Goal: Contribute content: Contribute content

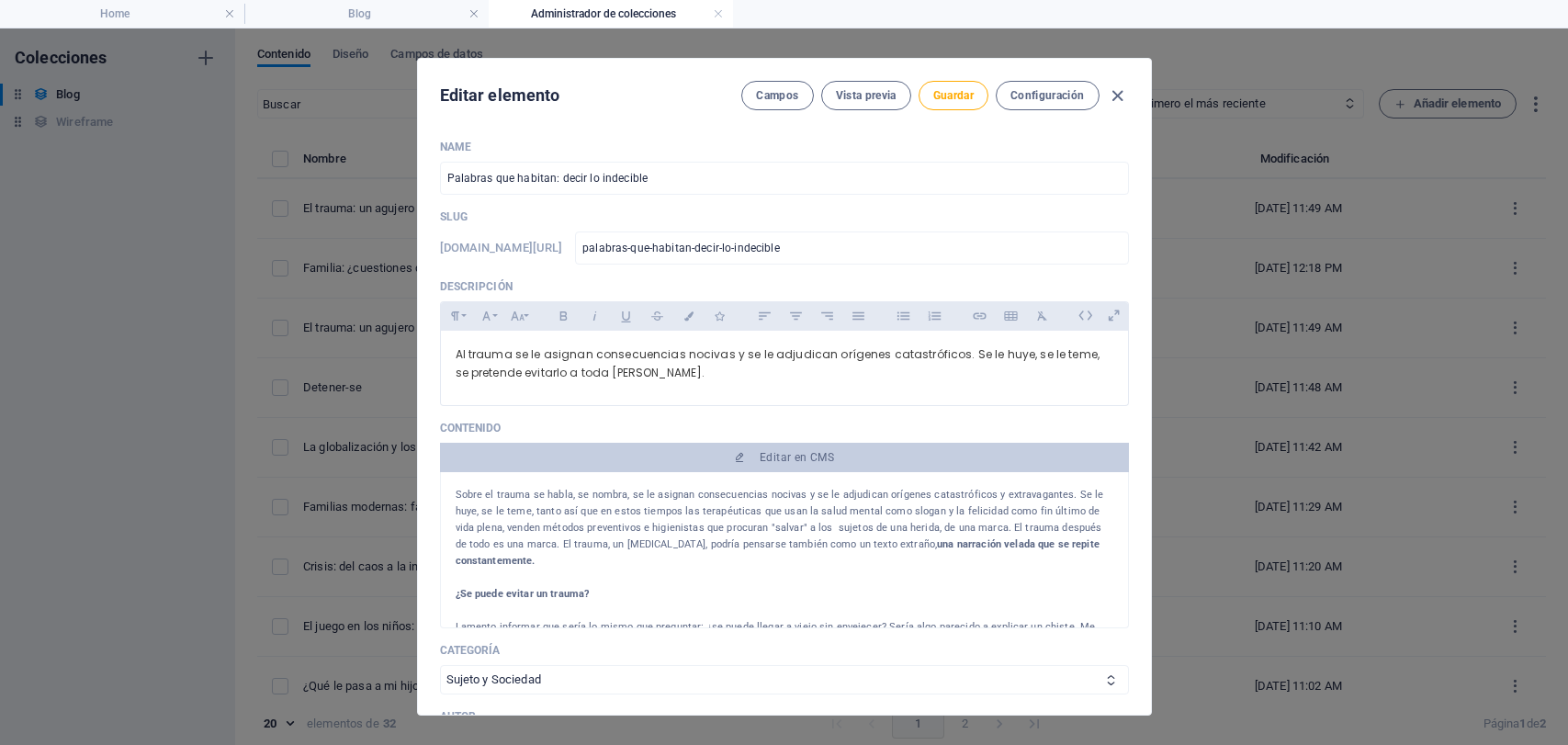
select select "Sujeto y Sociedad"
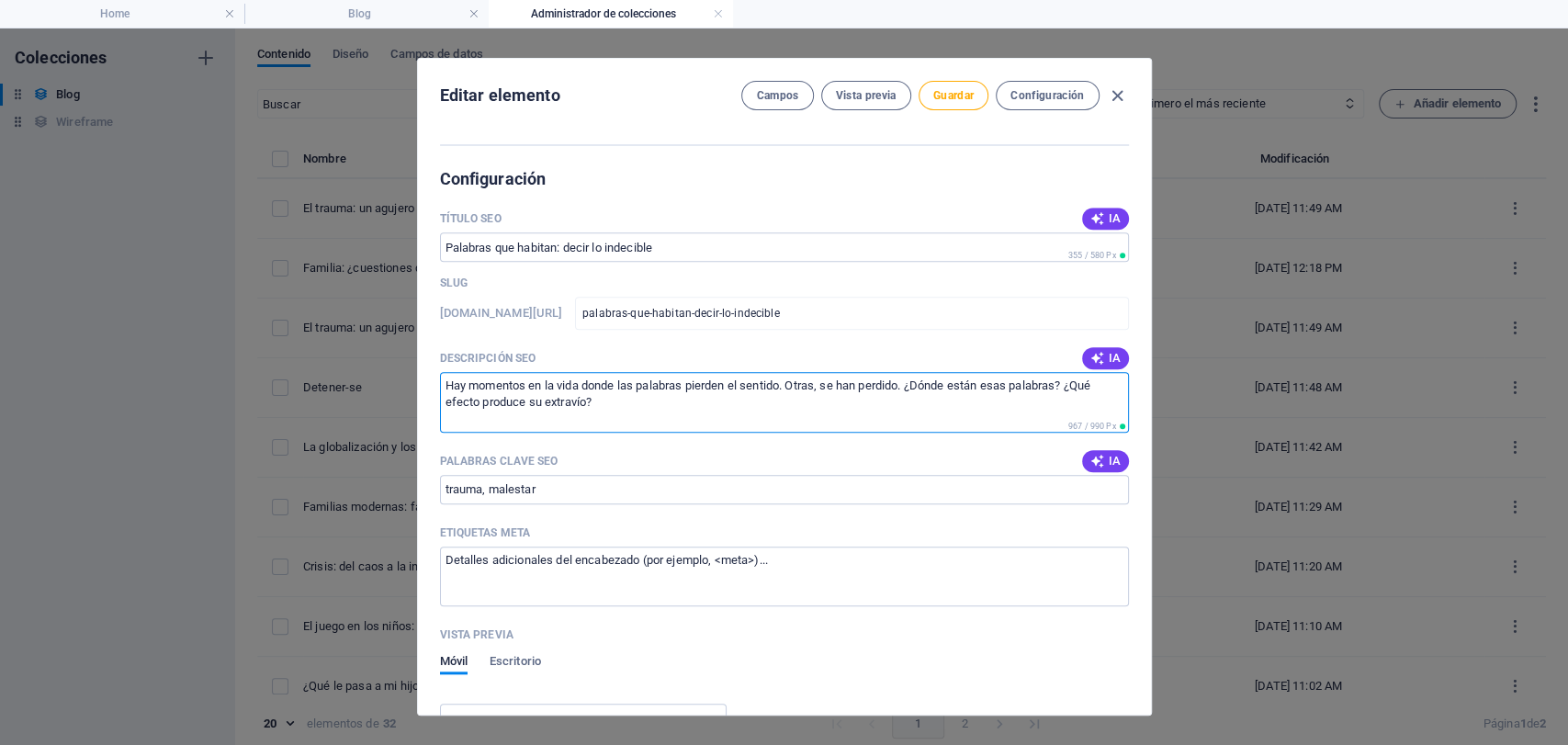
click at [636, 401] on textarea "Hay momentos en la vida donde las palabras pierden el sentido. Otras, se han pe…" at bounding box center [784, 402] width 689 height 60
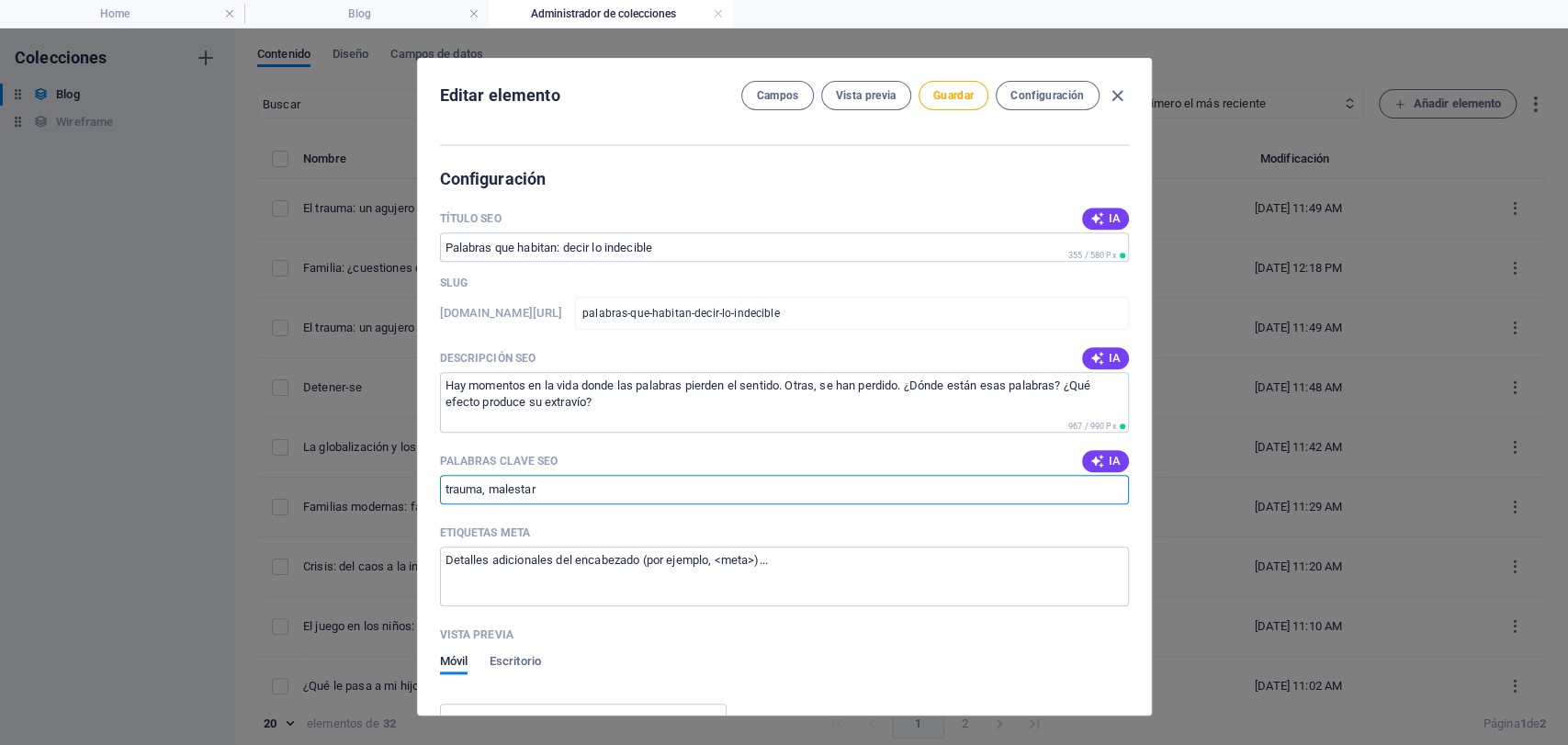
drag, startPoint x: 547, startPoint y: 484, endPoint x: 428, endPoint y: 508, distance: 121.4
click at [428, 508] on div "Name Palabras que habitan: decir lo indecible ​ Slug [DOMAIN_NAME][URL] palabra…" at bounding box center [784, 420] width 733 height 590
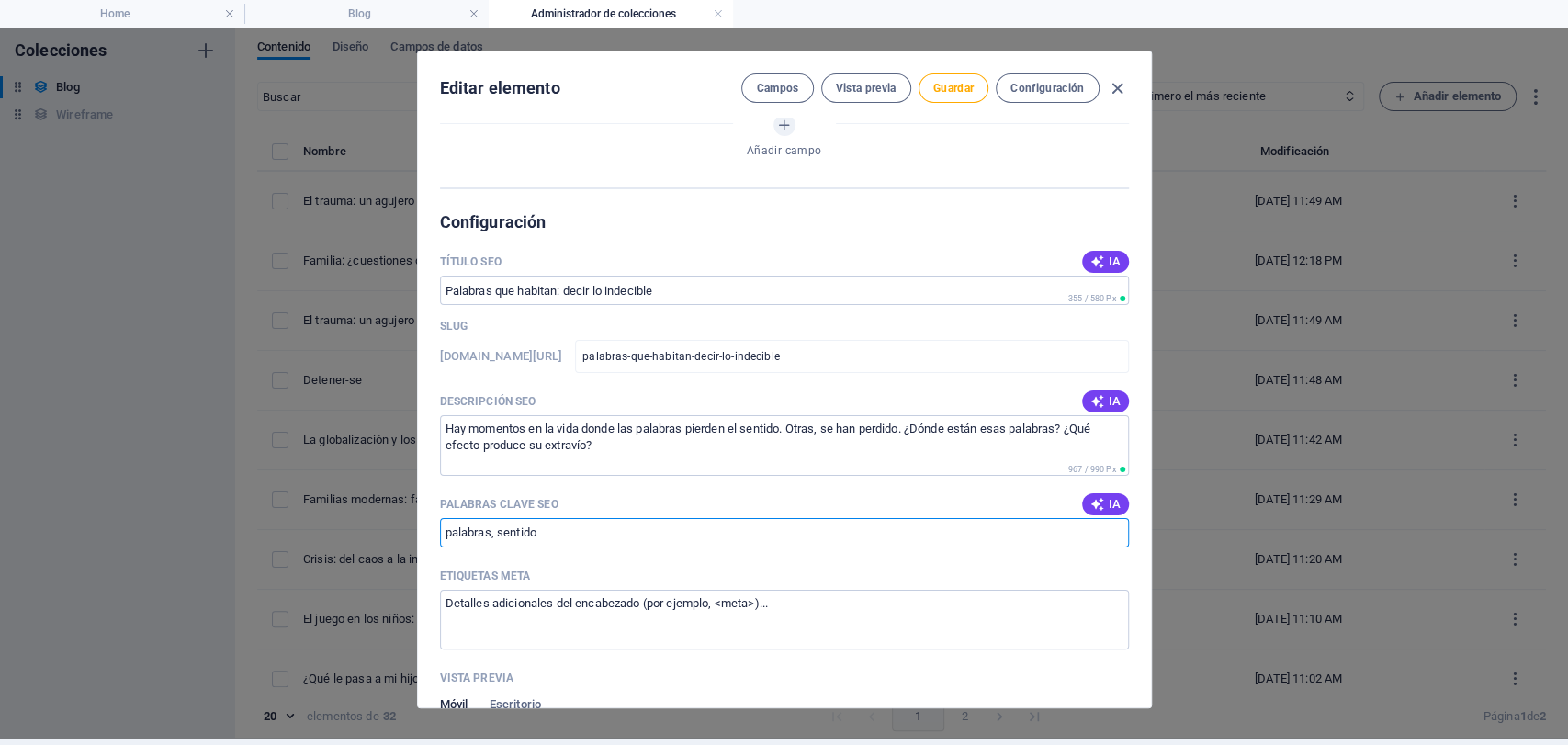
scroll to position [971, 0]
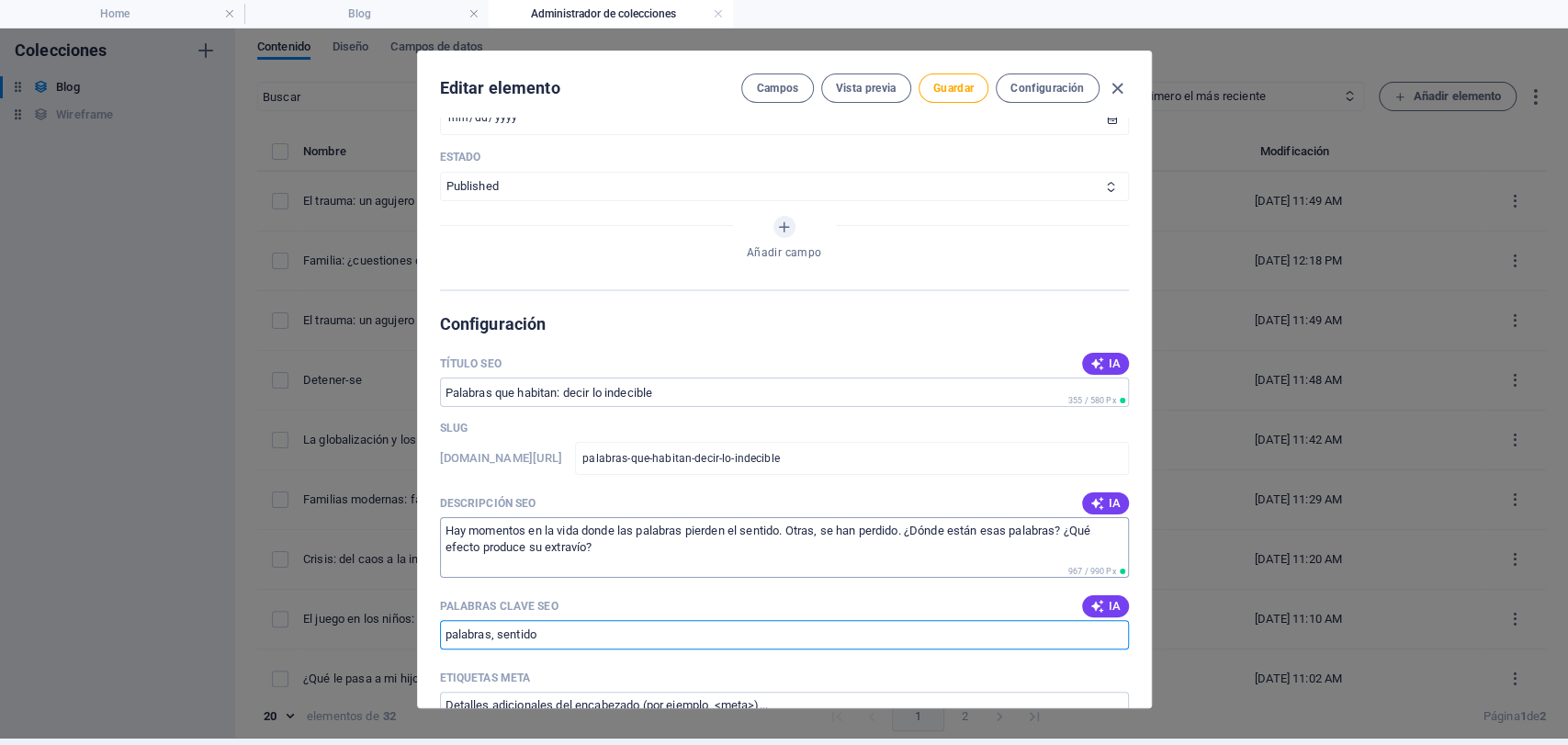
type input "palabras, sentido"
drag, startPoint x: 610, startPoint y: 560, endPoint x: 329, endPoint y: 489, distance: 289.8
click at [329, 489] on div "Editar elemento Campos Vista previa Guardar Configuración Name Palabras que hab…" at bounding box center [784, 379] width 1568 height 717
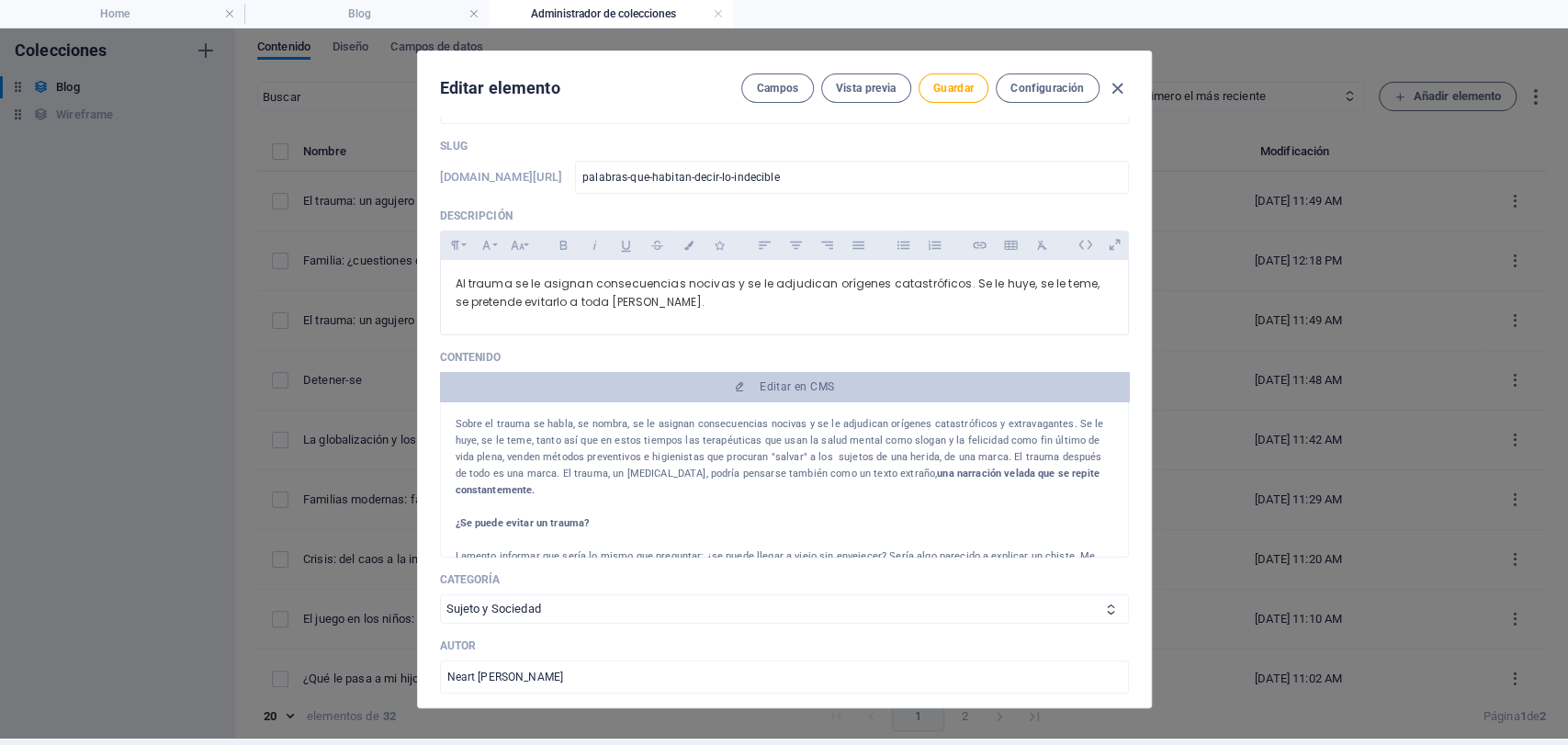
scroll to position [0, 0]
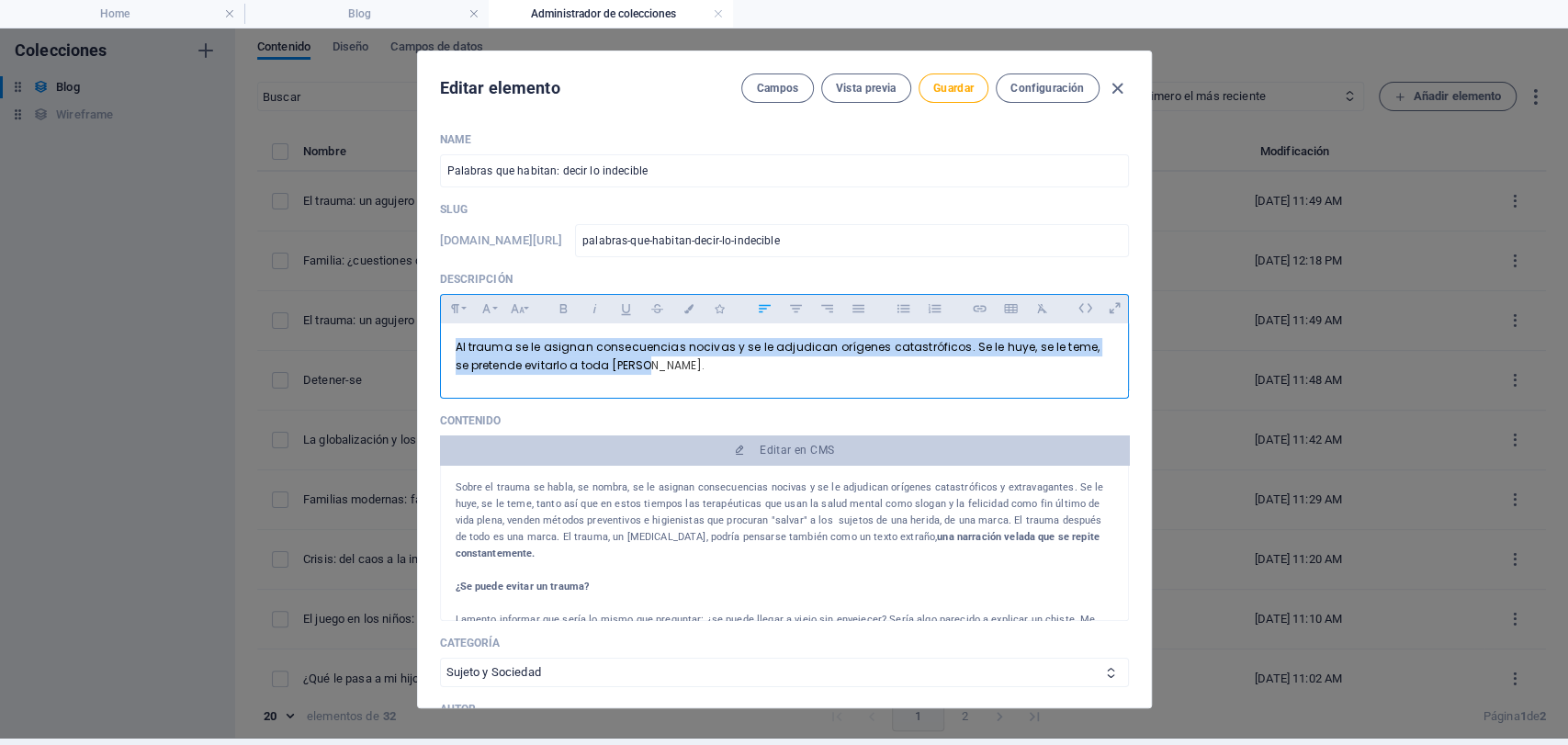
drag, startPoint x: 632, startPoint y: 368, endPoint x: 280, endPoint y: 288, distance: 361.0
click at [280, 288] on div "Editar elemento Campos Vista previa Guardar Configuración Name Palabras que hab…" at bounding box center [784, 379] width 1568 height 717
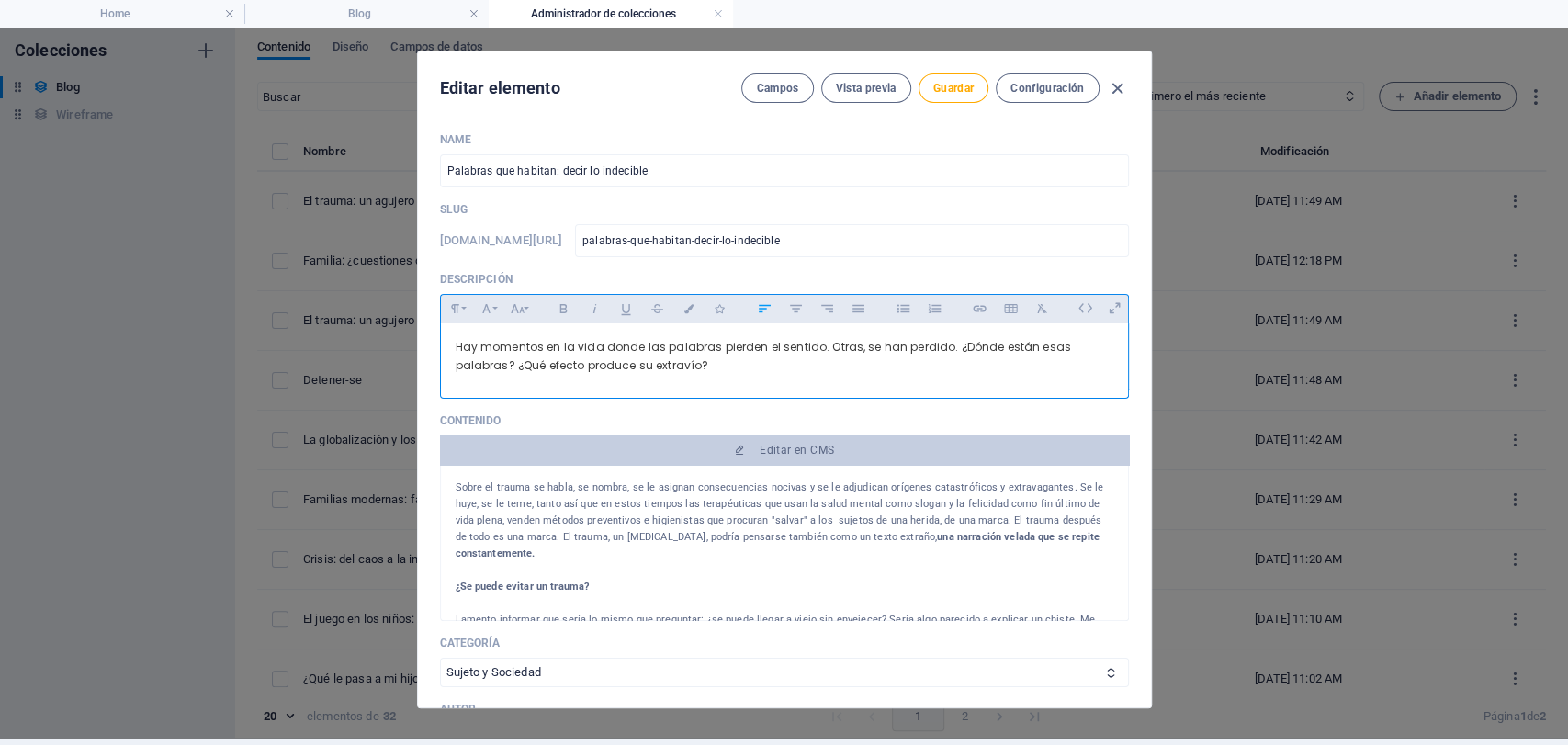
scroll to position [1310, 4]
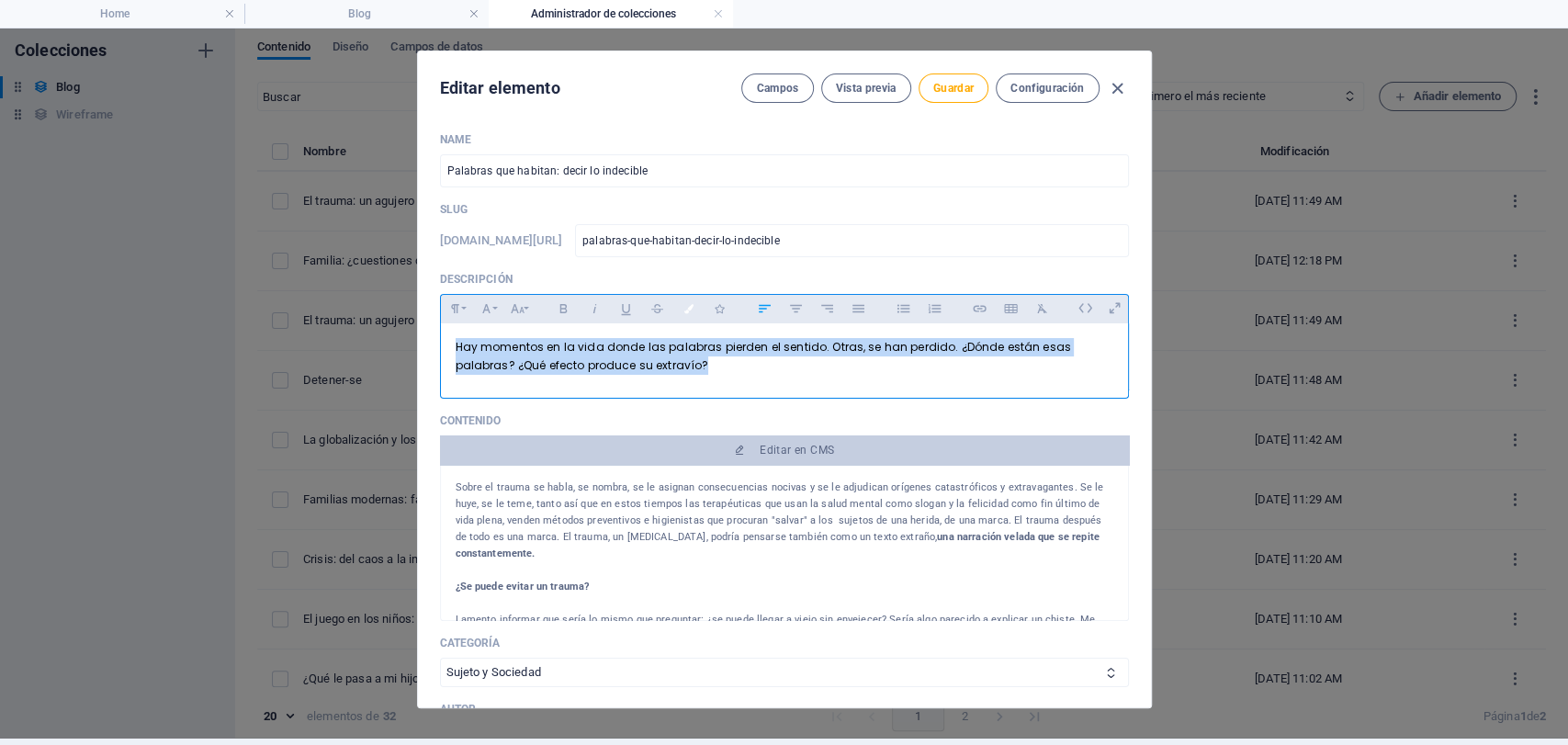
click at [697, 303] on button "Colors" at bounding box center [689, 309] width 30 height 24
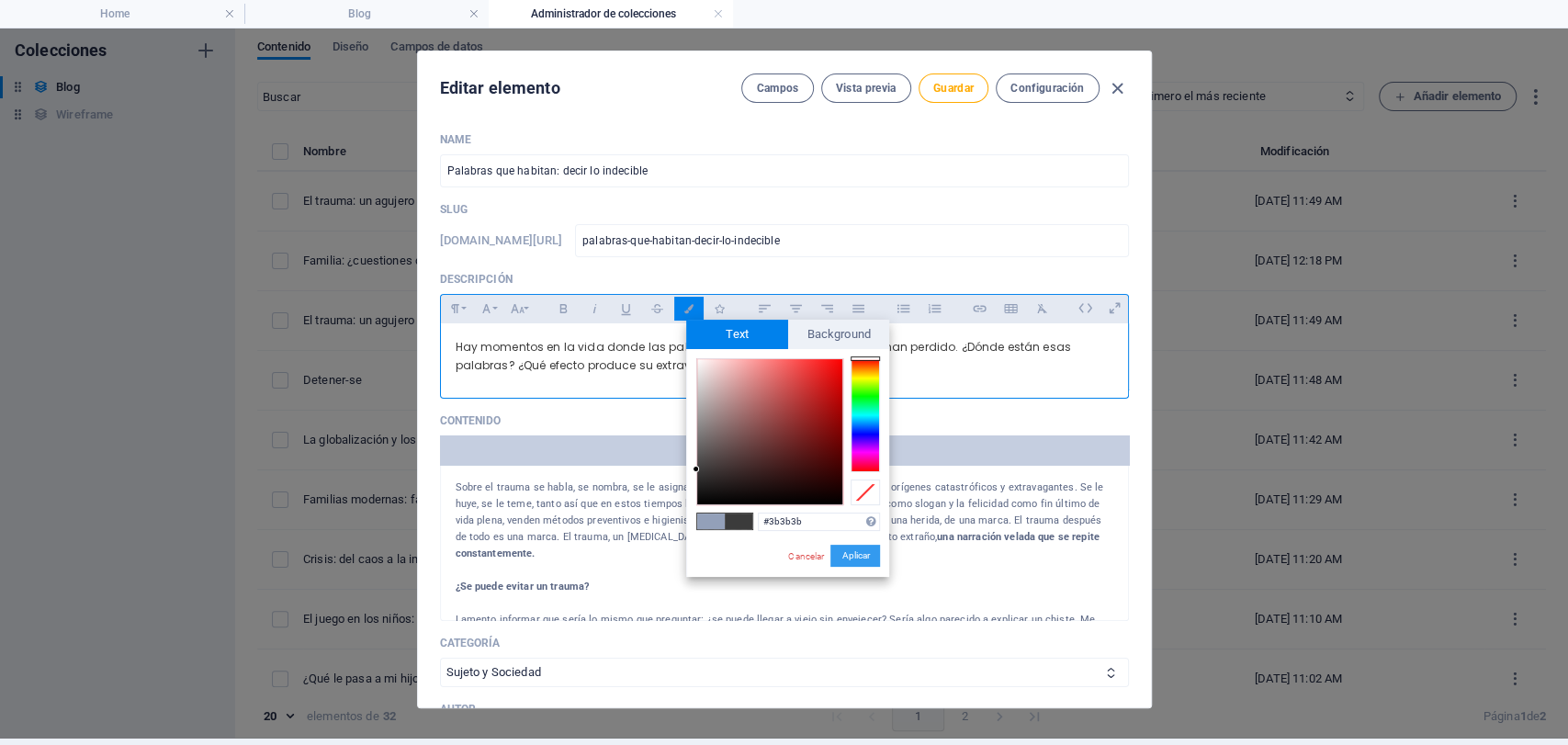
click at [852, 554] on button "Aplicar" at bounding box center [855, 556] width 49 height 22
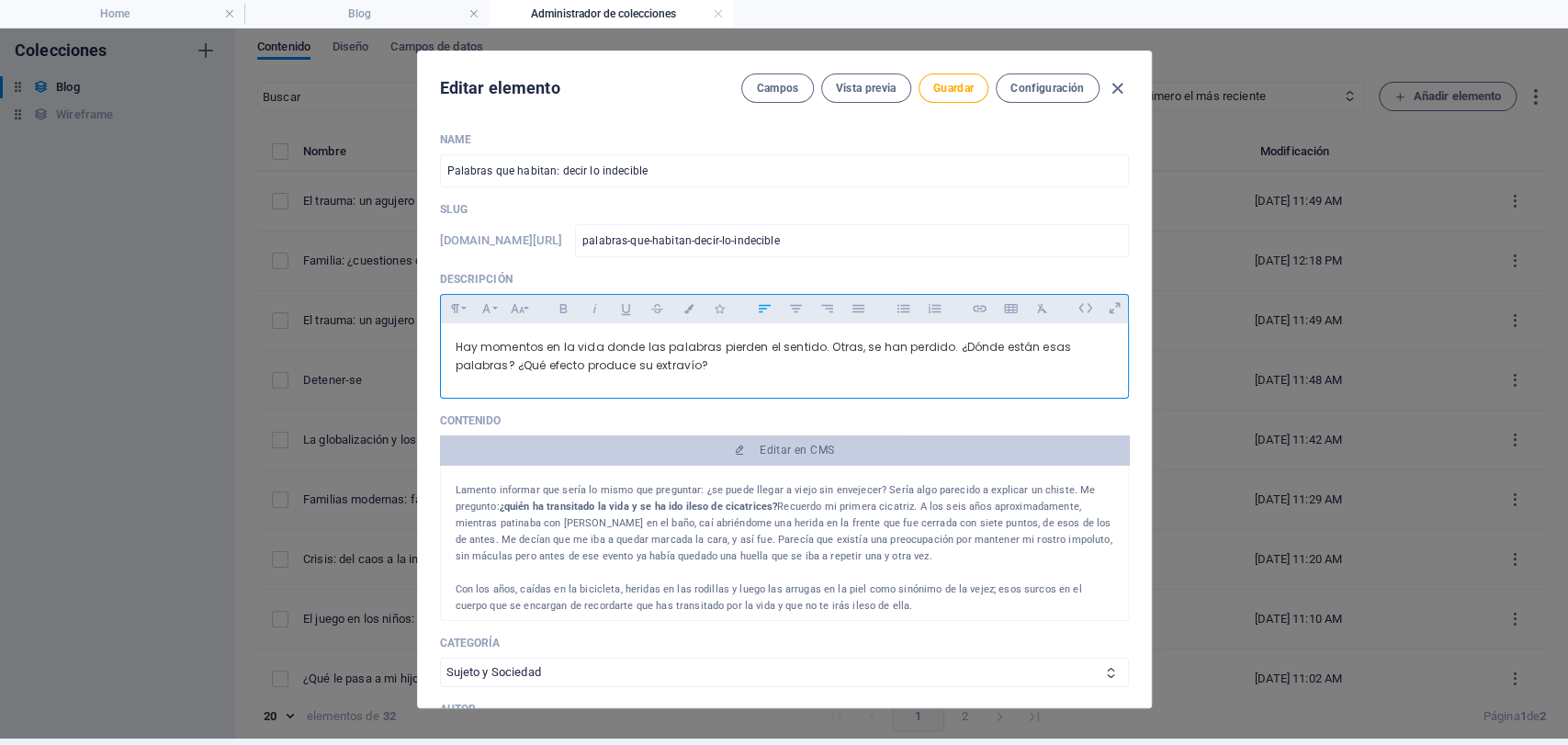
scroll to position [204, 0]
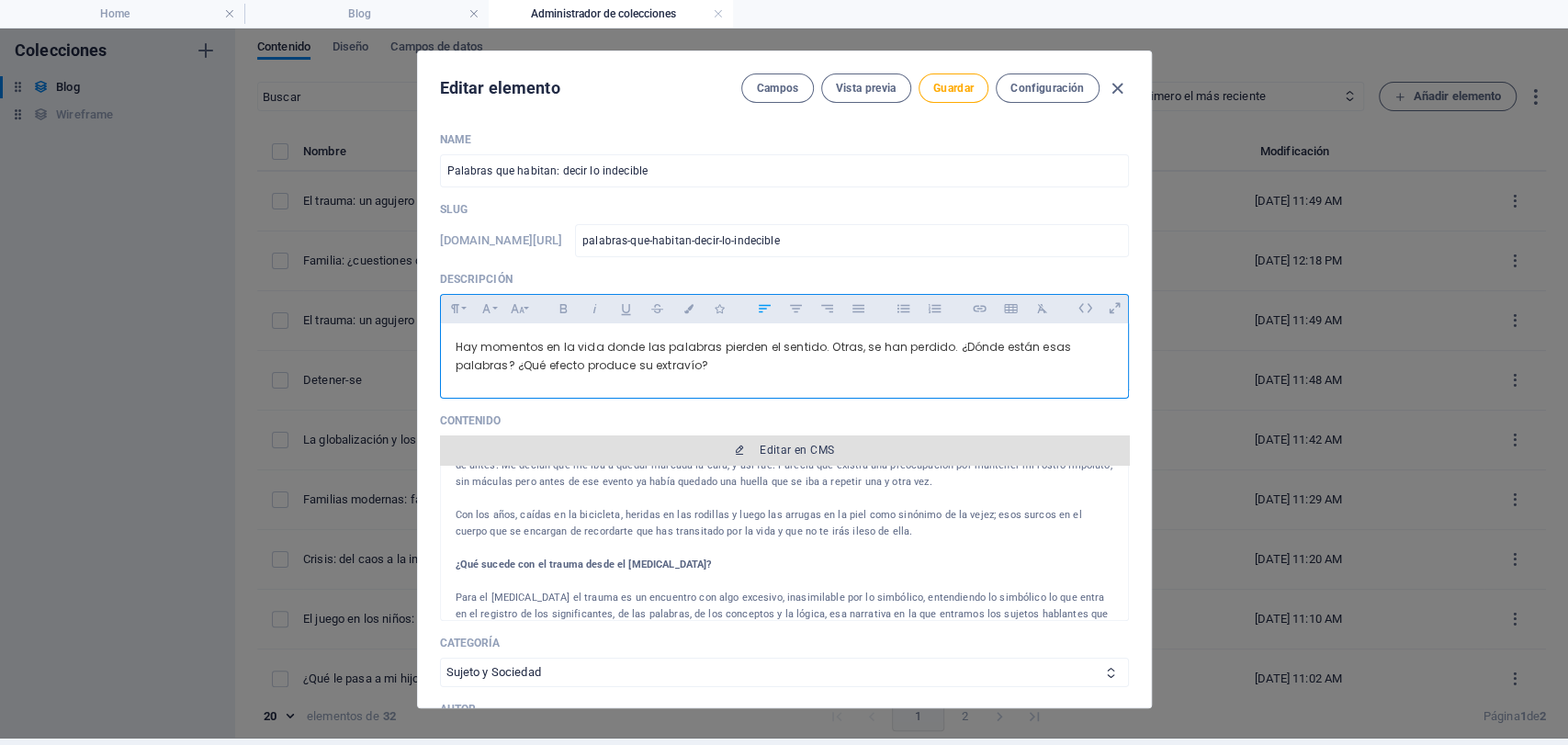
click at [737, 457] on button "Editar en CMS" at bounding box center [784, 451] width 689 height 30
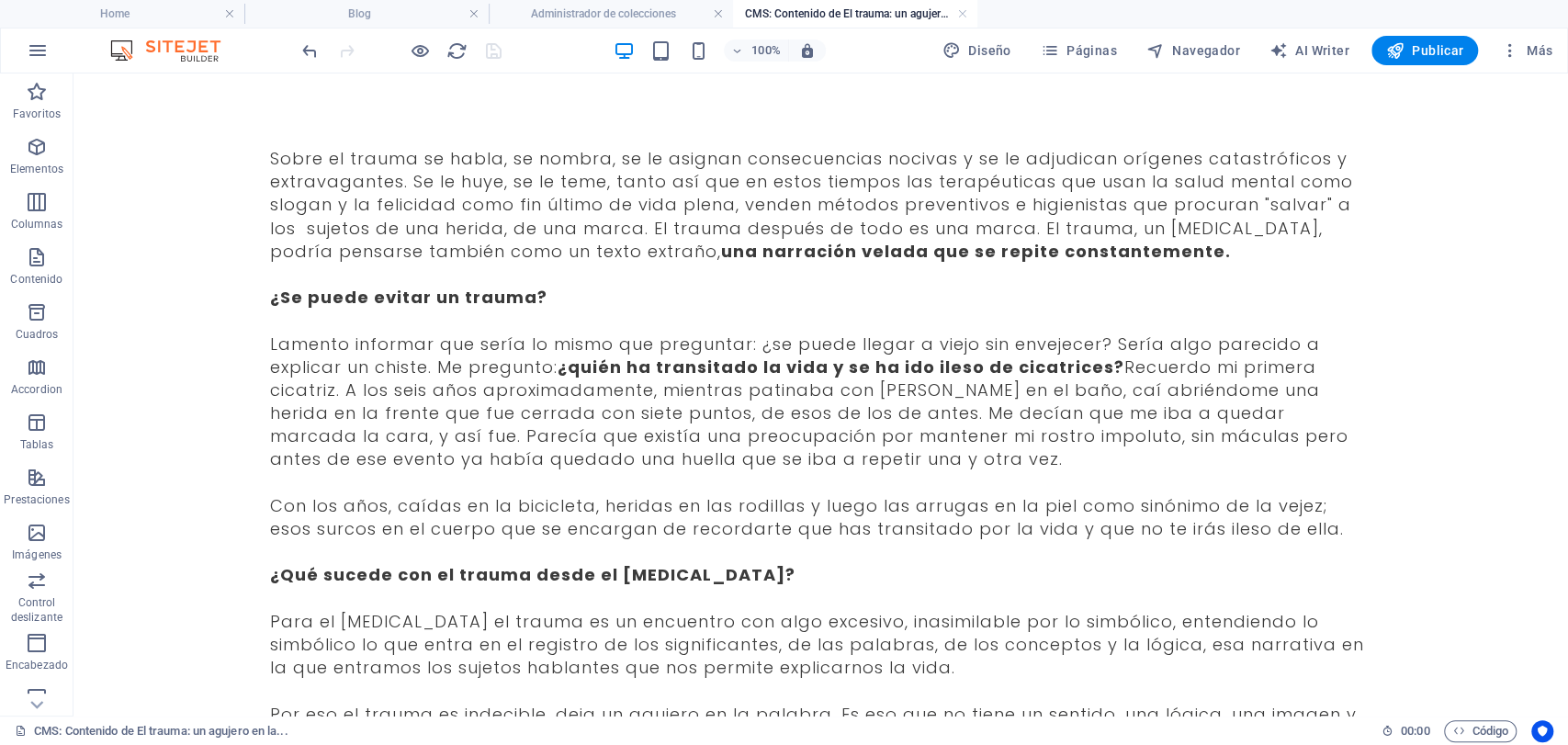
scroll to position [0, 0]
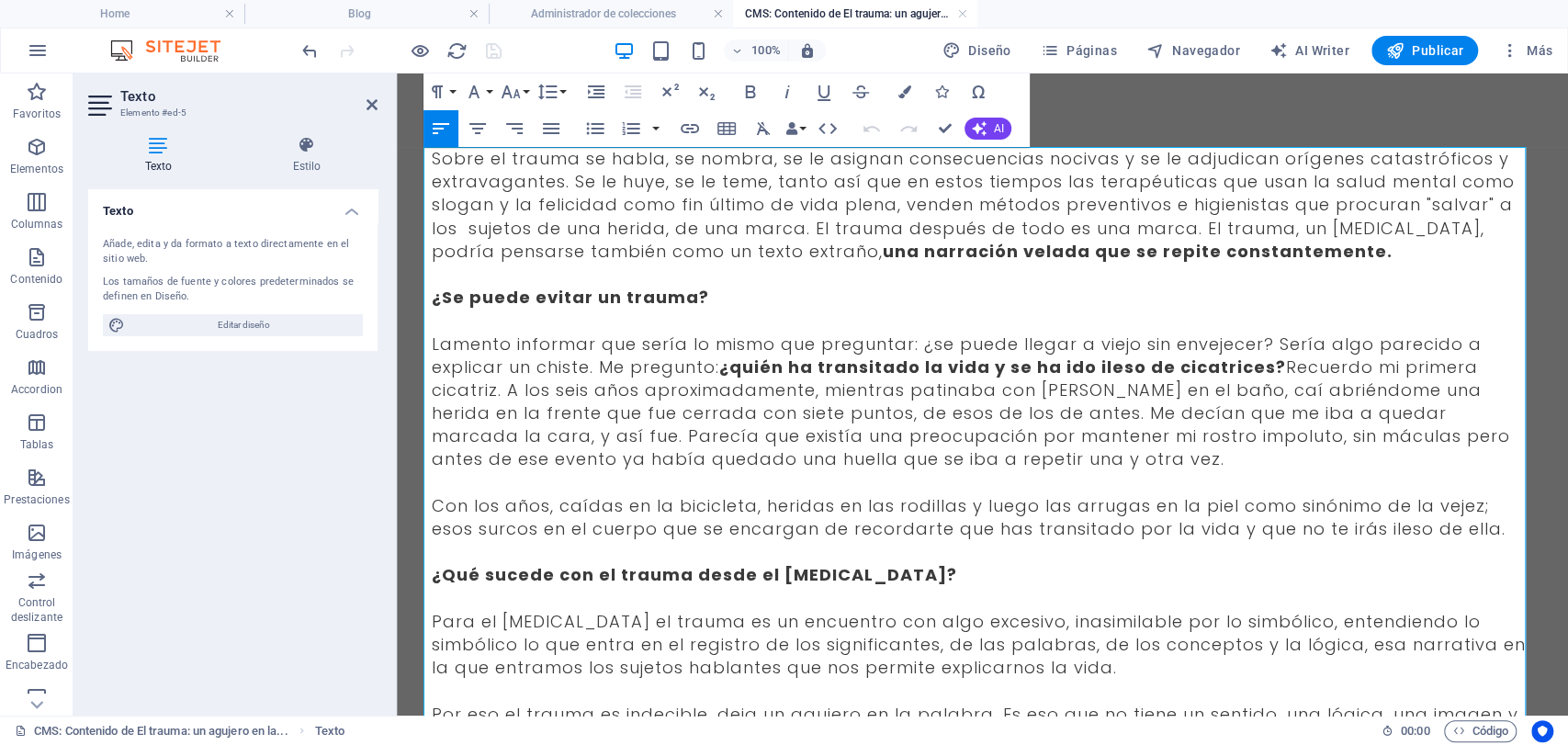
click at [474, 178] on span "Sobre el trauma se habla, se nombra, se le asignan consecuencias nocivas y se l…" at bounding box center [973, 204] width 1083 height 115
click at [437, 153] on span "Sobre el trauma se habla, se nombra, se le asignan consecuencias nocivas y se l…" at bounding box center [973, 204] width 1083 height 115
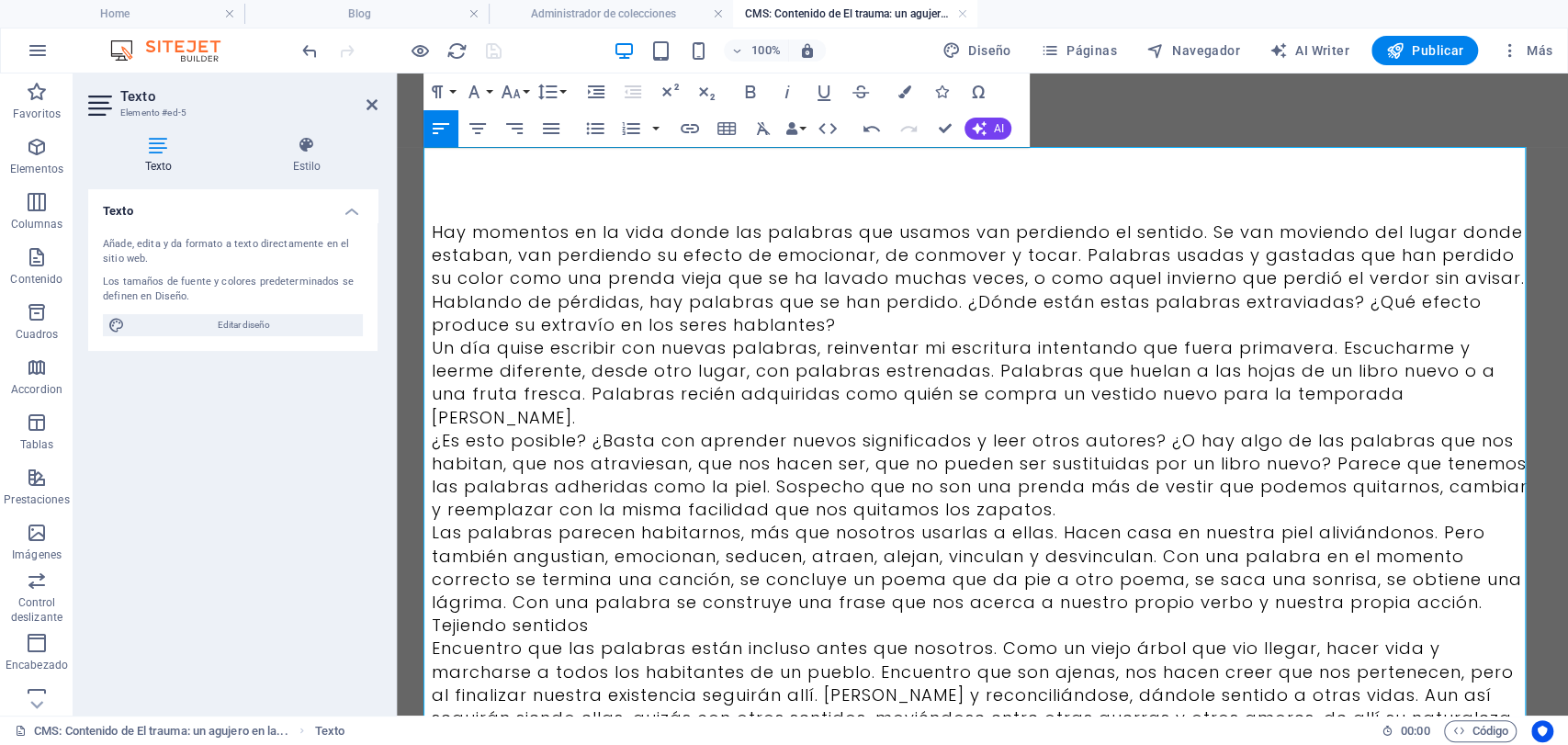
scroll to position [94906, 0]
click at [810, 346] on p "Un día quise escribir con nuevas palabras, reinventar mi escritura intentando q…" at bounding box center [983, 383] width 1103 height 93
click at [822, 346] on p "Un día quise escribir con nuevas palabras, reinventar mi escritura intentando q…" at bounding box center [983, 383] width 1103 height 93
click at [850, 336] on p "Un día quise escribir con nuevas palabras, reinventar mi escritura intentando q…" at bounding box center [983, 383] width 1103 height 93
click at [852, 334] on p "Hay momentos en la vida donde las palabras que usamos van perdiendo el sentido.…" at bounding box center [983, 278] width 1103 height 115
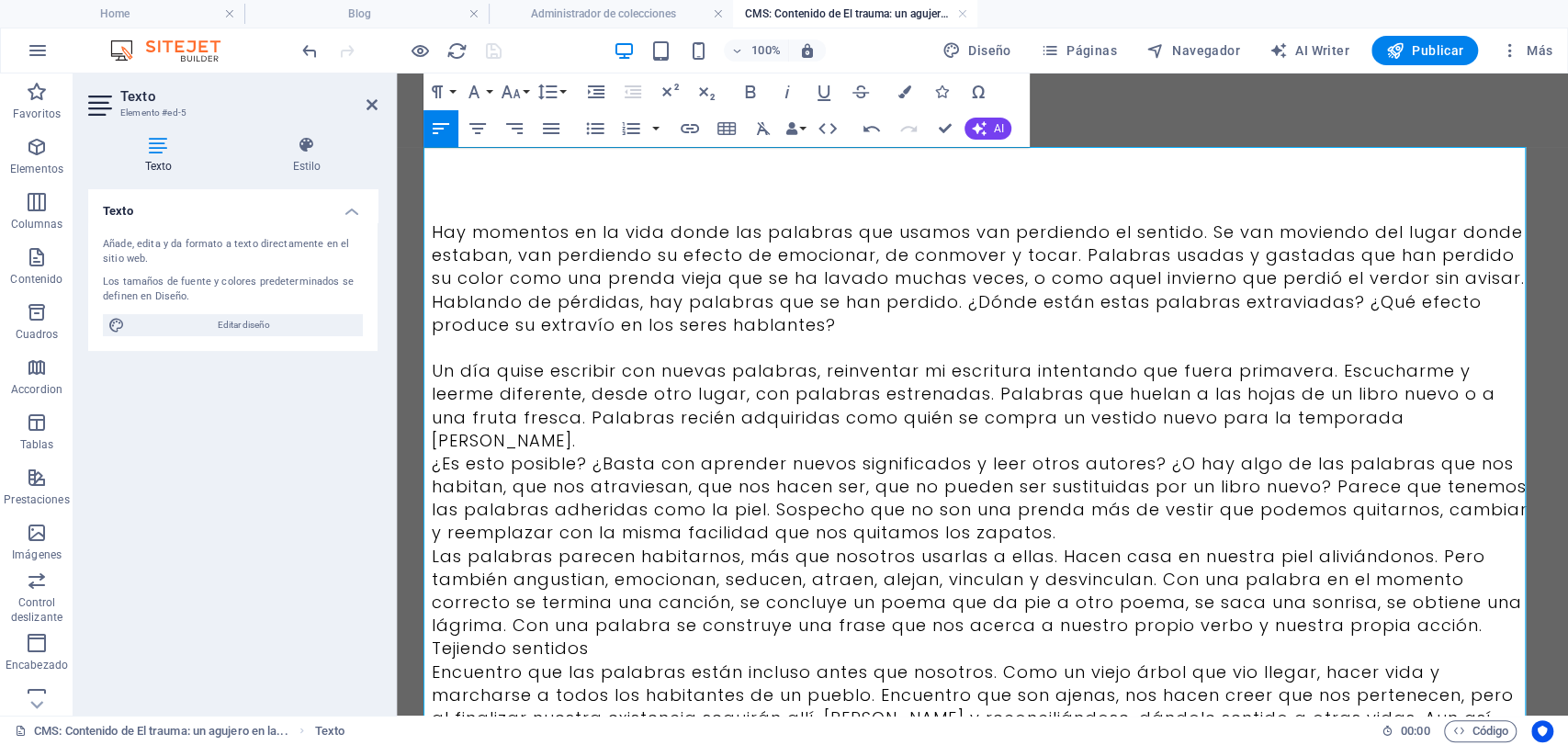
click at [1036, 493] on p "¿Es esto posible? ¿Basta con aprender nuevos significados y leer otros autores?…" at bounding box center [983, 498] width 1103 height 93
click at [1031, 508] on p "¿Es esto posible? ¿Basta con aprender nuevos significados y leer otros autores?…" at bounding box center [983, 498] width 1103 height 93
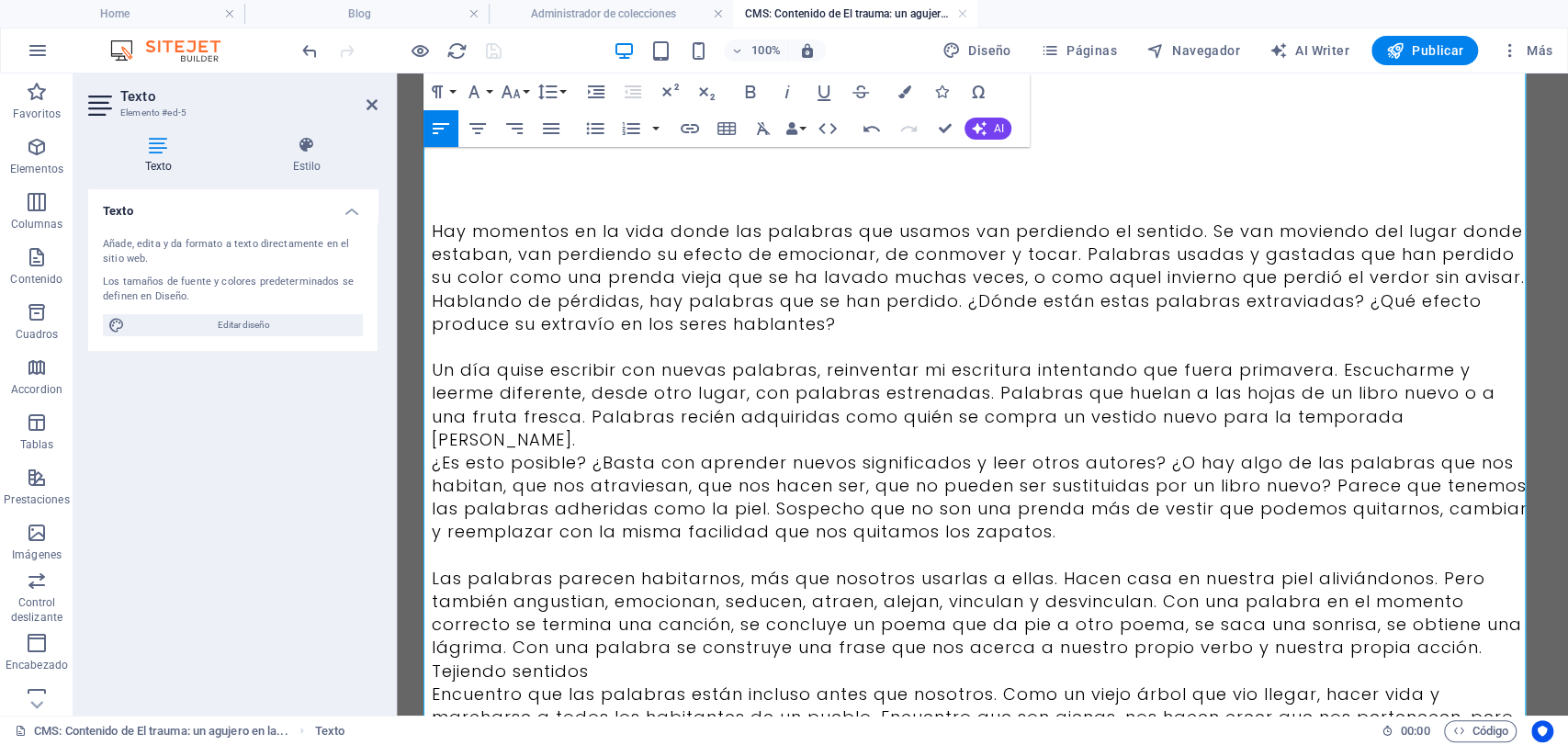
scroll to position [204, 0]
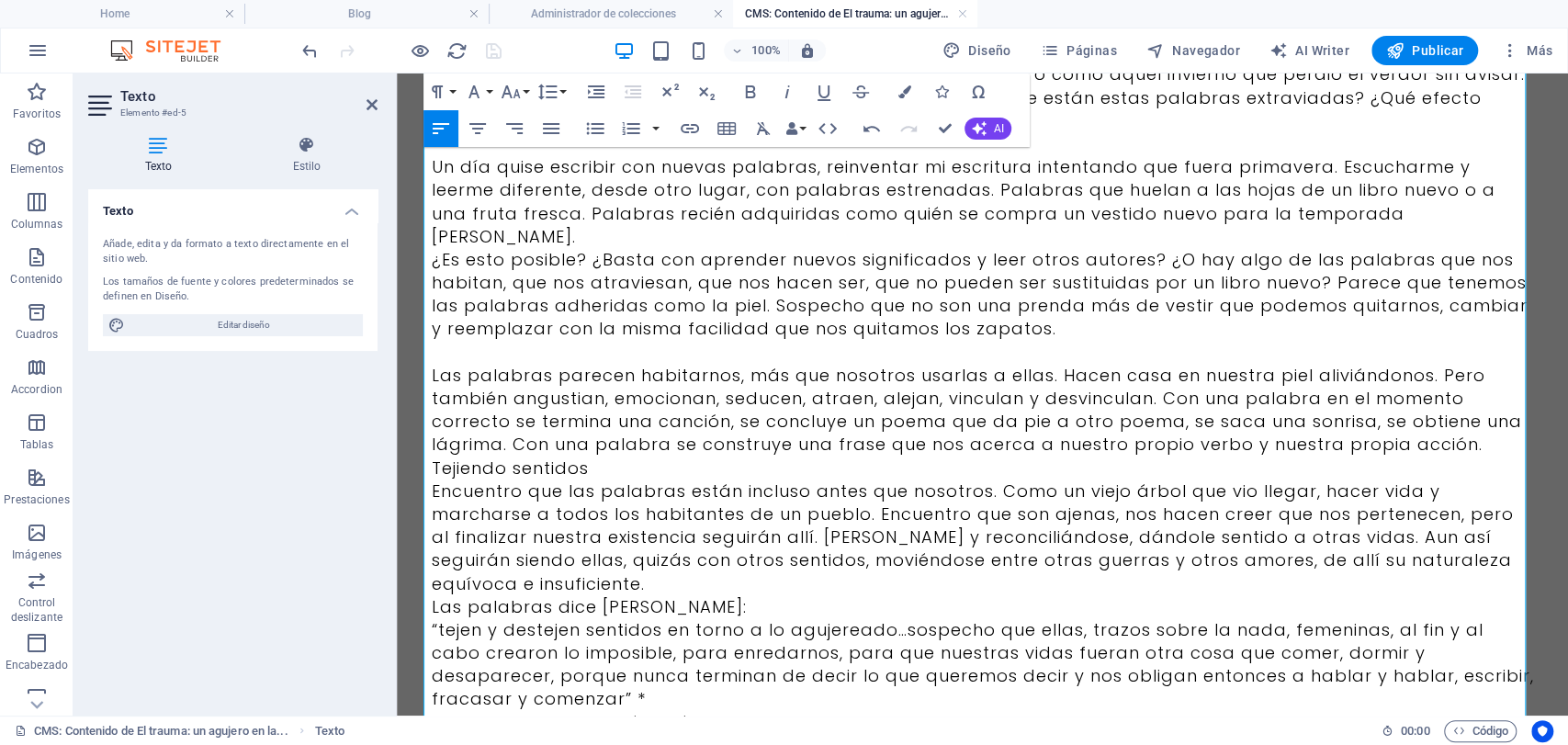
click at [1483, 457] on p "Tejiendo sentidos" at bounding box center [983, 468] width 1103 height 23
click at [1483, 425] on p "Las palabras parecen habitarnos, más que nosotros usarlas a ellas. Hacen casa e…" at bounding box center [983, 410] width 1103 height 93
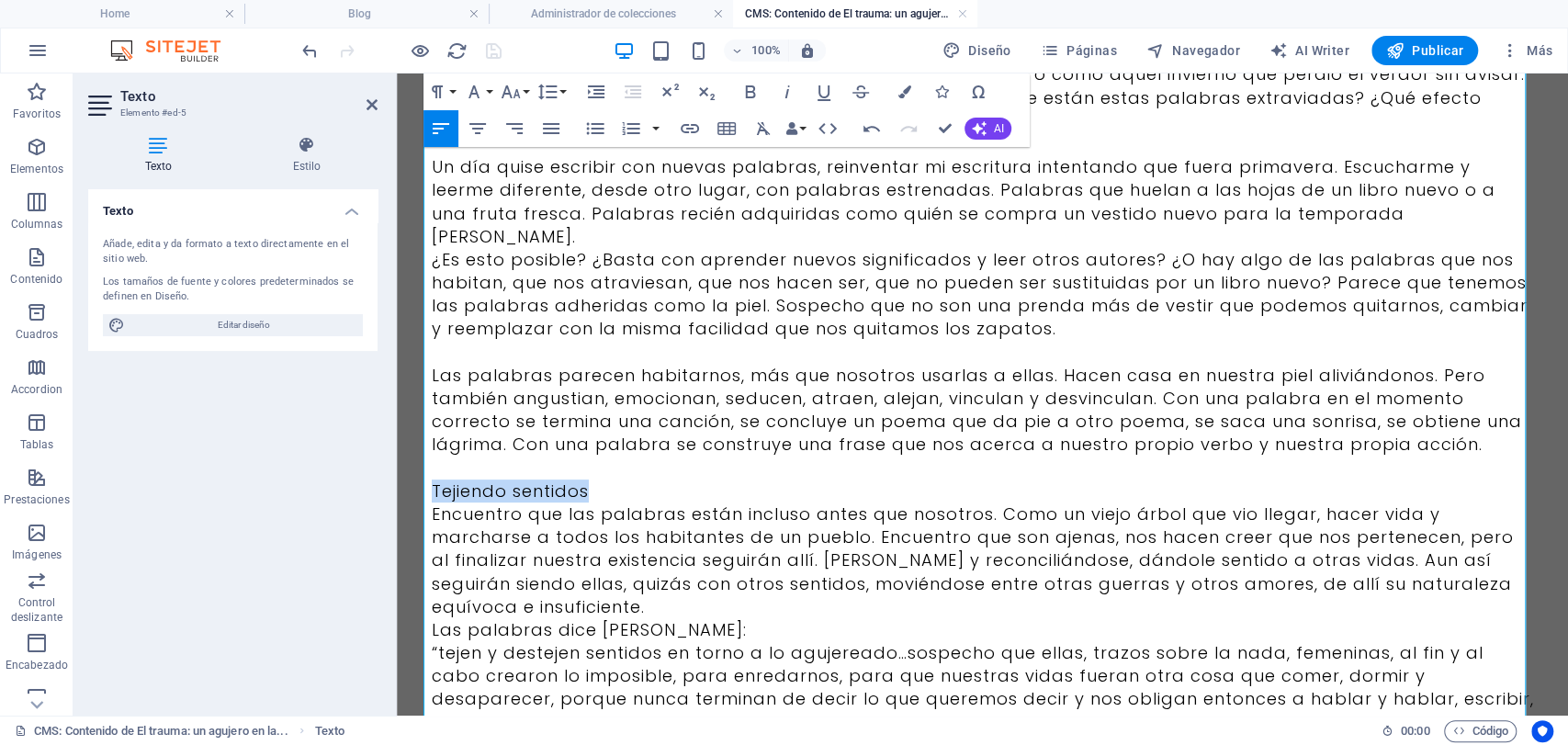
drag, startPoint x: 773, startPoint y: 468, endPoint x: 342, endPoint y: 457, distance: 431.1
click at [396, 457] on html "Skip to main content Hay momentos en la vida donde las palabras que usamos van …" at bounding box center [982, 663] width 1172 height 1587
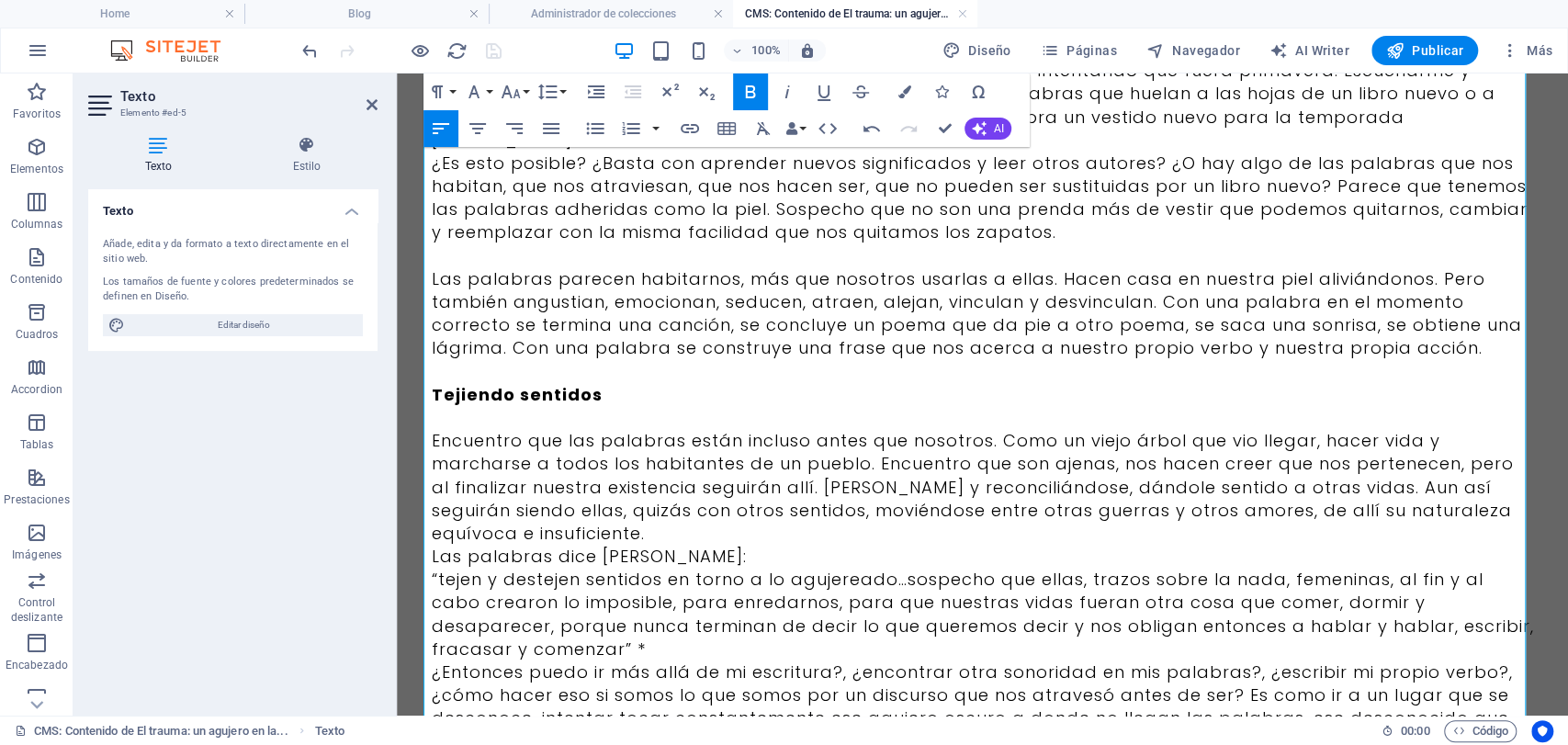
scroll to position [306, 0]
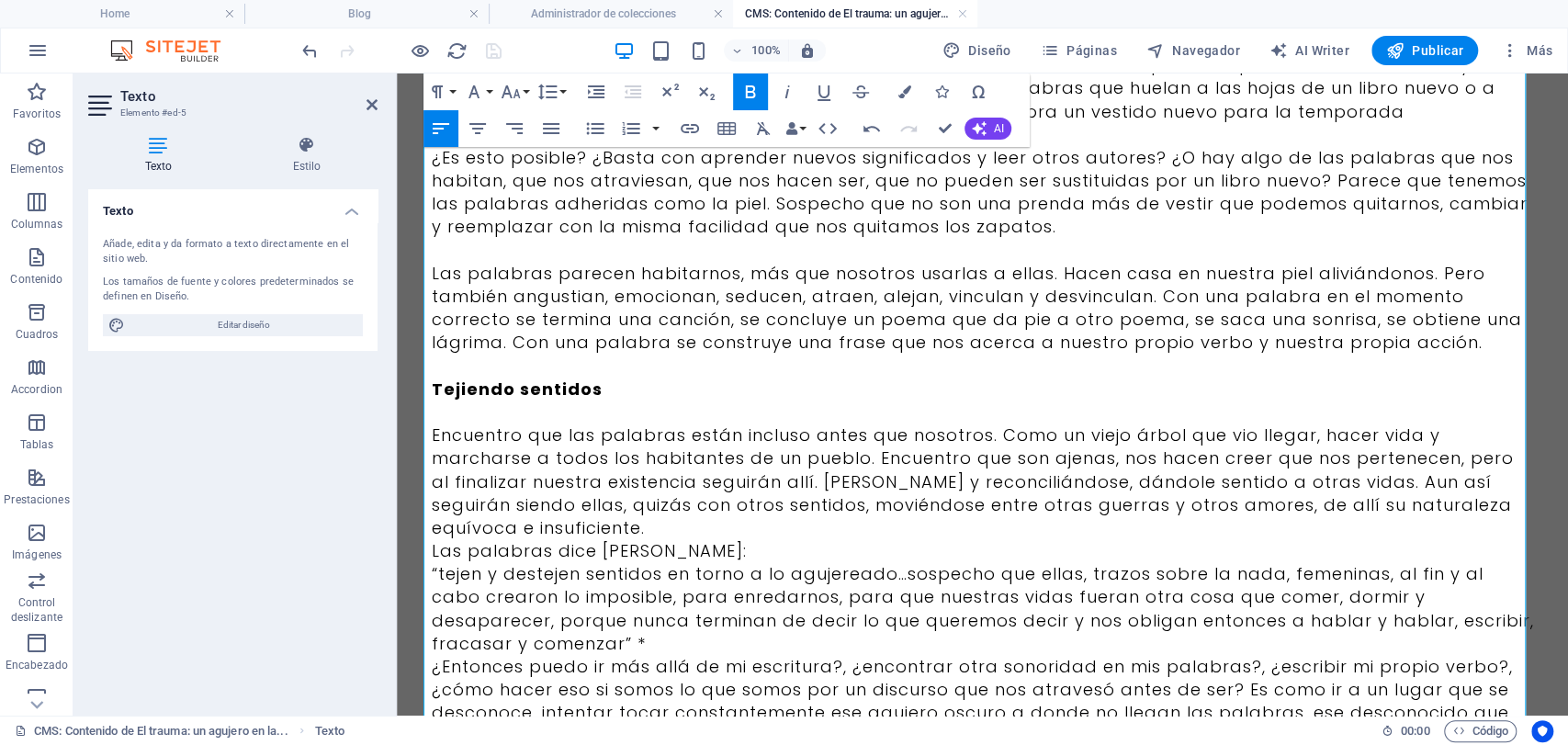
click at [617, 495] on p "Encuentro que las palabras están incluso antes que nosotros. Como un viejo árbo…" at bounding box center [983, 481] width 1103 height 115
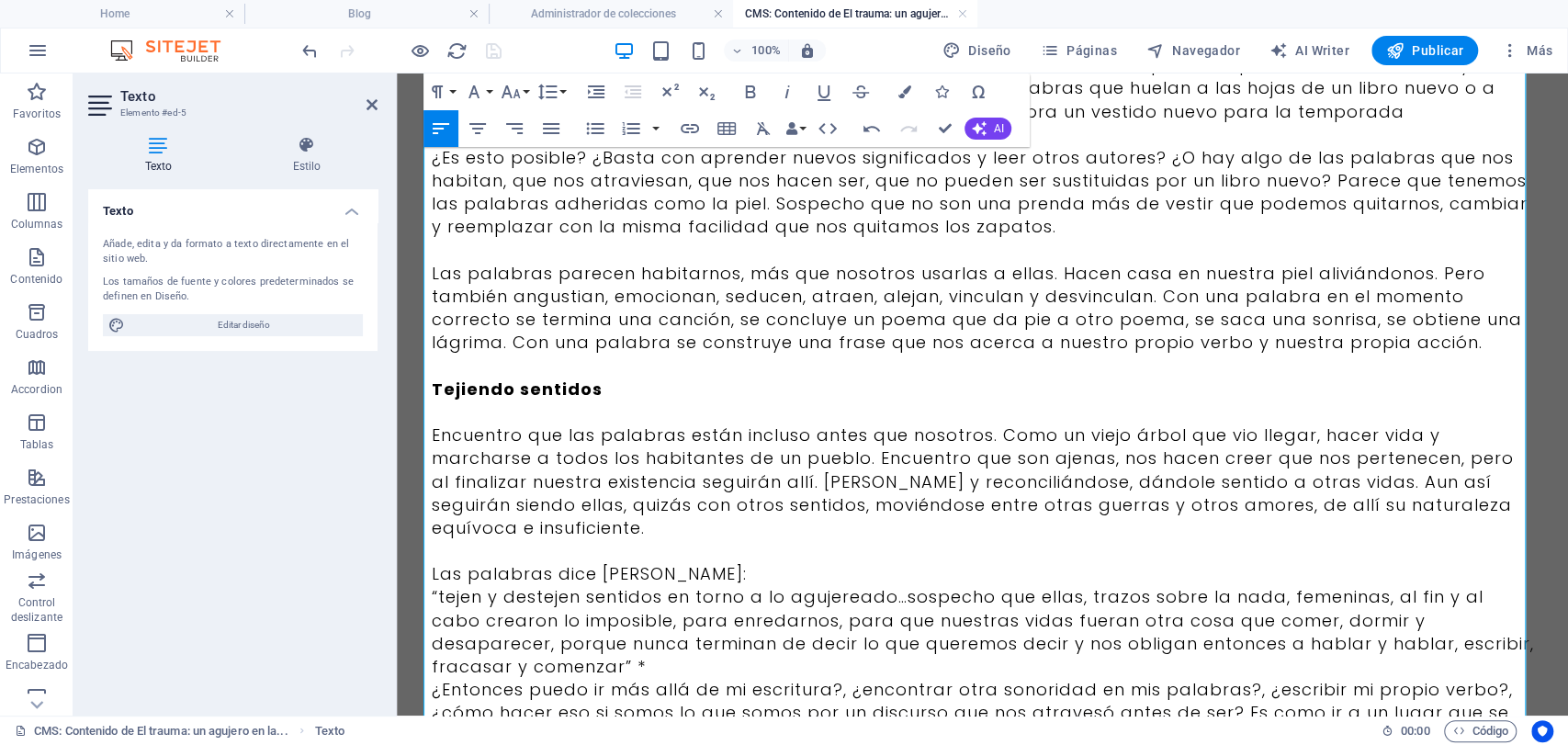
click at [731, 540] on p at bounding box center [983, 551] width 1103 height 23
click at [740, 562] on p "Las palabras dice [PERSON_NAME]:" at bounding box center [983, 573] width 1103 height 23
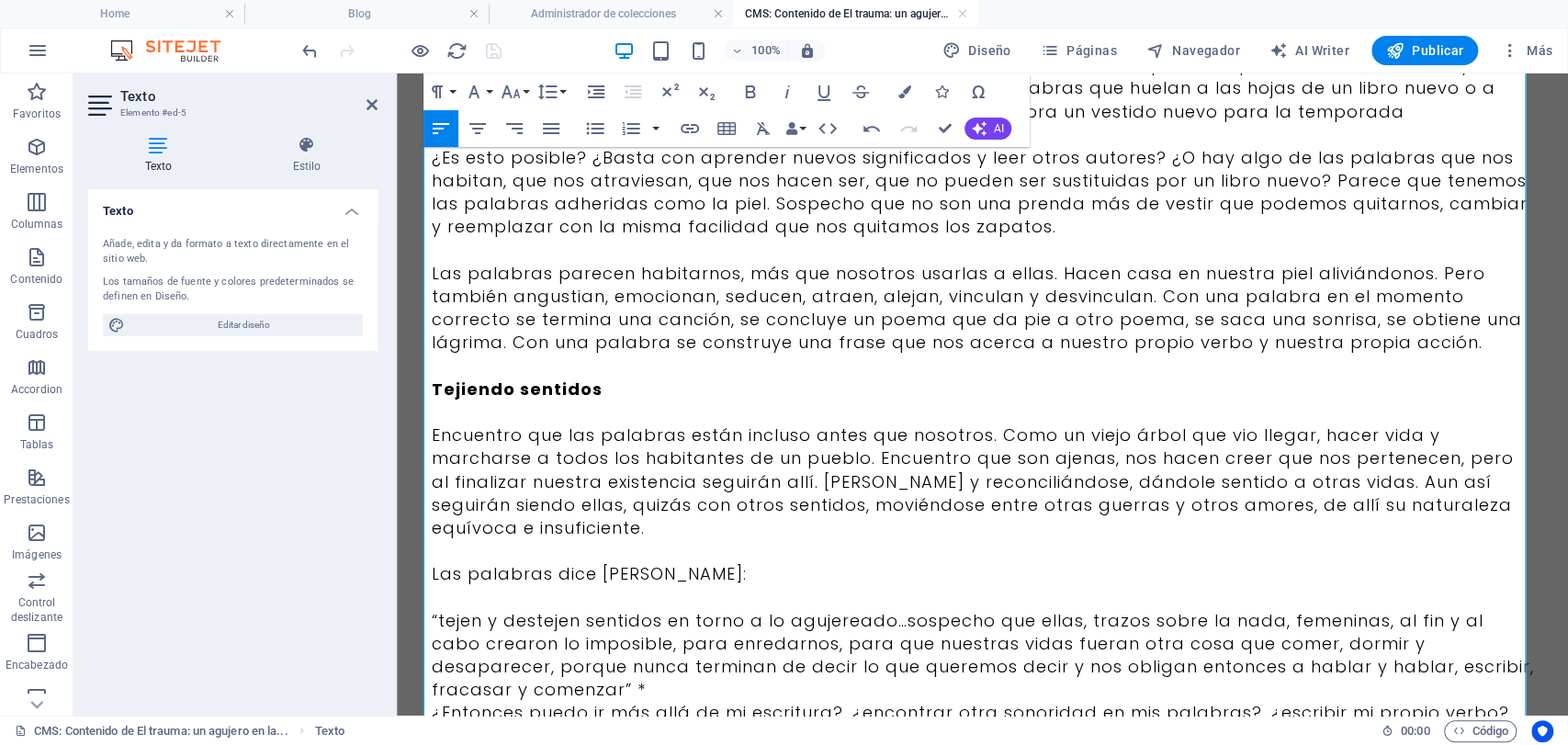
drag, startPoint x: 572, startPoint y: 671, endPoint x: 394, endPoint y: 604, distance: 190.2
click at [396, 604] on html "Skip to main content Hay momentos en la vida donde las palabras que usamos van …" at bounding box center [982, 595] width 1172 height 1657
click at [489, 113] on button "Align Center" at bounding box center [477, 128] width 35 height 37
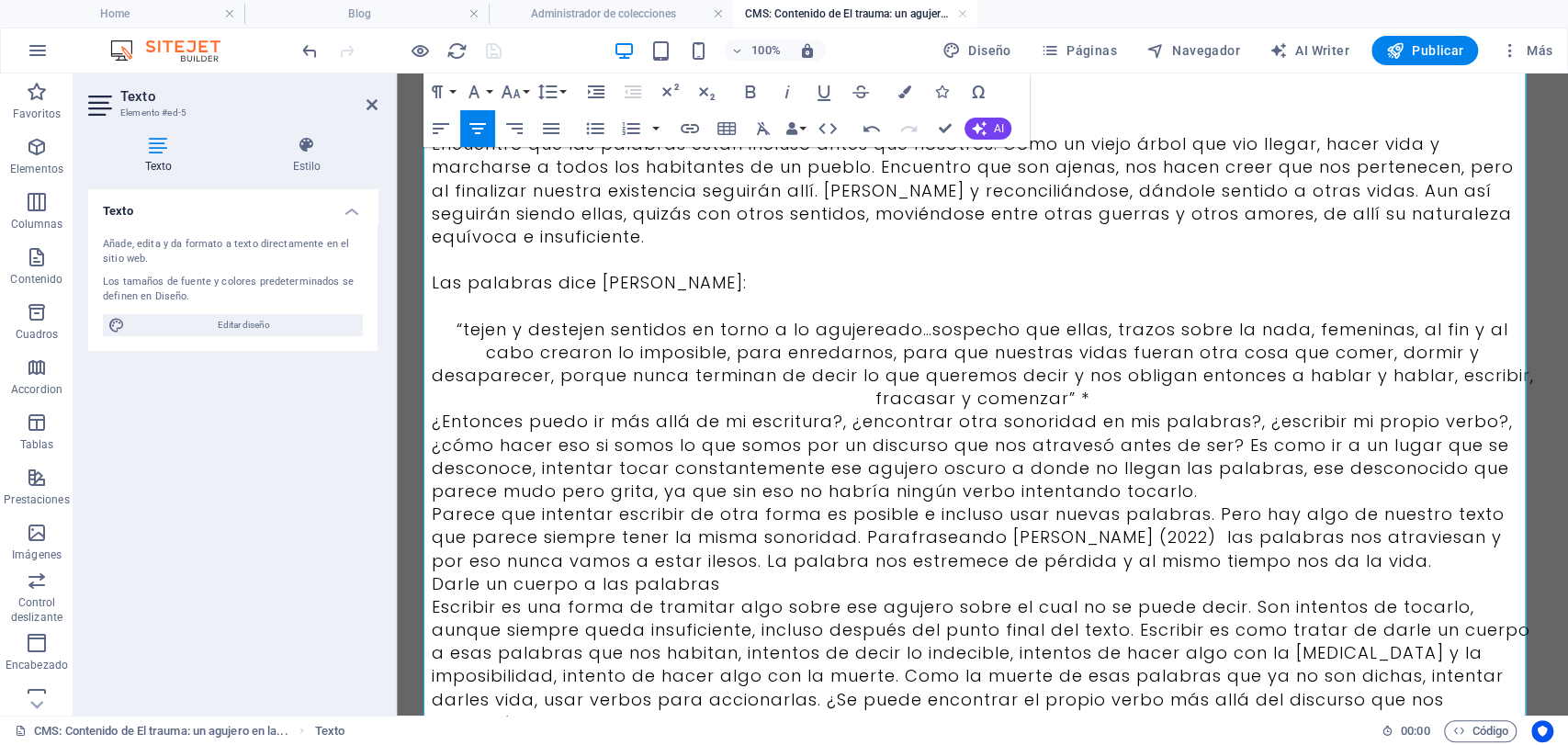
scroll to position [714, 0]
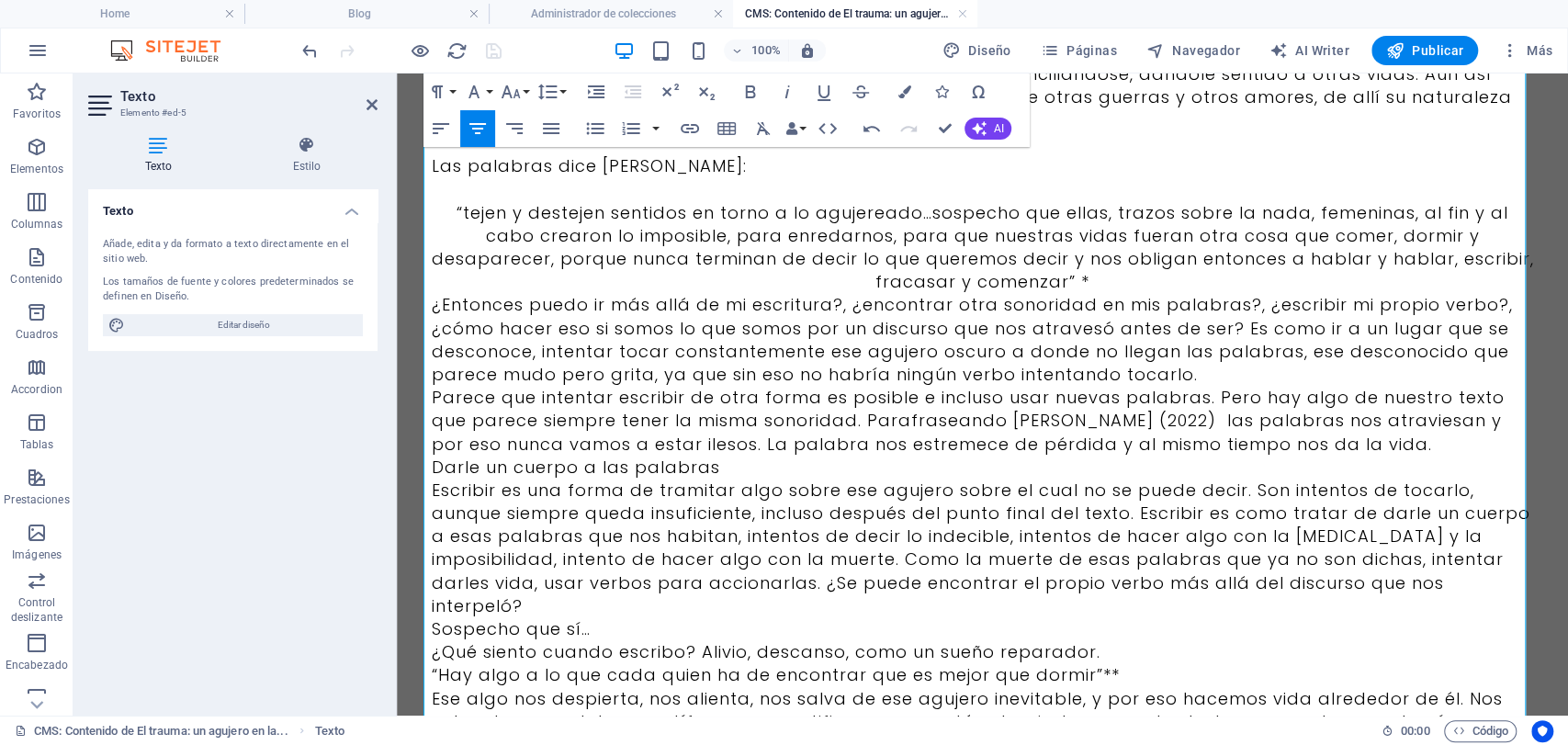
click at [1043, 258] on p "“tejen y destejen sentidos en torno a lo agujereado…sospecho que ellas, trazos …" at bounding box center [983, 248] width 1103 height 93
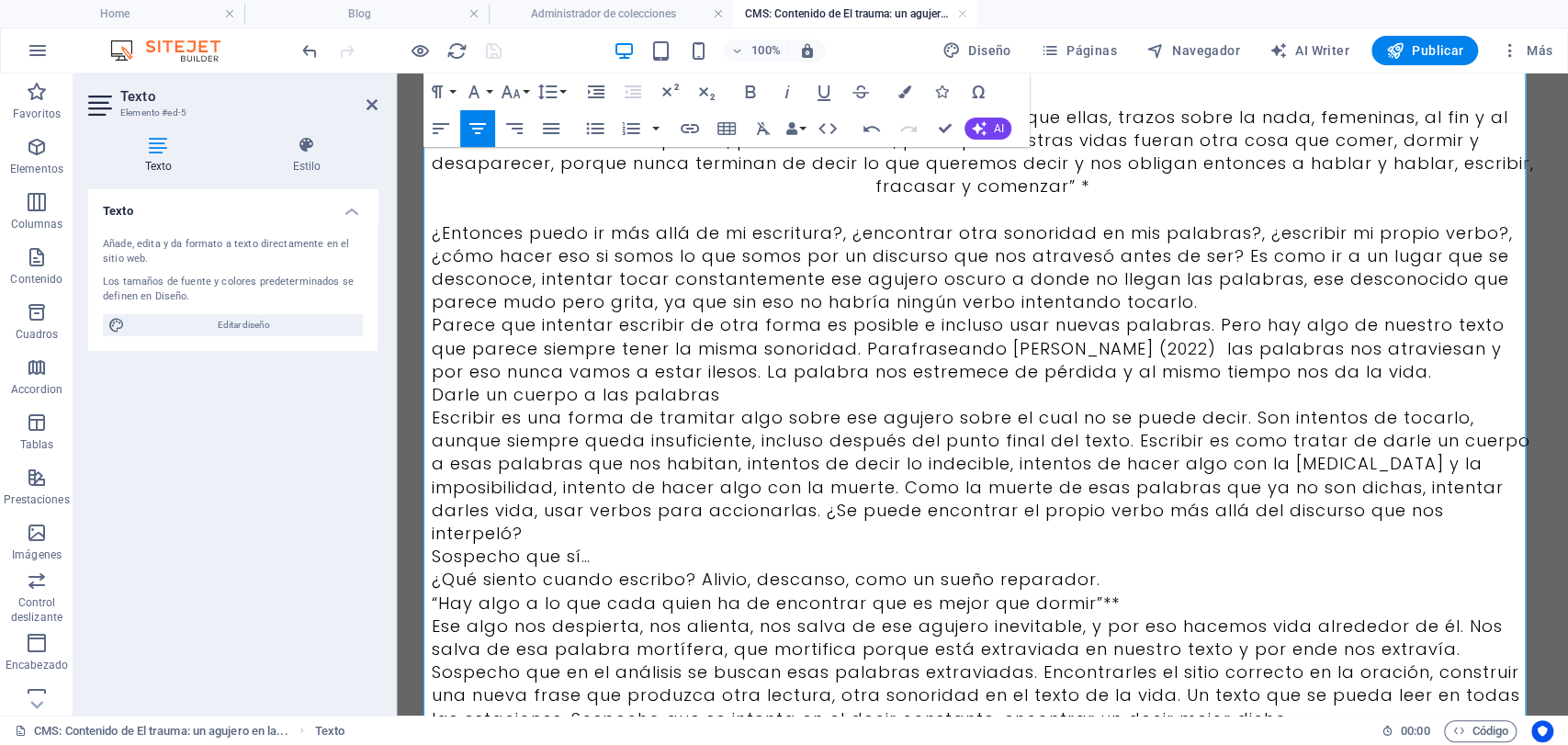
scroll to position [816, 0]
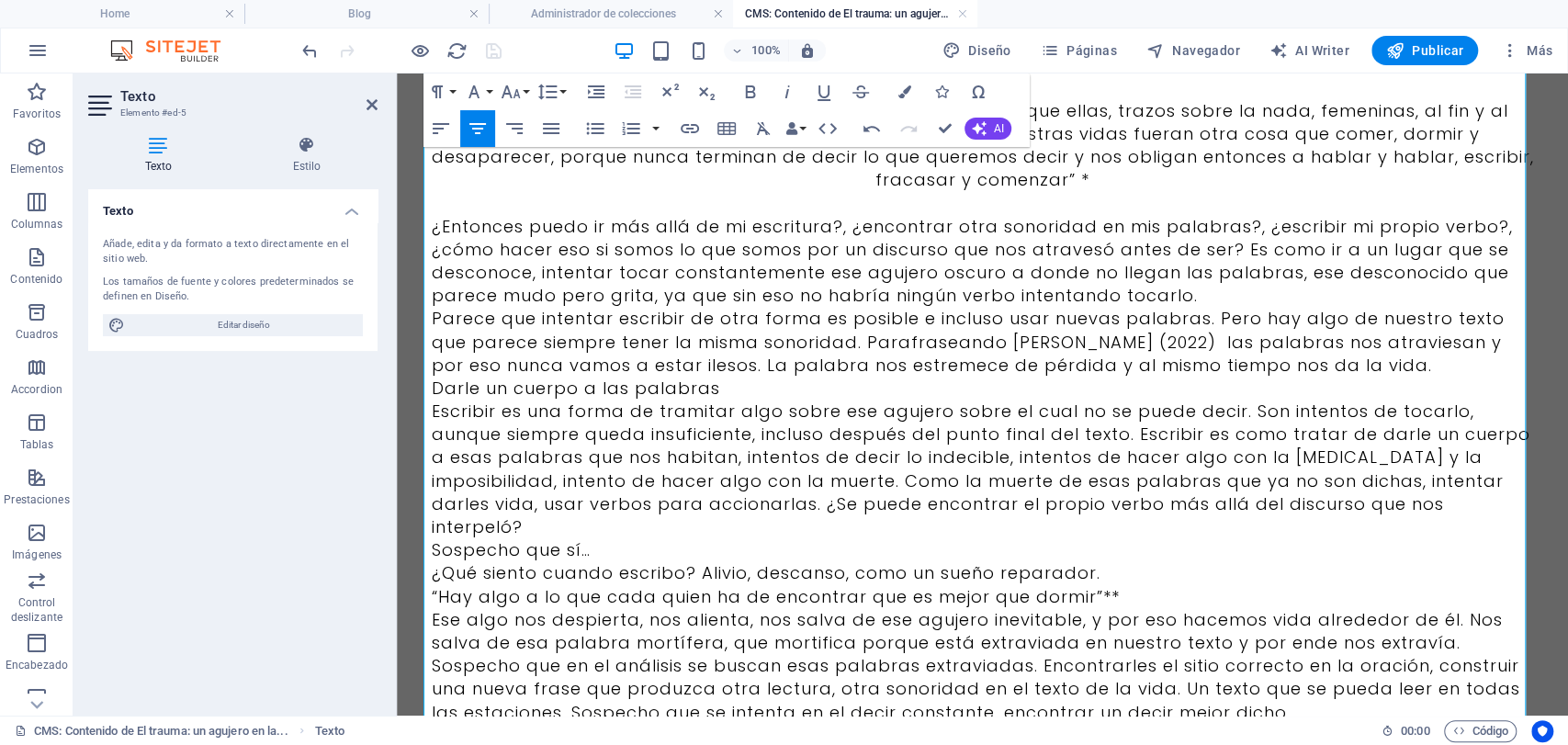
click at [1199, 261] on p "¿Entonces puedo ir más allá de mi escritura?, ¿encontrar otra sonoridad en mis …" at bounding box center [983, 261] width 1103 height 93
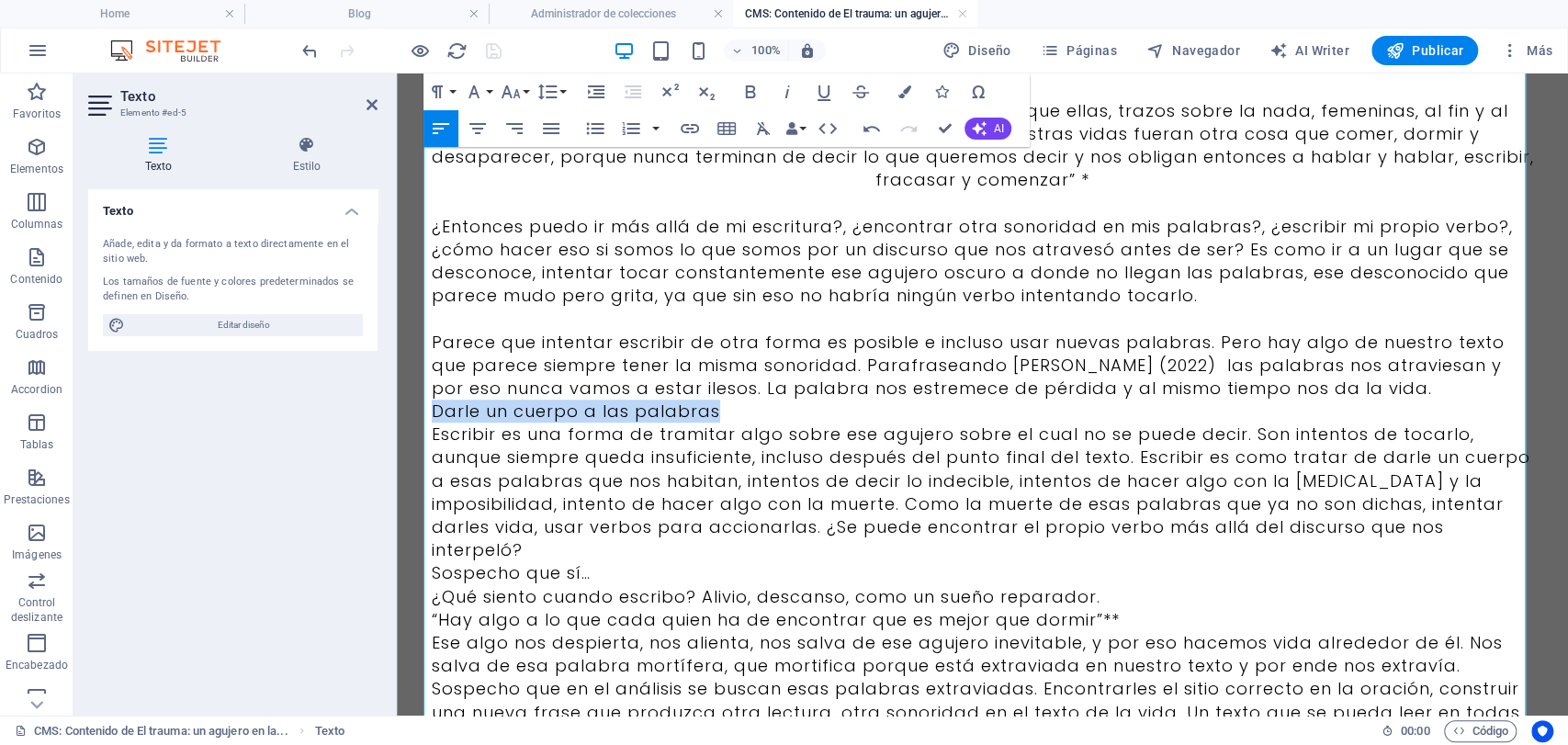
drag, startPoint x: 879, startPoint y: 392, endPoint x: 427, endPoint y: 377, distance: 452.2
click at [432, 400] on p "Darle un cuerpo a las palabras" at bounding box center [983, 410] width 1103 height 23
click at [767, 400] on p "Darle un cuerpo a las palabras" at bounding box center [983, 410] width 1103 height 23
click at [1291, 358] on p "Parece que intentar escribir de otra forma es posible e incluso usar nuevas pal…" at bounding box center [983, 365] width 1103 height 70
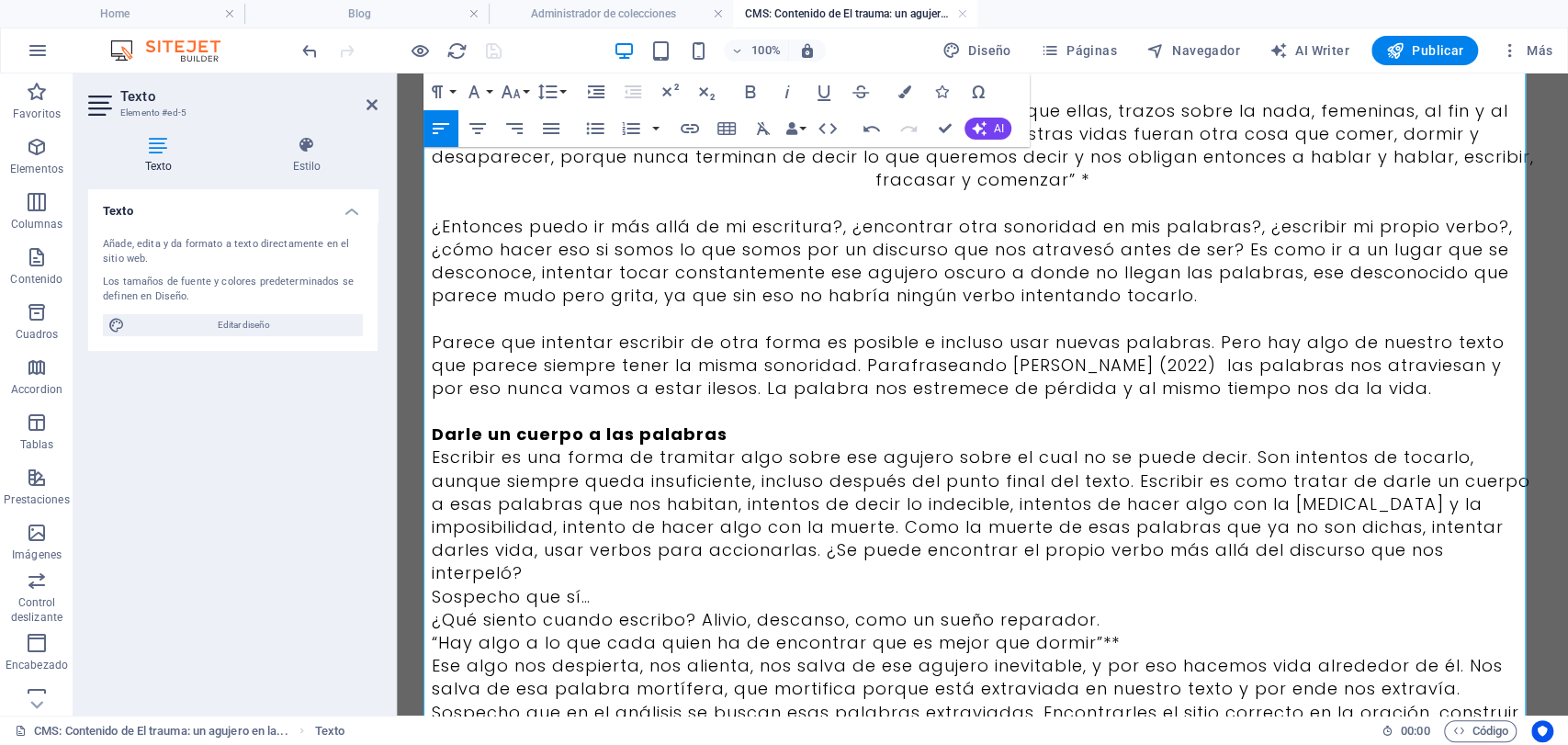
click at [838, 422] on p "Darle un cuerpo a las palabras" at bounding box center [983, 433] width 1103 height 23
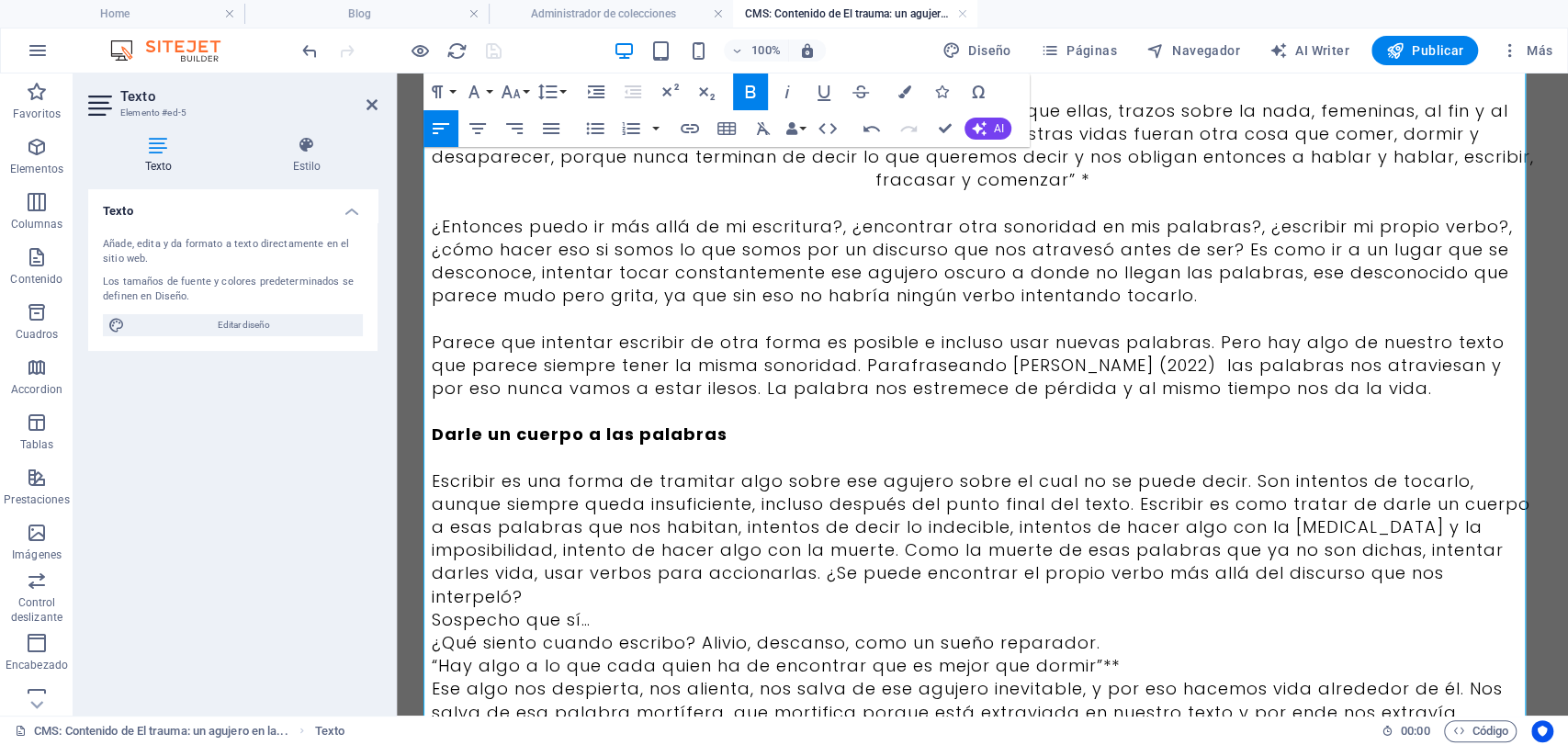
scroll to position [920, 0]
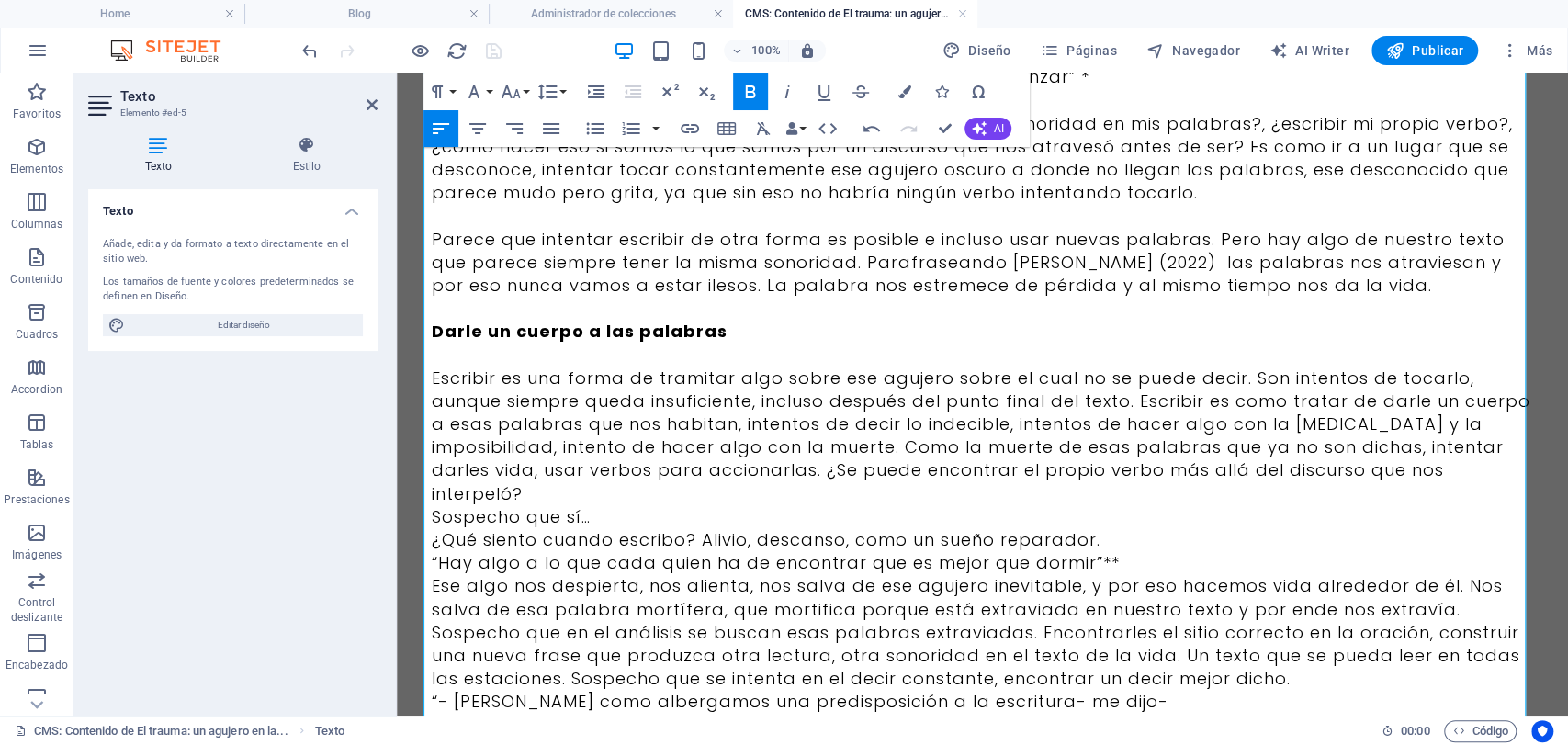
click at [625, 505] on p "Sospecho que sí…" at bounding box center [983, 516] width 1103 height 23
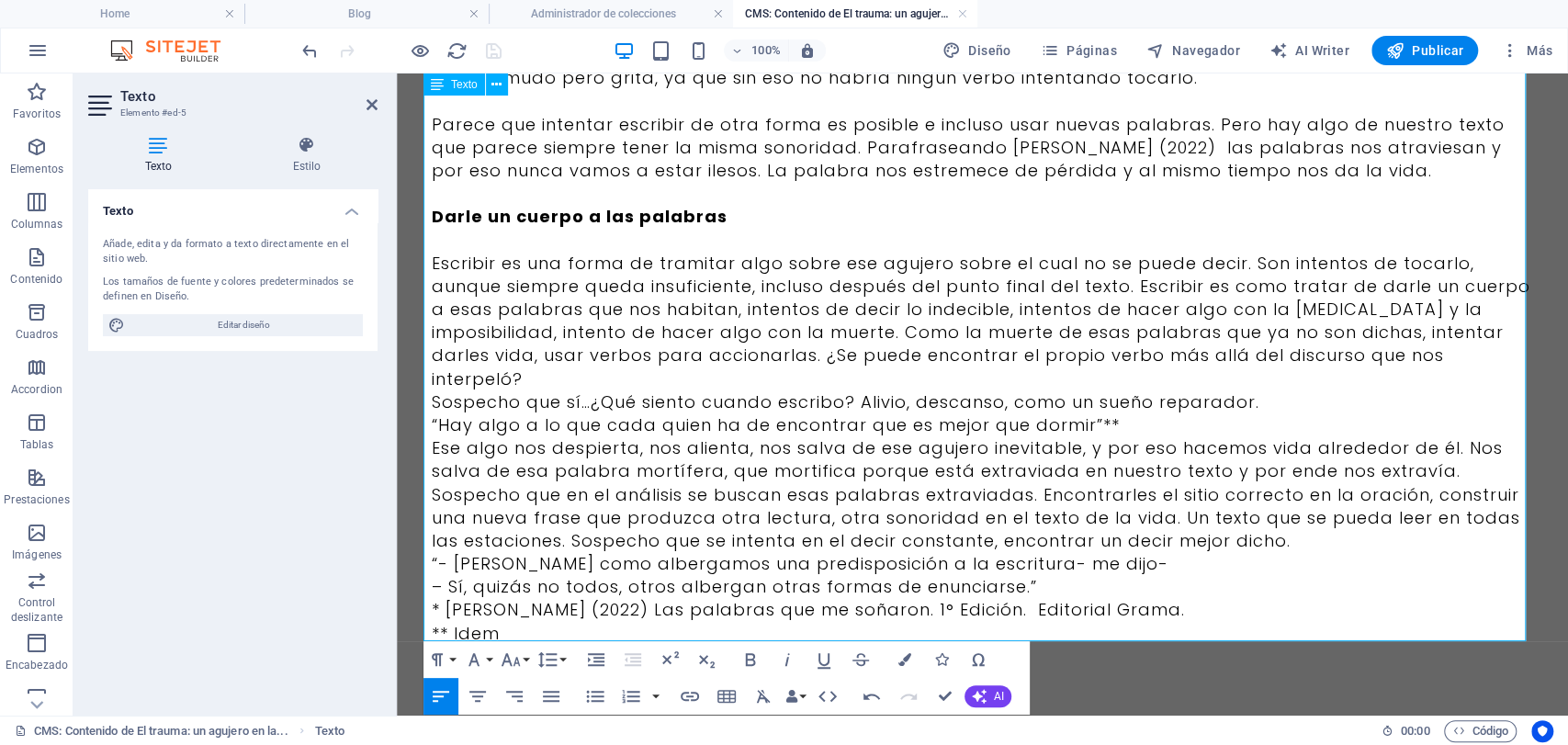
scroll to position [1037, 0]
click at [657, 665] on p at bounding box center [983, 676] width 1103 height 23
click at [813, 642] on p "Publicado el [DATE]" at bounding box center [983, 653] width 1103 height 23
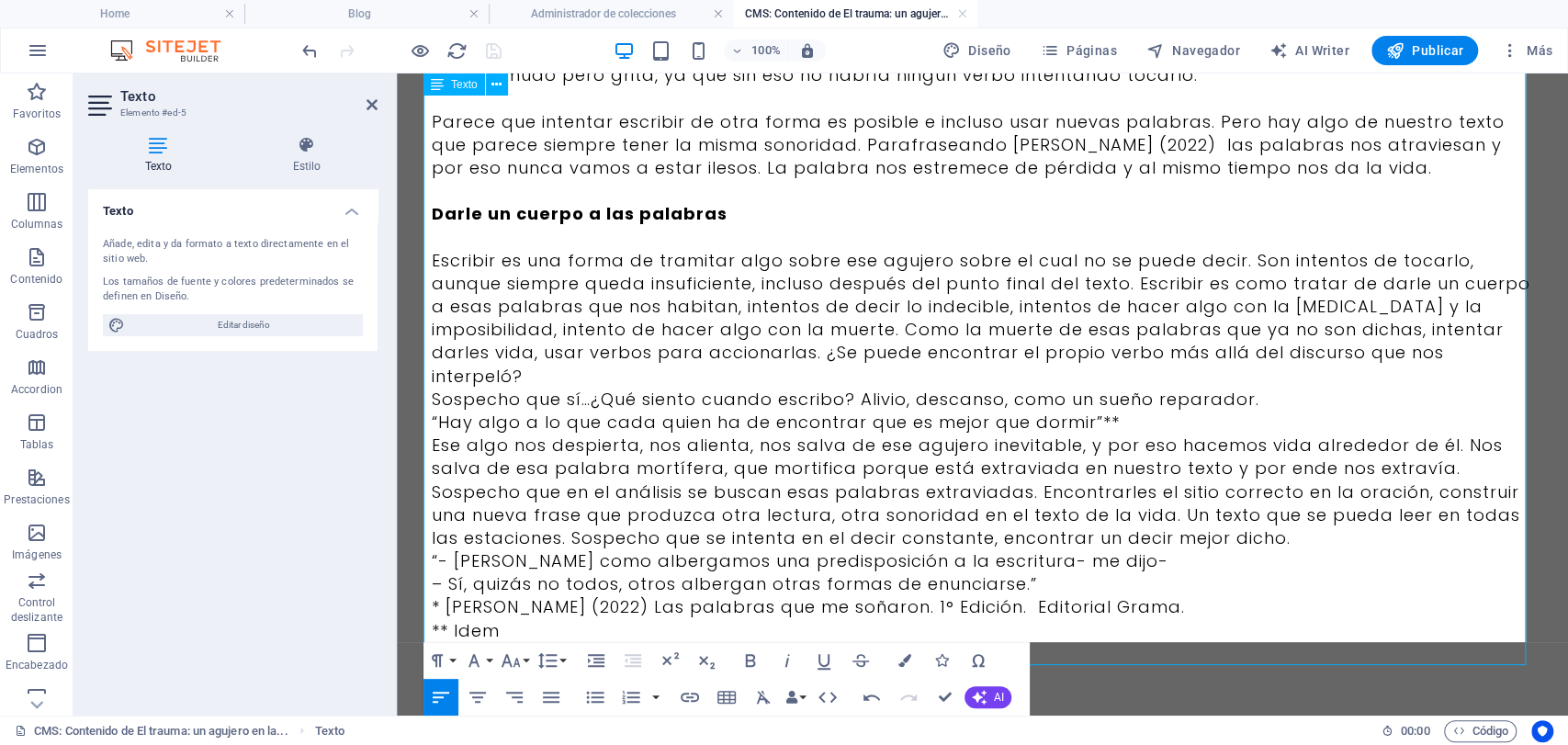
scroll to position [1013, 0]
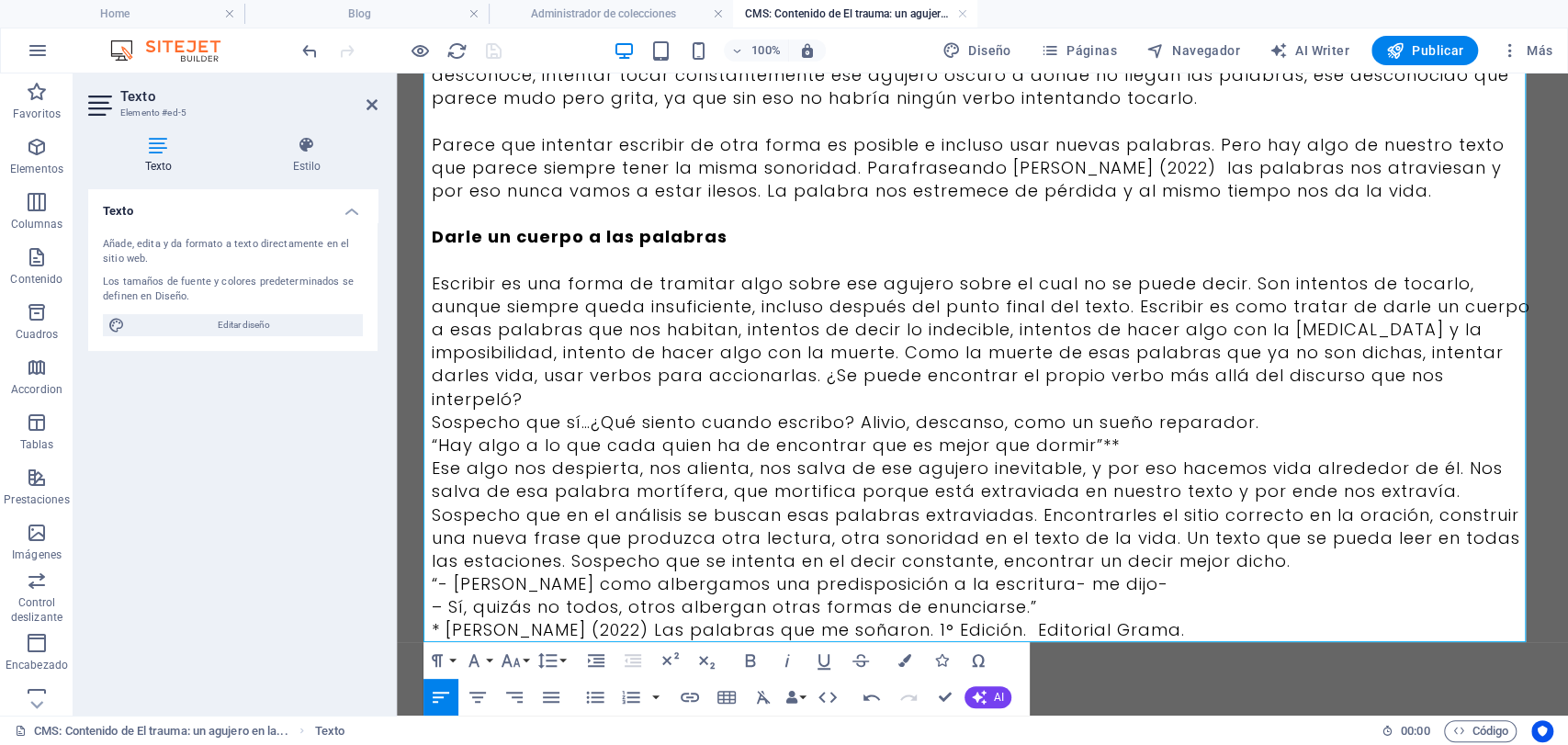
drag, startPoint x: 779, startPoint y: 619, endPoint x: 405, endPoint y: 633, distance: 374.3
click at [511, 695] on icon "button" at bounding box center [514, 698] width 22 height 22
click at [501, 665] on p "Publicado el [DATE]" at bounding box center [983, 676] width 1103 height 23
click at [501, 642] on p "** Idem" at bounding box center [983, 653] width 1103 height 23
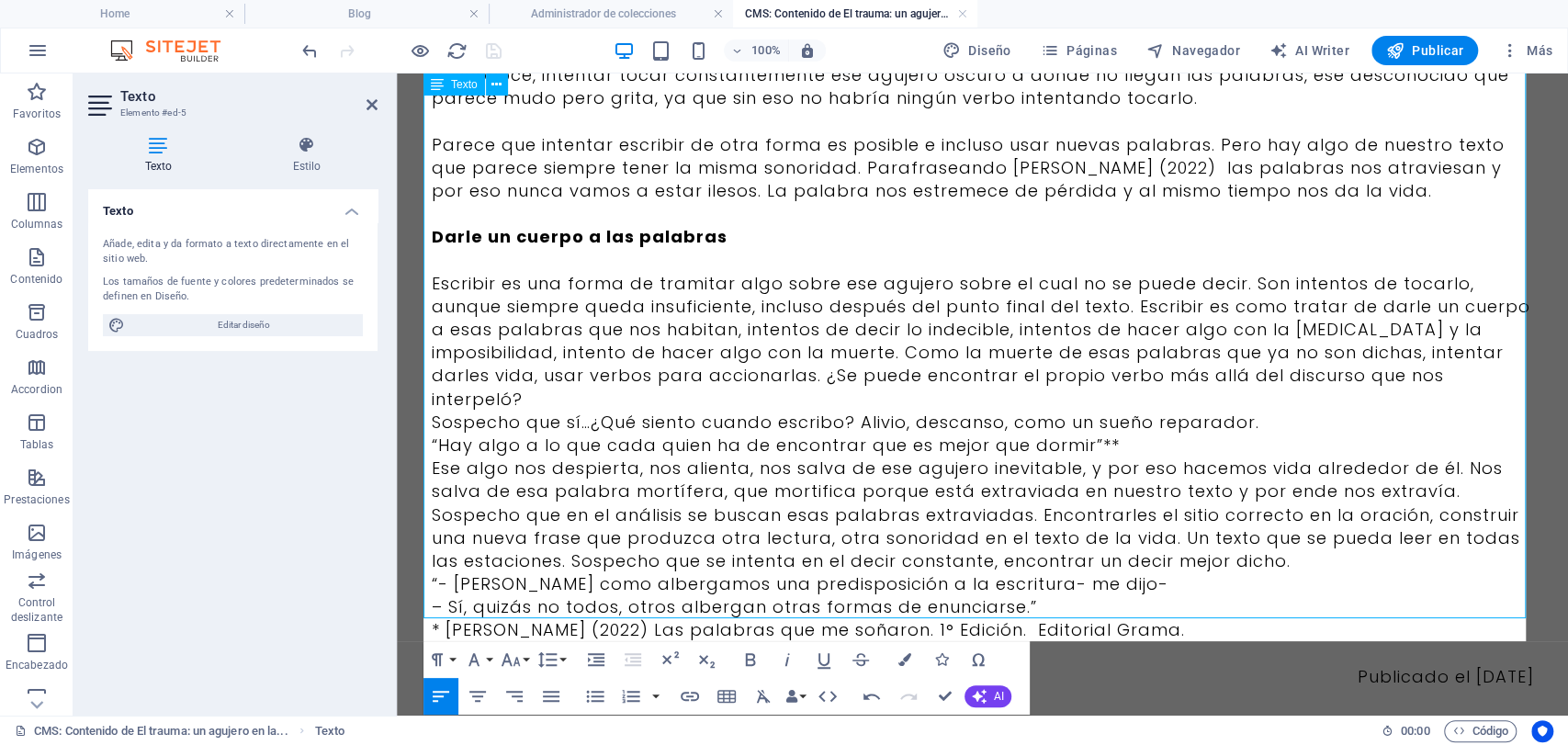
scroll to position [1037, 0]
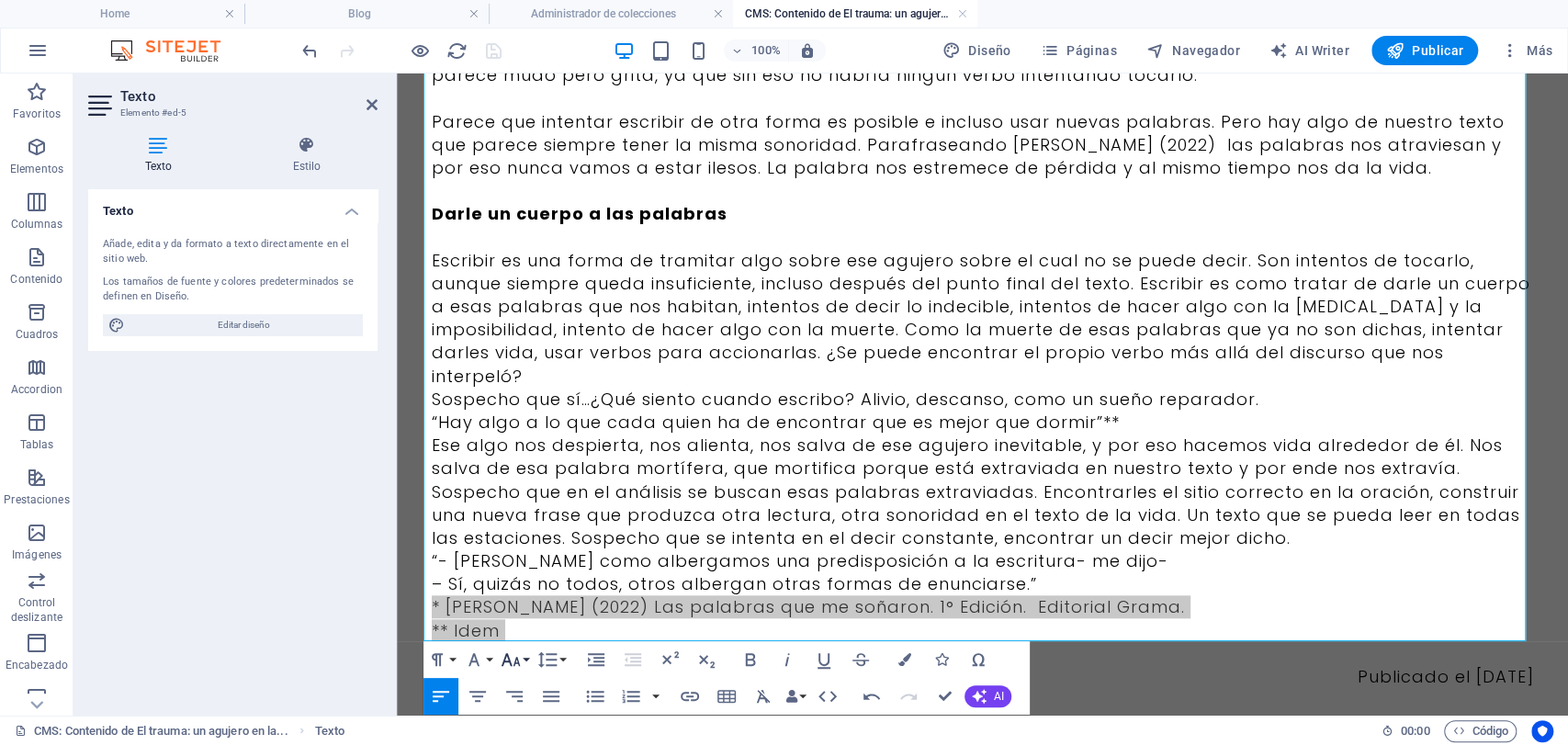
click at [501, 662] on icon "button" at bounding box center [511, 660] width 22 height 22
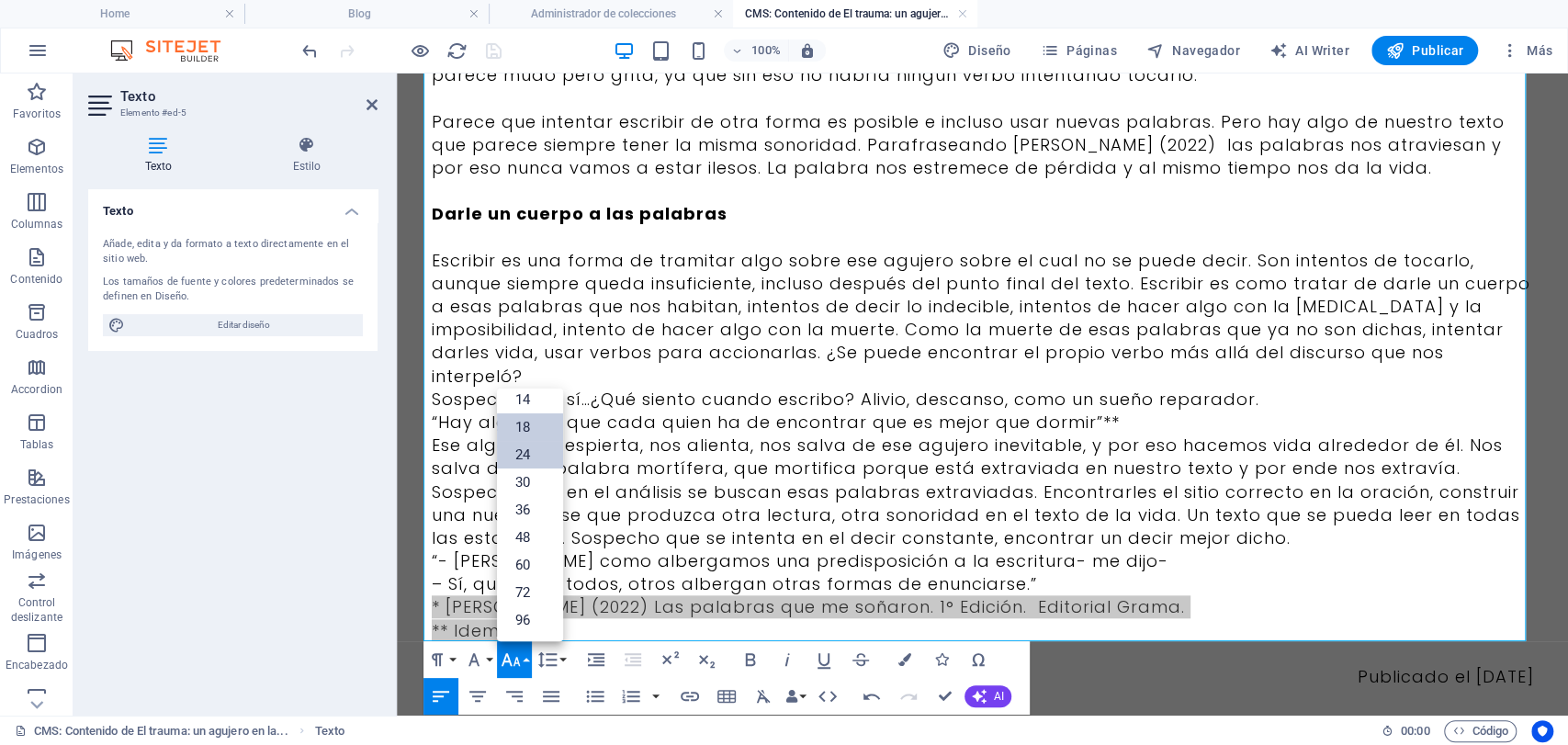
scroll to position [46, 0]
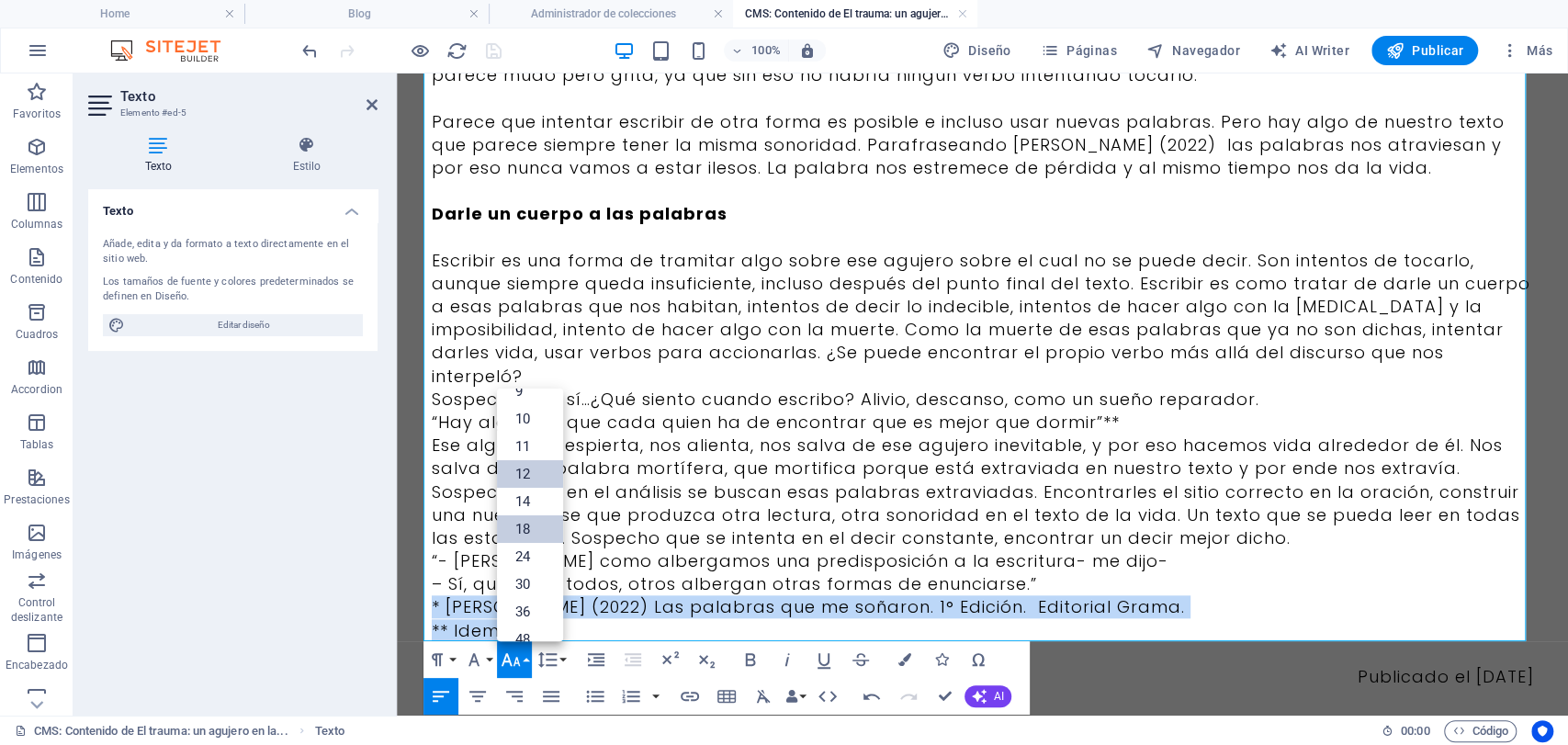
click at [535, 484] on link "12" at bounding box center [530, 475] width 66 height 28
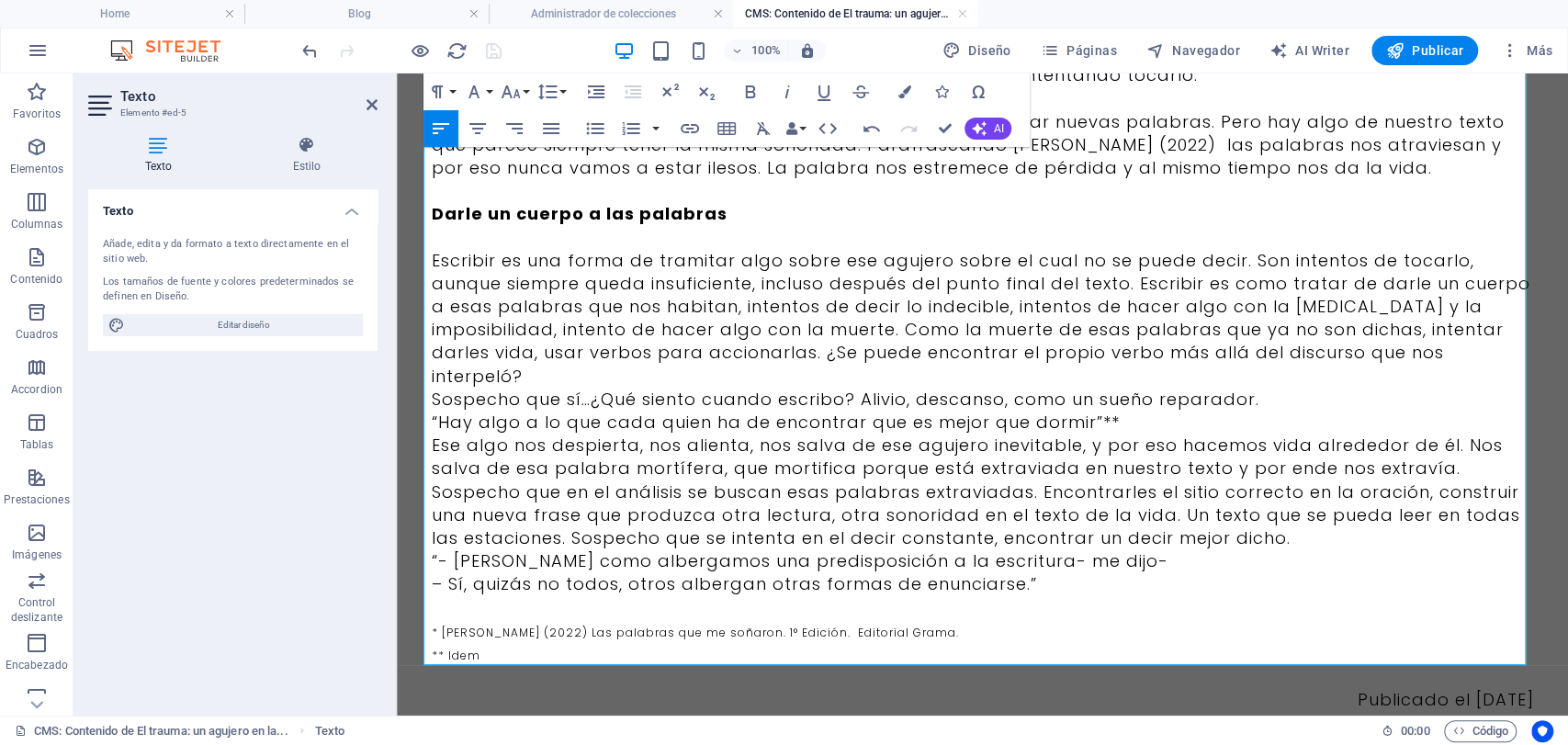
click at [1323, 388] on p "Sospecho que sí…¿Qué siento cuando escribo? Alivio, descanso, como un sueño rep…" at bounding box center [983, 399] width 1103 height 23
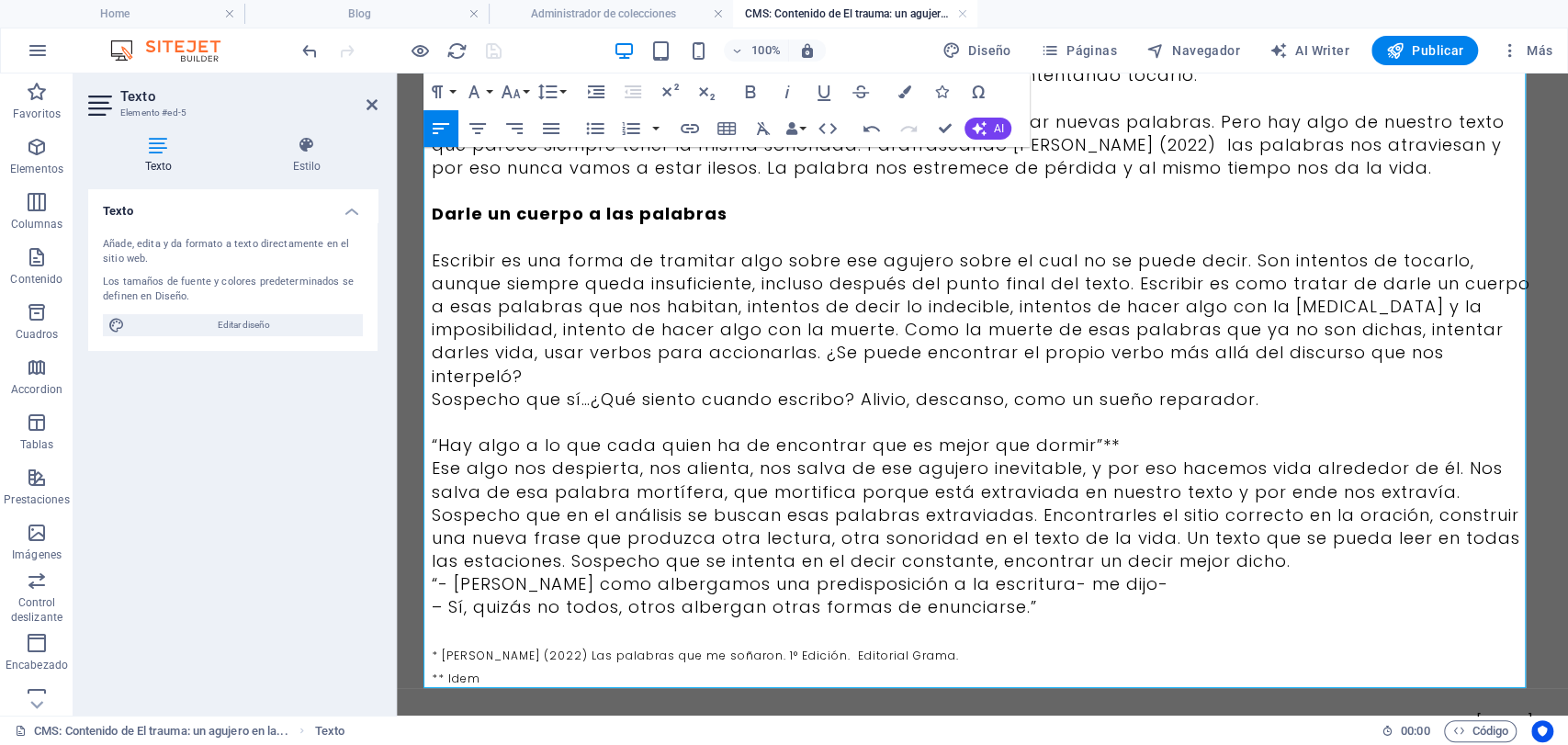
drag, startPoint x: 1246, startPoint y: 396, endPoint x: 437, endPoint y: 385, distance: 809.1
click at [476, 131] on icon "button" at bounding box center [477, 128] width 22 height 22
click at [1359, 410] on p at bounding box center [983, 421] width 1103 height 23
click at [1356, 410] on p at bounding box center [983, 421] width 1103 height 23
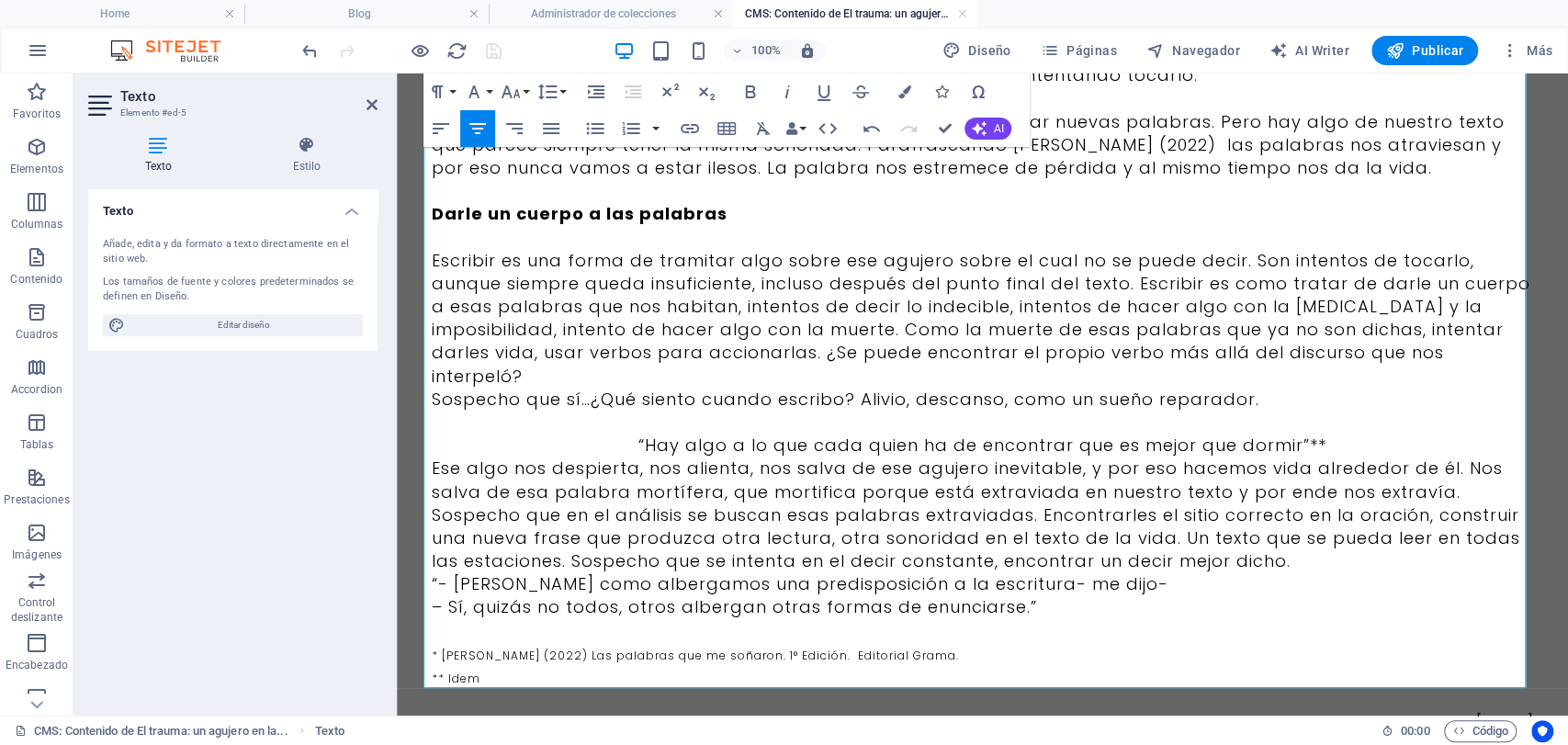
click at [1343, 457] on p "Ese algo nos despierta, nos alienta, nos salva de ese agujero inevitable, y por…" at bounding box center [983, 480] width 1103 height 46
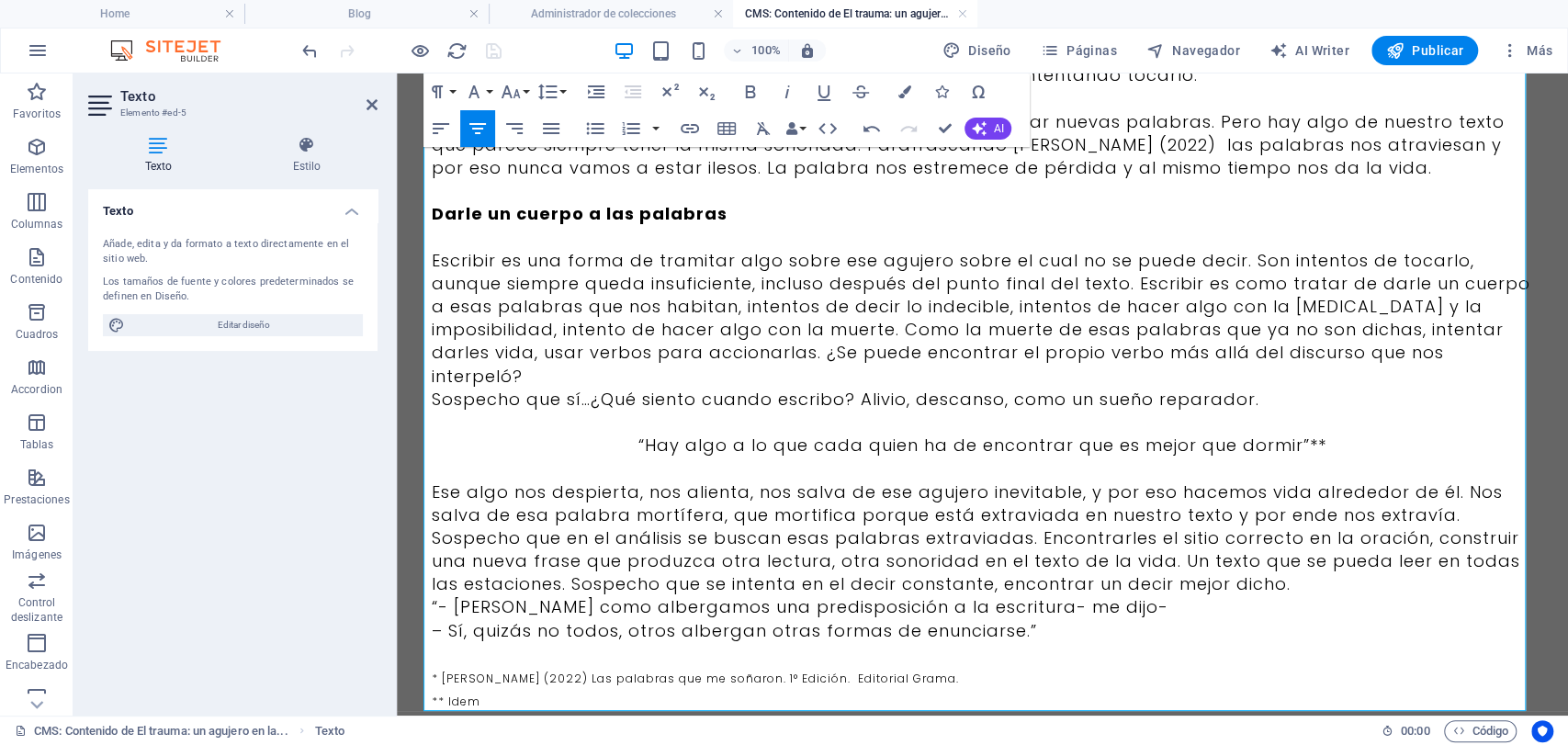
click at [1444, 481] on p "Ese algo nos despierta, nos alienta, nos salva de ese agujero inevitable, y por…" at bounding box center [983, 503] width 1103 height 46
click at [1371, 536] on p "Ese algo nos despierta, nos alienta, nos salva de ese agujero inevitable, y por…" at bounding box center [983, 538] width 1103 height 115
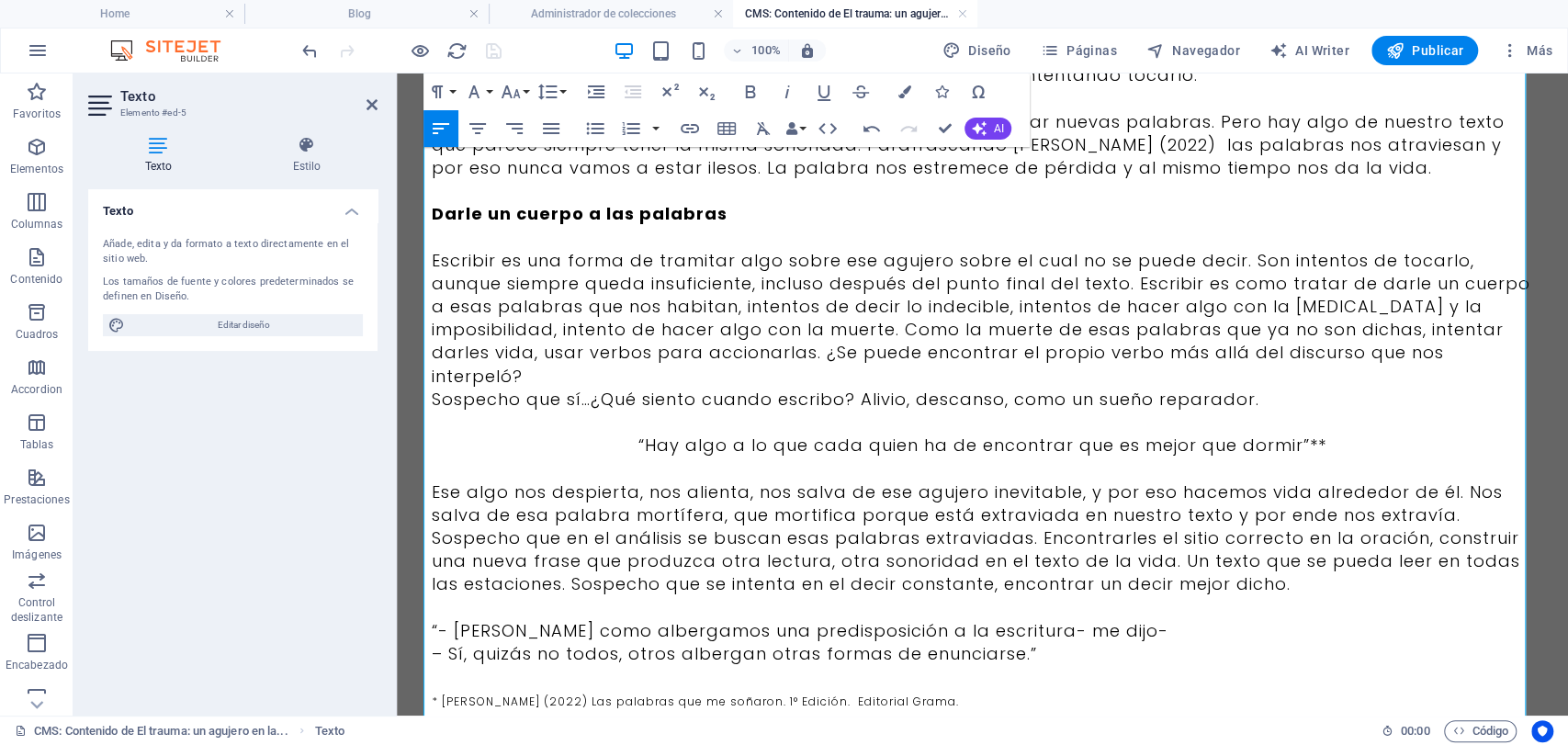
click at [432, 642] on p "– Sí, quizás no todos, otros albergan otras formas de enunciarse.”" at bounding box center [983, 653] width 1103 height 23
click at [1102, 596] on p at bounding box center [983, 607] width 1103 height 23
click at [1120, 620] on p "“- [PERSON_NAME] como albergamos una predisposición a la escritura- me dijo-" at bounding box center [983, 631] width 1103 height 23
drag, startPoint x: 1047, startPoint y: 612, endPoint x: 412, endPoint y: 560, distance: 637.1
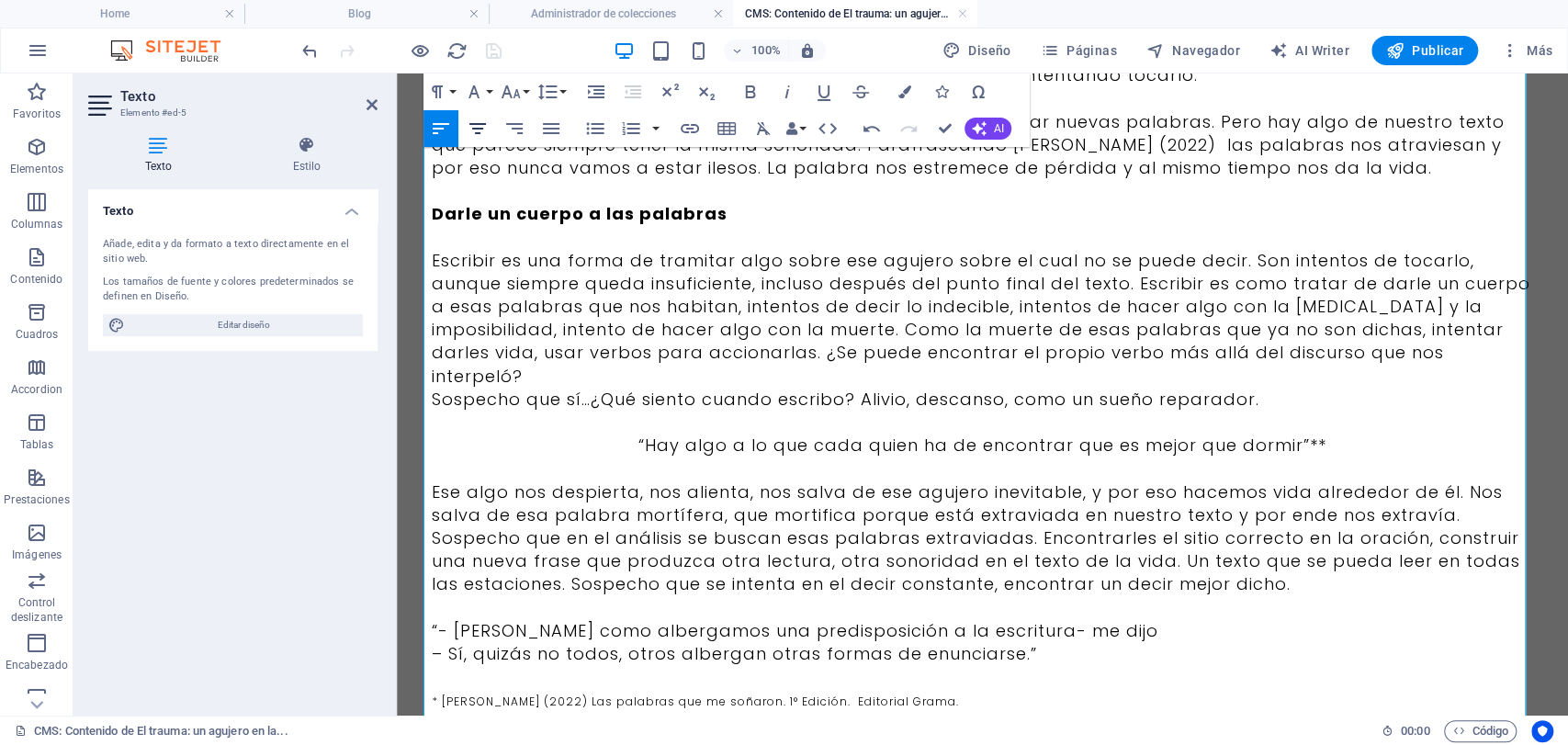
click at [484, 130] on icon "button" at bounding box center [477, 128] width 22 height 22
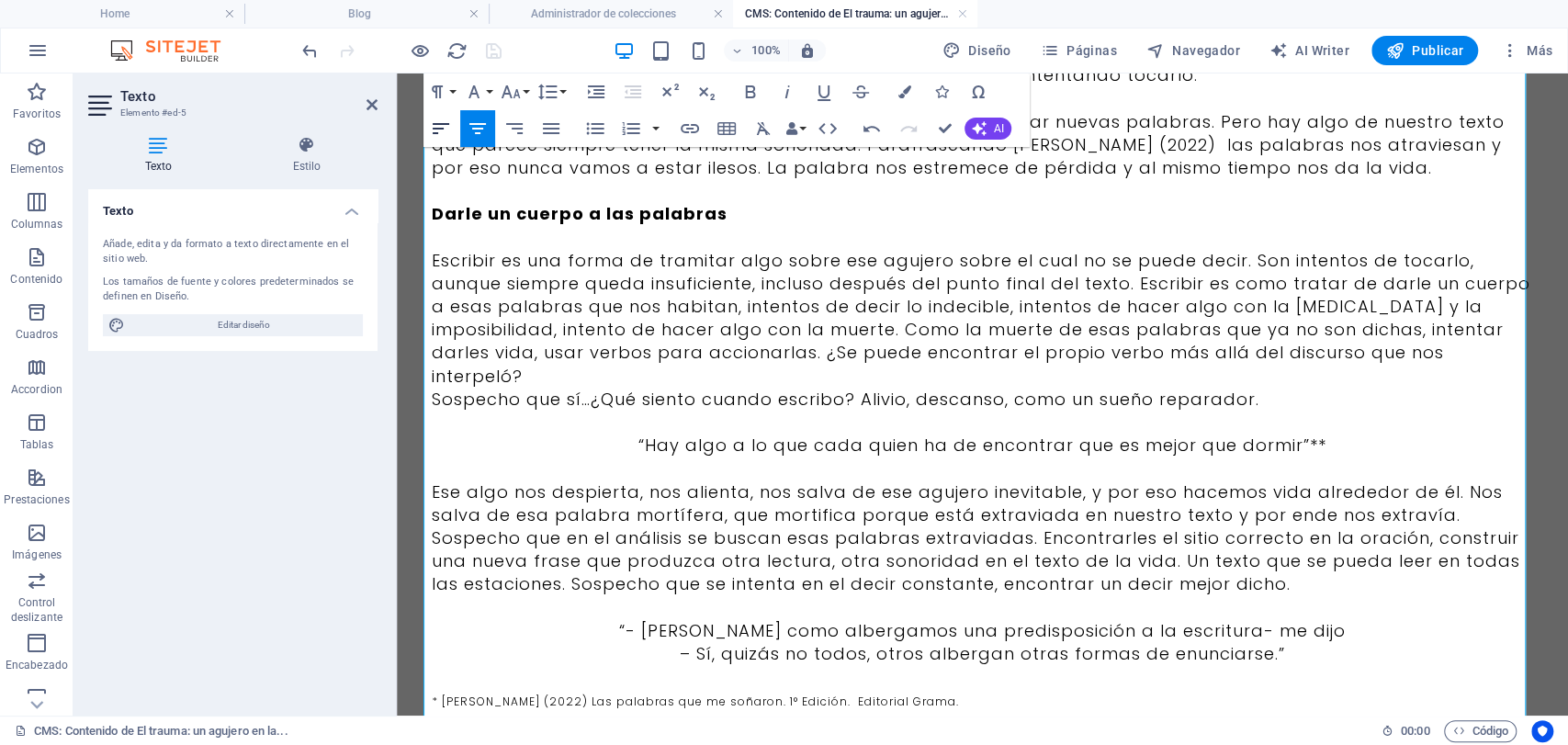
click at [448, 127] on icon "button" at bounding box center [441, 128] width 22 height 22
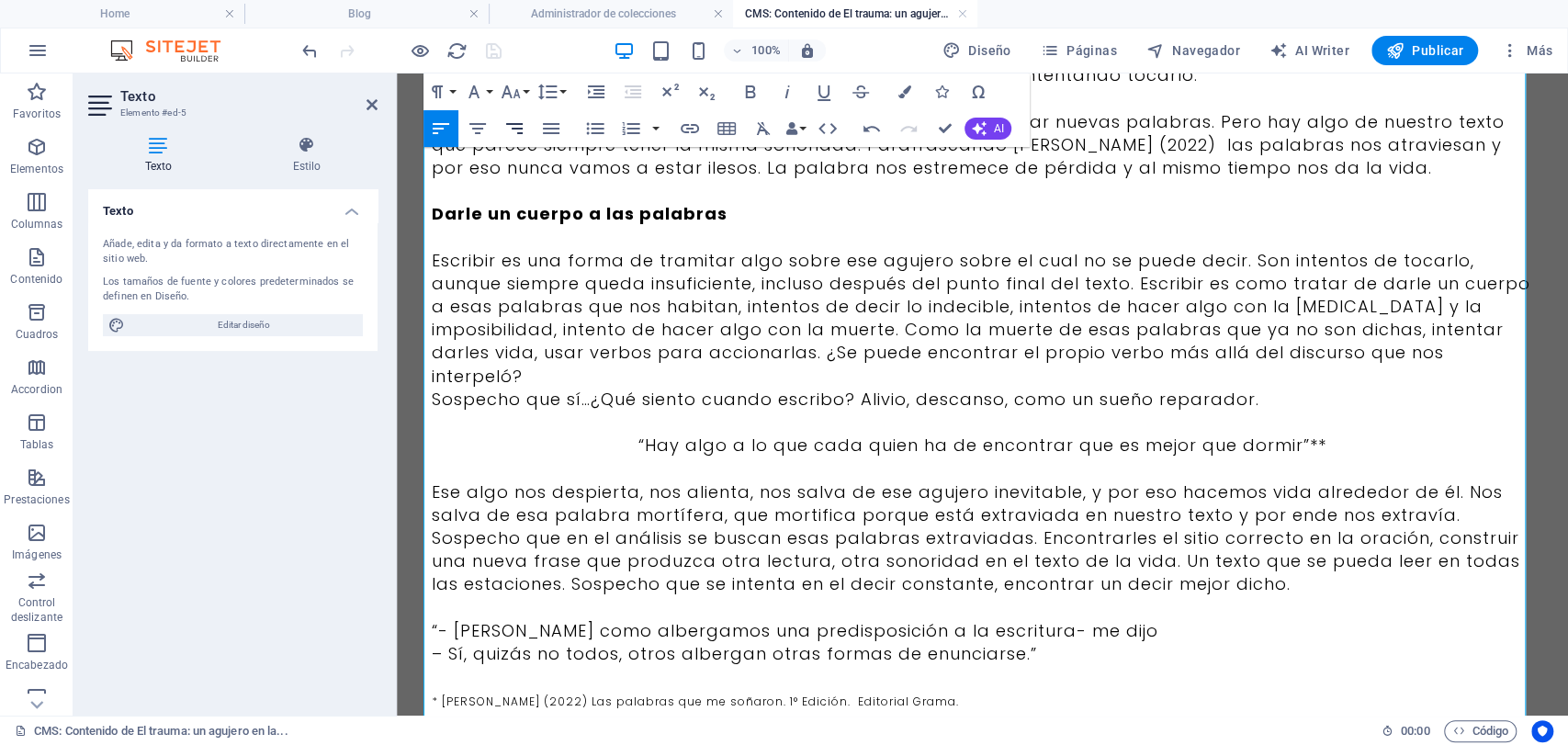
click at [508, 128] on icon "button" at bounding box center [514, 128] width 22 height 22
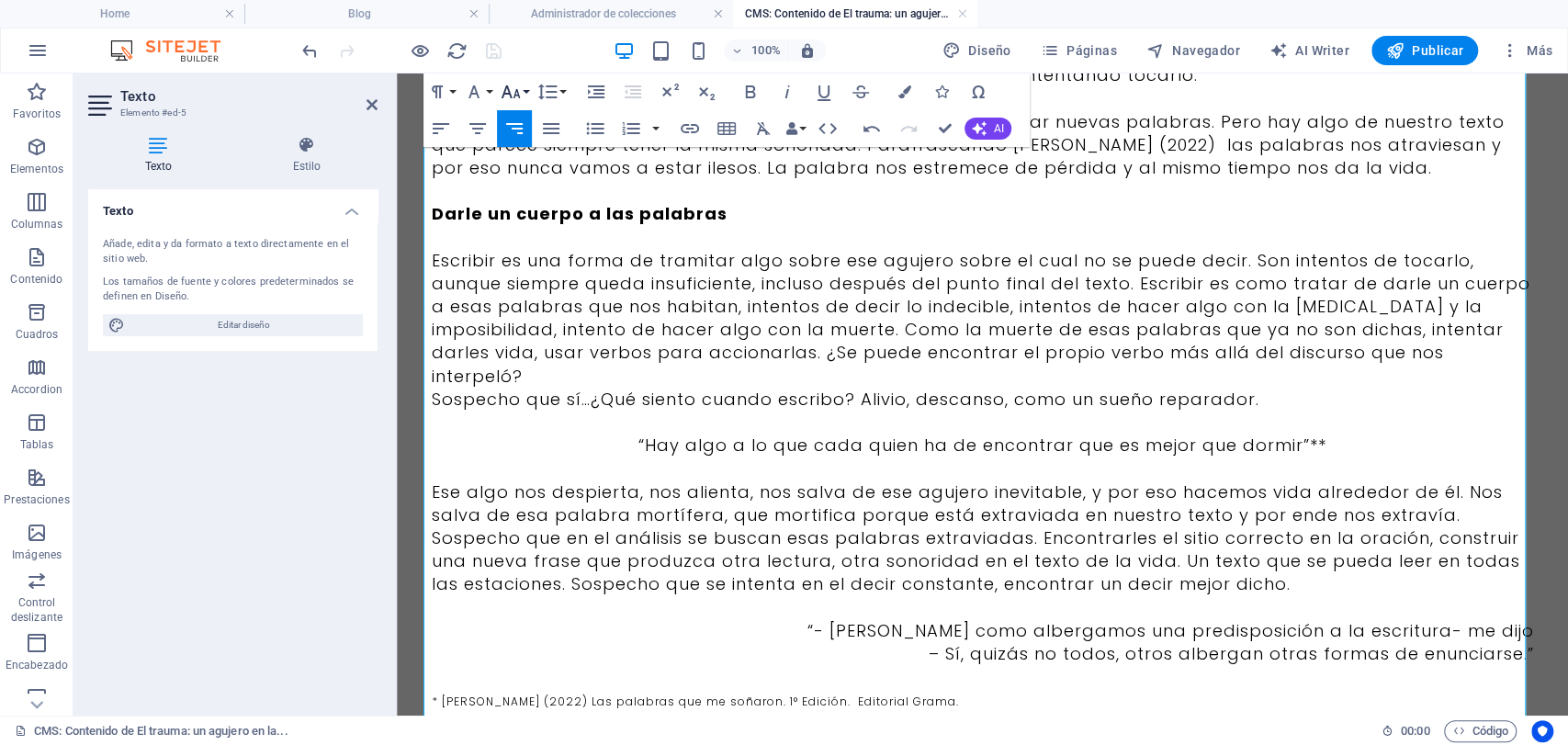
click at [517, 91] on icon "button" at bounding box center [512, 92] width 20 height 13
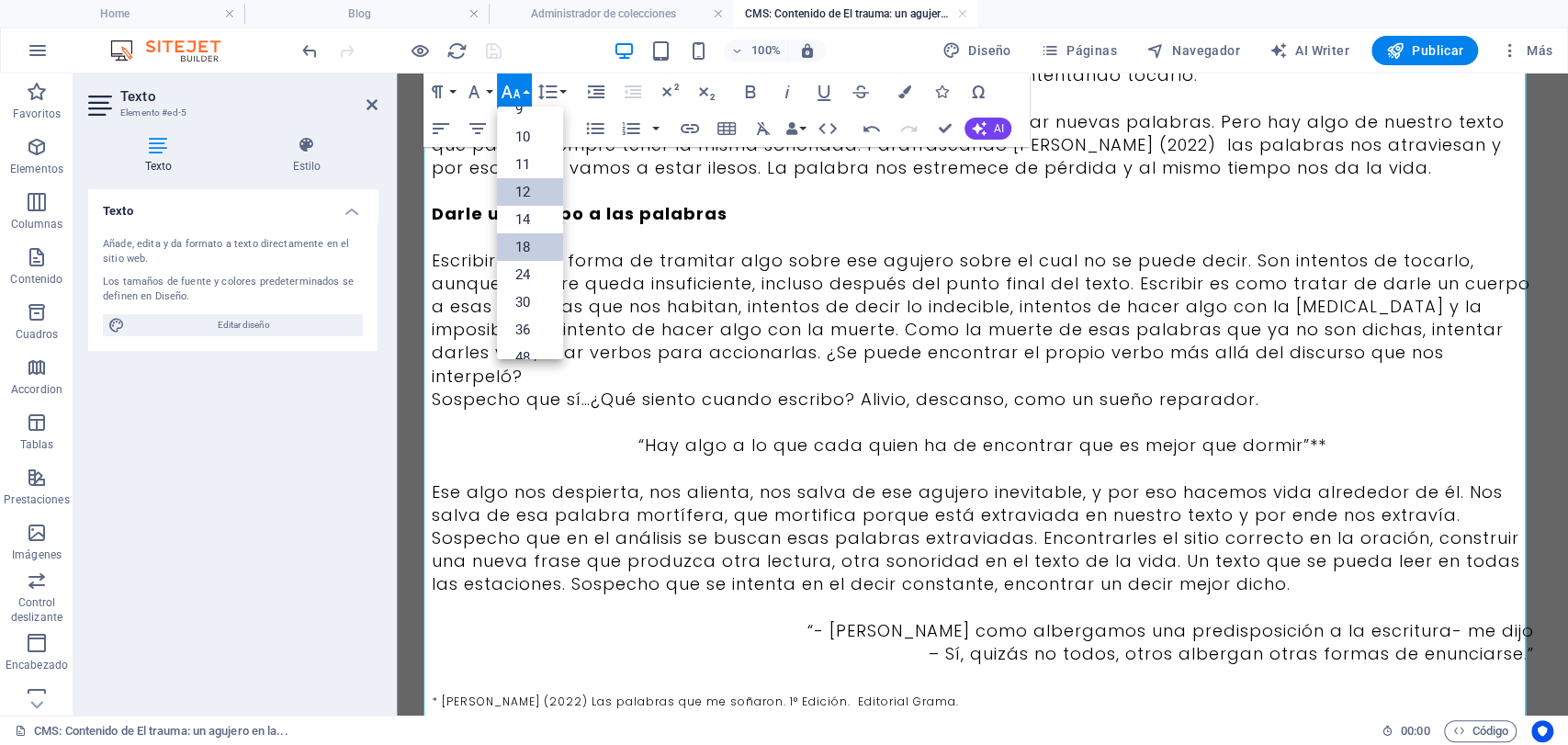
click at [514, 189] on link "12" at bounding box center [530, 192] width 66 height 28
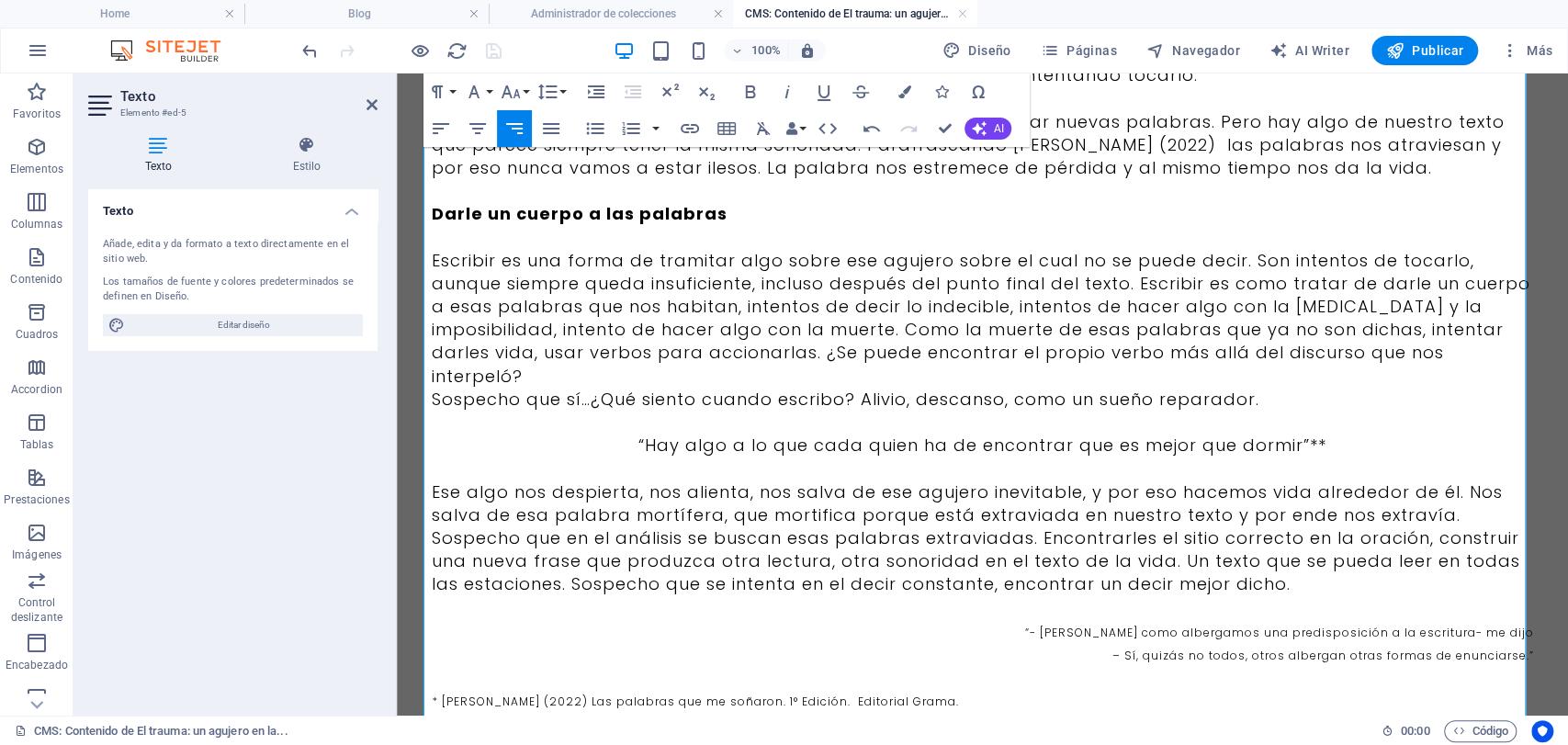
click at [937, 642] on p "– Sí, quizás no todos, otros albergan otras formas de enunciarse.”" at bounding box center [983, 653] width 1103 height 23
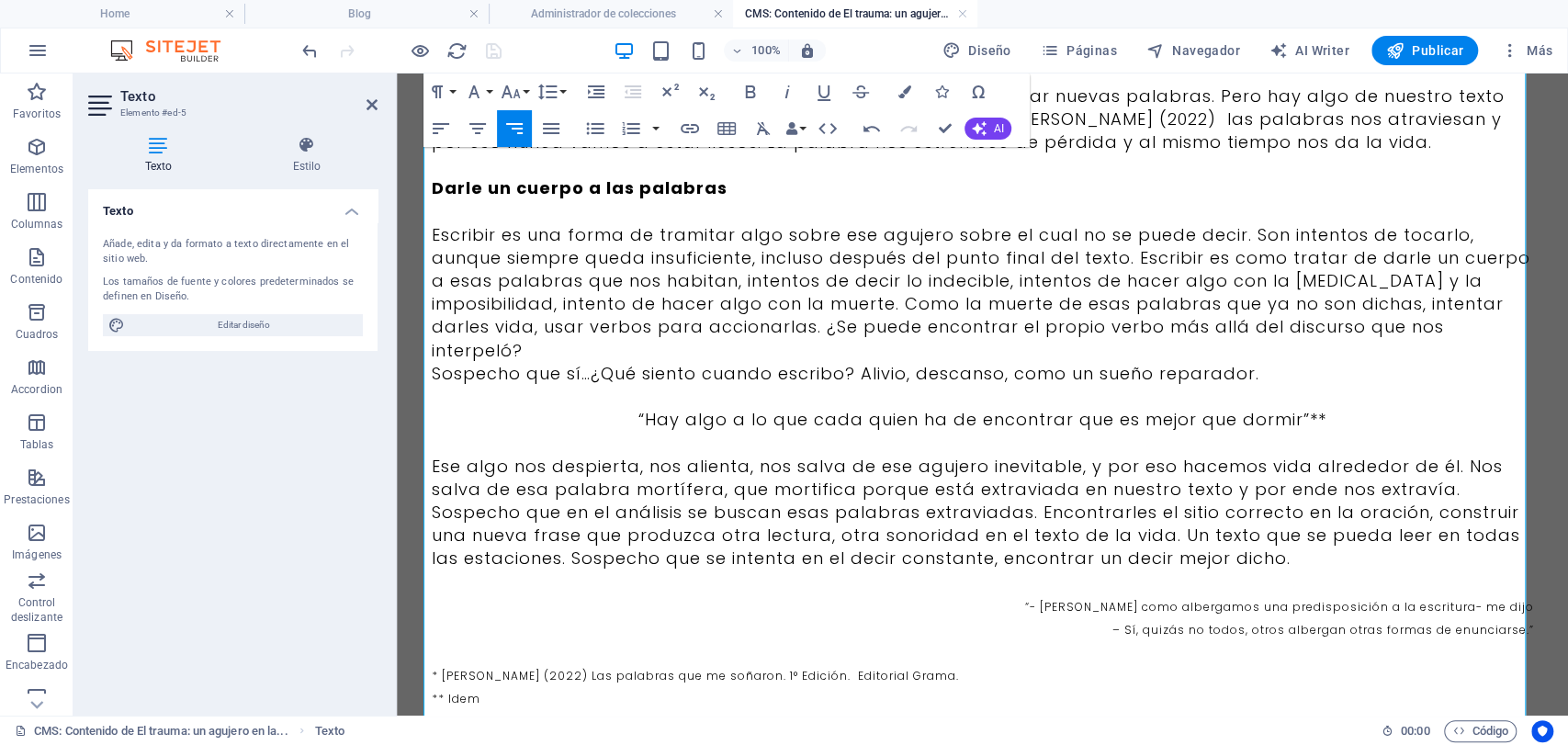
scroll to position [1130, 0]
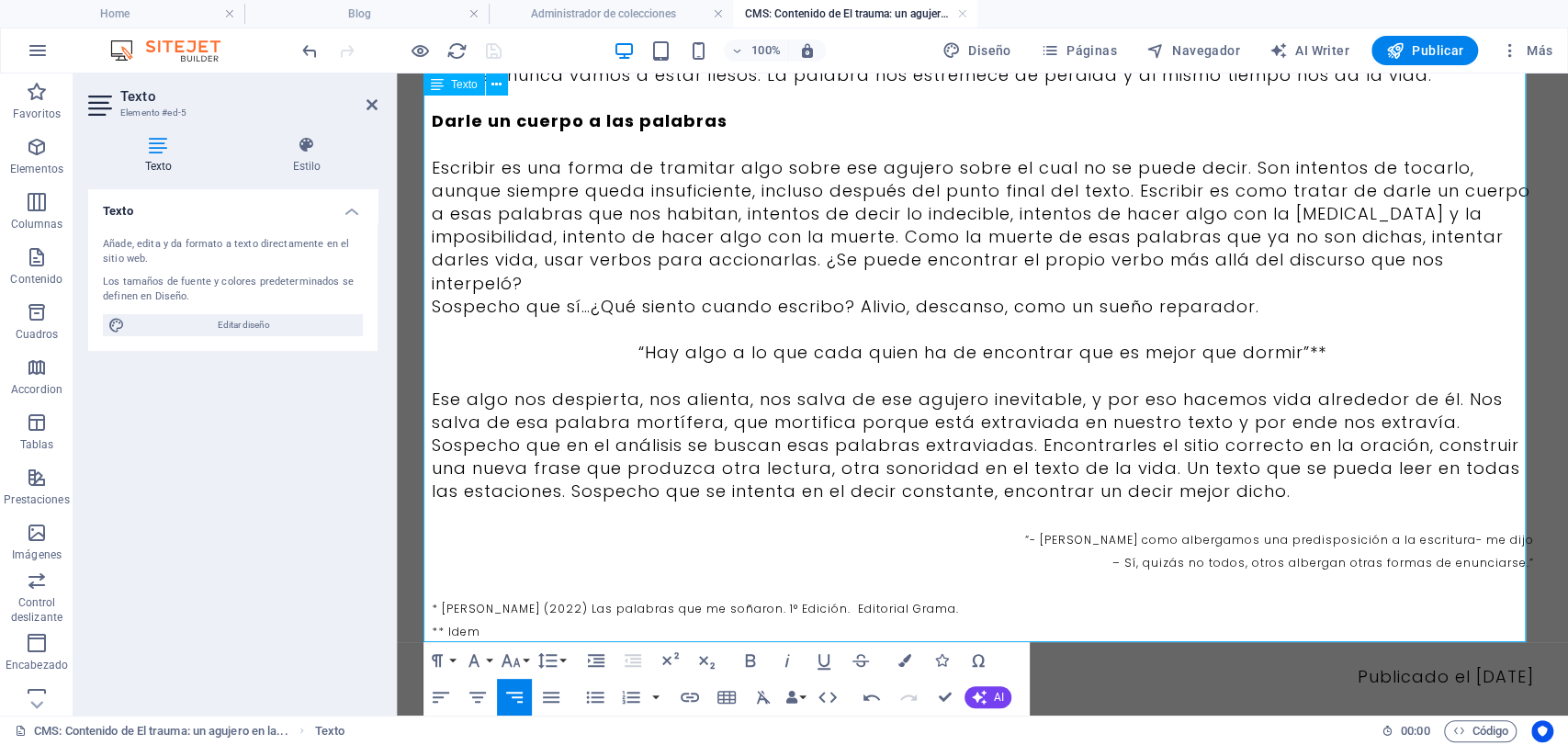
drag, startPoint x: 991, startPoint y: 487, endPoint x: 1524, endPoint y: 526, distance: 534.4
click at [517, 651] on icon "button" at bounding box center [511, 661] width 22 height 22
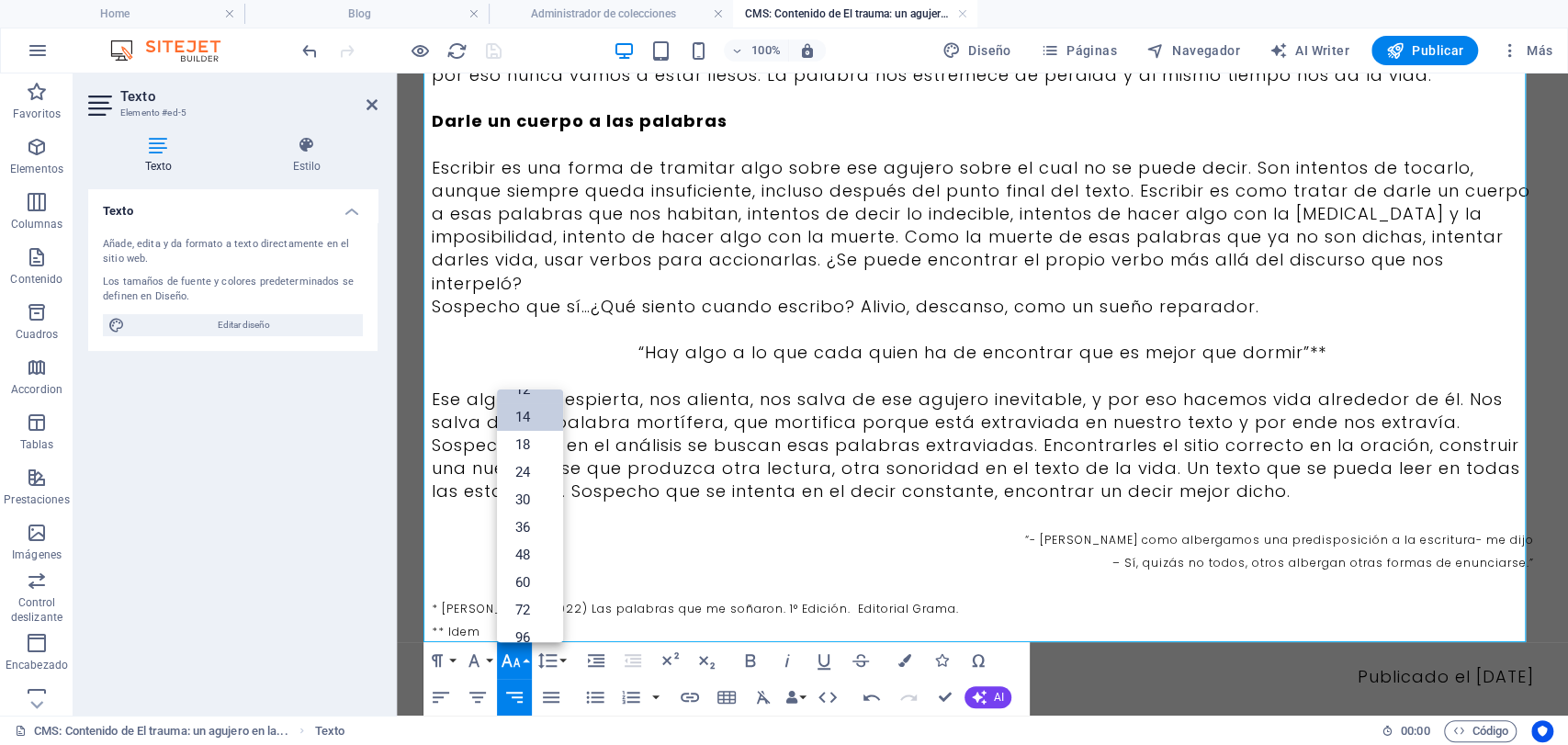
click at [497, 416] on link "14" at bounding box center [530, 417] width 66 height 28
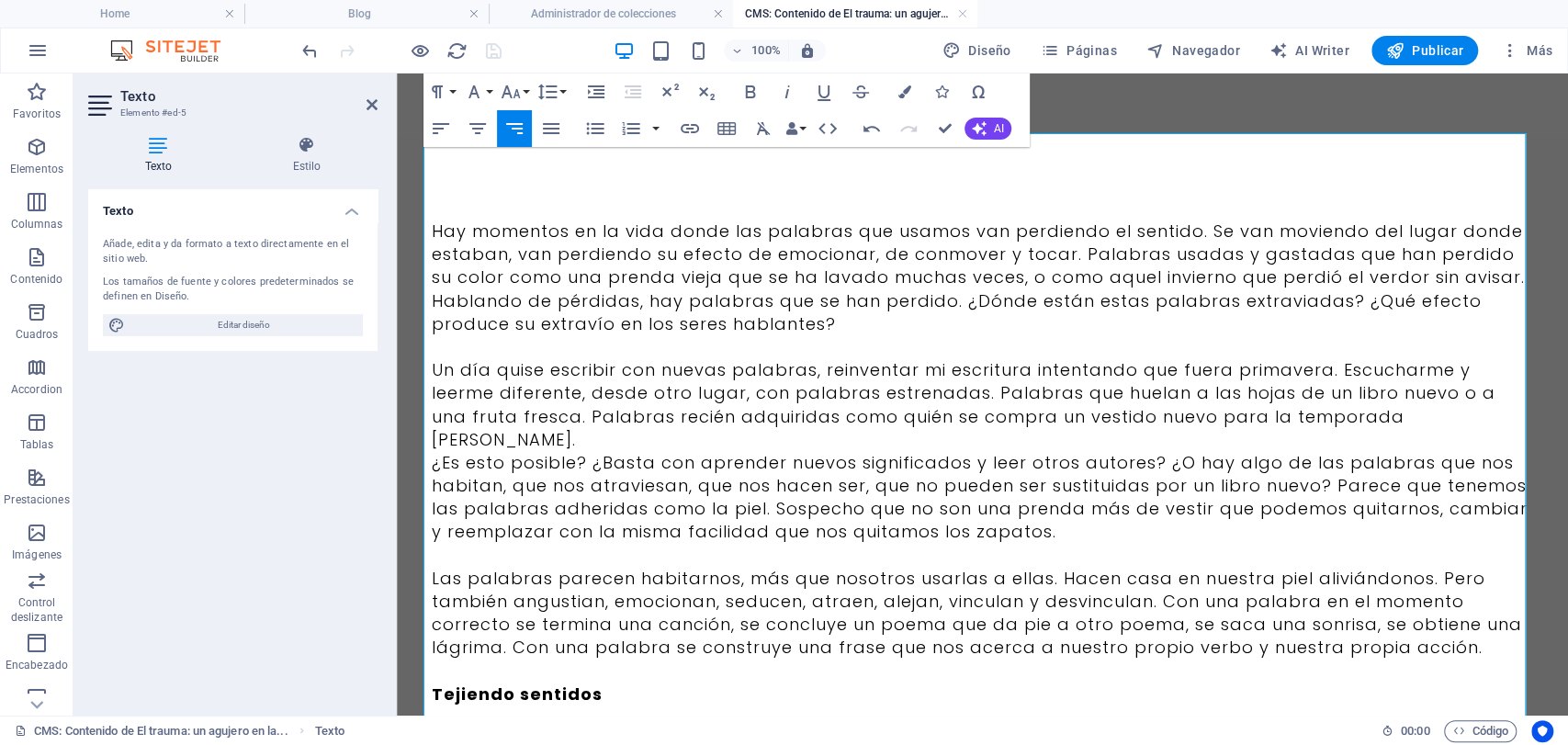
scroll to position [0, 0]
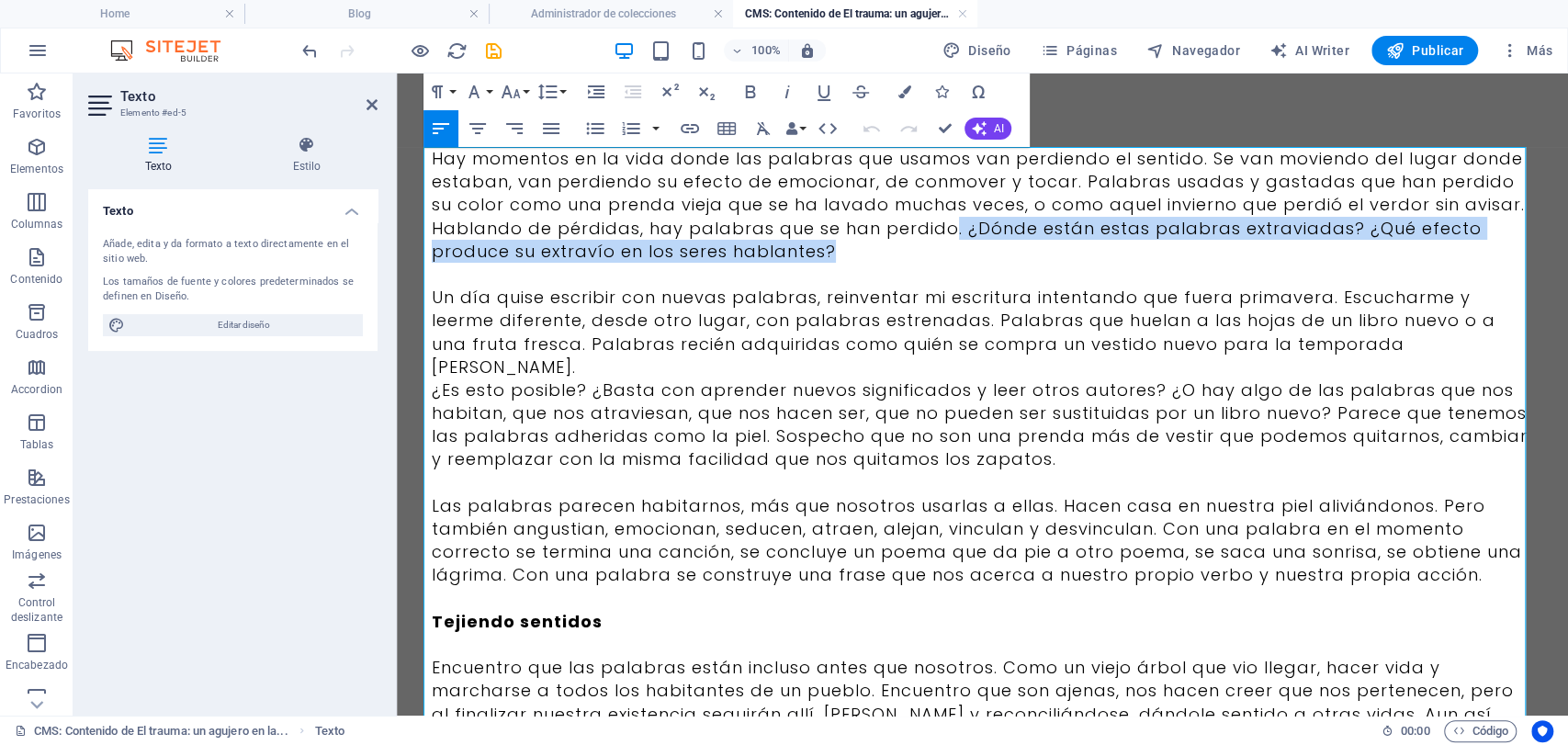
drag, startPoint x: 940, startPoint y: 238, endPoint x: 972, endPoint y: 248, distance: 33.5
click at [972, 248] on p "Hay momentos en la vida donde las palabras que usamos van perdiendo el sentido.…" at bounding box center [983, 204] width 1103 height 115
click at [967, 248] on p "Hay momentos en la vida donde las palabras que usamos van perdiendo el sentido.…" at bounding box center [983, 204] width 1103 height 115
drag, startPoint x: 949, startPoint y: 230, endPoint x: 991, endPoint y: 257, distance: 49.9
click at [991, 257] on p "Hay momentos en la vida donde las palabras que usamos van perdiendo el sentido.…" at bounding box center [983, 204] width 1103 height 115
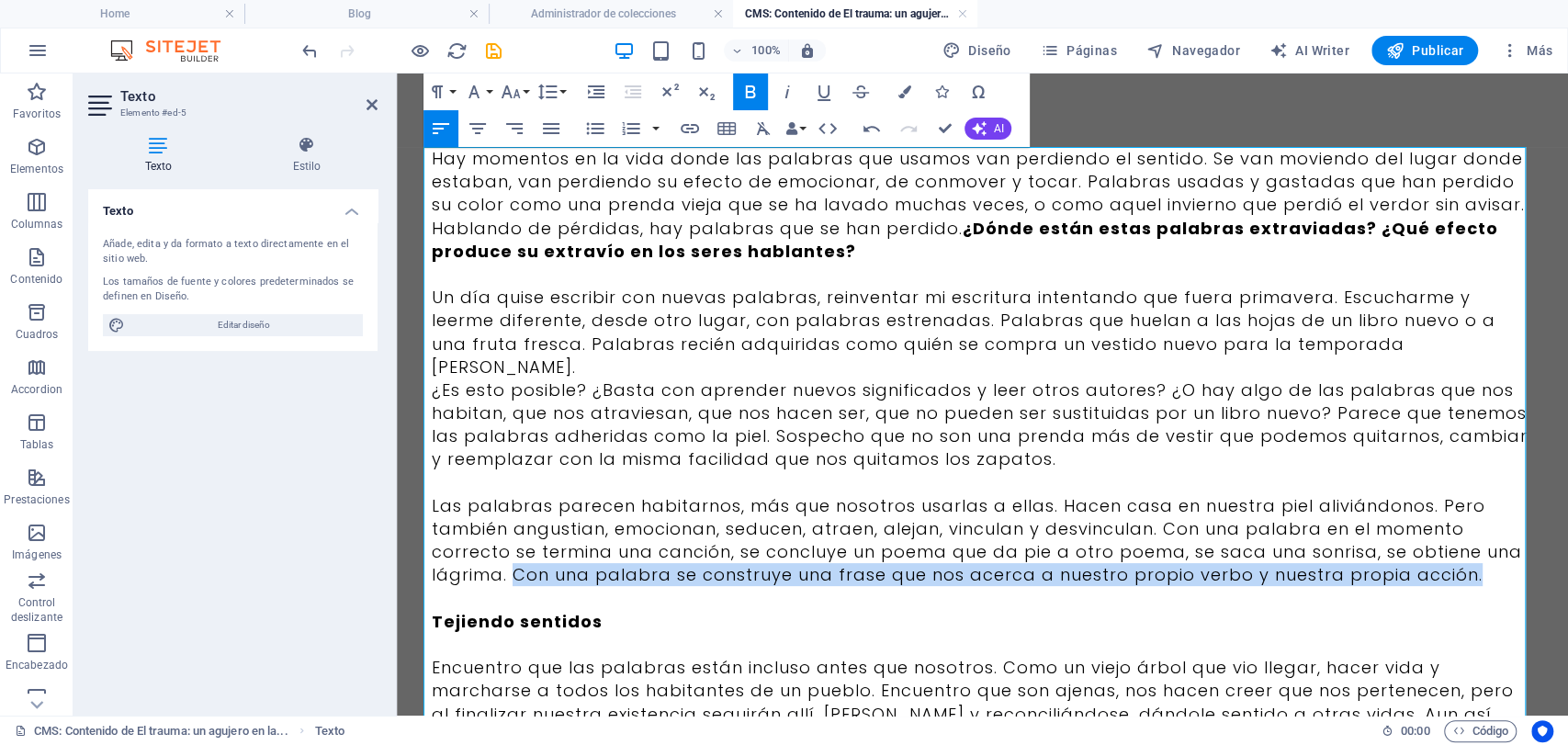
drag, startPoint x: 1475, startPoint y: 545, endPoint x: 502, endPoint y: 557, distance: 973.1
click at [502, 557] on p "Las palabras parecen habitarnos, más que nosotros usarlas a ellas. Hacen casa e…" at bounding box center [983, 541] width 1103 height 93
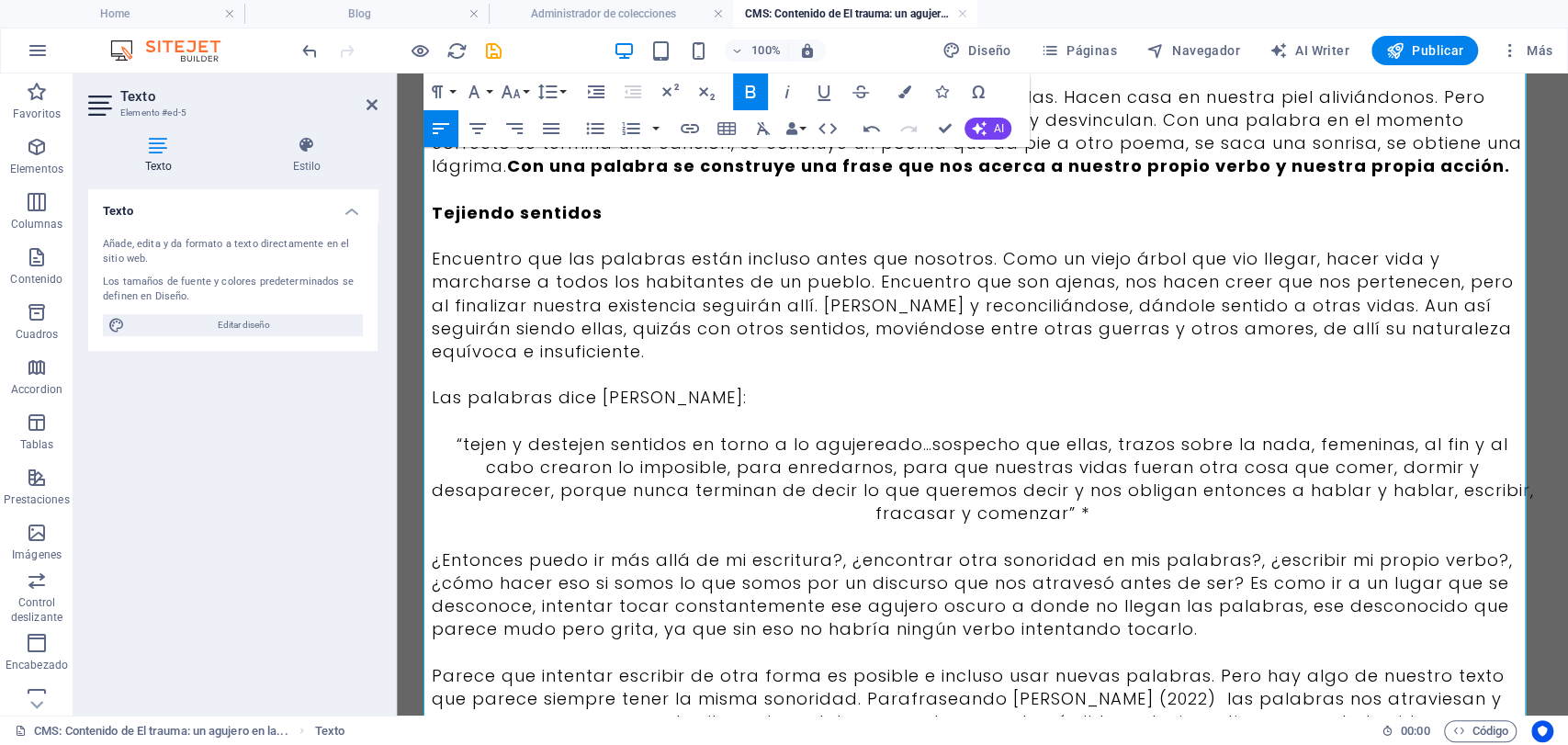
scroll to position [510, 0]
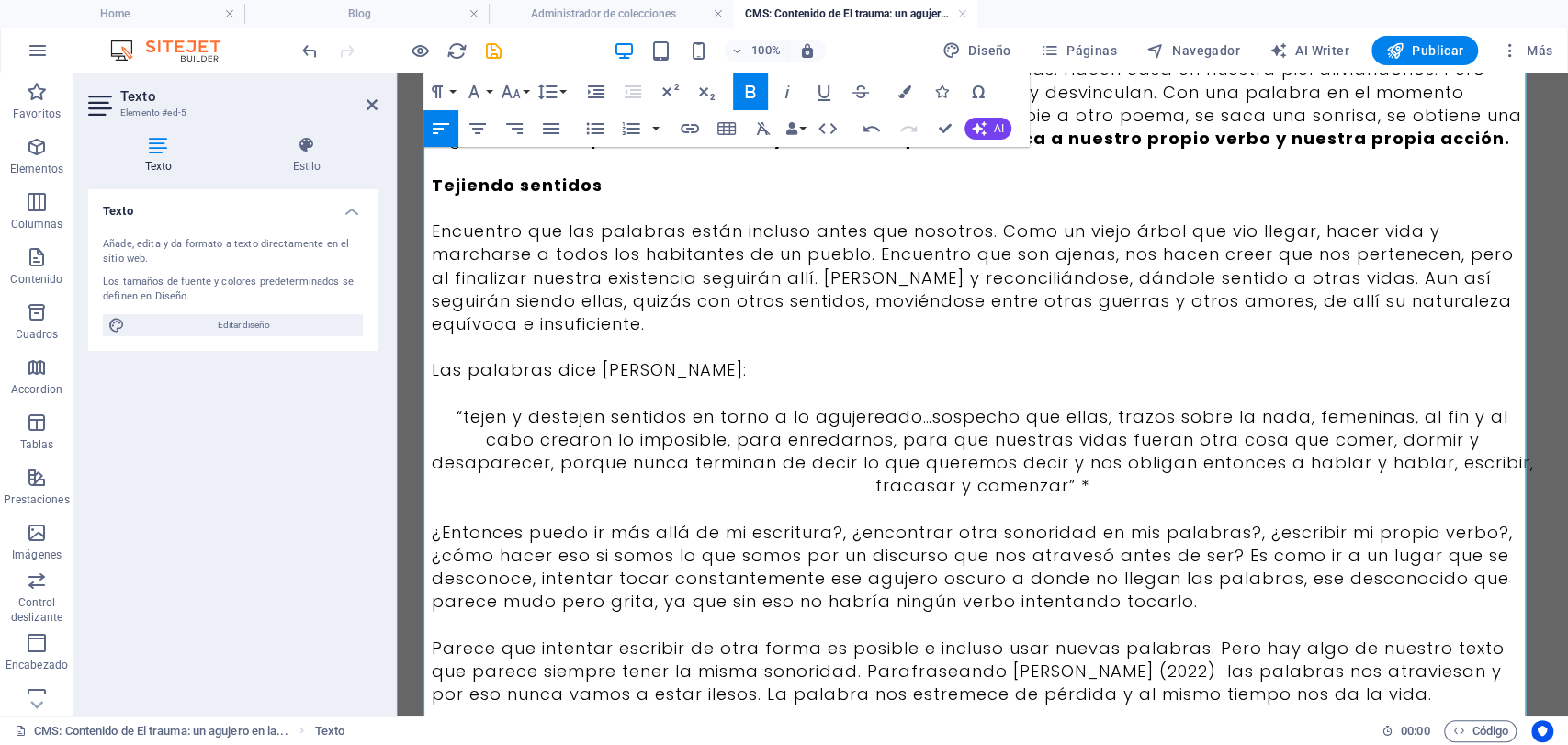
click at [1197, 582] on p "¿Entonces puedo ir más allá de mi escritura?, ¿encontrar otra sonoridad en mis …" at bounding box center [983, 567] width 1103 height 93
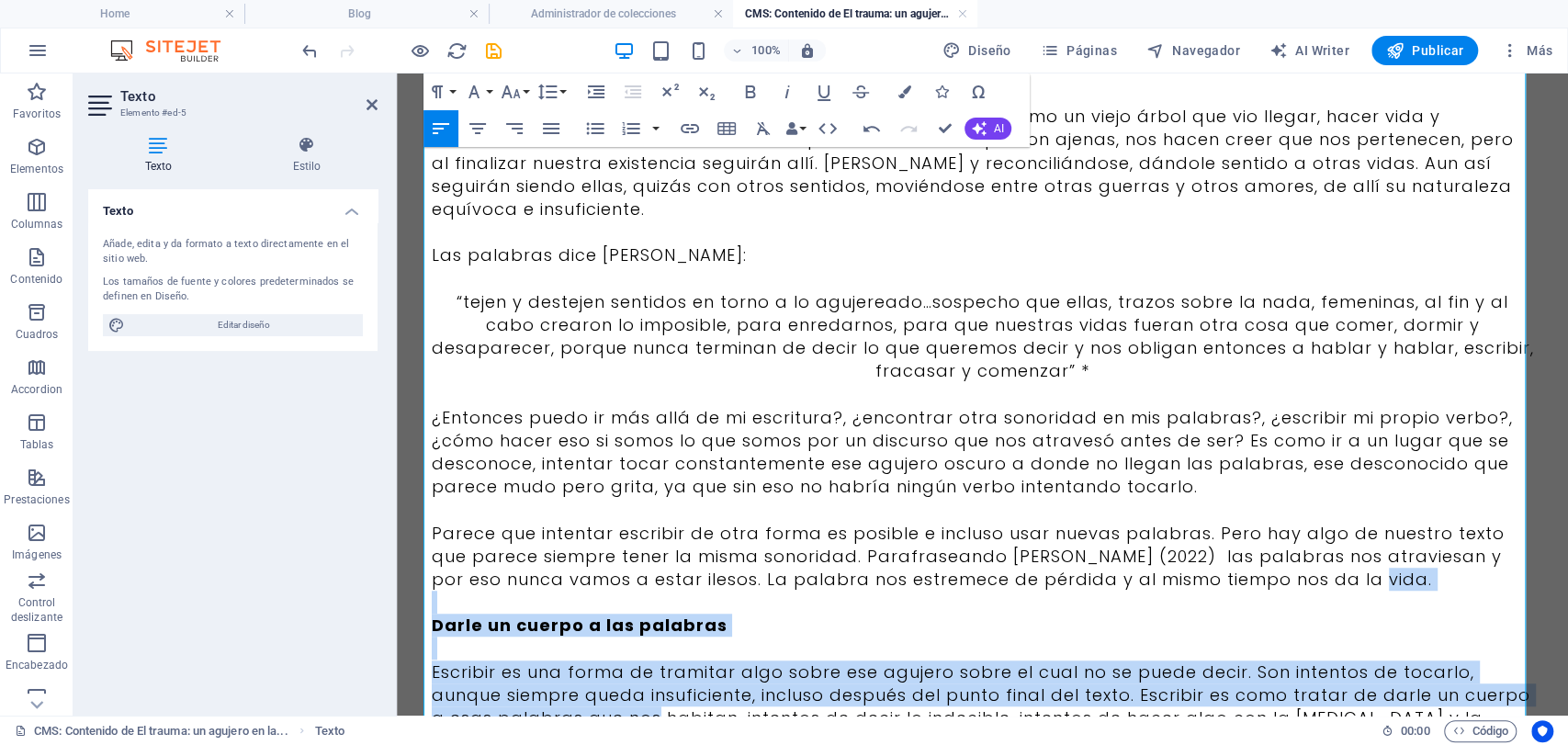
scroll to position [693, 0]
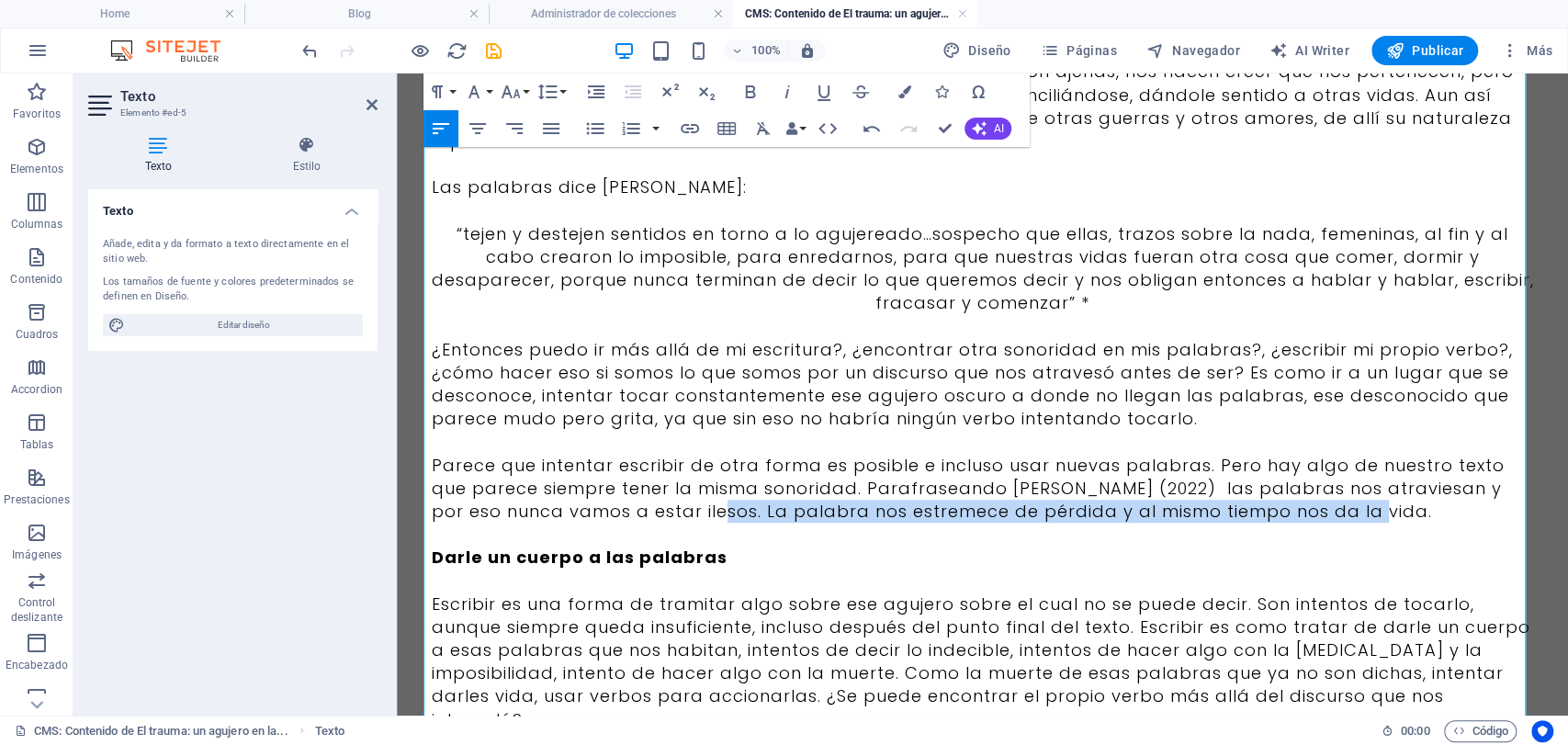
drag, startPoint x: 1292, startPoint y: 667, endPoint x: 618, endPoint y: 499, distance: 694.6
click at [618, 499] on p "Parece que intentar escribir de otra forma es posible e incluso usar nuevas pal…" at bounding box center [983, 488] width 1103 height 70
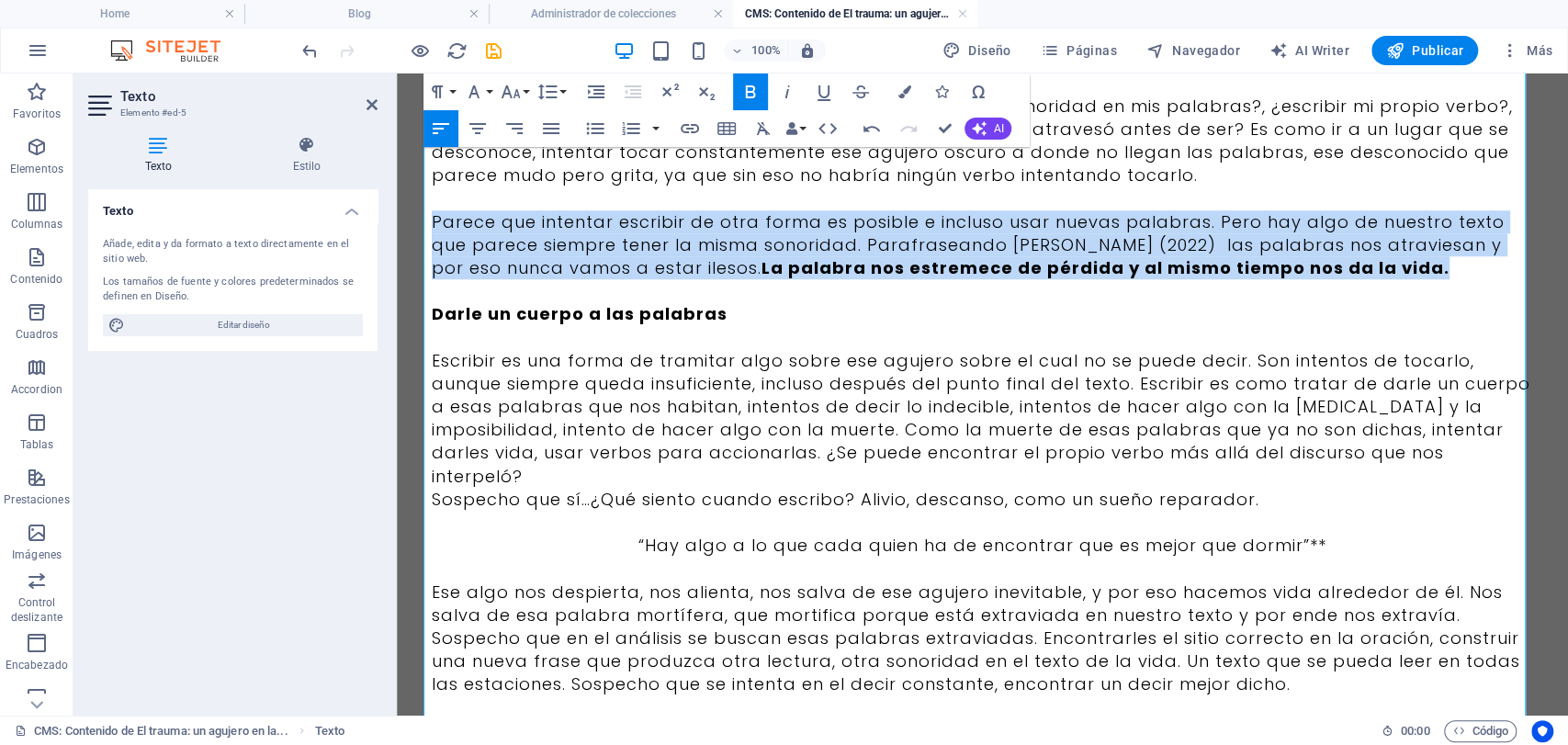
scroll to position [1000, 0]
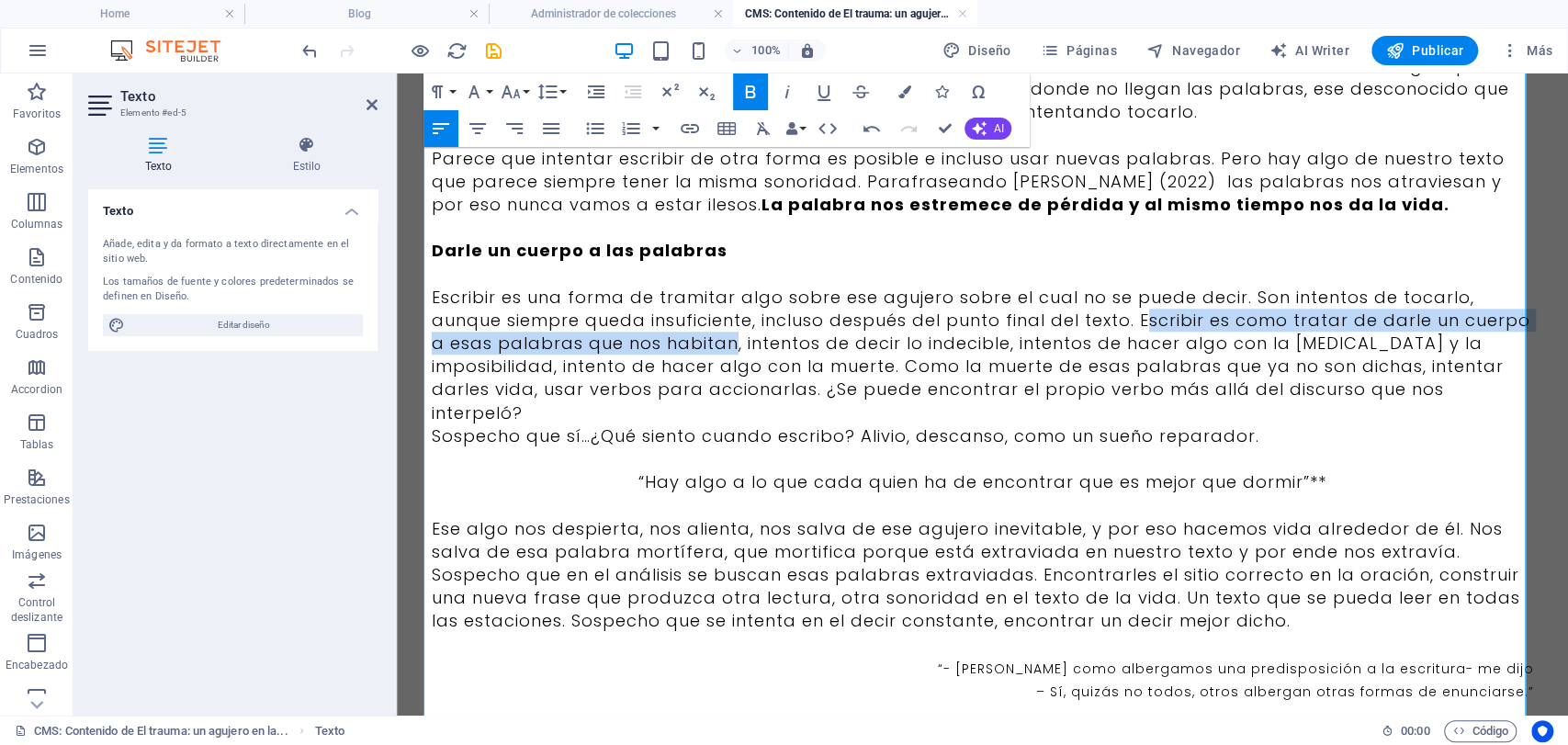
drag, startPoint x: 1135, startPoint y: 297, endPoint x: 719, endPoint y: 328, distance: 417.2
click at [719, 328] on p "Escribir es una forma de tramitar algo sobre ese agujero sobre el cual no se pu…" at bounding box center [983, 355] width 1103 height 139
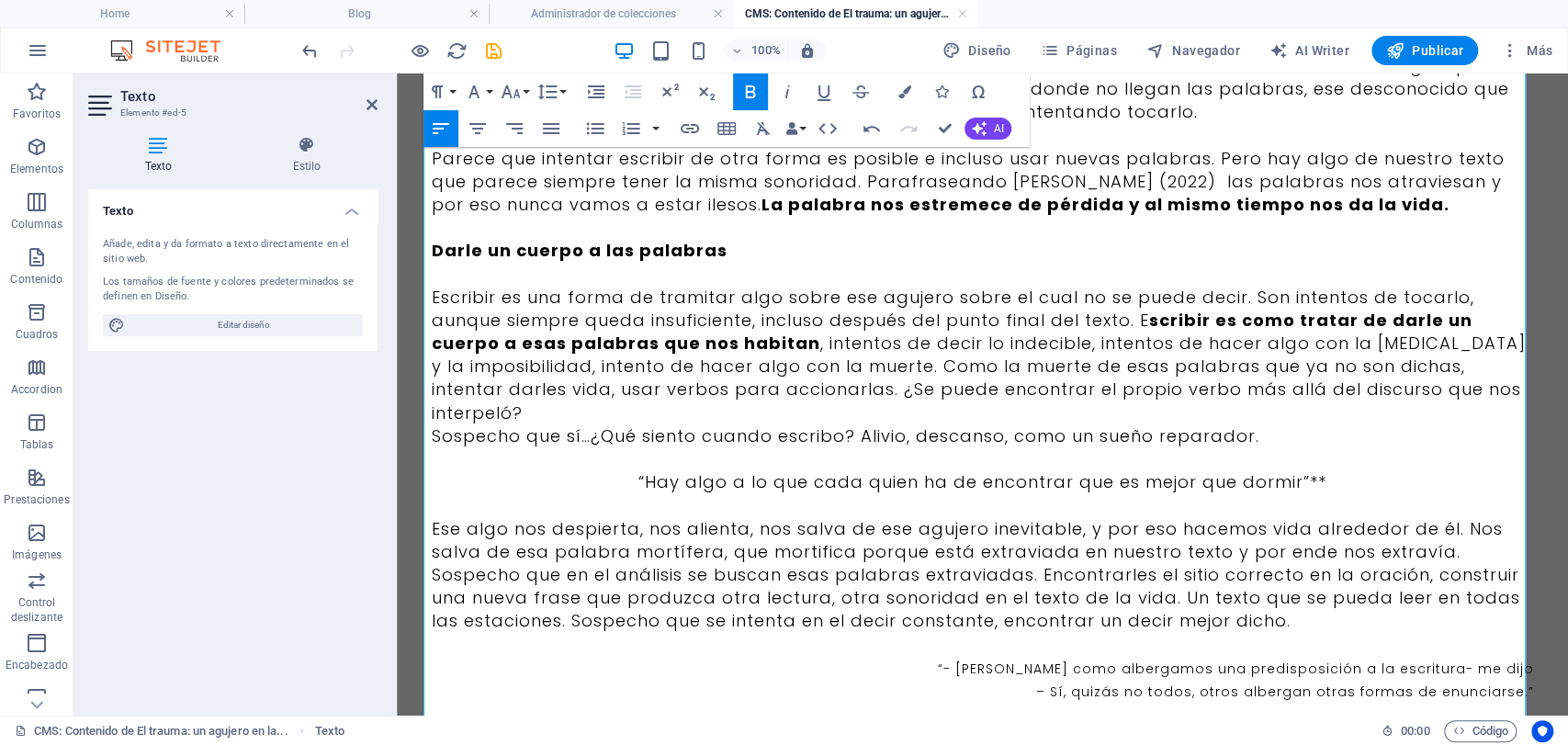
click at [1142, 309] on strong "scribir es como tratar de darle un cuerpo a esas palabras que nos habitan" at bounding box center [952, 332] width 1040 height 46
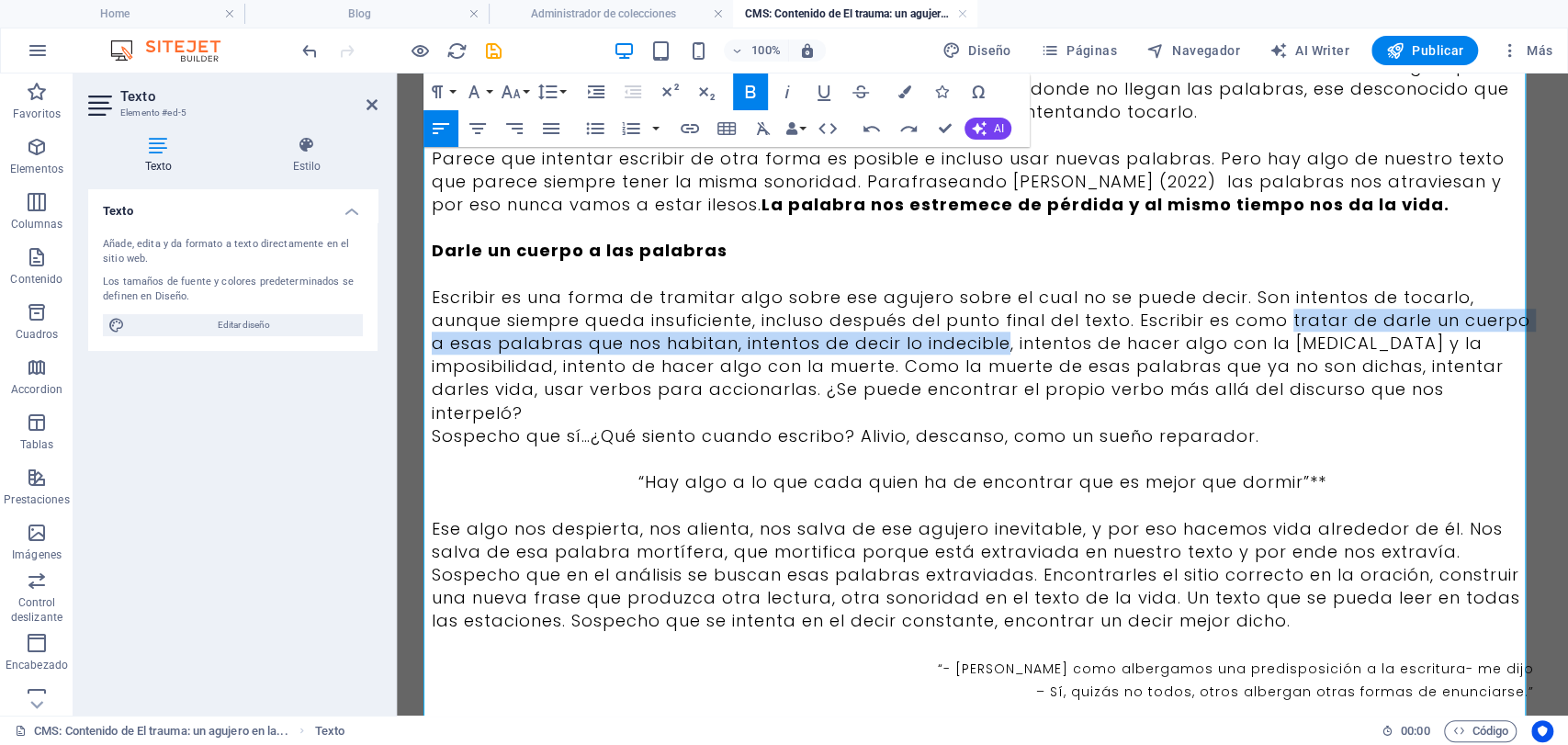
drag, startPoint x: 1282, startPoint y: 301, endPoint x: 994, endPoint y: 328, distance: 289.3
click at [994, 328] on p "Escribir es una forma de tramitar algo sobre ese agujero sobre el cual no se pu…" at bounding box center [983, 355] width 1103 height 139
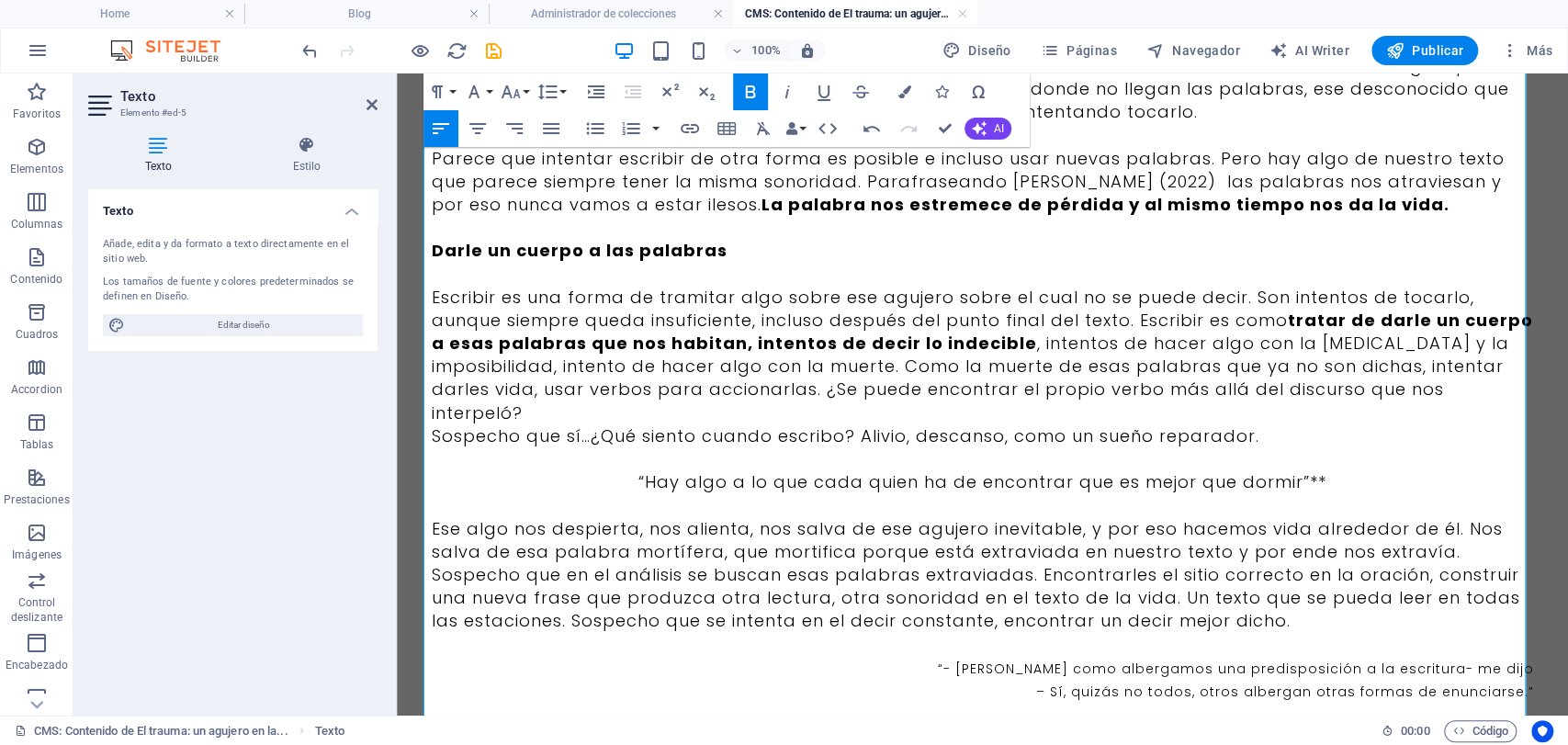
click at [1169, 370] on p "Escribir es una forma de tramitar algo sobre ese agujero sobre el cual no se pu…" at bounding box center [983, 355] width 1103 height 139
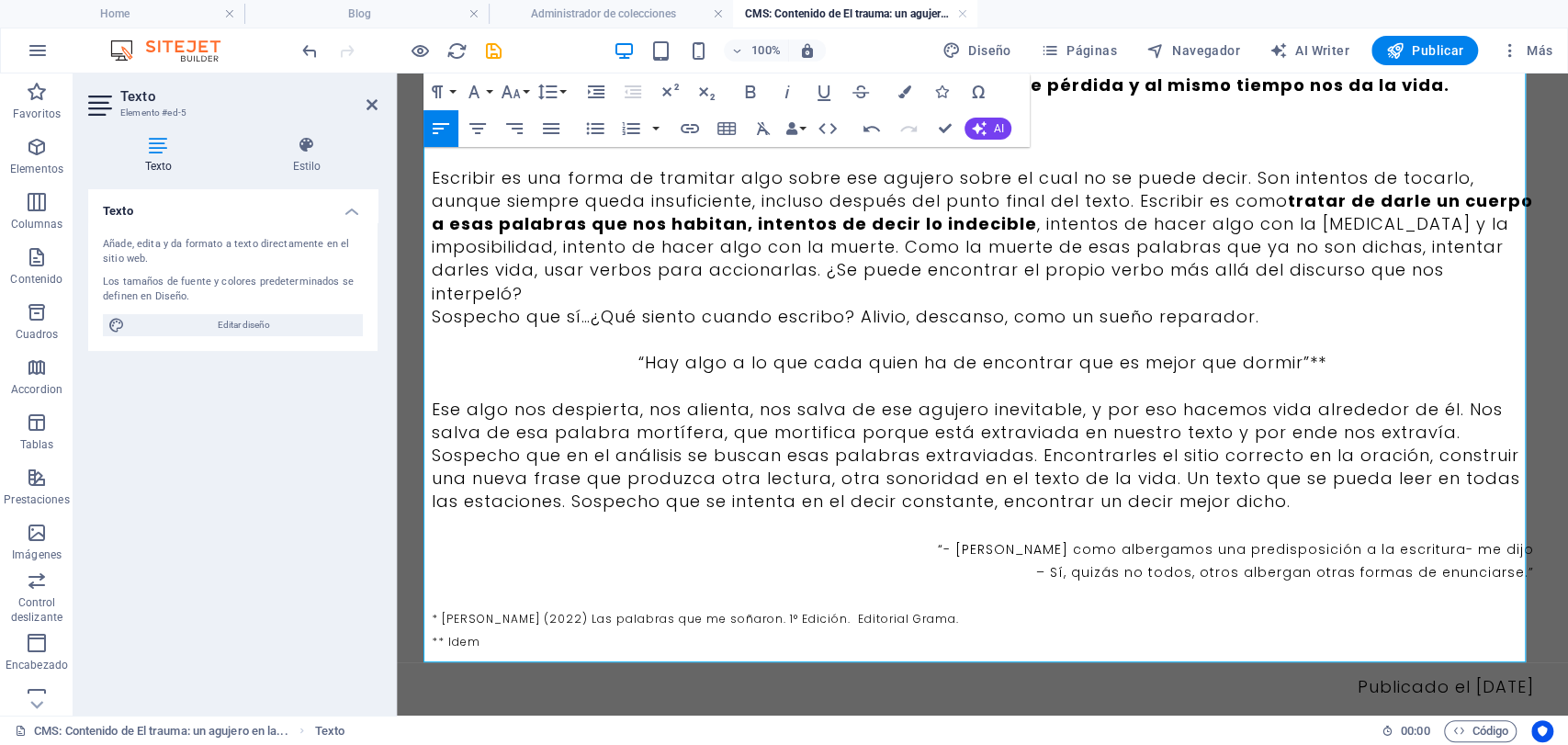
scroll to position [1130, 0]
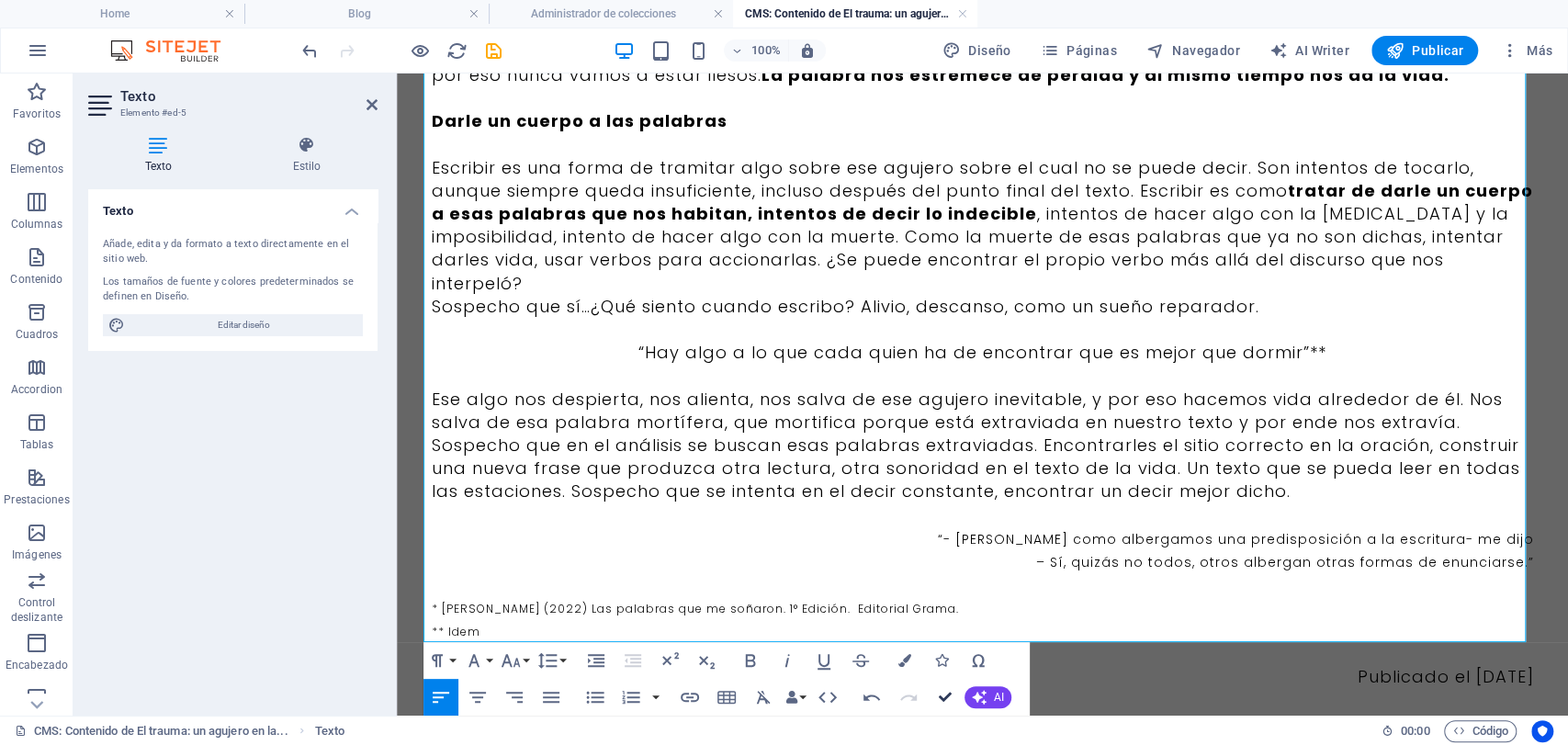
drag, startPoint x: 866, startPoint y: 612, endPoint x: 942, endPoint y: 689, distance: 108.2
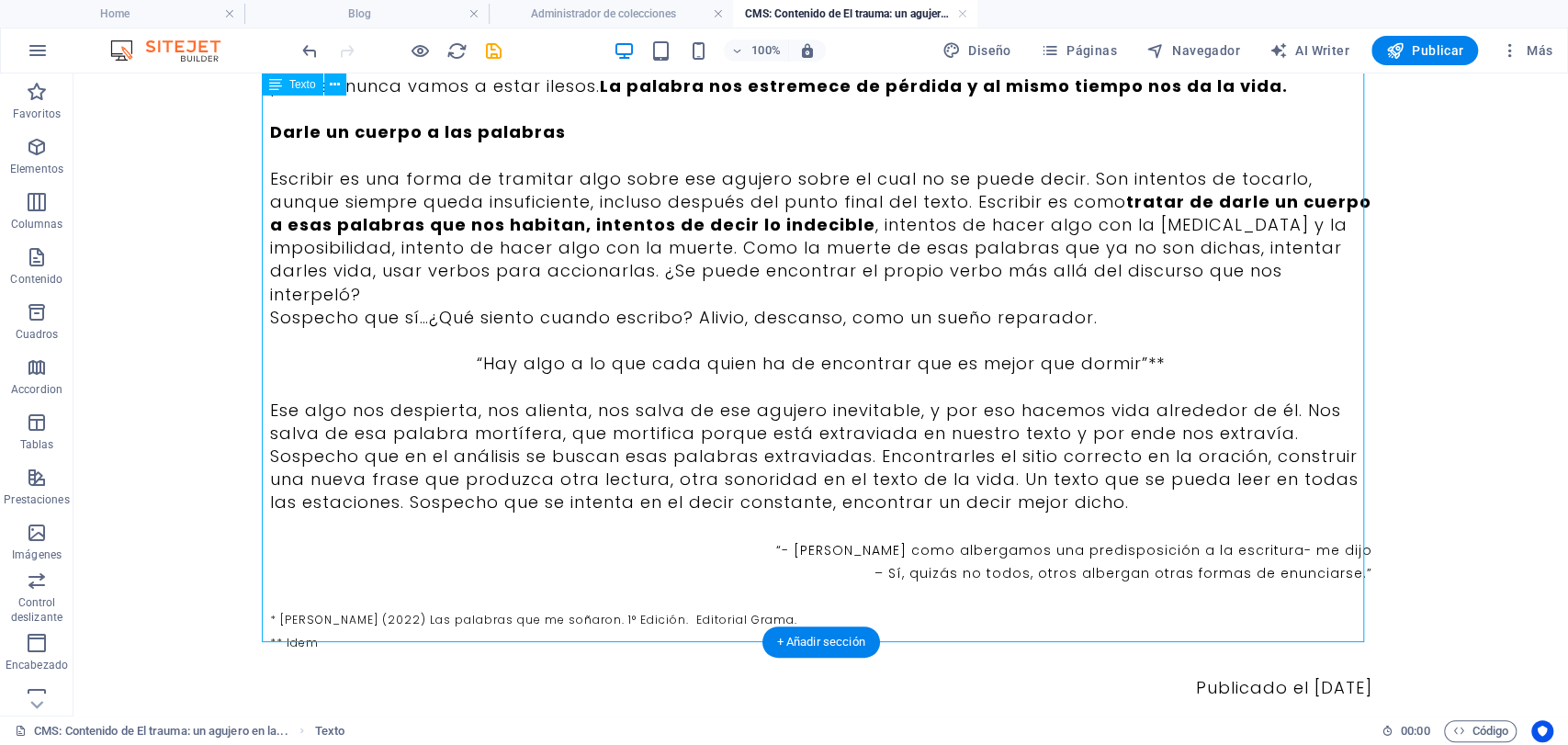
scroll to position [1056, 0]
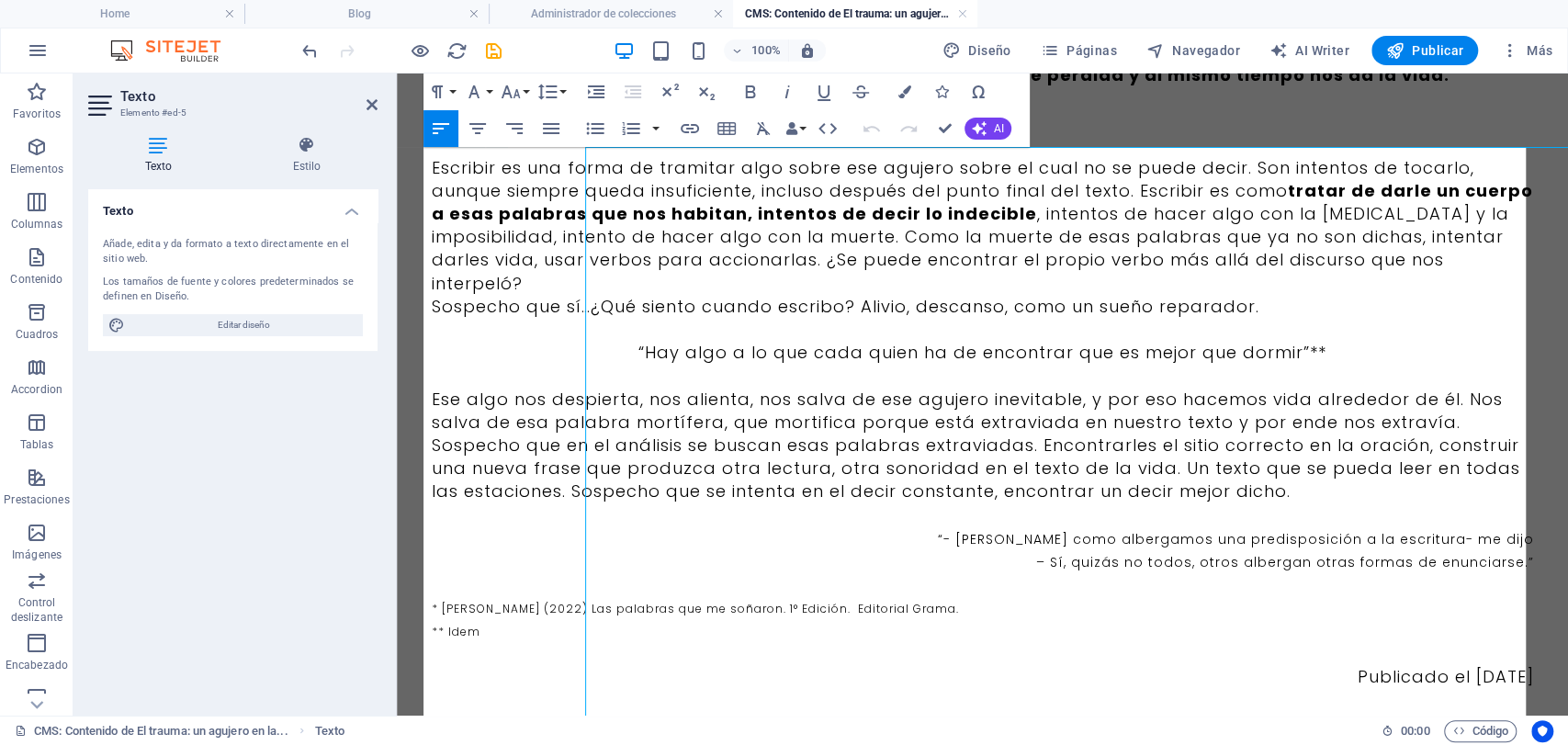
scroll to position [0, 0]
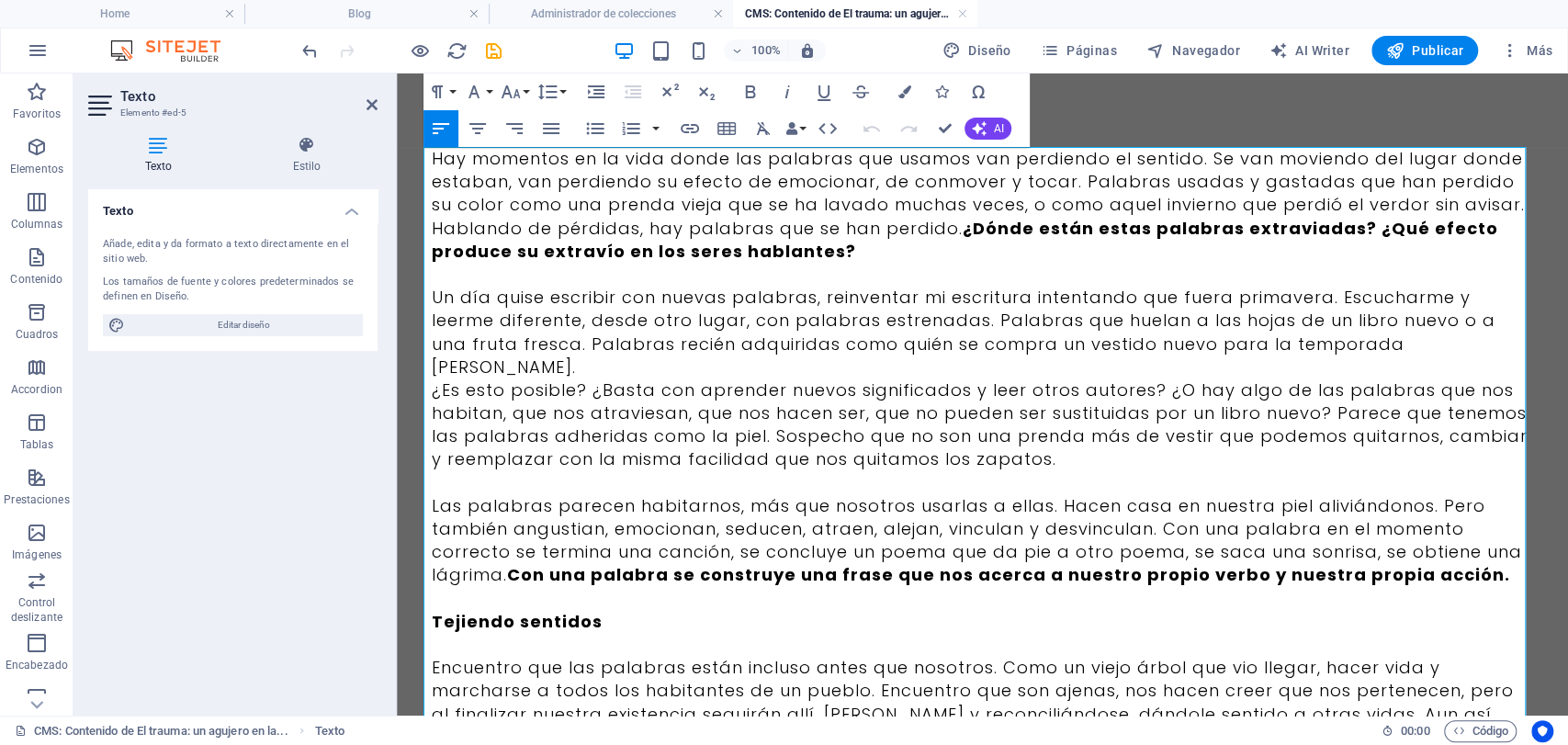
click at [456, 147] on div "Texto" at bounding box center [471, 136] width 97 height 23
click at [456, 153] on p "Hay momentos en la vida donde las palabras que usamos van perdiendo el sentido.…" at bounding box center [983, 204] width 1103 height 115
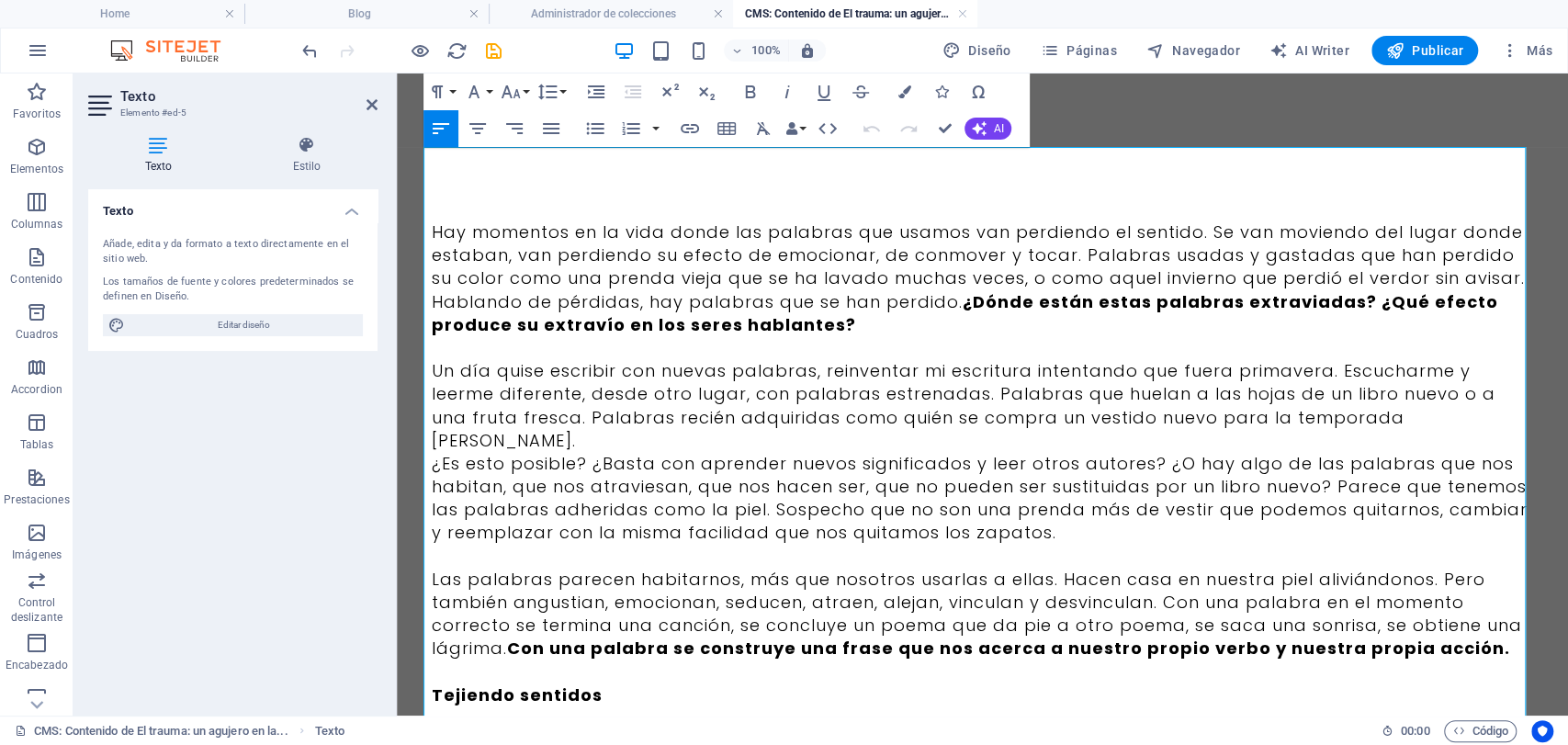
click at [444, 232] on p "Hay momentos en la vida donde las palabras que usamos van perdiendo el sentido.…" at bounding box center [983, 278] width 1103 height 115
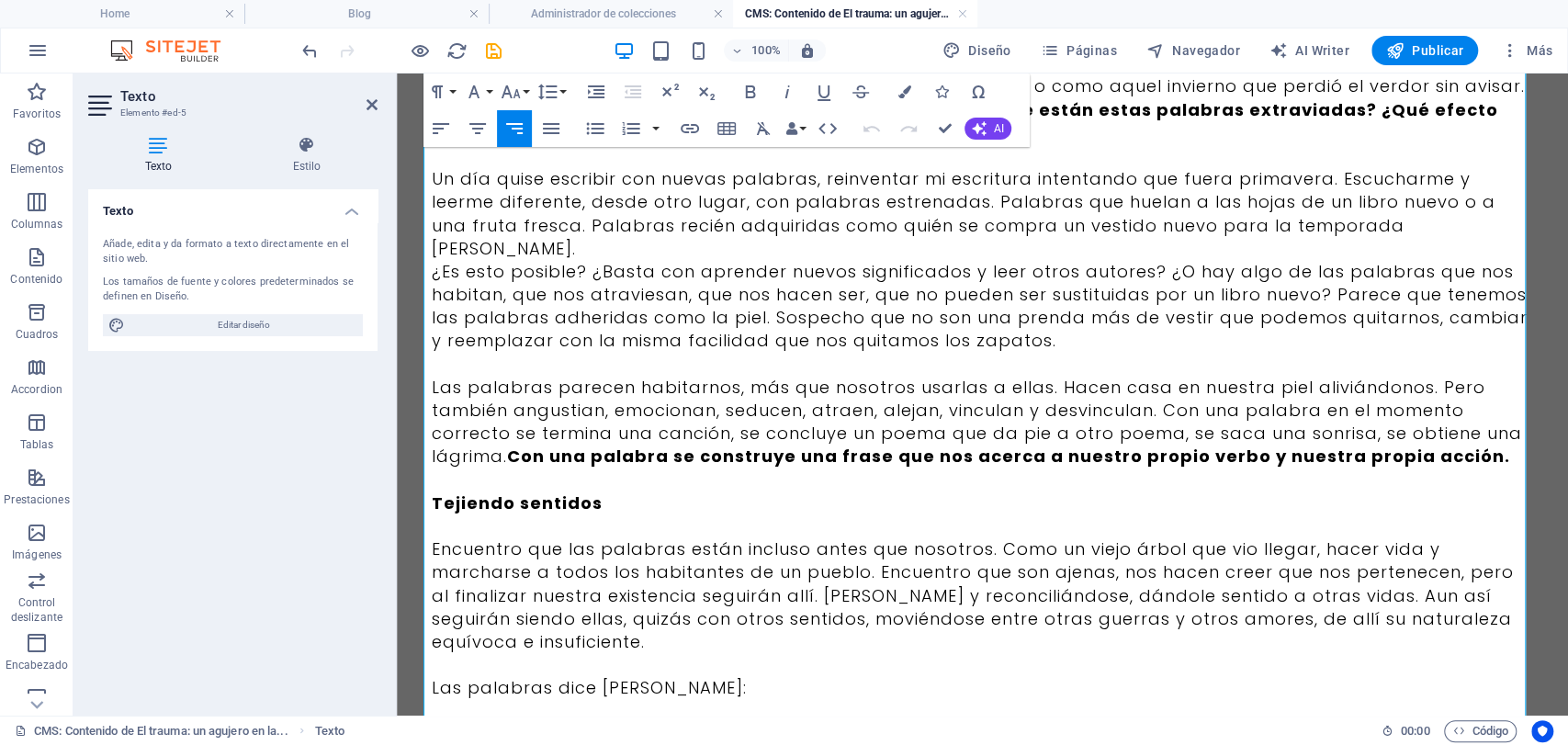
scroll to position [147, 0]
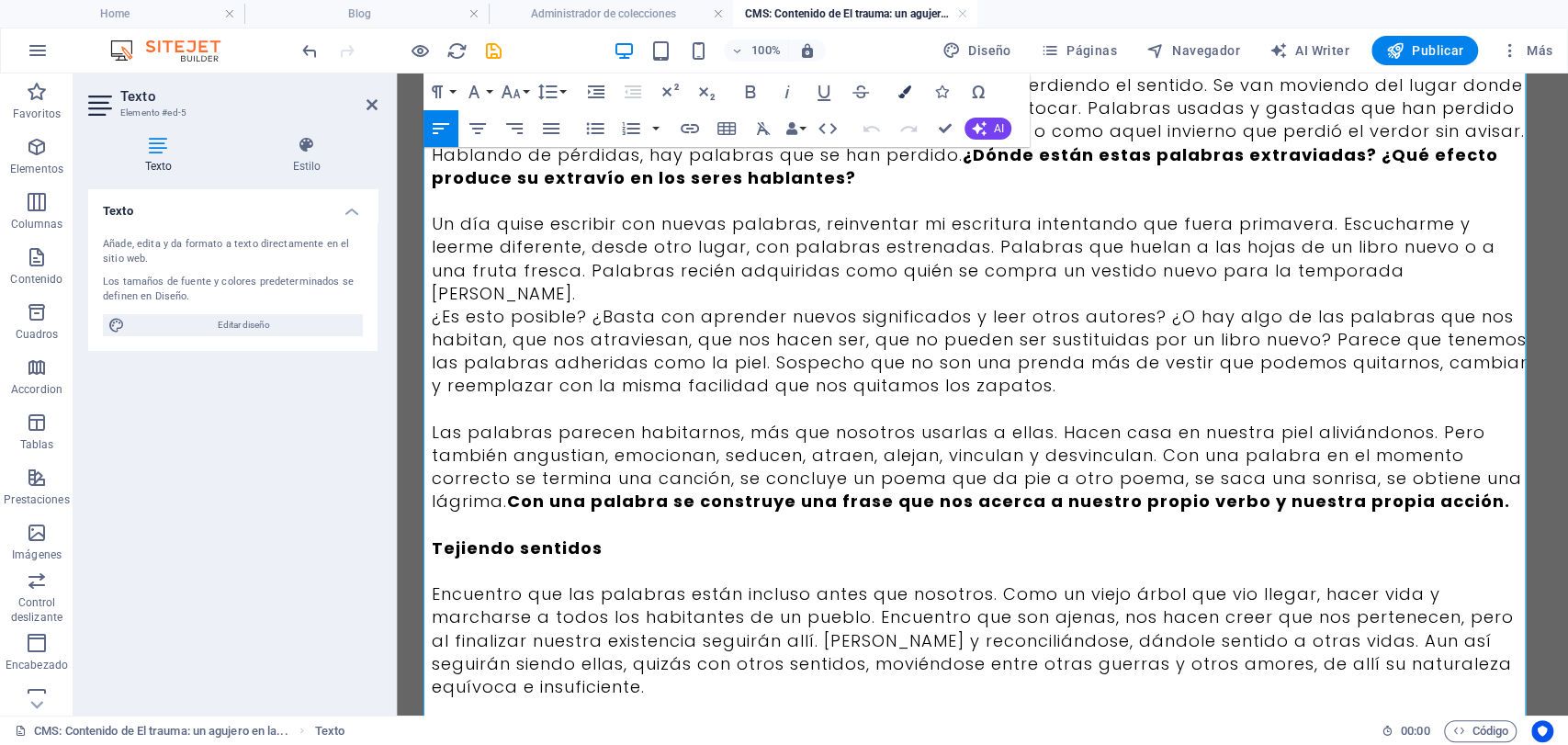
click at [899, 98] on icon "button" at bounding box center [904, 92] width 13 height 13
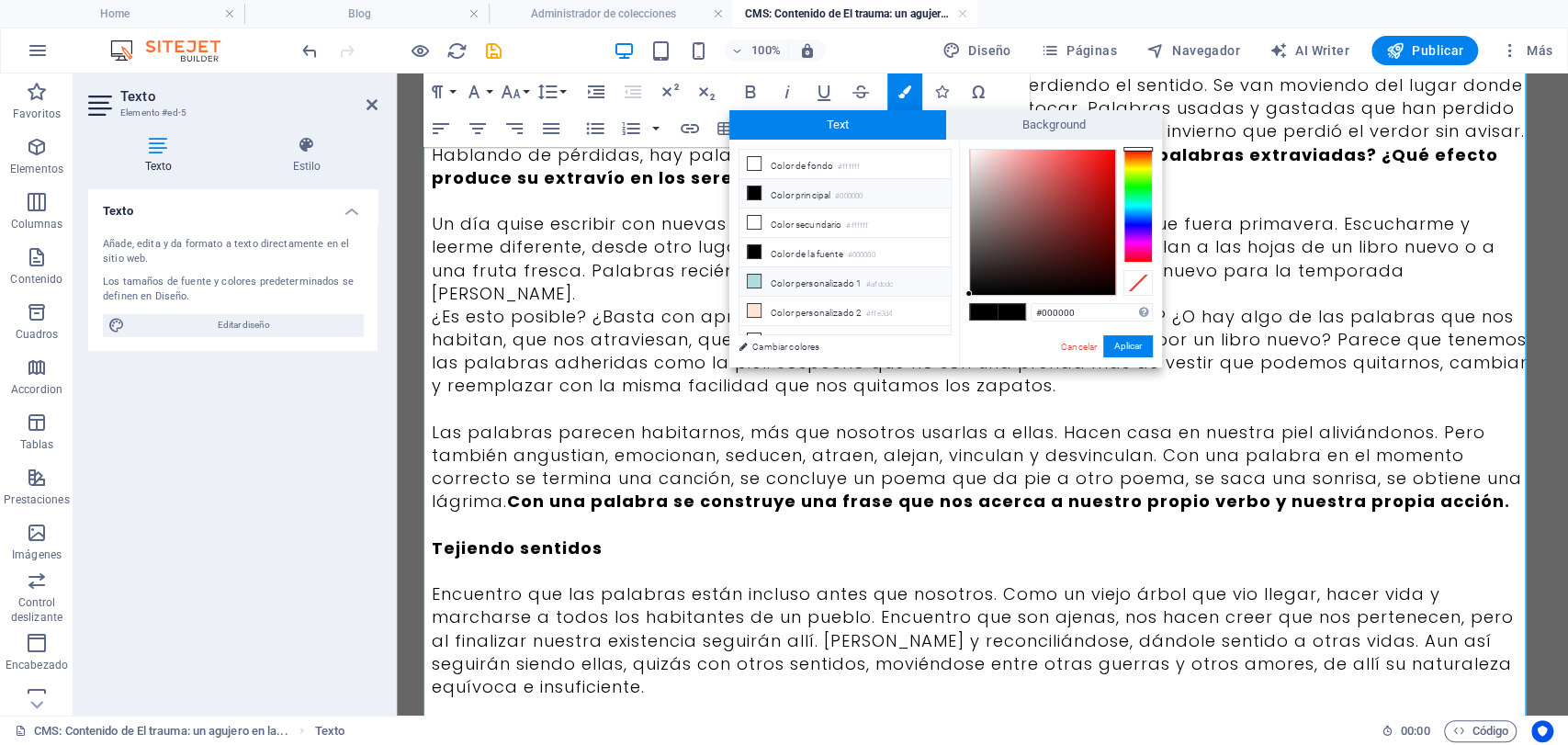
scroll to position [71, 0]
click at [841, 325] on li "Color personalizado 5 #3b3b3b" at bounding box center [845, 330] width 211 height 30
type input "#3b3b3b"
click at [1132, 355] on button "Aplicar" at bounding box center [1128, 346] width 49 height 22
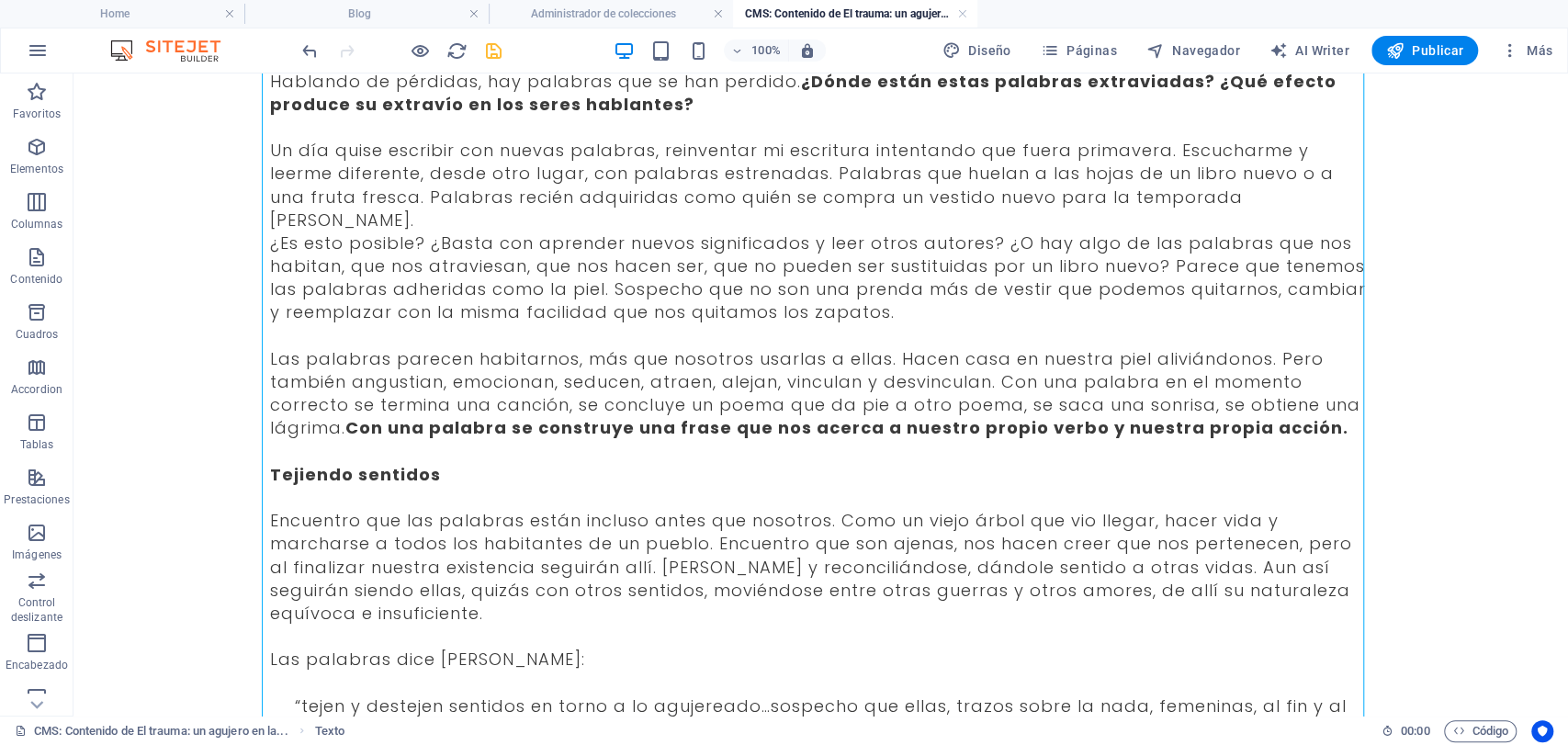
click at [489, 48] on icon "save" at bounding box center [493, 50] width 21 height 21
click at [961, 16] on link at bounding box center [962, 15] width 11 height 18
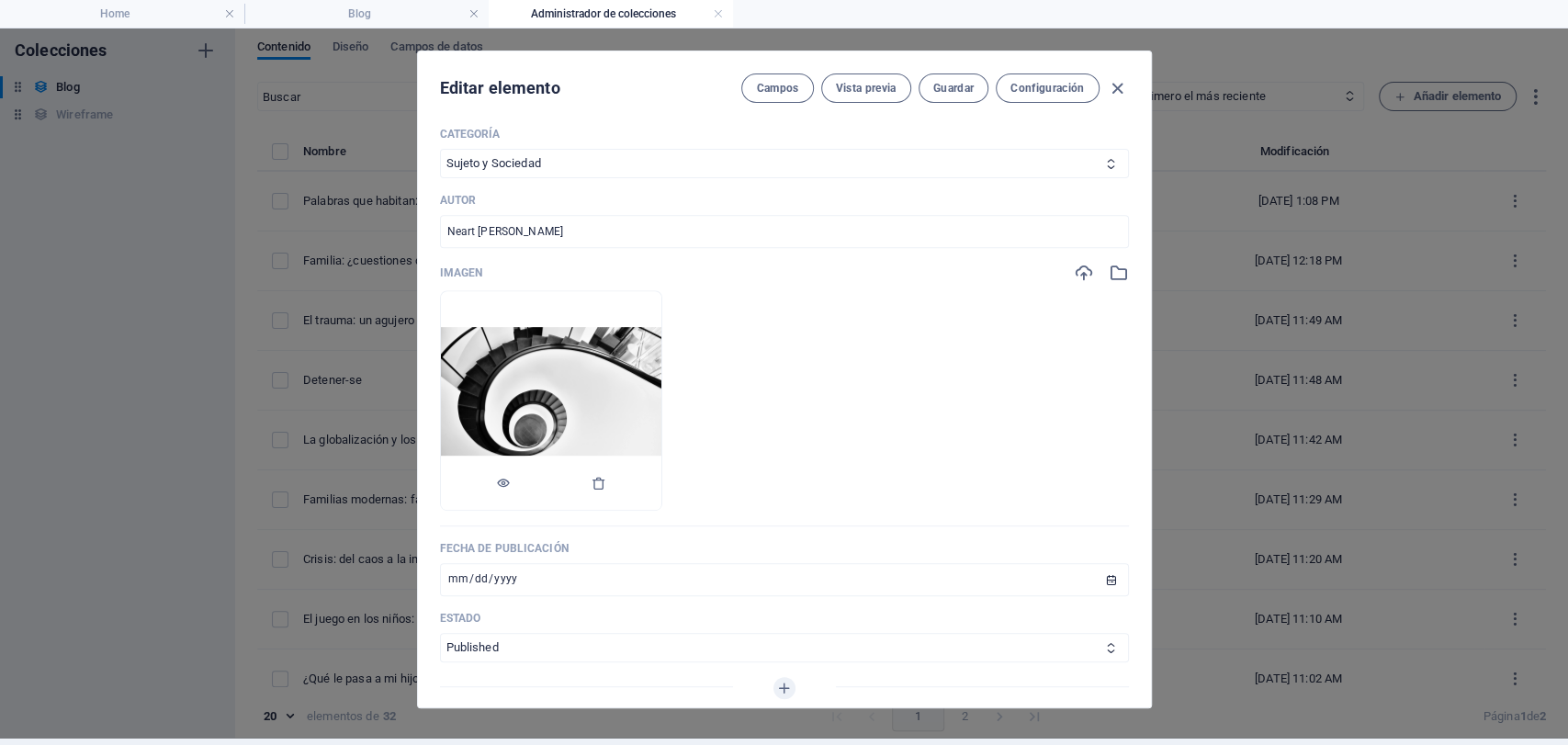
scroll to position [510, 0]
click at [1124, 265] on div "Name Palabras que habitan: decir lo indecible ​ Slug [DOMAIN_NAME][URL] palabra…" at bounding box center [784, 445] width 733 height 656
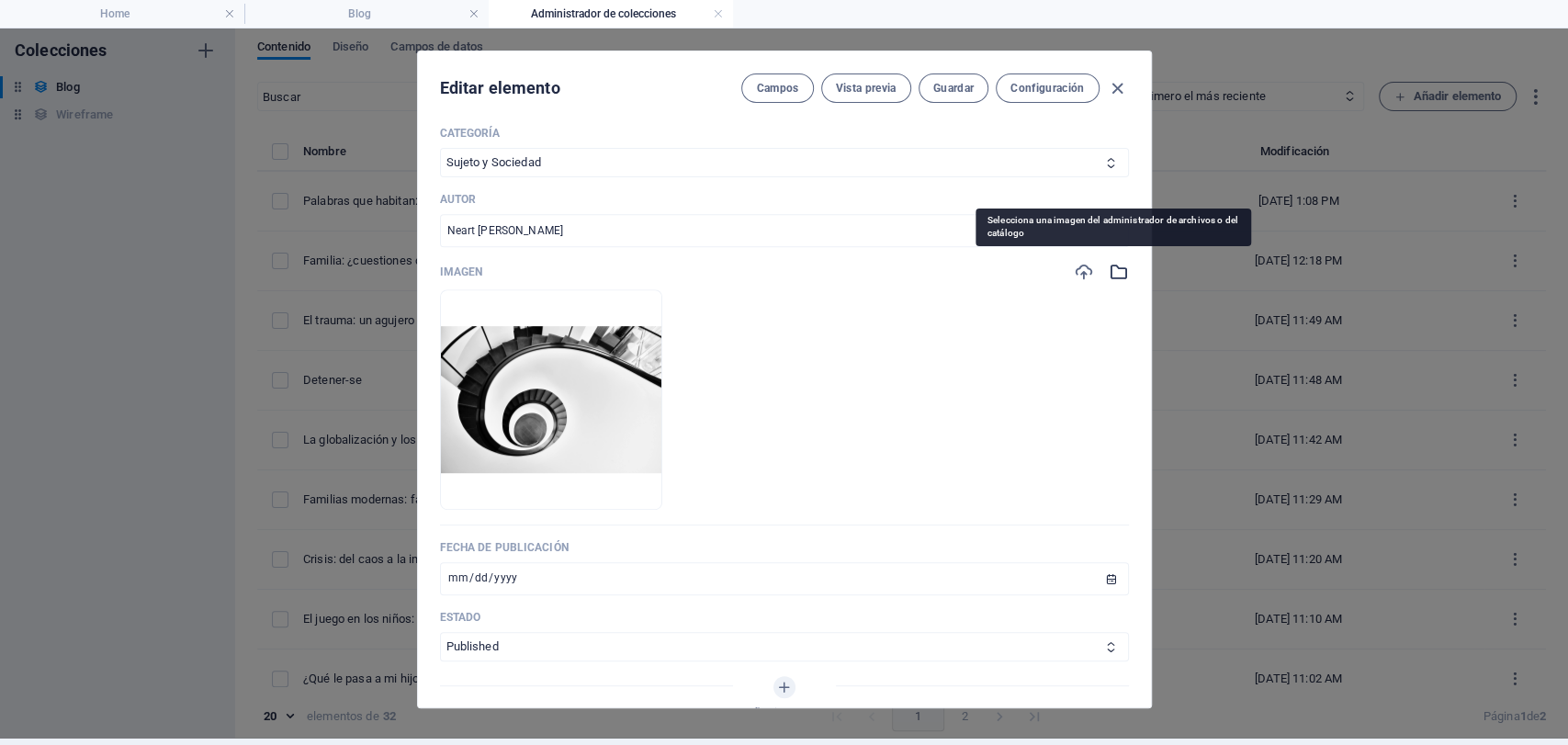
click at [1114, 271] on icon "button" at bounding box center [1118, 271] width 20 height 20
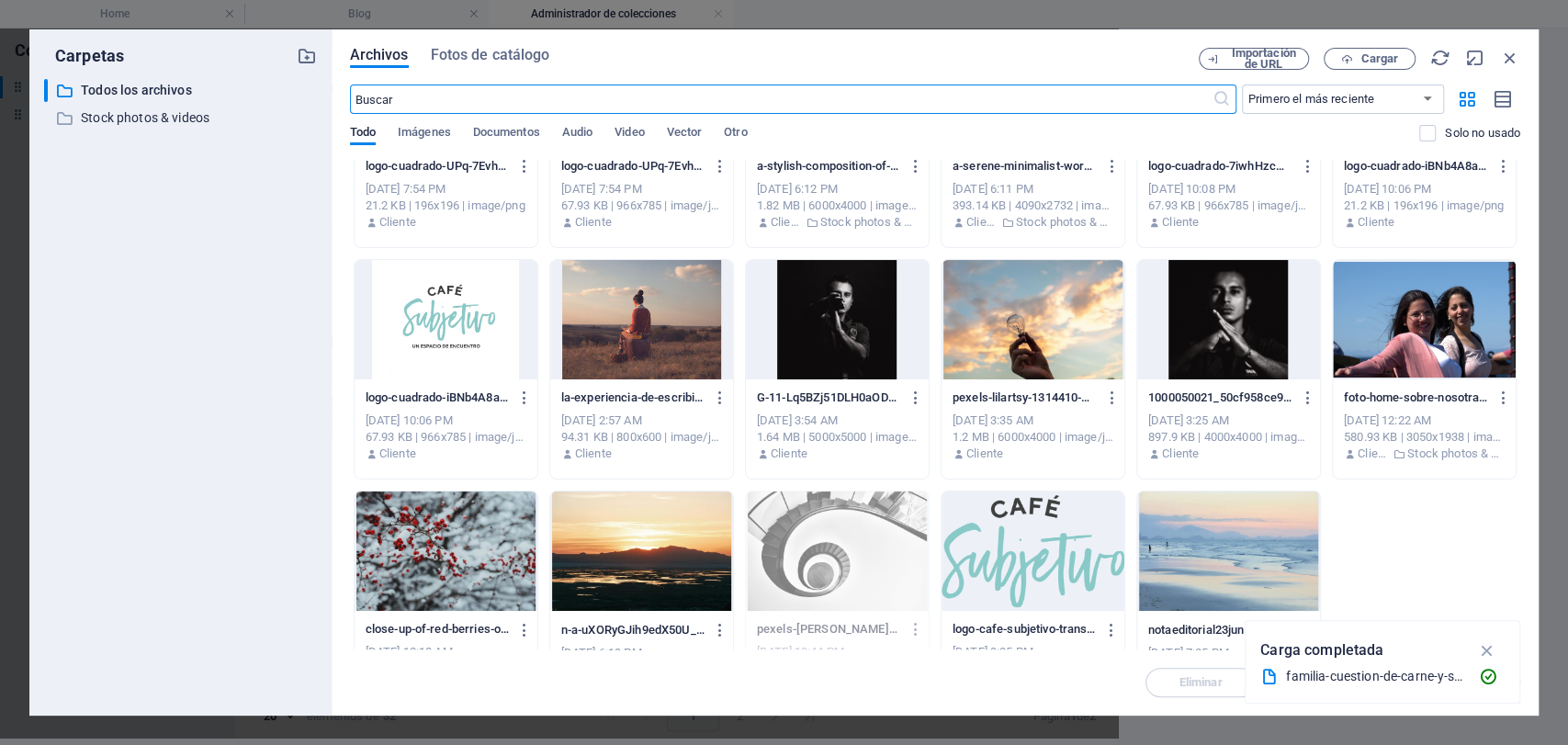
scroll to position [2047, 0]
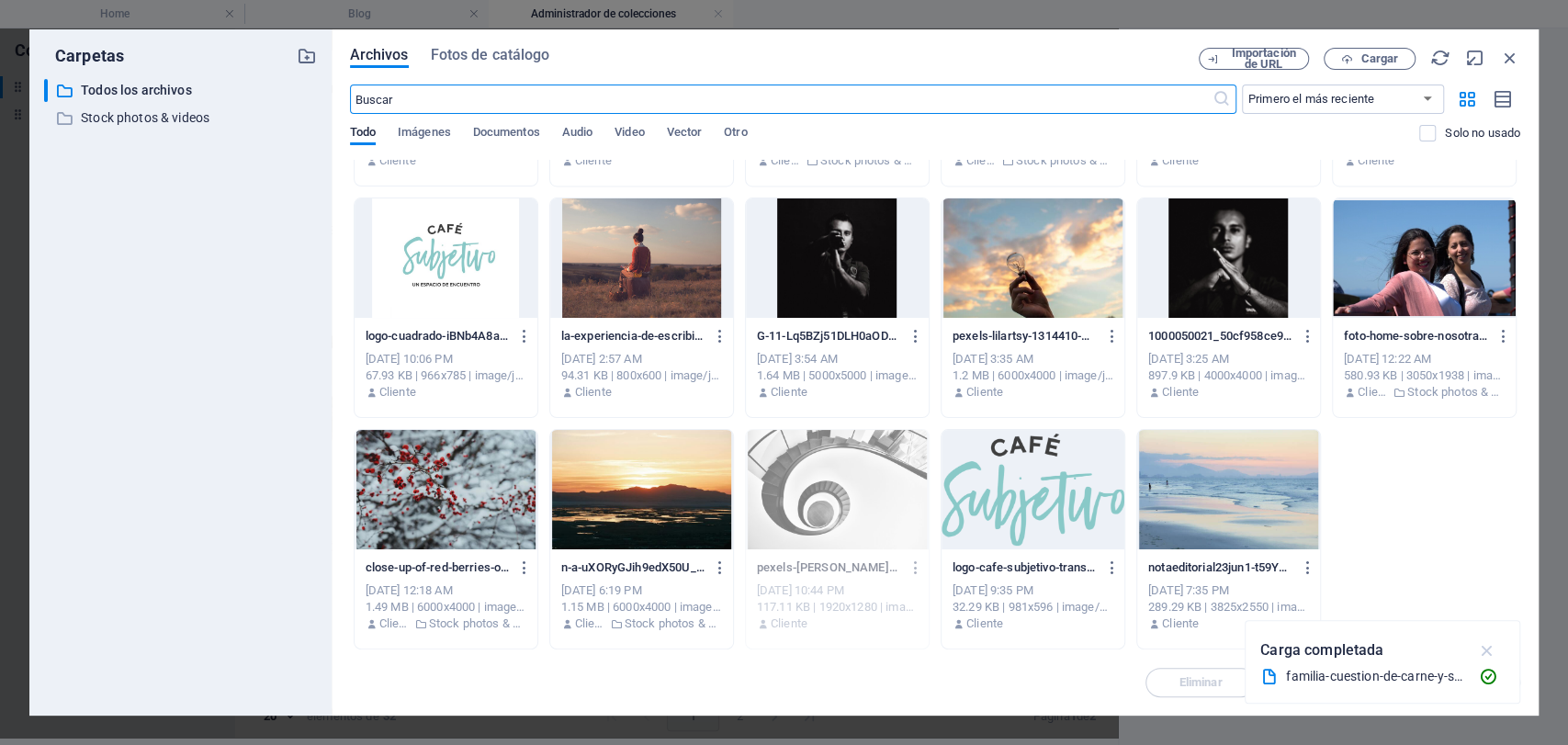
click at [1494, 651] on icon "button" at bounding box center [1486, 650] width 21 height 20
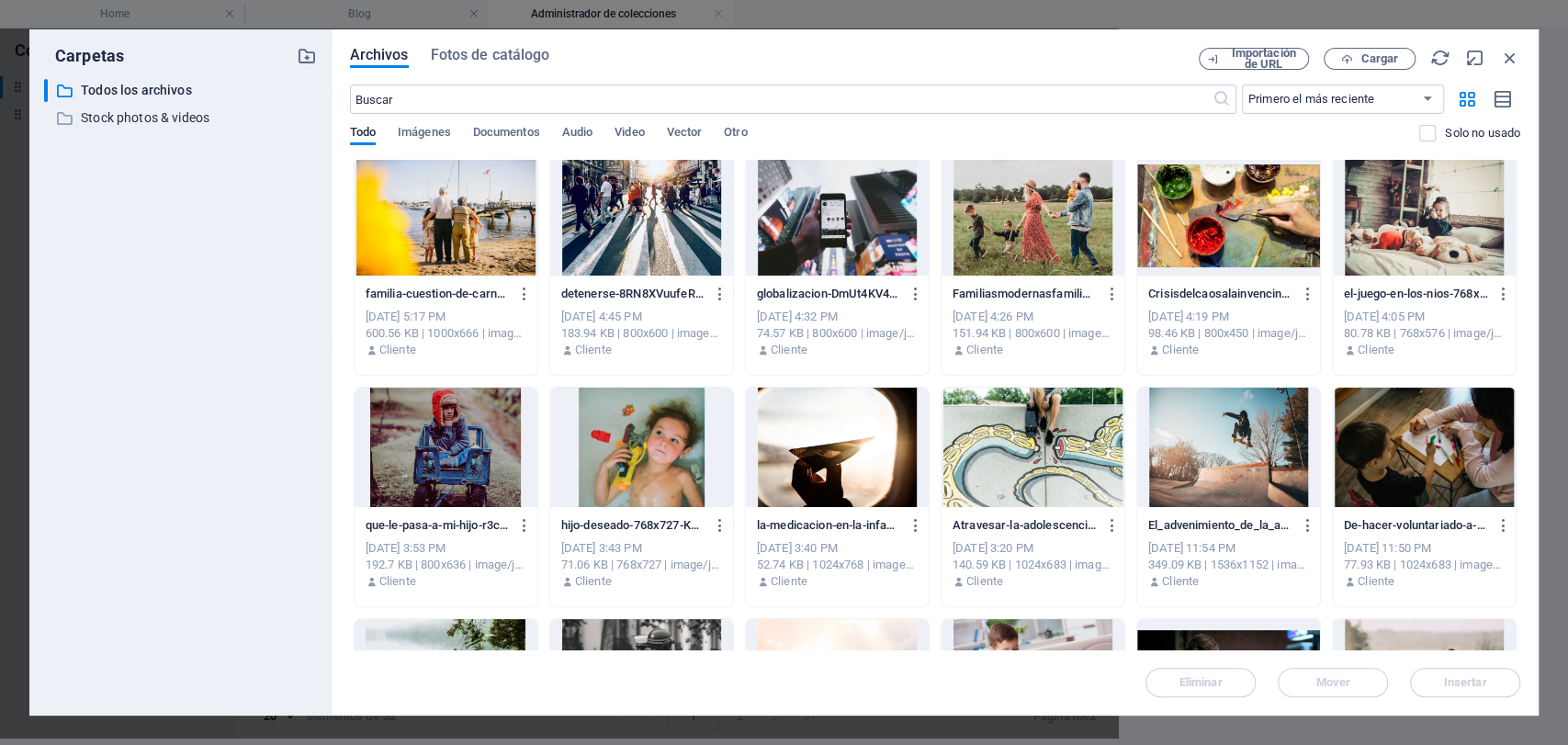
scroll to position [0, 0]
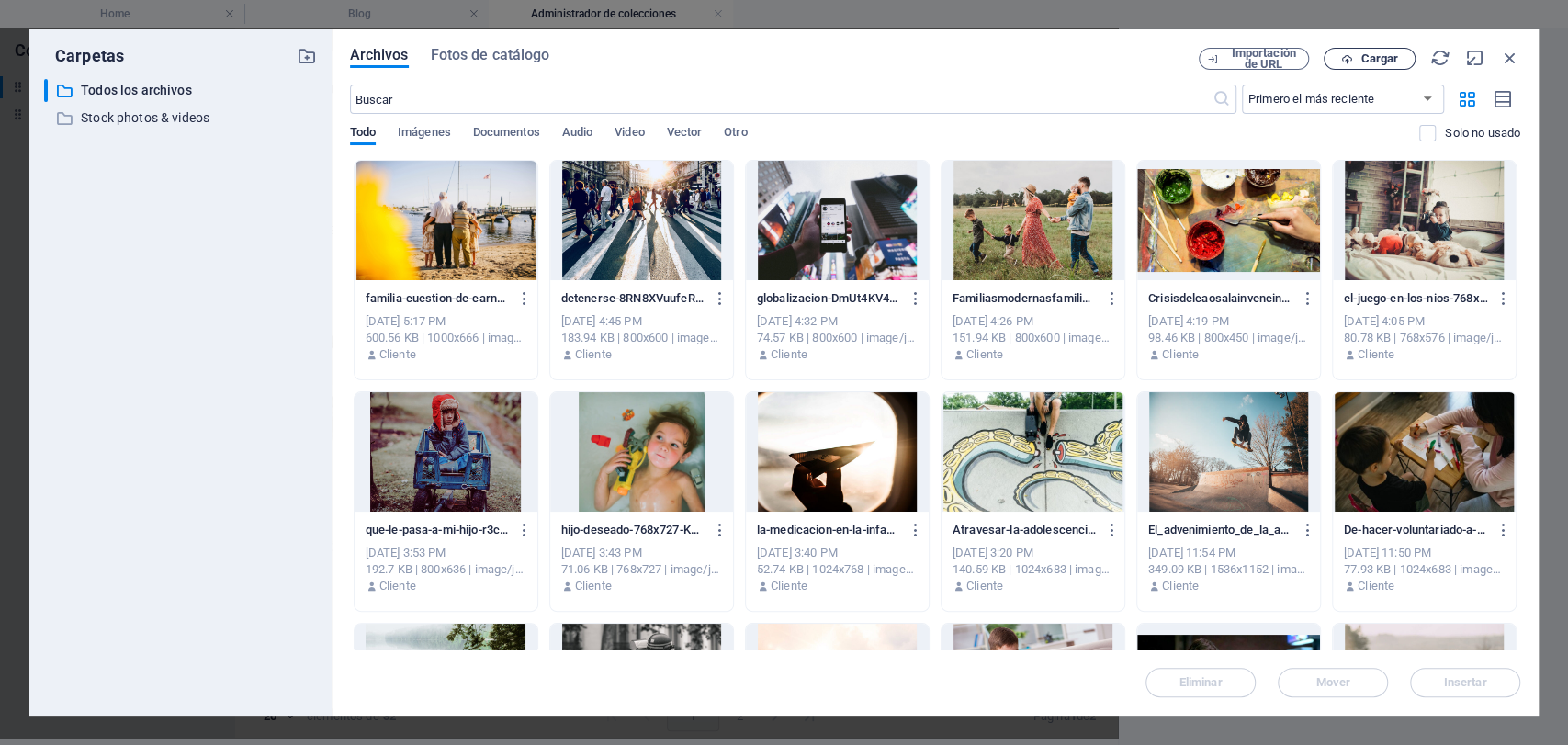
click at [1369, 60] on span "Cargar" at bounding box center [1380, 58] width 37 height 11
click at [1393, 64] on span "Cargar" at bounding box center [1380, 58] width 37 height 11
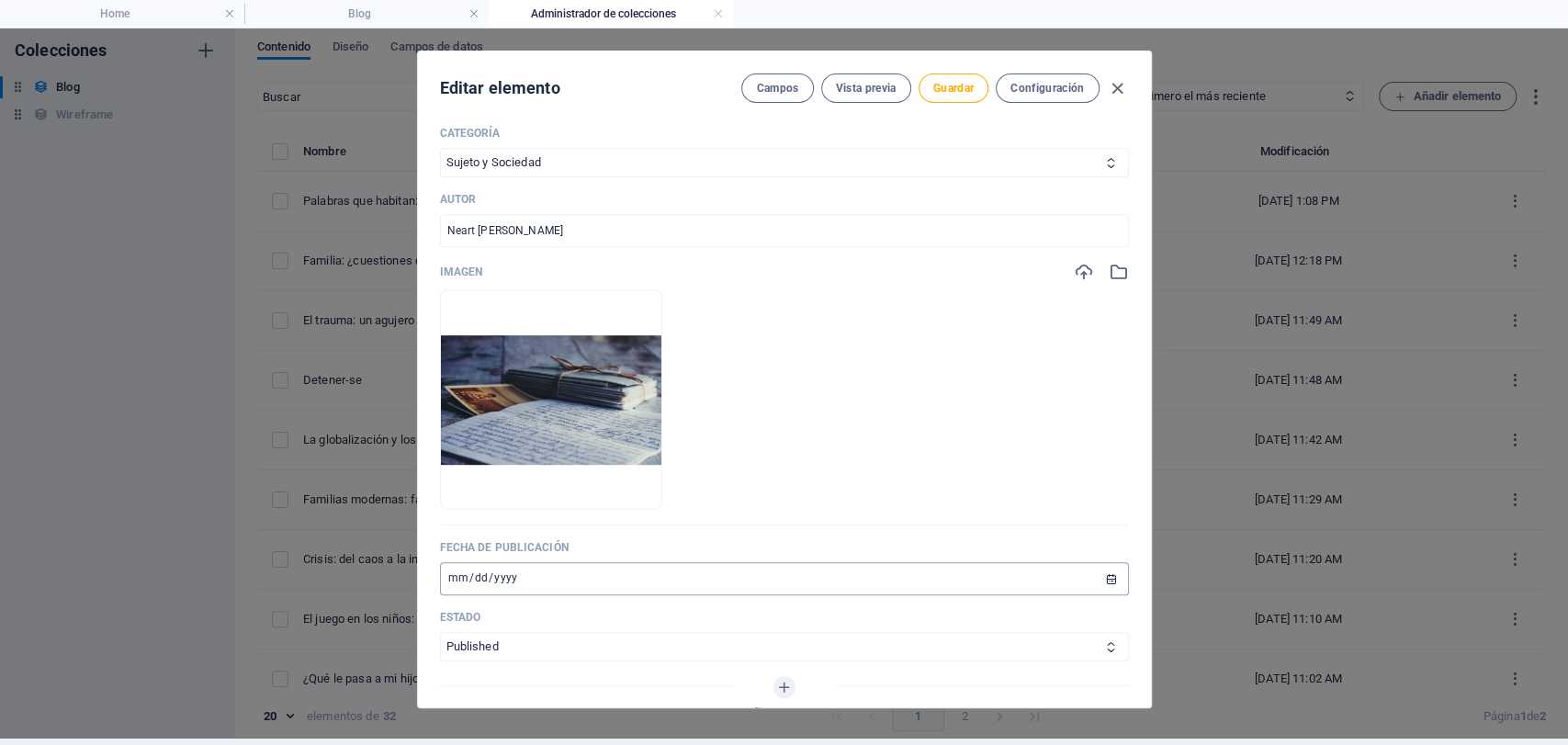
click at [453, 584] on input "[DATE]" at bounding box center [784, 579] width 689 height 34
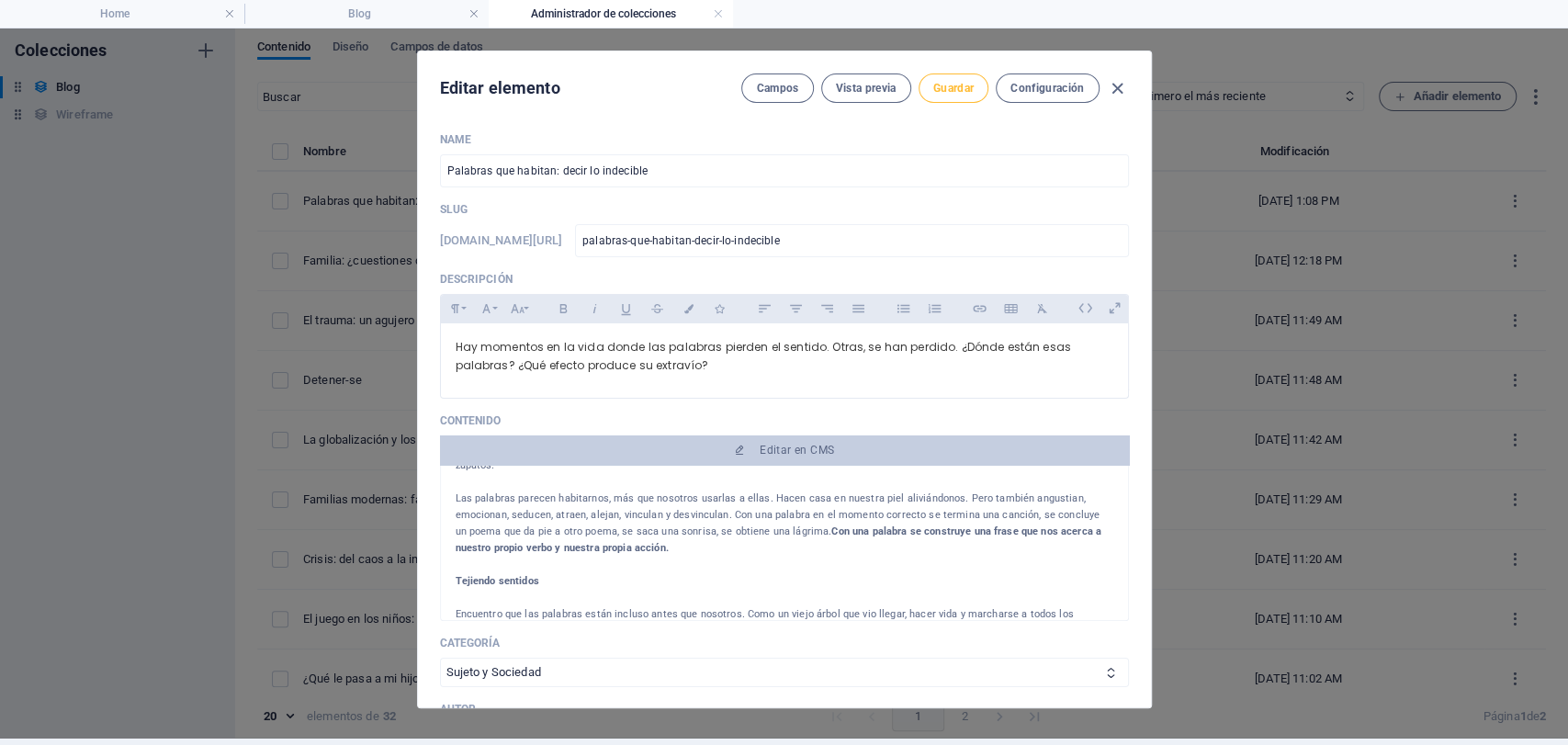
click at [956, 101] on button "Guardar" at bounding box center [954, 89] width 70 height 30
click at [962, 87] on span "Guardar" at bounding box center [953, 88] width 40 height 15
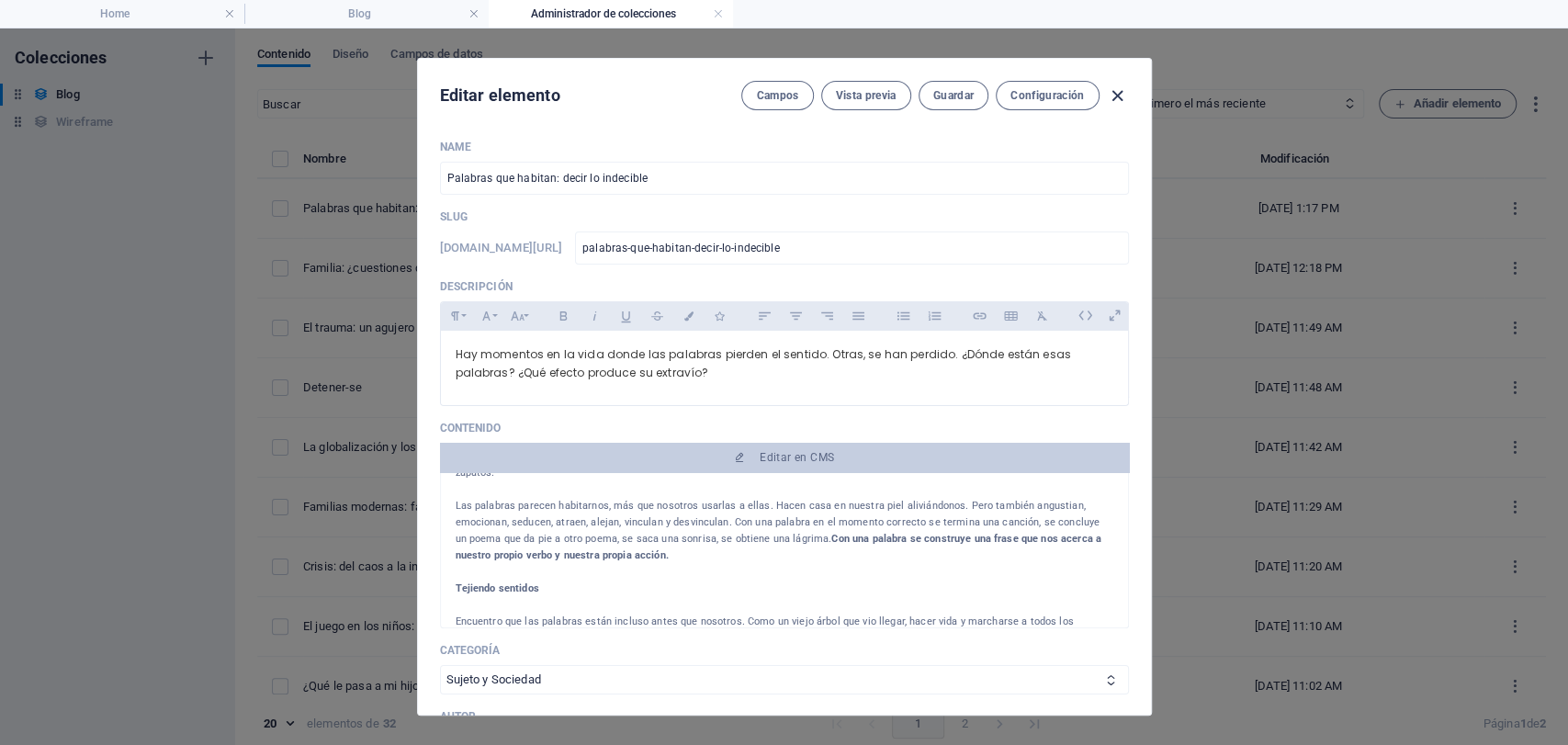
click at [1117, 91] on icon "button" at bounding box center [1116, 96] width 21 height 21
type input "[DATE]"
type input "palabras-que-habitan-decir-lo-indecible"
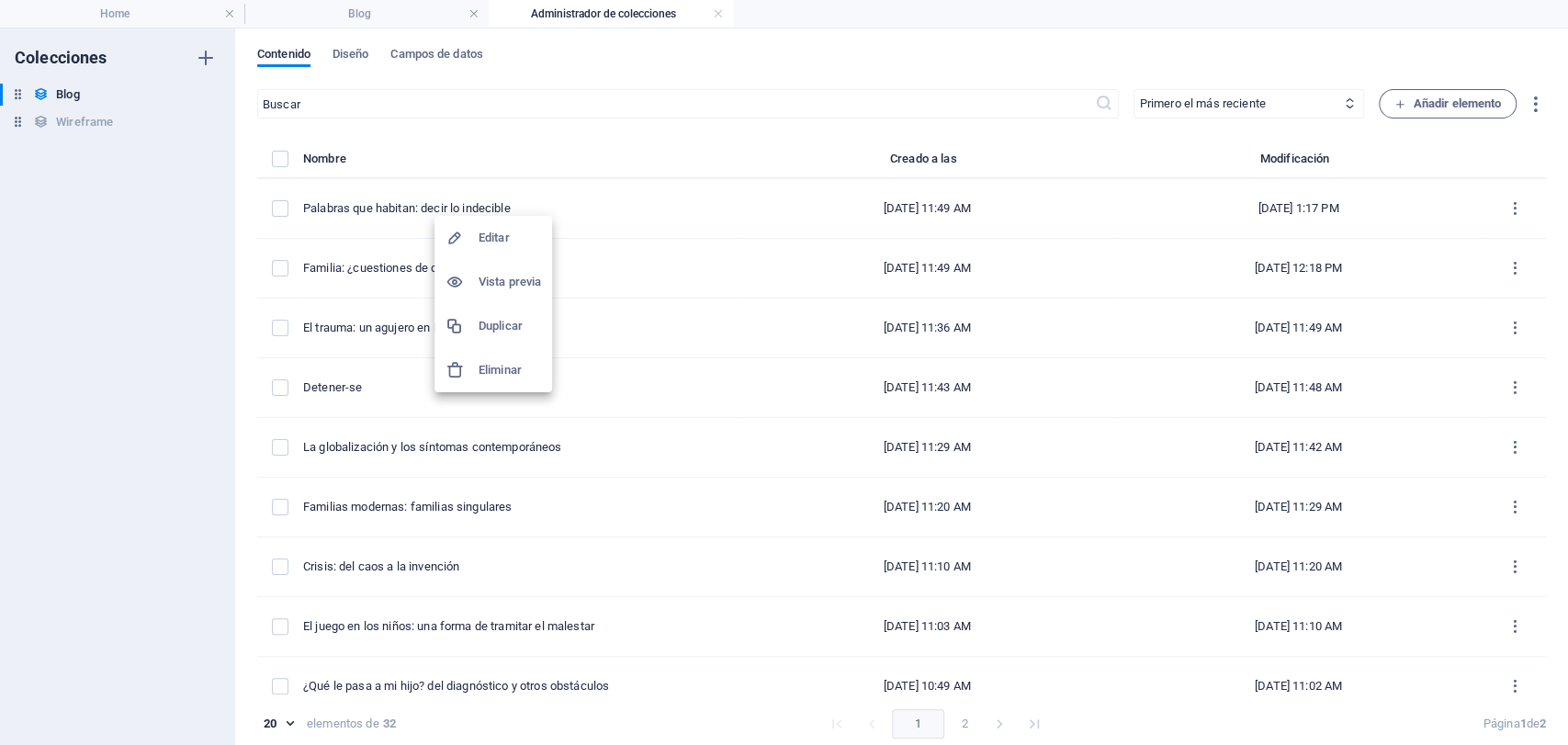
click at [501, 325] on h6 "Duplicar" at bounding box center [509, 327] width 62 height 22
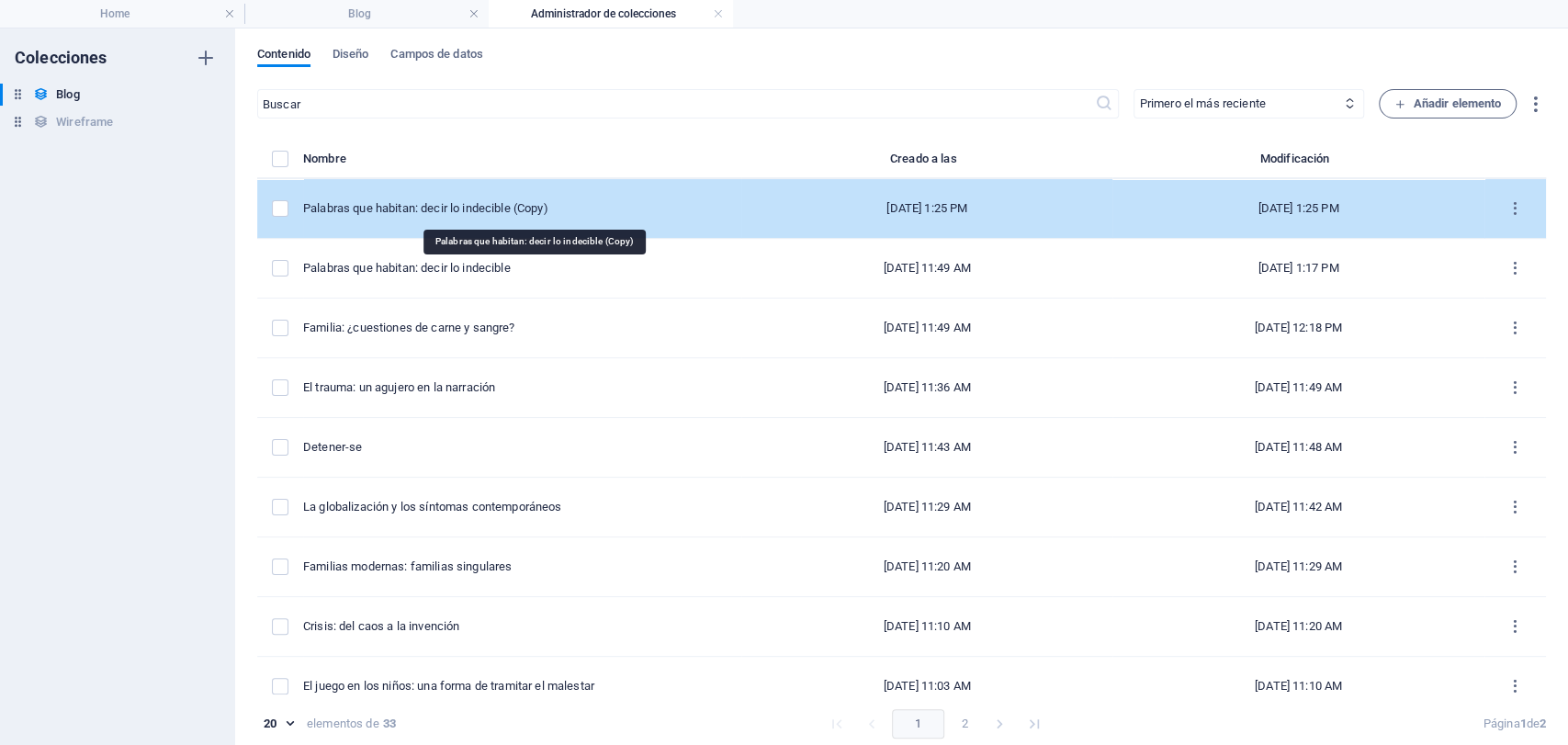
click at [578, 208] on div "Palabras que habitan: decir lo indecible (Copy)" at bounding box center [514, 208] width 423 height 17
select select "Sujeto y Sociedad"
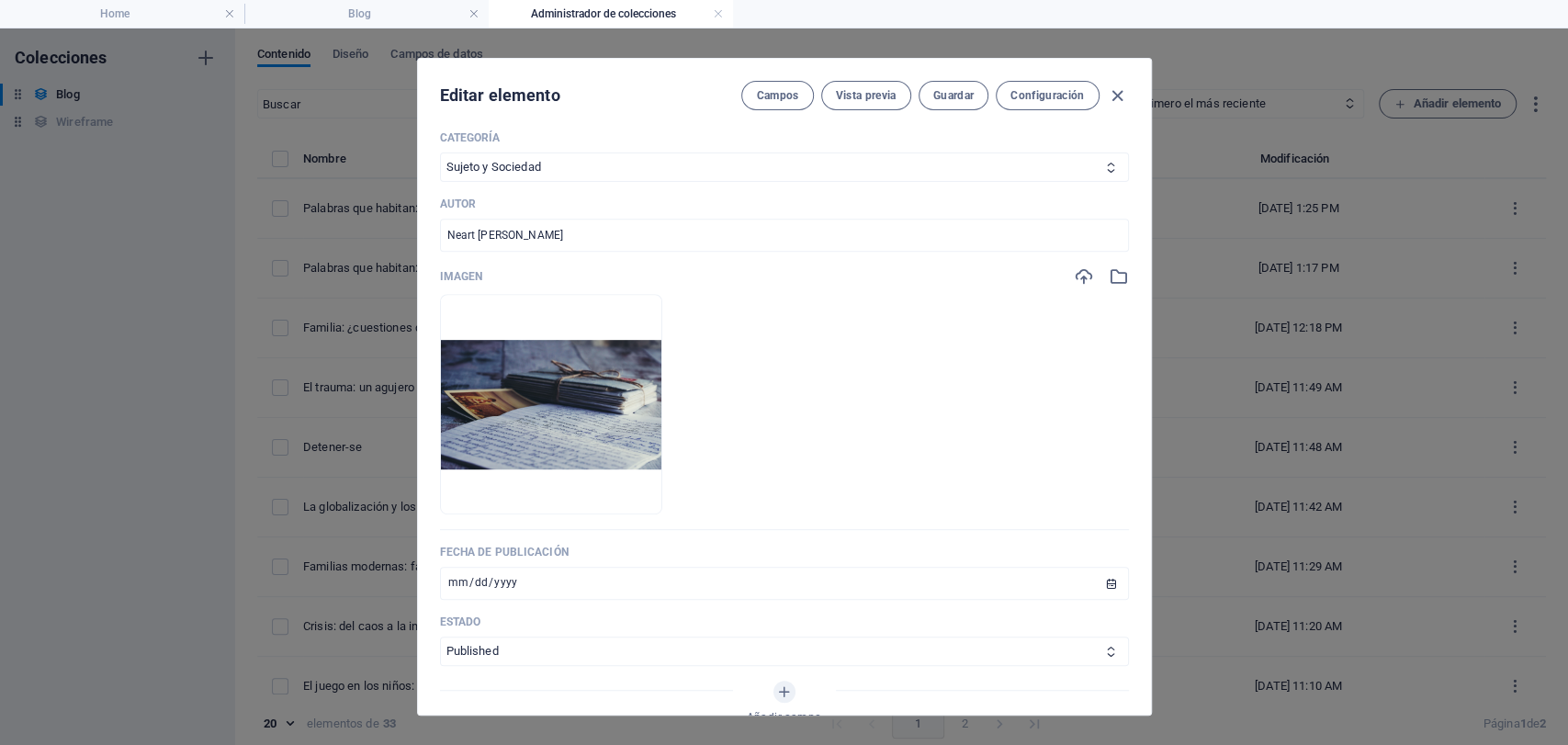
scroll to position [510, 0]
click at [1107, 289] on div "Imagen Arrastra archivos aquí para cargarlos de inmediato" at bounding box center [784, 401] width 689 height 263
click at [1120, 278] on icon "button" at bounding box center [1118, 279] width 20 height 20
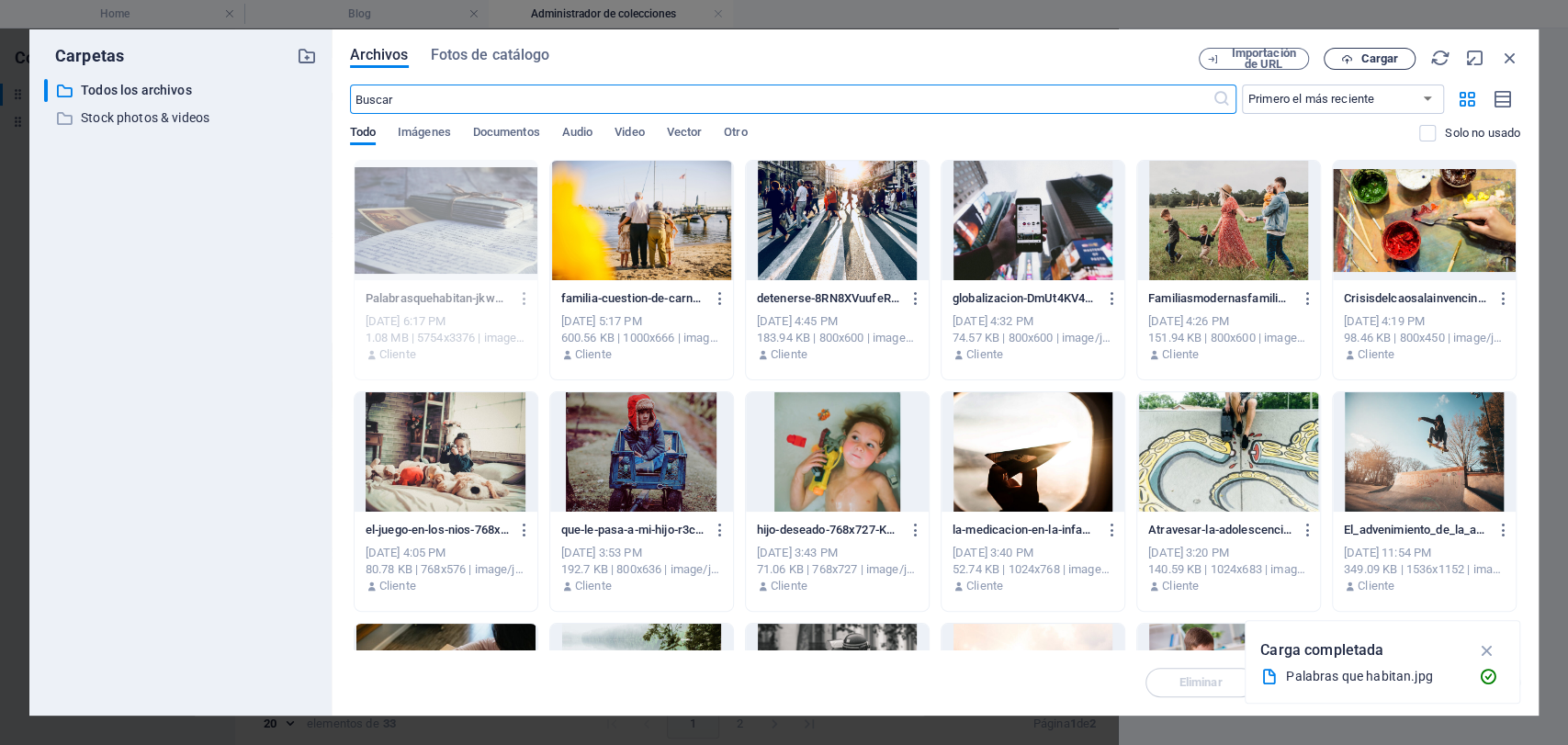
click at [1344, 60] on icon "button" at bounding box center [1347, 59] width 12 height 12
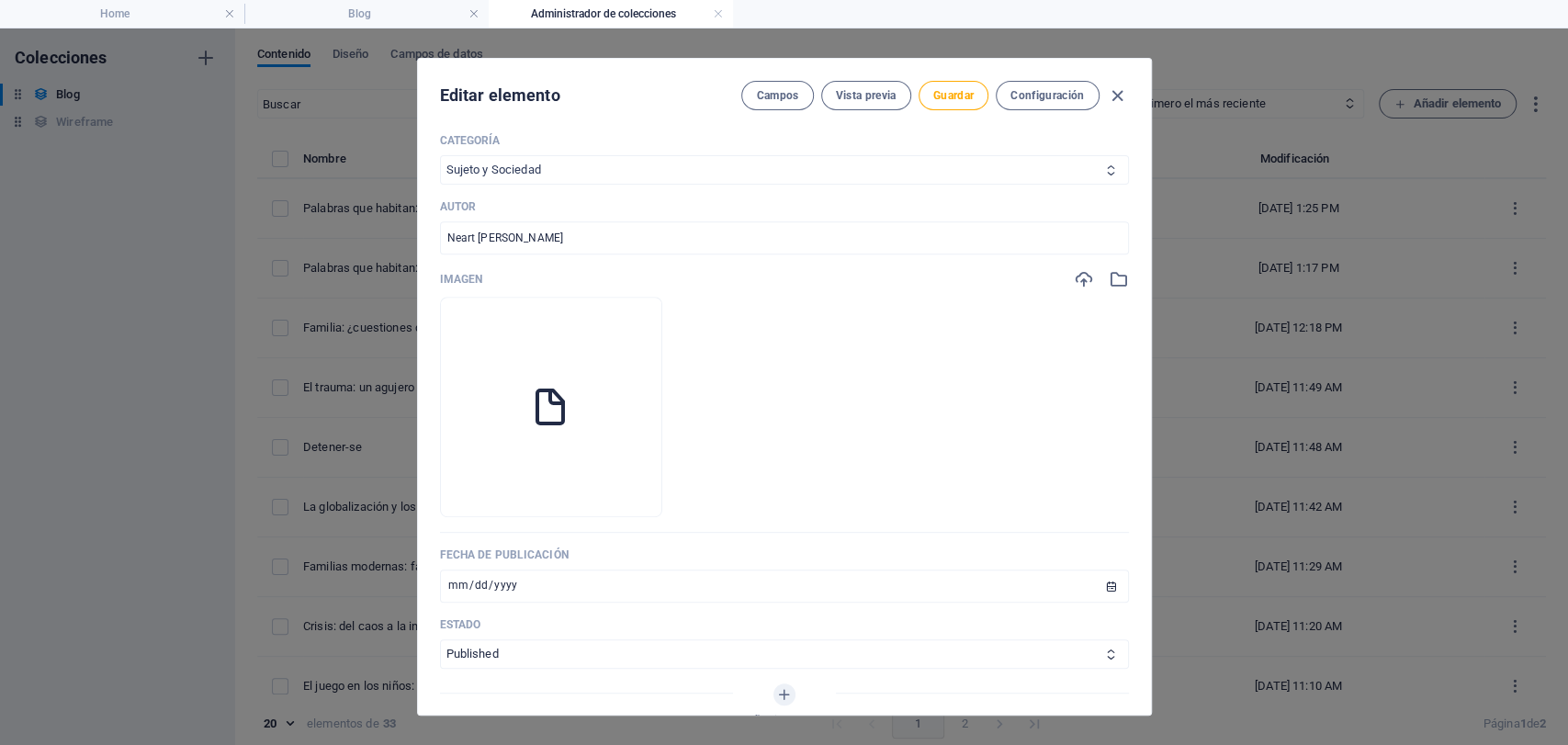
click at [716, 165] on select "Infancia y Adolescencia Sujeto y Sociedad Arte y Cultura Familia Educación" at bounding box center [784, 170] width 689 height 30
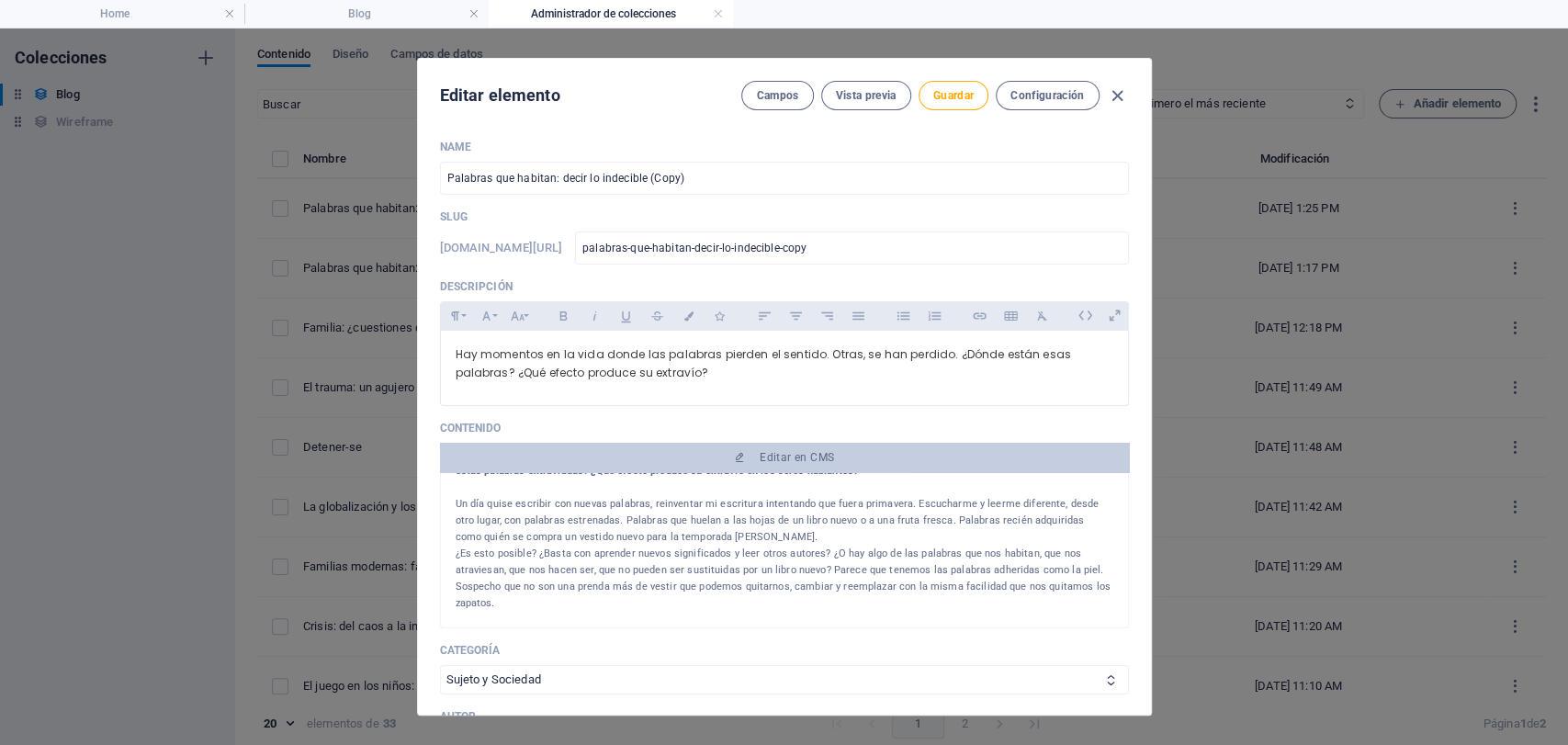
scroll to position [102, 0]
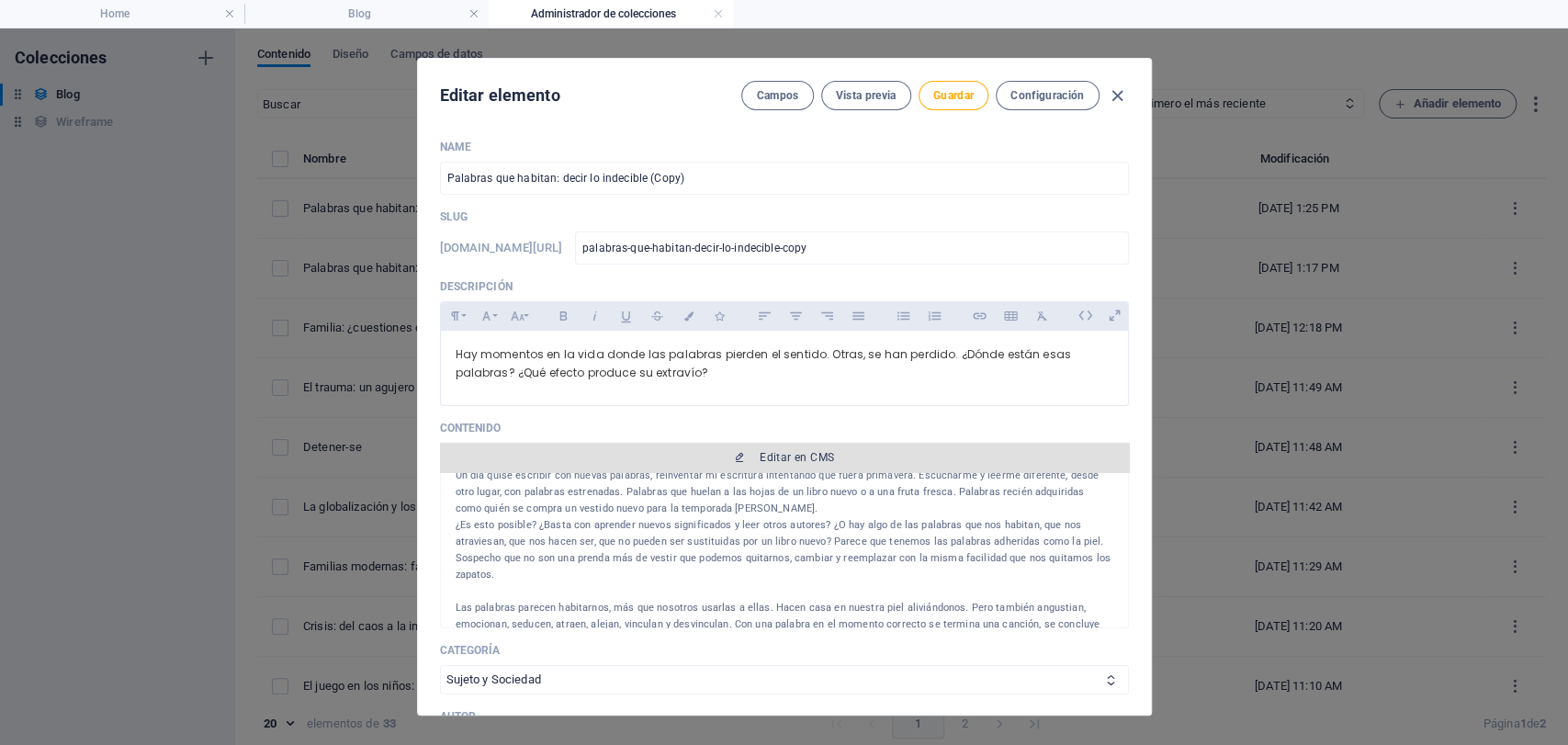
click at [778, 462] on span "Editar en CMS" at bounding box center [796, 457] width 74 height 15
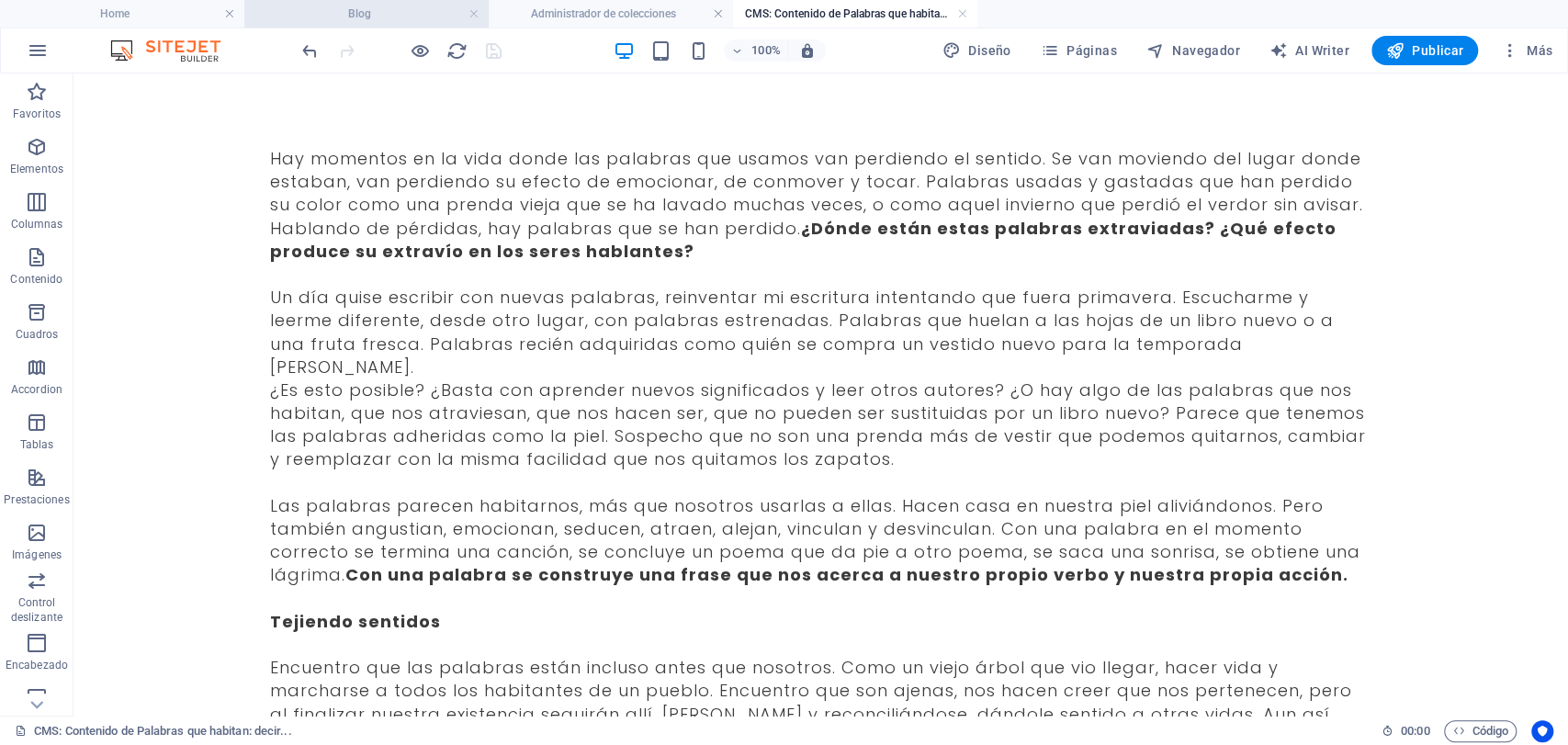
scroll to position [0, 0]
click at [961, 18] on link at bounding box center [962, 15] width 11 height 18
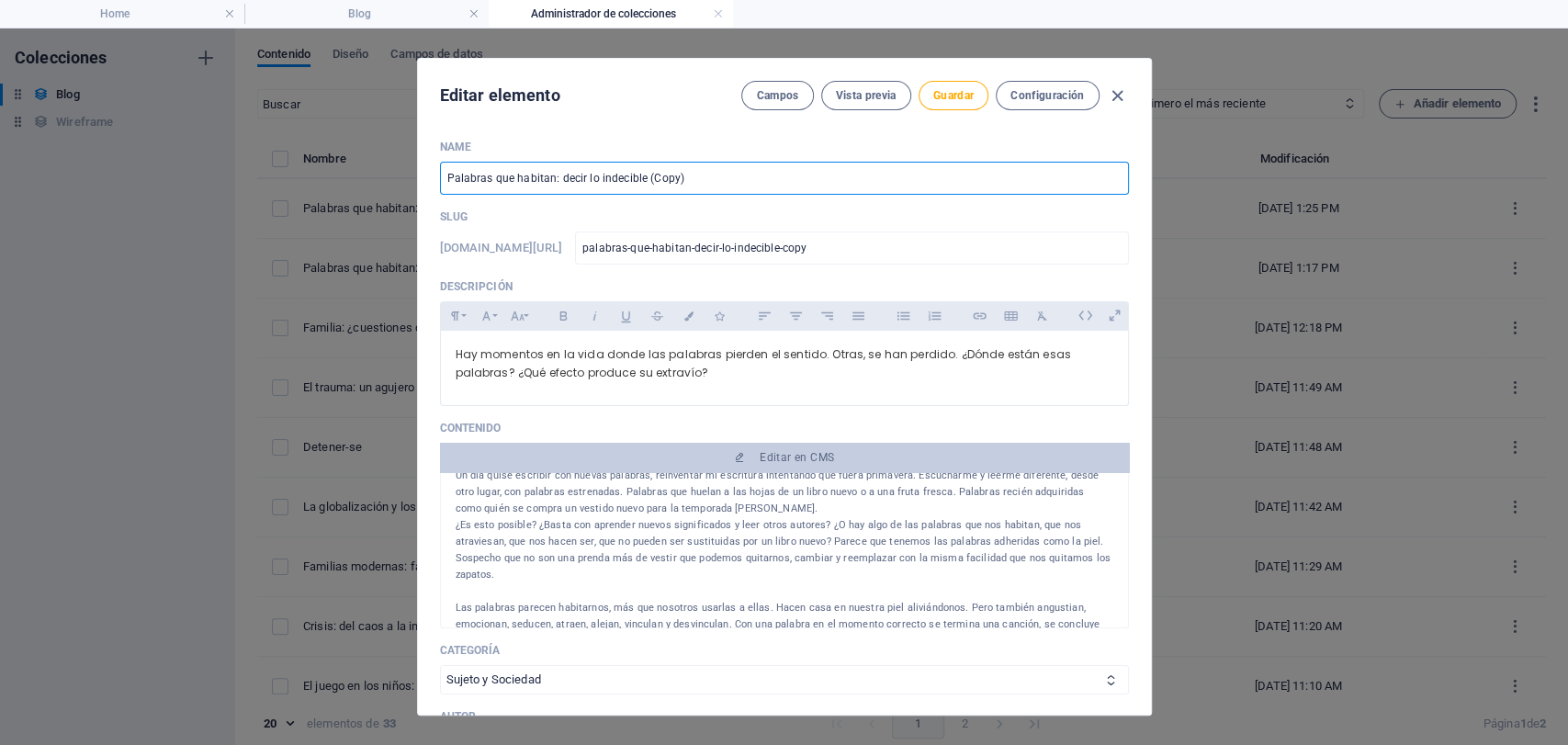
drag, startPoint x: 698, startPoint y: 171, endPoint x: 0, endPoint y: 38, distance: 710.6
click at [0, 38] on div "Editar elemento Campos Vista previa Guardar Configuración Name Palabras que hab…" at bounding box center [784, 387] width 1568 height 717
type input "S"
type input "s"
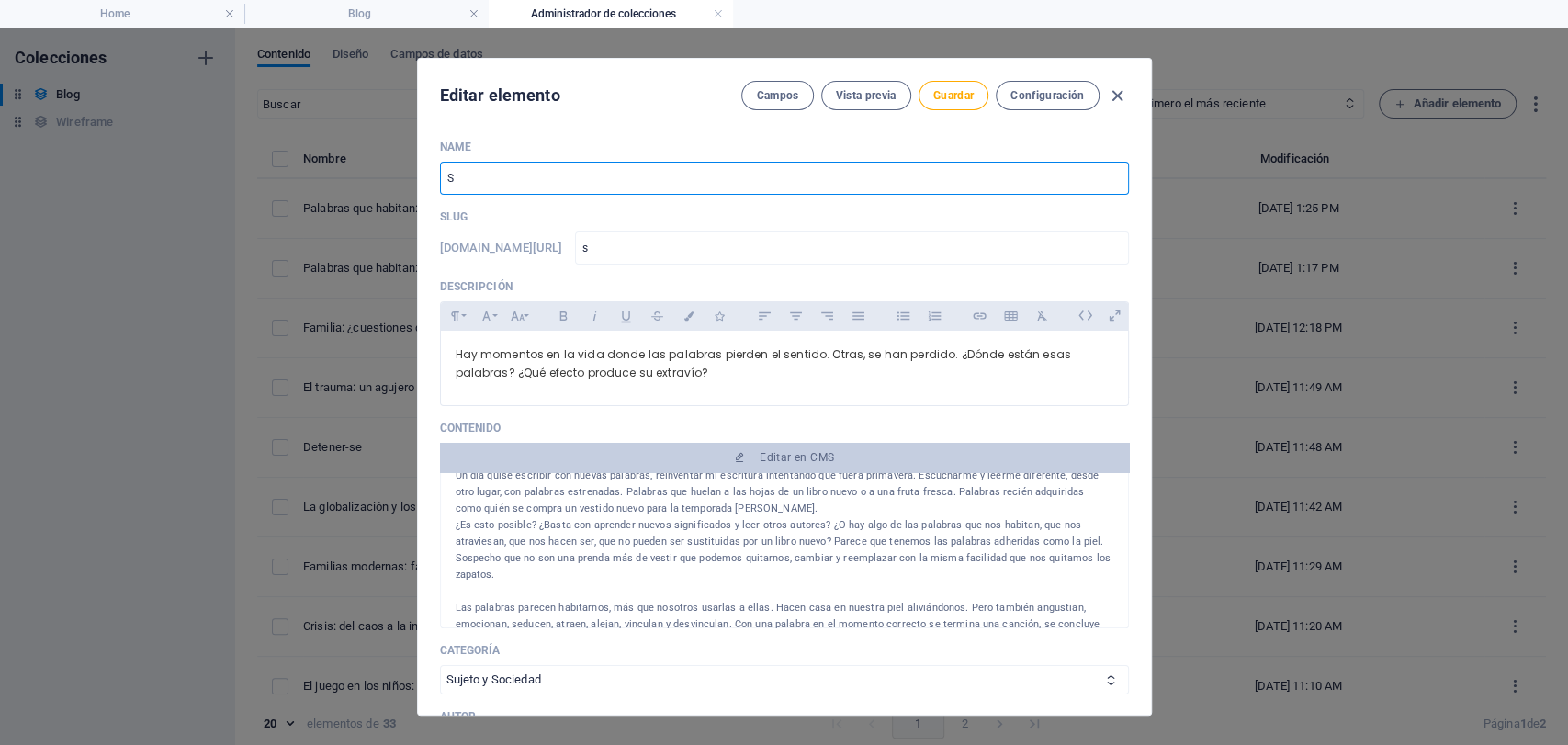
type input "Su"
type input "su"
type input "[PERSON_NAME]"
type input "sue"
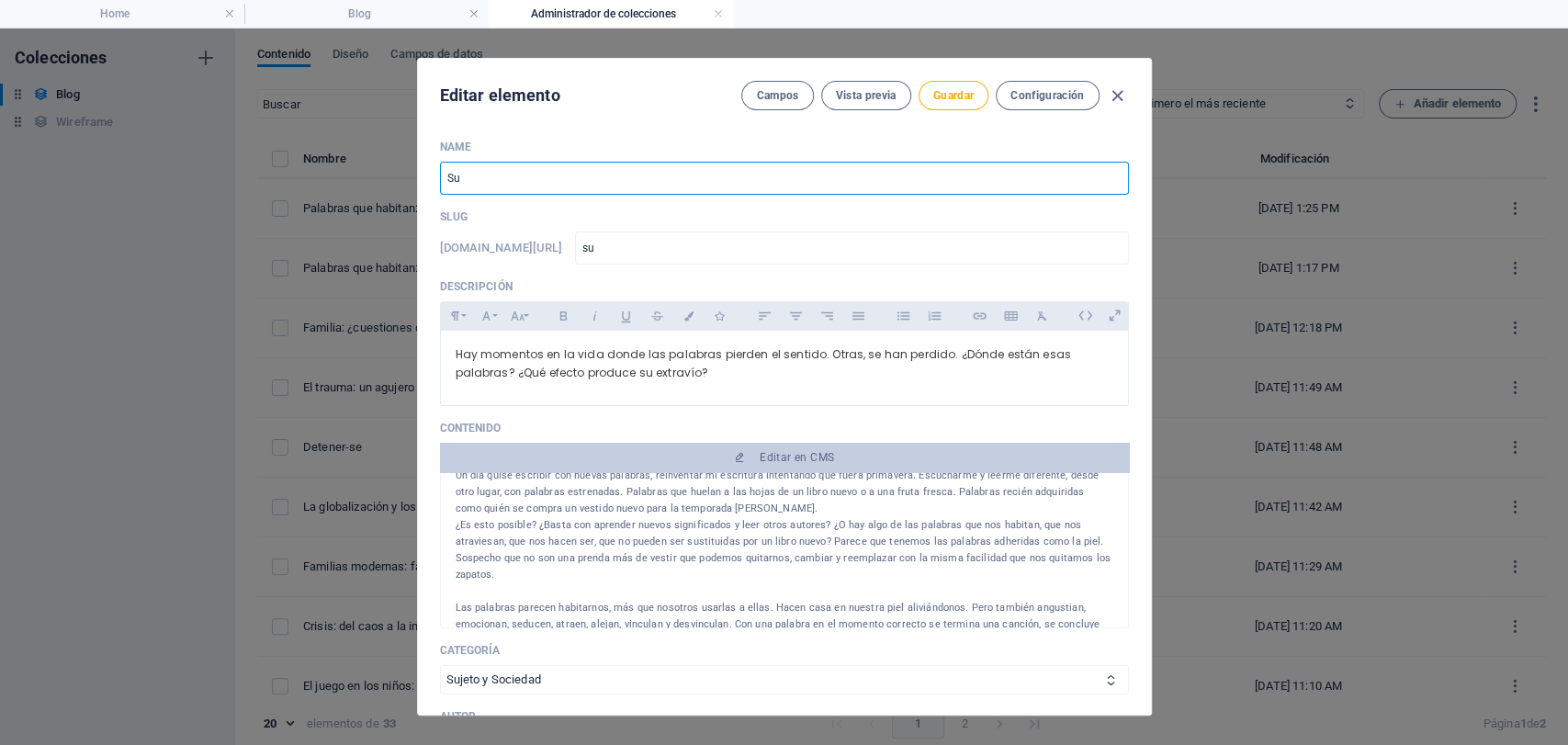
type input "sue"
type input "Sueñ"
type input "suen"
type input "Sueño"
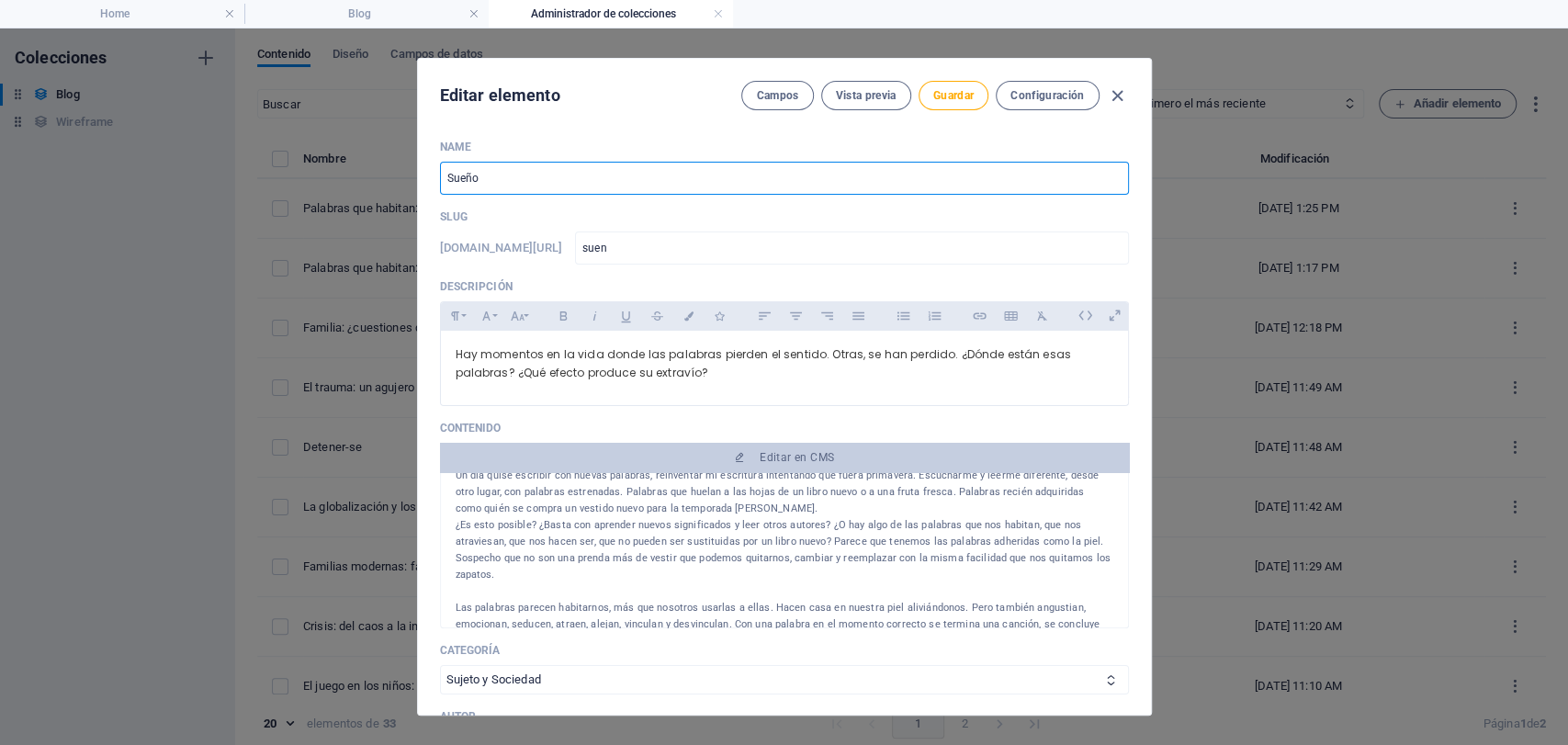
type input "sueno"
type input "Sueñoo"
type input "suenoo"
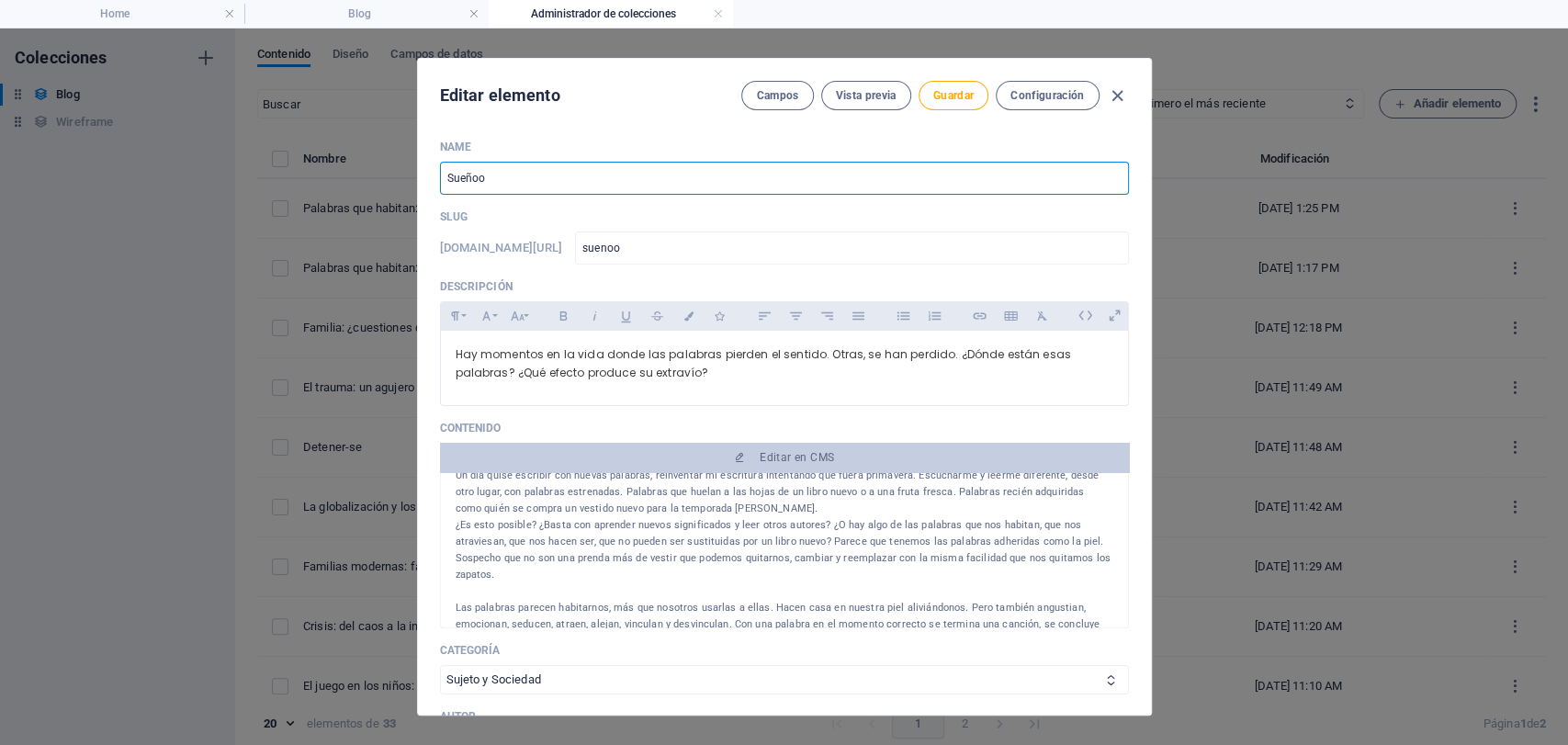
type input "Sueñoos"
type input "suenoos"
type input "Sueñoo"
type input "suenoo"
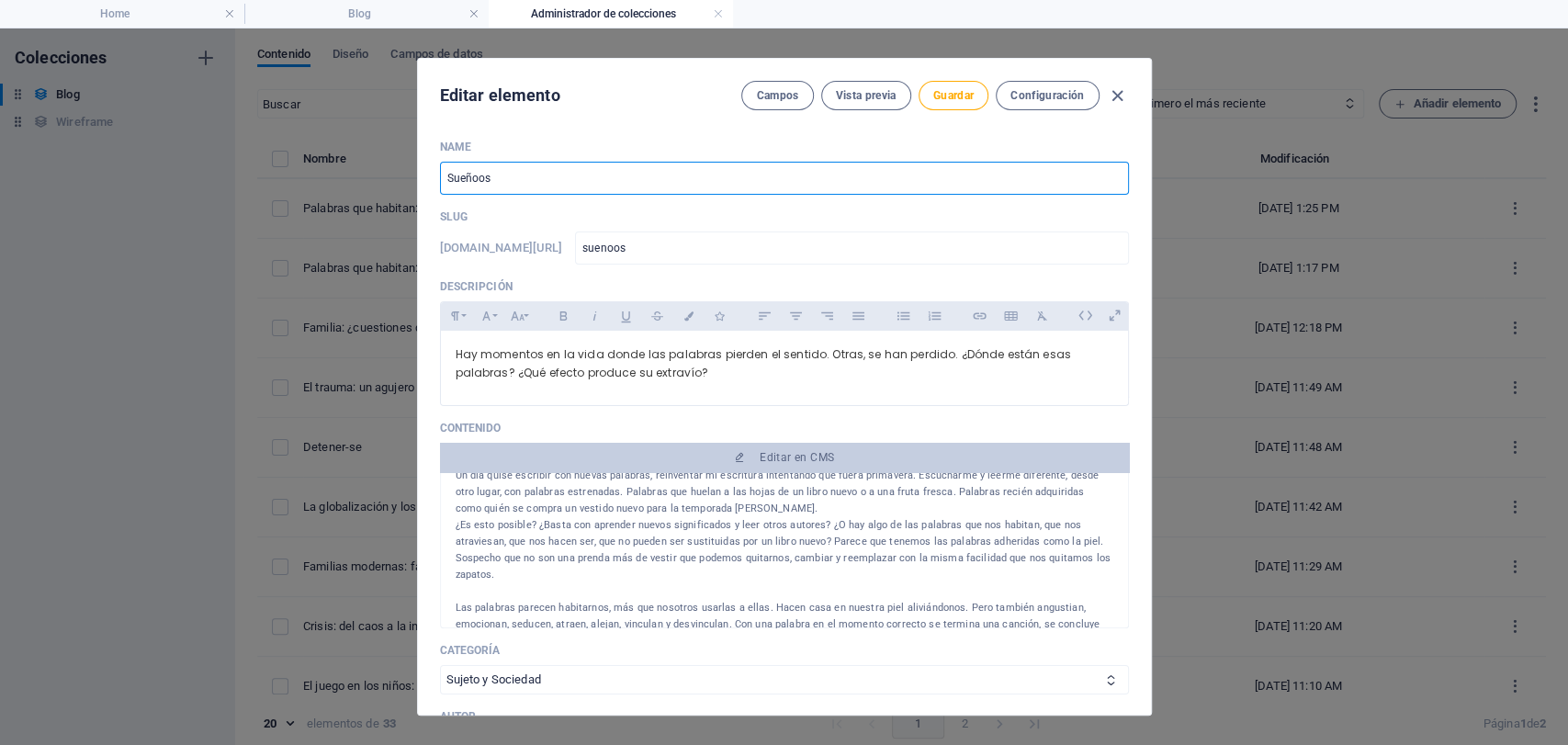
type input "suenoo"
type input "Sueño"
type input "sueno"
type input "Sueños"
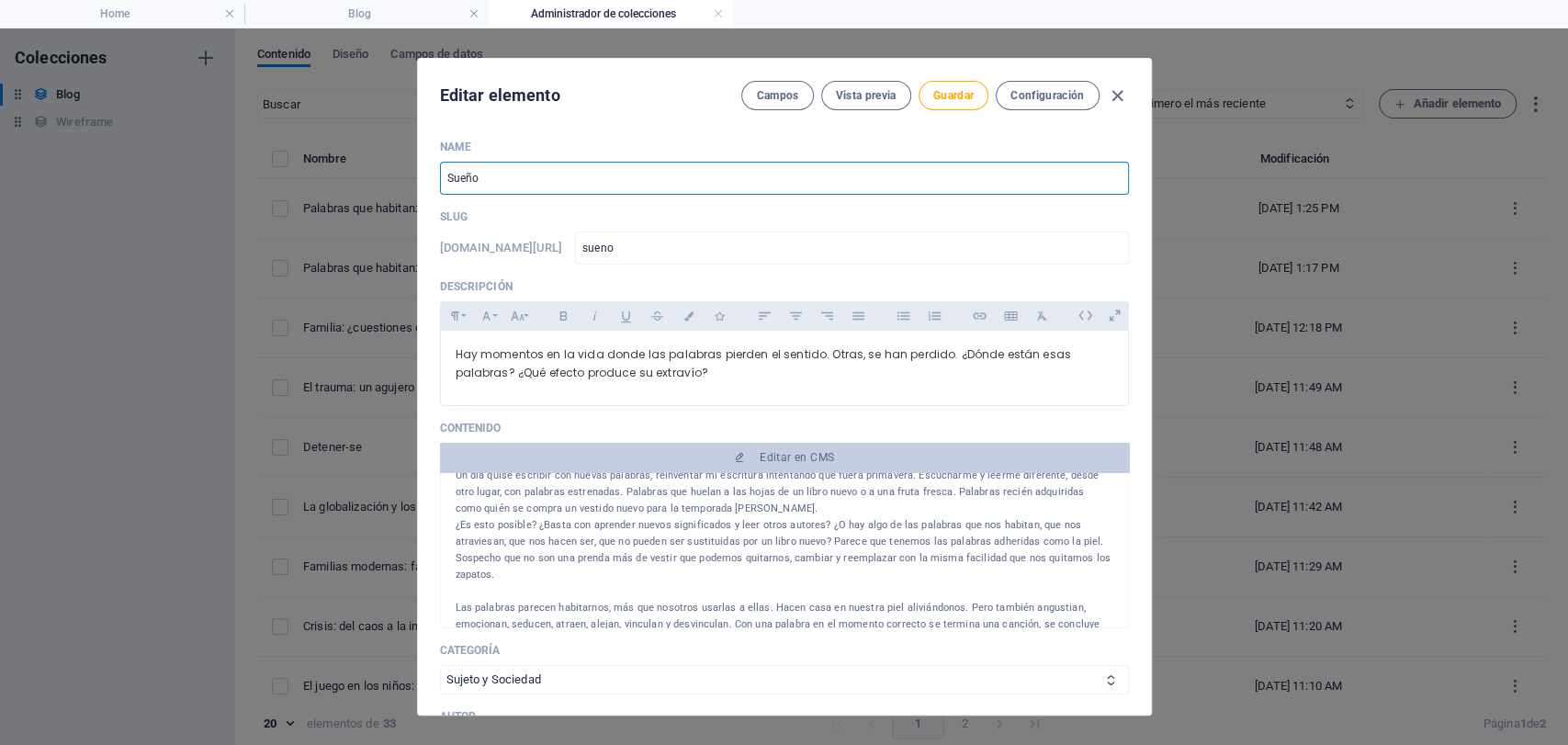
type input "suenos"
type input "Sueños y"
type input "suenos-y"
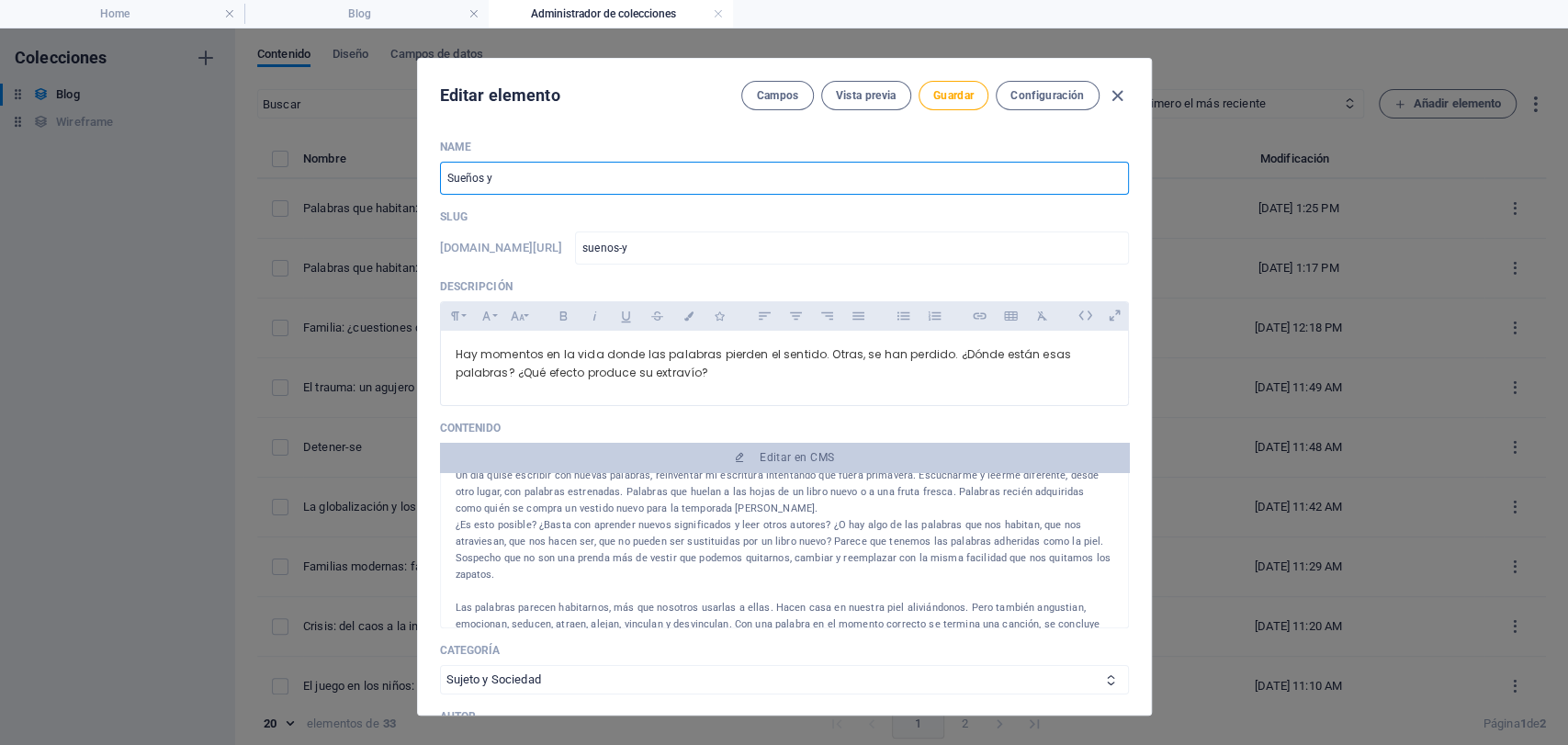
type input "Sueños y a"
type input "suenos-y-a"
type input "Sueños y ab"
type input "suenos-y-ab"
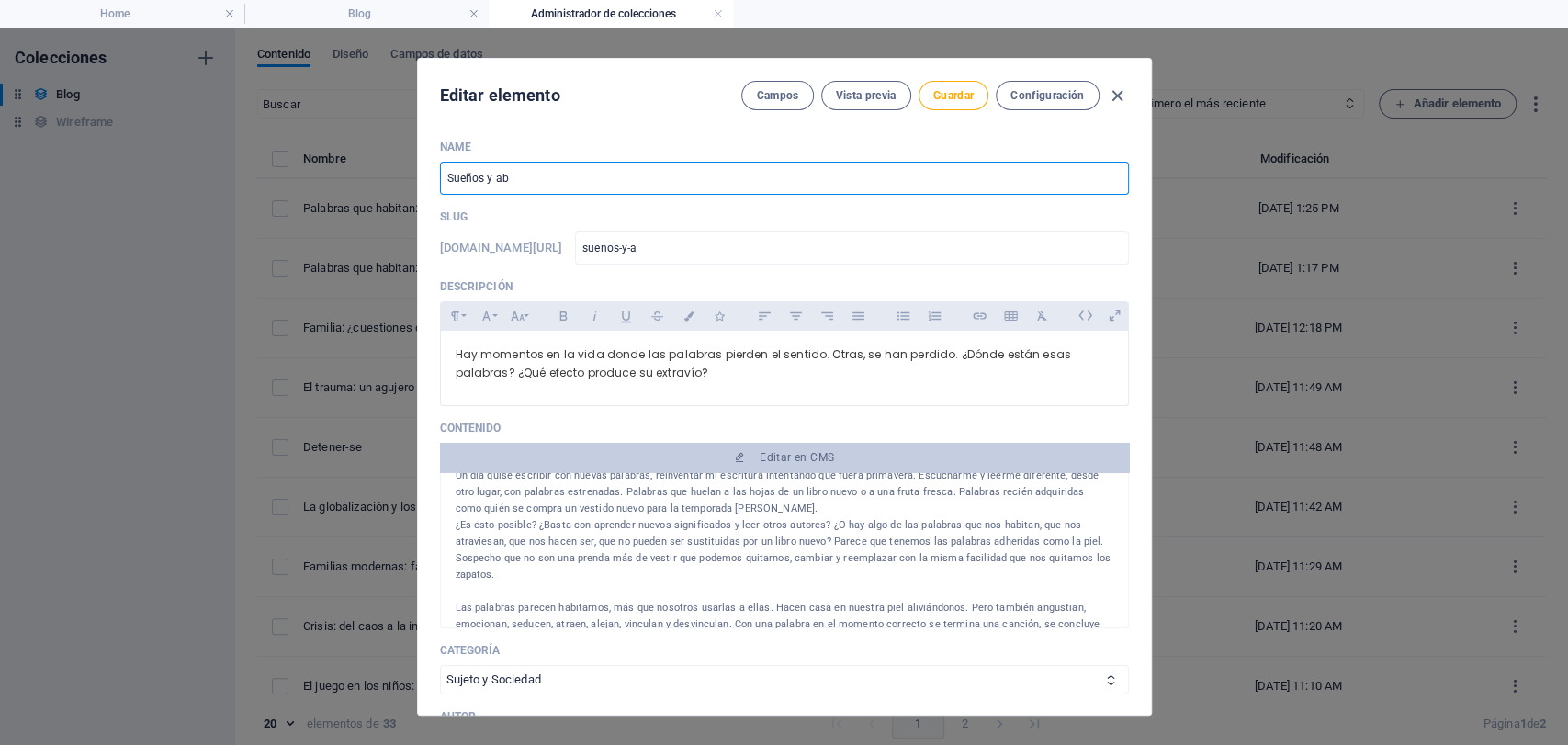
type input "suenos-y-ab"
type input "Sueños y abs"
type input "suenos-y-abs"
type input "Sueños y ab"
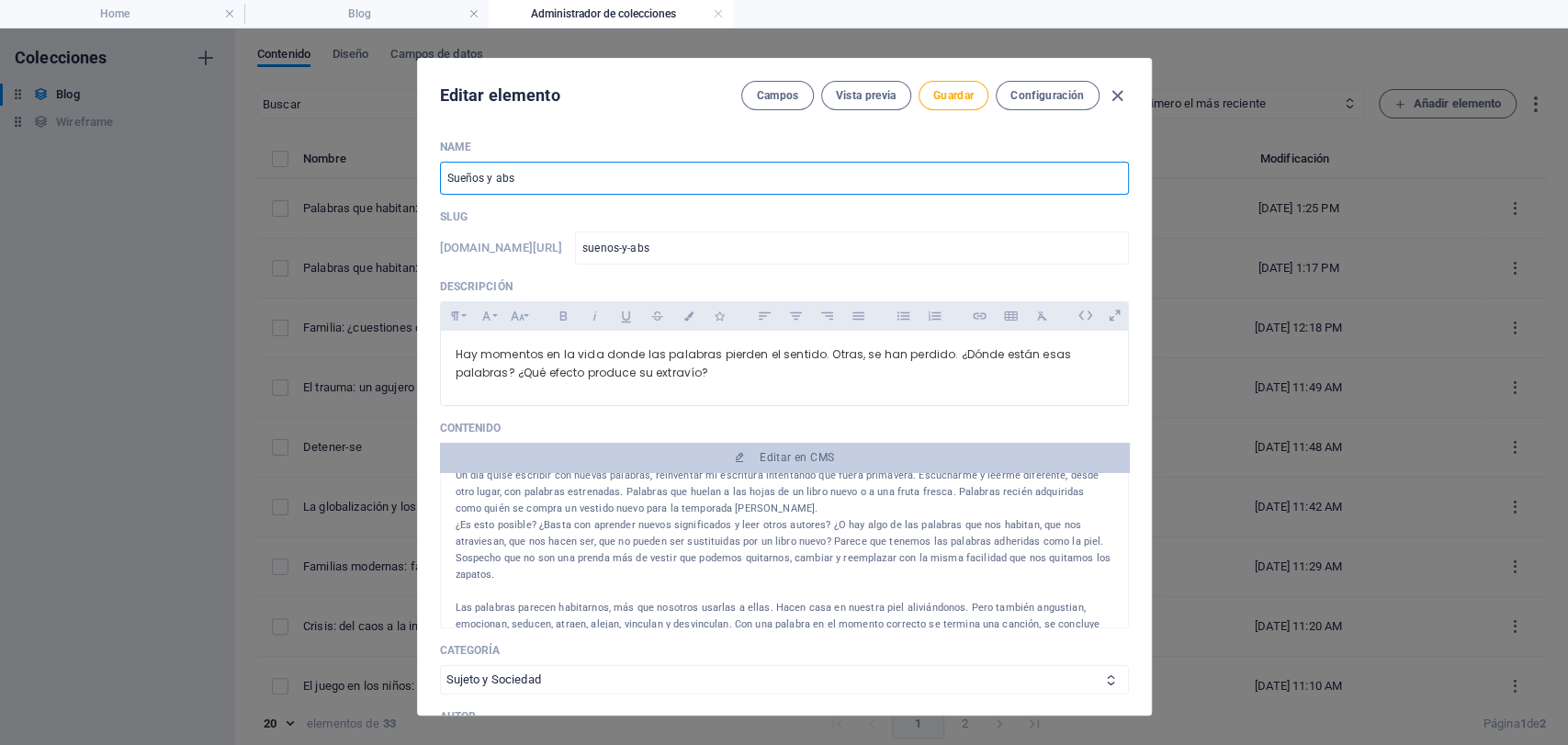
type input "suenos-y-ab"
type input "Sueños y abi"
type input "suenos-y-abi"
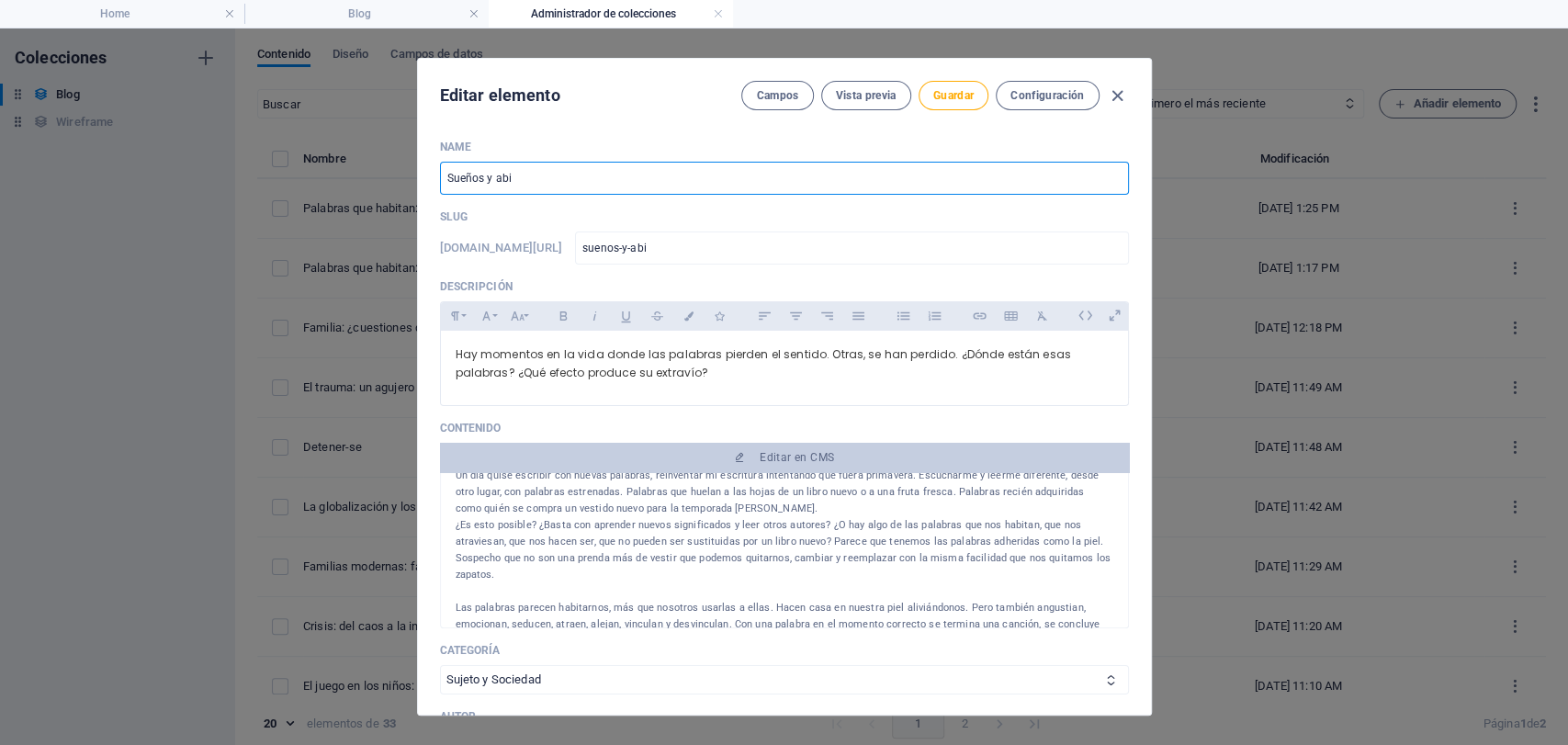
type input "Sueños y abis"
type input "suenos-y-abis"
type input "Sueños y abism"
type input "suenos-y-abism"
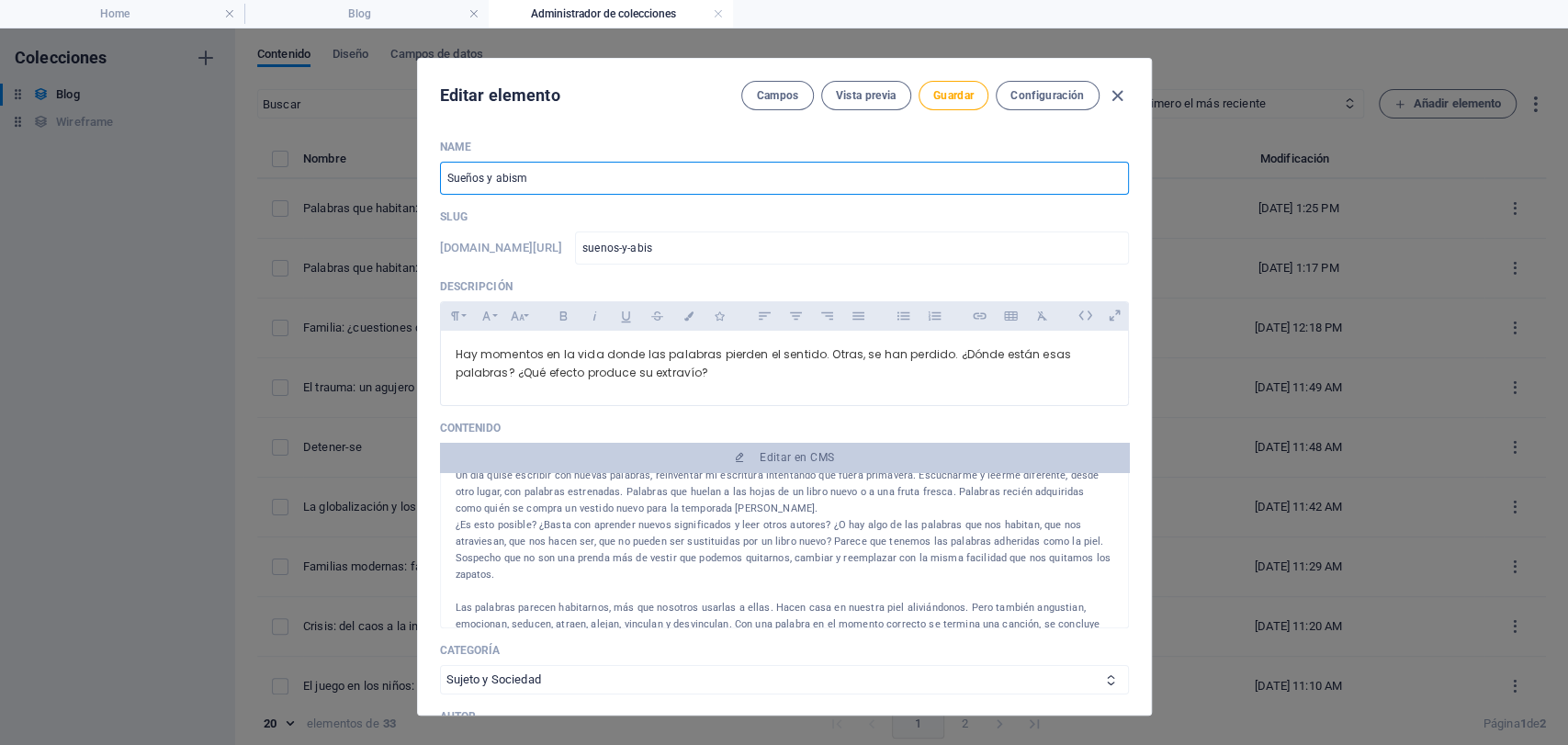
type input "suenos-y-abism"
type input "Sueños y abismo"
type input "suenos-y-abismo"
type input "Sueños y abismoa"
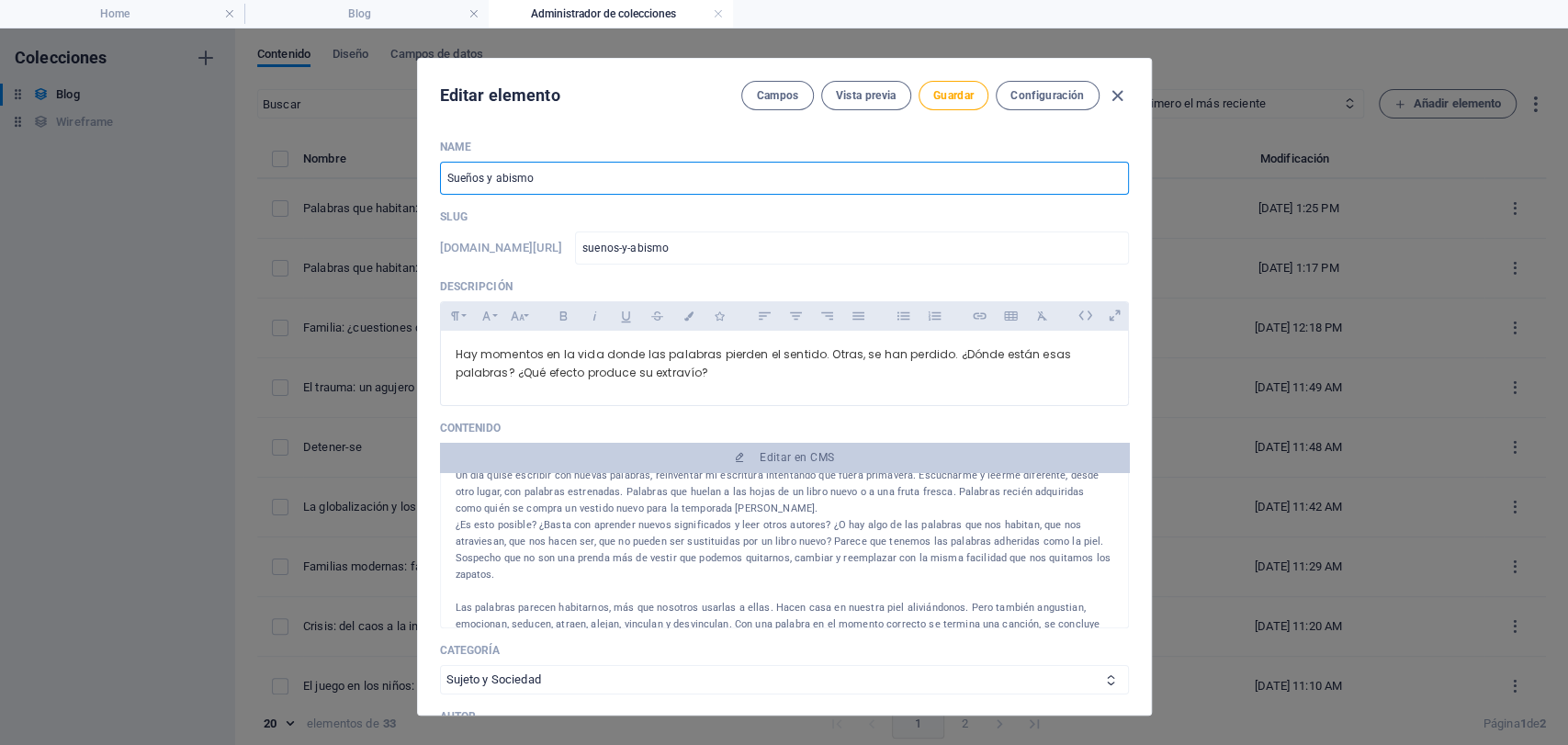
type input "suenos-y-abismoa"
type input "Sueños y abismoas"
type input "suenos-y-abismoas"
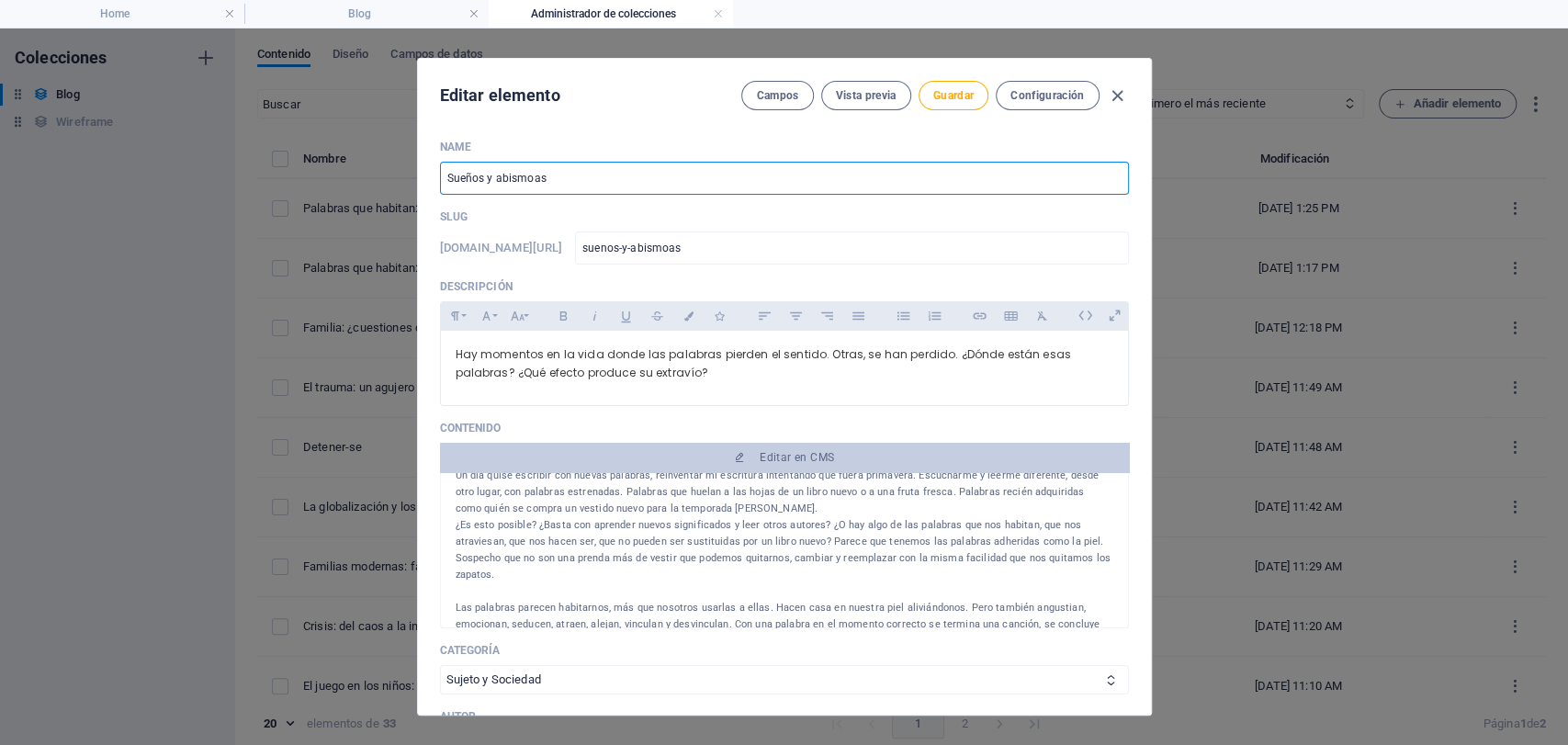
type input "Sueños y abismoa"
type input "suenos-y-abismoa"
type input "Sueños y abismo"
type input "suenos-y-abismo"
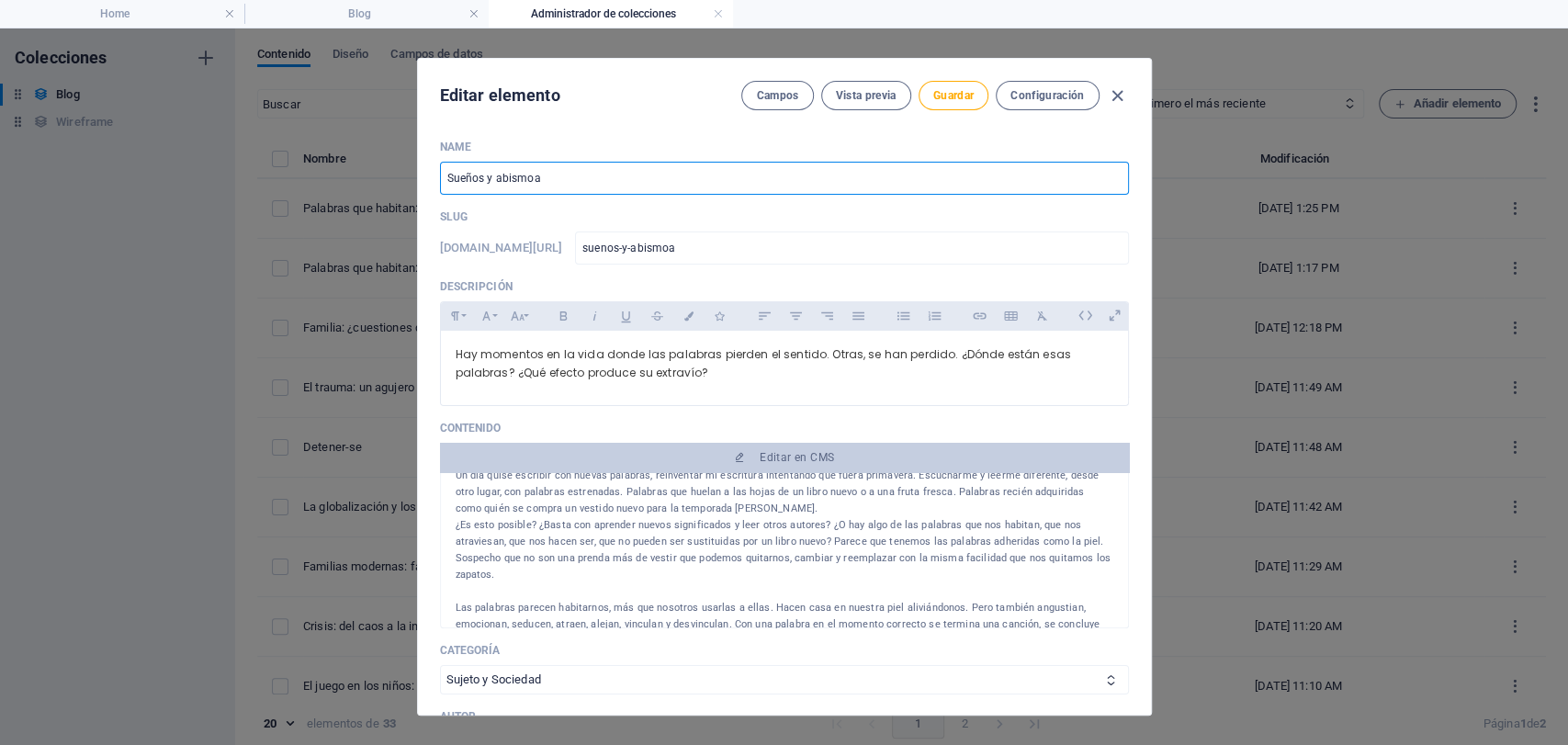
type input "suenos-y-abismo"
type input "Sueños y abismos"
type input "suenos-y-abismos"
type input "Sueños y abismos: v"
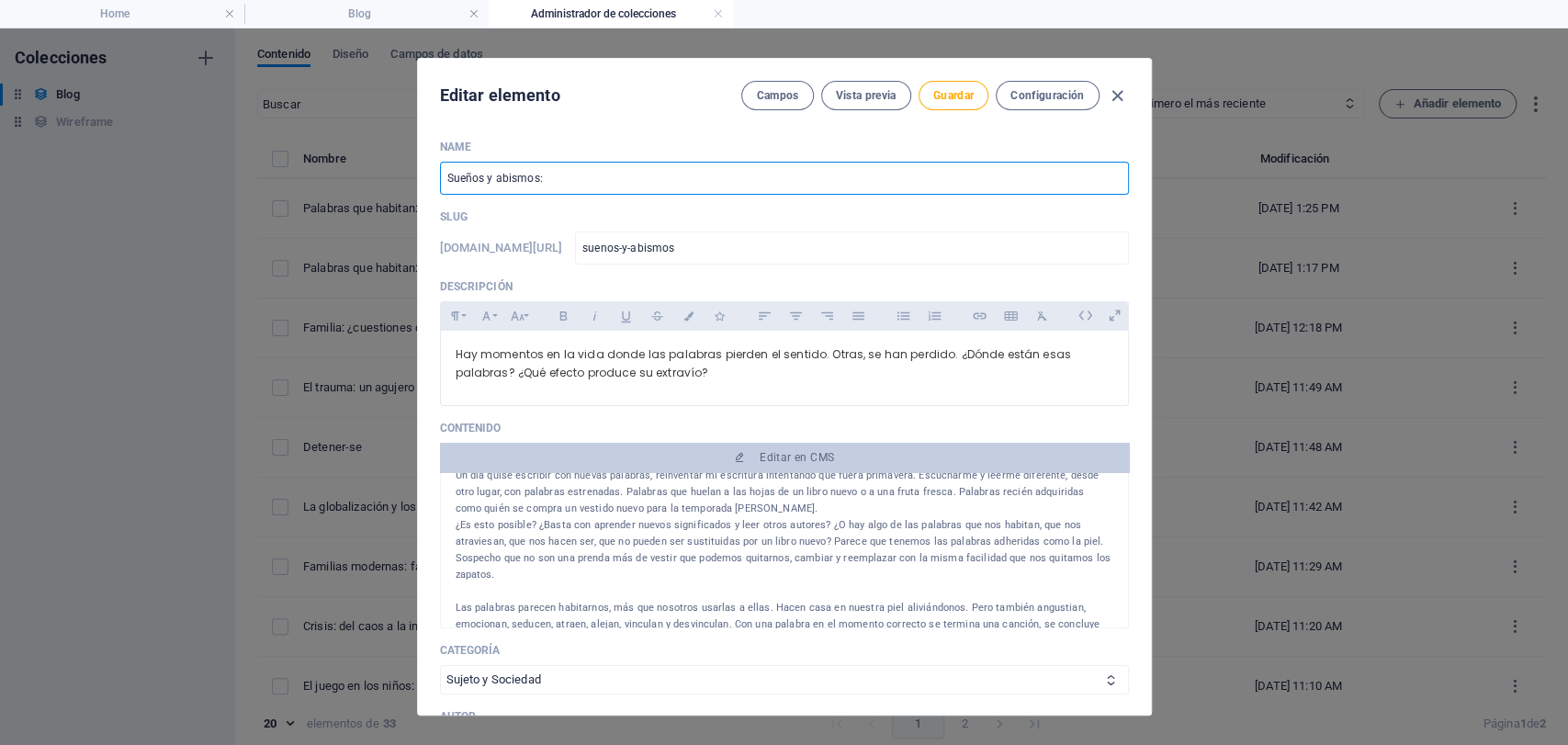
type input "suenos-y-abismos-v"
type input "Sueños y abismos: va"
type input "suenos-y-abismos-va"
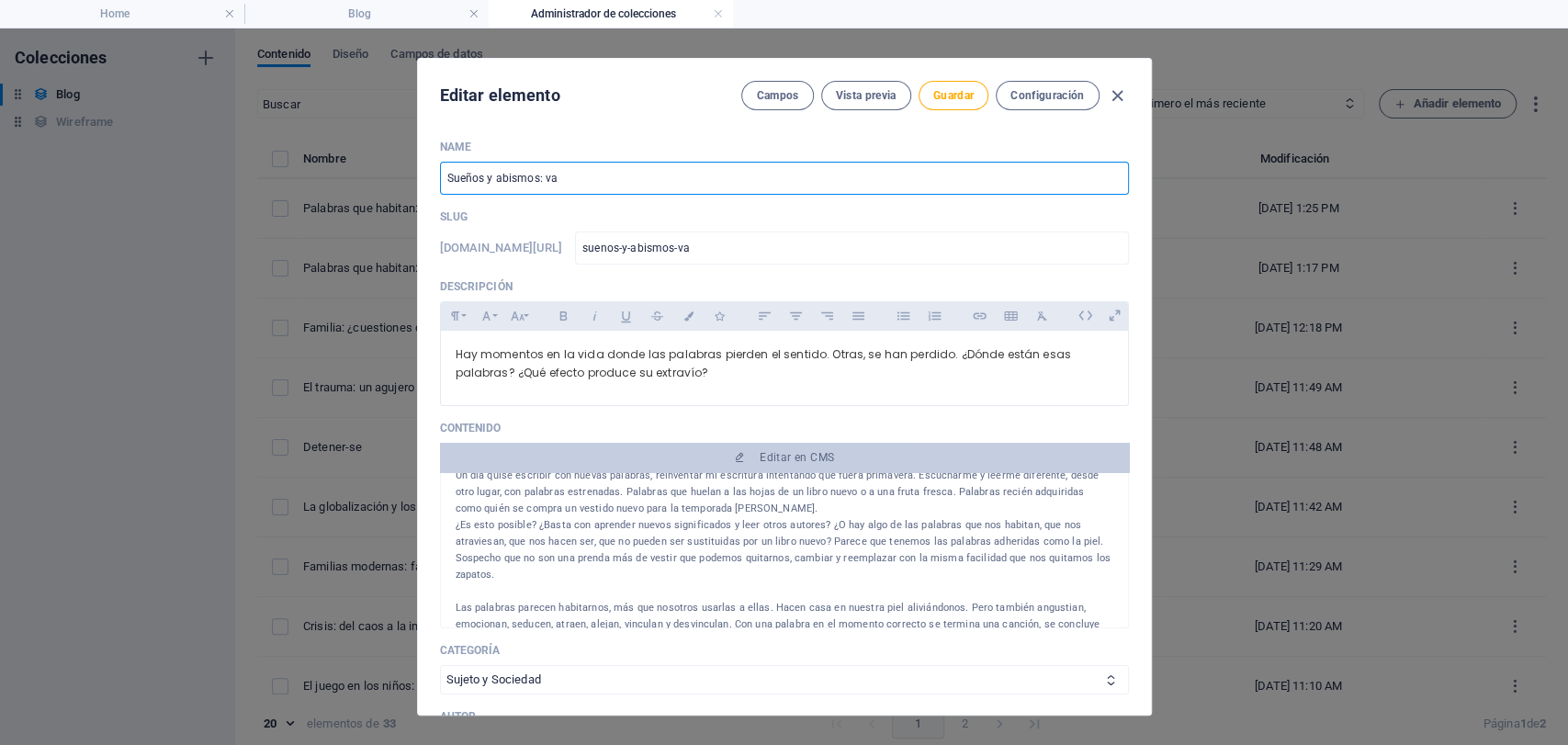
type input "Sueños y abismos: vac"
type input "suenos-y-abismos-vac"
type input "Sueños y abismos: vaci"
type input "suenos-y-abismos-vaci"
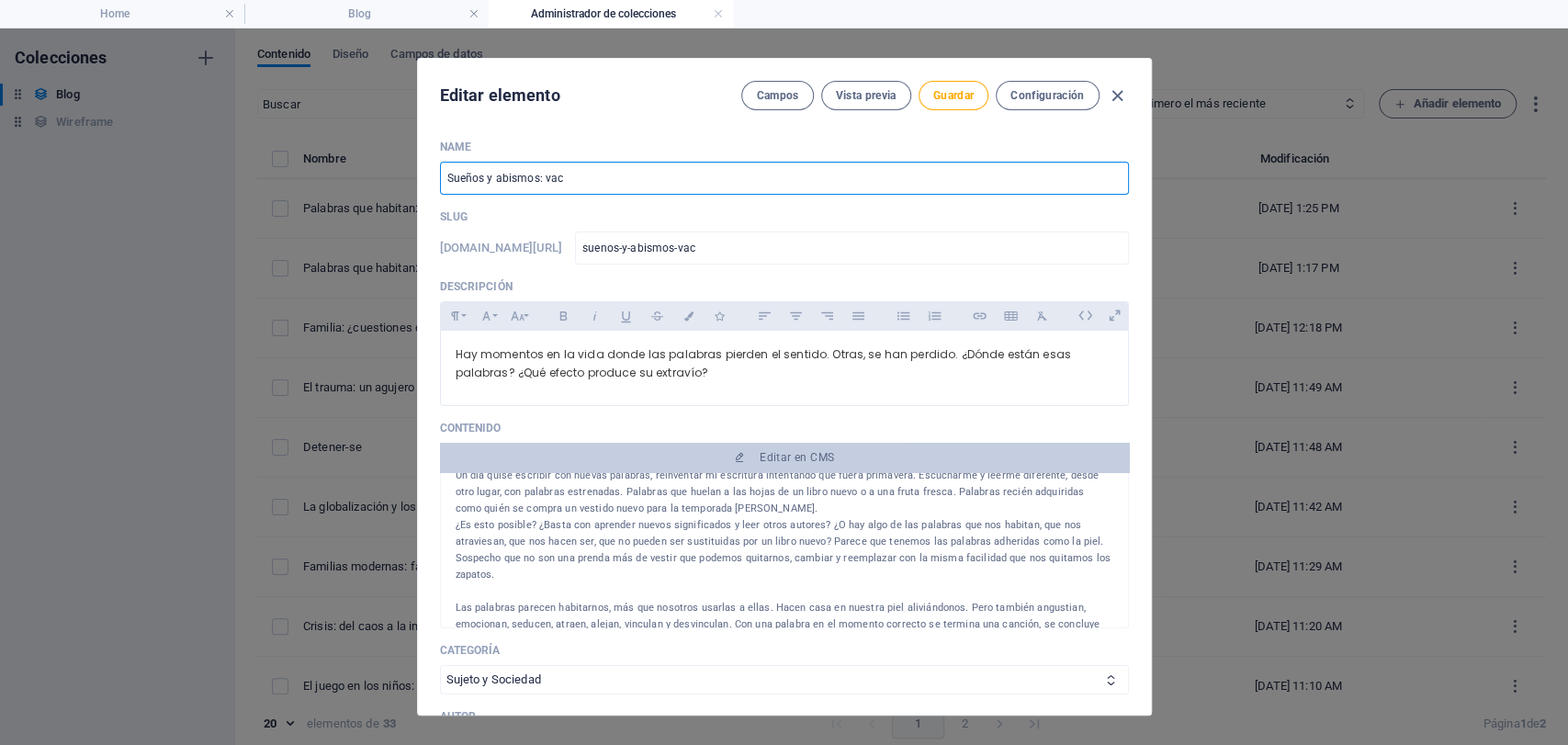
type input "suenos-y-abismos-vaci"
type input "Sueños y abismos: vac"
type input "suenos-y-abismos-vac"
type input "Sueños y abismos: vací"
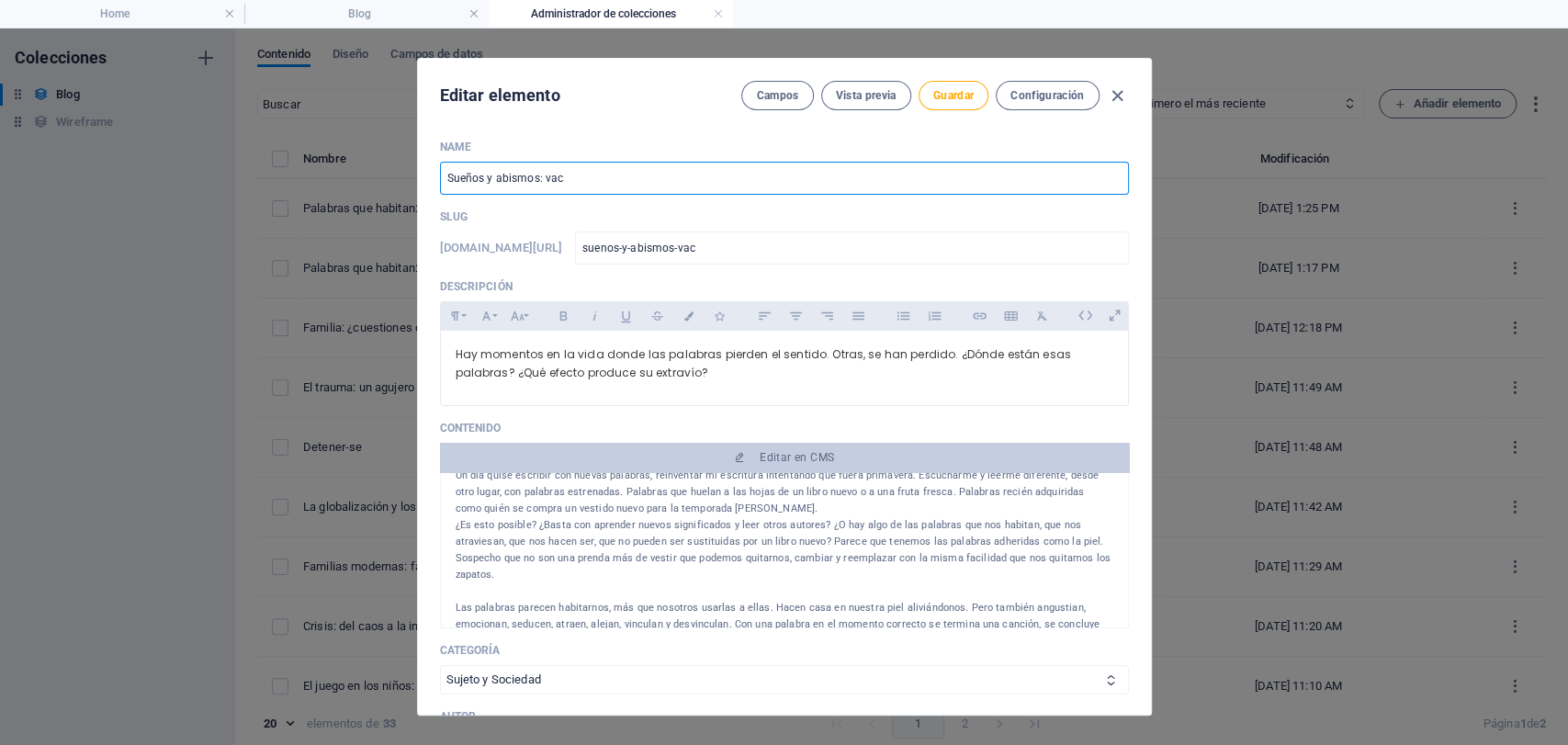
type input "suenos-y-abismos-vaci"
type input "Sueños y abismos: vacío"
type input "suenos-y-abismos-vacio"
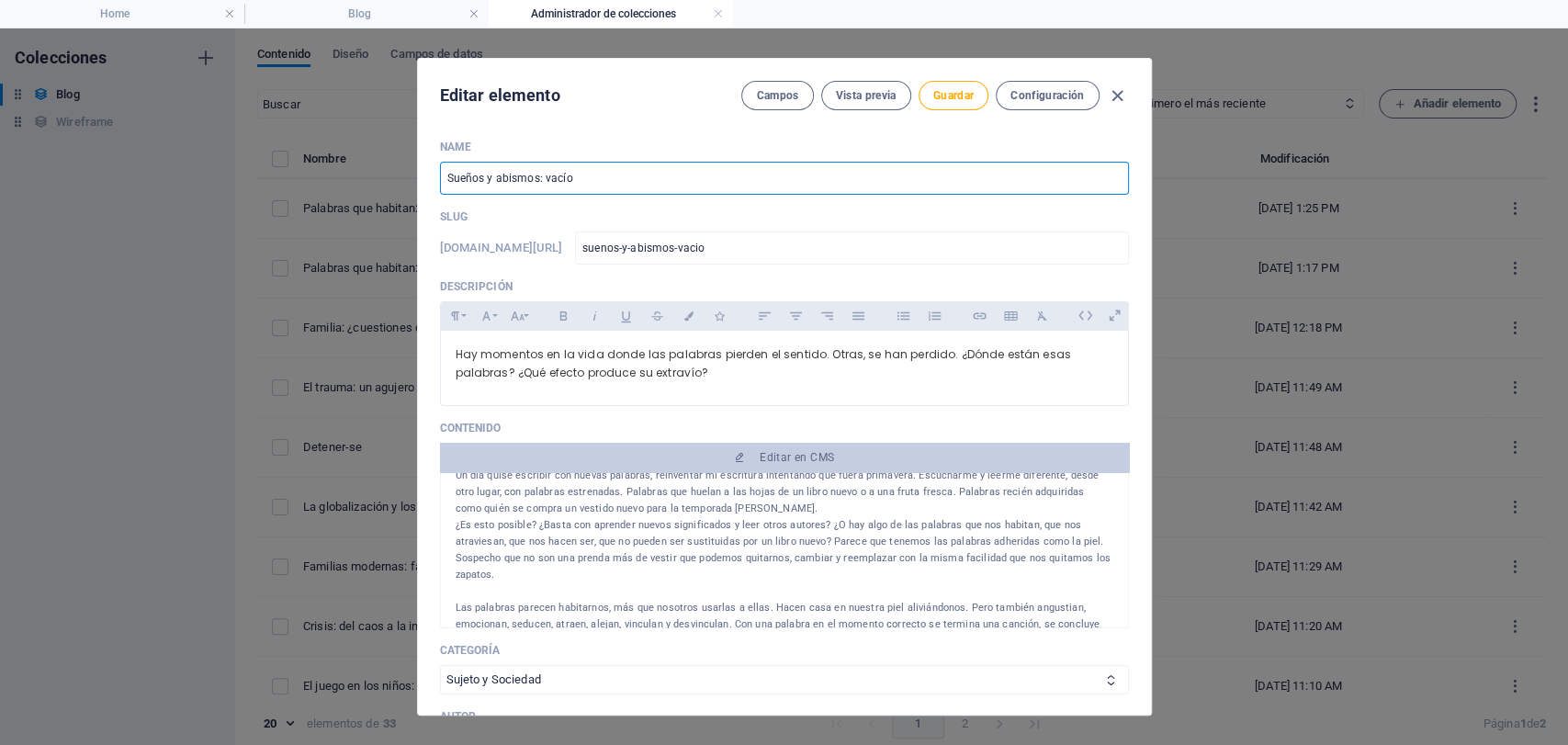
type input "Sueños y abismos: vacío y"
type input "suenos-y-abismos-vacio-y"
type input "Sueños y abismos: vacío y d"
type input "suenos-y-abismos-vacio-y-d"
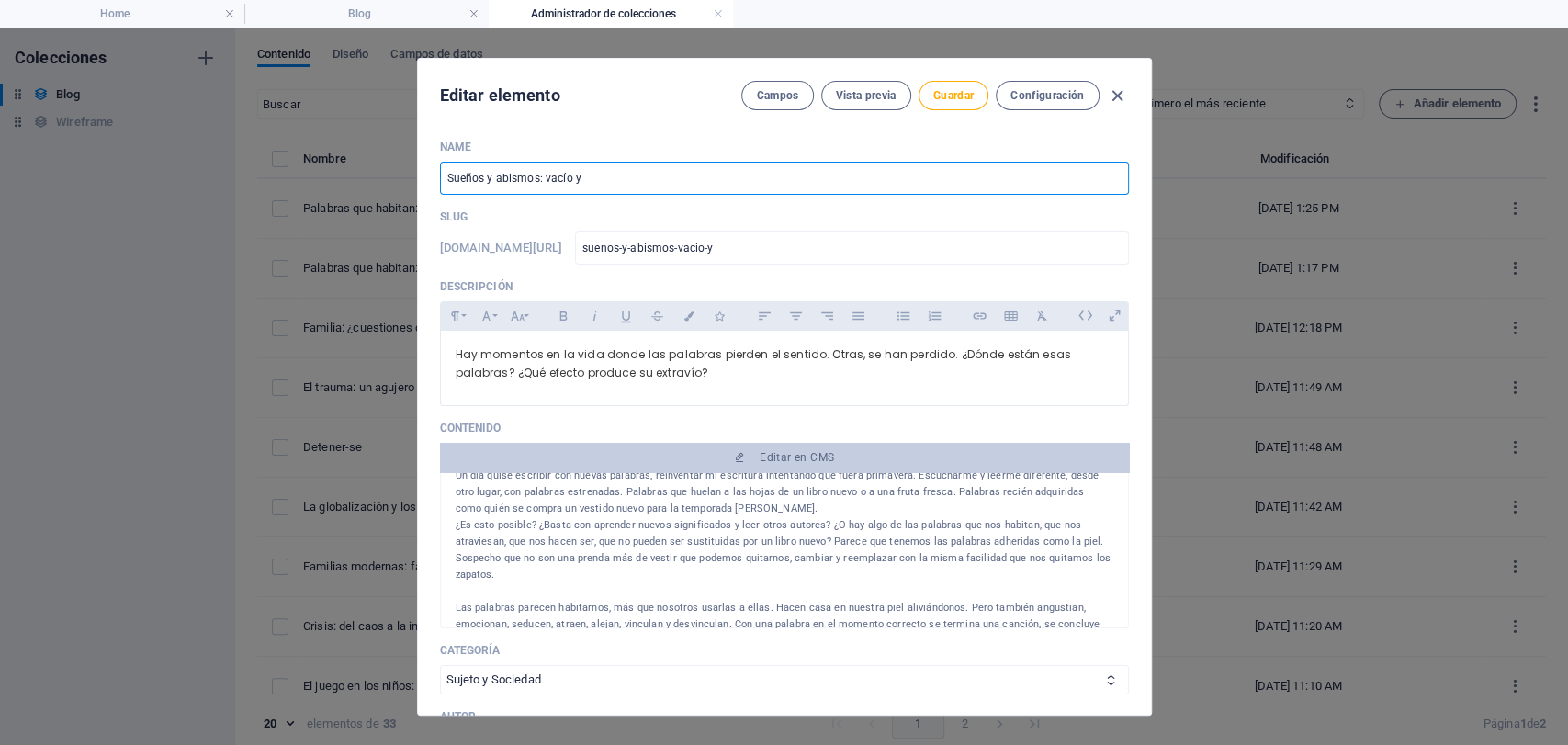
type input "suenos-y-abismos-vacio-y-d"
type input "Sueños y abismos: vacío y de"
type input "suenos-y-abismos-vacio-y-de"
type input "Sueños y abismos: vacío y des"
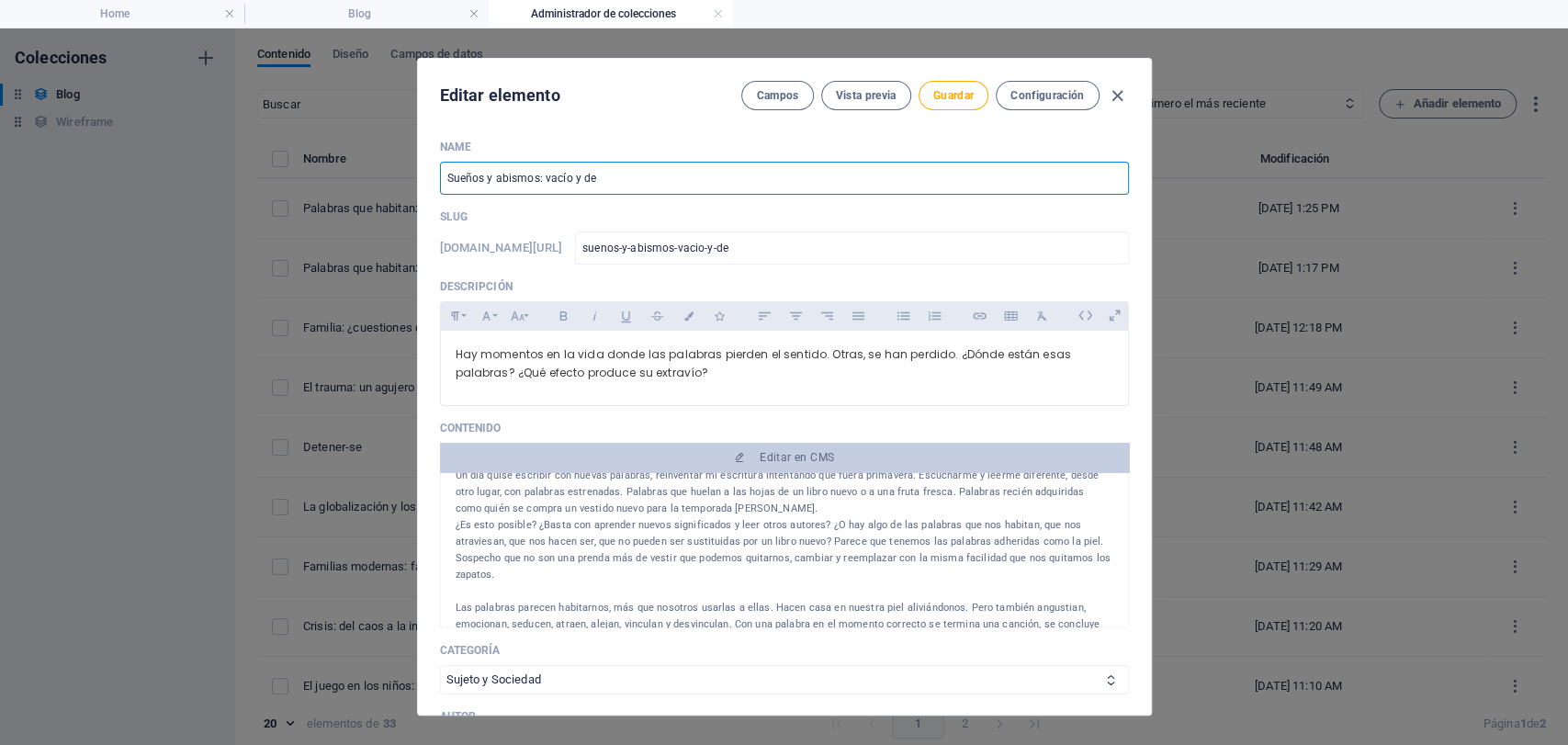
type input "suenos-y-abismos-vacio-y-des"
type input "Sueños y abismos: vacío y desp"
type input "suenos-y-abismos-vacio-y-desp"
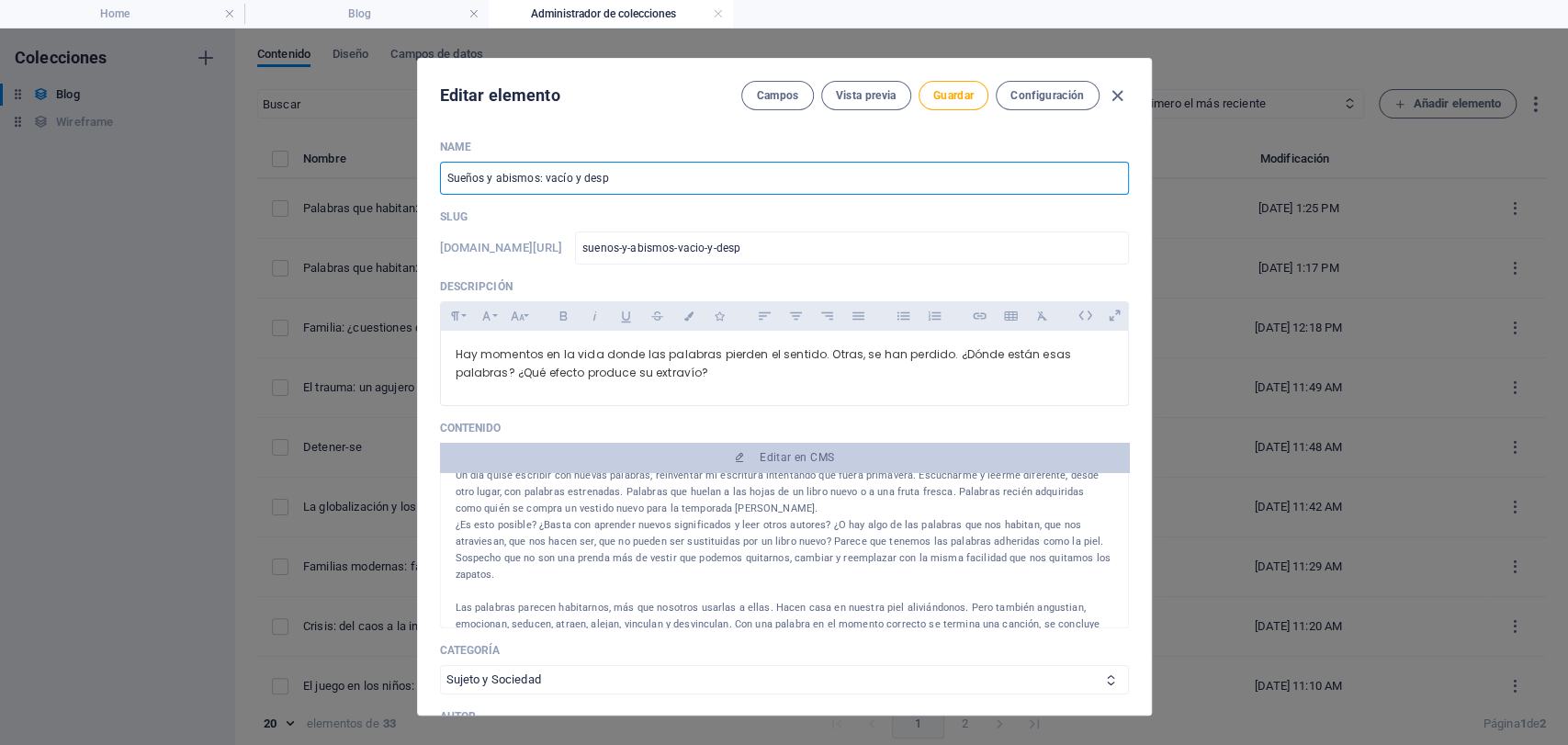
type input "Sueños y abismos: vacío y despe"
type input "suenos-y-abismos-vacio-y-despe"
type input "Sueños y abismos: vacío y desper"
type input "suenos-y-abismos-vacio-y-desper"
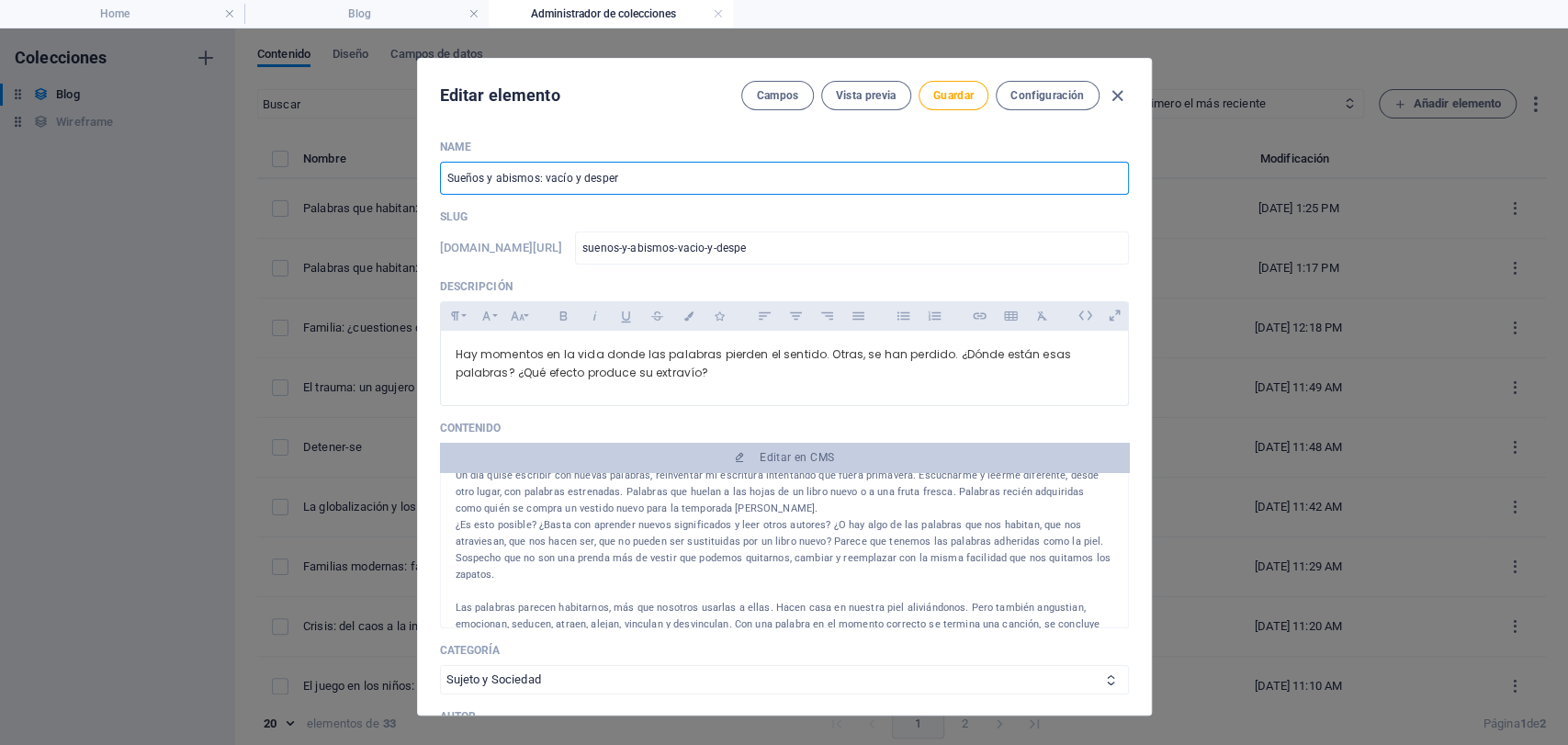
type input "suenos-y-abismos-vacio-y-desper"
type input "Sueños y abismos: vacío y despert"
type input "suenos-y-abismos-vacio-y-despert"
type input "Sueños y abismos: vacío y desperta"
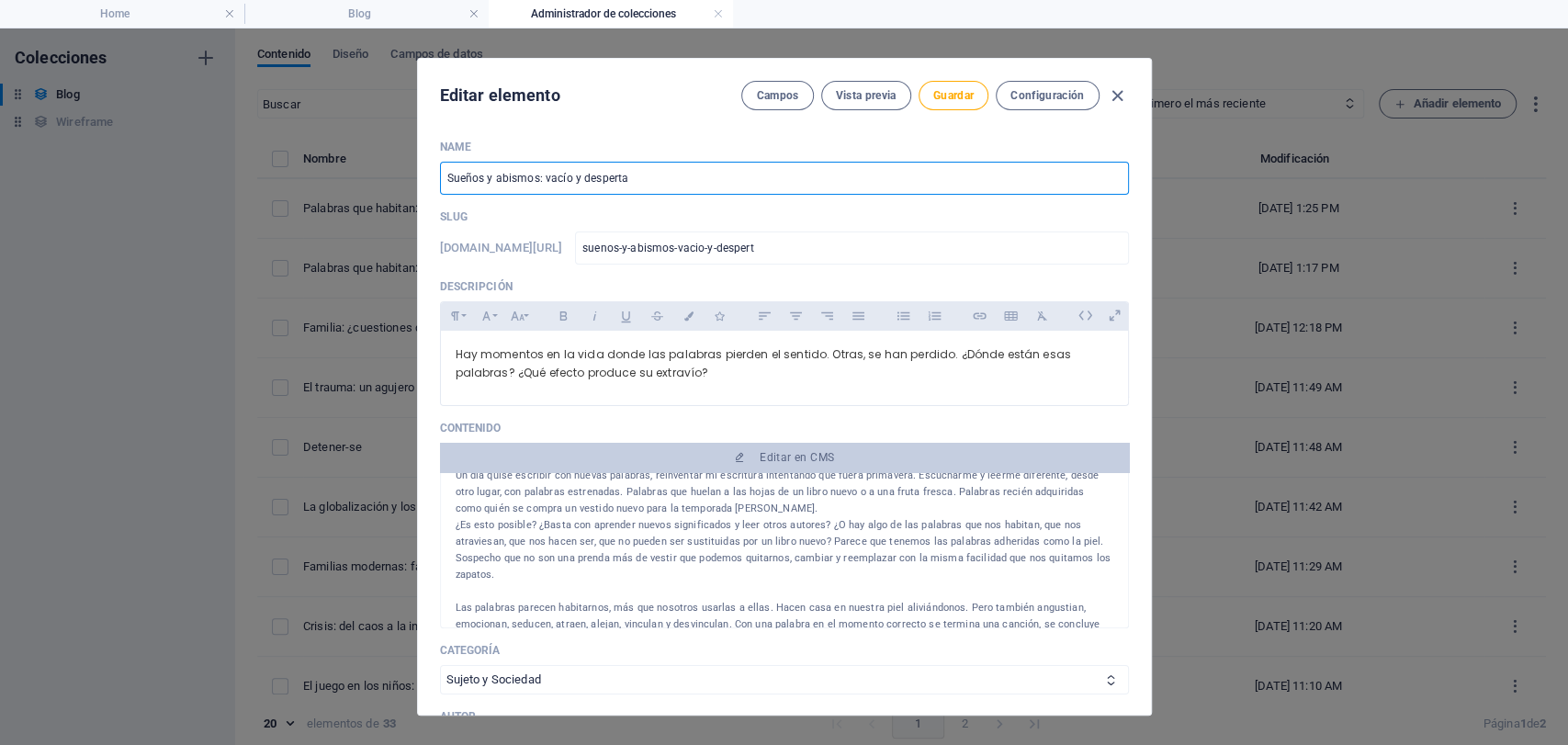
type input "suenos-y-abismos-vacio-y-desperta"
type input "Sueños y abismos: vacío y despertar"
type input "suenos-y-abismos-vacio-y-despertar"
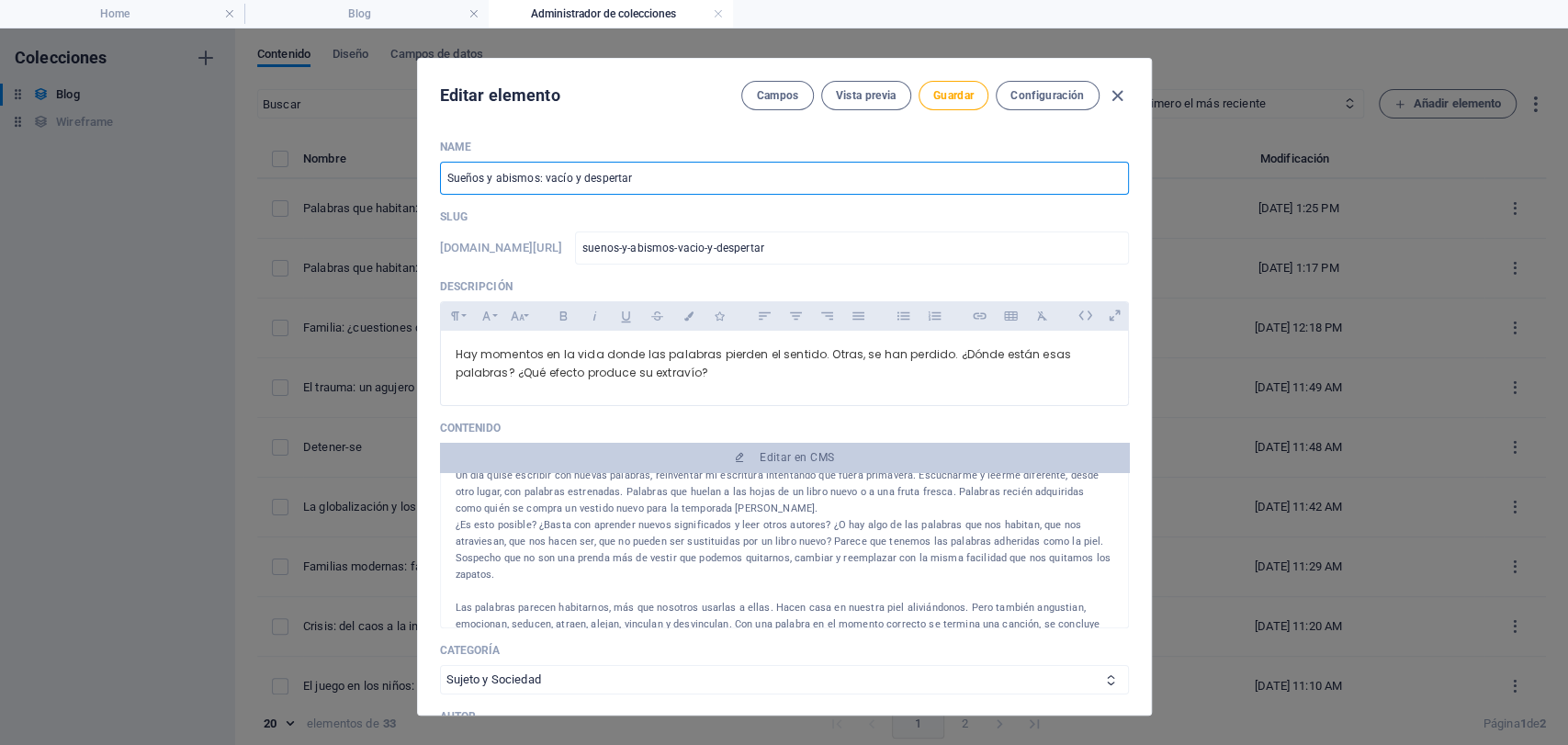
type input "Sueños y abismos: vacío y despertar"
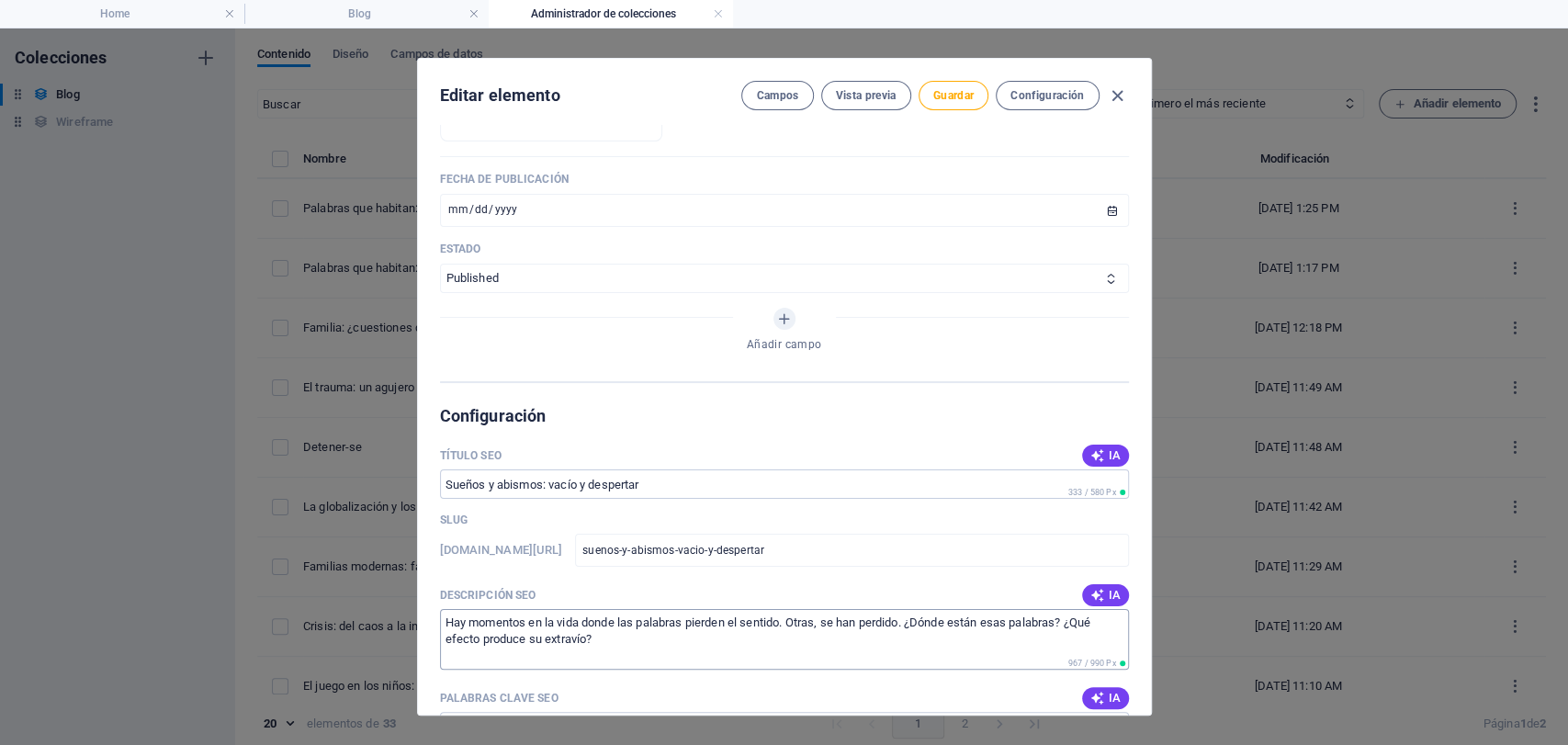
scroll to position [920, 0]
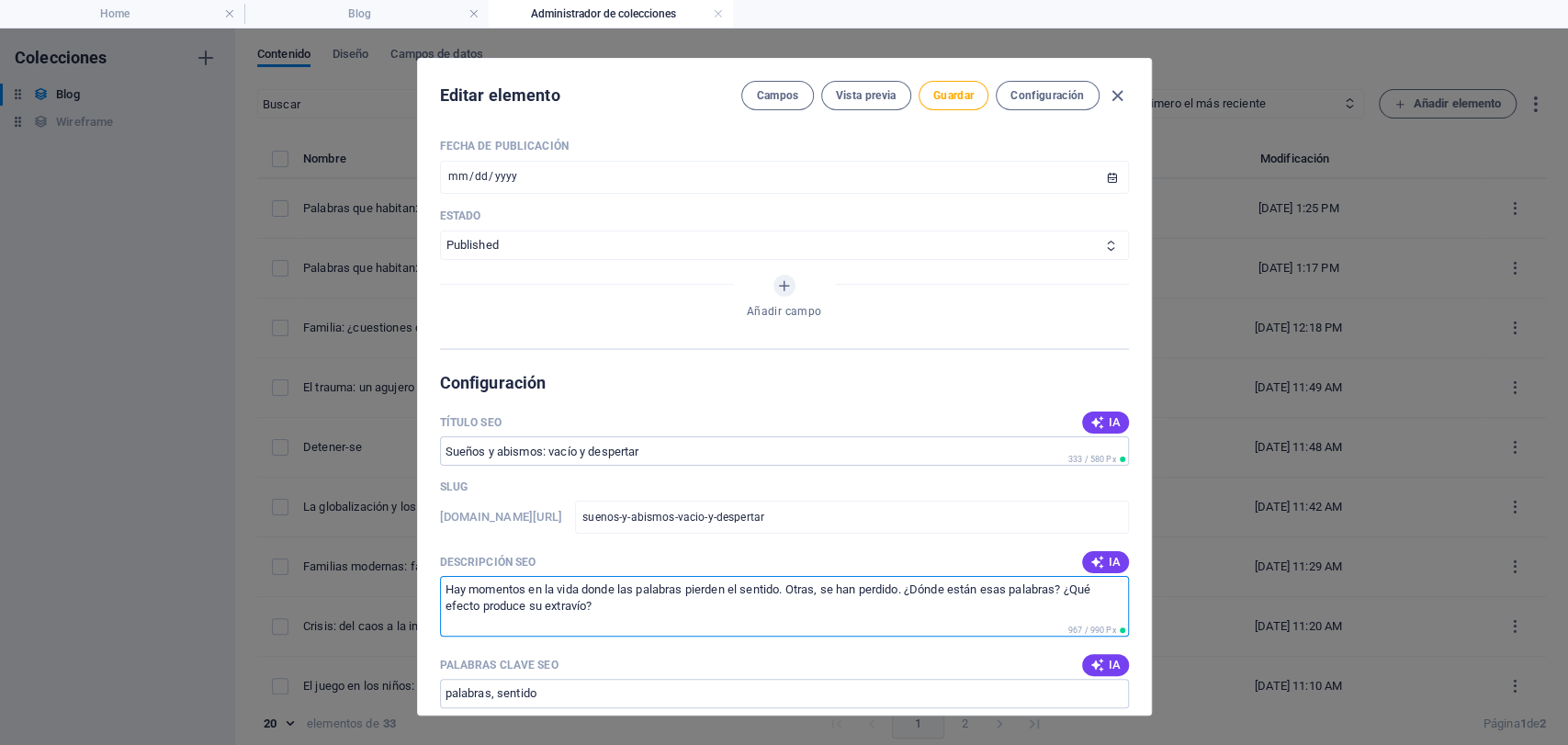
drag, startPoint x: 600, startPoint y: 599, endPoint x: 380, endPoint y: 548, distance: 225.8
click at [380, 548] on div "Editar elemento Campos Vista previa Guardar Configuración Name Sueños y abismos…" at bounding box center [784, 387] width 1568 height 717
paste textarea "[PERSON_NAME] que buscaba algo alrededor del abismo, tropecé, caí al vacío como…"
drag, startPoint x: 624, startPoint y: 603, endPoint x: 435, endPoint y: 566, distance: 192.6
click at [435, 566] on div "Name Sueños y abismos: vacío y despertar ​ Slug [DOMAIN_NAME][URL] suenos-y-abi…" at bounding box center [784, 420] width 733 height 590
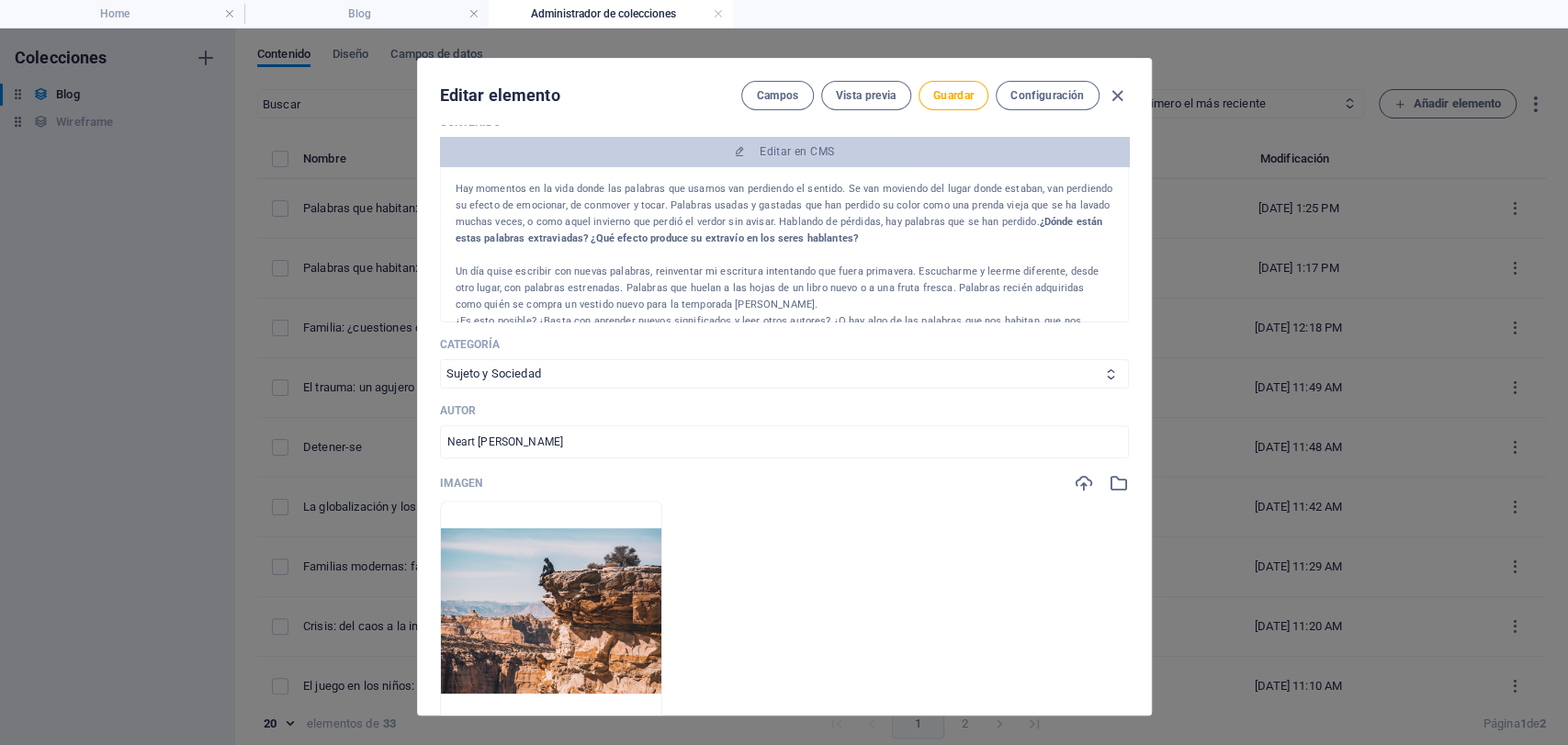
scroll to position [0, 0]
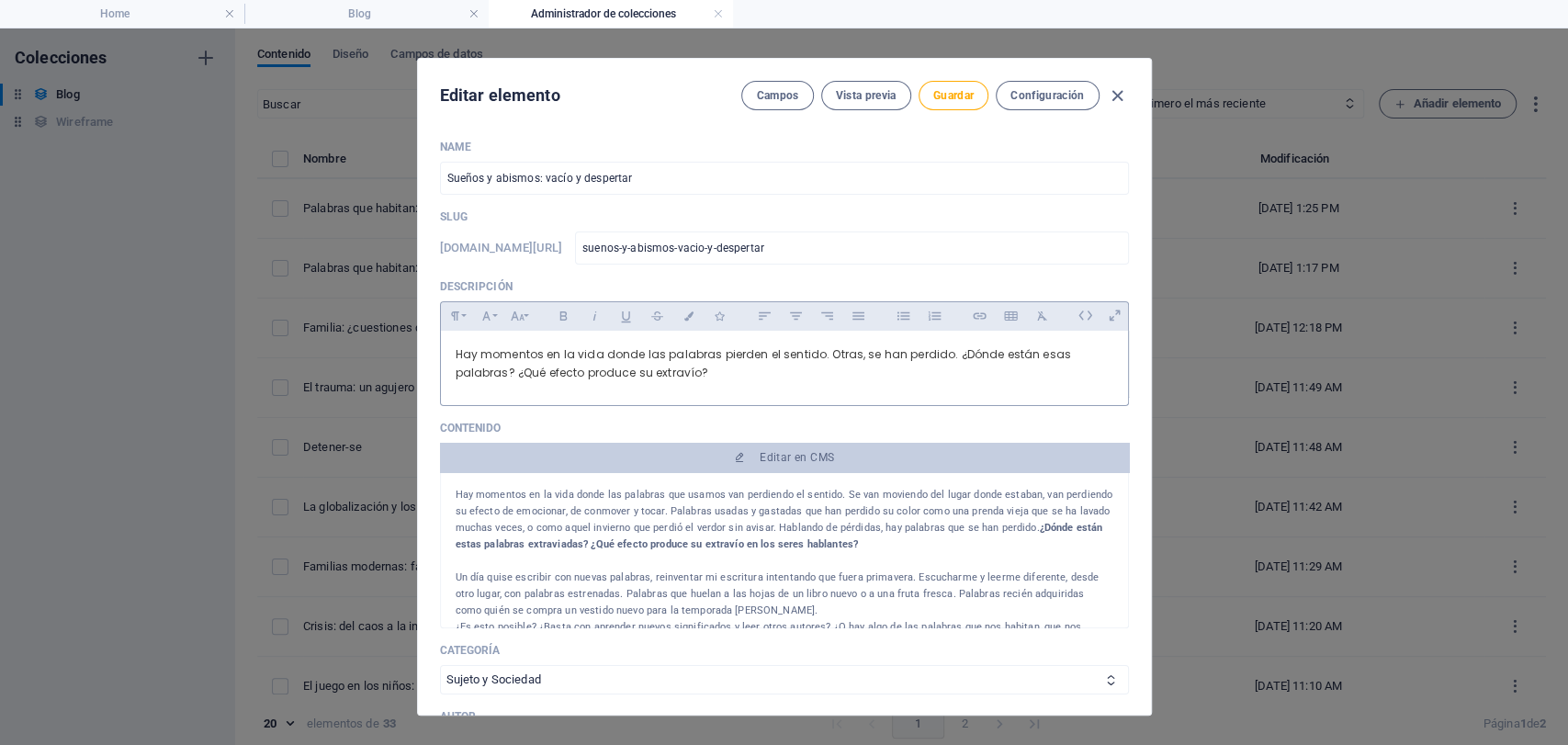
type textarea "Soñé que buscaba algo alrededor del abismo, tropecé, caí al vacío. Desperté con…"
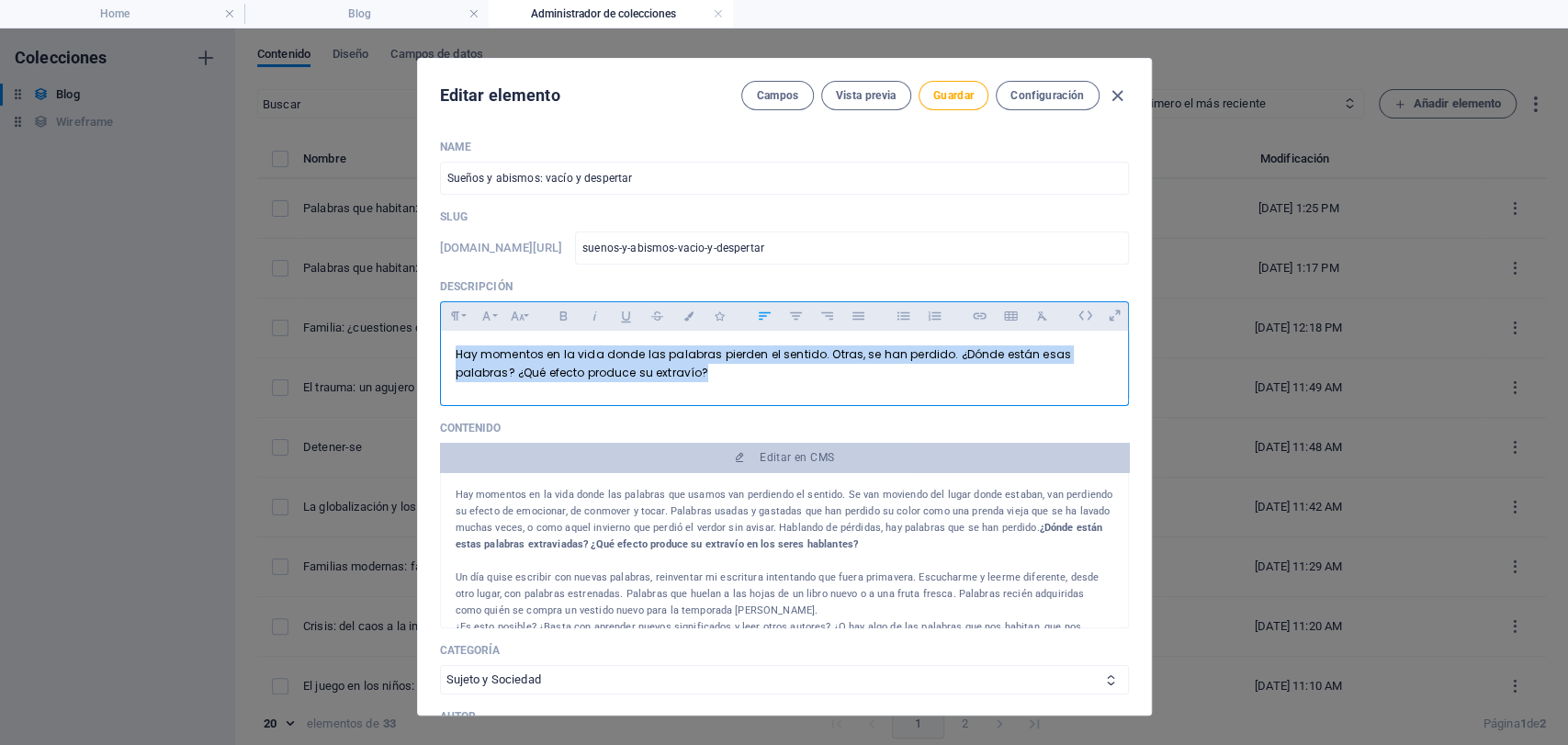
drag, startPoint x: 732, startPoint y: 376, endPoint x: 333, endPoint y: 316, distance: 403.5
click at [333, 316] on div "Editar elemento Campos Vista previa Guardar Configuración Name Sueños y abismos…" at bounding box center [784, 387] width 1568 height 717
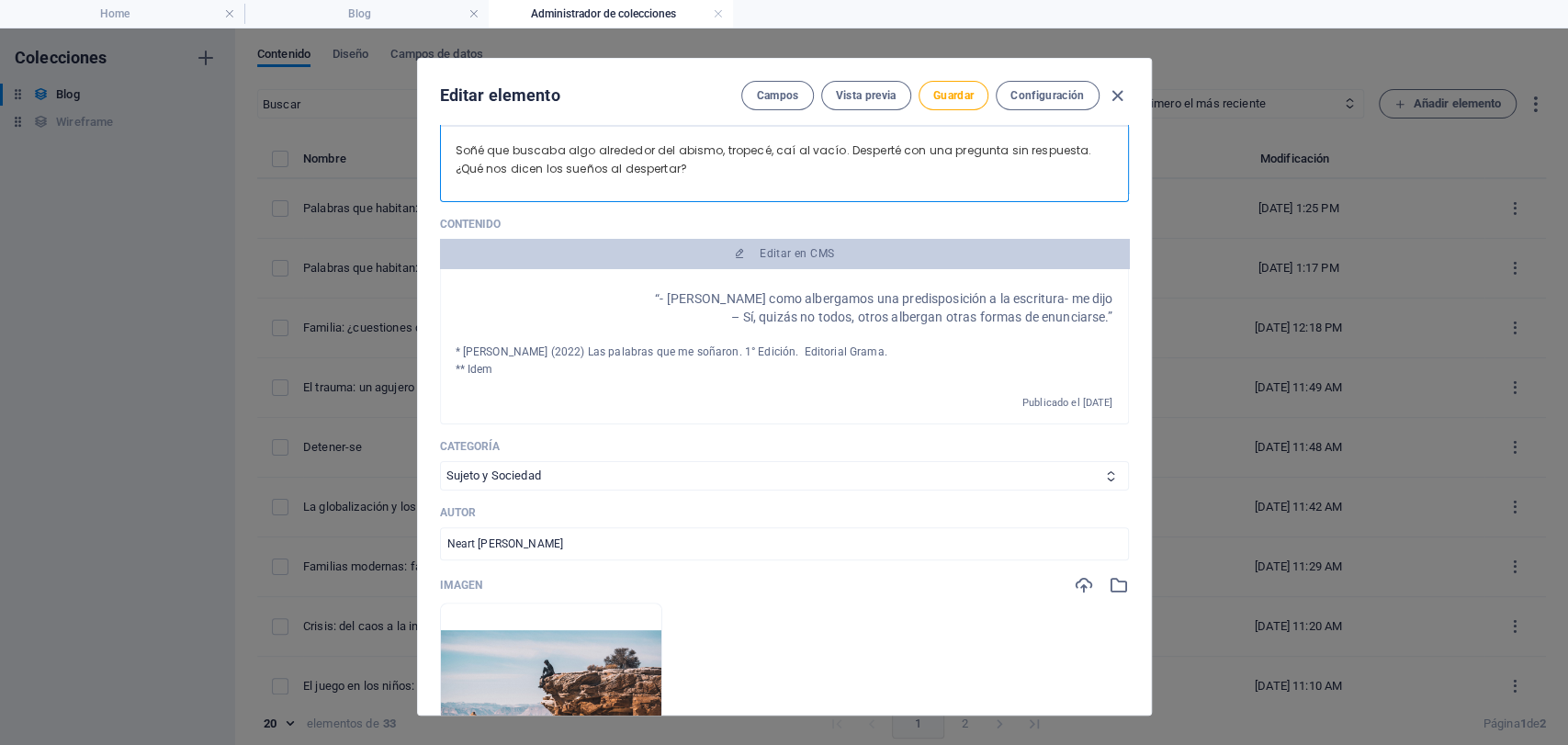
scroll to position [510, 0]
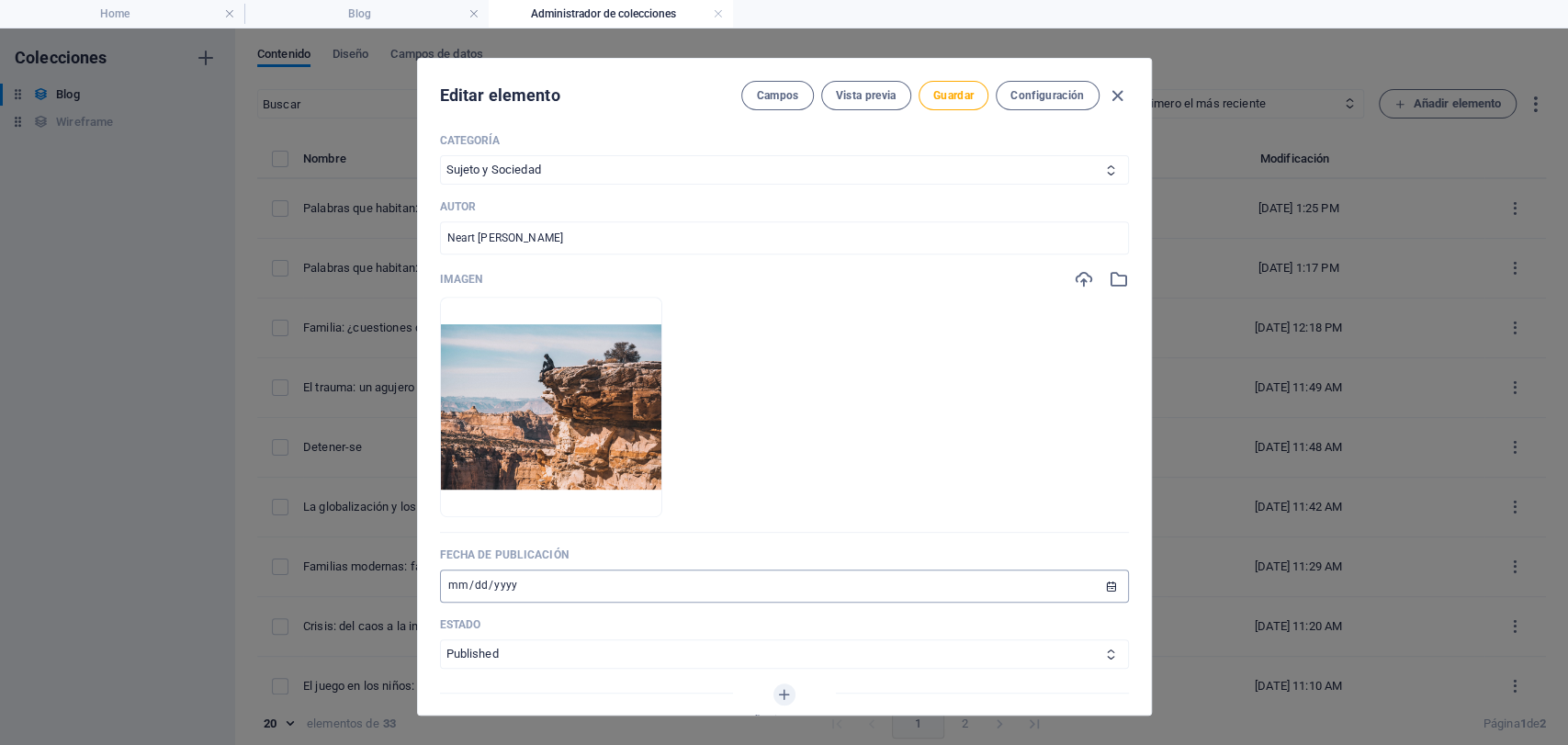
click at [450, 578] on input "[DATE]" at bounding box center [784, 587] width 689 height 34
type input "[DATE]"
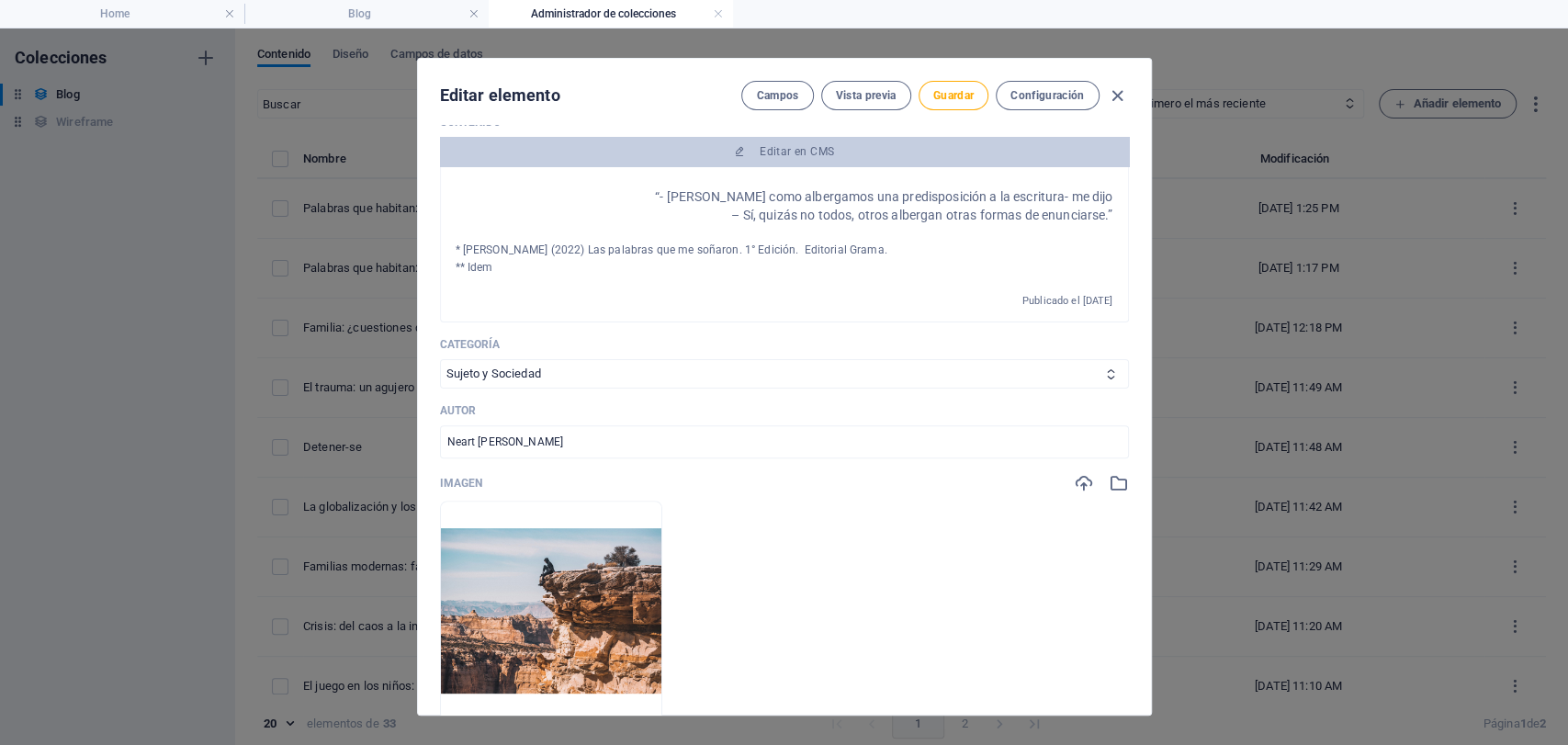
click at [1023, 295] on span "Publicado el [DATE]" at bounding box center [1068, 301] width 91 height 12
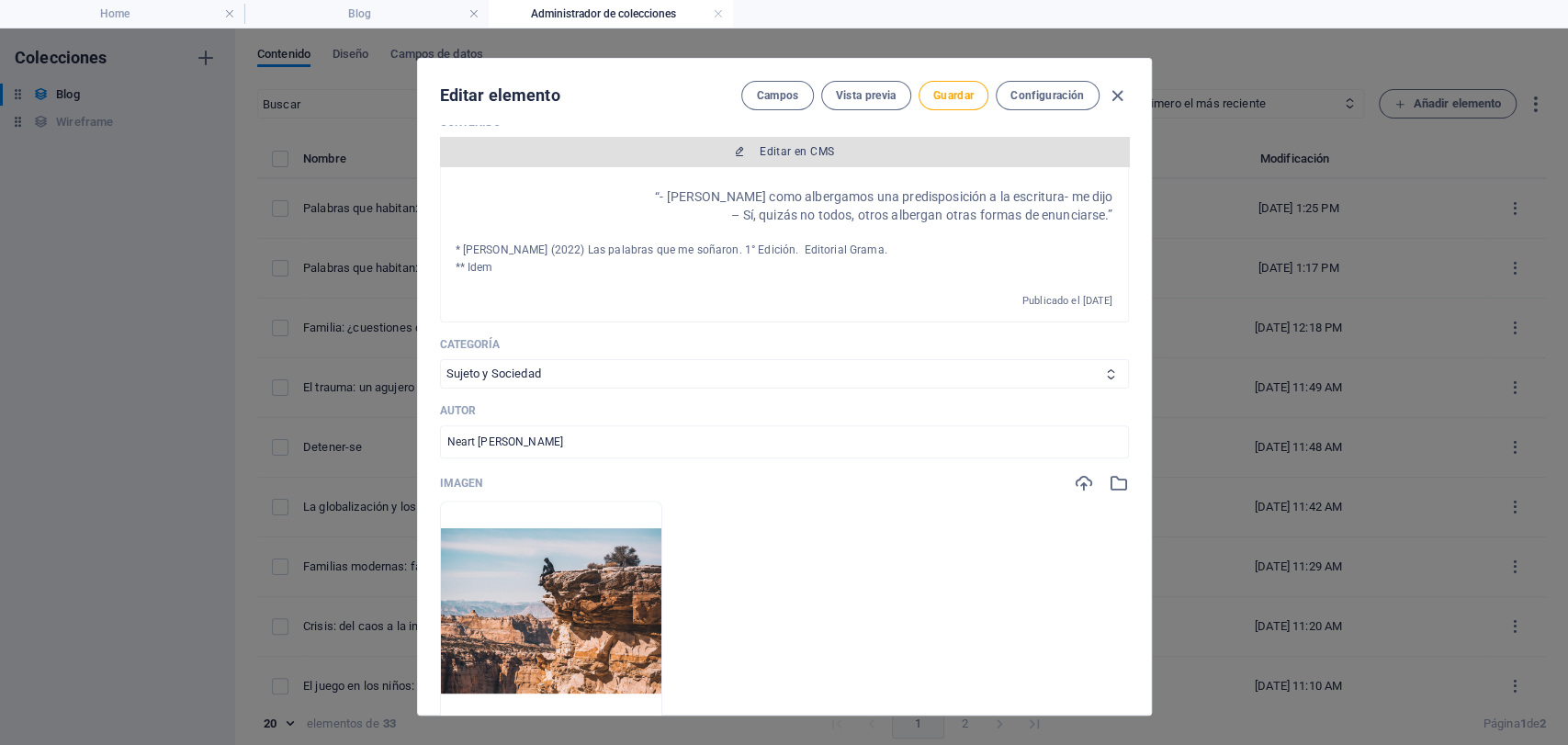
click at [836, 154] on span "Editar en CMS" at bounding box center [785, 151] width 675 height 15
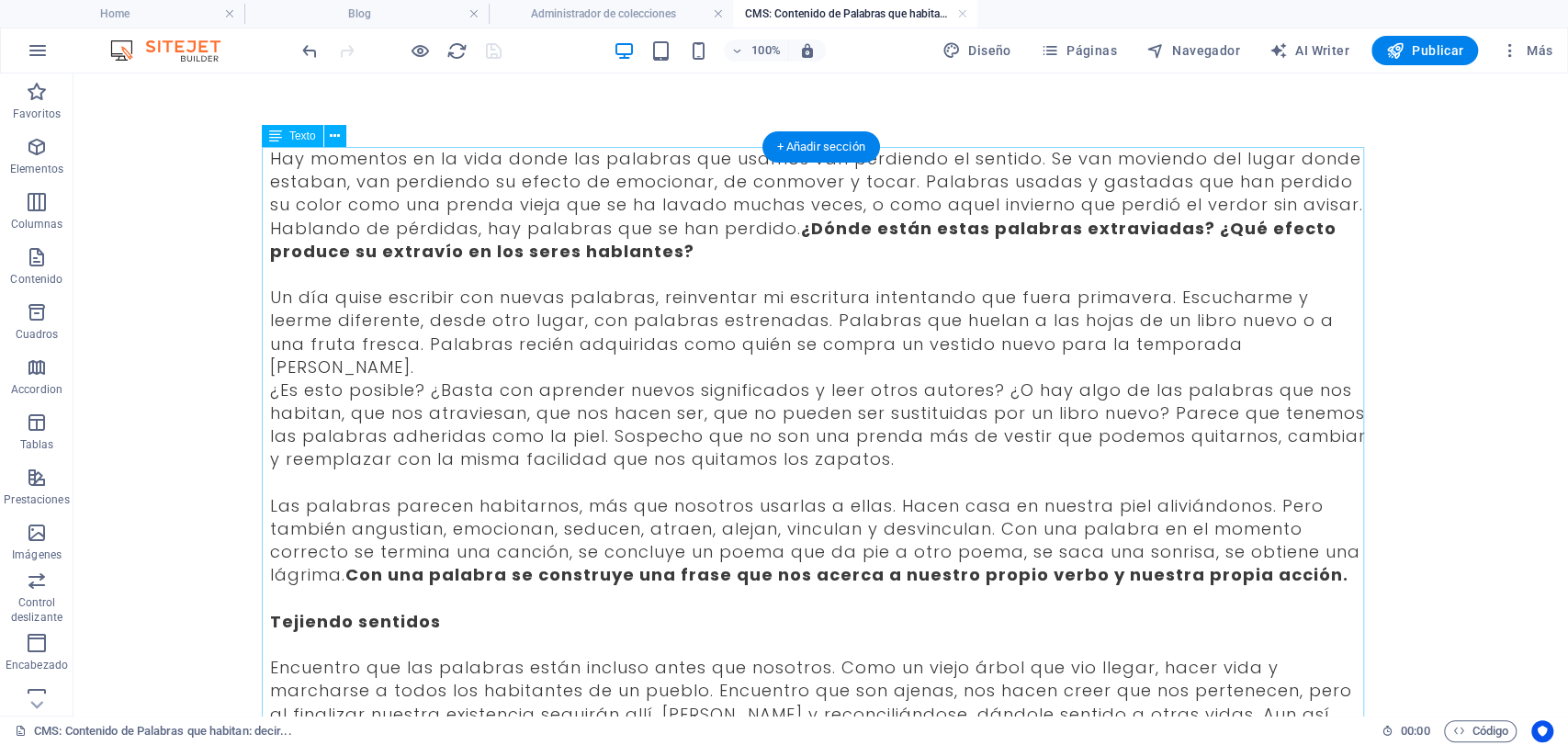
scroll to position [0, 0]
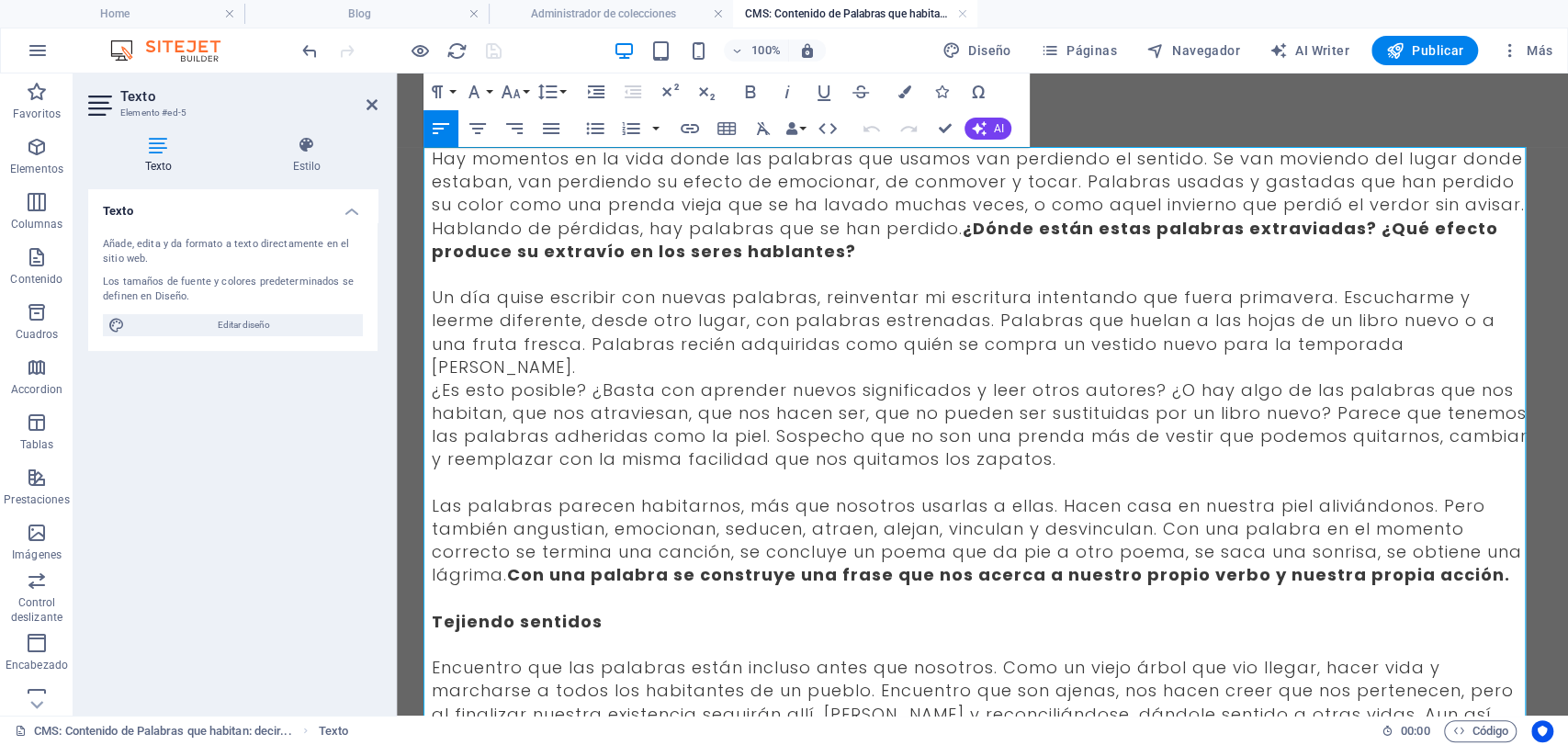
click at [453, 202] on span "Hay momentos en la vida donde las palabras que usamos van perdiendo el sentido.…" at bounding box center [978, 204] width 1093 height 115
click at [470, 166] on span "Hay momentos en la vida donde las palabras que usamos van perdiendo el sentido.…" at bounding box center [978, 204] width 1093 height 115
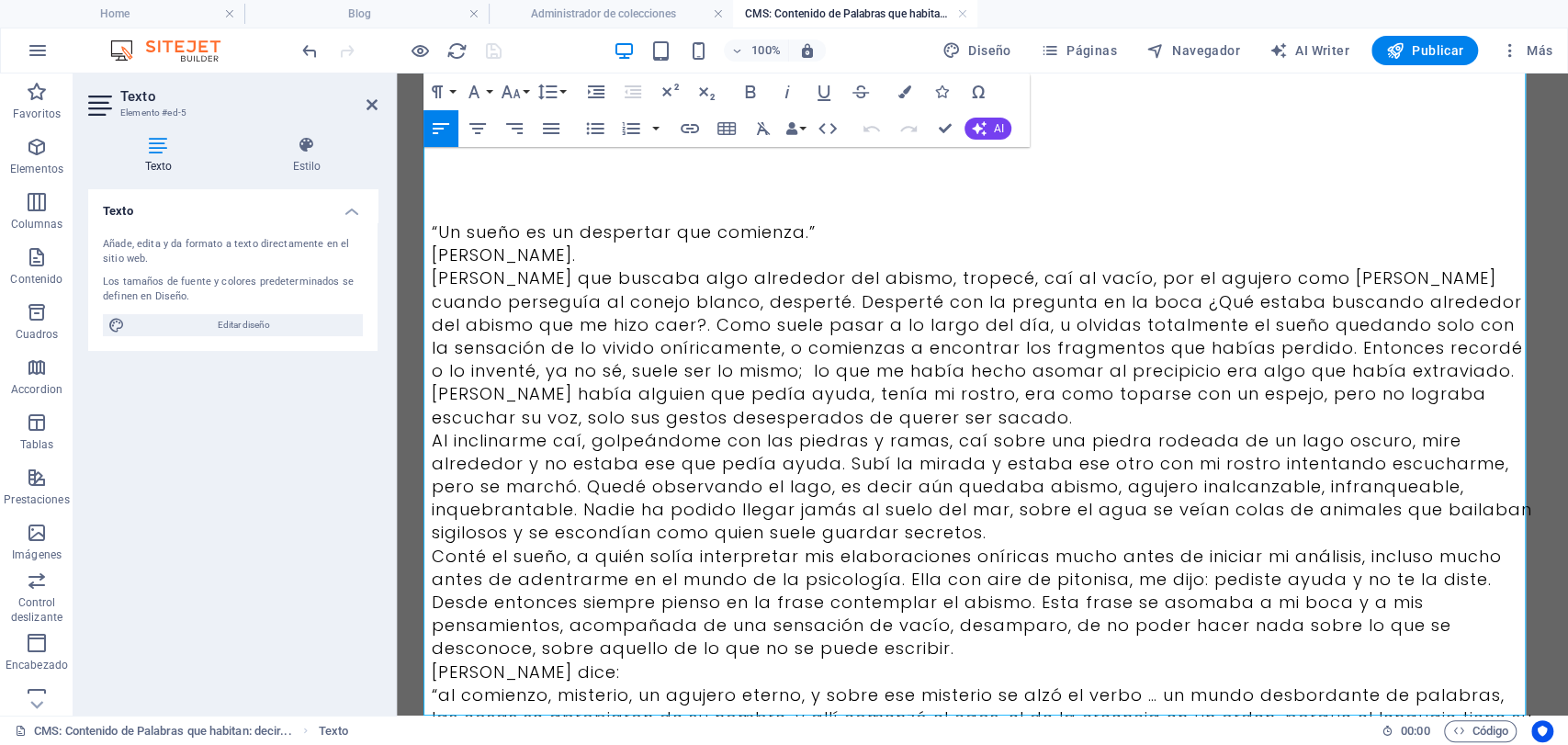
scroll to position [111974, 0]
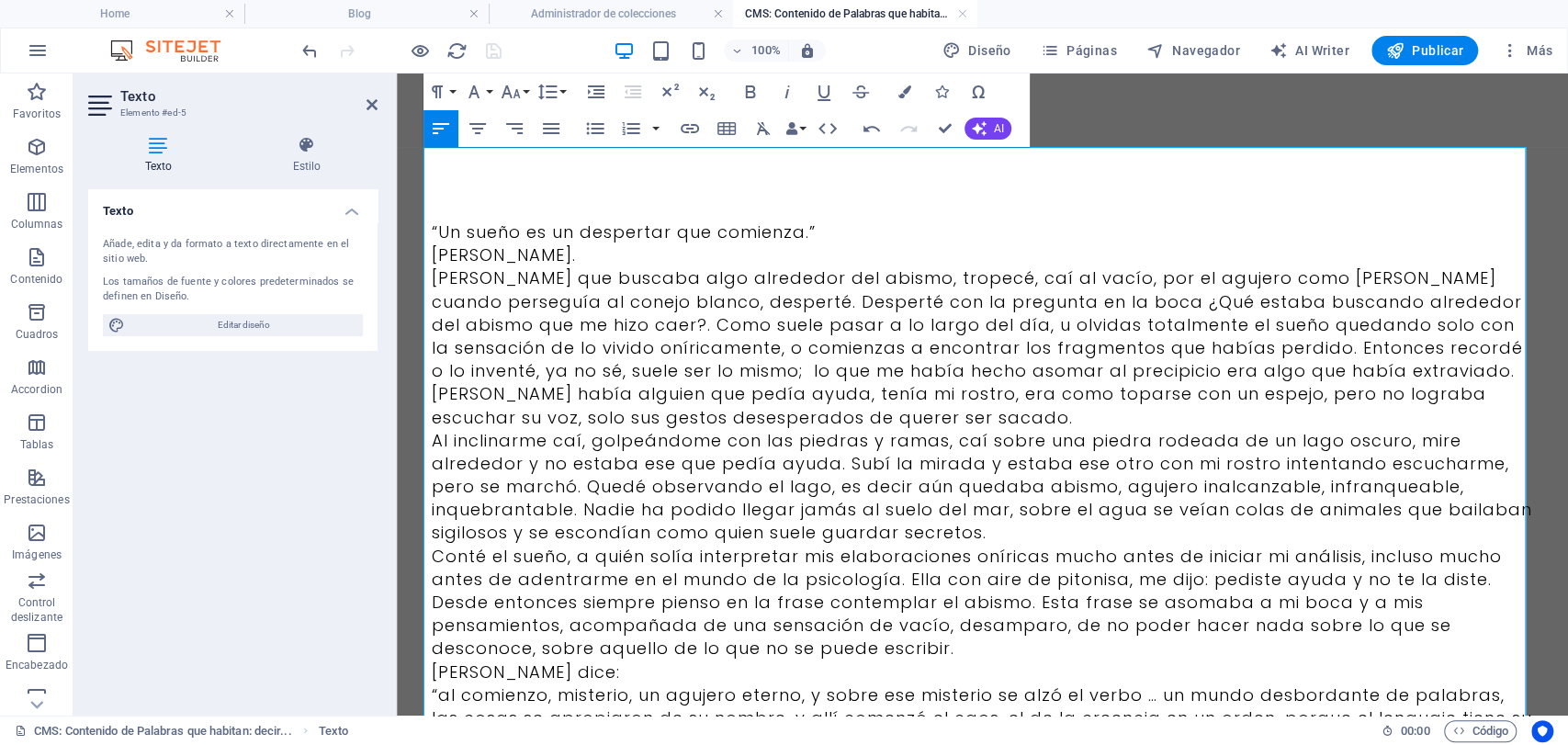
click at [847, 249] on p "[PERSON_NAME]." at bounding box center [983, 255] width 1103 height 23
click at [847, 242] on p "“Un sueño es un despertar que comienza.”" at bounding box center [983, 232] width 1103 height 23
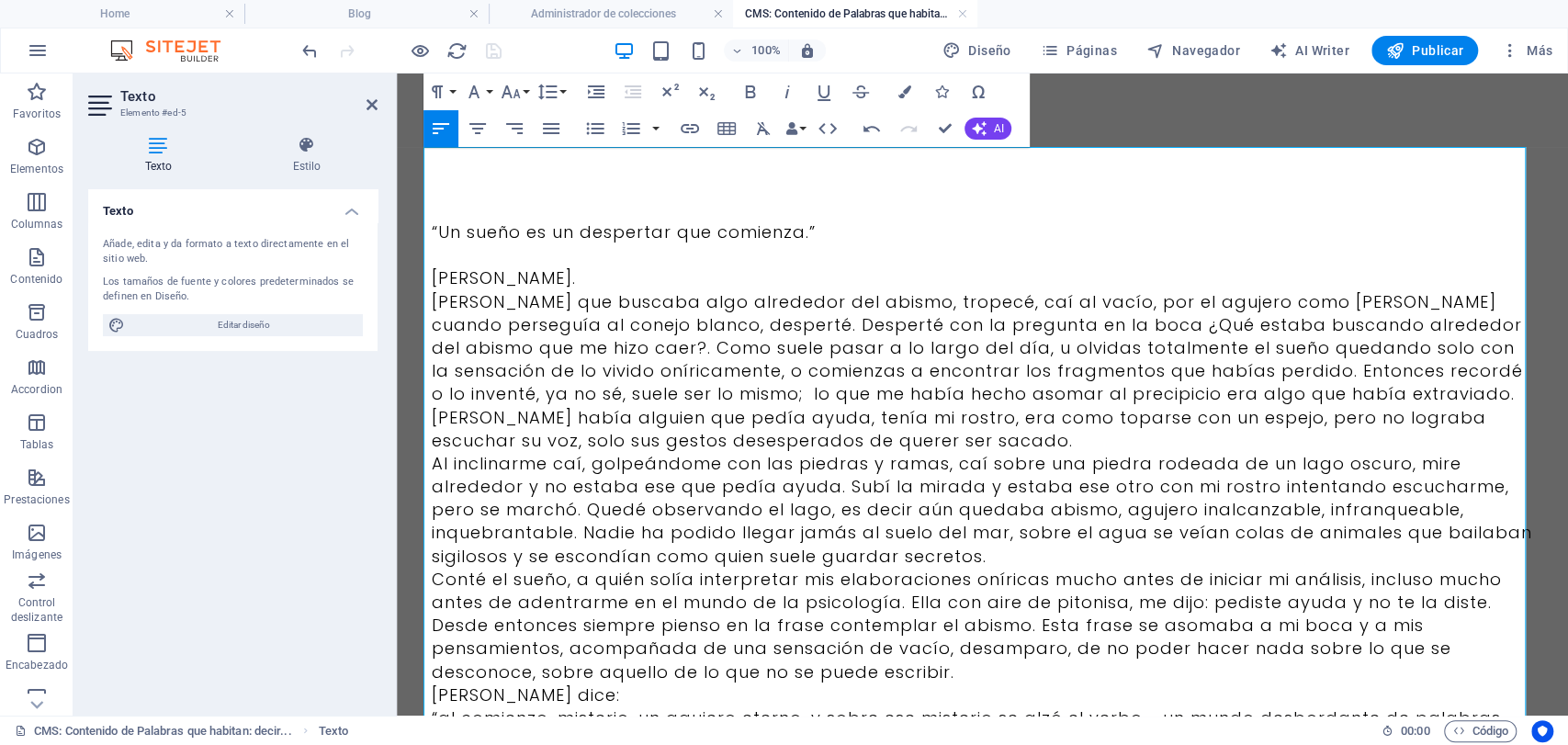
click at [627, 296] on p "[PERSON_NAME] que buscaba algo alrededor del abismo, tropecé, caí al vacío, por…" at bounding box center [983, 371] width 1103 height 162
click at [597, 285] on p "[PERSON_NAME]." at bounding box center [983, 277] width 1103 height 23
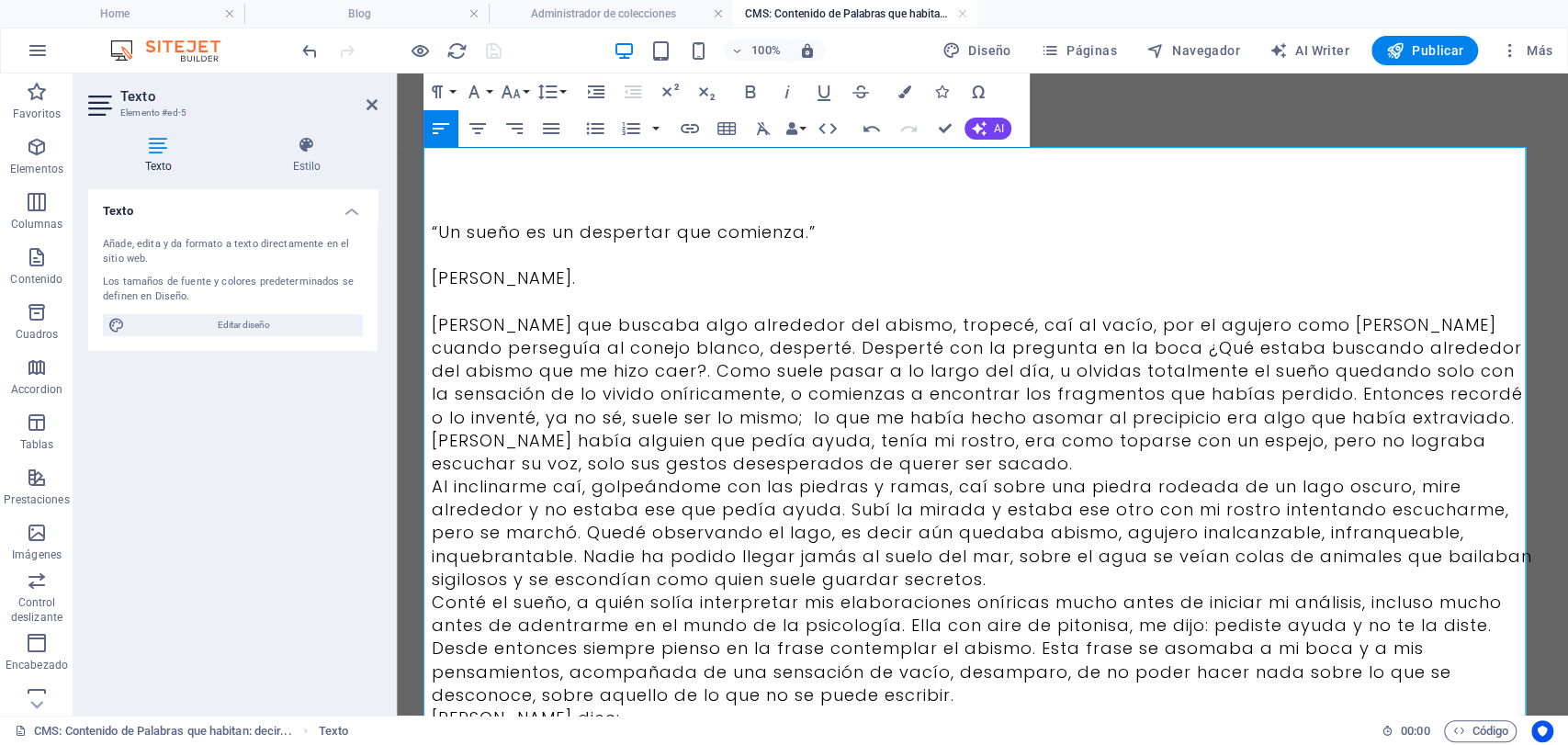
drag, startPoint x: 597, startPoint y: 285, endPoint x: 410, endPoint y: 190, distance: 209.7
click at [517, 127] on icon "button" at bounding box center [514, 128] width 17 height 11
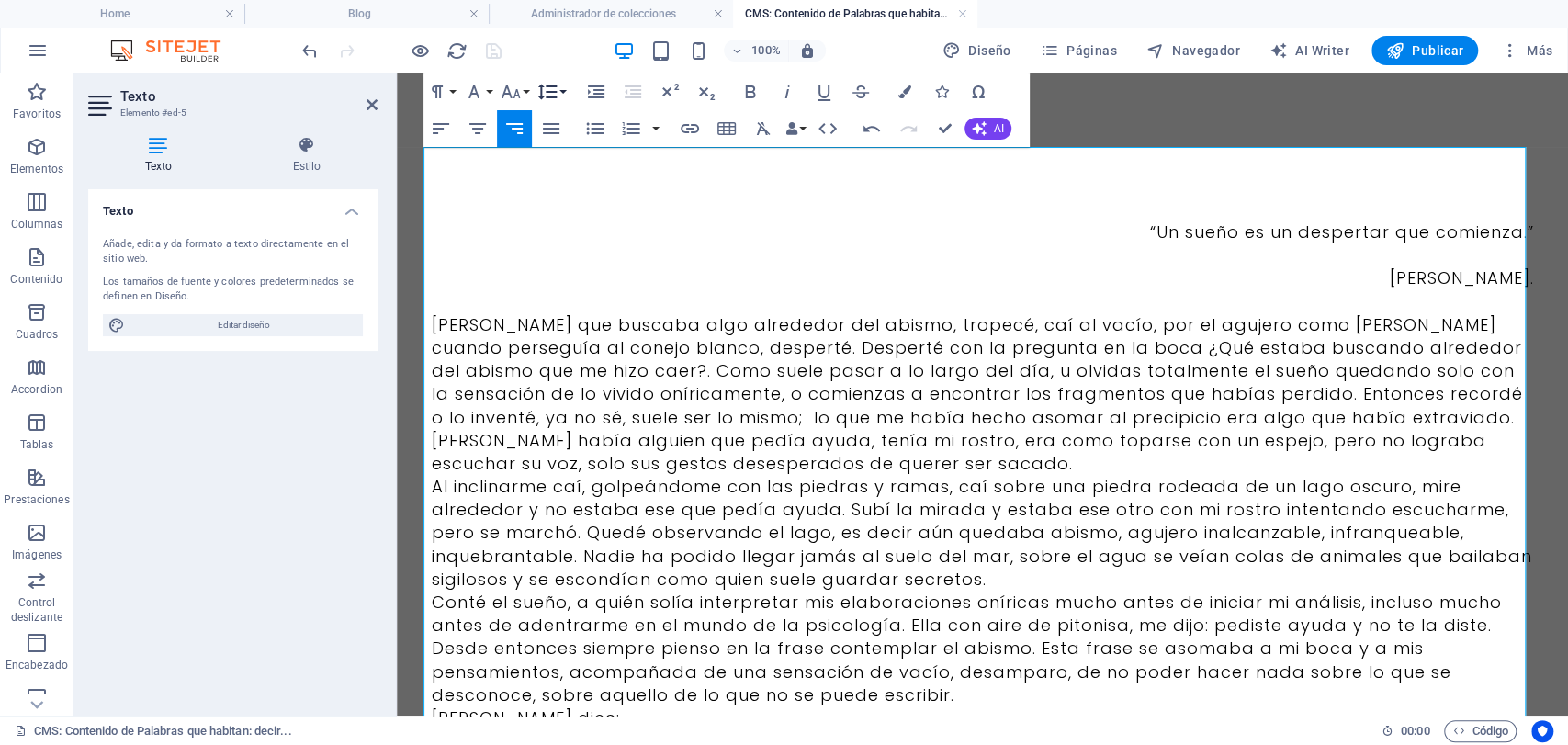
click at [560, 95] on button "Line Height" at bounding box center [550, 92] width 35 height 37
click at [515, 70] on div "100% Diseño Páginas Navegador AI Writer Publicar Más" at bounding box center [784, 50] width 1566 height 44
click at [520, 83] on icon "button" at bounding box center [511, 92] width 22 height 22
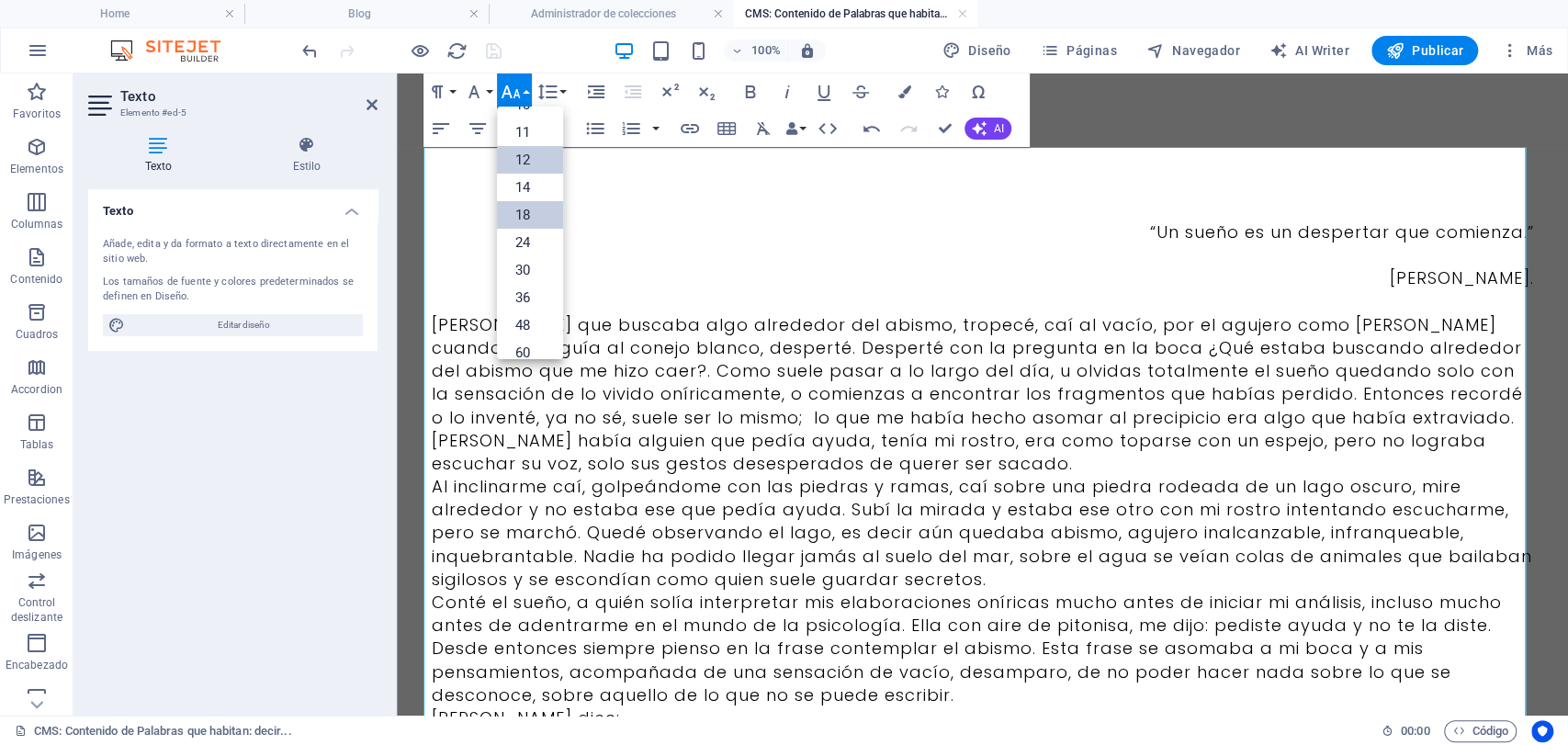
scroll to position [46, 0]
click at [527, 227] on link "14" at bounding box center [530, 220] width 66 height 28
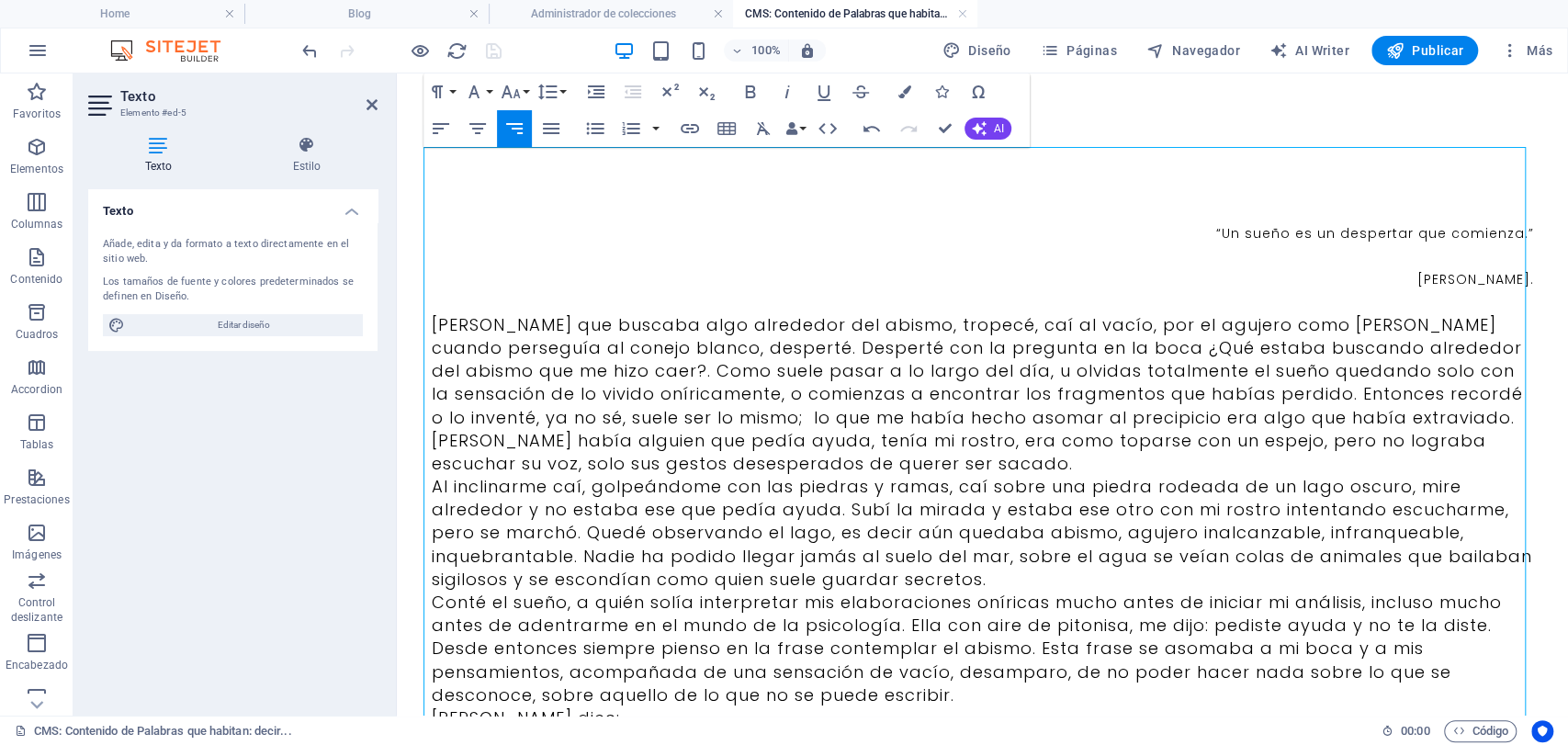
click at [1218, 222] on p "“Un sueño es un despertar que comienza.”" at bounding box center [983, 232] width 1103 height 23
drag, startPoint x: 1218, startPoint y: 222, endPoint x: 1543, endPoint y: 199, distance: 325.8
click at [781, 76] on button "Italic" at bounding box center [787, 92] width 35 height 37
click at [869, 468] on p "[PERSON_NAME] que buscaba algo alrededor del abismo, tropecé, caí al vacío, por…" at bounding box center [983, 395] width 1103 height 162
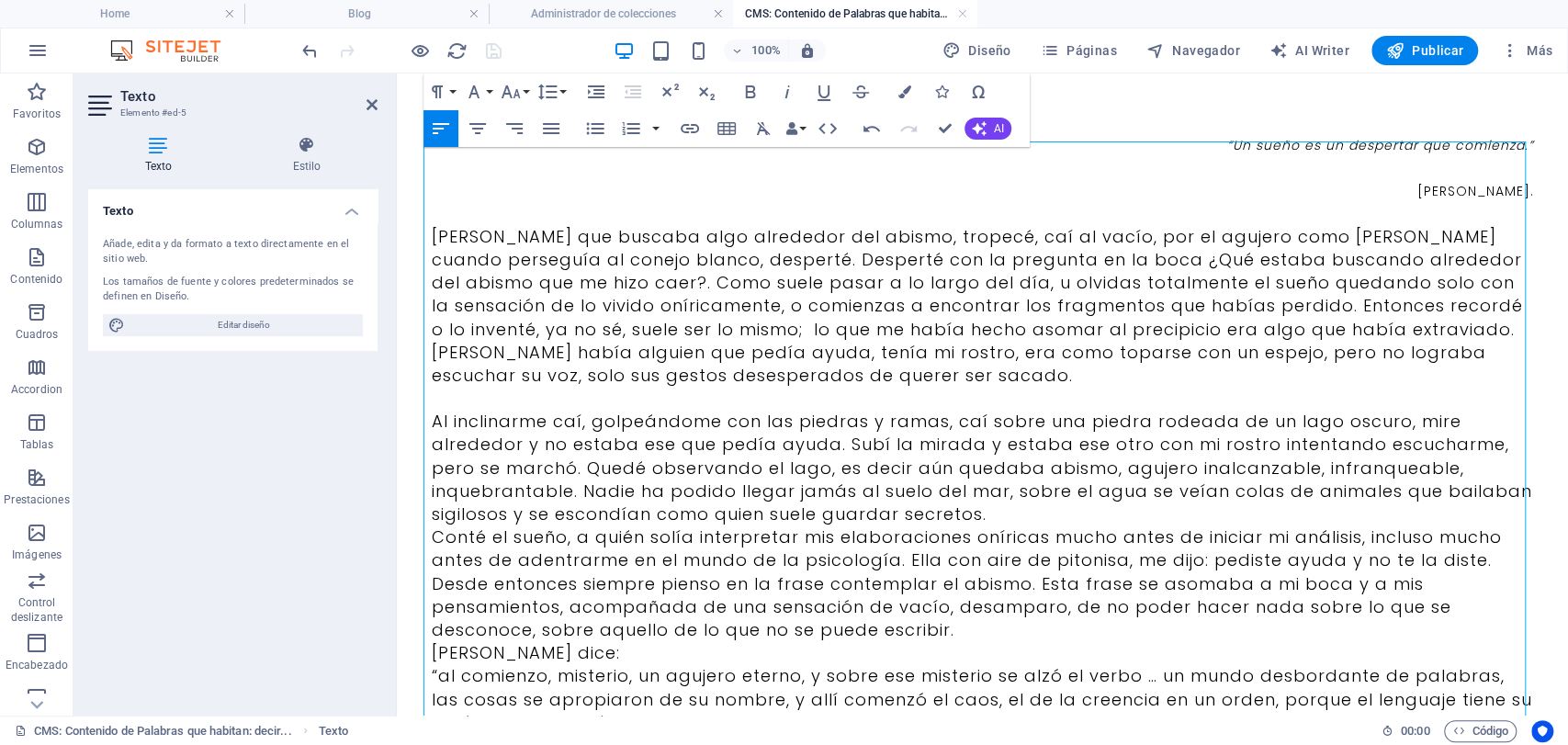
scroll to position [204, 0]
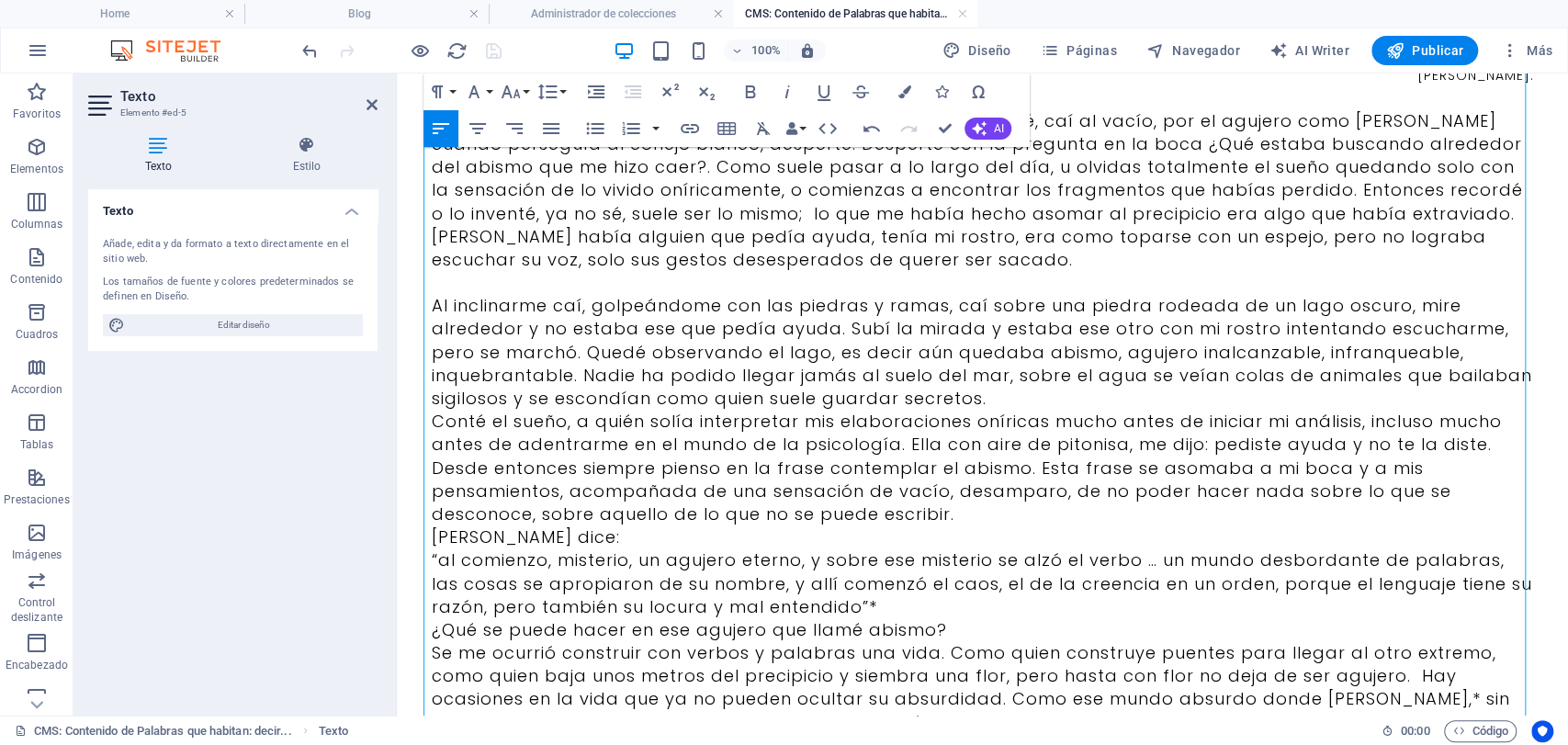
click at [977, 508] on p "Conté el sueño, a quién solía interpretar mis elaboraciones oníricas mucho ante…" at bounding box center [983, 467] width 1103 height 115
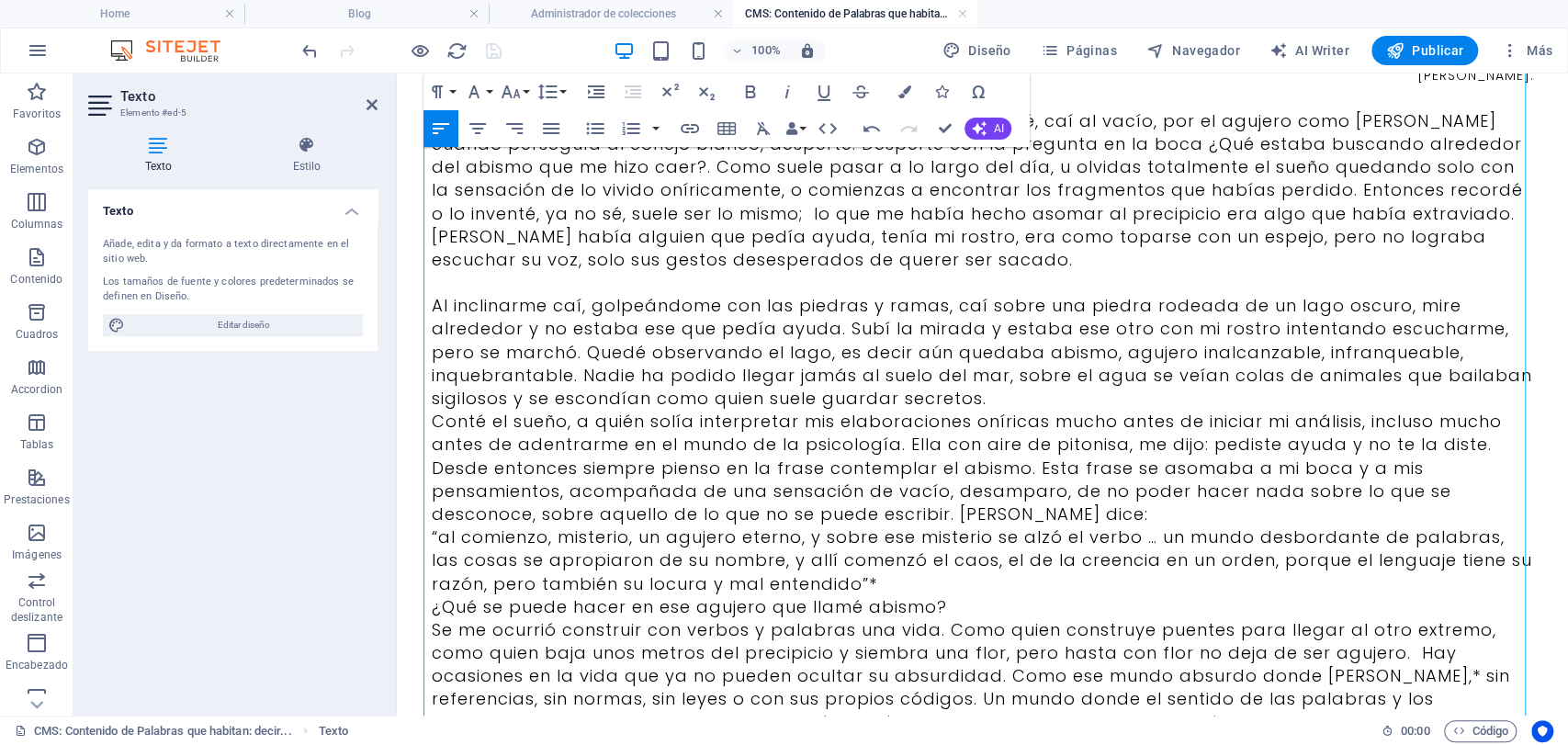
click at [1142, 520] on p "Conté el sueño, a quién solía interpretar mis elaboraciones oníricas mucho ante…" at bounding box center [983, 467] width 1103 height 115
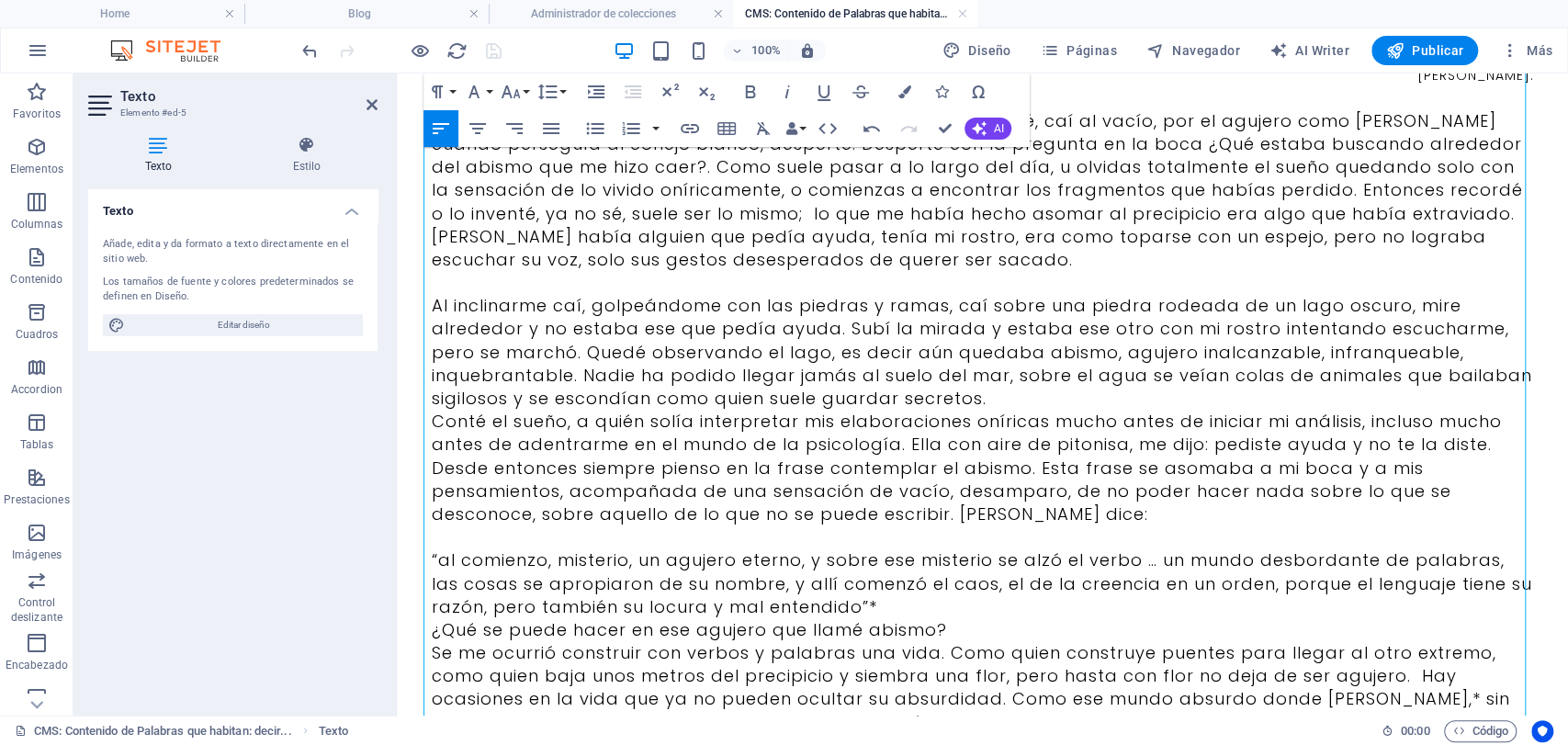
click at [1020, 395] on p "Al inclinarme caí, golpeándome con las piedras y ramas, caí sobre una piedra ro…" at bounding box center [983, 351] width 1103 height 115
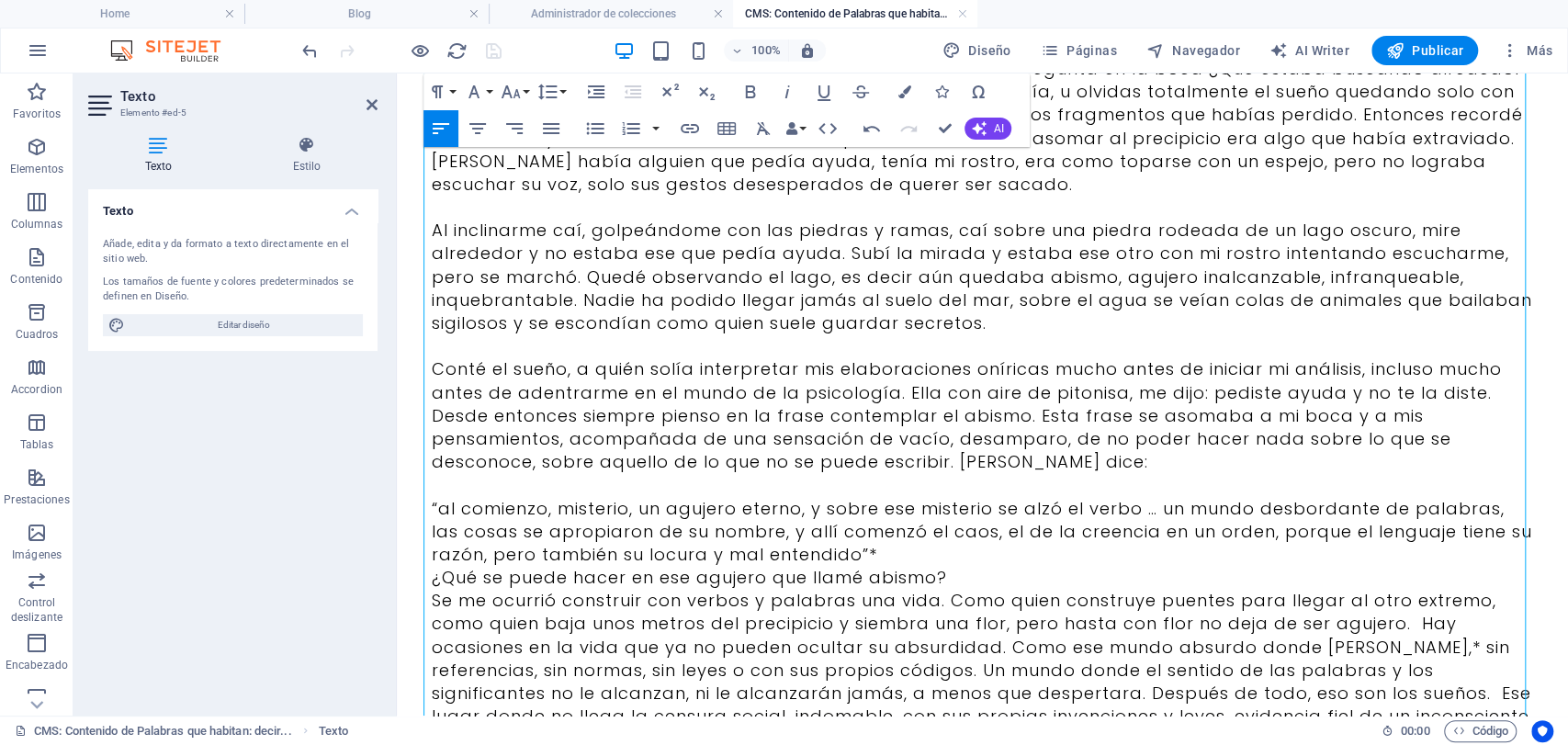
scroll to position [306, 0]
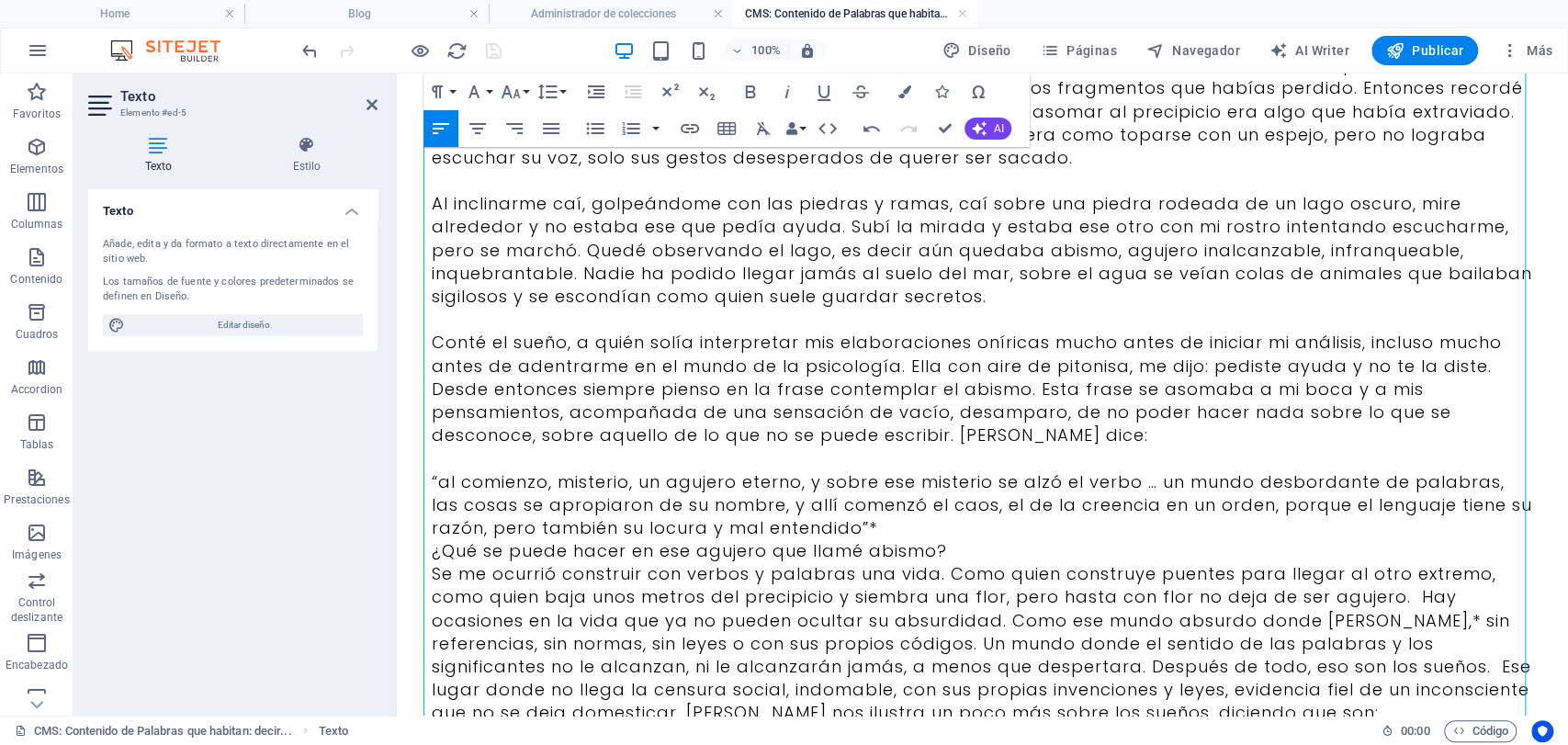
click at [896, 531] on p "“al comienzo, misterio, un agujero eterno, y sobre ese misterio se alzó el verb…" at bounding box center [983, 505] width 1103 height 70
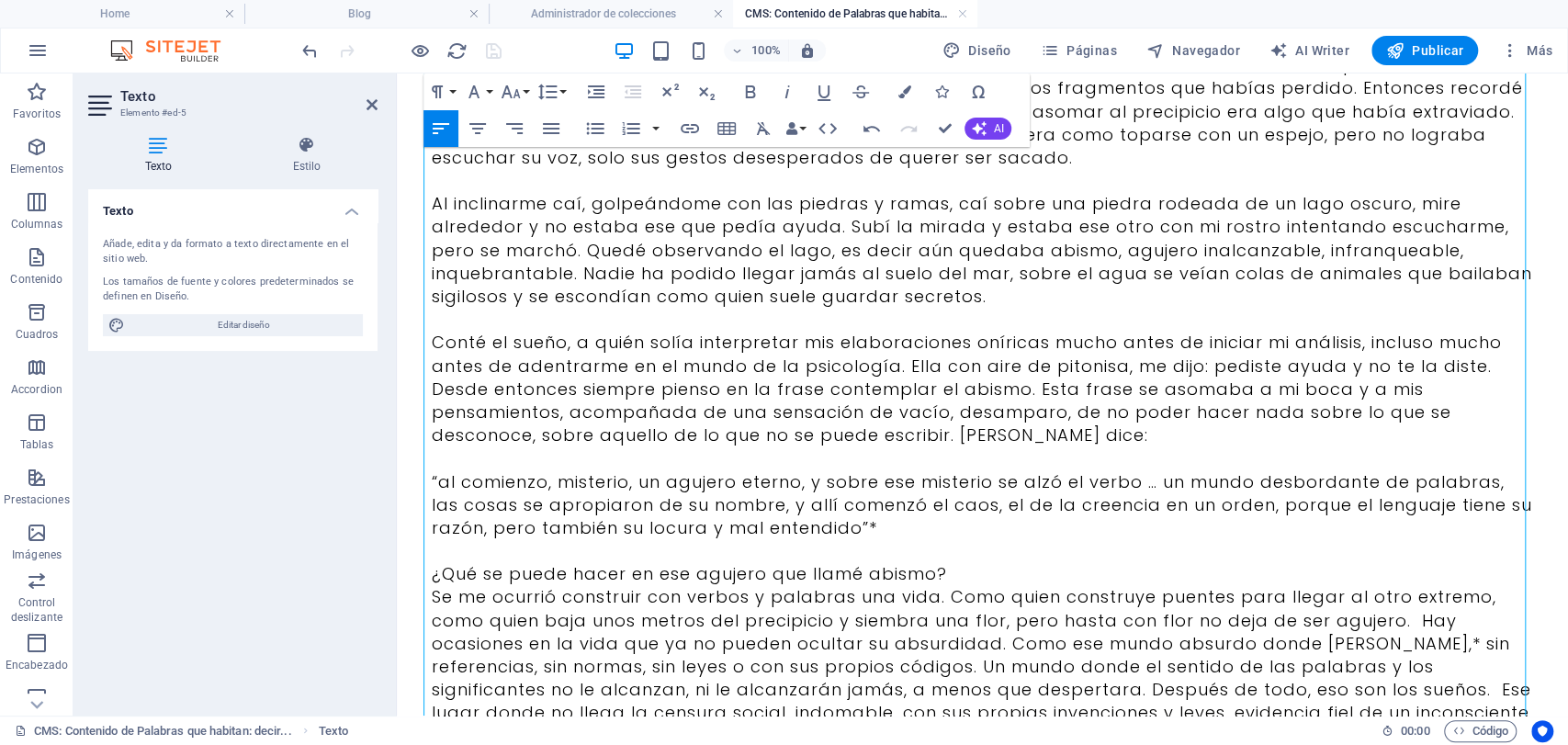
click at [916, 504] on p "“al comienzo, misterio, un agujero eterno, y sobre ese misterio se alzó el verb…" at bounding box center [983, 505] width 1103 height 70
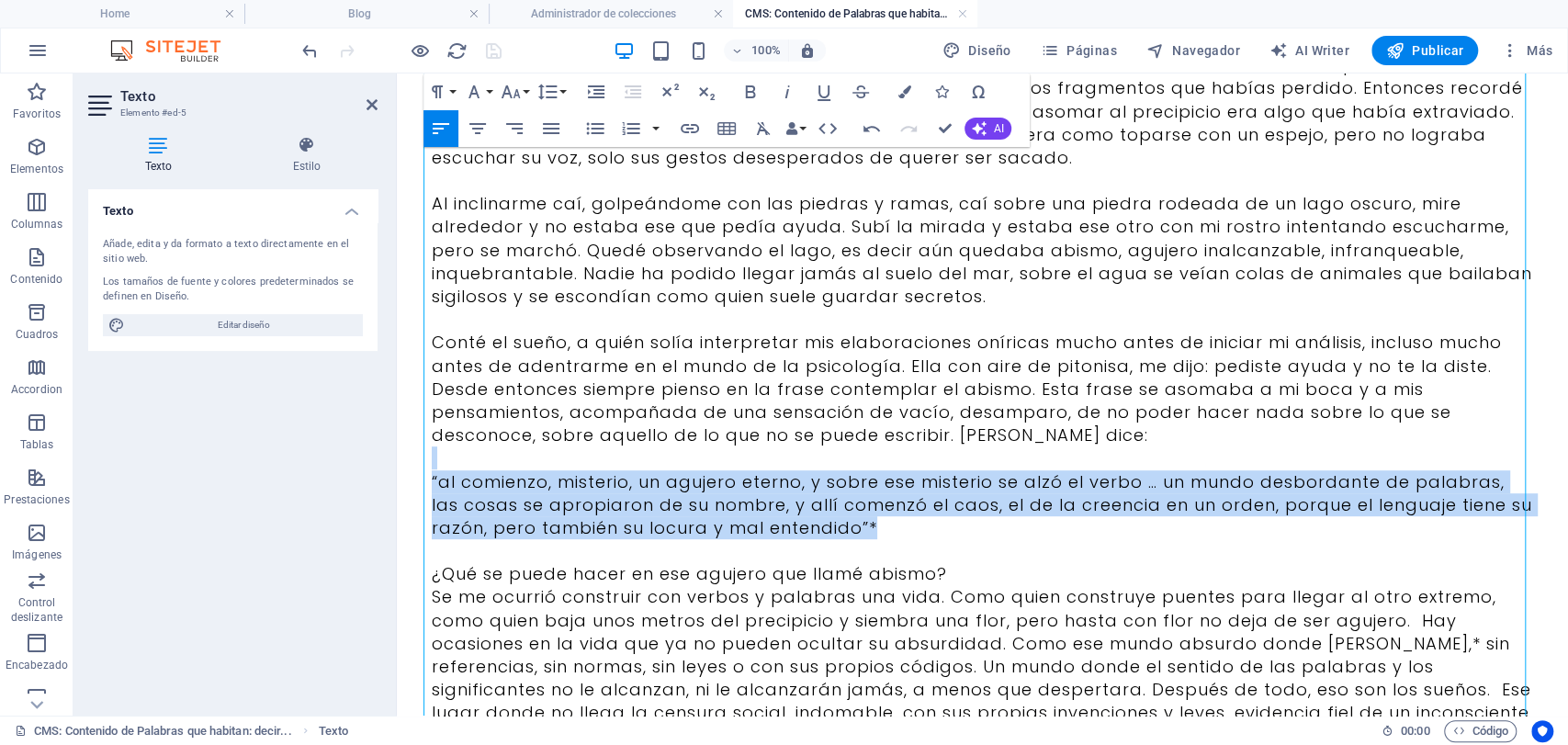
drag, startPoint x: 891, startPoint y: 529, endPoint x: 776, endPoint y: 517, distance: 115.6
click at [396, 459] on html "Skip to main content “Un sueño es un despertar que comienza.” [PERSON_NAME]. So…" at bounding box center [982, 699] width 1172 height 1864
click at [464, 125] on button "Align Center" at bounding box center [477, 128] width 35 height 37
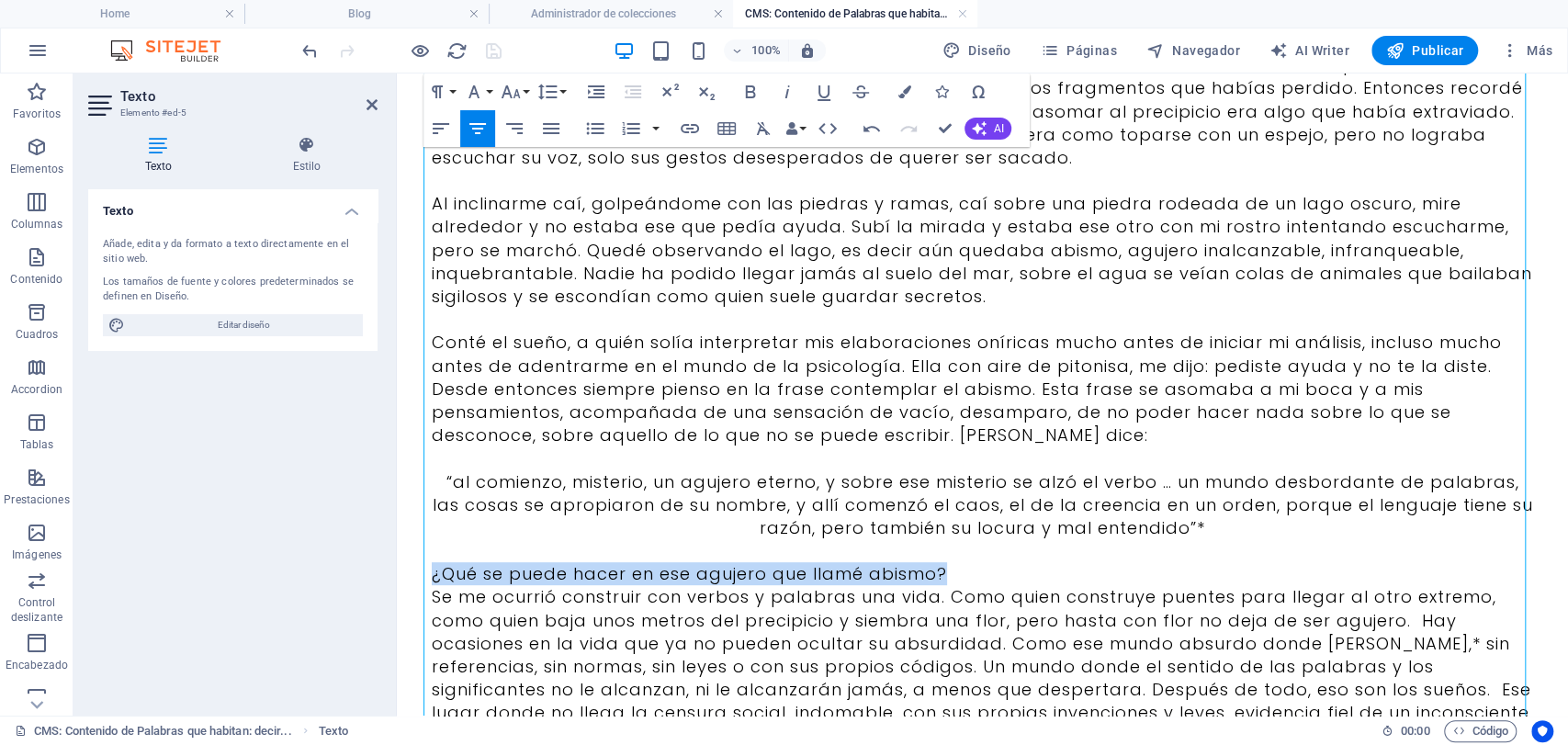
drag, startPoint x: 830, startPoint y: 572, endPoint x: 374, endPoint y: 569, distance: 456.0
click at [396, 569] on html "Skip to main content “Un sueño es un despertar que comienza.” [PERSON_NAME]. So…" at bounding box center [982, 699] width 1172 height 1864
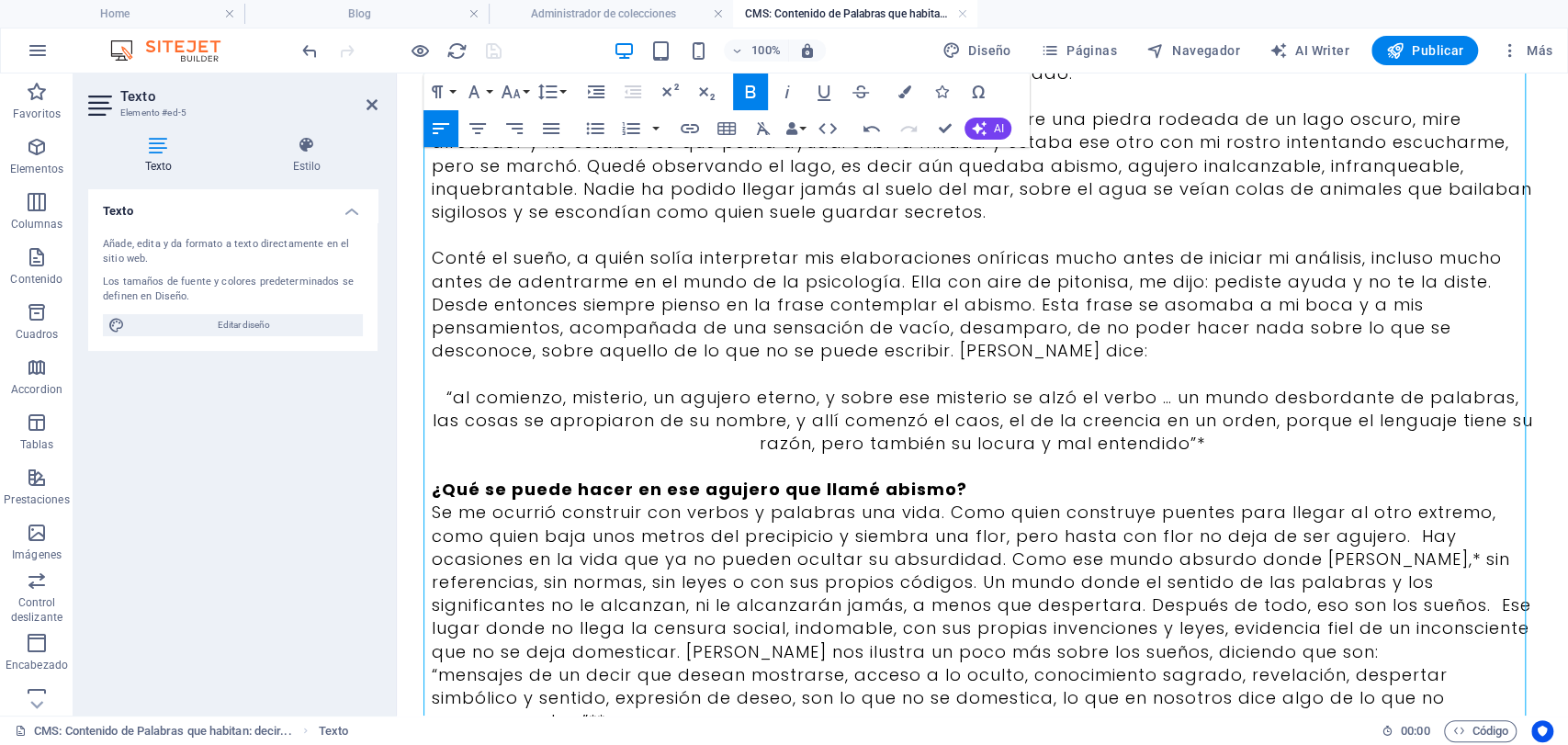
scroll to position [409, 0]
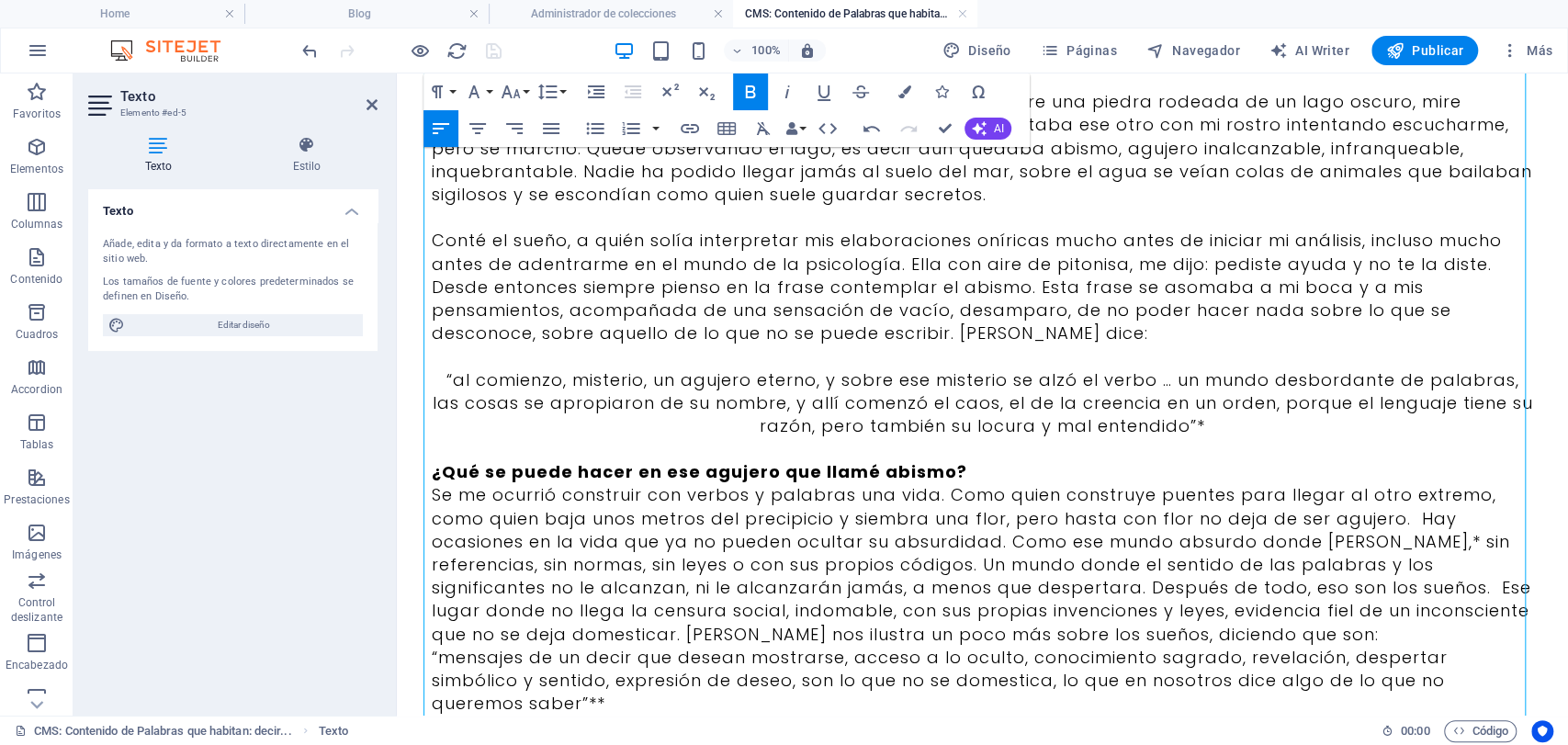
click at [949, 480] on p "¿Qué se puede hacer en ese agujero que llamé abismo?" at bounding box center [983, 472] width 1103 height 23
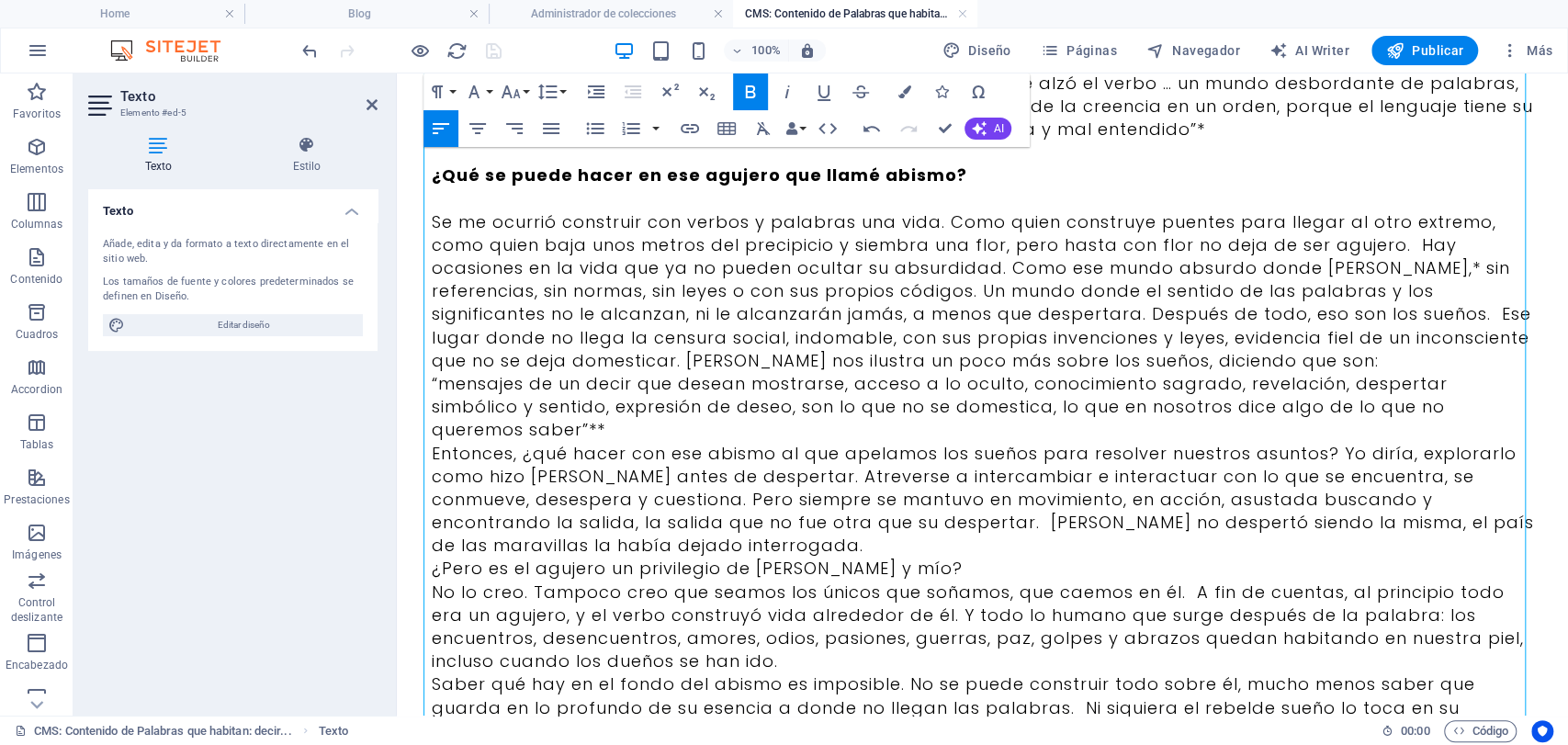
scroll to position [714, 0]
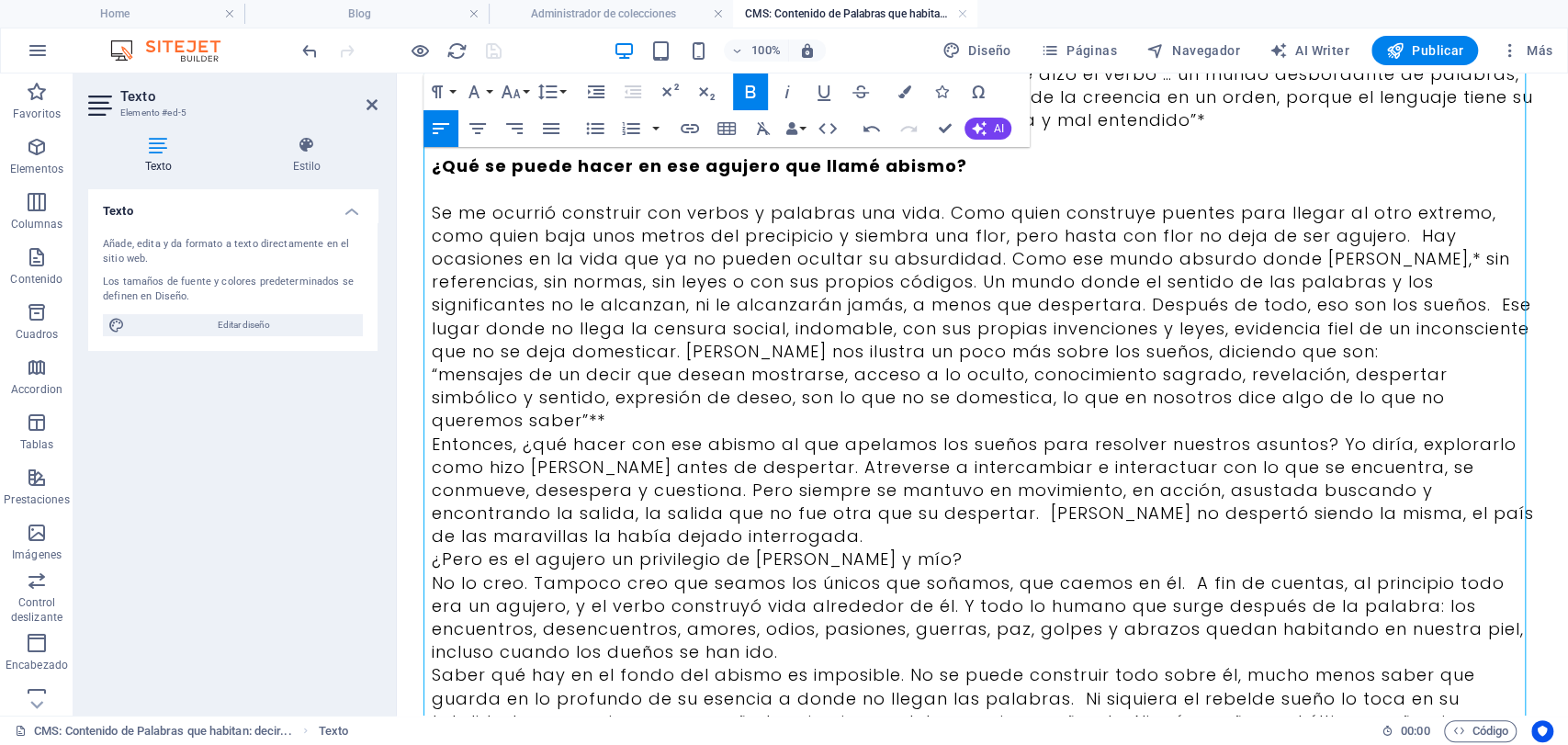
click at [1286, 347] on p "Se me ocurrió construir con verbos y palabras una vida. Como quien construye pu…" at bounding box center [983, 282] width 1103 height 162
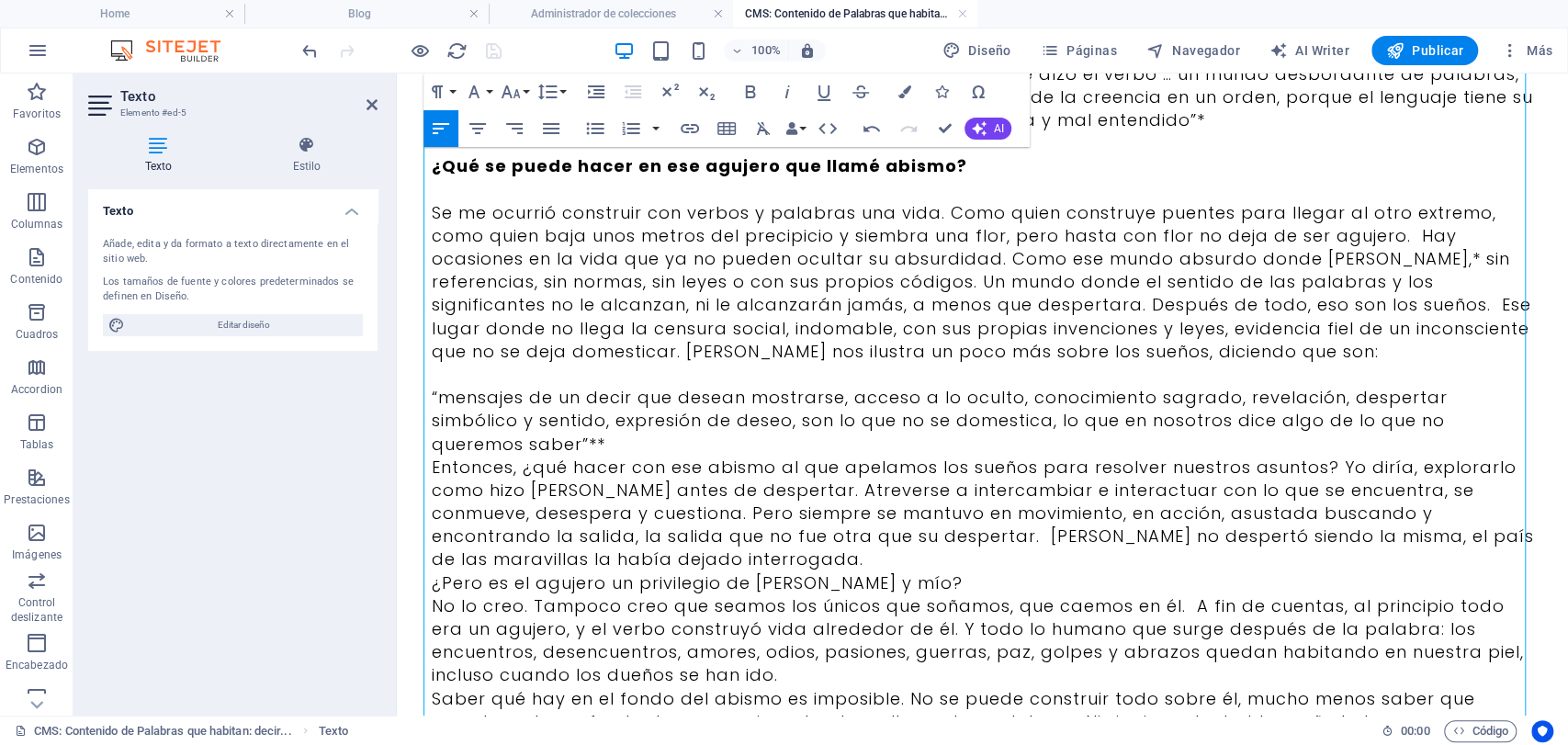
click at [1519, 413] on p "“mensajes de un decir que desean mostrarse, acceso a lo oculto, conocimiento sa…" at bounding box center [983, 420] width 1103 height 70
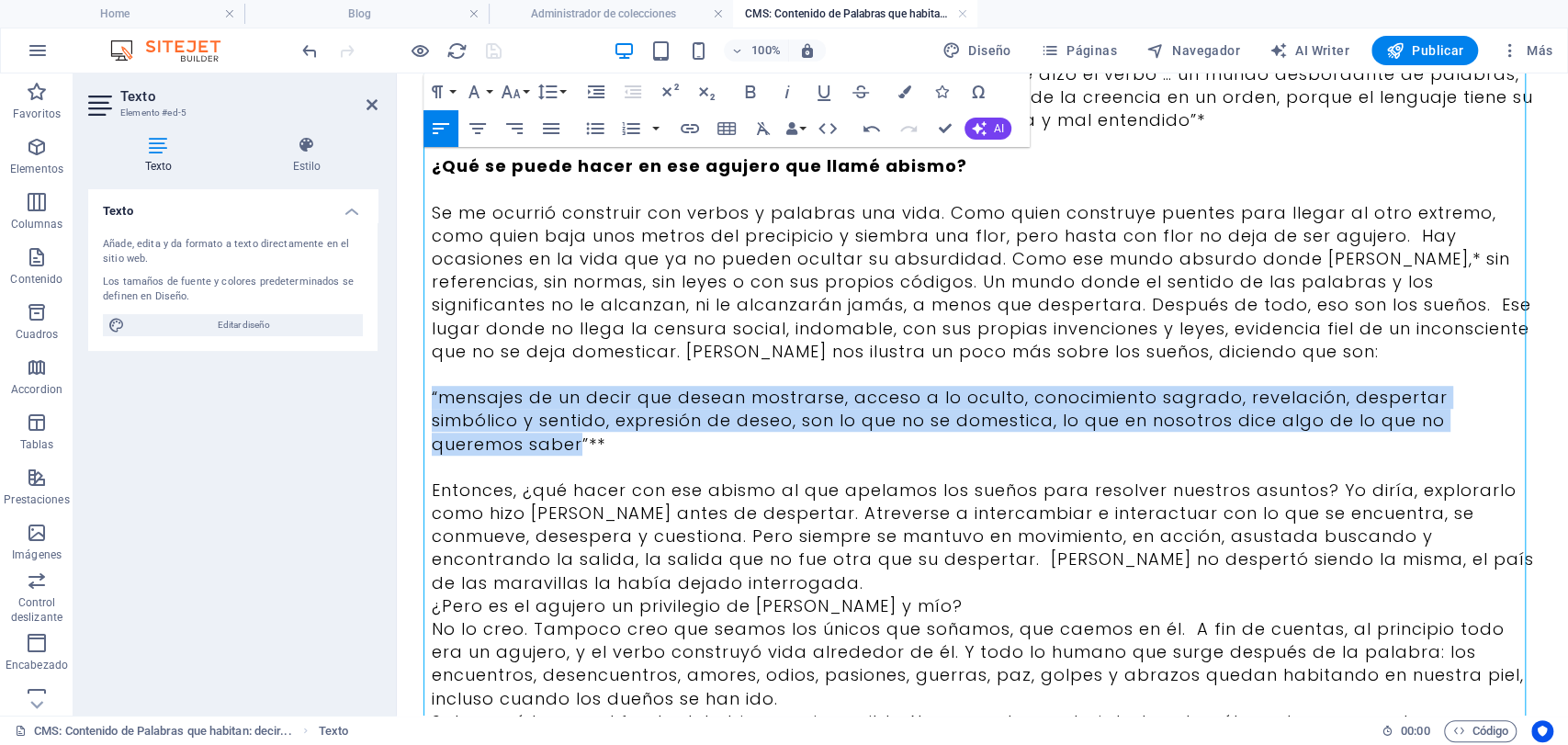
drag, startPoint x: 1494, startPoint y: 431, endPoint x: 772, endPoint y: 459, distance: 722.5
click at [396, 392] on html "Skip to main content “Un sueño es un despertar que comienza.” [PERSON_NAME]. So…" at bounding box center [982, 327] width 1172 height 1934
click at [483, 114] on button "Align Center" at bounding box center [477, 128] width 35 height 37
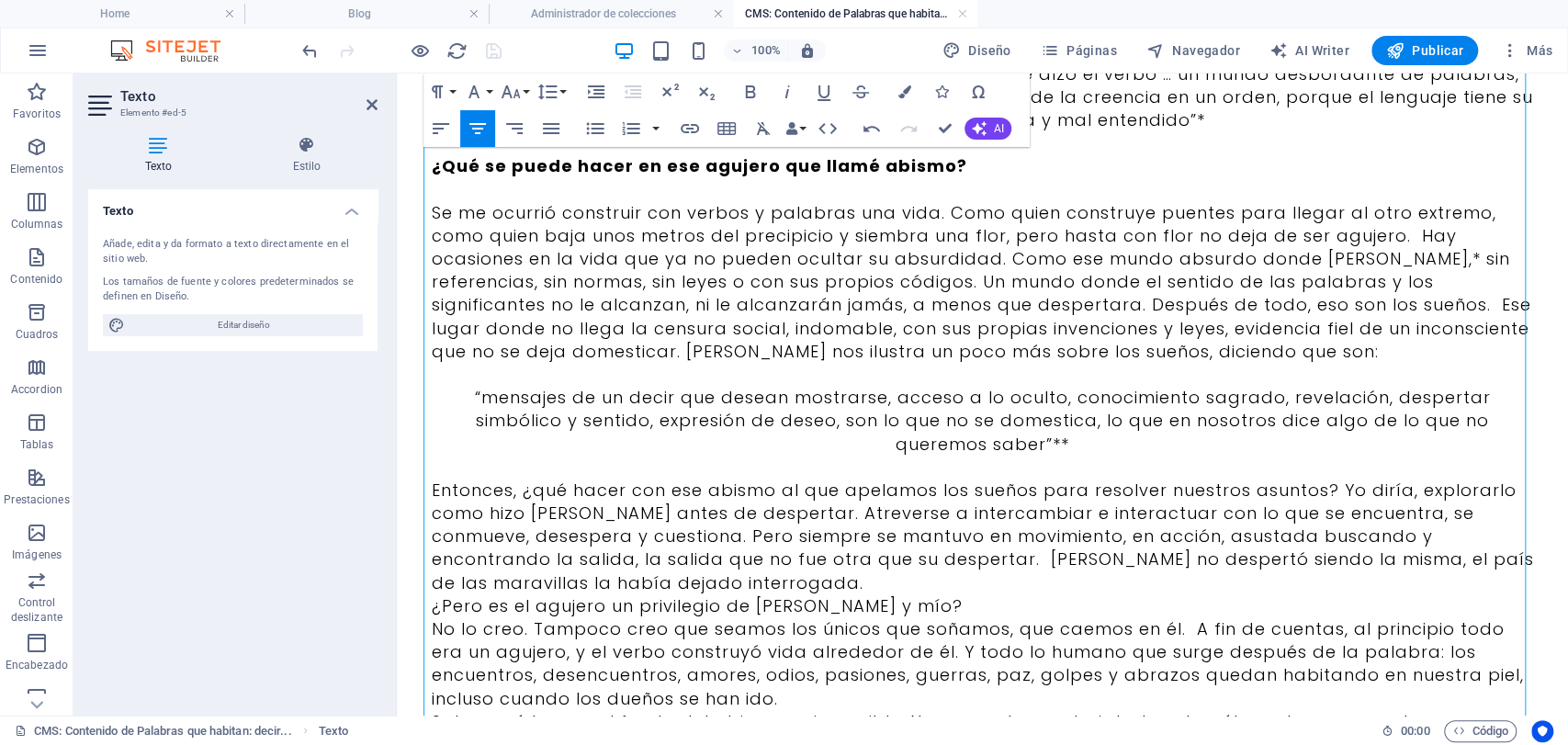
click at [551, 566] on p "Entonces, ¿qué hacer con ese abismo al que apelamos los sueños para resolver nu…" at bounding box center [983, 536] width 1103 height 115
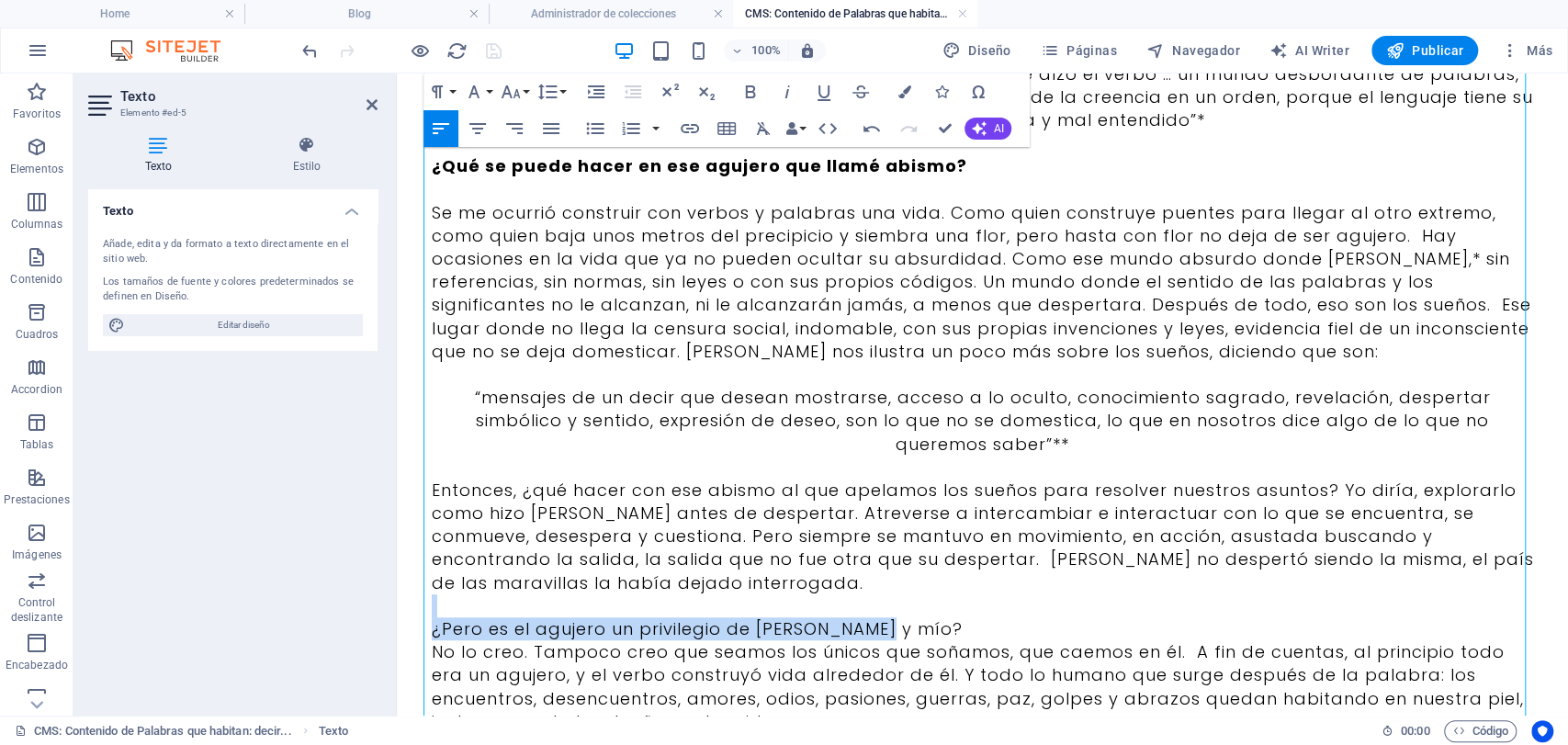
drag, startPoint x: 860, startPoint y: 612, endPoint x: 377, endPoint y: 577, distance: 484.3
click at [396, 577] on html "Skip to main content “Un sueño es un despertar que comienza.” [PERSON_NAME]. So…" at bounding box center [982, 337] width 1172 height 1957
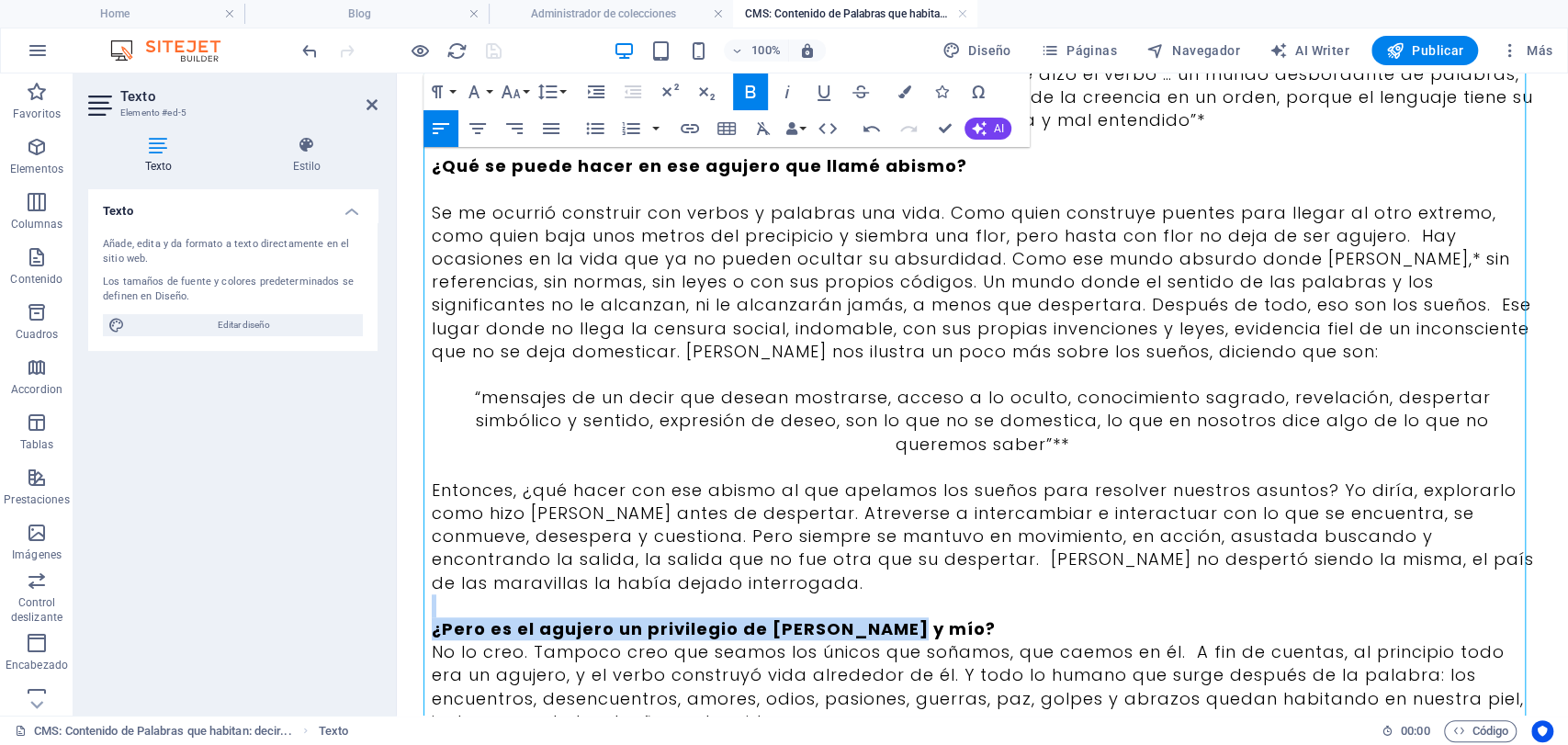
click at [860, 618] on strong "¿Pero es el agujero un privilegio de [PERSON_NAME] y mío?" at bounding box center [714, 629] width 564 height 23
click at [896, 618] on p "¿Pero es el agujero un privilegio de [PERSON_NAME] y mío?" at bounding box center [983, 629] width 1103 height 23
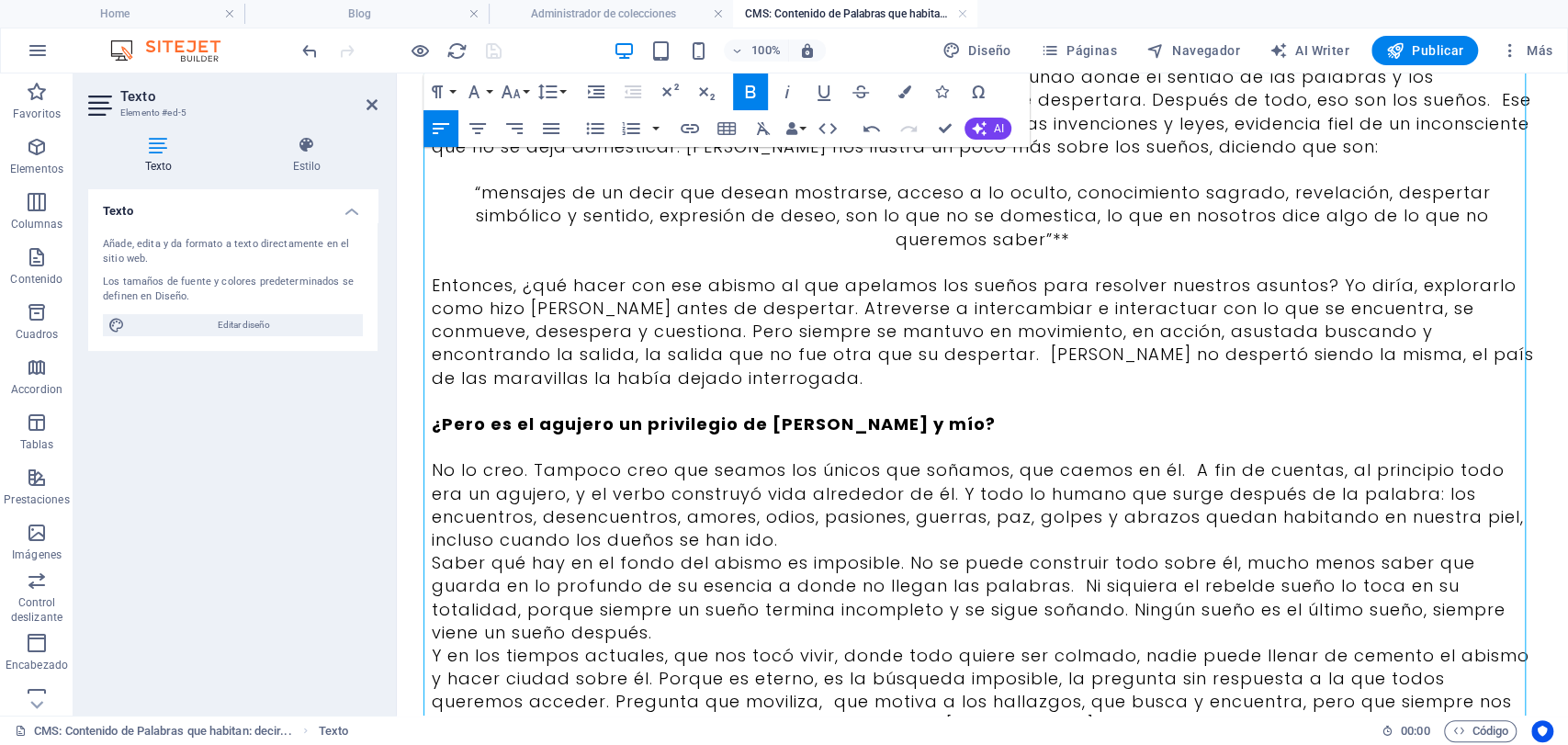
scroll to position [1021, 0]
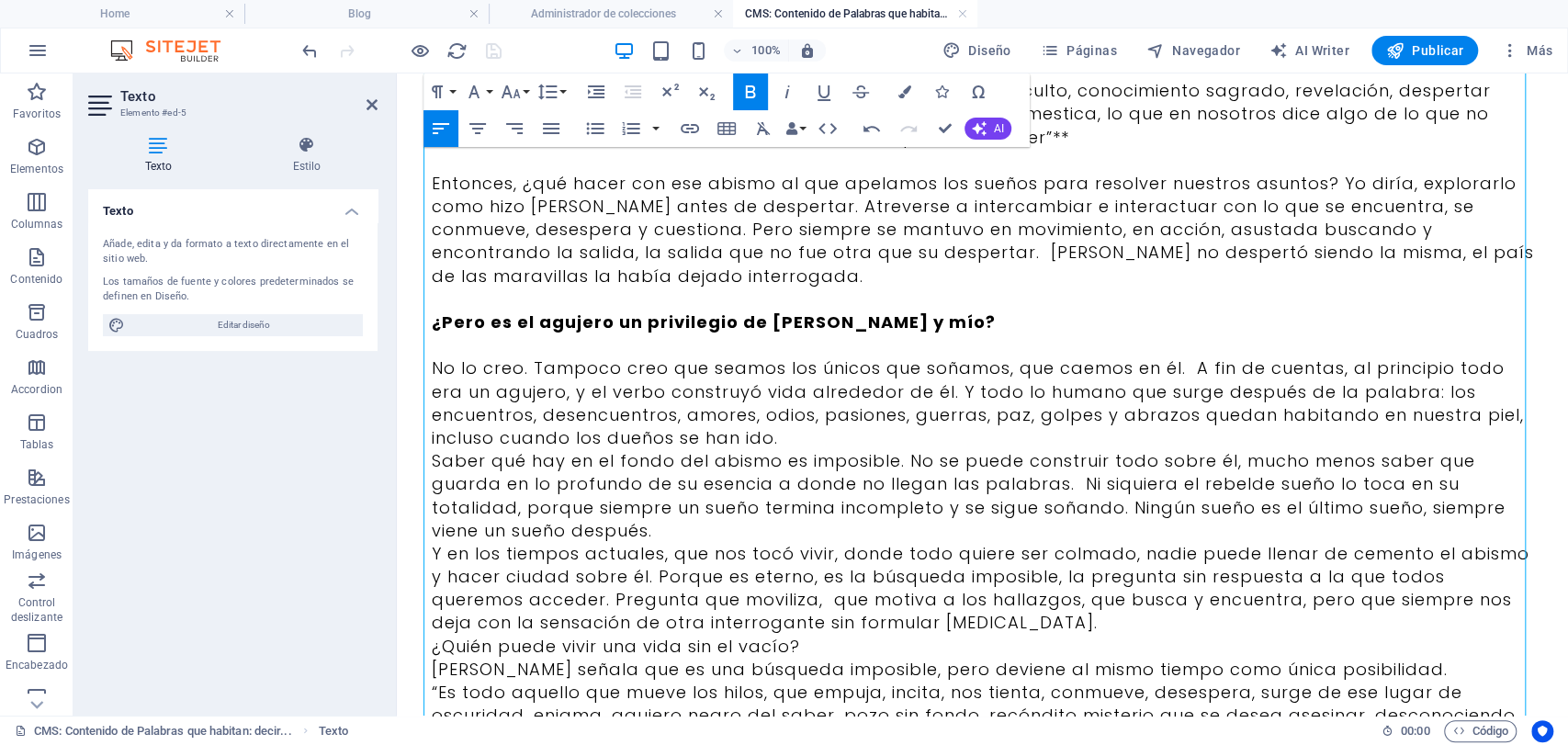
click at [794, 422] on p "No lo creo. Tampoco creo que seamos los únicos que soñamos, que caemos en él. A…" at bounding box center [983, 403] width 1103 height 93
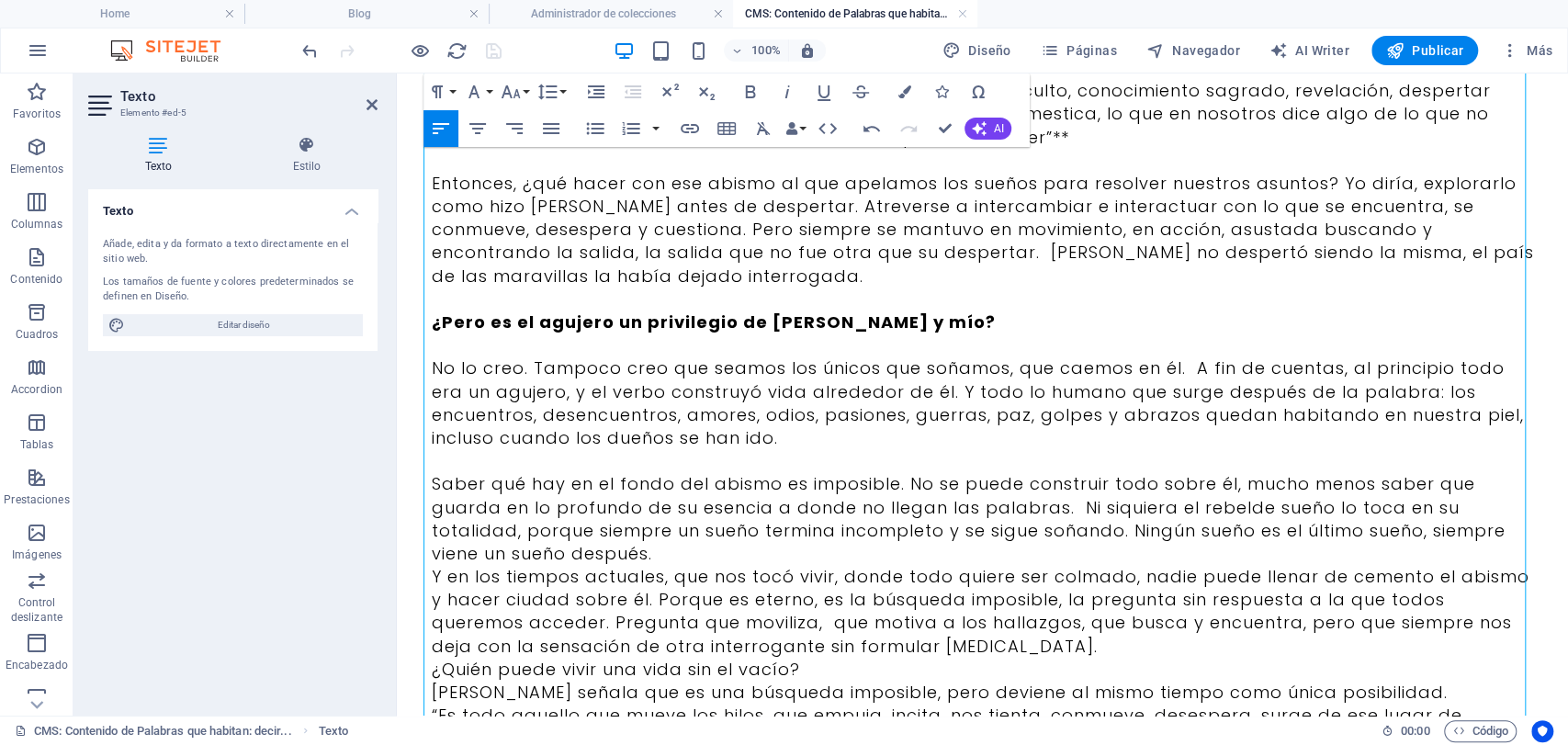
click at [758, 532] on p "Saber qué hay en el fondo del abismo es imposible. No se puede construir todo s…" at bounding box center [983, 519] width 1103 height 93
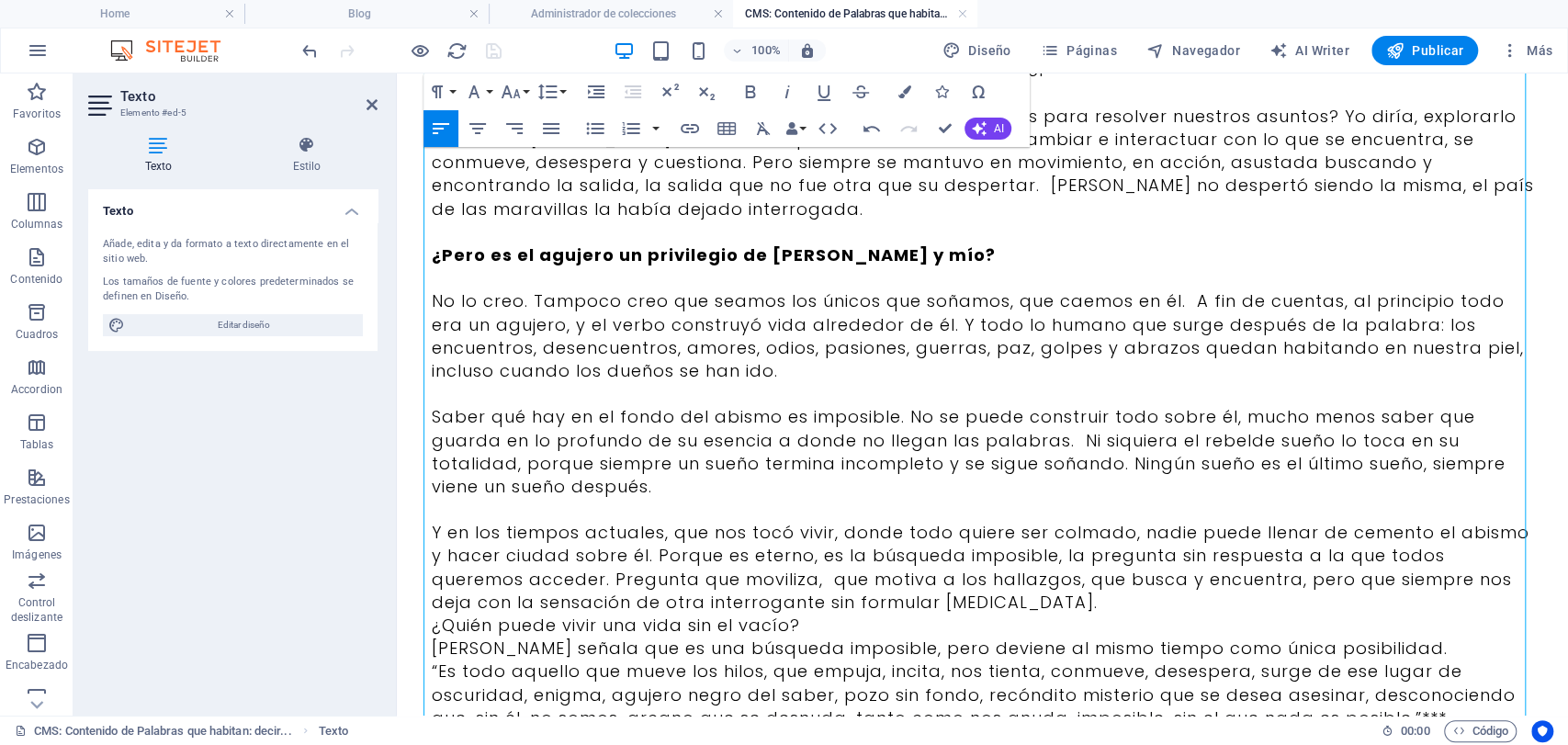
scroll to position [1123, 0]
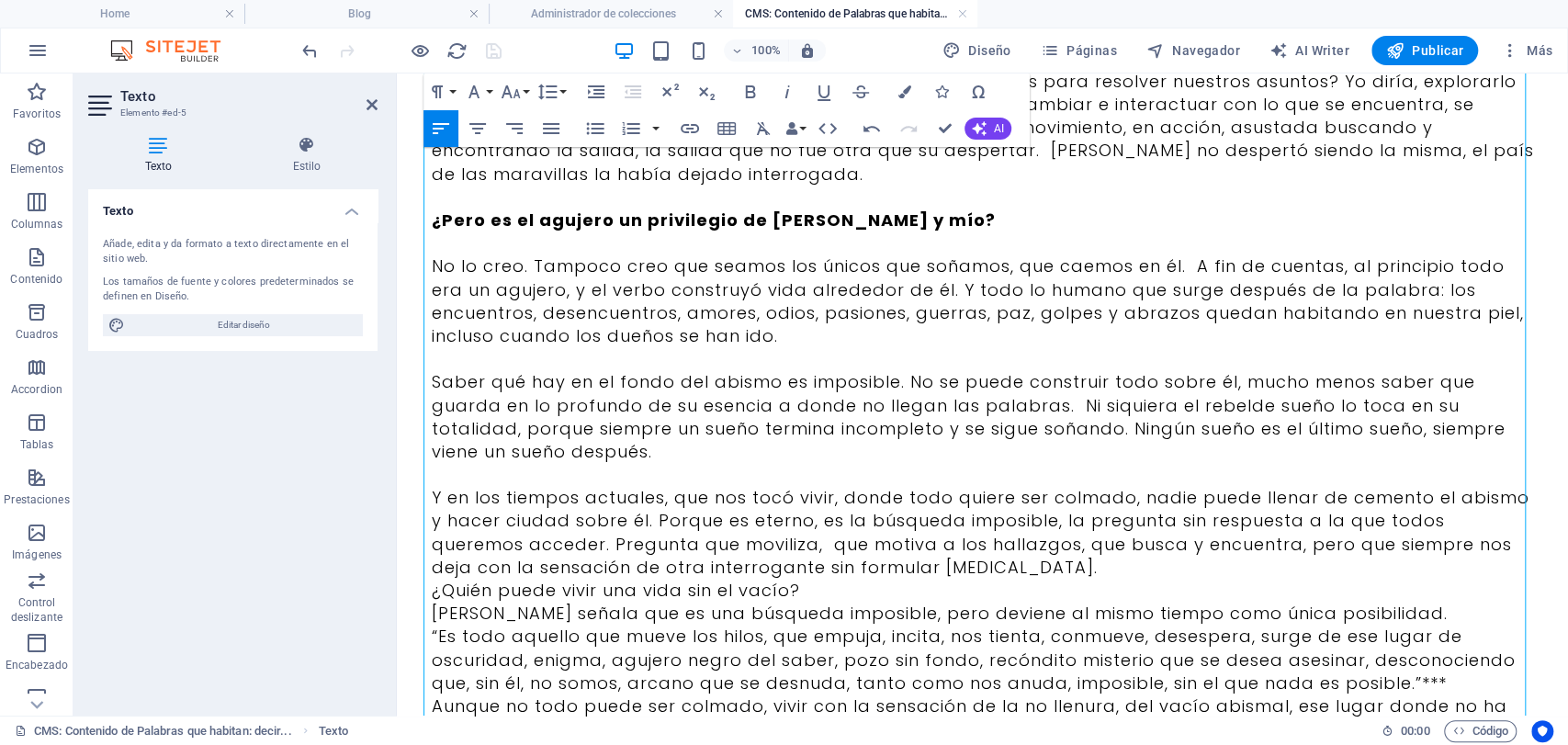
click at [1096, 547] on p "Y en los tiempos actuales, que nos tocó vivir, donde todo quiere ser colmado, n…" at bounding box center [983, 533] width 1103 height 93
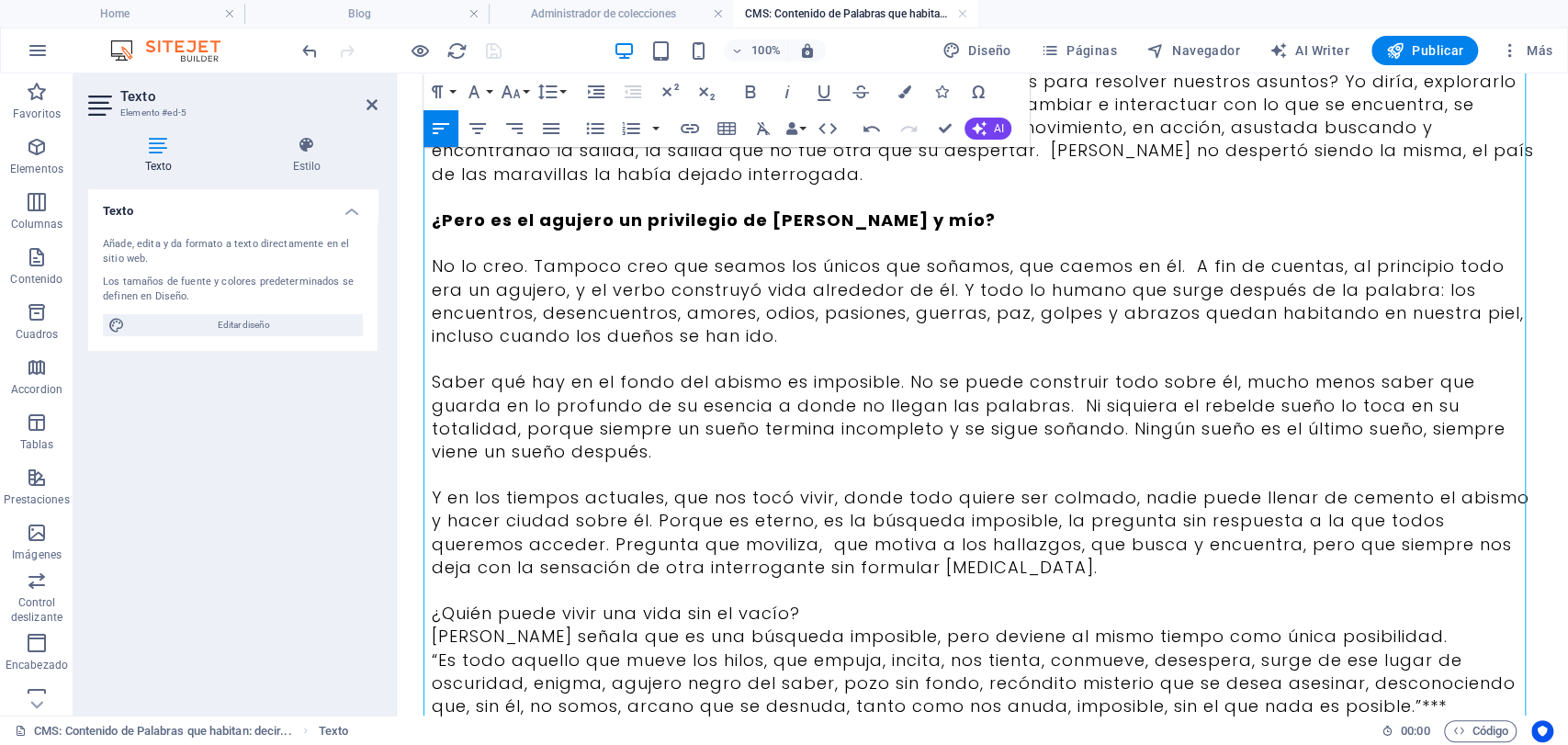
drag, startPoint x: 909, startPoint y: 572, endPoint x: 772, endPoint y: 666, distance: 166.1
drag, startPoint x: 801, startPoint y: 599, endPoint x: 412, endPoint y: 594, distance: 389.0
click at [809, 602] on strong "¿Quién puede vivir una vida sin el vacío?" at bounding box center [626, 613] width 389 height 23
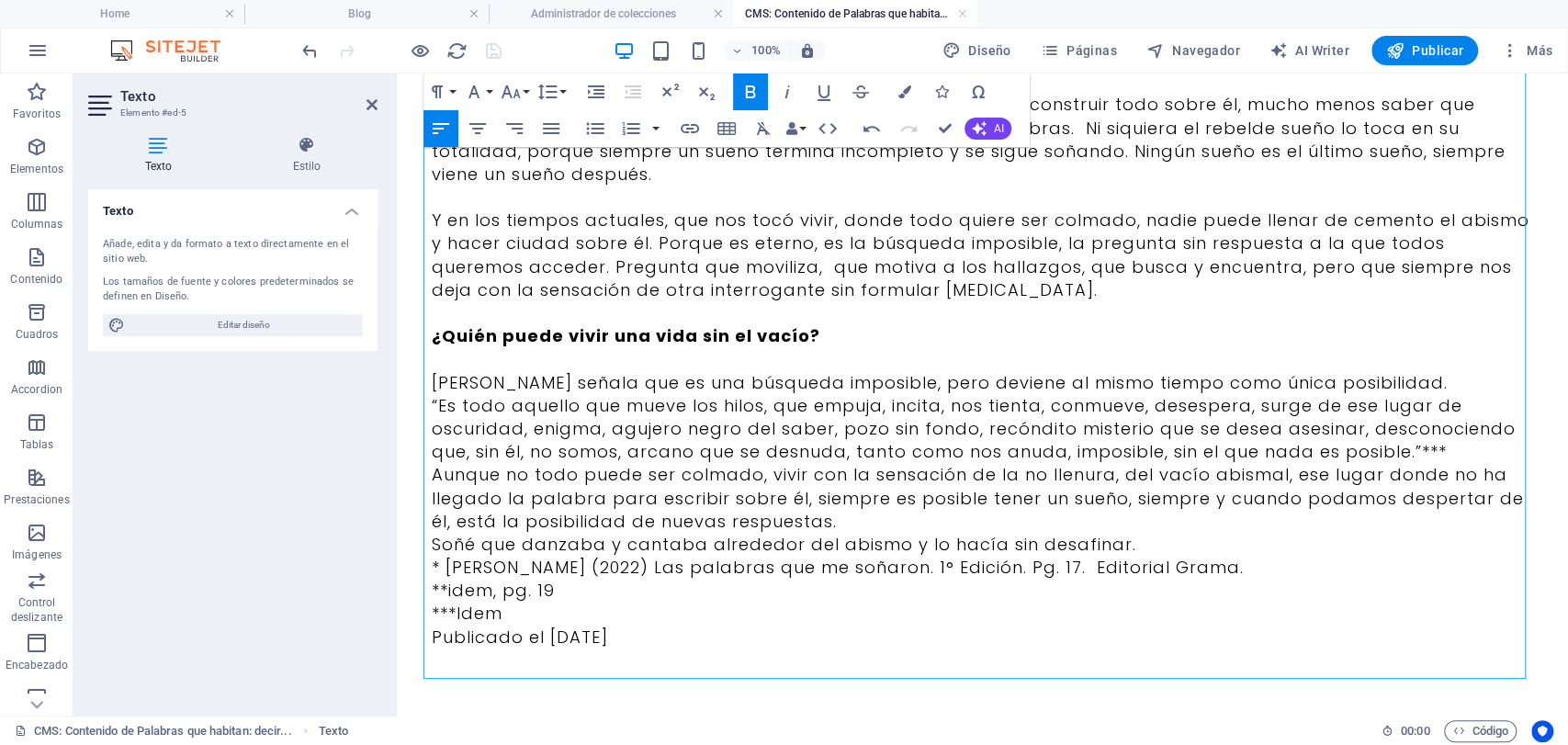
scroll to position [1407, 0]
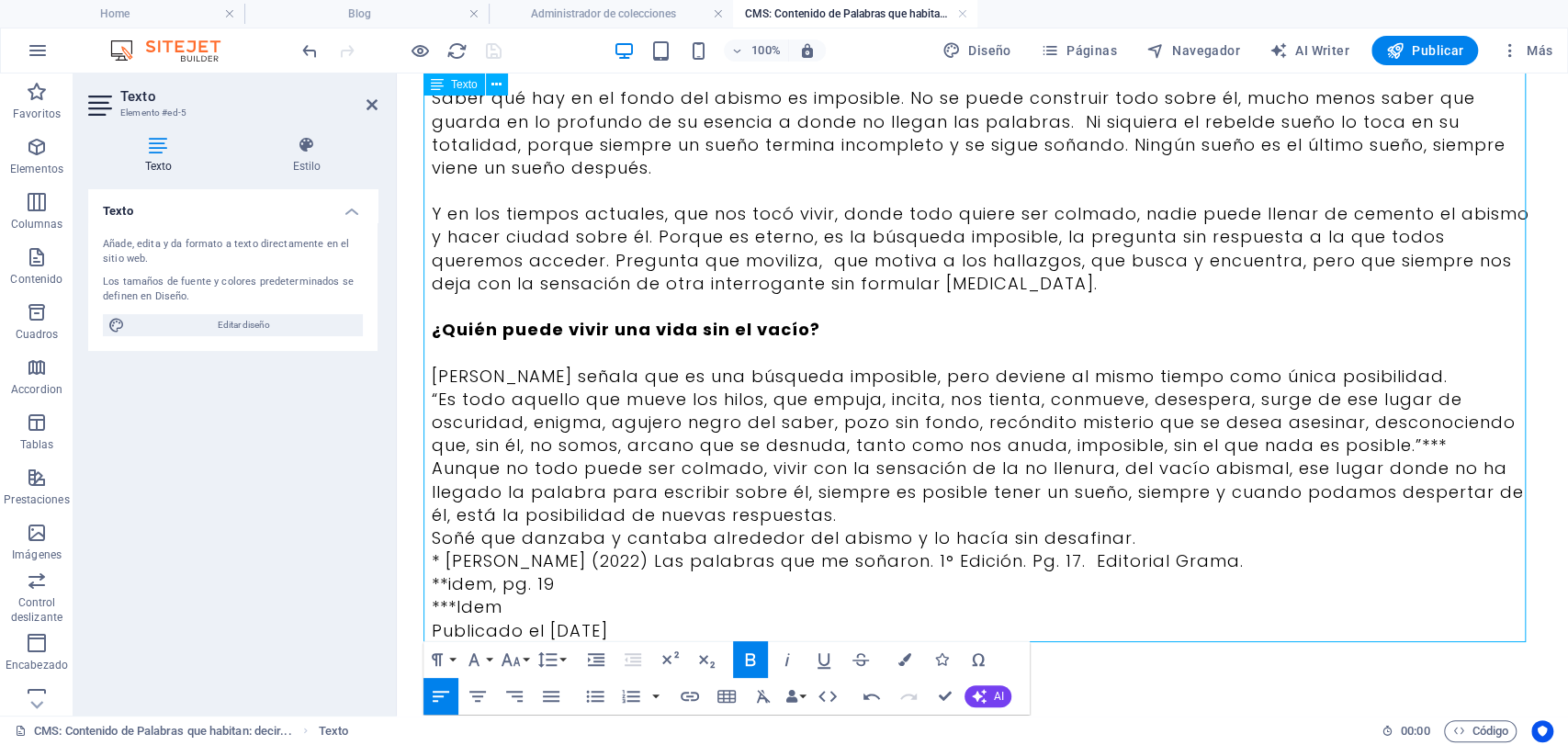
click at [823, 495] on p "Aunque no todo puede ser colmado, vivir con la sensación de la no llenura, del …" at bounding box center [983, 491] width 1103 height 70
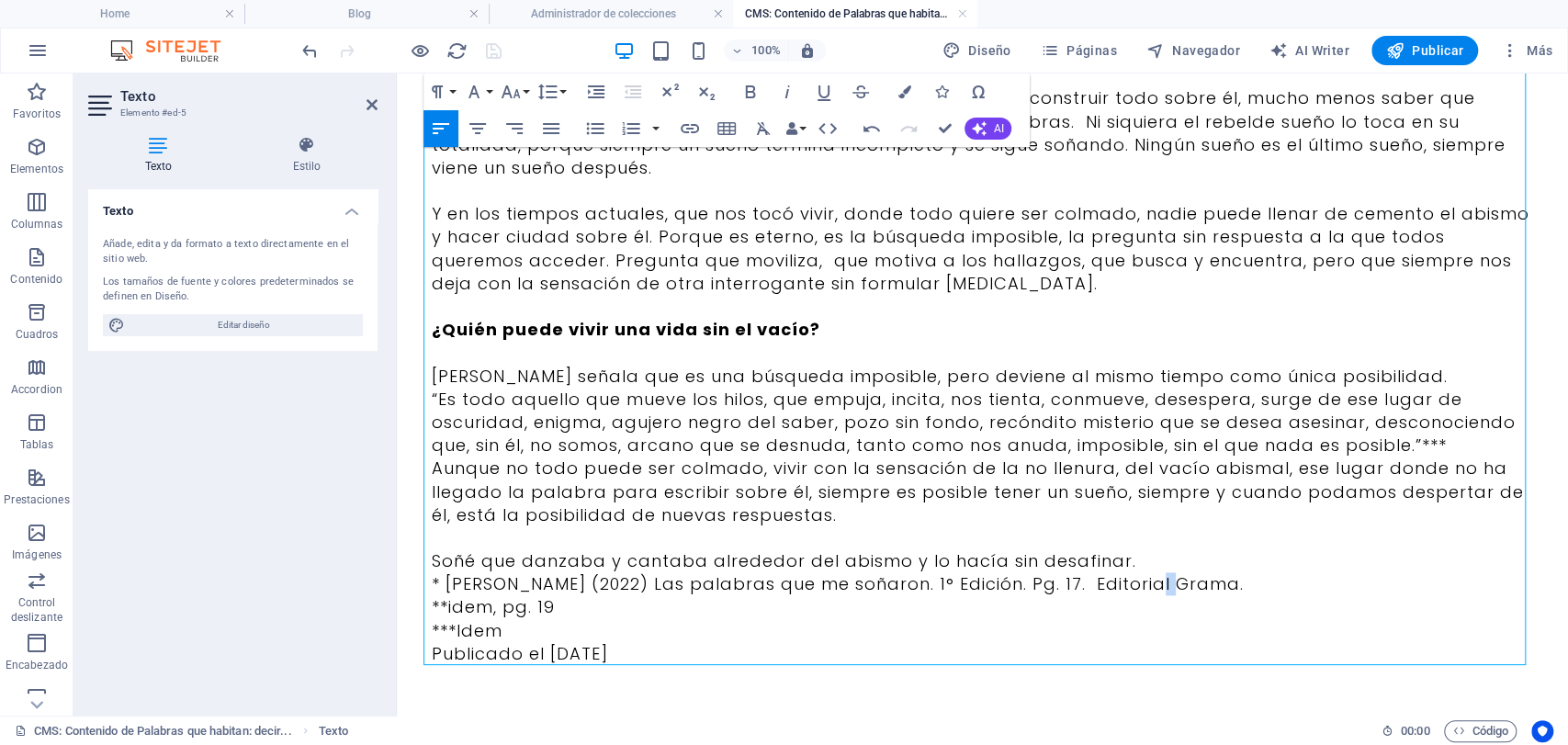
drag, startPoint x: 1130, startPoint y: 562, endPoint x: 1100, endPoint y: 557, distance: 30.4
click at [1100, 572] on p "* [PERSON_NAME] (2022) Las palabras que me soñaron. 1° Edición. Pg. 17. Editori…" at bounding box center [983, 583] width 1103 height 23
click at [793, 550] on p "Soñé que danzaba y cantaba alrededor del abismo y lo hacía sin desafinar." at bounding box center [983, 560] width 1103 height 23
click at [694, 550] on p "Soñé que danzaba y cantaba alrededor del abismo y lo hacía sin desafinar." at bounding box center [983, 560] width 1103 height 23
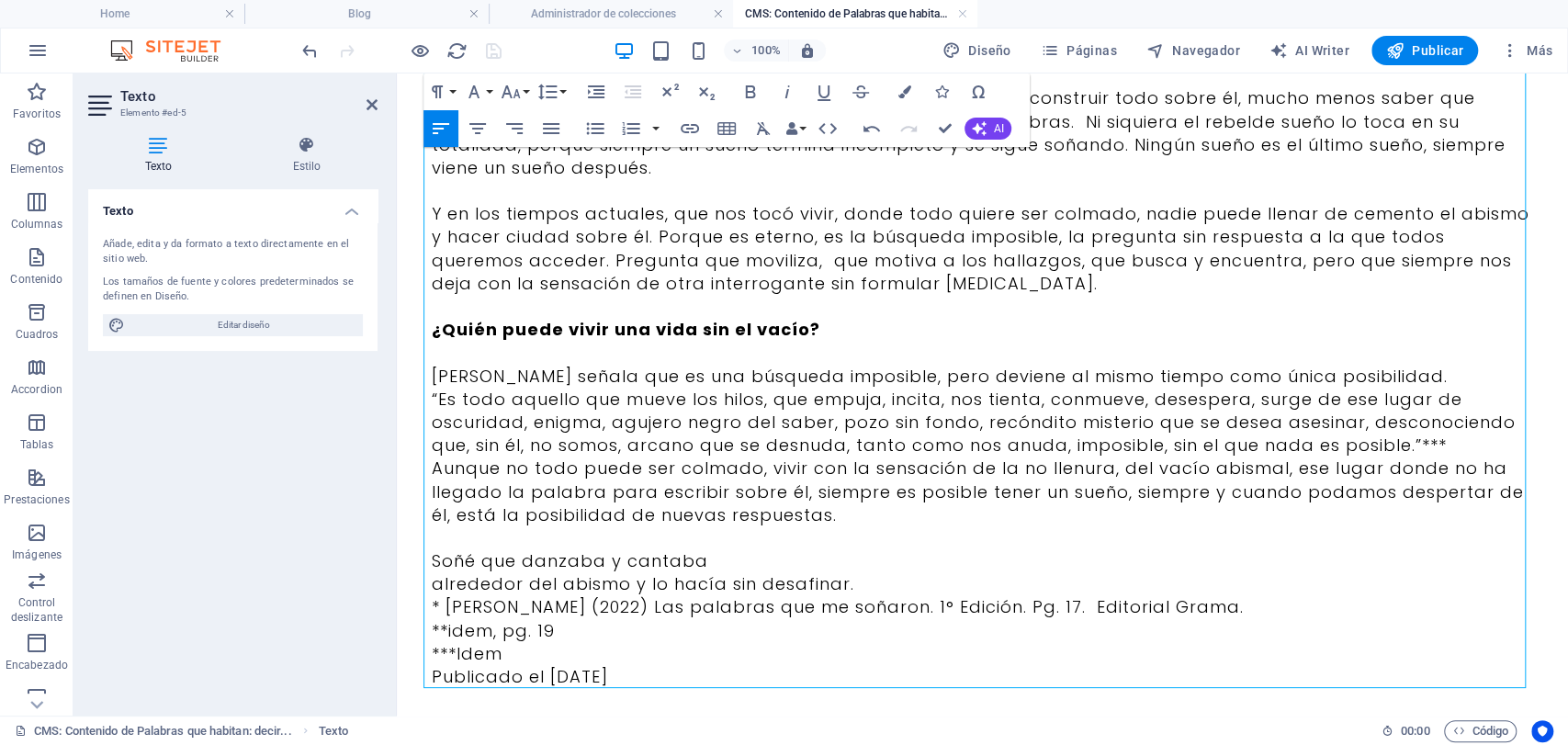
click at [615, 572] on p "alrededor del abismo y lo hacía sin desafinar." at bounding box center [983, 583] width 1103 height 23
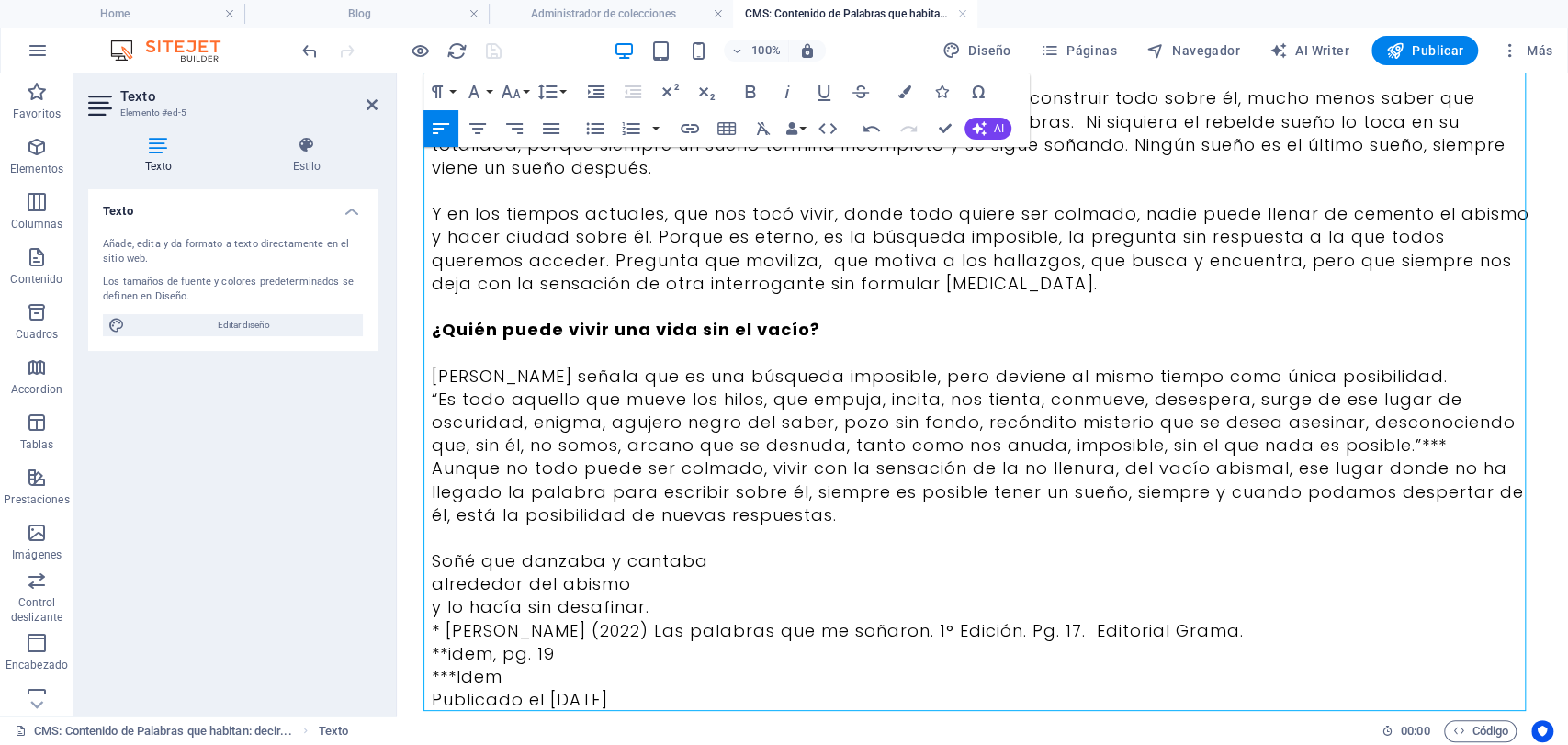
drag, startPoint x: 765, startPoint y: 584, endPoint x: 460, endPoint y: 517, distance: 312.3
click at [507, 137] on icon "button" at bounding box center [514, 128] width 22 height 22
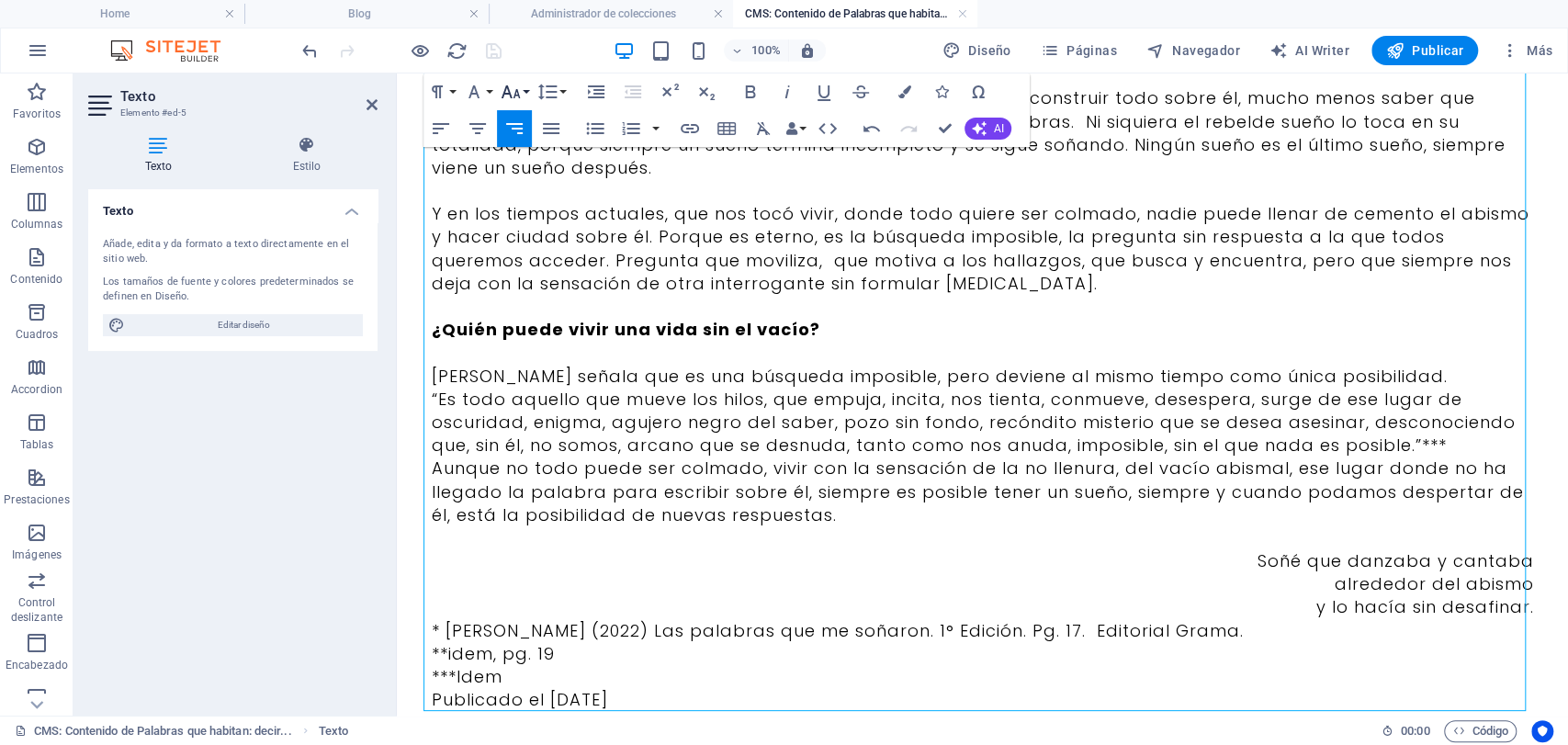
click at [508, 95] on icon "button" at bounding box center [511, 92] width 22 height 22
click at [527, 197] on link "12" at bounding box center [530, 192] width 66 height 28
click at [507, 101] on icon "button" at bounding box center [511, 92] width 22 height 22
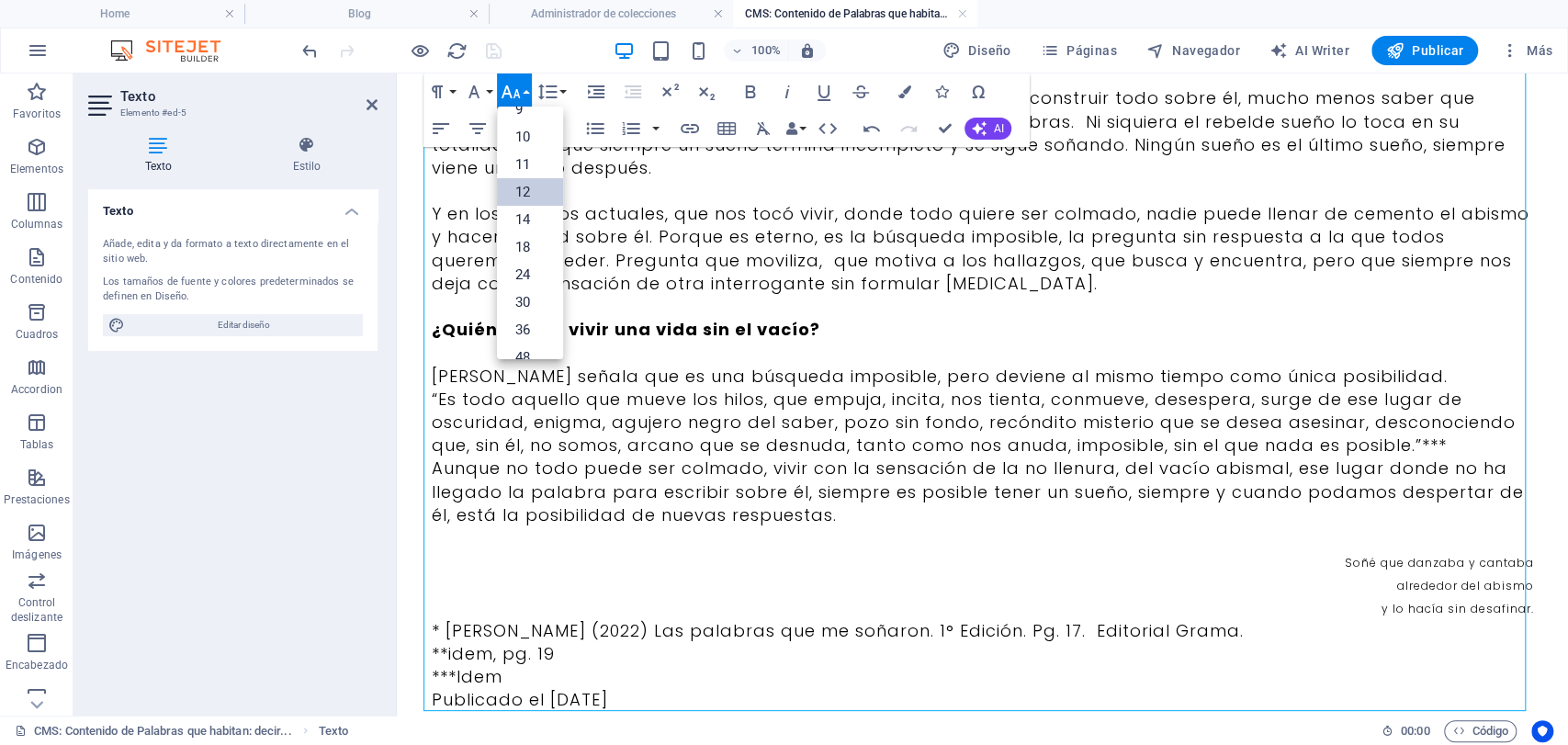
scroll to position [131, 0]
click at [502, 142] on link "14" at bounding box center [530, 134] width 66 height 28
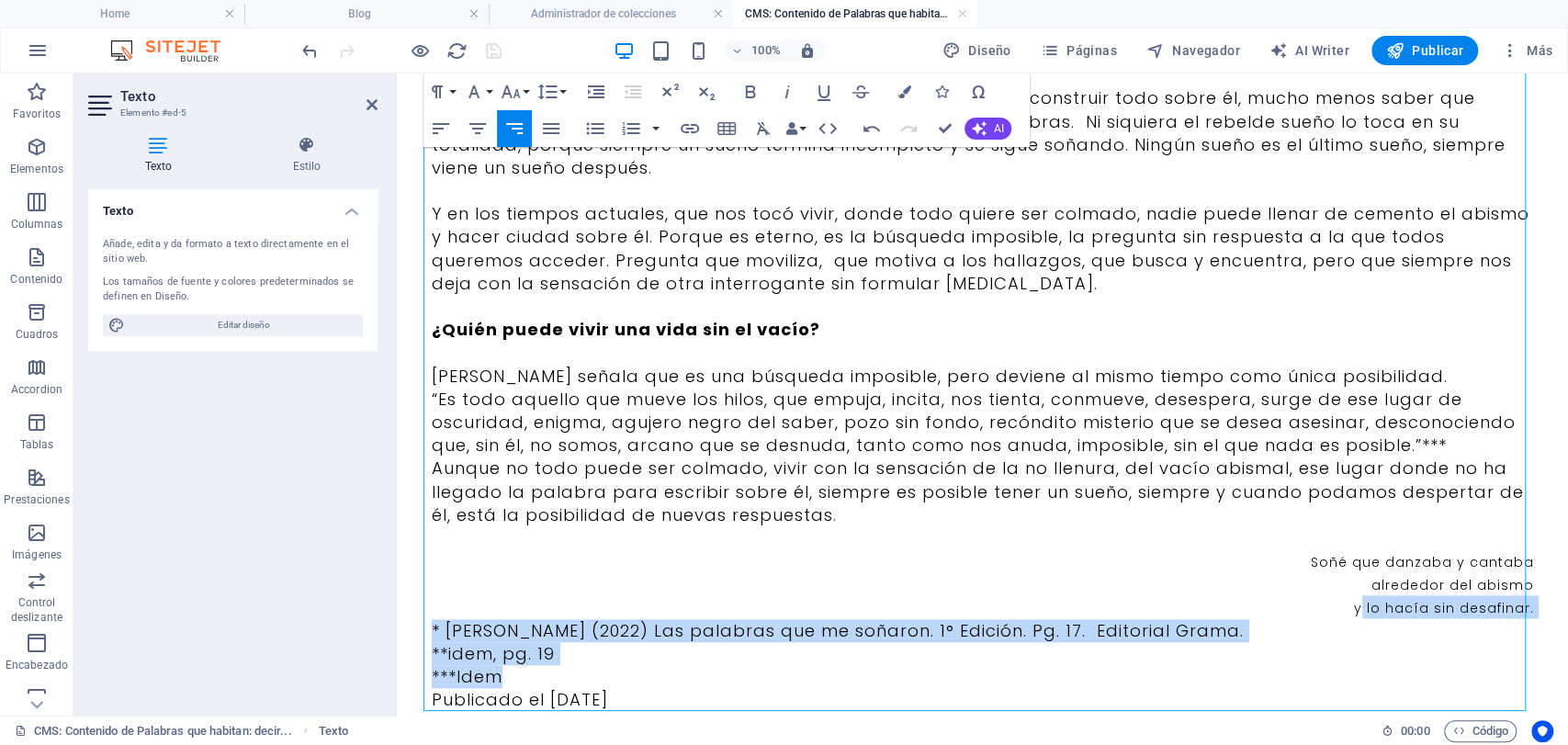
drag, startPoint x: 520, startPoint y: 651, endPoint x: 771, endPoint y: 627, distance: 252.1
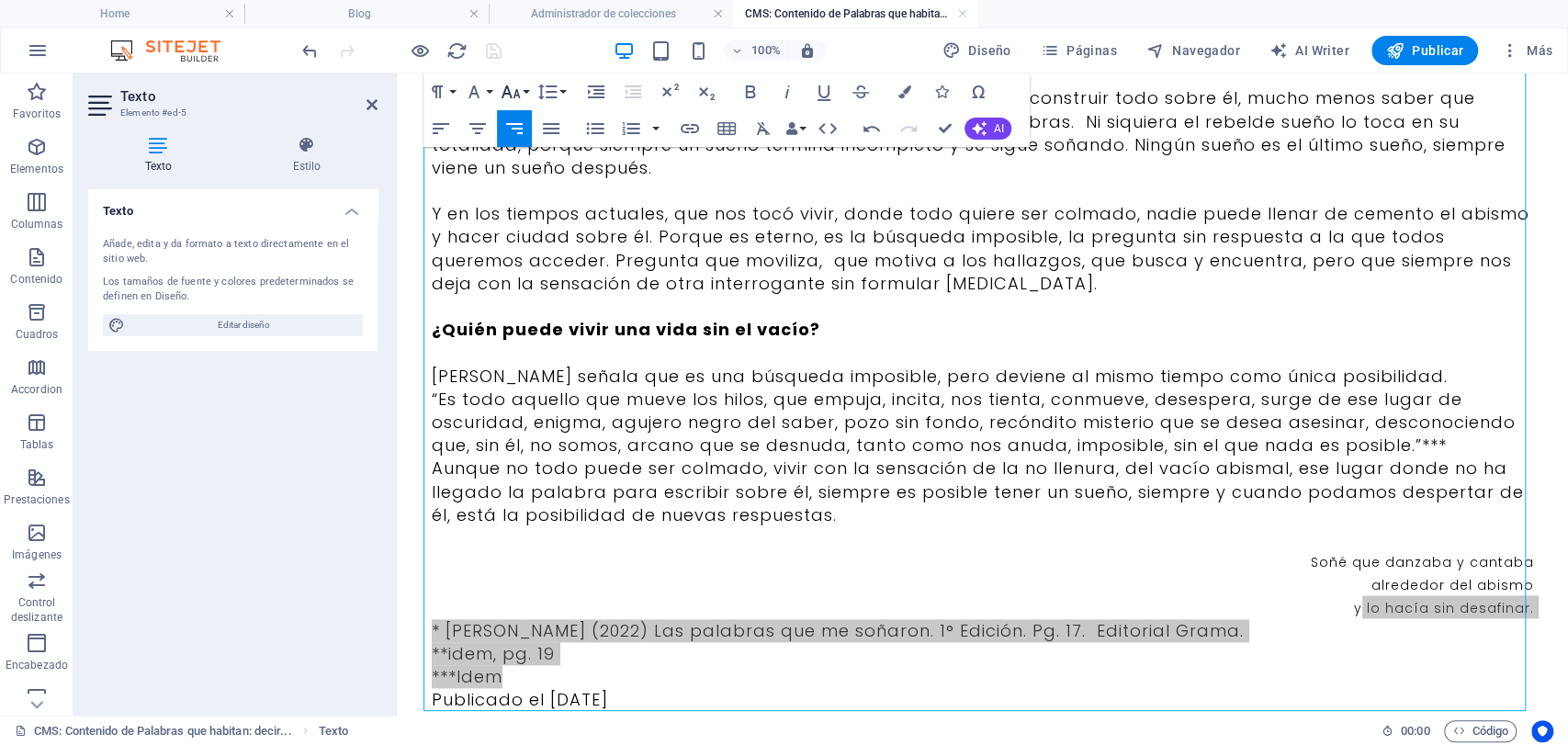
click at [500, 98] on icon "button" at bounding box center [511, 92] width 22 height 22
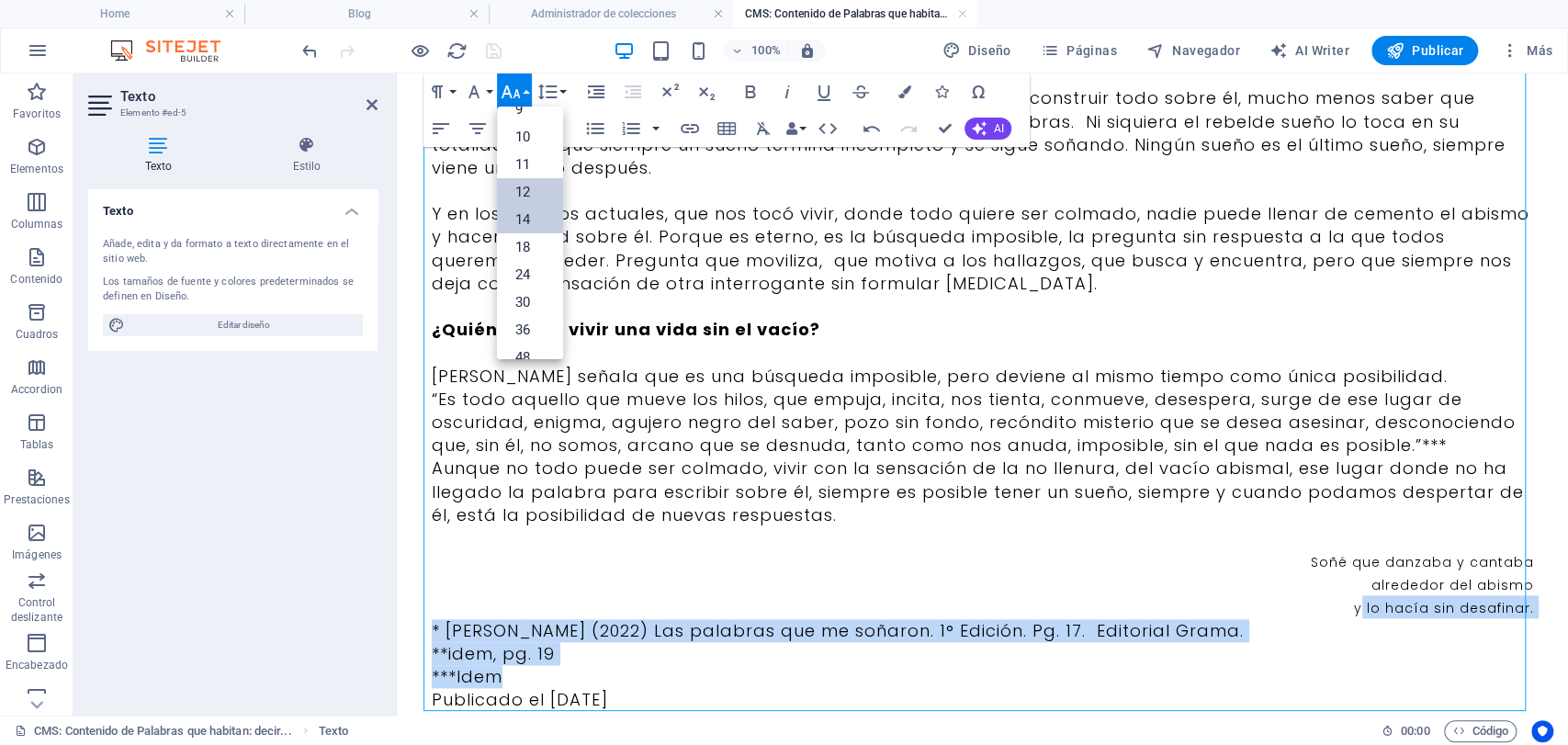
click at [541, 194] on link "12" at bounding box center [530, 192] width 66 height 28
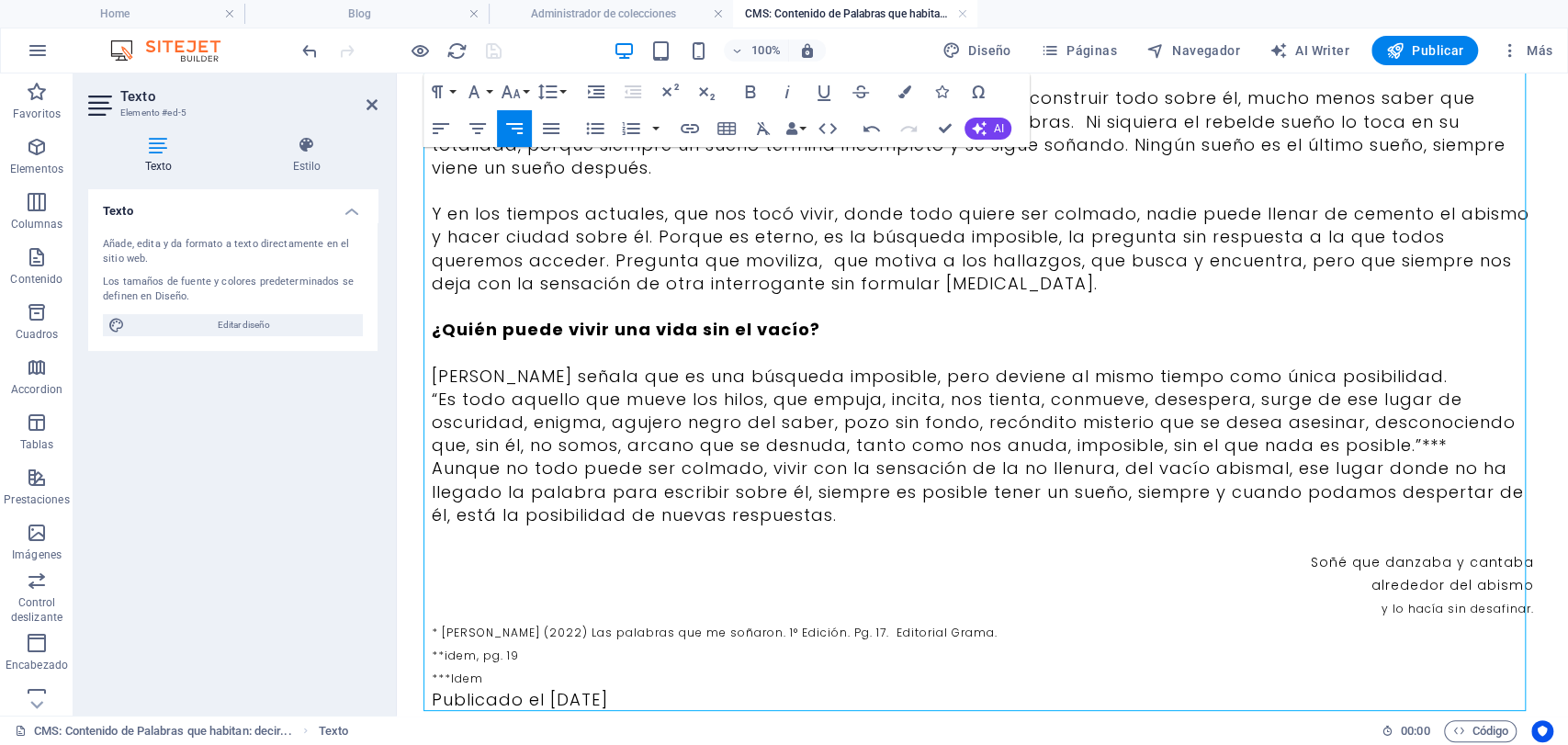
click at [659, 689] on p "Publicado el [DATE]" at bounding box center [983, 700] width 1103 height 23
click at [606, 665] on p "***Idem" at bounding box center [983, 676] width 1103 height 23
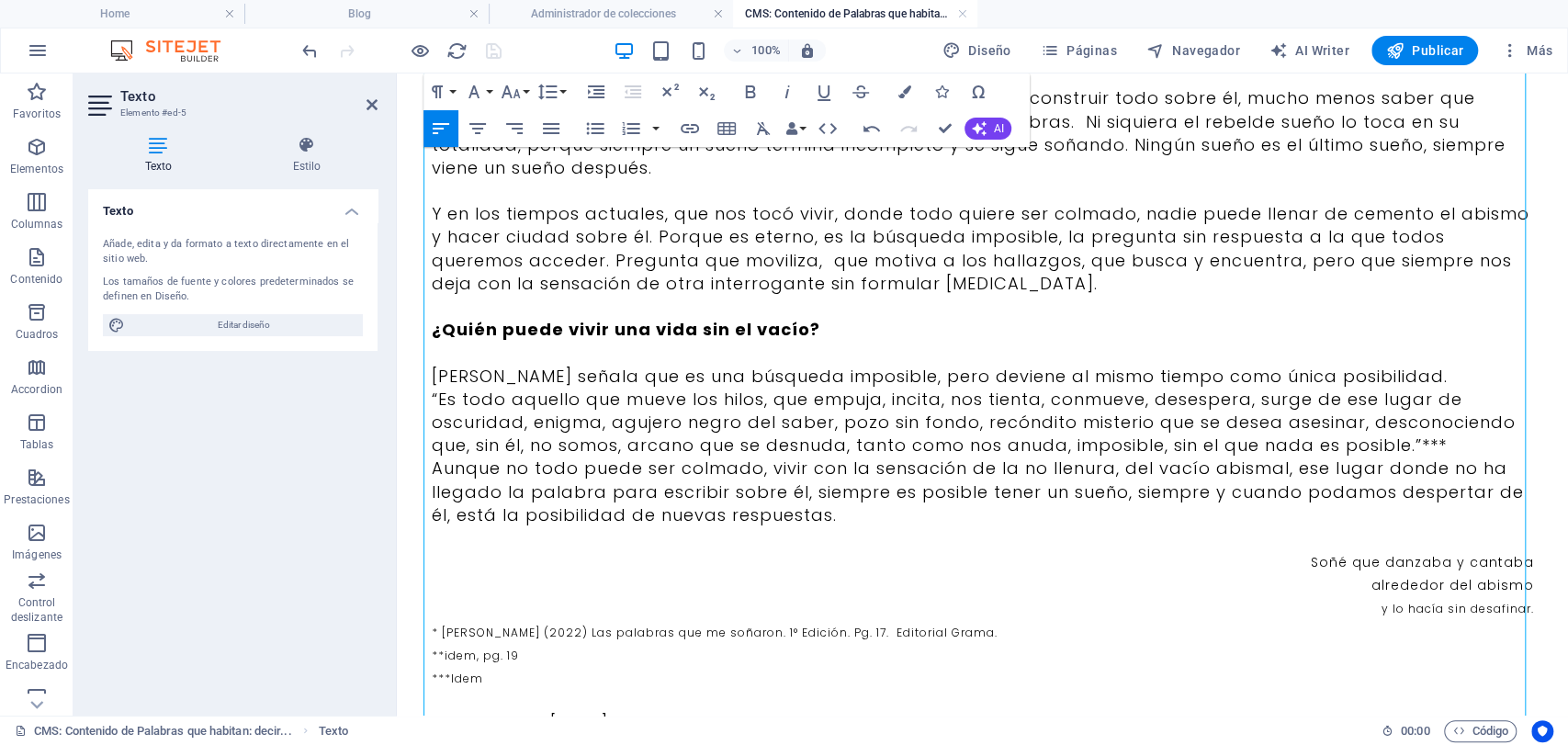
click at [756, 711] on p "Publicado el [DATE]" at bounding box center [983, 722] width 1103 height 23
click at [505, 127] on icon "button" at bounding box center [514, 128] width 22 height 22
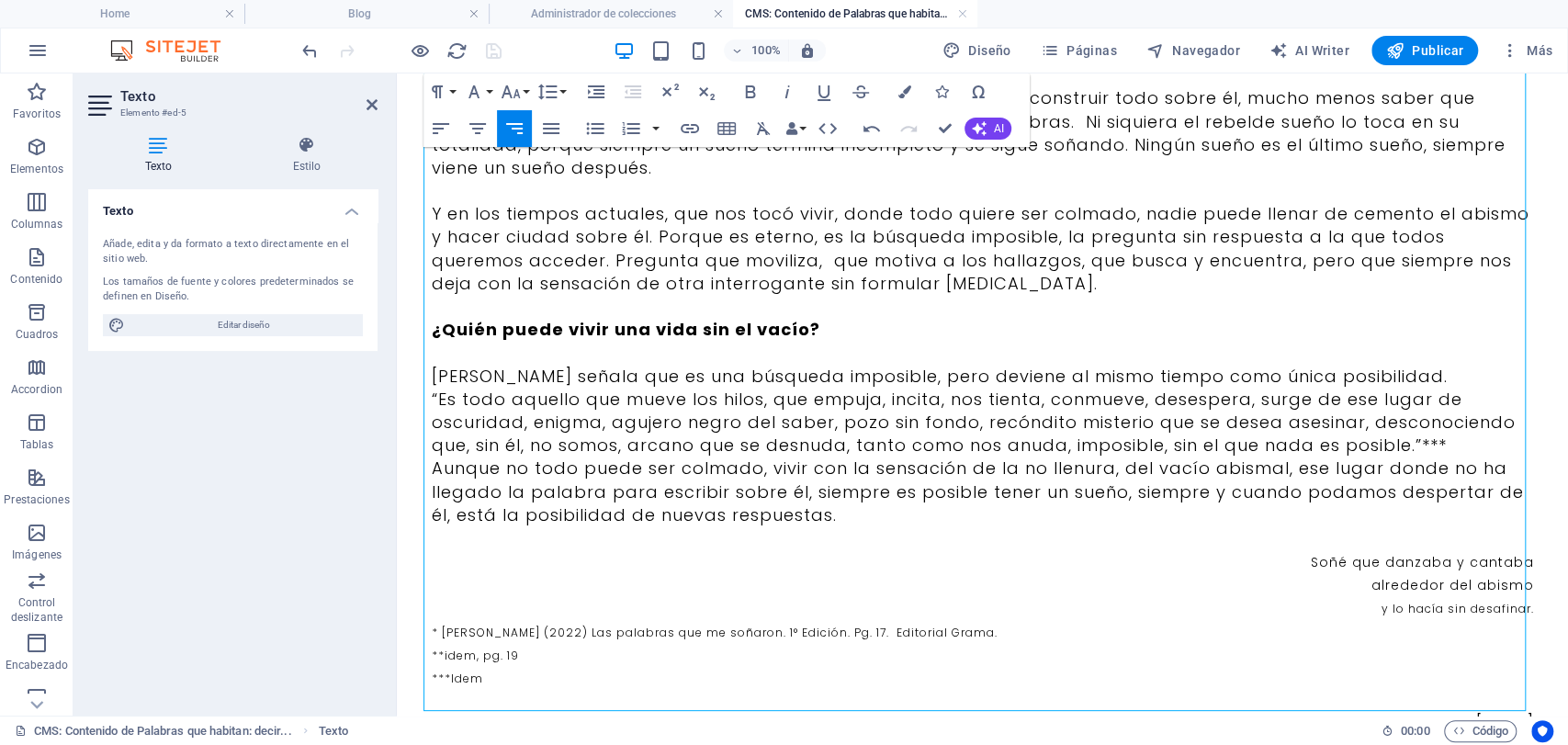
scroll to position [1305, 0]
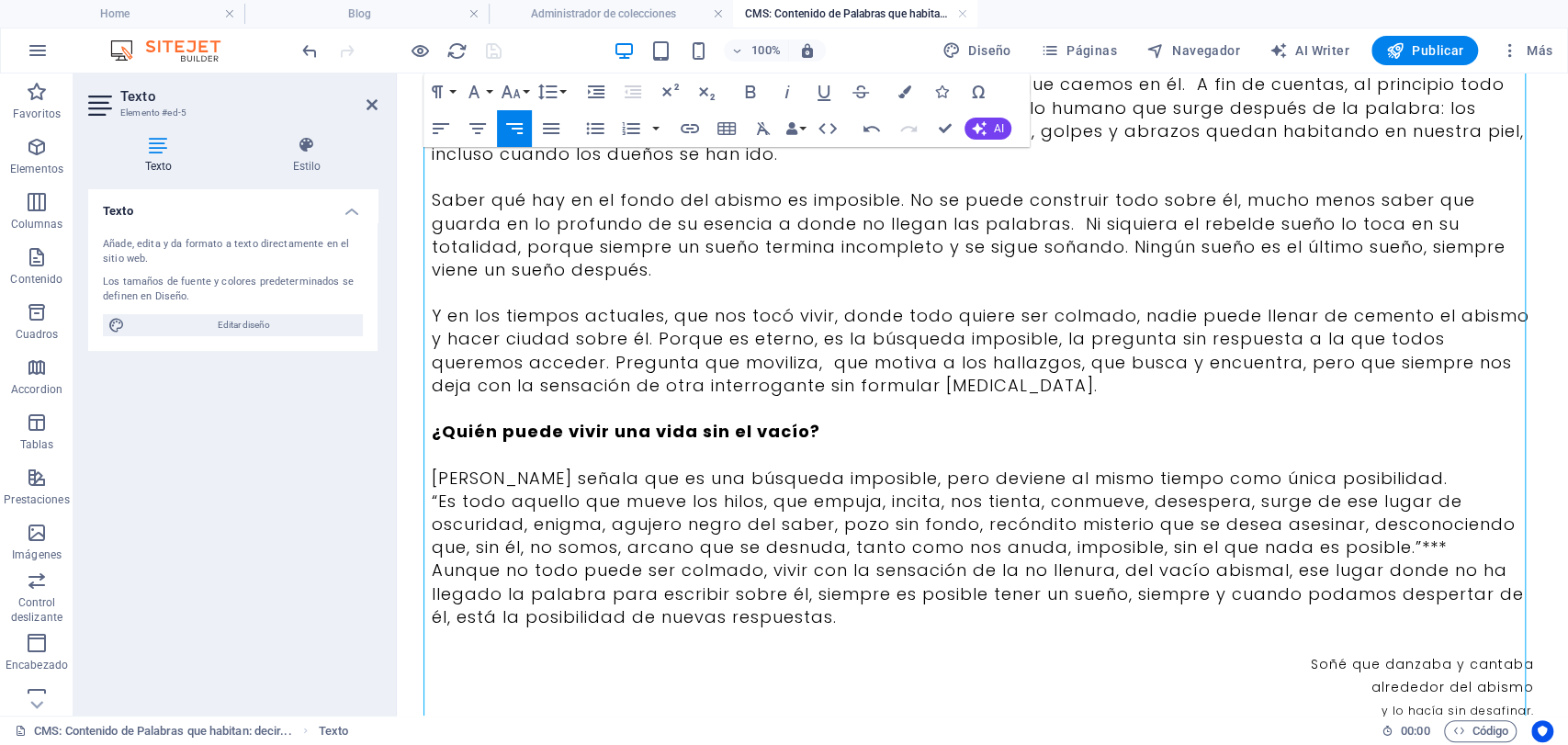
click at [1408, 467] on p "[PERSON_NAME] señala que es una búsqueda imposible, pero deviene al mismo tiemp…" at bounding box center [983, 478] width 1103 height 23
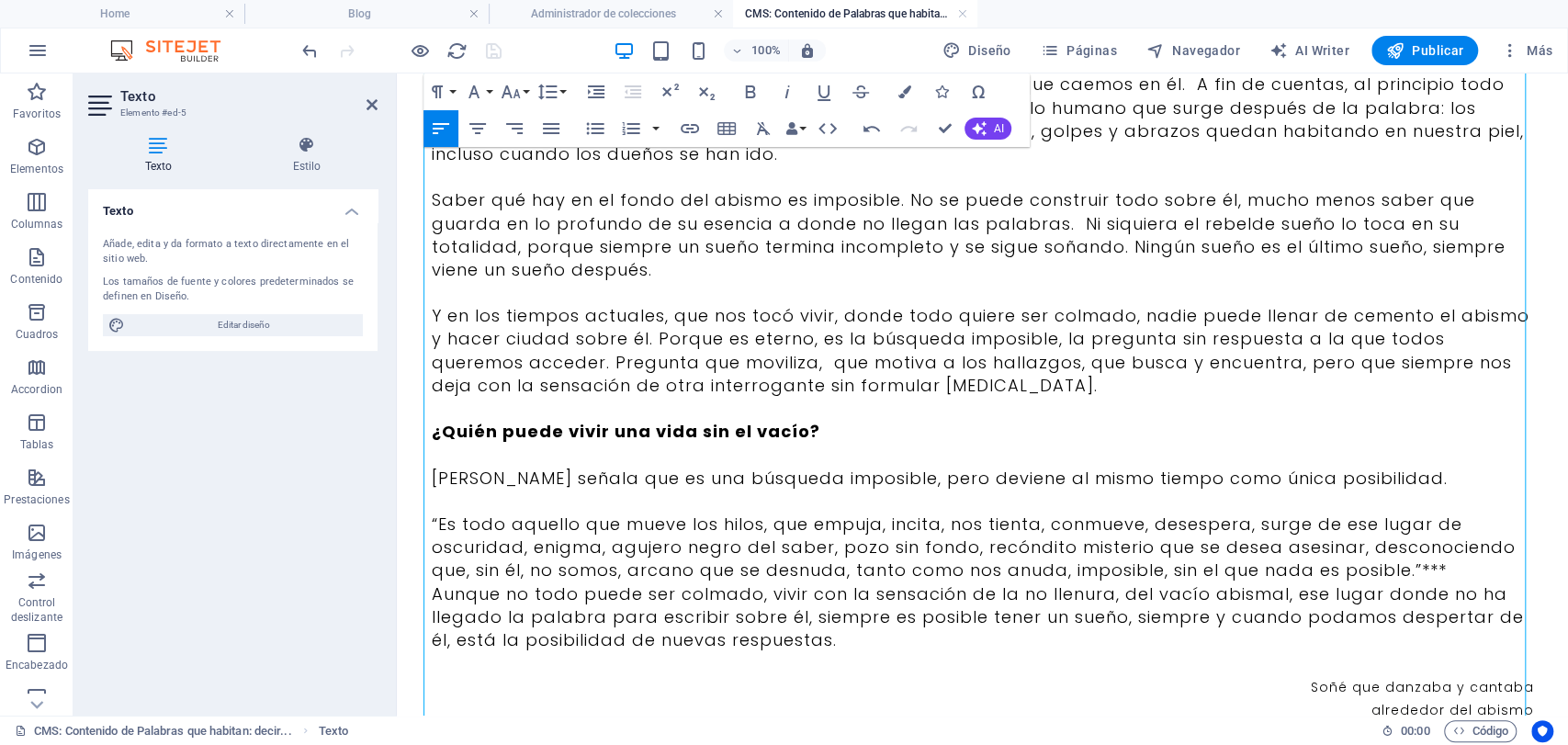
click at [1467, 542] on p "“Es todo aquello que mueve los hilos, que empuja, incita, nos tienta, conmueve,…" at bounding box center [983, 548] width 1103 height 70
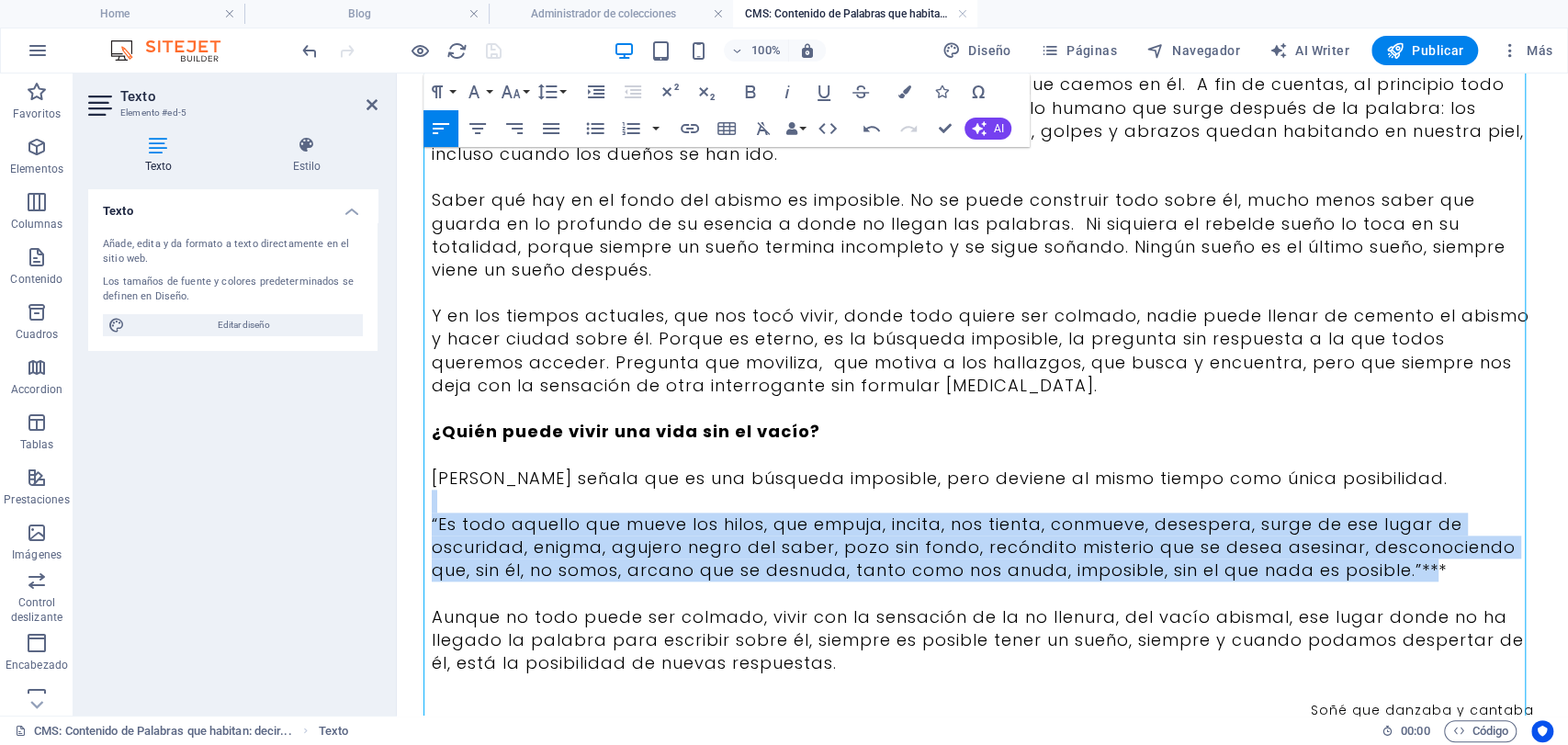
drag, startPoint x: 1426, startPoint y: 557, endPoint x: 786, endPoint y: 475, distance: 645.2
click at [471, 134] on icon "button" at bounding box center [477, 128] width 22 height 22
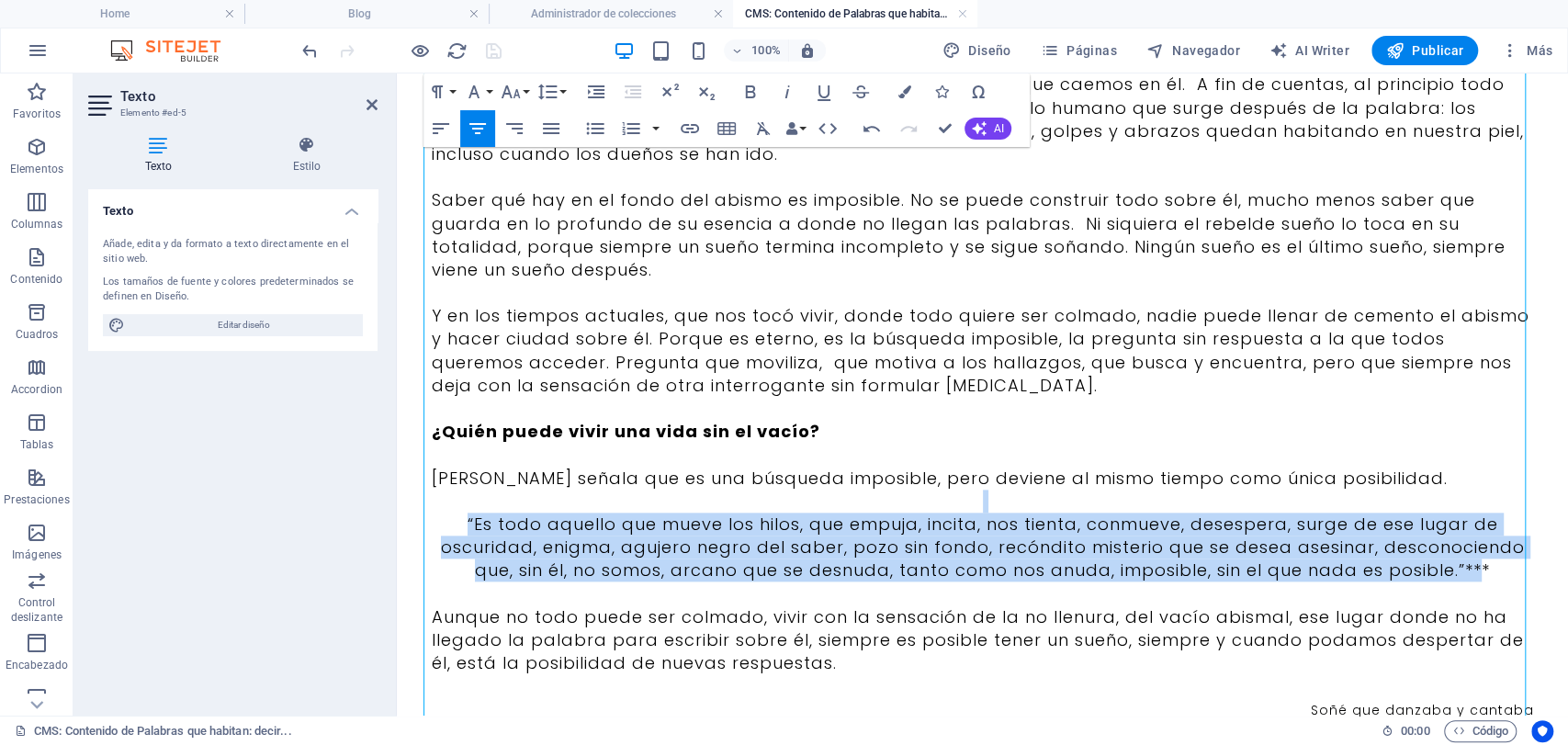
click at [1209, 551] on p "“Es todo aquello que mueve los hilos, que empuja, incita, nos tienta, conmueve,…" at bounding box center [983, 548] width 1103 height 70
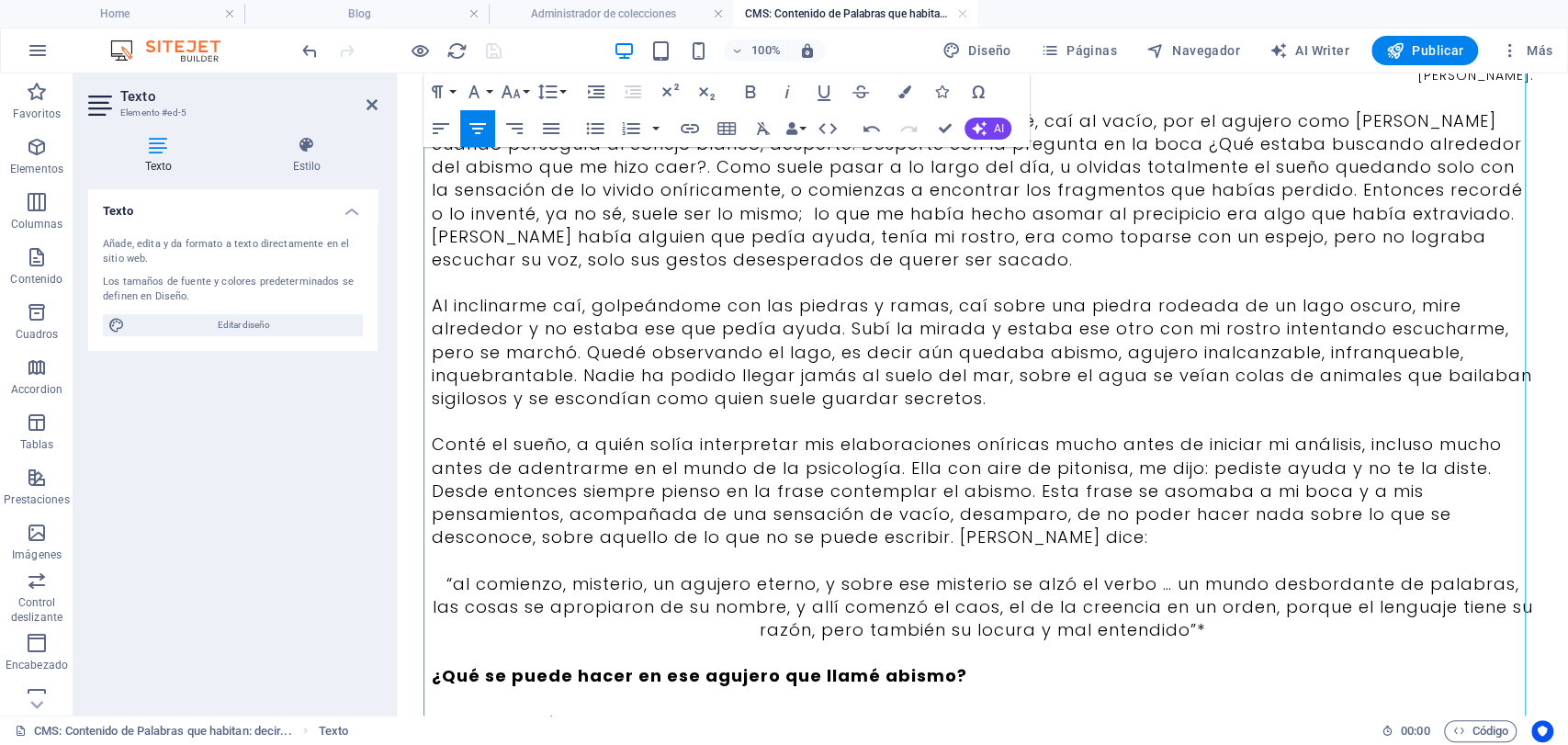
scroll to position [102, 0]
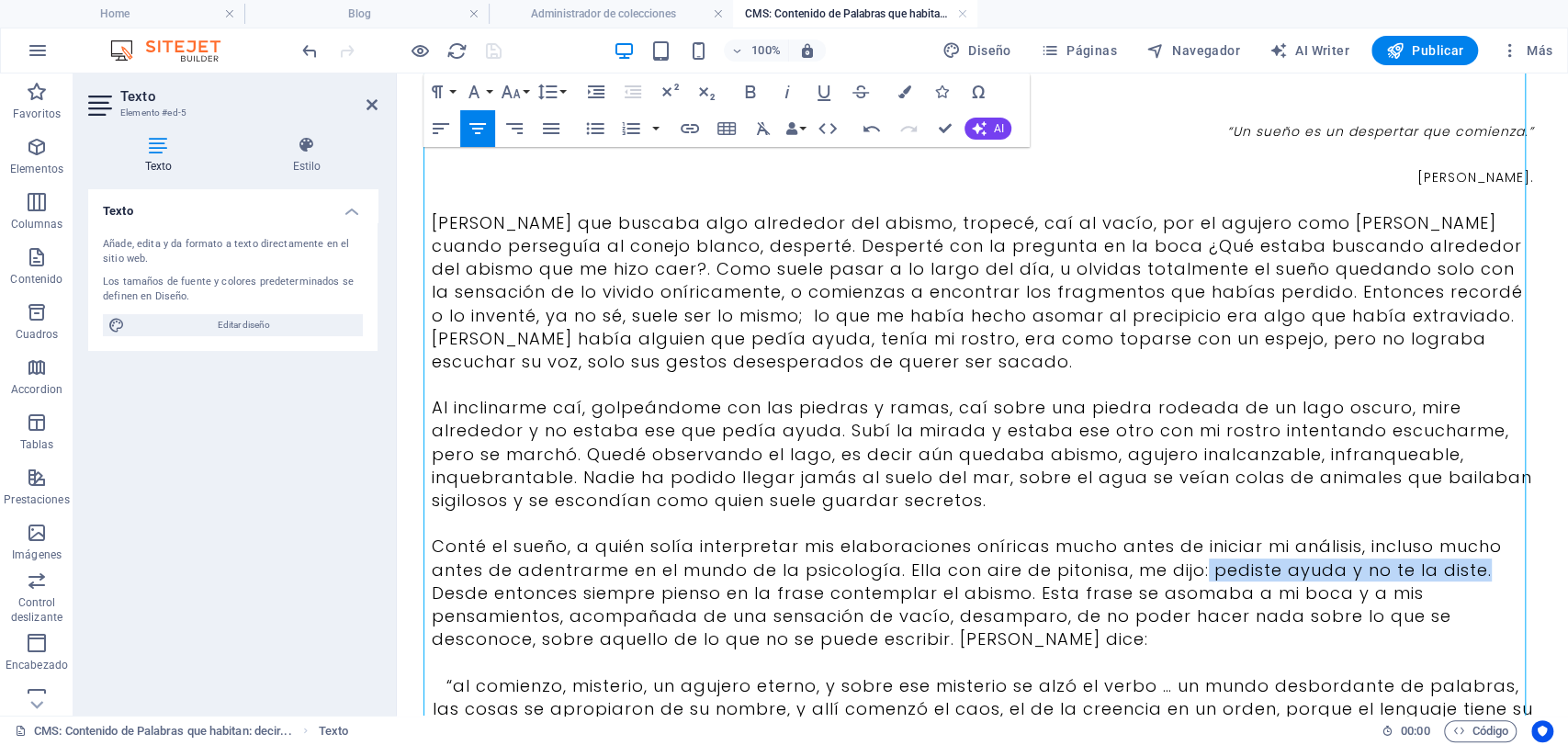
drag, startPoint x: 1196, startPoint y: 572, endPoint x: 1484, endPoint y: 572, distance: 288.0
click at [1484, 572] on p "Conté el sueño, a quién solía interpretar mis elaboraciones oníricas mucho ante…" at bounding box center [983, 592] width 1103 height 115
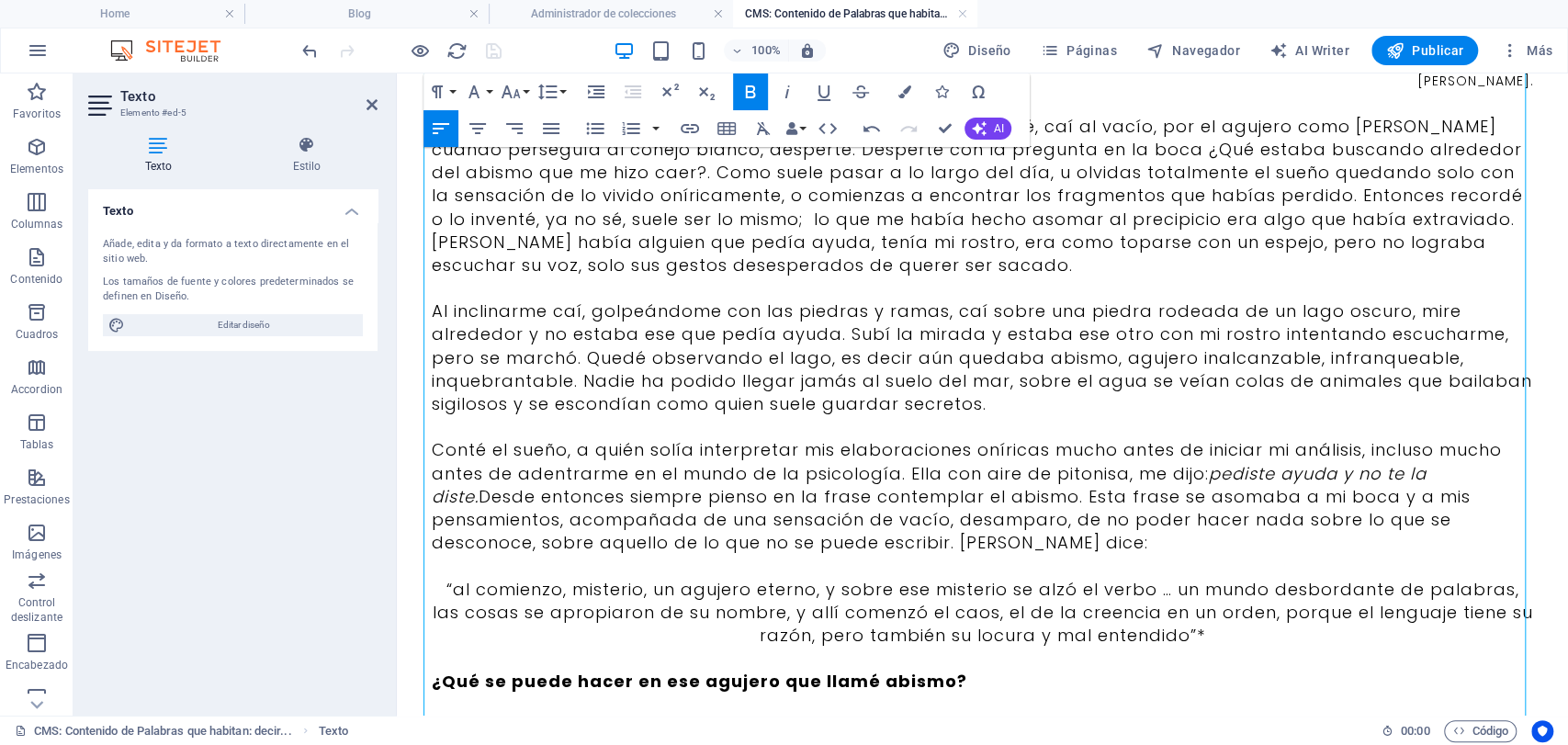
scroll to position [222, 0]
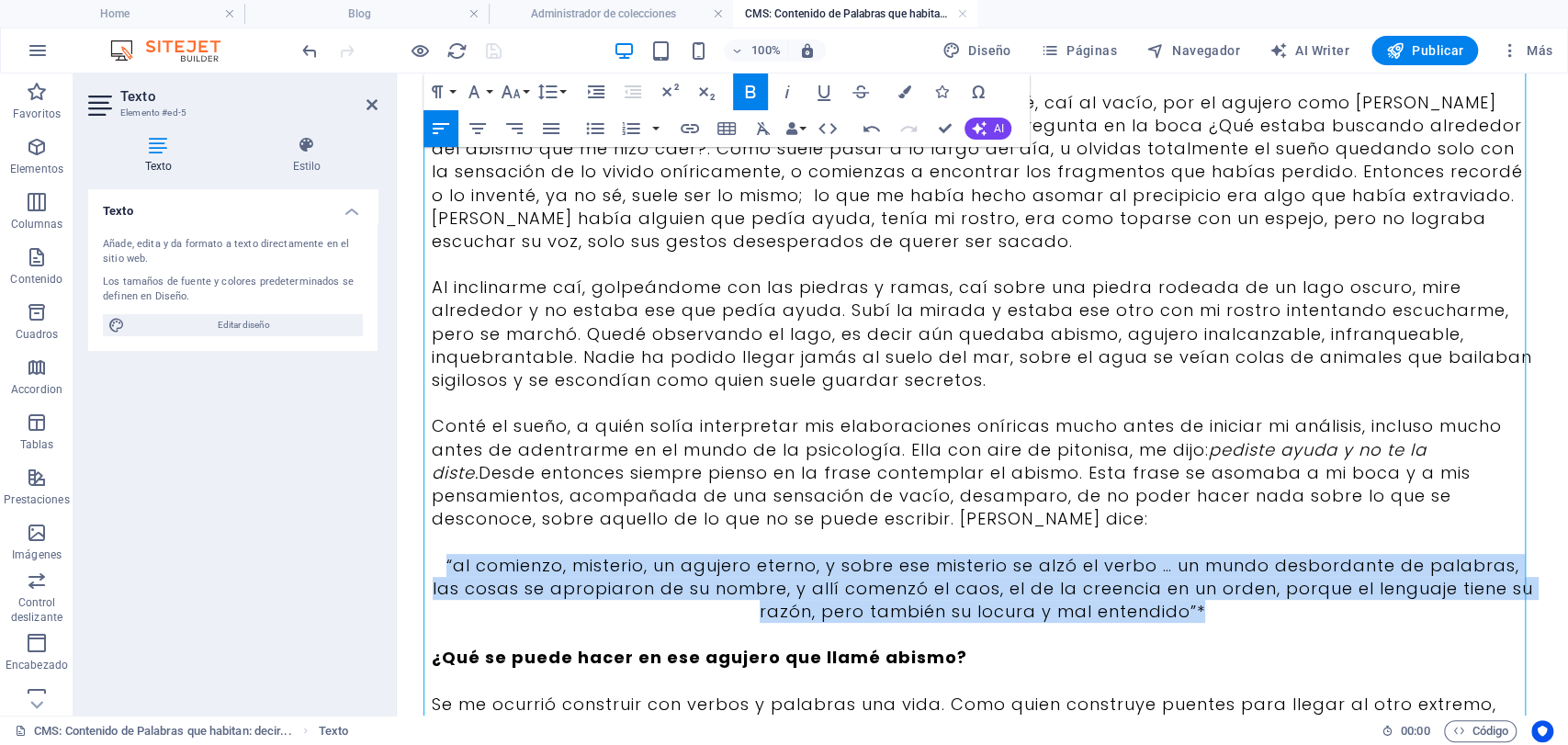
drag, startPoint x: 1132, startPoint y: 609, endPoint x: 409, endPoint y: 554, distance: 725.1
click at [783, 90] on icon "button" at bounding box center [787, 92] width 22 height 22
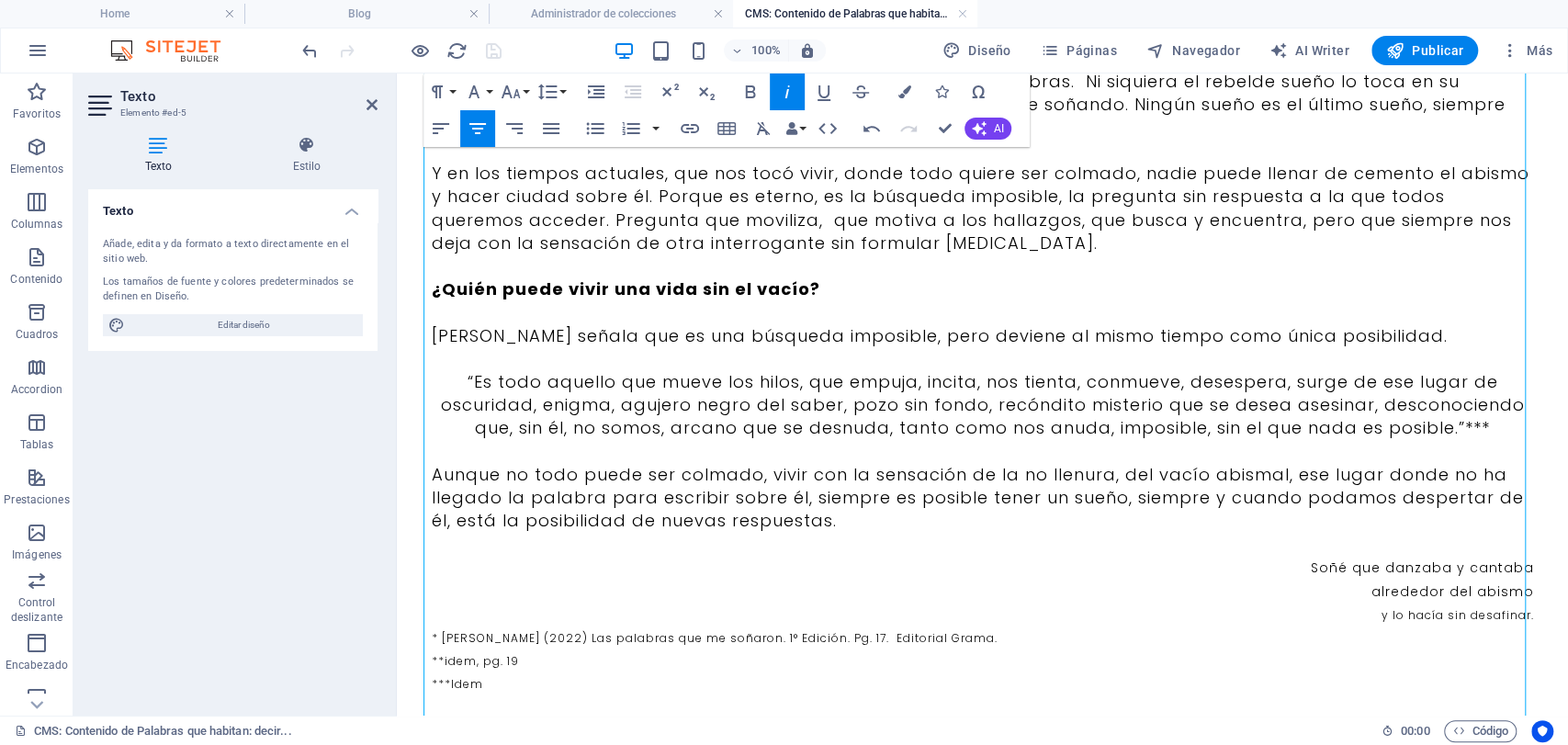
scroll to position [1449, 0]
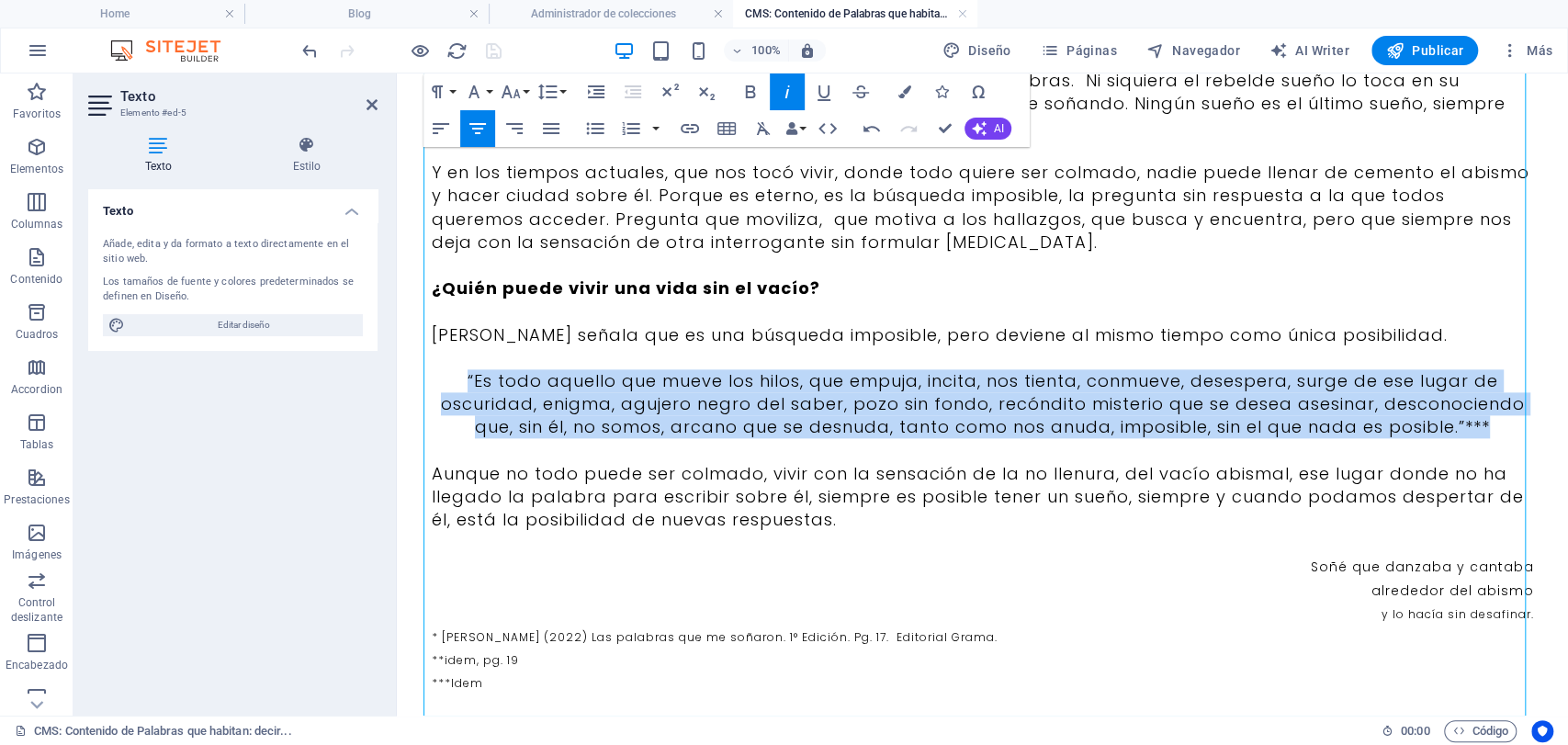
drag, startPoint x: 1496, startPoint y: 410, endPoint x: 447, endPoint y: 351, distance: 1050.7
click at [447, 369] on p "“Es todo aquello que mueve los hilos, que empuja, incita, nos tienta, conmueve,…" at bounding box center [983, 404] width 1103 height 70
click at [777, 87] on icon "button" at bounding box center [787, 92] width 22 height 22
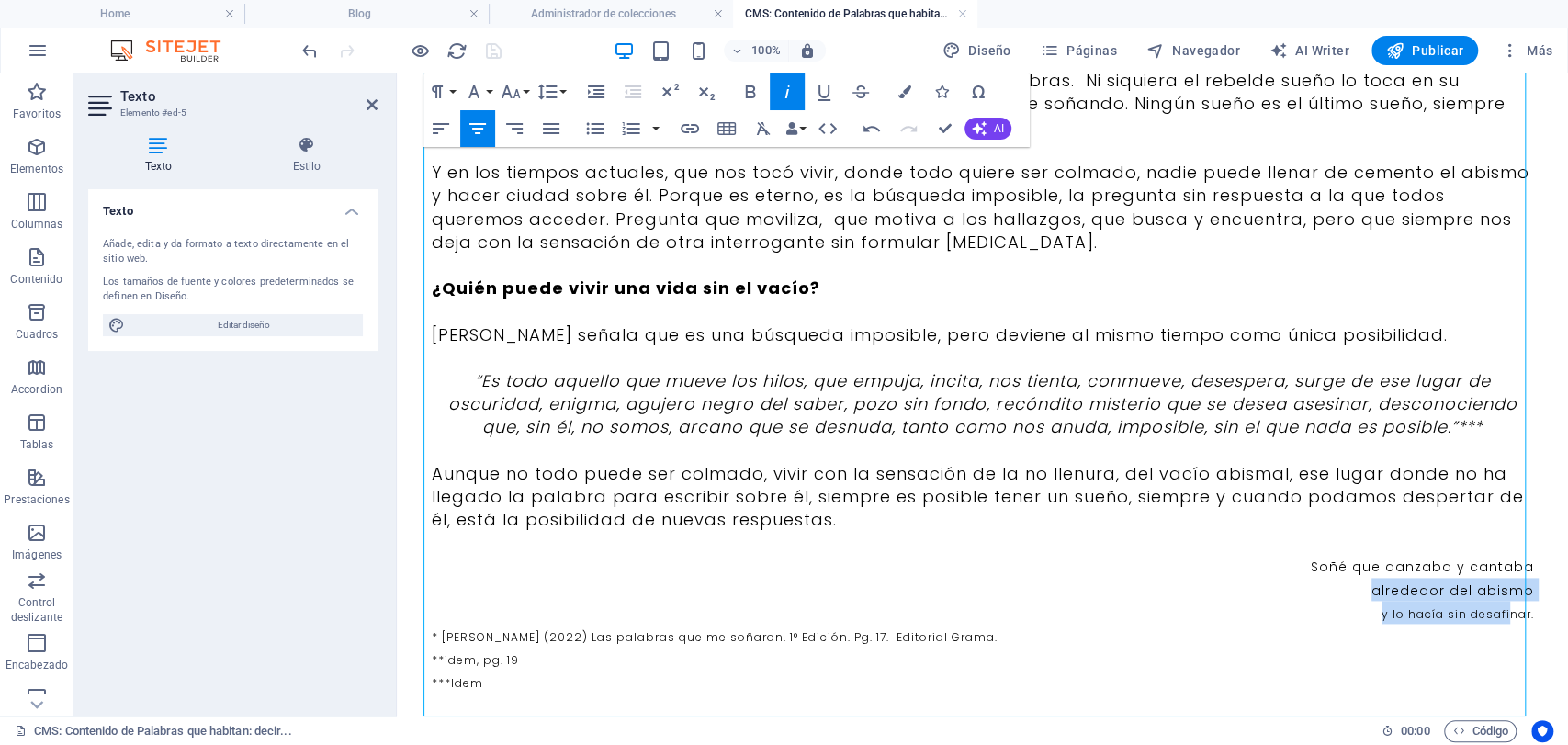
drag, startPoint x: 1308, startPoint y: 559, endPoint x: 1502, endPoint y: 584, distance: 195.6
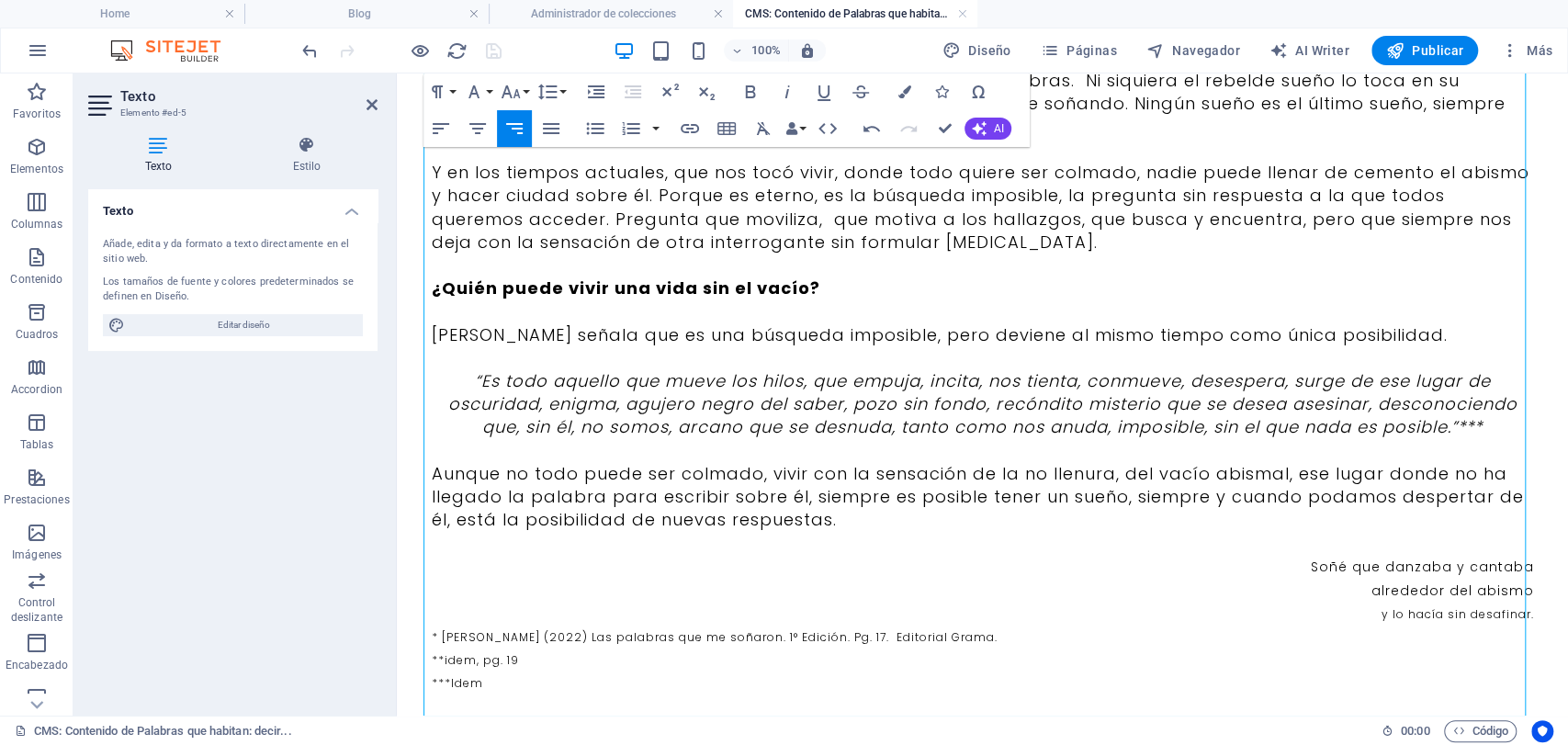
click at [1308, 531] on p at bounding box center [983, 542] width 1103 height 23
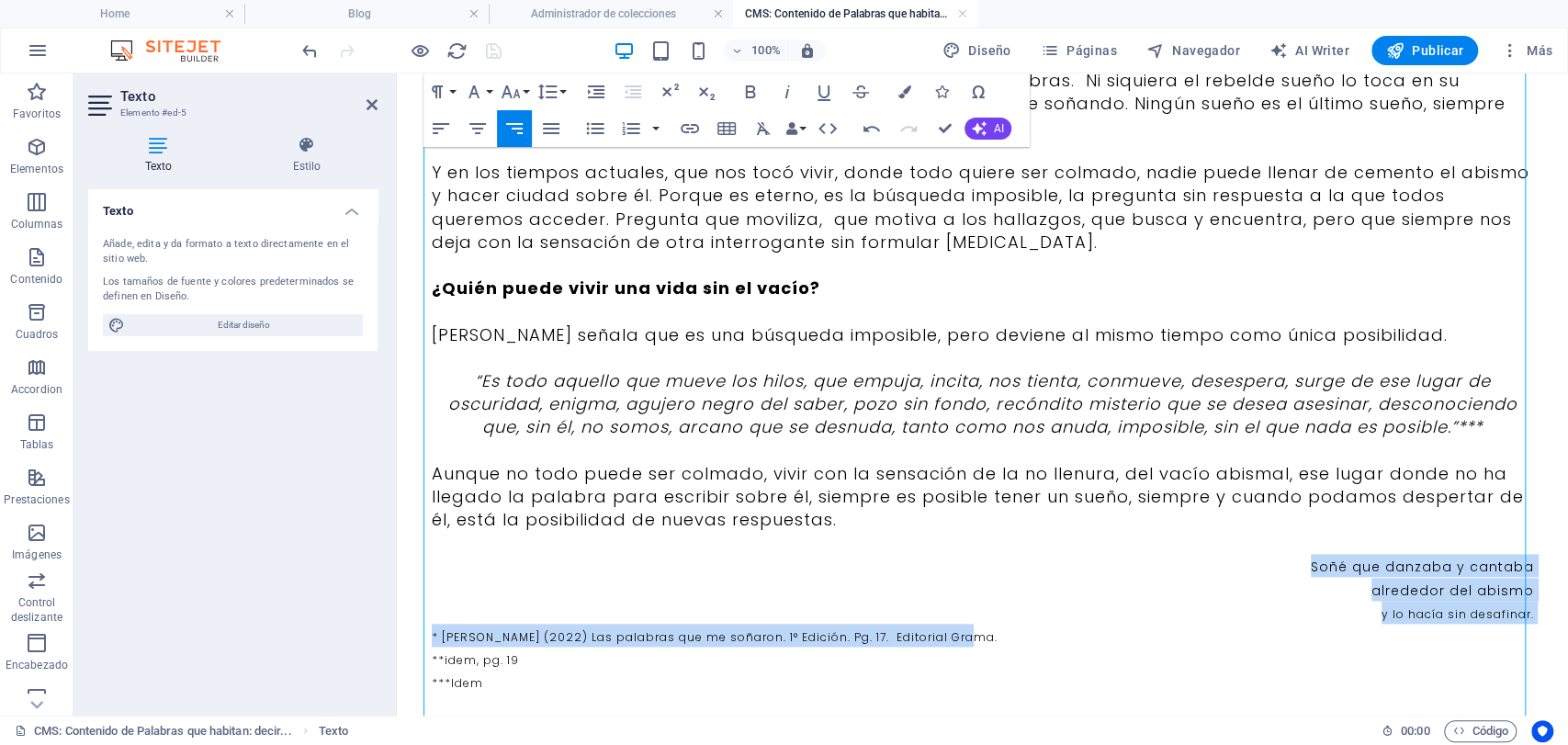
drag, startPoint x: 1294, startPoint y: 535, endPoint x: 1524, endPoint y: 602, distance: 239.6
click at [1282, 578] on p "alrededor del abismo" at bounding box center [983, 589] width 1103 height 23
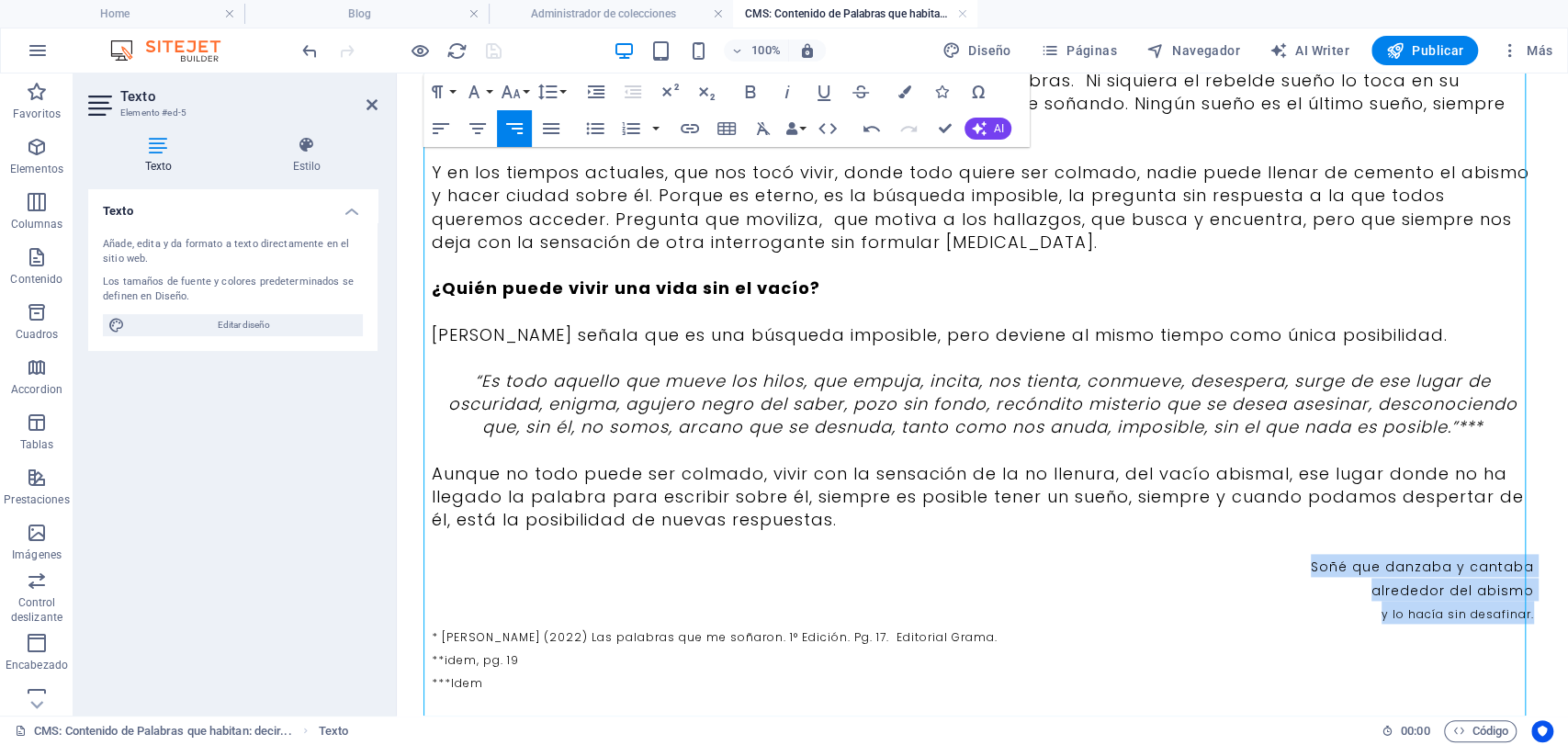
drag, startPoint x: 1301, startPoint y: 539, endPoint x: 1530, endPoint y: 584, distance: 233.4
click at [504, 85] on icon "button" at bounding box center [511, 92] width 22 height 22
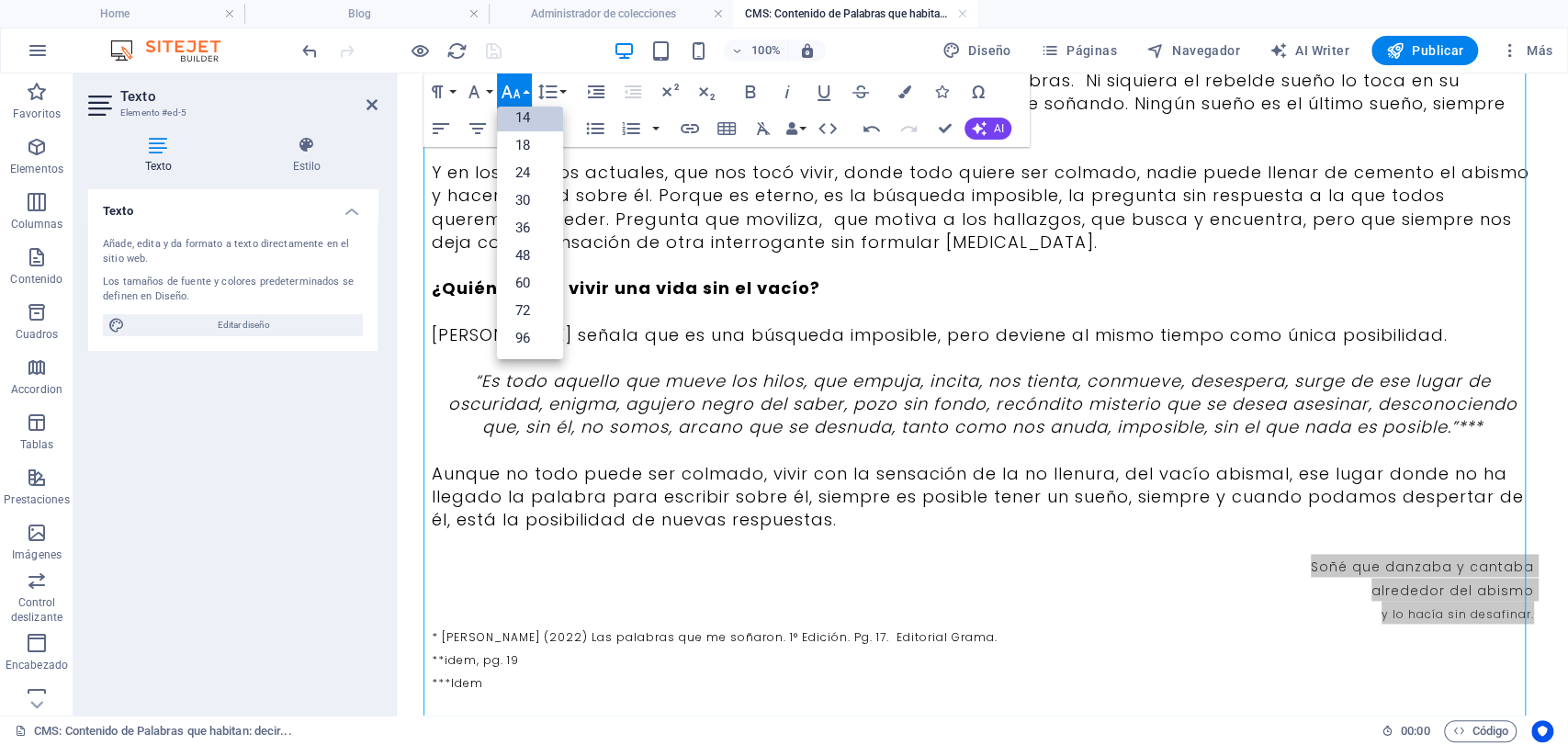
scroll to position [148, 0]
click at [535, 114] on link "14" at bounding box center [530, 117] width 66 height 28
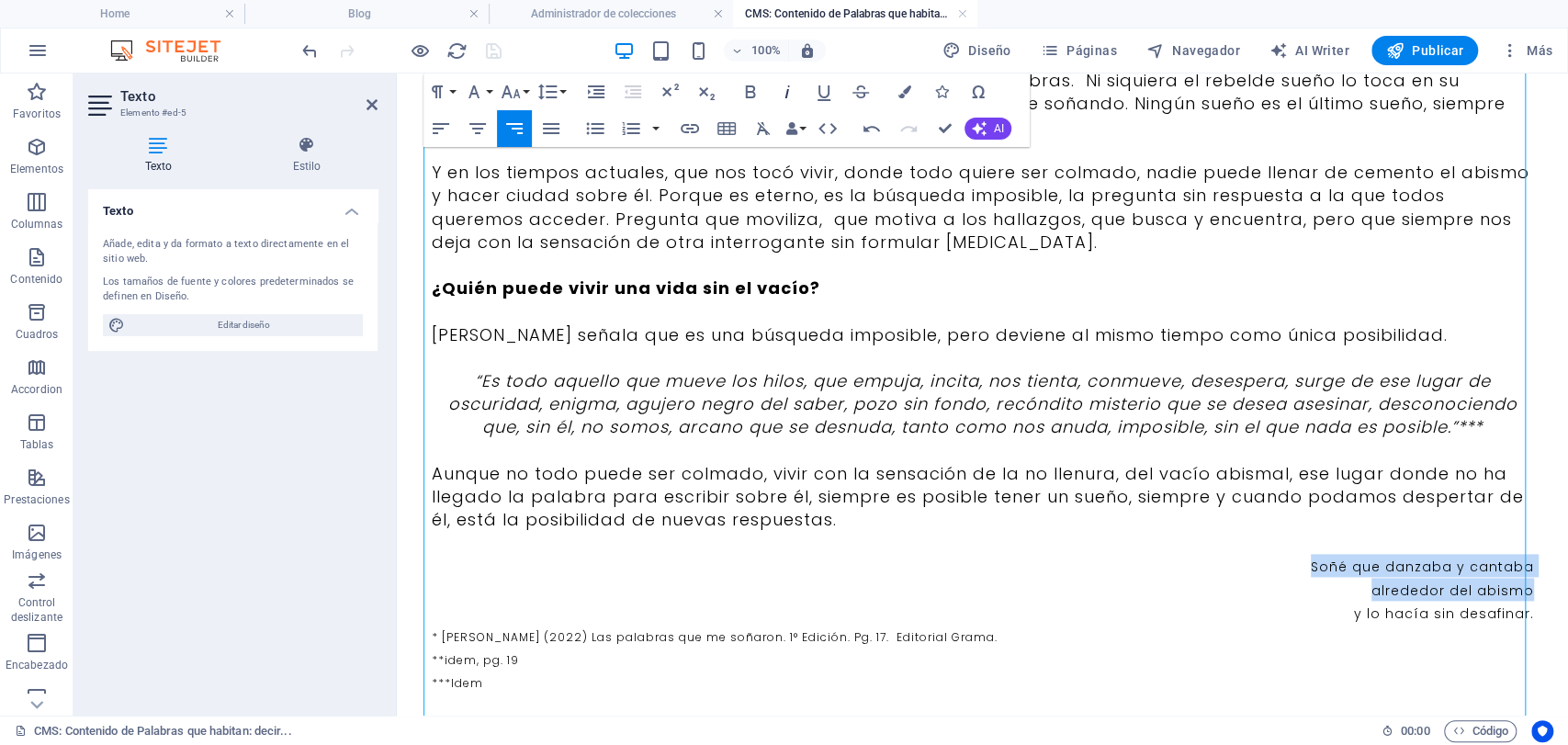
click at [795, 98] on icon "button" at bounding box center [787, 92] width 22 height 22
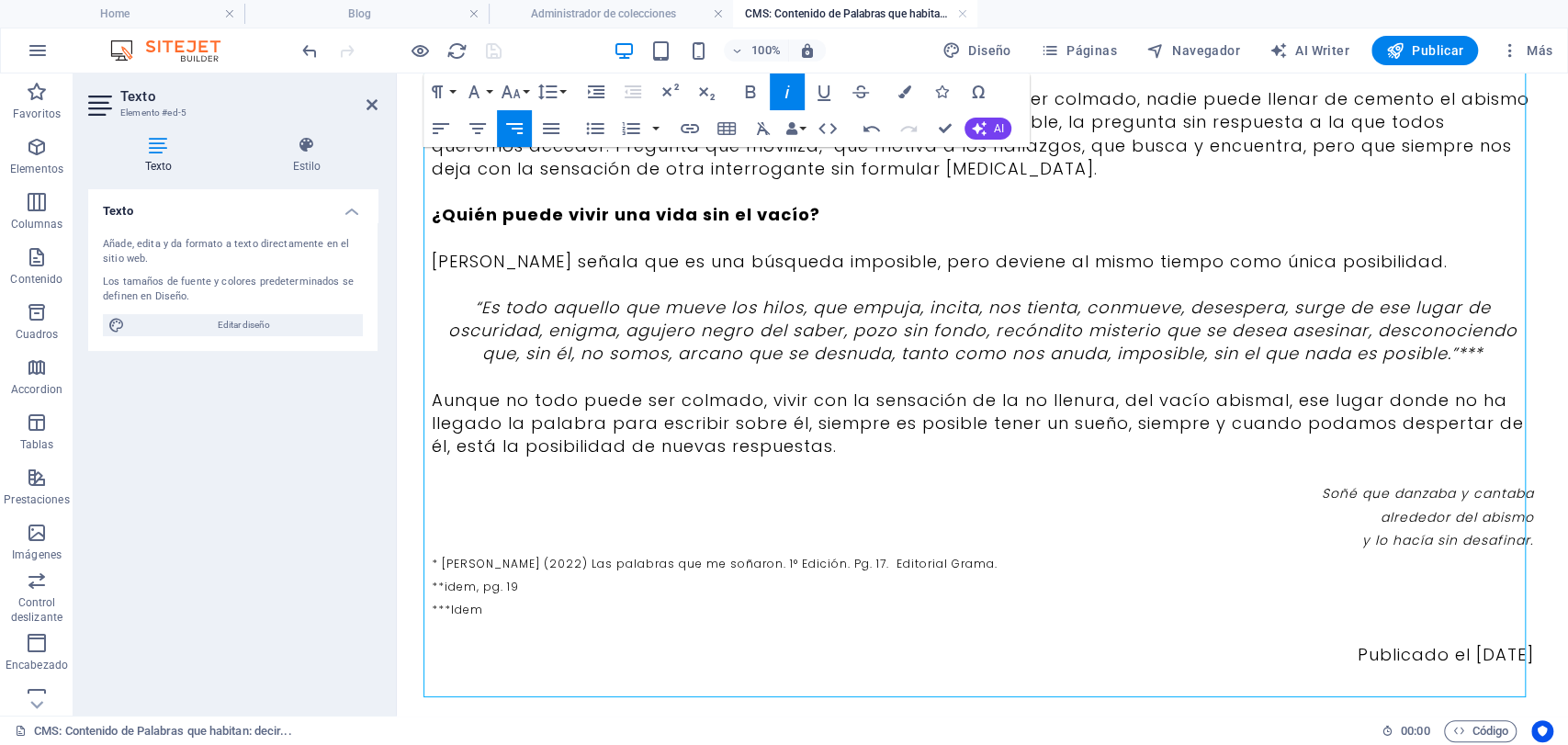
scroll to position [1523, 0]
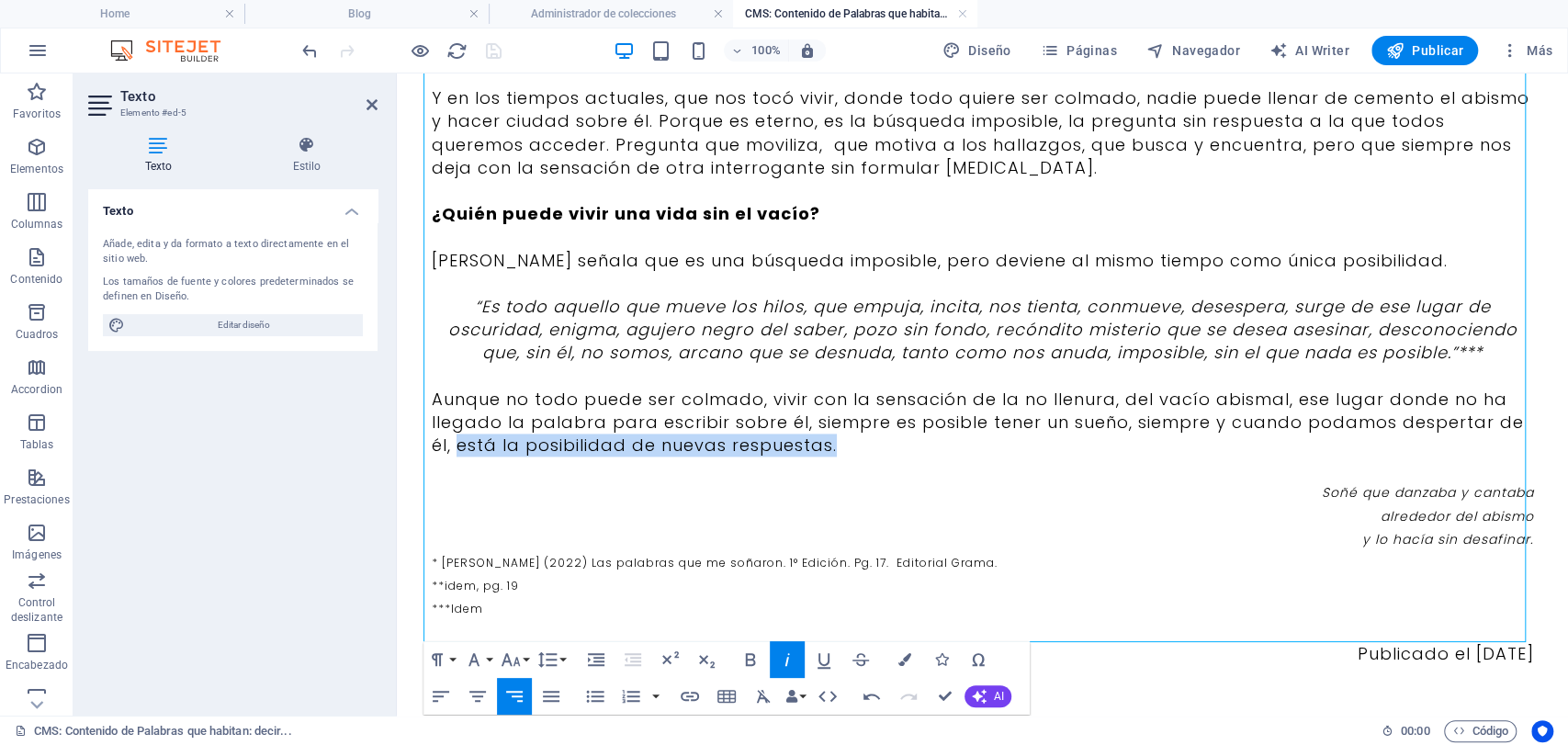
drag, startPoint x: 852, startPoint y: 443, endPoint x: 422, endPoint y: 424, distance: 430.4
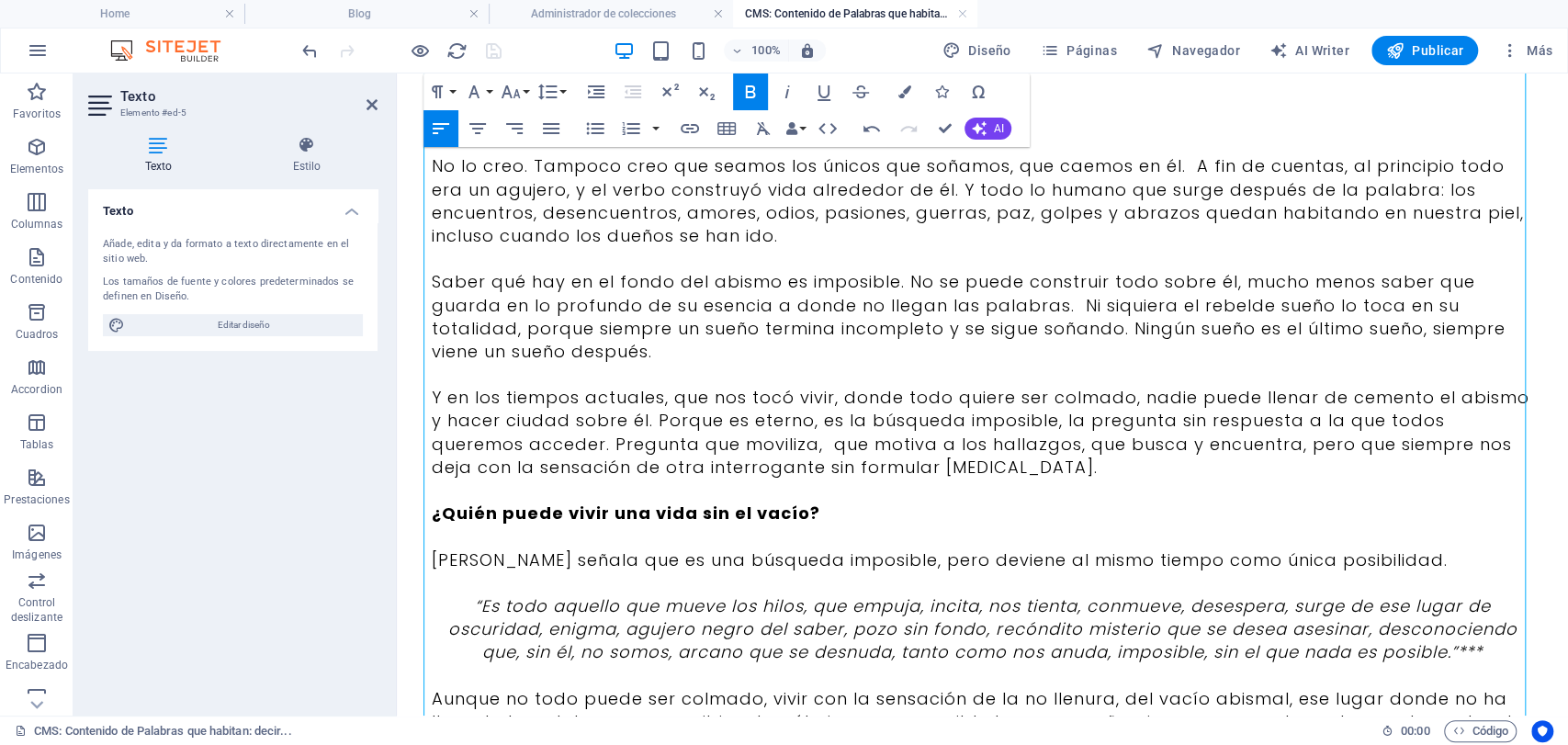
scroll to position [1217, 0]
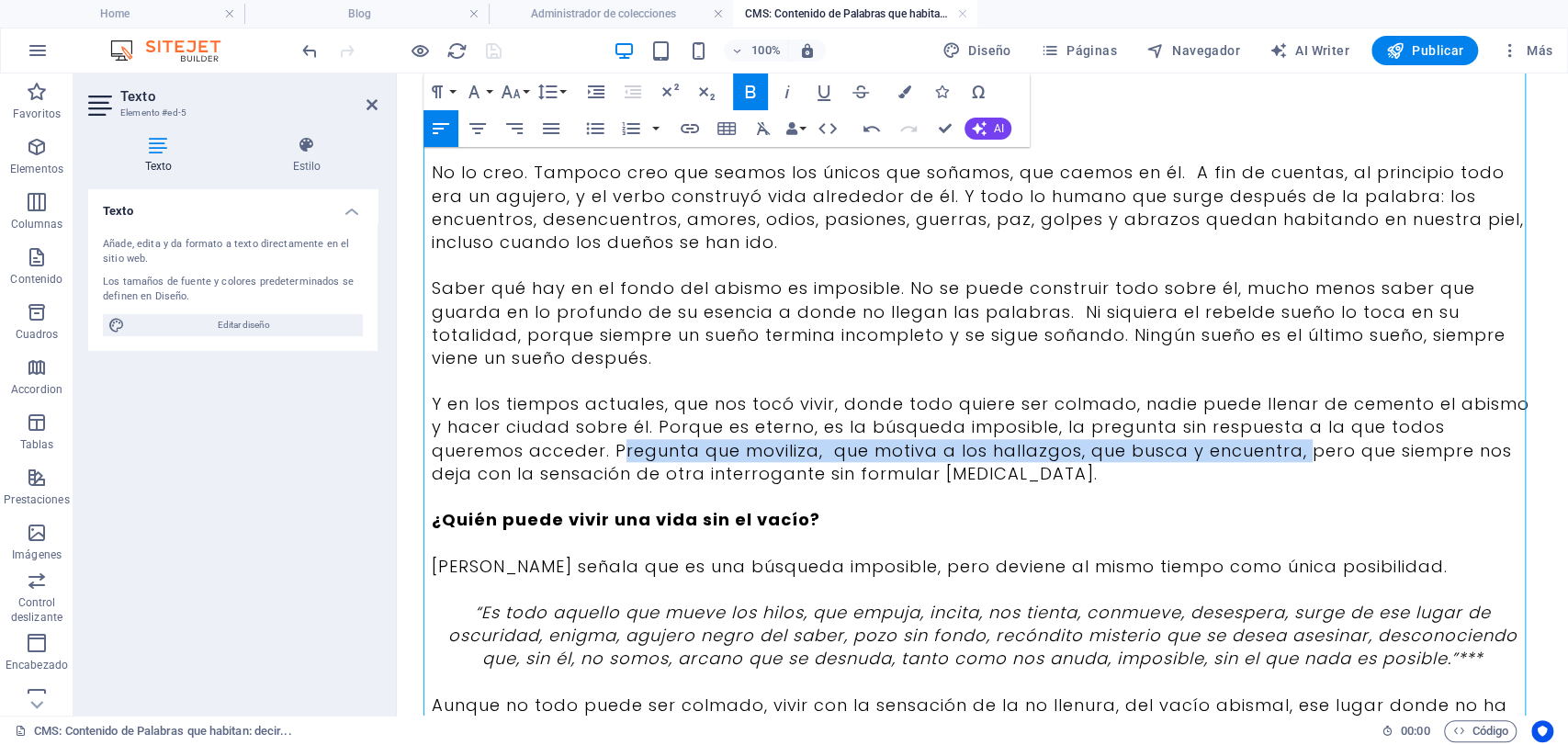
drag, startPoint x: 520, startPoint y: 424, endPoint x: 1193, endPoint y: 428, distance: 673.0
click at [1193, 428] on p "Y en los tiempos actuales, que nos tocó vivir, donde todo quiere ser colmado, n…" at bounding box center [983, 439] width 1103 height 93
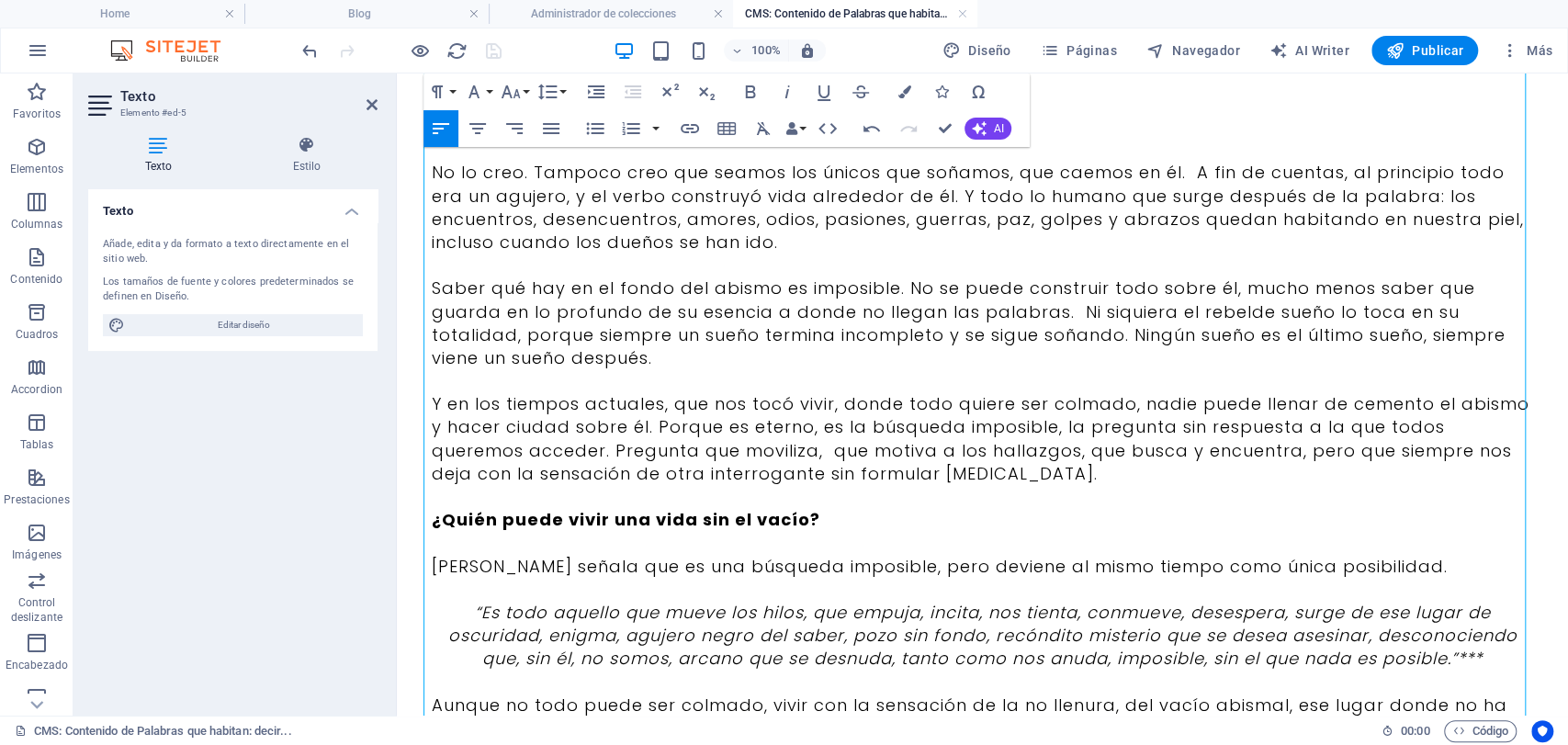
click at [511, 424] on p "Y en los tiempos actuales, que nos tocó vivir, donde todo quiere ser colmado, n…" at bounding box center [983, 439] width 1103 height 93
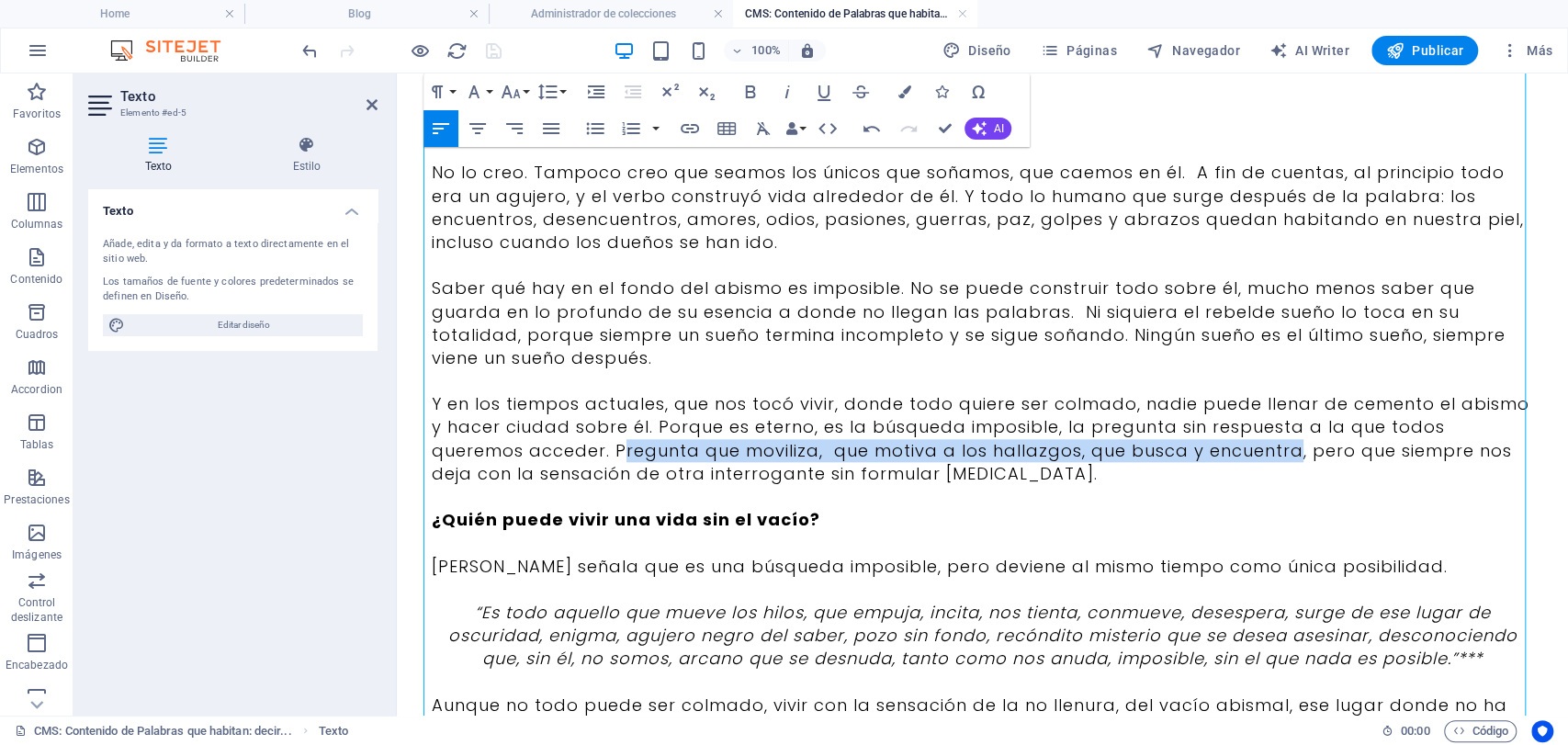
drag, startPoint x: 546, startPoint y: 424, endPoint x: 1183, endPoint y: 424, distance: 637.0
click at [1183, 424] on p "Y en los tiempos actuales, que nos tocó vivir, donde todo quiere ser colmado, n…" at bounding box center [983, 439] width 1103 height 93
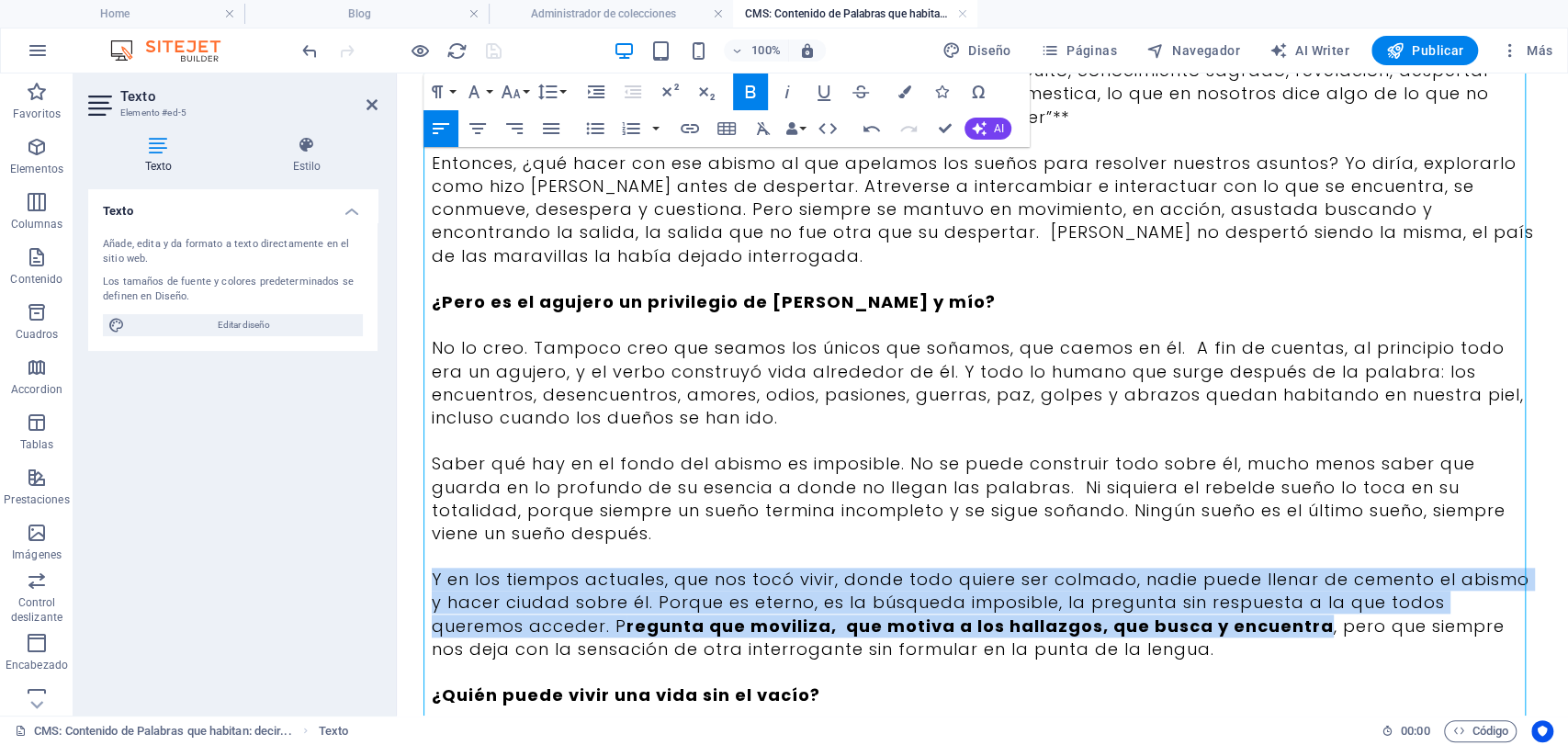
scroll to position [1013, 0]
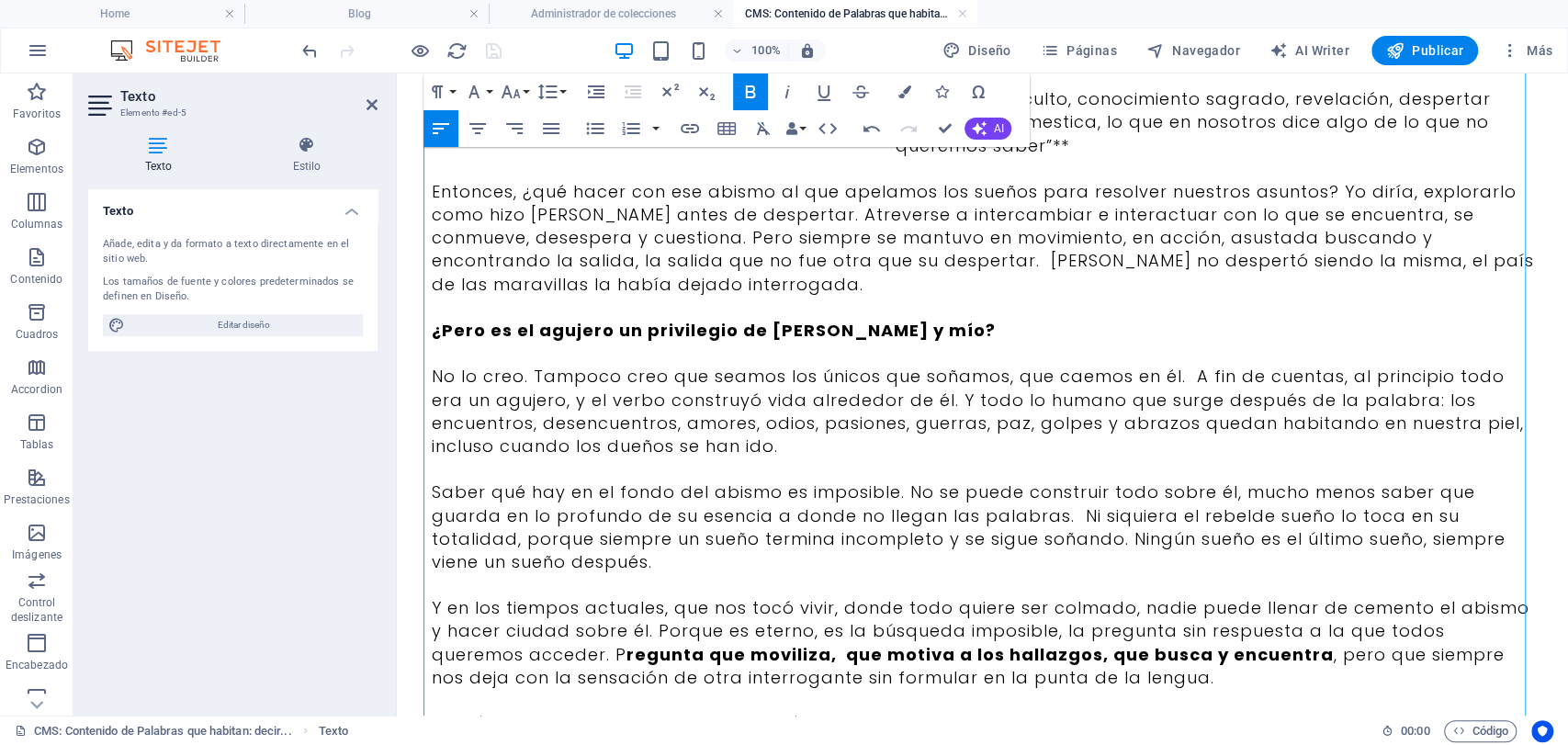
click at [511, 627] on p "Y en los tiempos actuales, que nos tocó vivir, donde todo quiere ser colmado, n…" at bounding box center [983, 643] width 1103 height 93
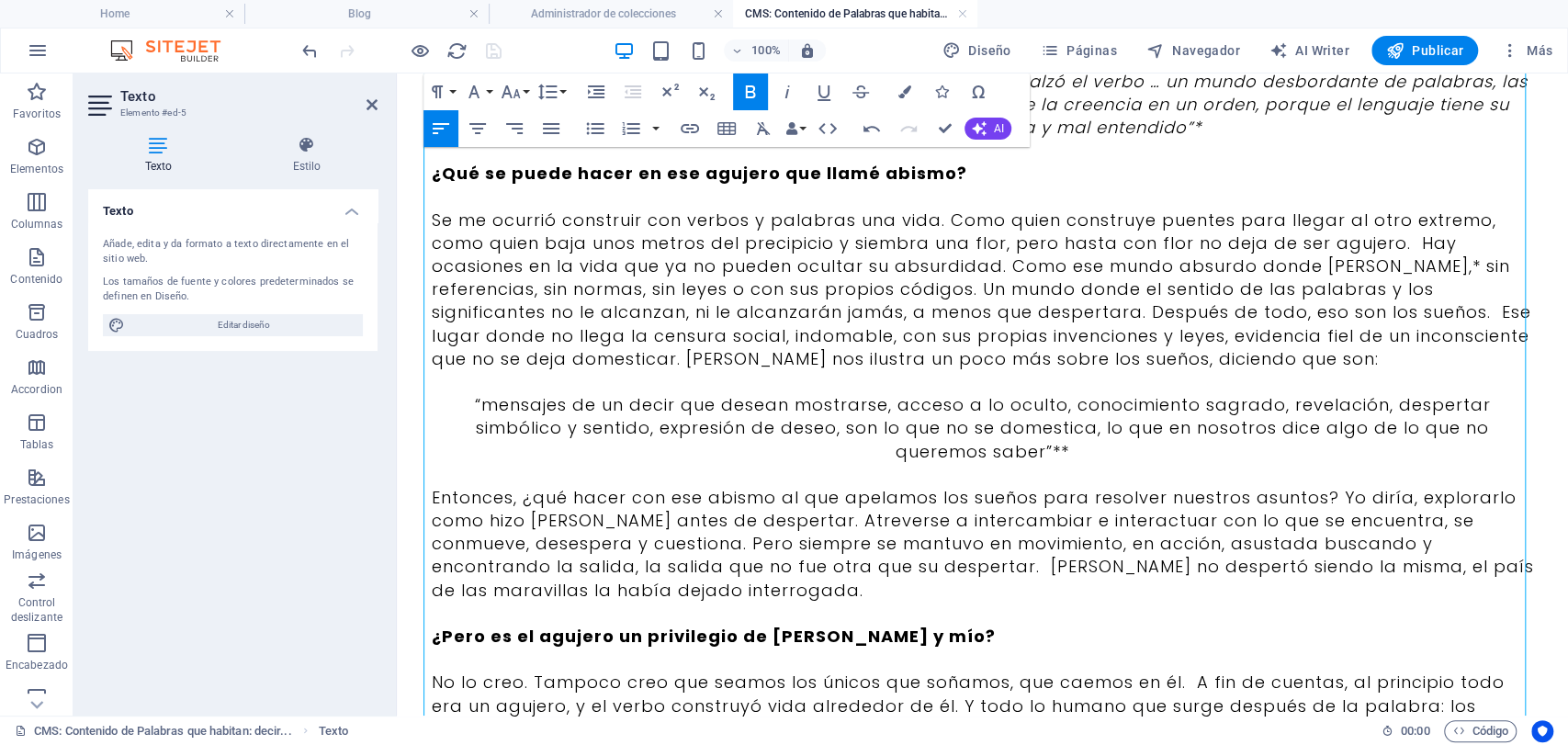
scroll to position [706, 0]
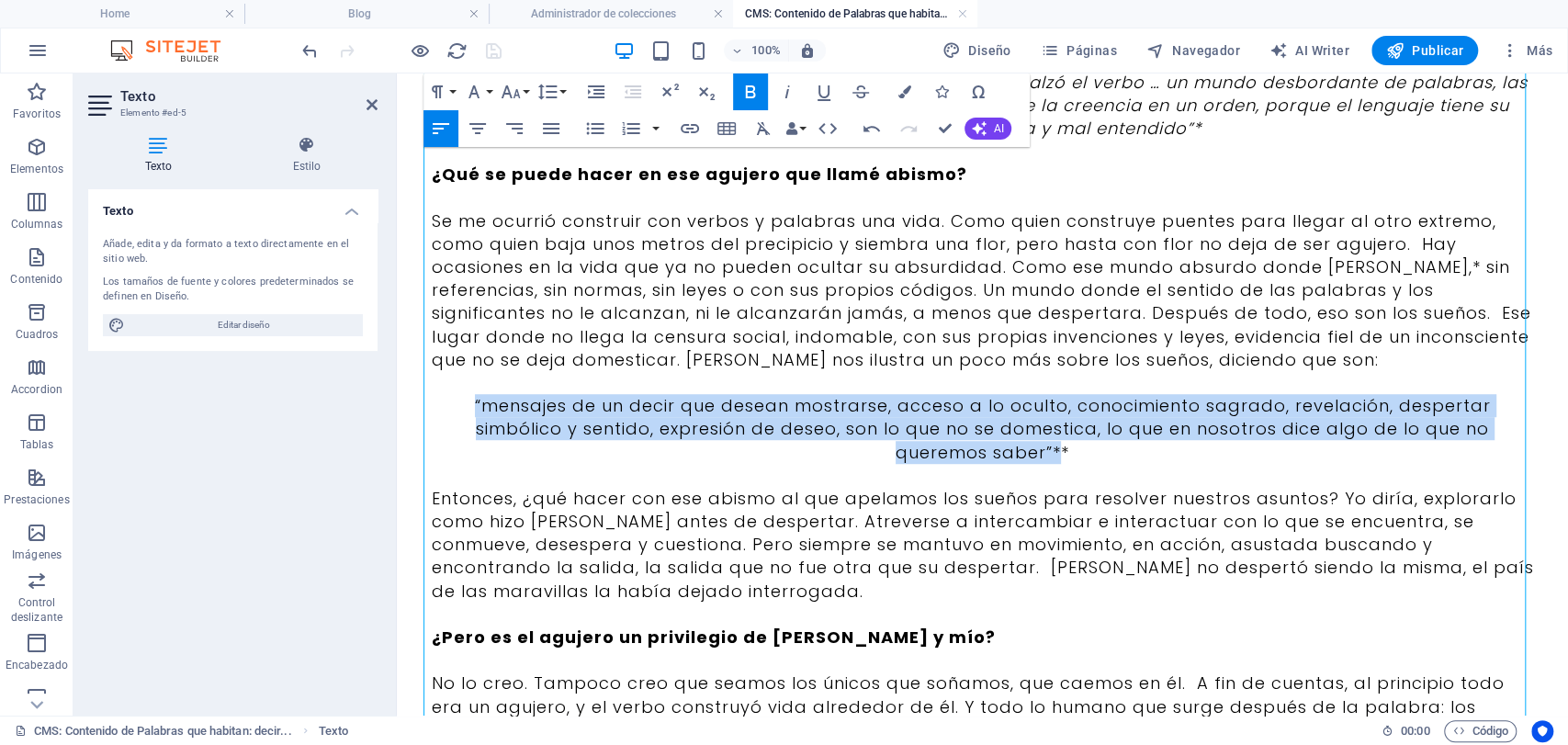
drag, startPoint x: 1512, startPoint y: 422, endPoint x: 425, endPoint y: 404, distance: 1087.1
click at [432, 404] on p "“mensajes de un decir que desean mostrarse, acceso a lo oculto, conocimiento sa…" at bounding box center [983, 429] width 1103 height 70
click at [777, 85] on icon "button" at bounding box center [787, 92] width 22 height 22
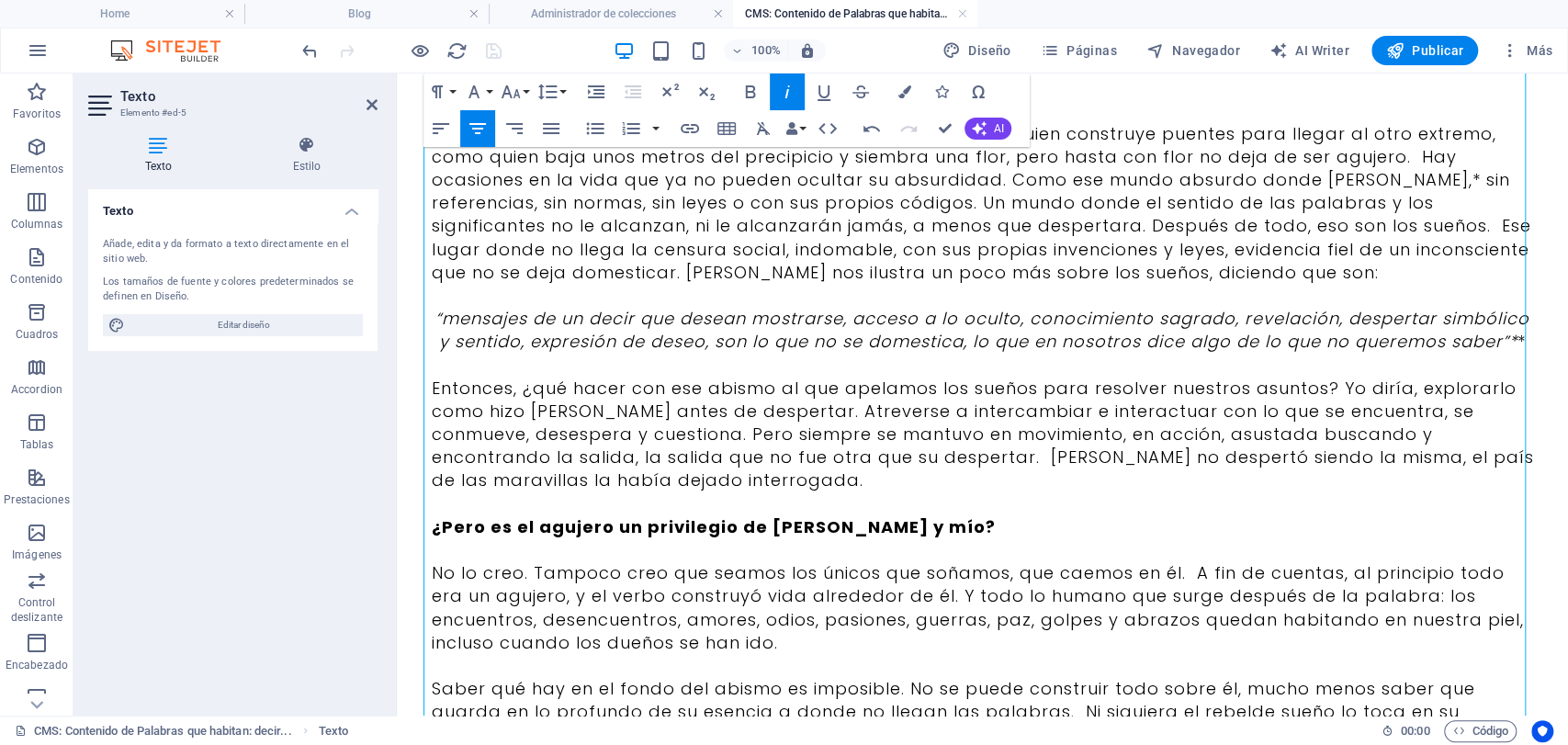
scroll to position [604, 0]
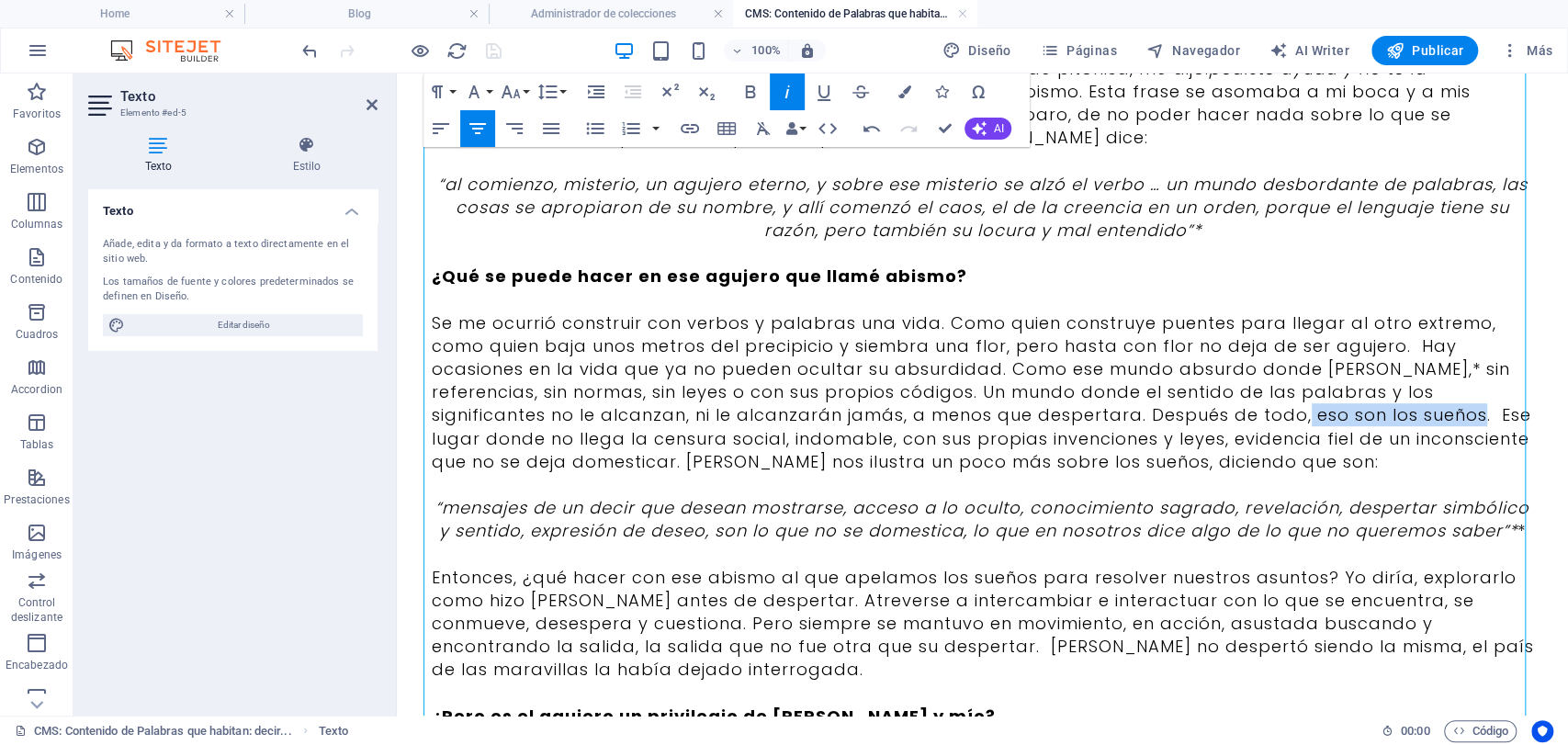
drag, startPoint x: 1301, startPoint y: 418, endPoint x: 1471, endPoint y: 421, distance: 170.0
click at [1471, 421] on p "Se me ocurrió construir con verbos y palabras una vida. Como quien construye pu…" at bounding box center [983, 393] width 1103 height 162
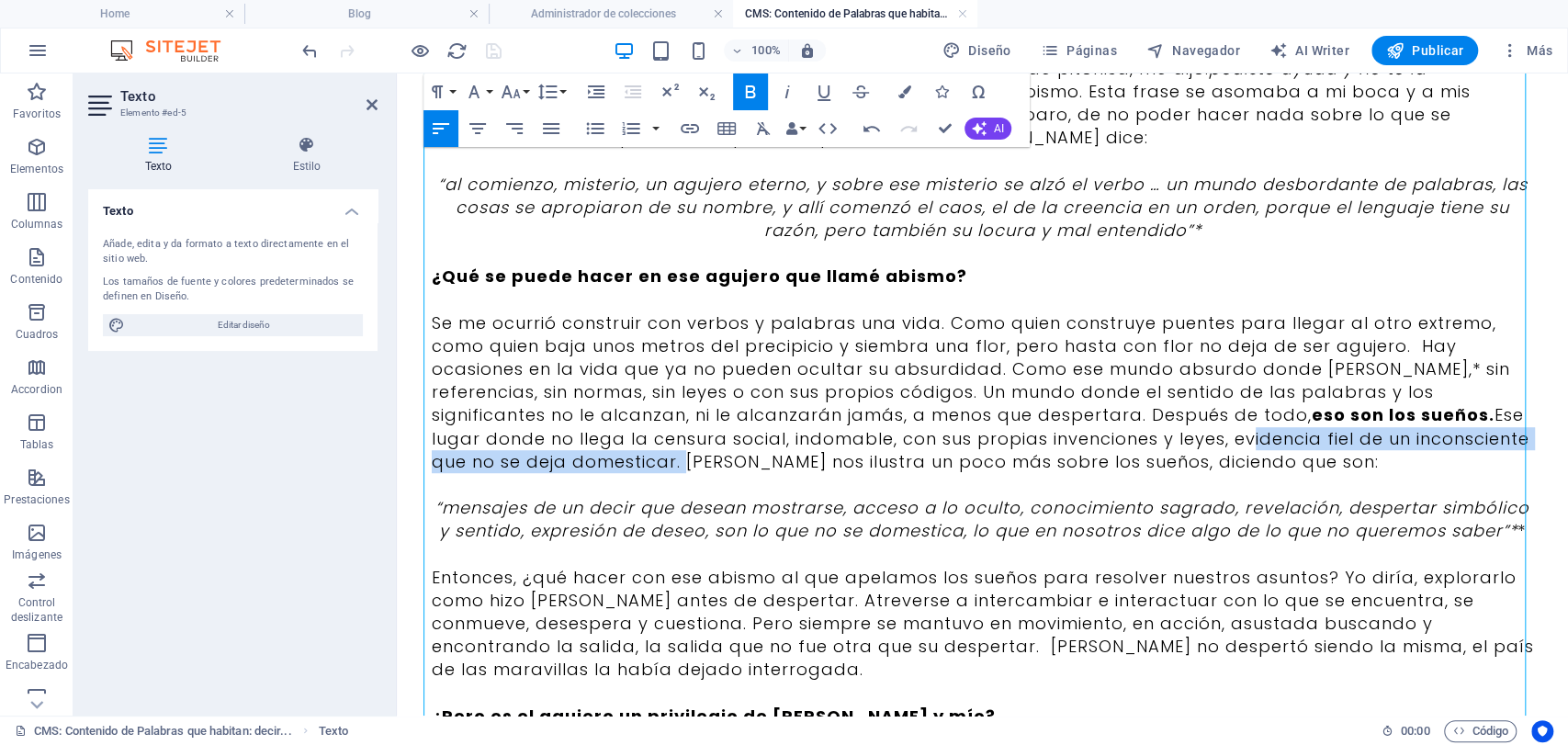
drag, startPoint x: 1227, startPoint y: 439, endPoint x: 667, endPoint y: 456, distance: 560.3
click at [667, 456] on p "Se me ocurrió construir con verbos y palabras una vida. Como quien construye pu…" at bounding box center [983, 393] width 1103 height 162
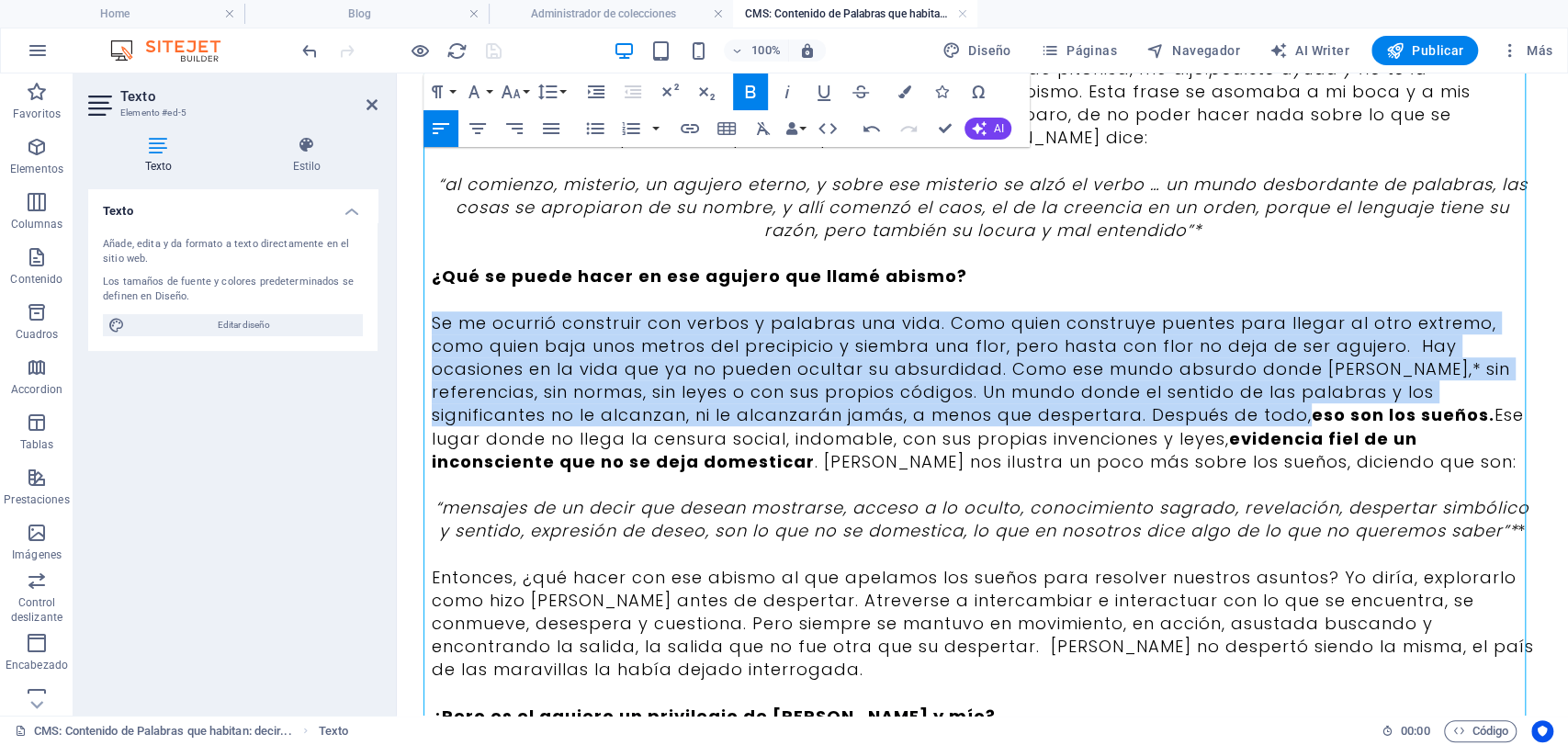
click at [1435, 539] on div "“Un sueño es un despertar que comienza.” [PERSON_NAME]. Soñé que buscaba algo a…" at bounding box center [983, 589] width 1103 height 1945
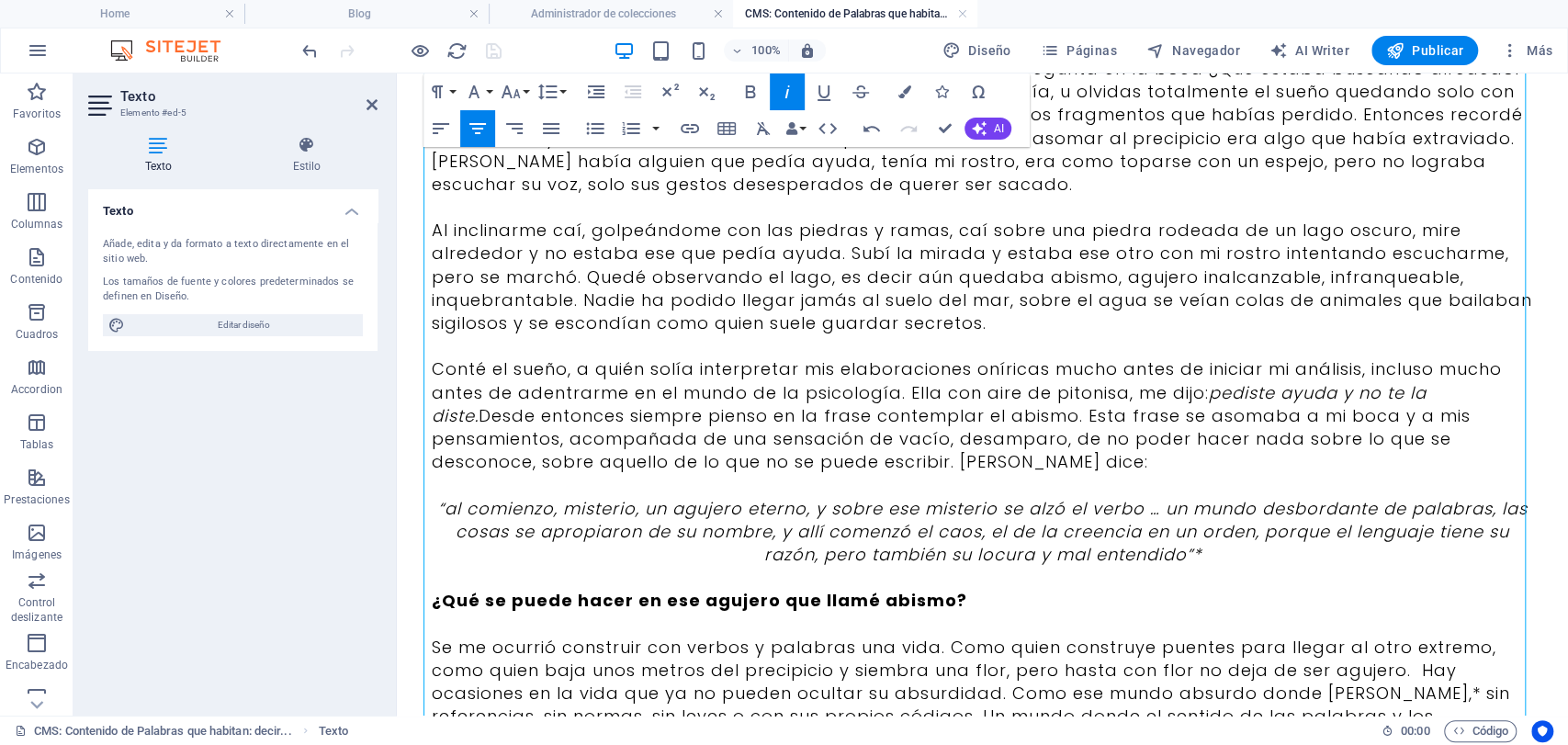
scroll to position [0, 0]
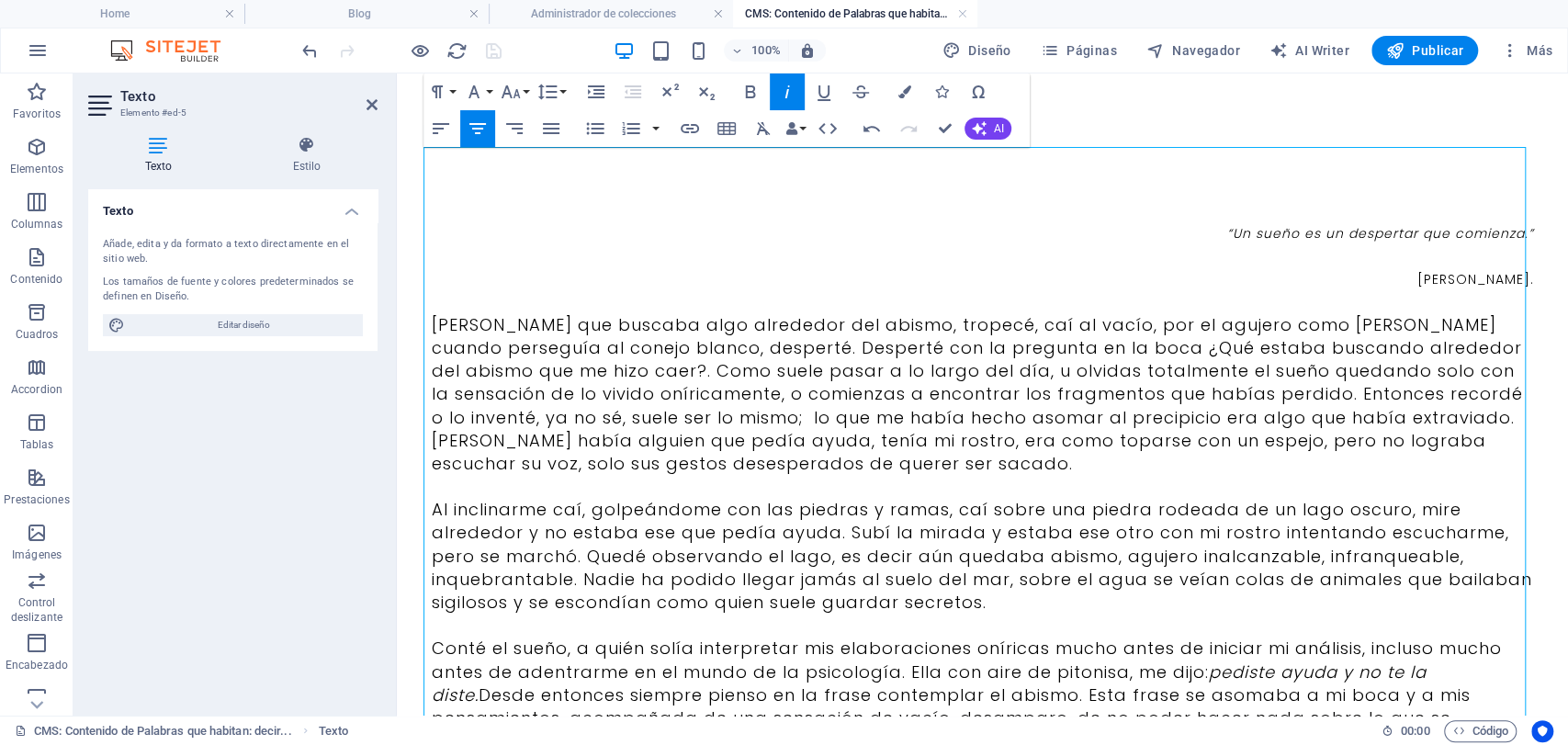
drag, startPoint x: 1522, startPoint y: 638, endPoint x: 1101, endPoint y: 82, distance: 697.4
click at [899, 86] on icon "button" at bounding box center [904, 92] width 13 height 13
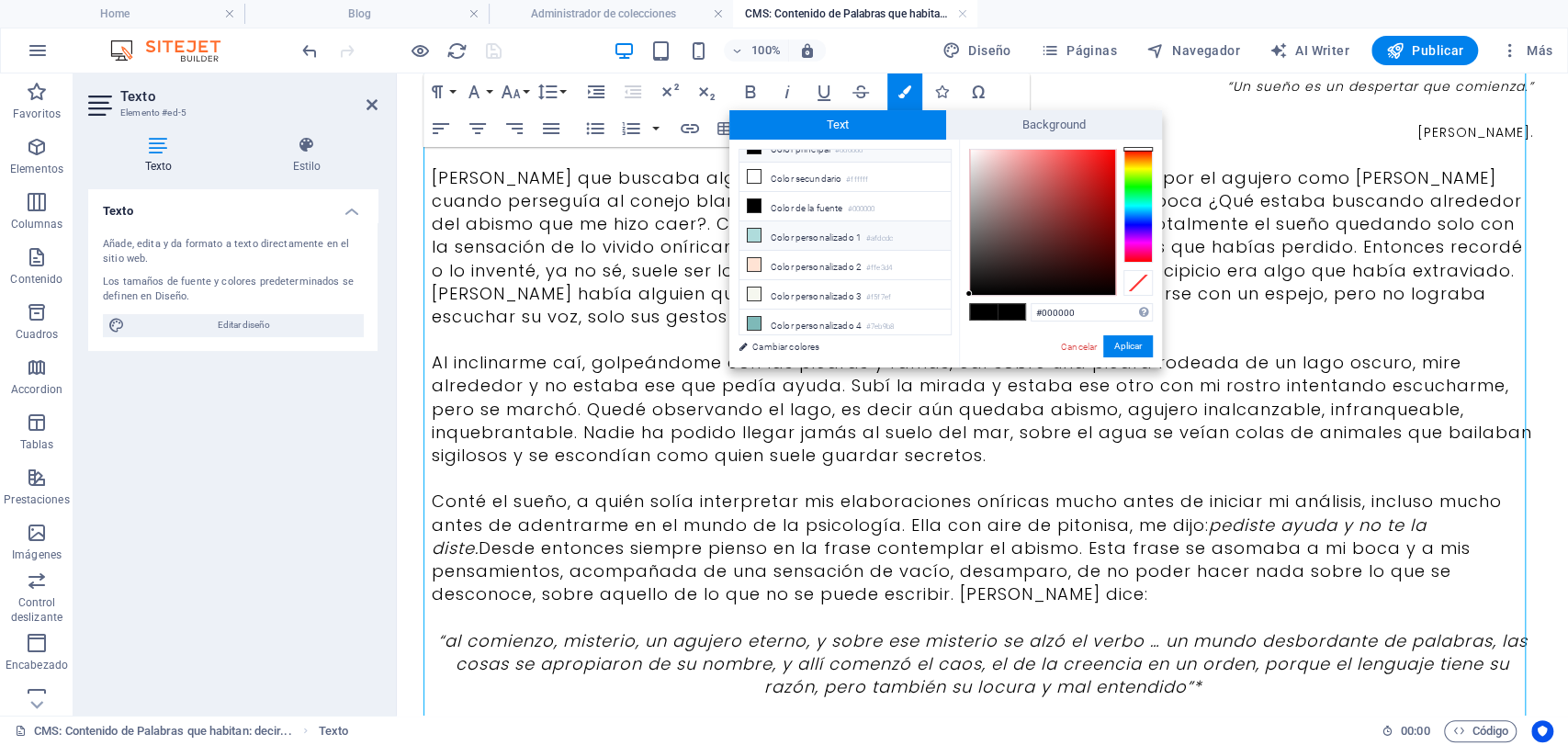
scroll to position [71, 0]
click at [823, 328] on li "Color personalizado 5 #3b3b3b" at bounding box center [845, 330] width 211 height 30
type input "#3b3b3b"
click at [1123, 342] on button "Aplicar" at bounding box center [1128, 346] width 49 height 22
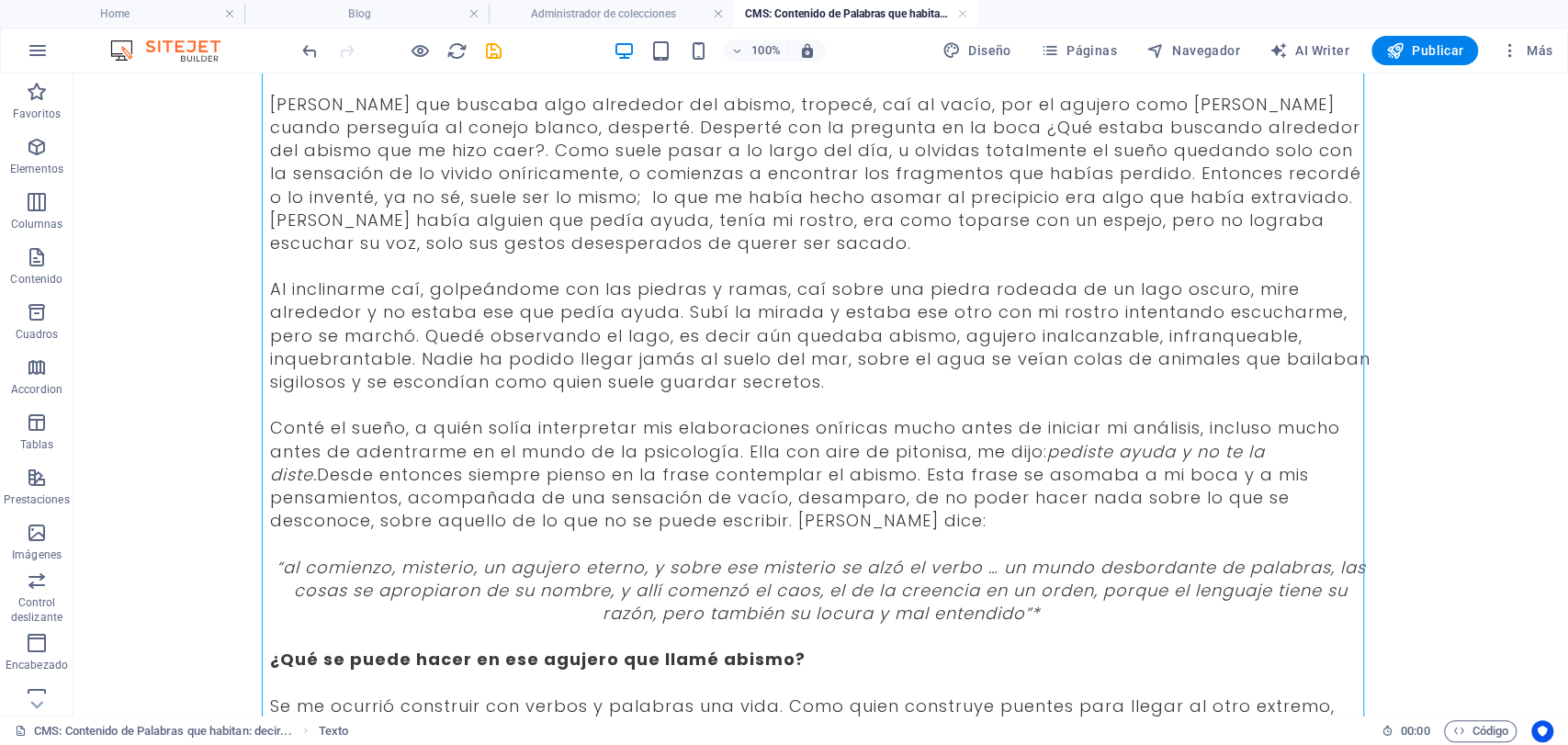
click at [486, 47] on icon "save" at bounding box center [493, 50] width 21 height 21
type input "suenos-y-abismos-vacio-y-despertar"
click at [961, 15] on link at bounding box center [962, 15] width 11 height 18
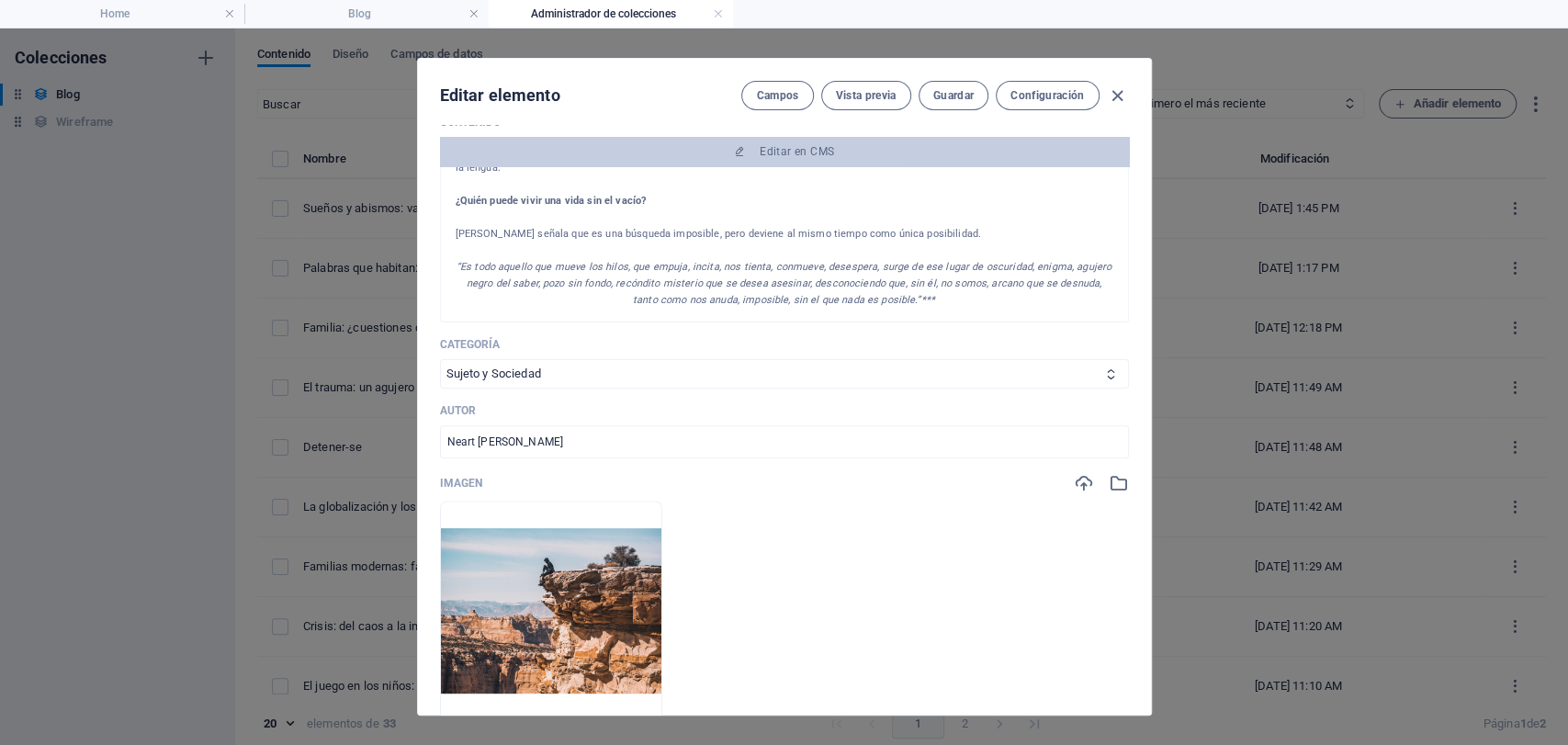
drag, startPoint x: 1114, startPoint y: 91, endPoint x: 869, endPoint y: 347, distance: 354.3
click at [869, 347] on div "Editar elemento Campos Vista previa Guardar Configuración Name Sueños y abismos…" at bounding box center [784, 387] width 733 height 656
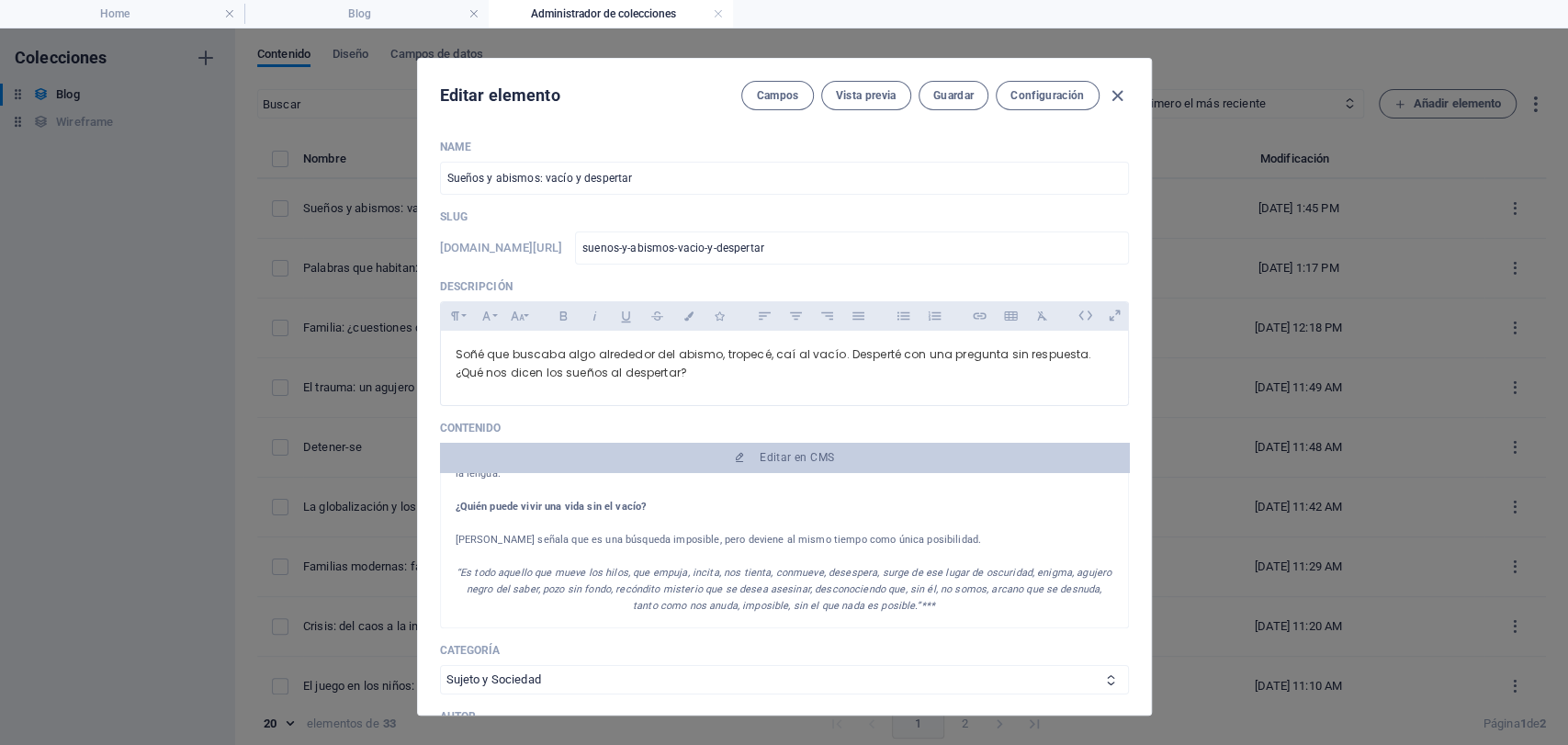
scroll to position [0, 0]
click at [931, 83] on button "Guardar" at bounding box center [954, 96] width 70 height 30
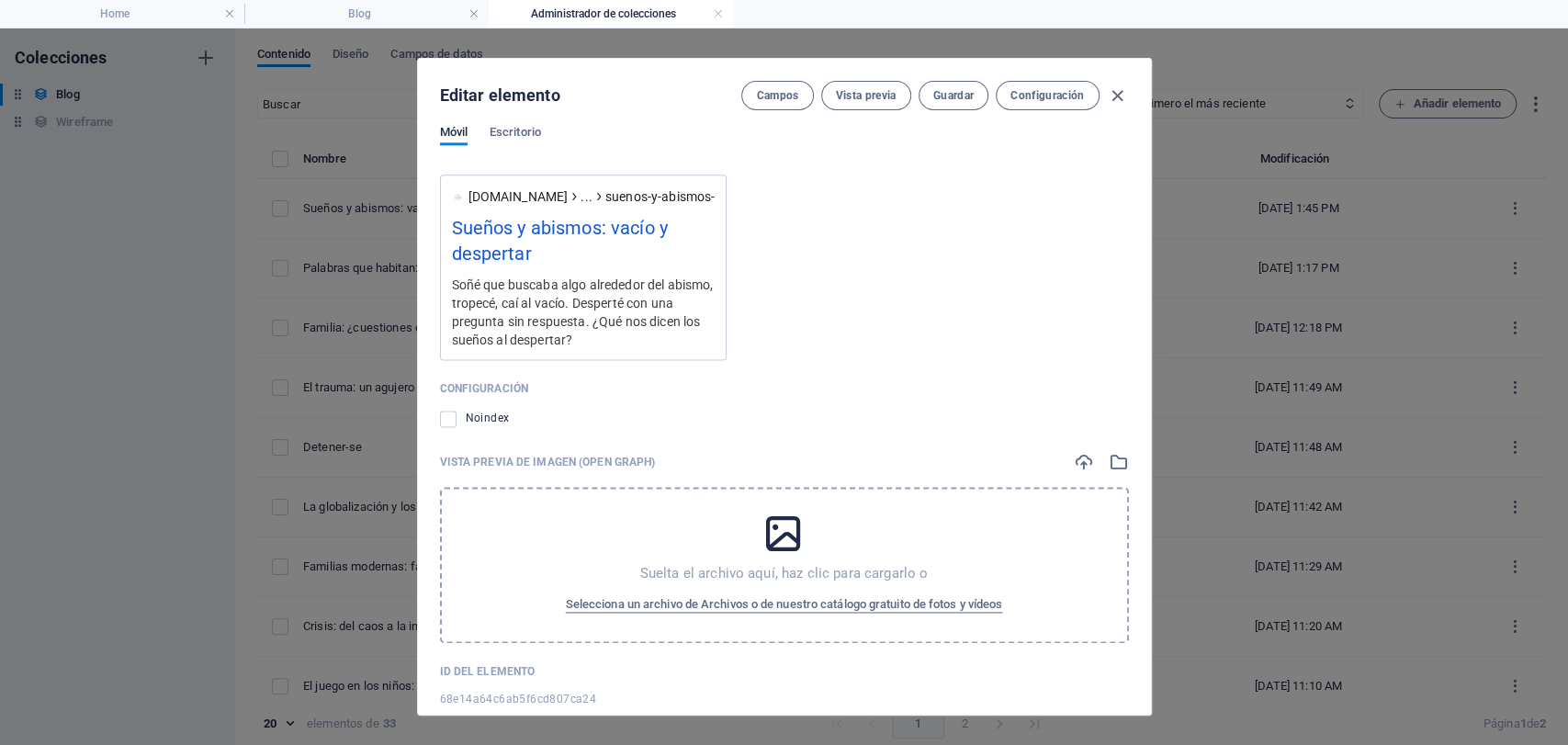
scroll to position [1684, 0]
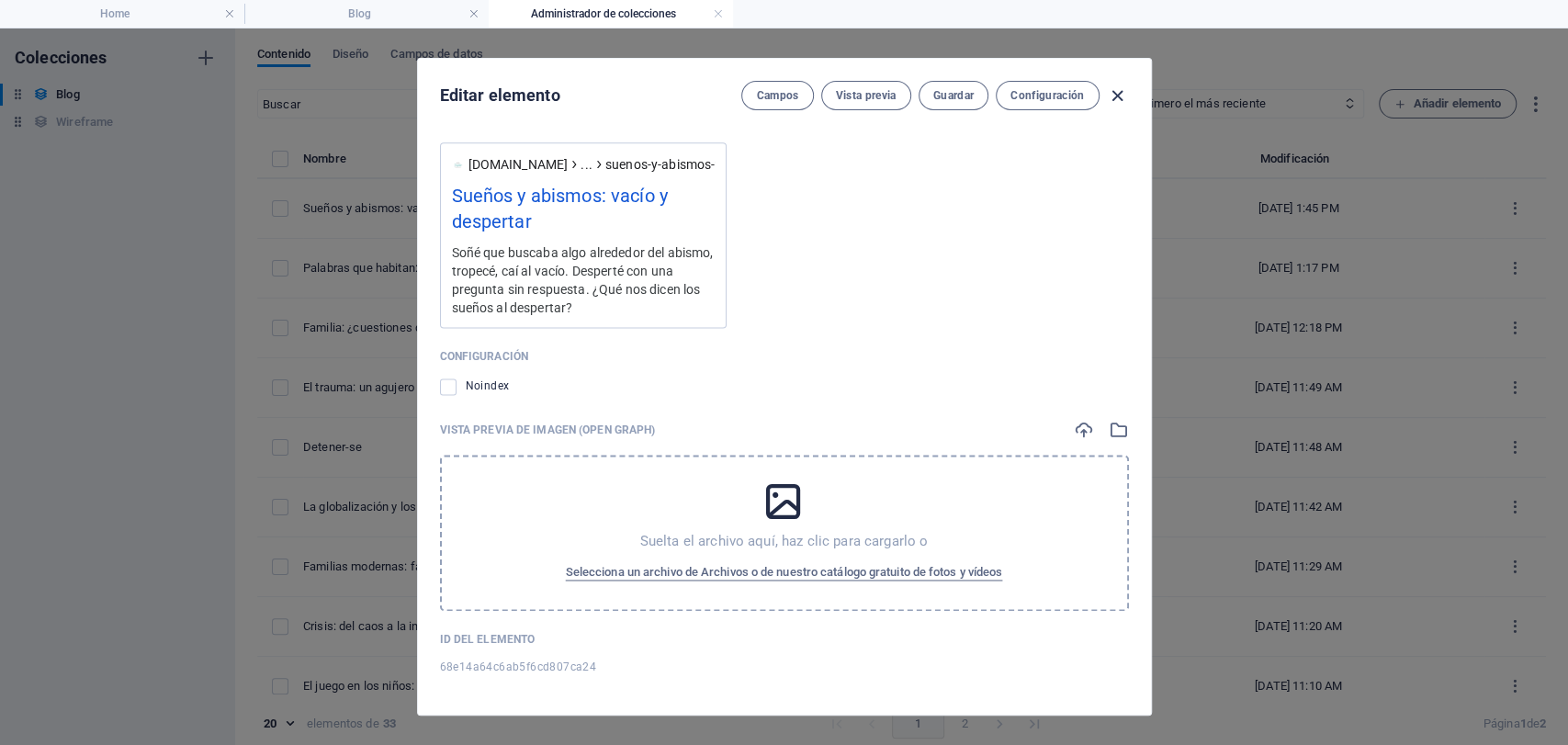
click at [1110, 104] on icon "button" at bounding box center [1116, 96] width 21 height 21
type input "[DATE]"
type input "suenos-y-abismos-vacio-y-despertar"
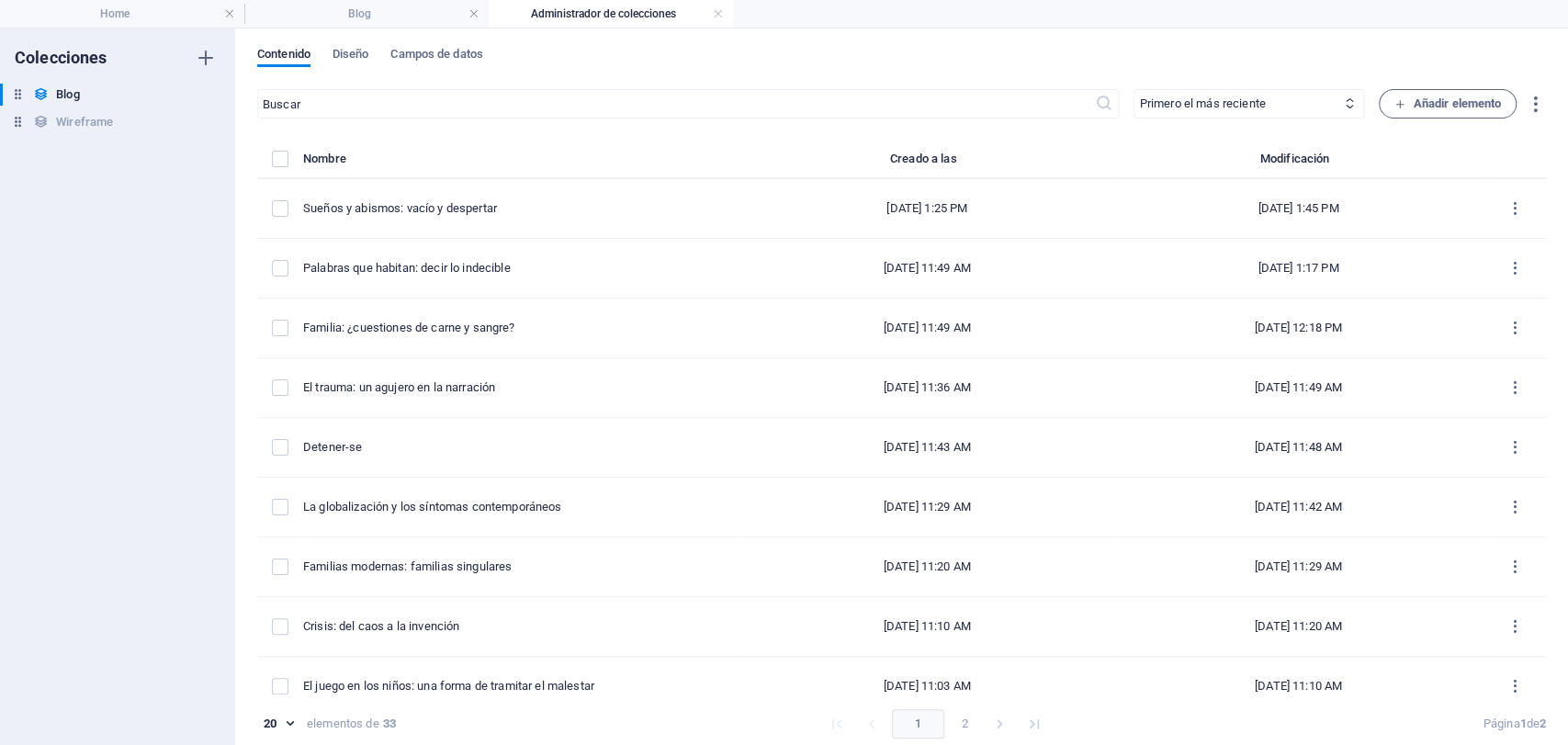
scroll to position [1361, 0]
click at [596, 341] on li "Duplicar" at bounding box center [609, 330] width 117 height 44
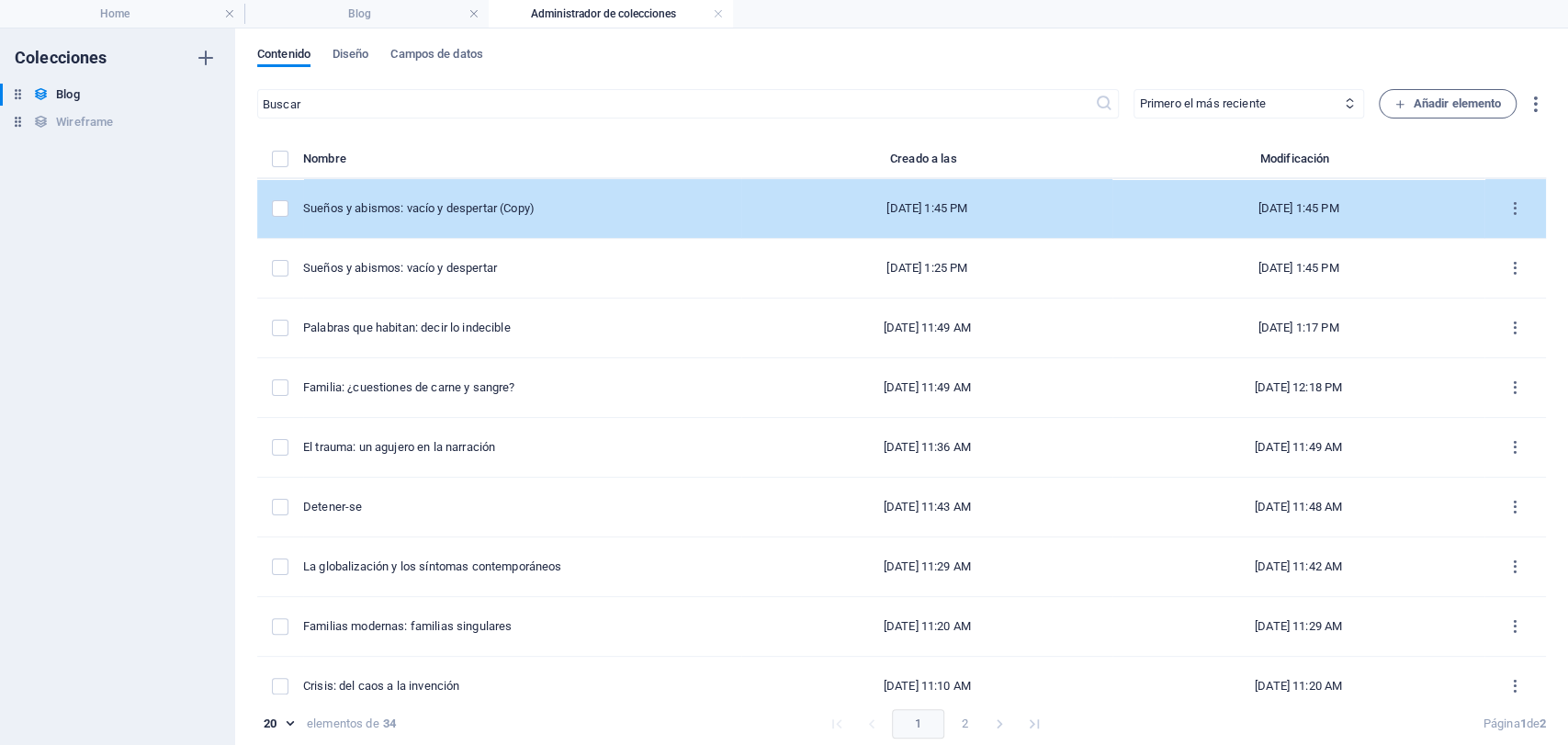
click at [515, 220] on td "Sueños y abismos: vacío y despertar (Copy)" at bounding box center [522, 209] width 438 height 60
select select "Sujeto y Sociedad"
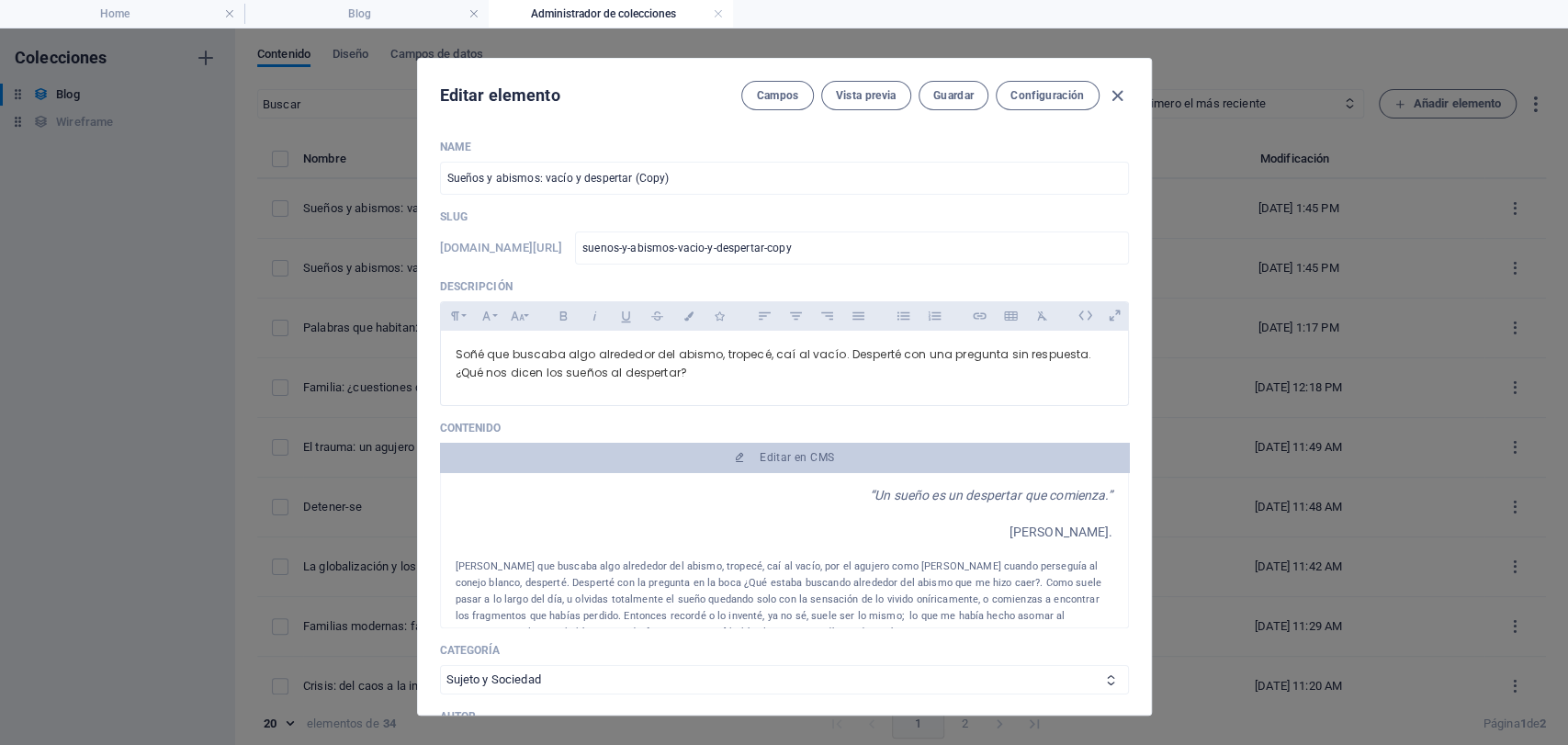
drag, startPoint x: 700, startPoint y: 175, endPoint x: 186, endPoint y: 175, distance: 514.0
click at [208, 175] on div "Editar elemento Campos Vista previa Guardar Configuración Name Sueños y abismos…" at bounding box center [784, 387] width 1568 height 717
paste input "Las composiciones literarias del inconsciente"
type input "Las composiciones literarias del inconsciente"
type input "las-composiciones-literarias-del-inconsciente"
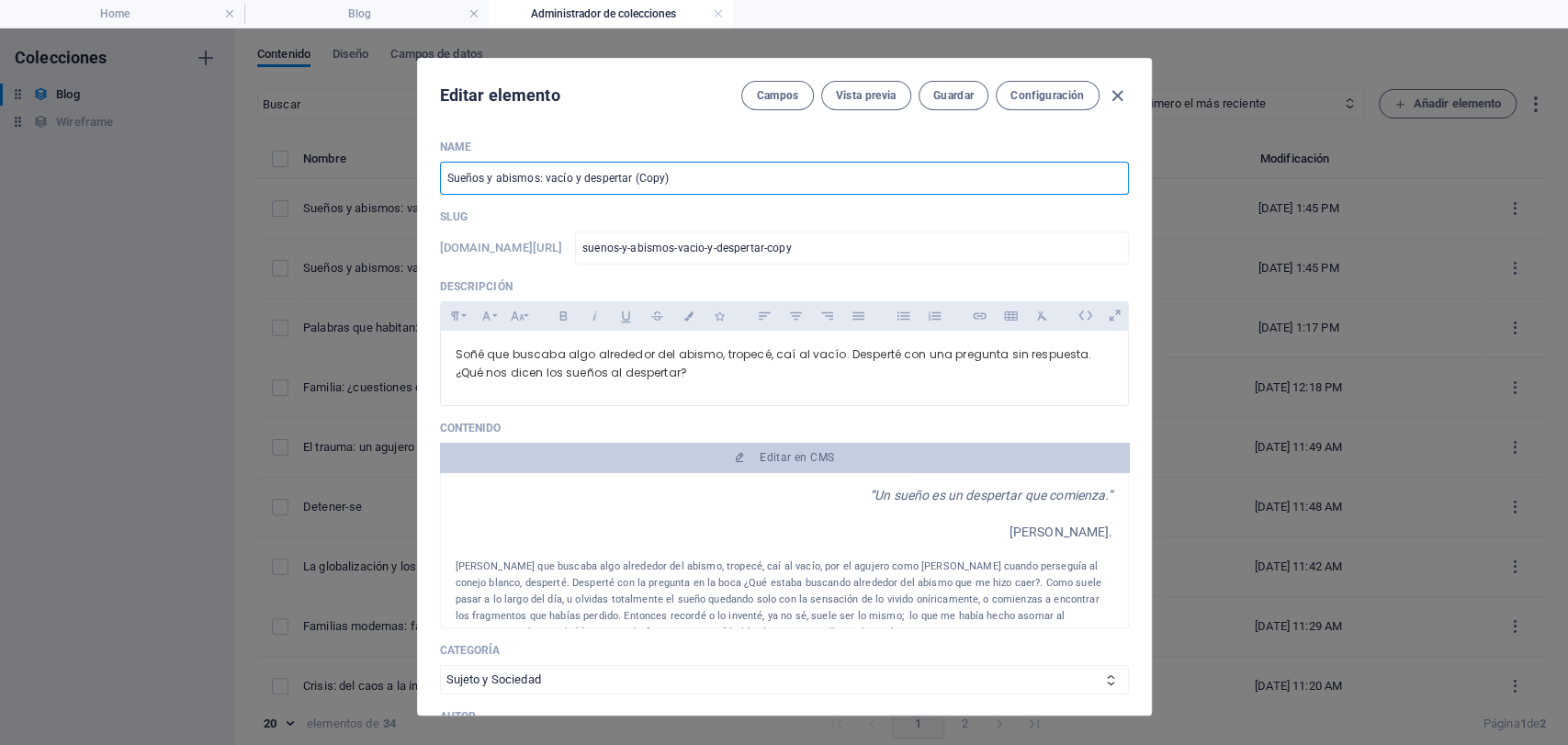
type input "las-composiciones-literarias-del-inconsciente"
type input "Las composiciones literarias del inconsciente"
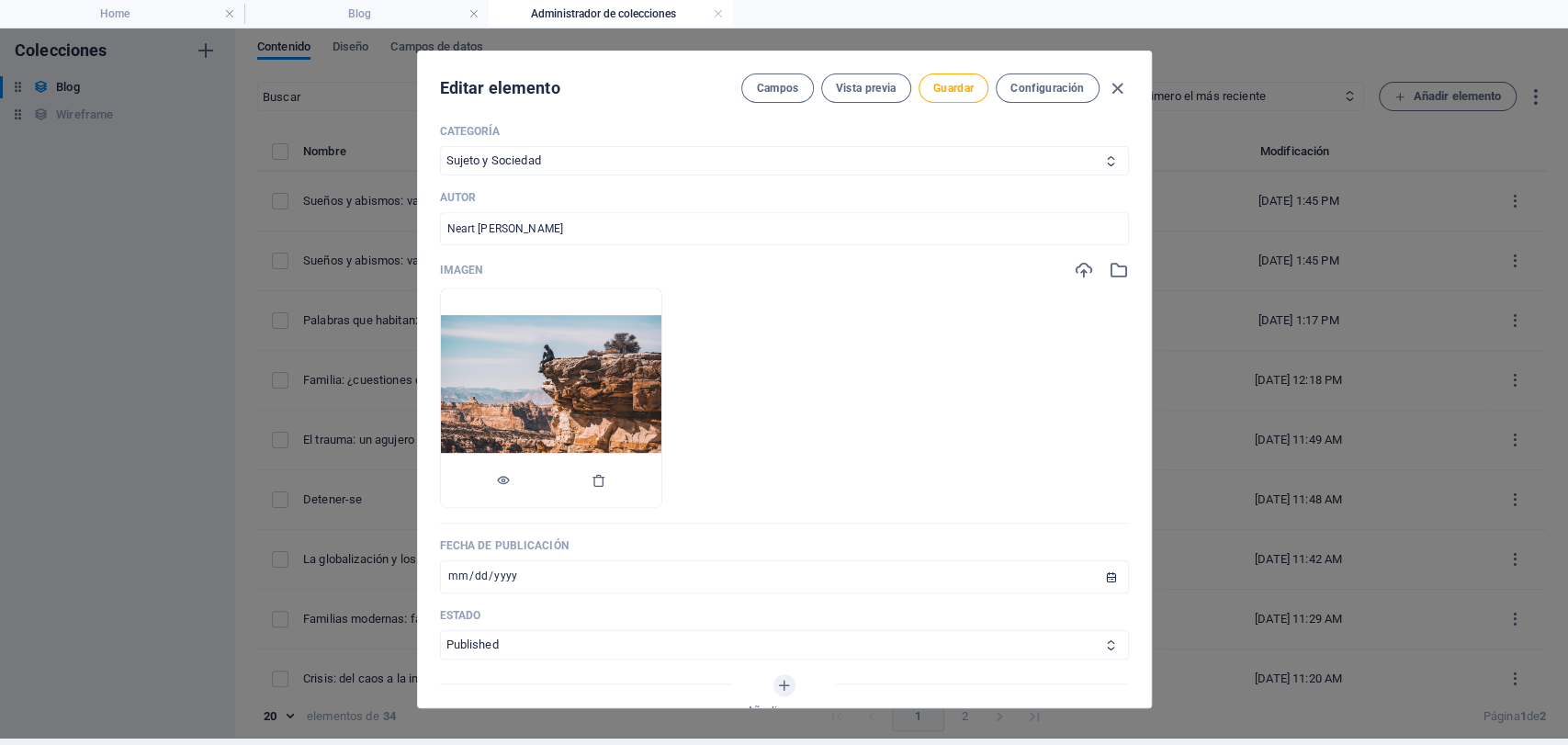
scroll to position [612, 0]
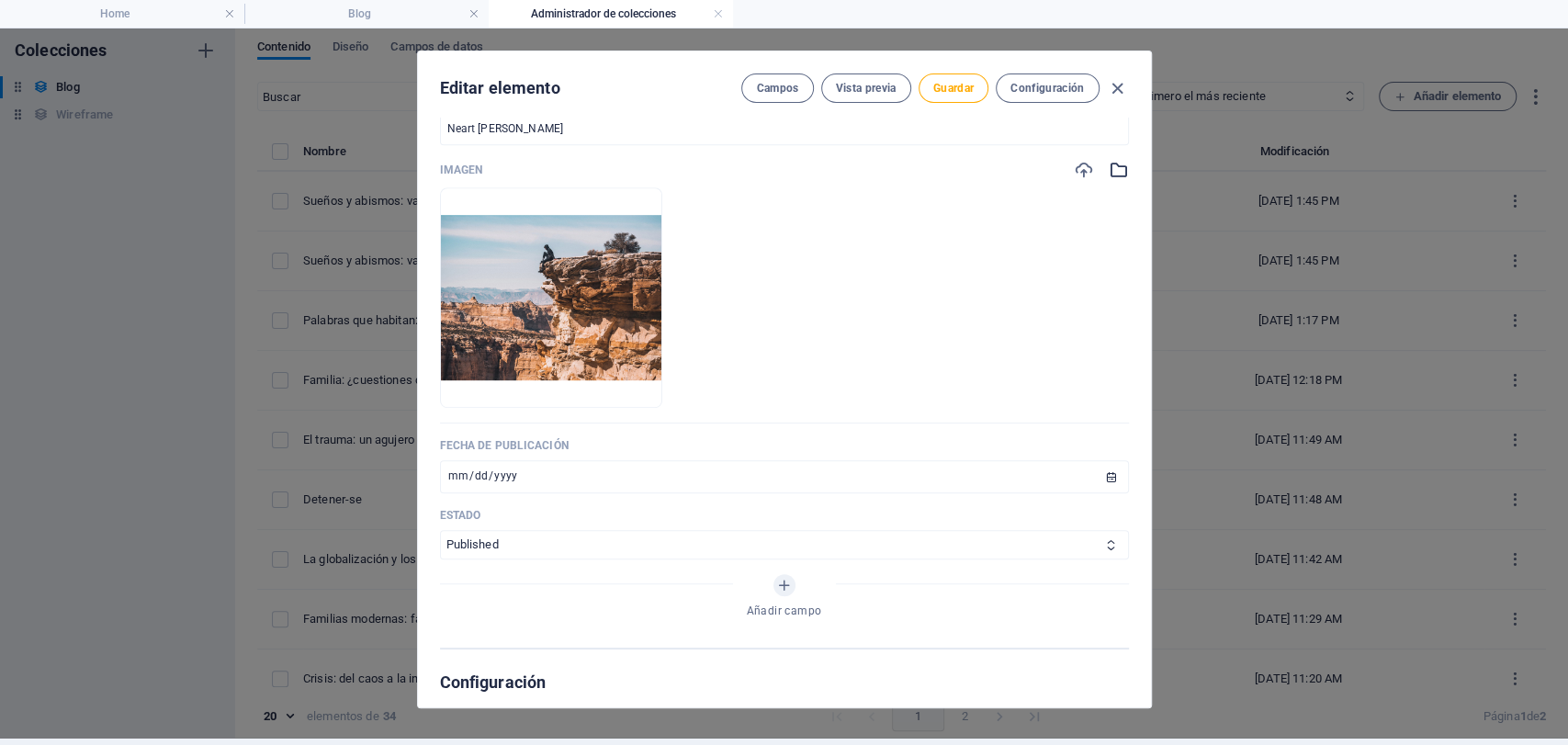
click at [1117, 171] on icon "button" at bounding box center [1118, 170] width 20 height 20
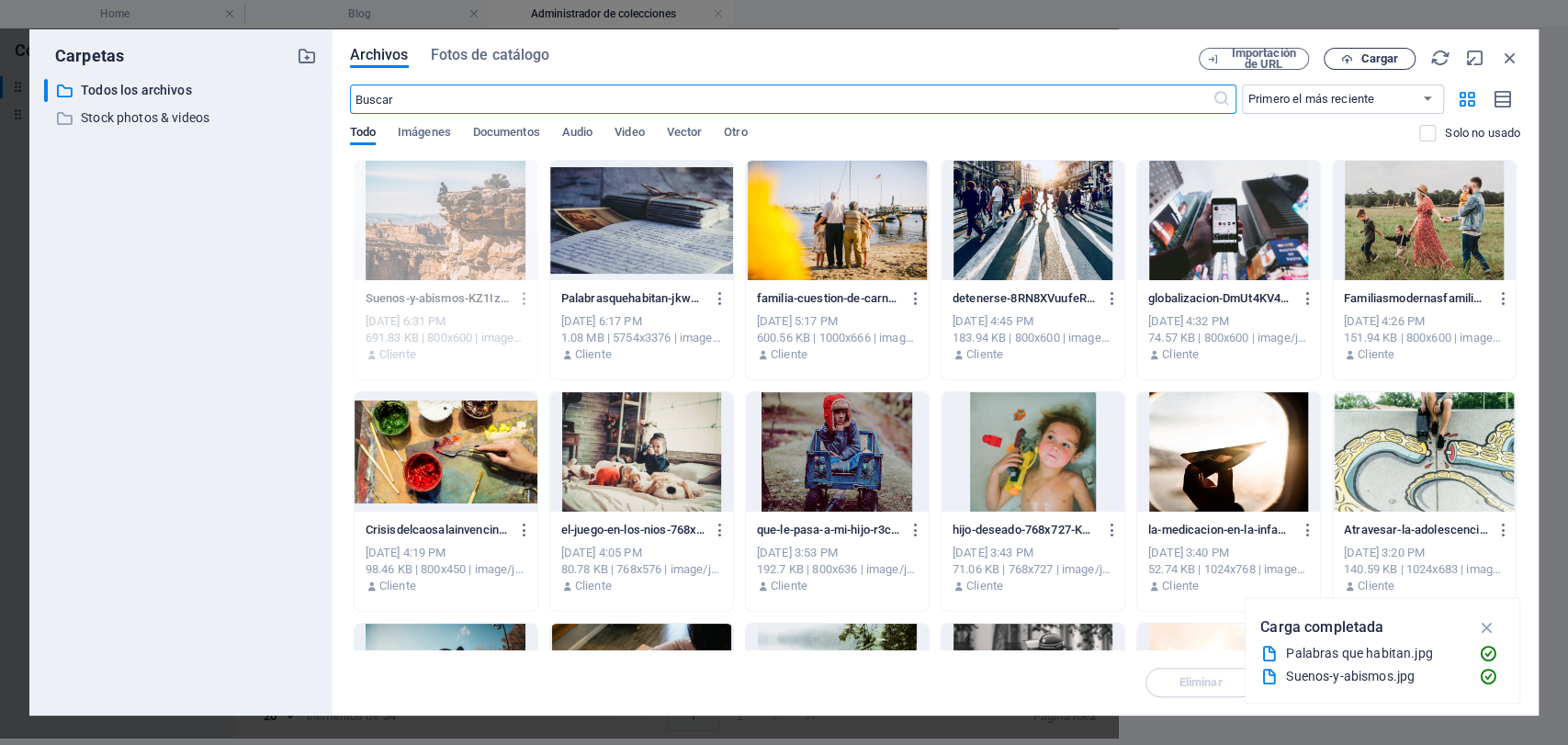
click at [1365, 67] on button "Cargar" at bounding box center [1369, 58] width 92 height 22
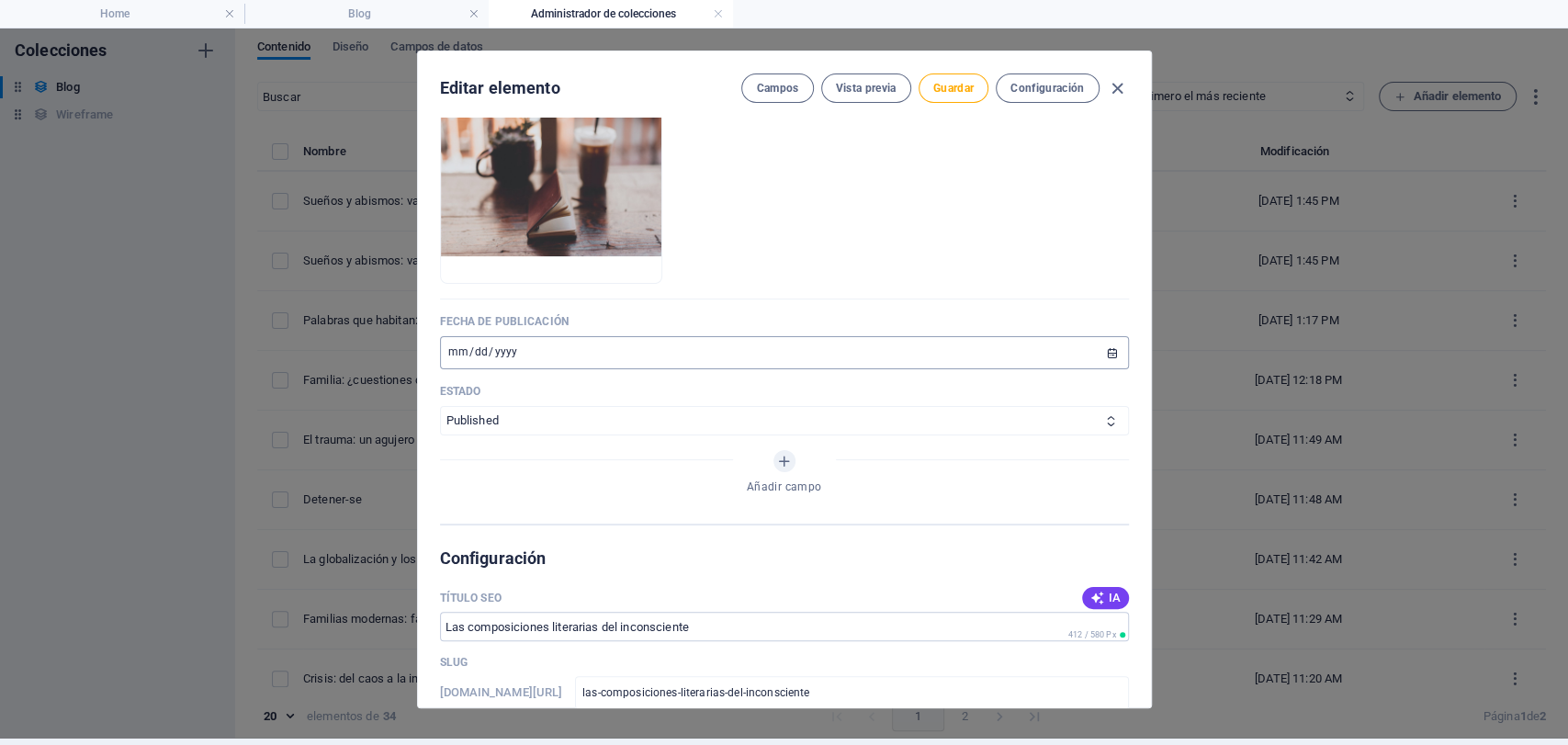
scroll to position [816, 0]
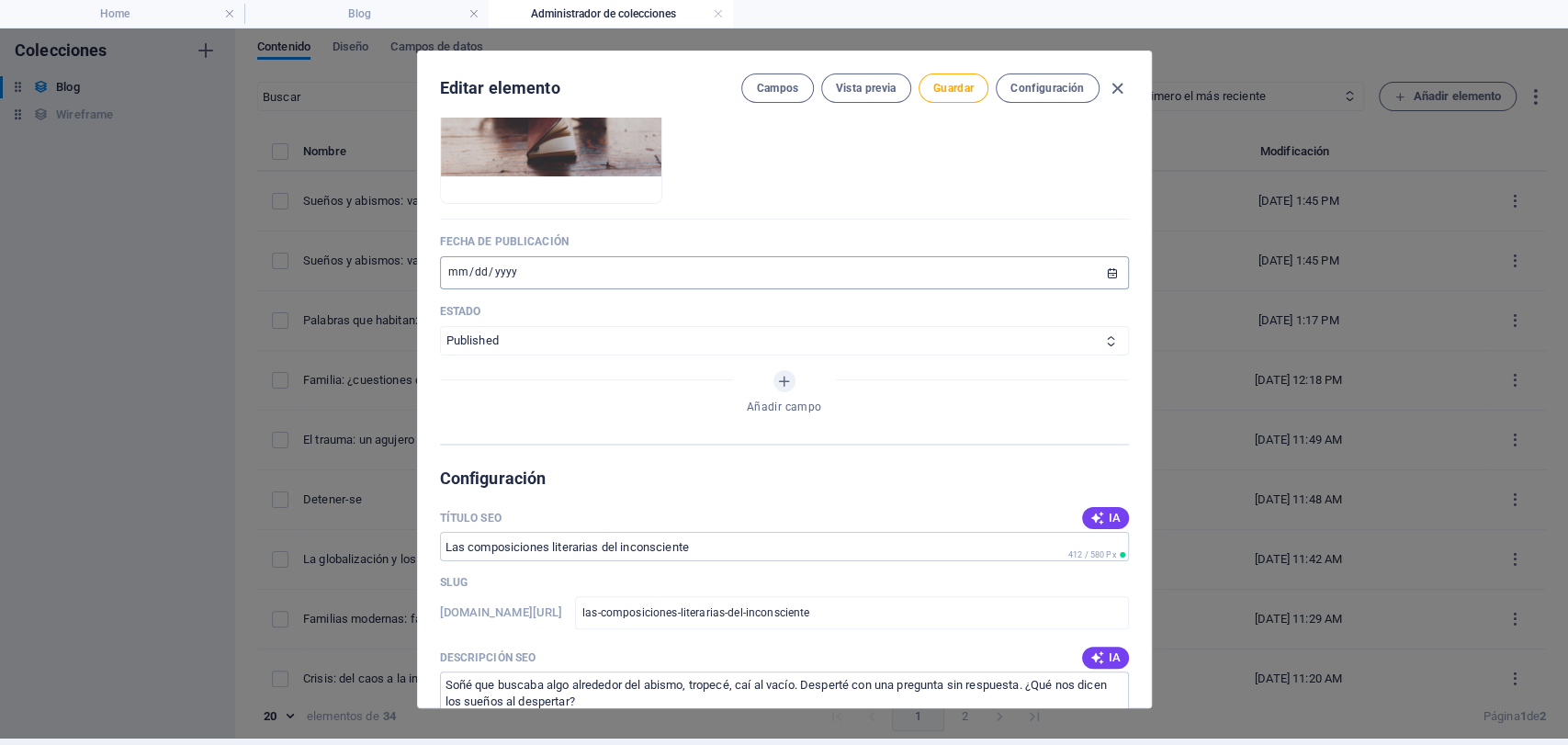
click at [453, 260] on input "[DATE]" at bounding box center [784, 273] width 689 height 34
type input "[DATE]"
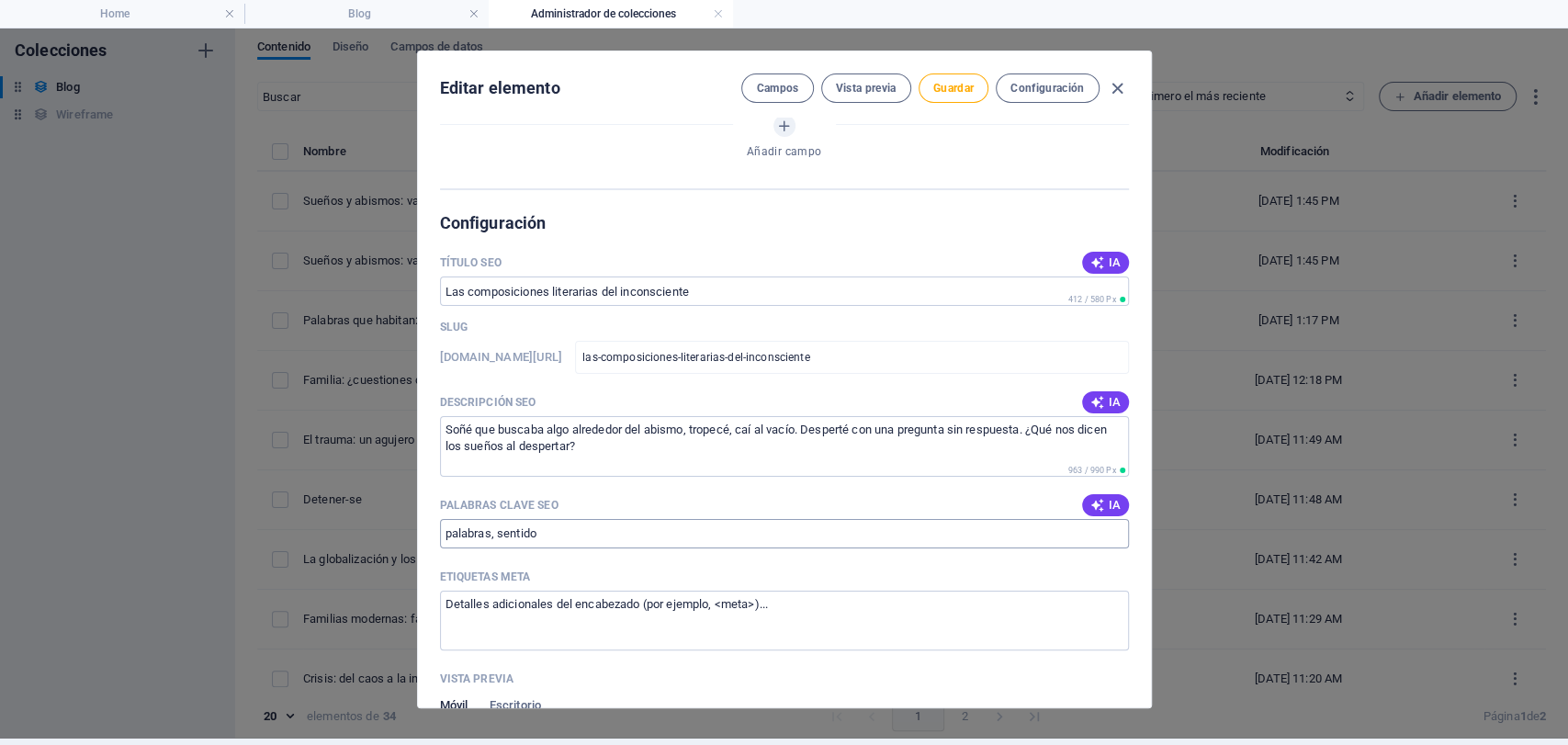
scroll to position [1123, 0]
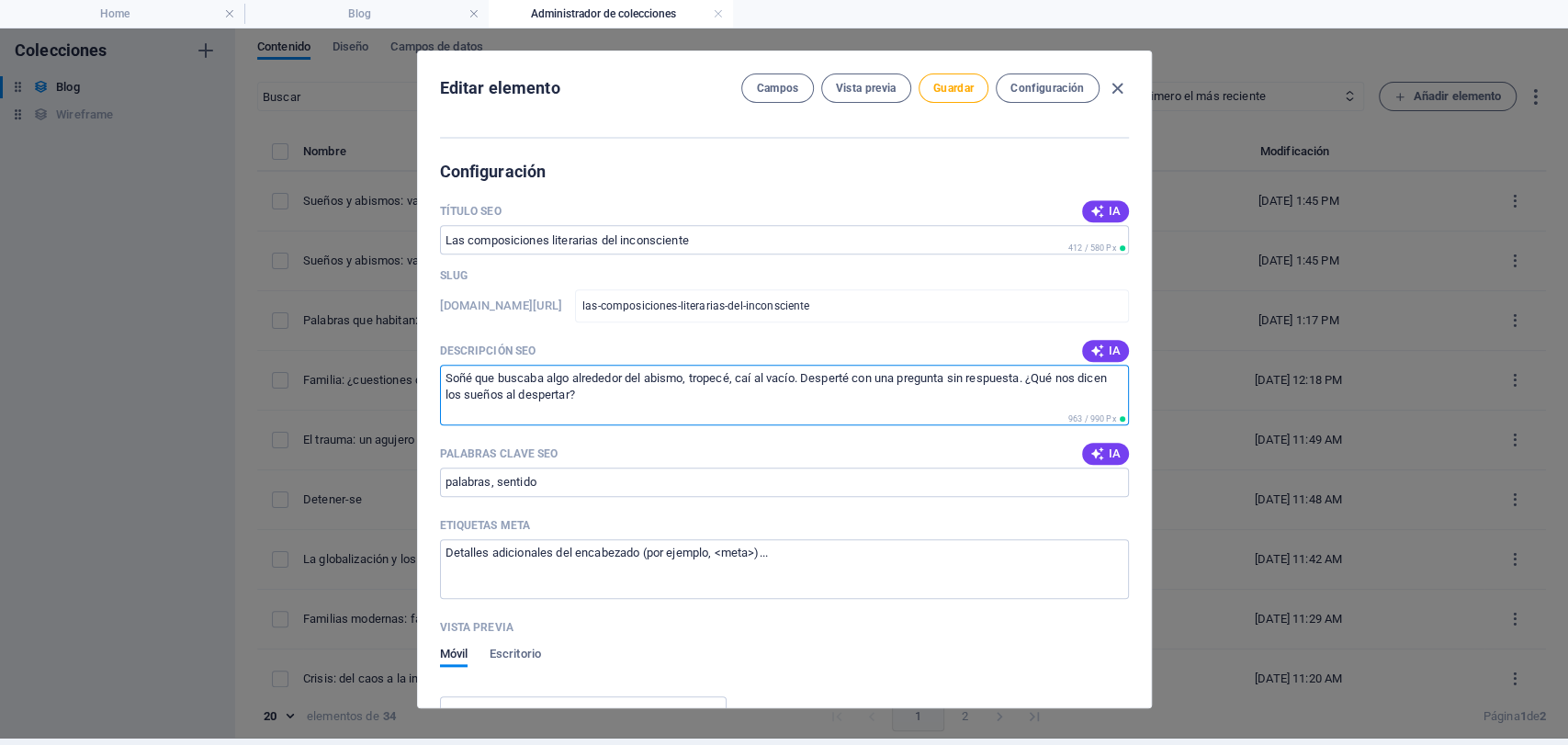
drag, startPoint x: 643, startPoint y: 392, endPoint x: 431, endPoint y: 355, distance: 215.2
click at [431, 355] on div "Name Las composiciones literarias del inconsciente ​ Slug [DOMAIN_NAME][URL] la…" at bounding box center [784, 412] width 733 height 590
paste textarea "Ningún inconsciente se parece a otro. Ningún poema encuentra en otro poema una …"
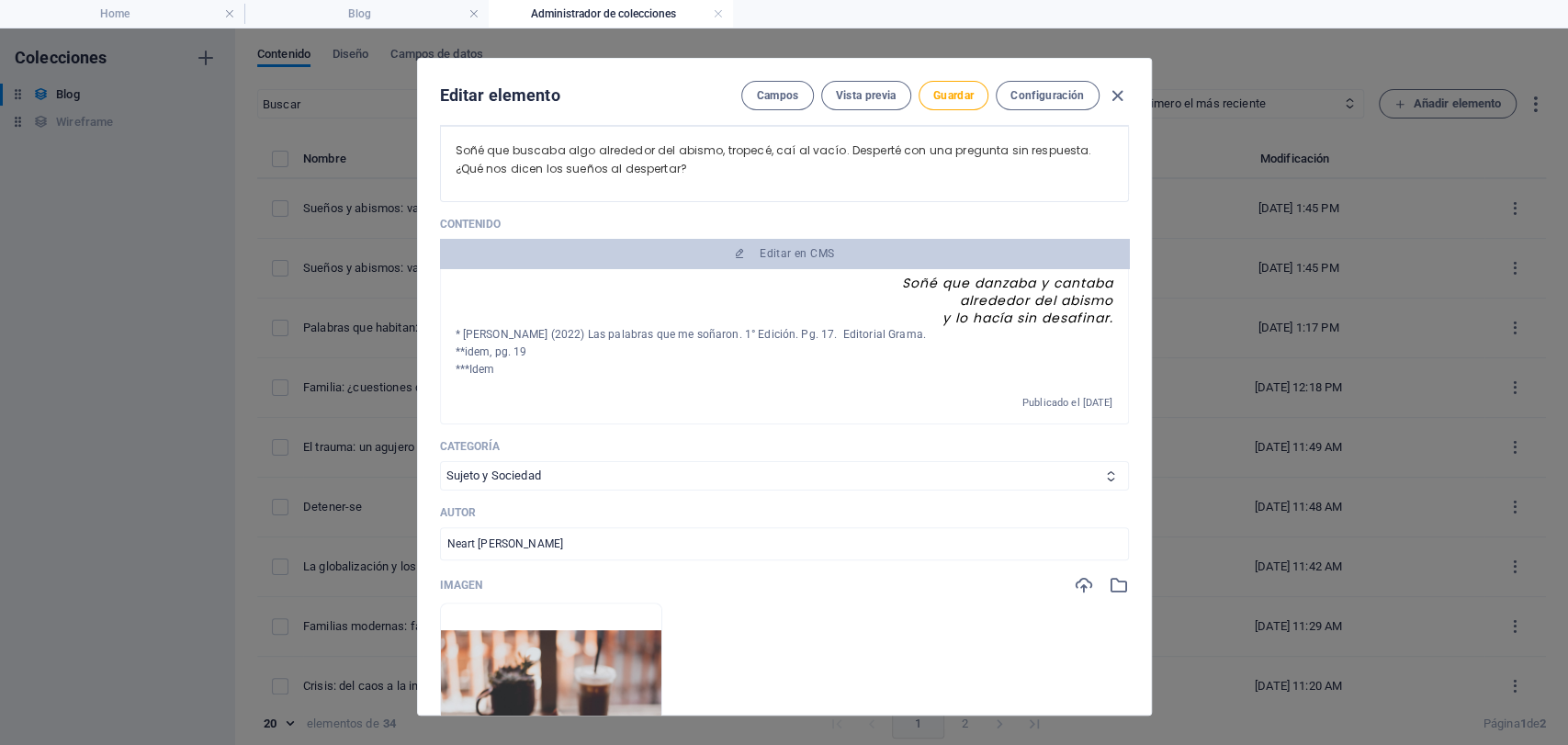
scroll to position [1040, 0]
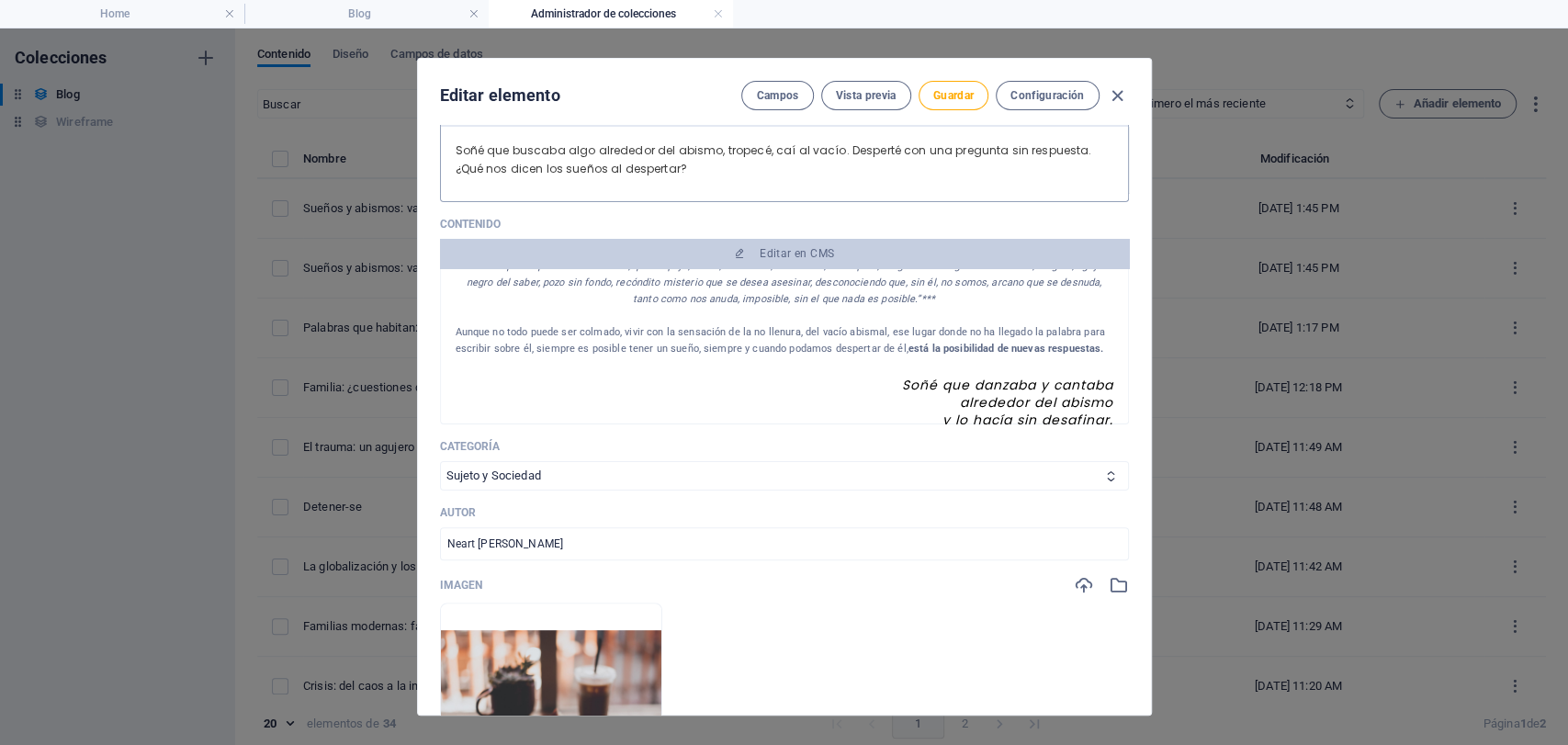
type textarea "En esta época nos entretenemos leyendo novelas ajenas, y no hay el tiempo ni lu…"
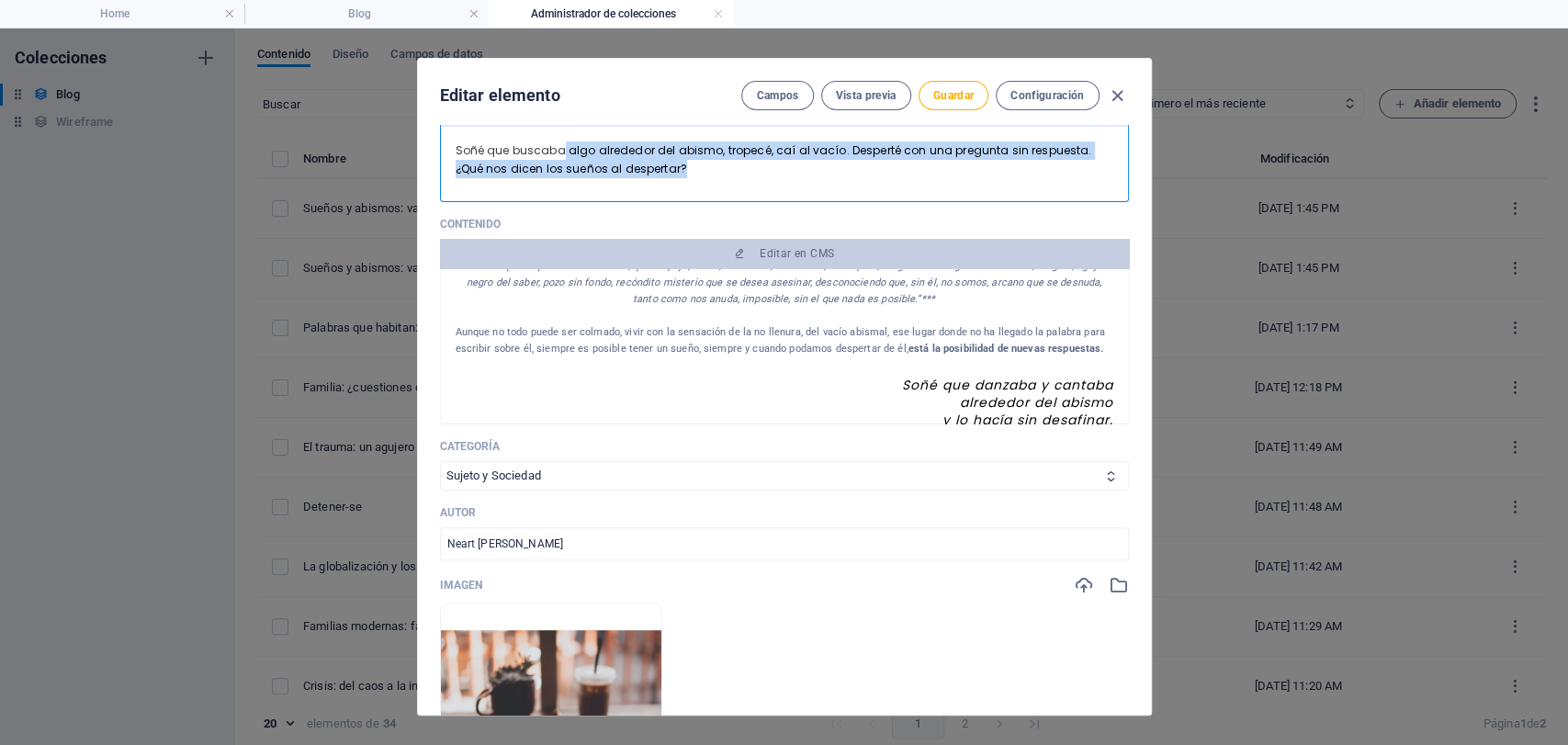
scroll to position [0, 0]
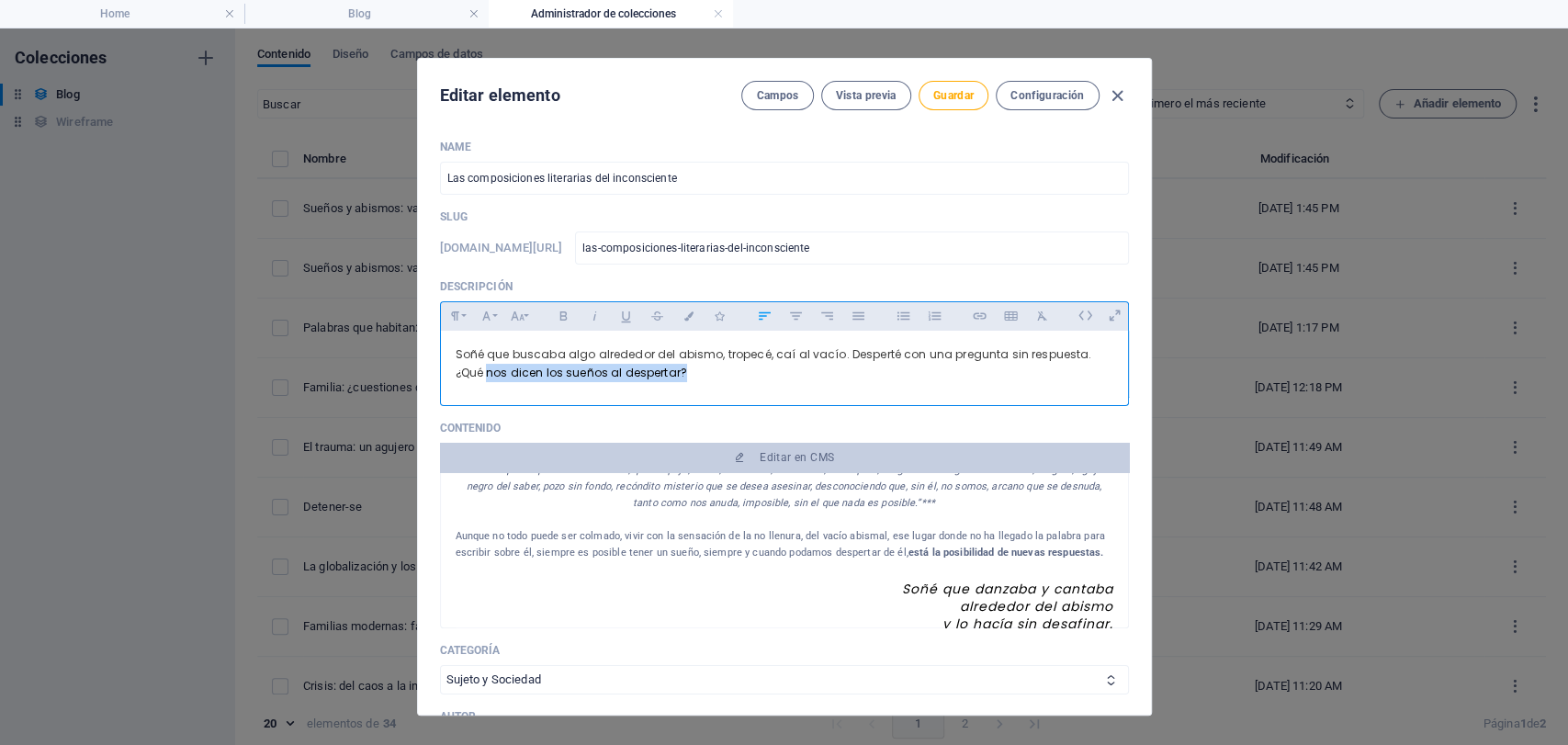
drag, startPoint x: 671, startPoint y: 171, endPoint x: 419, endPoint y: 373, distance: 323.0
click at [419, 373] on div "Name Las composiciones literarias del inconsciente ​ Slug [DOMAIN_NAME][URL] la…" at bounding box center [784, 420] width 733 height 590
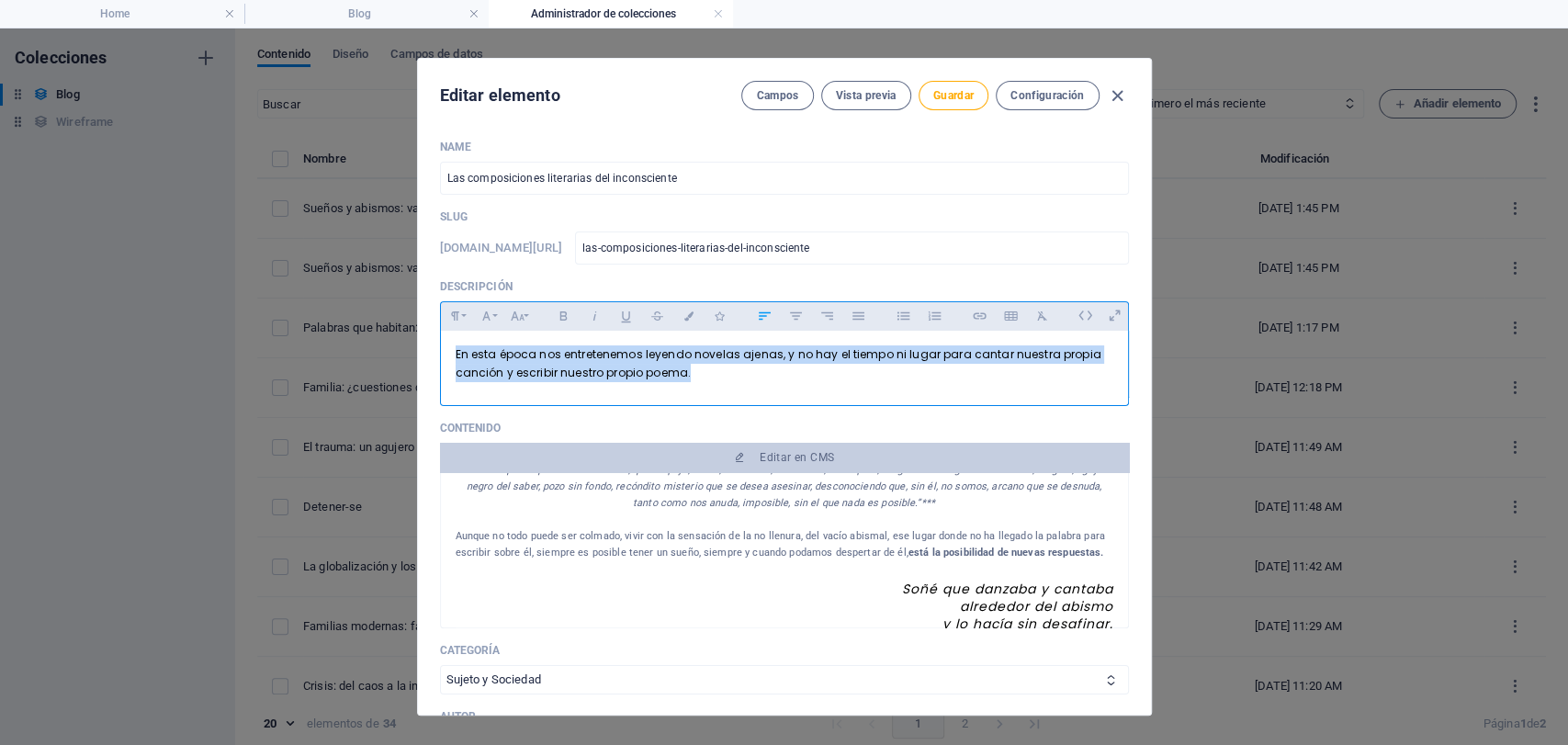
click at [694, 302] on div "Paragraph Format Normal Heading 1 Heading 2 Heading 3 Heading 4 Heading 5 Headi…" at bounding box center [784, 317] width 689 height 30
click at [694, 312] on button "Colors" at bounding box center [689, 316] width 30 height 24
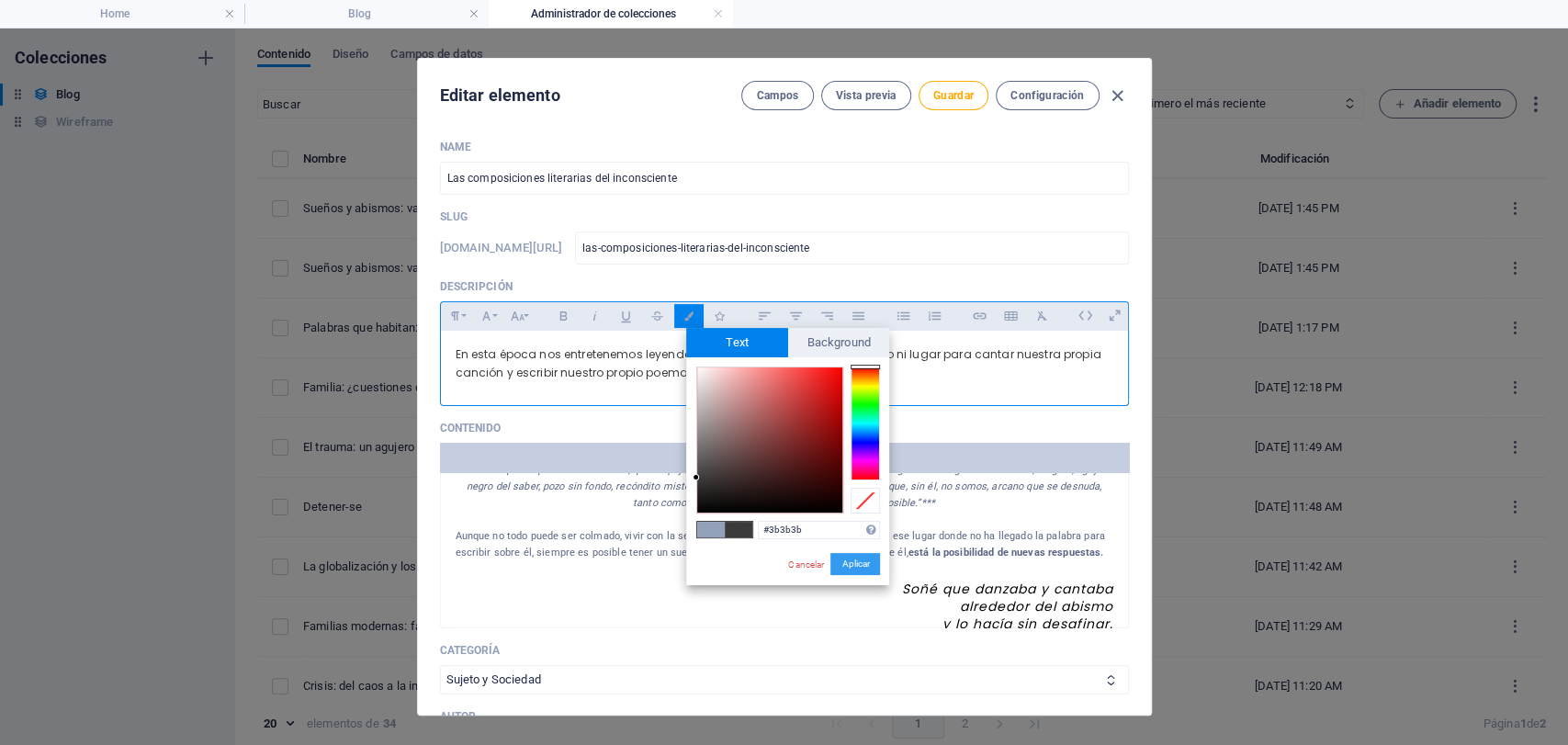
click at [853, 572] on button "Aplicar" at bounding box center [855, 564] width 49 height 22
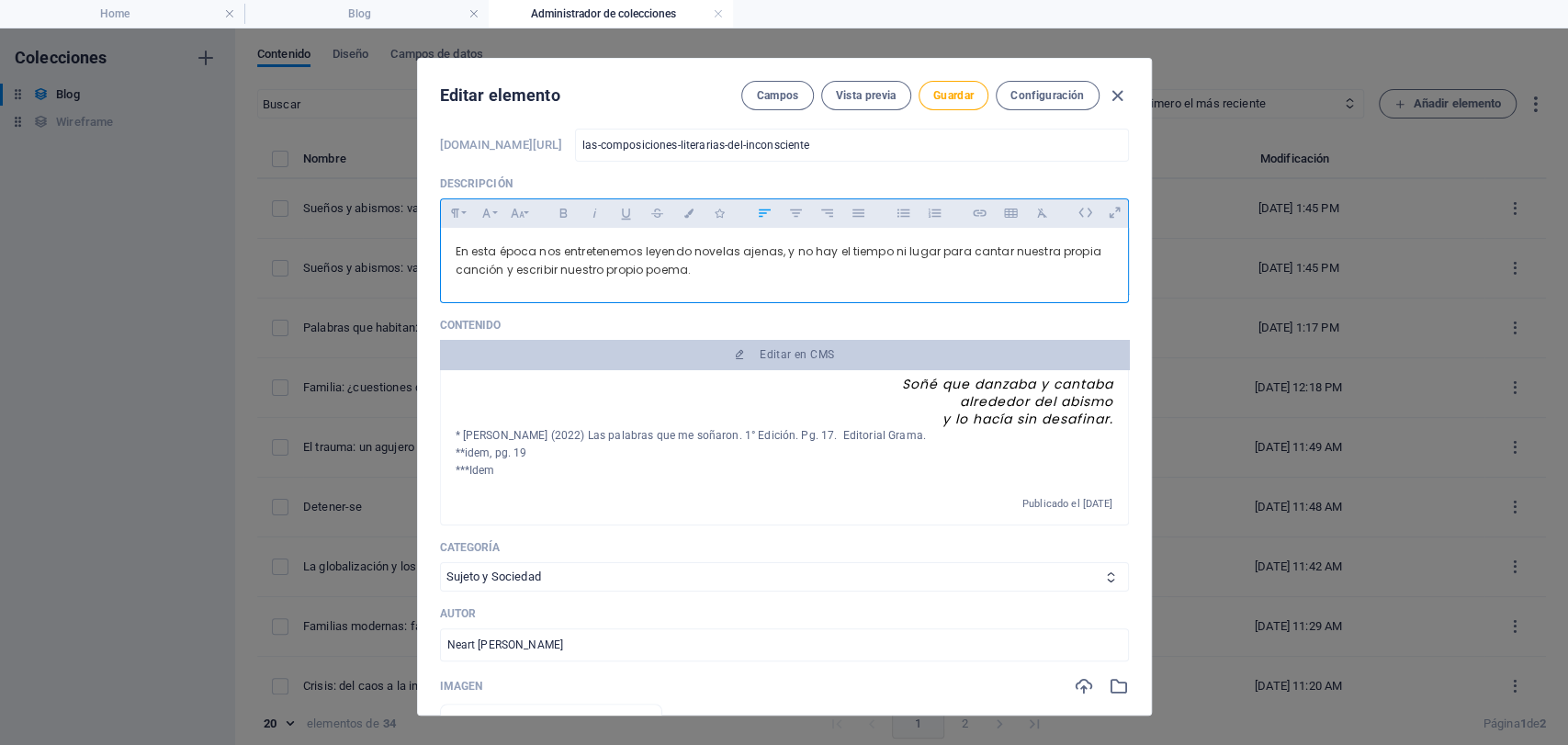
scroll to position [204, 0]
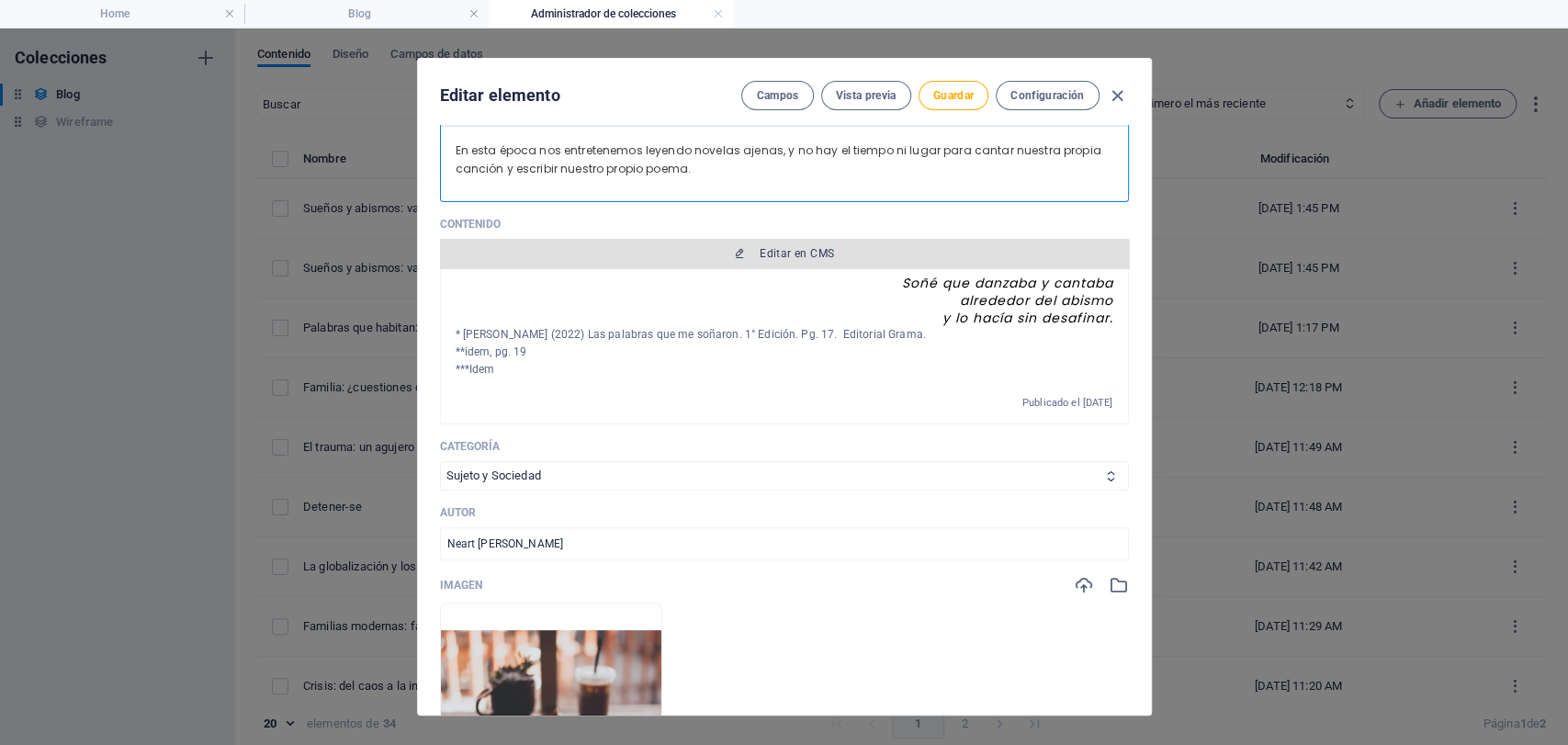
click at [741, 254] on icon "button" at bounding box center [739, 254] width 11 height 11
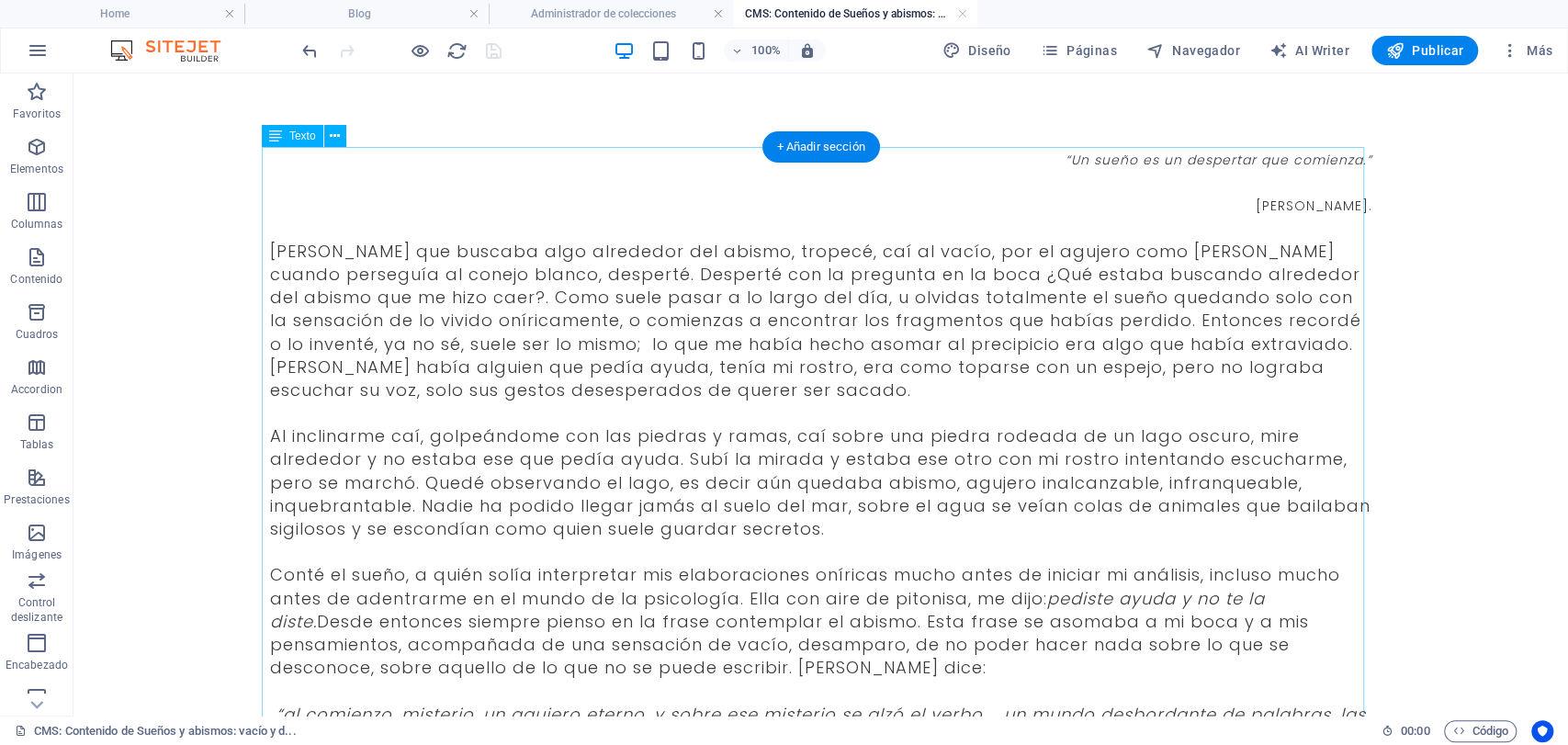
scroll to position [0, 0]
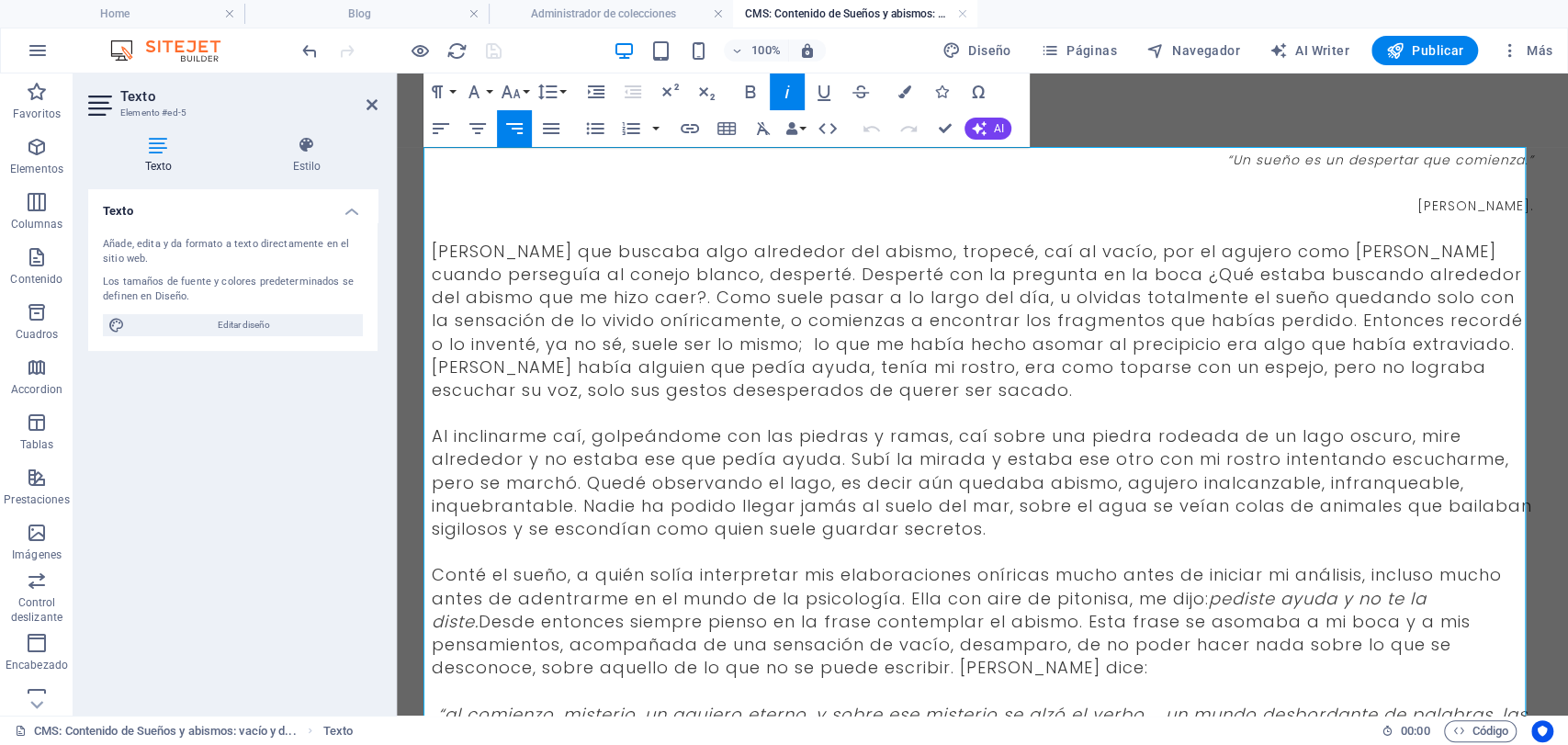
click at [1210, 147] on p "“Un sueño es un despertar que comienza.”" at bounding box center [983, 158] width 1103 height 23
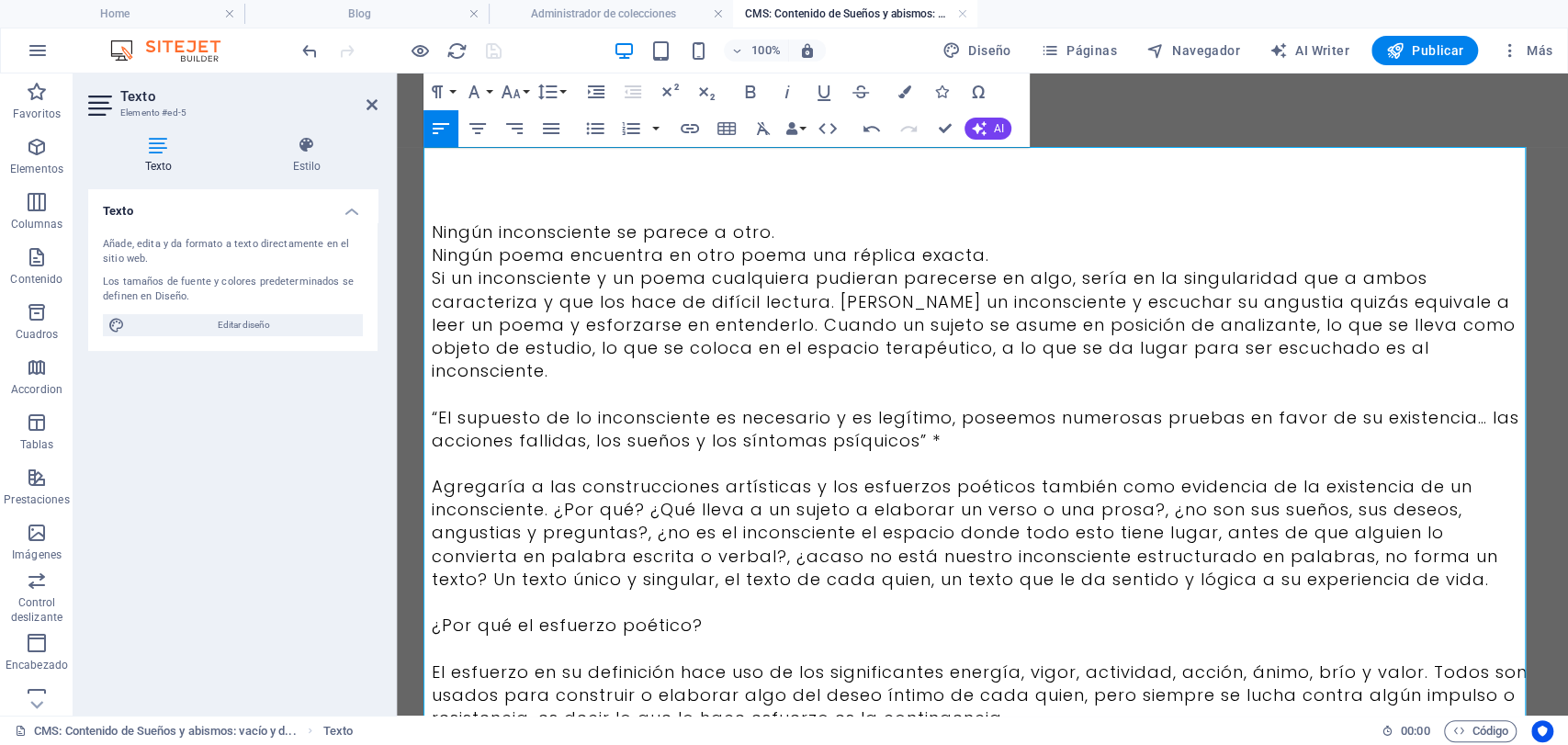
scroll to position [111534, 0]
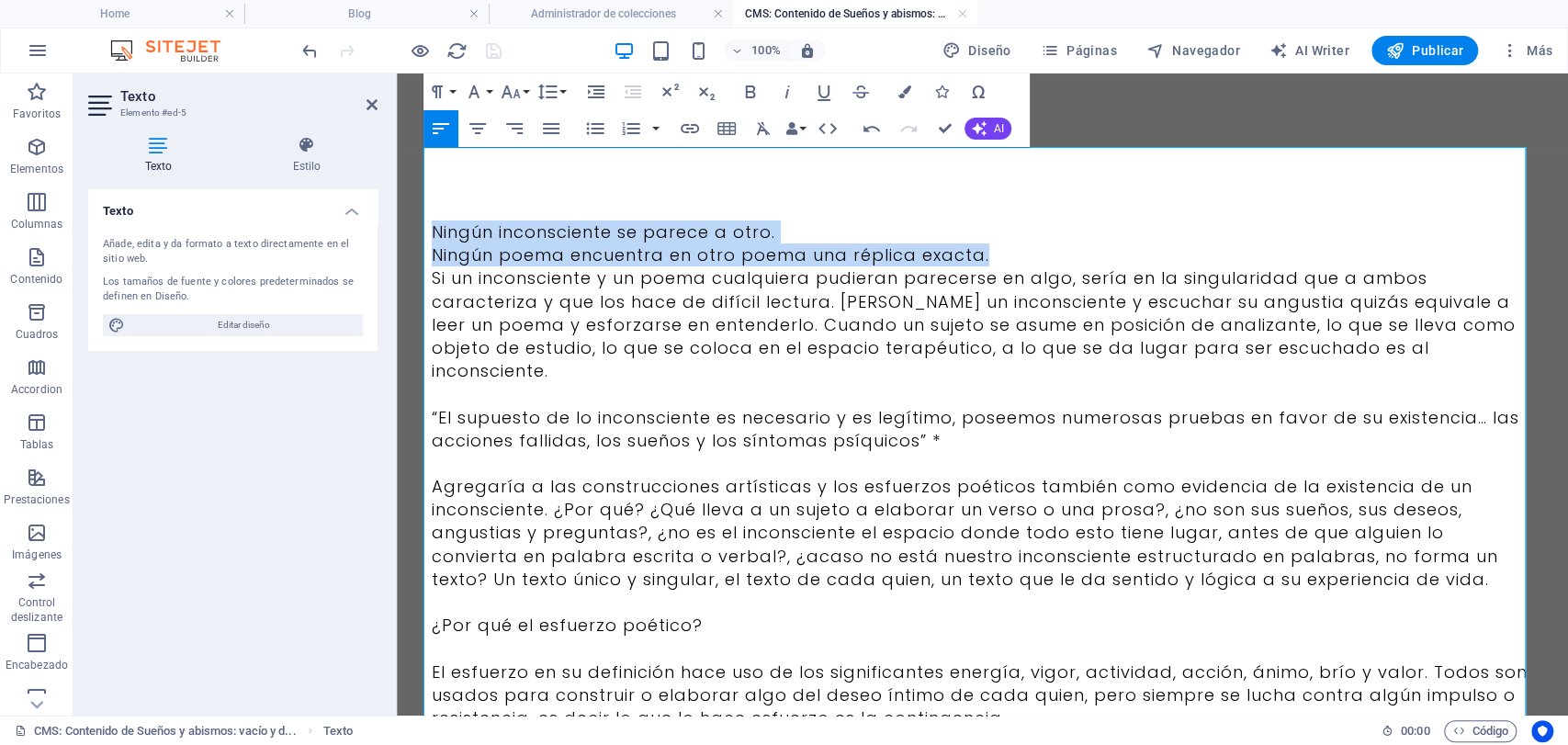
drag, startPoint x: 1016, startPoint y: 257, endPoint x: 407, endPoint y: 205, distance: 611.2
click at [515, 121] on icon "button" at bounding box center [514, 128] width 22 height 22
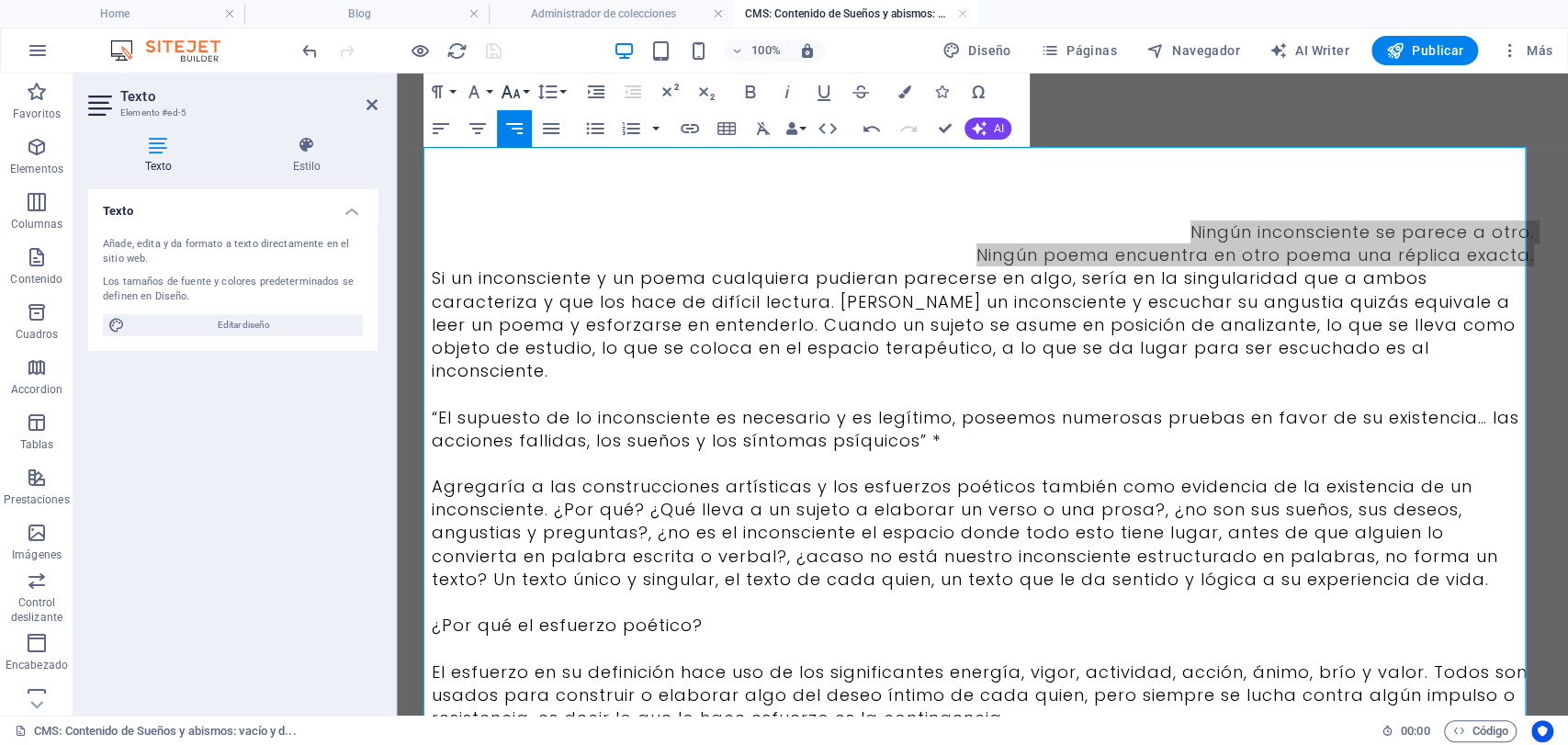
click at [508, 85] on icon "button" at bounding box center [511, 92] width 22 height 22
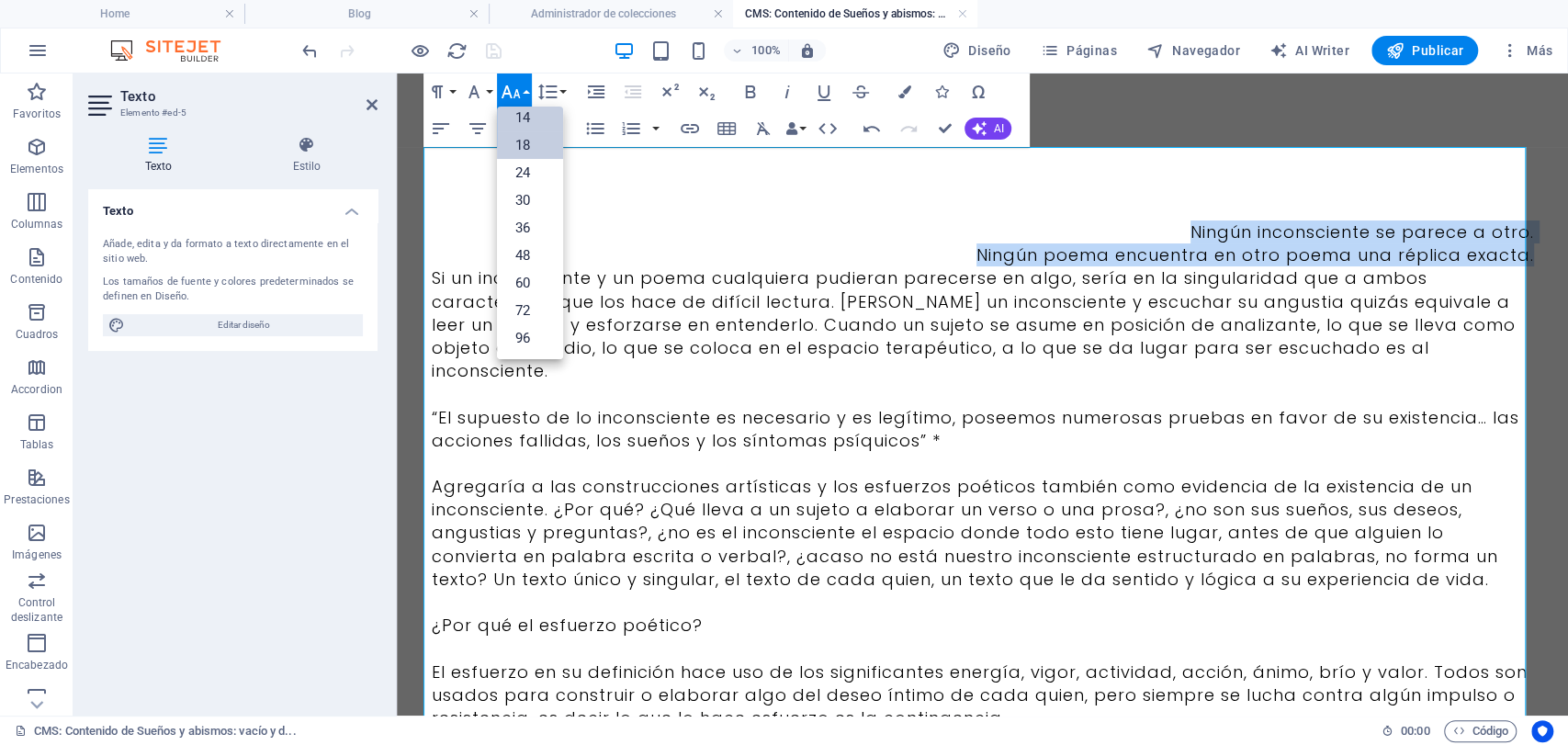
click at [527, 121] on link "14" at bounding box center [530, 117] width 66 height 28
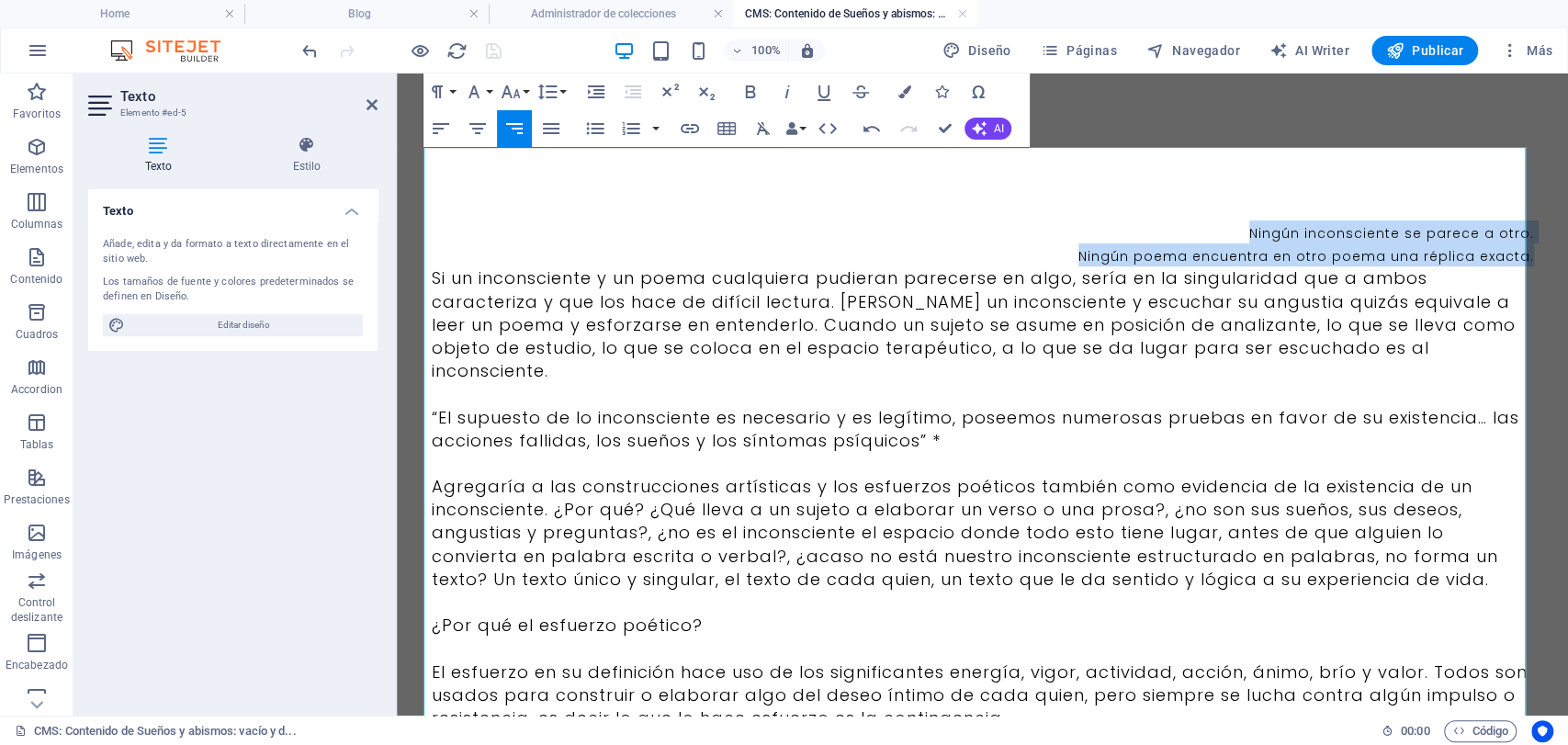
click at [1242, 238] on p "Ningún inconsciente se parece a otro." at bounding box center [983, 232] width 1103 height 23
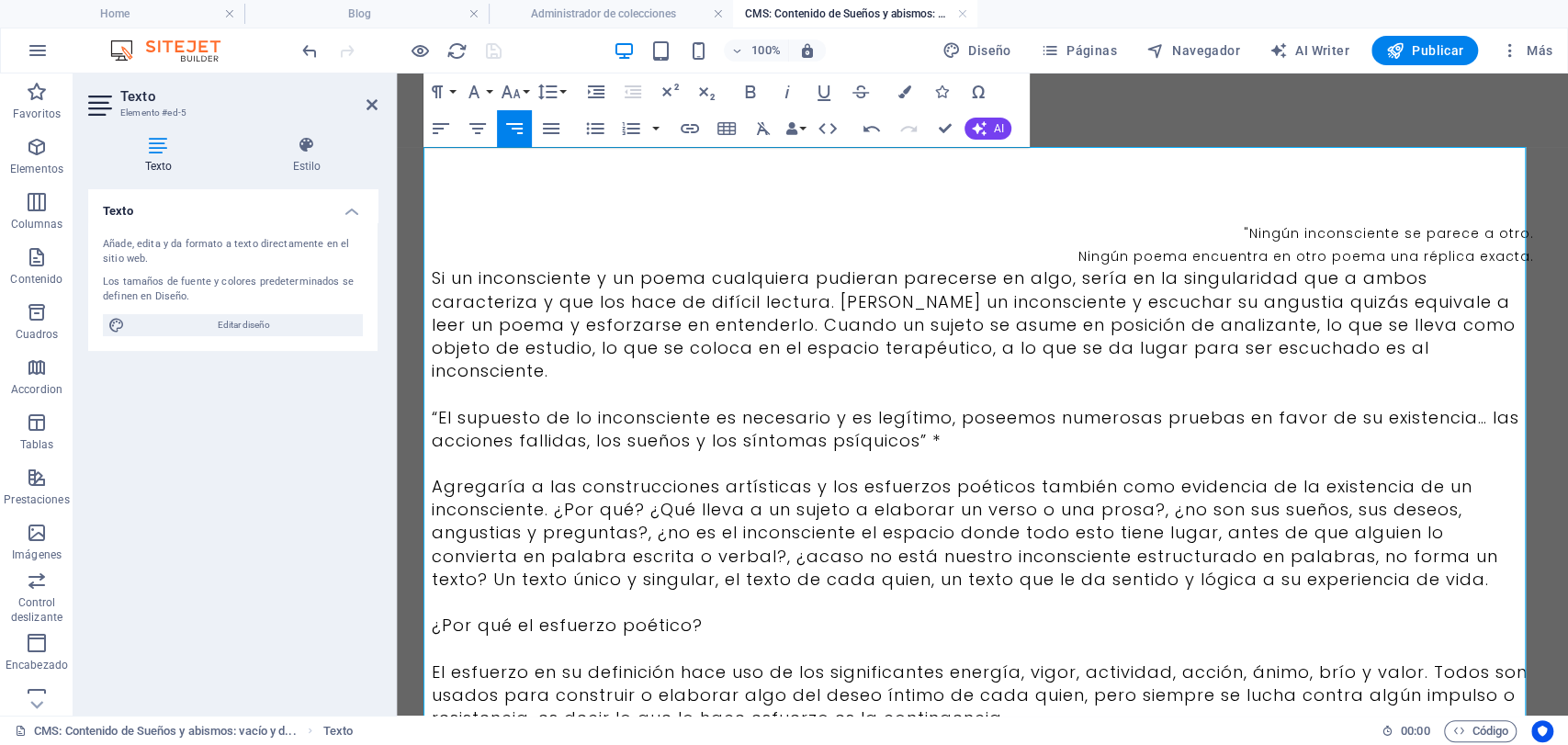
click at [1524, 261] on span "Ningún poema encuentra en otro poema una réplica exacta." at bounding box center [1307, 257] width 456 height 19
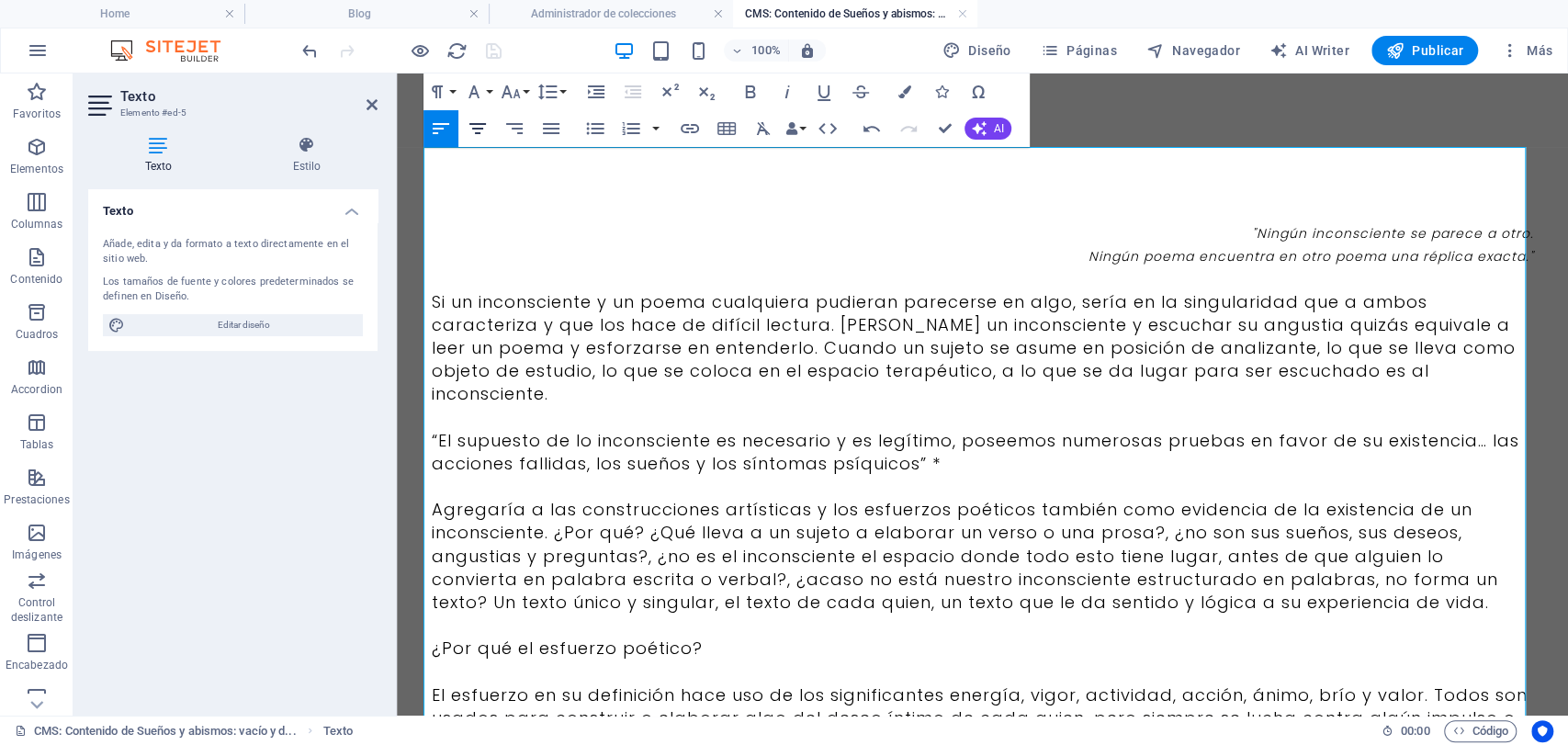
click at [477, 119] on icon "button" at bounding box center [477, 128] width 22 height 22
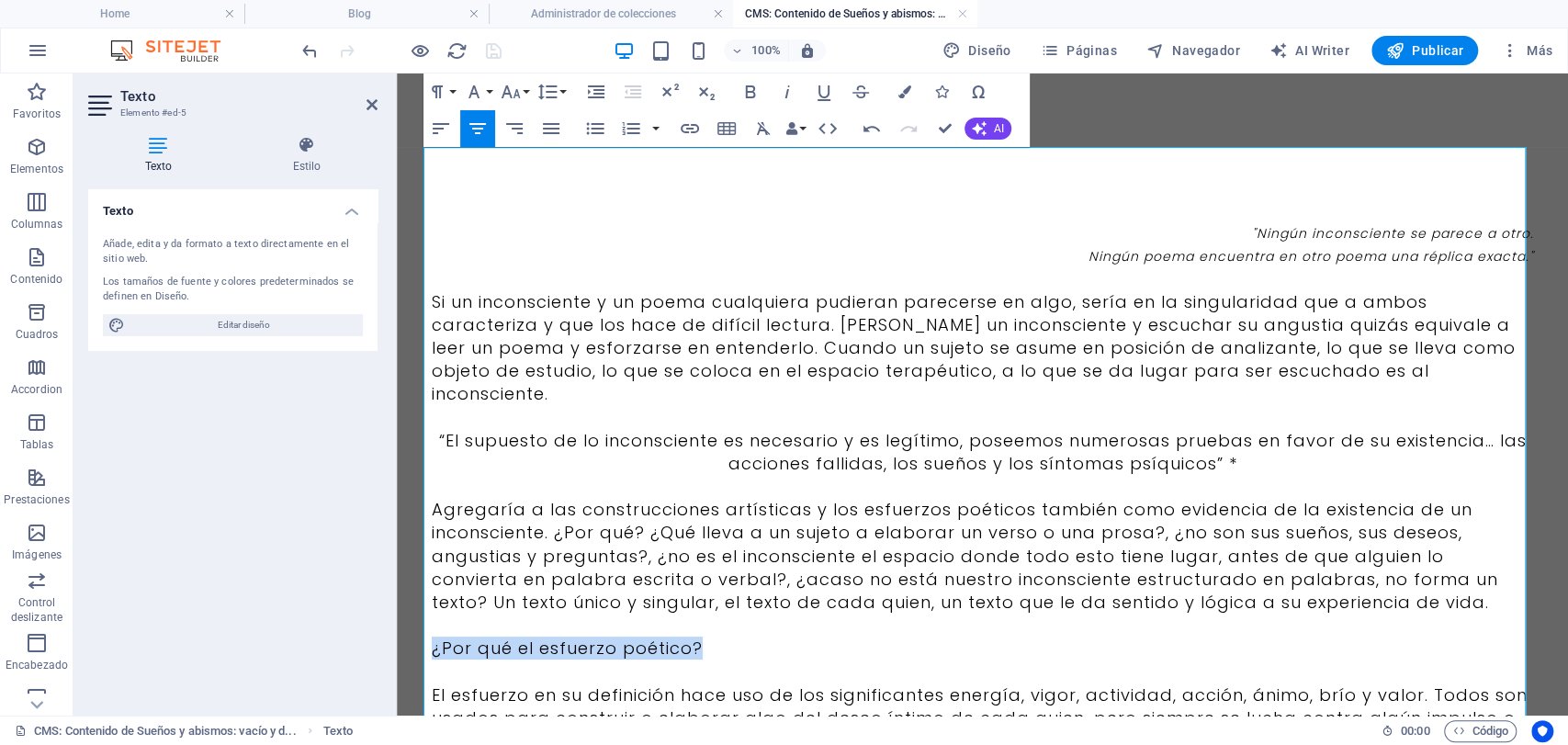
drag, startPoint x: 732, startPoint y: 631, endPoint x: 380, endPoint y: 636, distance: 352.0
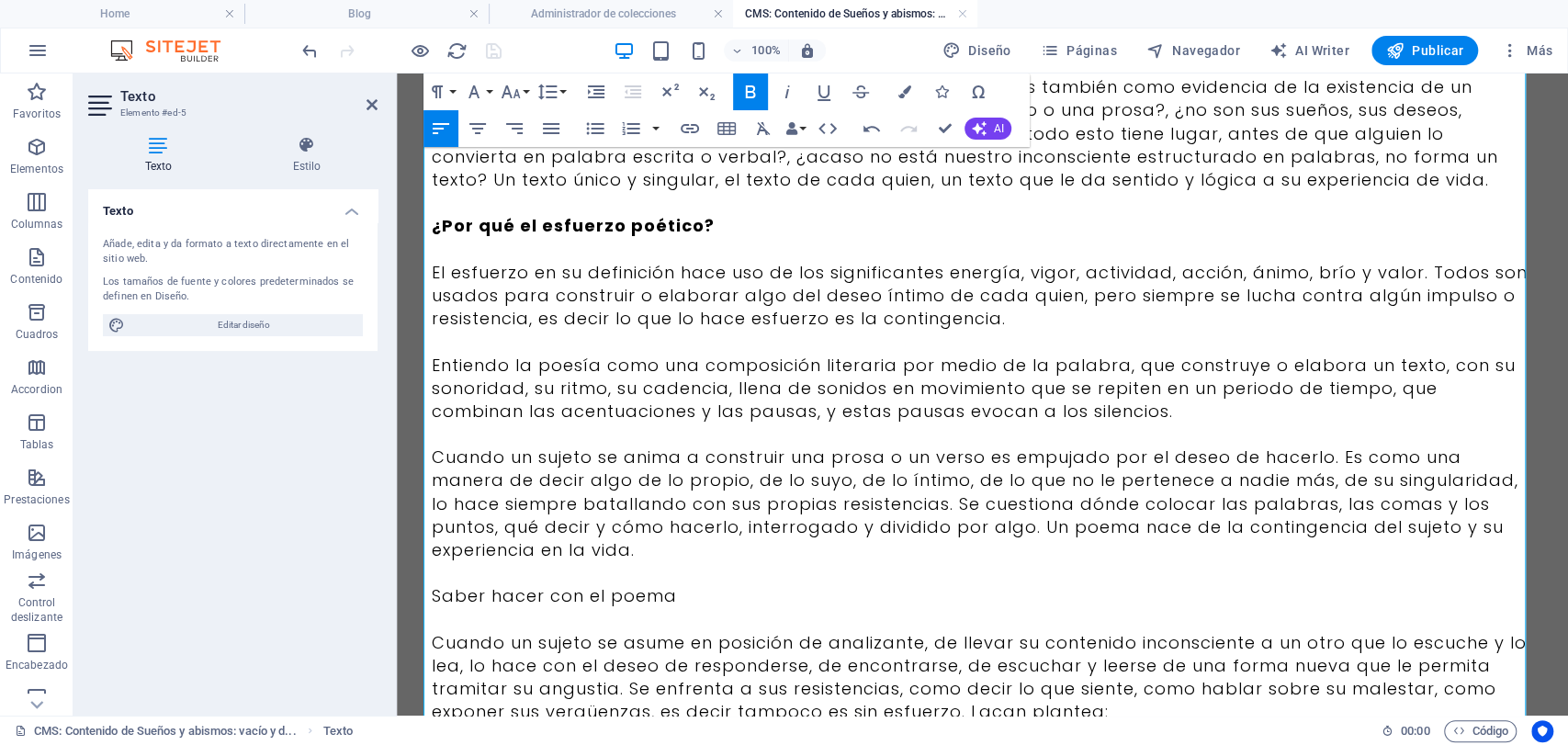
scroll to position [510, 0]
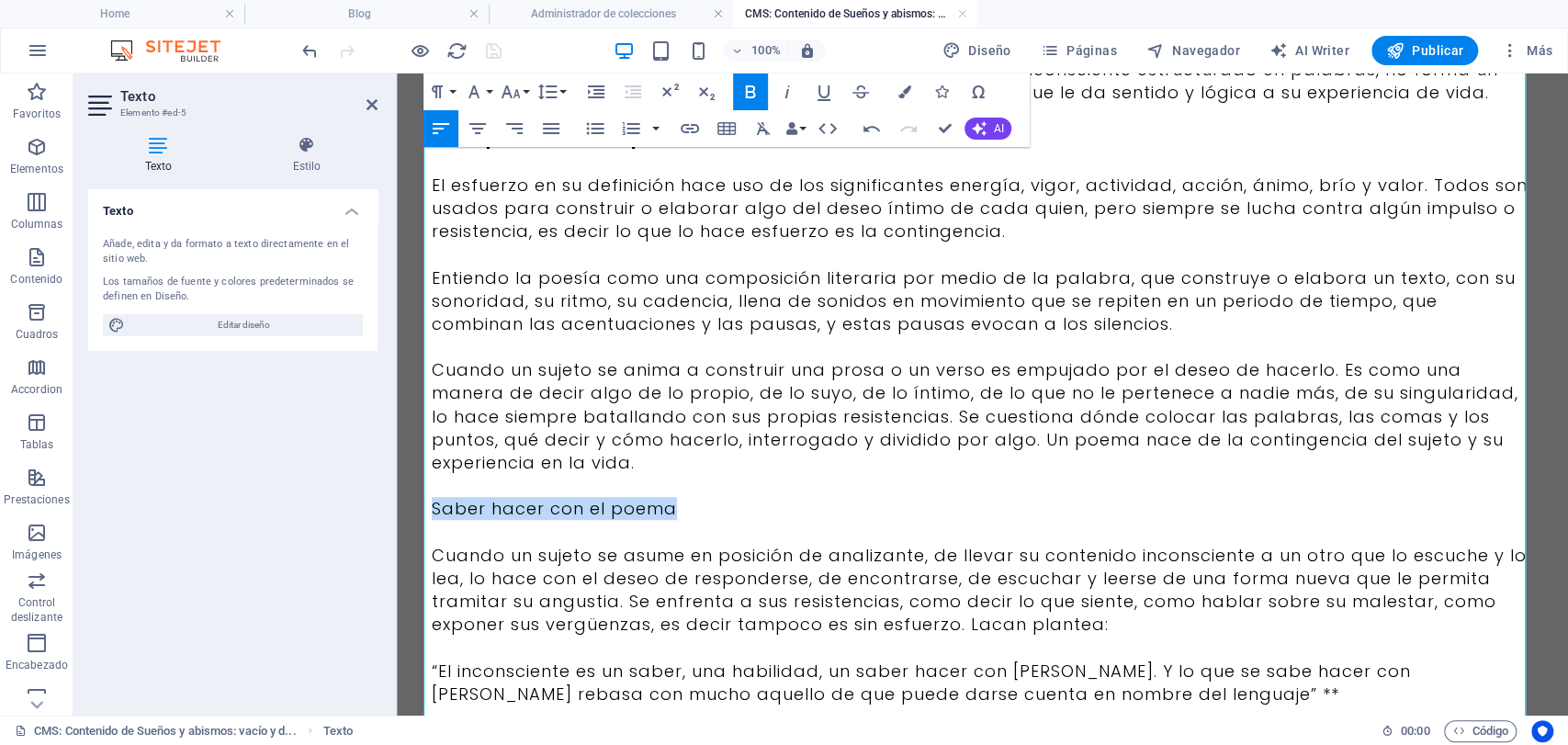
drag, startPoint x: 725, startPoint y: 480, endPoint x: 672, endPoint y: 548, distance: 86.2
click at [396, 475] on html "Skip to main content "Ningún inconsciente se parece a otro. Ningún poema encuen…" at bounding box center [982, 600] width 1172 height 2073
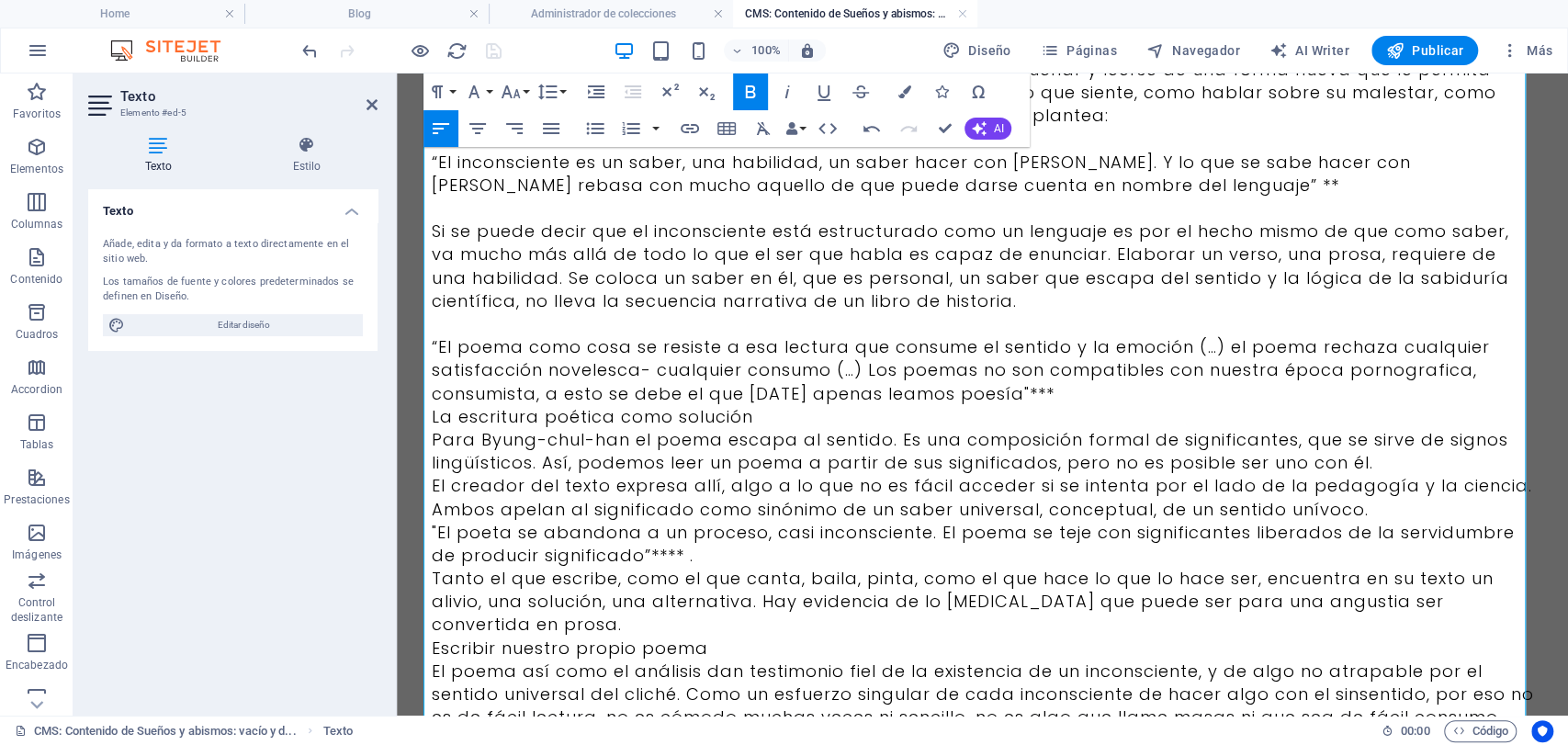
scroll to position [1021, 0]
click at [835, 426] on p "Para Byung-chul-han el poema escapa al sentido. Es una composición formal de si…" at bounding box center [983, 449] width 1103 height 46
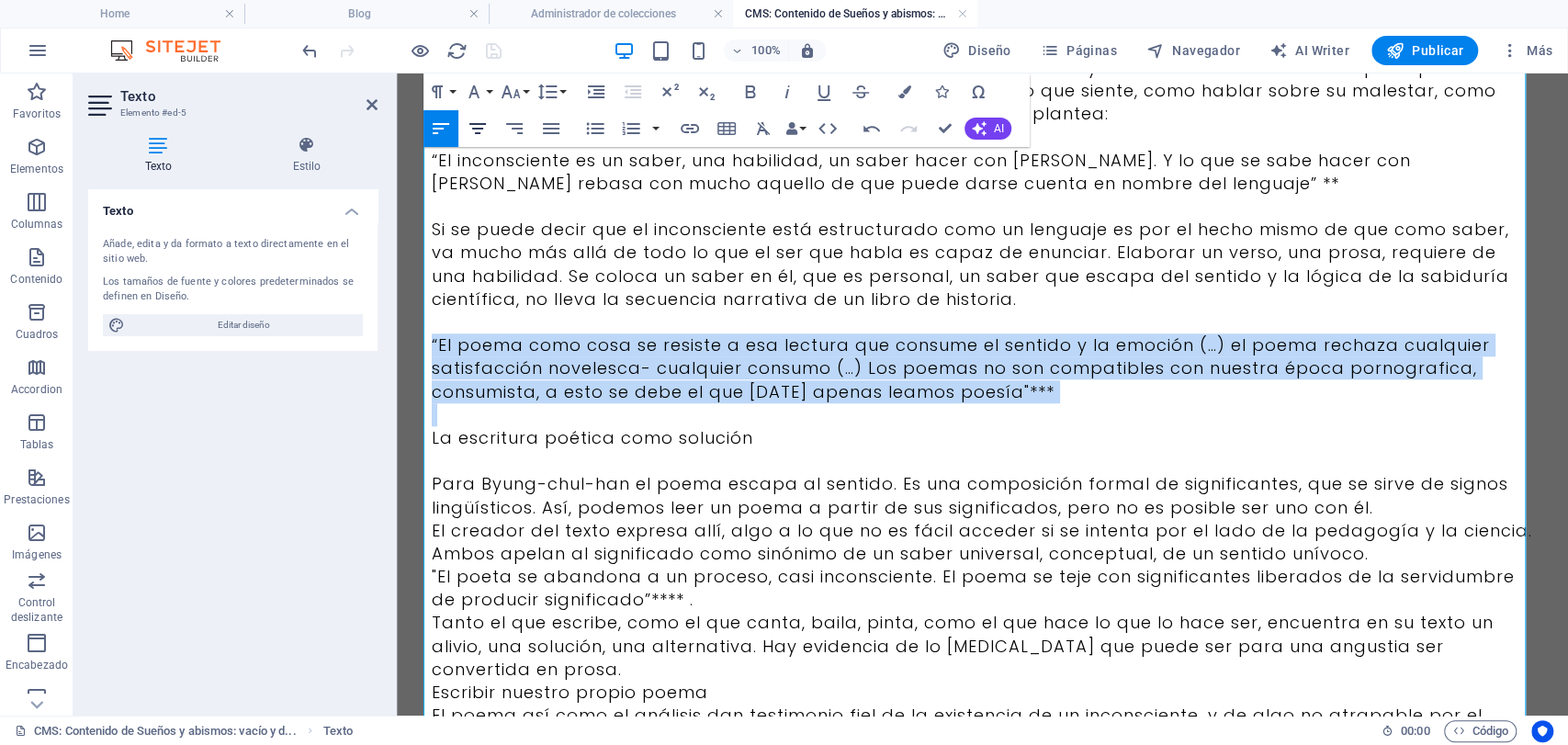
click at [470, 119] on icon "button" at bounding box center [477, 128] width 22 height 22
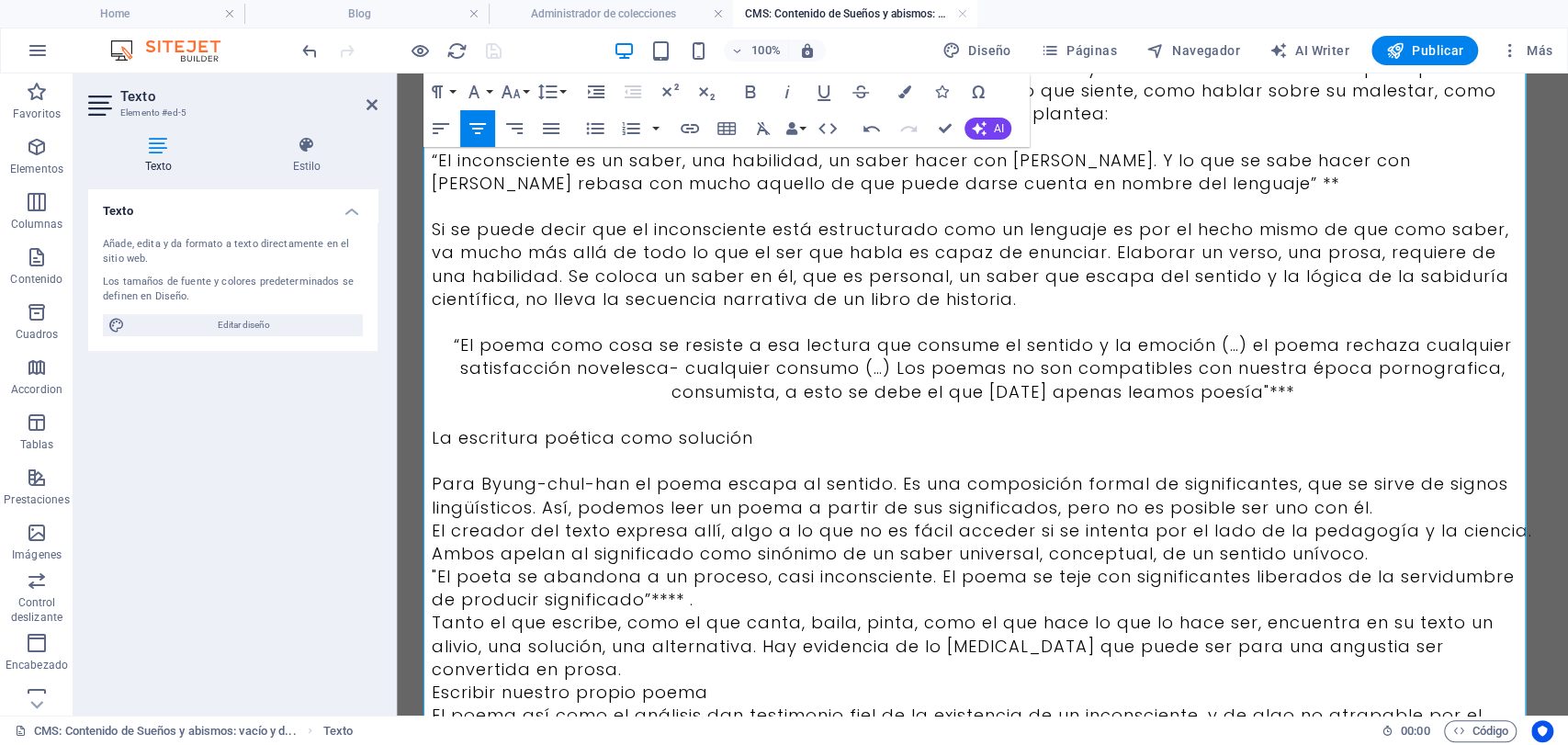
drag, startPoint x: 879, startPoint y: 430, endPoint x: 348, endPoint y: 430, distance: 531.0
click at [396, 430] on html "Skip to main content "Ningún inconsciente se parece a otro. Ningún poema encuen…" at bounding box center [982, 112] width 1172 height 2119
click at [798, 426] on p "La escritura poética como solución" at bounding box center [983, 437] width 1103 height 23
click at [798, 473] on p "Para Byung-chul-han el poema escapa al sentido. Es una composición formal de si…" at bounding box center [983, 495] width 1103 height 46
drag, startPoint x: 773, startPoint y: 415, endPoint x: 373, endPoint y: 428, distance: 400.2
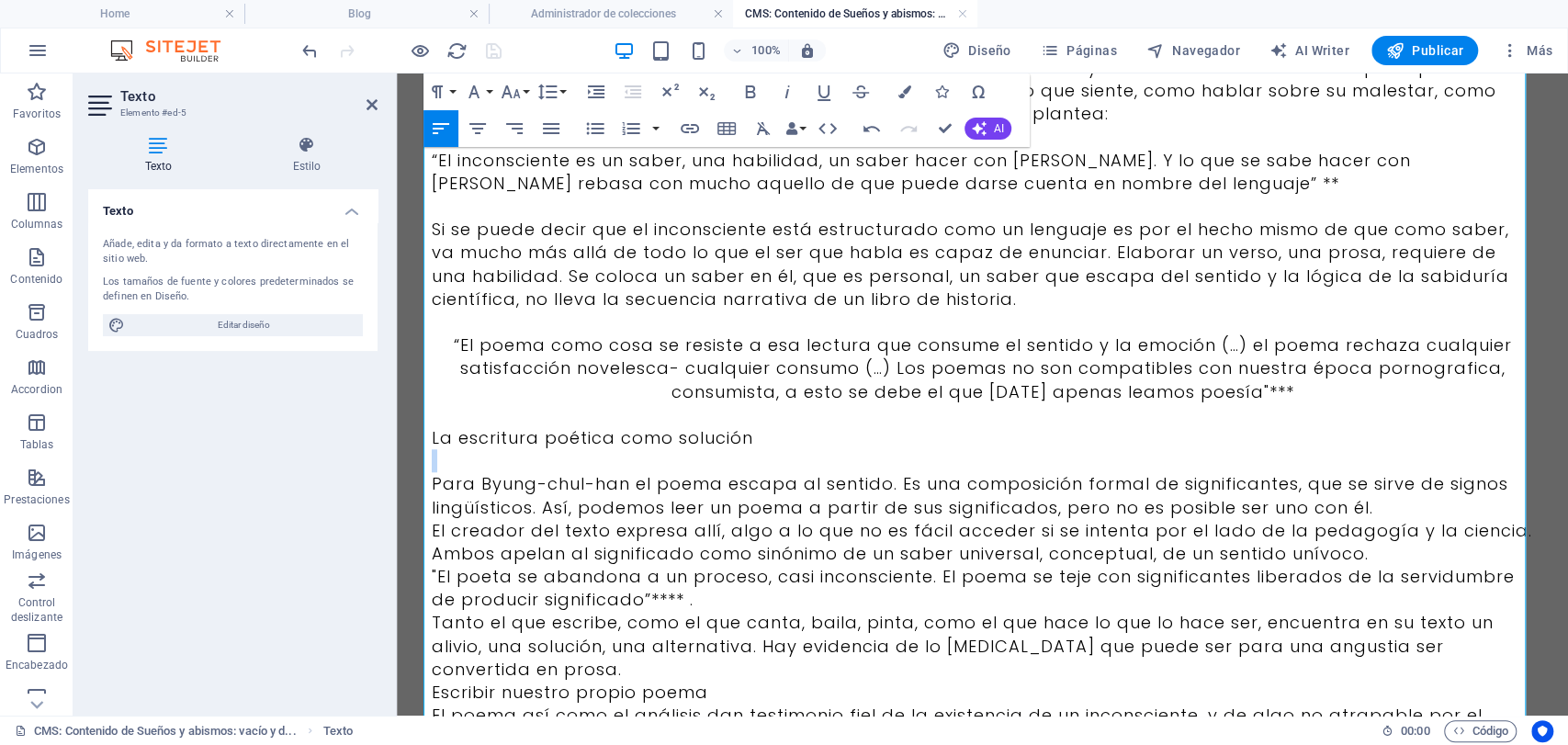
click at [396, 428] on html "Skip to main content "Ningún inconsciente se parece a otro. Ningún poema encuen…" at bounding box center [982, 112] width 1172 height 2119
click at [792, 450] on p at bounding box center [983, 461] width 1103 height 23
drag, startPoint x: 792, startPoint y: 428, endPoint x: 389, endPoint y: 401, distance: 403.9
click at [396, 401] on html "Skip to main content "Ningún inconsciente se parece a otro. Ningún poema encuen…" at bounding box center [982, 112] width 1172 height 2119
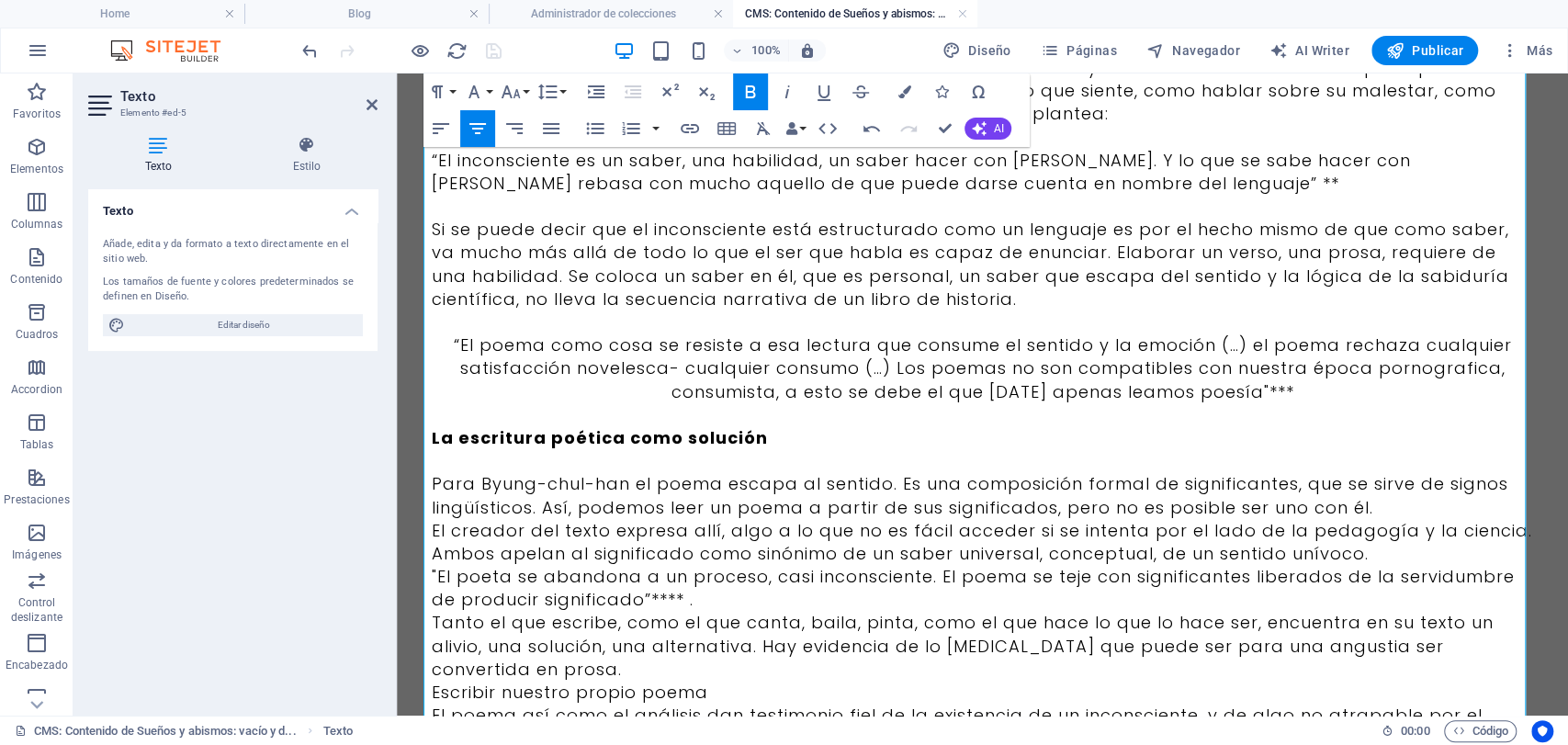
click at [593, 473] on p "Para Byung-chul-han el poema escapa al sentido. Es una composición formal de si…" at bounding box center [983, 495] width 1103 height 46
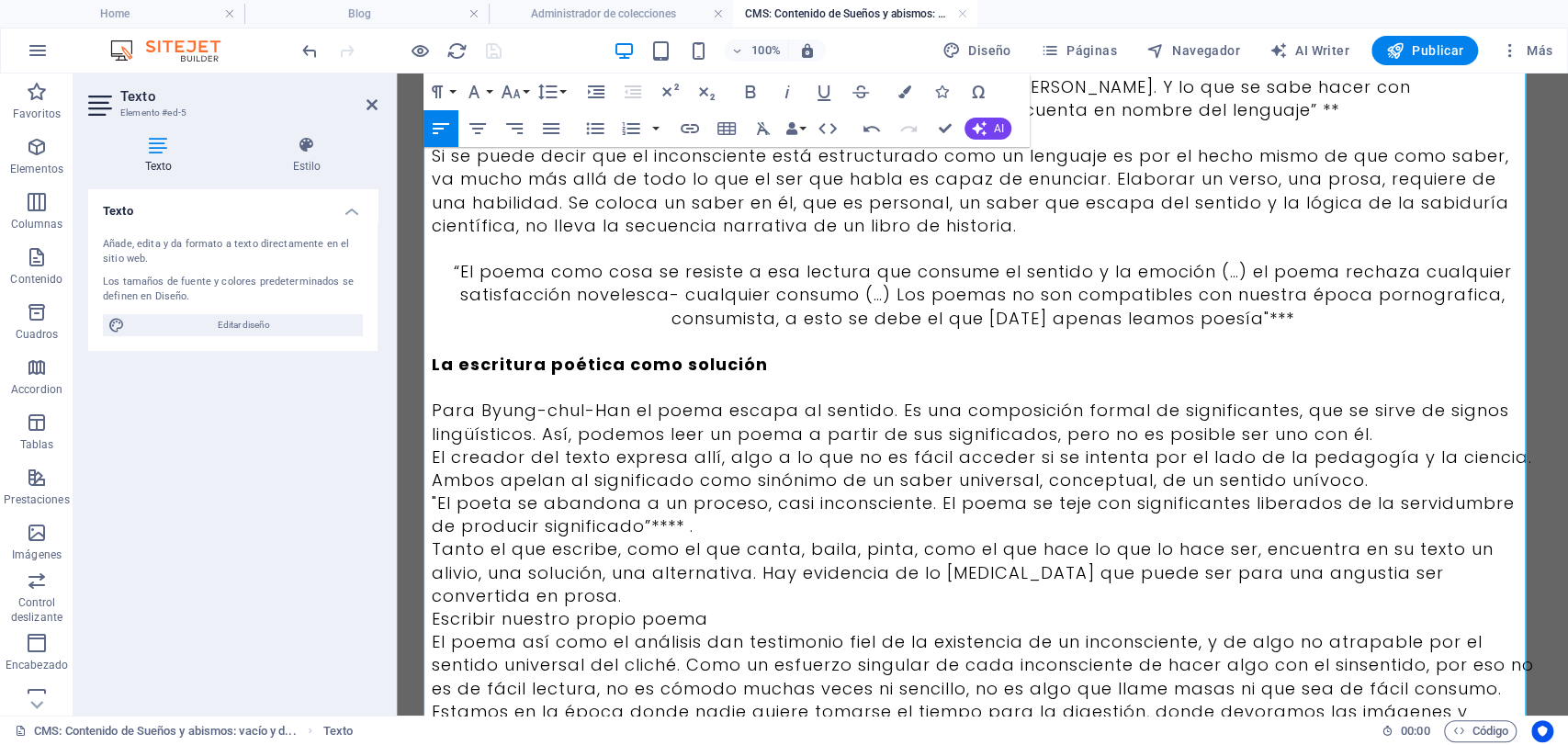
scroll to position [1123, 0]
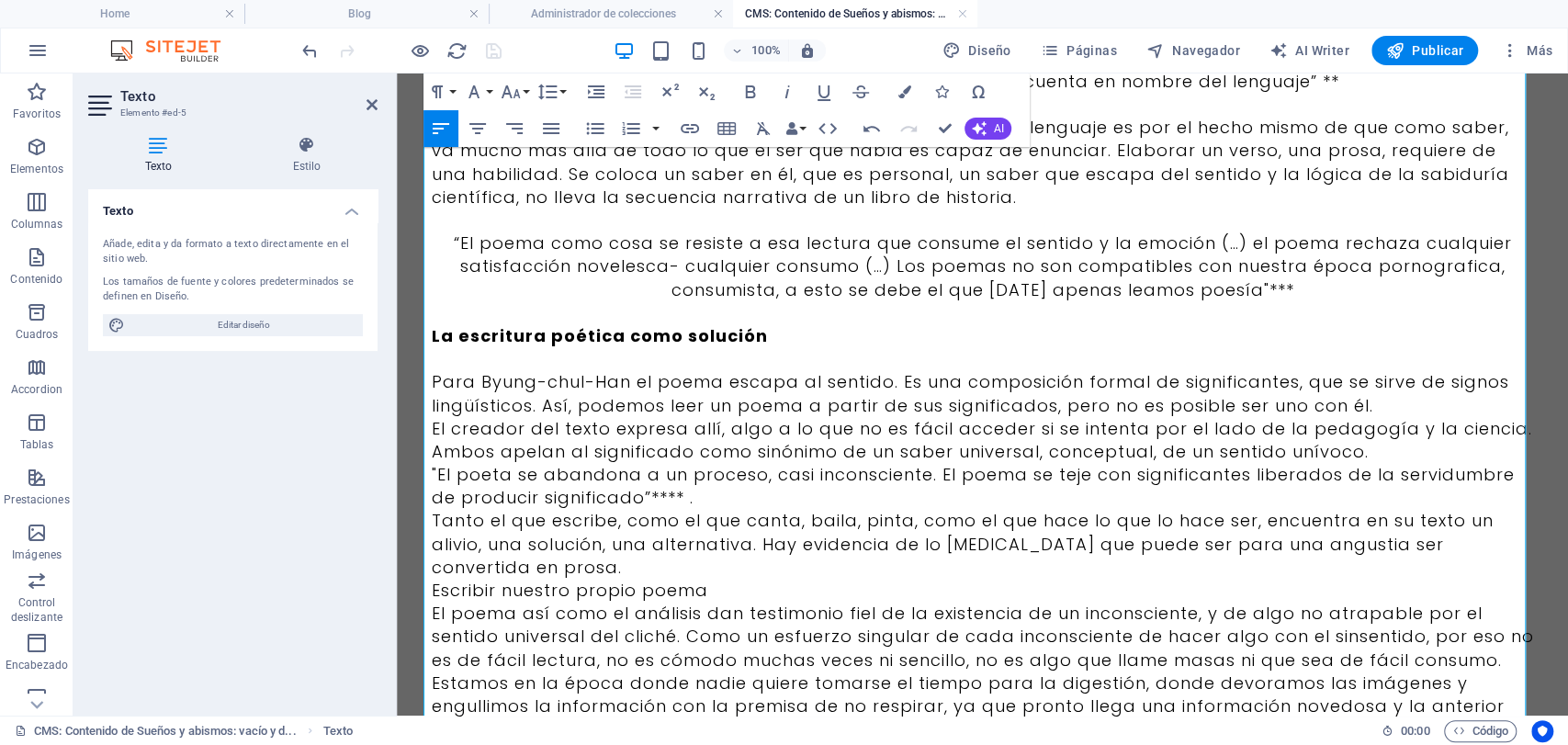
click at [1380, 425] on p "El creador del texto expresa allí, algo a lo que no es fácil acceder si se inte…" at bounding box center [983, 440] width 1103 height 46
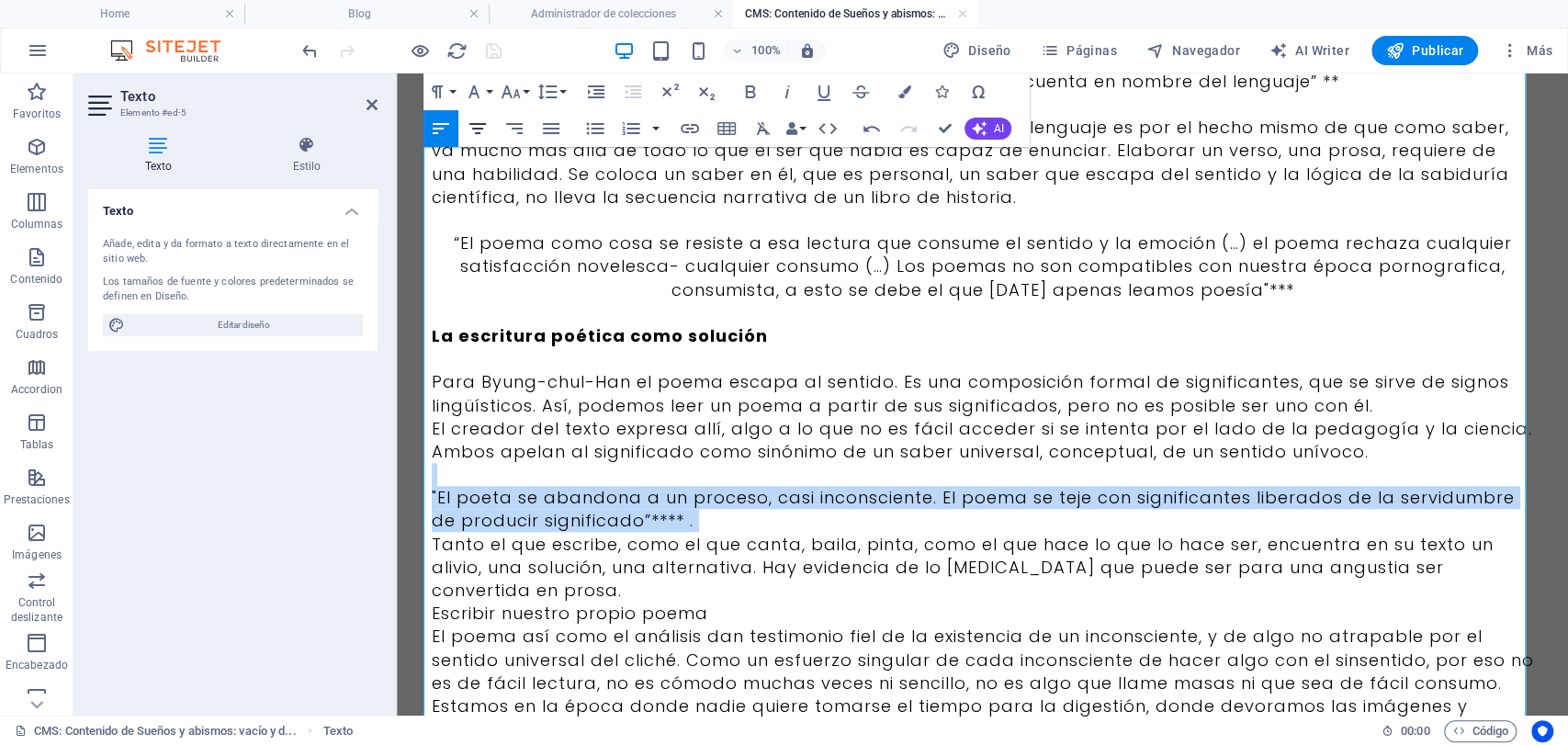
click at [467, 130] on icon "button" at bounding box center [477, 128] width 22 height 22
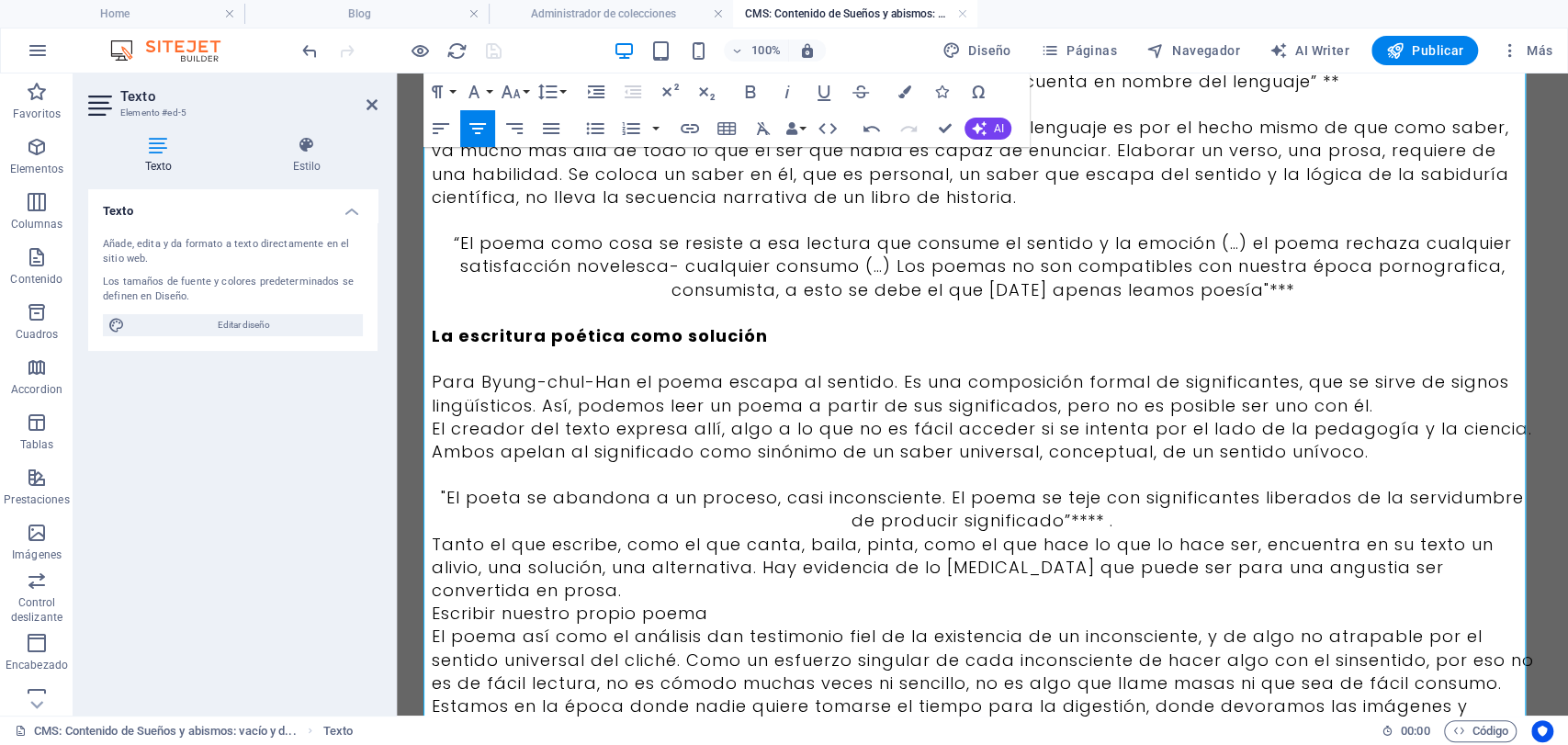
click at [550, 572] on p "Tanto el que escribe, como el que canta, baila, pinta, como el que hace lo que …" at bounding box center [983, 567] width 1103 height 70
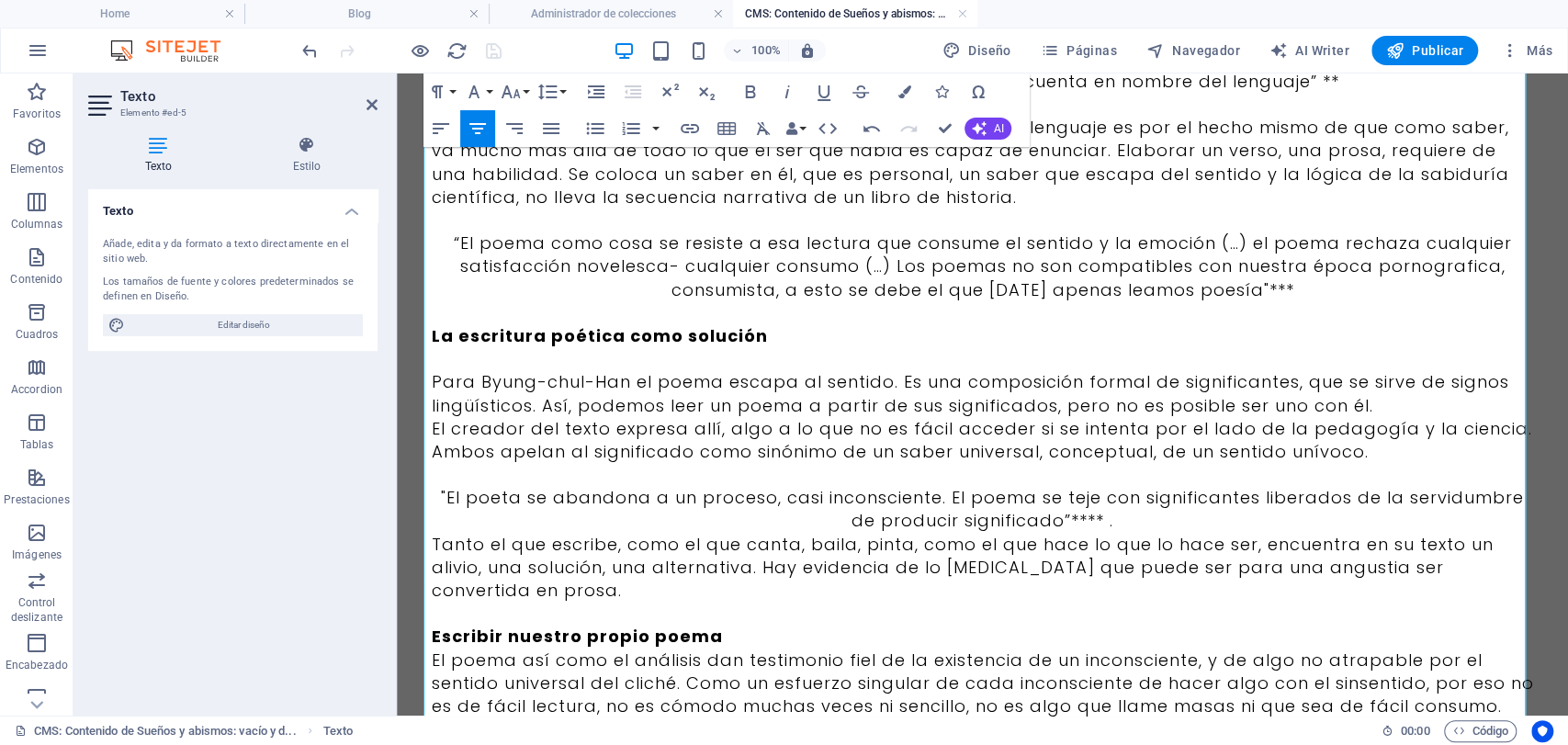
click at [1135, 507] on p ""El poeta se abandona a un proceso, casi inconsciente. El poema se teje con sig…" at bounding box center [983, 509] width 1103 height 46
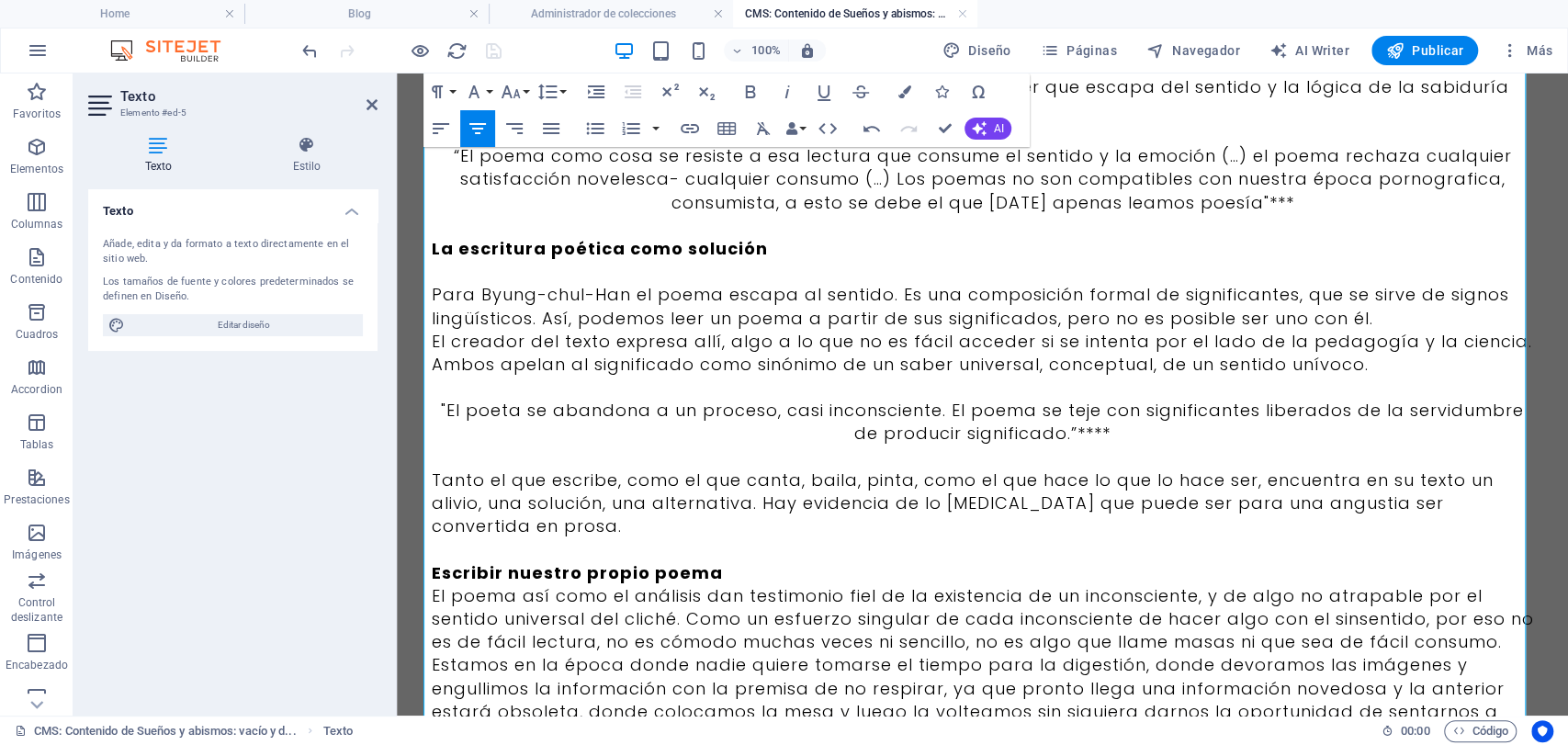
scroll to position [1327, 0]
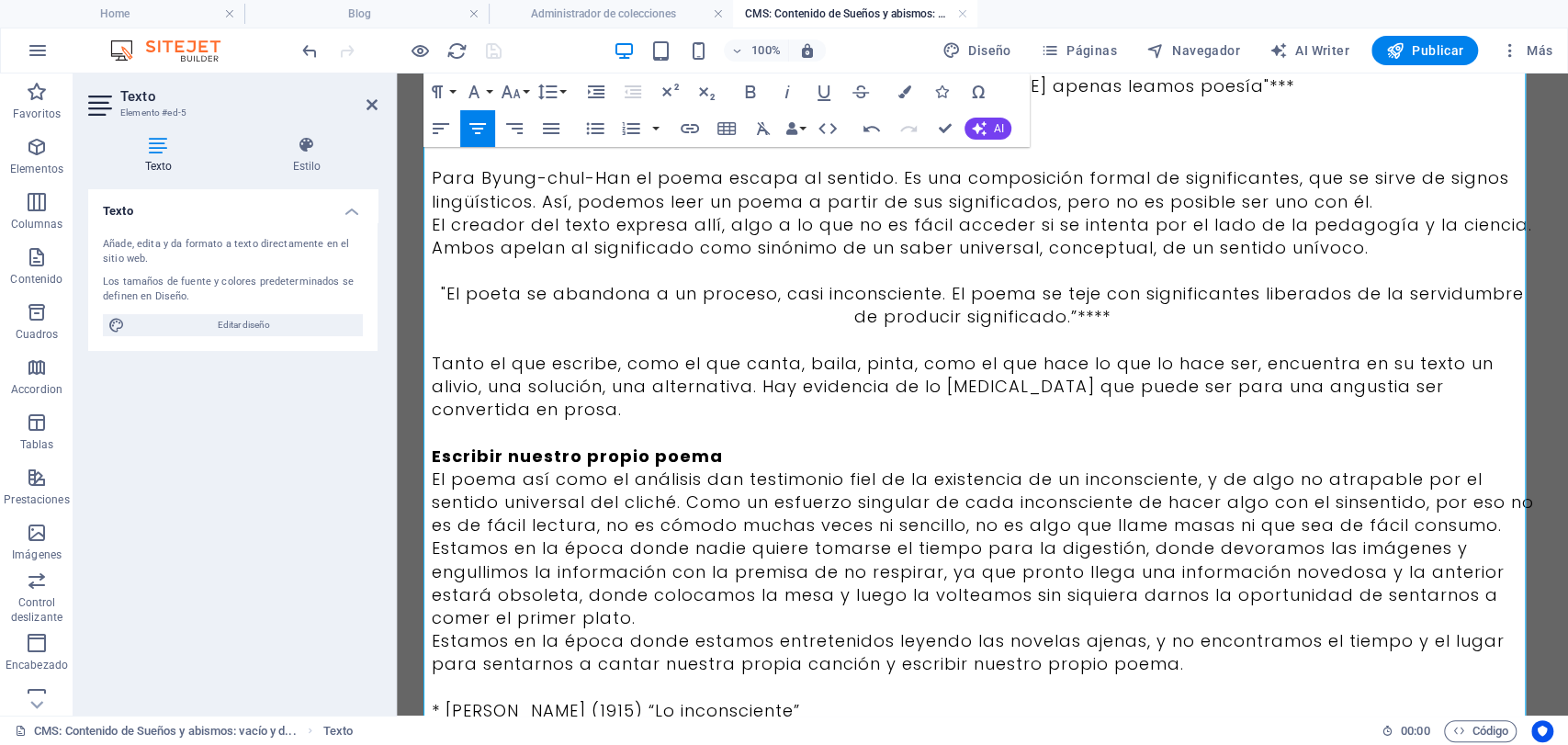
click at [737, 445] on p "Escribir nuestro propio poema" at bounding box center [983, 456] width 1103 height 23
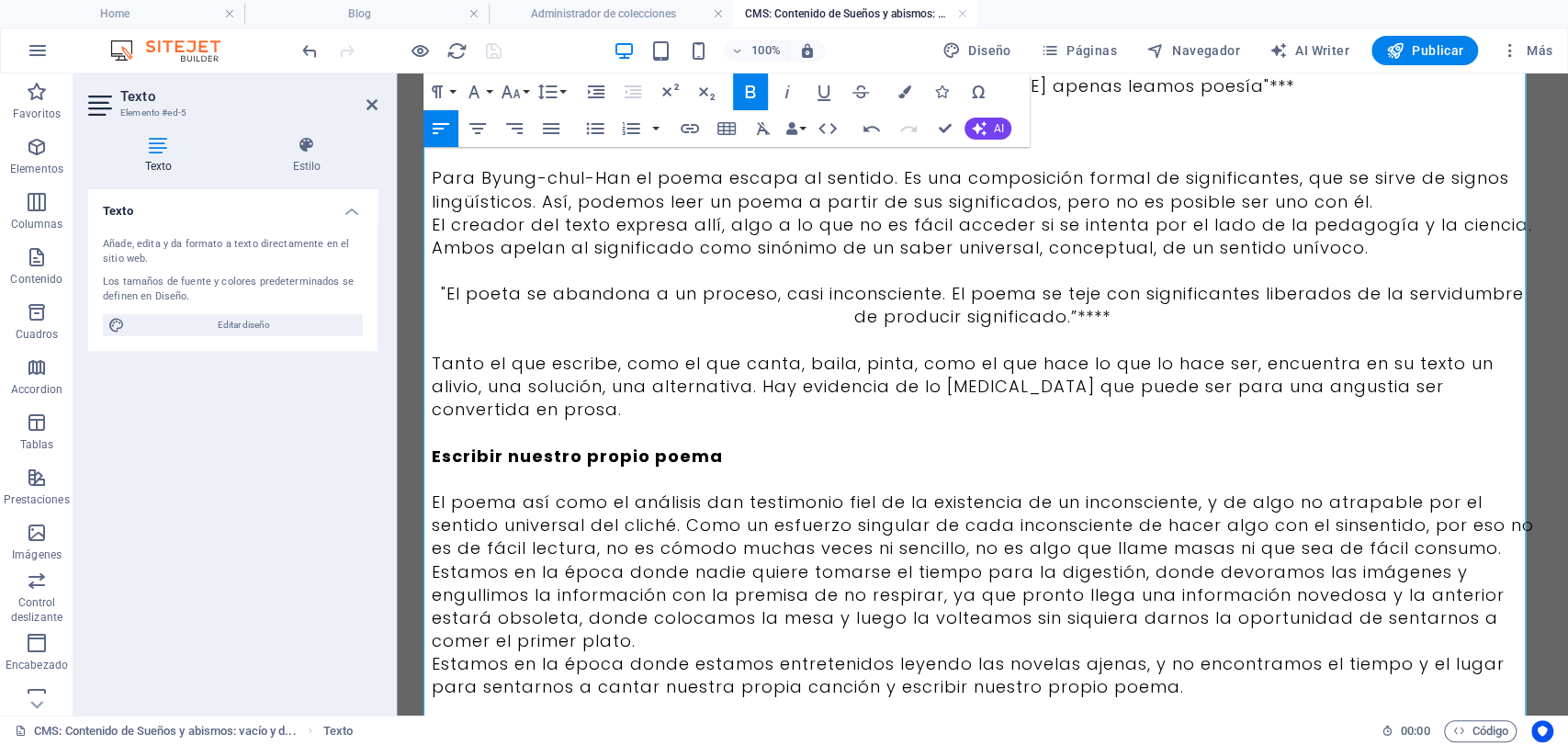
click at [658, 620] on p "Estamos en la época donde nadie quiere tomarse el tiempo para la digestión, don…" at bounding box center [983, 607] width 1103 height 93
click at [1507, 560] on p "Estamos en la época donde nadie quiere tomarse el tiempo para la digestión, don…" at bounding box center [983, 607] width 1103 height 93
click at [1499, 529] on p "El poema así como el análisis dan testimonio fiel de la existencia de un incons…" at bounding box center [983, 525] width 1103 height 70
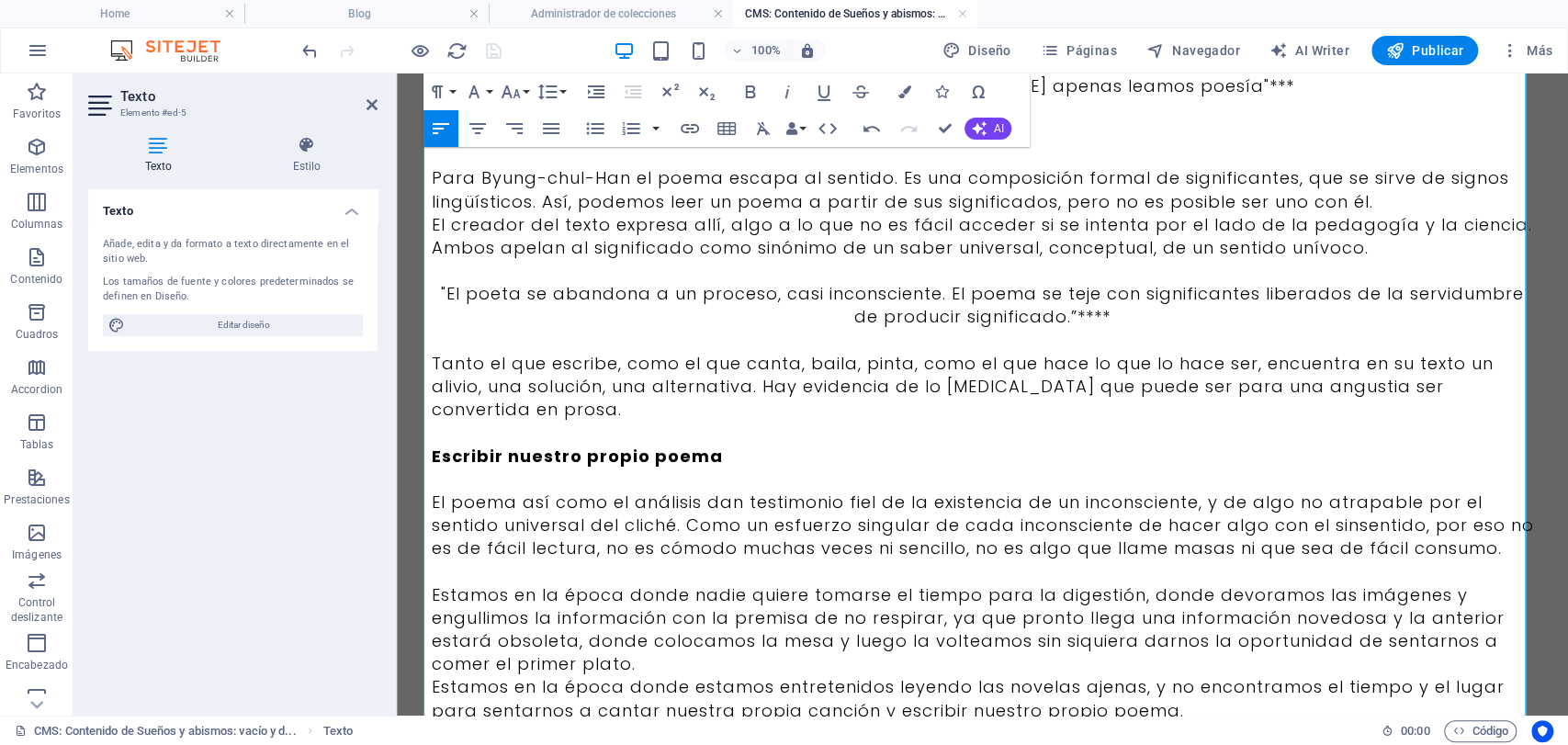
click at [639, 644] on p "Estamos en la época donde nadie quiere tomarse el tiempo para la digestión, don…" at bounding box center [983, 631] width 1103 height 93
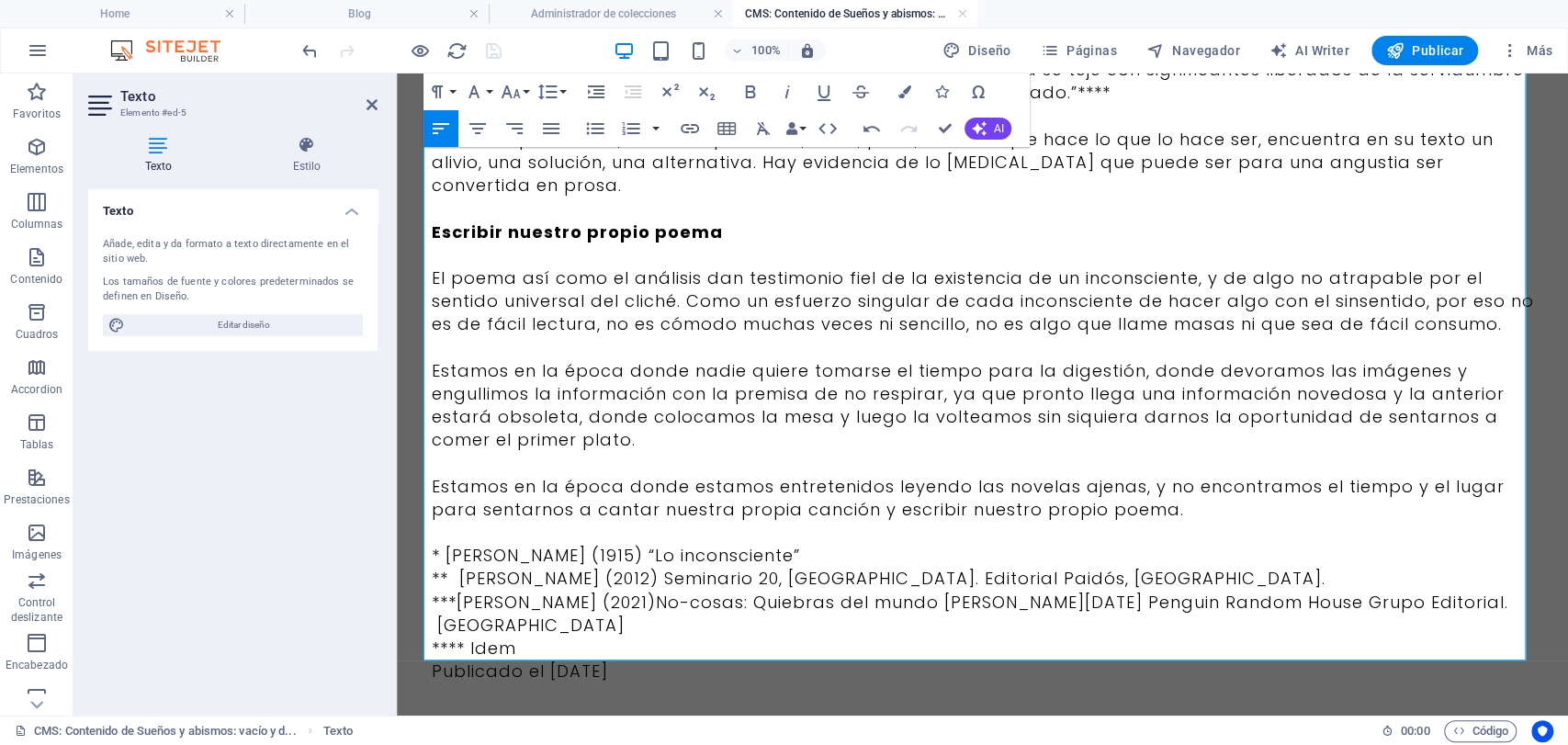
scroll to position [1570, 0]
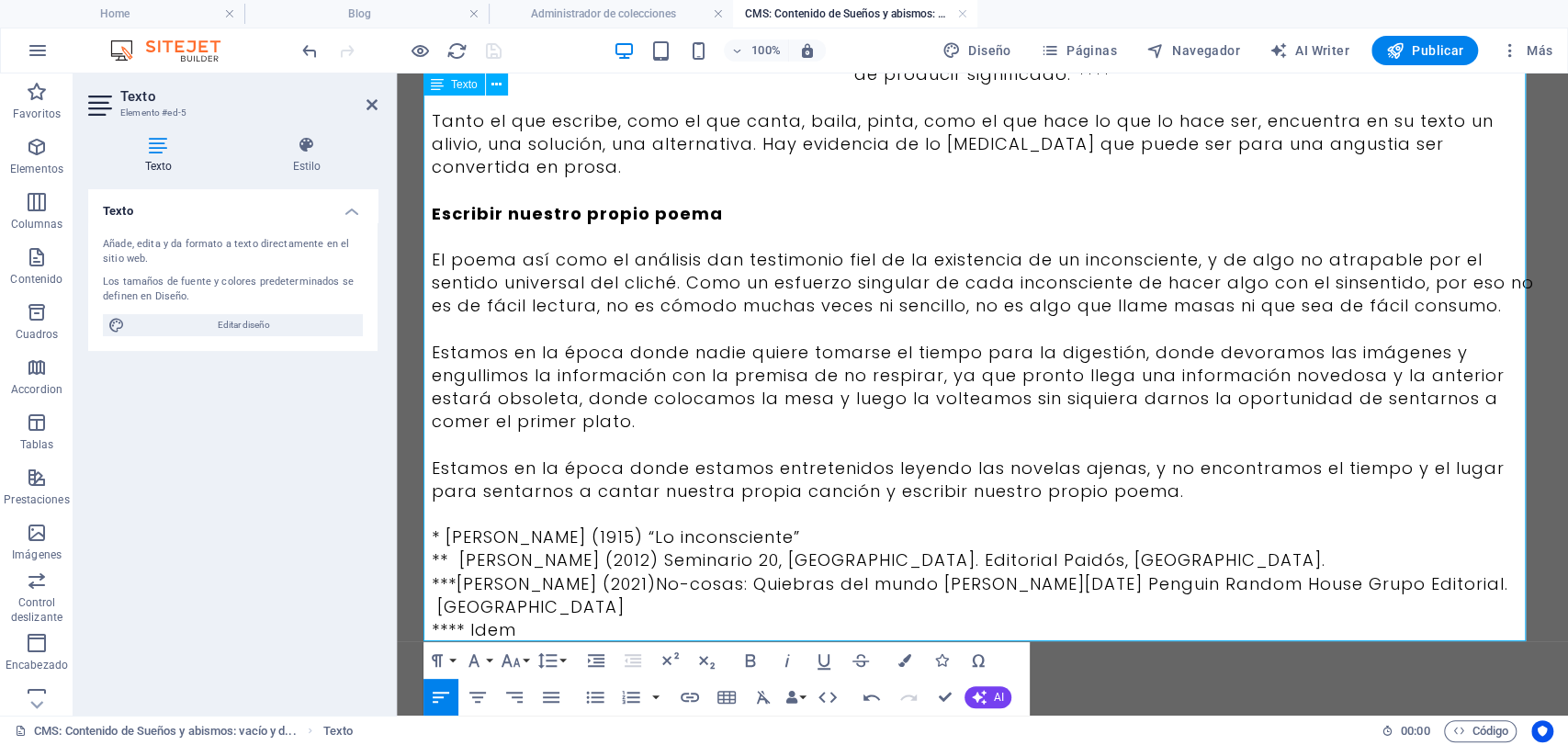
click at [637, 641] on p "Publicado el [DATE]" at bounding box center [983, 652] width 1103 height 23
click at [737, 619] on p "**** Idem" at bounding box center [983, 630] width 1103 height 23
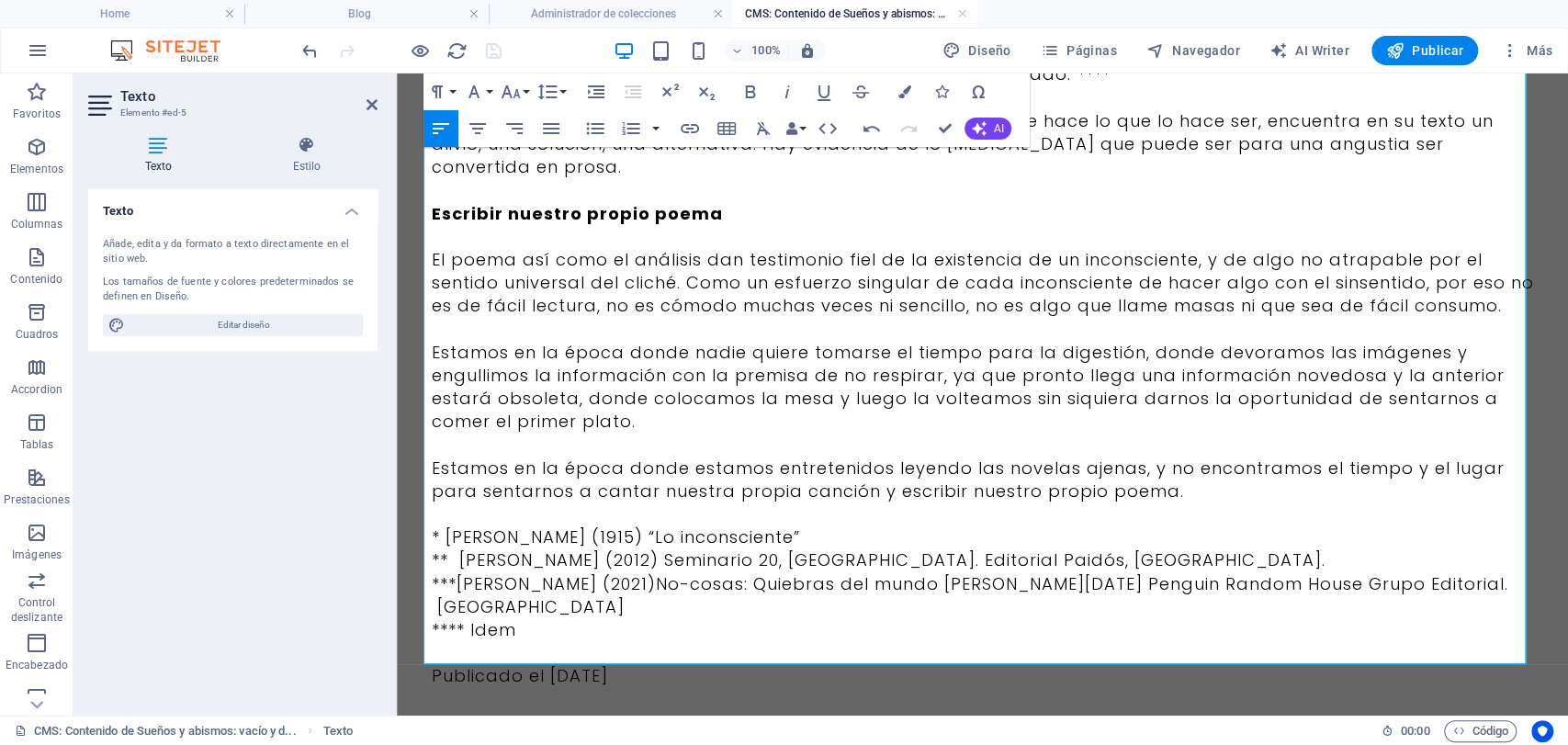
click at [746, 664] on p "Publicado el [DATE]" at bounding box center [983, 675] width 1103 height 23
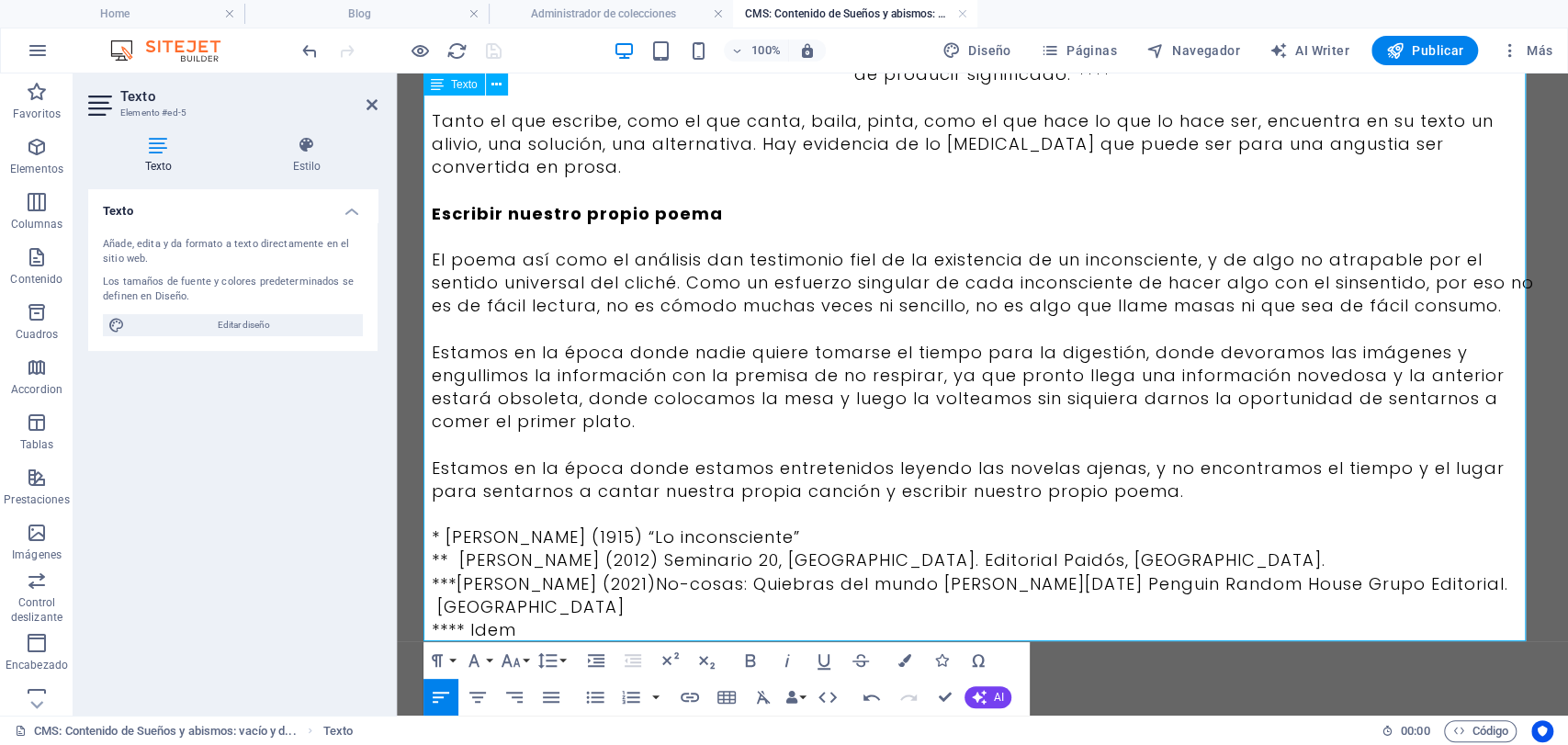
click at [700, 664] on p "Publicado el [DATE]" at bounding box center [983, 675] width 1103 height 23
click at [519, 697] on icon "button" at bounding box center [514, 697] width 17 height 11
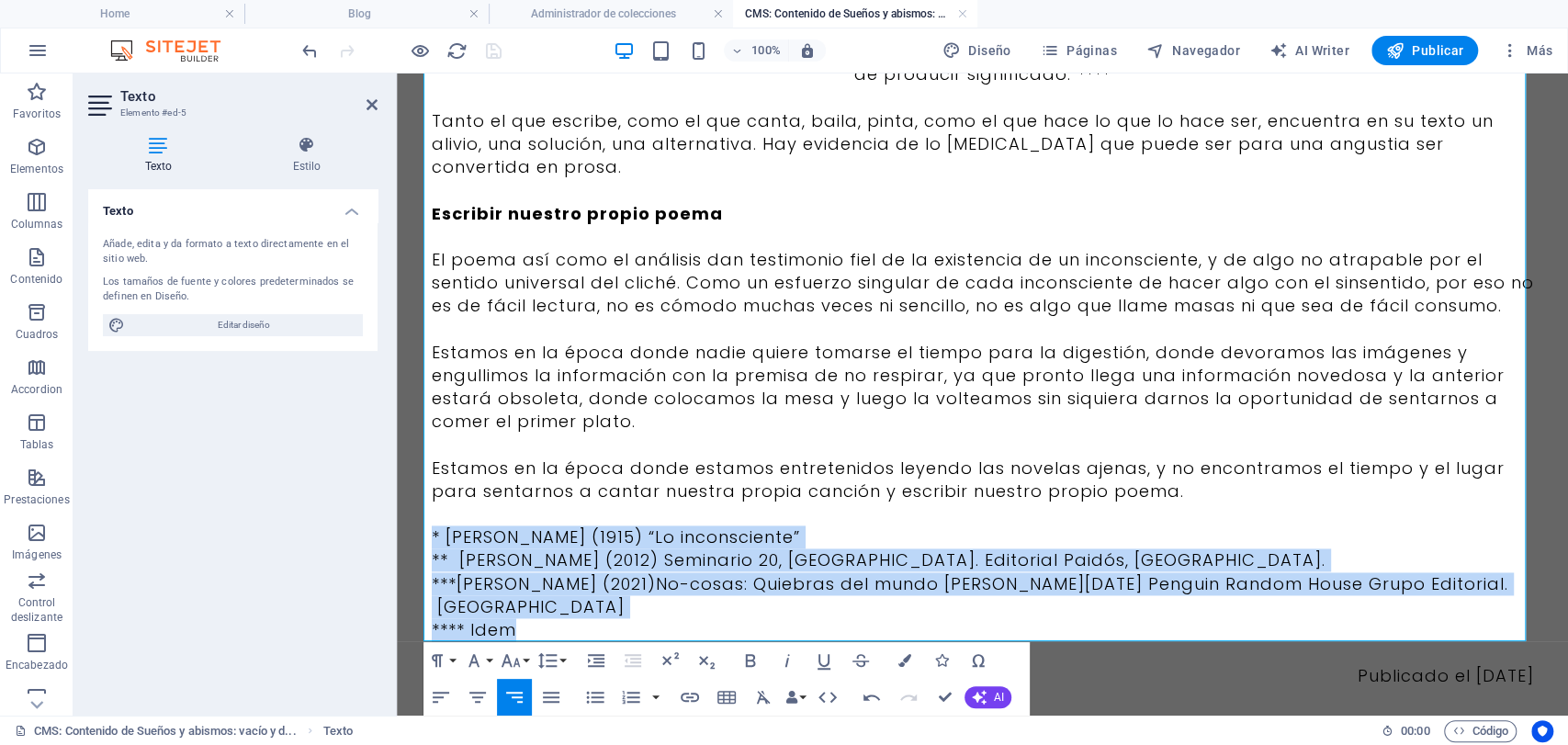
drag, startPoint x: 520, startPoint y: 593, endPoint x: 419, endPoint y: 525, distance: 121.8
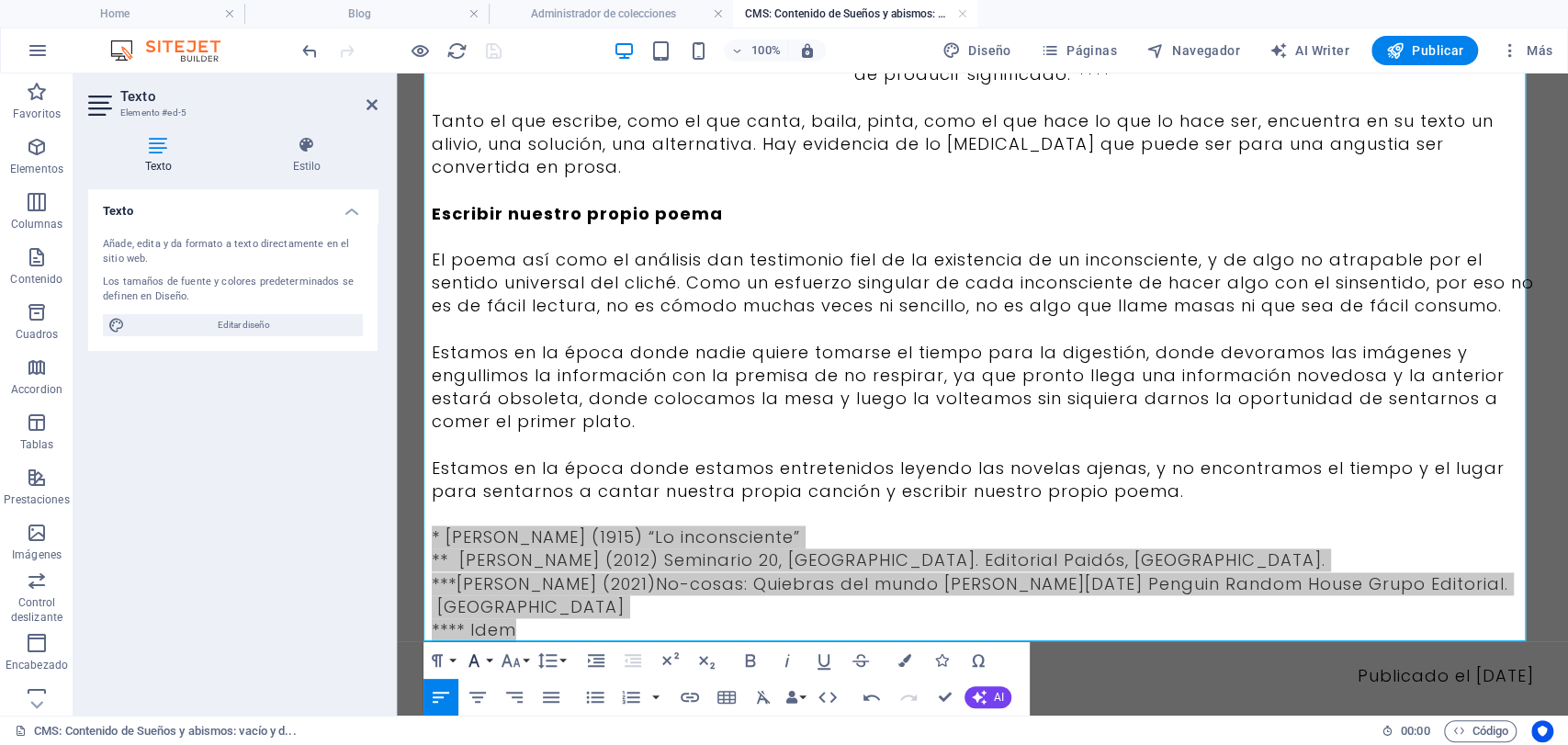
click at [467, 663] on icon "button" at bounding box center [473, 661] width 22 height 22
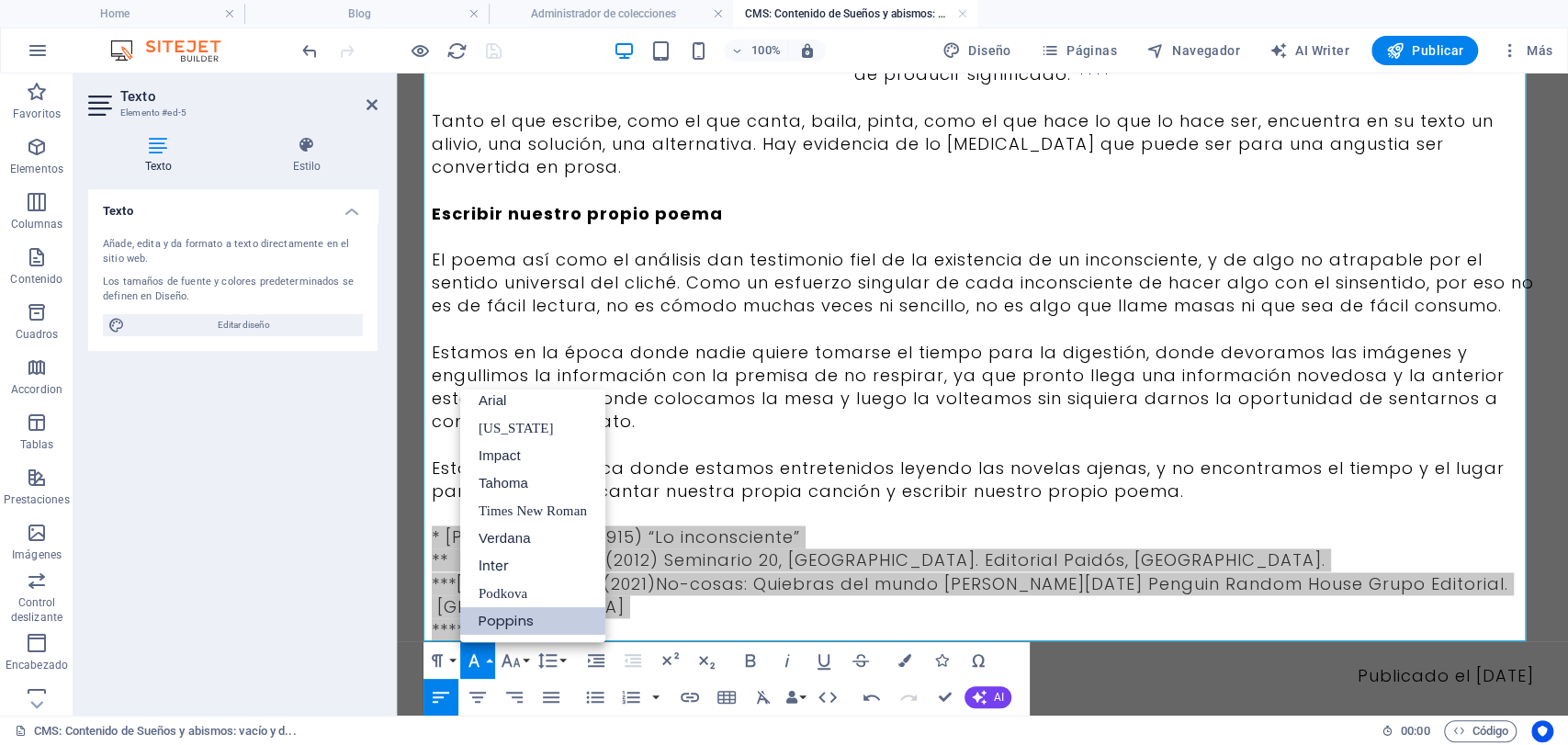
scroll to position [10, 0]
click at [523, 651] on button "Font Size" at bounding box center [514, 660] width 35 height 37
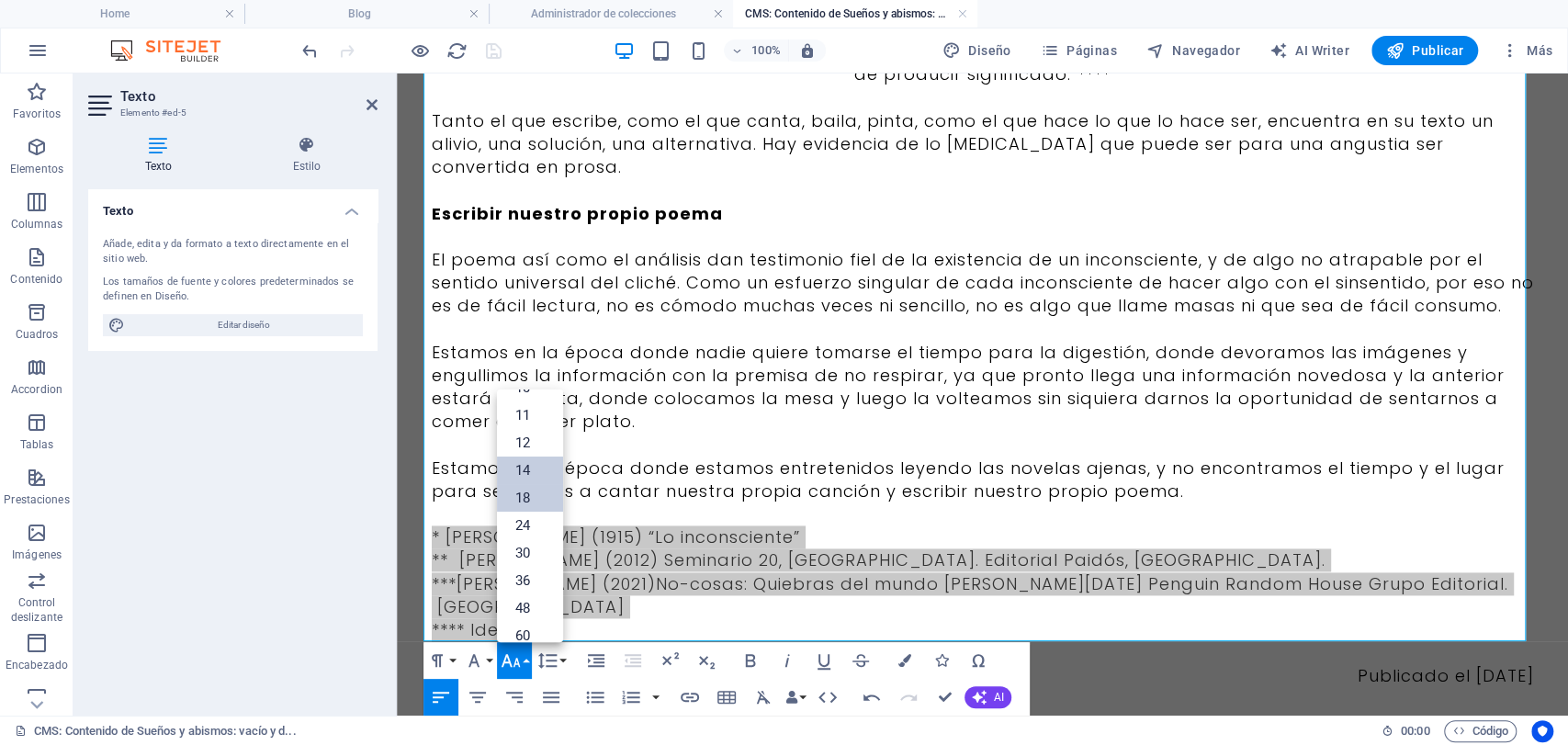
scroll to position [46, 0]
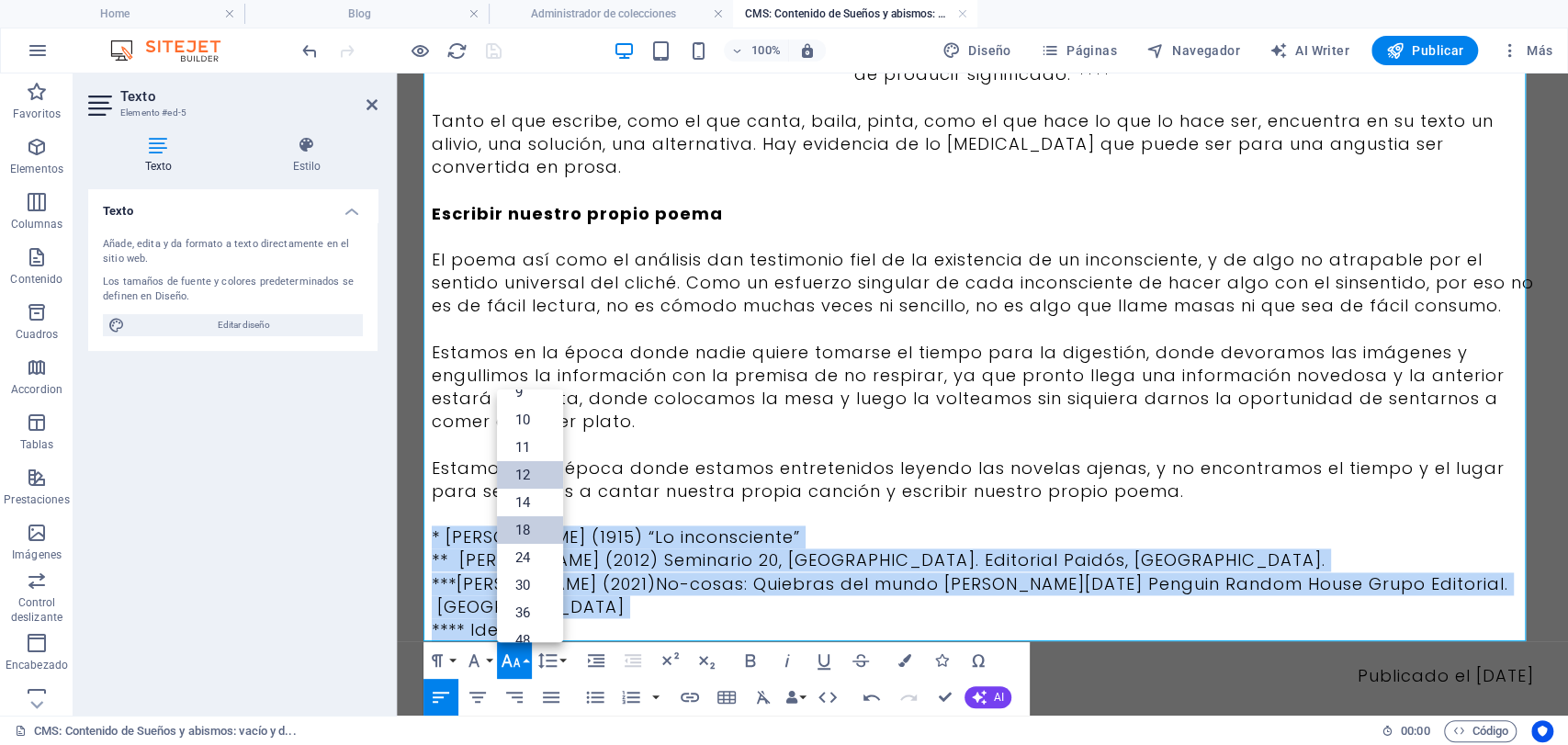
click at [519, 477] on link "12" at bounding box center [530, 476] width 66 height 28
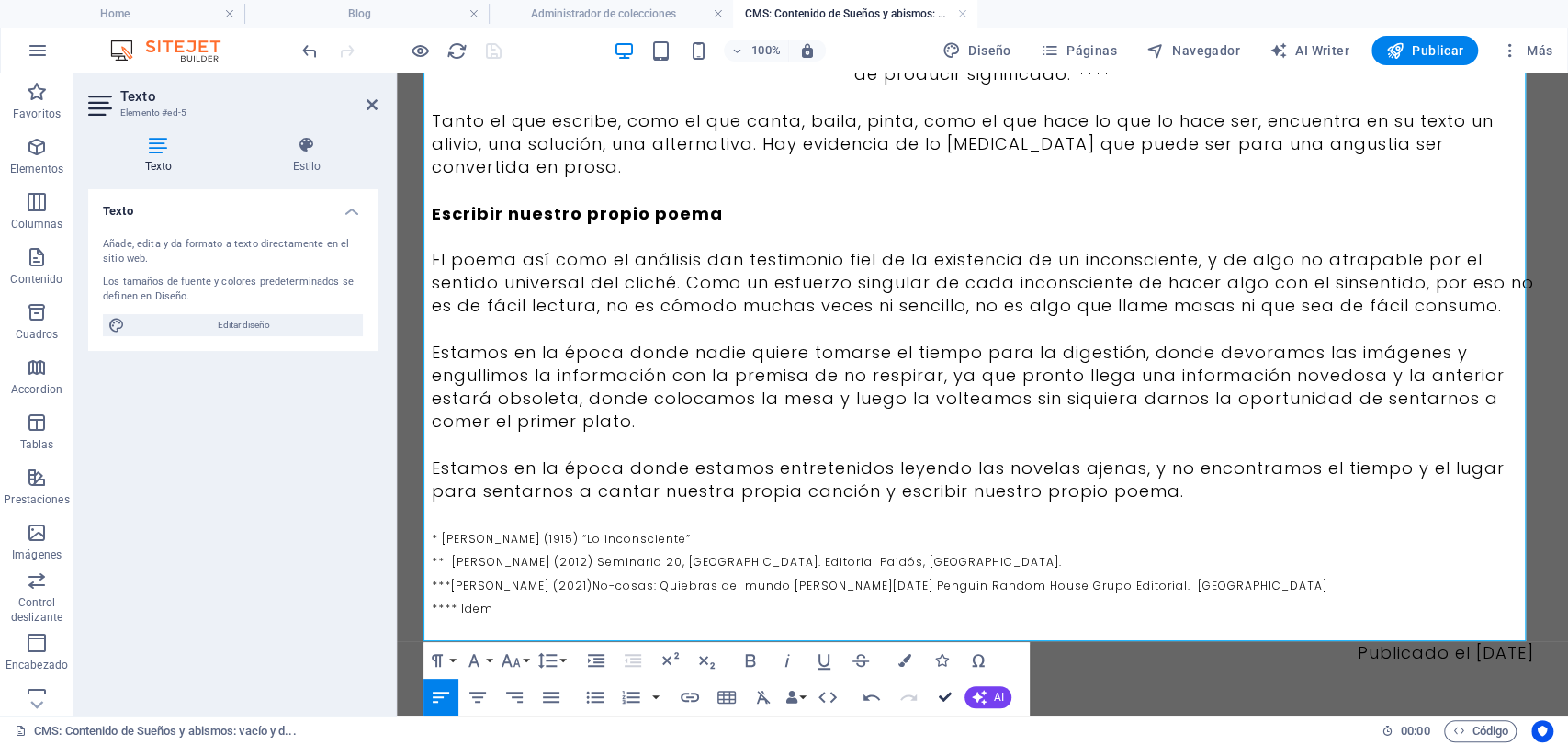
scroll to position [1496, 0]
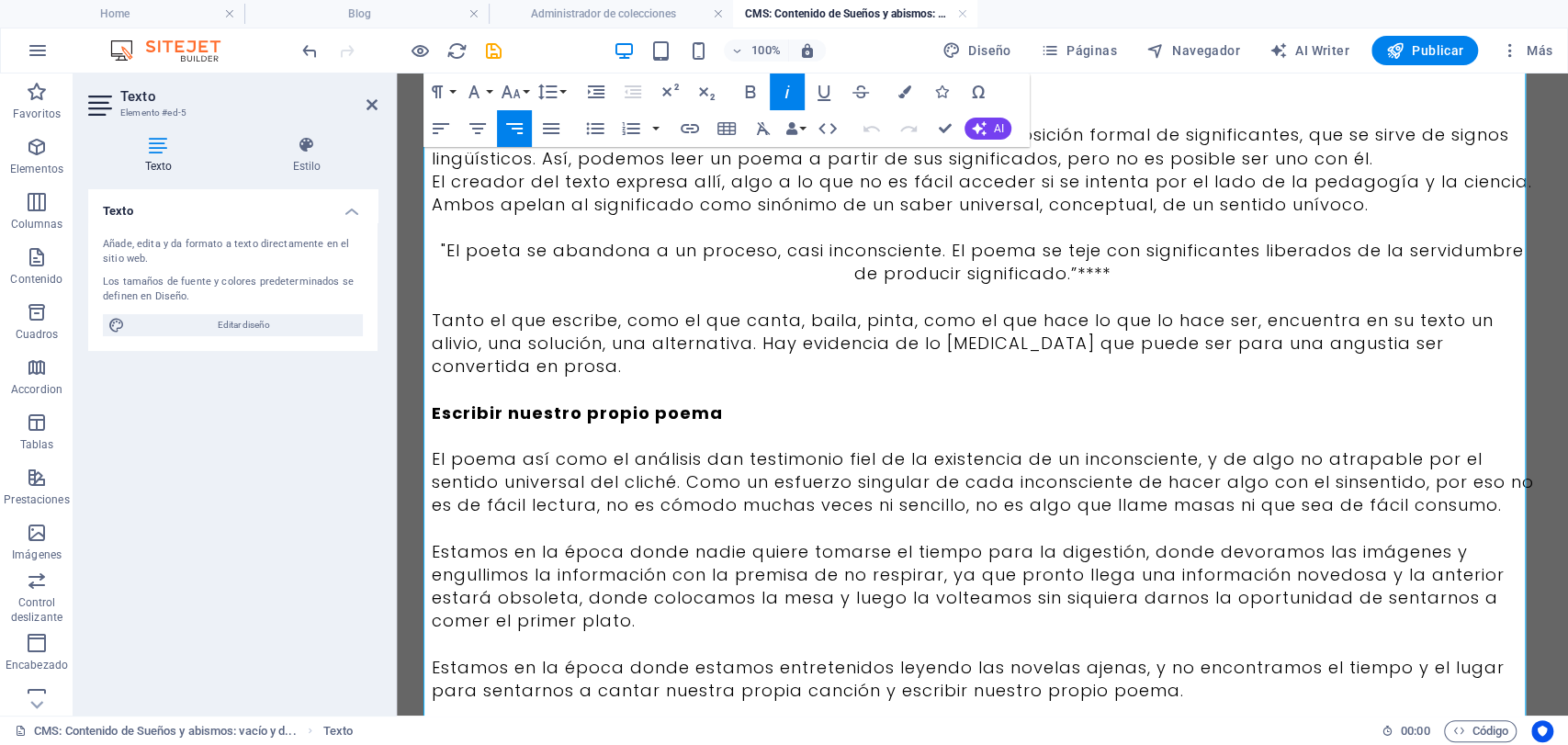
scroll to position [1570, 0]
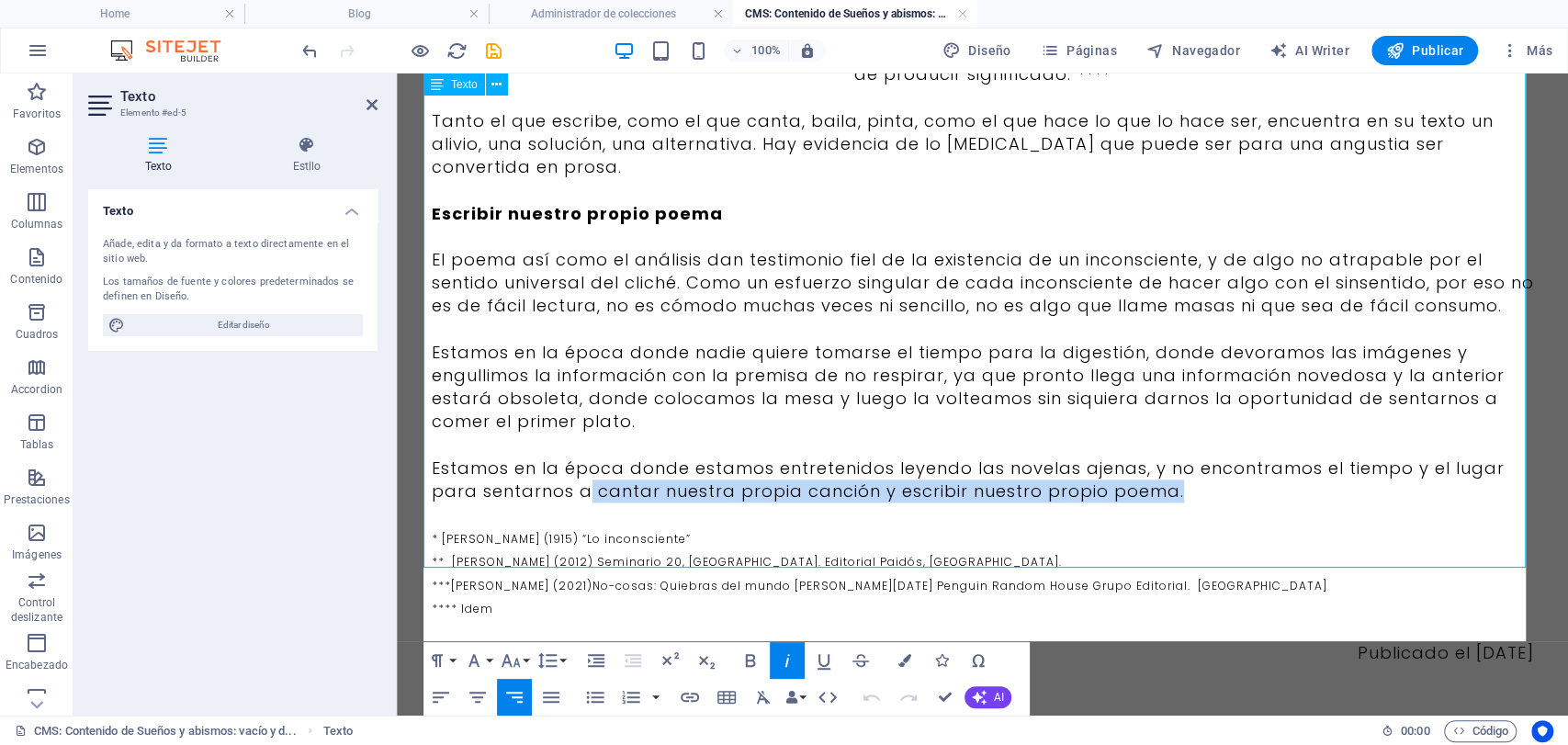
drag, startPoint x: 1193, startPoint y: 473, endPoint x: 575, endPoint y: 458, distance: 618.2
click at [575, 458] on p "Estamos en la época donde estamos entretenidos leyendo las novelas ajenas, y no…" at bounding box center [983, 480] width 1103 height 46
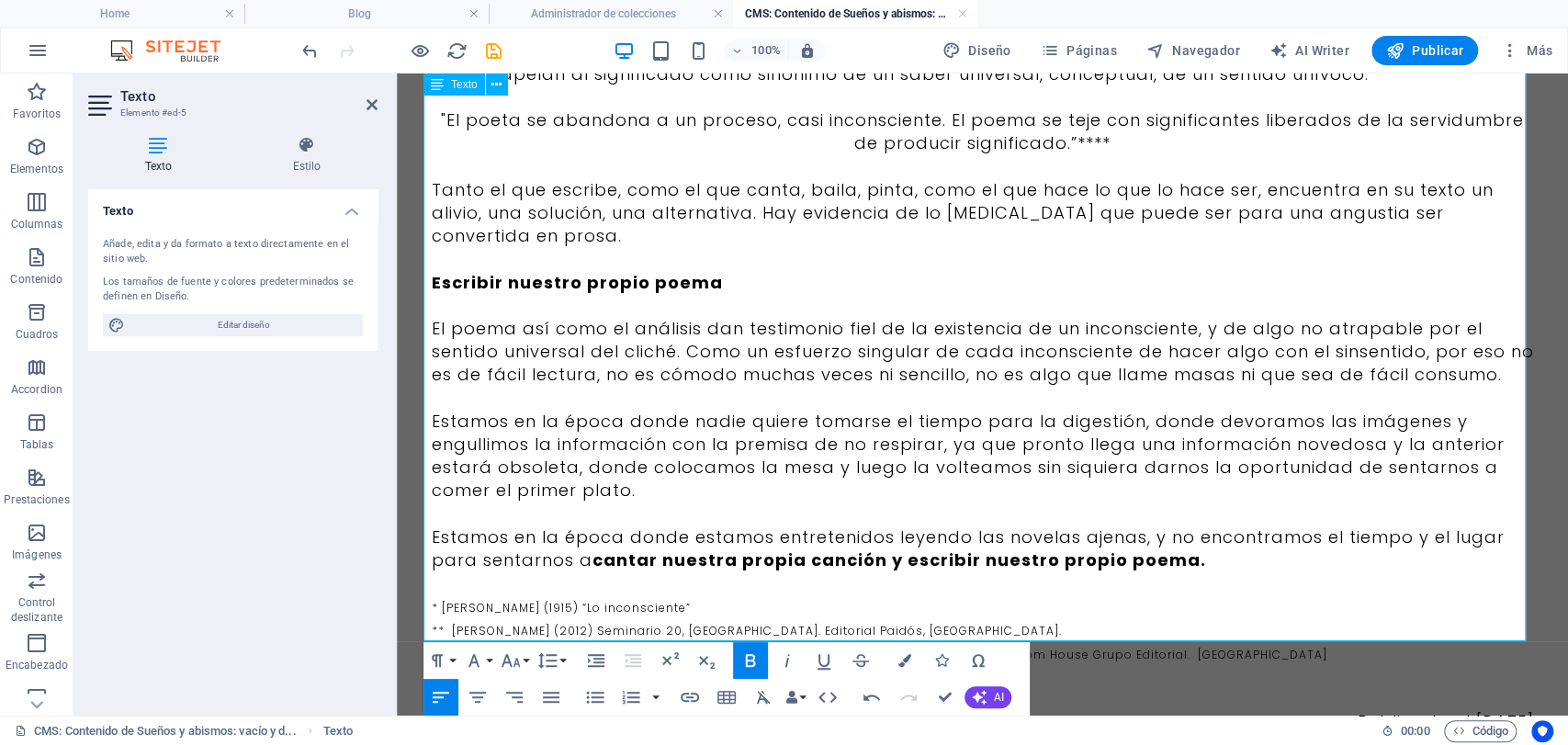
scroll to position [1468, 0]
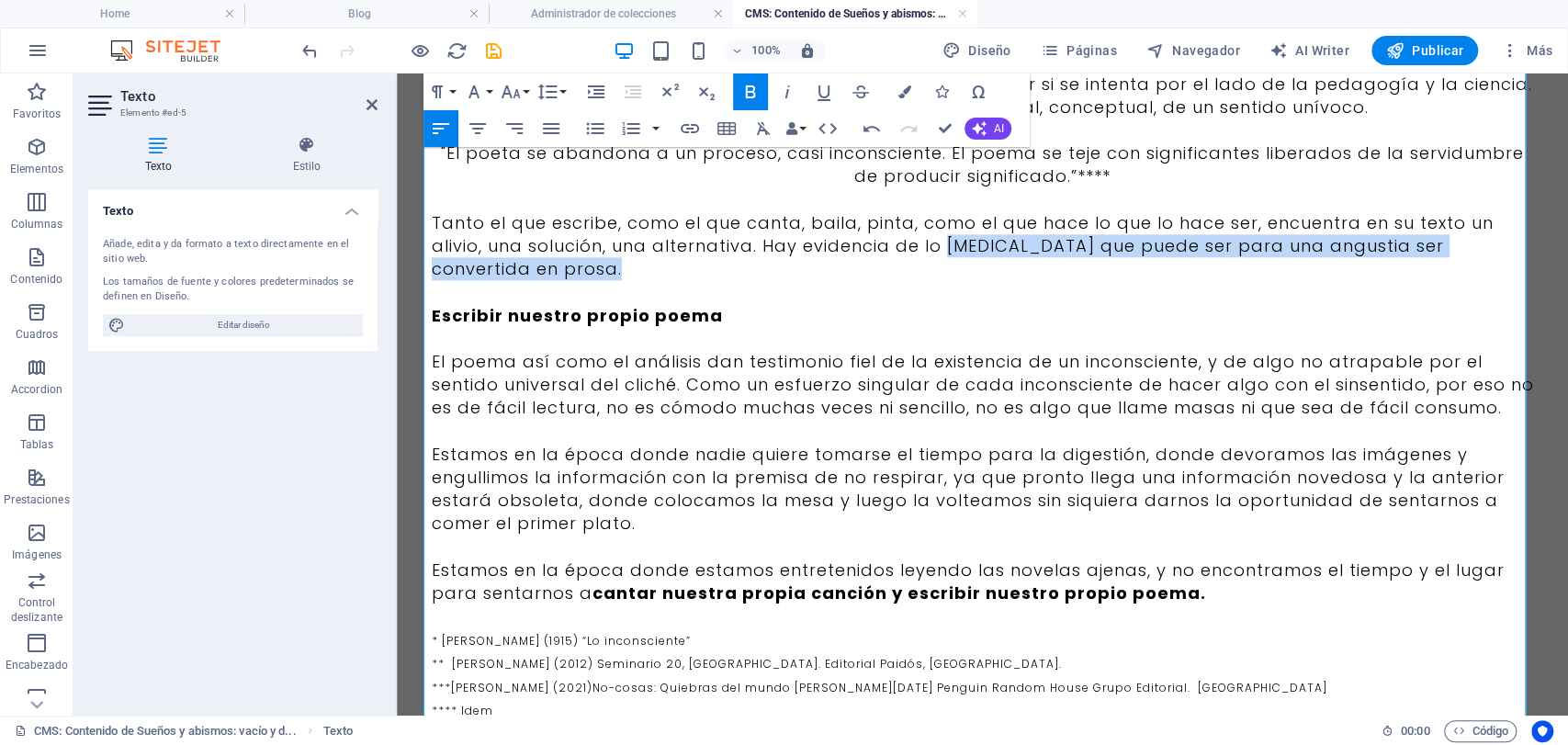
drag, startPoint x: 939, startPoint y: 225, endPoint x: 958, endPoint y: 249, distance: 30.6
click at [958, 249] on p "Tanto el que escribe, como el que canta, baila, pinta, como el que hace lo que …" at bounding box center [983, 246] width 1103 height 70
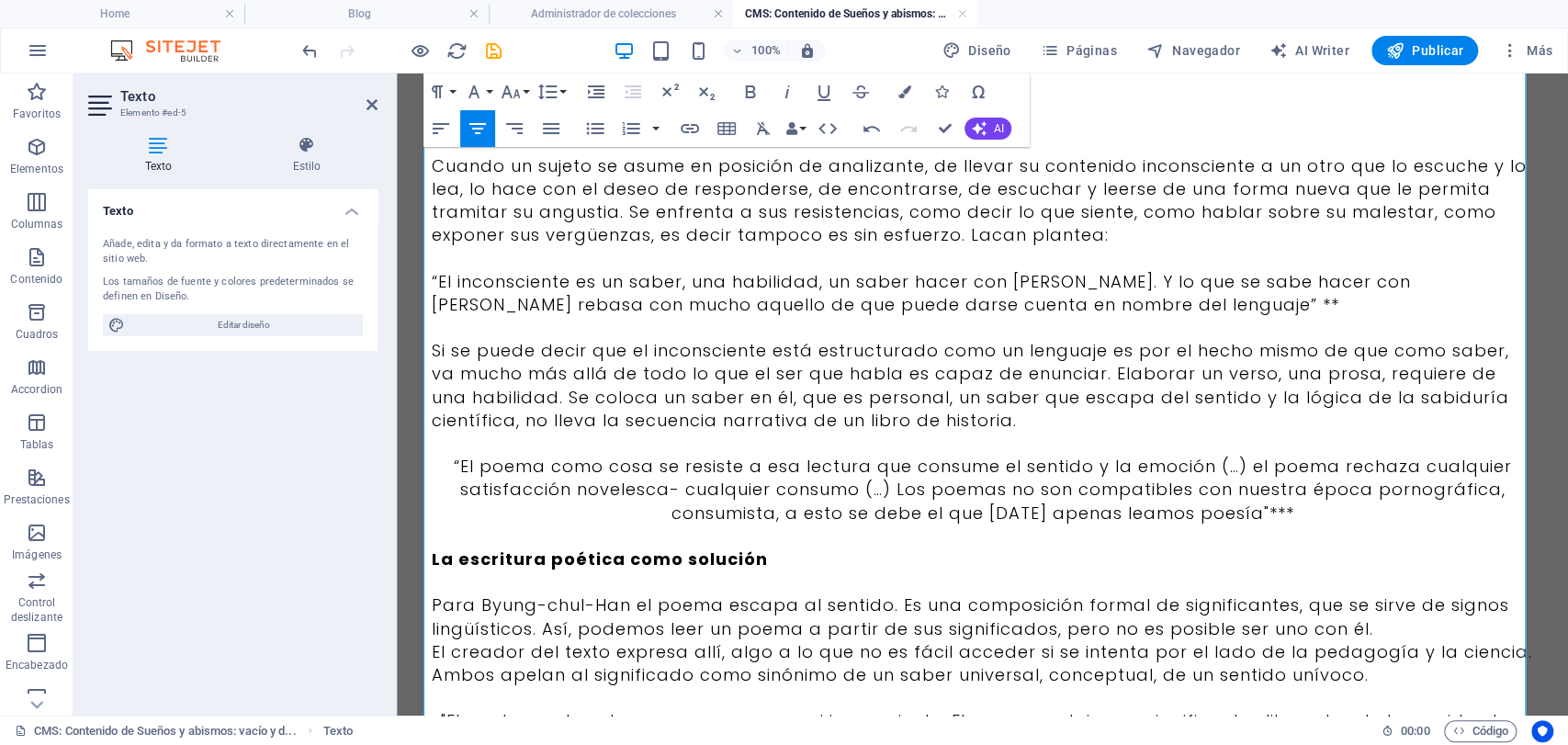
scroll to position [855, 0]
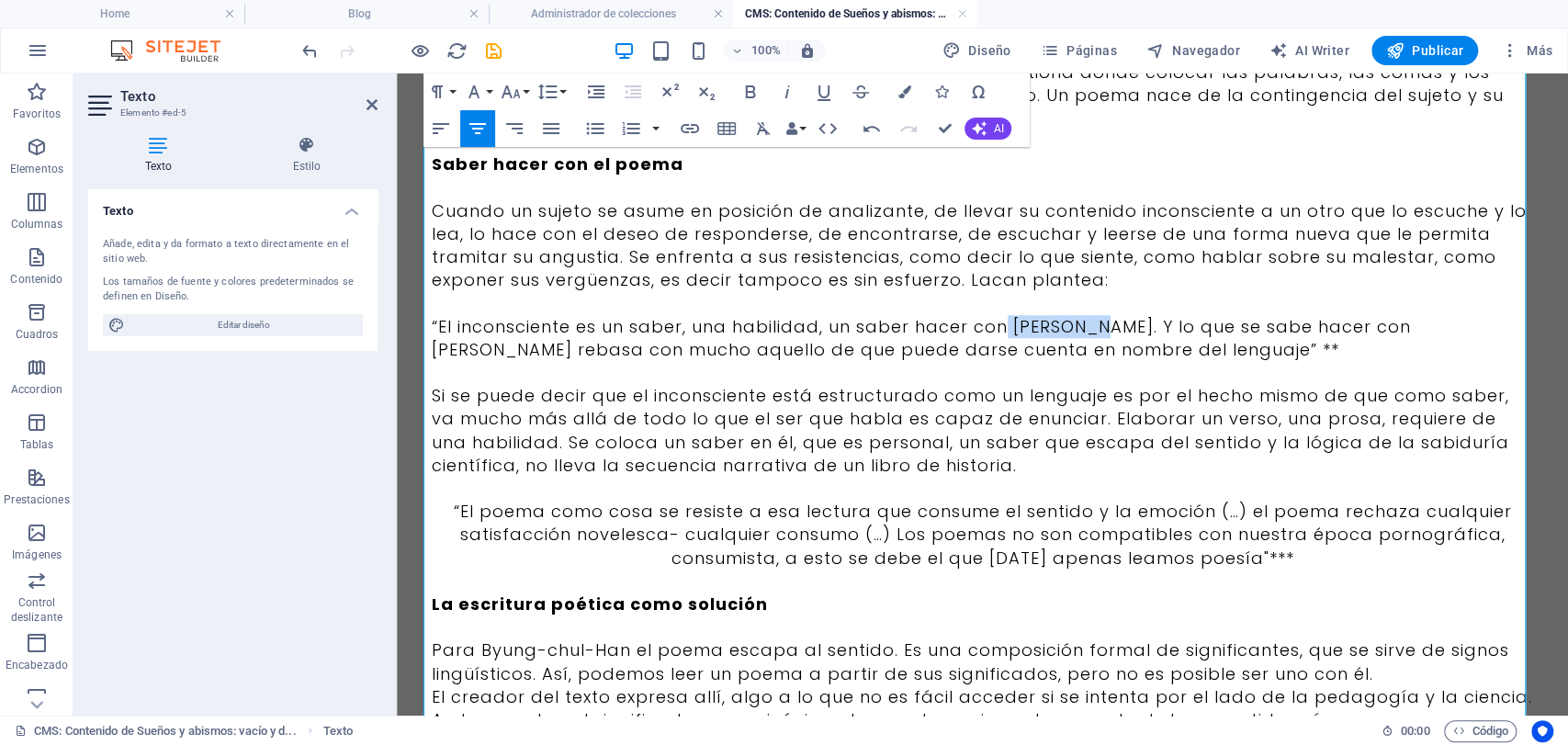
drag, startPoint x: 994, startPoint y: 304, endPoint x: 1087, endPoint y: 292, distance: 93.8
click at [1087, 316] on p "“El inconsciente es un saber, una habilidad, un saber hacer con [PERSON_NAME]. …" at bounding box center [983, 338] width 1103 height 46
click at [789, 75] on button "Italic" at bounding box center [787, 92] width 35 height 37
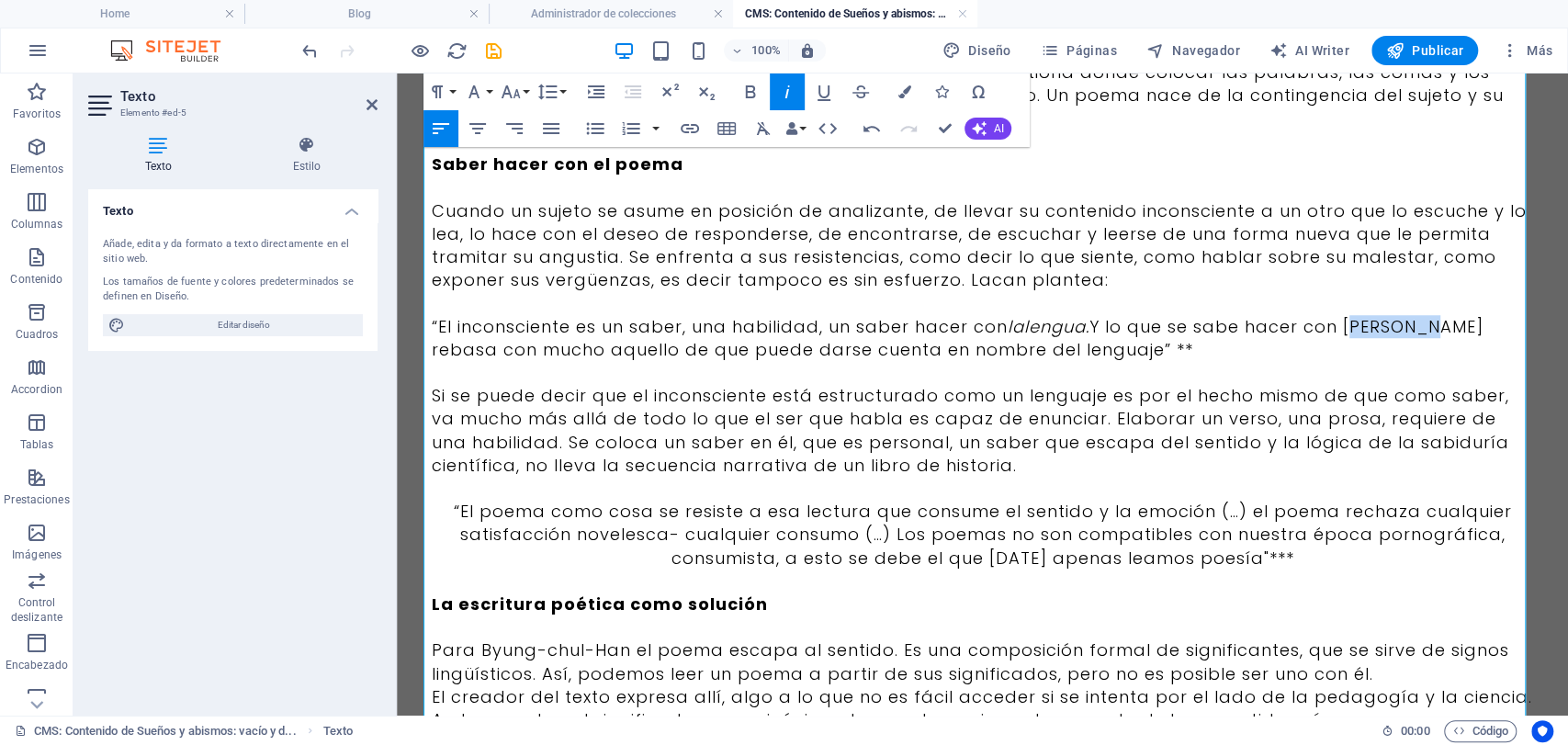
drag, startPoint x: 1344, startPoint y: 304, endPoint x: 1419, endPoint y: 311, distance: 75.3
click at [1419, 316] on p "“El inconsciente es un saber, una habilidad, un saber hacer con [PERSON_NAME]. …" at bounding box center [983, 338] width 1103 height 46
click at [789, 93] on icon "button" at bounding box center [787, 92] width 22 height 22
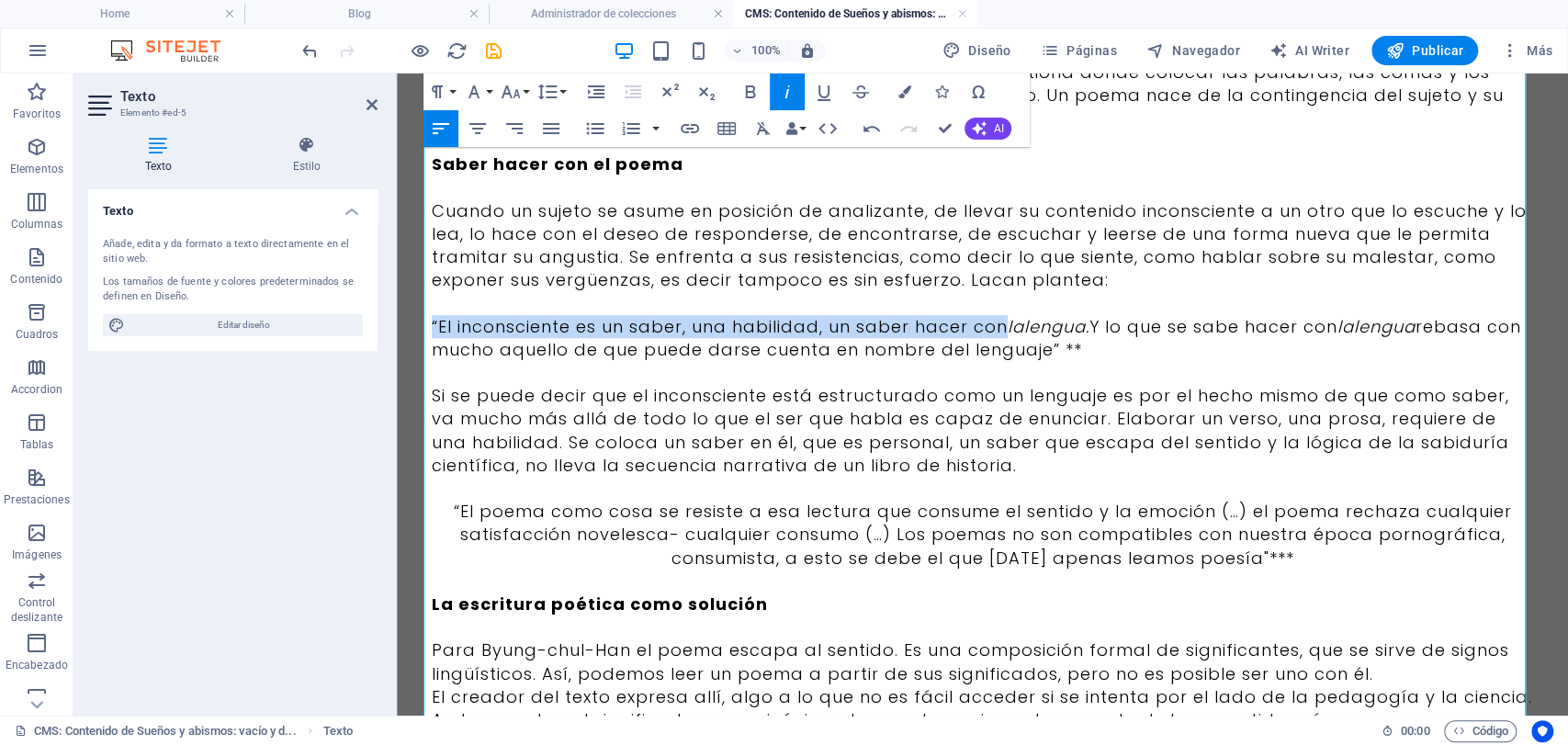
drag, startPoint x: 1147, startPoint y: 327, endPoint x: 412, endPoint y: 308, distance: 735.2
click at [412, 308] on div ""Ningún inconsciente se parece a otro. Ningún poema encuentra en otro poema una…" at bounding box center [982, 335] width 1147 height 2234
click at [479, 136] on icon "button" at bounding box center [477, 128] width 22 height 22
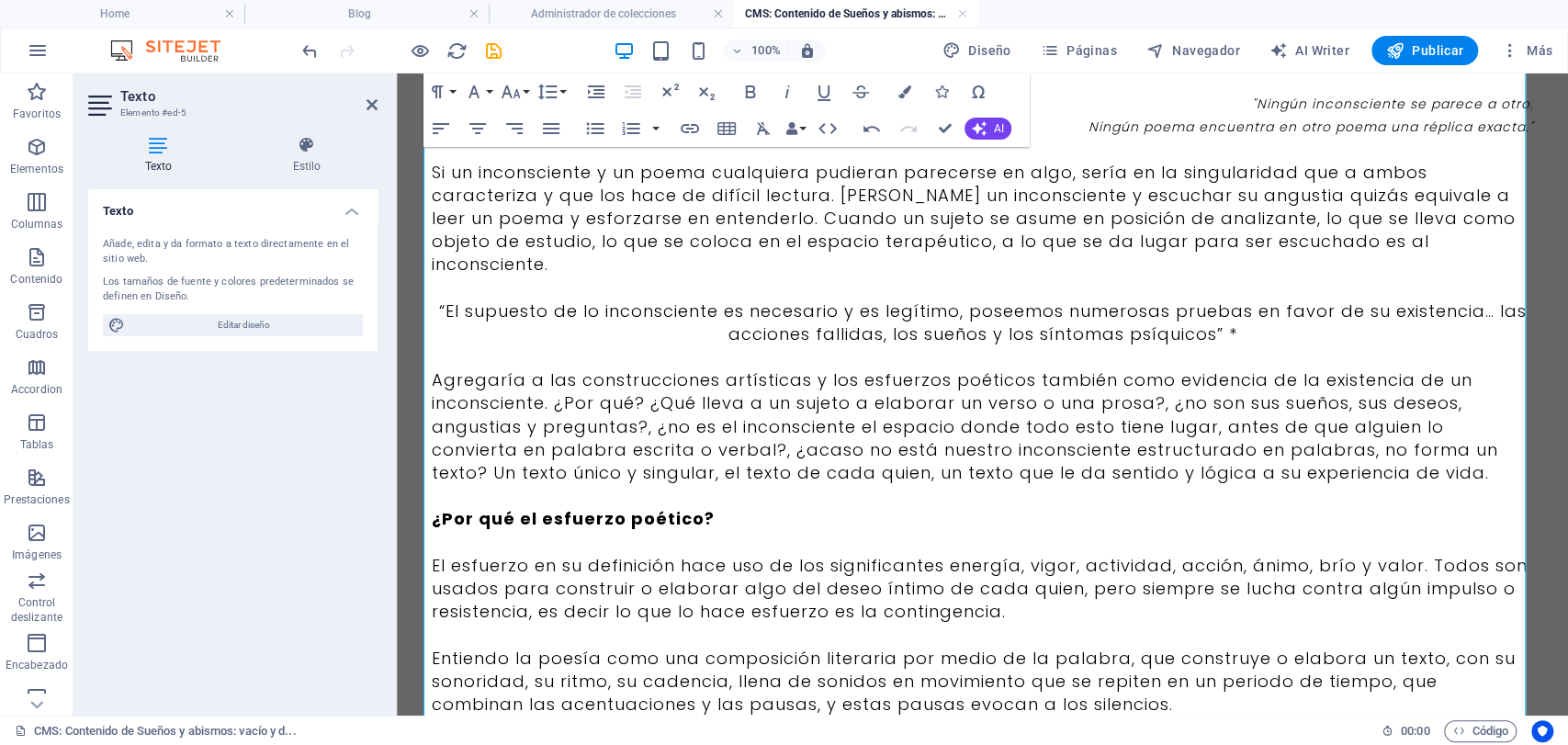
scroll to position [102, 0]
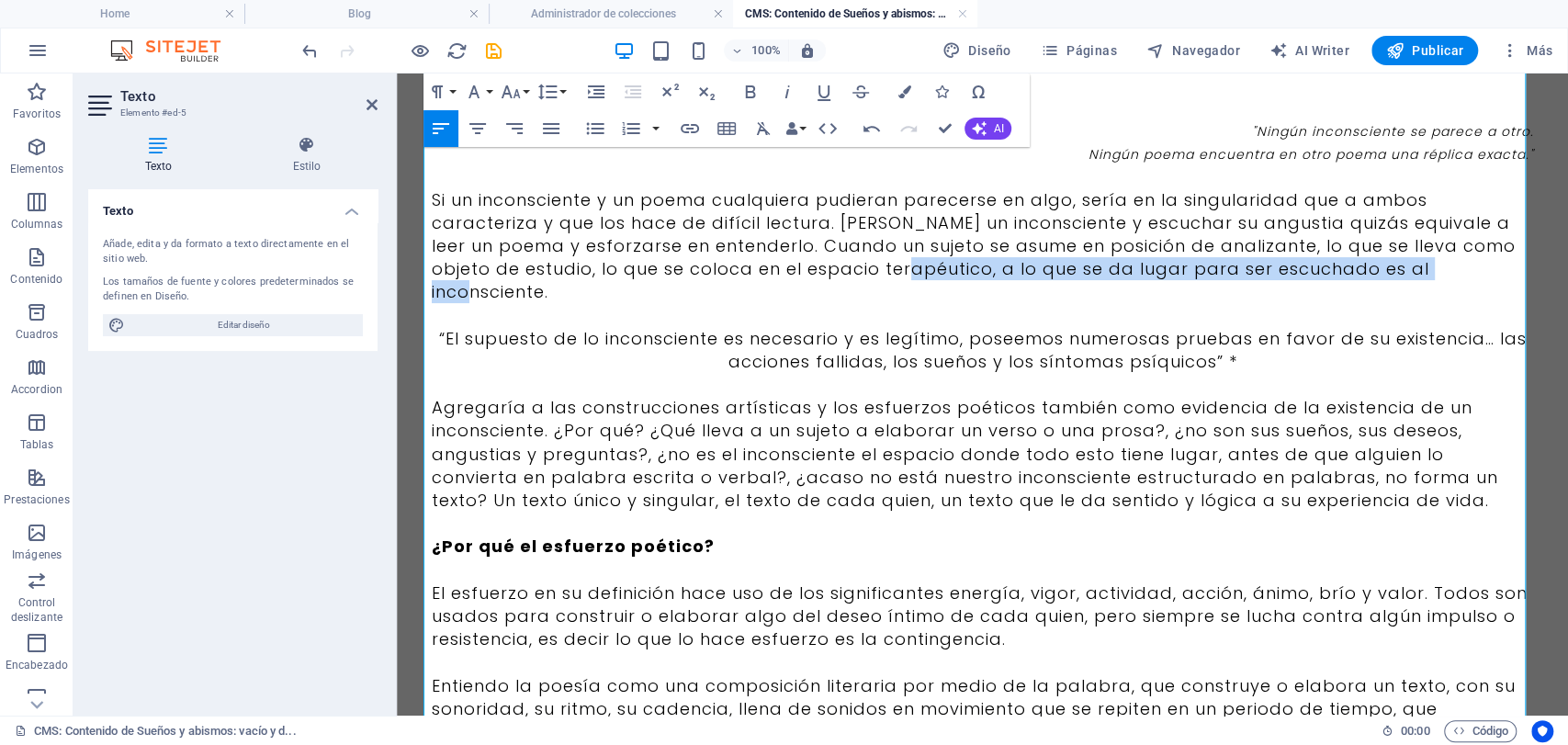
drag, startPoint x: 816, startPoint y: 276, endPoint x: 1367, endPoint y: 276, distance: 551.0
click at [1367, 276] on p "Si un inconsciente y un poema cualquiera pudieran parecerse en algo, sería en l…" at bounding box center [983, 246] width 1103 height 115
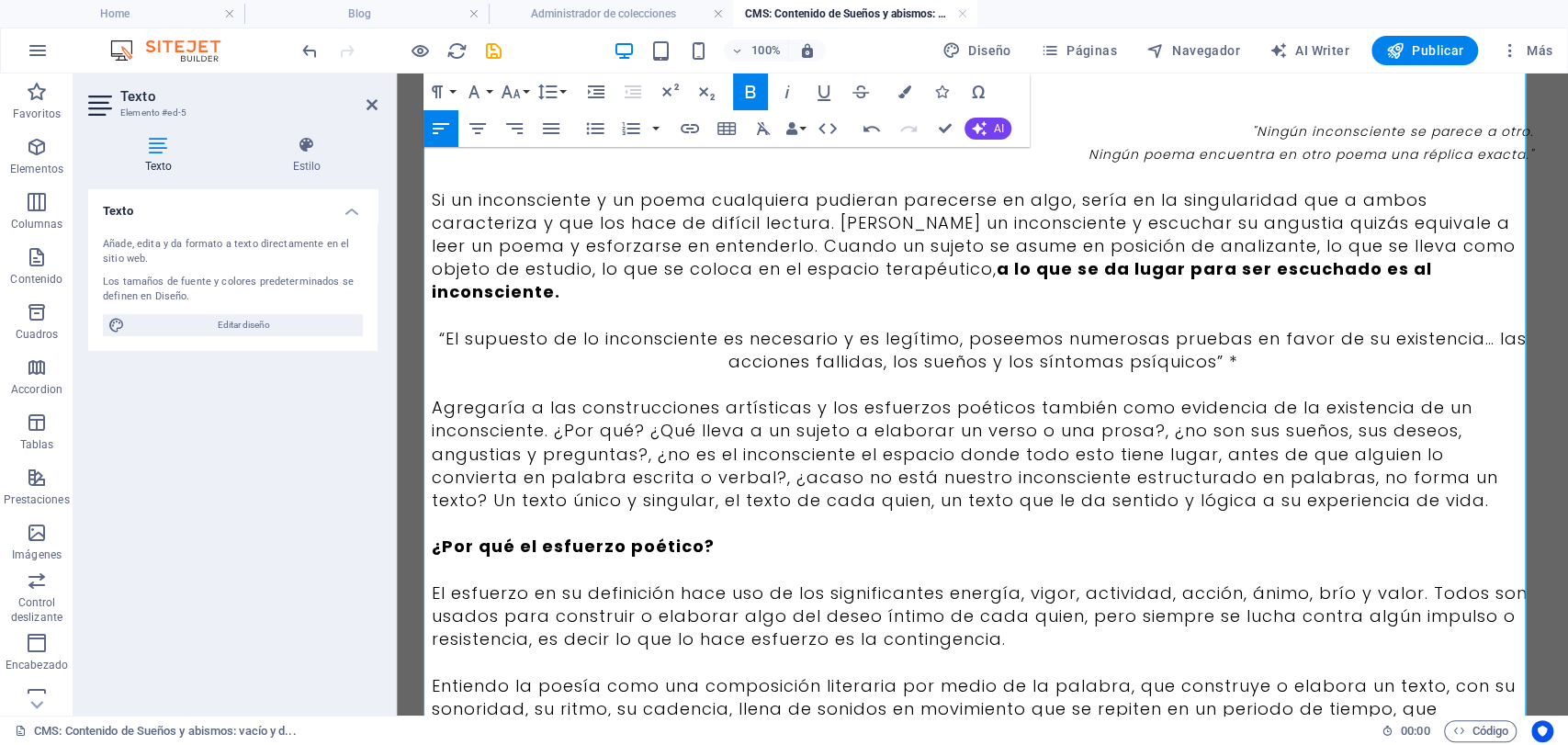
click at [1324, 480] on p "Agregaría a las construcciones artísticas y los esfuerzos poéticos también como…" at bounding box center [983, 453] width 1103 height 115
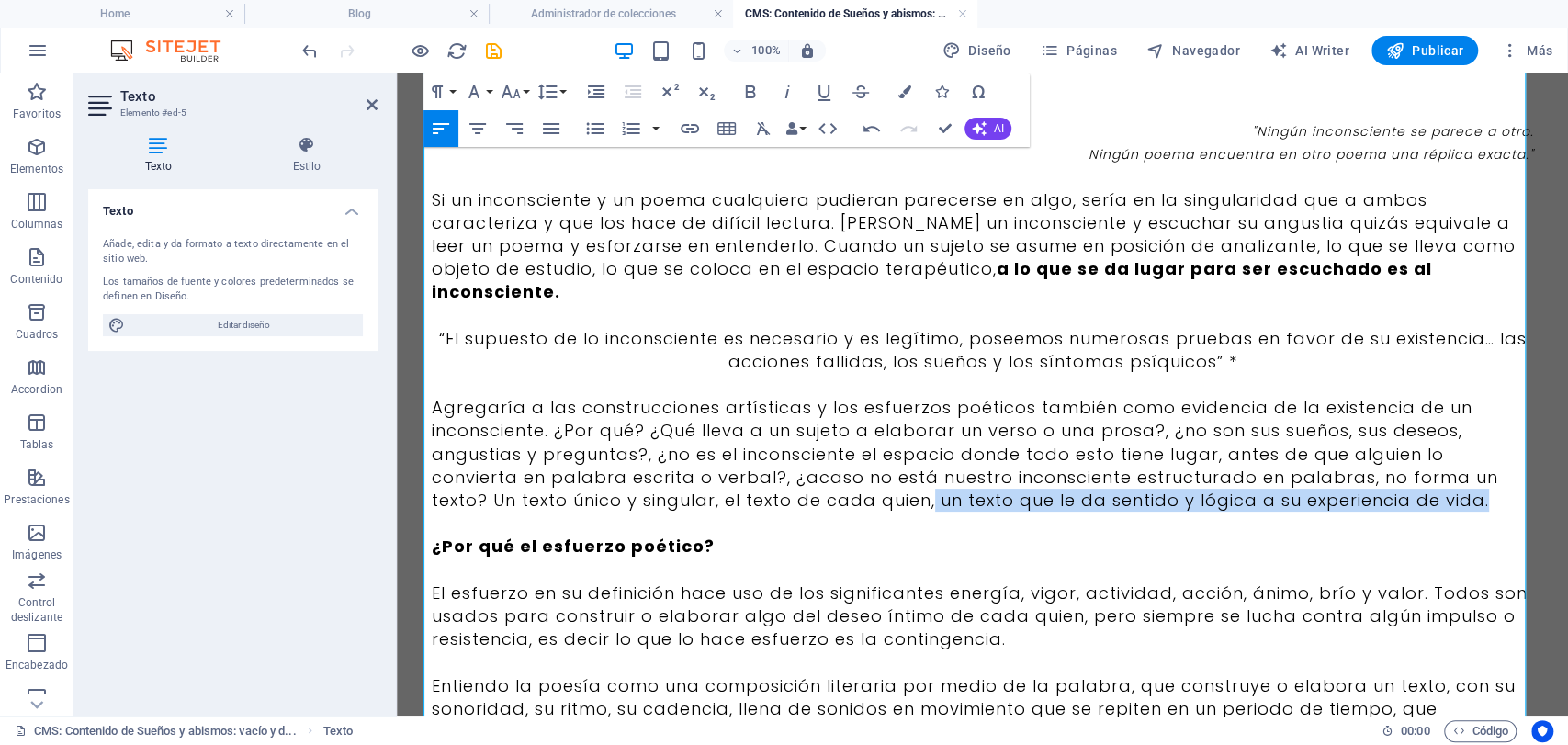
drag, startPoint x: 1368, startPoint y: 483, endPoint x: 786, endPoint y: 488, distance: 582.0
click at [786, 488] on p "Agregaría a las construcciones artísticas y los esfuerzos poéticos también como…" at bounding box center [983, 453] width 1103 height 115
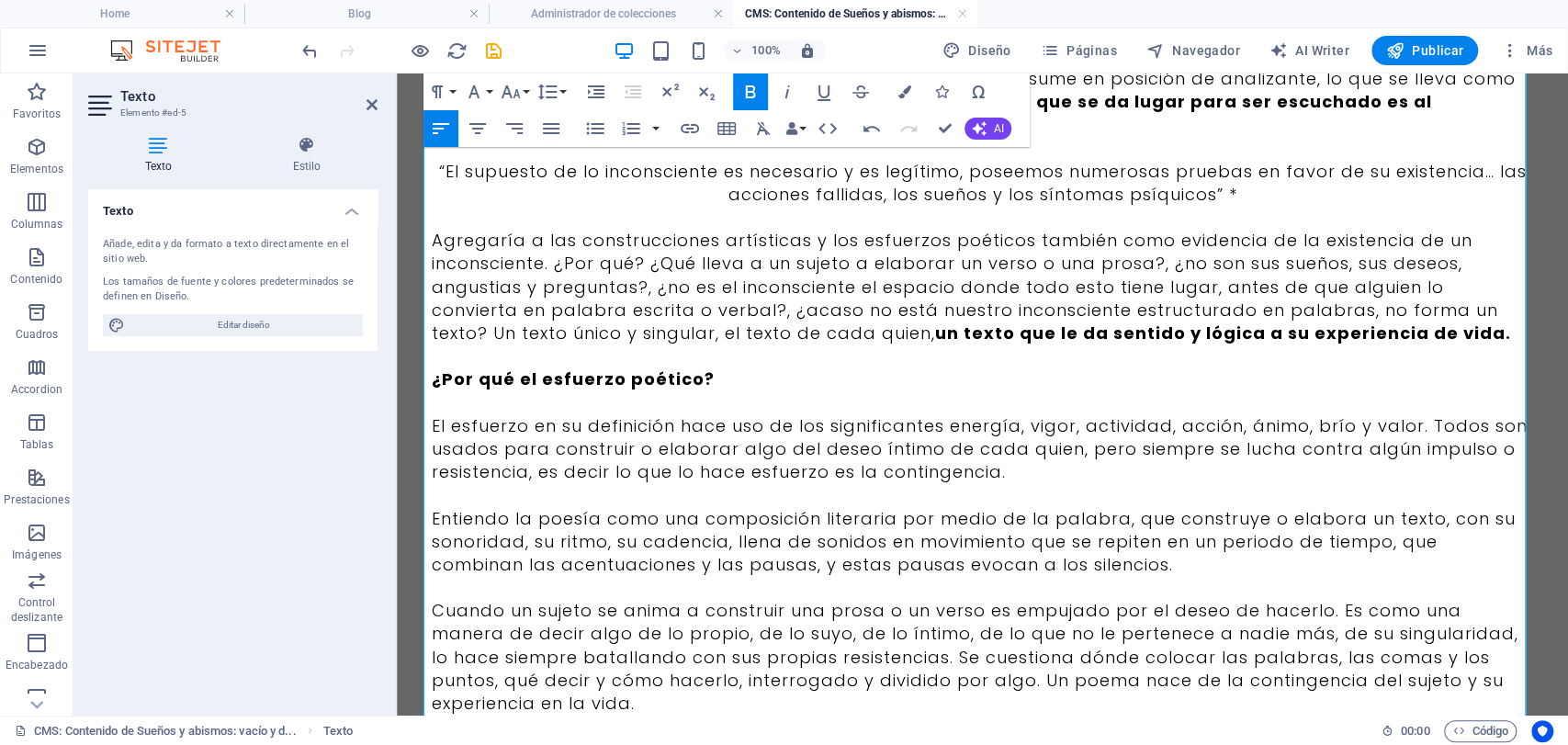
scroll to position [306, 0]
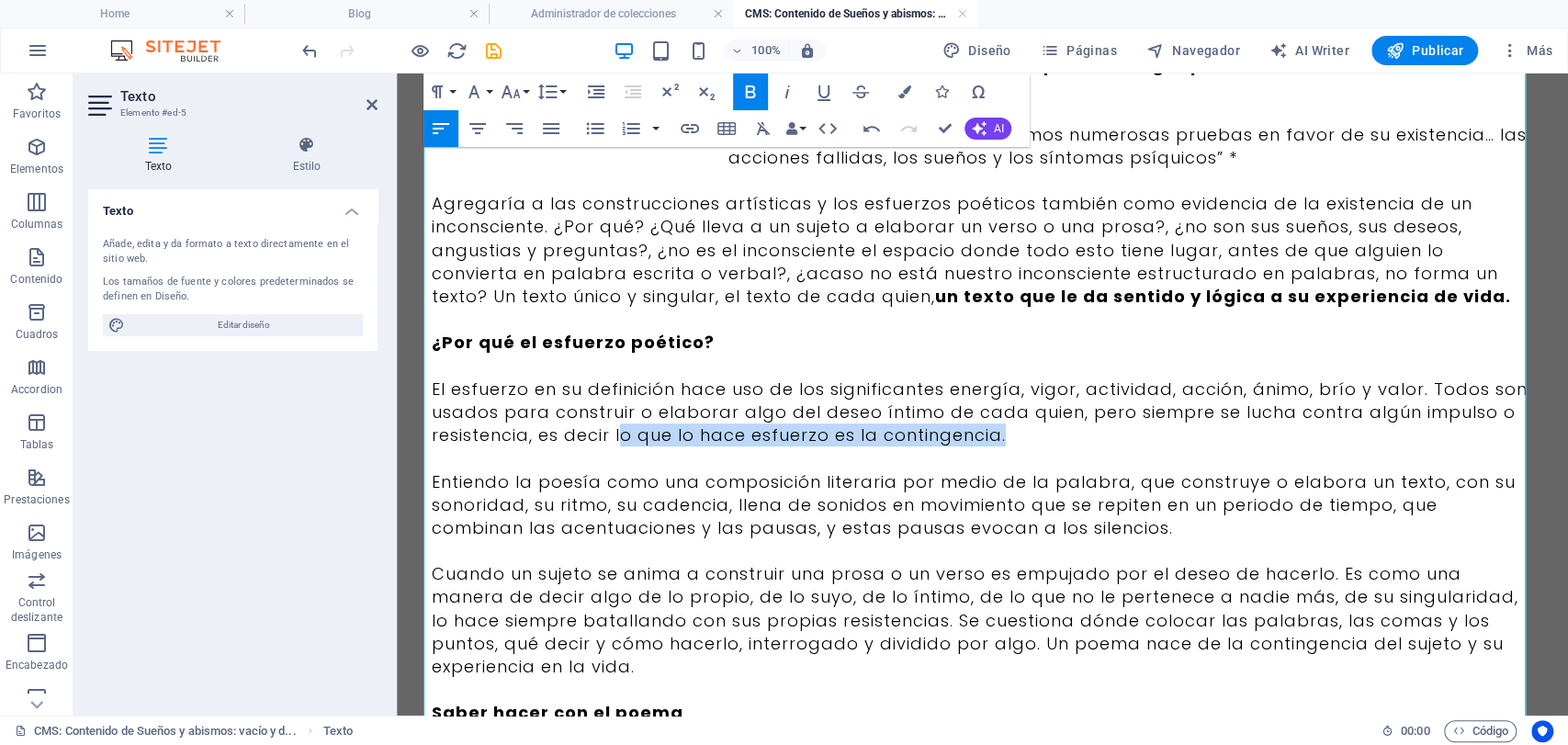
drag, startPoint x: 1009, startPoint y: 418, endPoint x: 611, endPoint y: 417, distance: 398.0
click at [611, 417] on p "El esfuerzo en su definición hace uso de los significantes energía, vigor, acti…" at bounding box center [983, 412] width 1103 height 70
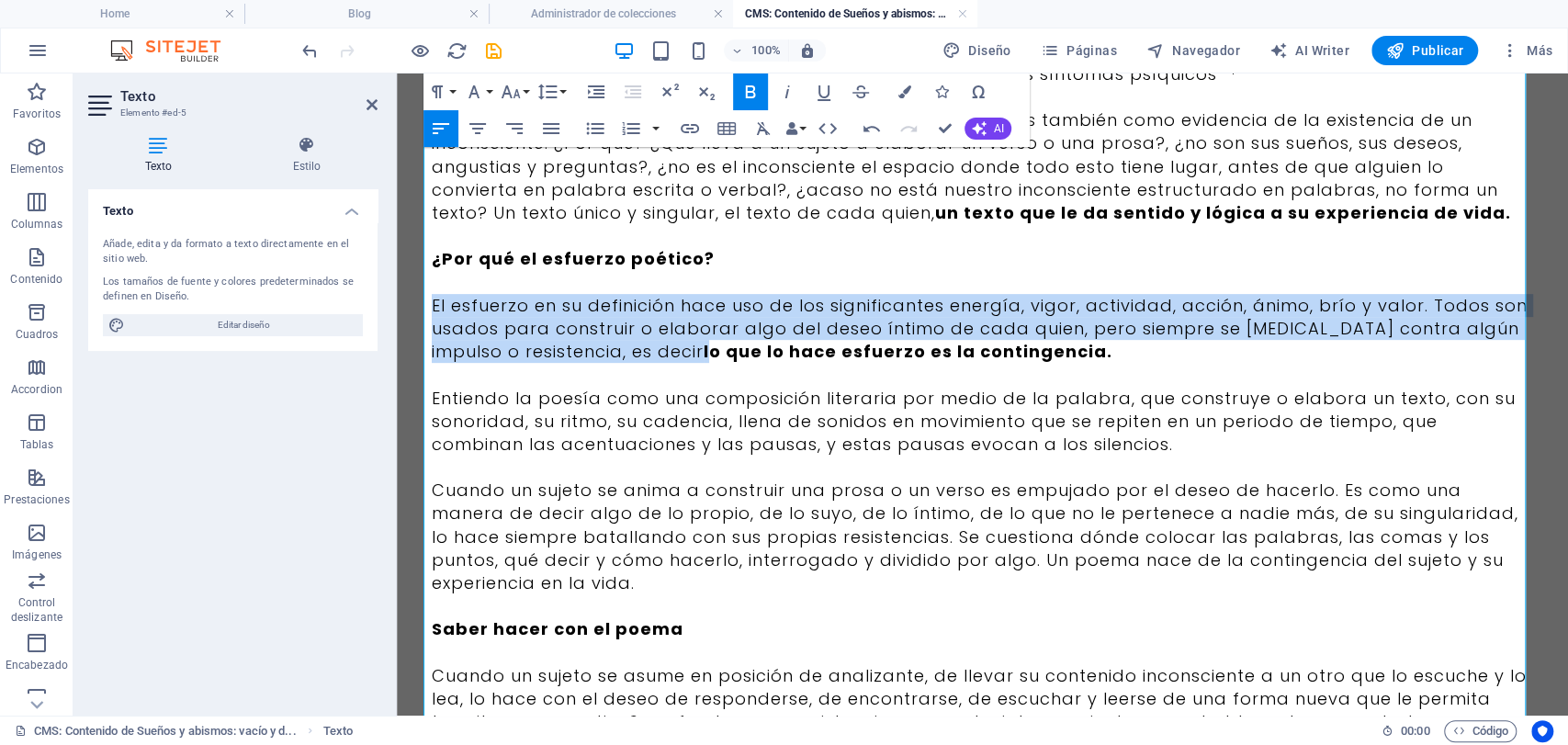
scroll to position [510, 0]
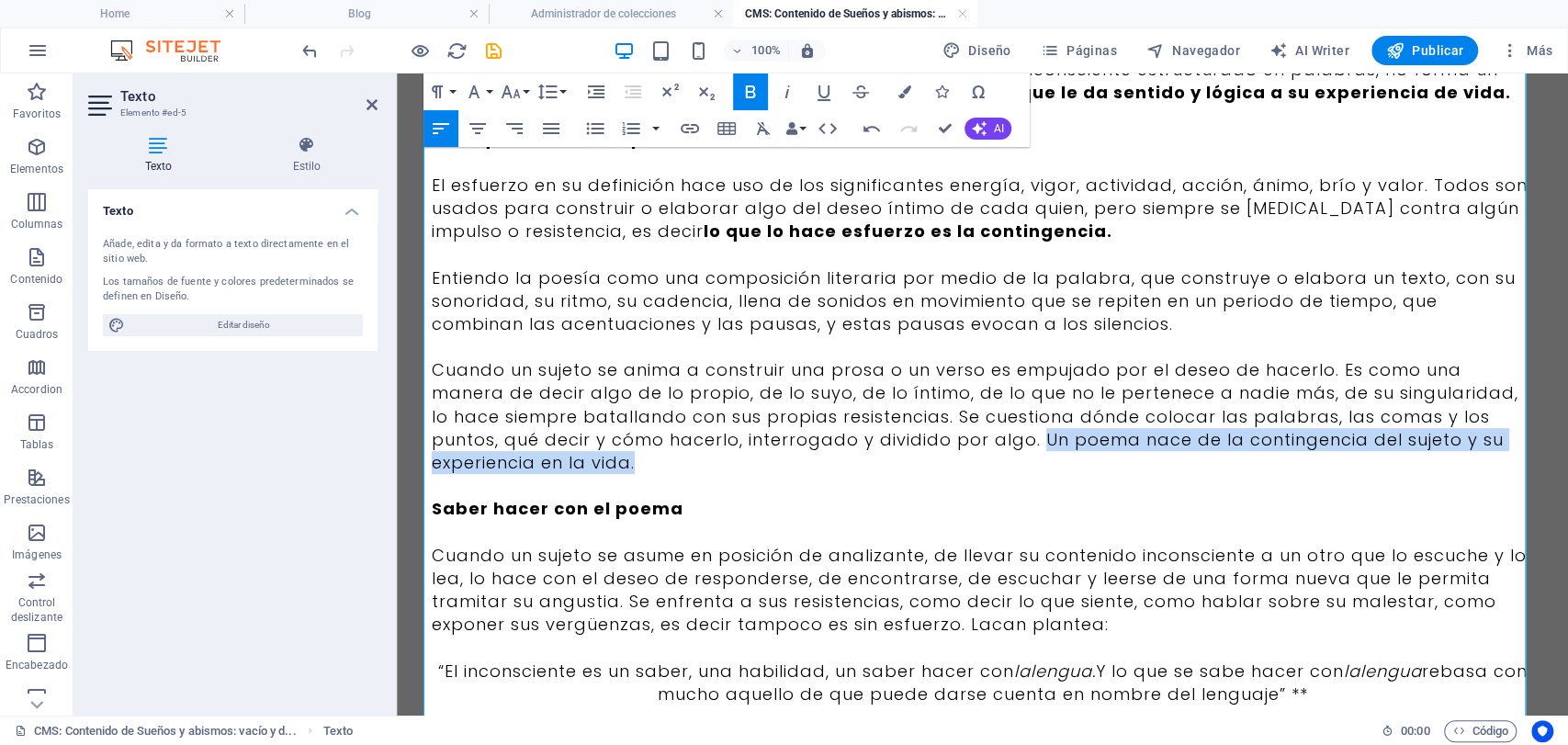
drag, startPoint x: 919, startPoint y: 427, endPoint x: 930, endPoint y: 439, distance: 16.3
click at [930, 439] on p "Cuando un sujeto se anima a construir una prosa o un verso es empujado por el d…" at bounding box center [983, 415] width 1103 height 115
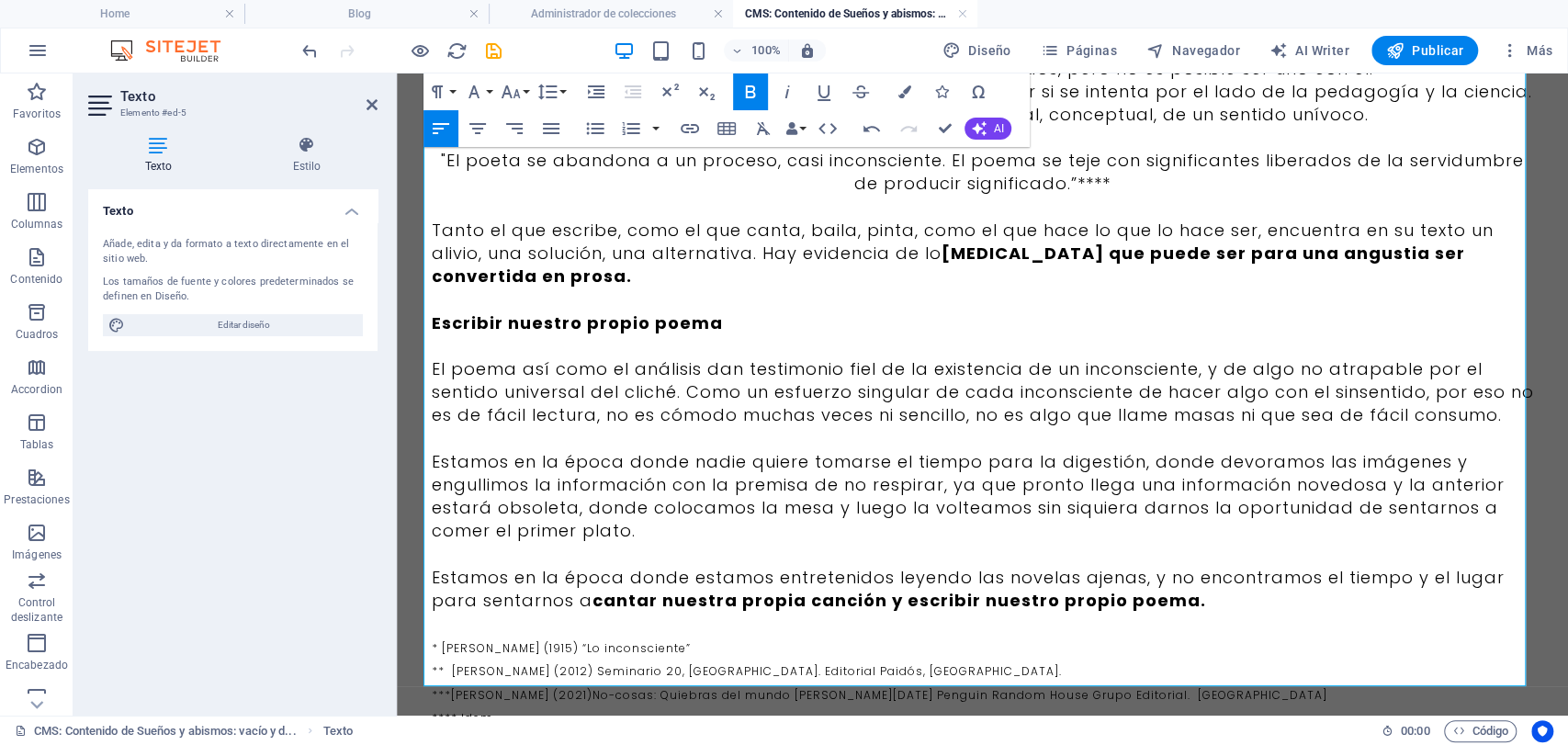
scroll to position [1570, 0]
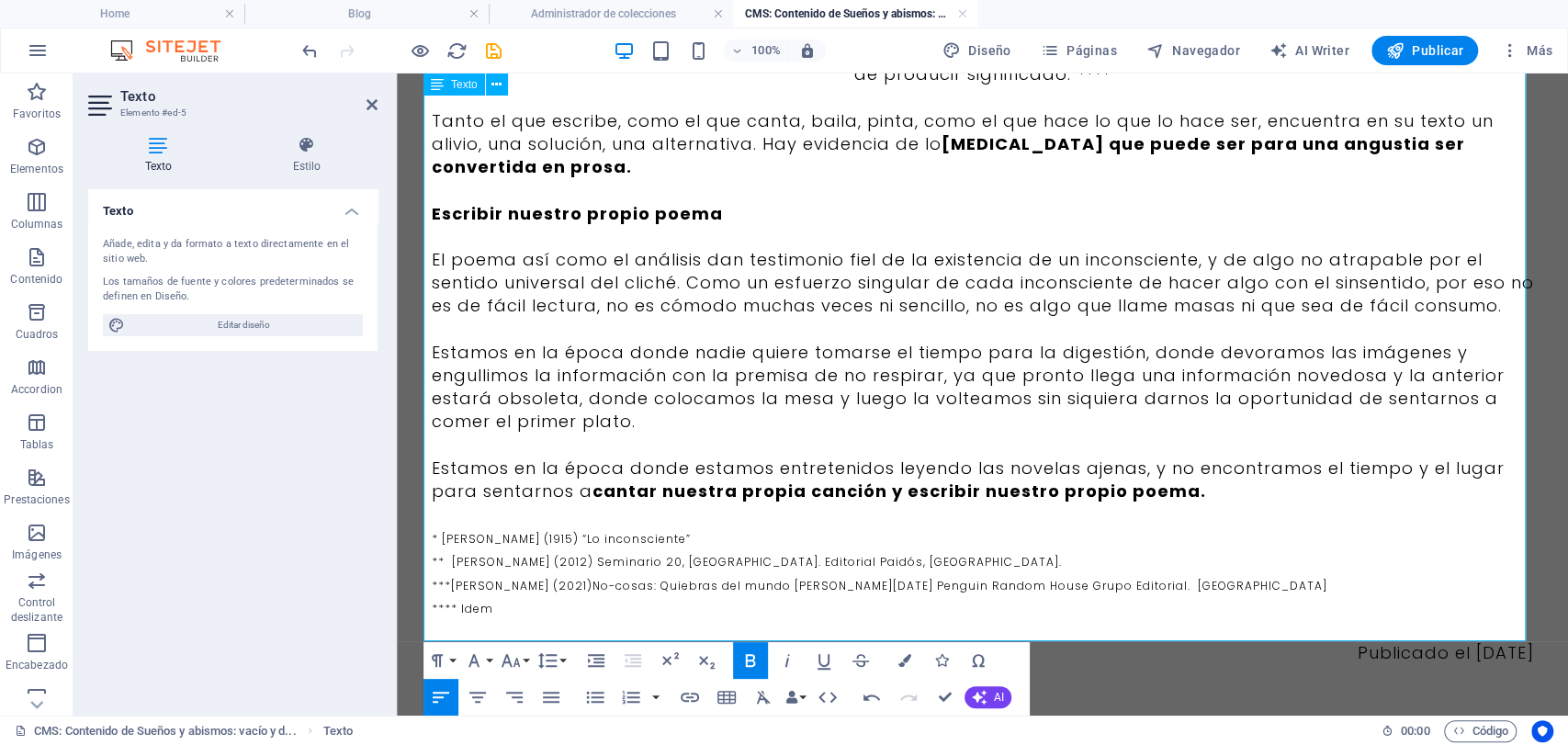
click at [1361, 641] on p "Publicado el [DATE]" at bounding box center [983, 652] width 1103 height 23
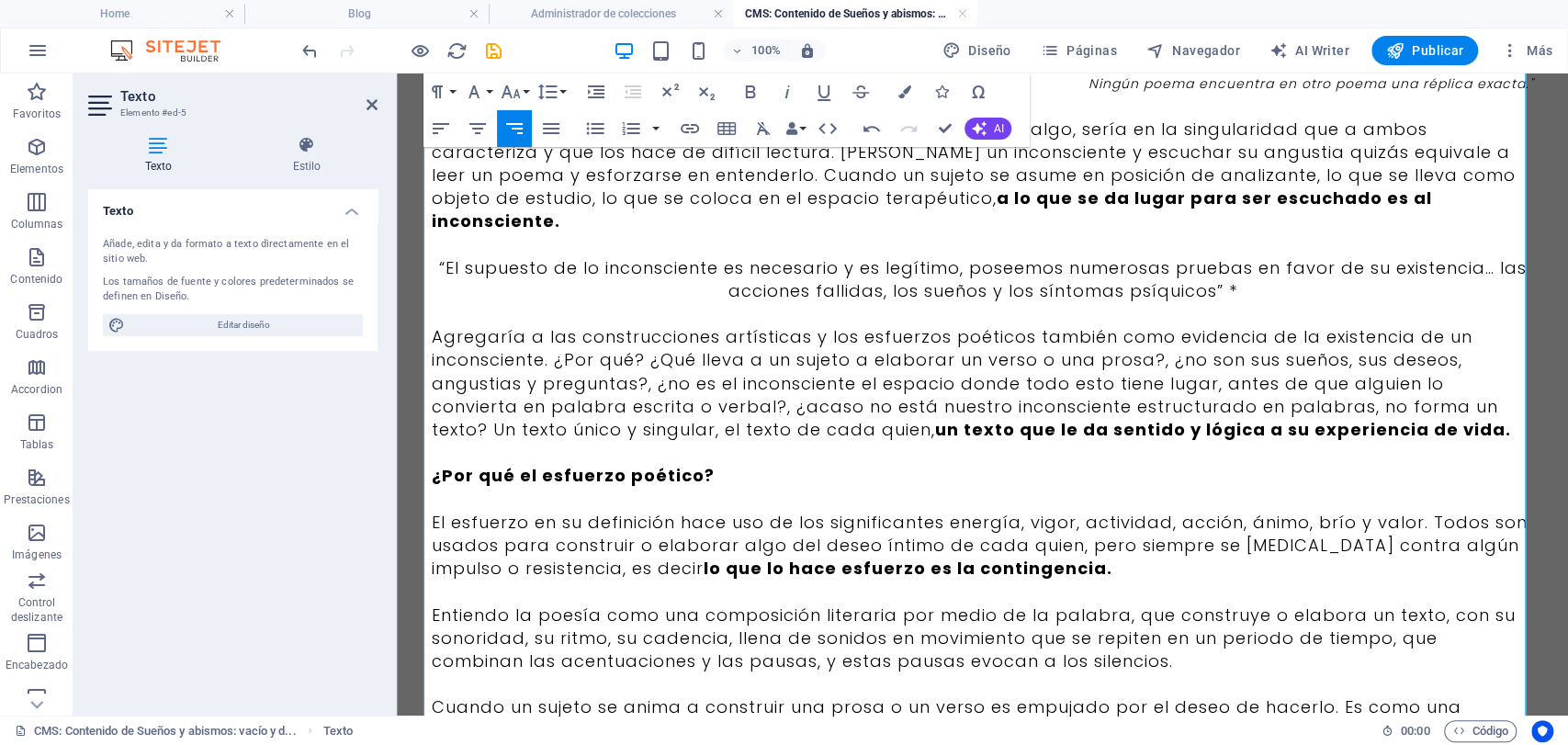
scroll to position [150, 0]
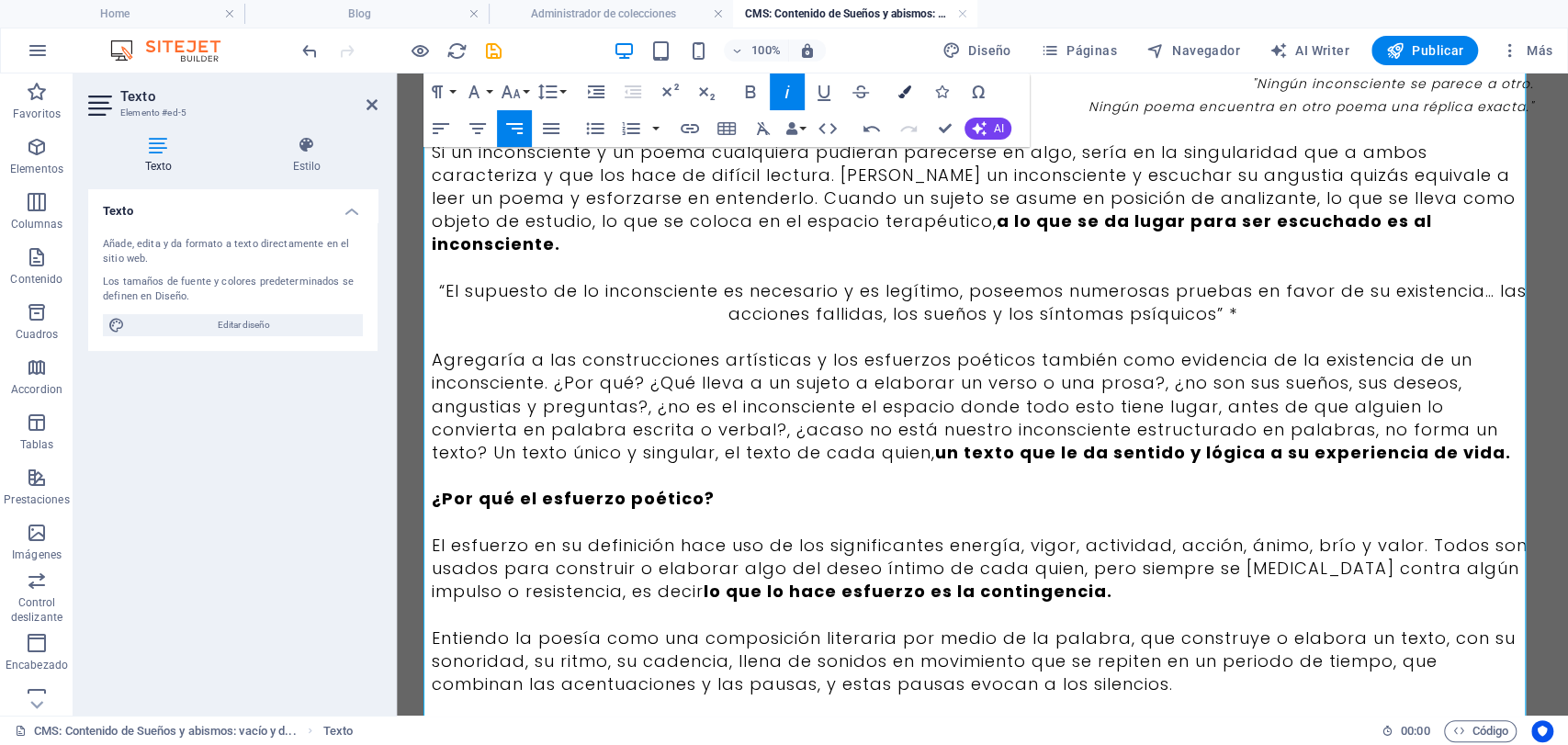
click at [902, 100] on button "Colors" at bounding box center [904, 92] width 35 height 37
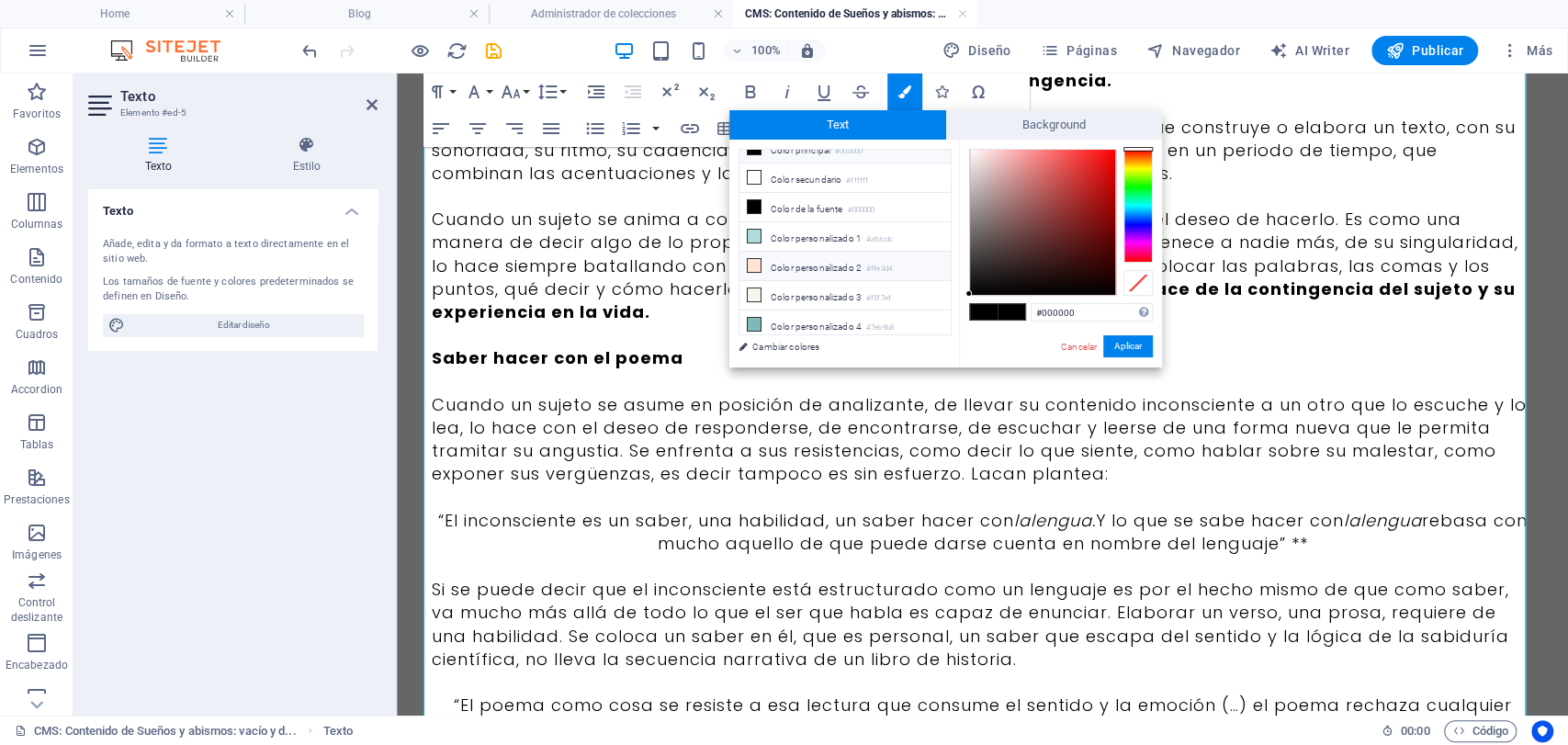
scroll to position [71, 0]
click at [857, 315] on li "Color personalizado 5 #3b3b3b" at bounding box center [845, 330] width 211 height 30
type input "#3b3b3b"
drag, startPoint x: 1132, startPoint y: 338, endPoint x: 711, endPoint y: 264, distance: 427.5
click at [1132, 338] on button "Aplicar" at bounding box center [1128, 346] width 49 height 22
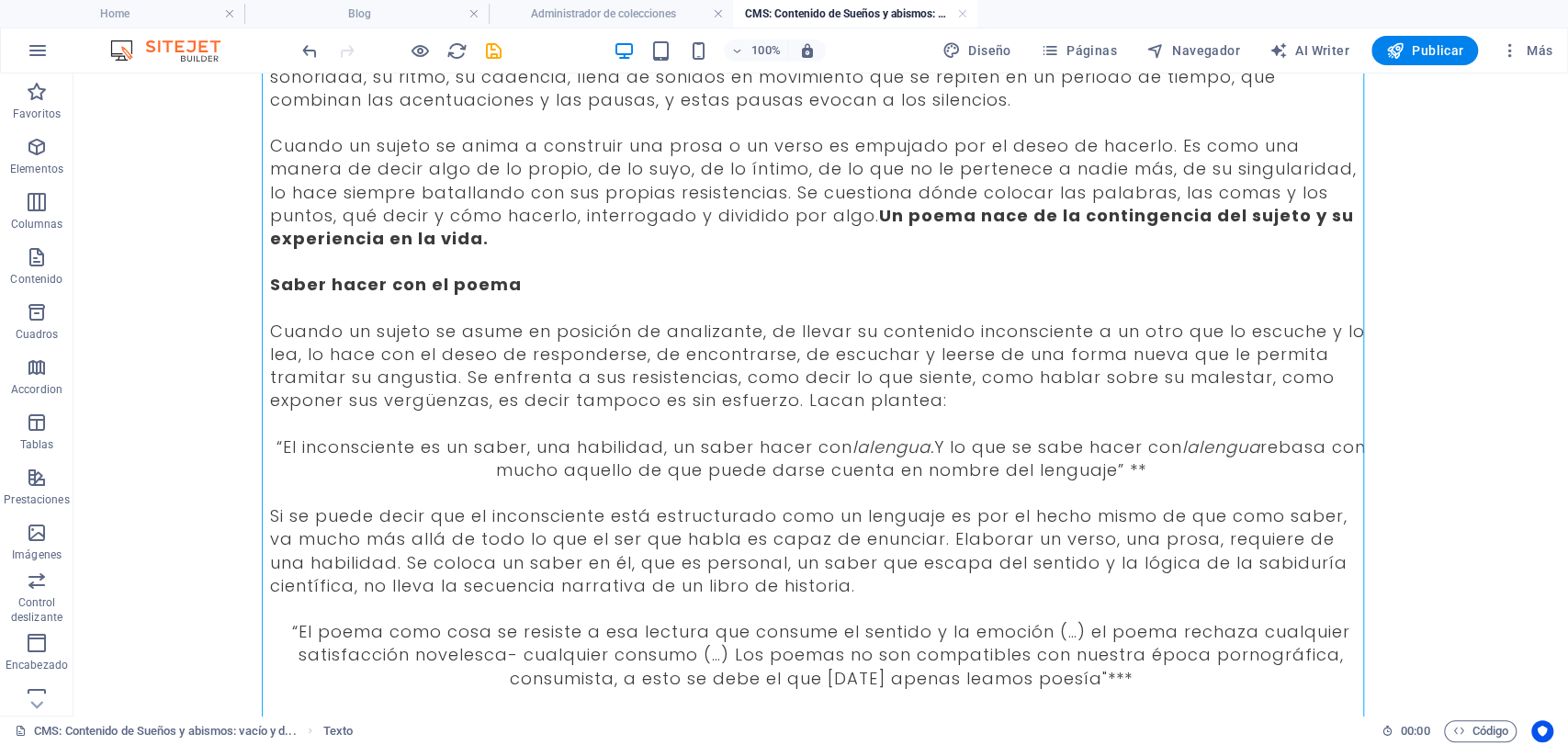
click at [486, 37] on div at bounding box center [401, 50] width 206 height 30
click at [499, 49] on icon "save" at bounding box center [493, 50] width 21 height 21
type input "Las composiciones literarias del inconsciente"
click at [962, 8] on link at bounding box center [962, 15] width 11 height 18
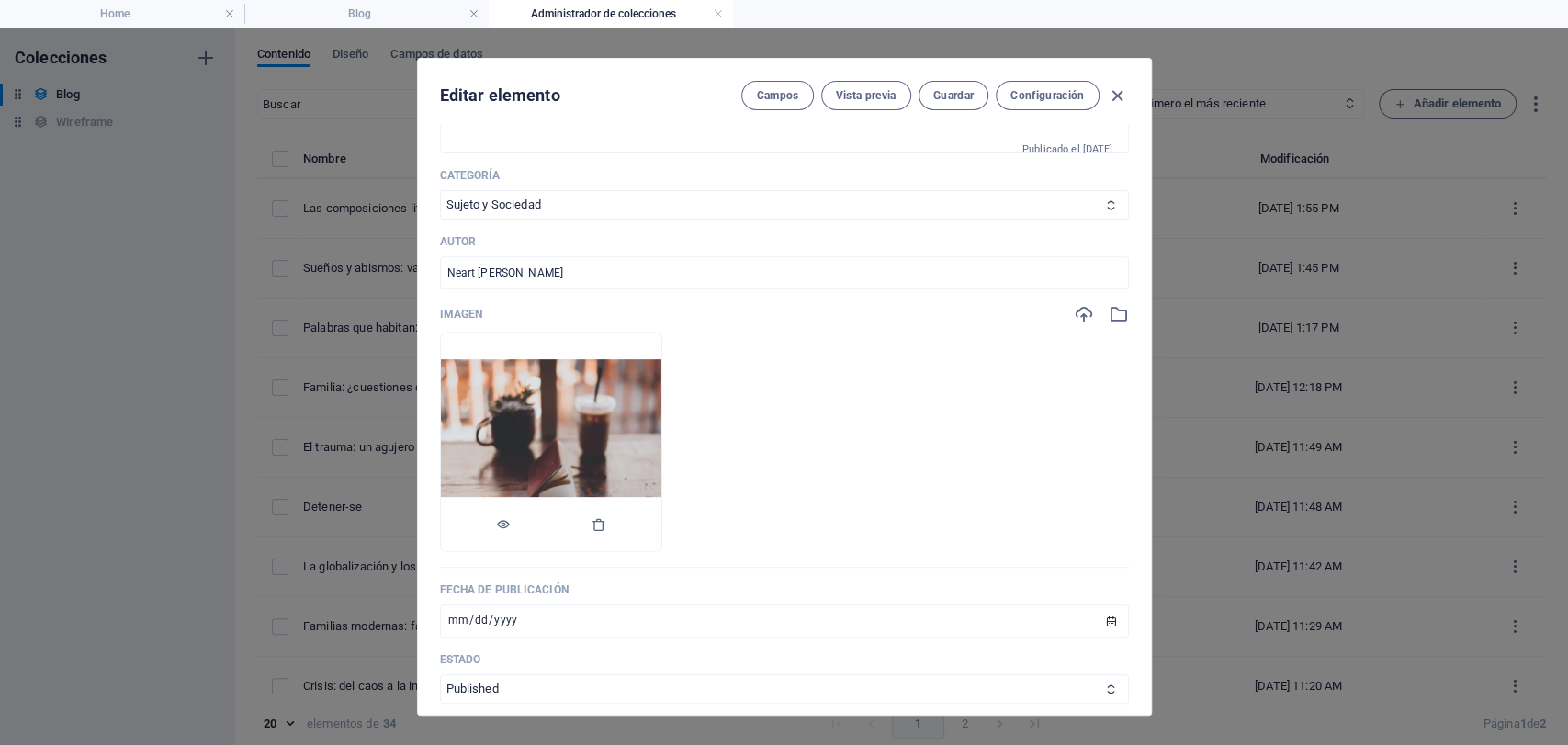
scroll to position [510, 0]
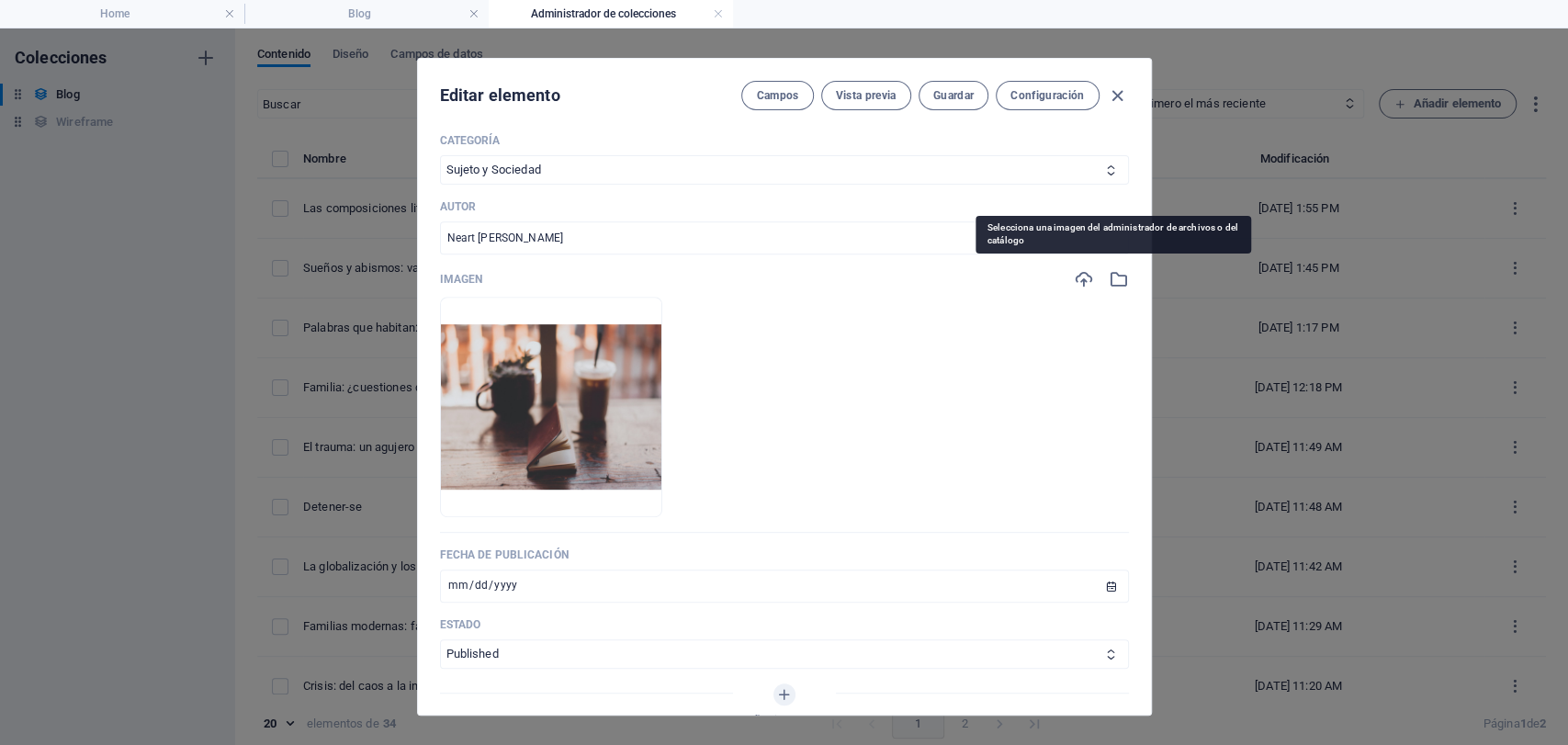
click at [1113, 277] on icon "button" at bounding box center [1118, 279] width 20 height 20
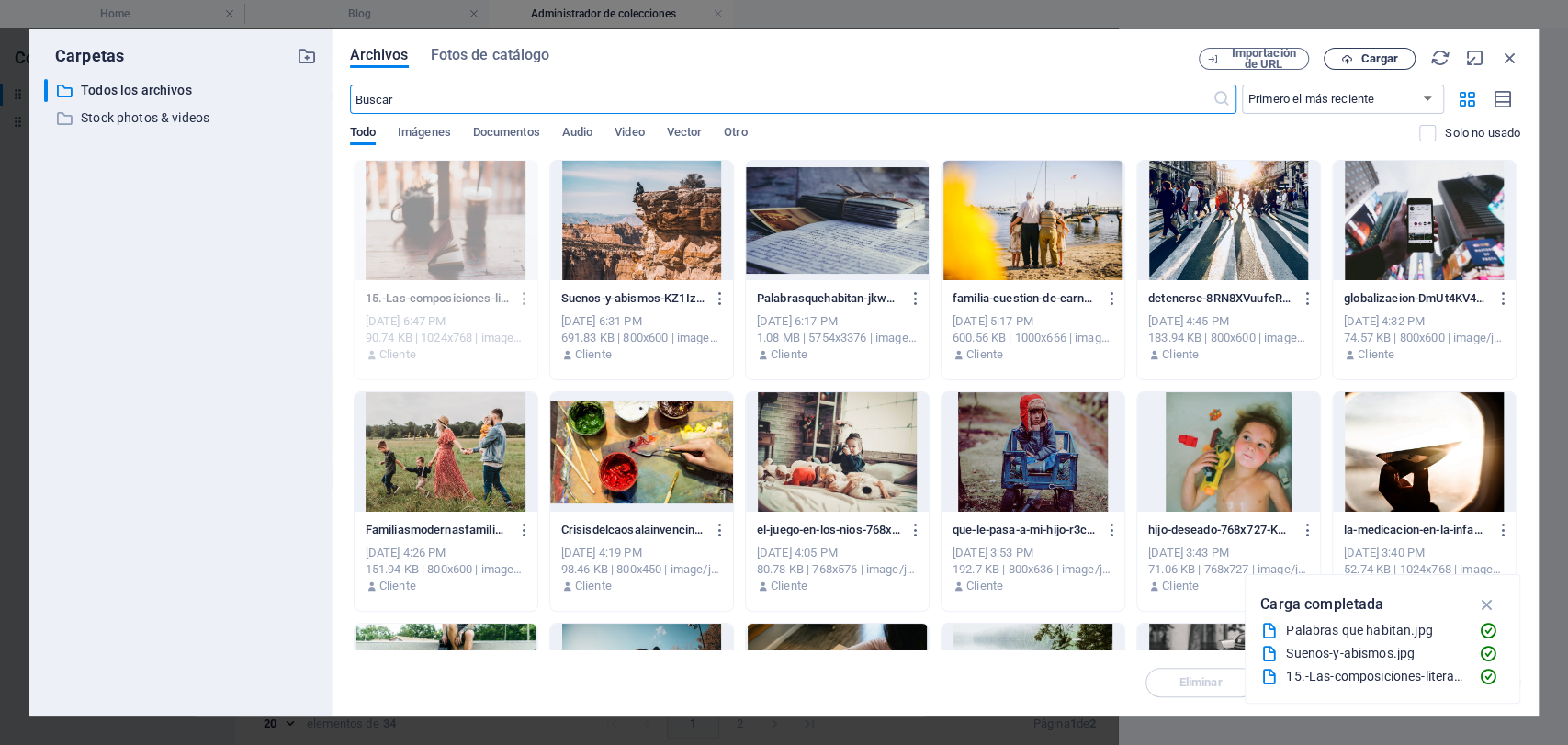
click at [1375, 57] on span "Cargar" at bounding box center [1380, 58] width 37 height 11
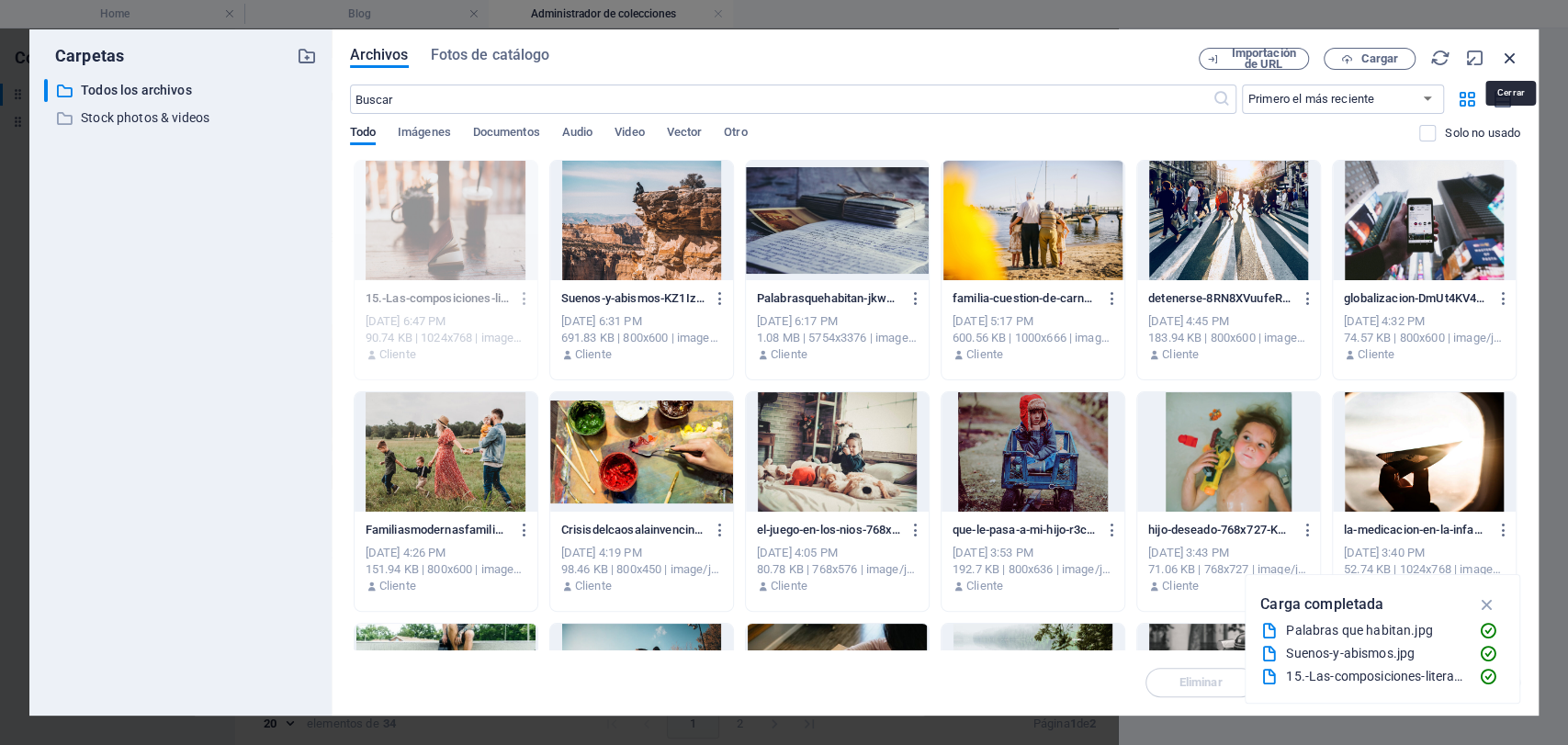
click at [1503, 60] on icon "button" at bounding box center [1510, 57] width 20 height 20
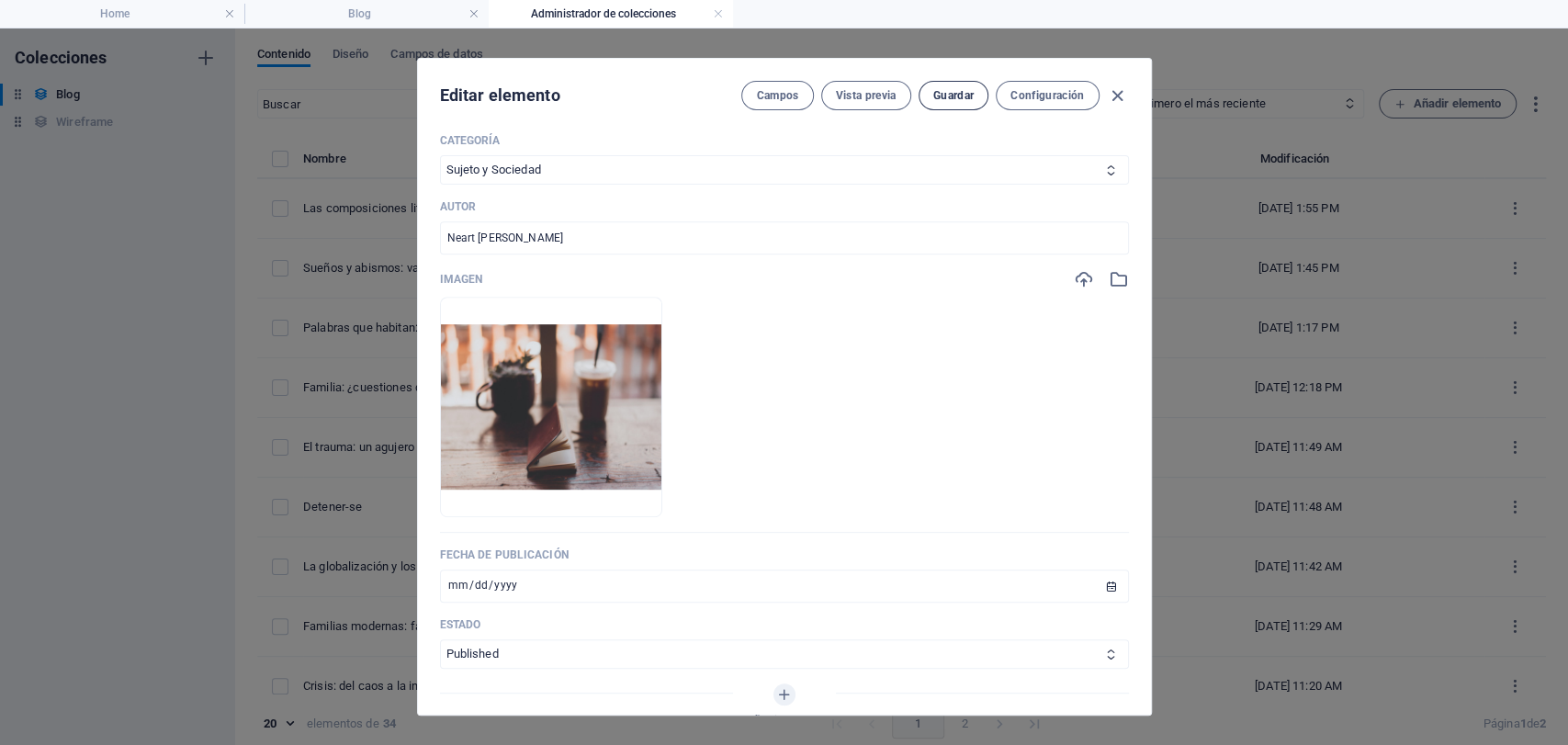
click at [931, 104] on button "Guardar" at bounding box center [954, 96] width 70 height 30
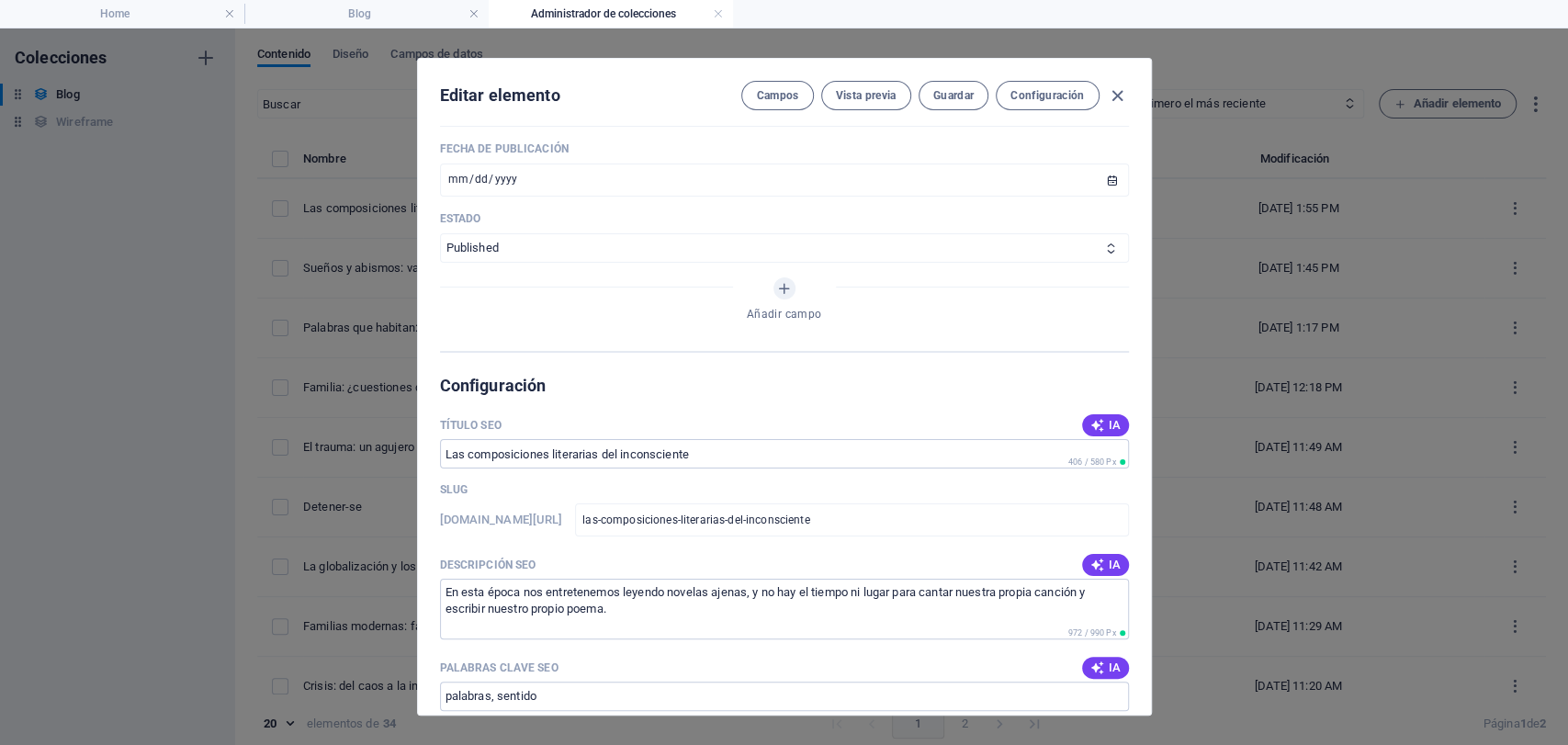
scroll to position [1021, 0]
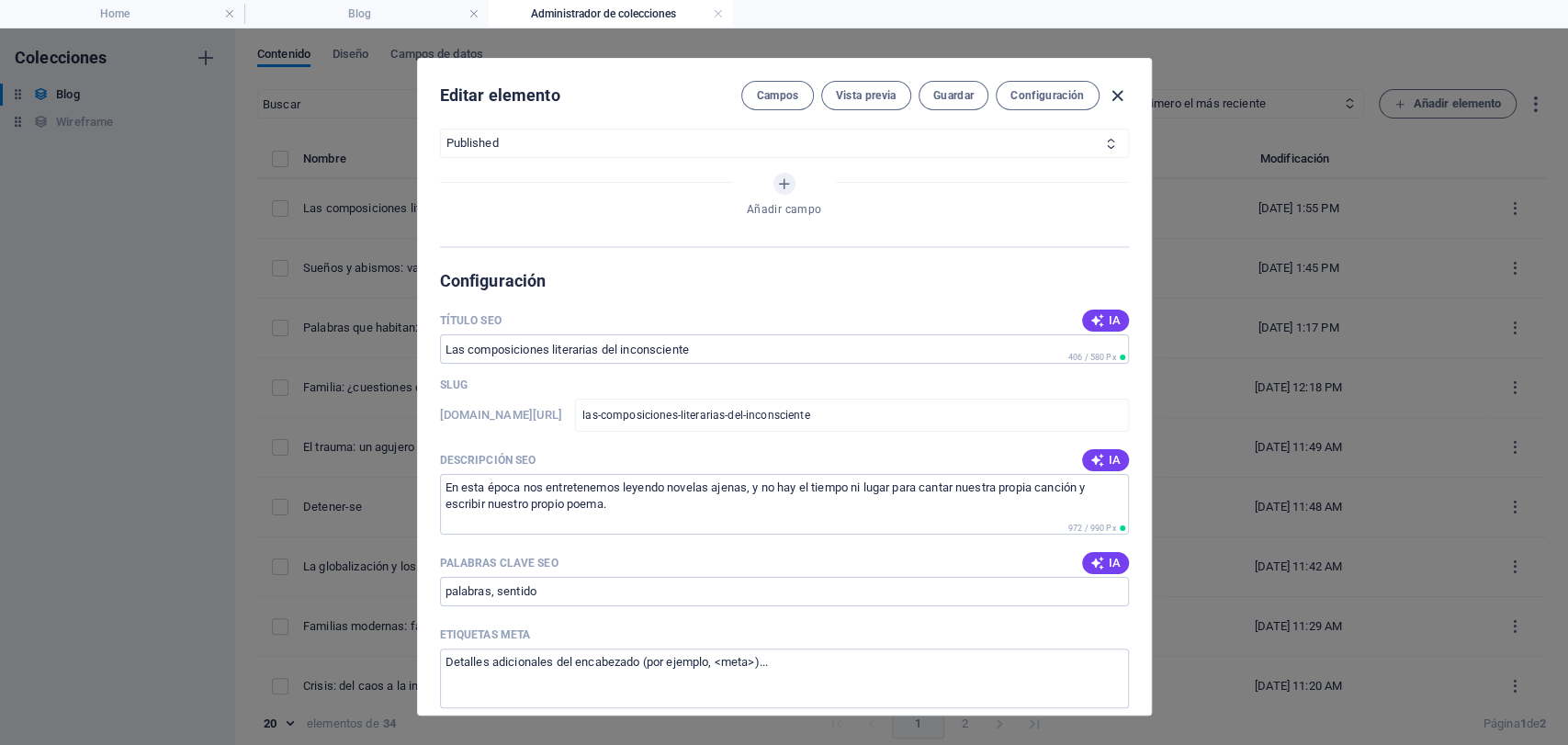
click at [1113, 86] on icon "button" at bounding box center [1116, 96] width 21 height 21
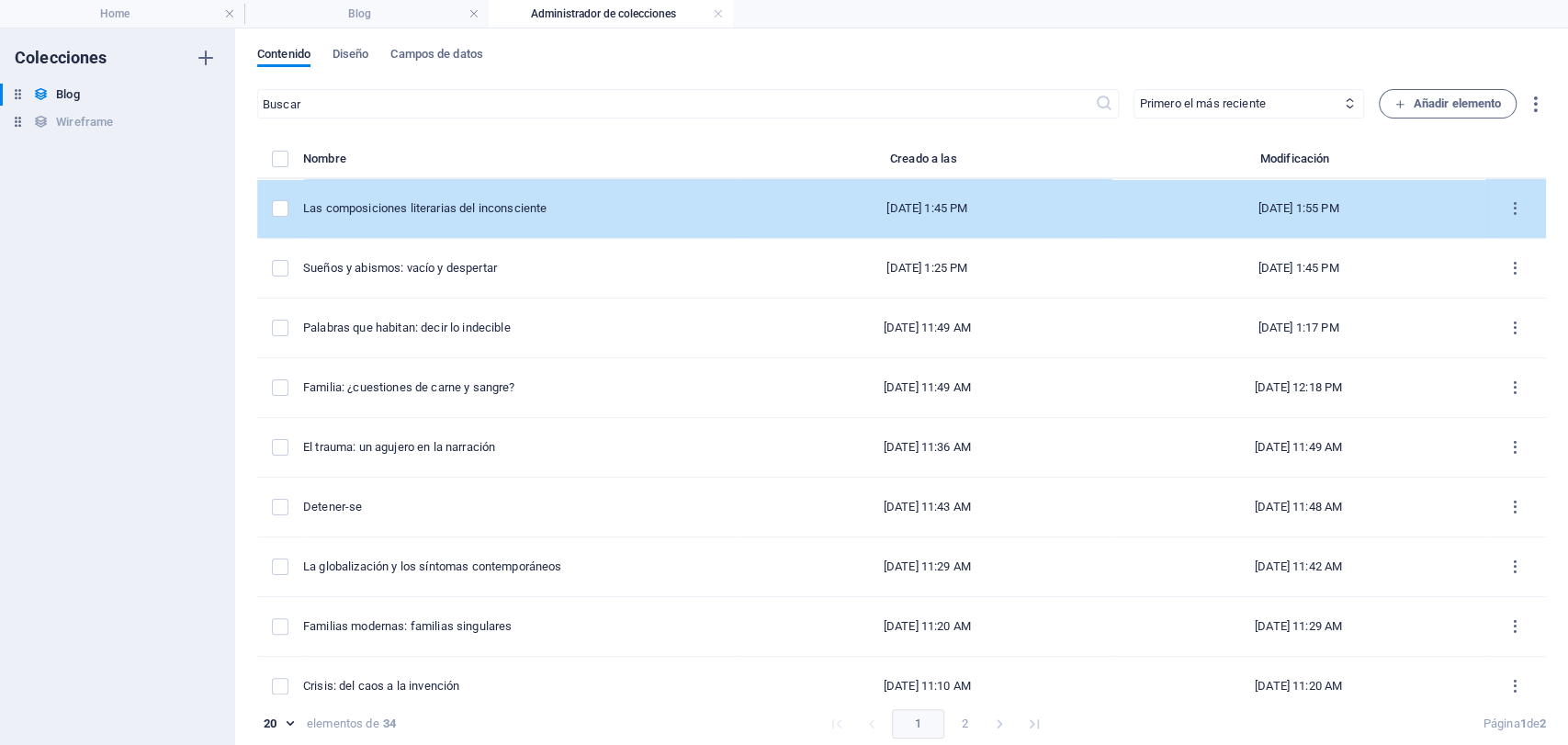
type input "[DATE]"
type input "las-composiciones-literarias-del-inconsciente"
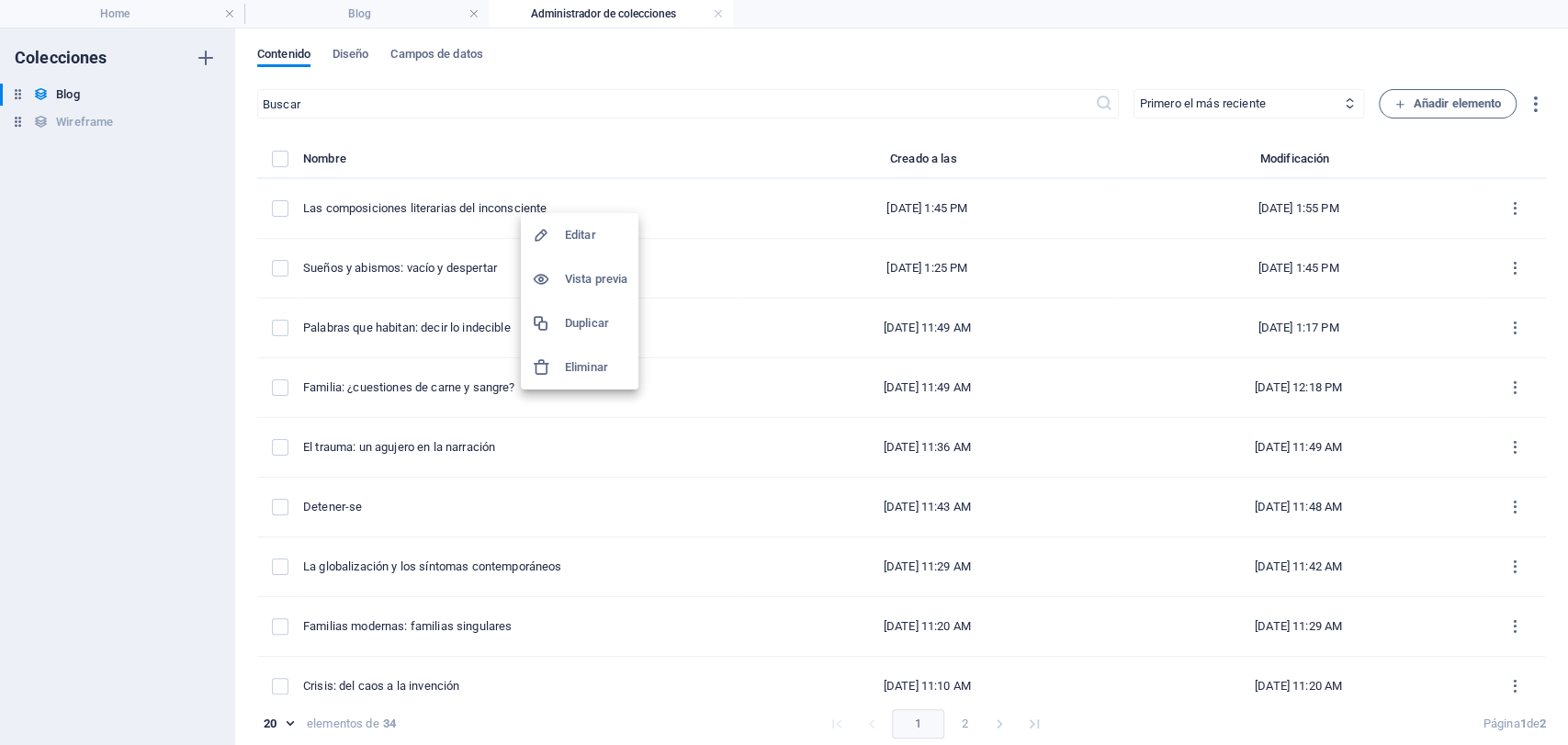
click at [558, 310] on li "Duplicar" at bounding box center [579, 324] width 117 height 44
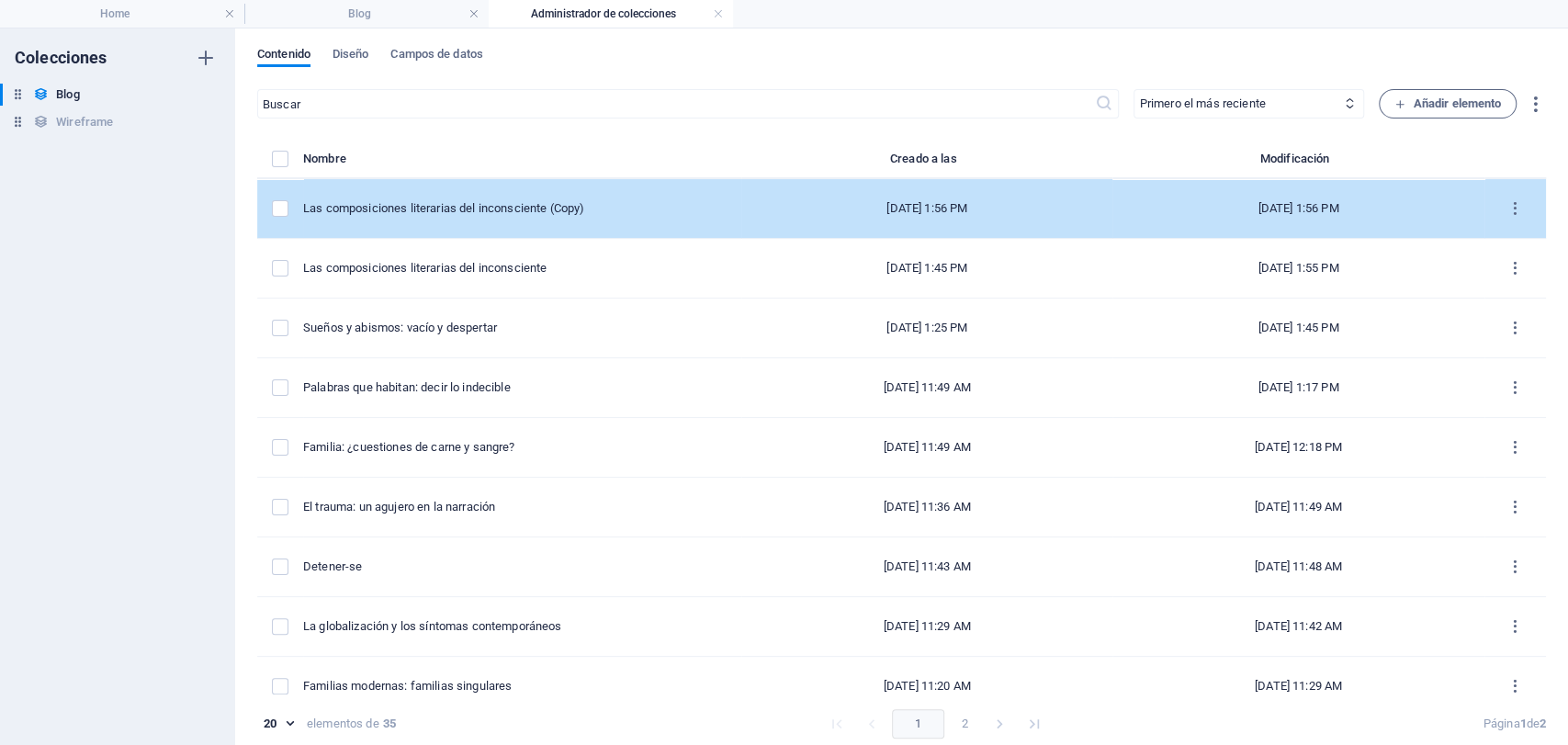
click at [572, 230] on td "Las composiciones literarias del inconsciente (Copy)" at bounding box center [522, 209] width 438 height 60
select select "Sujeto y Sociedad"
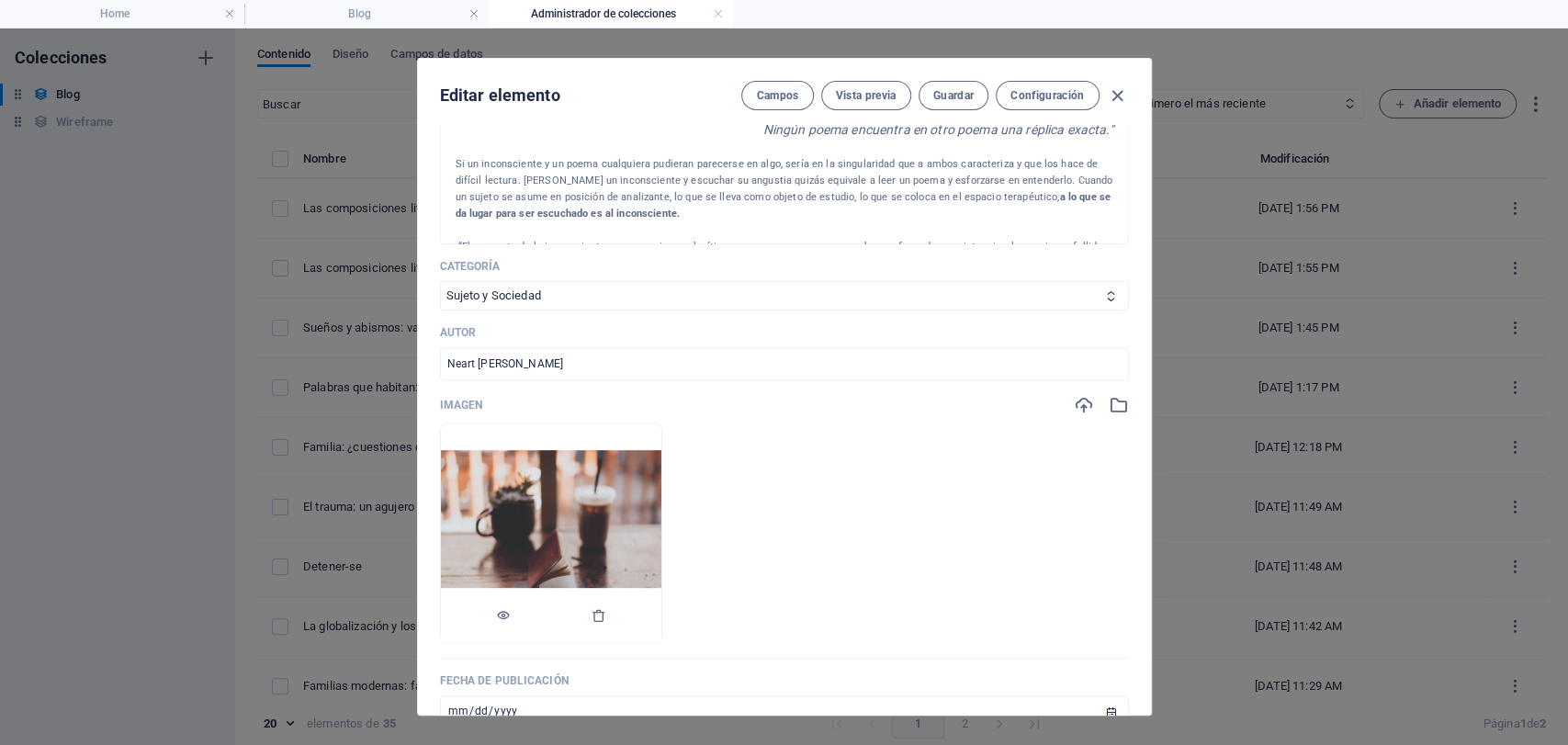
scroll to position [510, 0]
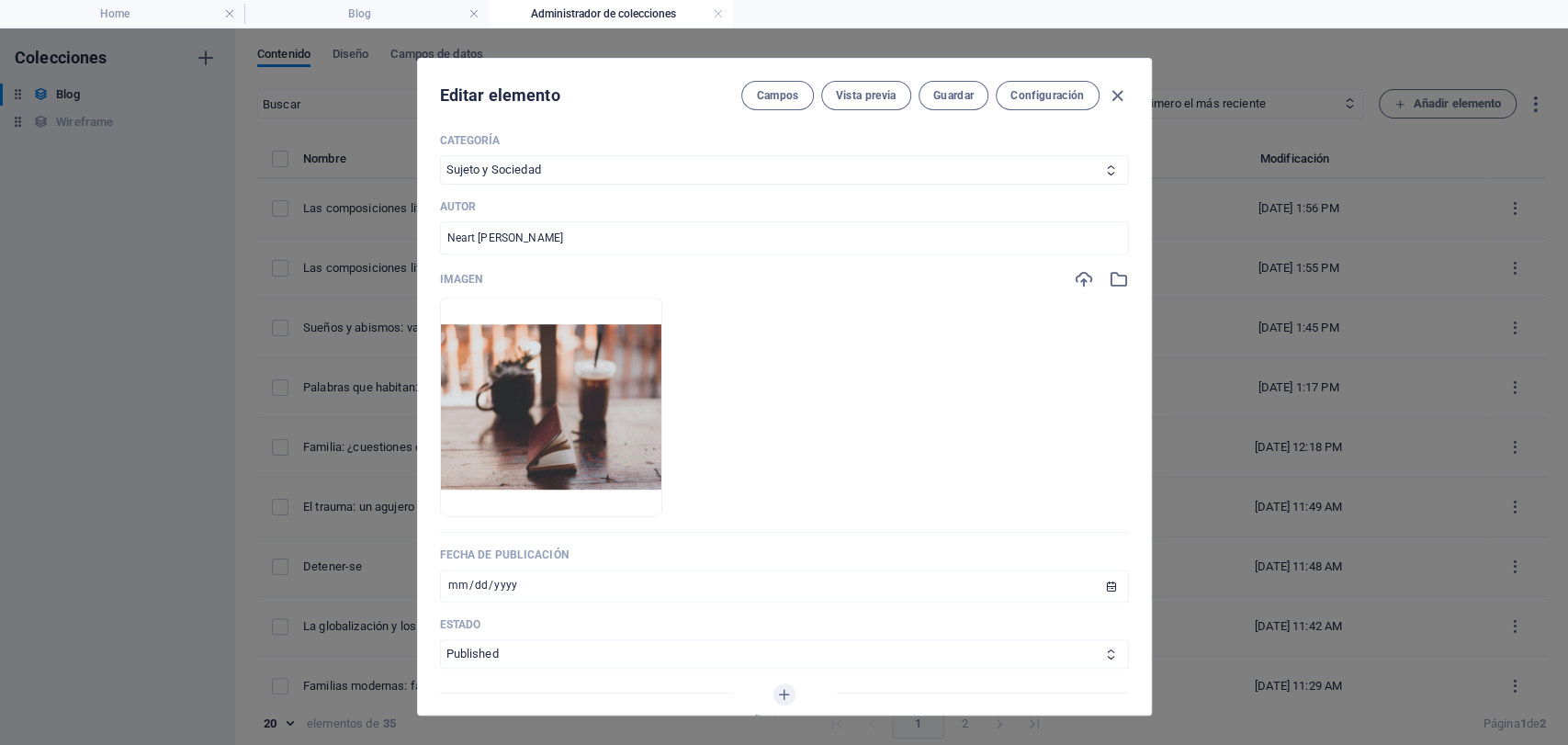
click at [1103, 269] on div at bounding box center [1102, 279] width 55 height 20
click at [1113, 284] on icon "button" at bounding box center [1118, 279] width 20 height 20
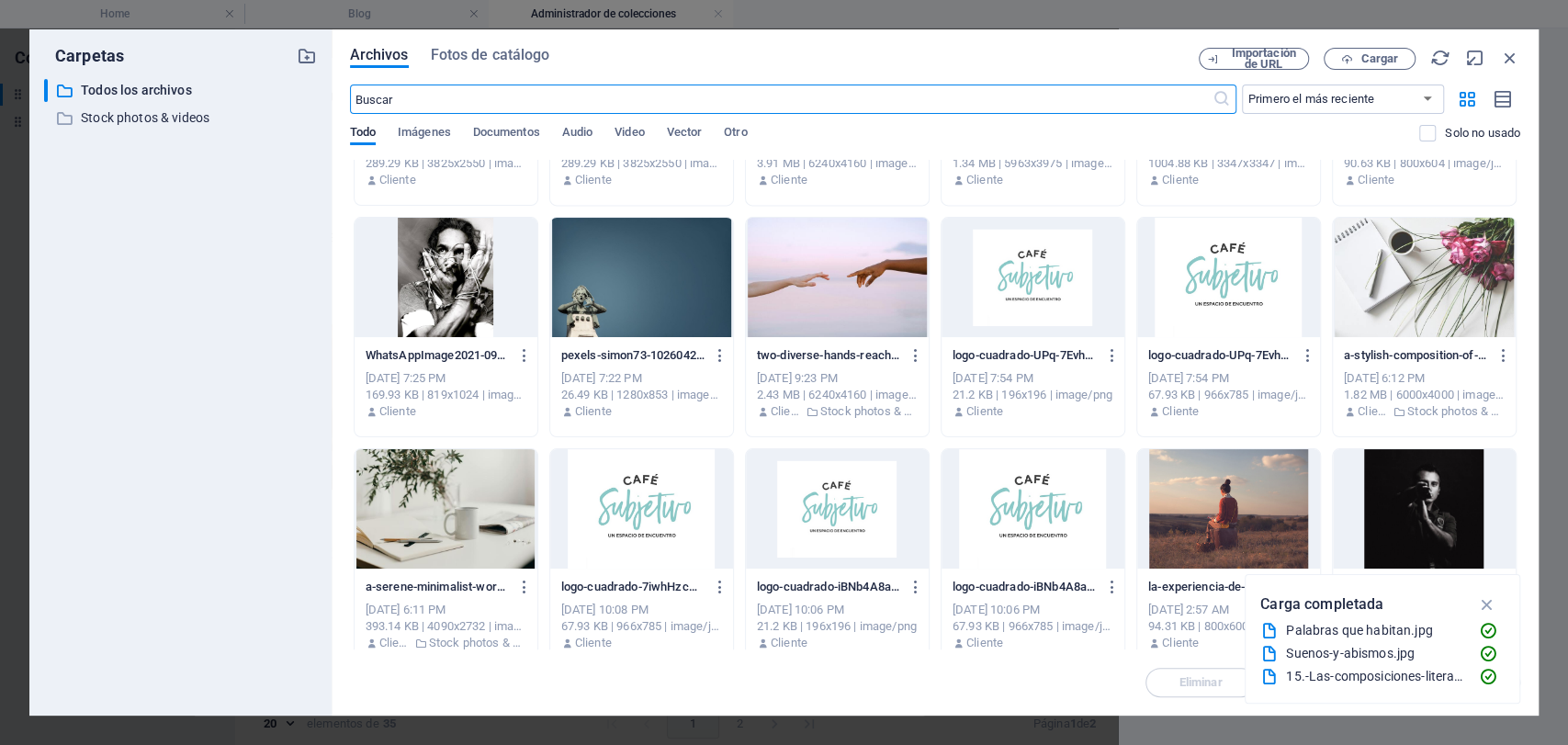
scroll to position [1767, 0]
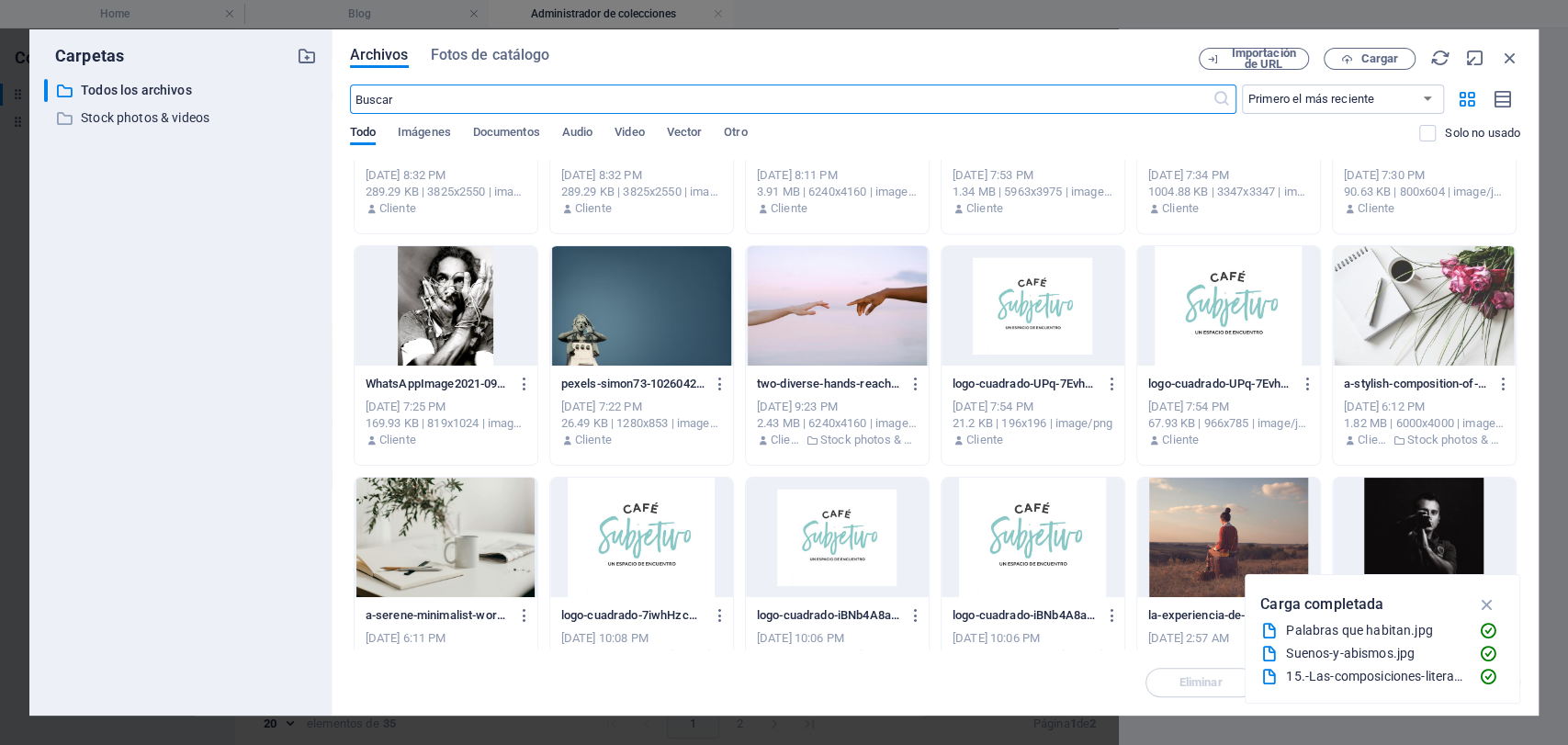
click at [470, 520] on div at bounding box center [446, 537] width 182 height 119
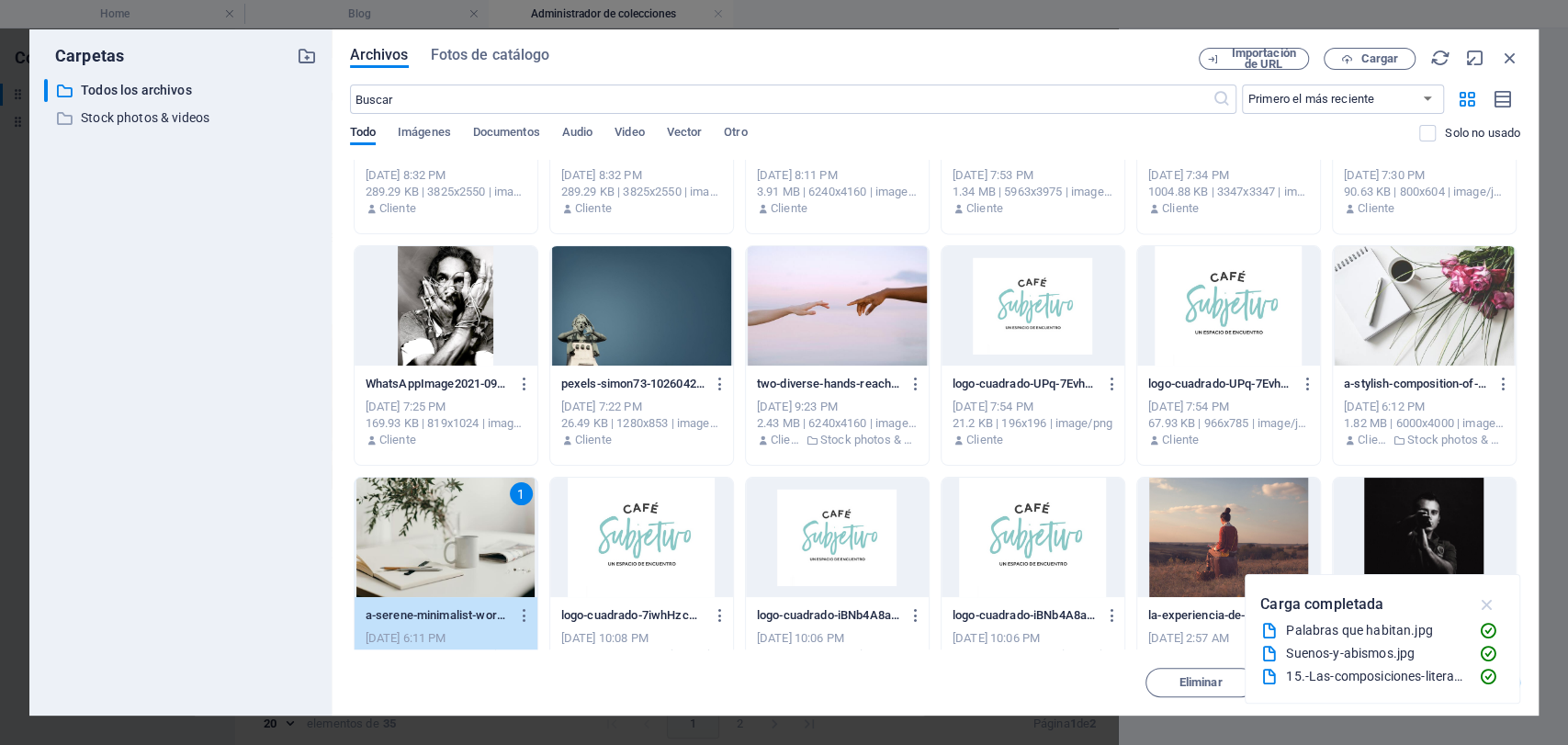
click at [1481, 590] on button "button" at bounding box center [1486, 605] width 36 height 30
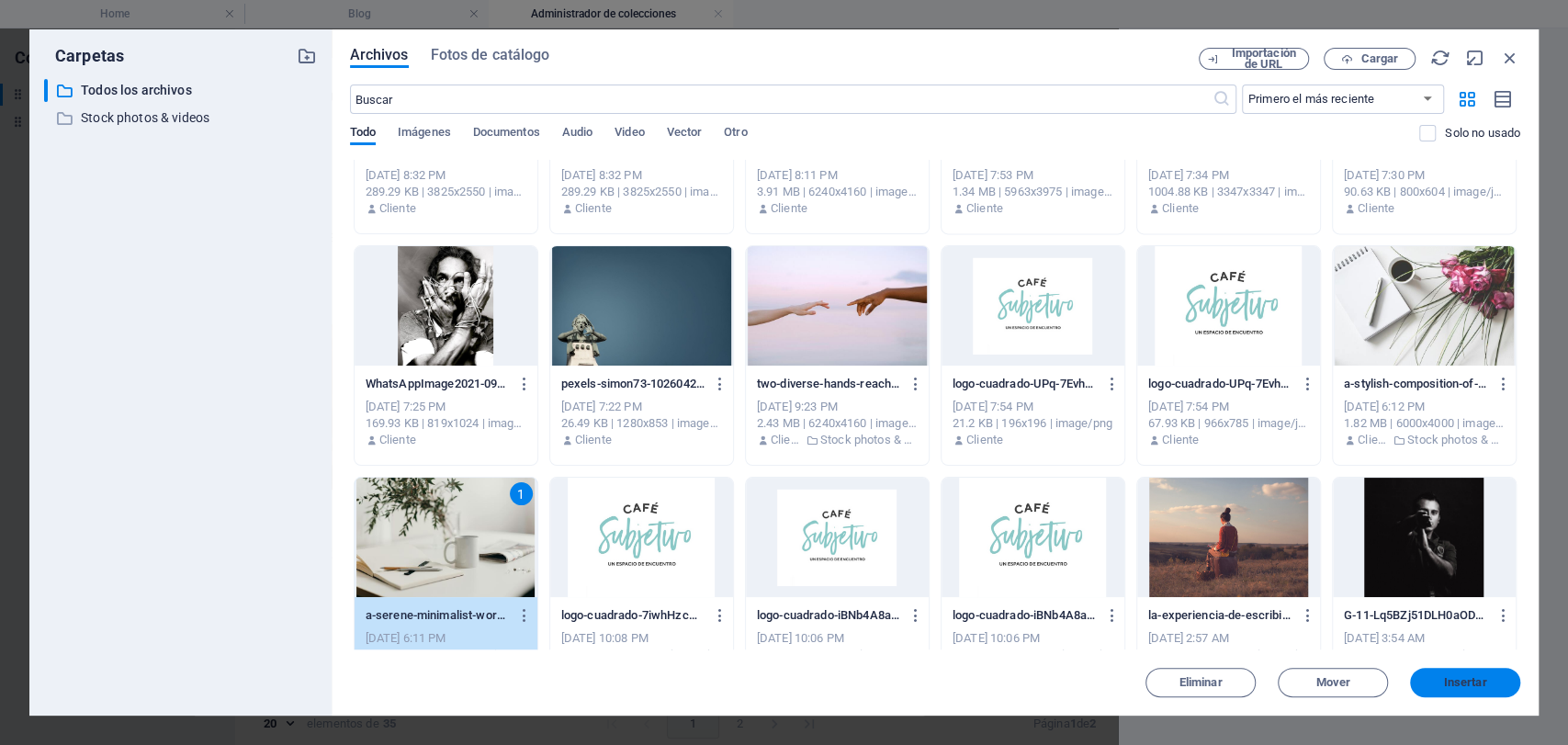
click at [1432, 683] on span "Insertar" at bounding box center [1464, 683] width 96 height 11
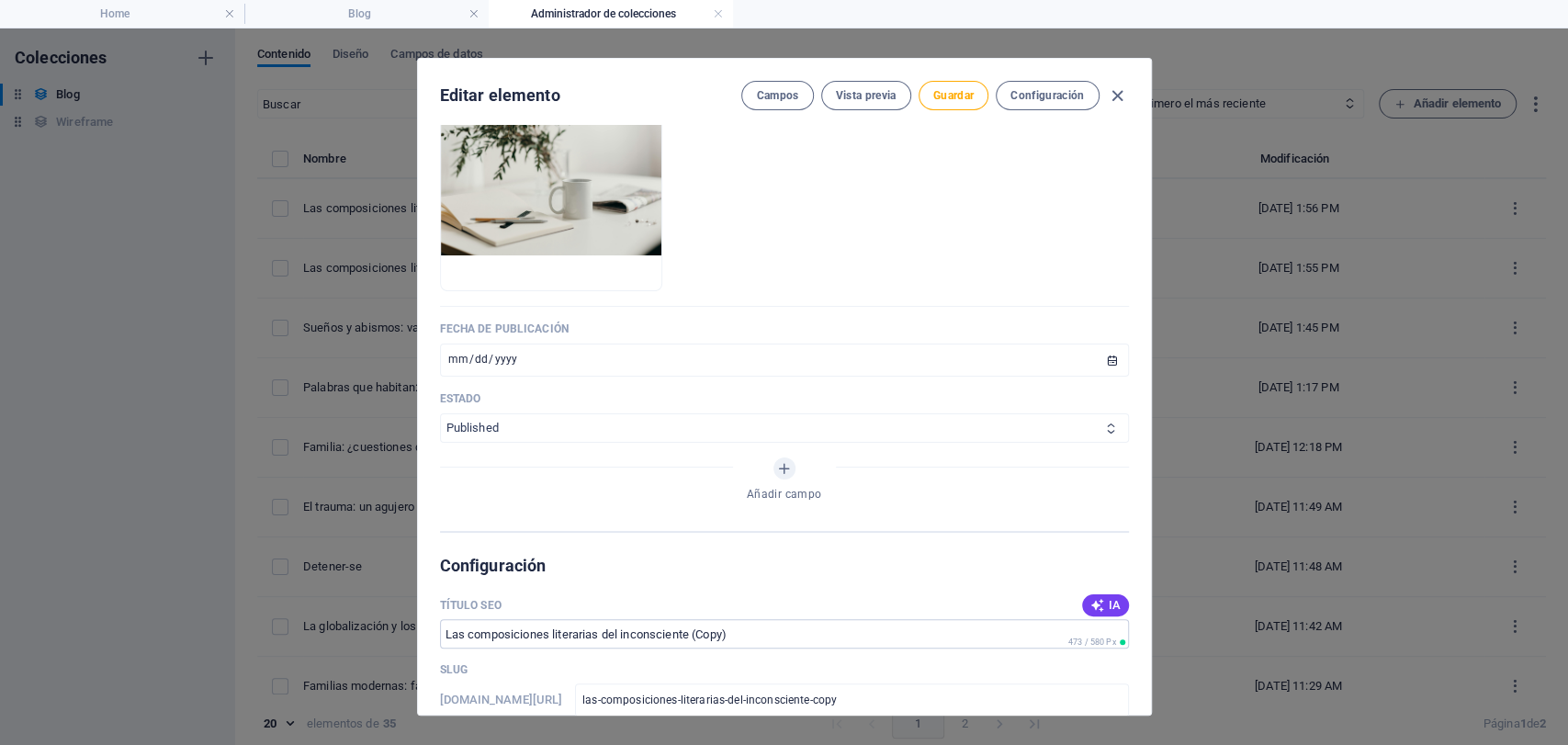
scroll to position [920, 0]
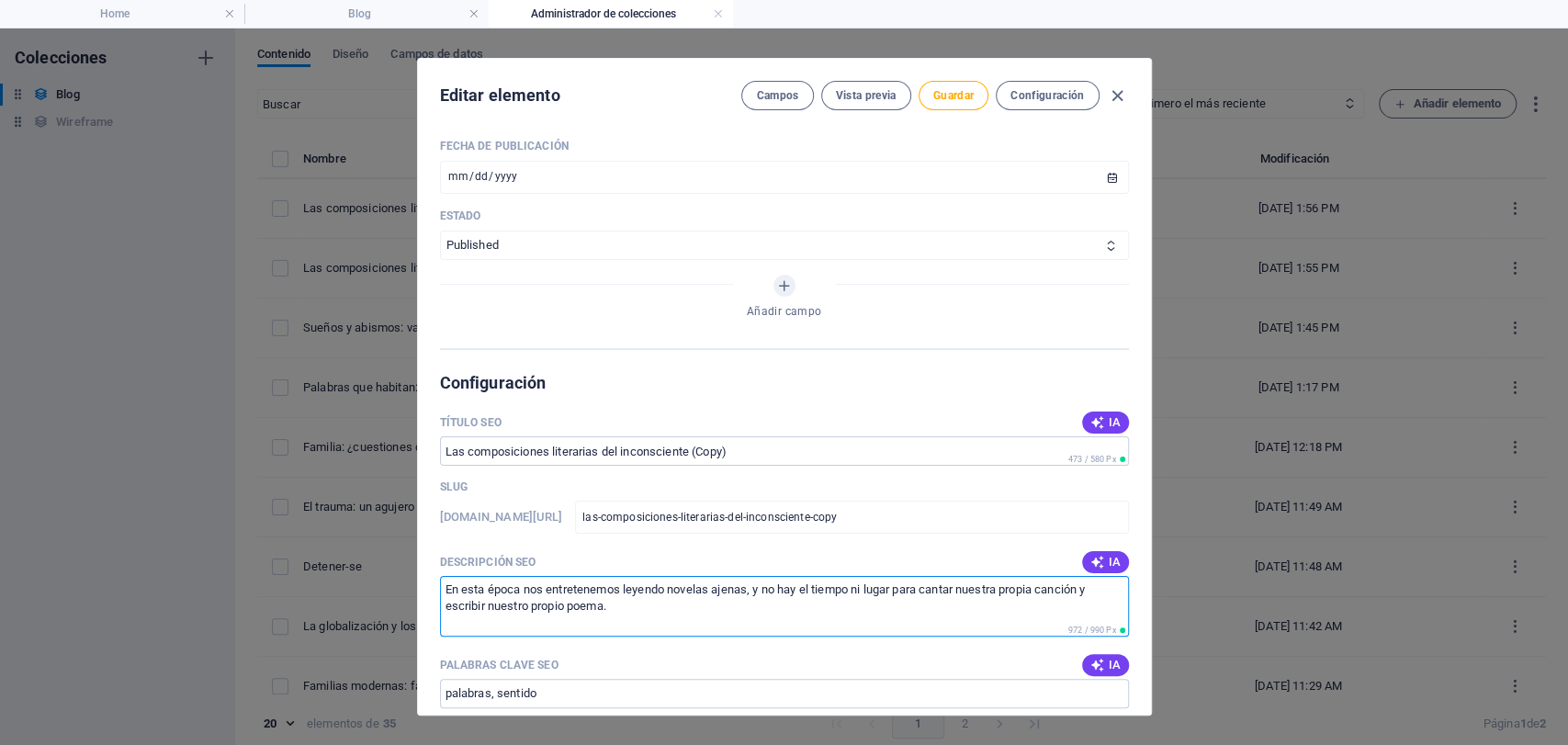
drag, startPoint x: 623, startPoint y: 624, endPoint x: 395, endPoint y: 560, distance: 236.8
click at [395, 560] on div "Editar elemento Campos Vista previa Guardar Configuración Name Las composicione…" at bounding box center [784, 387] width 1568 height 717
paste textarea "ocasión, Neart [PERSON_NAME] nos comparte esta publicación inédita de su poema …"
drag, startPoint x: 606, startPoint y: 618, endPoint x: 444, endPoint y: 569, distance: 169.2
click at [444, 582] on textarea "En esta ocasión, Neart [PERSON_NAME] nos comparte esta publicación inédita de s…" at bounding box center [784, 606] width 689 height 60
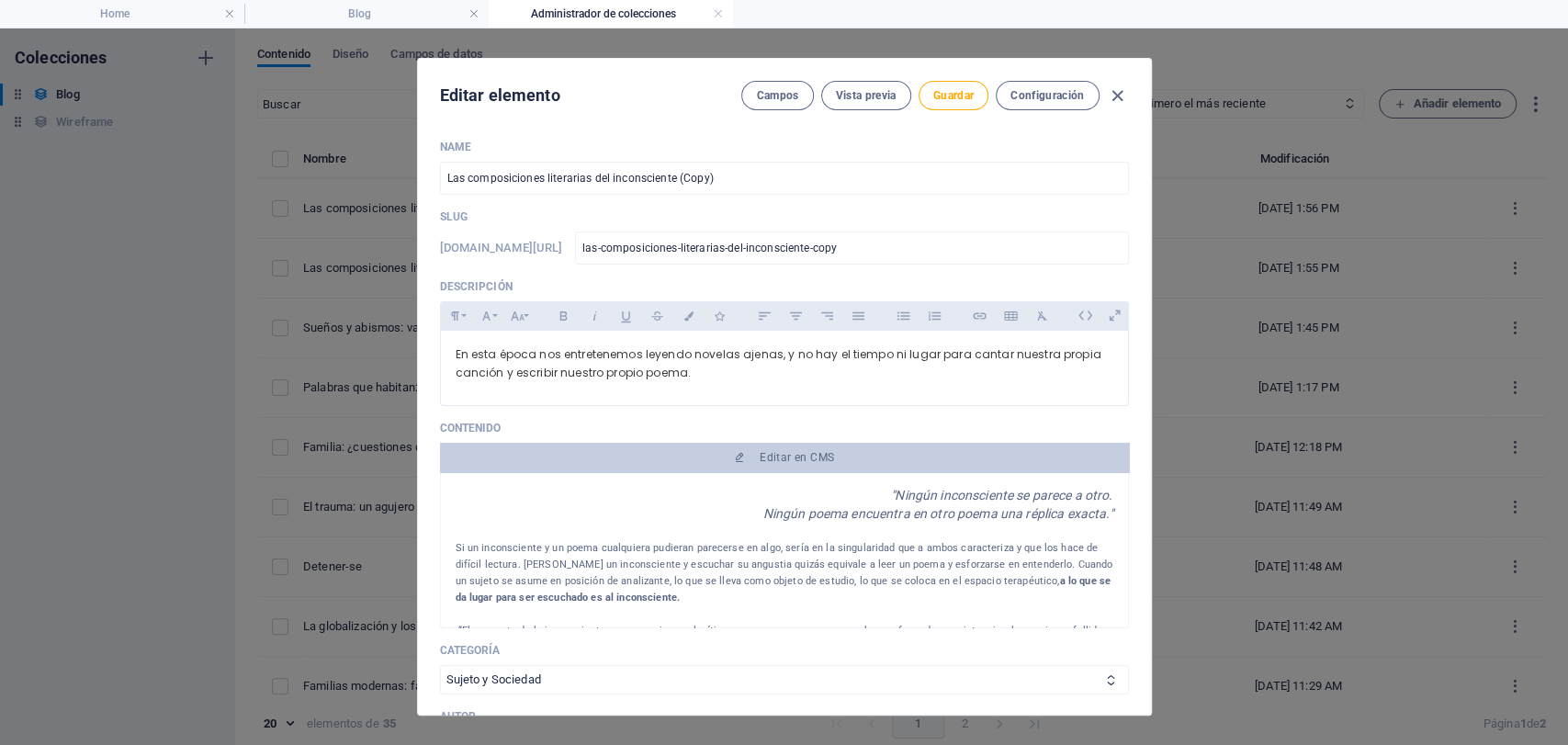
scroll to position [0, 0]
type textarea "En esta ocasión, Neart [PERSON_NAME] nos comparte esta publicación inédita de s…"
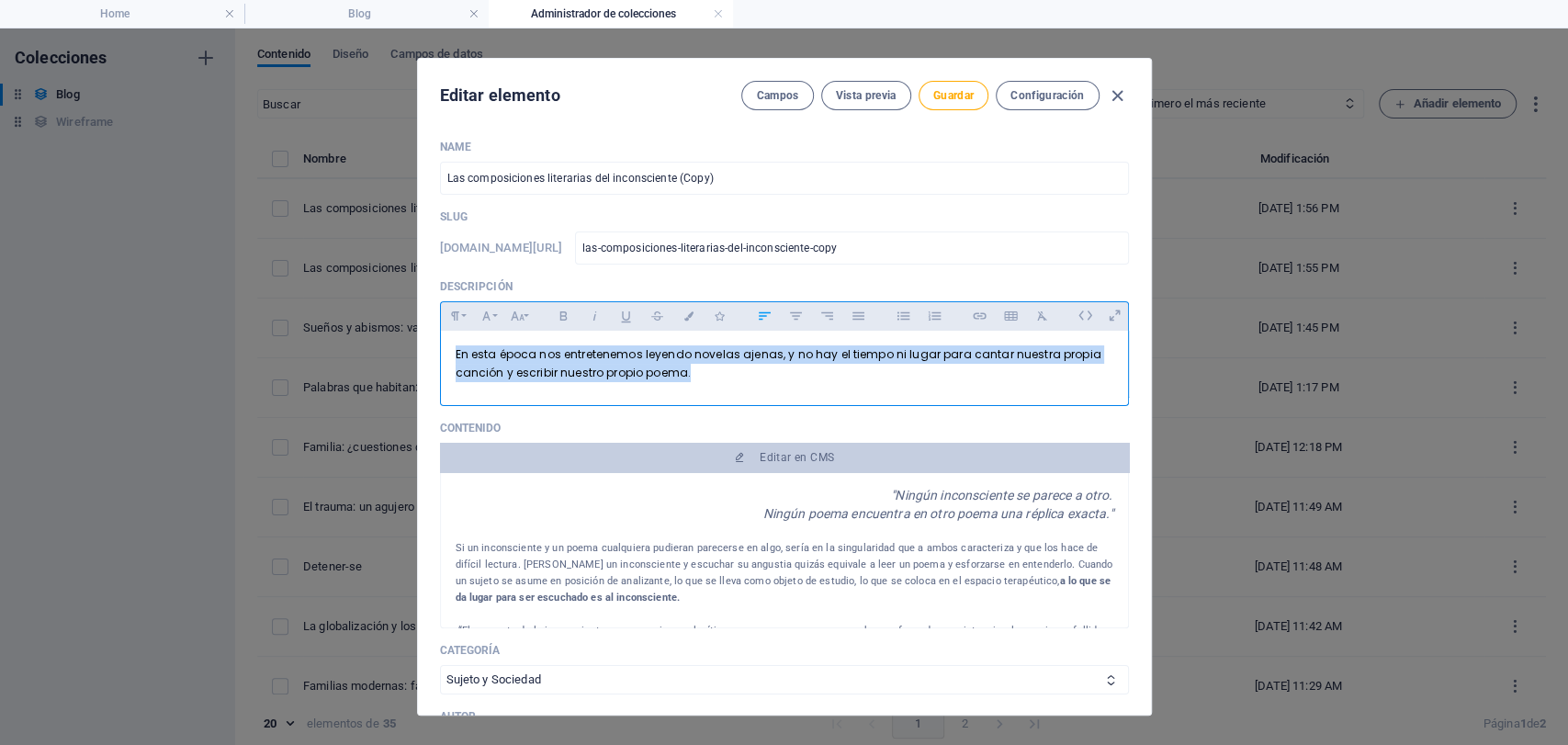
drag, startPoint x: 718, startPoint y: 377, endPoint x: 370, endPoint y: 361, distance: 348.4
click at [370, 361] on div "Editar elemento Campos Vista previa Guardar Configuración Name Las composicione…" at bounding box center [784, 387] width 1568 height 717
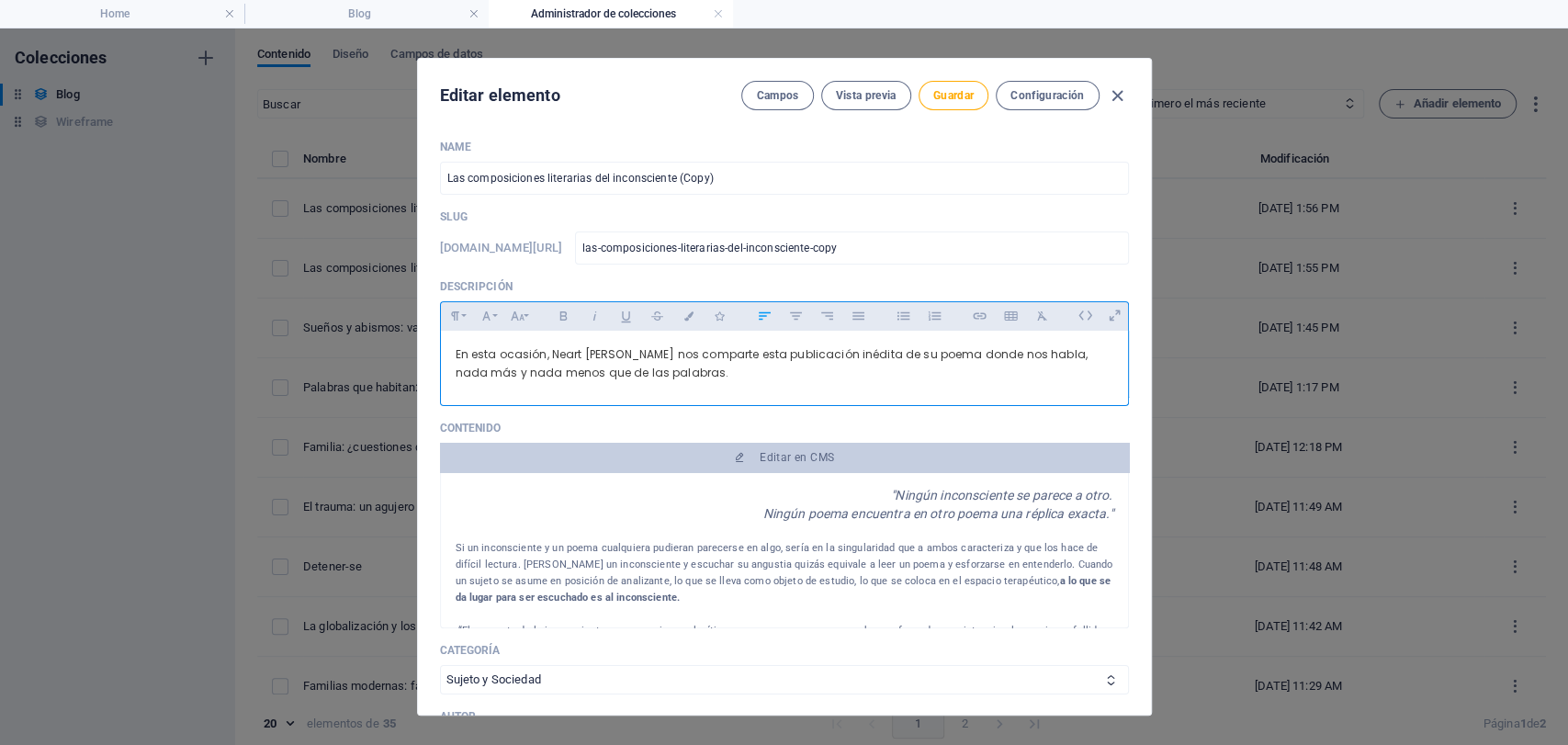
scroll to position [1176, 1]
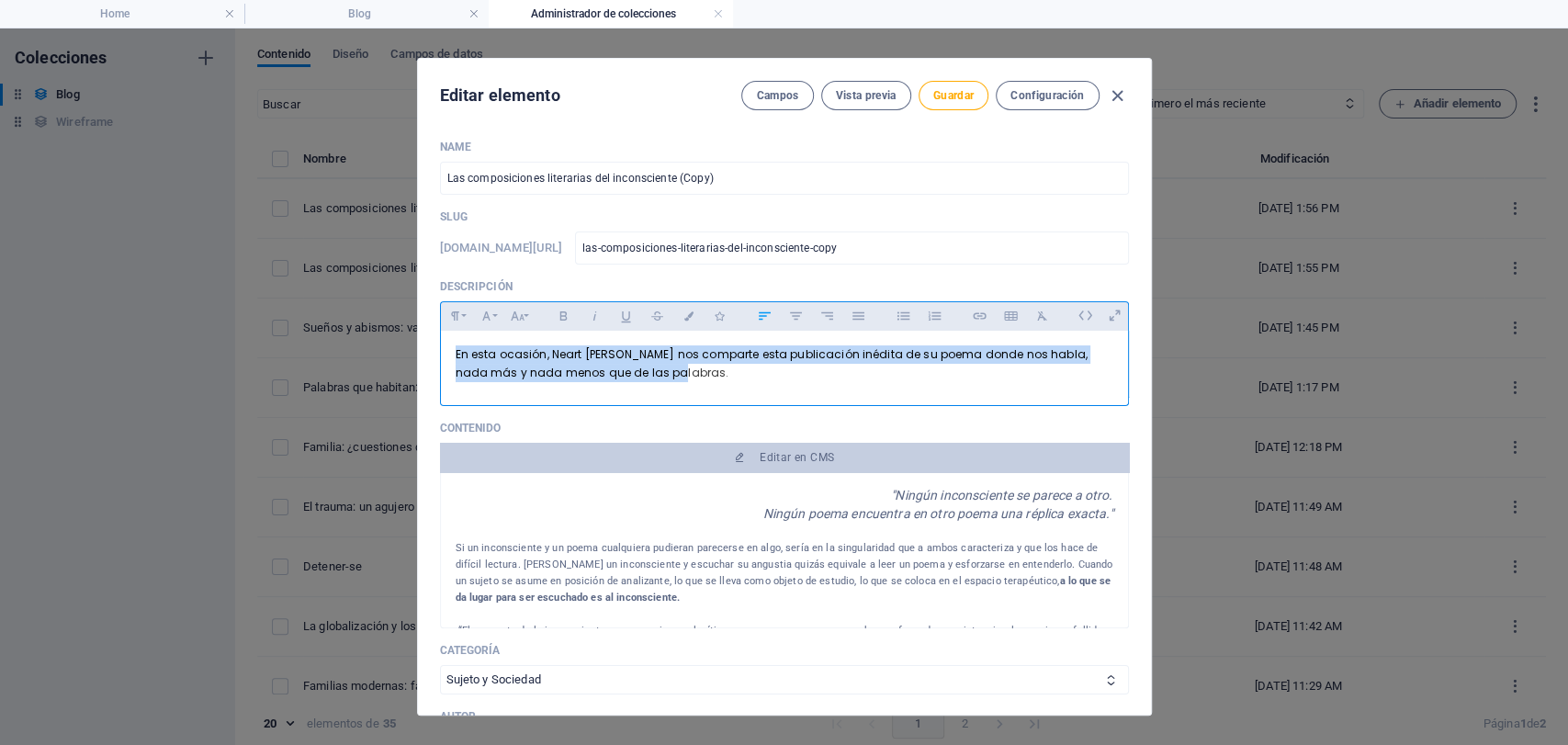
drag, startPoint x: 670, startPoint y: 388, endPoint x: 380, endPoint y: 348, distance: 292.7
click at [380, 348] on div "Editar elemento Campos Vista previa Guardar Configuración Name Las composicione…" at bounding box center [784, 387] width 1568 height 717
click at [697, 318] on button "Colors" at bounding box center [689, 316] width 30 height 24
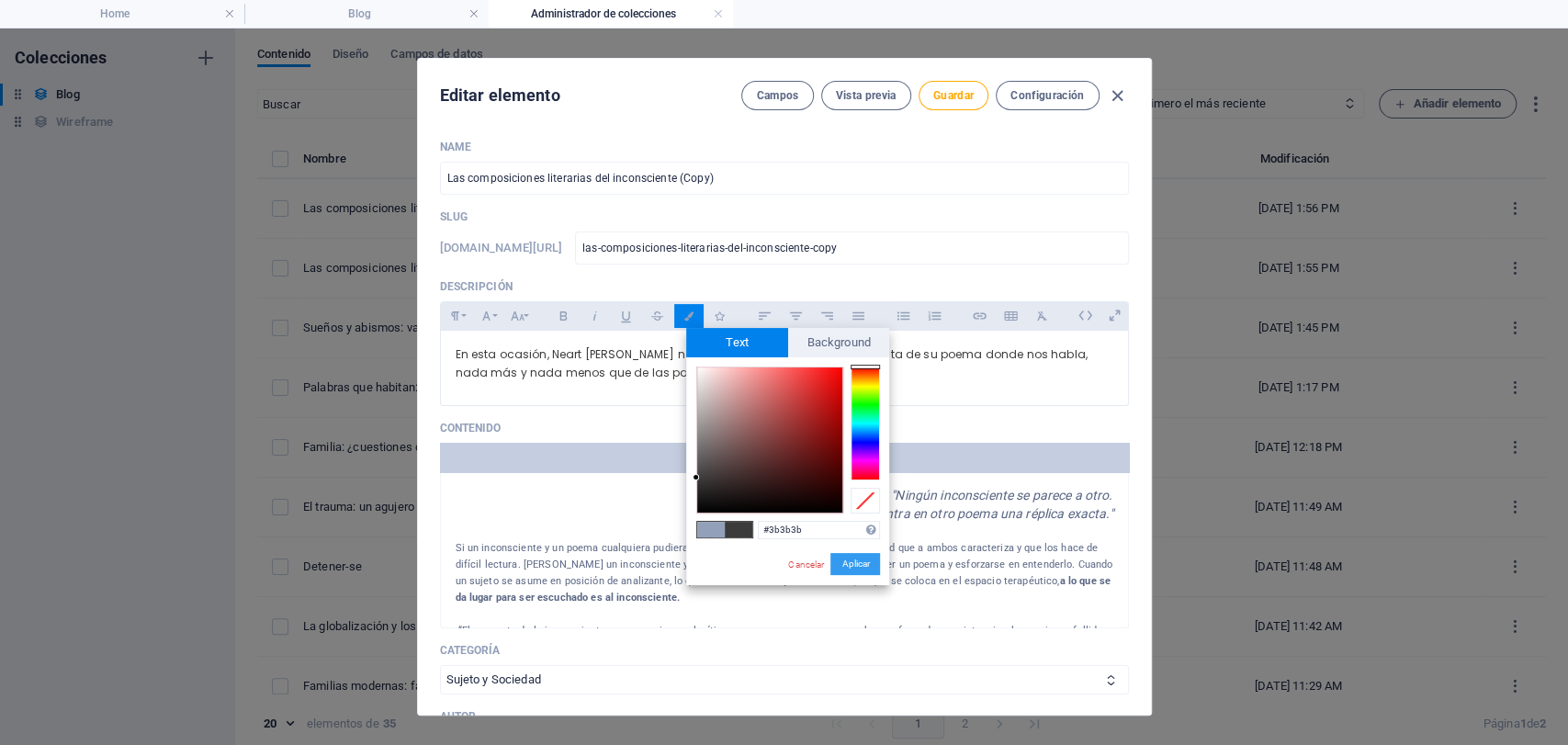
click at [844, 565] on button "Aplicar" at bounding box center [855, 564] width 49 height 22
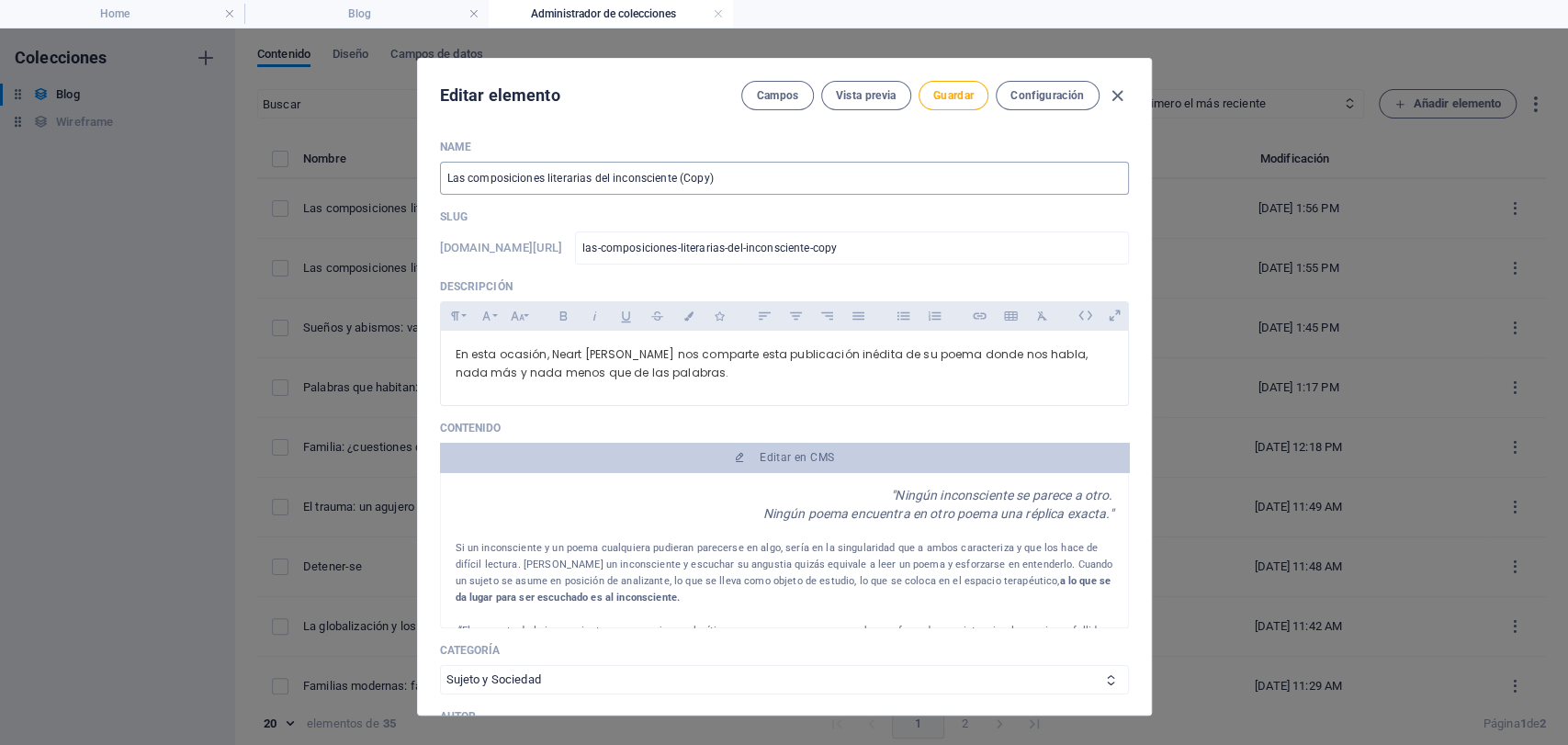
click at [530, 188] on input "Las composiciones literarias del inconsciente (Copy)" at bounding box center [784, 179] width 689 height 34
drag, startPoint x: 801, startPoint y: 188, endPoint x: 113, endPoint y: 183, distance: 688.0
click at [113, 188] on div "Editar elemento Campos Vista previa Guardar Configuración Name Las composicione…" at bounding box center [784, 387] width 1568 height 717
paste input "Esfuerzo poético sobre las palabras."
type input "Esfuerzo poético sobre las palabras."
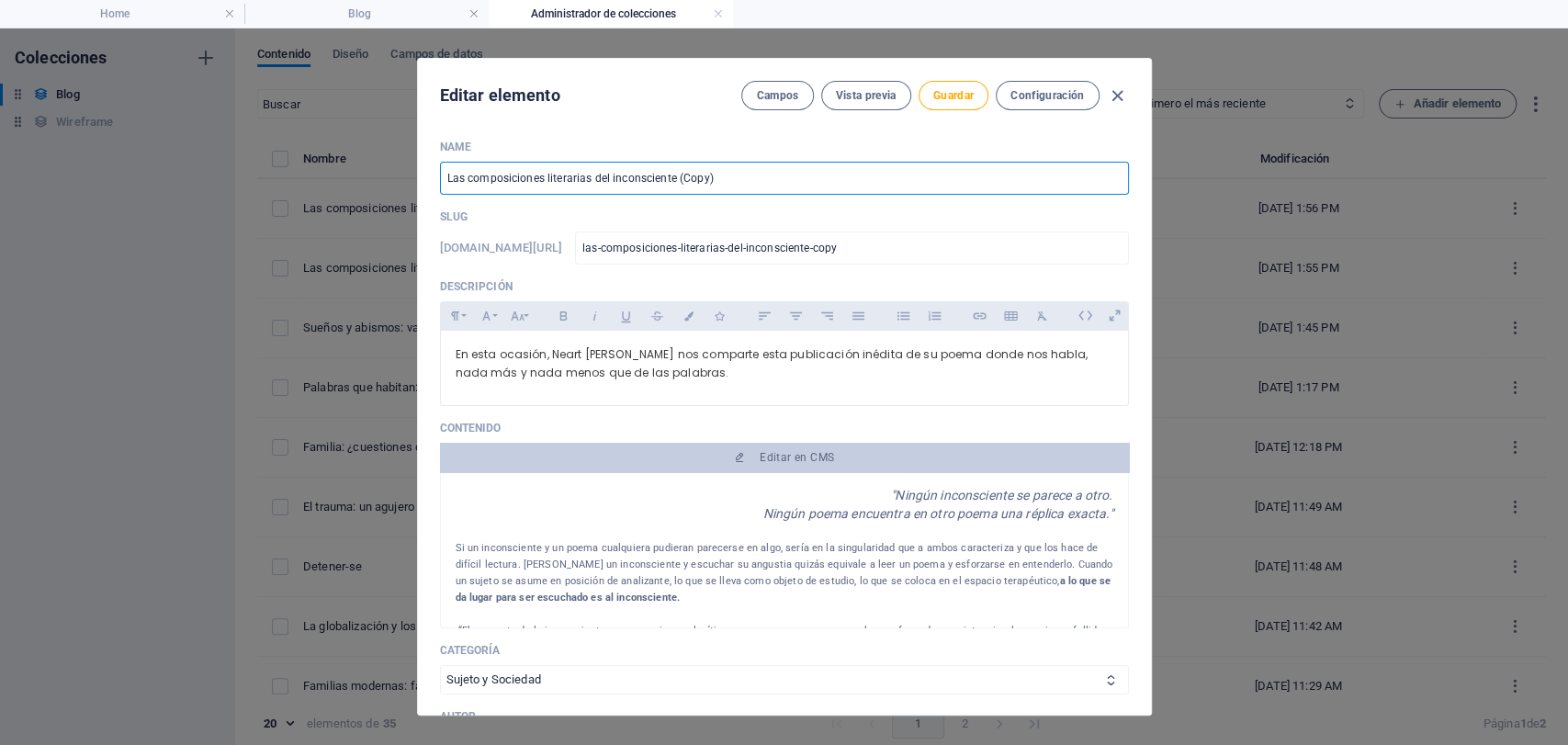
type input "esfuerzo-poetico-sobre-las-palabras"
type input "Esfuerzo poético sobre las palabras."
click at [777, 112] on div "Editar elemento Campos Vista previa Guardar Configuración" at bounding box center [784, 92] width 733 height 66
click at [758, 107] on button "Campos" at bounding box center [777, 96] width 72 height 30
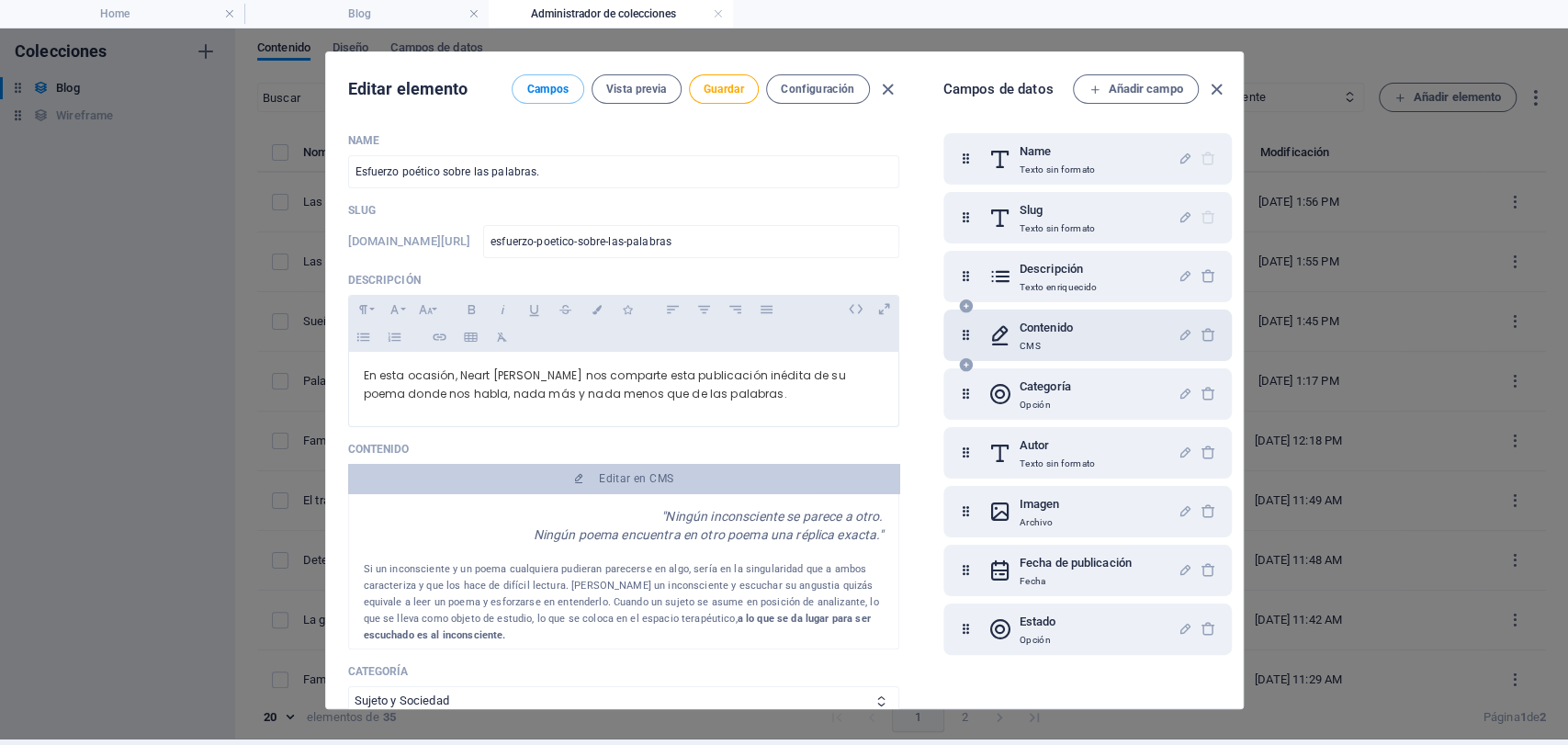
scroll to position [7, 0]
click at [1117, 392] on div "Categoría Opción" at bounding box center [1083, 393] width 189 height 37
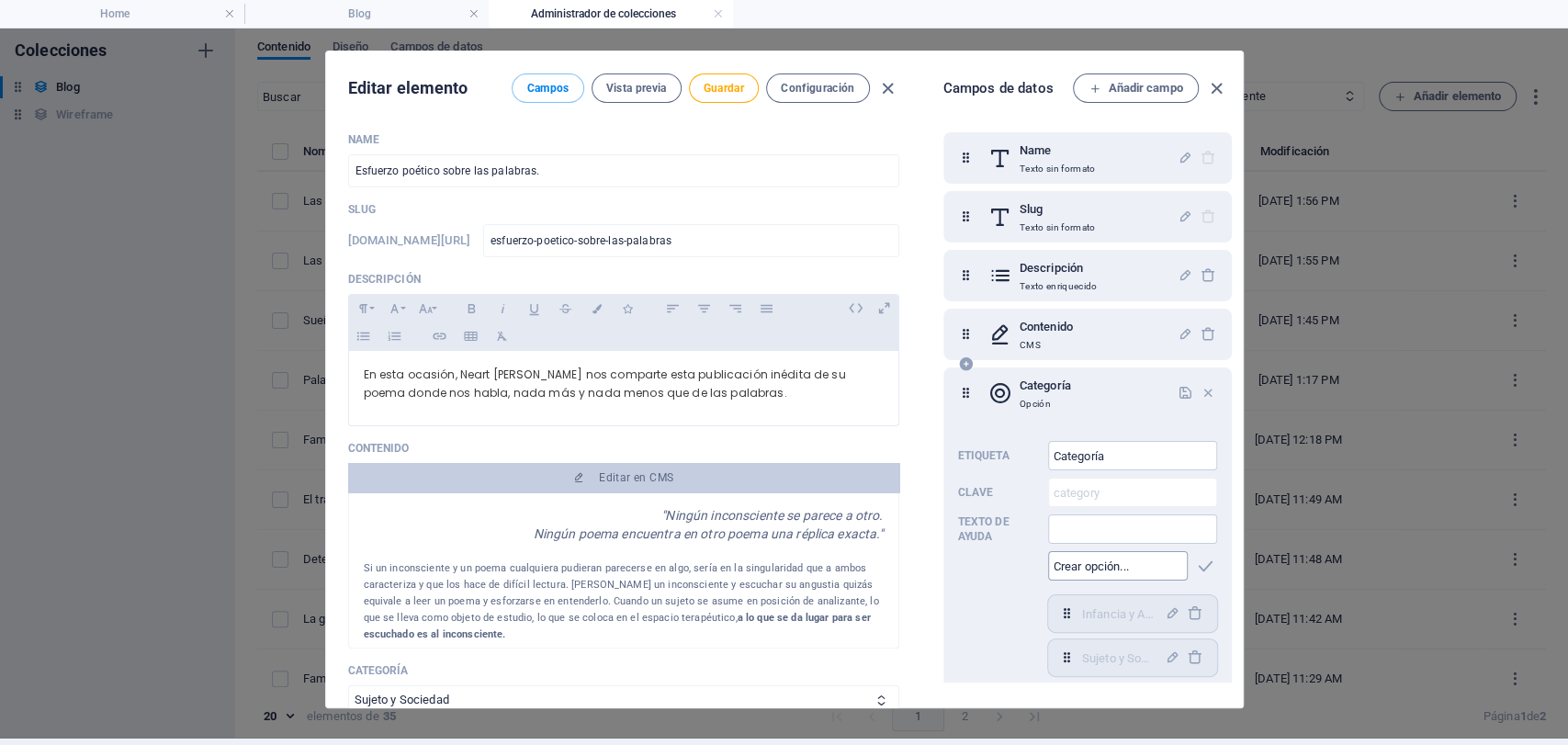
click at [1071, 571] on input "text" at bounding box center [1118, 566] width 140 height 30
type input "Poesía"
drag, startPoint x: 1102, startPoint y: 565, endPoint x: 911, endPoint y: 569, distance: 191.0
click at [976, 584] on div "Etiqueta Categoría ​ Clave category ​ Texto de ayuda ​ Poesía ​ Infancia y Adol…" at bounding box center [1088, 654] width 259 height 441
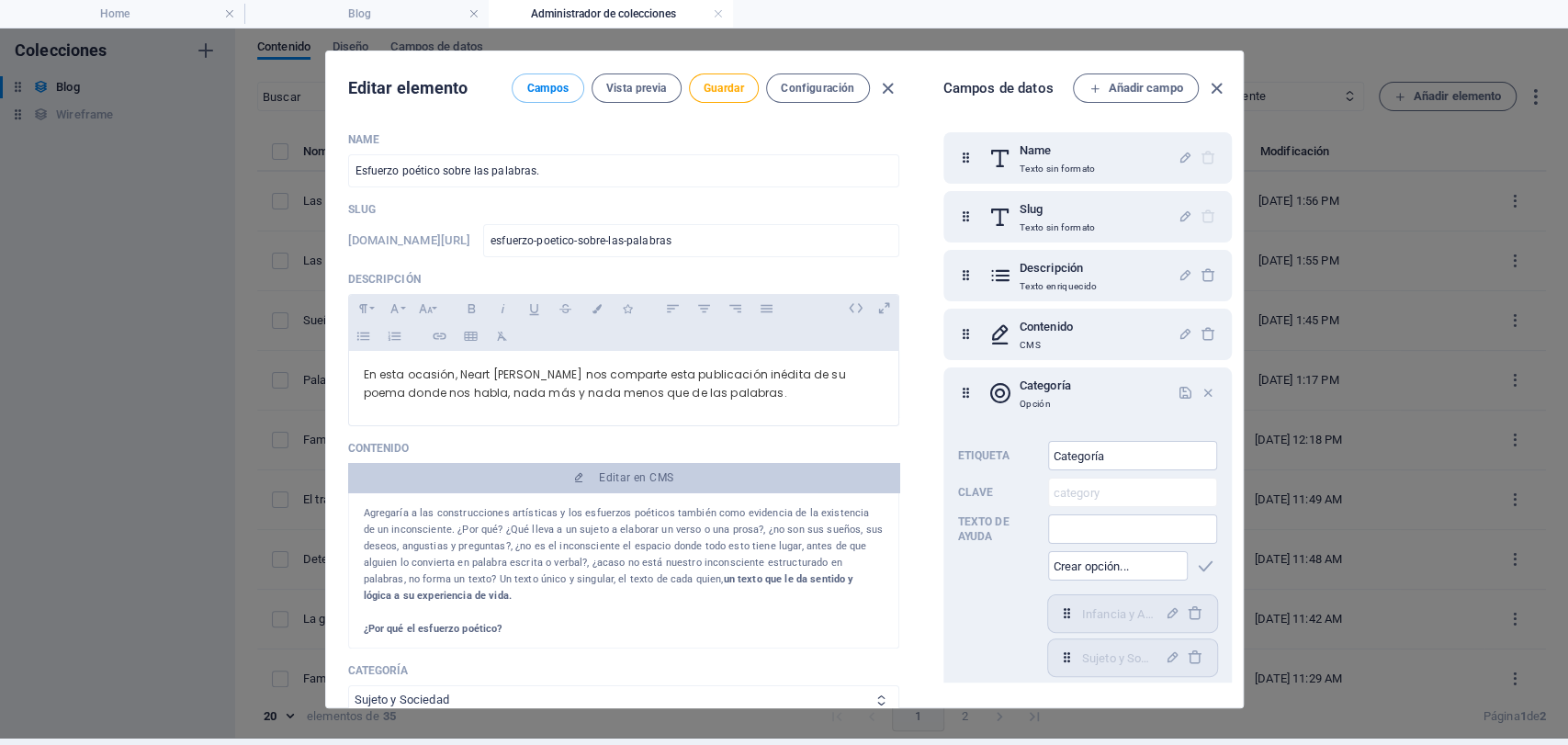
click at [437, 701] on select "Infancia y Adolescencia Sujeto y Sociedad Arte y Cultura Familia Educación" at bounding box center [623, 701] width 551 height 30
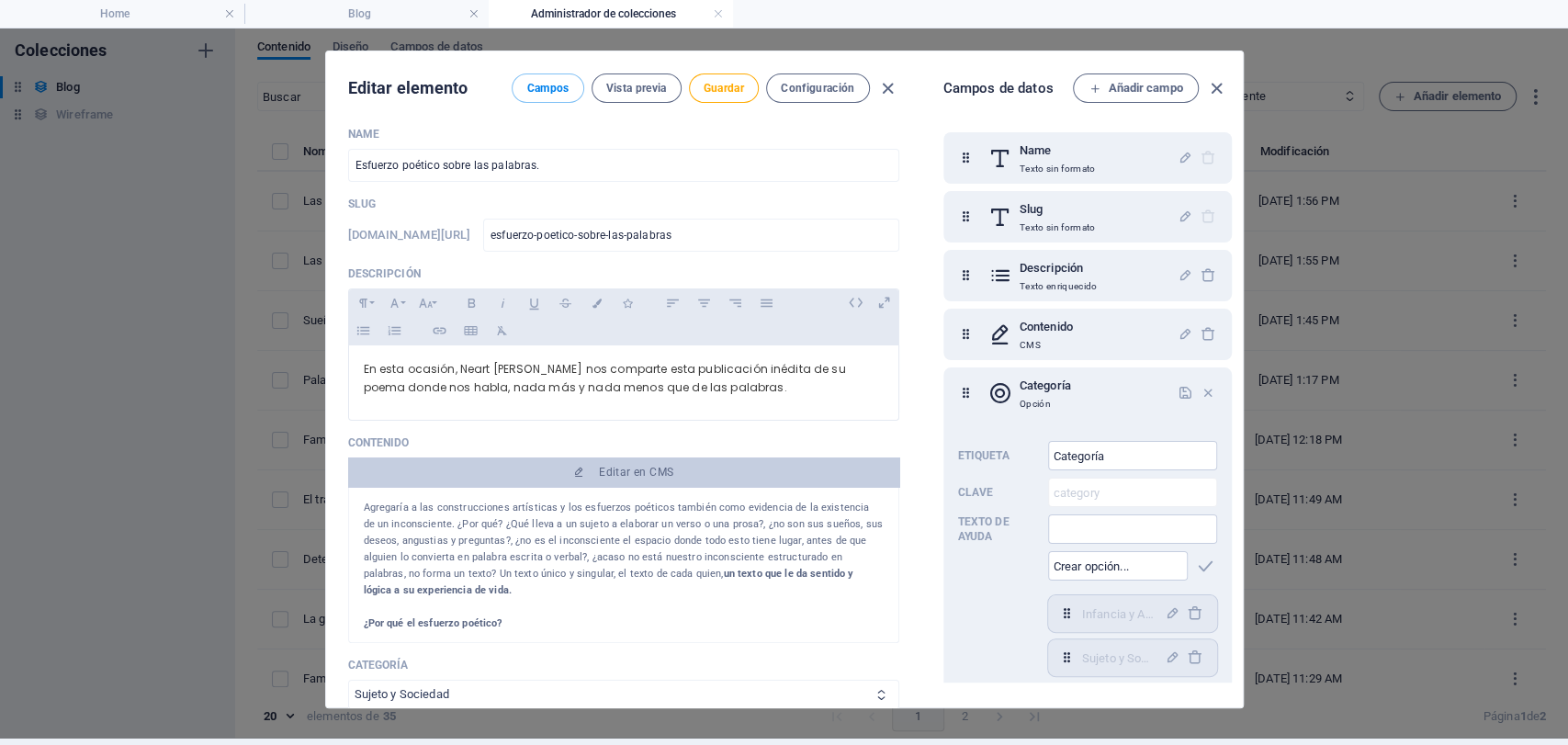
select select "Arte y Cultura"
click at [348, 680] on select "Infancia y Adolescencia Sujeto y Sociedad Arte y Cultura Familia Educación" at bounding box center [623, 695] width 551 height 30
click at [1214, 88] on icon "button" at bounding box center [1216, 88] width 21 height 21
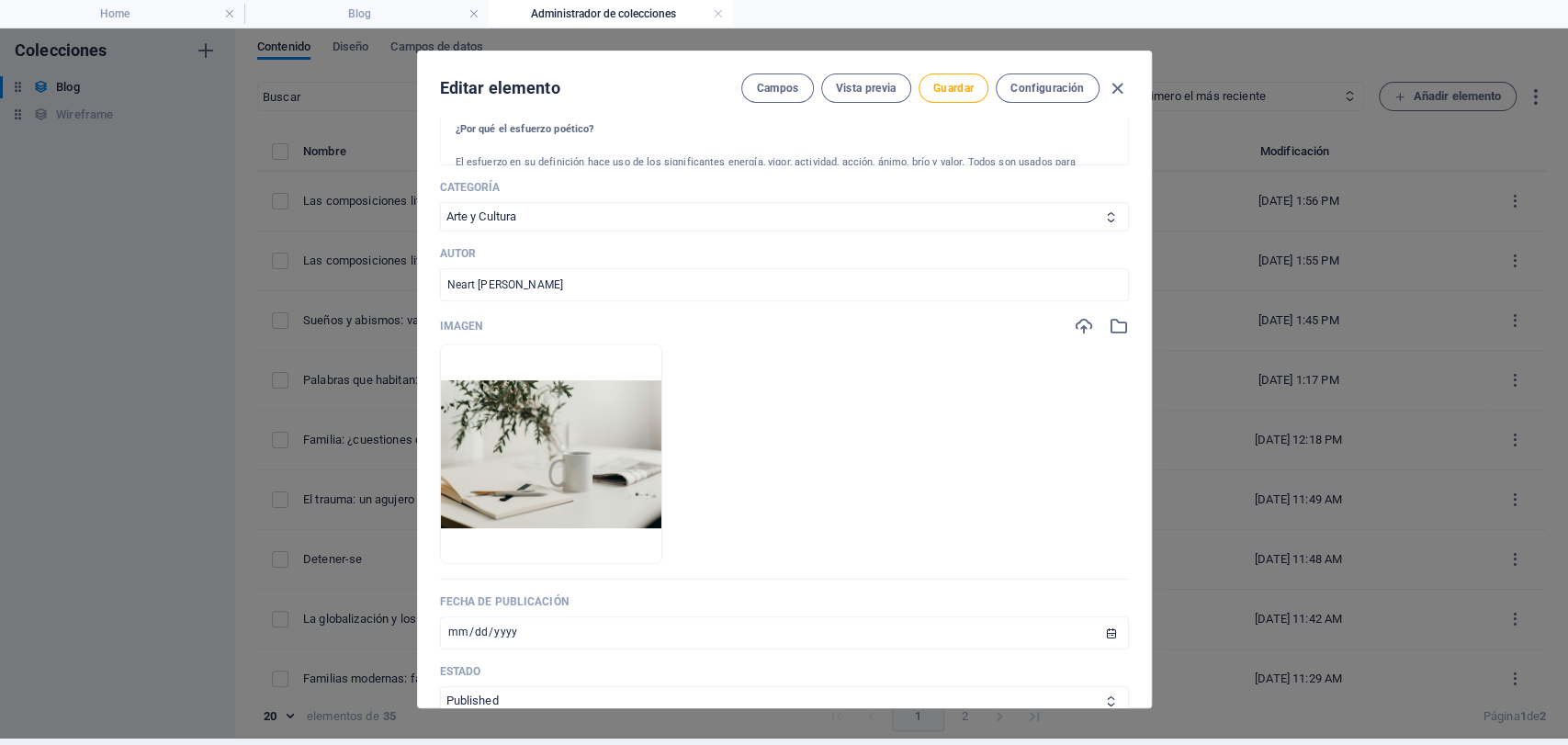
scroll to position [516, 0]
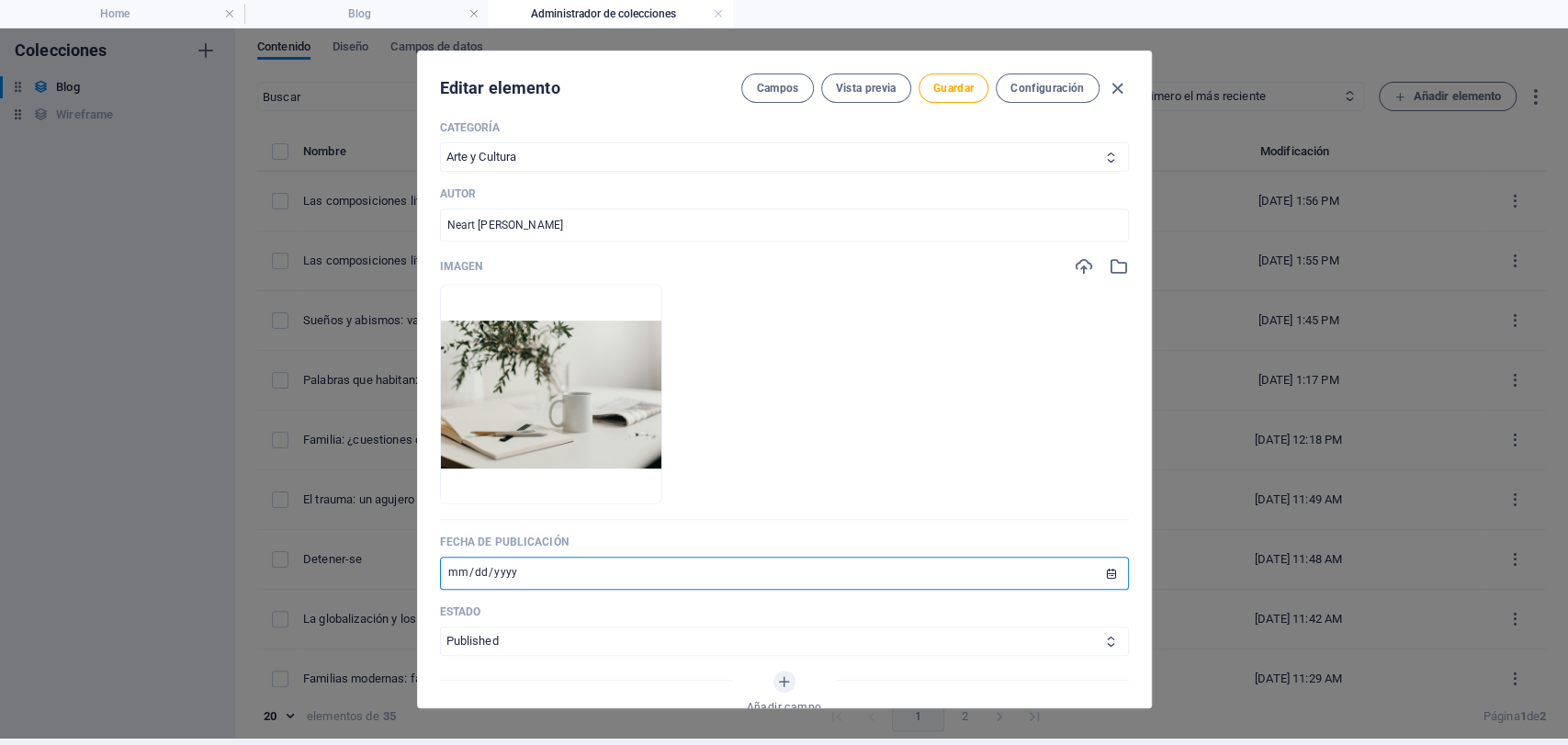
click at [459, 575] on input "[DATE]" at bounding box center [784, 573] width 689 height 34
type input "[DATE]"
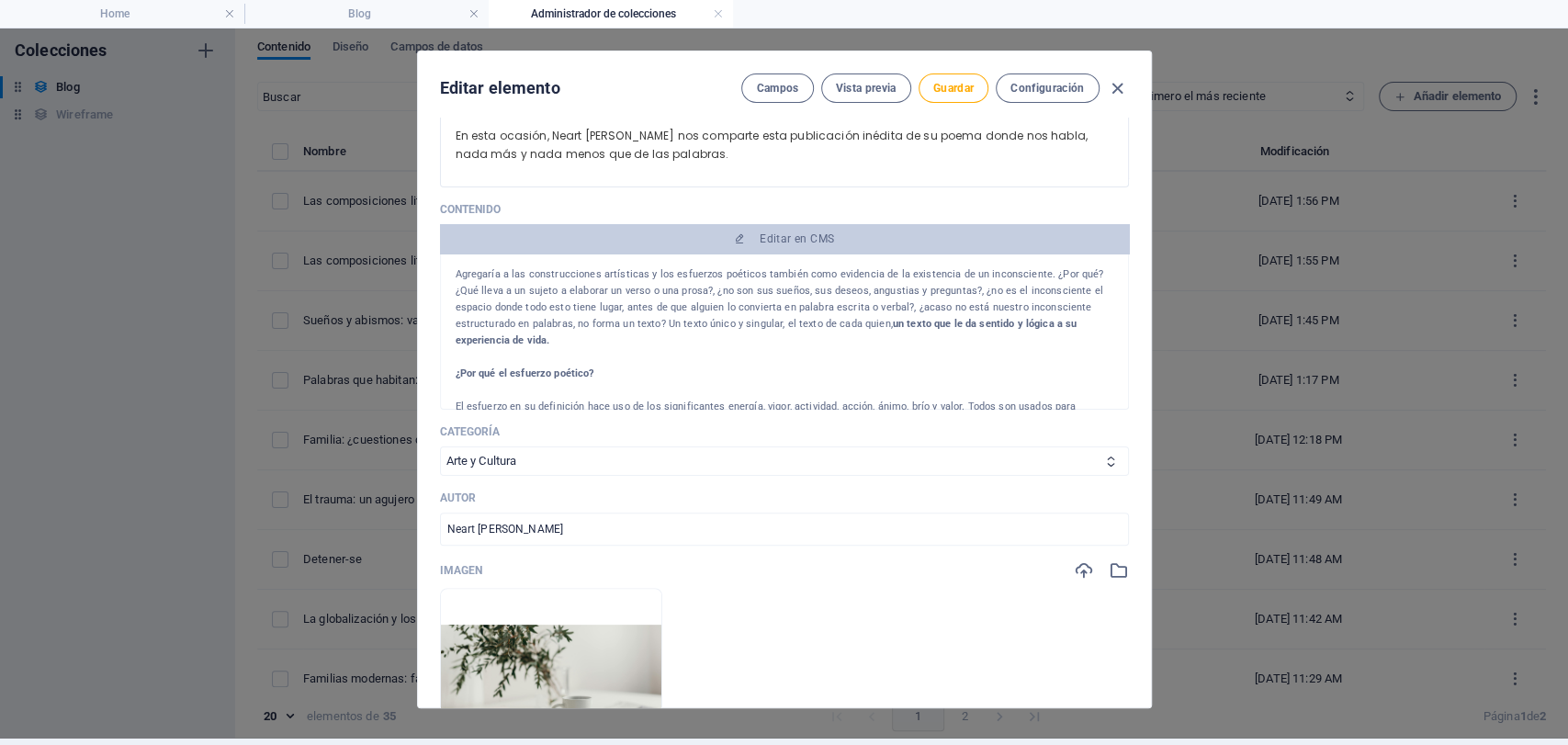
scroll to position [209, 0]
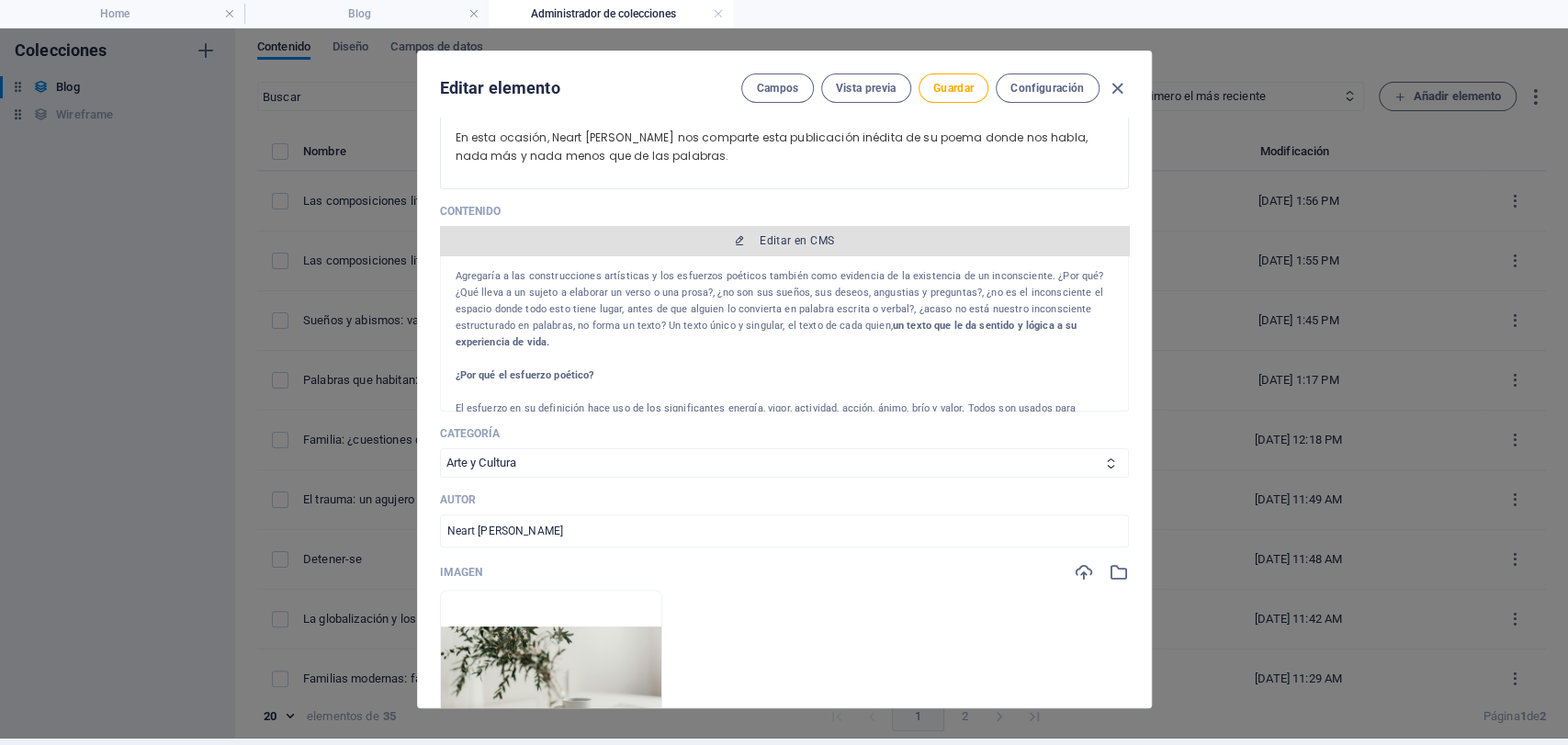
click at [731, 245] on button "Editar en CMS" at bounding box center [784, 241] width 689 height 30
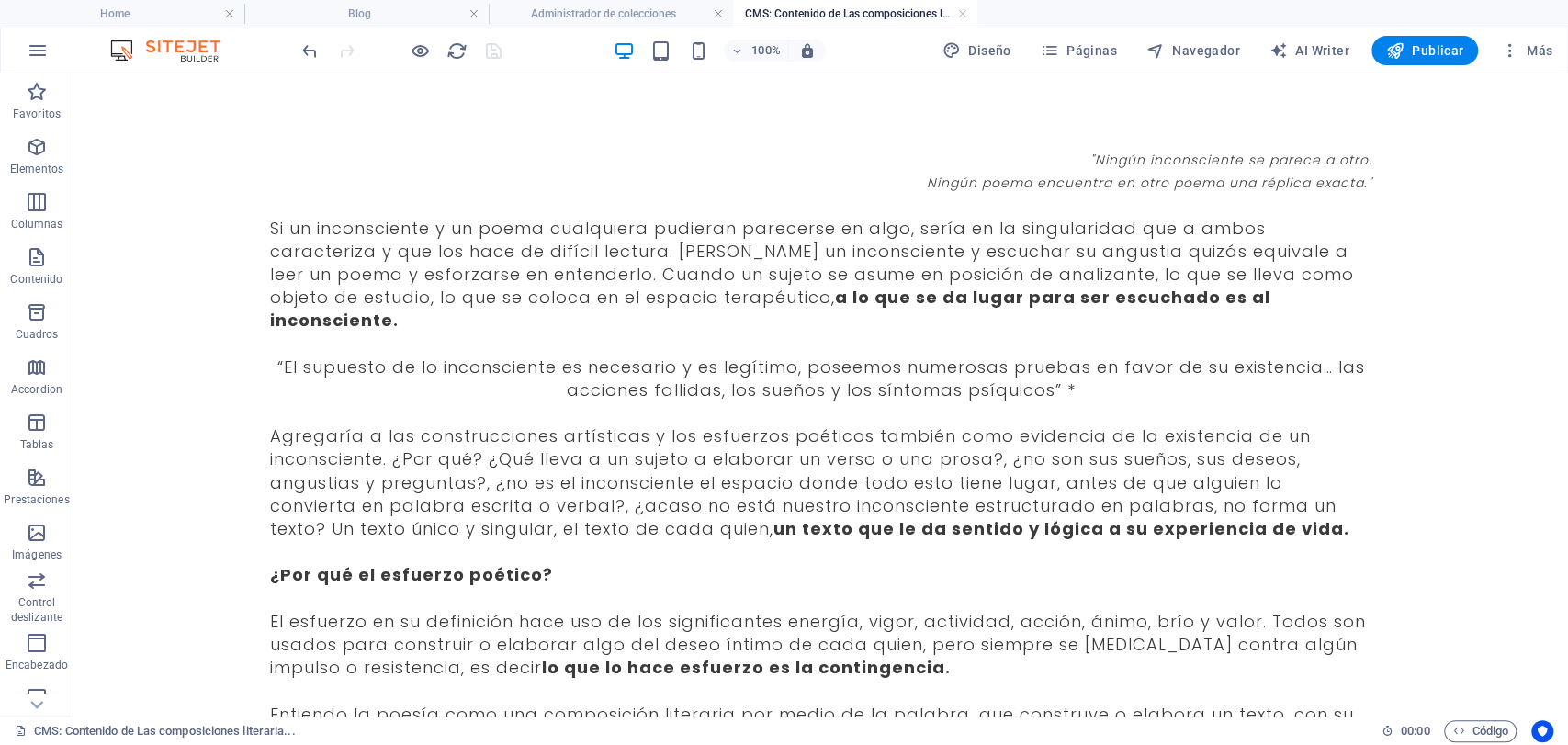
scroll to position [0, 0]
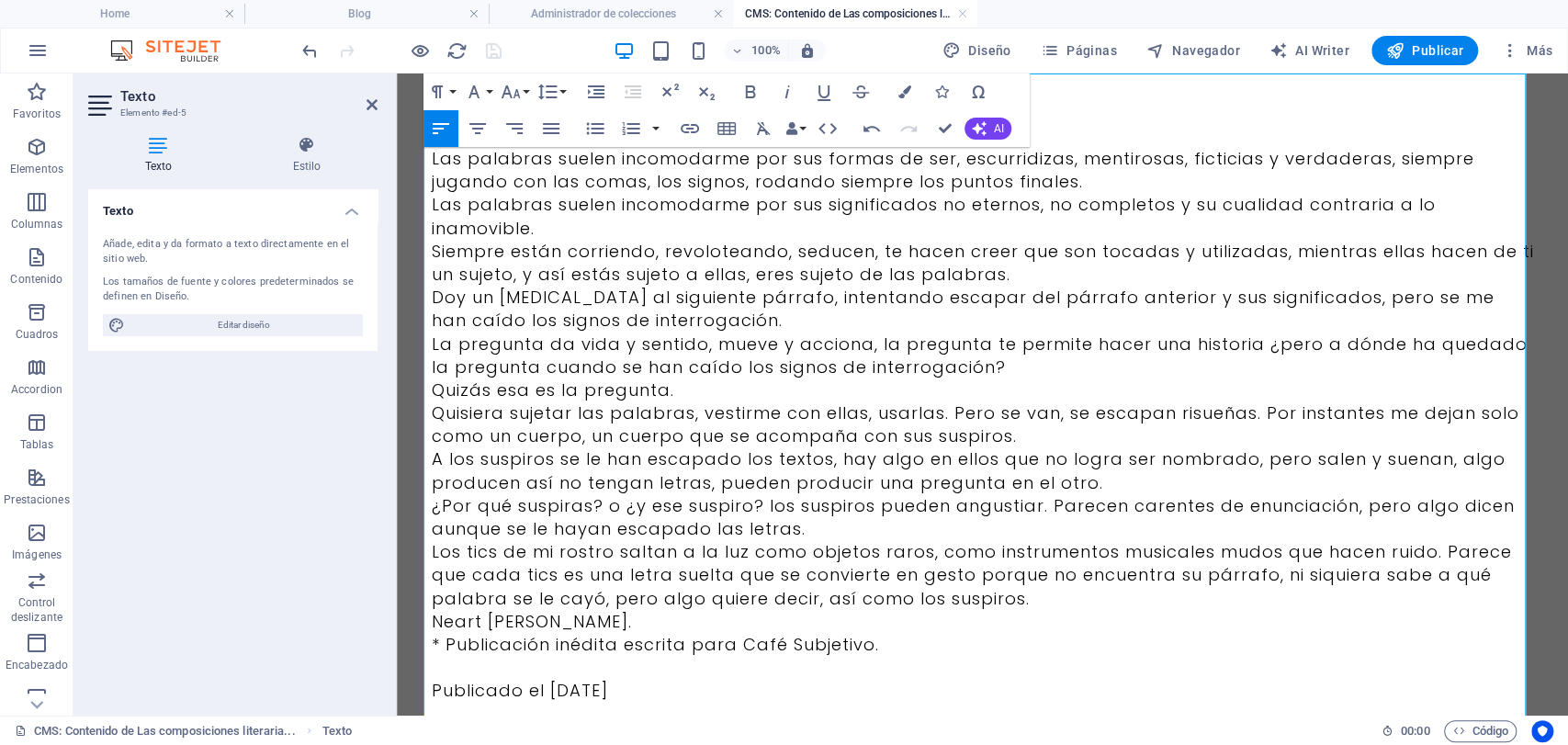
scroll to position [157, 0]
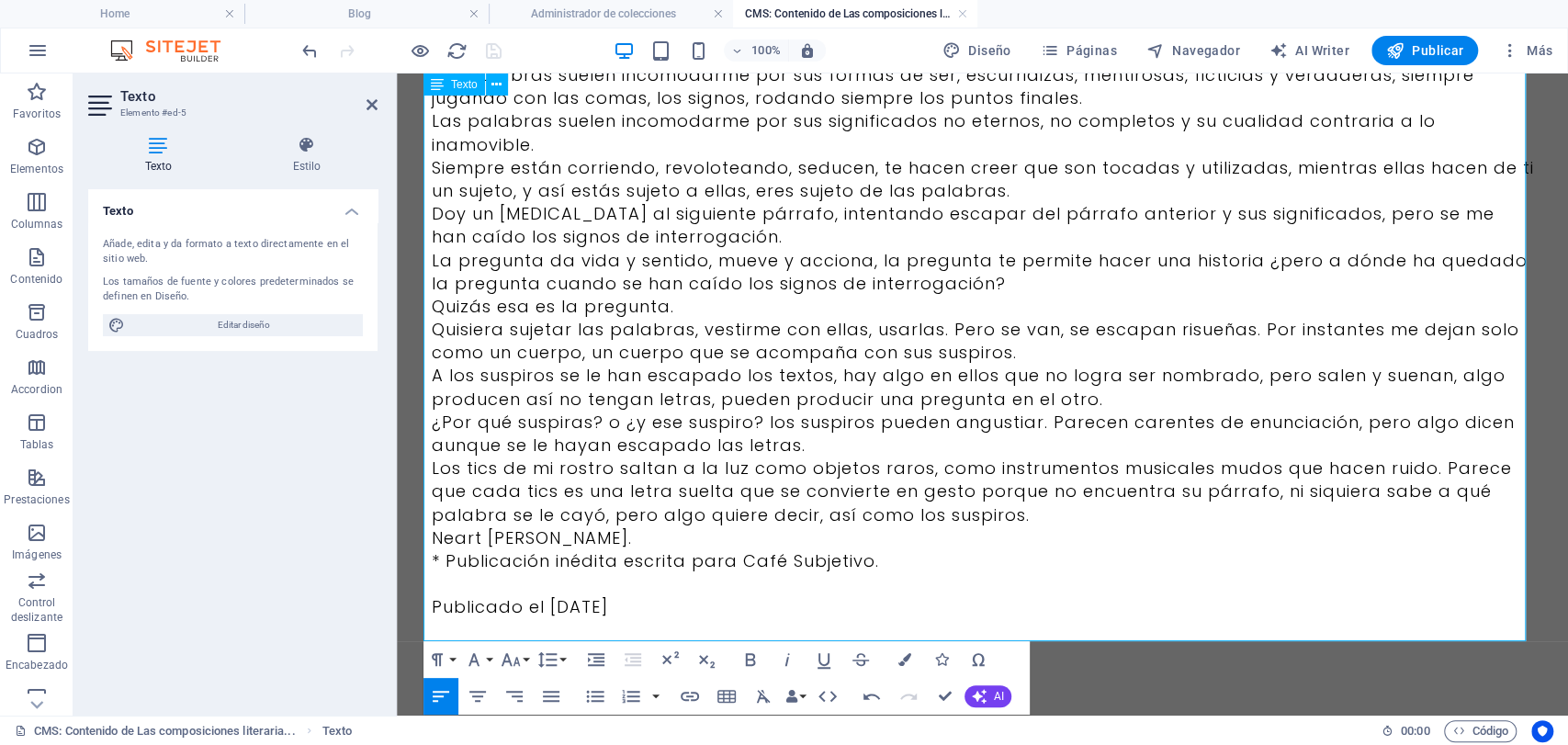
click at [757, 596] on p "Publicado el [DATE]" at bounding box center [983, 607] width 1103 height 23
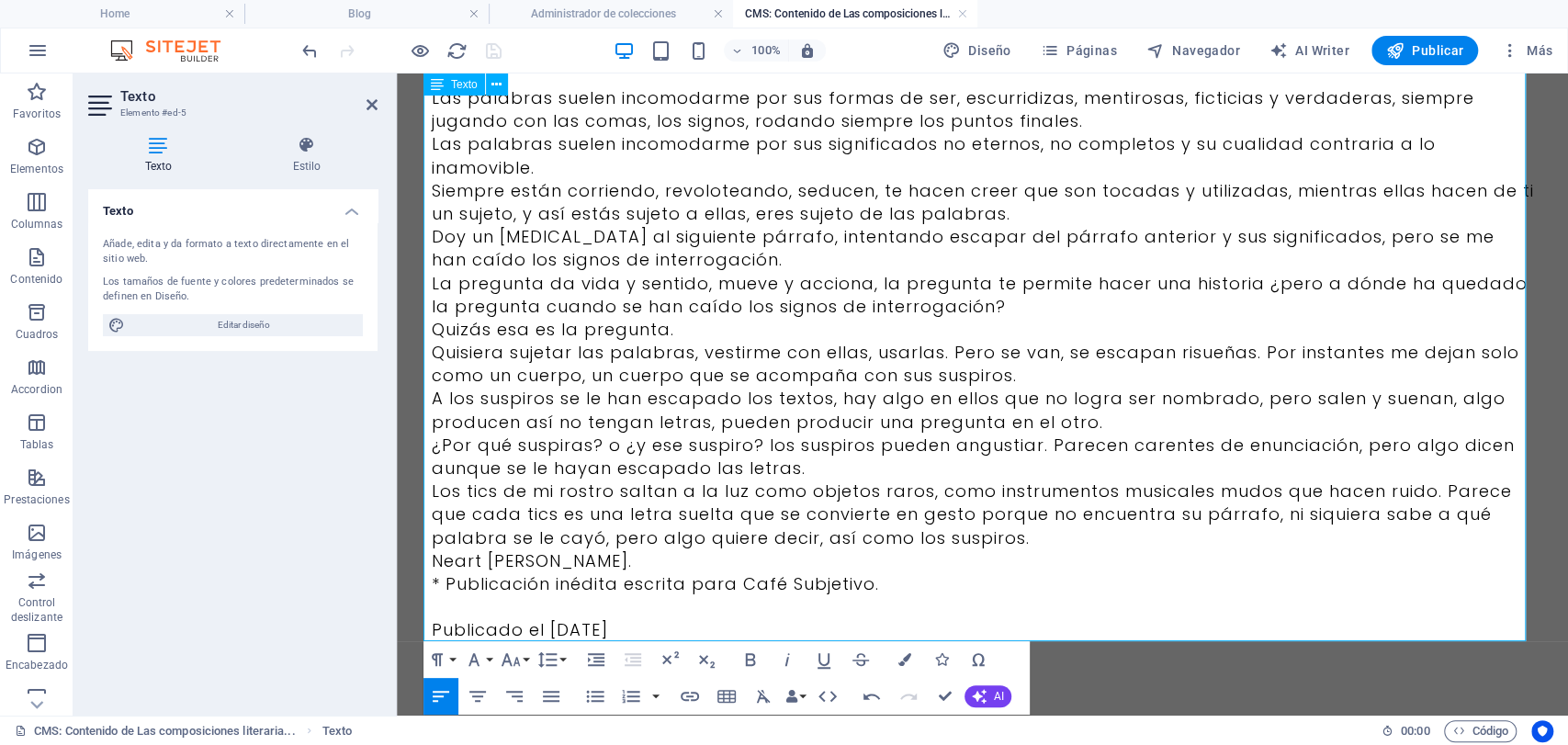
scroll to position [133, 0]
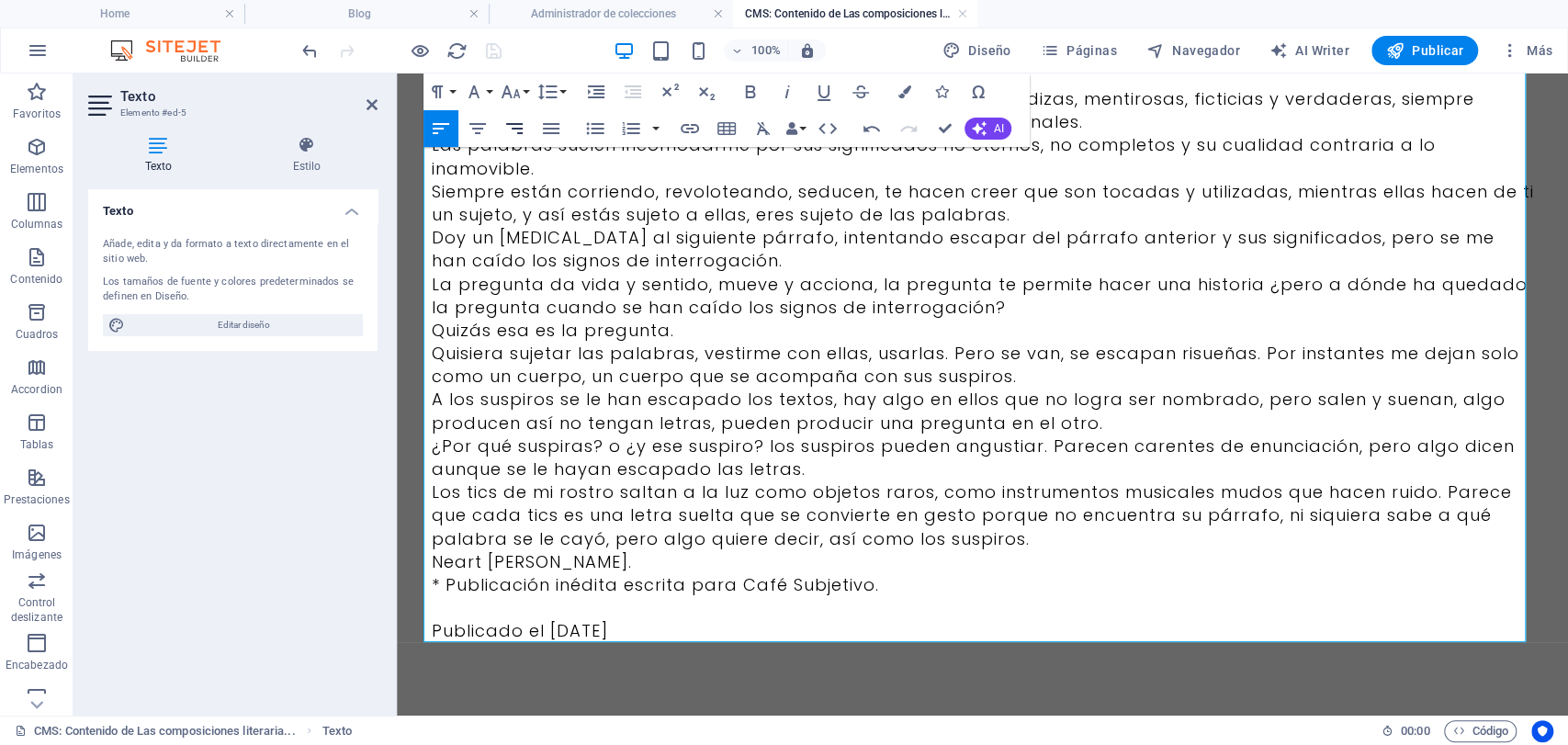
click at [515, 127] on icon "button" at bounding box center [514, 128] width 17 height 11
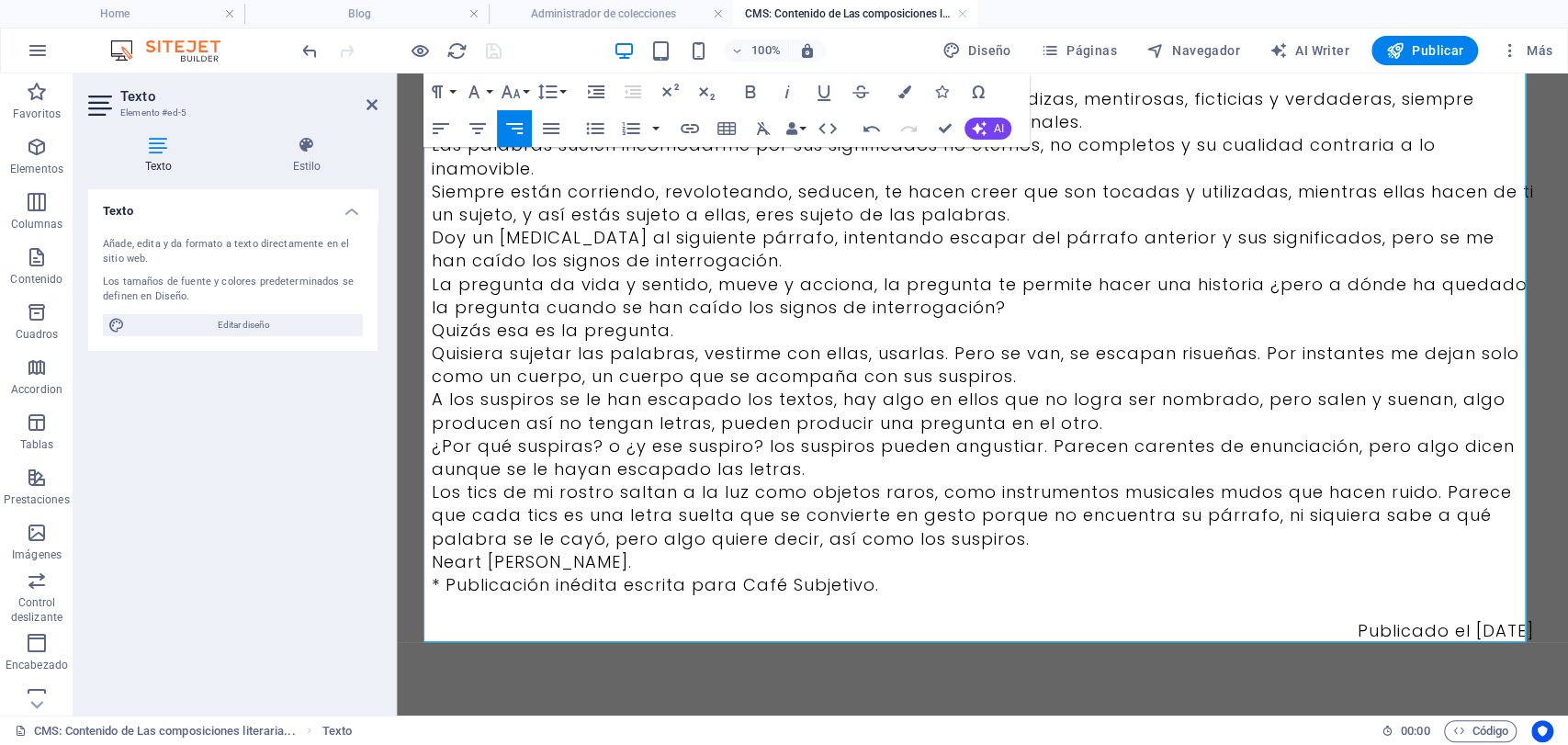
click at [597, 560] on p "Neart [PERSON_NAME]." at bounding box center [983, 561] width 1103 height 23
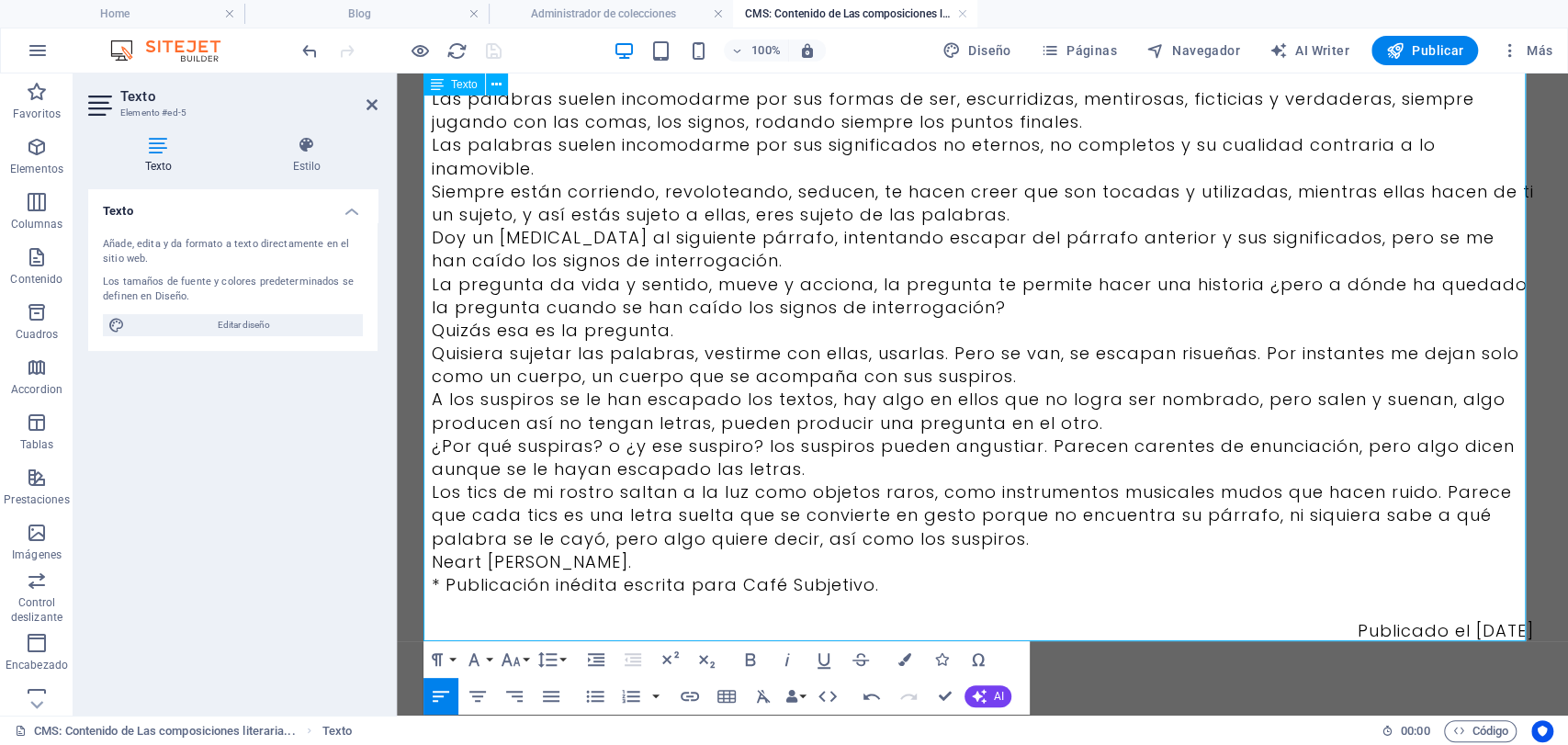
scroll to position [157, 0]
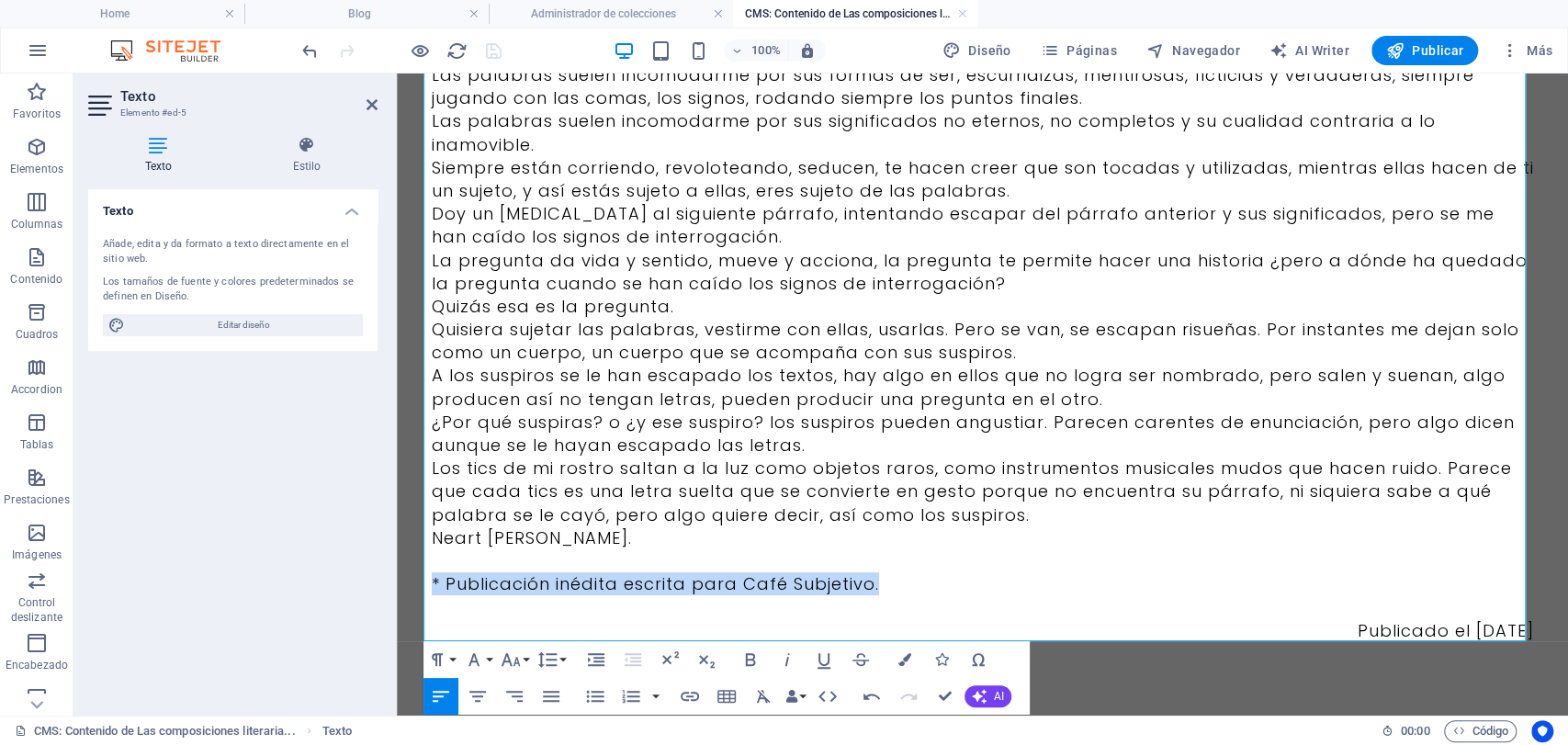
drag, startPoint x: 873, startPoint y: 579, endPoint x: 278, endPoint y: 588, distance: 595.1
click at [396, 588] on html "Skip to main content Las palabras suelen incomodarme por sus formas de ser, esc…" at bounding box center [982, 316] width 1172 height 799
click at [507, 658] on icon "button" at bounding box center [512, 659] width 20 height 13
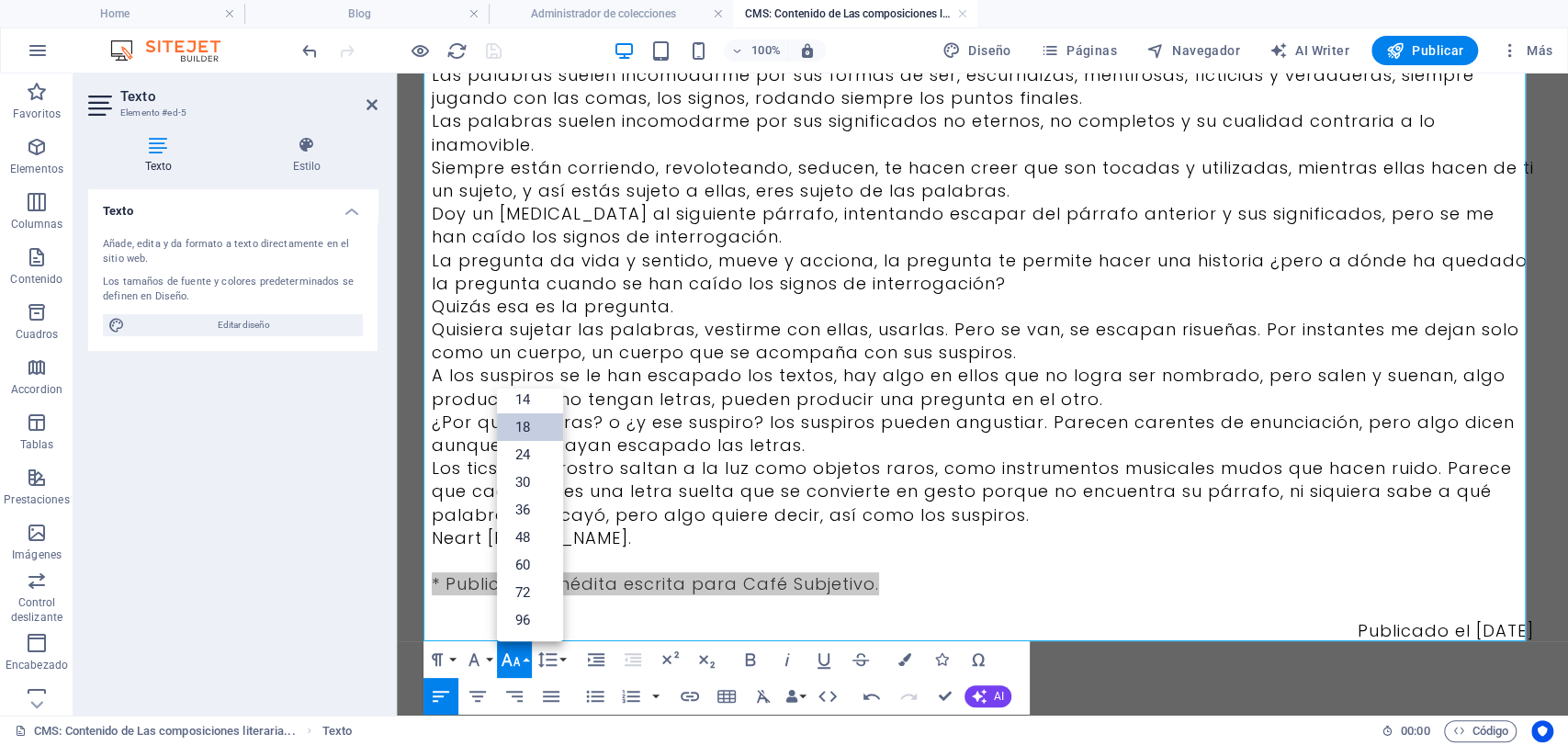
scroll to position [148, 0]
click at [532, 405] on link "14" at bounding box center [530, 400] width 66 height 28
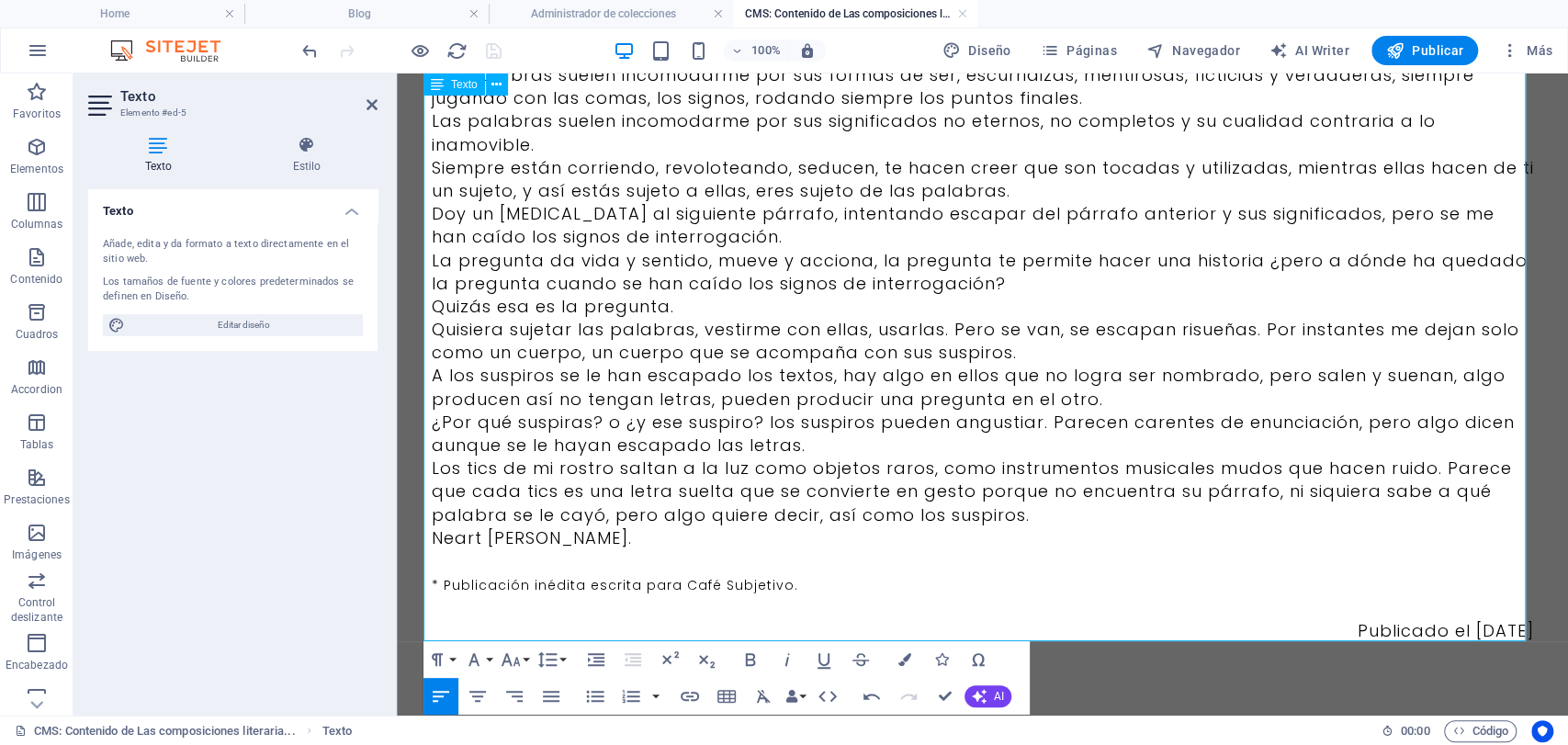
click at [1089, 530] on p "Neart [PERSON_NAME]." at bounding box center [983, 538] width 1103 height 23
click at [1034, 505] on p "Los tics de mi rostro saltan a la luz como objetos raros, como instrumentos mus…" at bounding box center [983, 491] width 1103 height 70
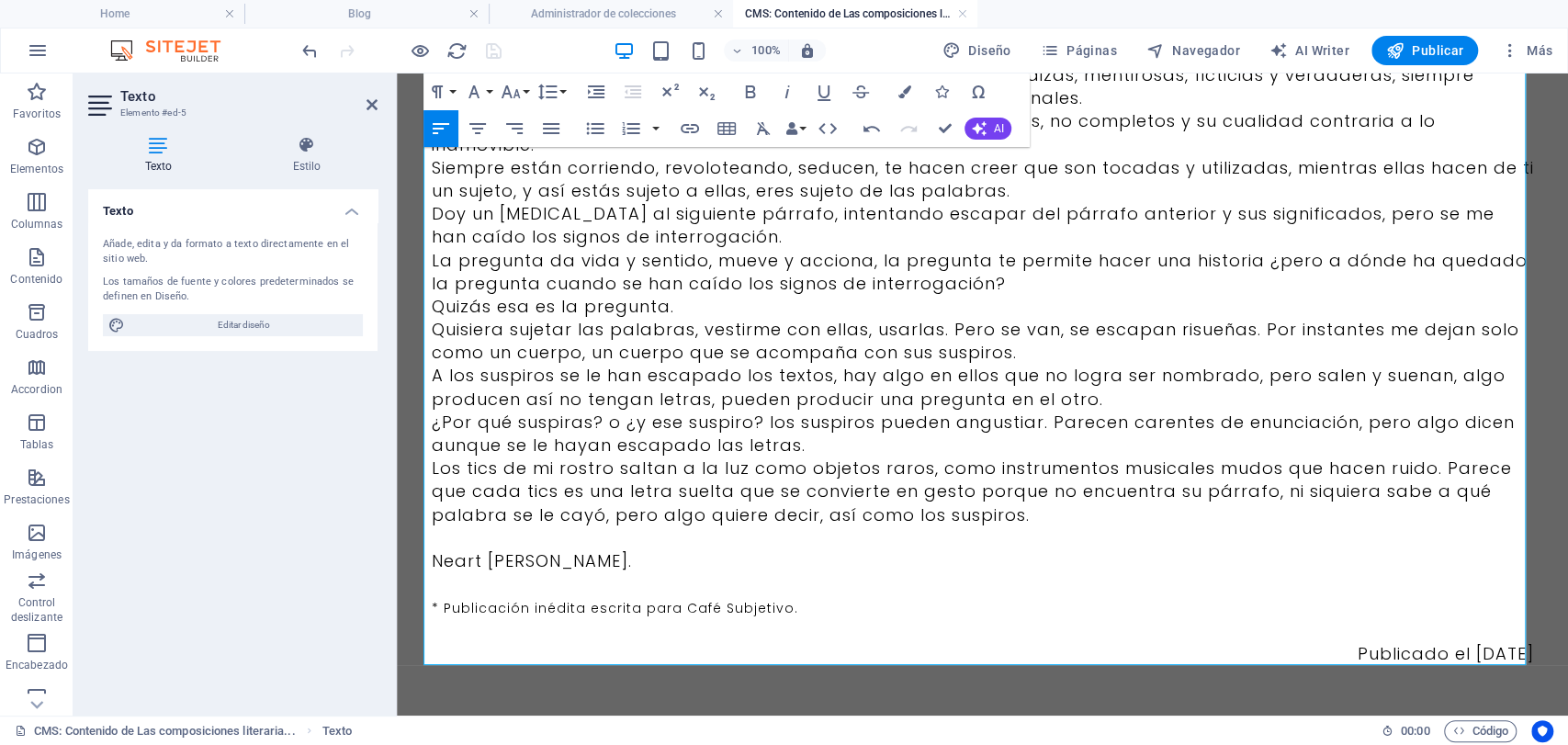
click at [814, 450] on p "¿Por qué suspiras? o ¿y ese suspiro? los suspiros pueden angustiar. Parecen car…" at bounding box center [983, 433] width 1103 height 46
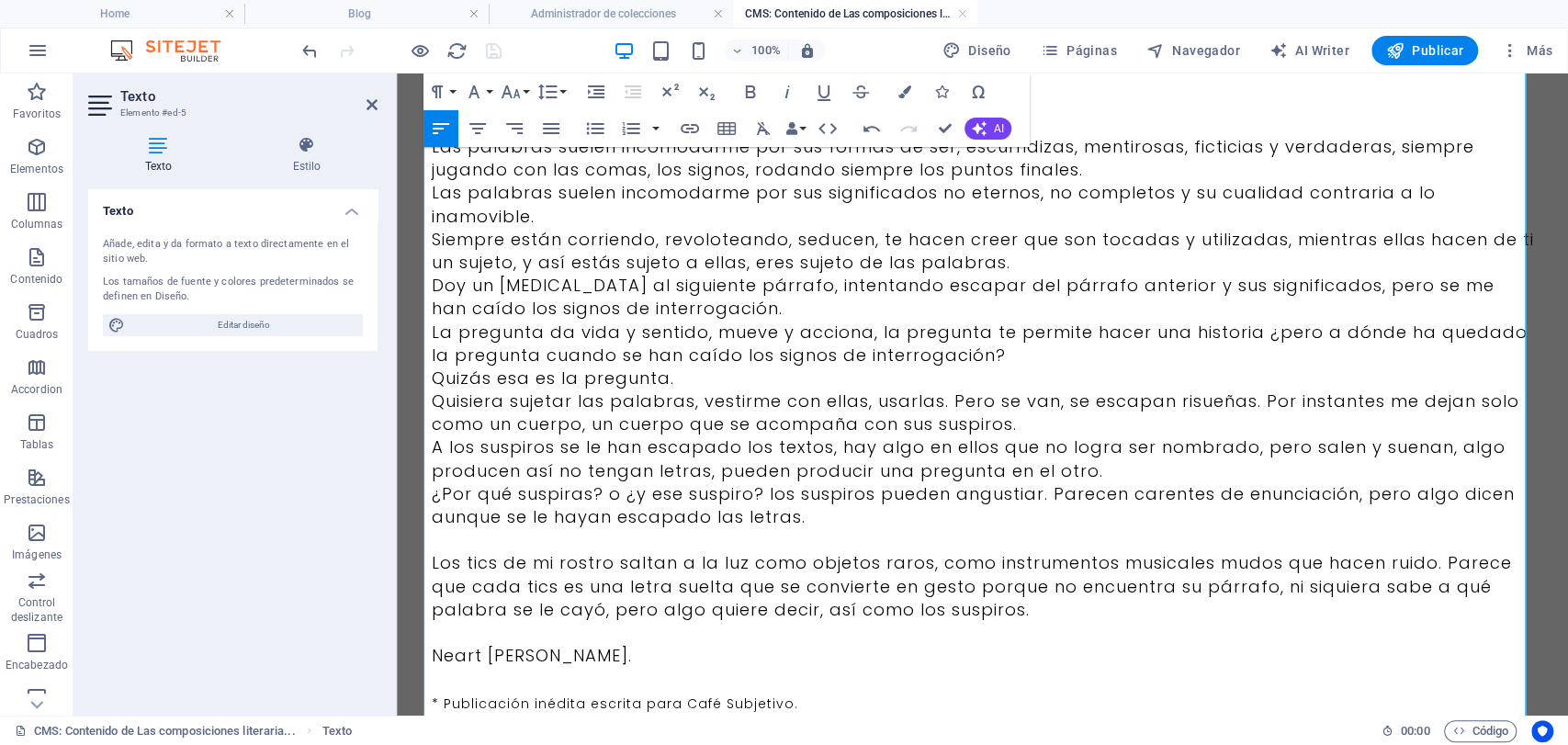
scroll to position [0, 0]
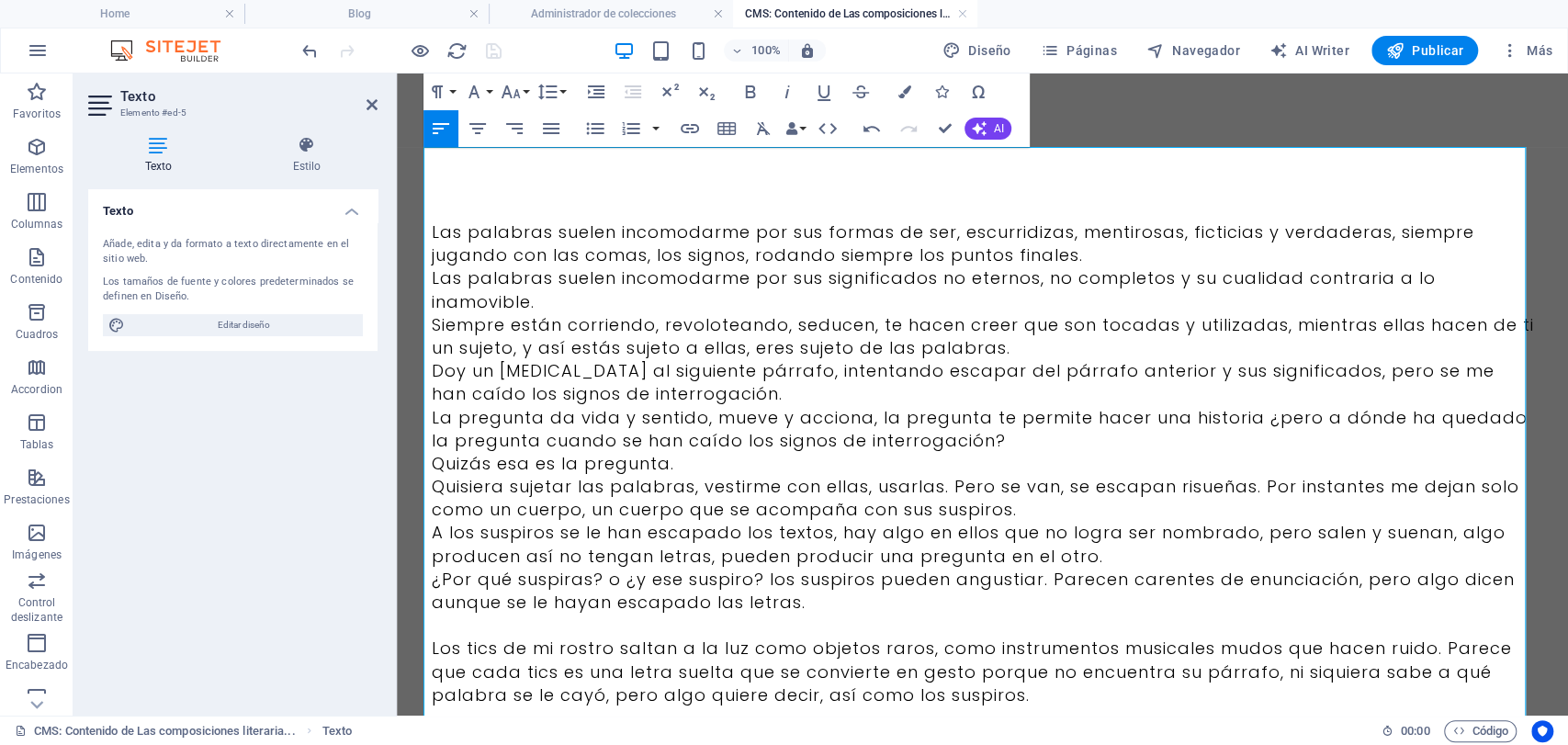
click at [1095, 262] on p "Las palabras suelen incomodarme por sus formas de ser, escurridizas, mentirosas…" at bounding box center [983, 244] width 1103 height 46
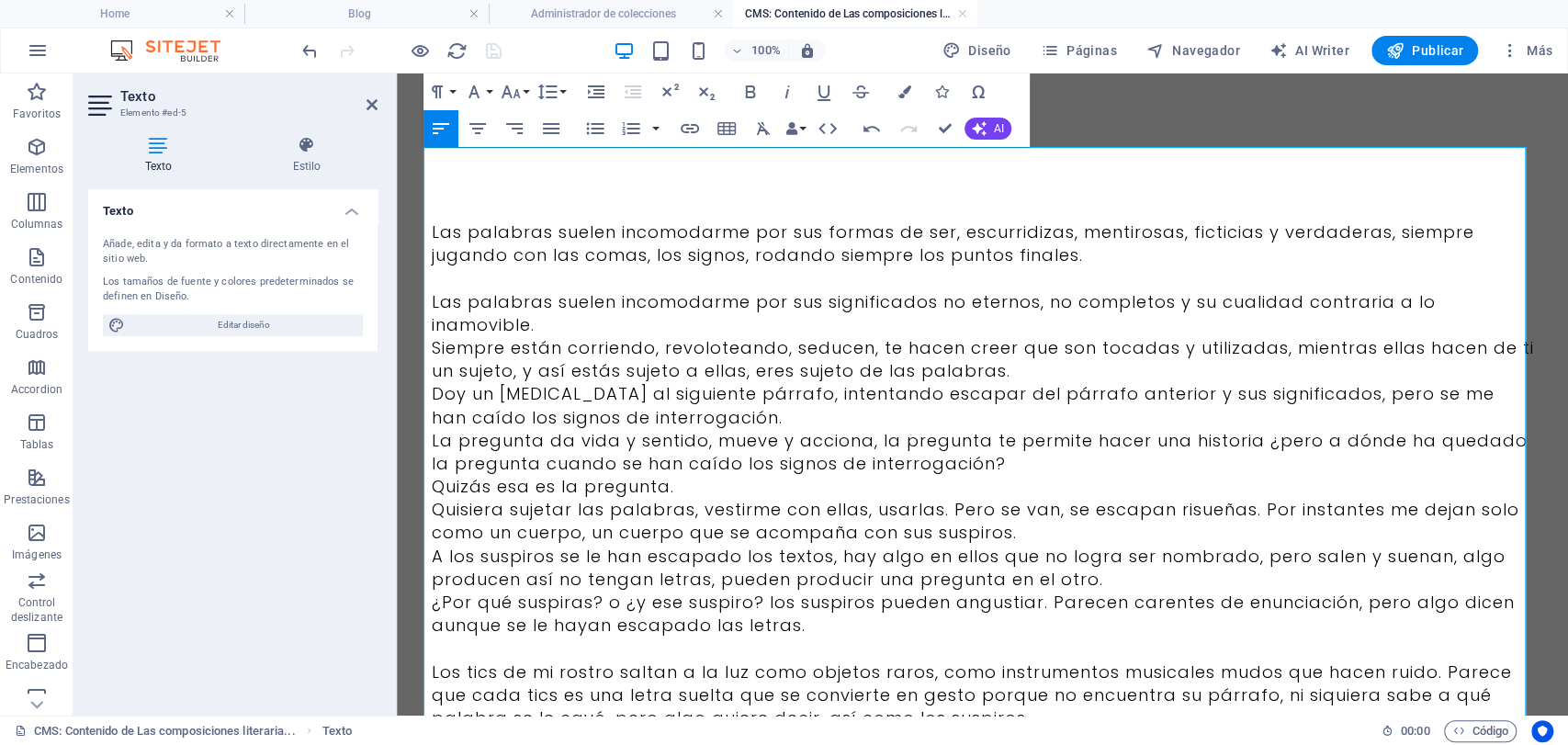
click at [538, 331] on p "Las palabras suelen incomodarme por sus significados no eternos, no completos y…" at bounding box center [983, 313] width 1103 height 46
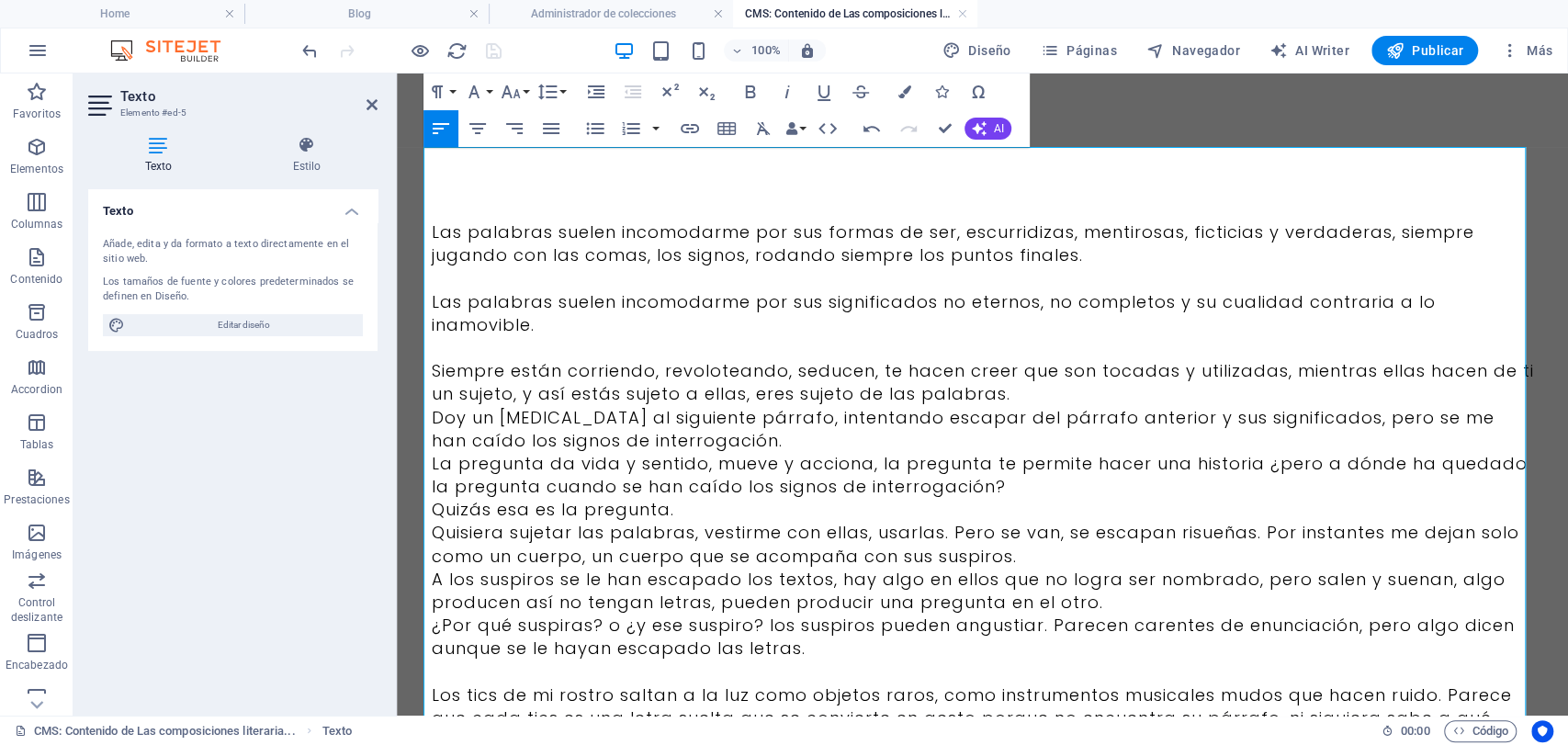
click at [988, 392] on p "Siempre están corriendo, revoloteando, seducen, te hacen creer que son tocadas …" at bounding box center [983, 382] width 1103 height 46
click at [1013, 404] on p "Siempre están corriendo, revoloteando, seducen, te hacen creer que son tocadas …" at bounding box center [983, 382] width 1103 height 46
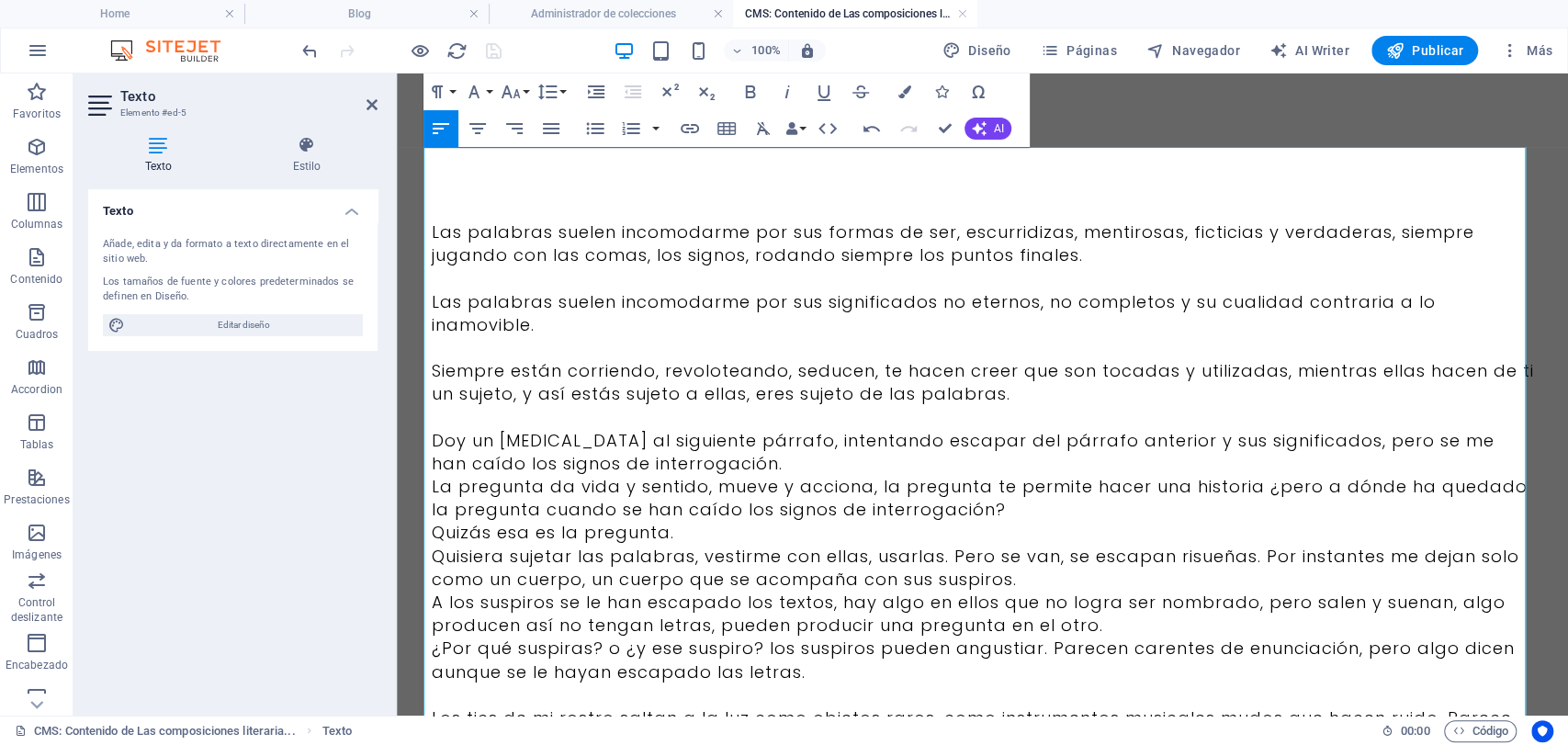
click at [722, 480] on p "La pregunta da vida y sentido, mueve y acciona, la pregunta te permite hacer un…" at bounding box center [983, 498] width 1103 height 46
click at [704, 457] on p "Doy un [MEDICAL_DATA] al siguiente párrafo, intentando escapar del párrafo ante…" at bounding box center [983, 452] width 1103 height 46
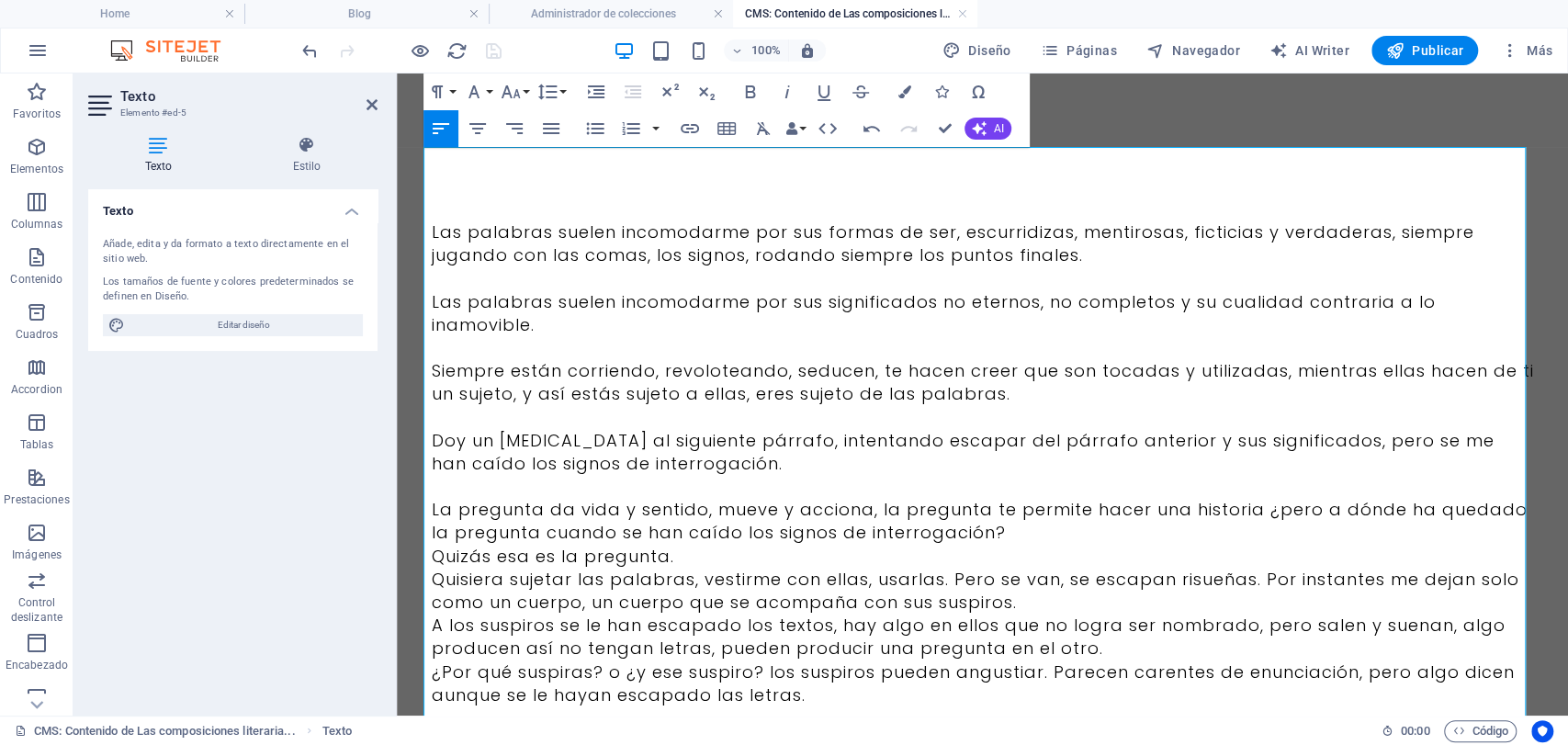
click at [994, 543] on p "La pregunta da vida y sentido, mueve y acciona, la pregunta te permite hacer un…" at bounding box center [983, 521] width 1103 height 46
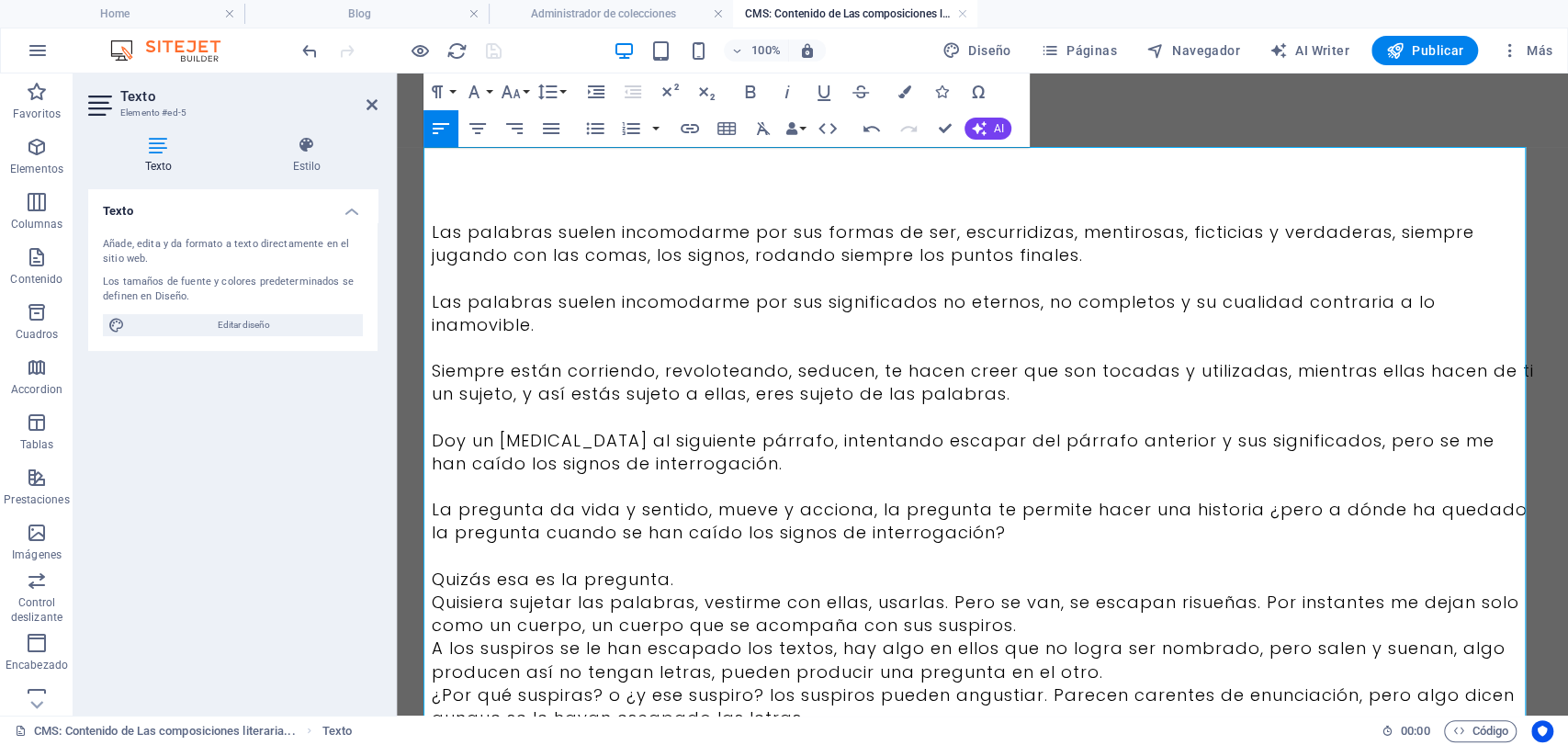
click at [662, 582] on p "Quizás esa es la pregunta." at bounding box center [983, 579] width 1103 height 23
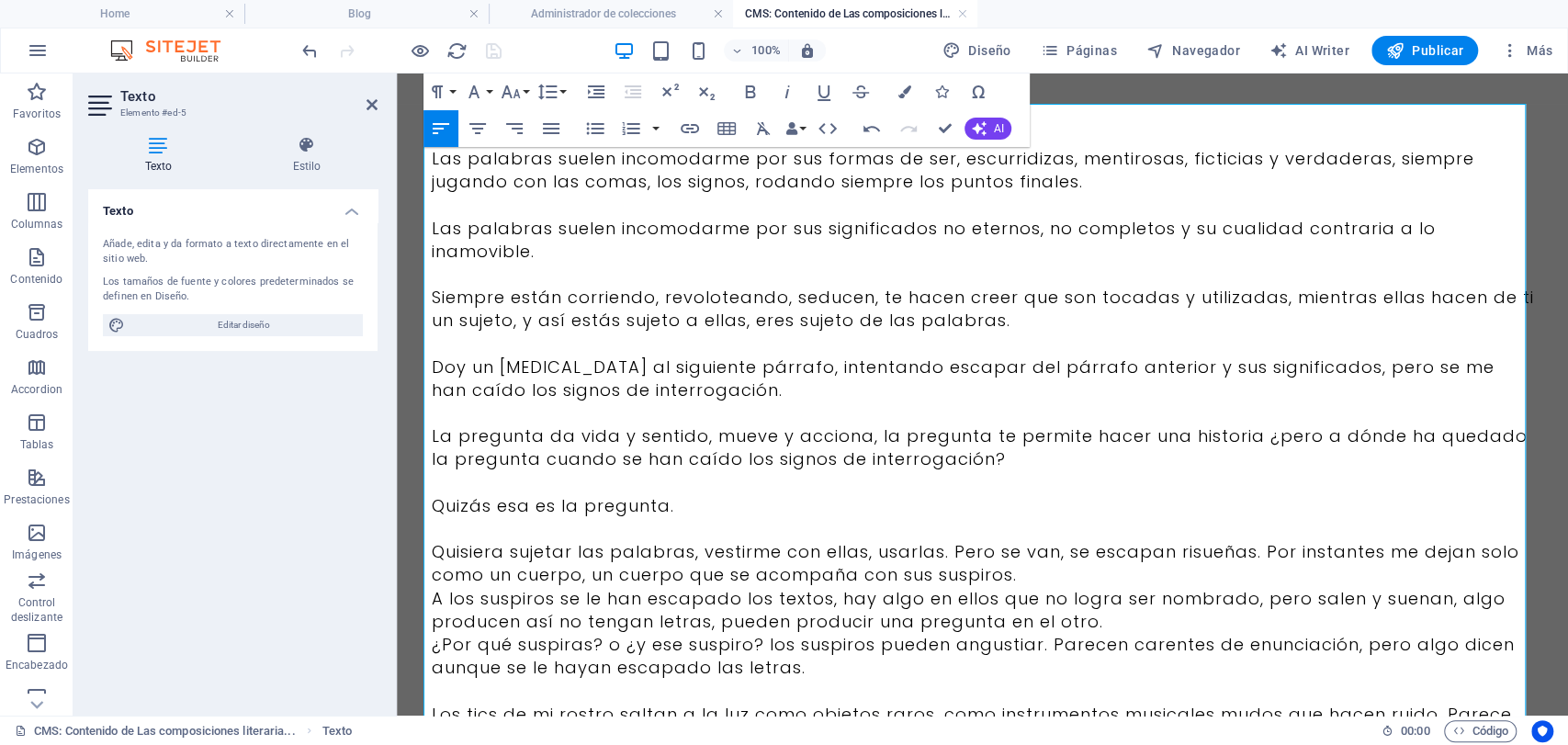
scroll to position [102, 0]
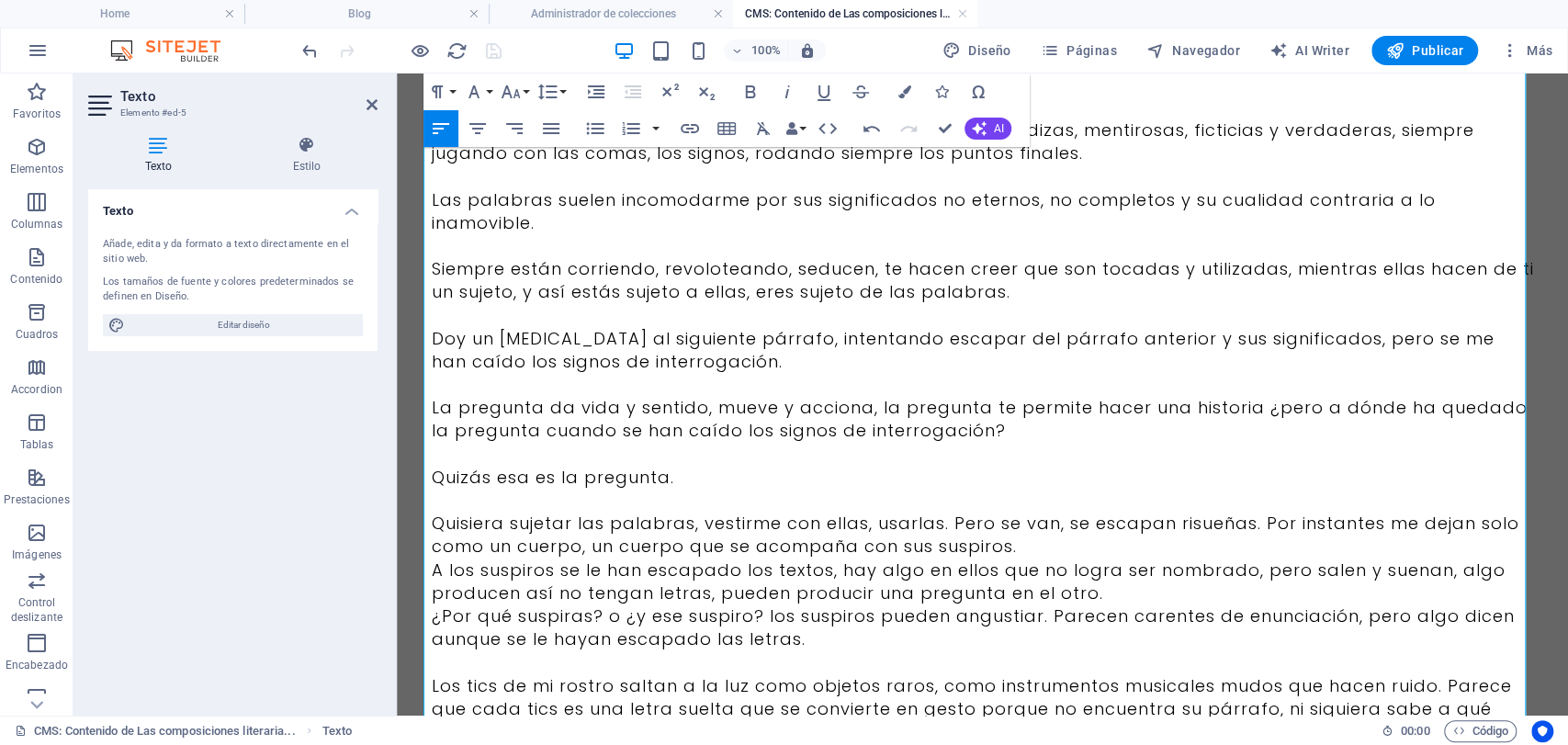
click at [1034, 562] on p "A los suspiros se le han escapado los textos, hay algo en ellos que no logra se…" at bounding box center [983, 581] width 1103 height 46
click at [1013, 539] on p "Quisiera sujetar las palabras, vestirme con ellas, usarlas. Pero se van, se esc…" at bounding box center [983, 535] width 1103 height 46
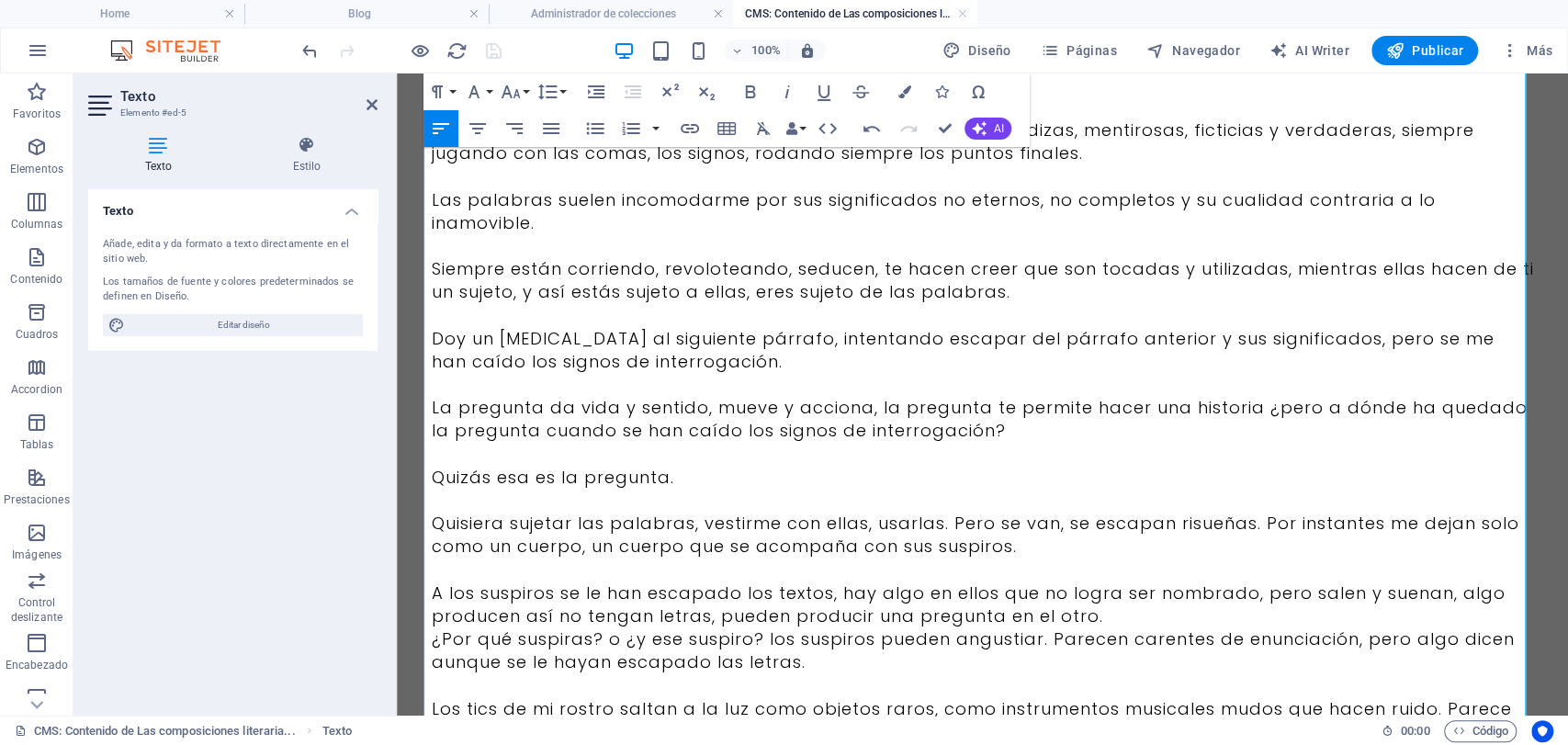
click at [1130, 612] on p "A los suspiros se le han escapado los textos, hay algo en ellos que no logra se…" at bounding box center [983, 605] width 1103 height 46
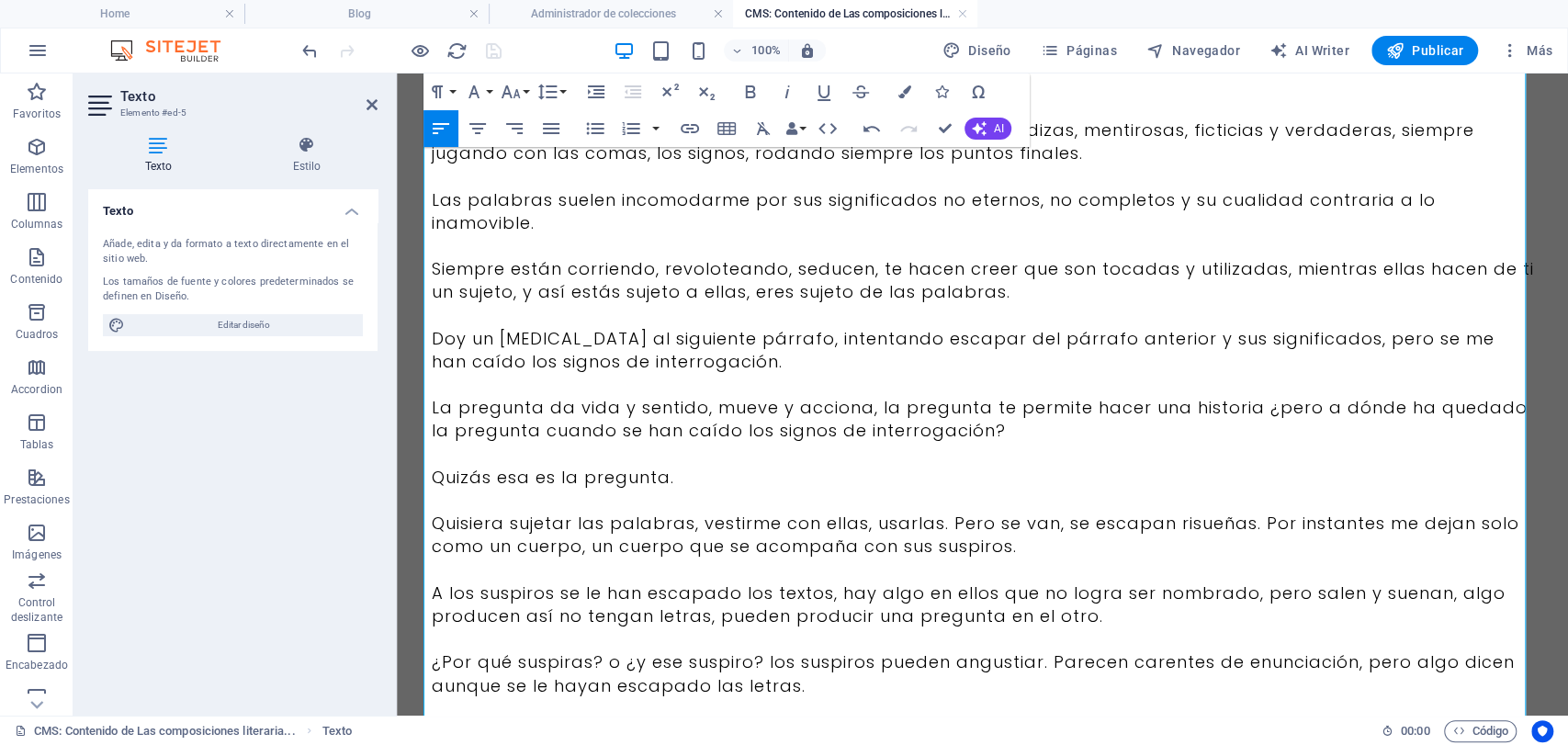
scroll to position [306, 0]
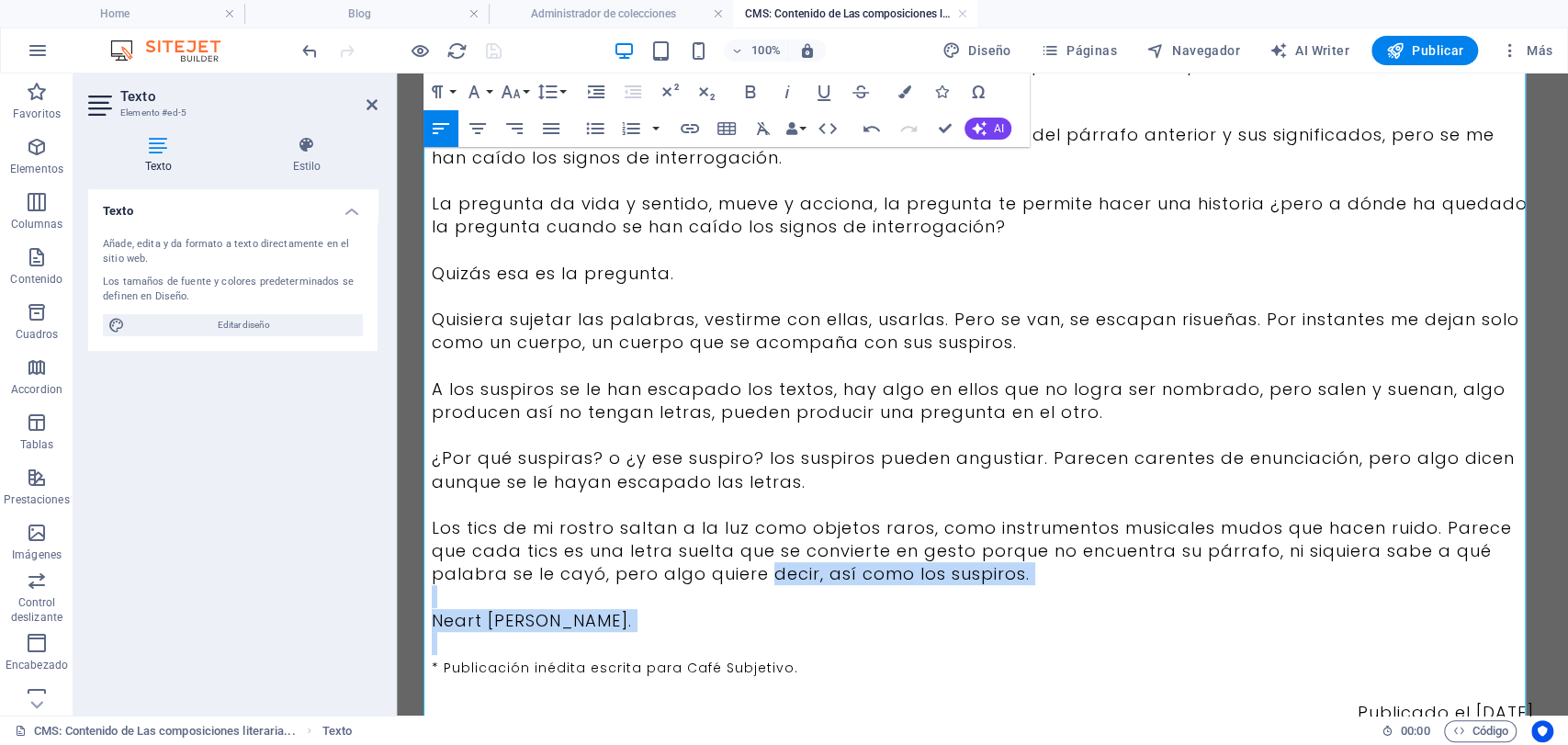
drag, startPoint x: 967, startPoint y: 645, endPoint x: 762, endPoint y: 562, distance: 221.2
click at [762, 562] on div "Las palabras suelen incomodarme por sus formas de ser, escurridizas, mentirosas…" at bounding box center [983, 320] width 1103 height 811
click at [1058, 574] on p "Los tics de mi rostro saltan a la luz como objetos raros, como instrumentos mus…" at bounding box center [983, 552] width 1103 height 70
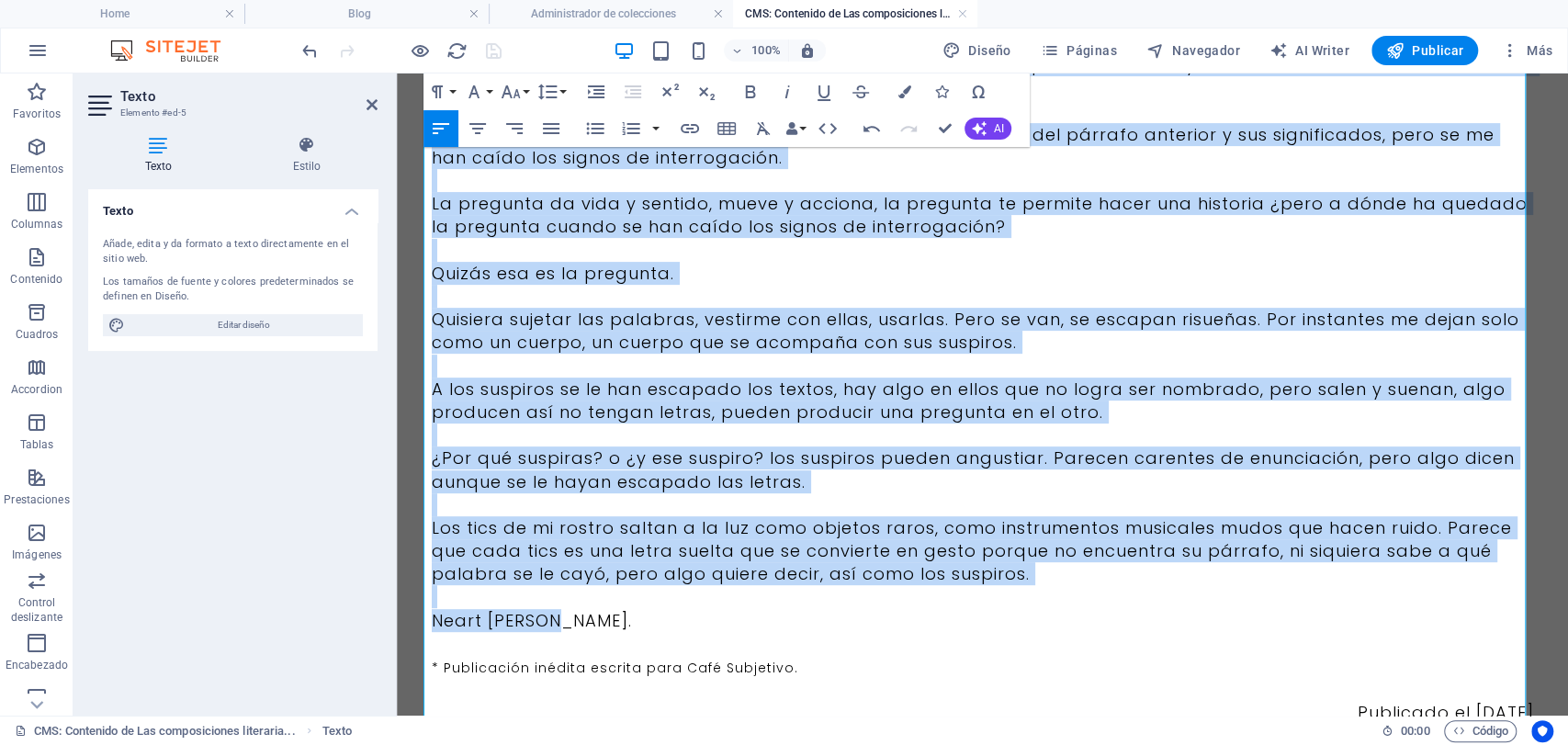
scroll to position [0, 0]
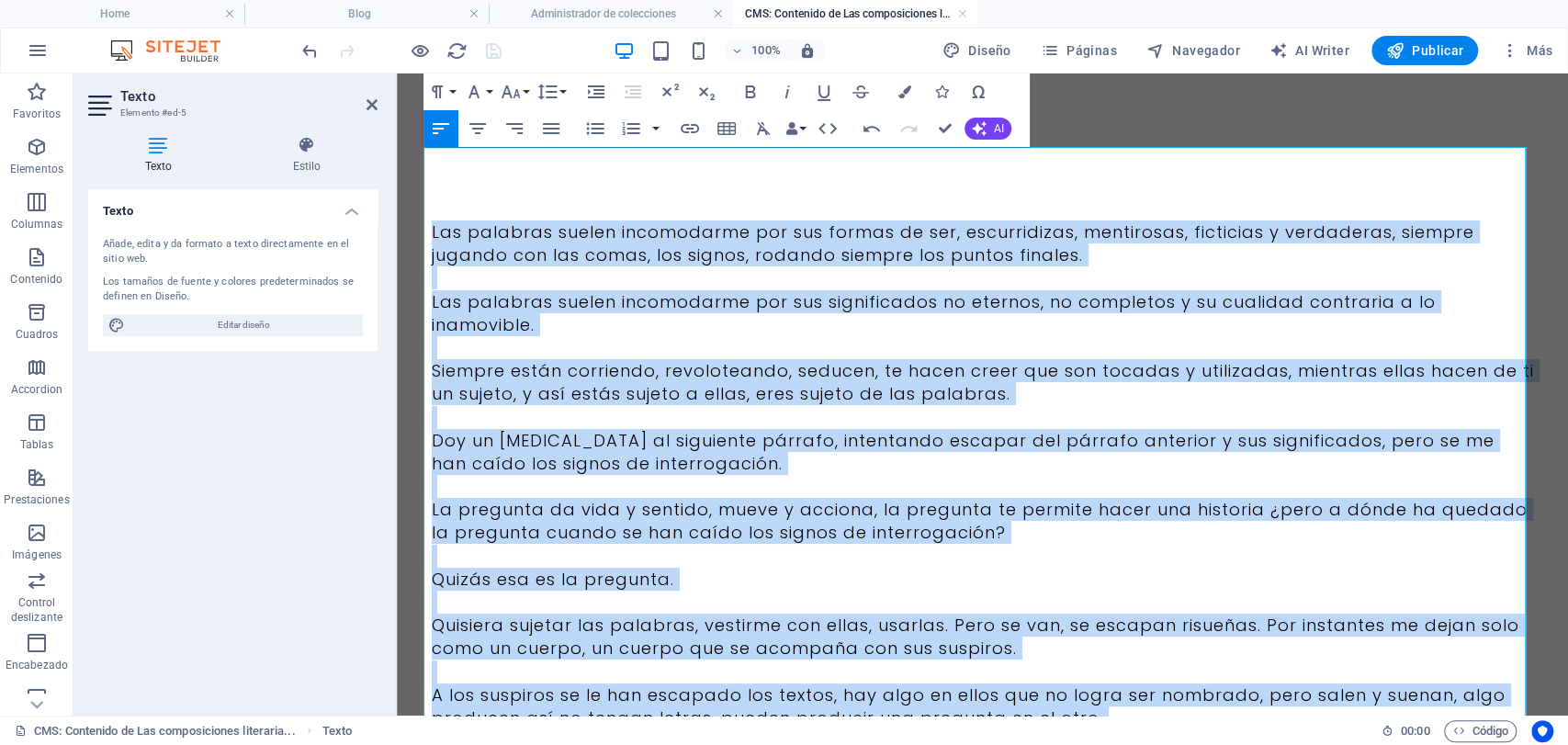
drag, startPoint x: 979, startPoint y: 630, endPoint x: 839, endPoint y: 189, distance: 462.7
click at [396, 173] on html "Skip to main content Las palabras suelen incomodarme por sus formas de ser, esc…" at bounding box center [982, 589] width 1172 height 1031
click at [486, 114] on button "Align Center" at bounding box center [477, 128] width 35 height 37
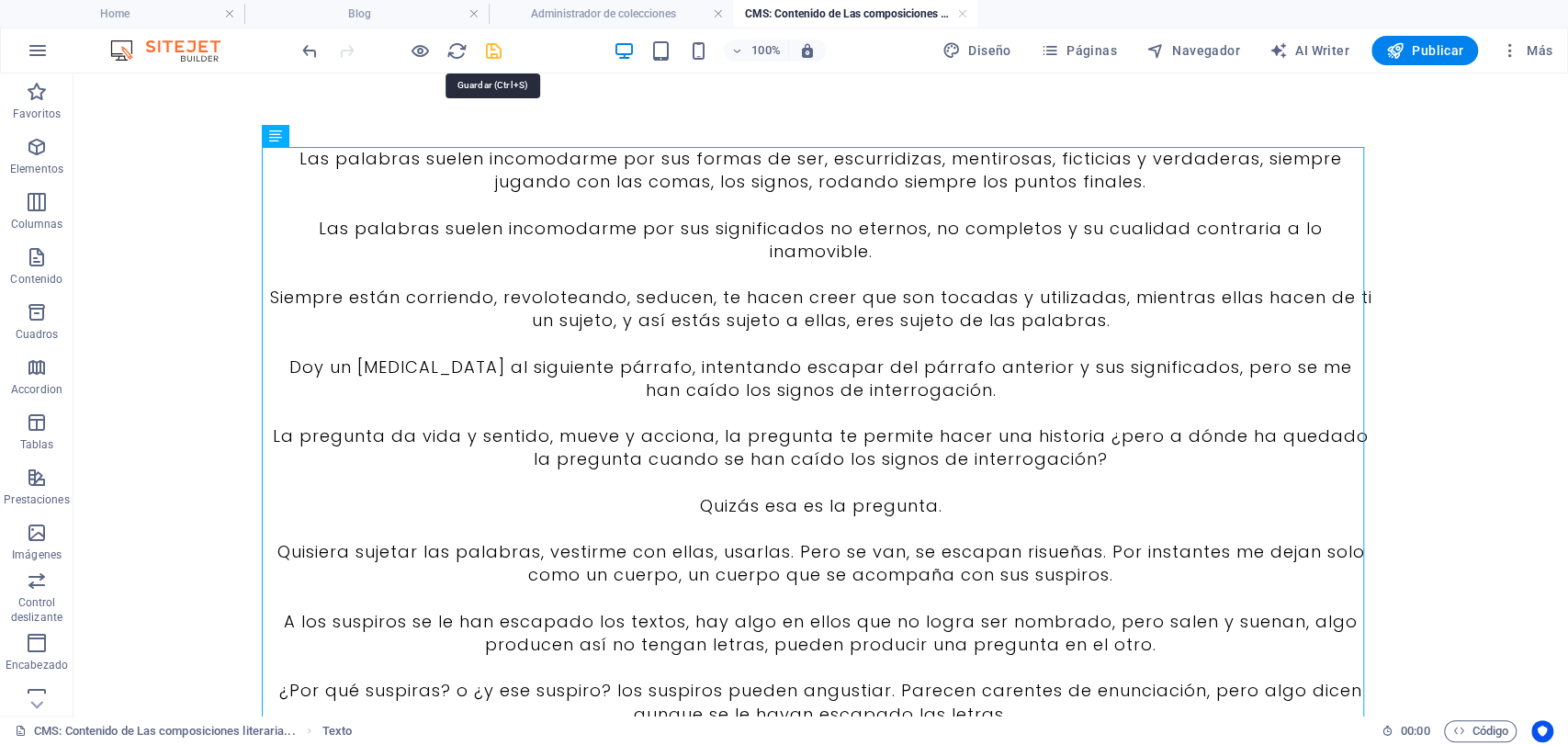
click at [501, 57] on icon "save" at bounding box center [493, 50] width 21 height 21
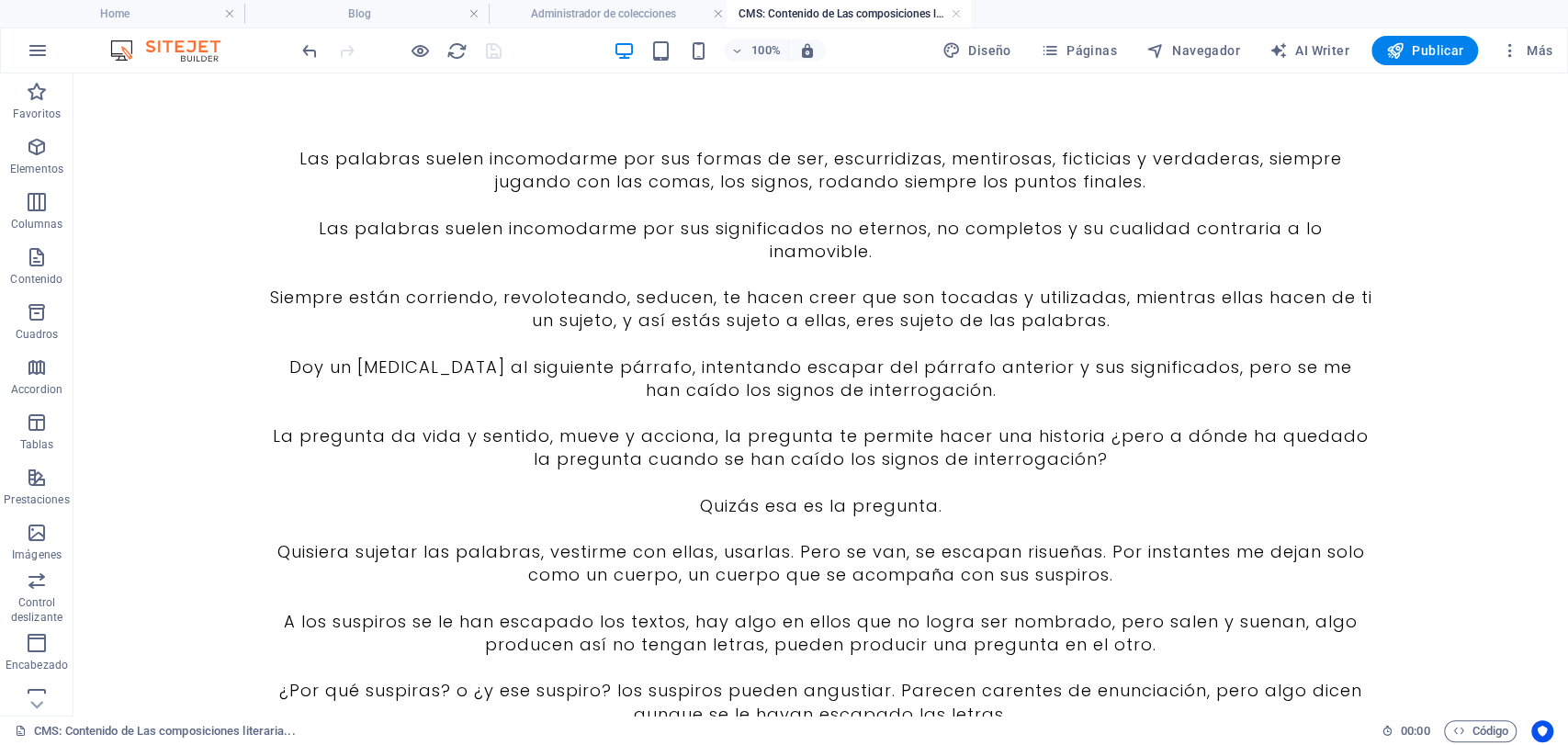
drag, startPoint x: 1040, startPoint y: 82, endPoint x: 875, endPoint y: 247, distance: 233.3
click at [875, 241] on div "Las palabras suelen incomodarme por sus formas de ser, escurridizas, mentirosas…" at bounding box center [821, 553] width 1103 height 811
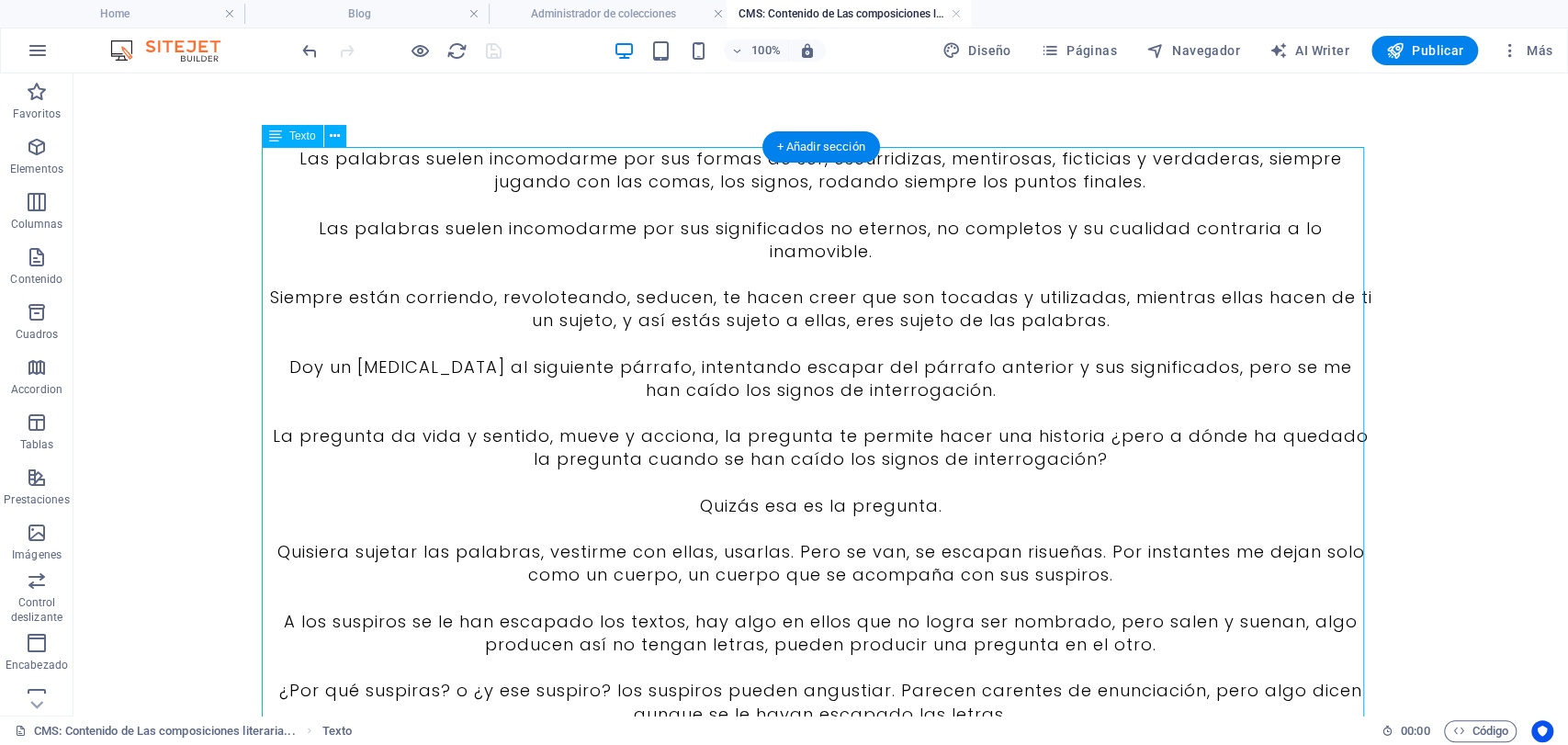
click at [875, 241] on div "Las palabras suelen incomodarme por sus formas de ser, escurridizas, mentirosas…" at bounding box center [821, 553] width 1103 height 811
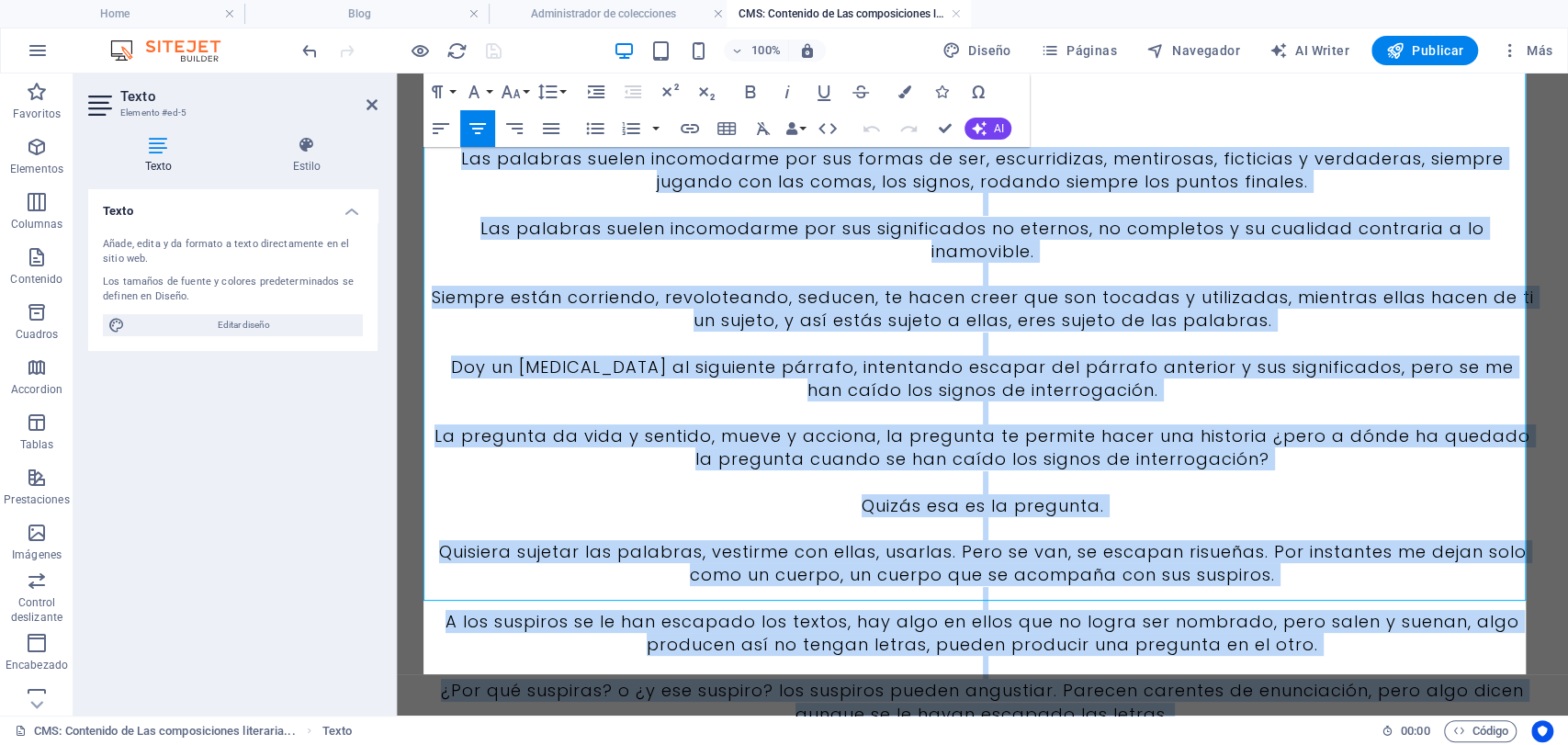
scroll to position [389, 0]
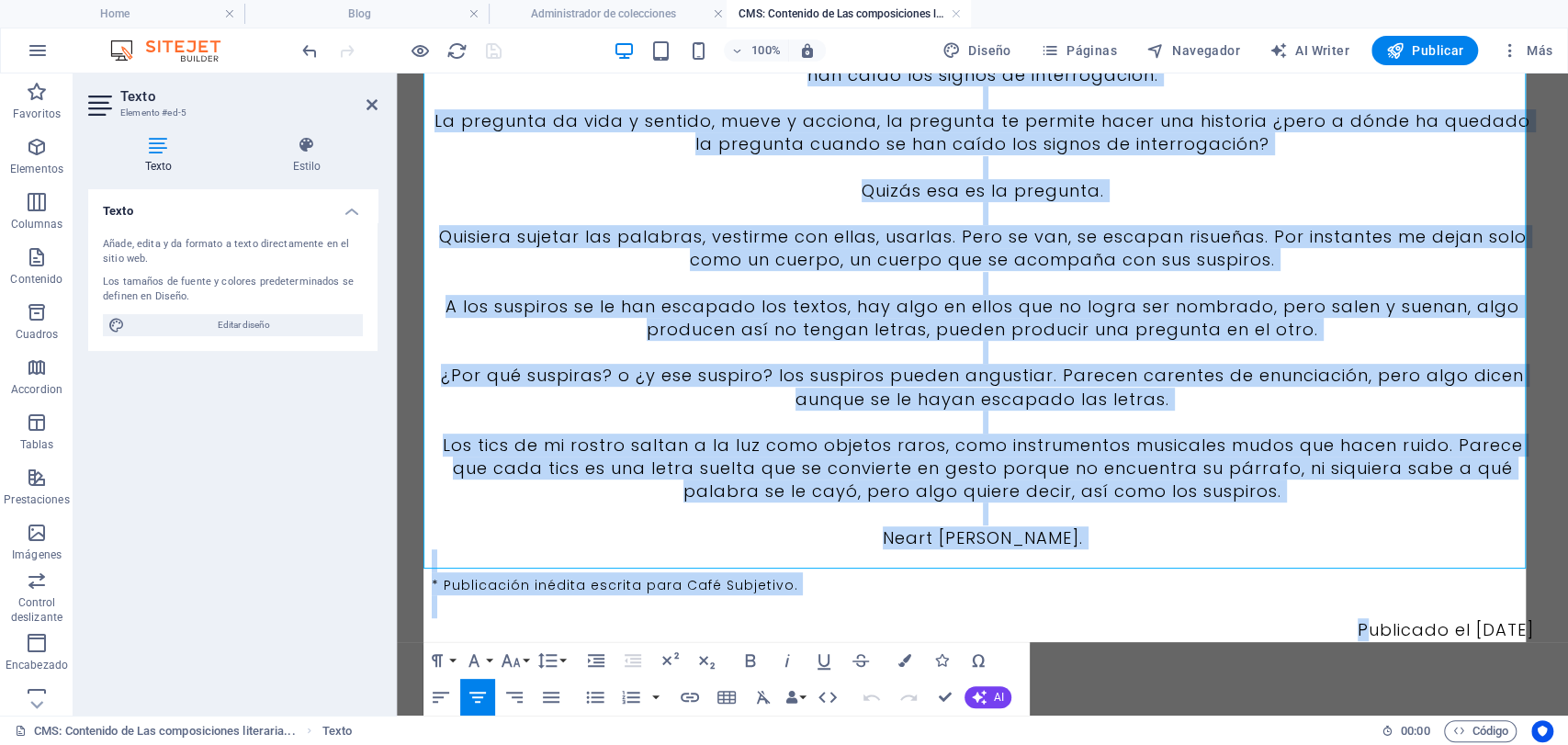
drag, startPoint x: 453, startPoint y: 157, endPoint x: 1442, endPoint y: 515, distance: 1051.8
click at [1566, 651] on html "Skip to main content Las palabras suelen incomodarme por sus formas de ser, esc…" at bounding box center [982, 199] width 1172 height 1031
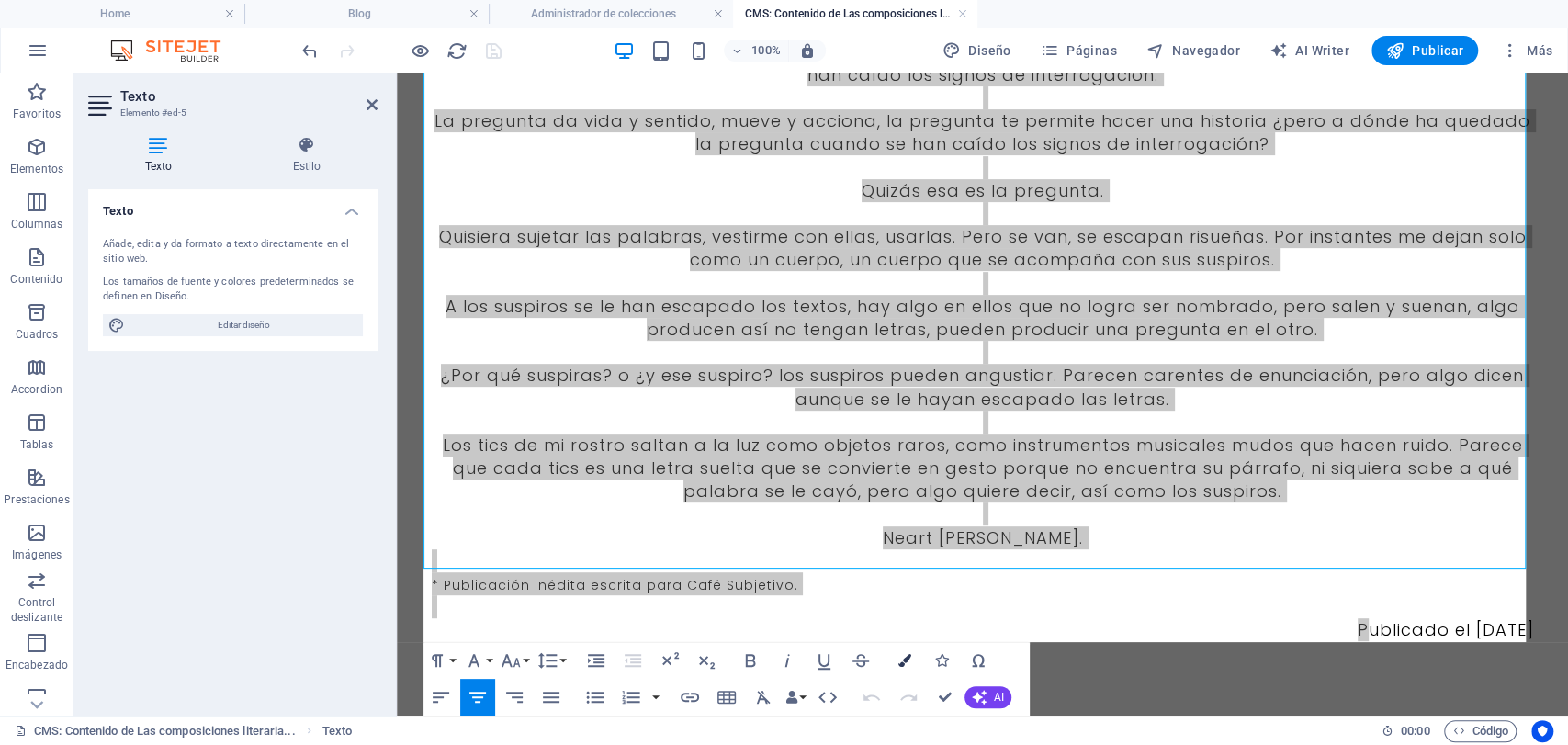
click at [911, 664] on button "Colors" at bounding box center [904, 660] width 35 height 37
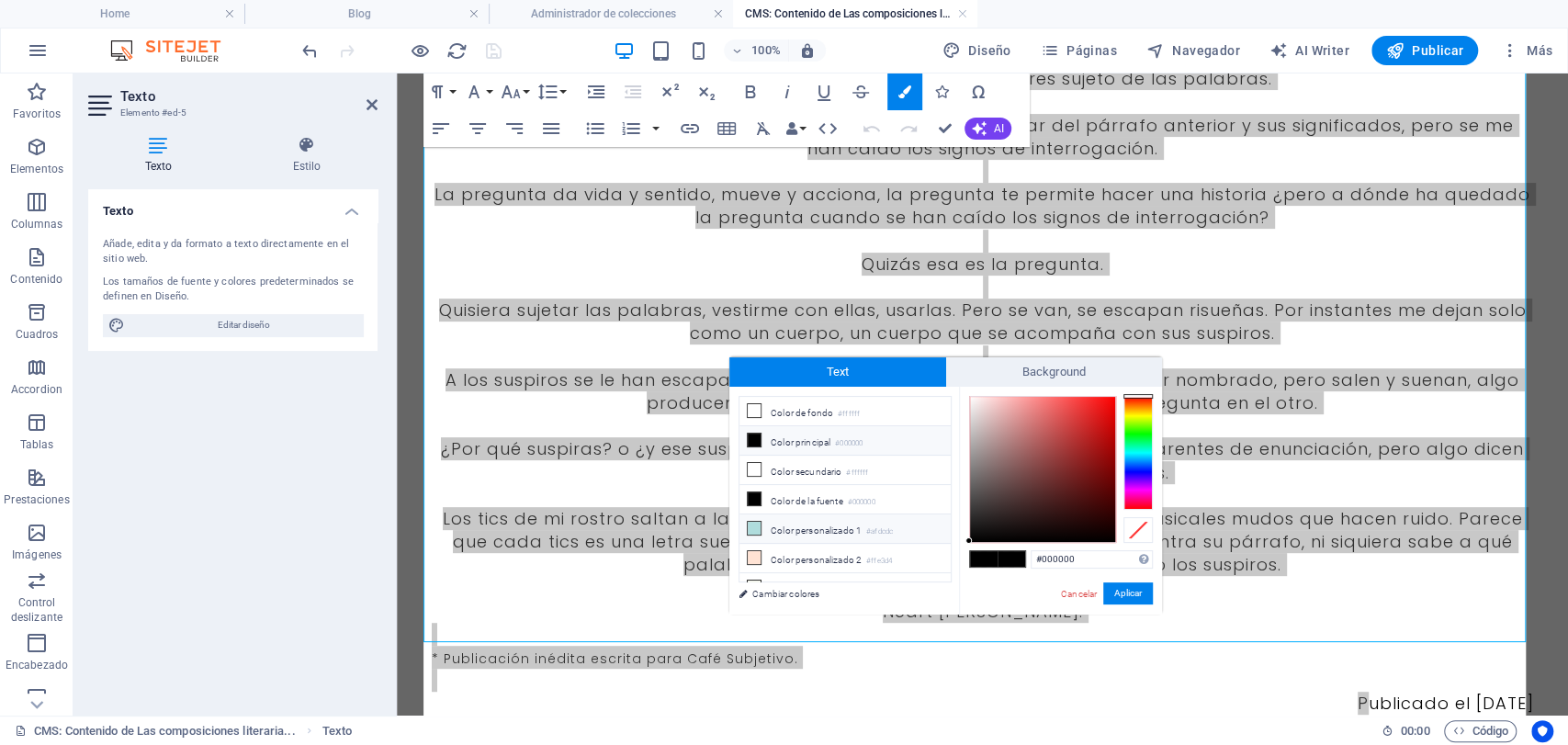
scroll to position [71, 0]
click at [878, 572] on small "#3b3b3b" at bounding box center [880, 578] width 28 height 13
type input "#3b3b3b"
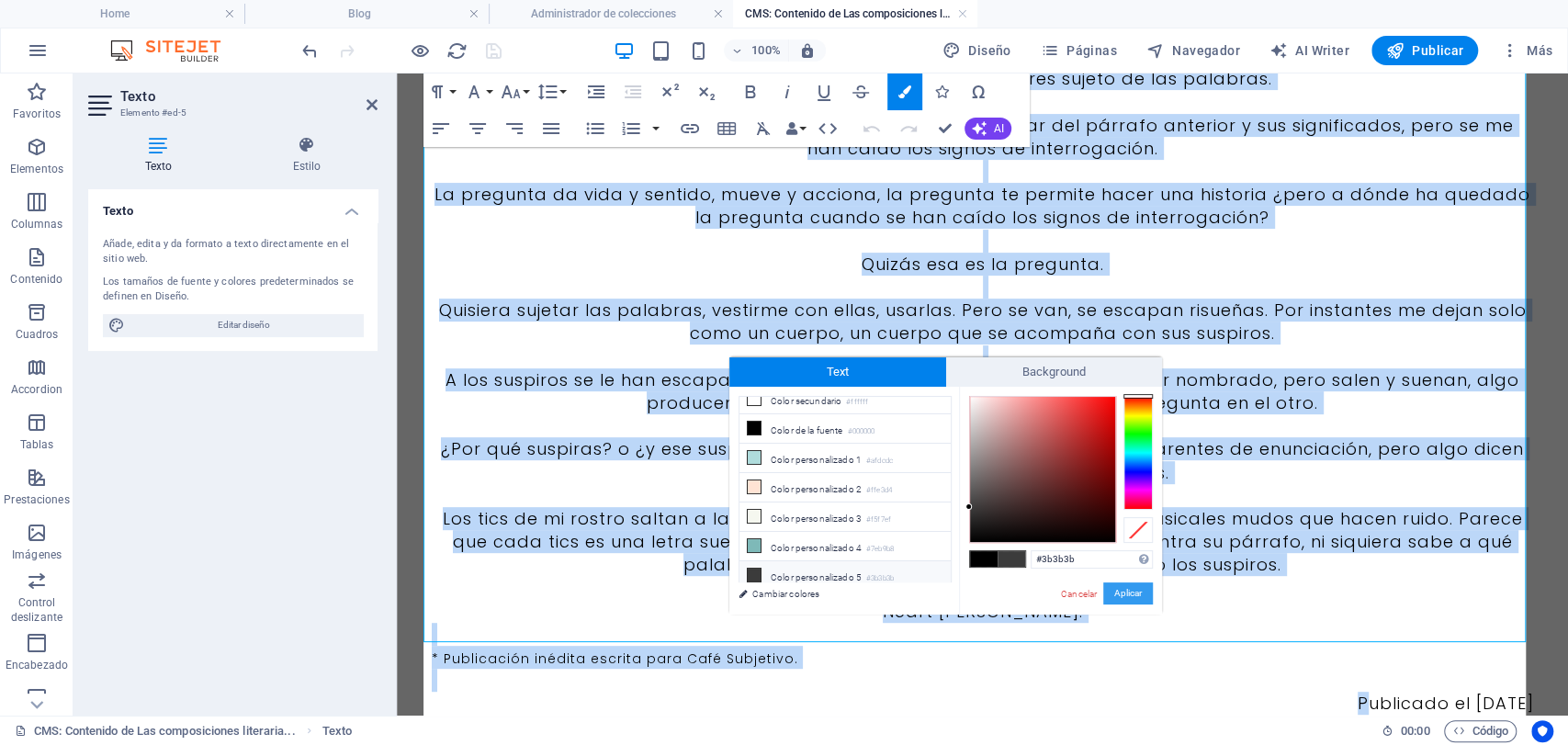
click at [1125, 590] on button "Aplicar" at bounding box center [1128, 594] width 49 height 22
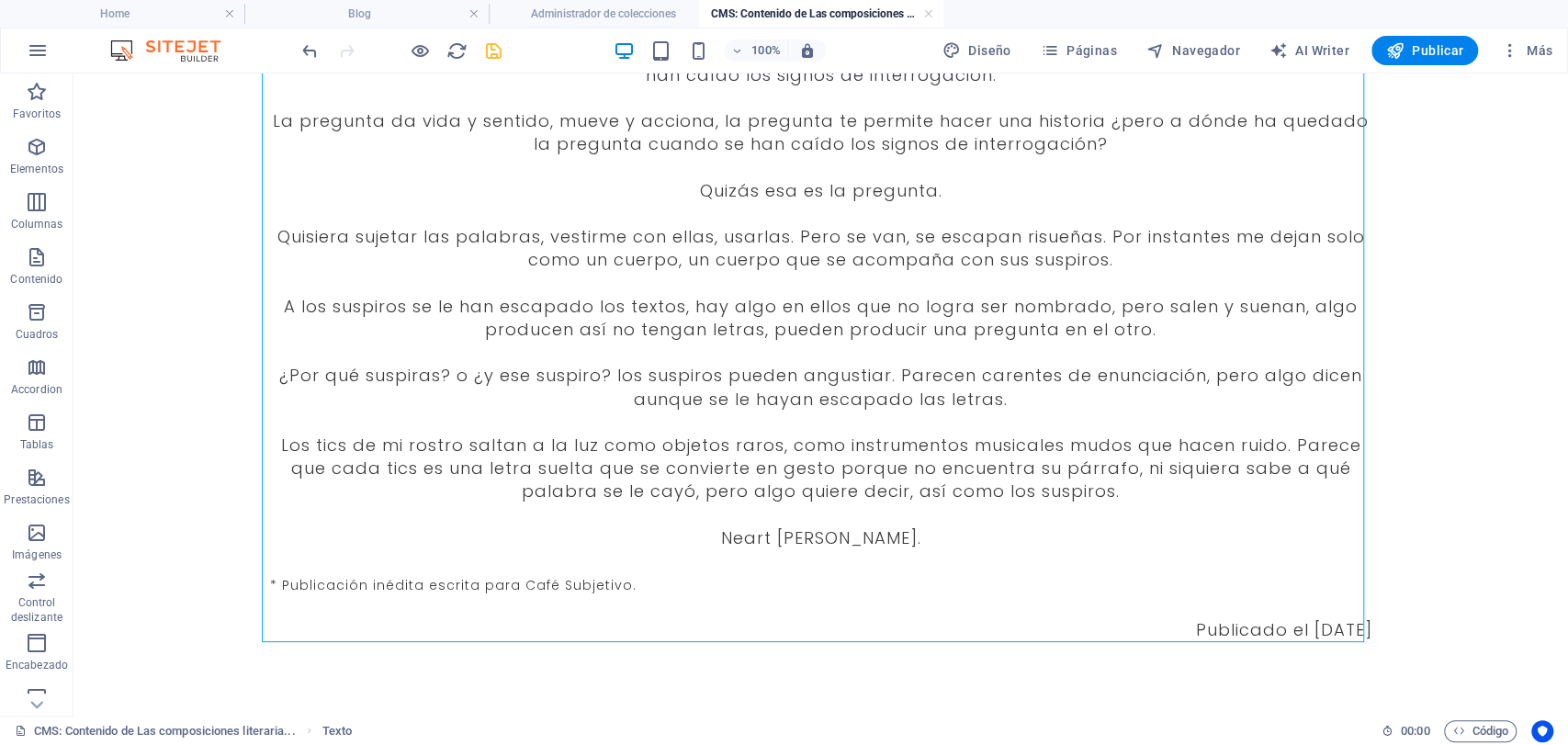
drag, startPoint x: 960, startPoint y: 16, endPoint x: 926, endPoint y: 32, distance: 37.6
click at [491, 47] on icon "save" at bounding box center [493, 50] width 21 height 21
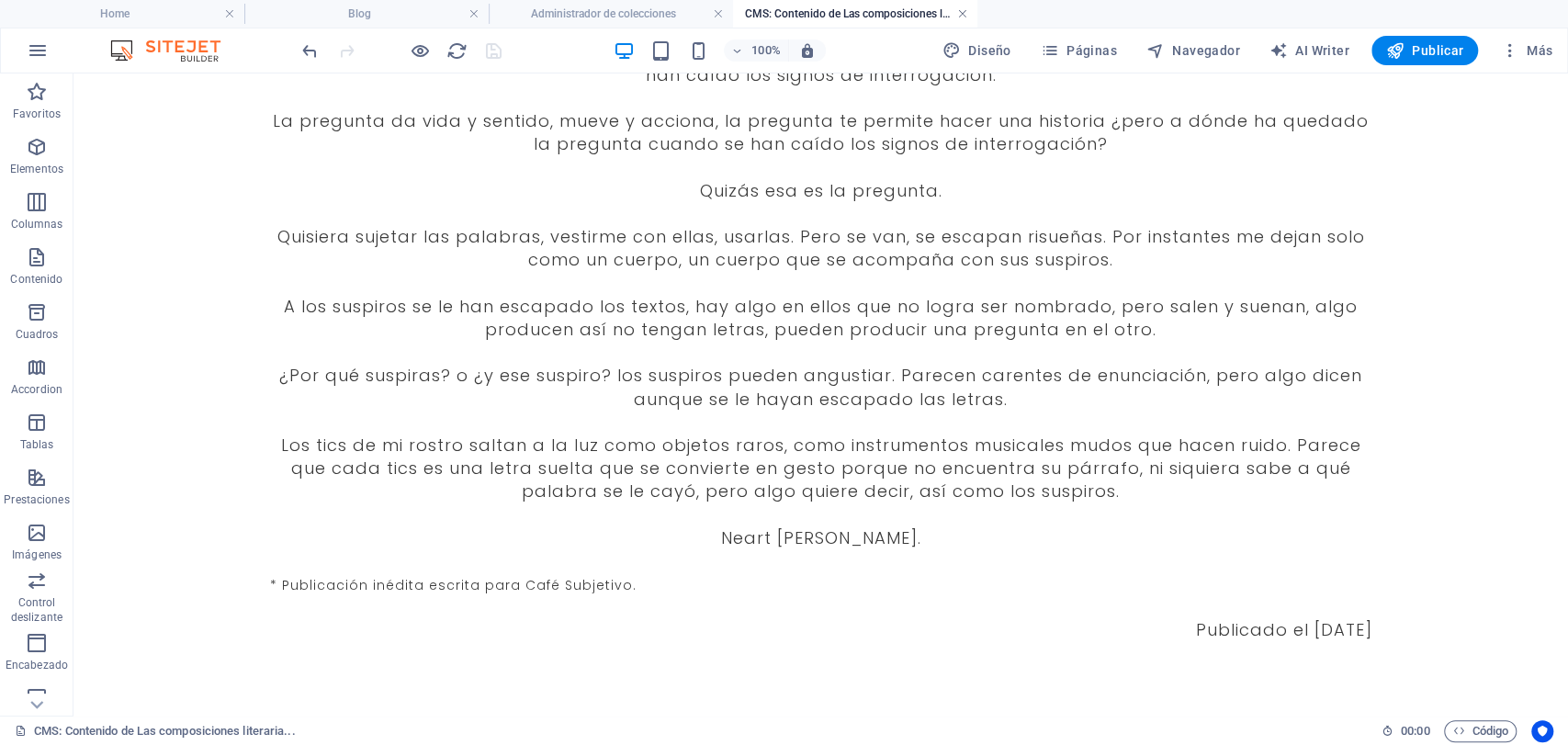
click at [961, 19] on link at bounding box center [962, 15] width 11 height 18
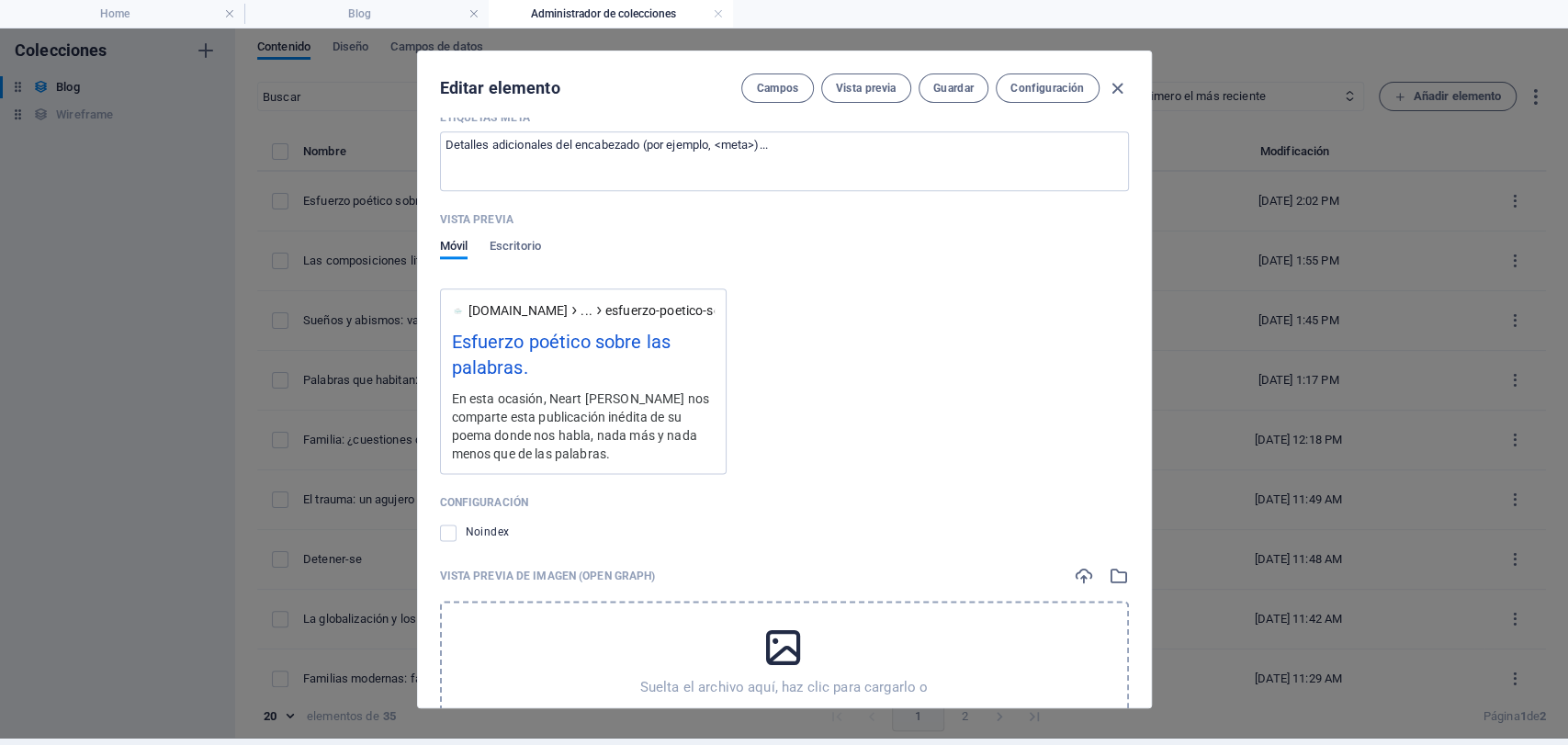
scroll to position [1327, 0]
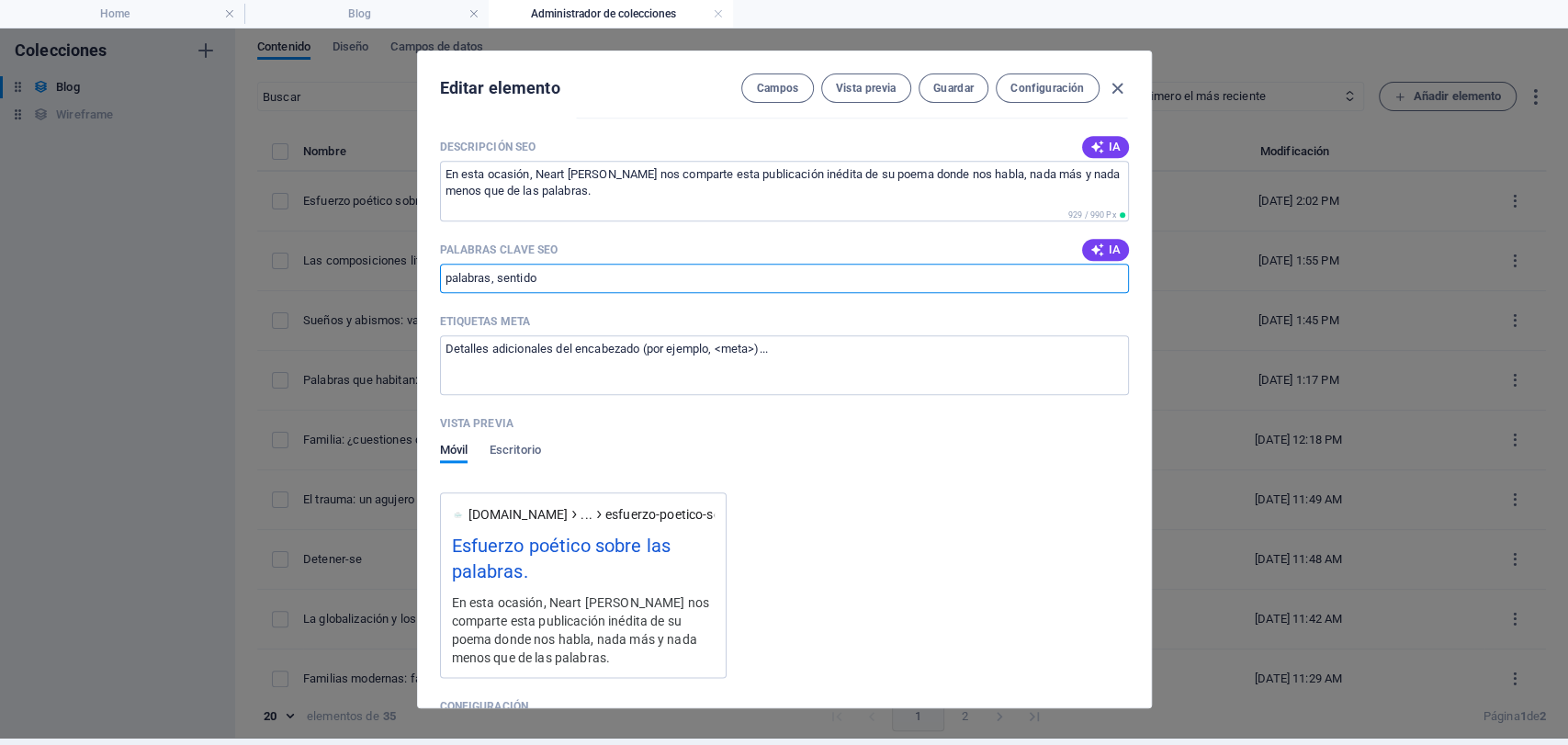
drag, startPoint x: 546, startPoint y: 269, endPoint x: 403, endPoint y: 258, distance: 143.4
click at [403, 263] on div "Editar elemento Campos Vista previa Guardar Configuración Name Esfuerzo poético…" at bounding box center [784, 379] width 1568 height 717
type input "palabras, poesía"
click at [976, 89] on button "Guardar" at bounding box center [954, 89] width 70 height 30
click at [1113, 79] on icon "button" at bounding box center [1116, 88] width 21 height 21
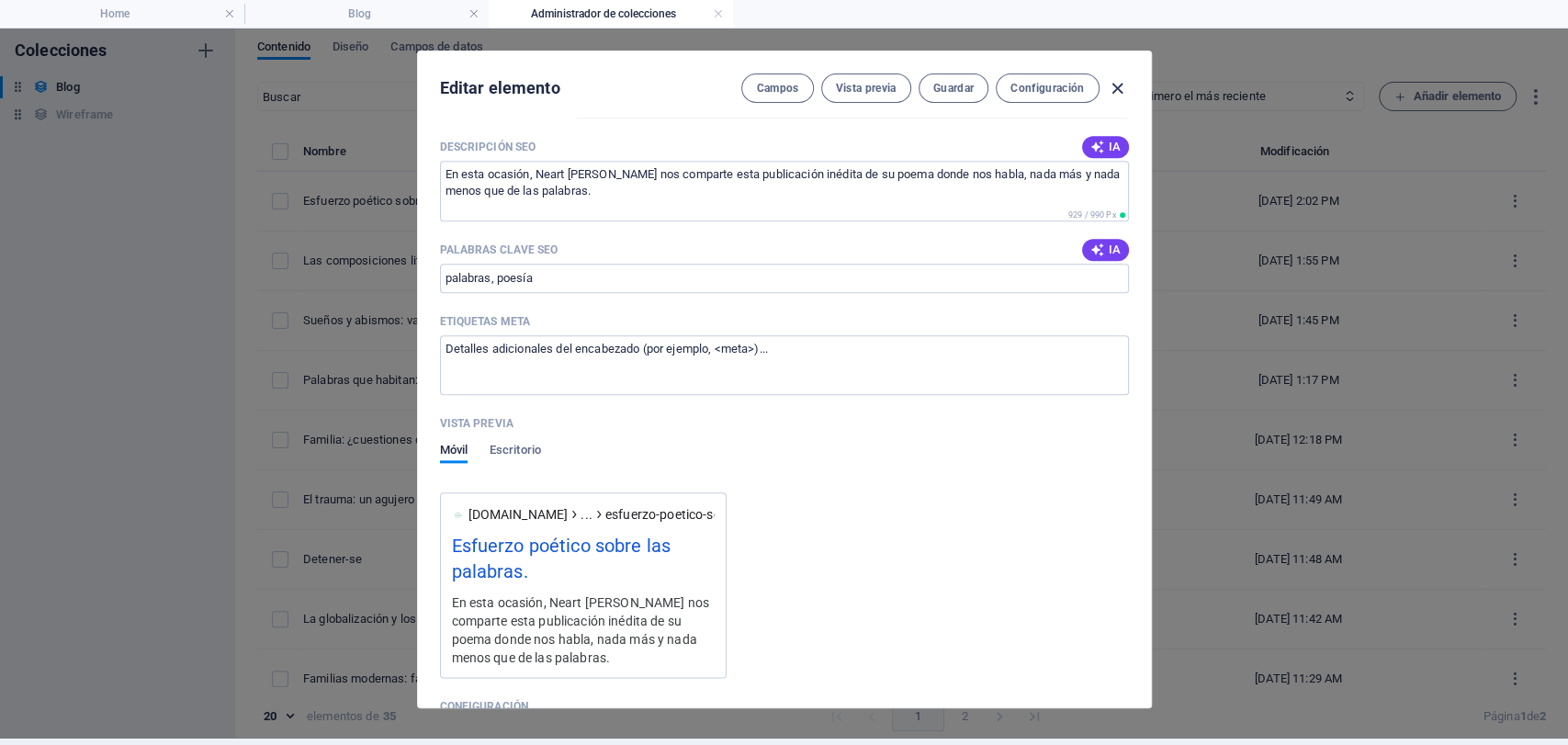
type input "[DATE]"
type input "esfuerzo-poetico-sobre-las-palabras"
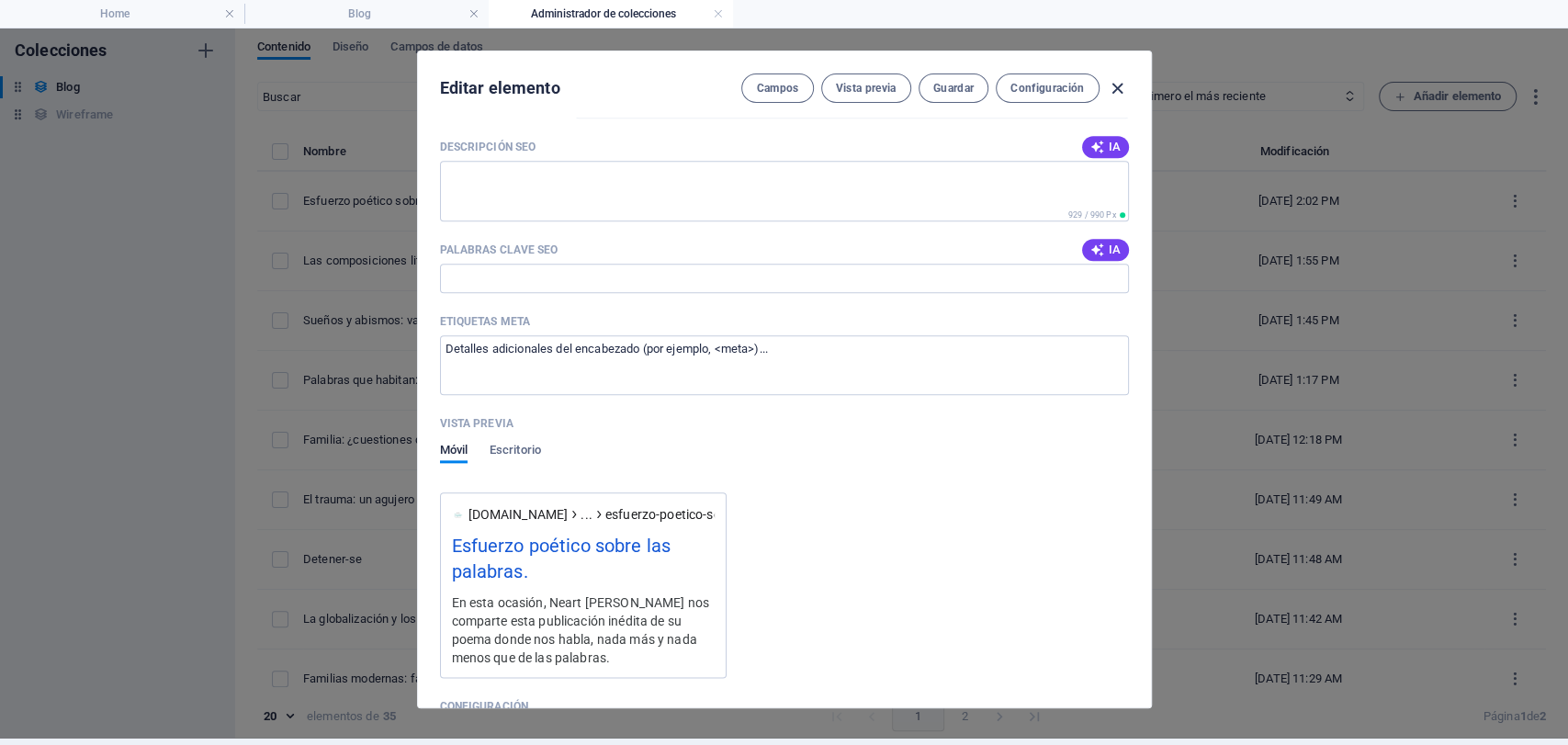
scroll to position [1147, 0]
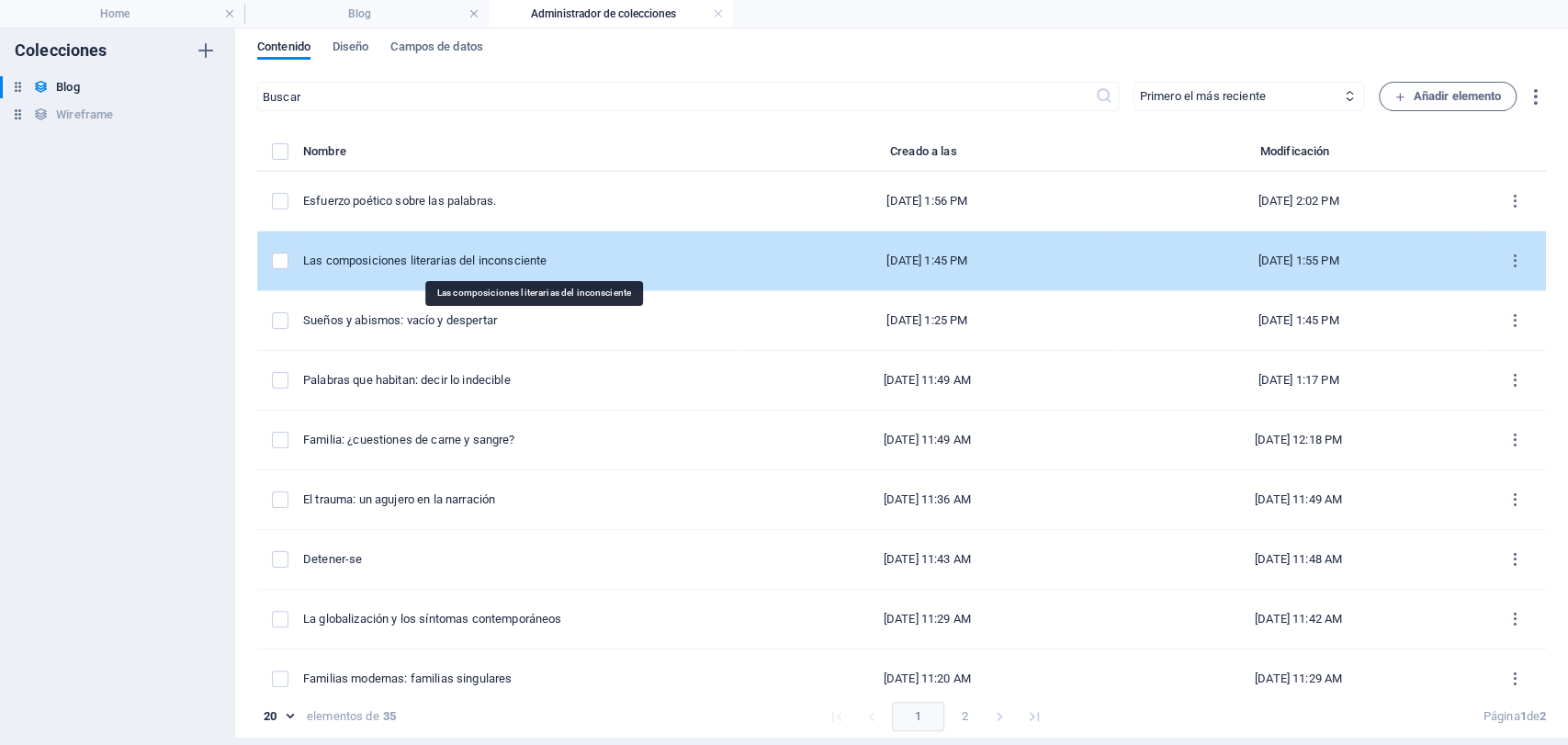
click at [486, 265] on div "Las composiciones literarias del inconsciente" at bounding box center [514, 261] width 423 height 17
select select "Sujeto y Sociedad"
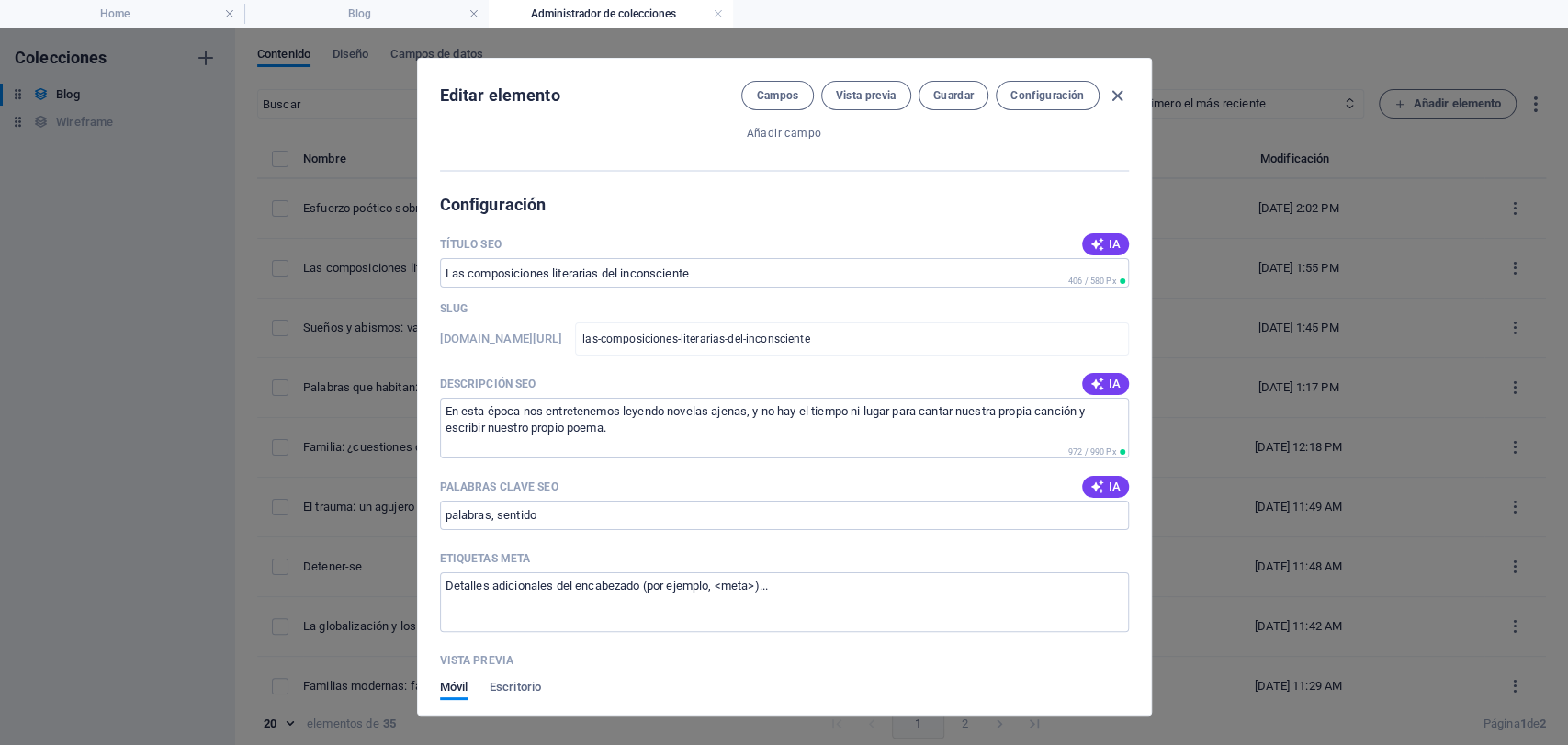
scroll to position [1123, 0]
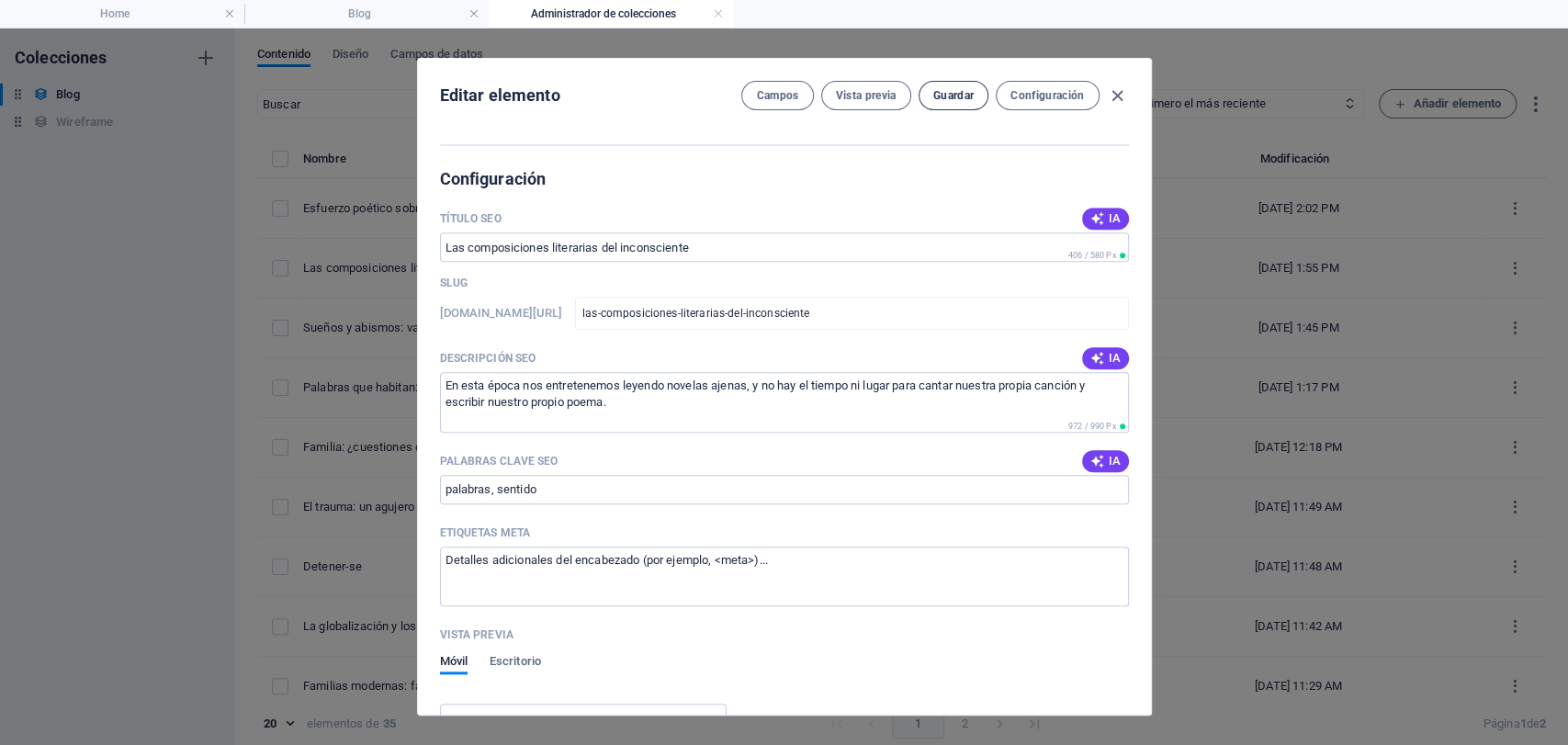
click at [960, 107] on button "Guardar" at bounding box center [954, 96] width 70 height 30
click at [1110, 91] on icon "button" at bounding box center [1116, 96] width 21 height 21
type input "[DATE]"
type input "las-composiciones-literarias-del-inconsciente"
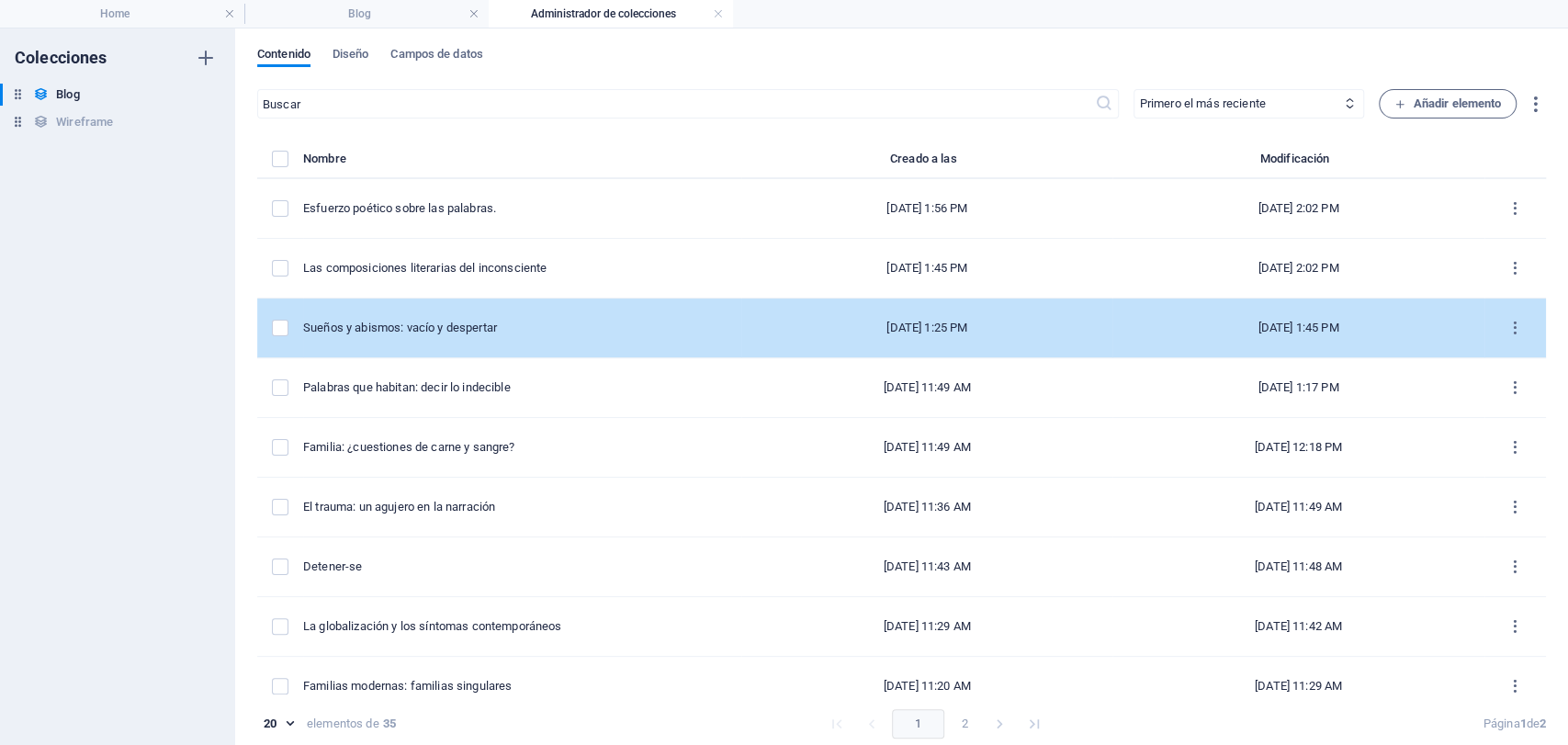
click at [456, 342] on td "Sueños y abismos: vacío y despertar" at bounding box center [522, 329] width 438 height 60
select select "Sujeto y Sociedad"
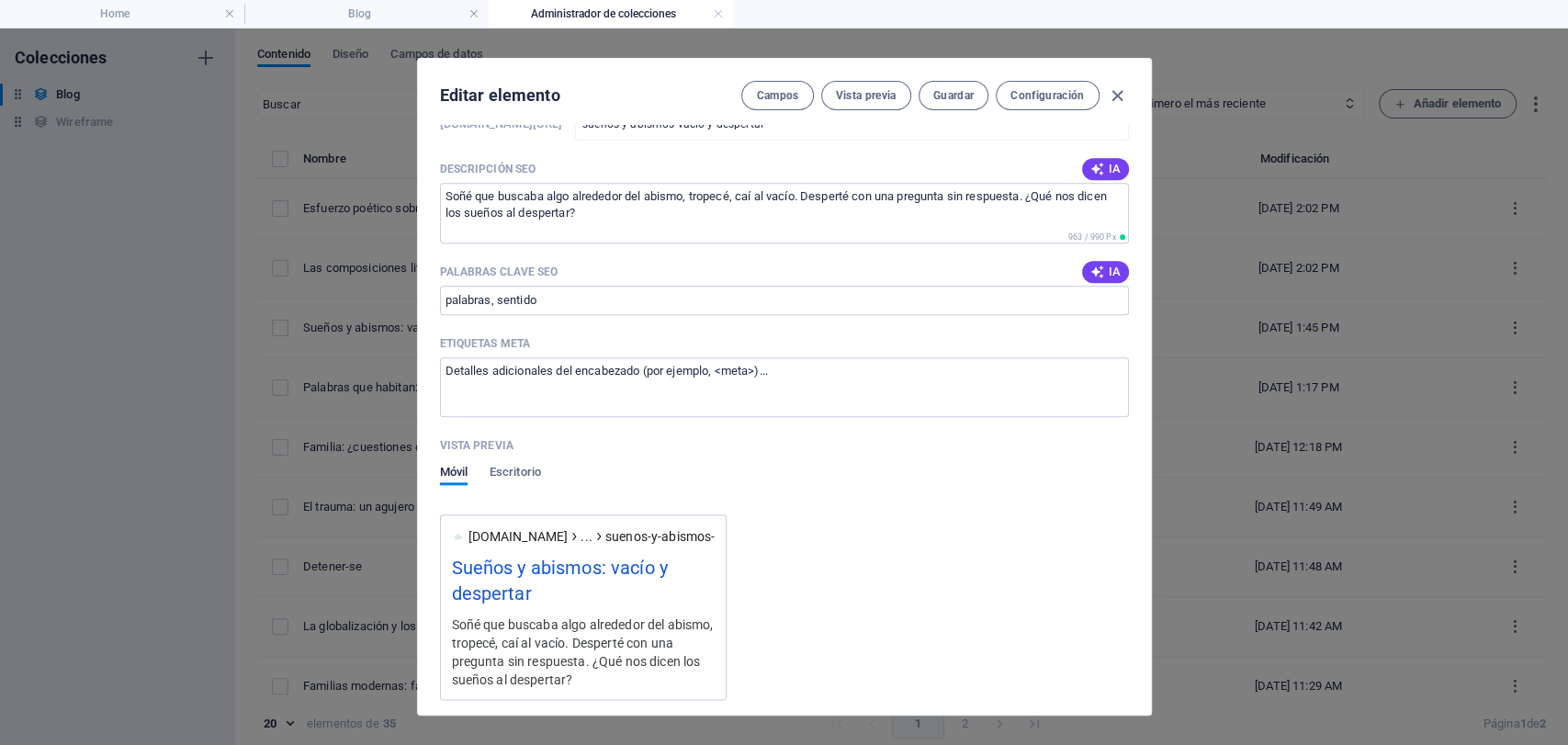
scroll to position [1327, 0]
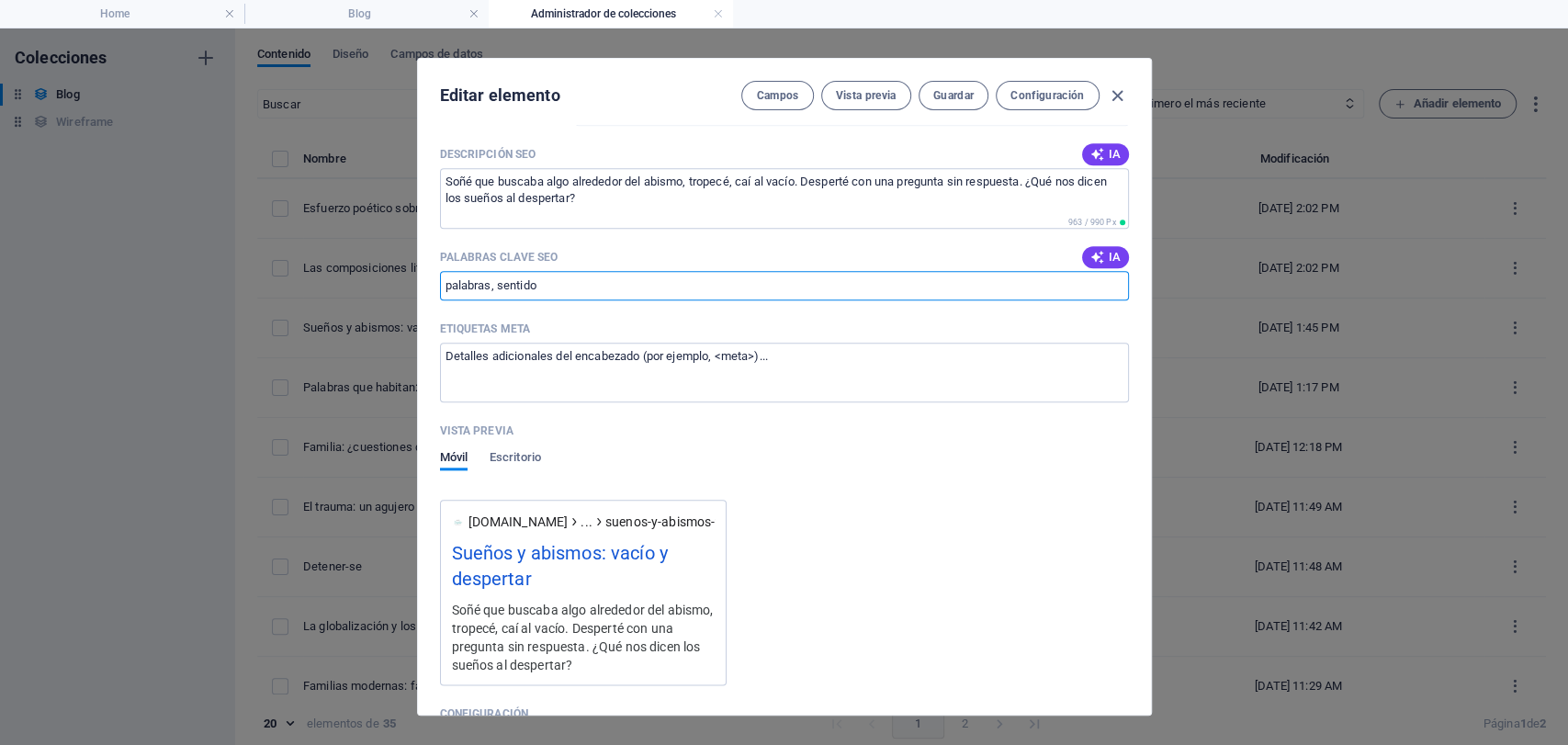
drag, startPoint x: 581, startPoint y: 275, endPoint x: 332, endPoint y: 281, distance: 249.1
click at [332, 281] on div "Editar elemento Campos Vista previa Guardar Configuración Name Sueños y abismos…" at bounding box center [784, 387] width 1568 height 717
type input "sueños, vacío"
click at [946, 101] on span "Guardar" at bounding box center [953, 95] width 40 height 15
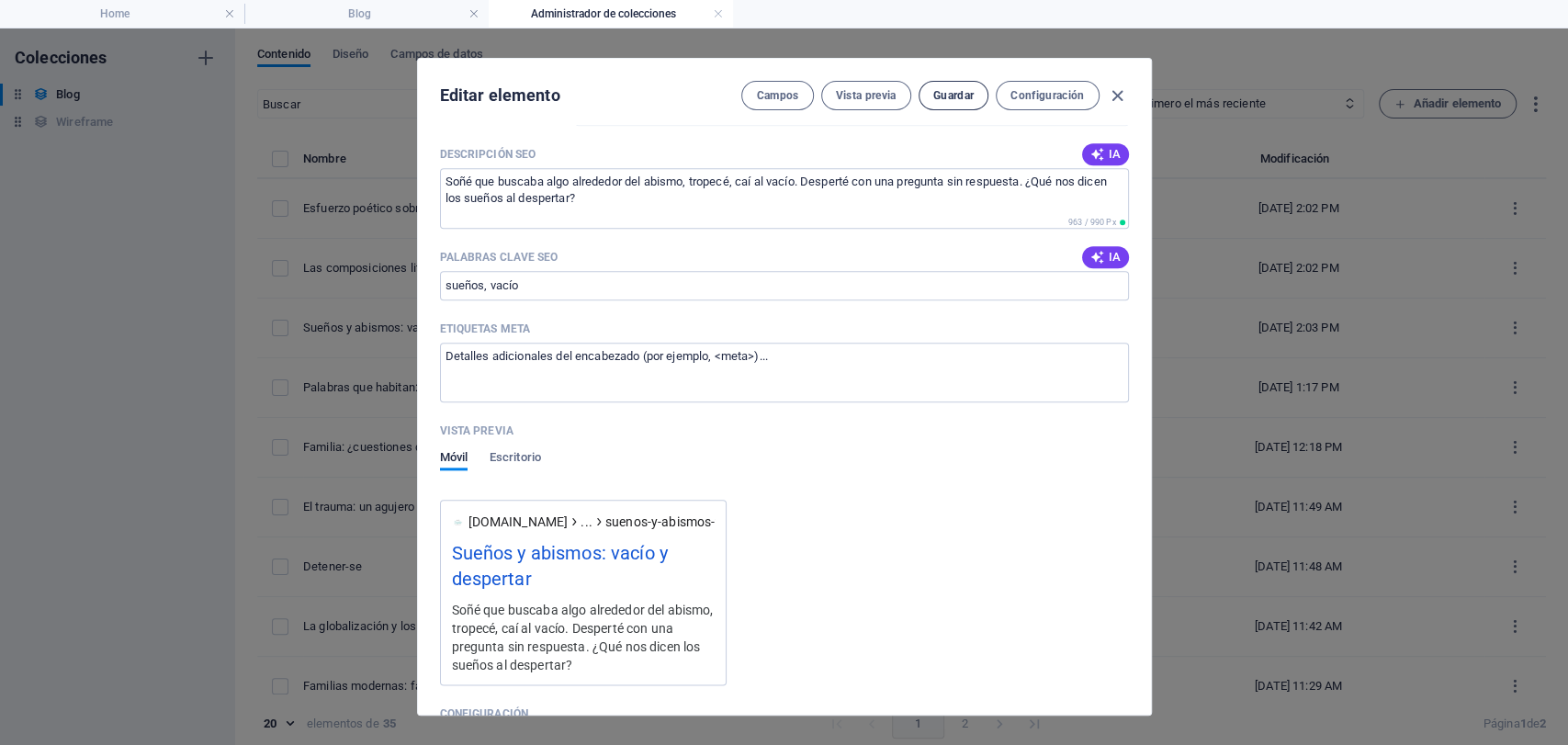
click at [955, 91] on span "Guardar" at bounding box center [953, 95] width 40 height 15
click at [1116, 91] on icon "button" at bounding box center [1116, 96] width 21 height 21
type input "[DATE]"
type input "suenos-y-abismos-vacio-y-despertar"
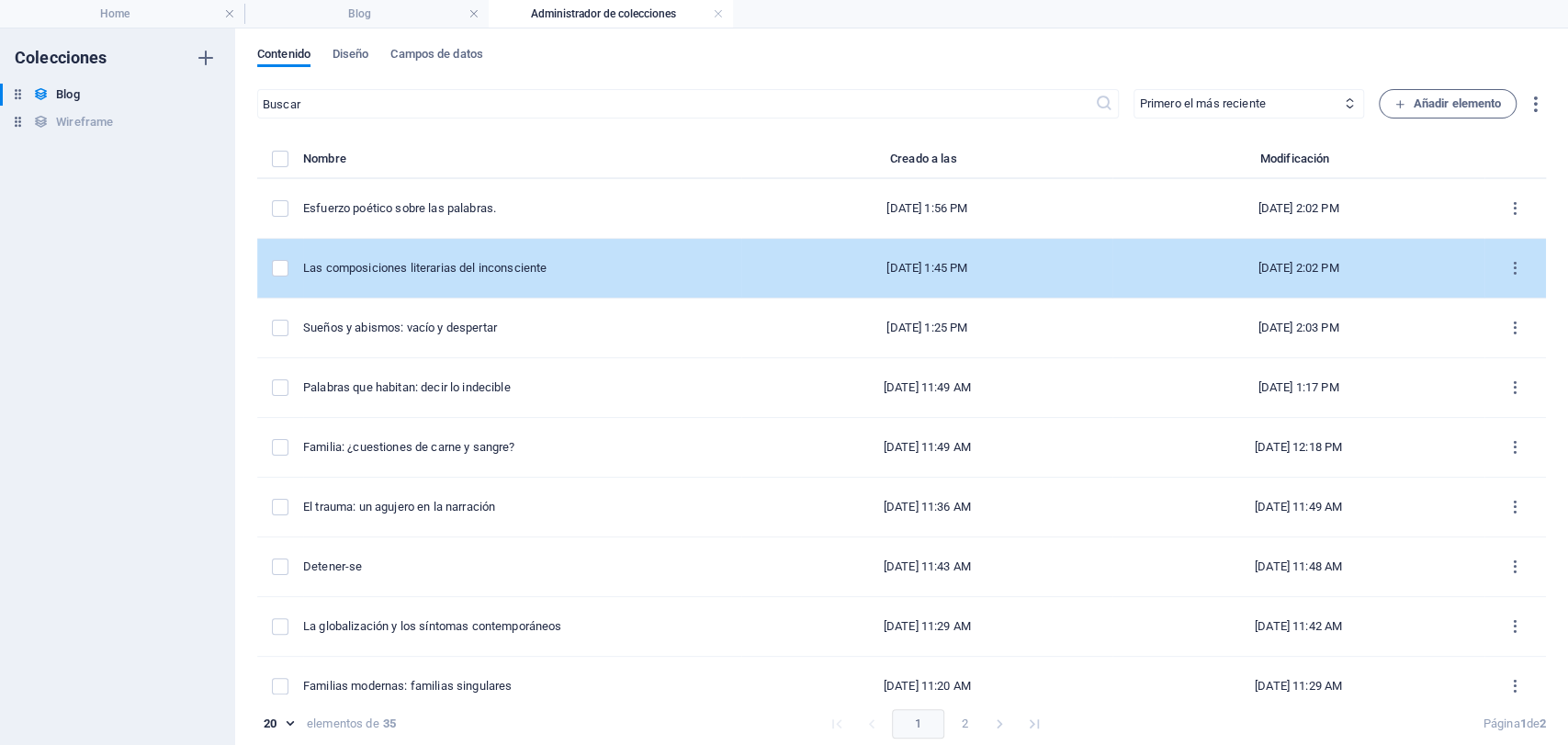
scroll to position [0, 0]
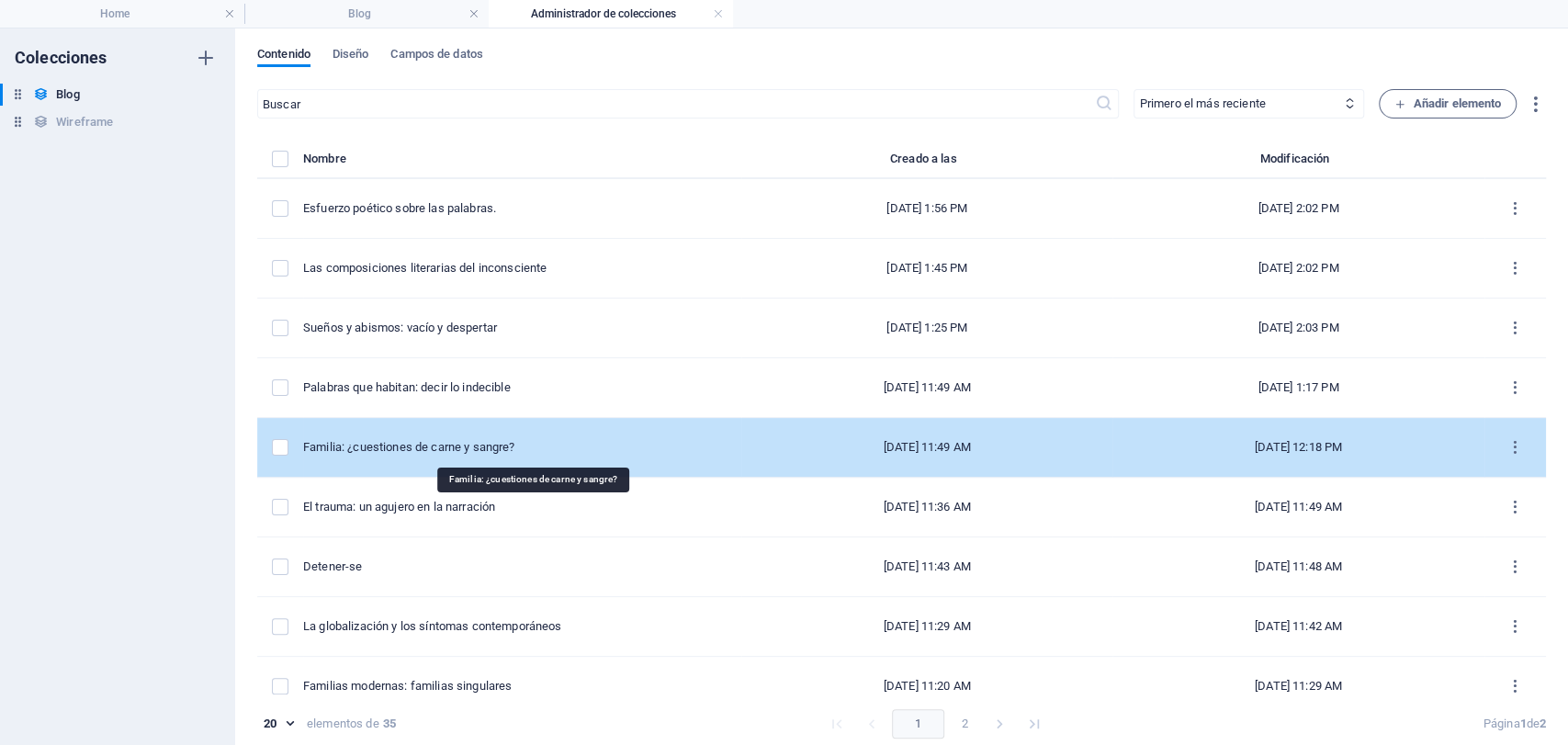
click at [478, 443] on div "Familia: ¿cuestiones de carne y sangre?" at bounding box center [514, 447] width 423 height 17
select select "Familia"
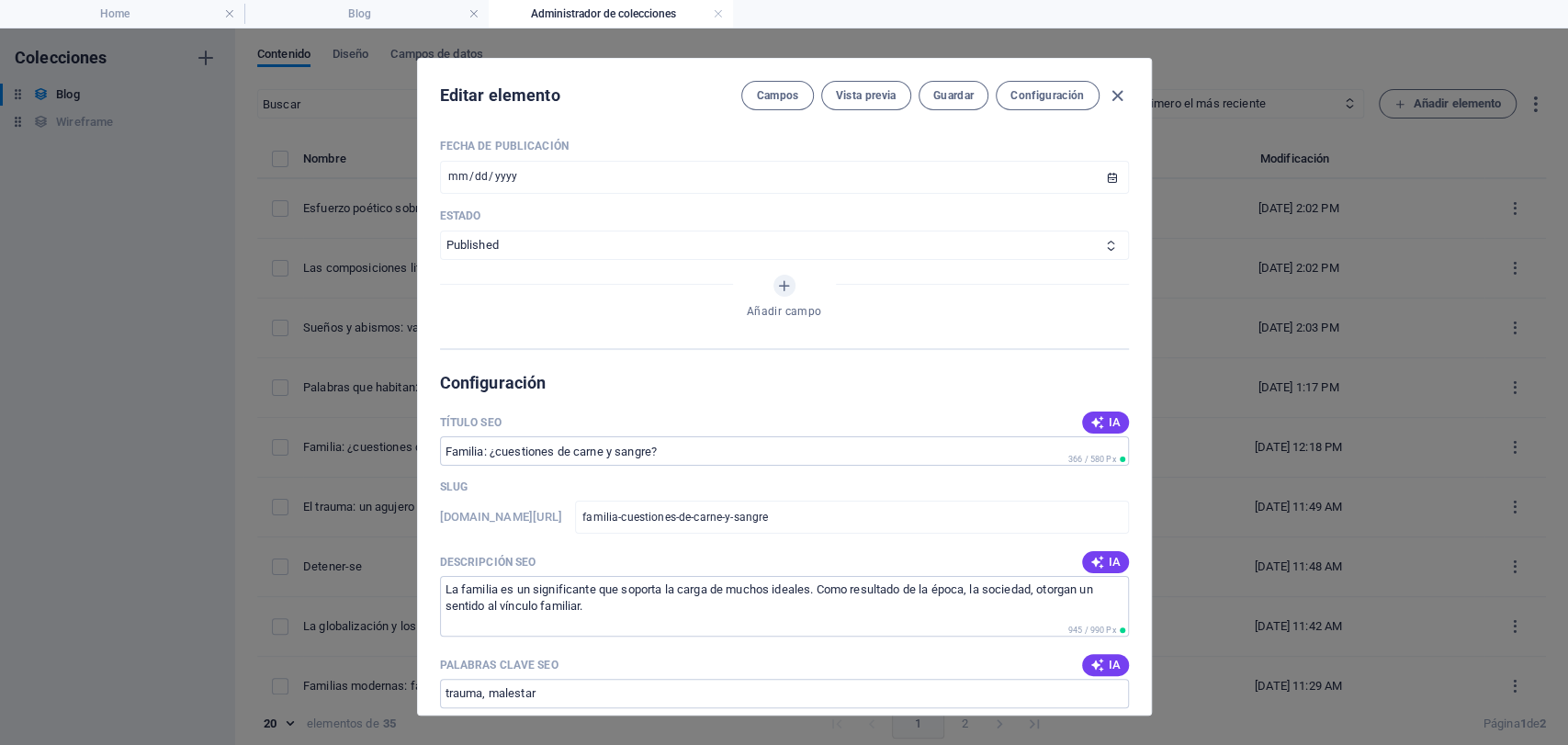
scroll to position [1226, 0]
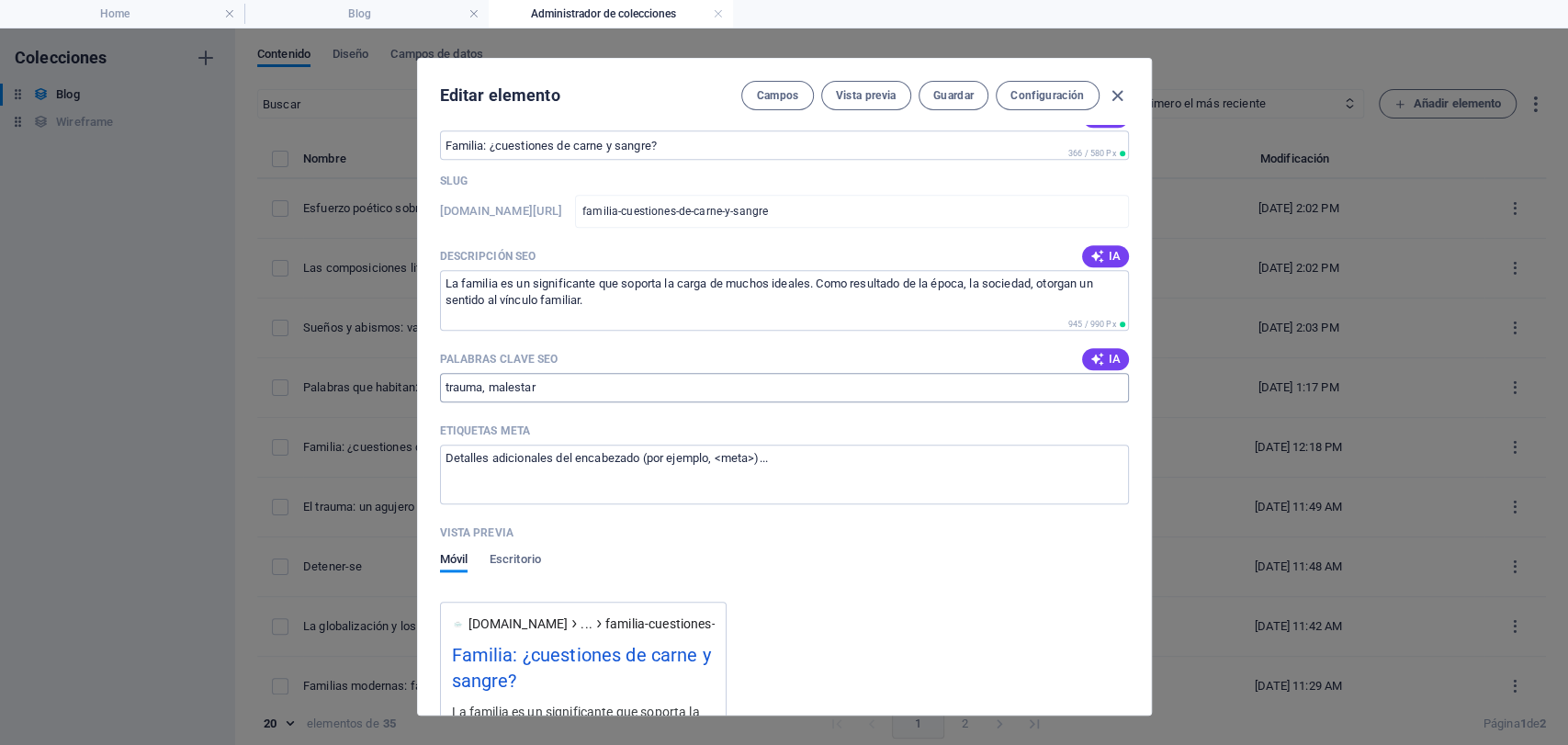
click at [467, 389] on input "trauma, malestar" at bounding box center [784, 388] width 689 height 30
type input "vínculo, familia"
click at [957, 79] on div "Editar elemento Campos Vista previa Guardar Configuración" at bounding box center [784, 92] width 733 height 66
click at [952, 91] on span "Guardar" at bounding box center [953, 95] width 40 height 15
click at [1119, 98] on icon "button" at bounding box center [1116, 96] width 21 height 21
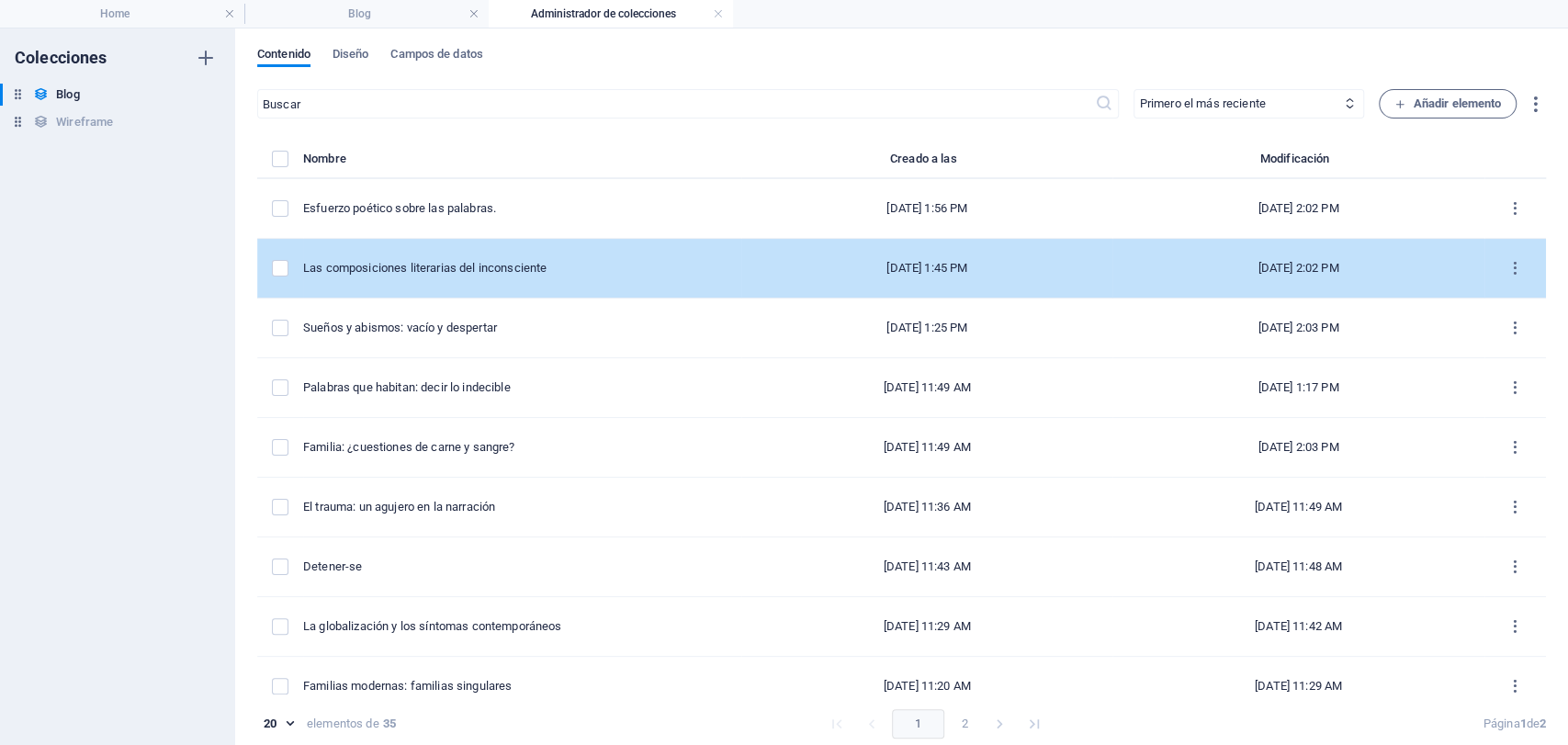
type input "[DATE]"
type input "familia-cuestiones-de-carne-y-sangre"
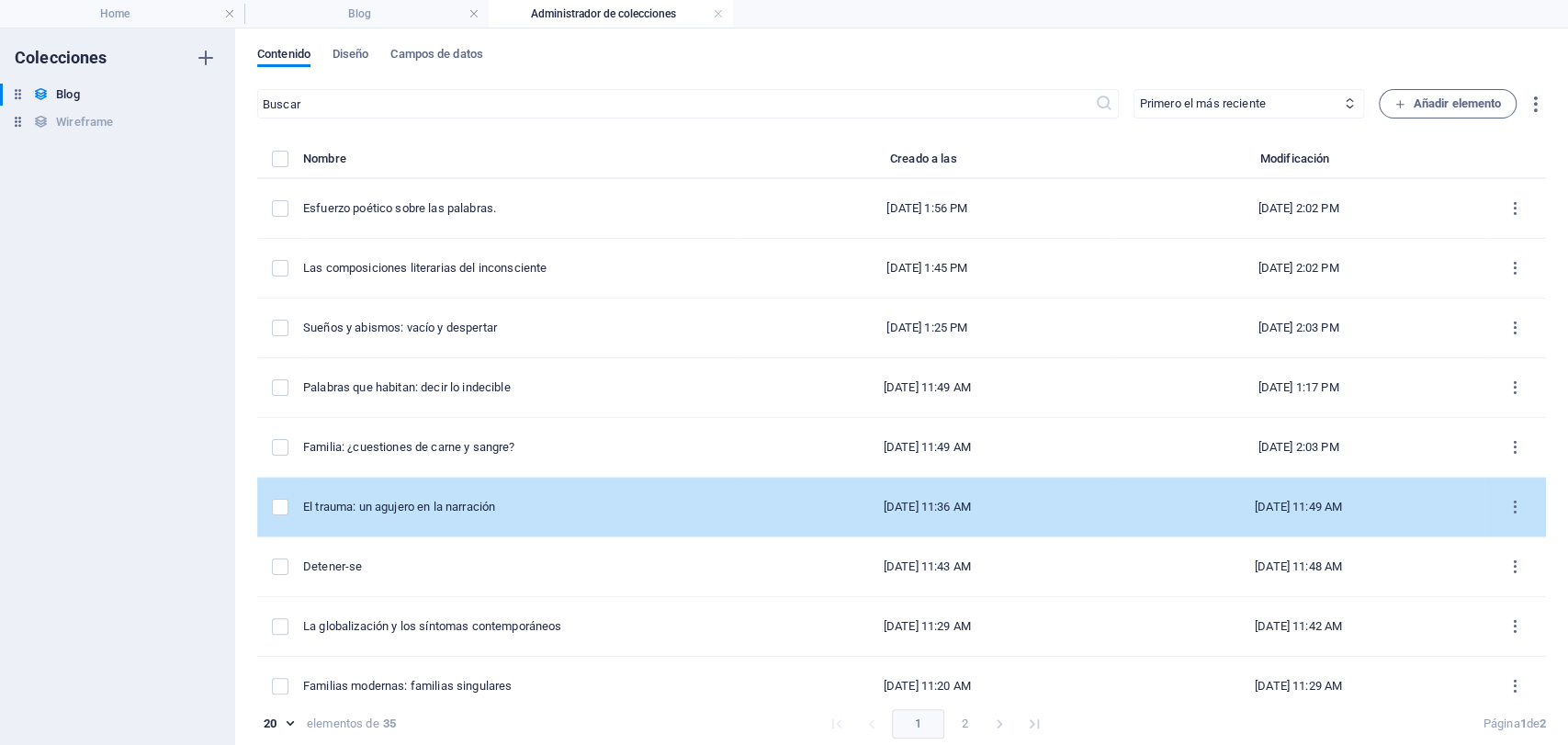
click at [425, 523] on td "El trauma: un agujero en la narración" at bounding box center [522, 507] width 438 height 60
select select "Sujeto y Sociedad"
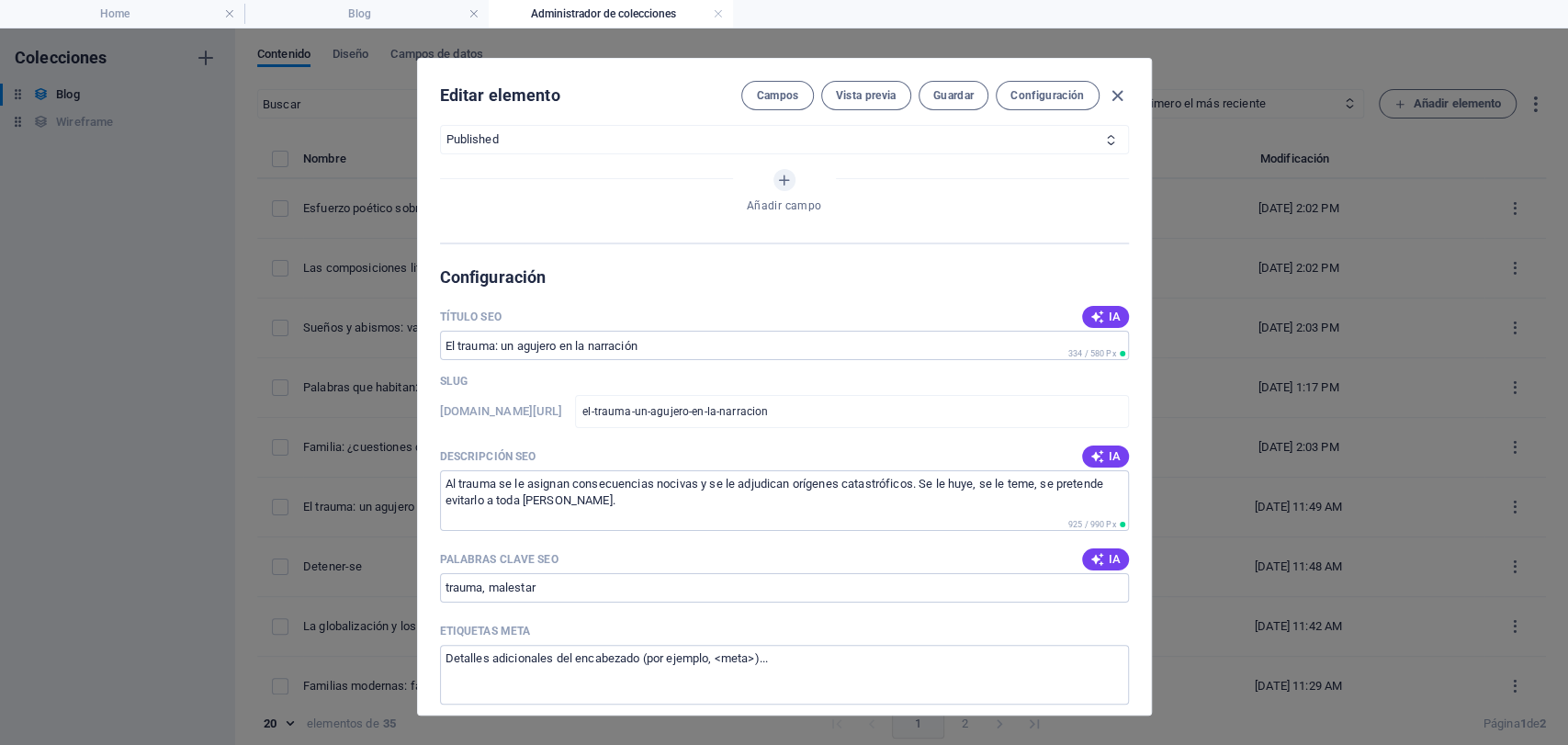
scroll to position [1123, 0]
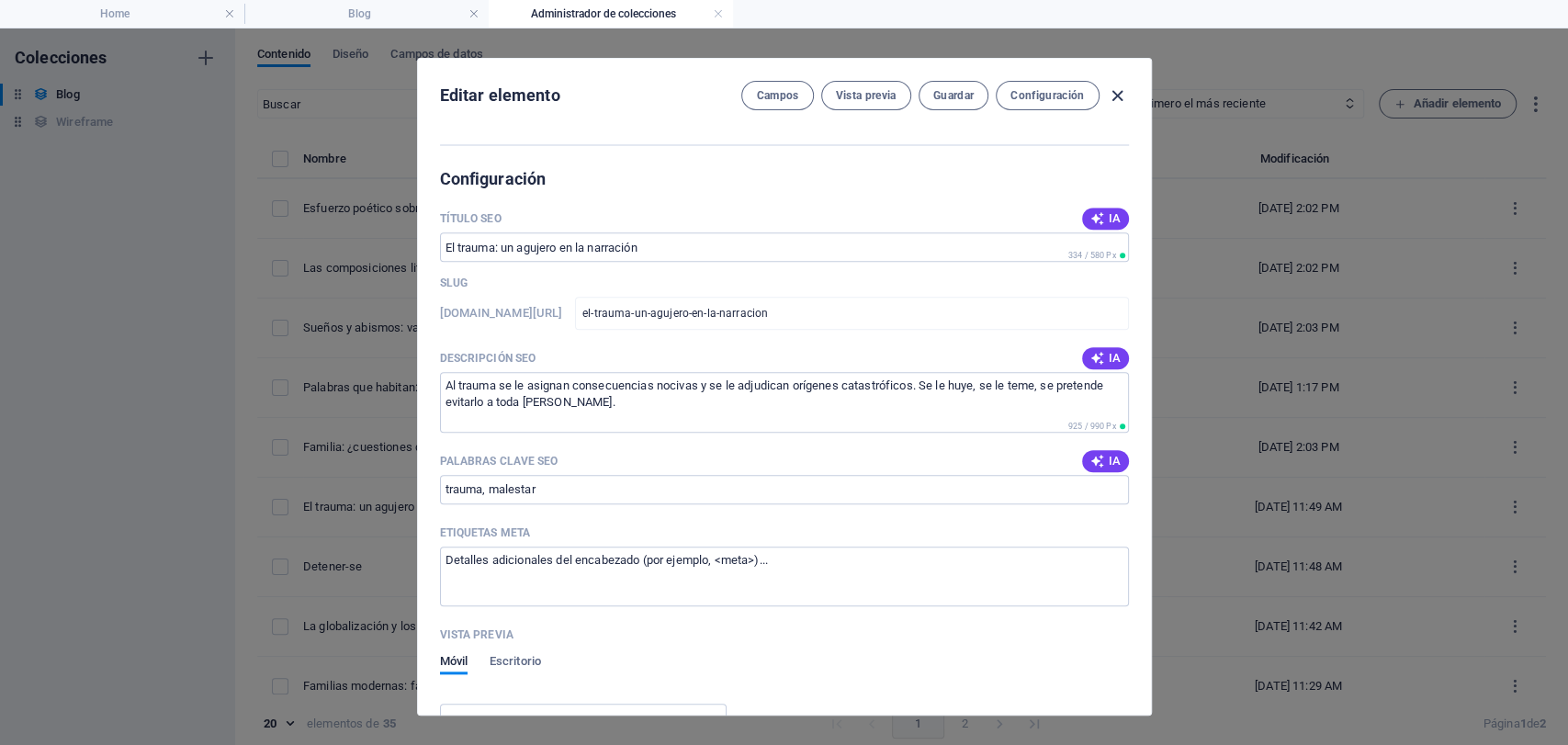
click at [1116, 89] on icon "button" at bounding box center [1116, 96] width 21 height 21
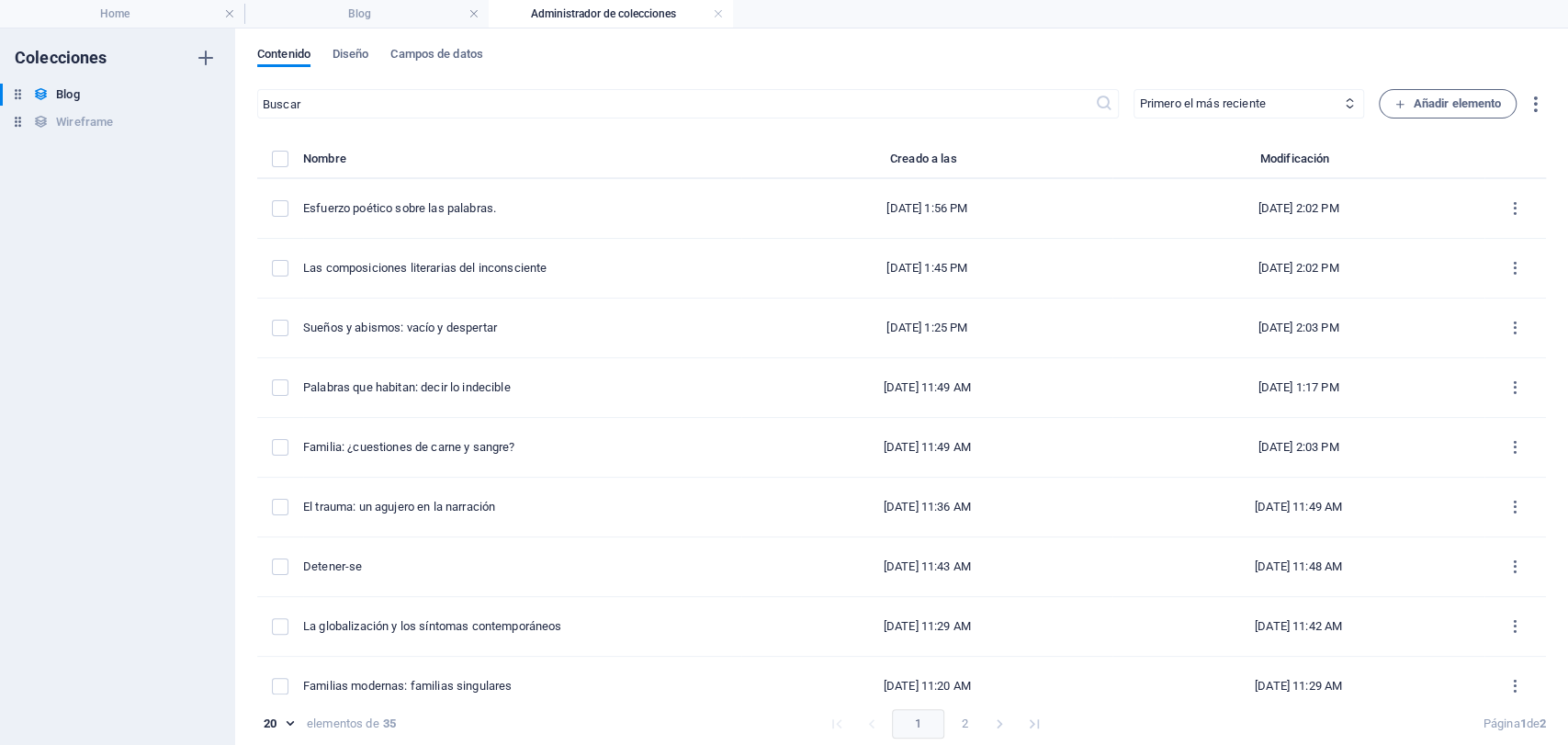
type input "[DATE]"
type input "el-trauma-un-agujero-en-la-narracion"
click at [514, 318] on h6 "Duplicar" at bounding box center [487, 315] width 62 height 22
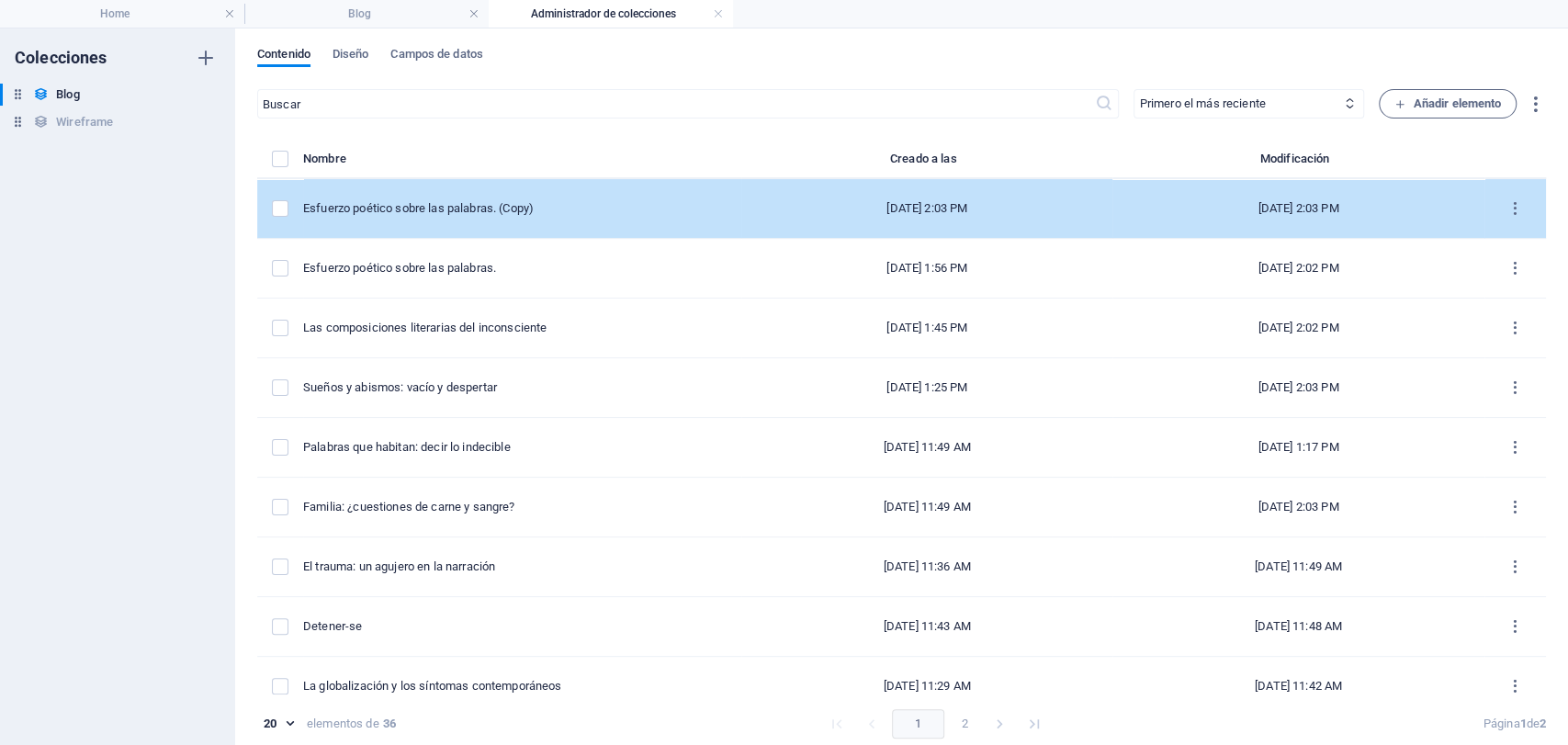
click at [508, 217] on td "Esfuerzo poético sobre las palabras. (Copy)" at bounding box center [522, 209] width 438 height 60
select select "Arte y Cultura"
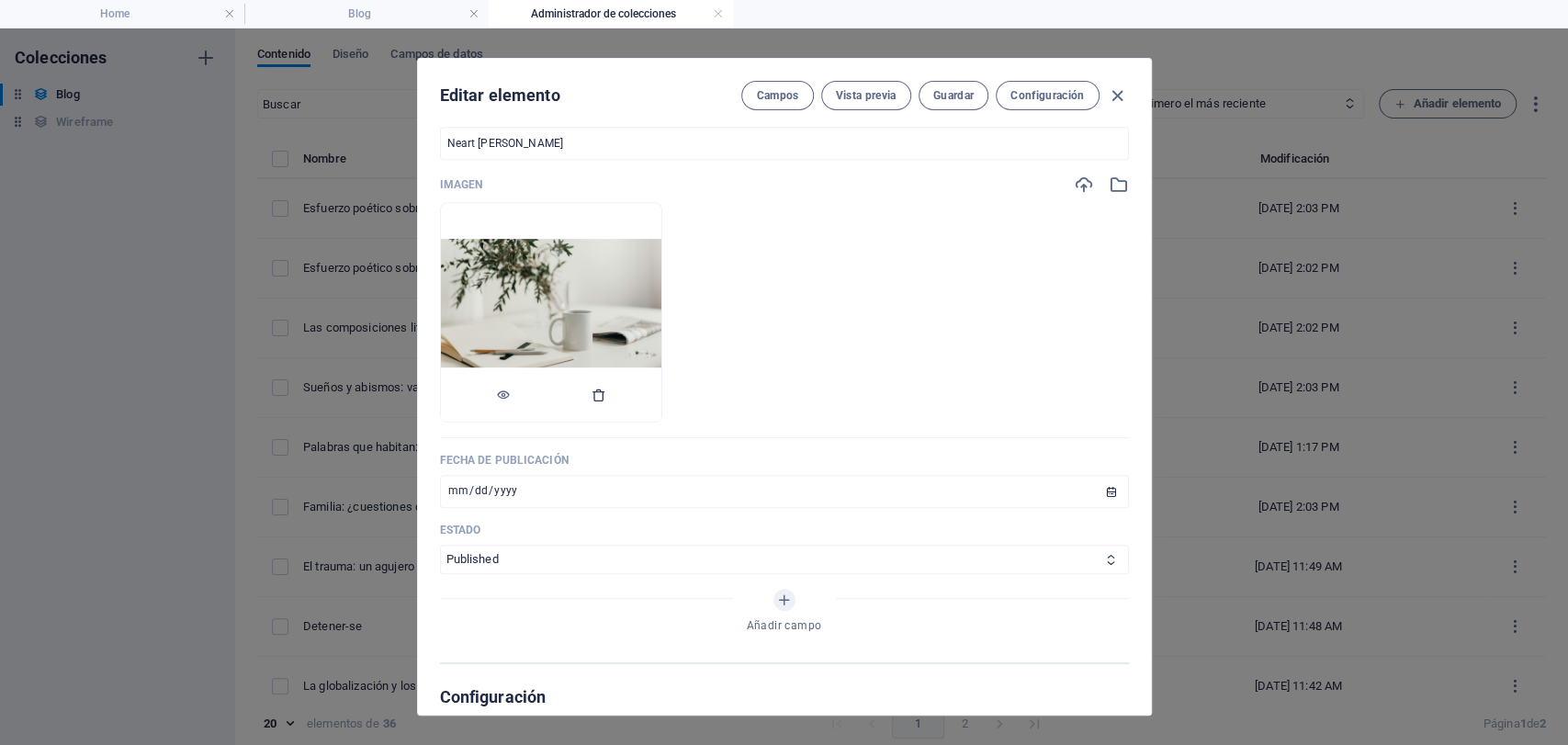
scroll to position [612, 0]
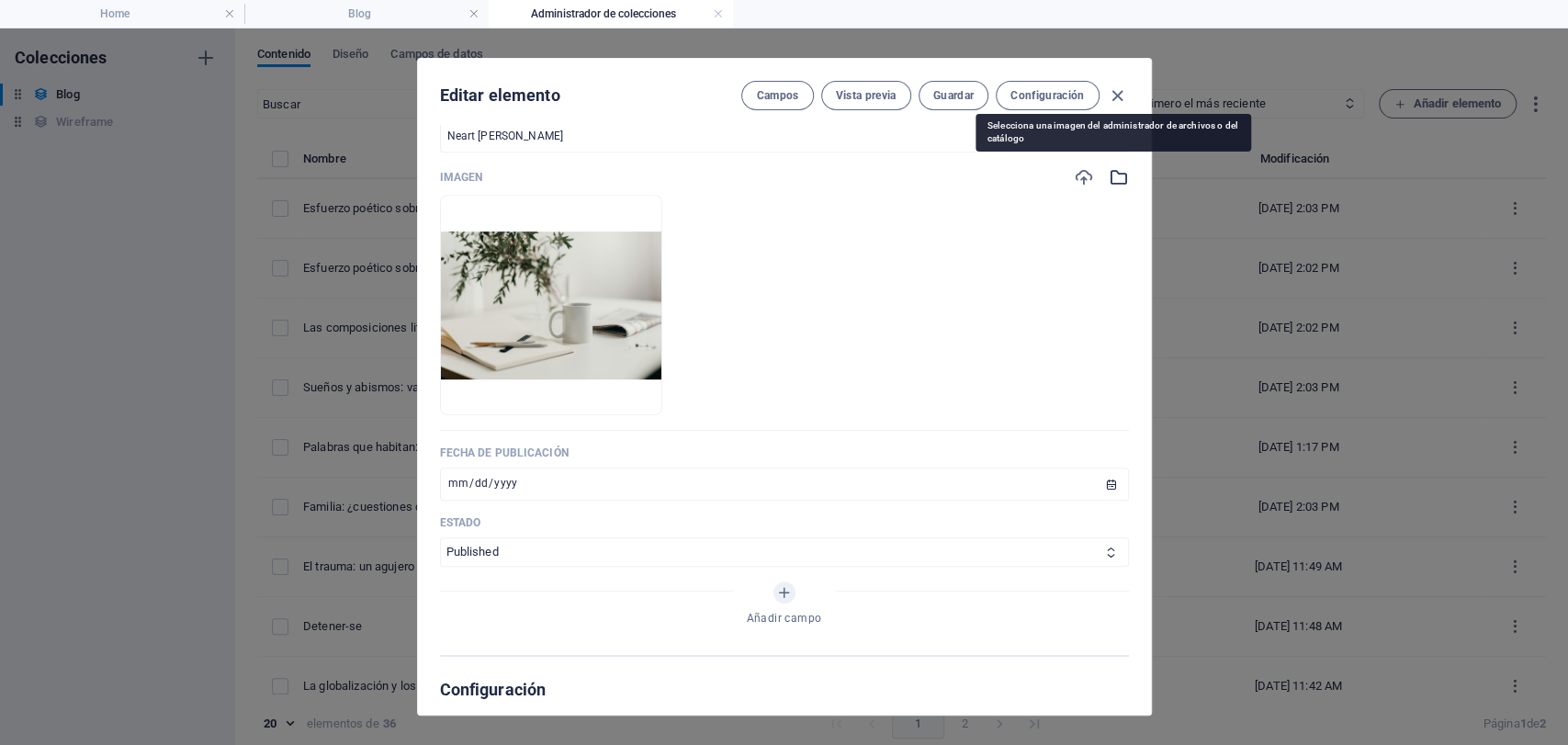
click at [1117, 181] on icon "button" at bounding box center [1118, 178] width 20 height 20
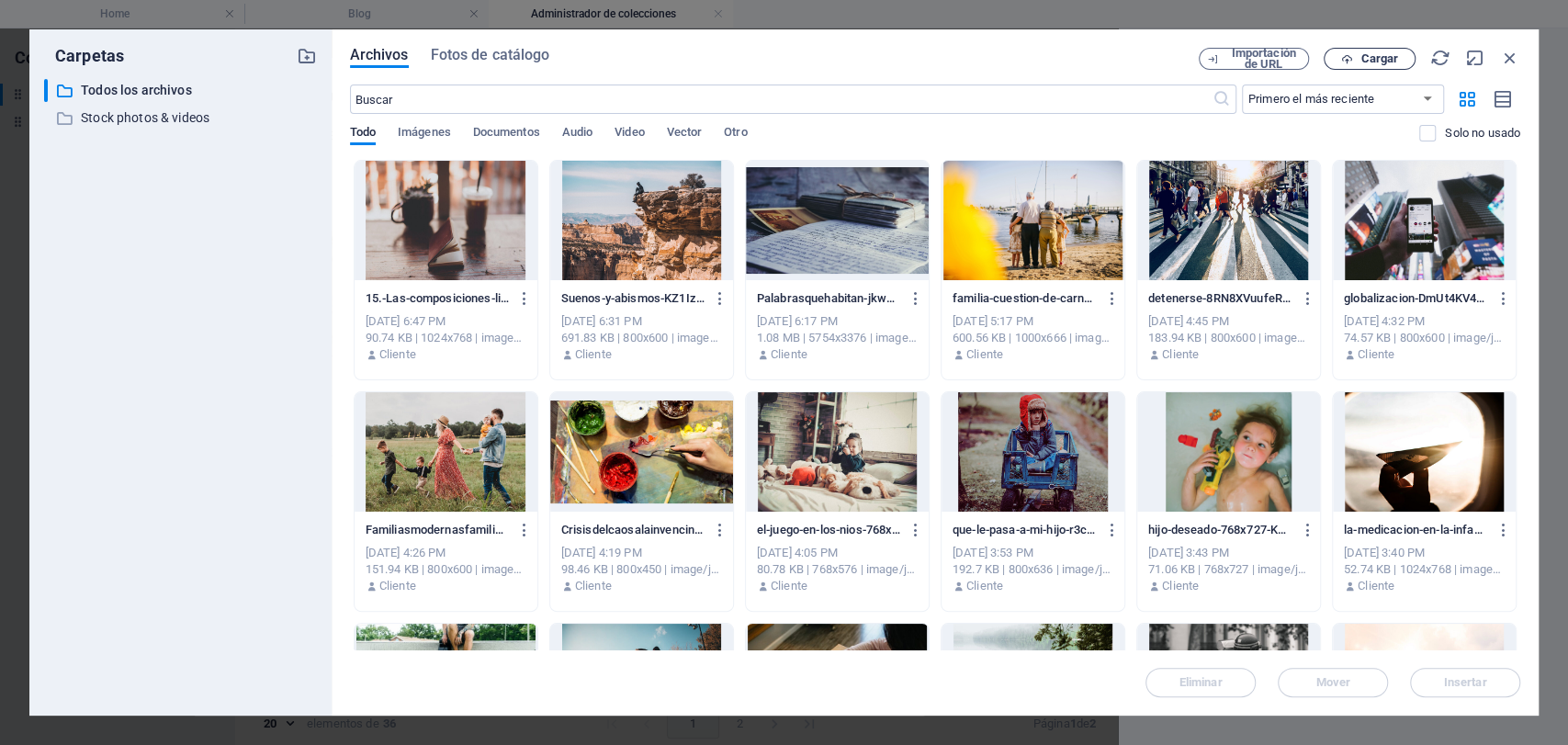
click at [1361, 60] on span "Cargar" at bounding box center [1380, 58] width 37 height 11
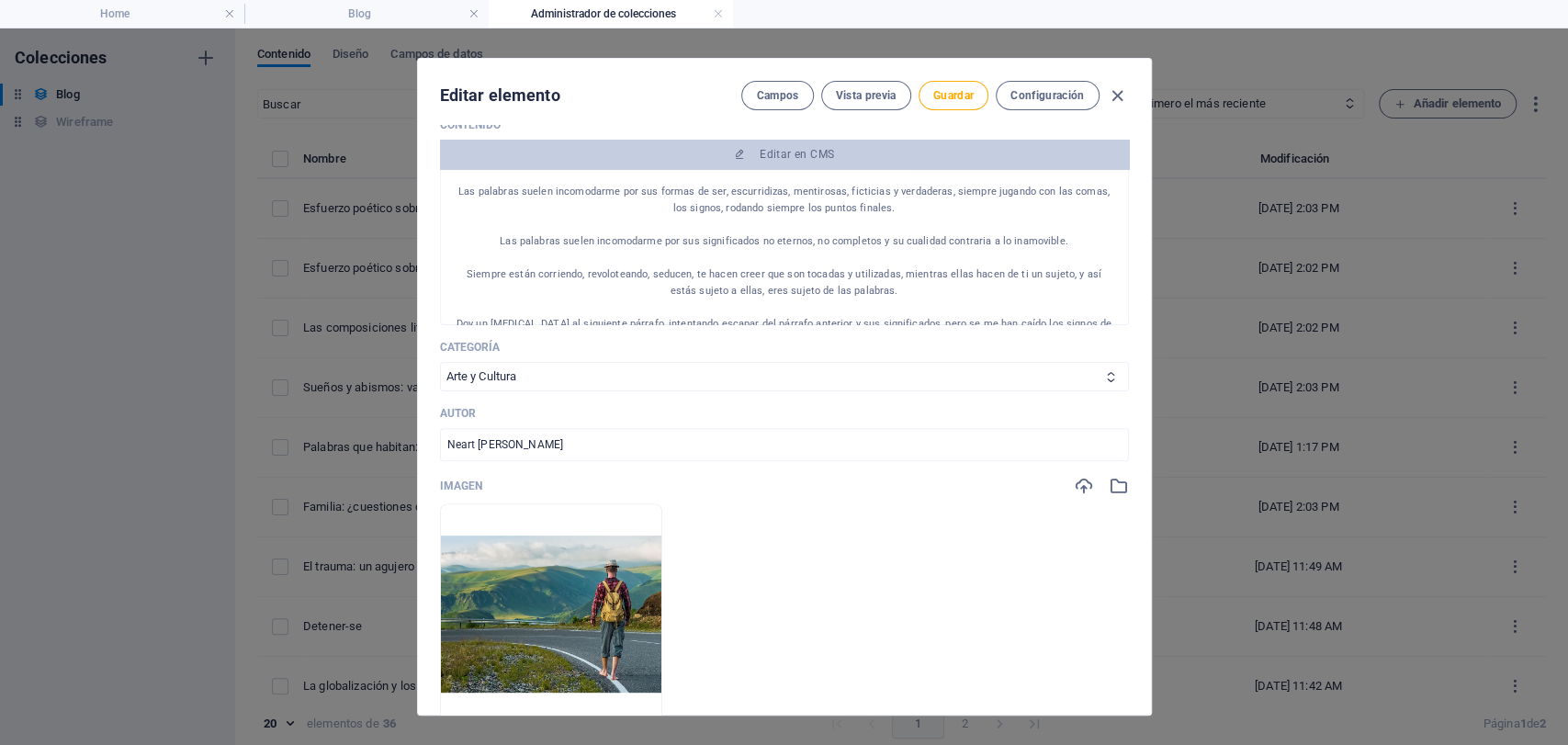
scroll to position [0, 0]
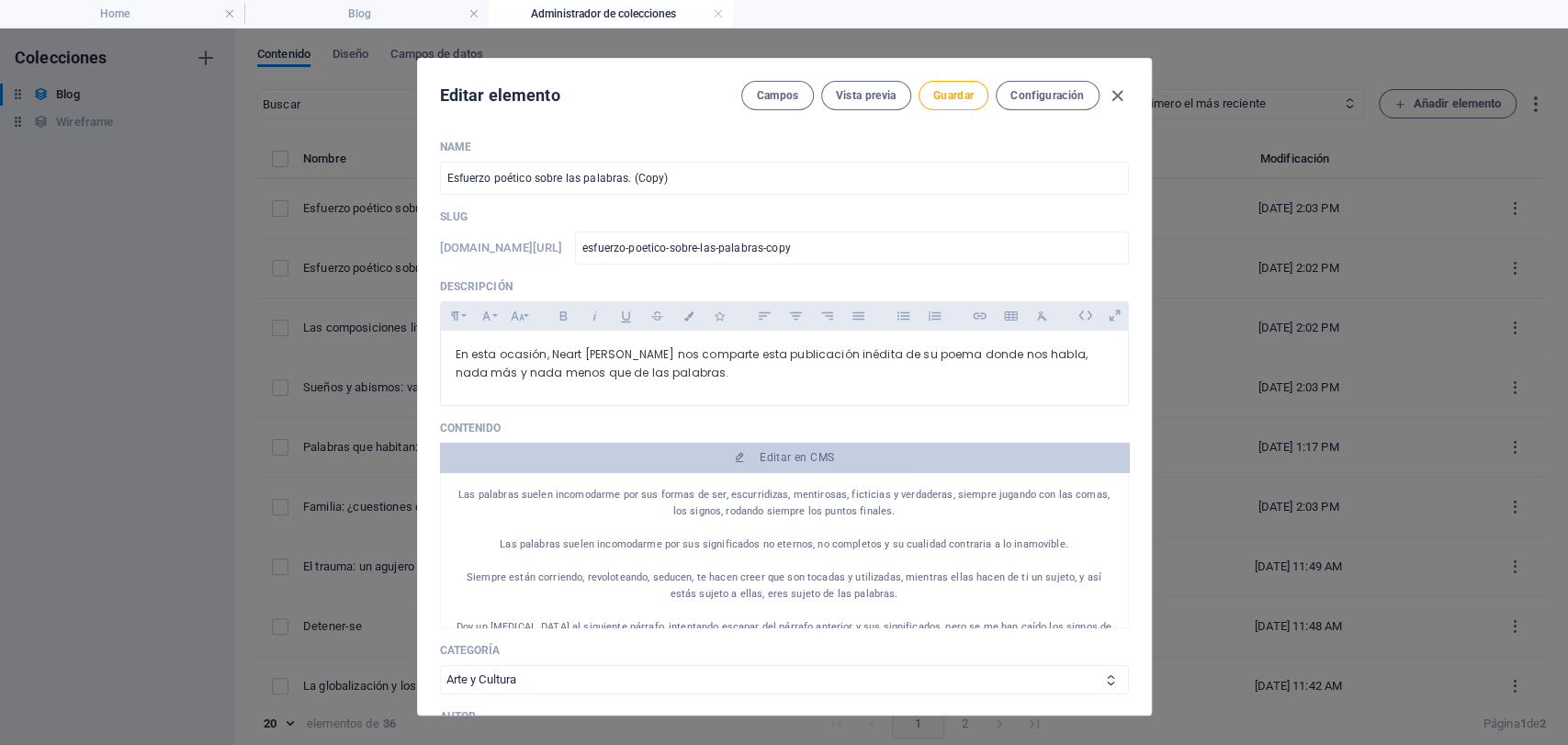
drag, startPoint x: 693, startPoint y: 178, endPoint x: 103, endPoint y: 42, distance: 605.5
click at [205, 60] on div "Editar elemento Campos Vista previa Guardar Configuración Name Esfuerzo poético…" at bounding box center [784, 387] width 1568 height 717
paste input "Migraciones y análisis: entre caídas y pérdidas"
type input "Migraciones y análisis: entre caídas y pérdidas"
type input "migraciones-y-analisis-entre-caidas-y-perdidas"
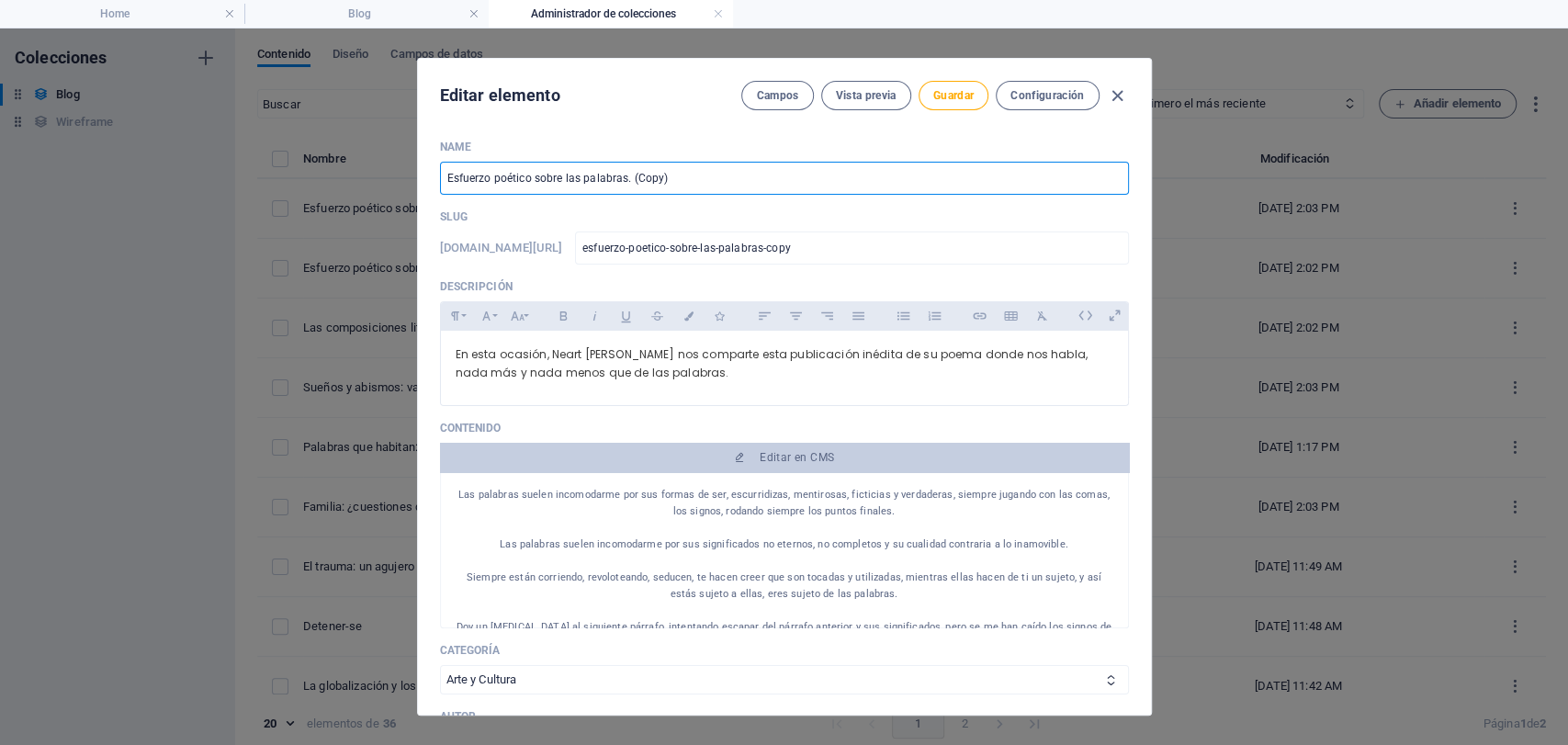
type input "migraciones-y-analisis-entre-caidas-y-perdidas"
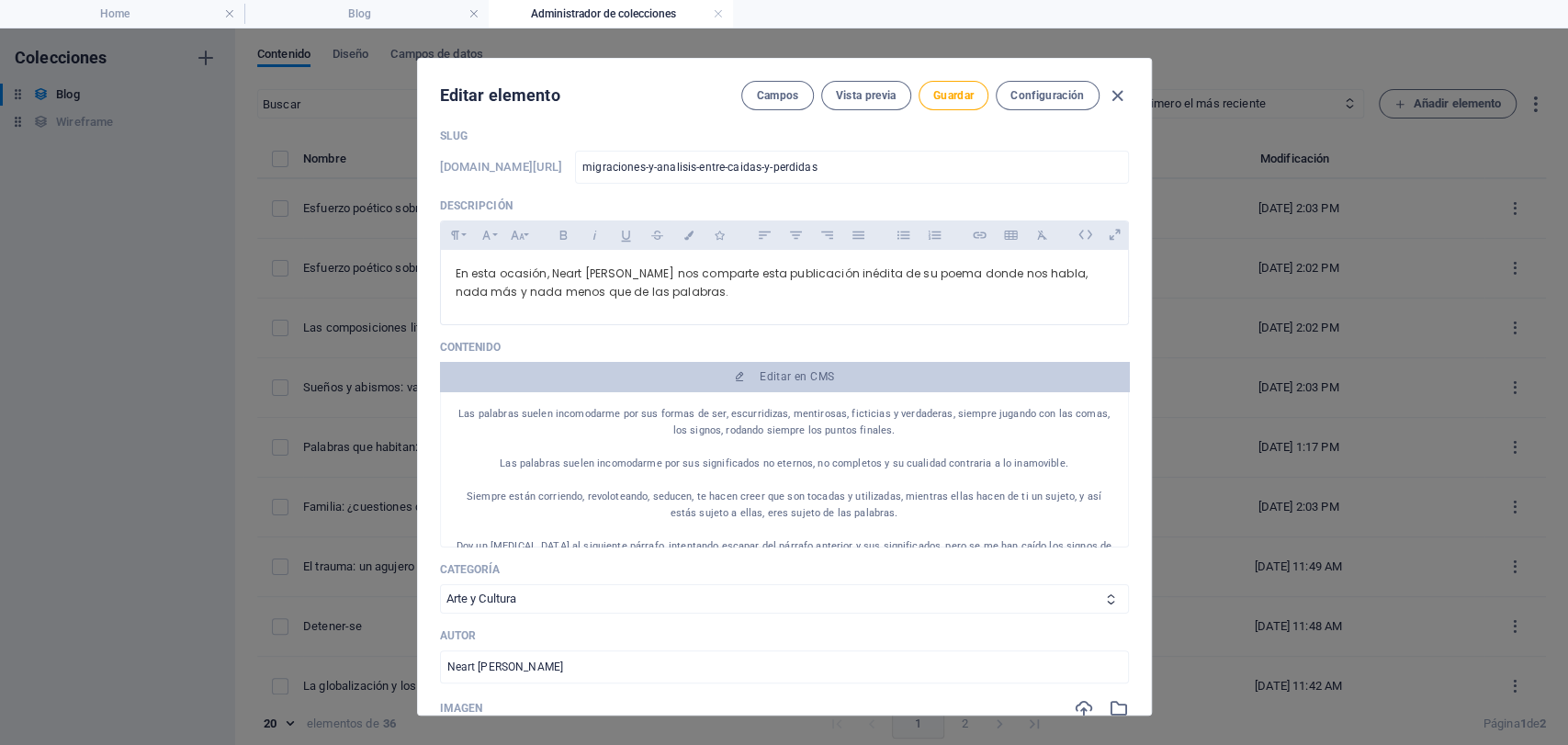
scroll to position [409, 0]
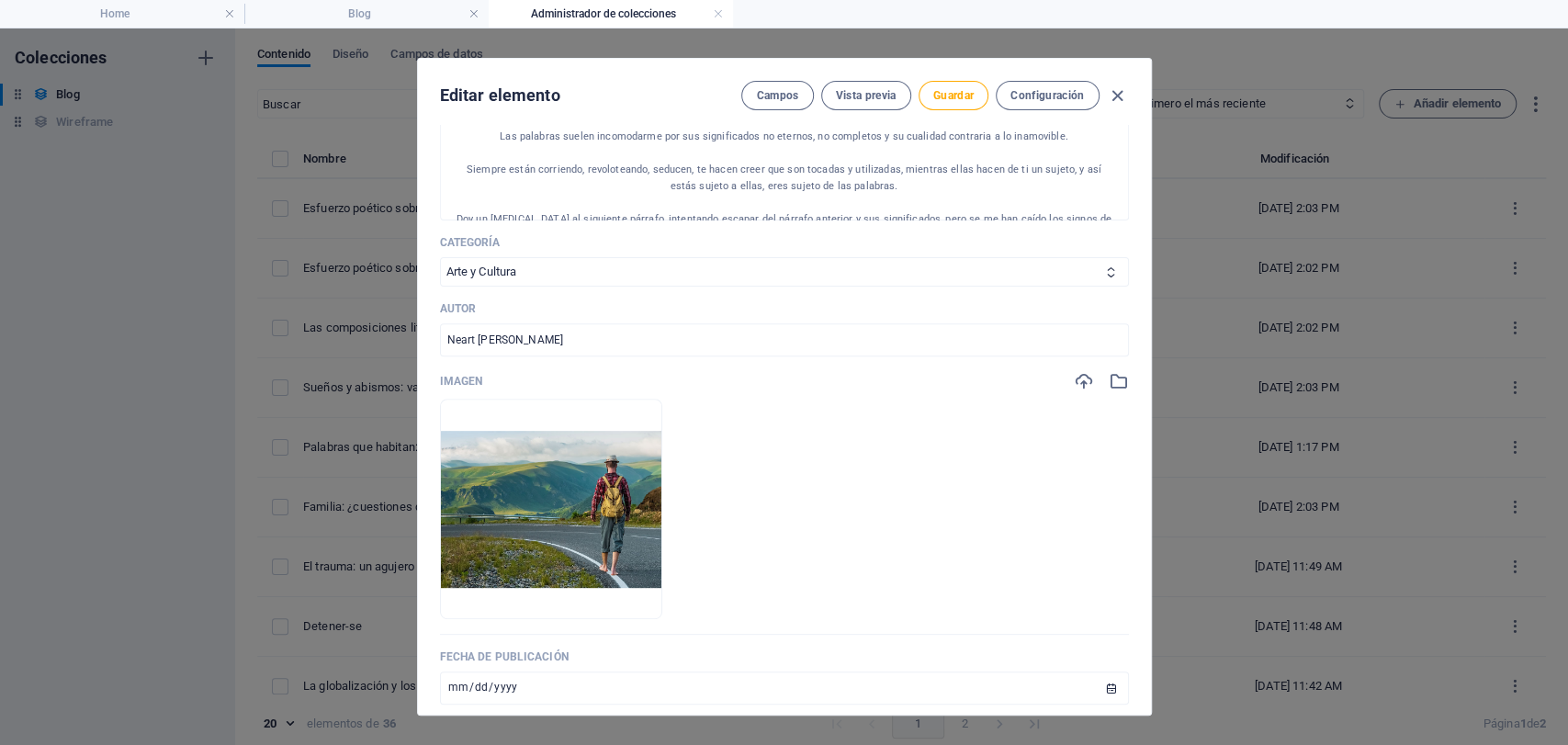
type input "Migraciones y análisis: entre caídas y pérdidas"
click at [1117, 367] on div "Name Migraciones y análisis: entre caídas y pérdidas ​ Slug [DOMAIN_NAME][URL] …" at bounding box center [784, 295] width 689 height 1128
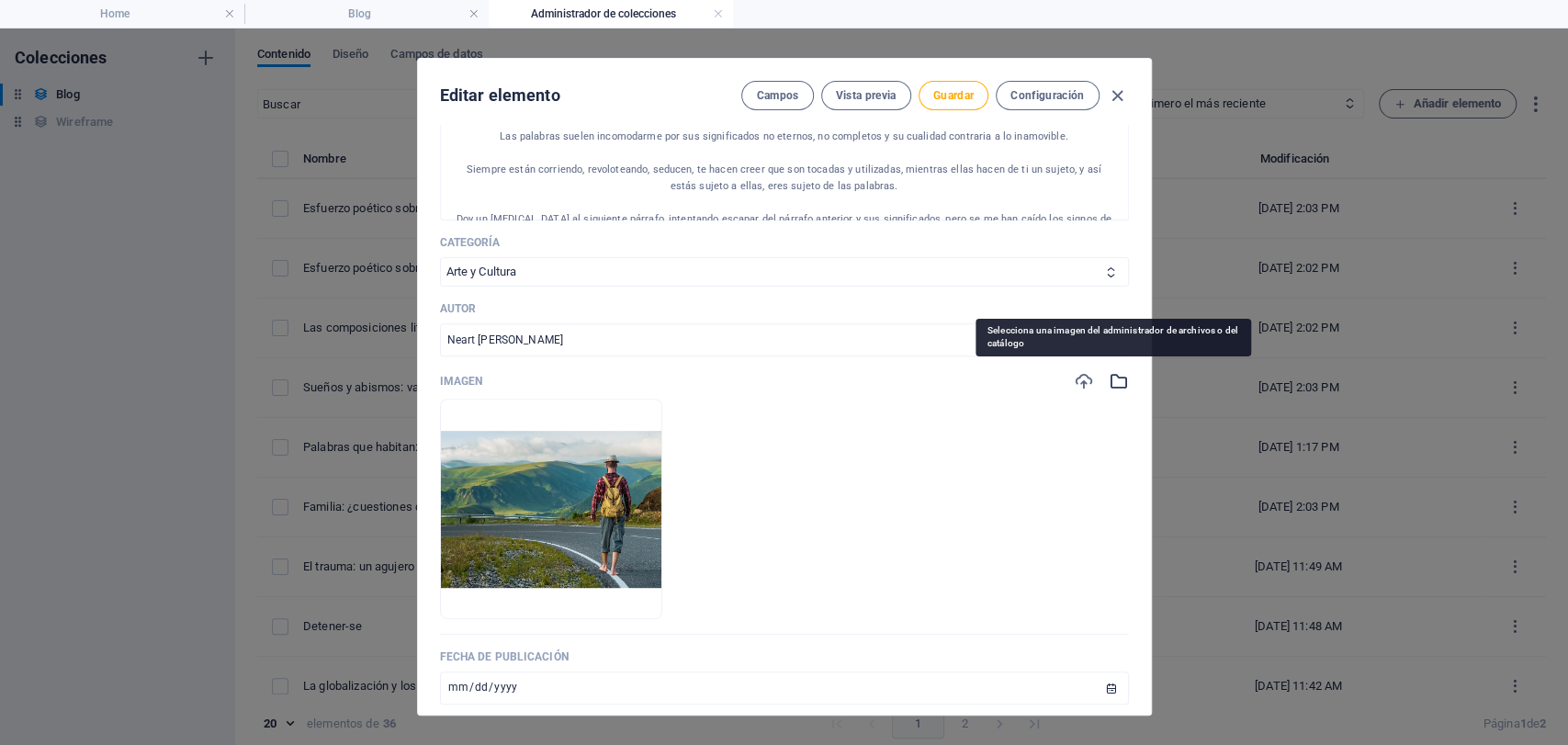
click at [1110, 378] on icon "button" at bounding box center [1118, 381] width 20 height 20
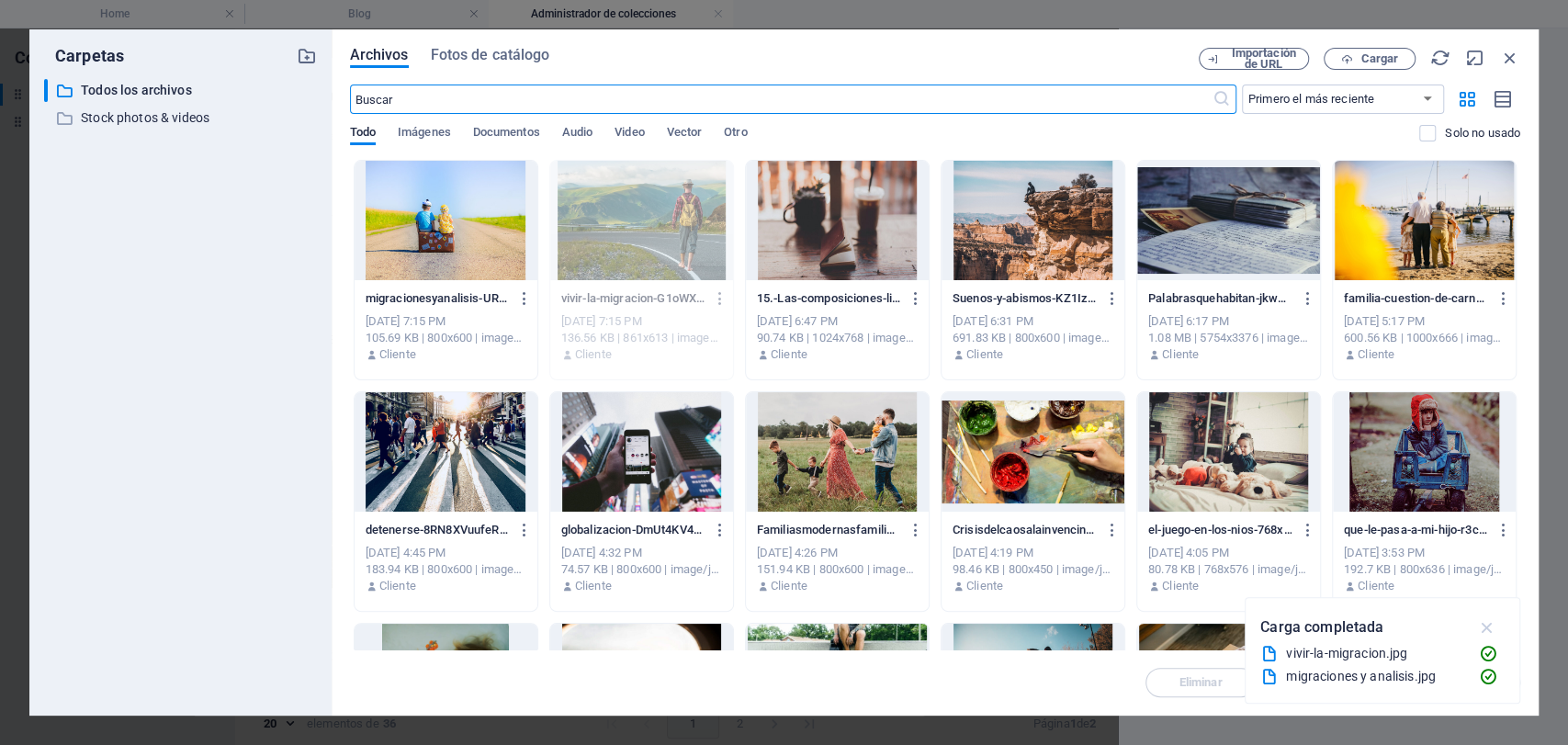
click at [1484, 631] on icon "button" at bounding box center [1486, 628] width 21 height 20
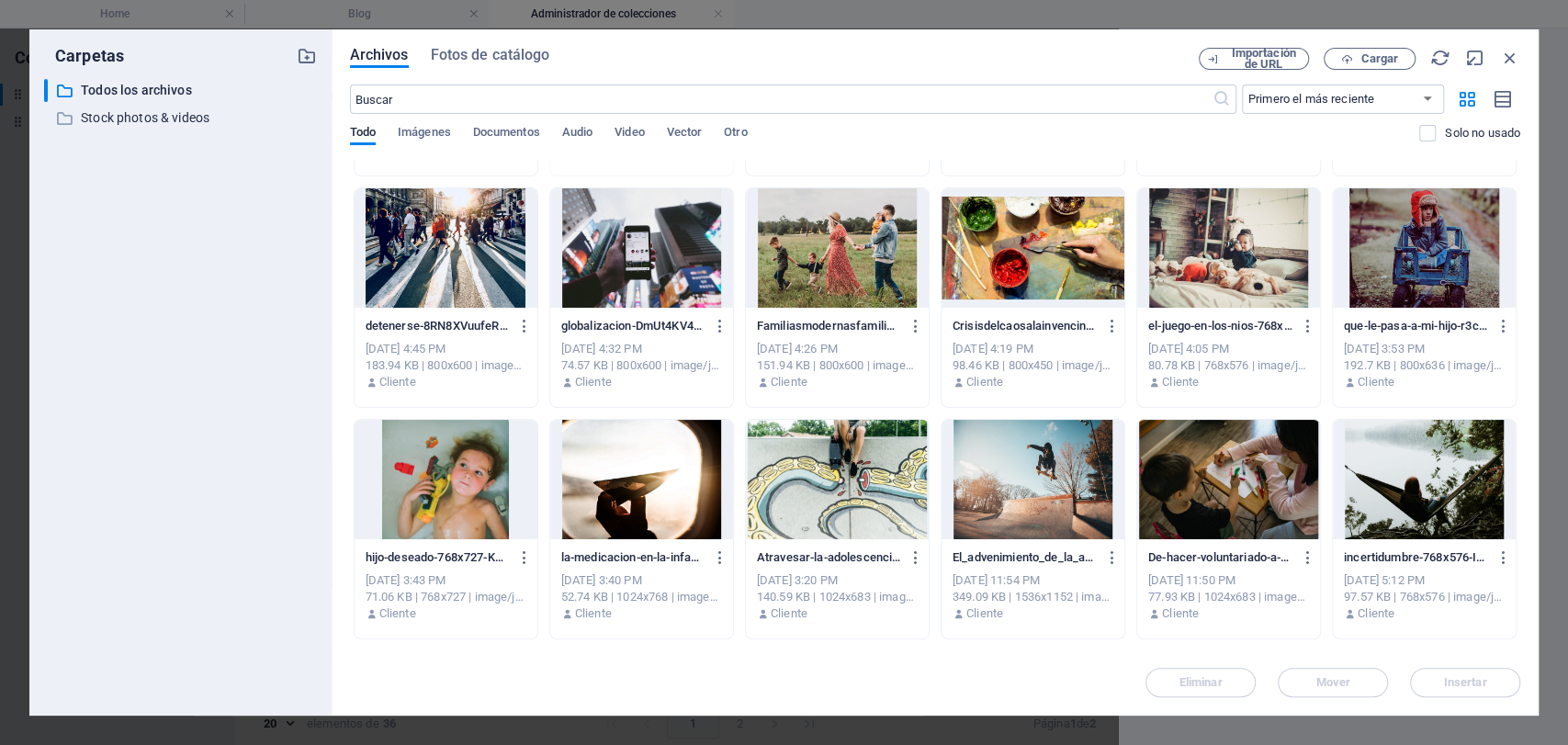
scroll to position [0, 0]
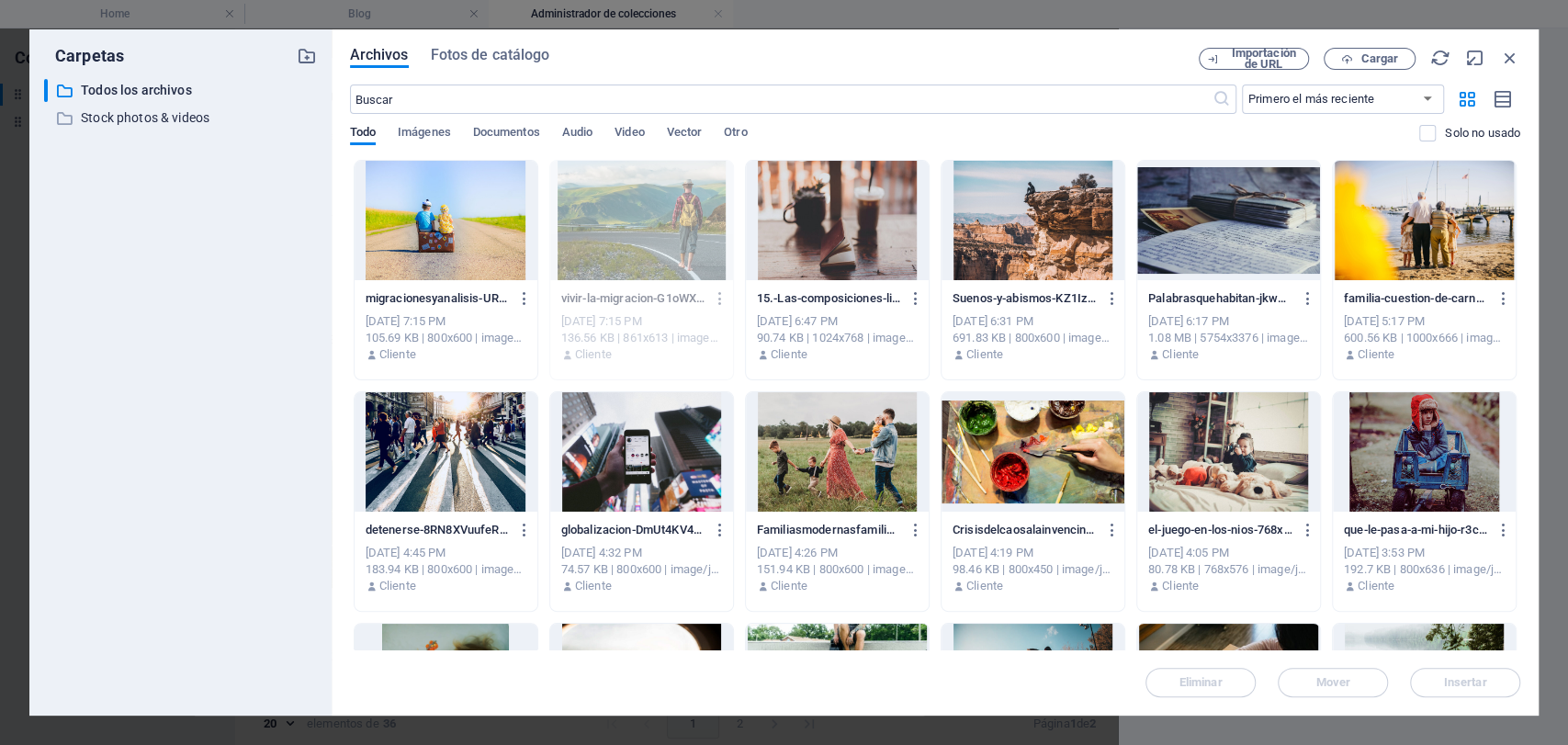
click at [369, 241] on div at bounding box center [446, 220] width 182 height 119
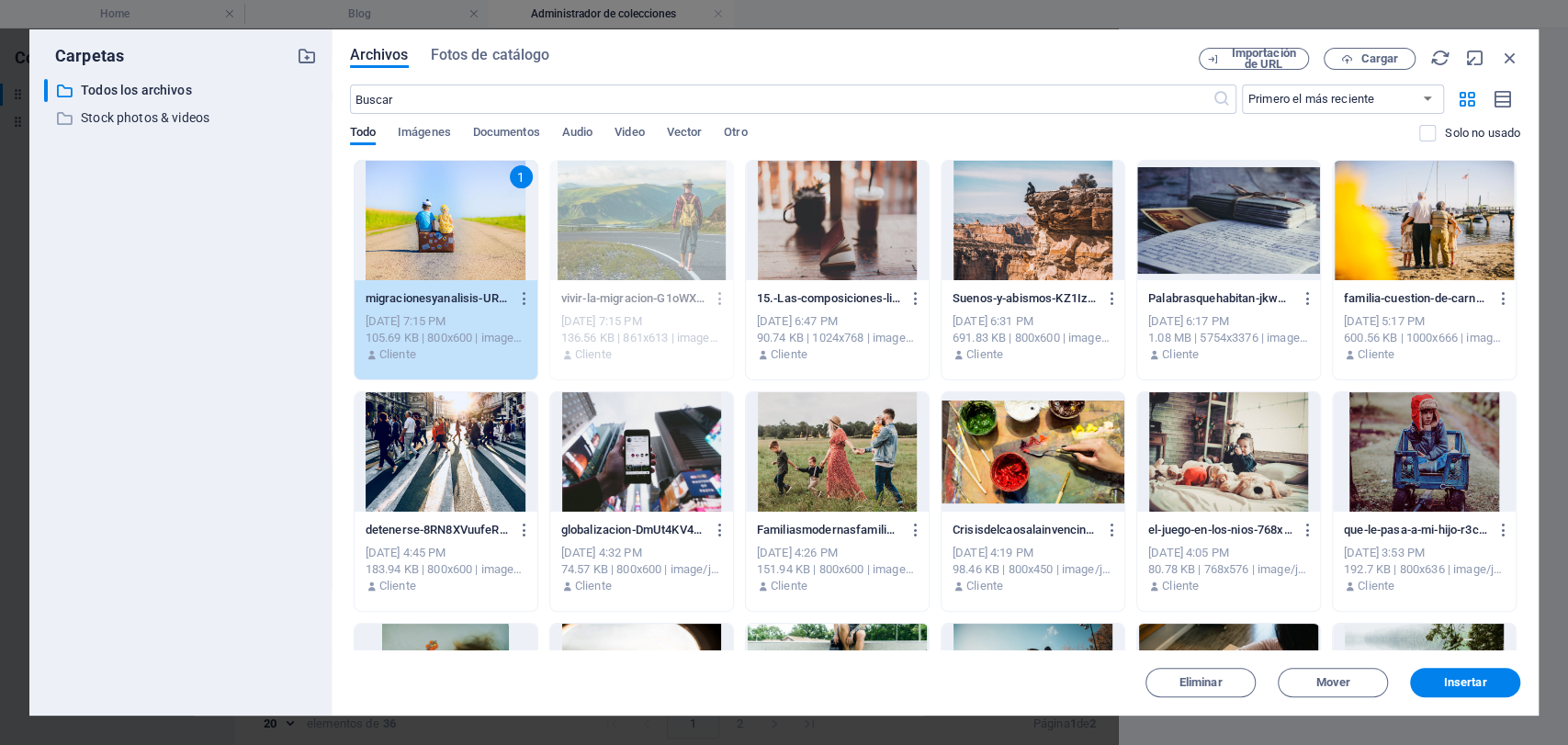
click at [1475, 686] on button "Insertar" at bounding box center [1465, 683] width 110 height 30
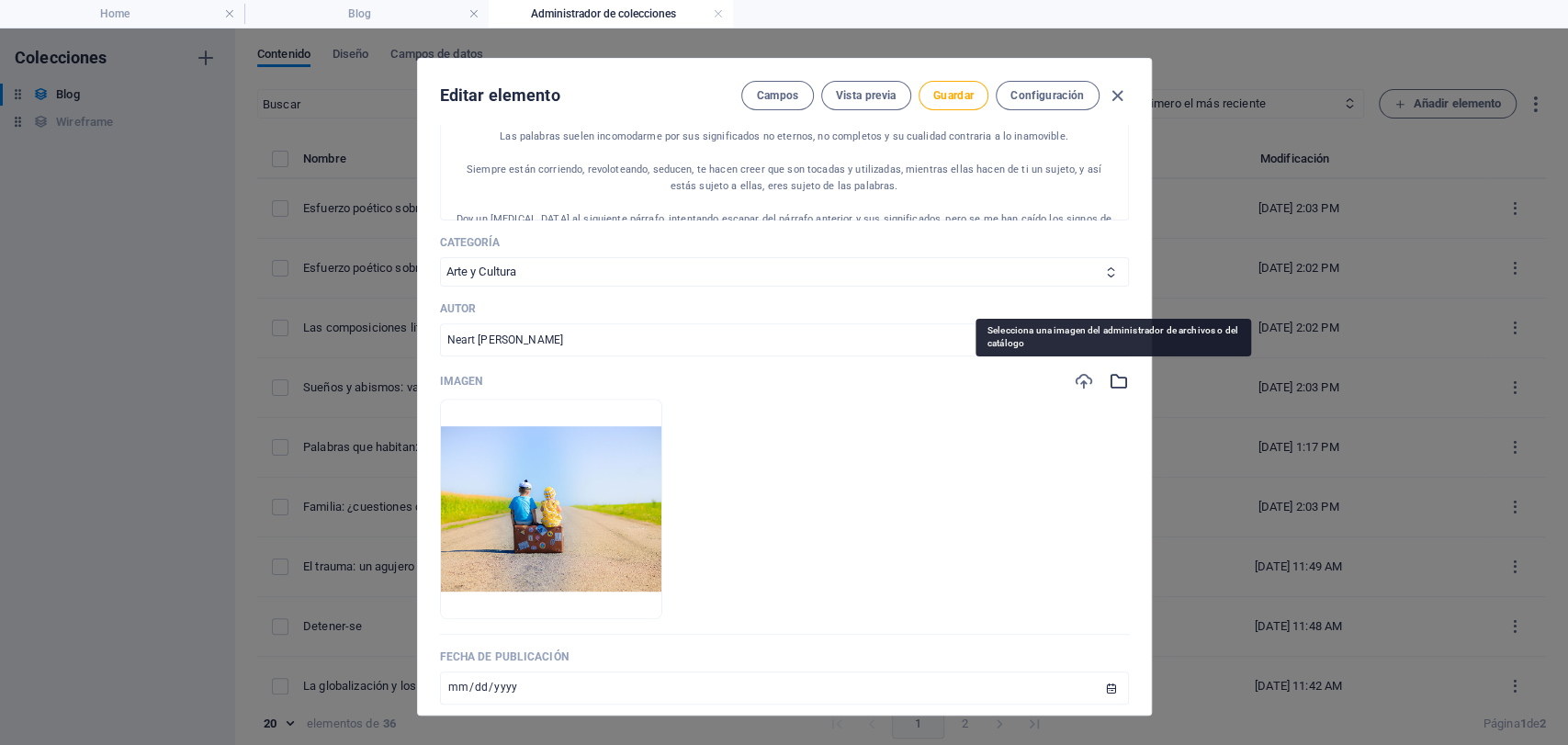
click at [1114, 383] on icon "button" at bounding box center [1118, 381] width 20 height 20
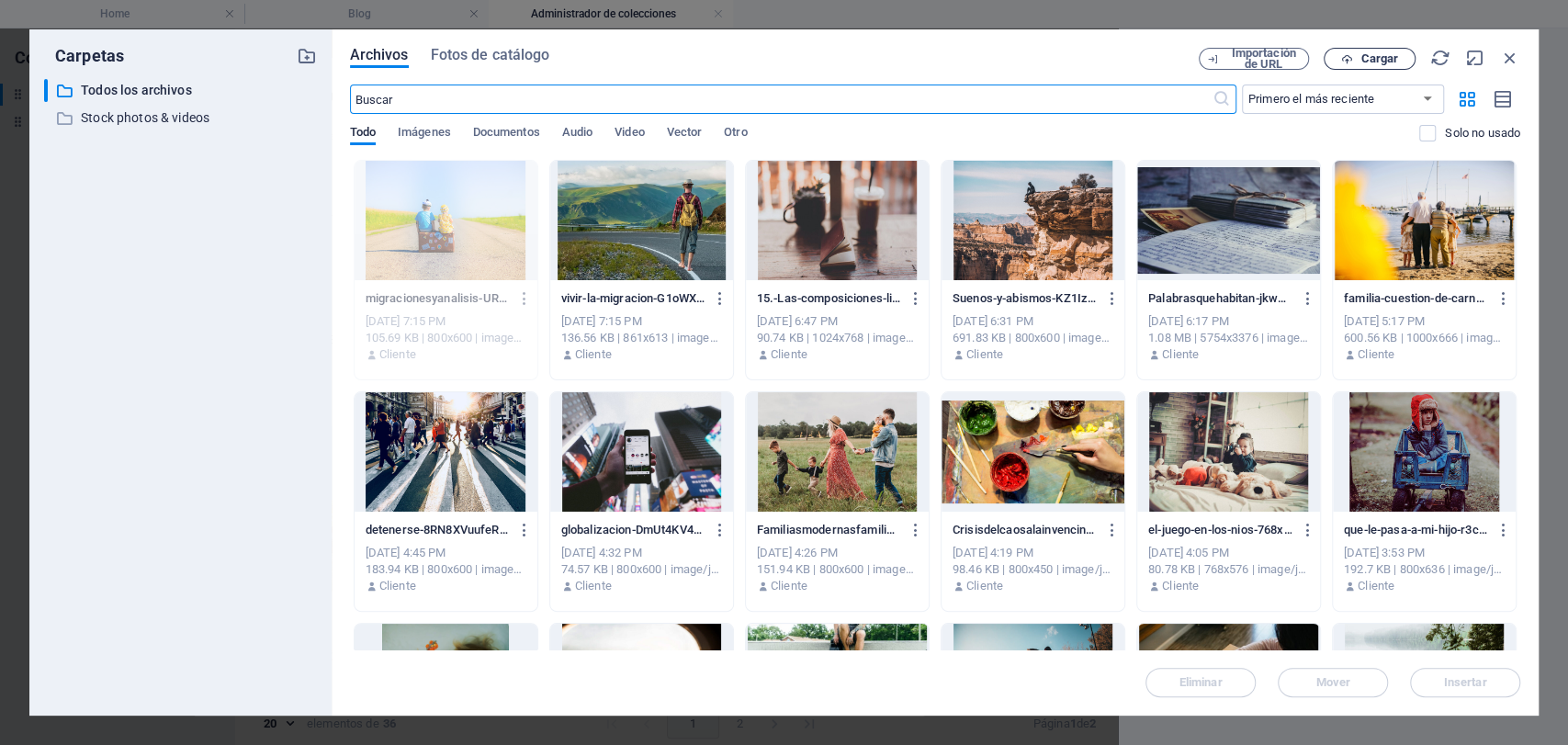
click at [1377, 63] on span "Cargar" at bounding box center [1380, 58] width 37 height 11
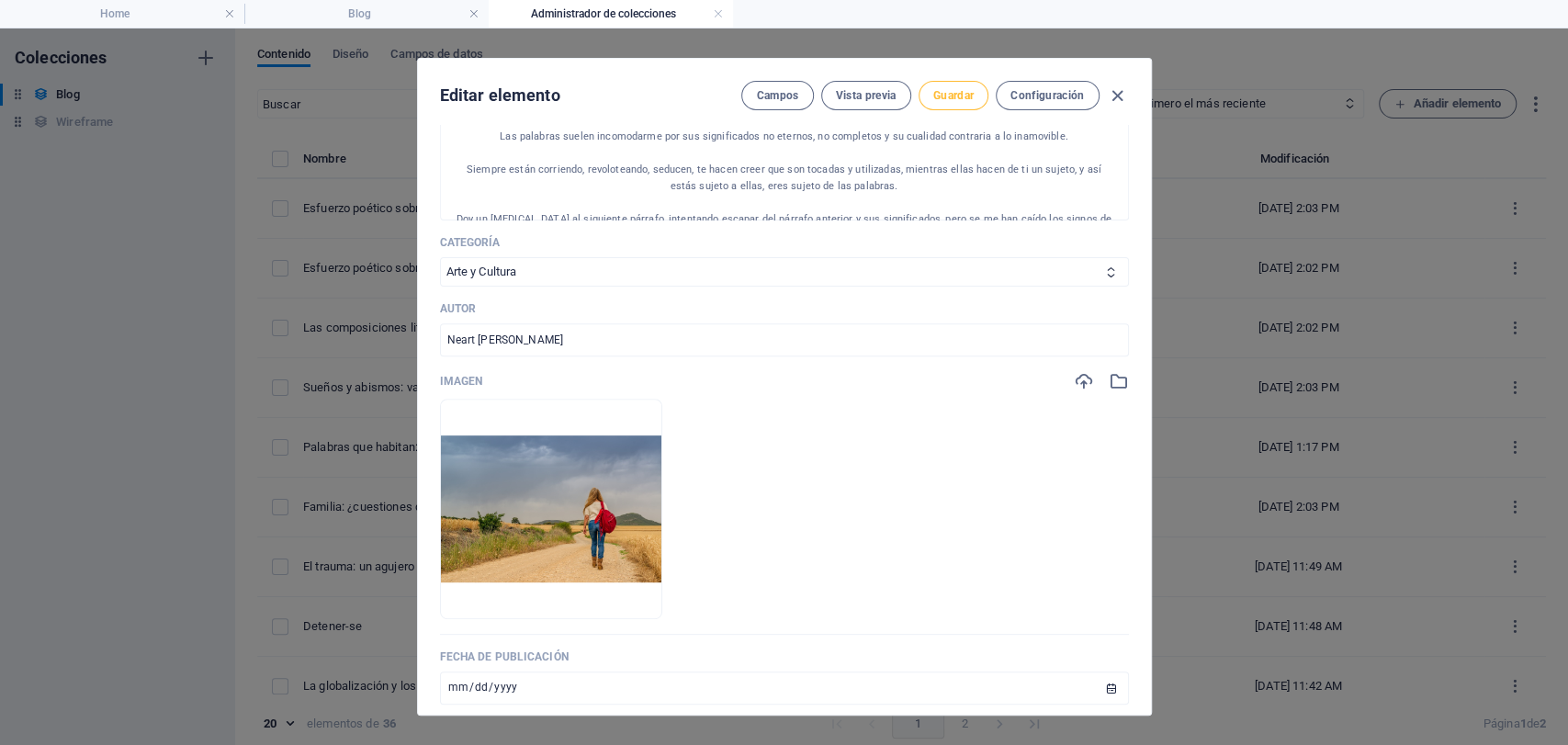
click at [961, 103] on button "Guardar" at bounding box center [954, 96] width 70 height 30
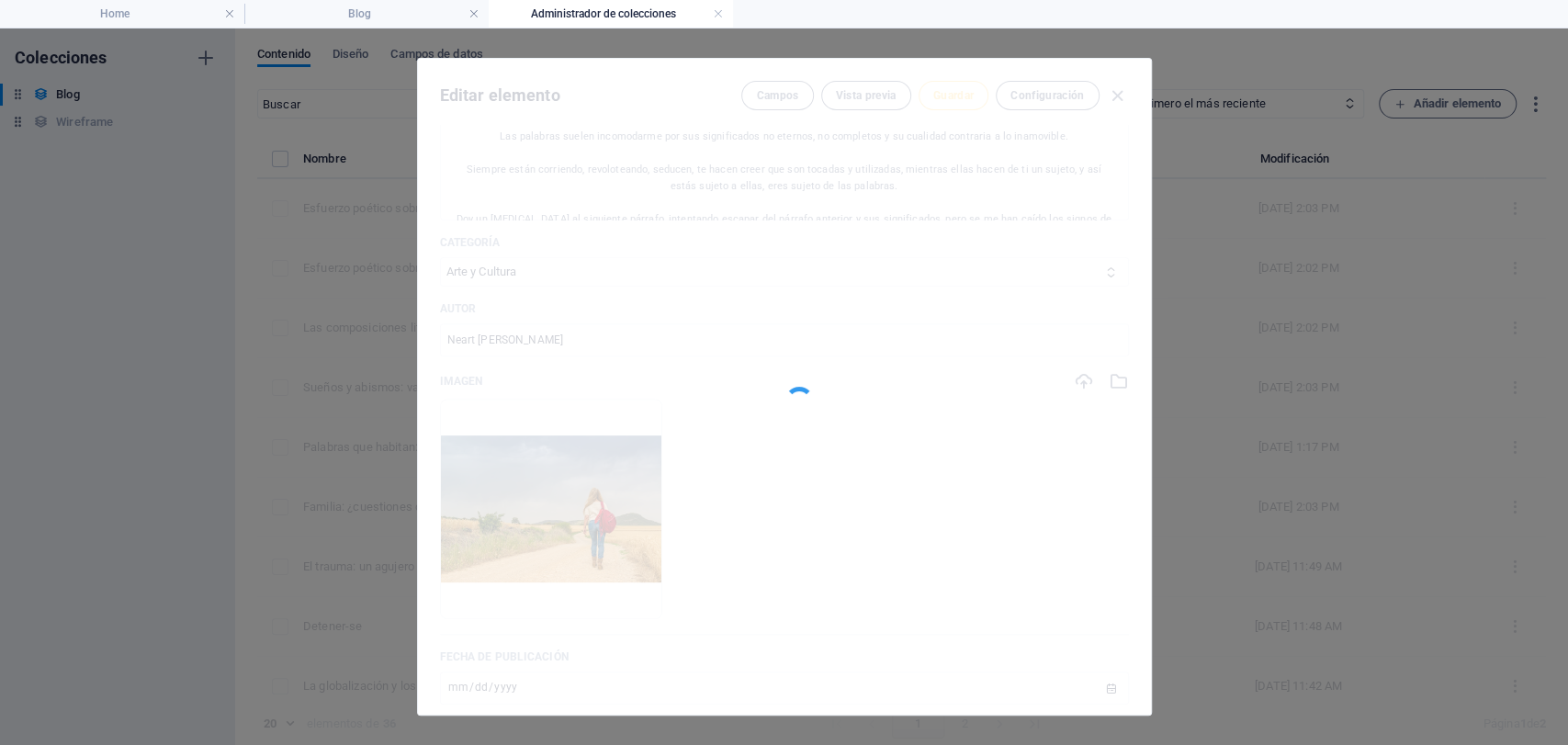
type input "migraciones-y-analisis-entre-caidas-y-perdidas"
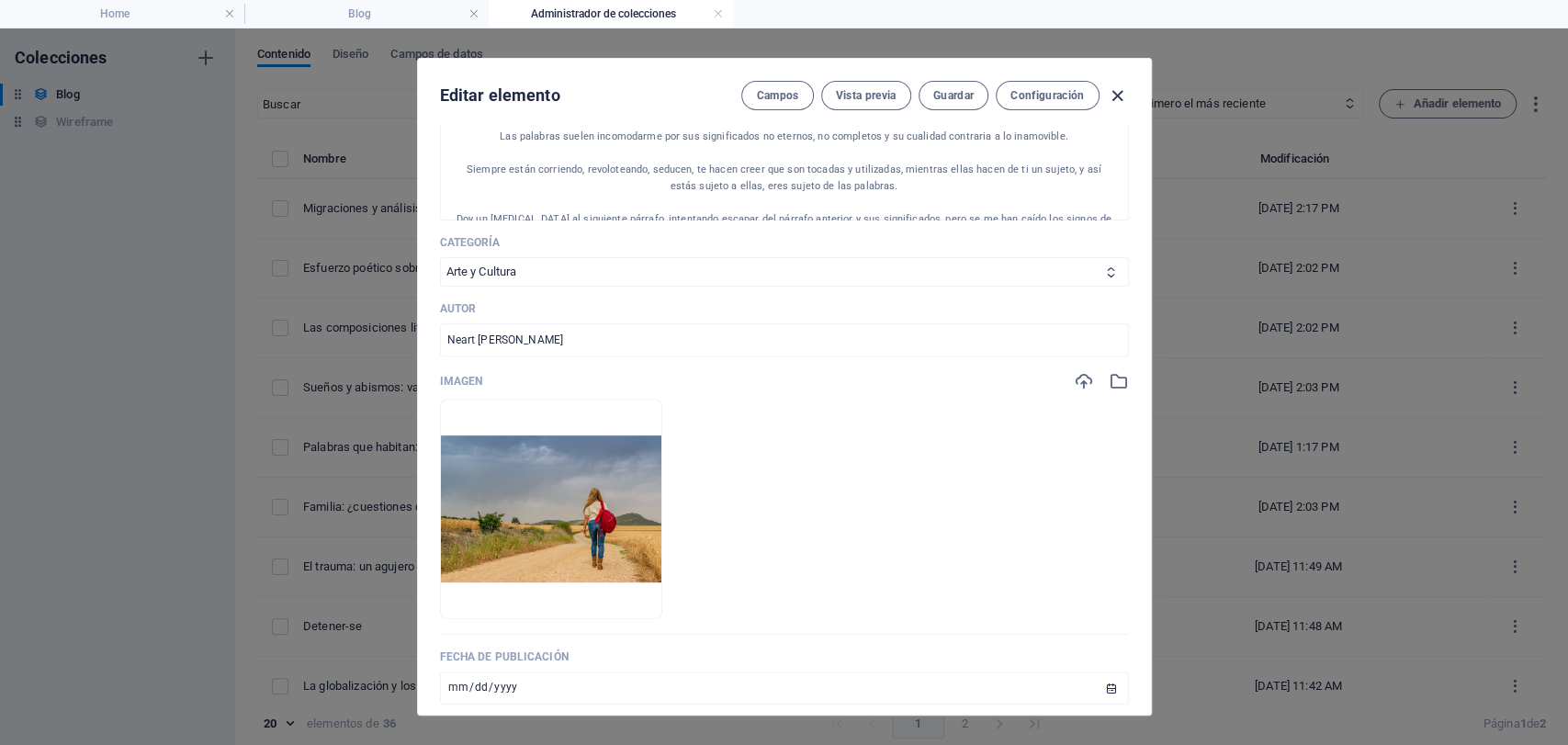
click at [1113, 98] on icon "button" at bounding box center [1116, 96] width 21 height 21
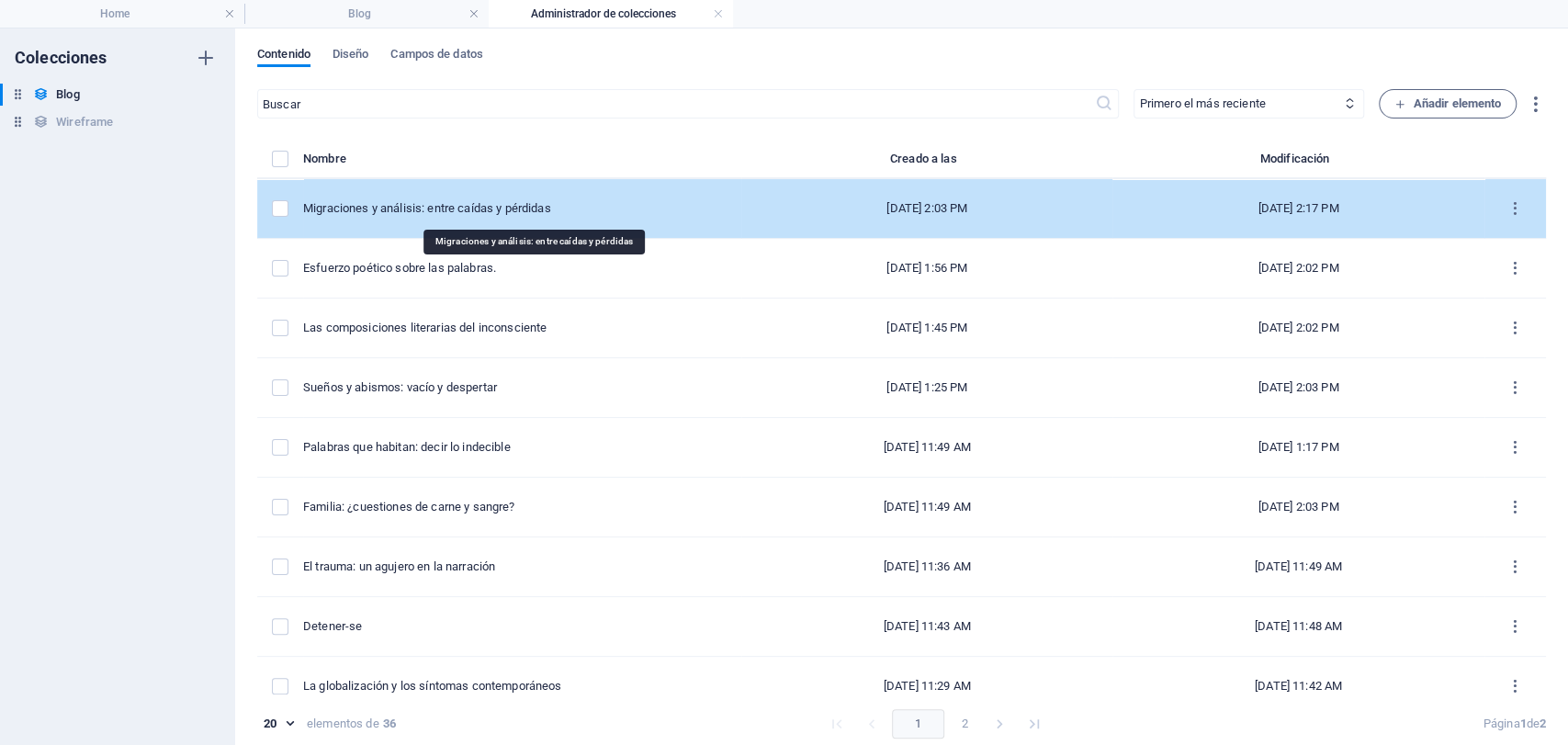
click at [462, 205] on div "Migraciones y análisis: entre caídas y pérdidas" at bounding box center [514, 208] width 423 height 17
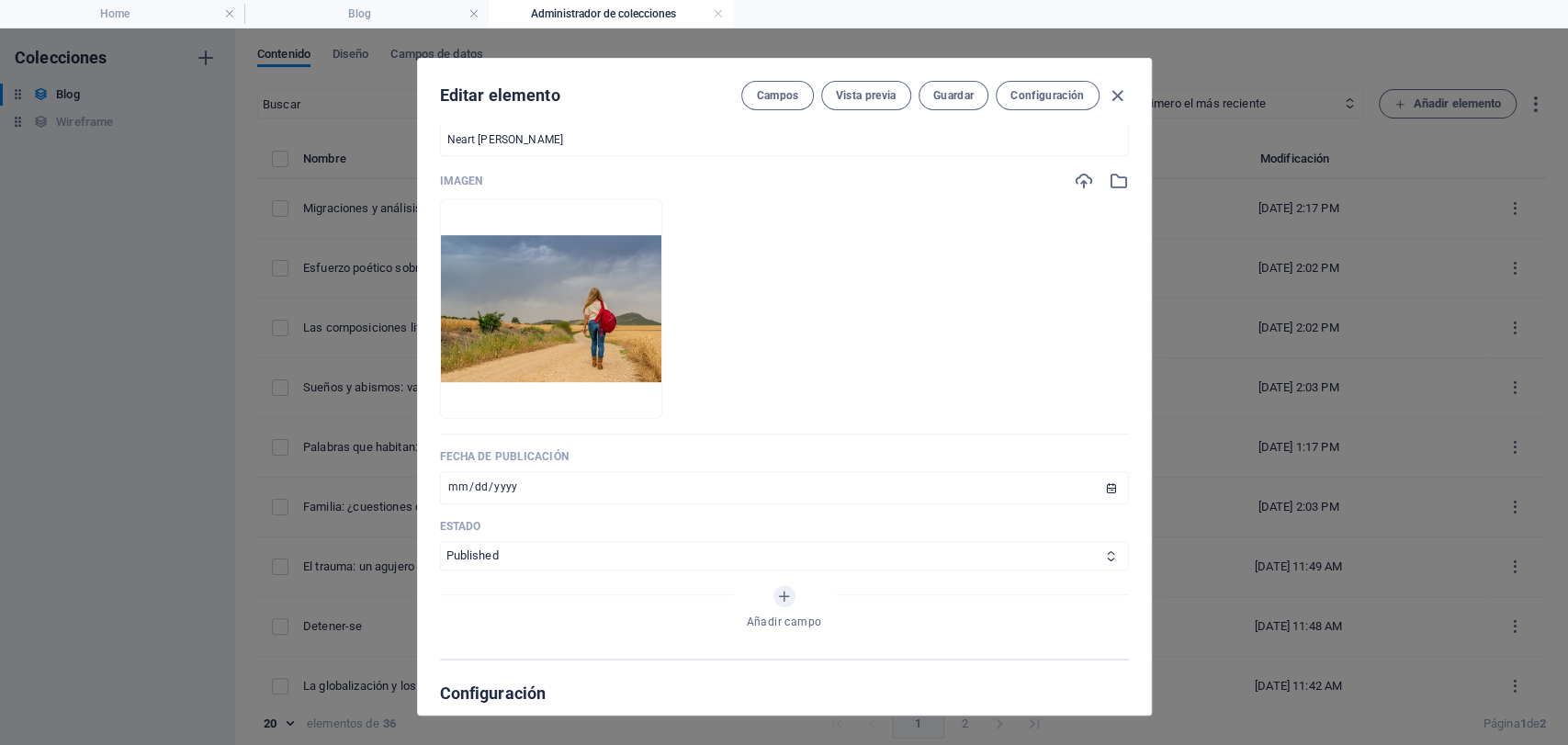
scroll to position [612, 0]
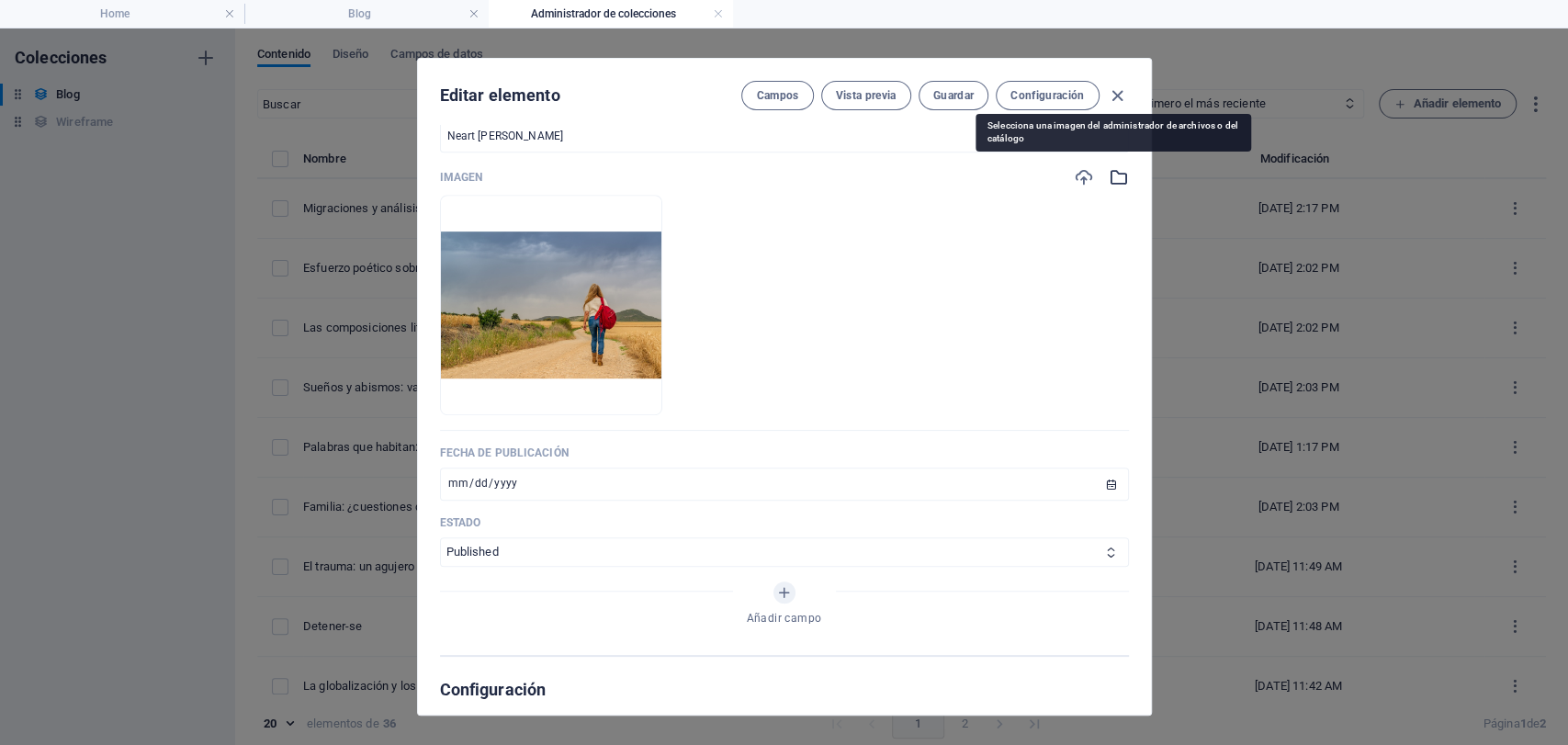
click at [1108, 174] on icon "button" at bounding box center [1118, 178] width 20 height 20
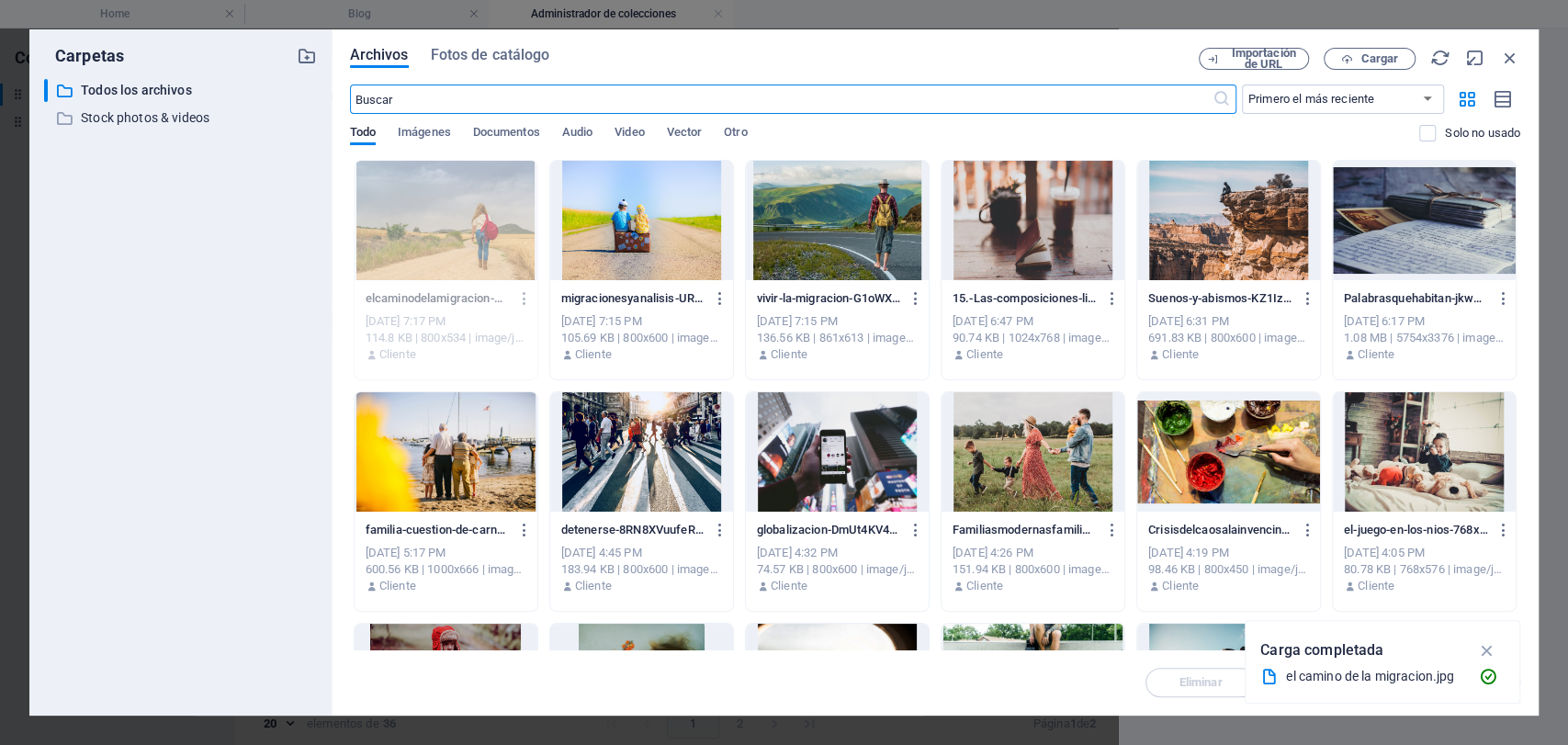
click at [824, 221] on div at bounding box center [836, 220] width 182 height 119
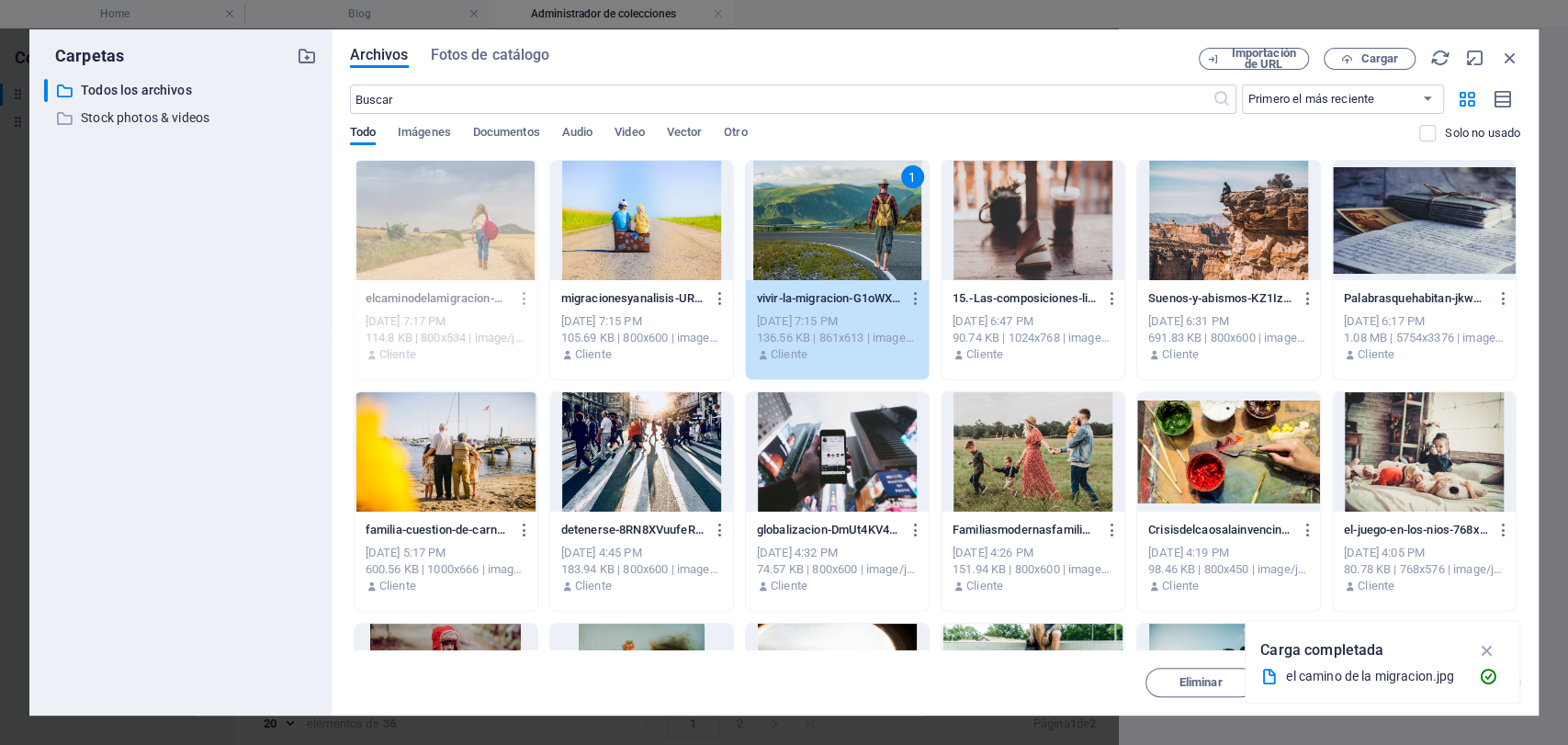
click at [610, 216] on div at bounding box center [641, 220] width 182 height 119
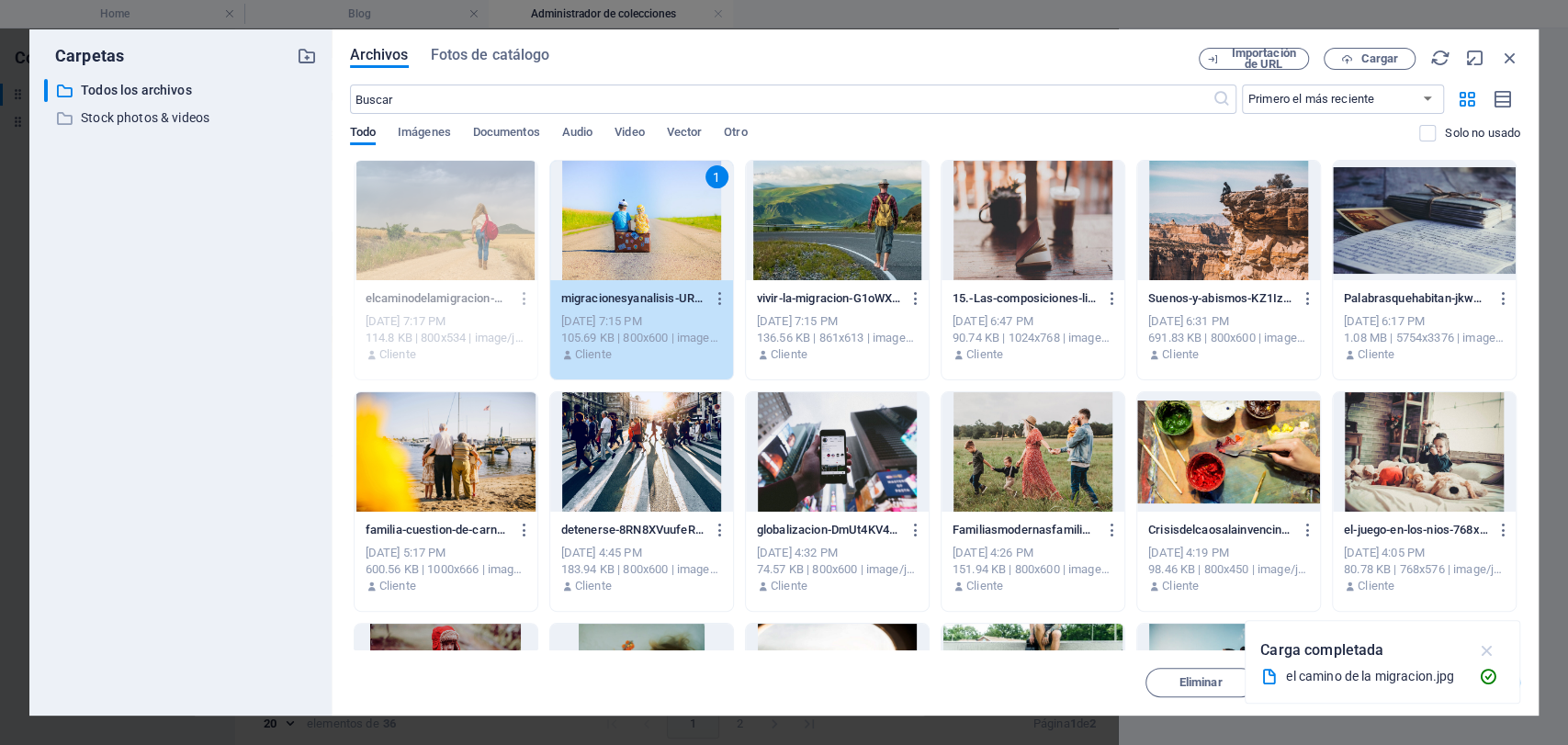
click at [1487, 649] on icon "button" at bounding box center [1486, 650] width 21 height 20
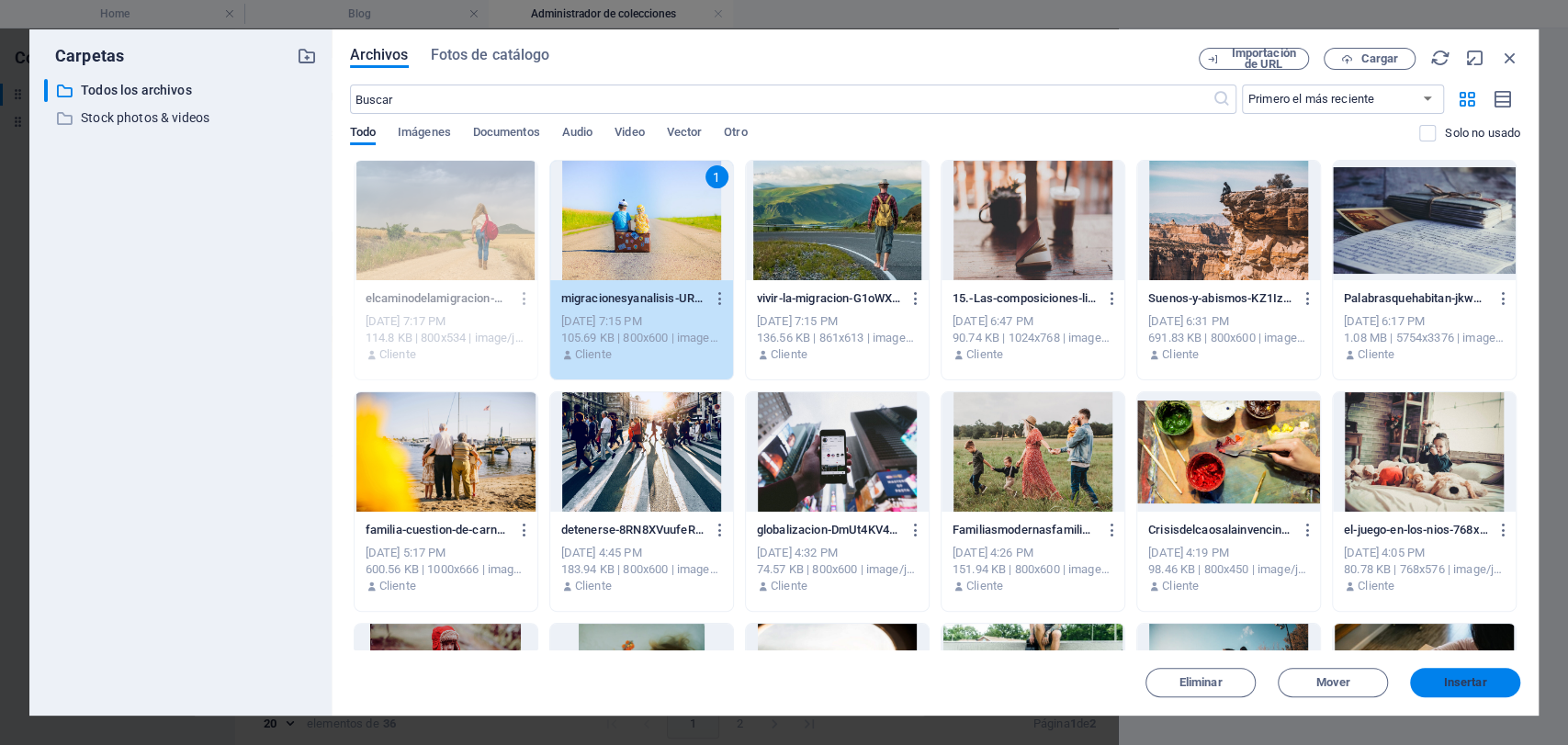
click at [1468, 691] on button "Insertar" at bounding box center [1465, 683] width 110 height 30
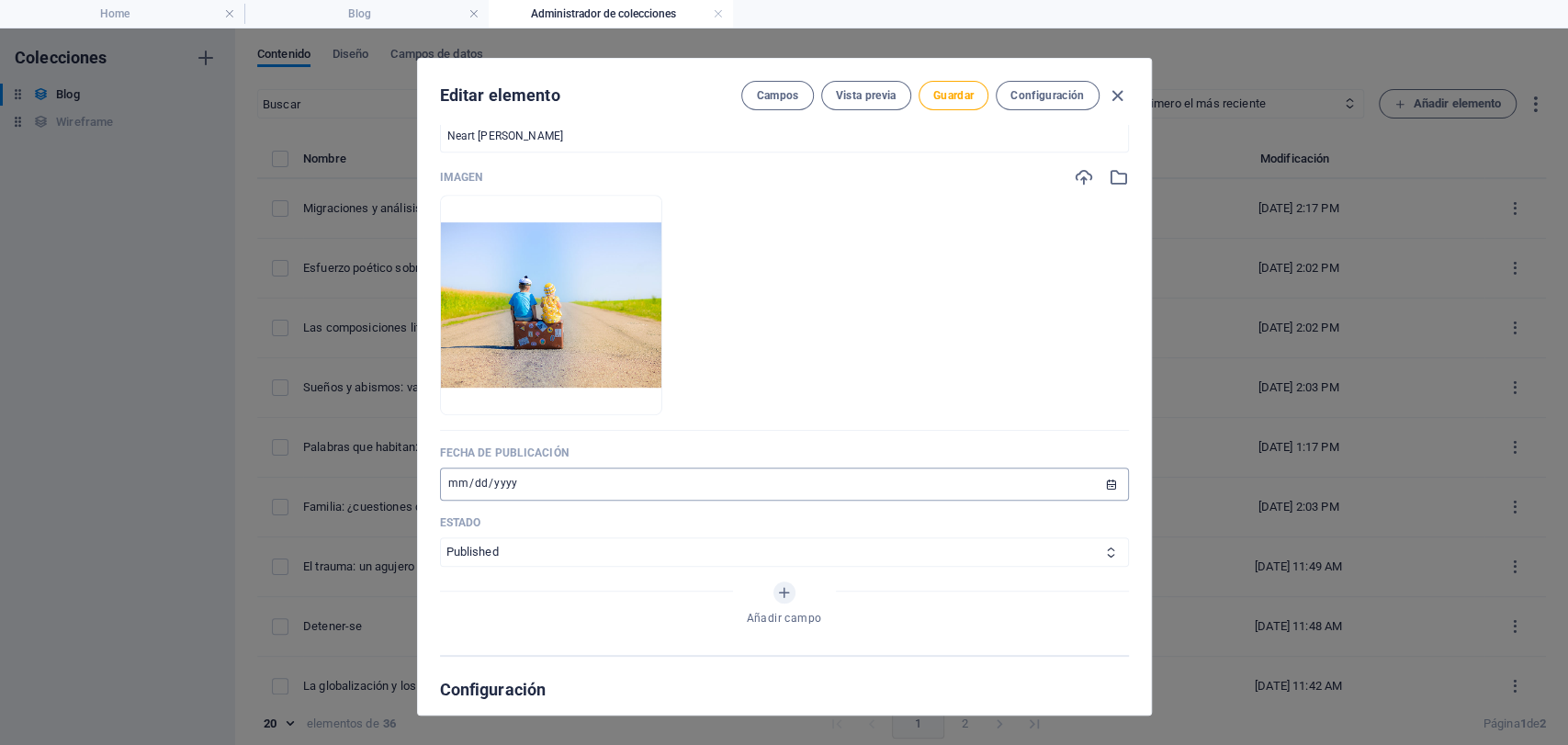
click at [443, 484] on input "[DATE]" at bounding box center [784, 484] width 689 height 34
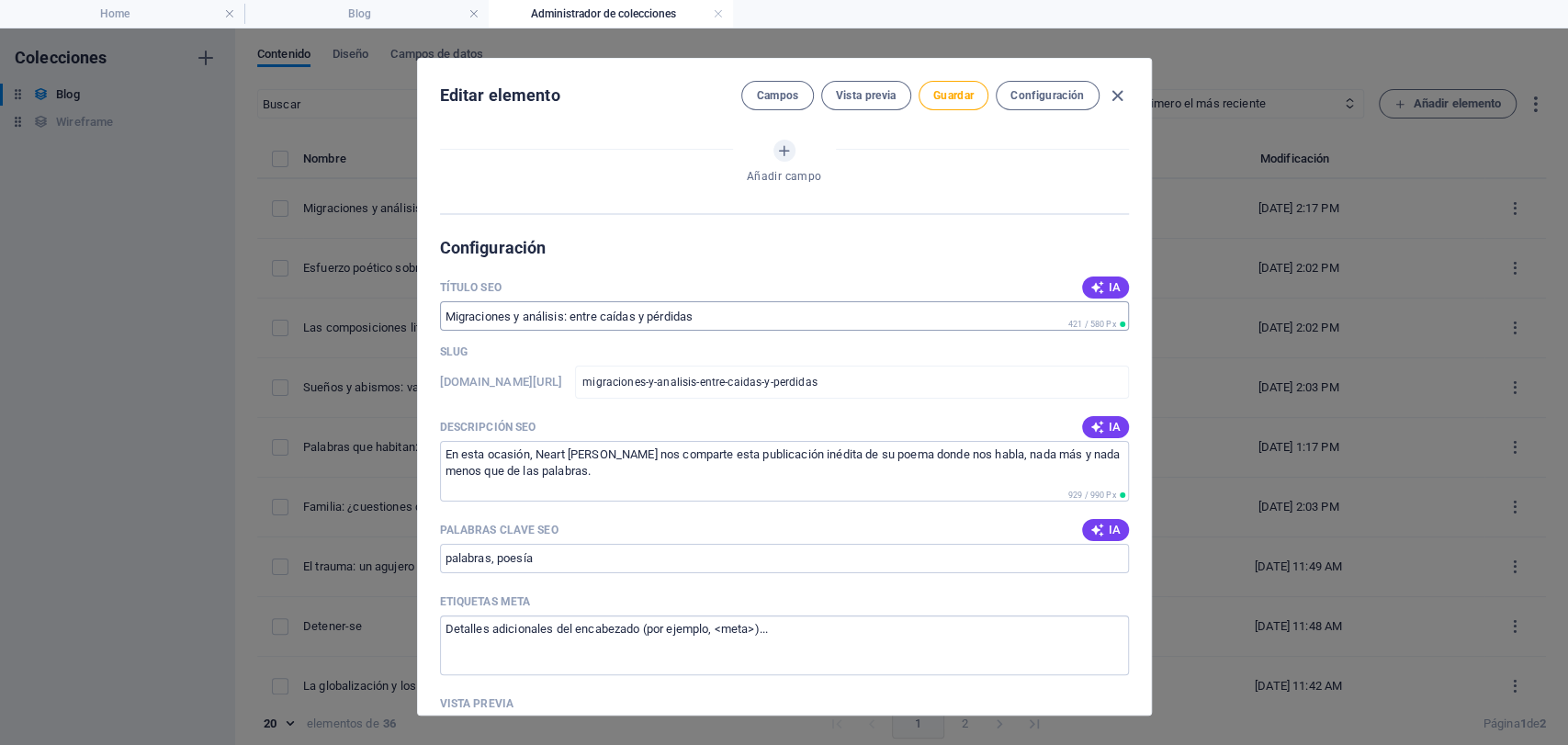
scroll to position [971, 0]
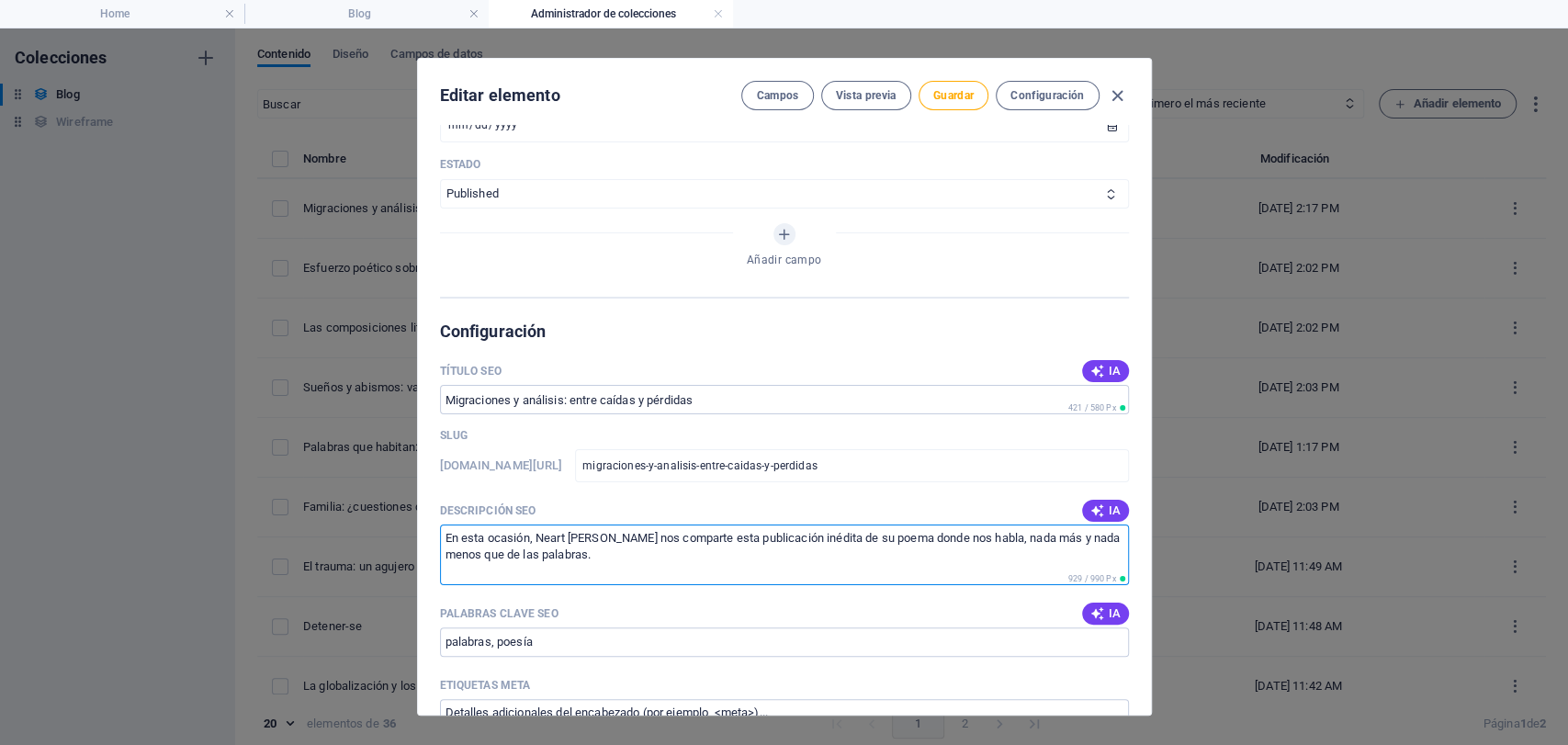
drag, startPoint x: 603, startPoint y: 548, endPoint x: 317, endPoint y: 521, distance: 287.3
click at [329, 533] on div "Editar elemento Campos Vista previa Guardar Configuración Name Migraciones y an…" at bounding box center [784, 387] width 1568 height 717
paste textarea "La experiencia del análisis está ligada al exilio. Las contingencias llevan a l…"
click at [881, 539] on textarea "Las contingencias llevan a los sujetos a aliar su deseo al recorrido psicoanalí…" at bounding box center [784, 555] width 689 height 60
drag, startPoint x: 646, startPoint y: 572, endPoint x: 268, endPoint y: 502, distance: 384.4
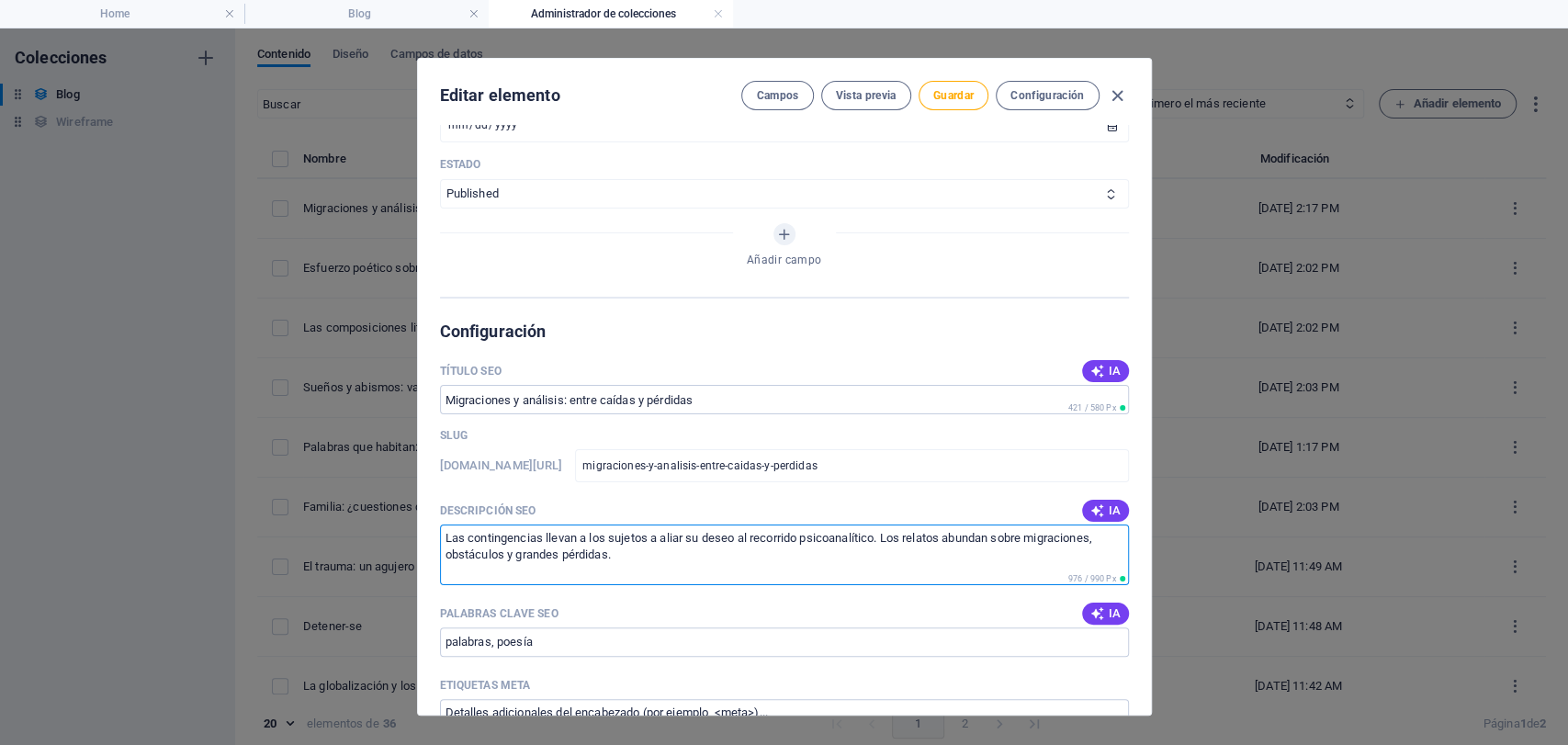
click at [268, 509] on div "Editar elemento Campos Vista previa Guardar Configuración Name Migraciones y an…" at bounding box center [784, 387] width 1568 height 717
click at [678, 554] on textarea "Las contingencias llevan a los sujetos a aliar su deseo al recorrido psicoanalí…" at bounding box center [784, 555] width 689 height 60
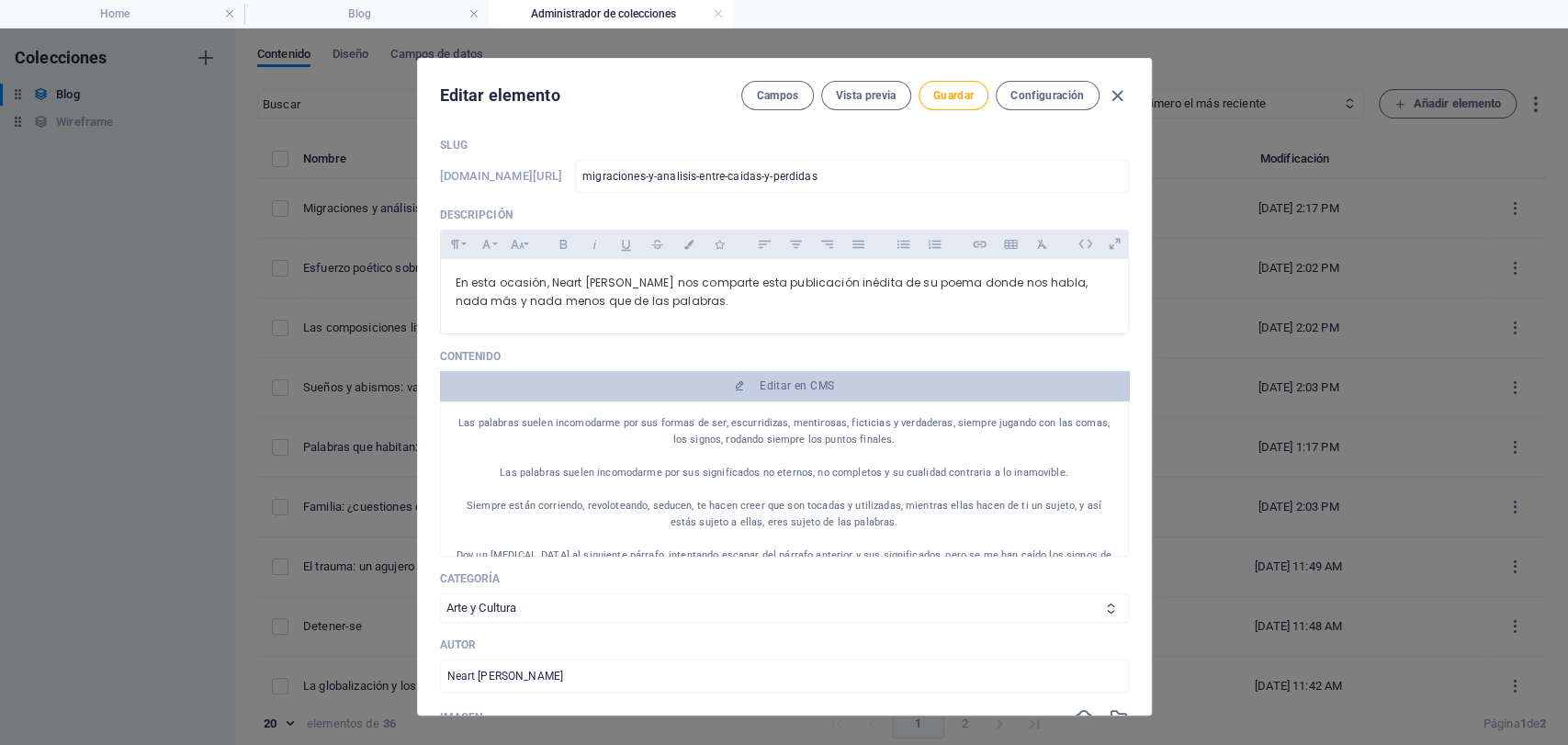
scroll to position [0, 0]
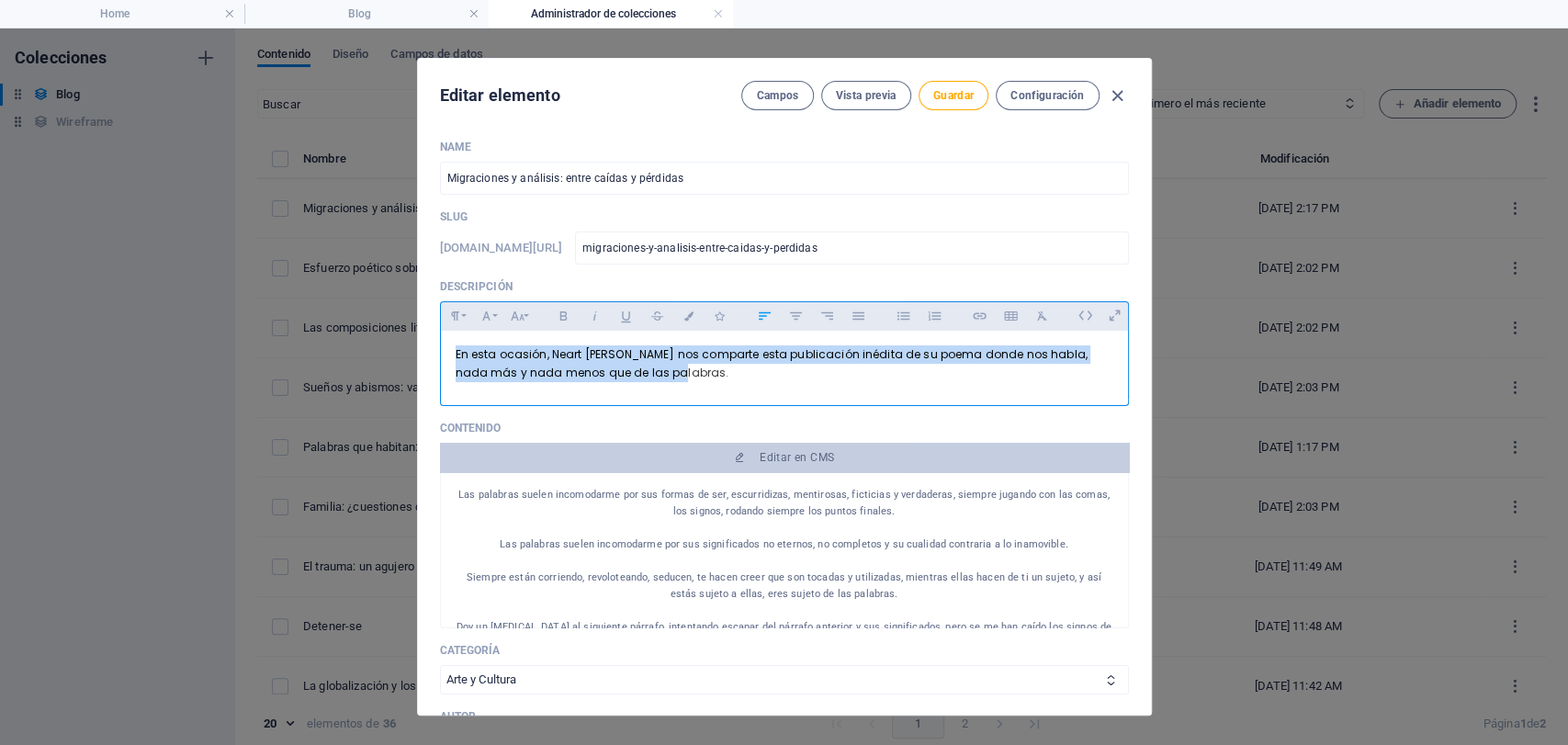
drag, startPoint x: 654, startPoint y: 364, endPoint x: 437, endPoint y: 340, distance: 218.3
click at [440, 340] on div "En esta ocasión, Neart [PERSON_NAME] nos comparte esta publicación inédita de s…" at bounding box center [784, 364] width 689 height 67
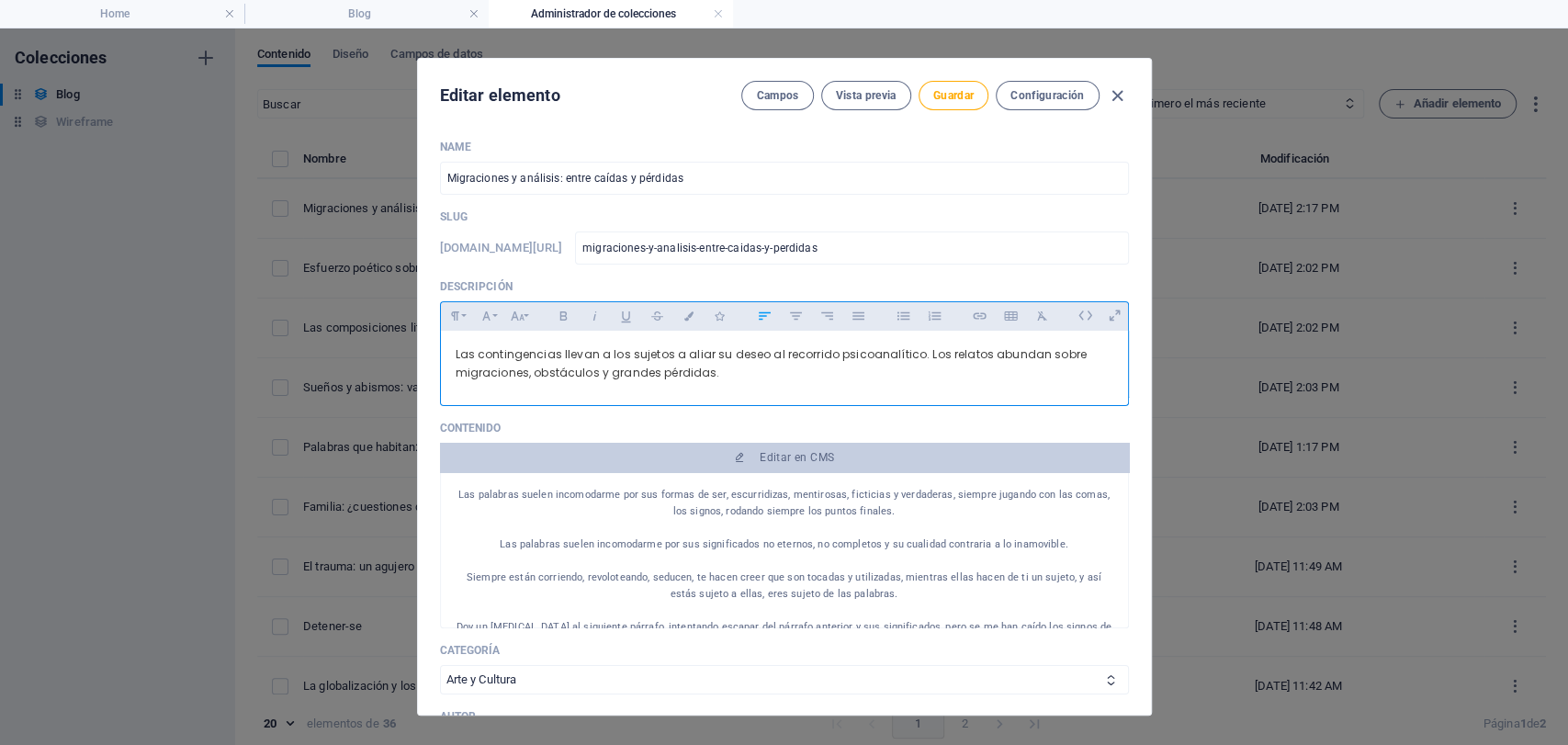
scroll to position [1478, 1]
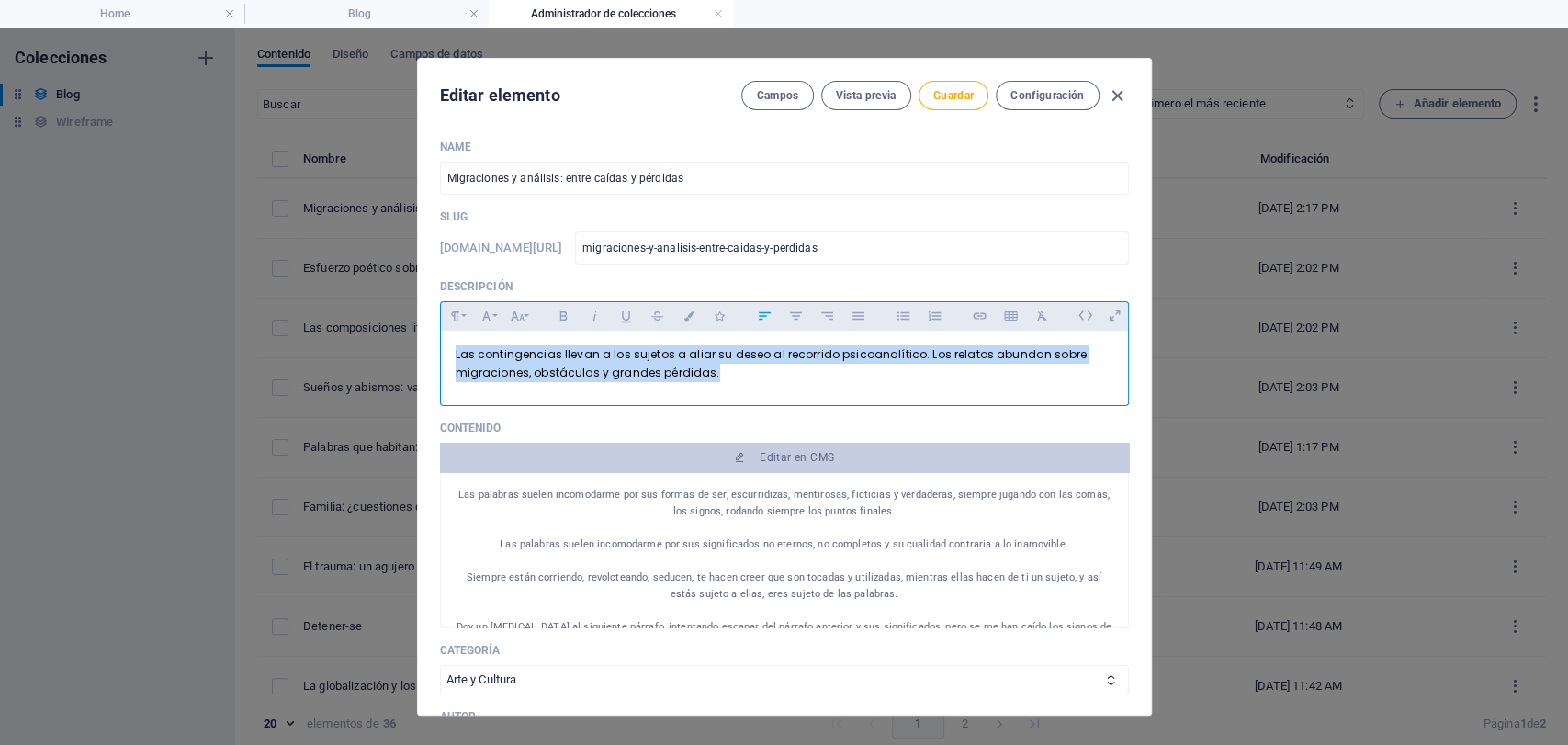
drag, startPoint x: 731, startPoint y: 379, endPoint x: 379, endPoint y: 340, distance: 354.2
click at [379, 340] on div "Editar elemento Campos Vista previa Guardar Configuración Name Migraciones y an…" at bounding box center [784, 387] width 1568 height 717
click at [688, 316] on icon "button" at bounding box center [688, 316] width 16 height 9
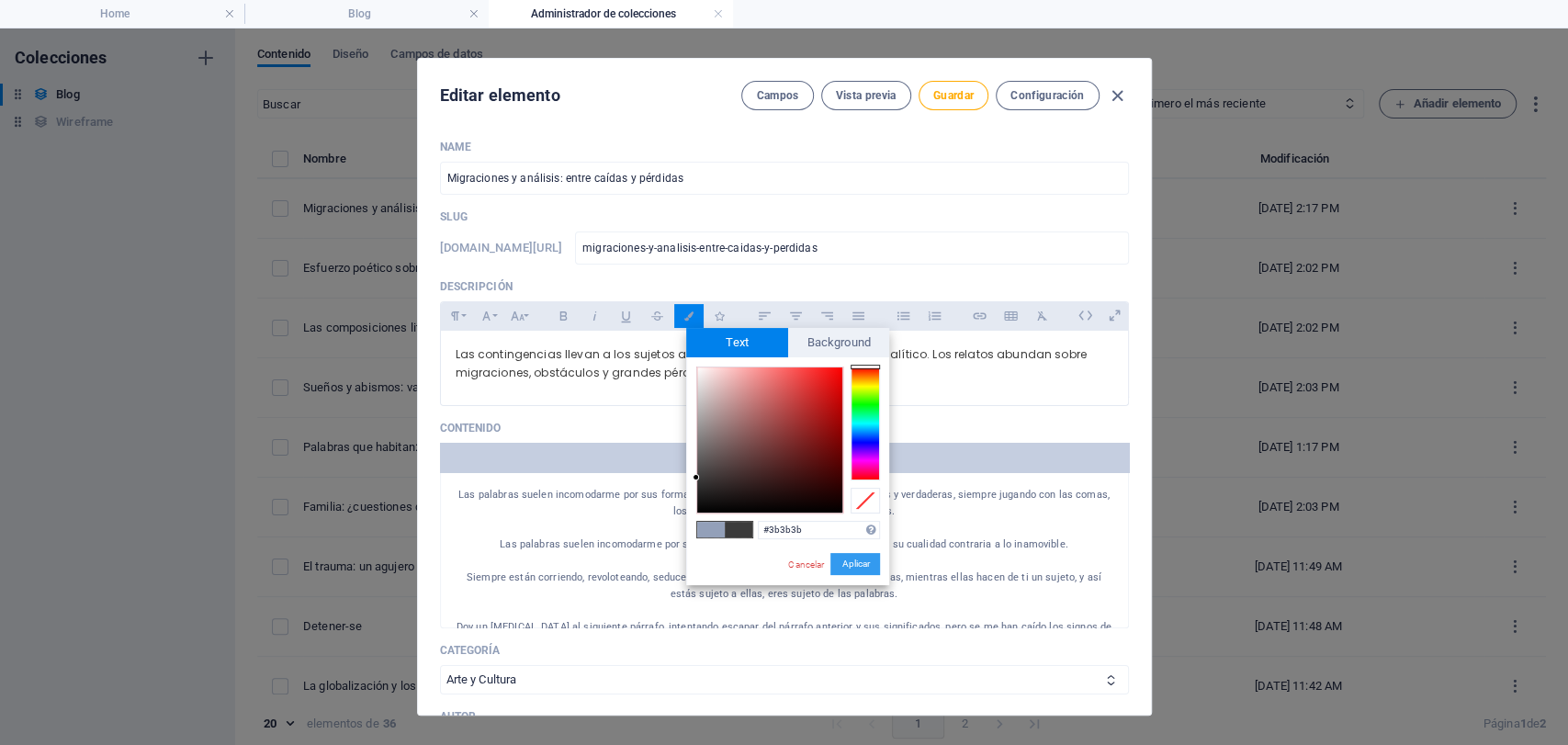
click at [852, 569] on button "Aplicar" at bounding box center [855, 564] width 49 height 22
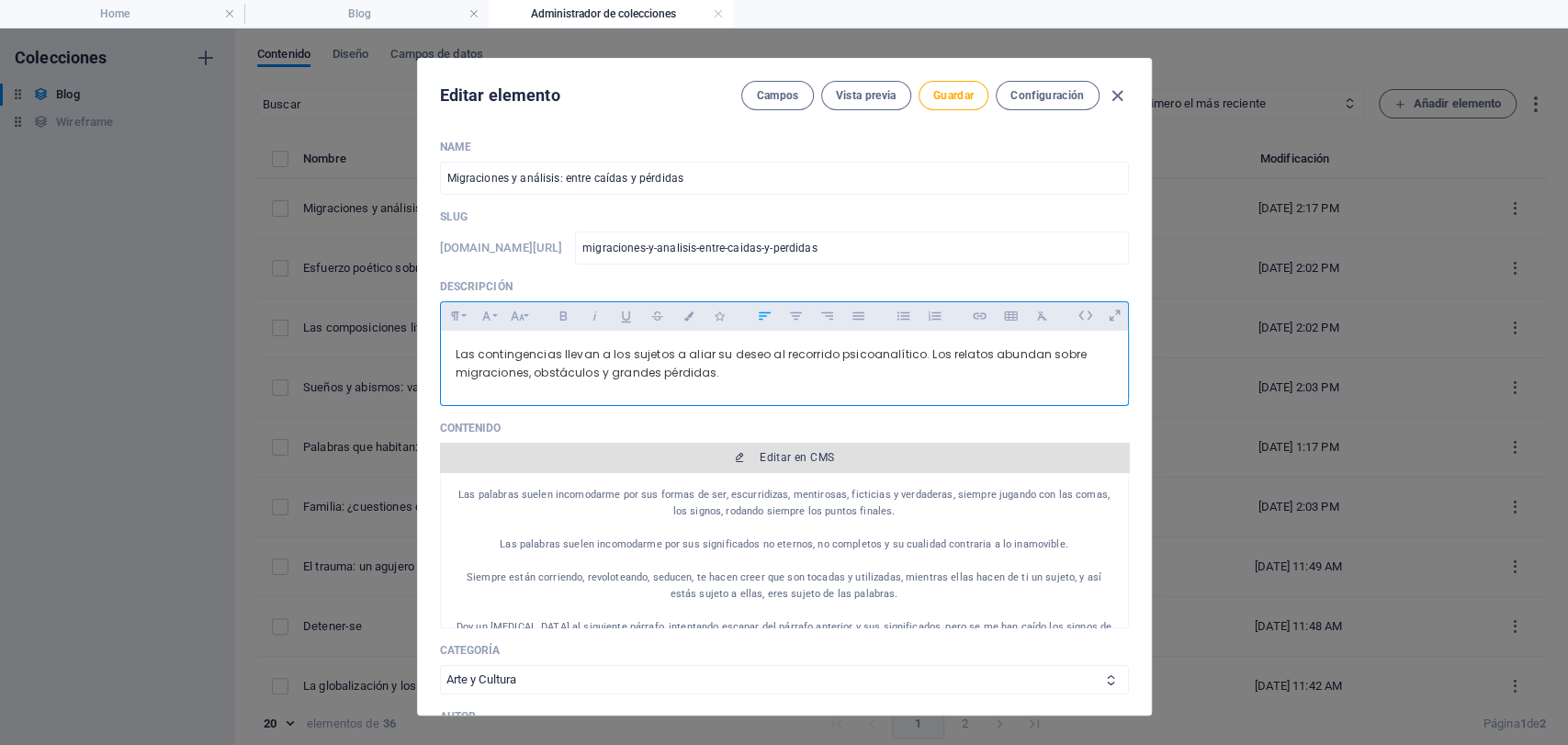
click at [746, 463] on button "Editar en CMS" at bounding box center [784, 458] width 689 height 30
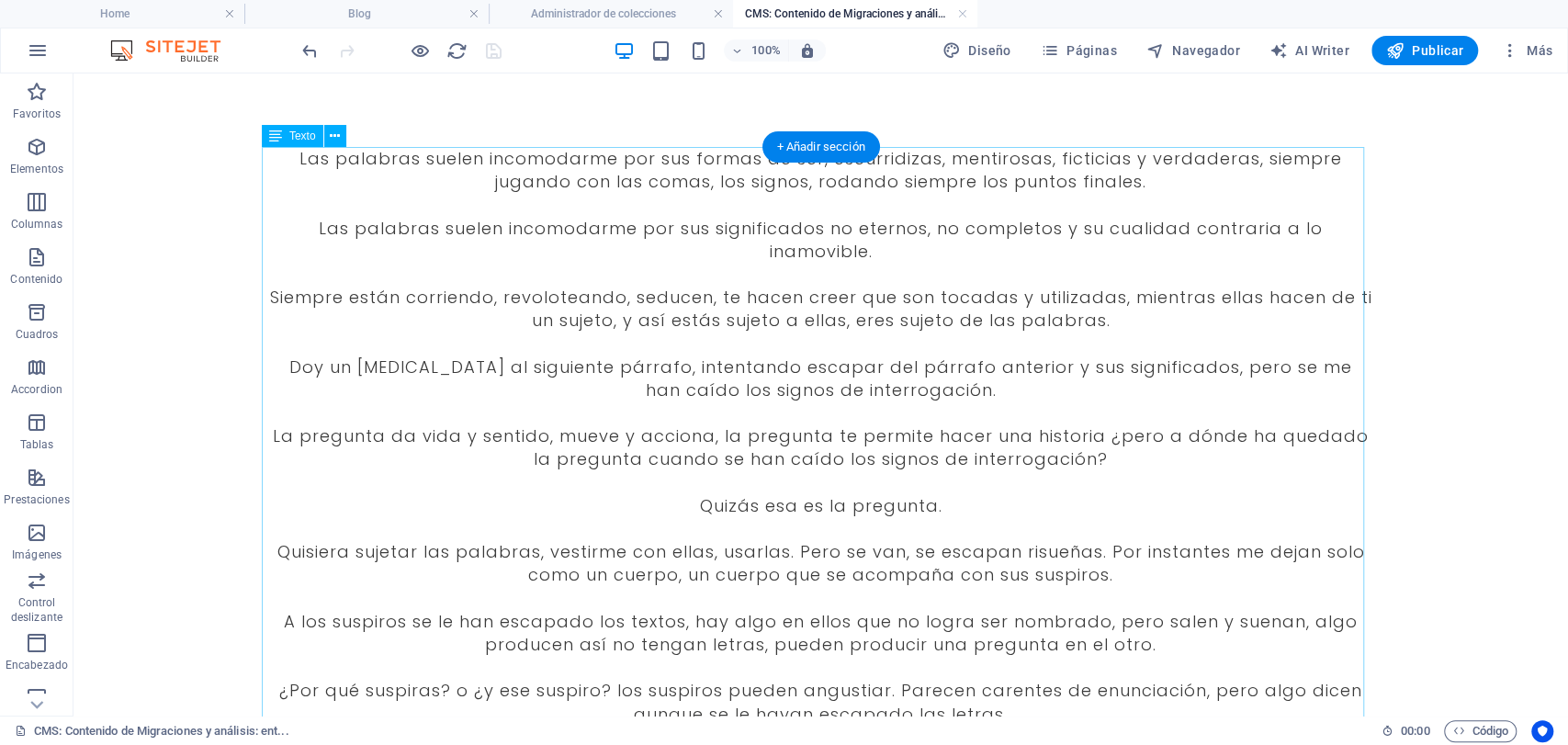
scroll to position [0, 0]
click at [566, 275] on div "Las palabras suelen incomodarme por sus formas de ser, escurridizas, mentirosas…" at bounding box center [821, 553] width 1103 height 811
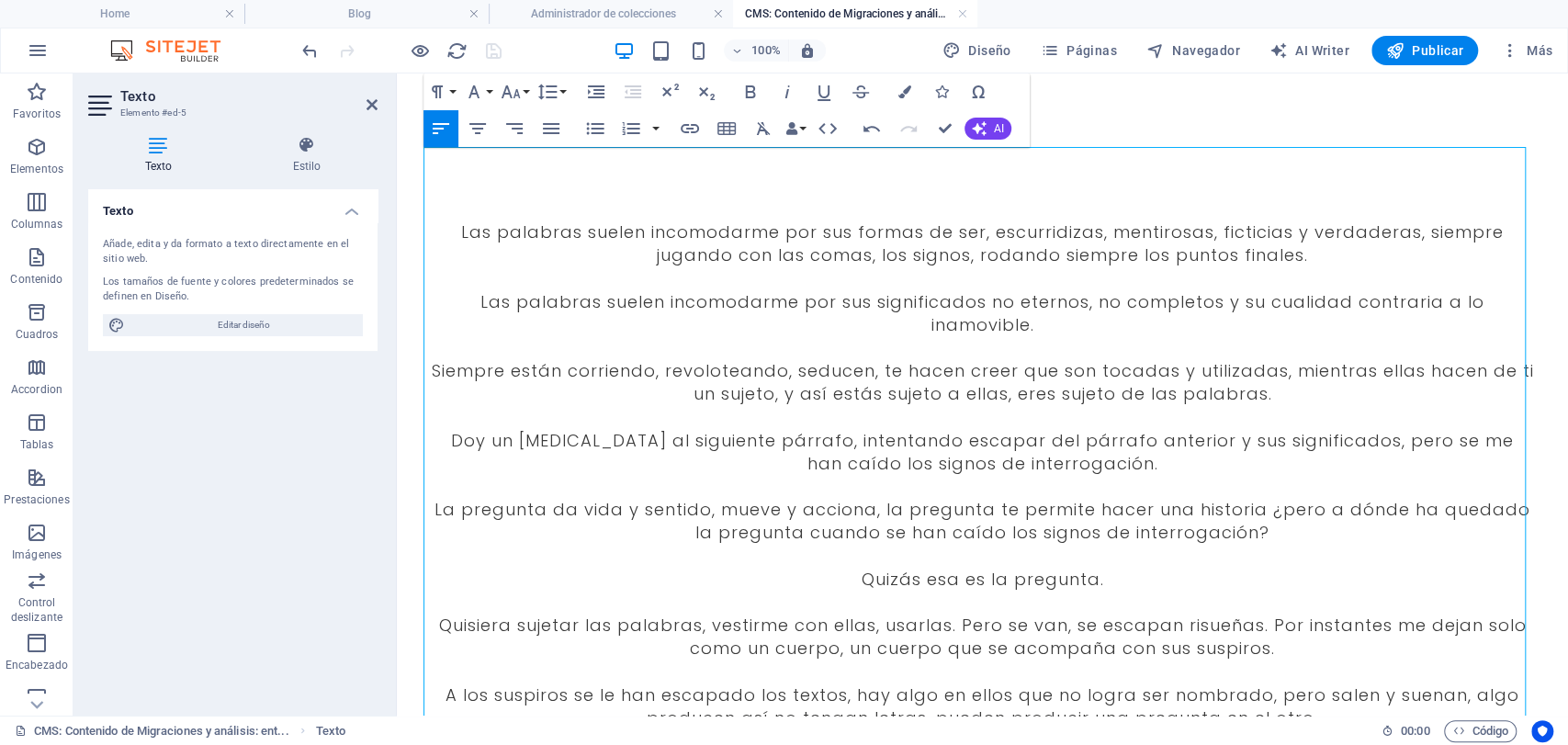
drag, startPoint x: 456, startPoint y: 211, endPoint x: 466, endPoint y: 217, distance: 11.7
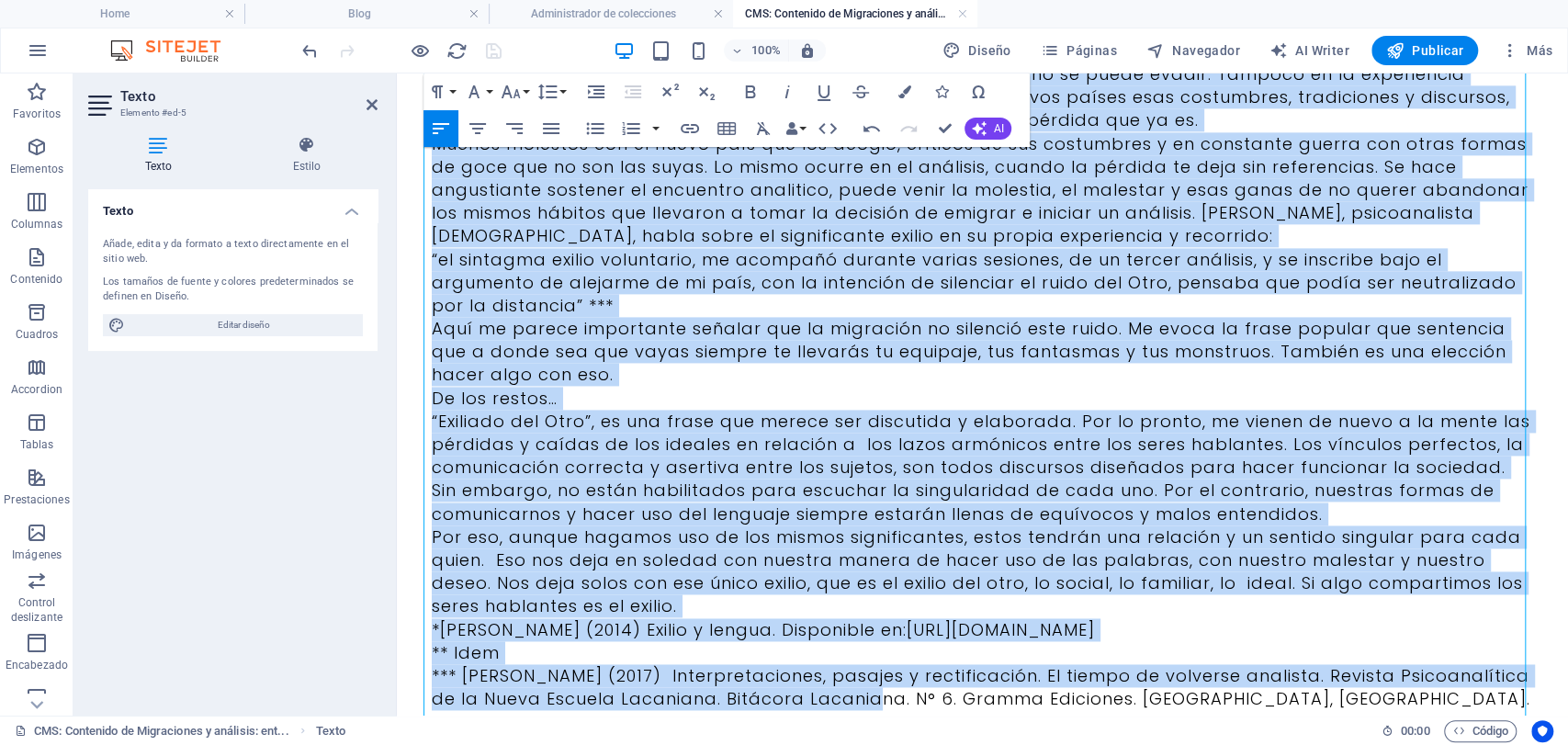
scroll to position [1802, 0]
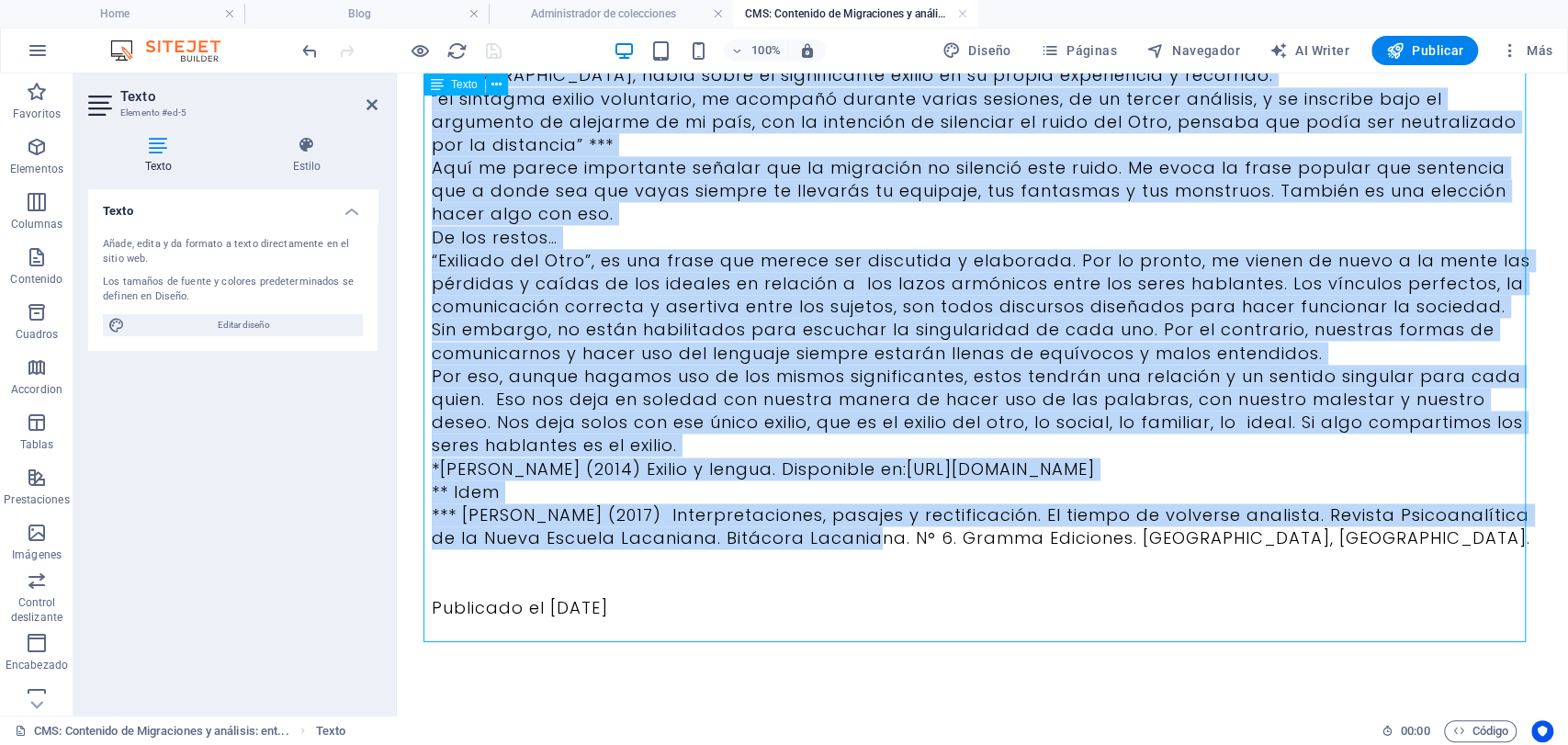
drag, startPoint x: 450, startPoint y: 235, endPoint x: 1033, endPoint y: 612, distance: 694.3
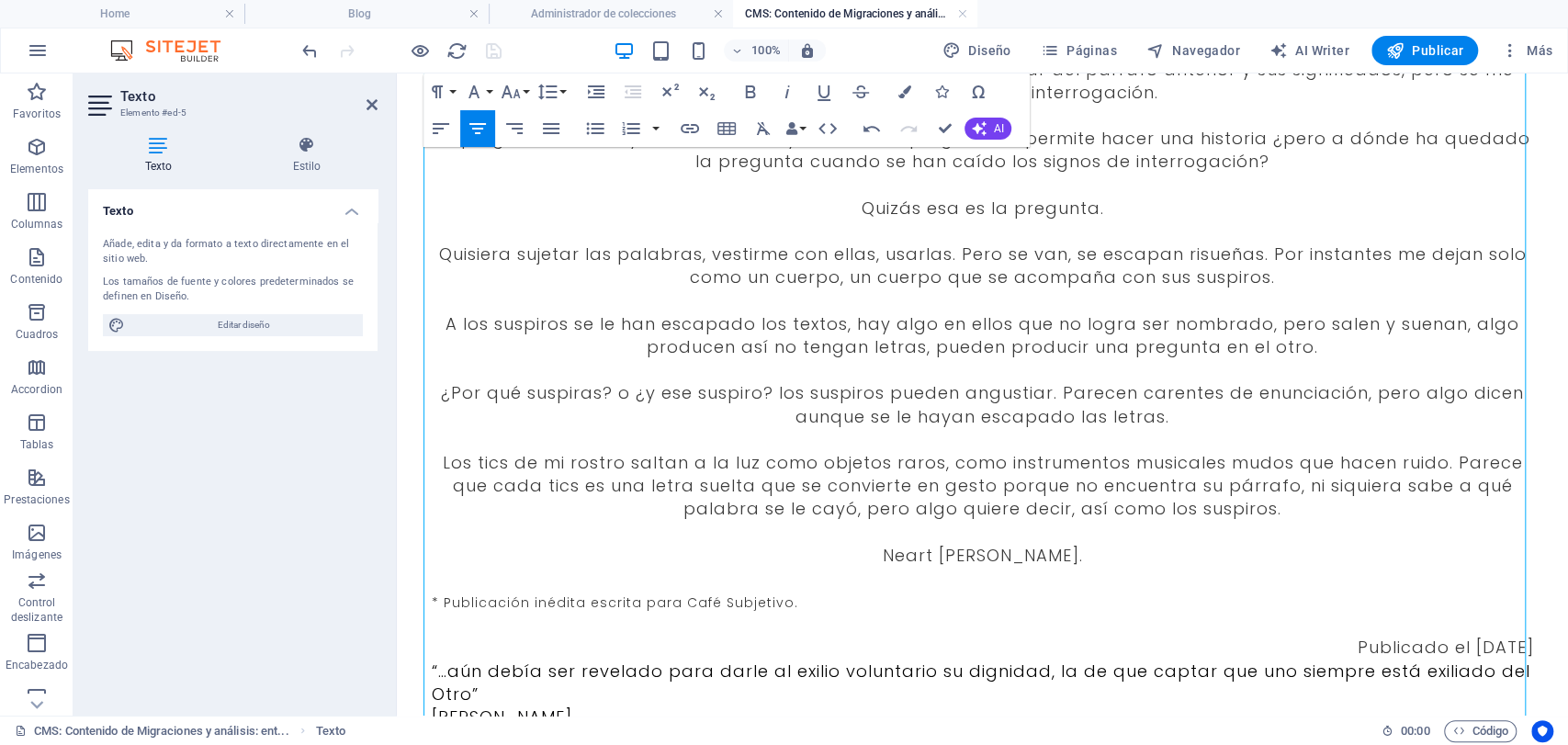
scroll to position [0, 0]
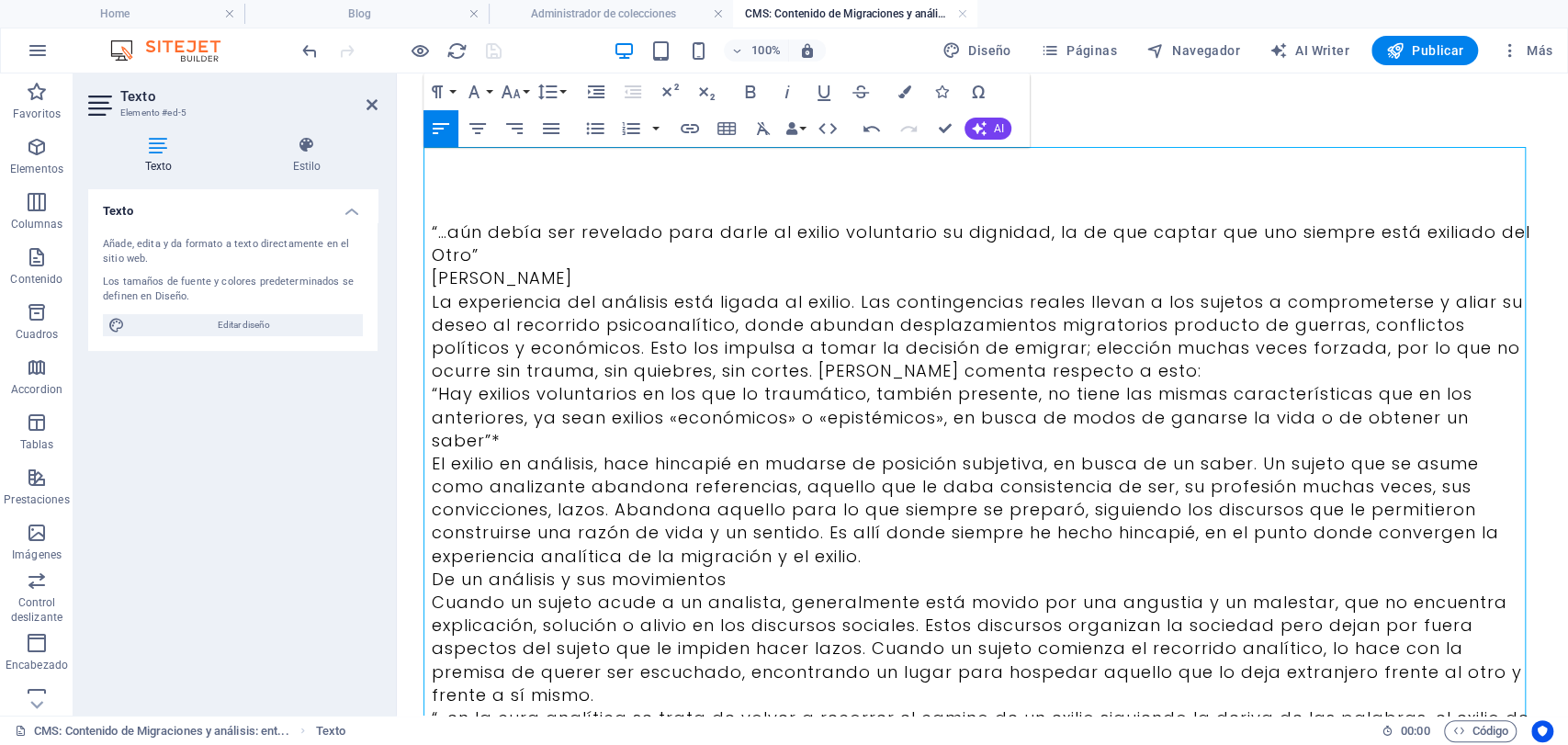
click at [831, 235] on p "“…aún debía ser revelado para darle al exilio voluntario su dignidad, la de que…" at bounding box center [983, 244] width 1103 height 46
click at [764, 235] on p "“…aún debía ser revelado para darle al exilio voluntario su dignidad, la de que…" at bounding box center [983, 244] width 1103 height 46
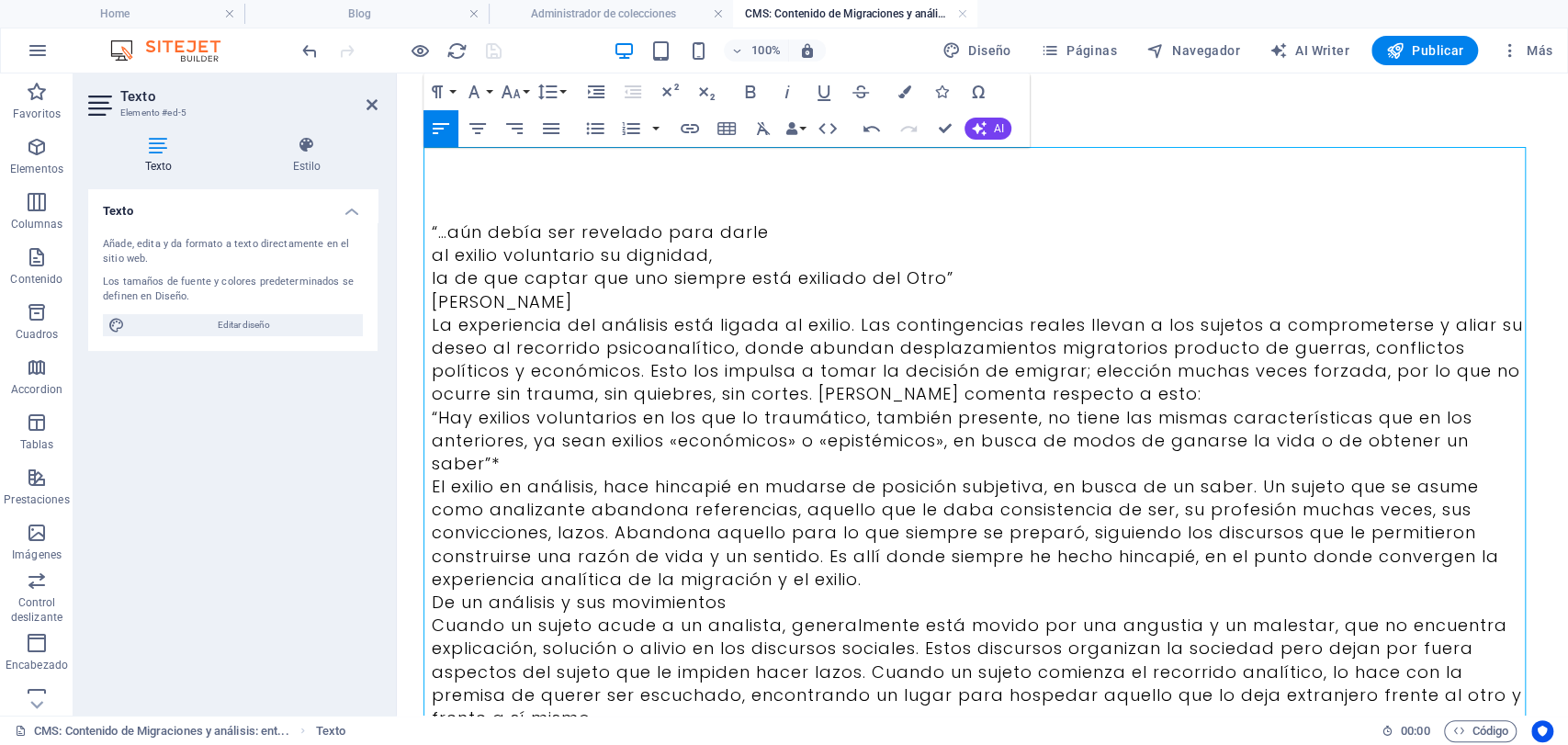
click at [948, 281] on p "la de que captar que uno siempre está exiliado del Otro”" at bounding box center [983, 277] width 1103 height 23
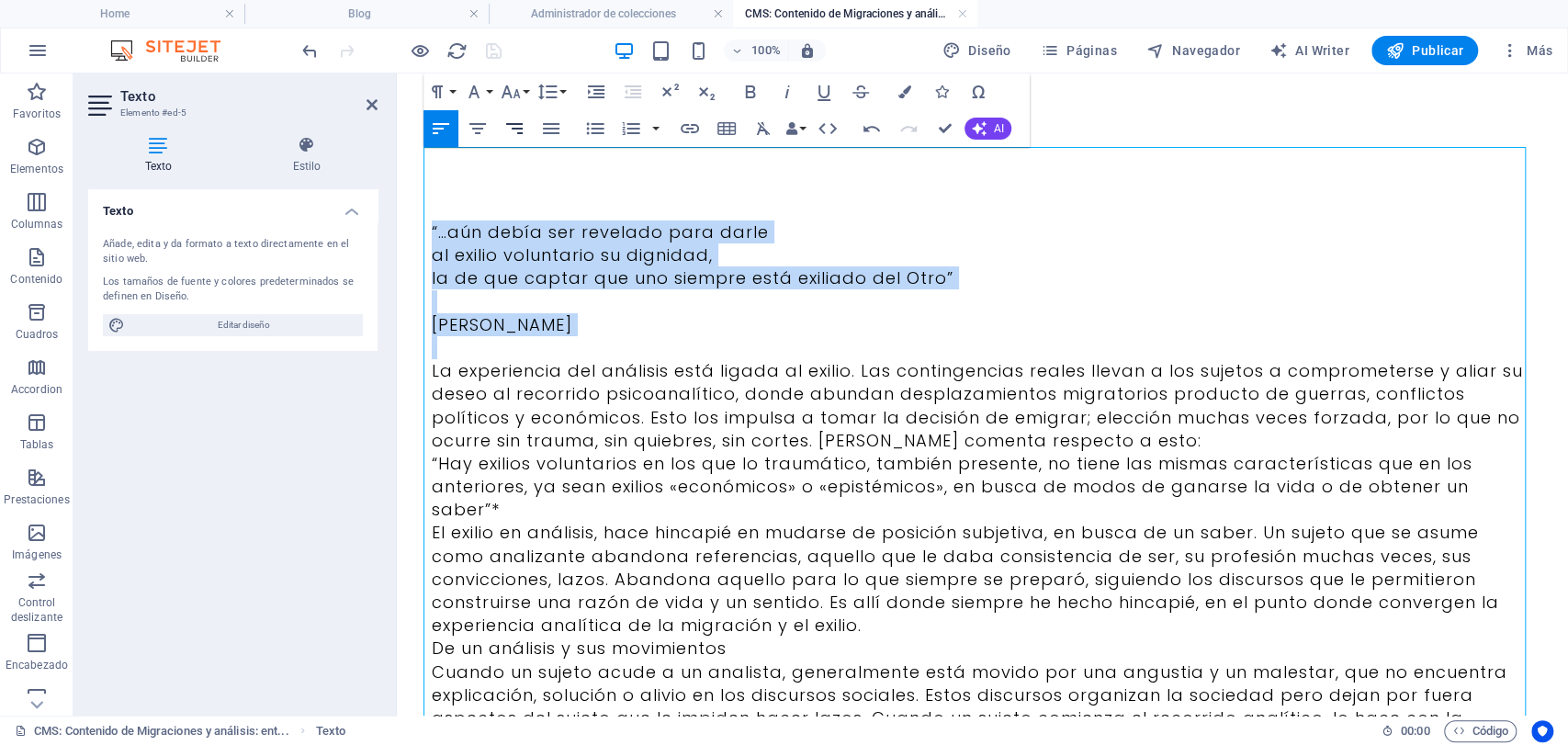
click at [522, 137] on icon "button" at bounding box center [514, 128] width 22 height 22
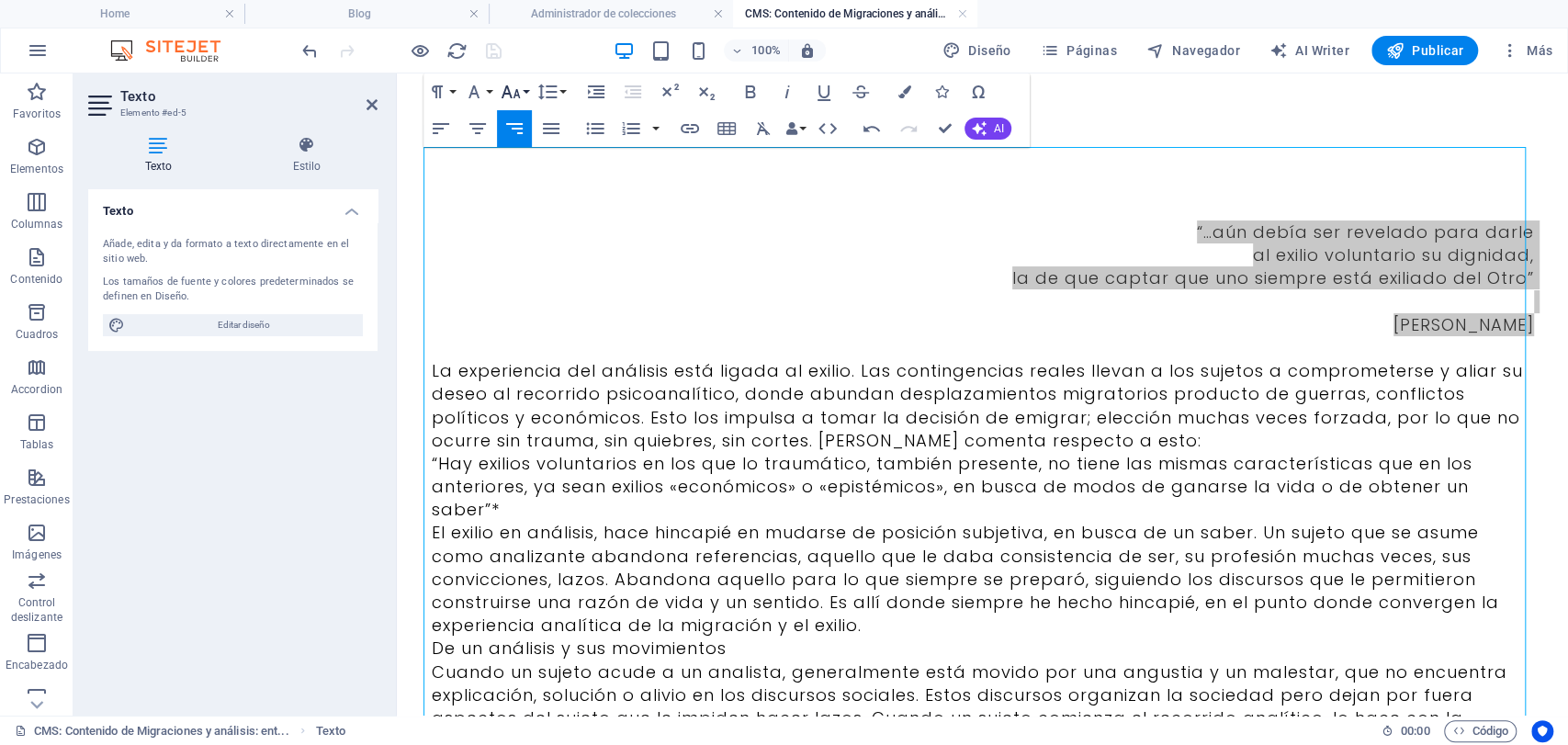
click at [527, 83] on button "Font Size" at bounding box center [514, 92] width 35 height 37
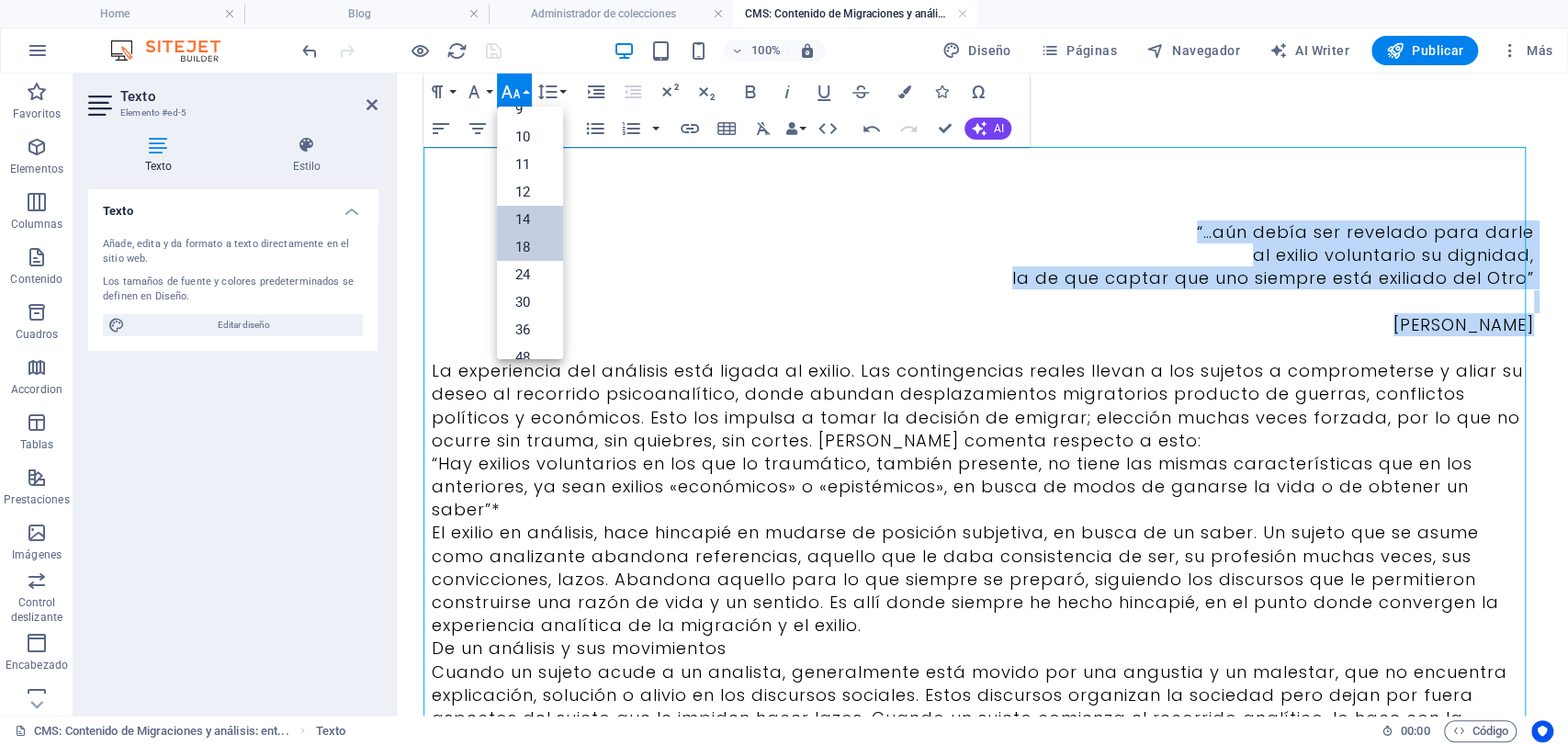
click at [530, 210] on link "14" at bounding box center [530, 220] width 66 height 28
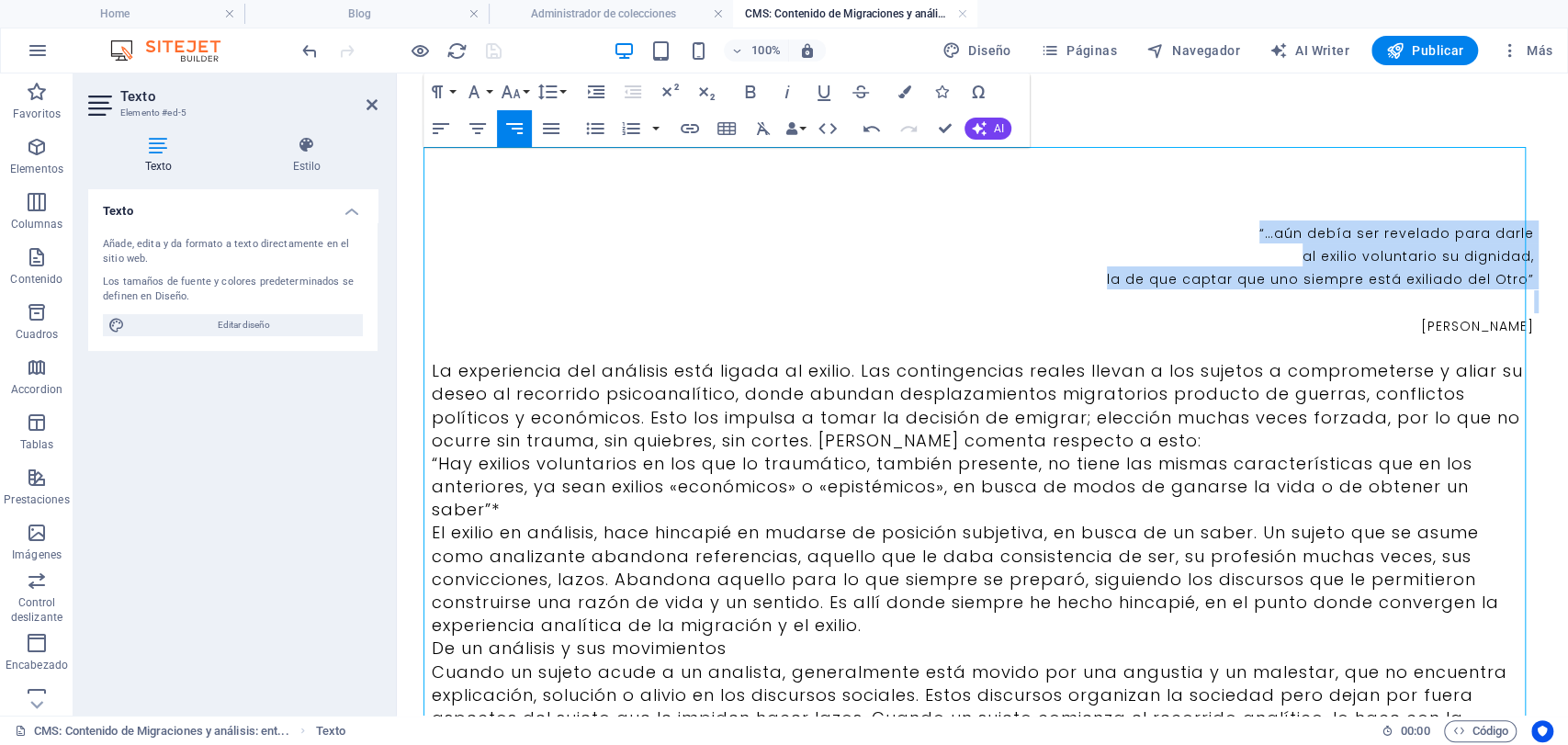
click at [1193, 257] on p "al exilio voluntario su dignidad," at bounding box center [983, 255] width 1103 height 23
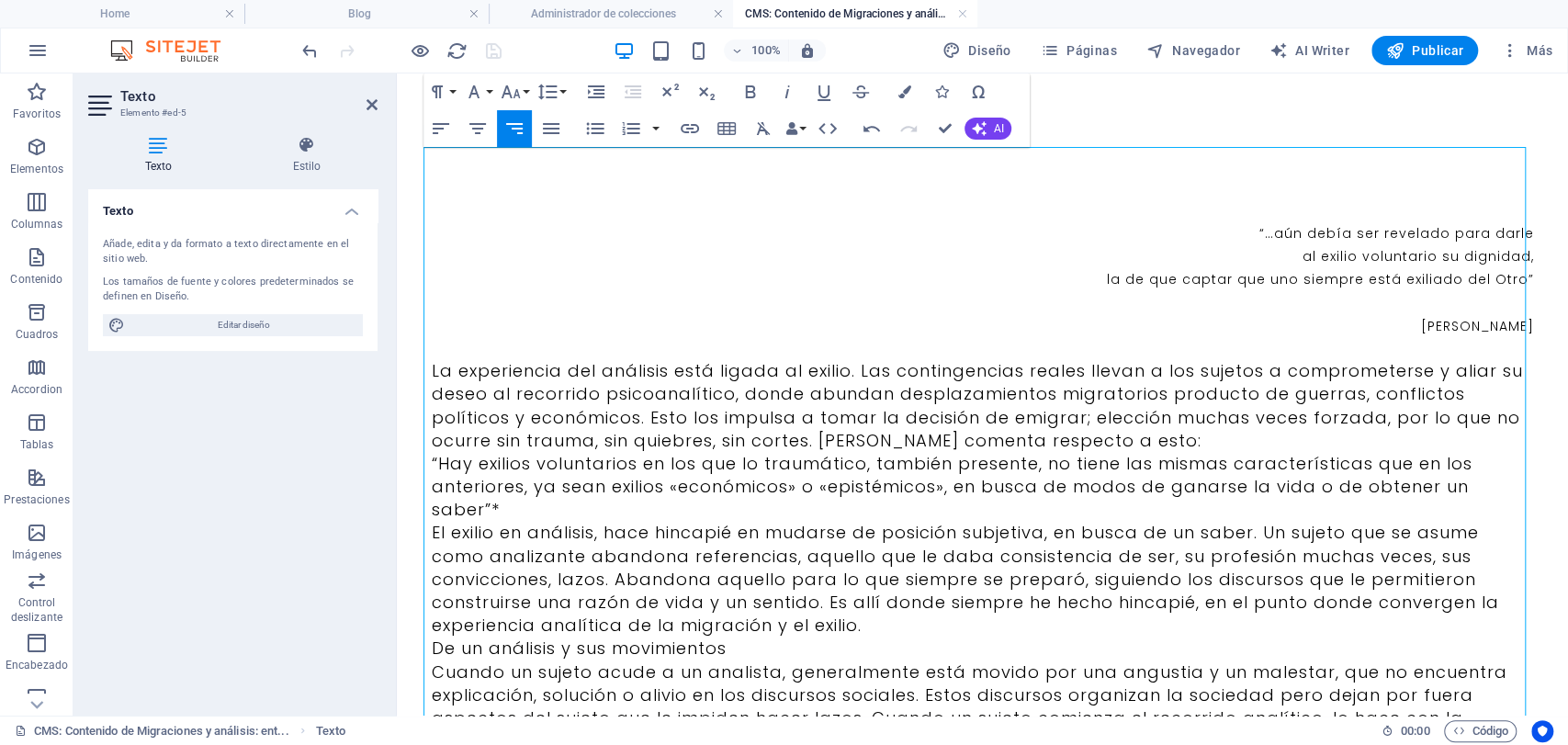
drag, startPoint x: 1199, startPoint y: 201, endPoint x: 1490, endPoint y: 261, distance: 297.1
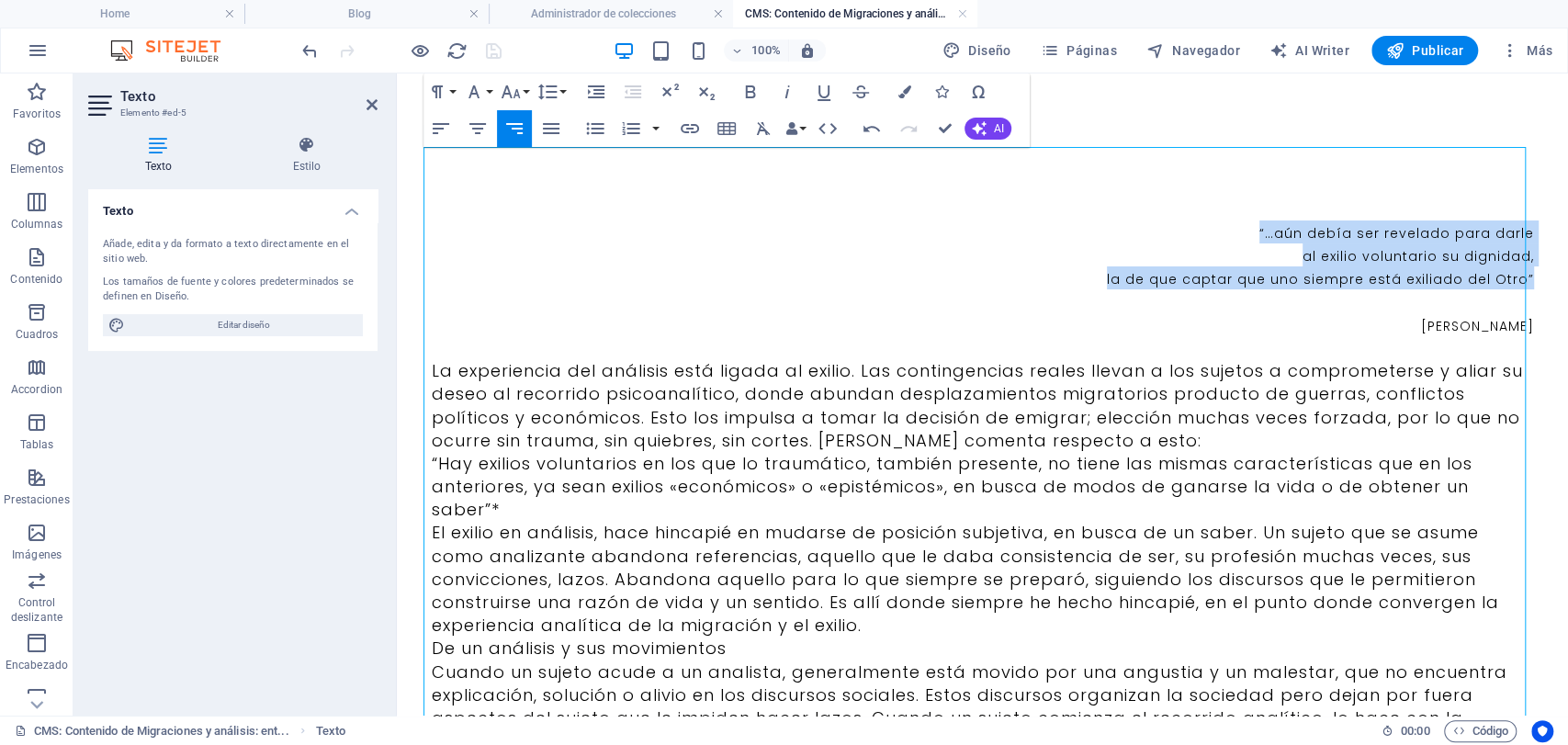
drag, startPoint x: 1264, startPoint y: 223, endPoint x: 1509, endPoint y: 290, distance: 254.0
click at [786, 89] on icon "button" at bounding box center [787, 92] width 5 height 13
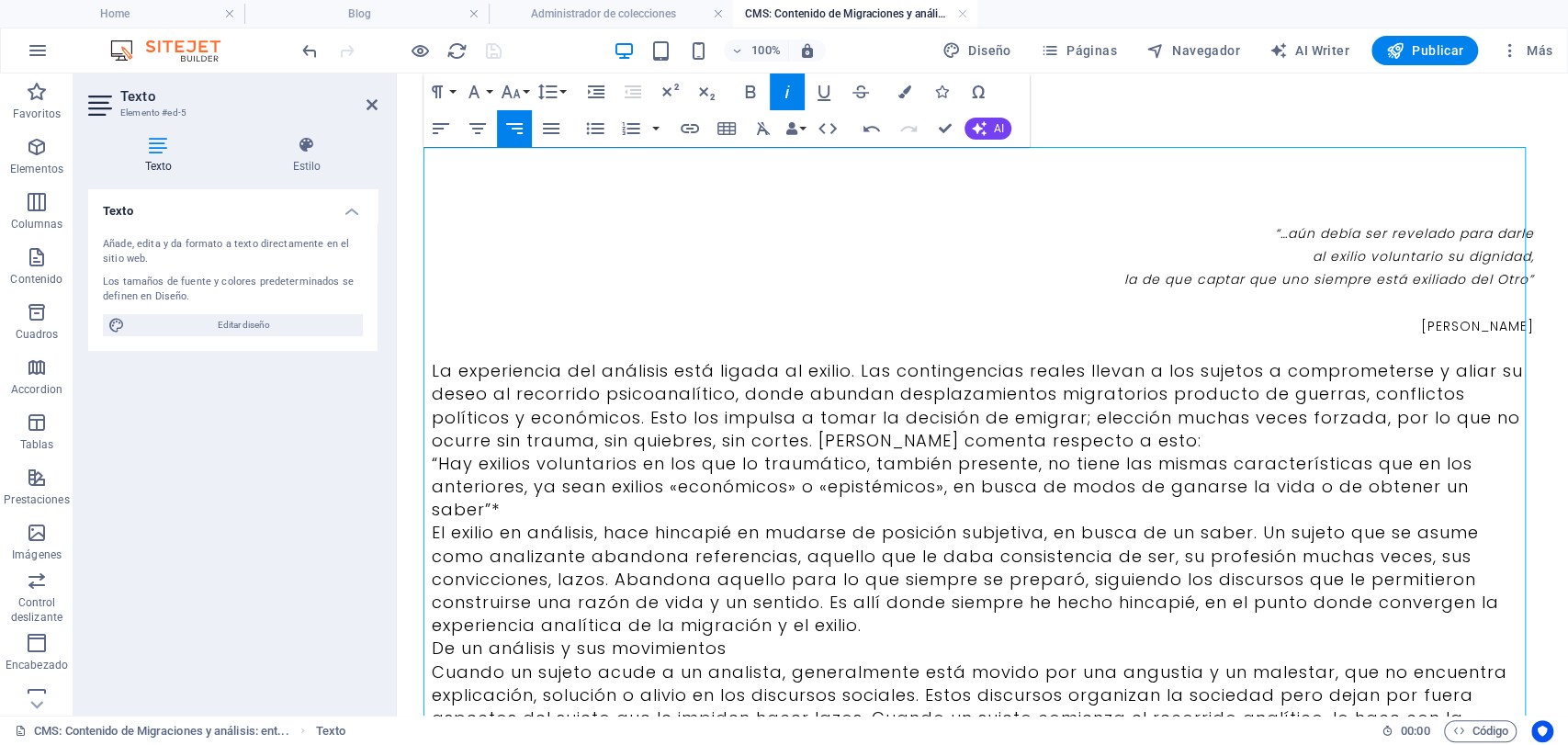
click at [1122, 431] on p "La experiencia del análisis está ligada al exilio. Las contingencias reales lle…" at bounding box center [983, 406] width 1103 height 93
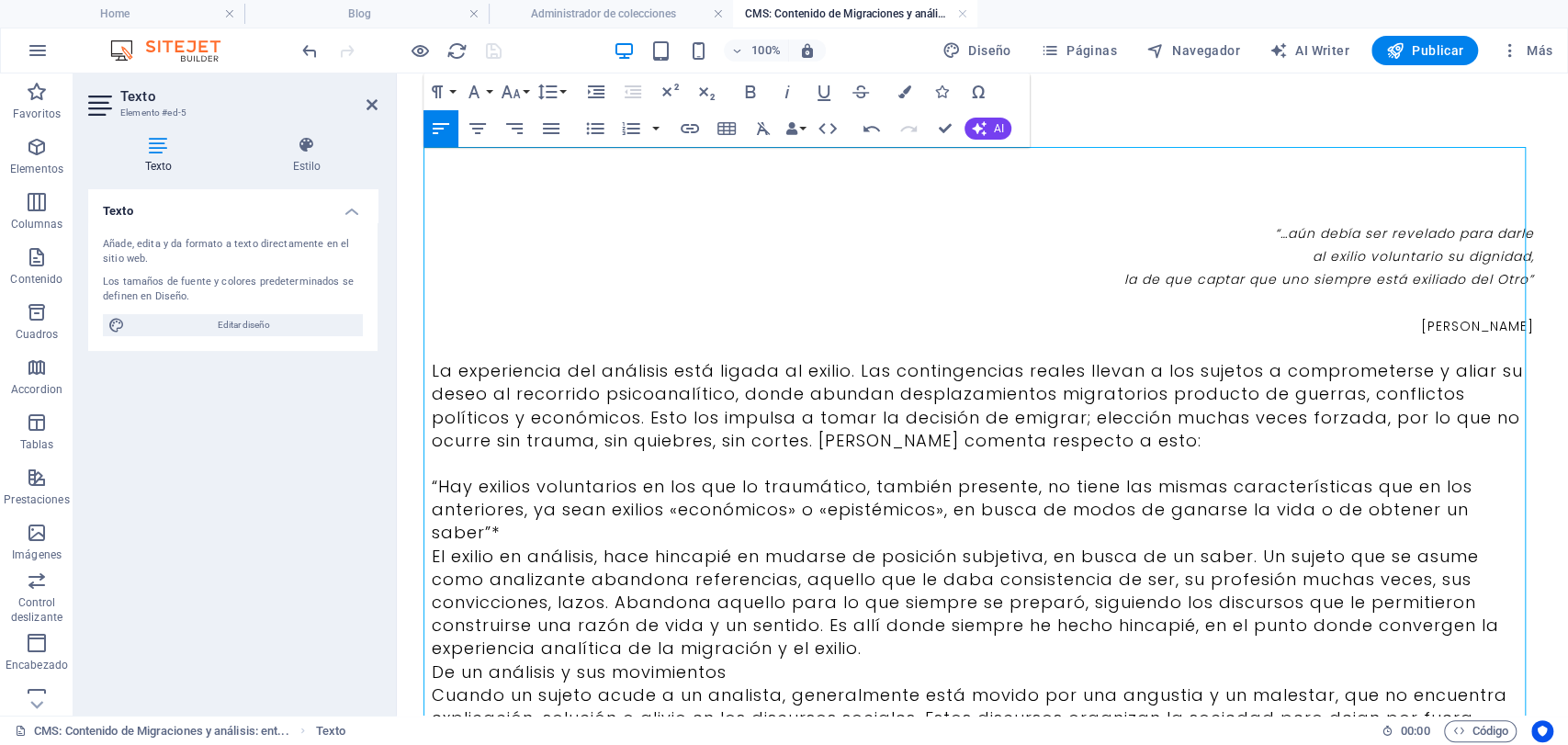
click at [685, 530] on p "“Hay exilios voluntarios en los que lo traumático, también presente, no tiene l…" at bounding box center [983, 510] width 1103 height 70
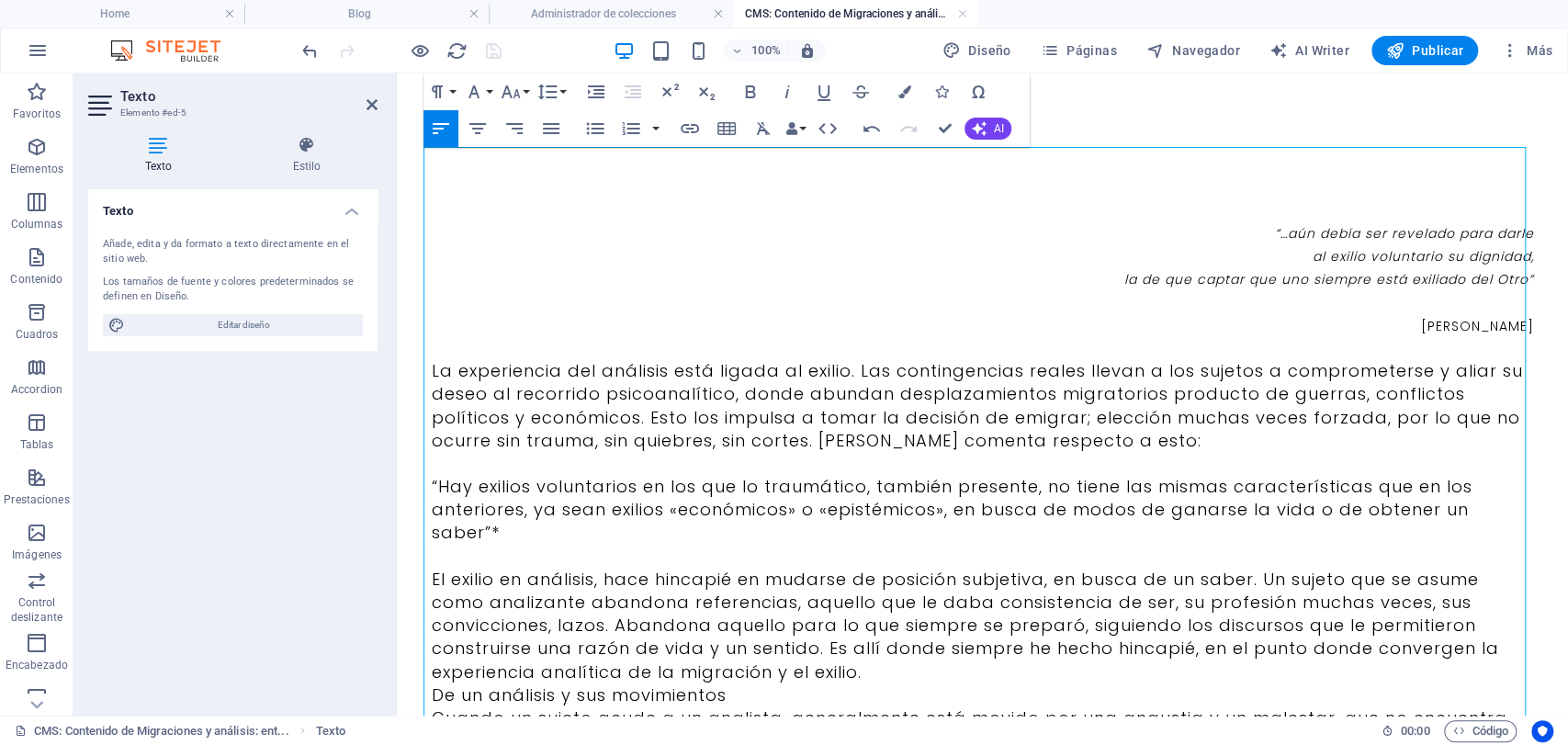
drag, startPoint x: 662, startPoint y: 530, endPoint x: 419, endPoint y: 493, distance: 245.8
click at [483, 141] on button "Align Center" at bounding box center [477, 128] width 35 height 37
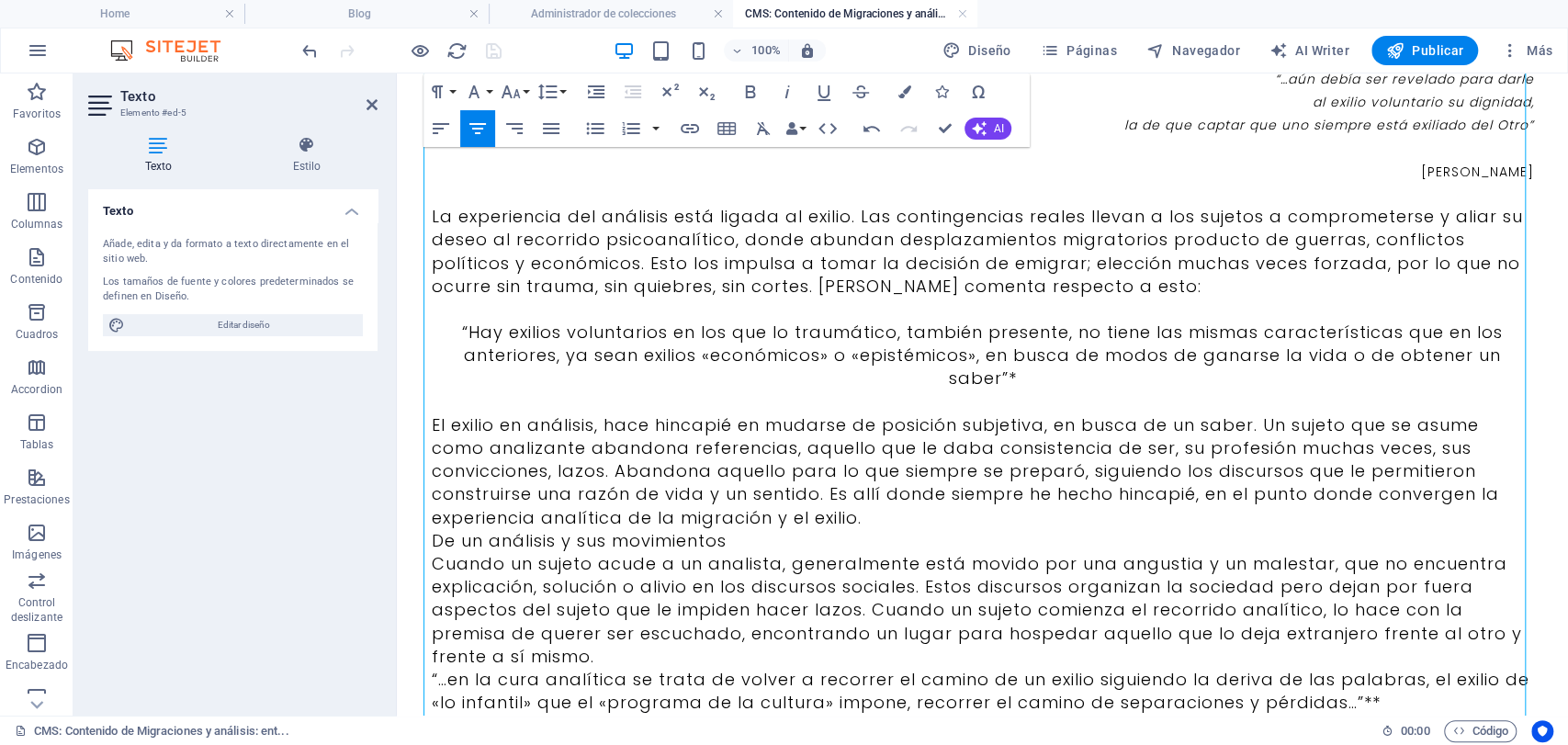
scroll to position [204, 0]
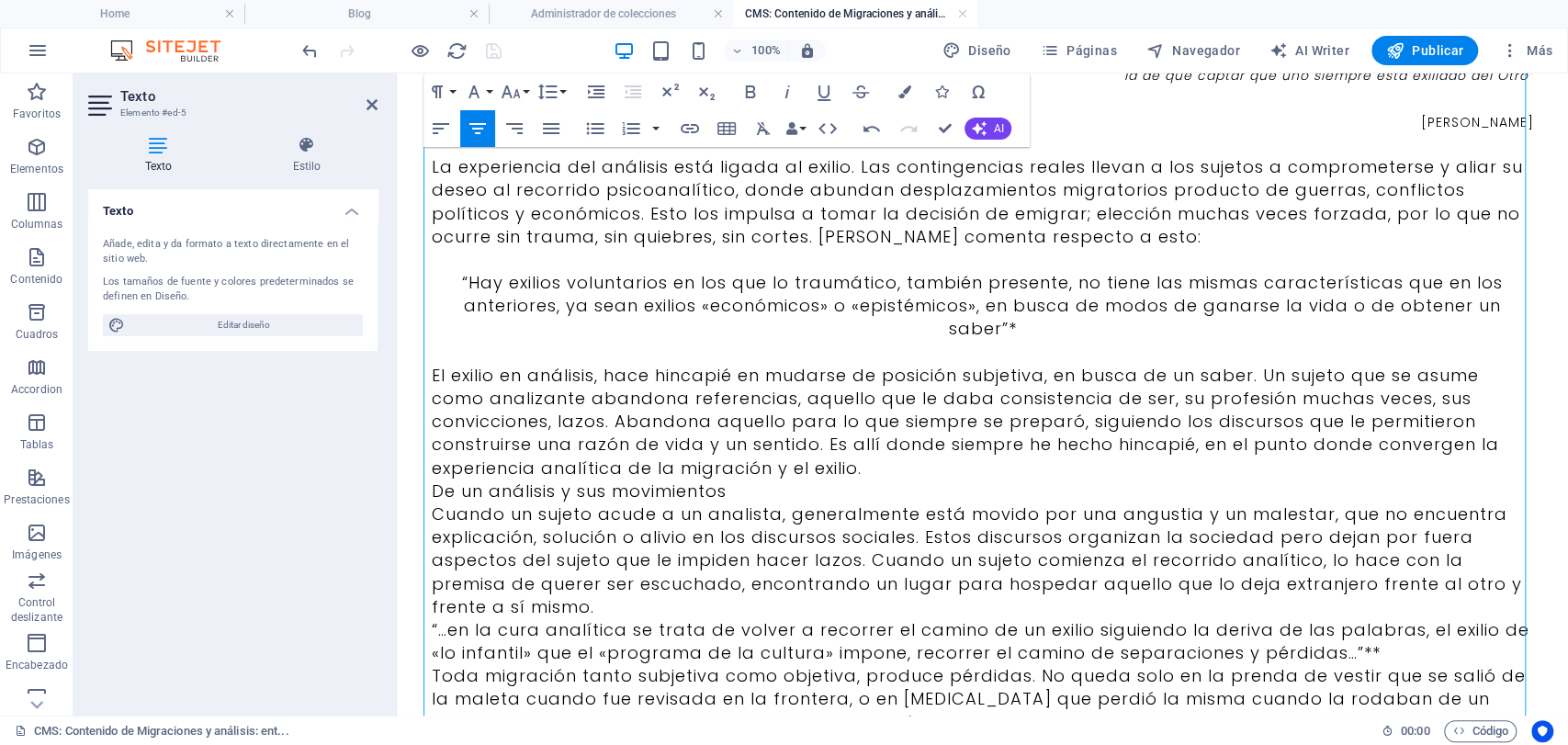
click at [924, 508] on p "Cuando un sujeto acude a un analista, generalmente está movido por una angustia…" at bounding box center [983, 560] width 1103 height 115
click at [556, 475] on p "El exilio en análisis, hace hincapié en mudarse de posición subjetiva, en busca…" at bounding box center [983, 421] width 1103 height 115
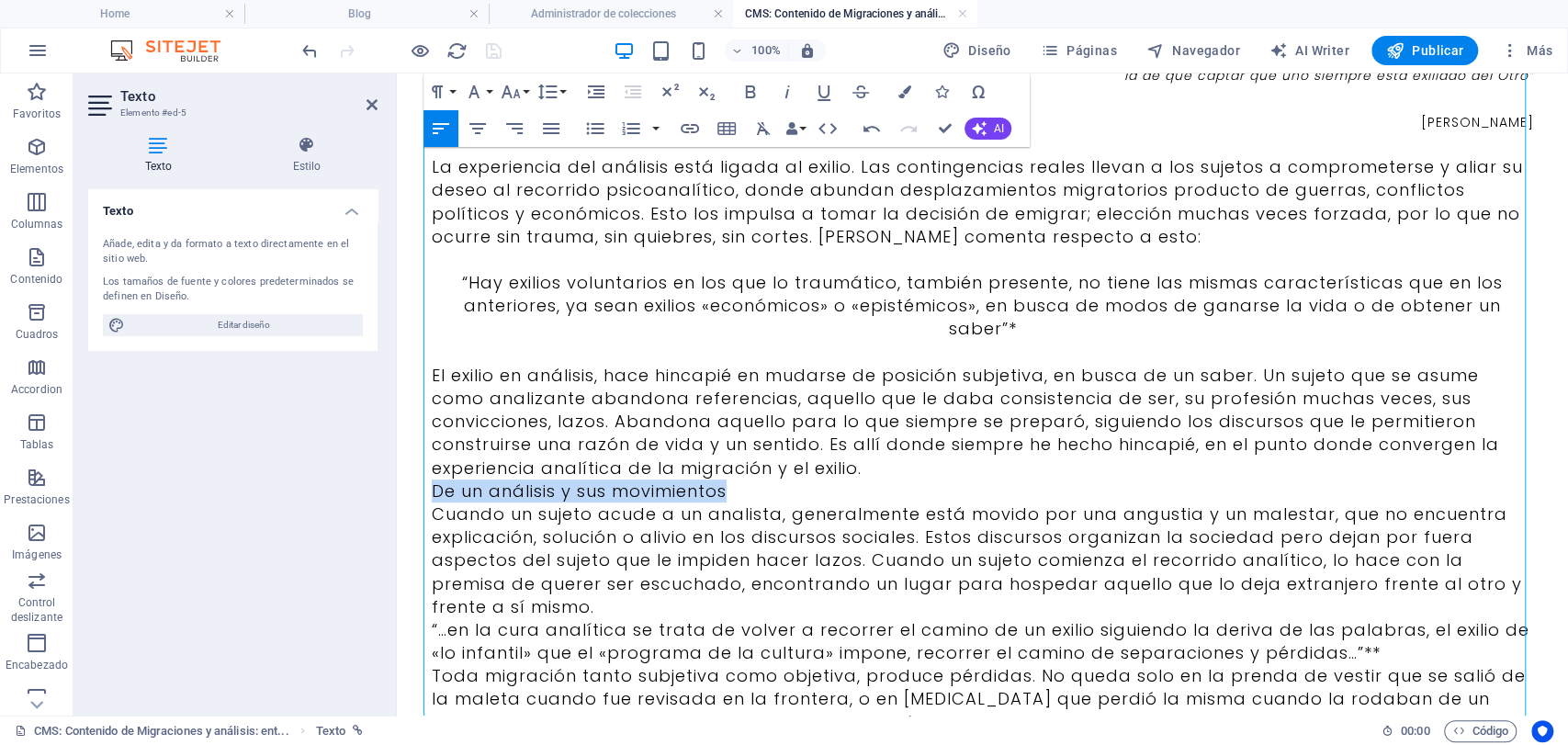
drag, startPoint x: 741, startPoint y: 495, endPoint x: 422, endPoint y: 498, distance: 319.0
click at [422, 498] on div "“…aún debía ser revelado para darle al exilio voluntario su dignidad, la de que…" at bounding box center [982, 756] width 1147 height 1772
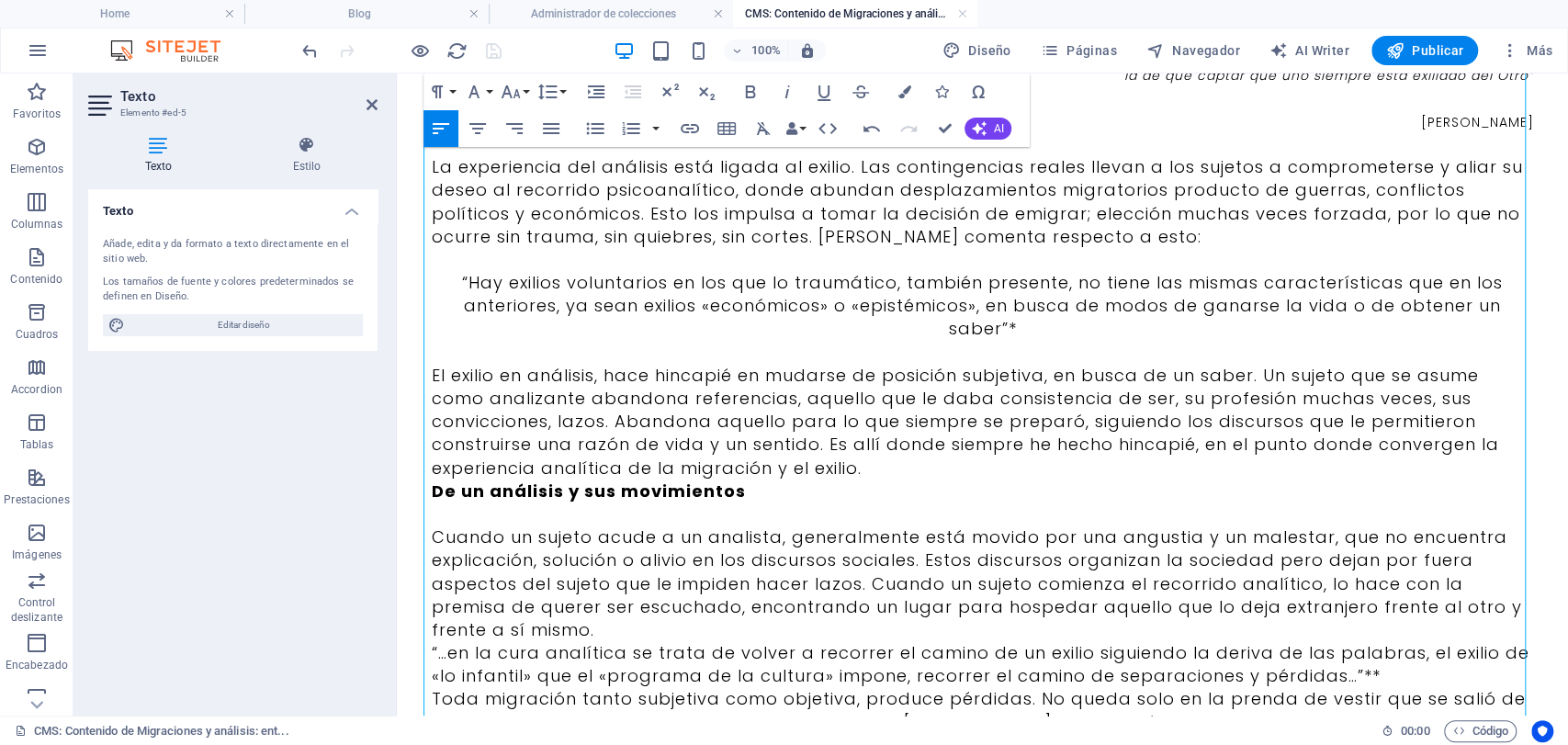
click at [946, 487] on p "De un análisis y sus movimientos" at bounding box center [983, 490] width 1103 height 23
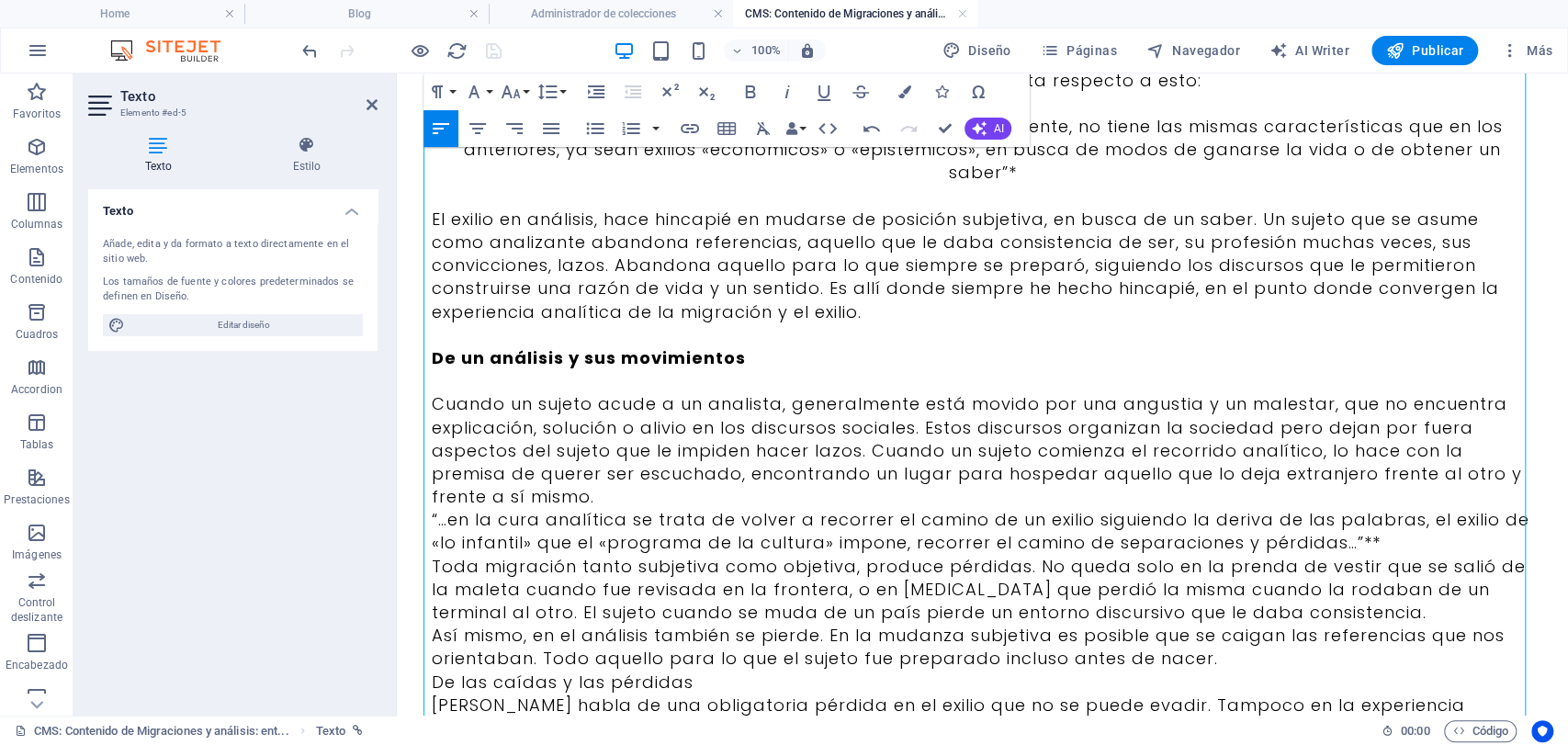
scroll to position [510, 0]
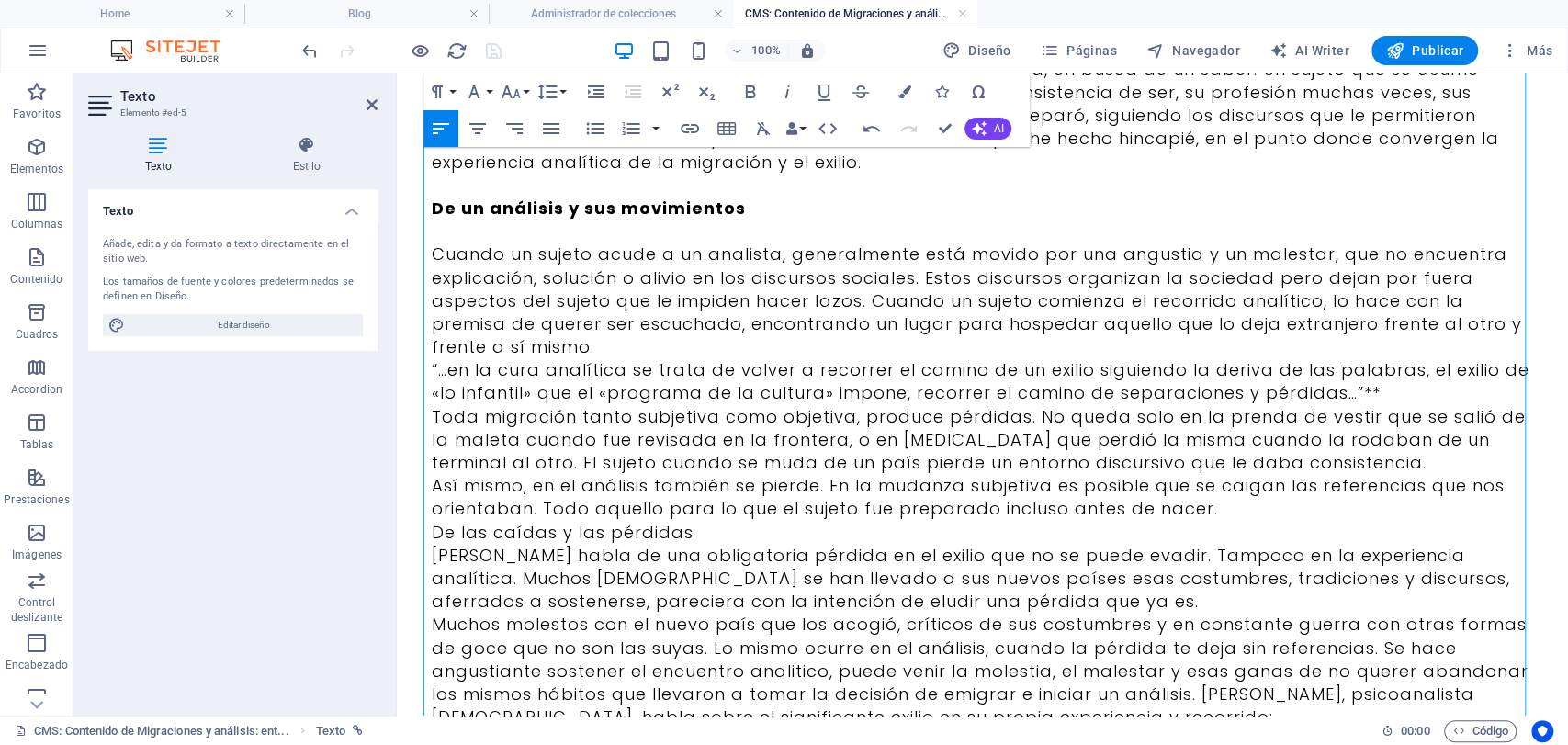
click at [684, 342] on p "Cuando un sujeto acude a un analista, generalmente está movido por una angustia…" at bounding box center [983, 300] width 1103 height 115
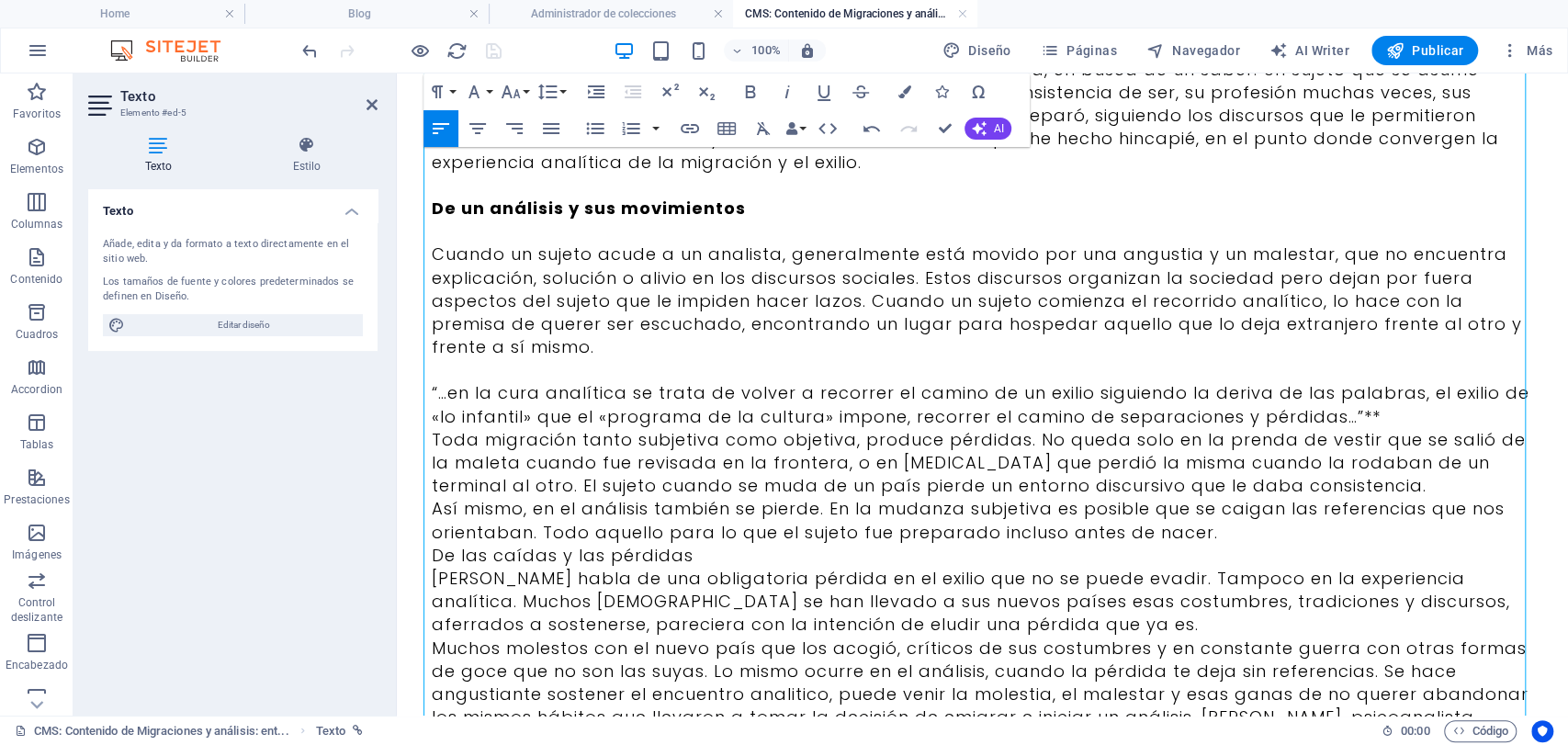
click at [1403, 420] on p "“…en la cura analítica se trata de volver a recorrer el camino de un exilio sig…" at bounding box center [983, 405] width 1103 height 46
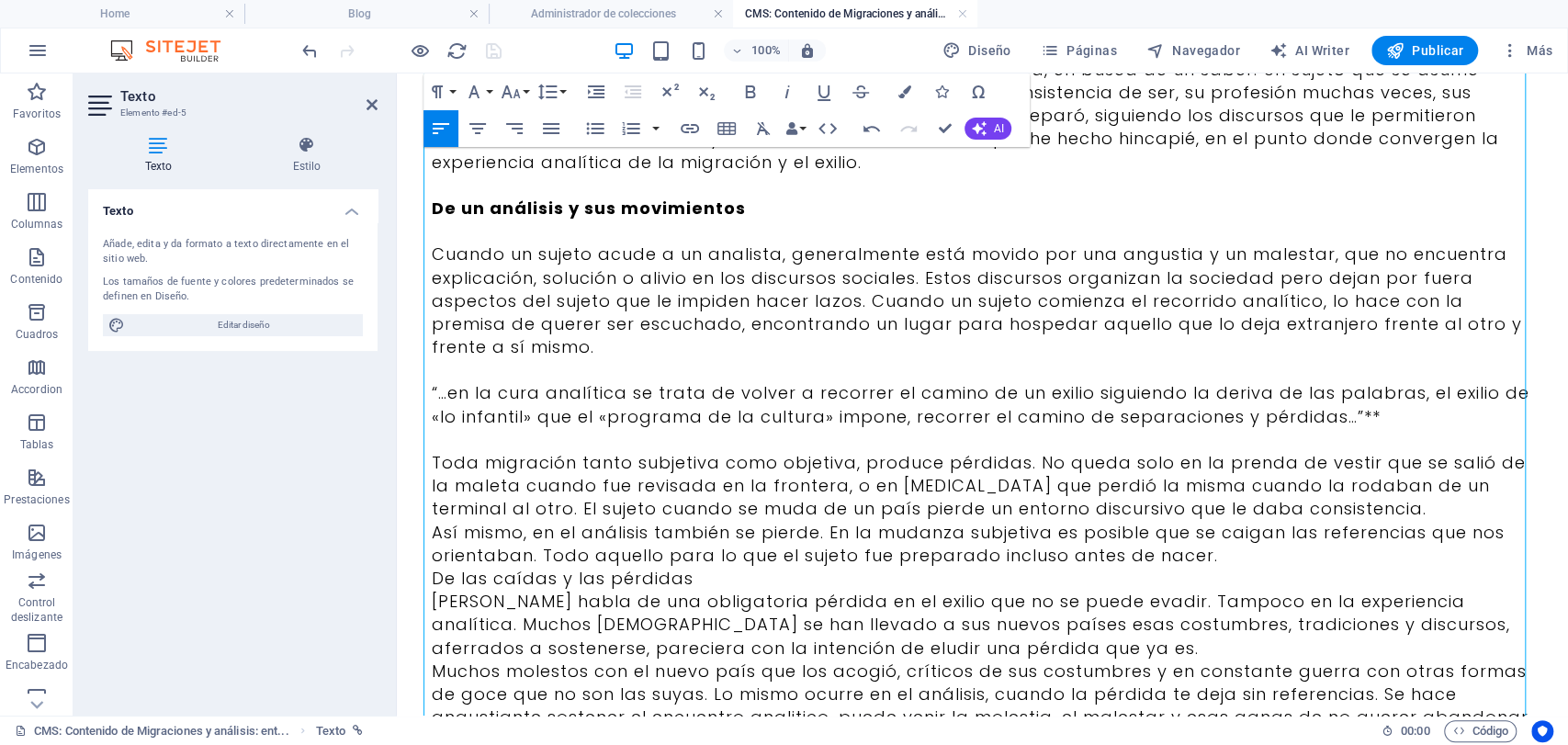
click at [1288, 499] on p "Toda migración tanto subjetiva como objetiva, produce pérdidas. No queda solo e…" at bounding box center [983, 485] width 1103 height 70
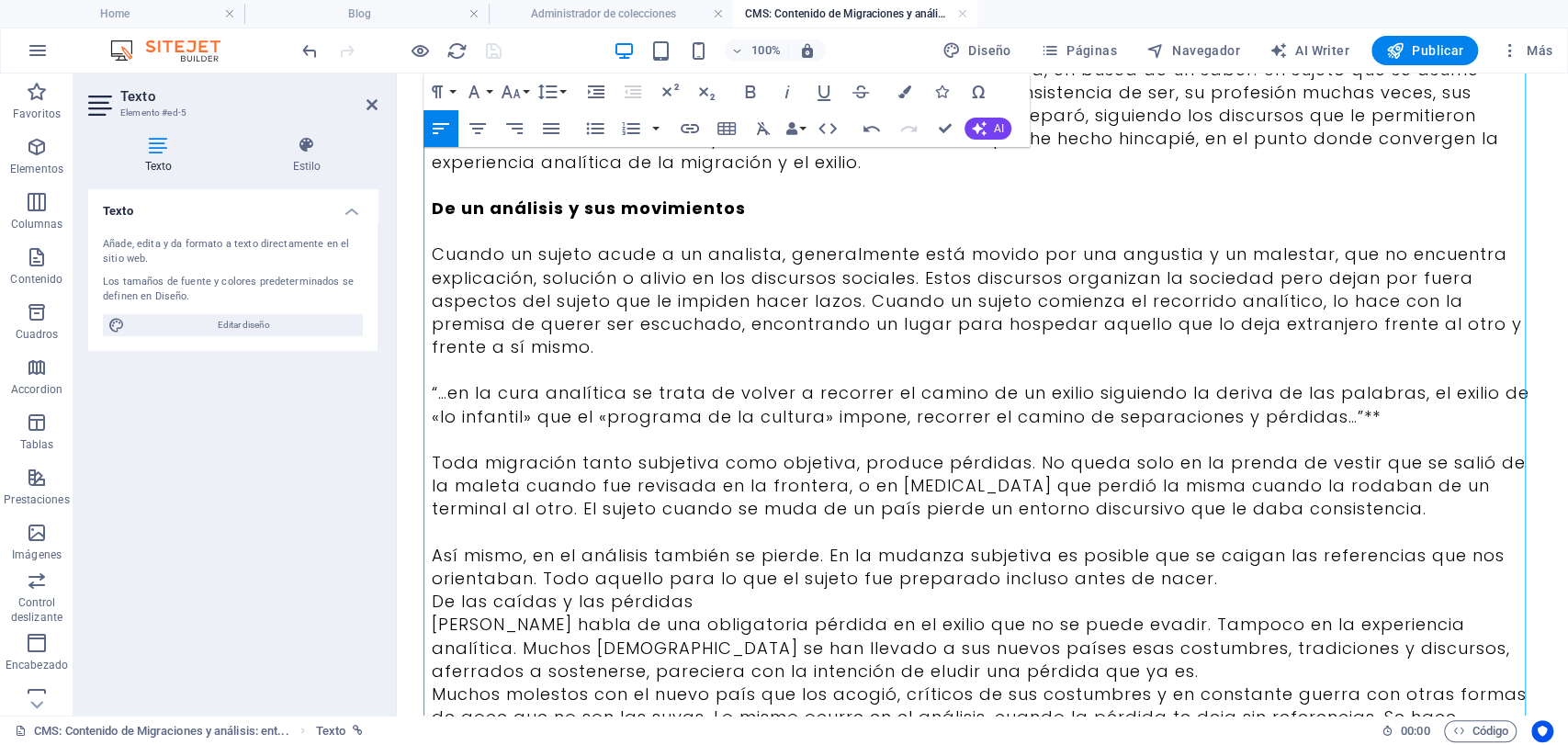
click at [1227, 582] on p "Así mismo, en el análisis también se pierde. En la mudanza subjetiva es posible…" at bounding box center [983, 566] width 1103 height 46
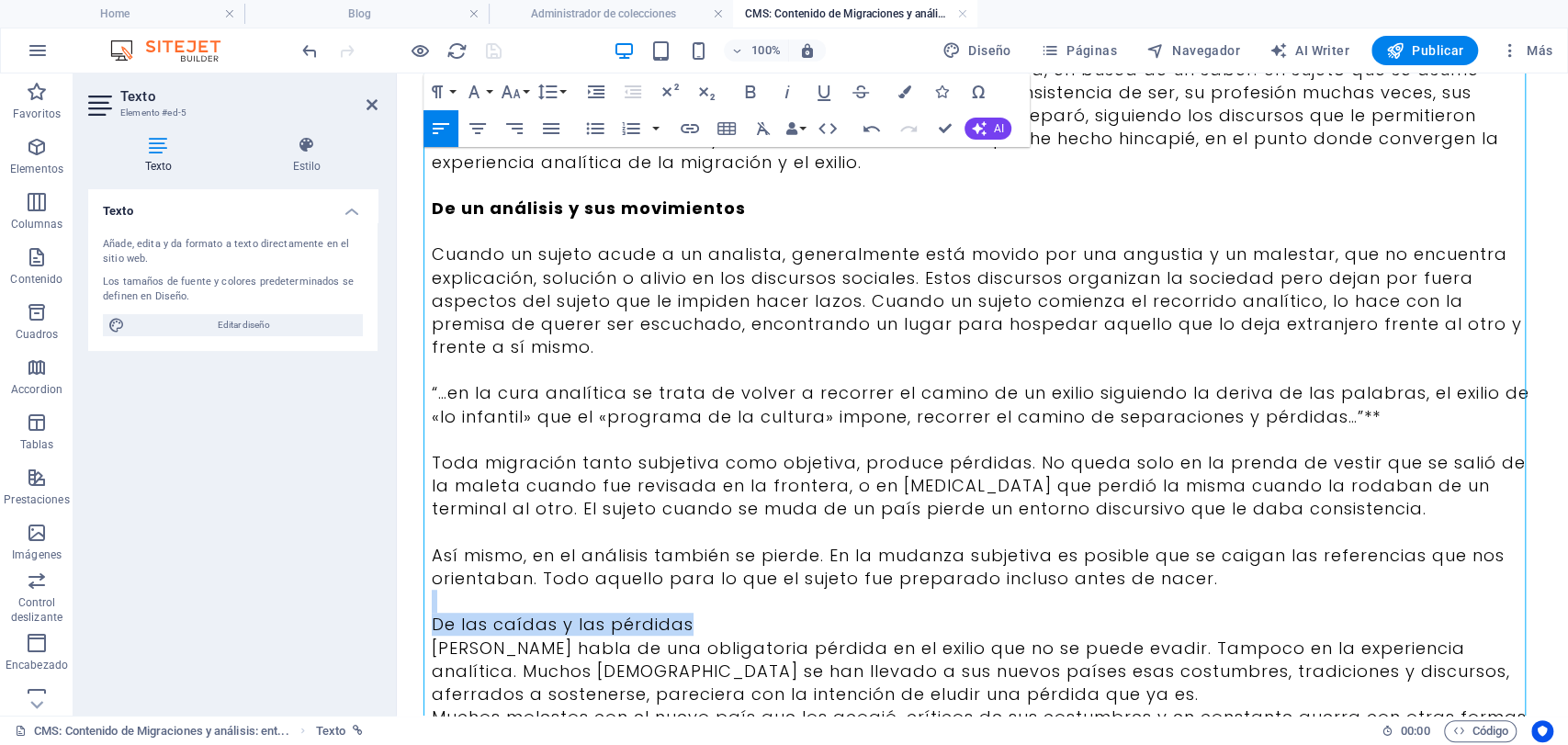
drag, startPoint x: 1068, startPoint y: 616, endPoint x: 407, endPoint y: 591, distance: 661.5
click at [409, 591] on div "“…aún debía ser revelado para darle al exilio voluntario su dignidad, la de que…" at bounding box center [982, 519] width 1147 height 1911
click at [768, 615] on p "De las caídas y las pérdidas" at bounding box center [983, 624] width 1103 height 23
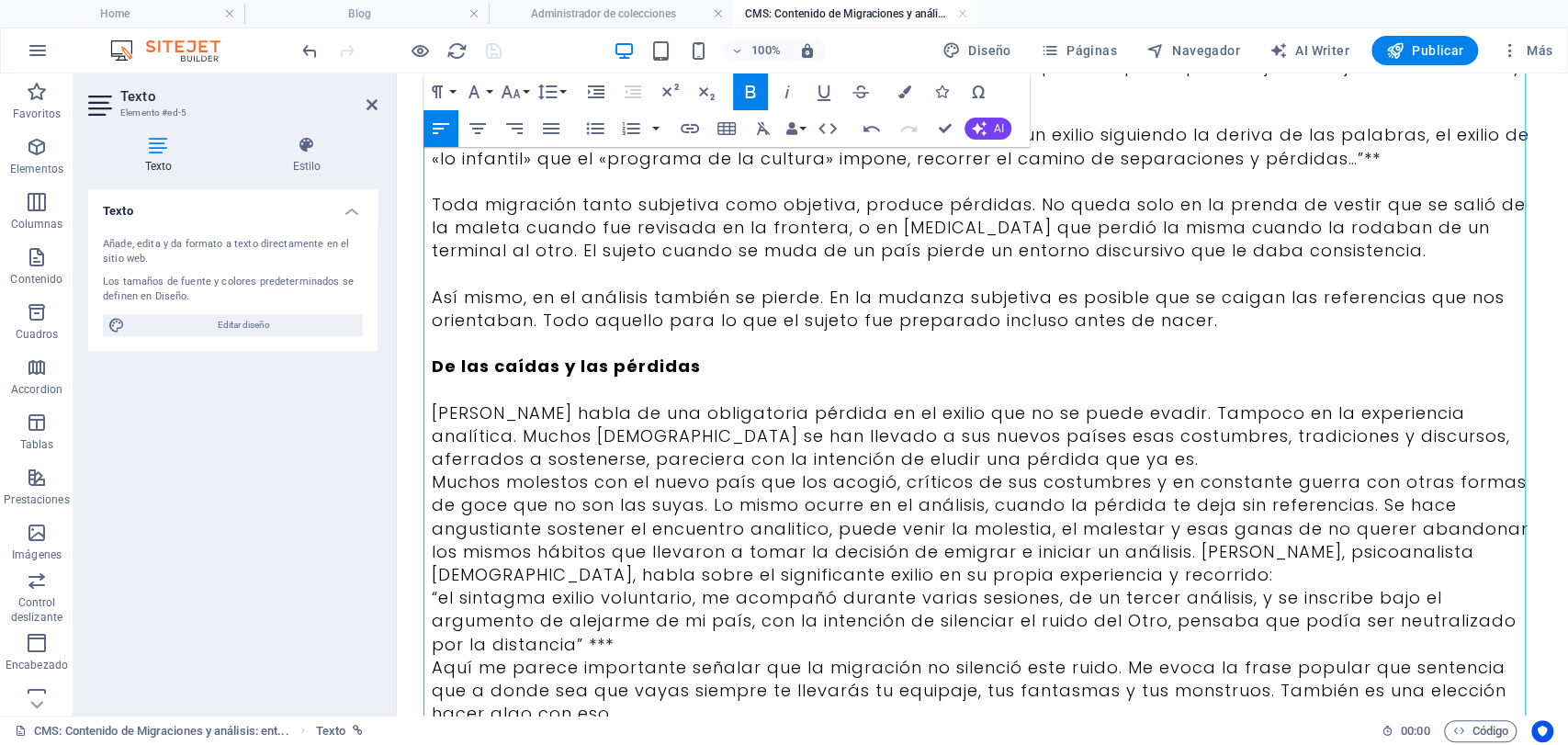
scroll to position [816, 0]
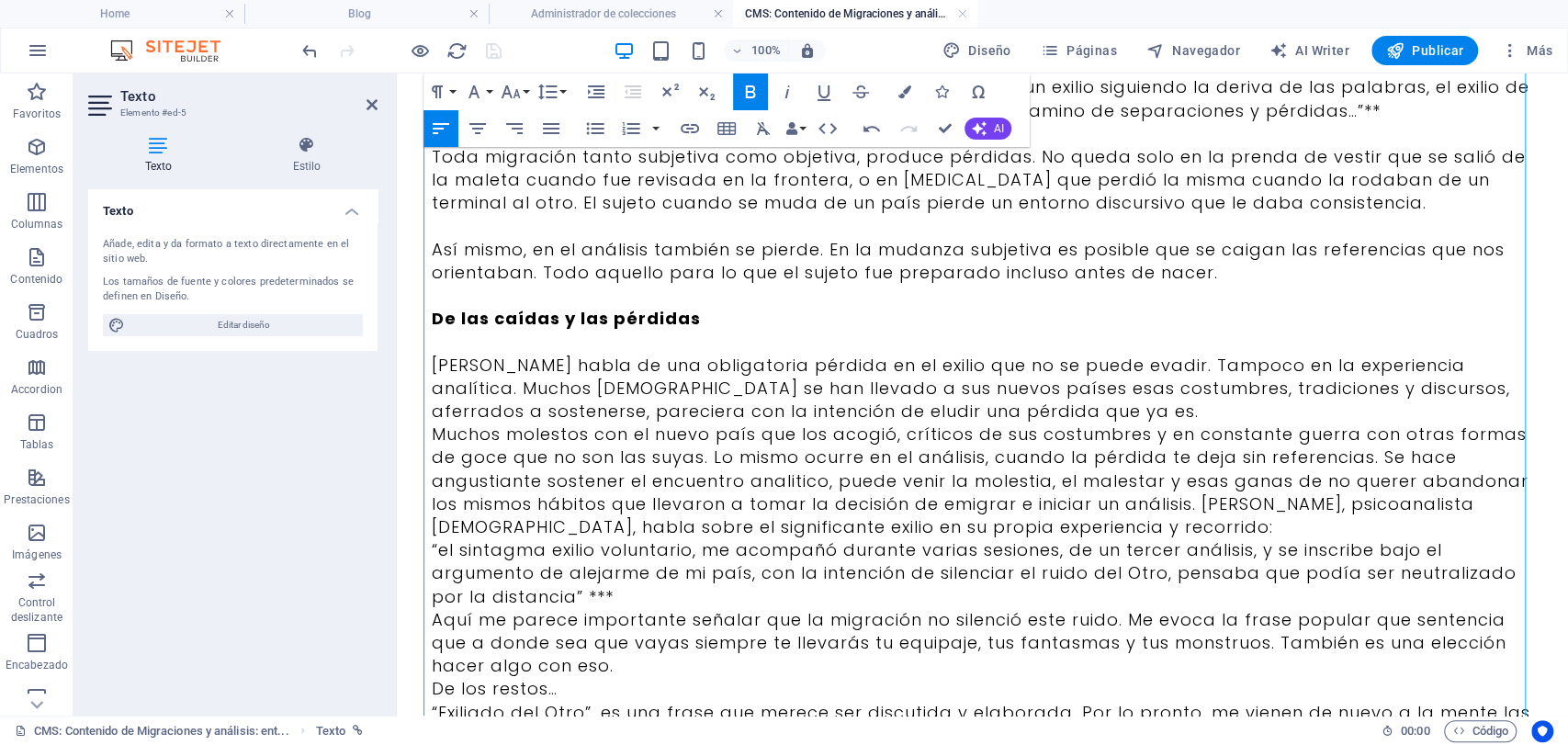
click at [1043, 413] on p "[PERSON_NAME] habla de una obligatoria pérdida en el exilio que no se puede eva…" at bounding box center [983, 389] width 1103 height 70
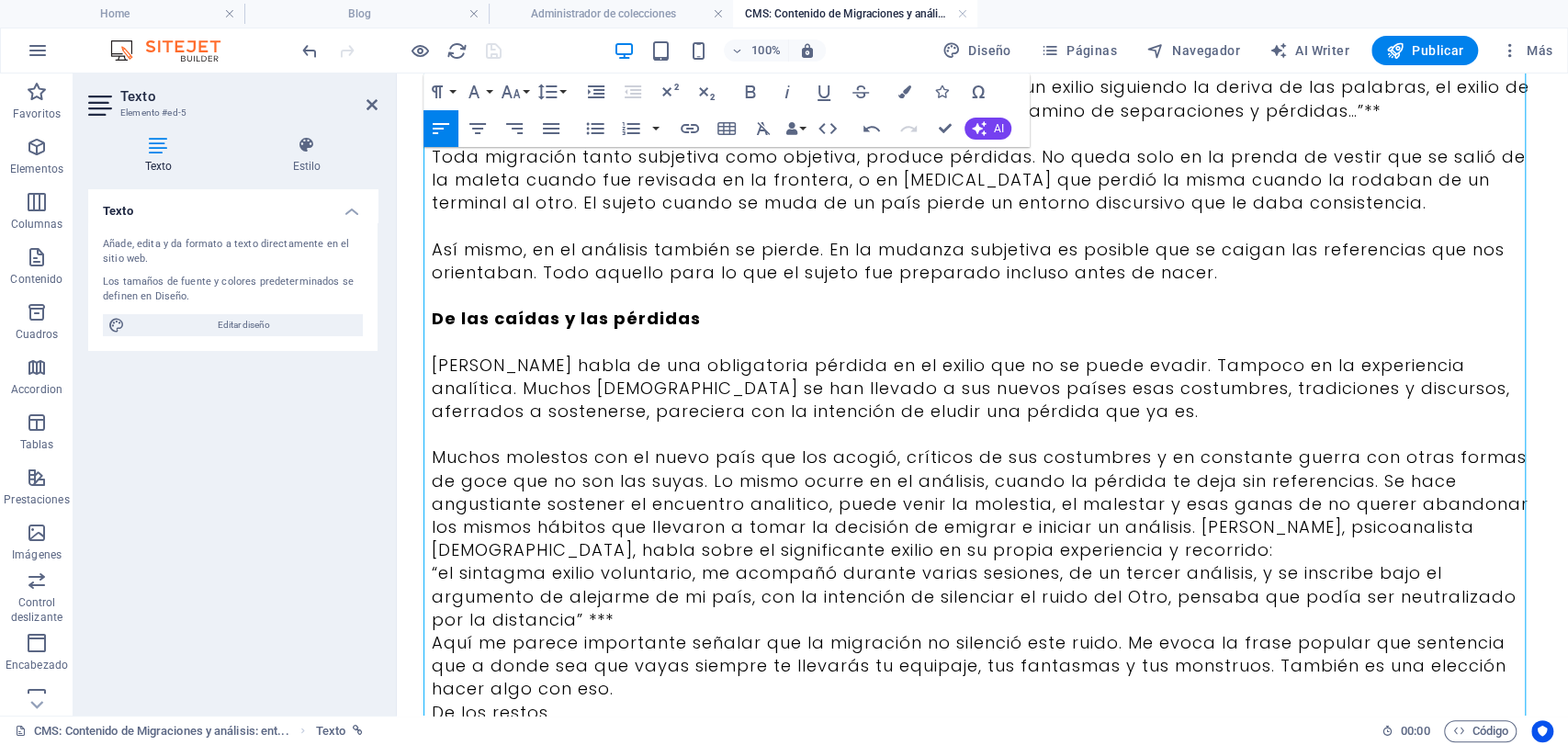
click at [1197, 542] on p "Muchos molestos con el nuevo país que los acogió, críticos de sus costumbres y …" at bounding box center [983, 503] width 1103 height 115
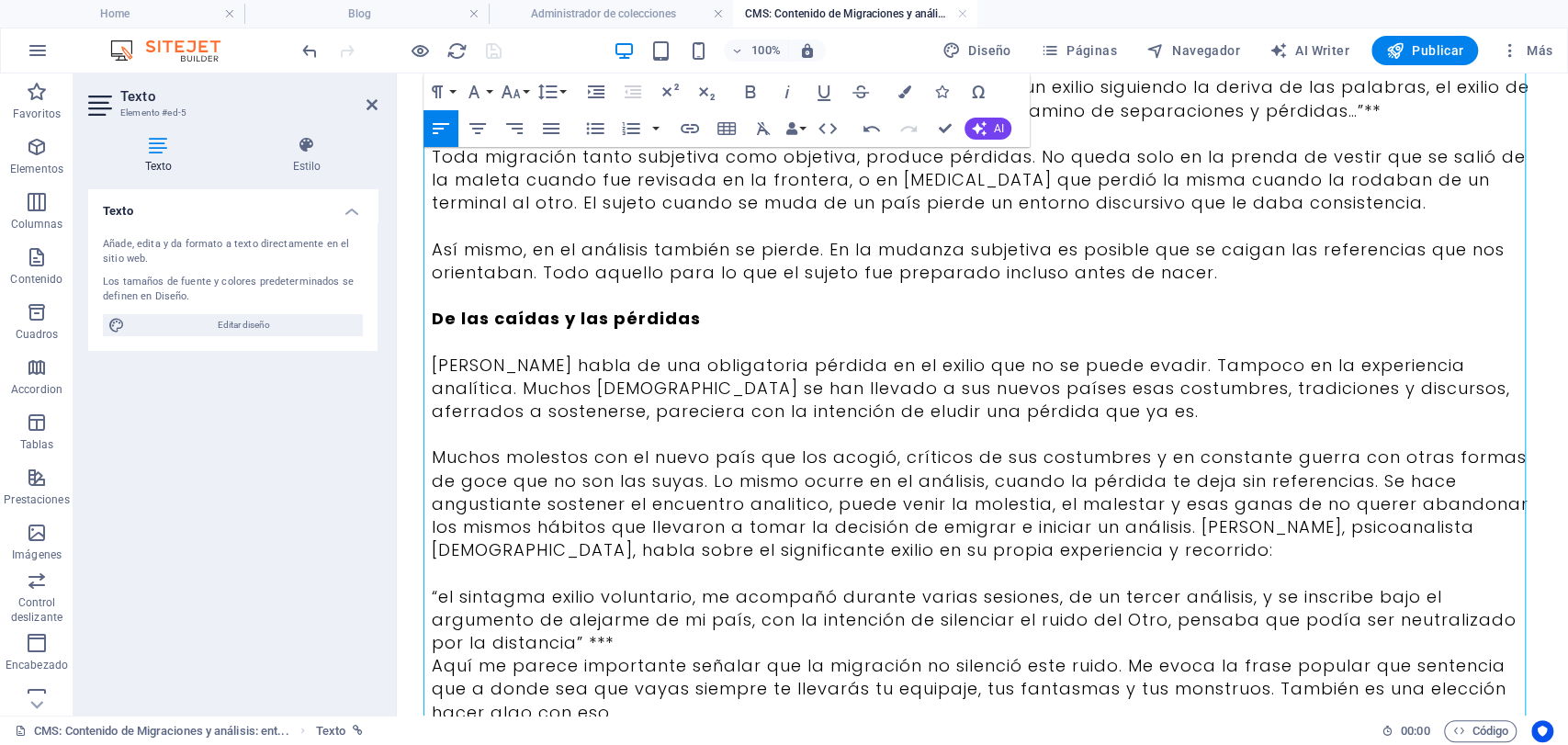
drag, startPoint x: 701, startPoint y: 646, endPoint x: 358, endPoint y: 569, distance: 351.5
click at [396, 569] on html "Skip to main content “…aún debía ser revelado para darle al exilio voluntario s…" at bounding box center [982, 247] width 1172 height 1979
click at [474, 134] on icon "button" at bounding box center [477, 128] width 22 height 22
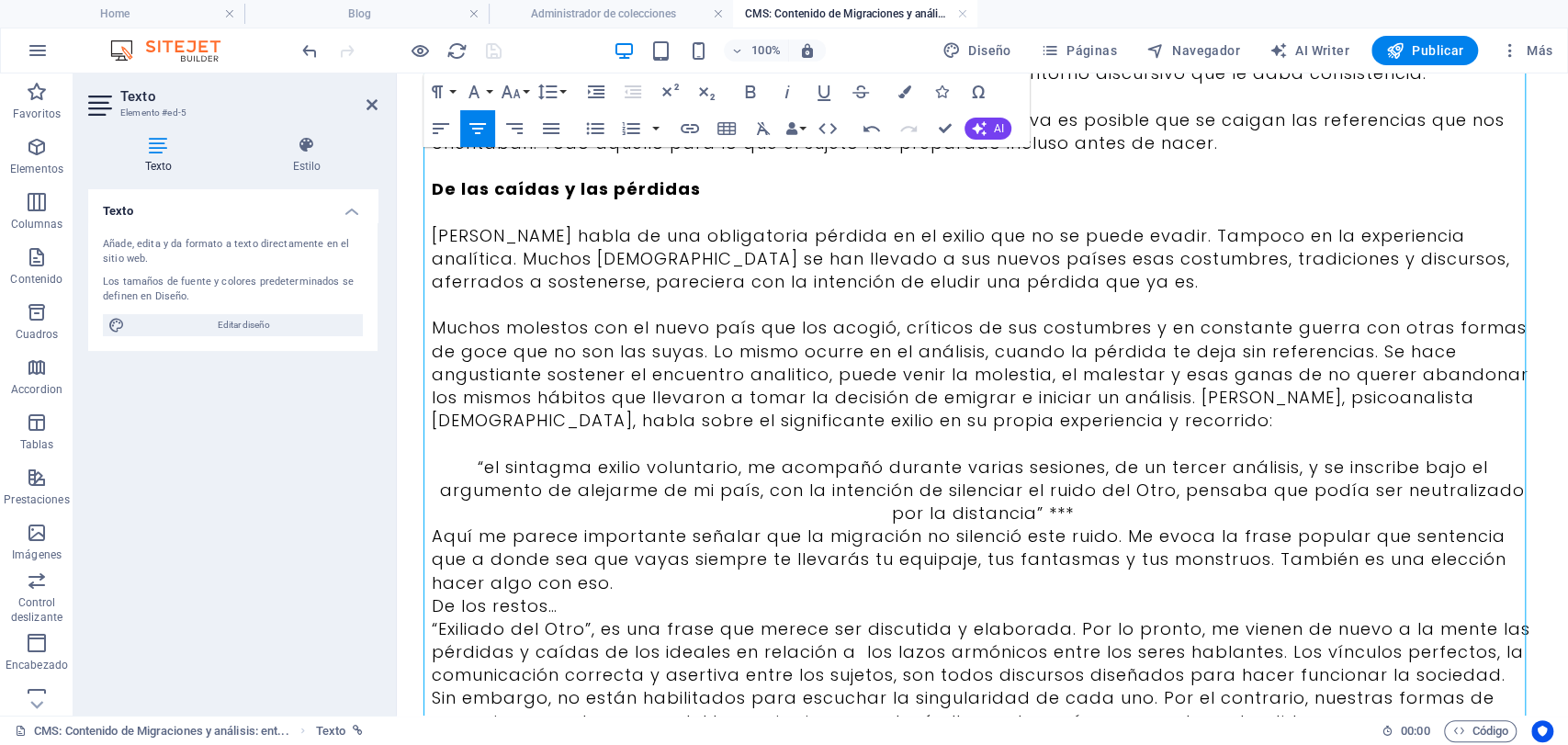
scroll to position [1021, 0]
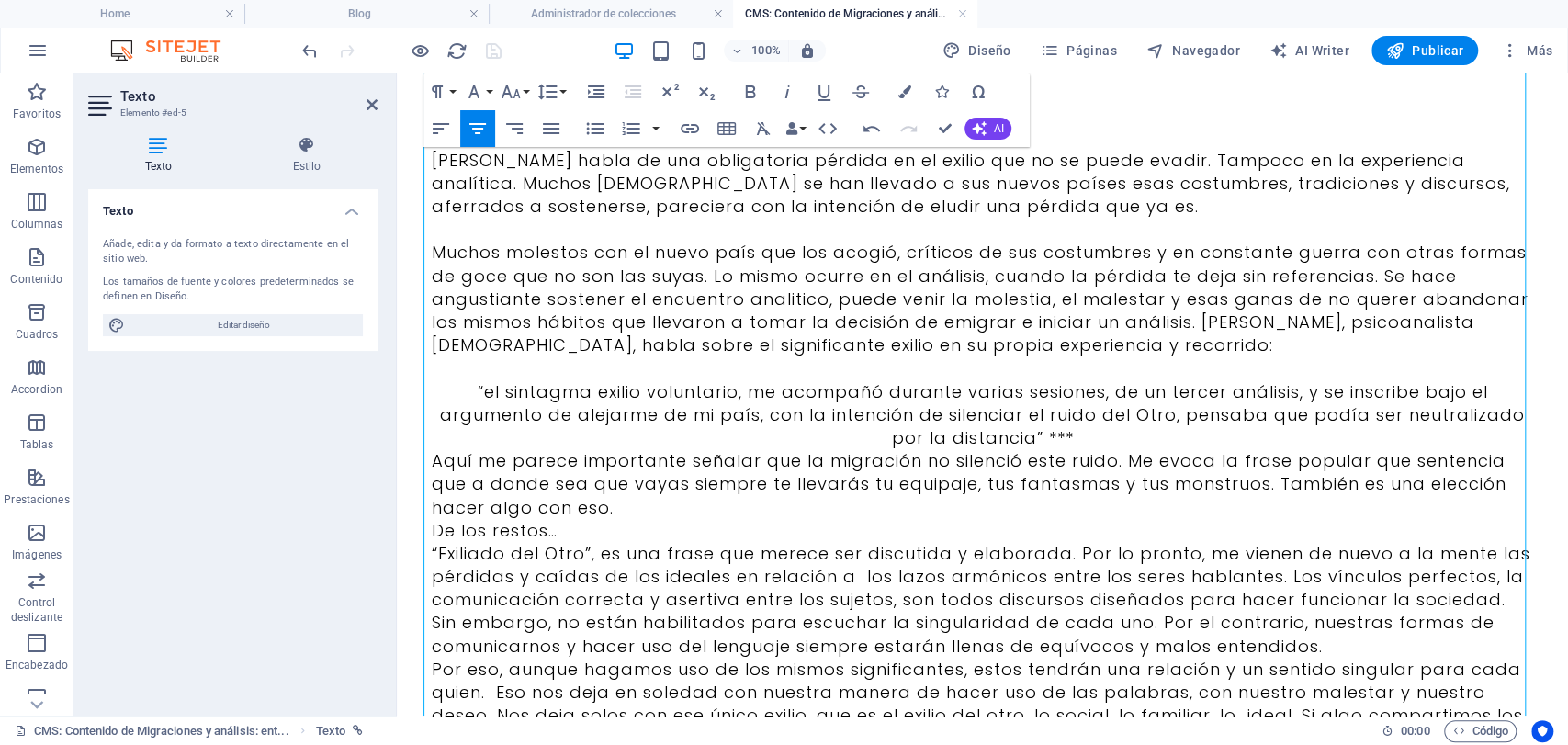
click at [610, 493] on p "Aquí me parece importante señalar que la migración no silenció este ruido. Me e…" at bounding box center [983, 484] width 1103 height 70
click at [617, 517] on p "Aquí me parece importante señalar que la migración no silenció este ruido. Me e…" at bounding box center [983, 484] width 1103 height 70
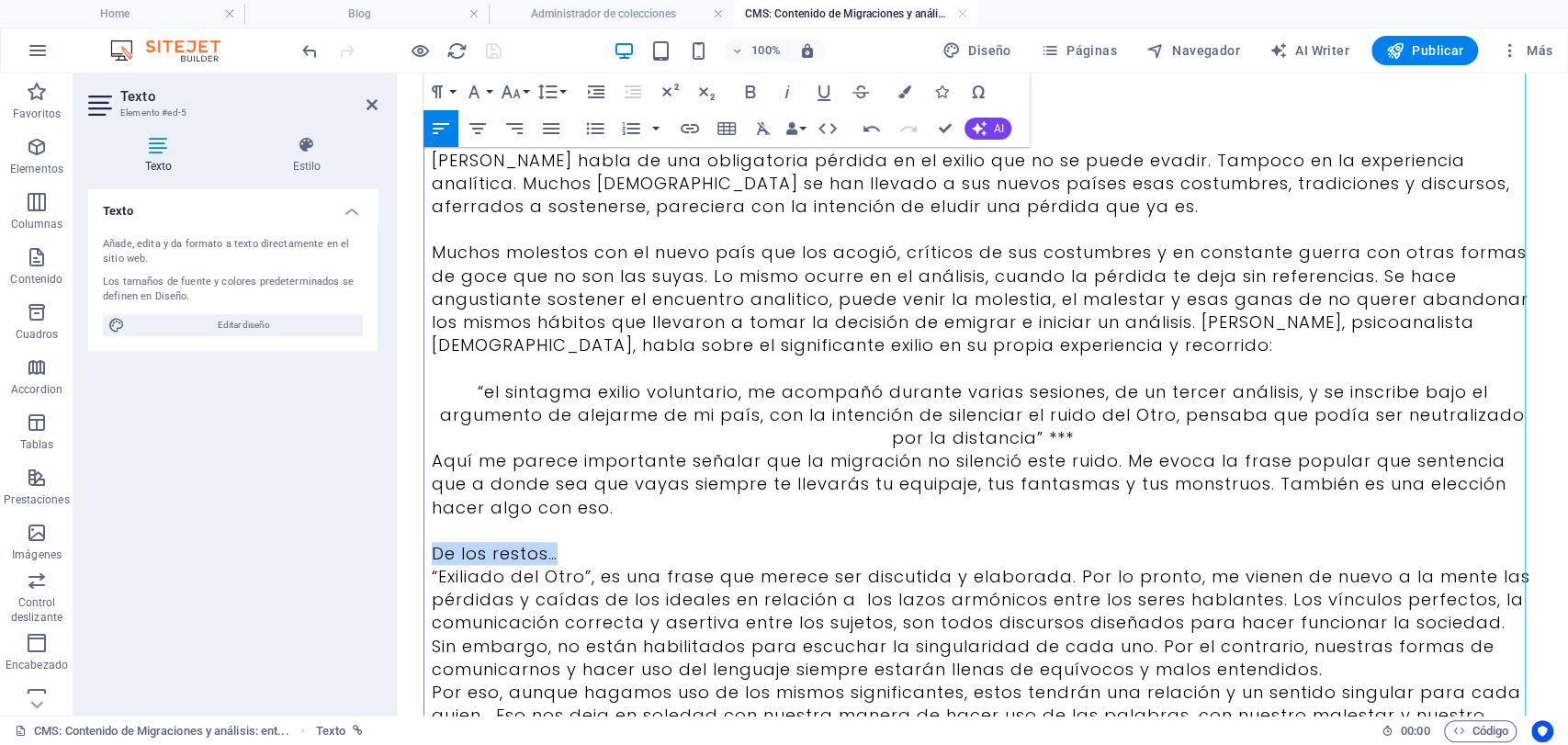
drag, startPoint x: 606, startPoint y: 542, endPoint x: 404, endPoint y: 543, distance: 202.0
click at [409, 543] on div "“…aún debía ser revelado para darle al exilio voluntario su dignidad, la de que…" at bounding box center [982, 54] width 1147 height 2003
click at [636, 566] on p "“Exiliado del Otro”, es una frase que merece ser discutida y elaborada. Por lo …" at bounding box center [983, 623] width 1103 height 115
click at [642, 555] on p "De los restos…" at bounding box center [983, 554] width 1103 height 23
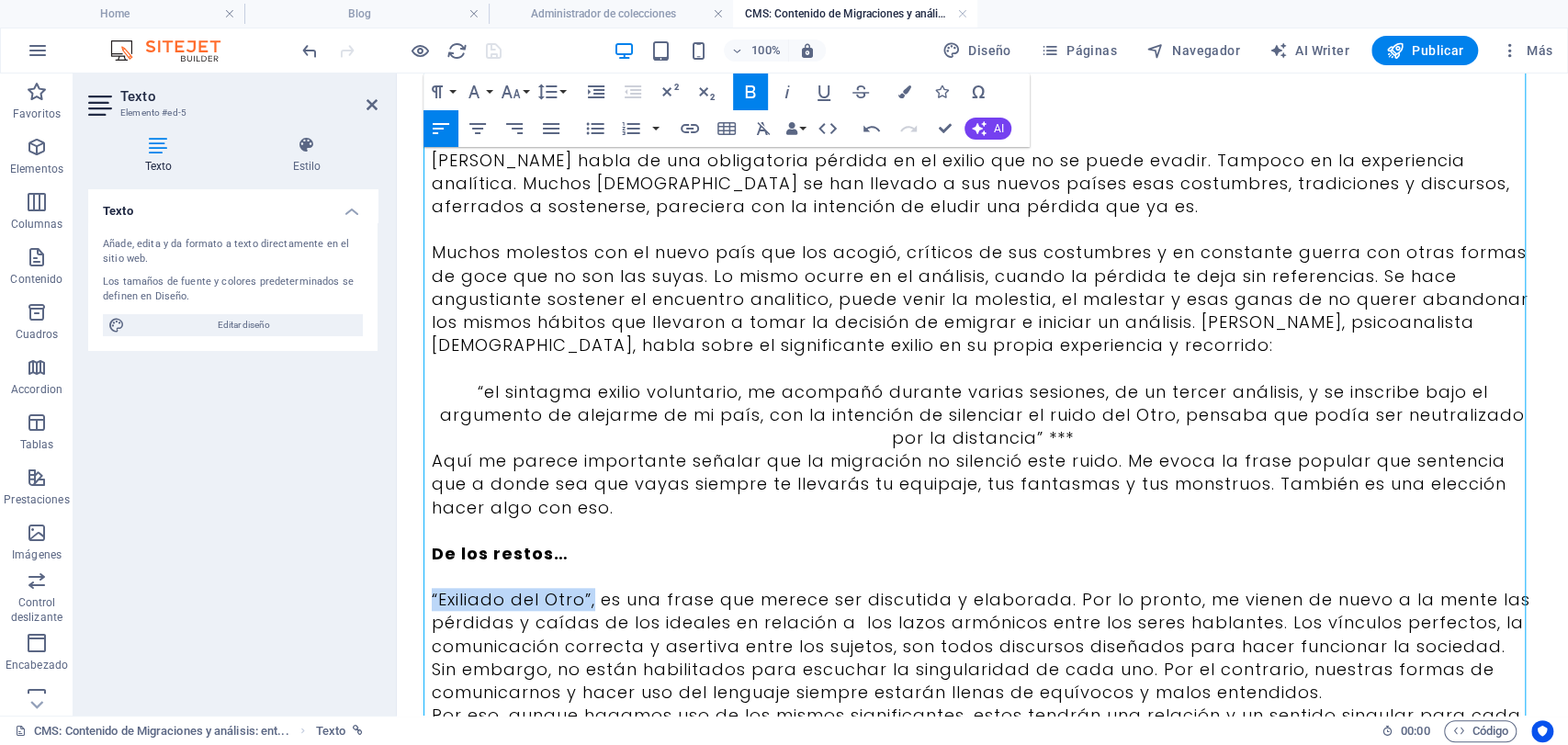
drag, startPoint x: 588, startPoint y: 597, endPoint x: 412, endPoint y: 597, distance: 176.0
click at [412, 597] on div "“…aún debía ser revelado para darle al exilio voluntario su dignidad, la de que…" at bounding box center [982, 66] width 1147 height 2027
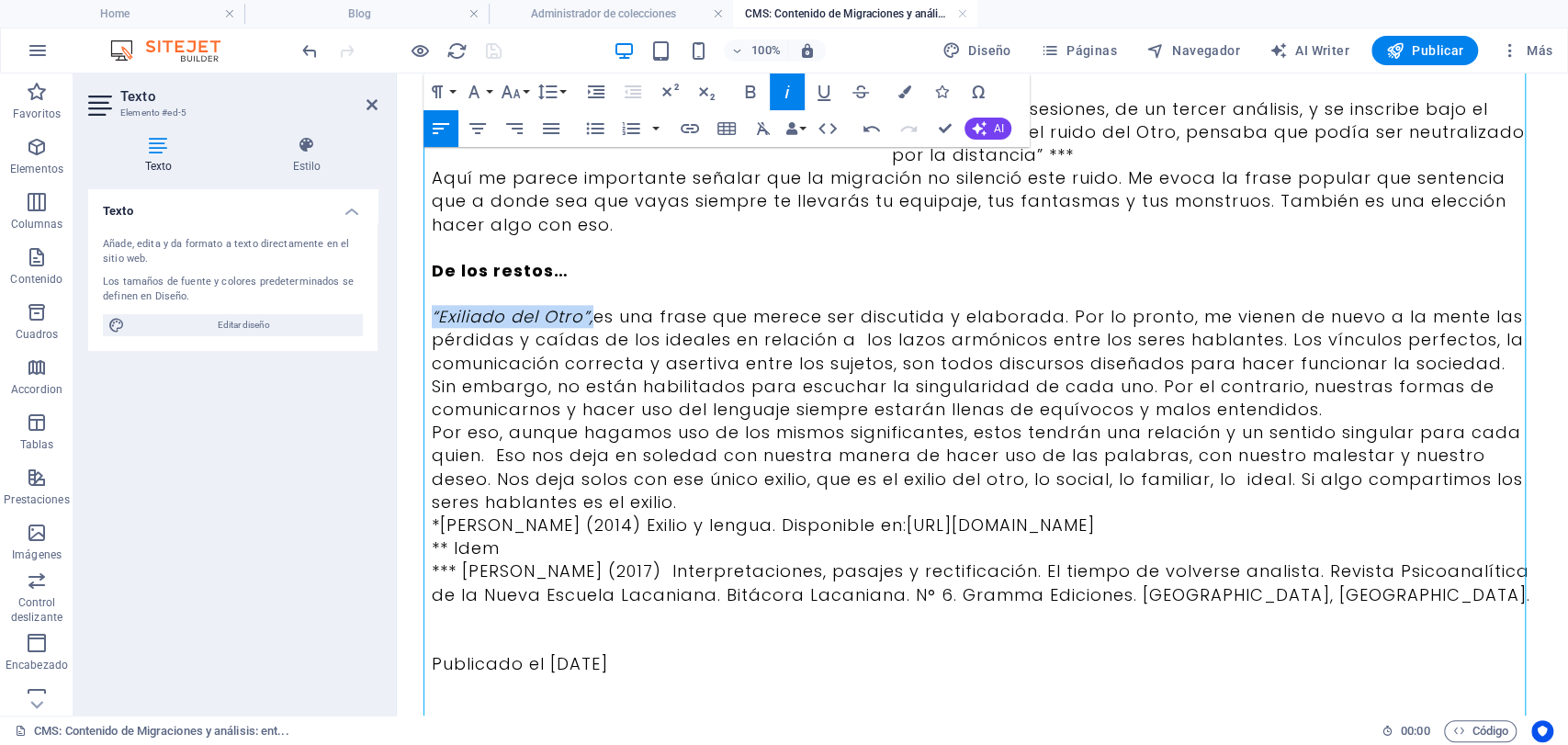
scroll to position [1327, 0]
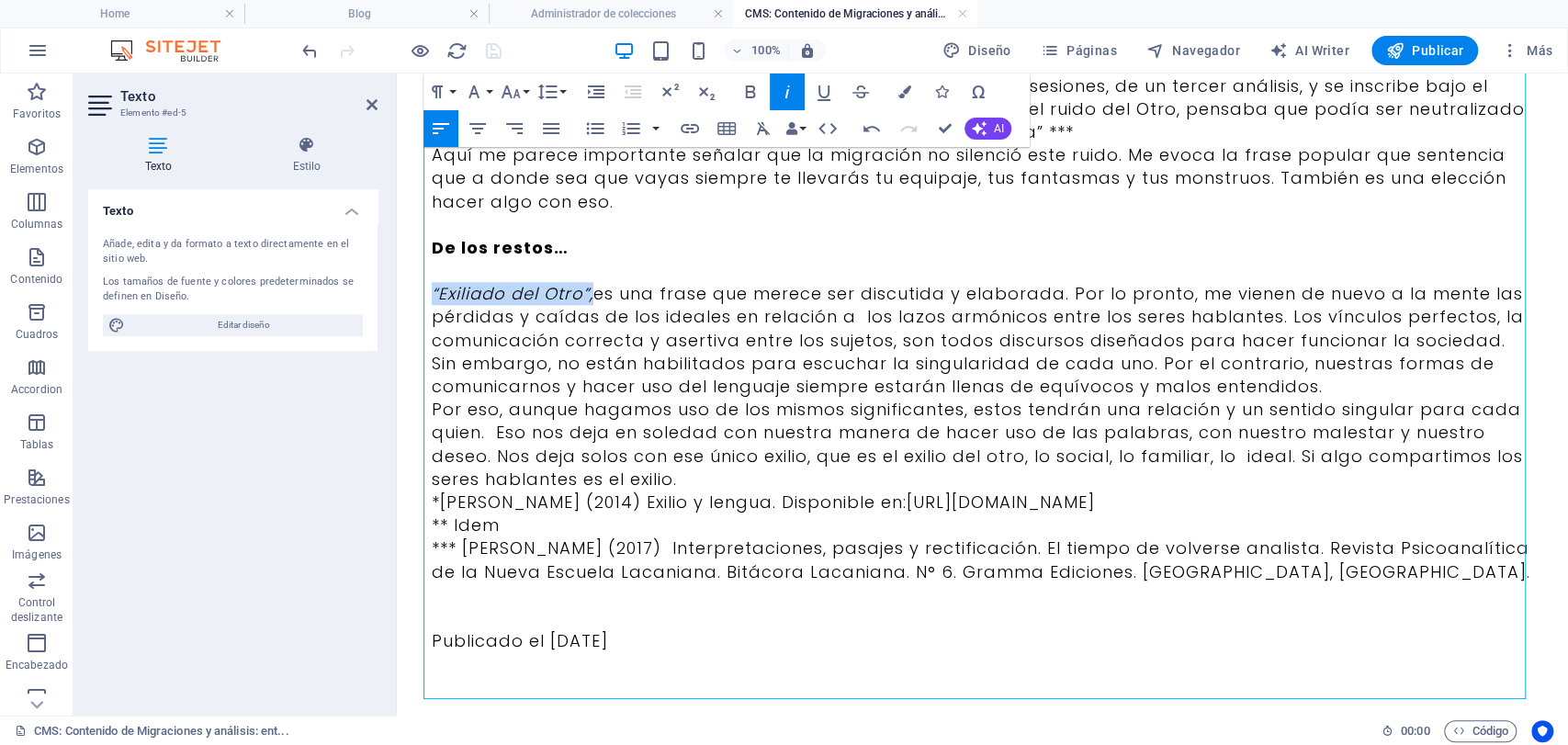
click at [1392, 370] on p "“Exiliado del Otro”, es una frase que merece ser discutida y elaborada. Por lo …" at bounding box center [983, 339] width 1103 height 115
click at [1392, 388] on p "“Exiliado del Otro”, es una frase que merece ser discutida y elaborada. Por lo …" at bounding box center [983, 339] width 1103 height 115
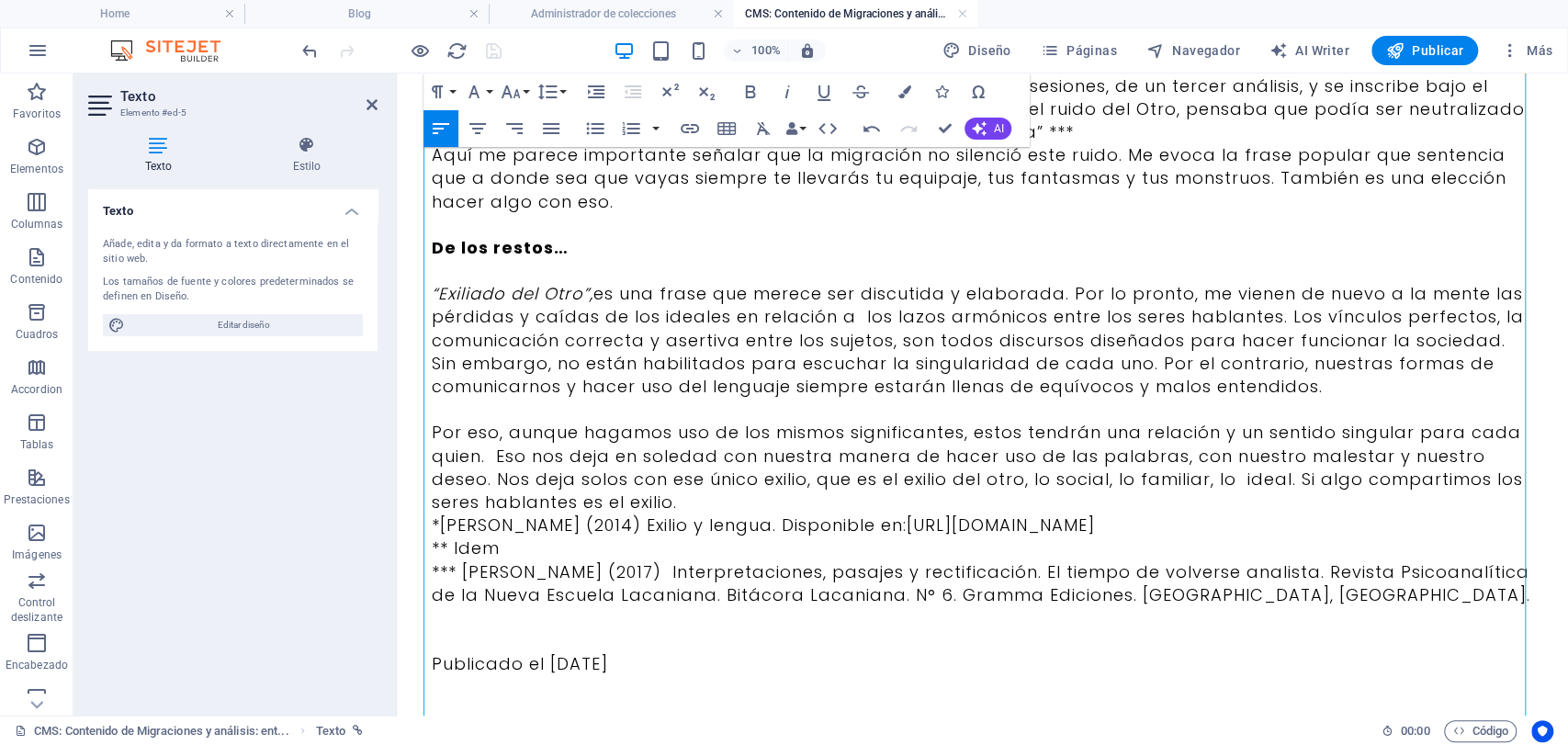
click at [670, 510] on p "Por eso, aunque hagamos uso de los mismos significantes, estos tendrán una rela…" at bounding box center [983, 468] width 1103 height 93
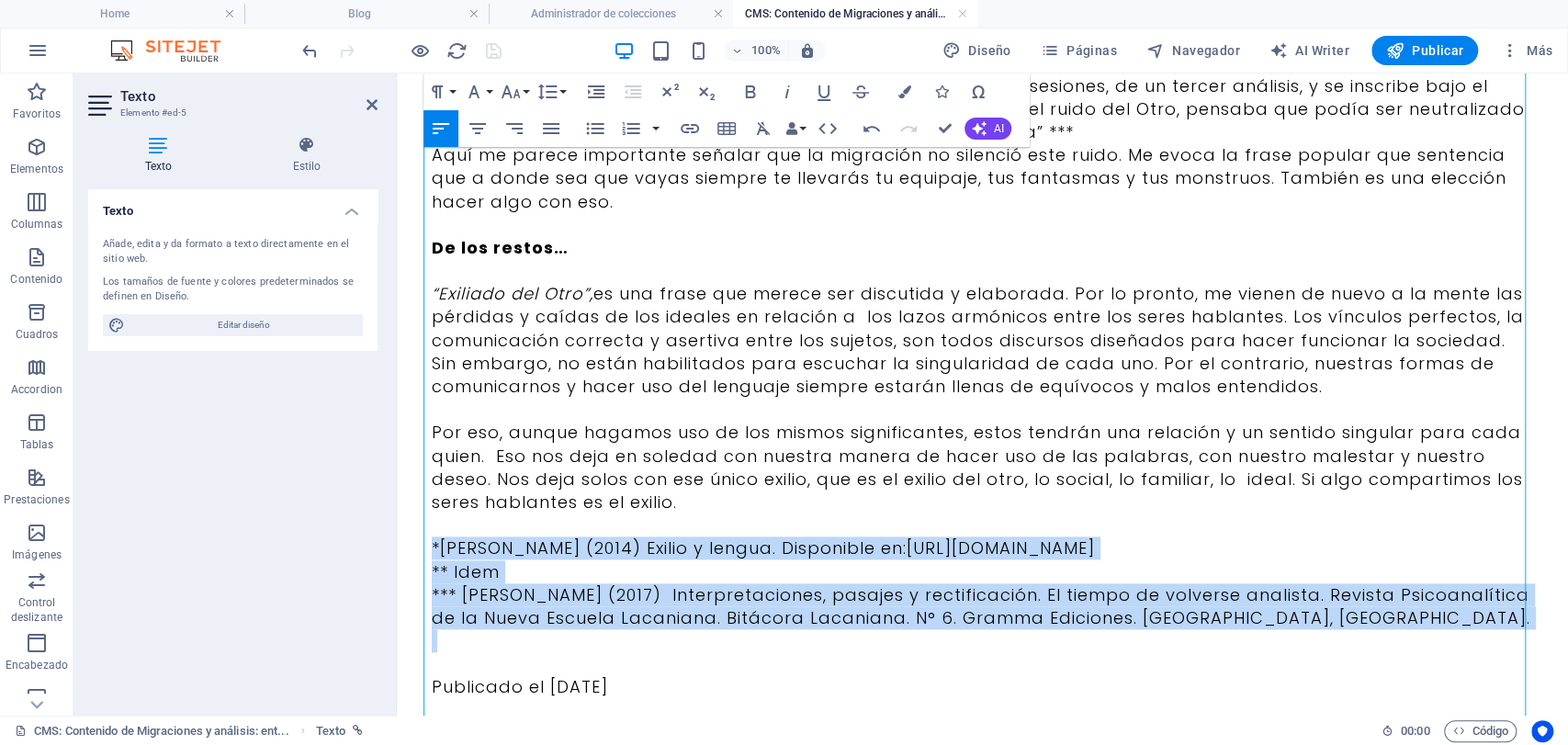
drag, startPoint x: 1388, startPoint y: 637, endPoint x: 385, endPoint y: 539, distance: 1007.8
click at [510, 127] on icon "button" at bounding box center [514, 128] width 22 height 22
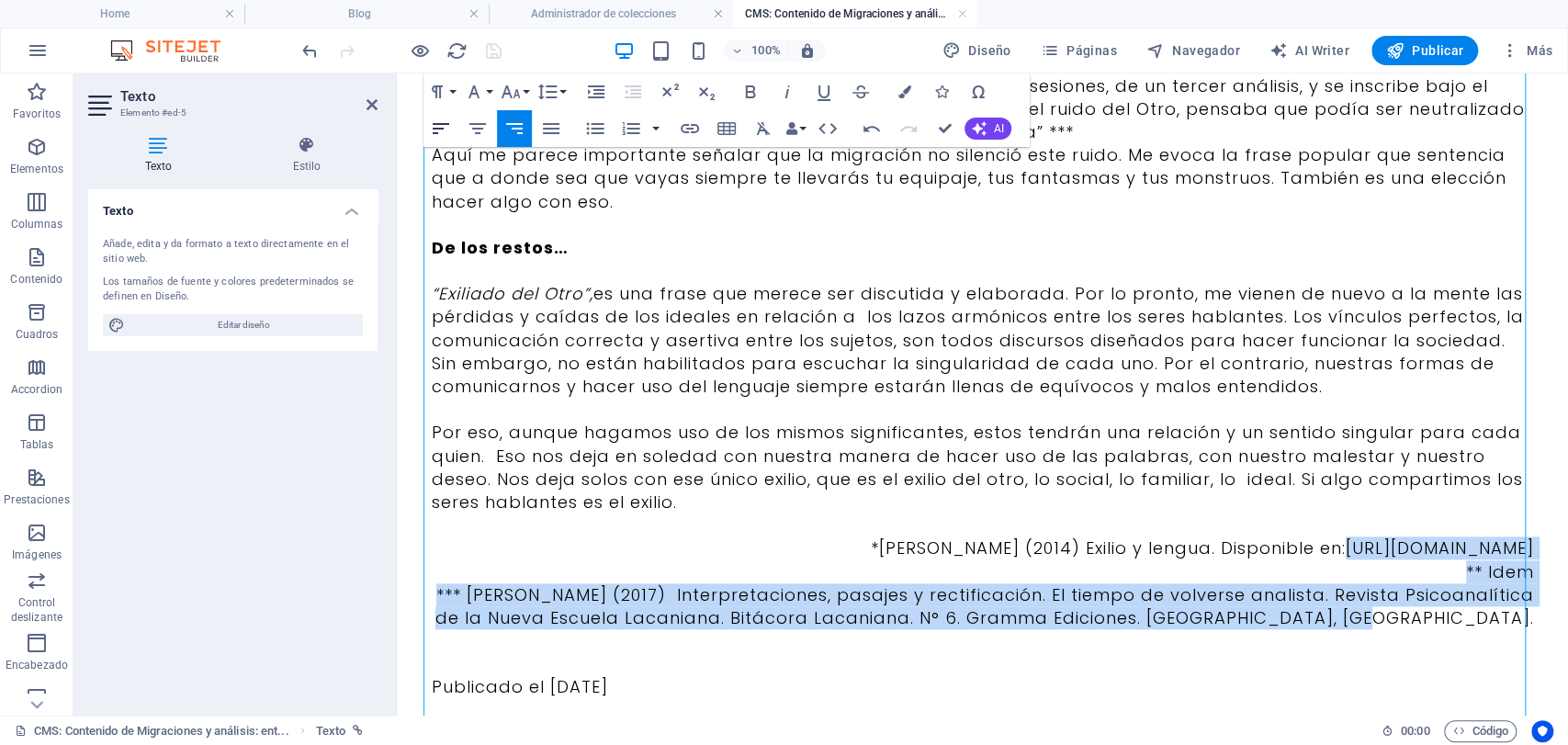
click at [447, 122] on icon "button" at bounding box center [441, 128] width 22 height 22
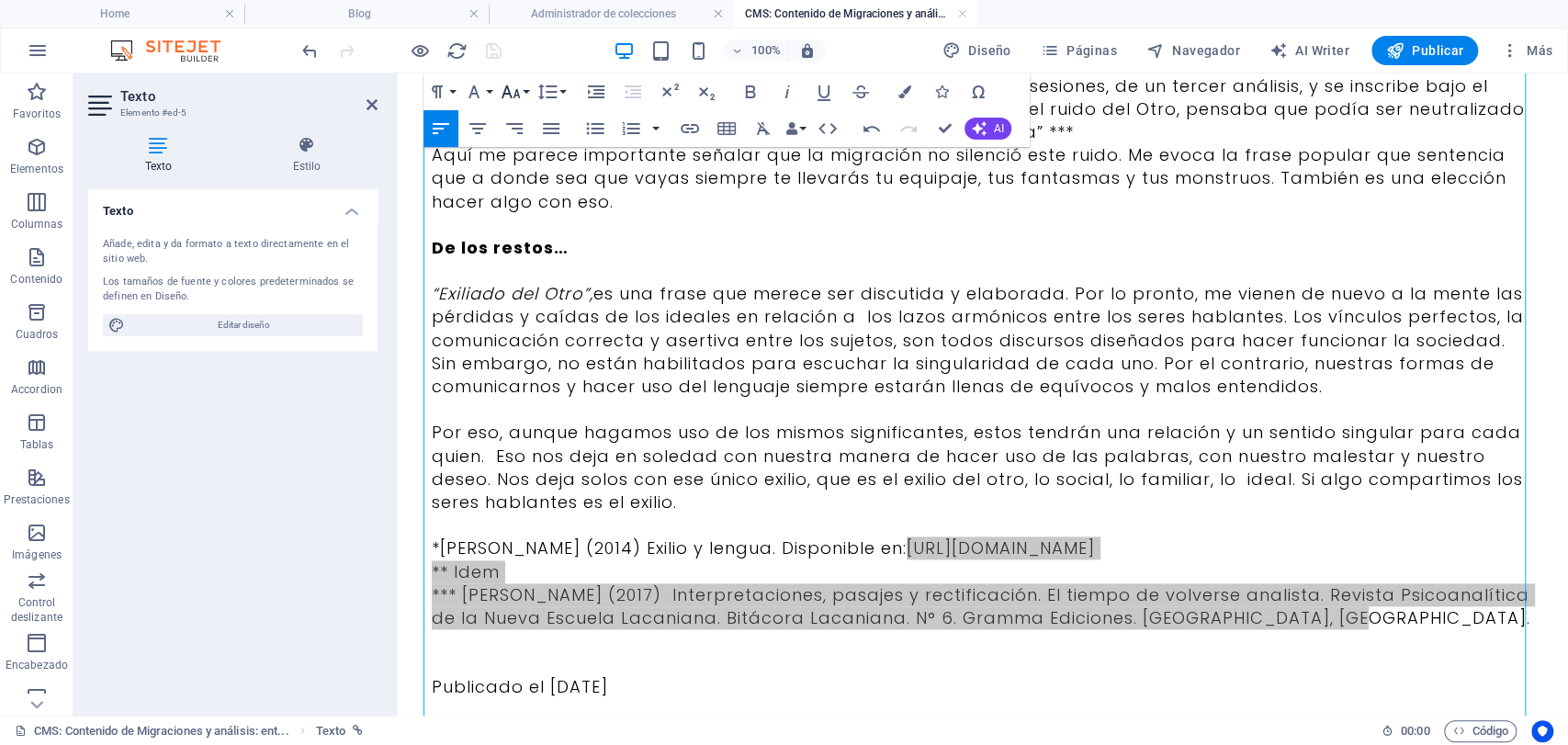
click at [517, 89] on icon "button" at bounding box center [511, 92] width 22 height 22
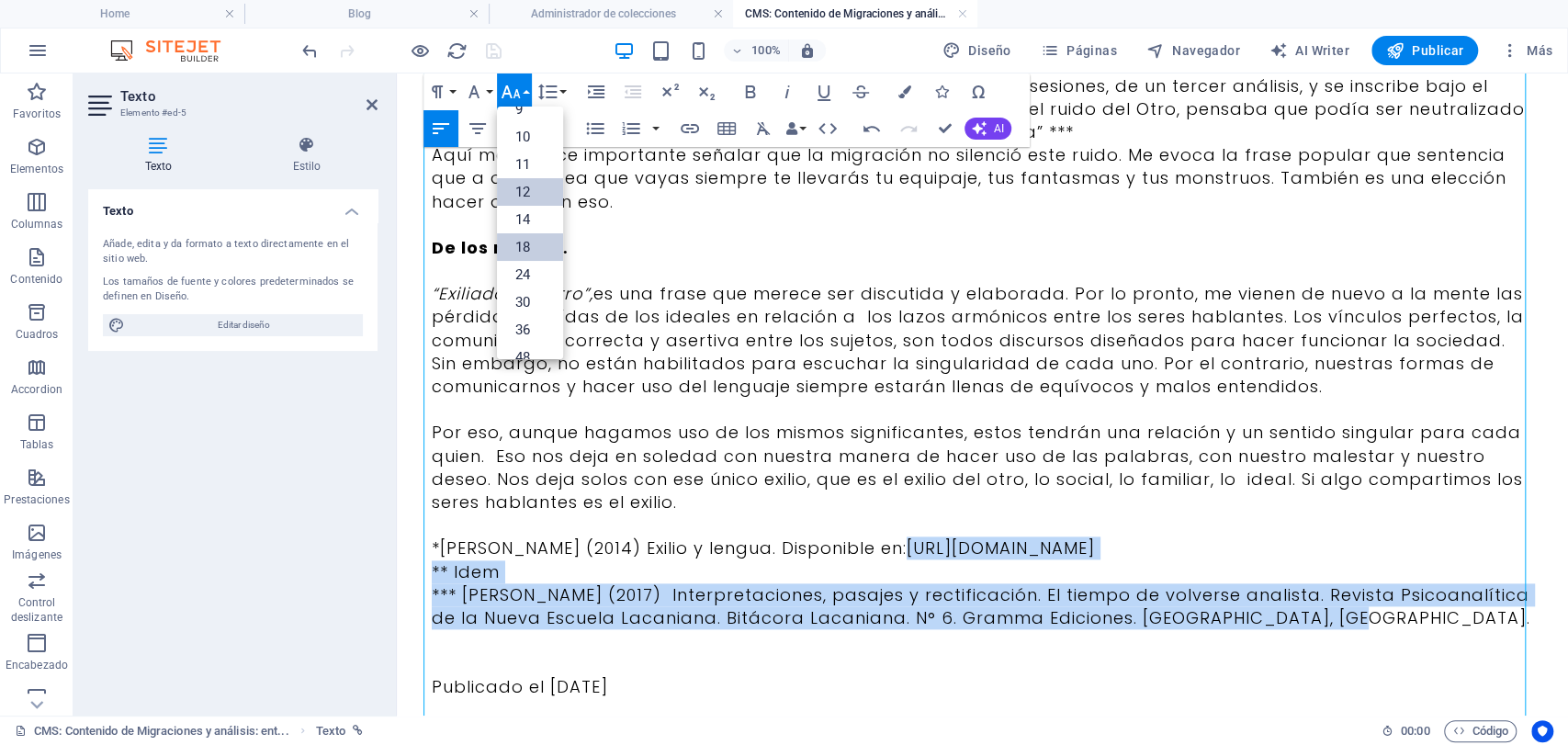
click at [522, 183] on link "12" at bounding box center [530, 192] width 66 height 28
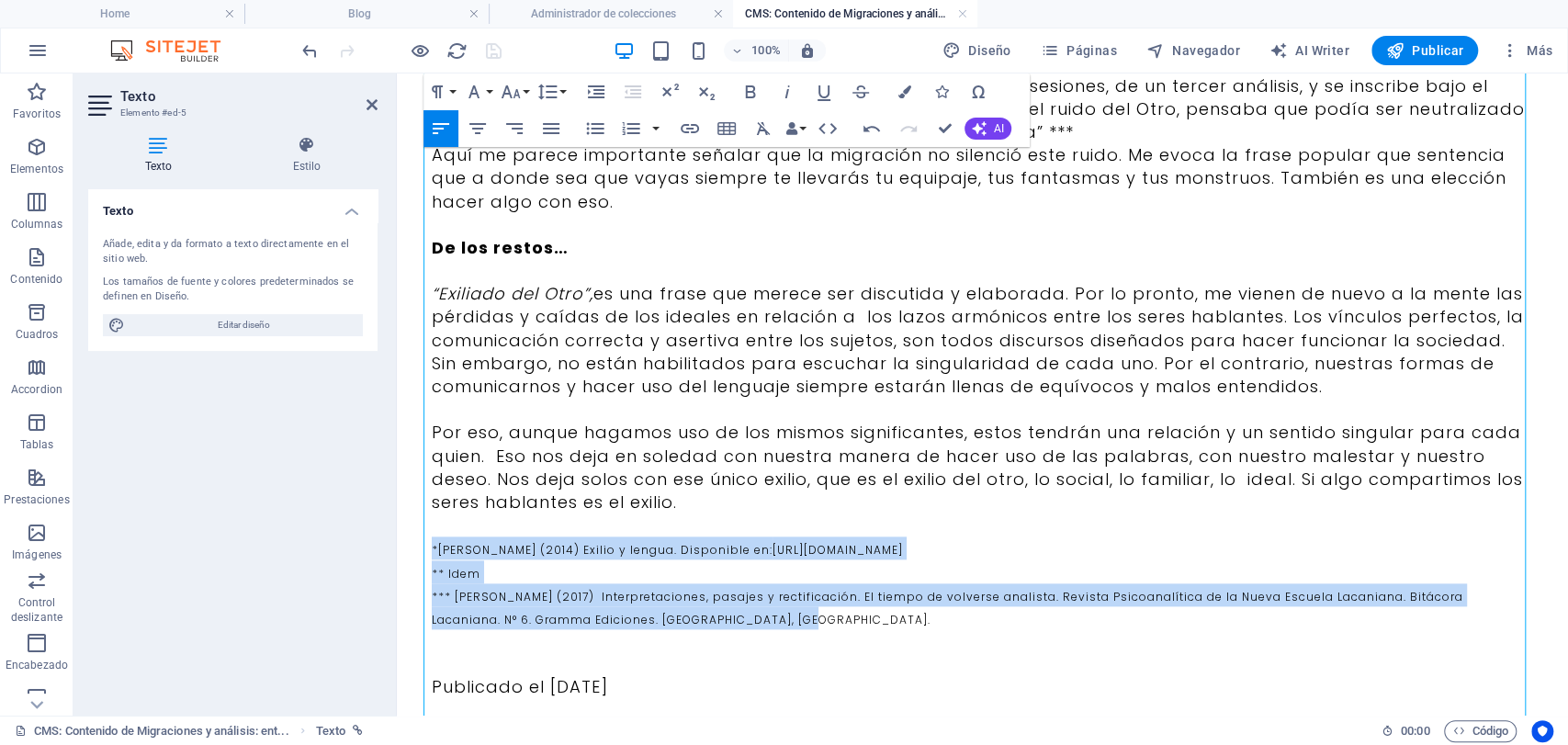
click at [771, 667] on p at bounding box center [983, 663] width 1103 height 23
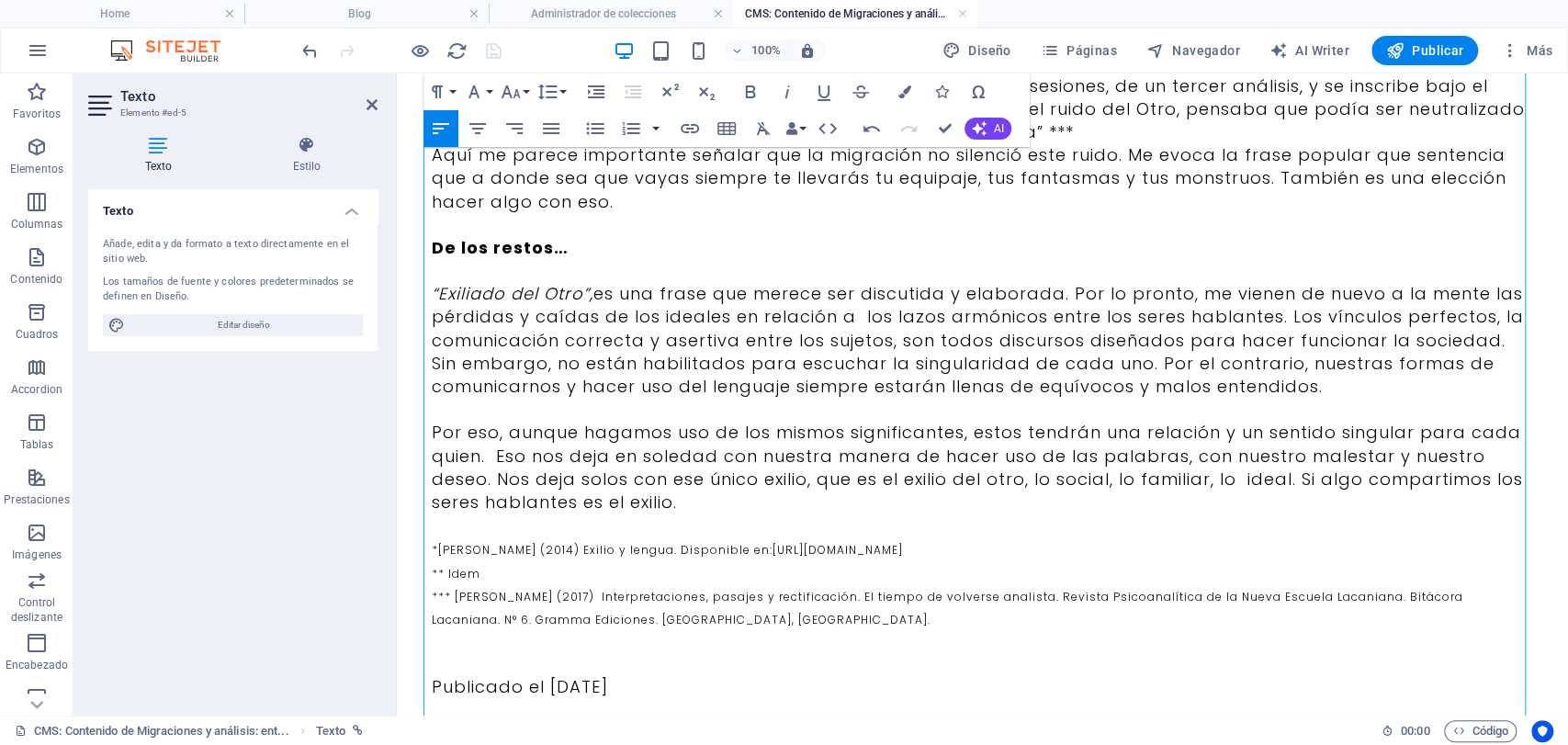
click at [747, 649] on p at bounding box center [983, 640] width 1103 height 23
click at [737, 661] on p "Publicado el [DATE]" at bounding box center [983, 663] width 1103 height 23
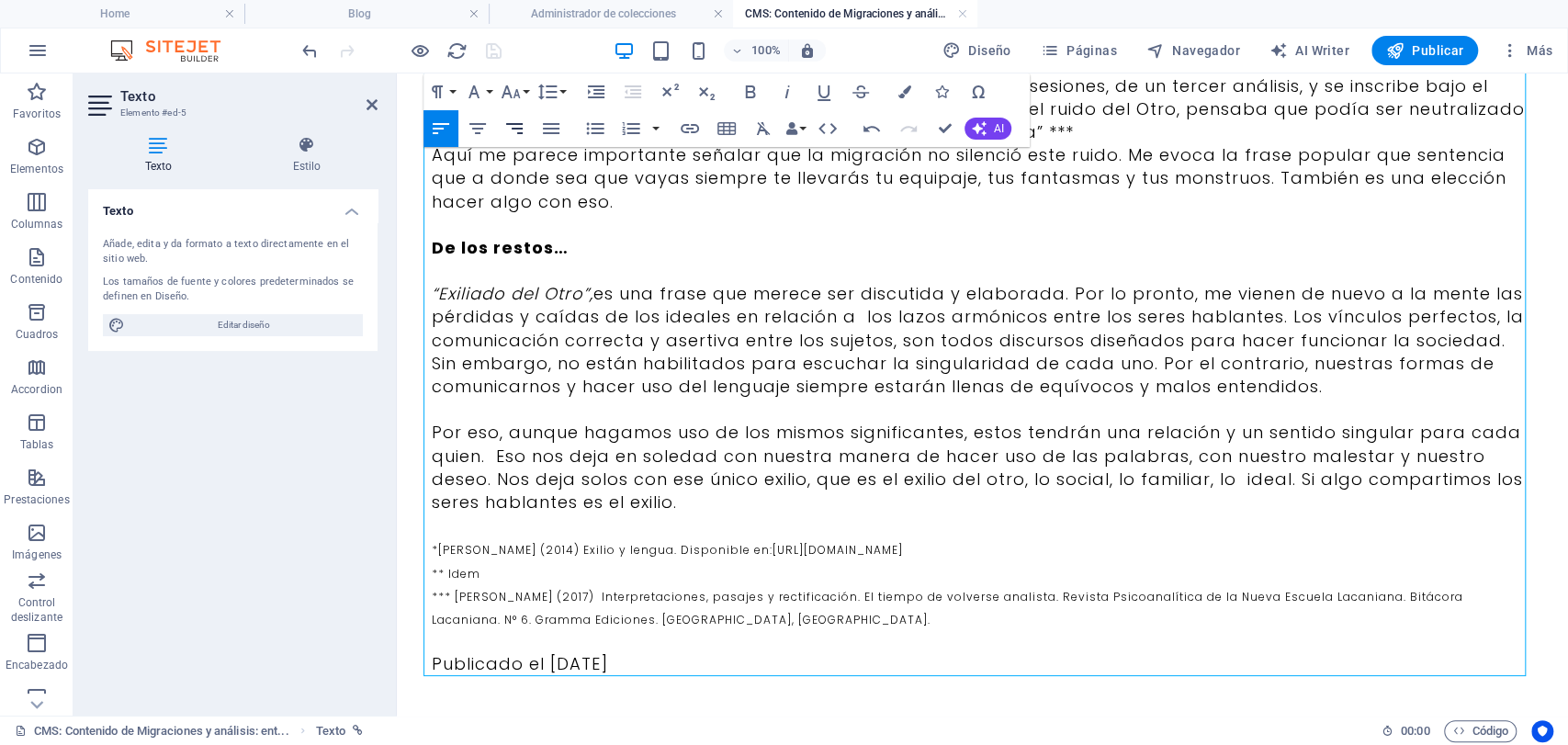
click at [510, 127] on icon "button" at bounding box center [514, 128] width 22 height 22
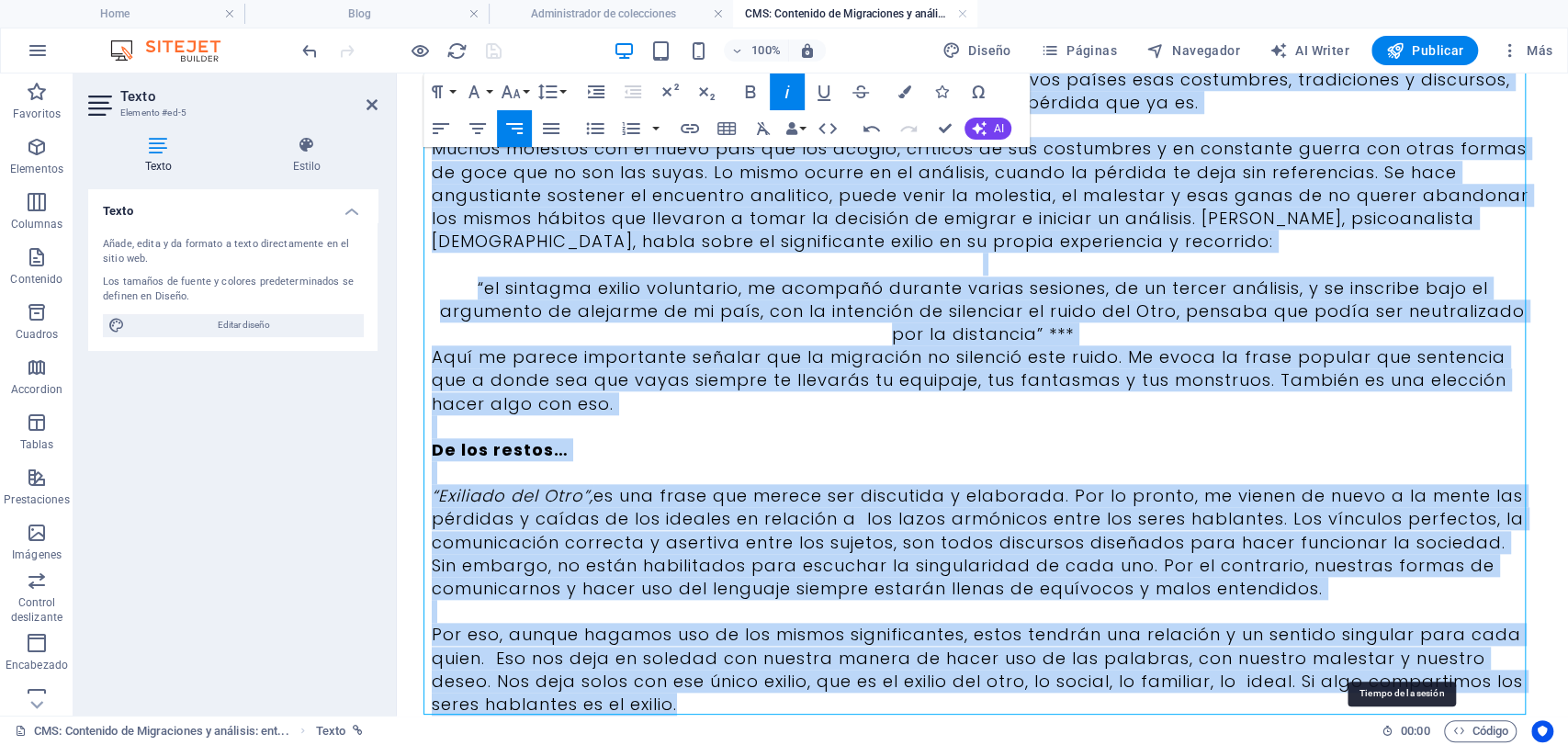
scroll to position [1288, 0]
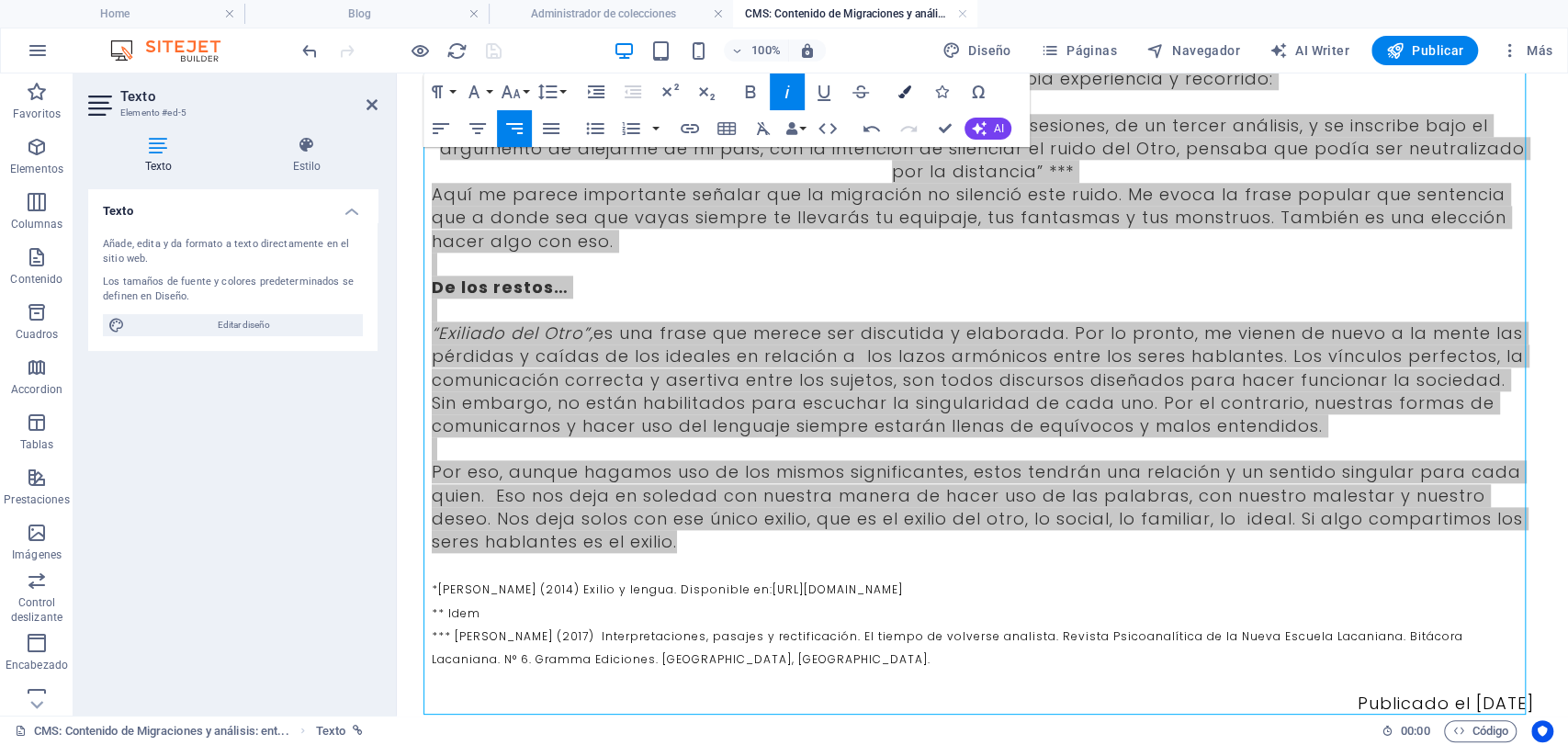
click at [903, 104] on button "Colors" at bounding box center [904, 92] width 35 height 37
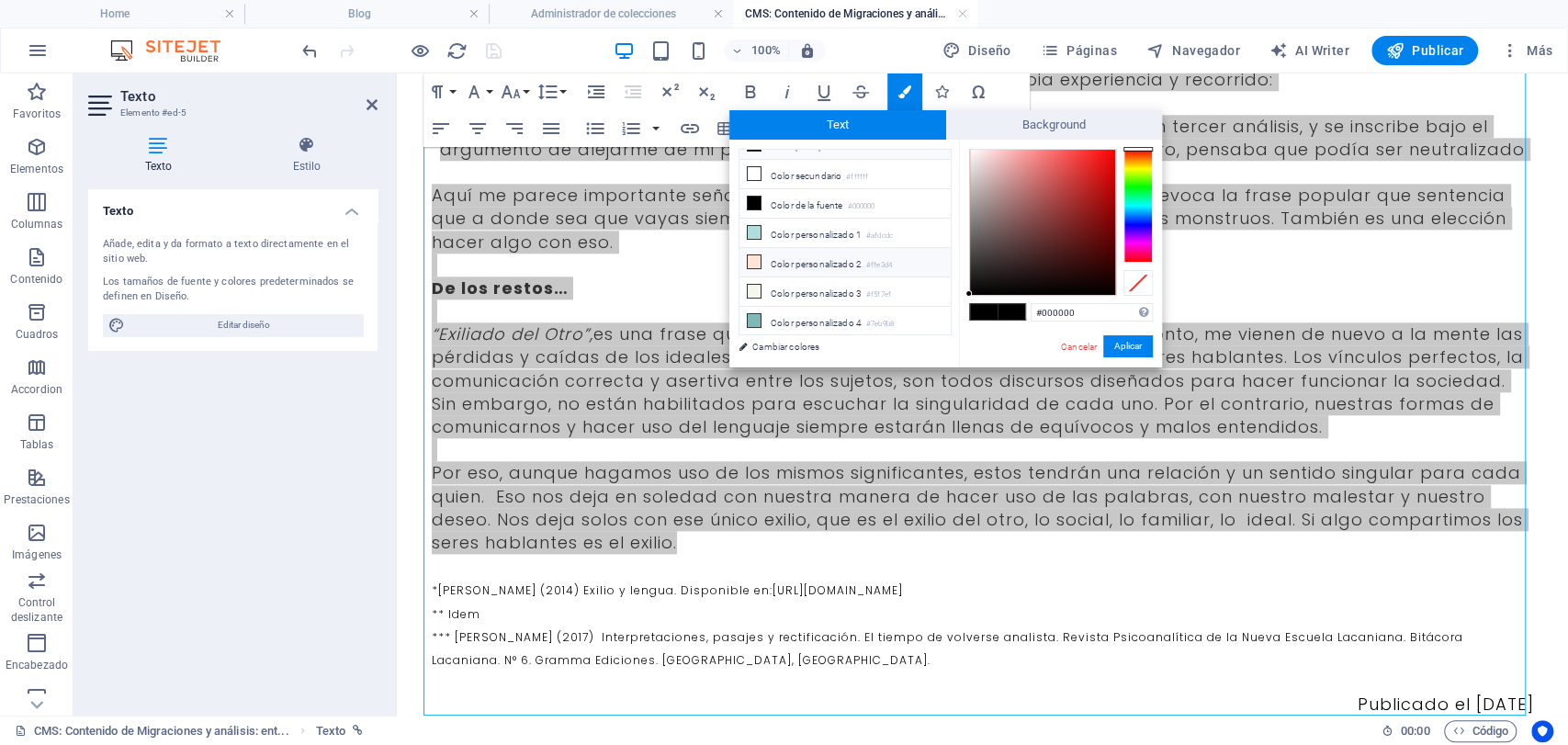
scroll to position [71, 0]
click at [764, 315] on li "Color personalizado 5 #3b3b3b" at bounding box center [845, 330] width 211 height 30
click at [795, 321] on li "Color personalizado 5 #3b3b3b" at bounding box center [845, 330] width 211 height 30
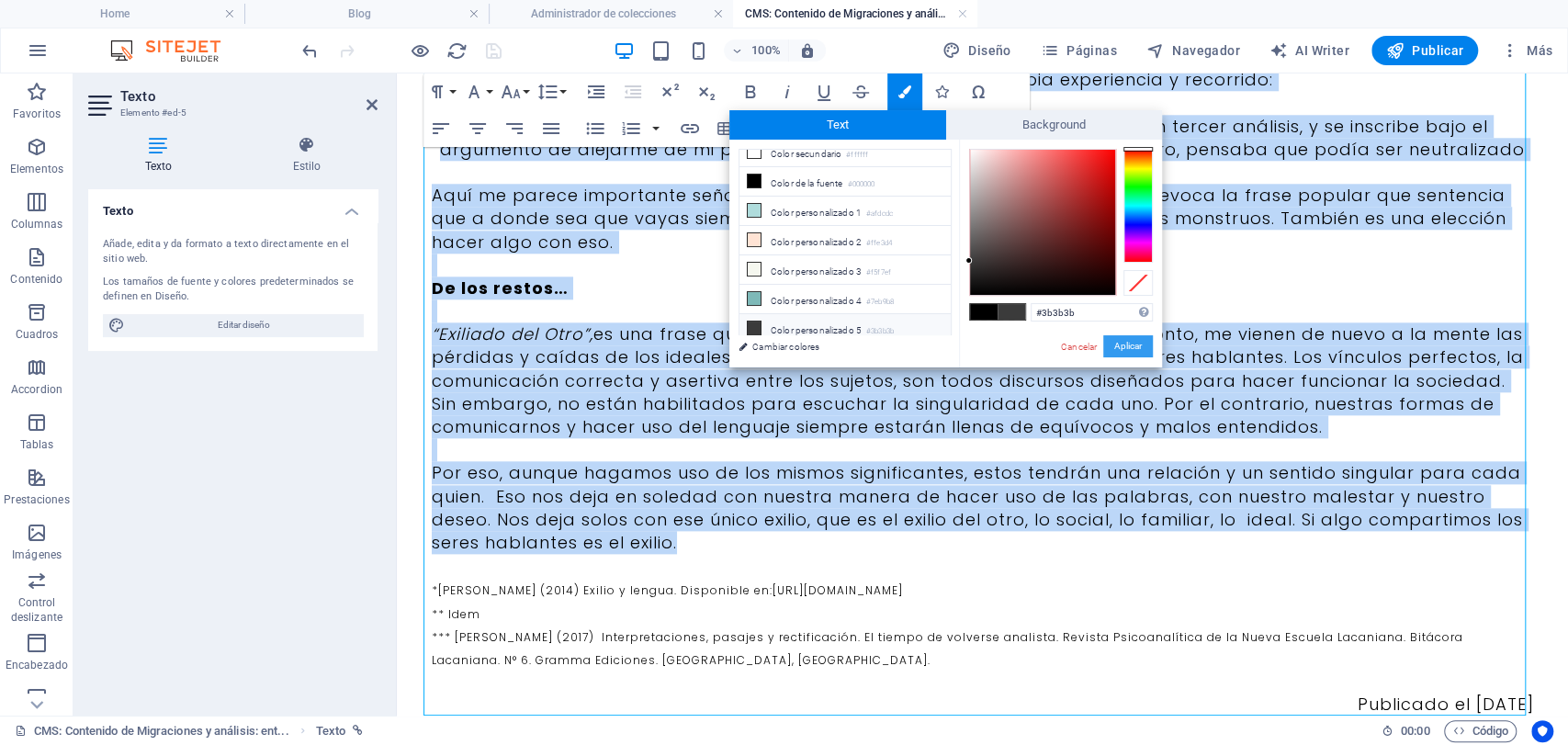
click at [1129, 352] on button "Aplicar" at bounding box center [1128, 346] width 49 height 22
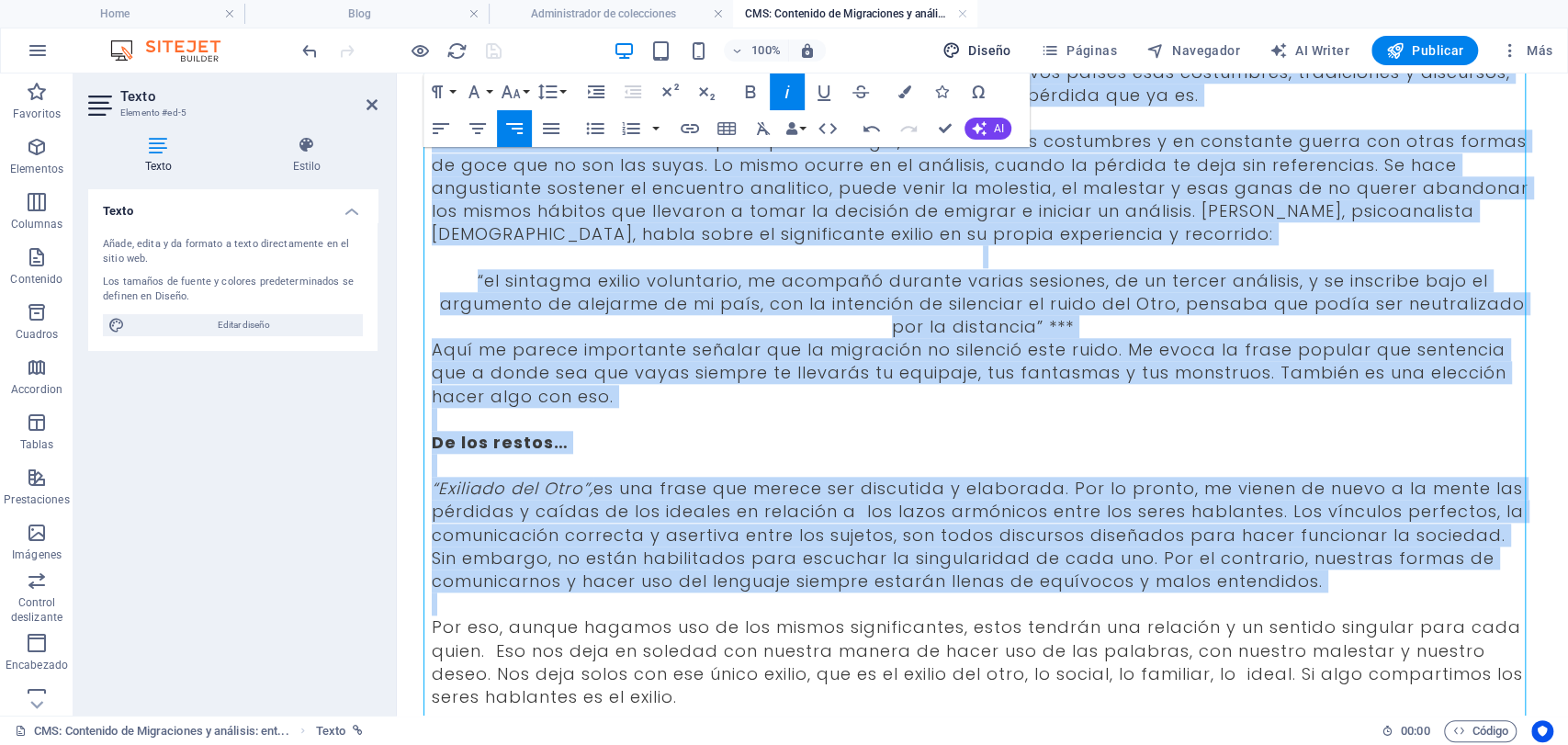
scroll to position [1082, 0]
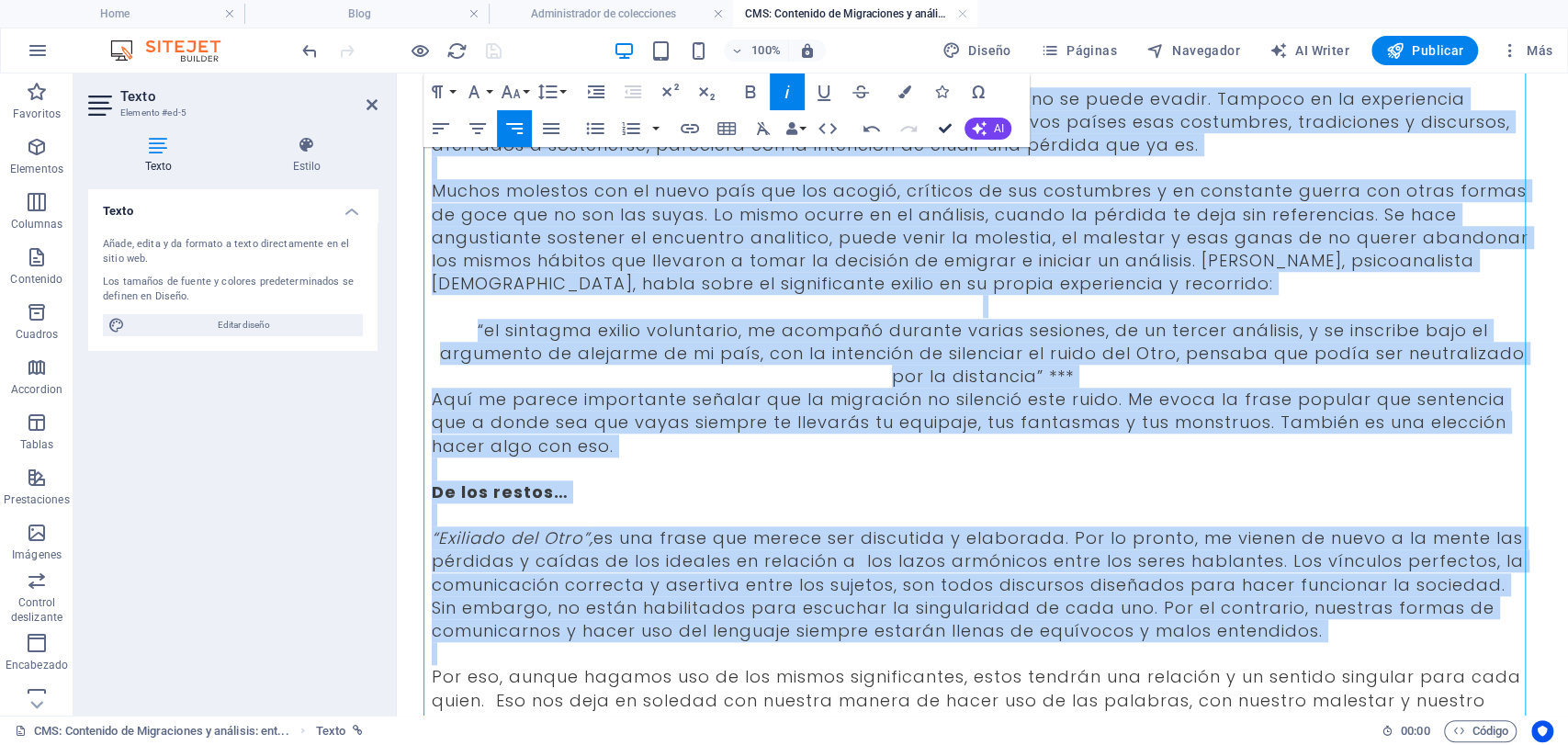
drag, startPoint x: 939, startPoint y: 121, endPoint x: 865, endPoint y: 42, distance: 108.2
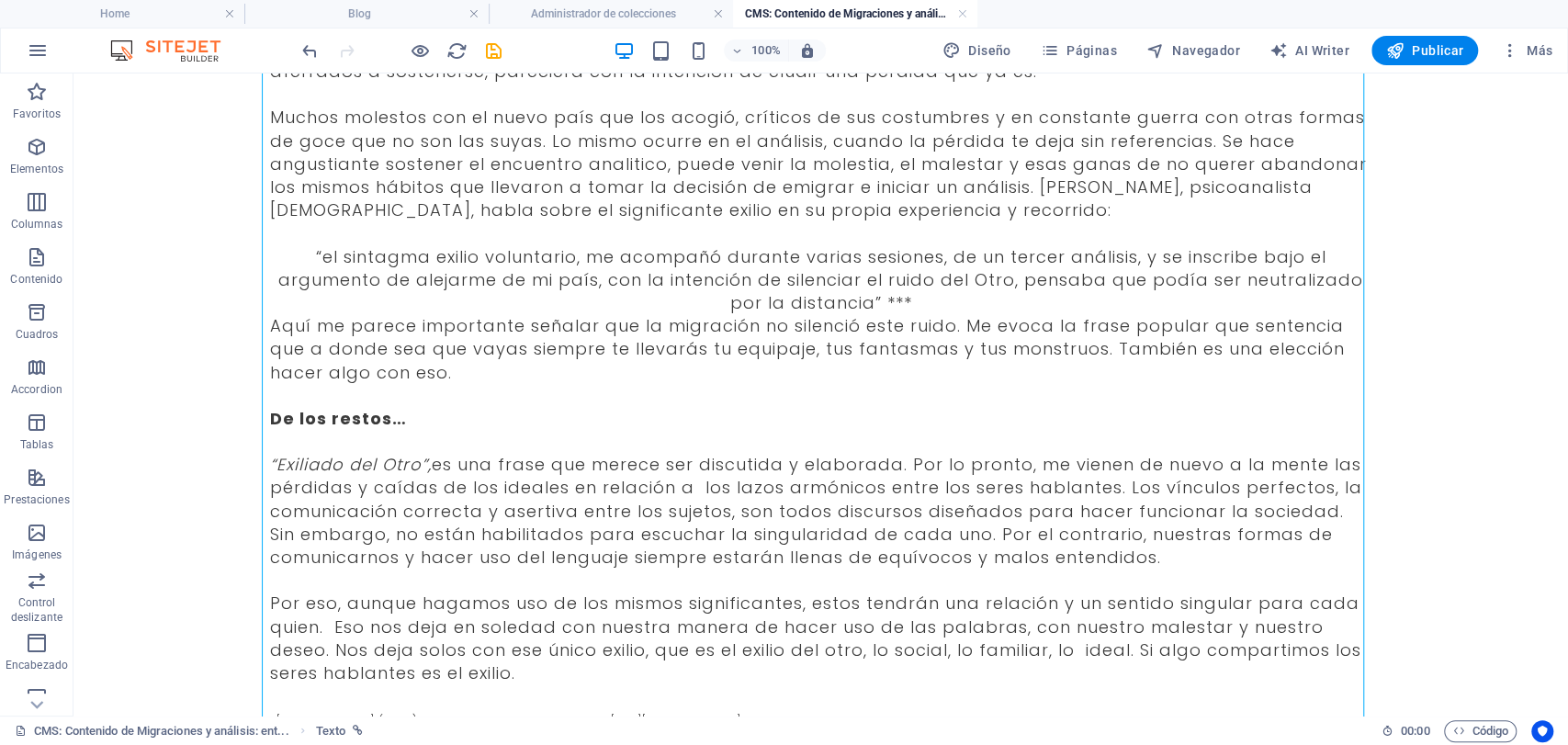
click at [495, 37] on div at bounding box center [401, 50] width 206 height 30
click at [501, 47] on icon "save" at bounding box center [493, 50] width 21 height 21
click at [962, 9] on link at bounding box center [962, 15] width 11 height 18
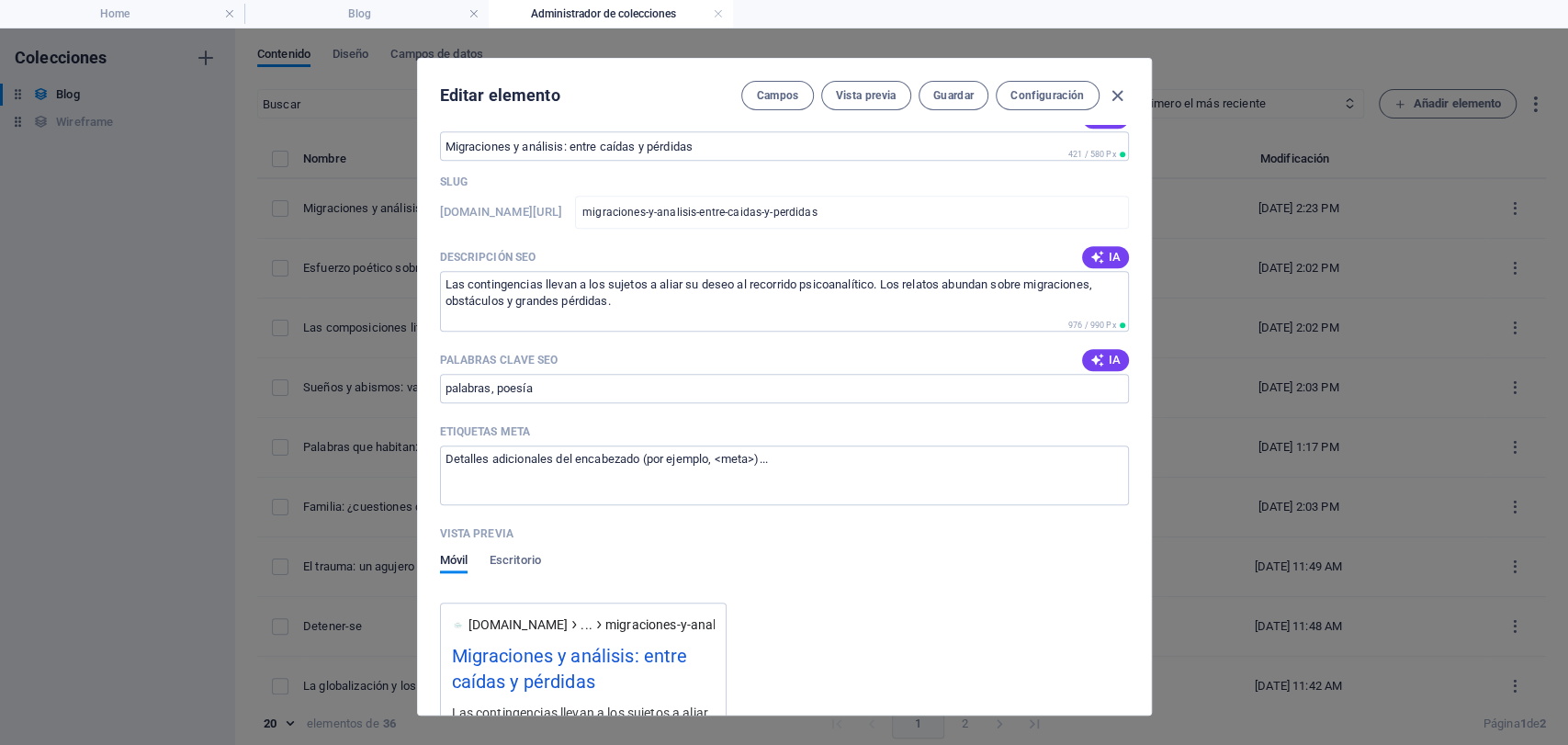
scroll to position [1226, 0]
drag, startPoint x: 563, startPoint y: 389, endPoint x: 45, endPoint y: 242, distance: 538.5
click at [118, 266] on div "Editar elemento Campos Vista previa Guardar Configuración Name Migraciones y an…" at bounding box center [784, 387] width 1568 height 717
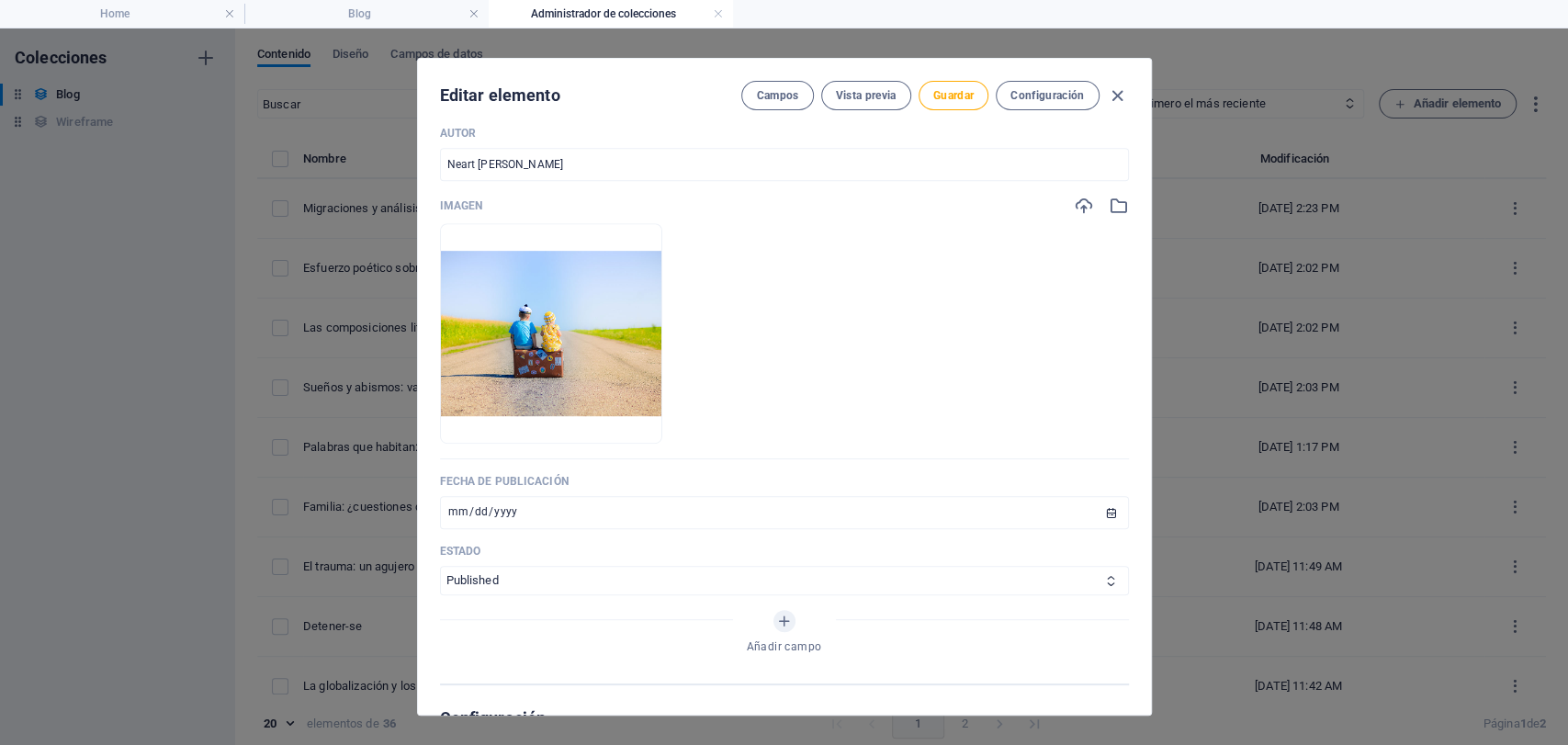
scroll to position [510, 0]
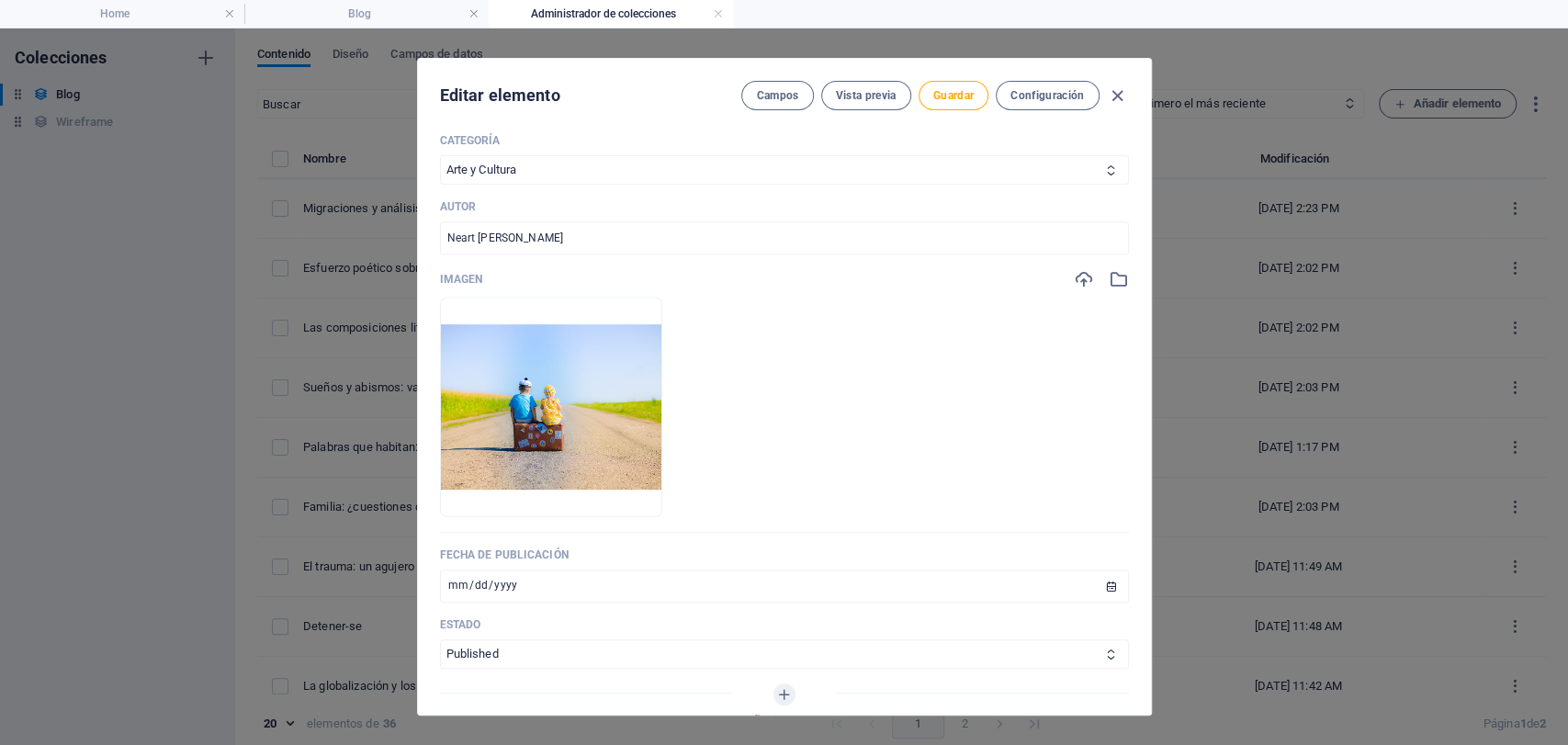
click at [958, 115] on div "Editar elemento Campos Vista previa Guardar Configuración" at bounding box center [784, 92] width 733 height 66
click at [952, 91] on span "Guardar" at bounding box center [953, 95] width 40 height 15
click at [510, 178] on select "Infancia y Adolescencia Sujeto y Sociedad Arte y Cultura Familia Educación" at bounding box center [784, 170] width 689 height 30
click at [440, 155] on select "Infancia y Adolescencia Sujeto y Sociedad Arte y Cultura Familia Educación" at bounding box center [784, 170] width 689 height 30
click at [943, 101] on span "Guardar" at bounding box center [953, 95] width 40 height 15
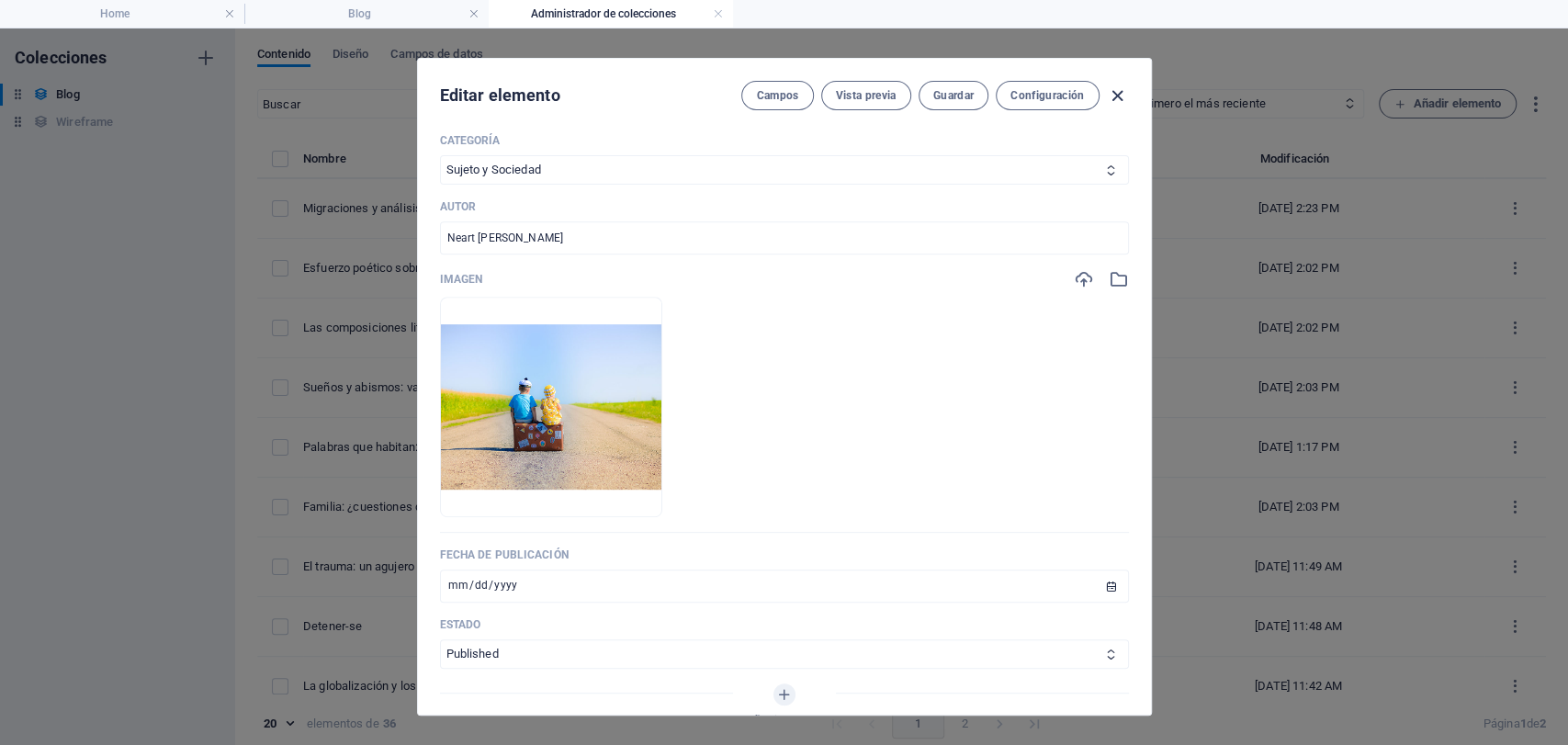
click at [1110, 101] on icon "button" at bounding box center [1116, 96] width 21 height 21
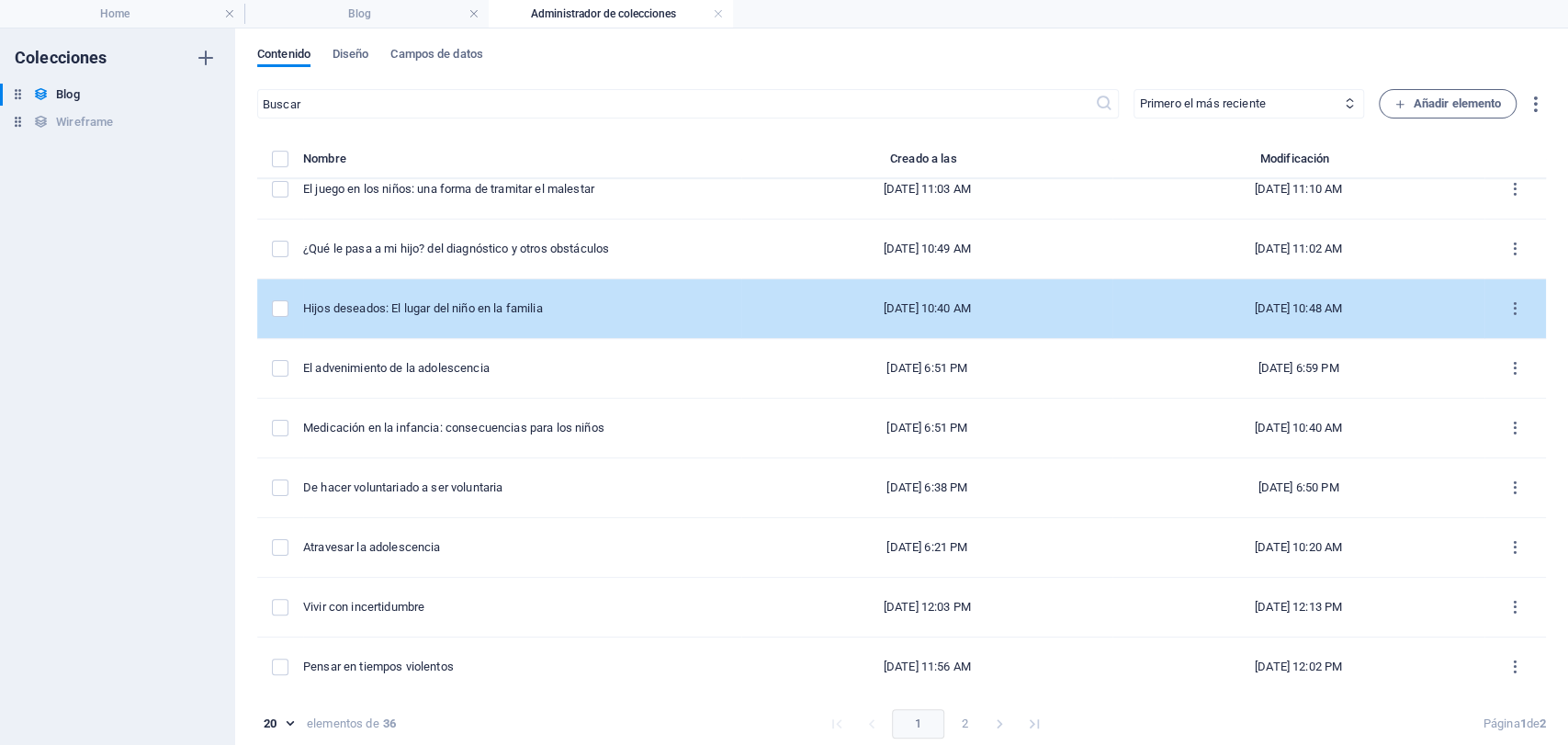
scroll to position [7, 0]
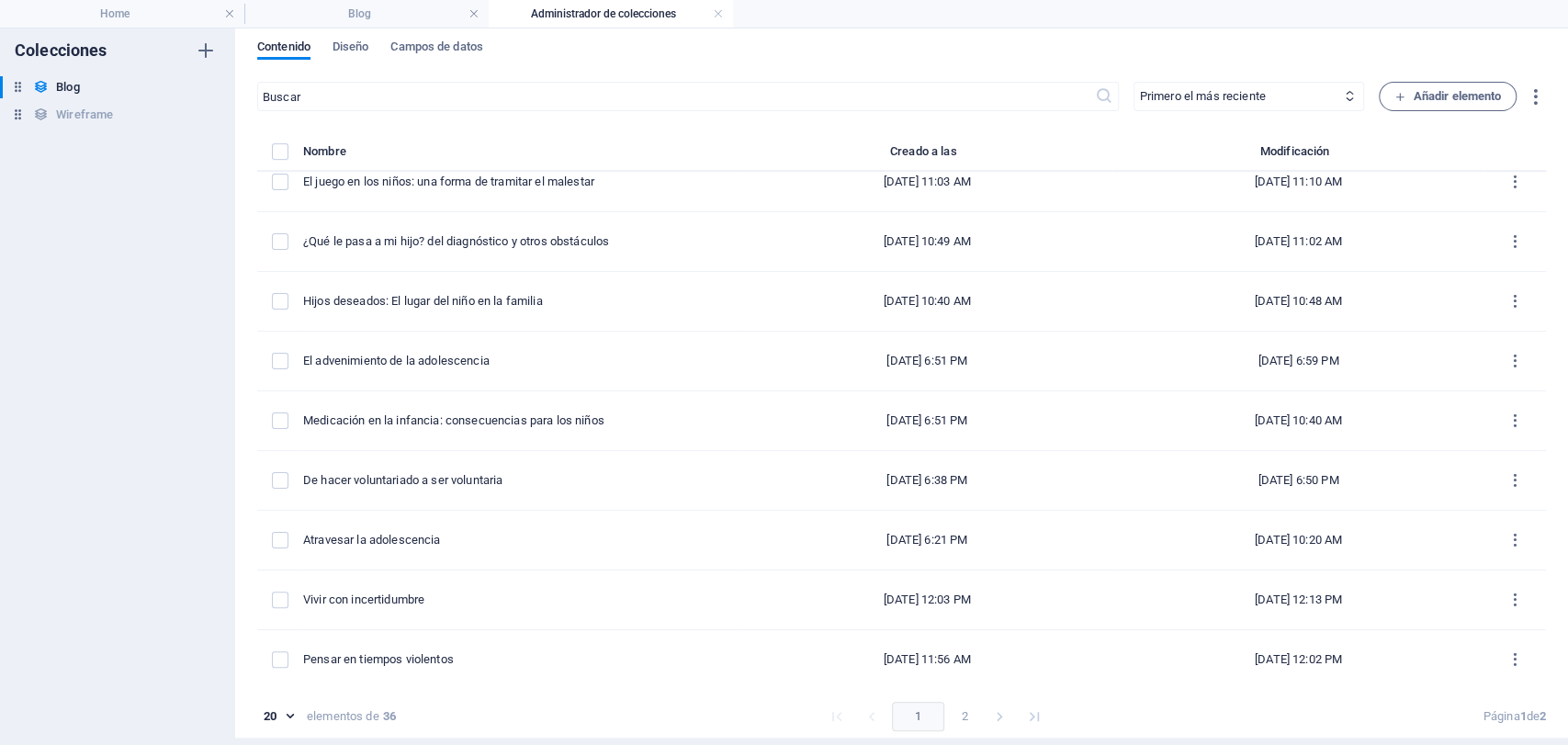
click at [961, 725] on button "2" at bounding box center [964, 717] width 30 height 30
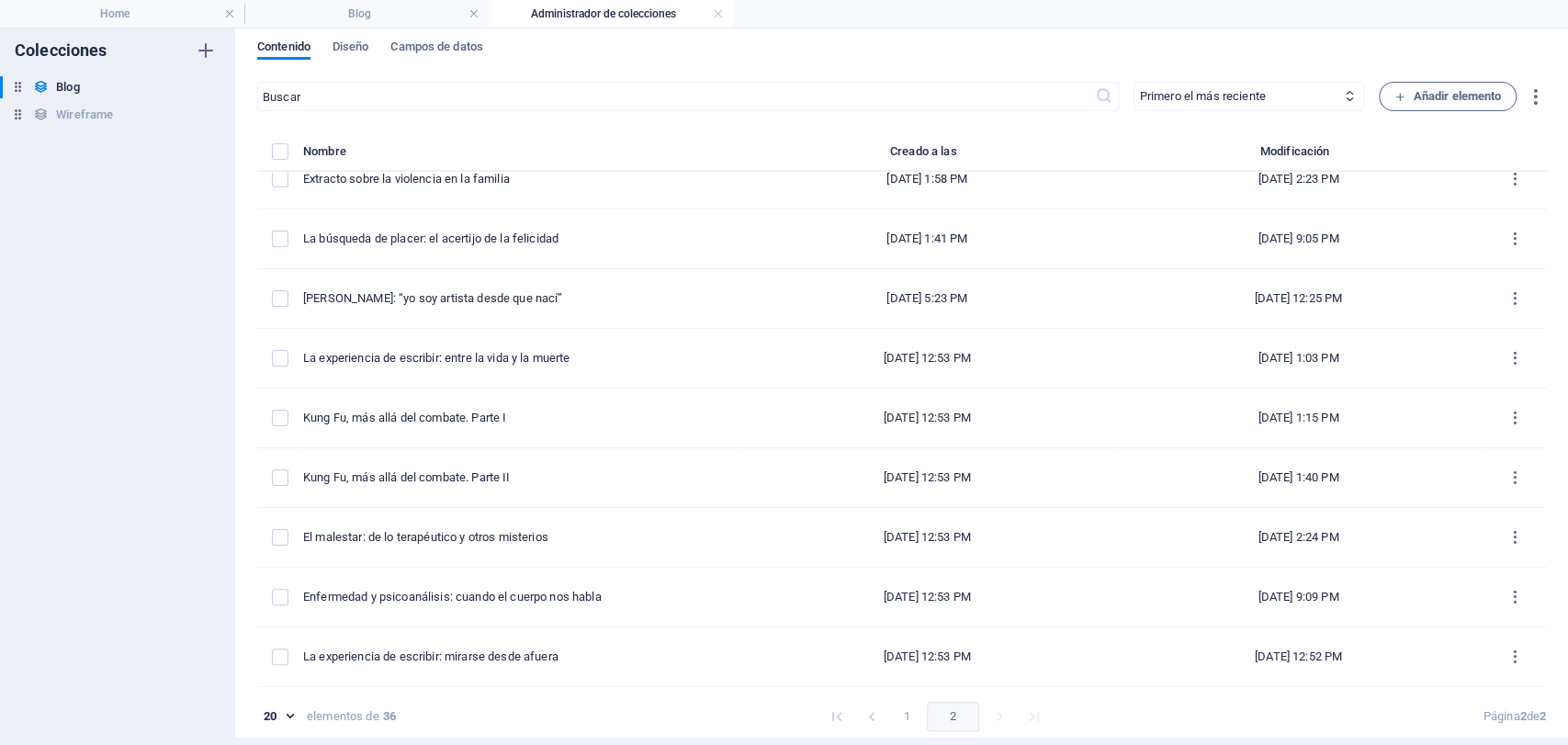
scroll to position [438, 0]
click at [905, 716] on button "1" at bounding box center [906, 717] width 30 height 30
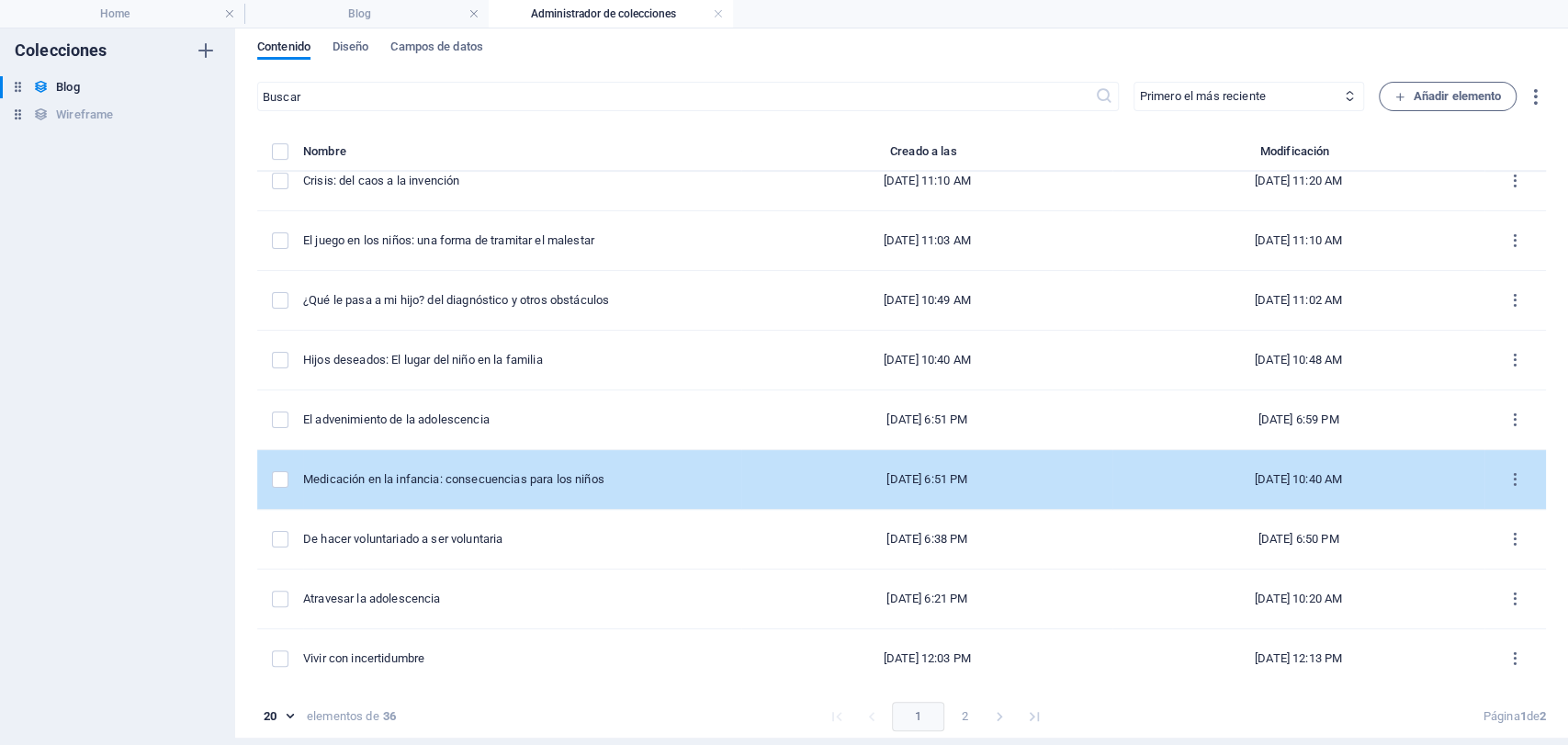
scroll to position [677, 0]
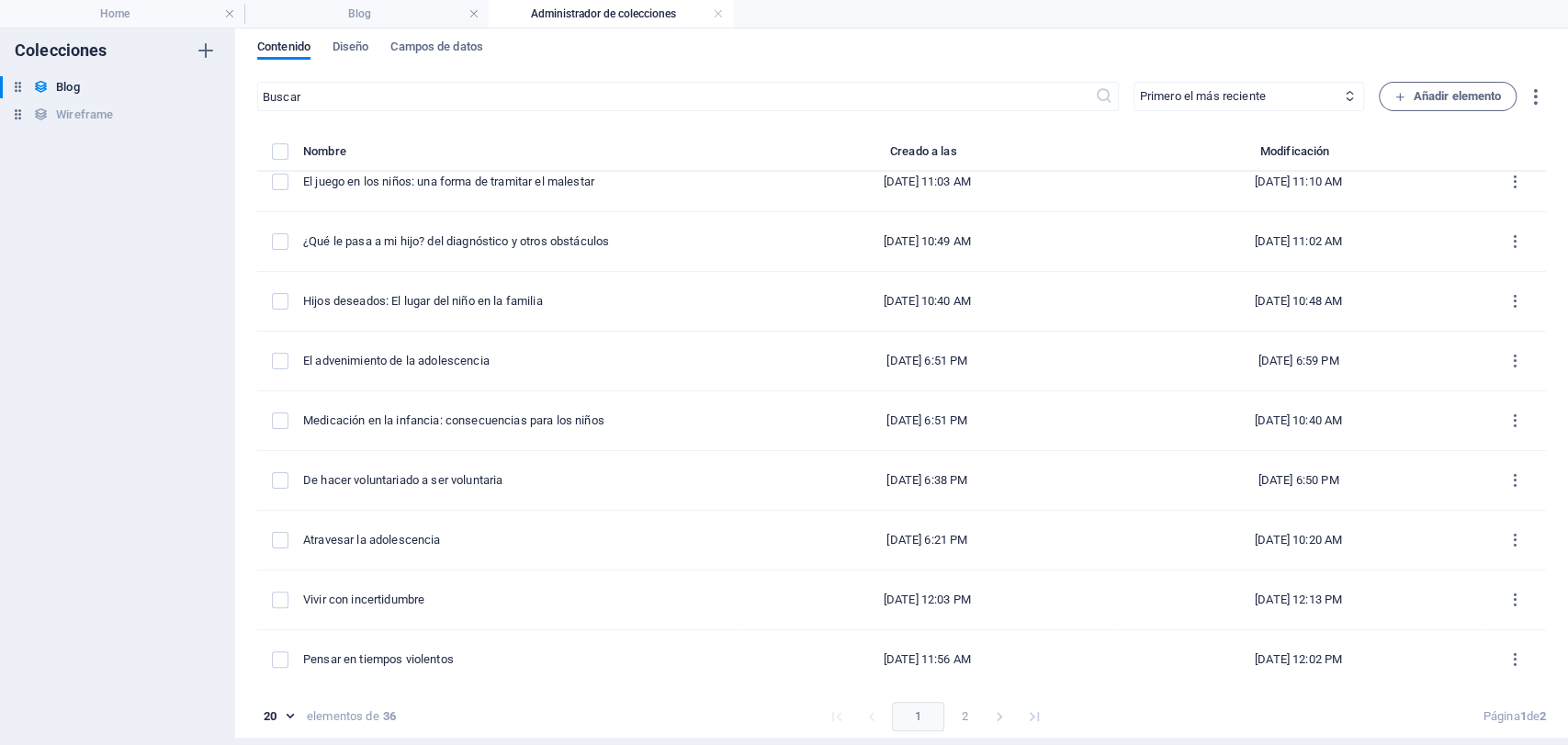
click at [960, 705] on button "2" at bounding box center [964, 717] width 30 height 30
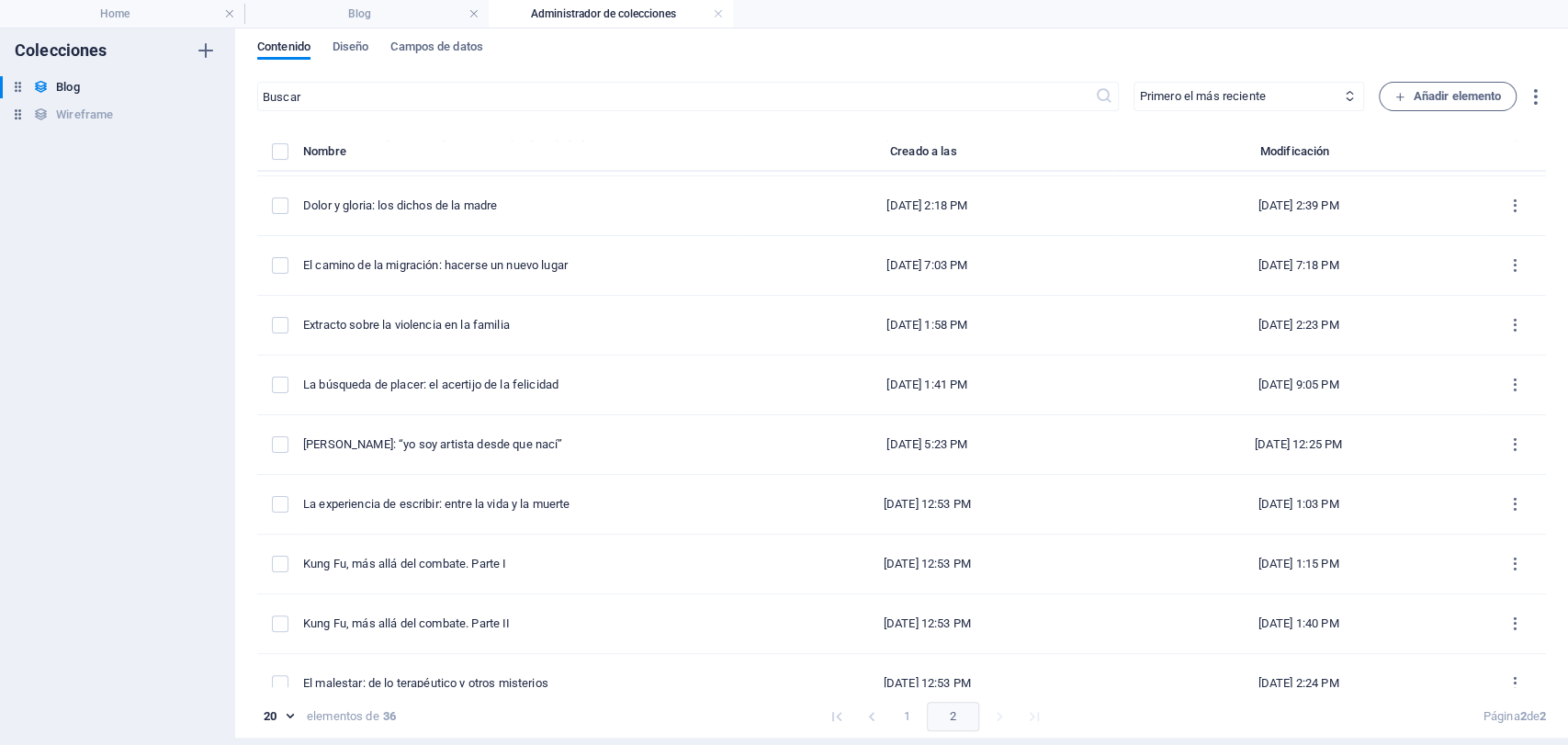
scroll to position [235, 0]
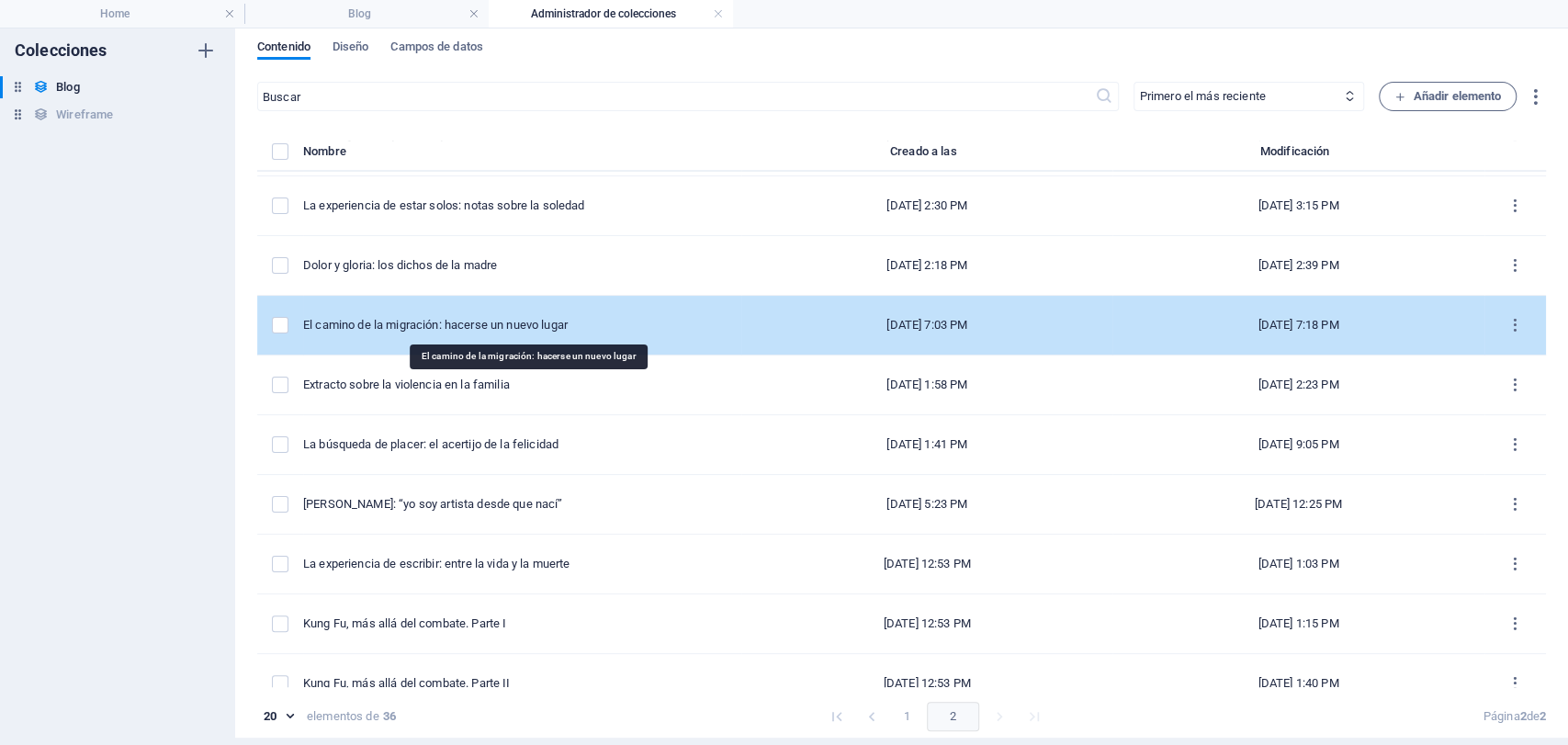
click at [532, 327] on div "El camino de la migración: hacerse un nuevo lugar" at bounding box center [514, 325] width 423 height 17
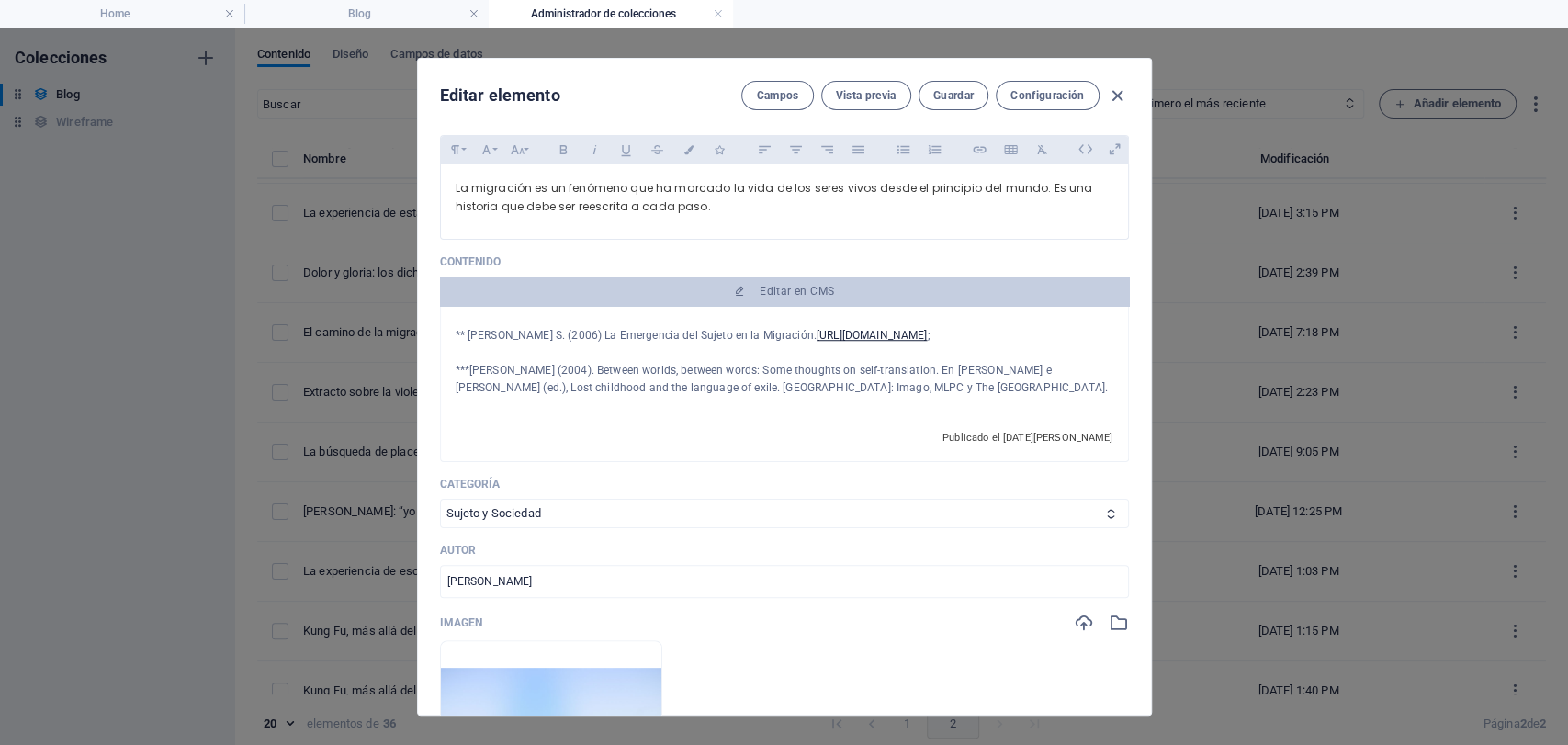
scroll to position [409, 0]
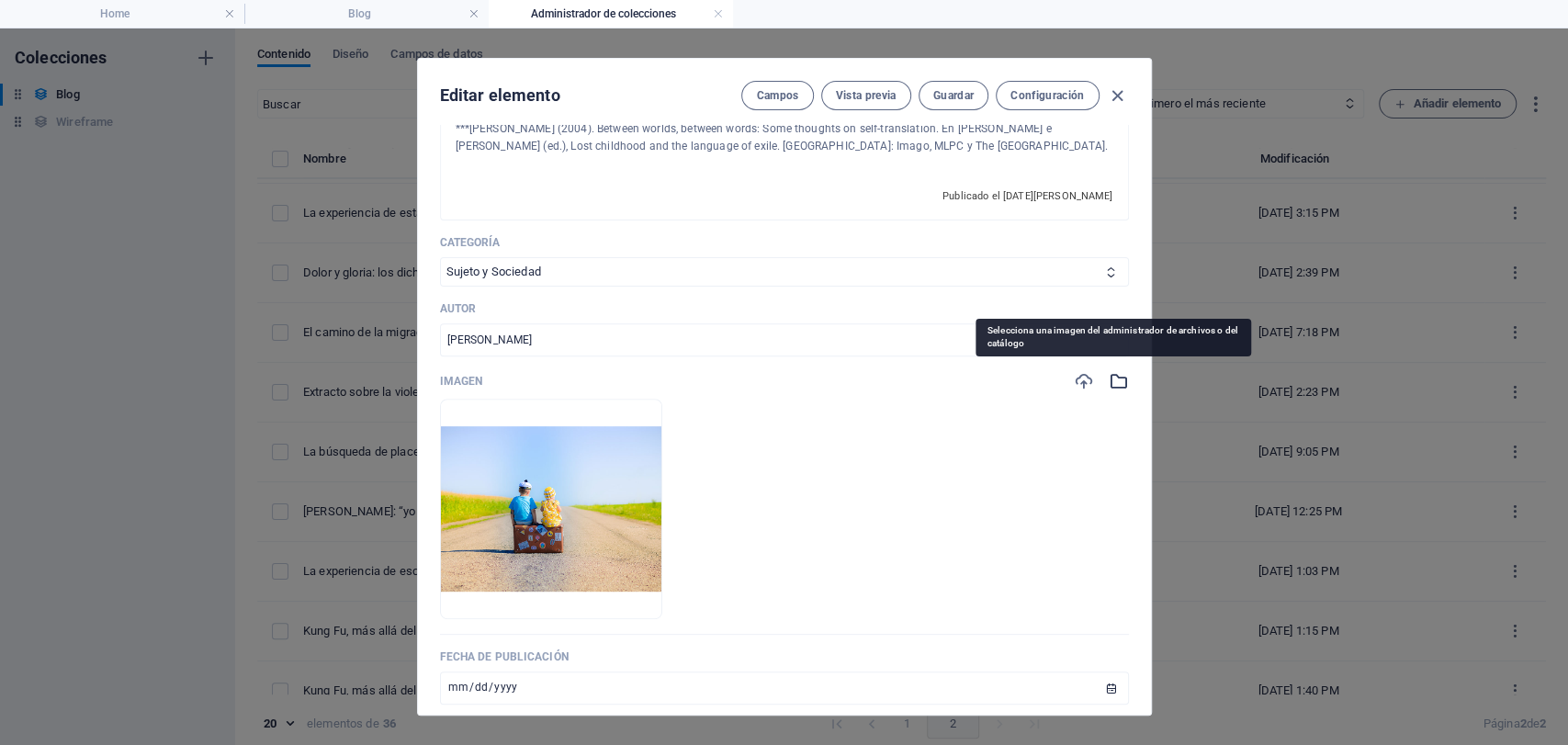
click at [1117, 376] on icon "button" at bounding box center [1118, 381] width 20 height 20
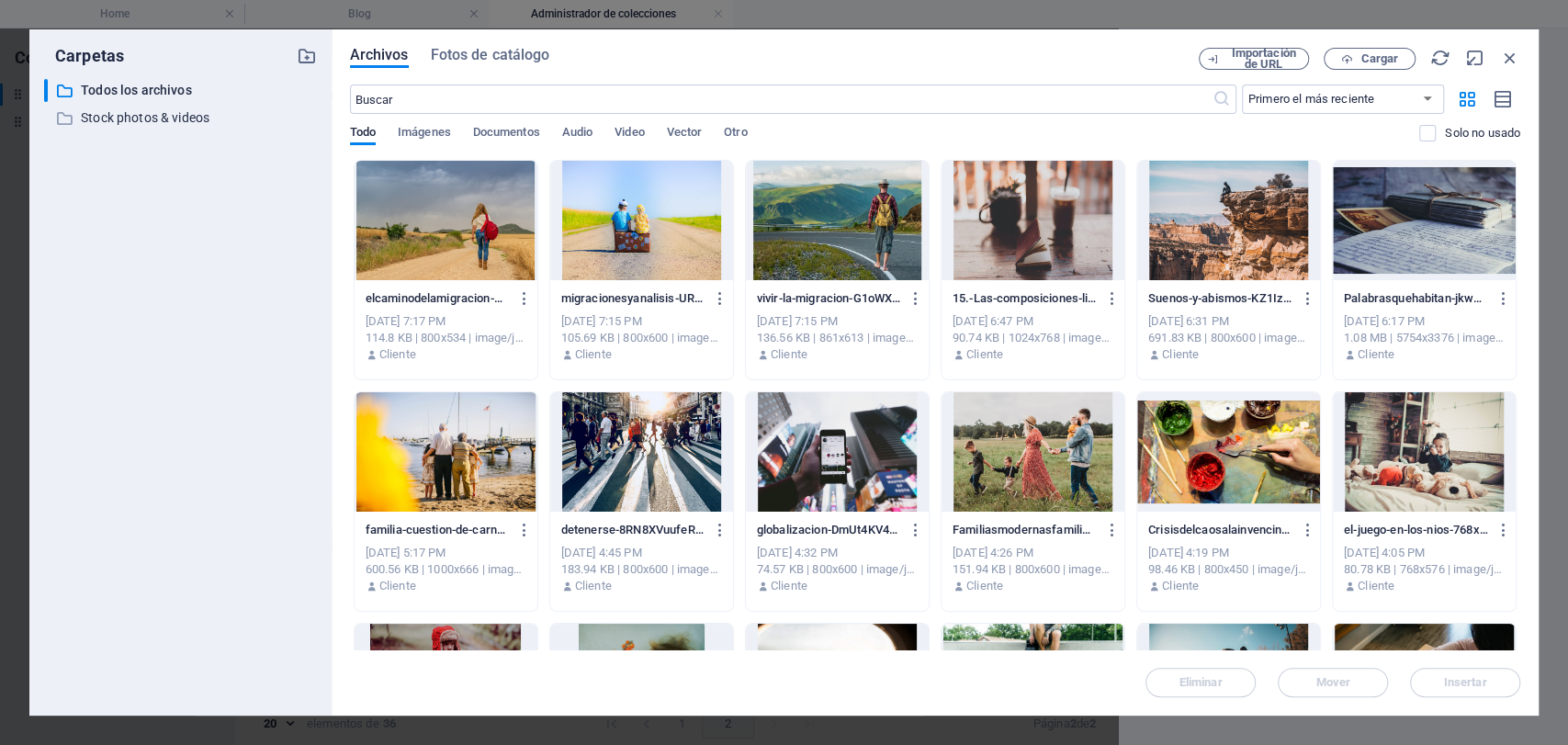
click at [459, 229] on div at bounding box center [446, 220] width 182 height 119
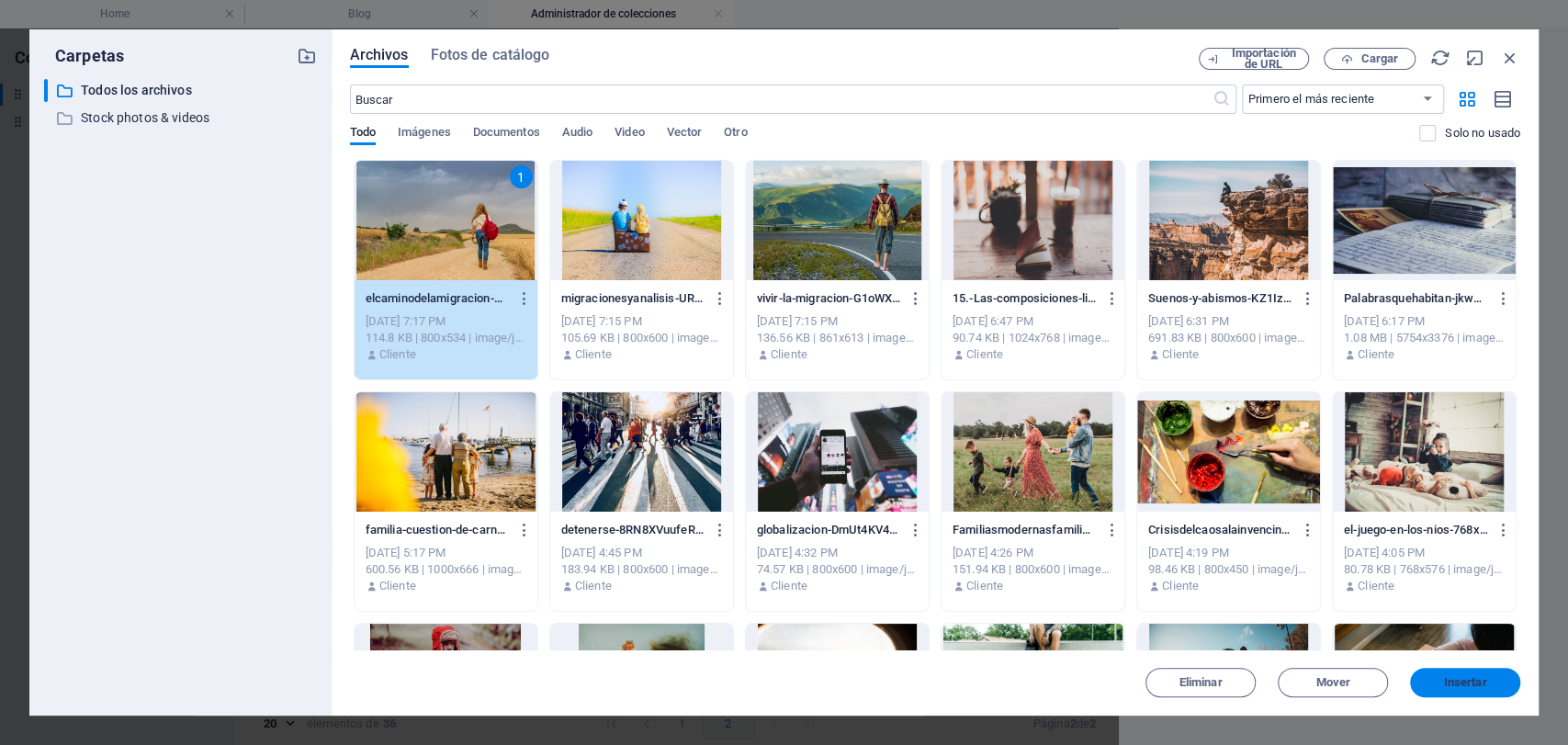
click at [1438, 688] on button "Insertar" at bounding box center [1465, 683] width 110 height 30
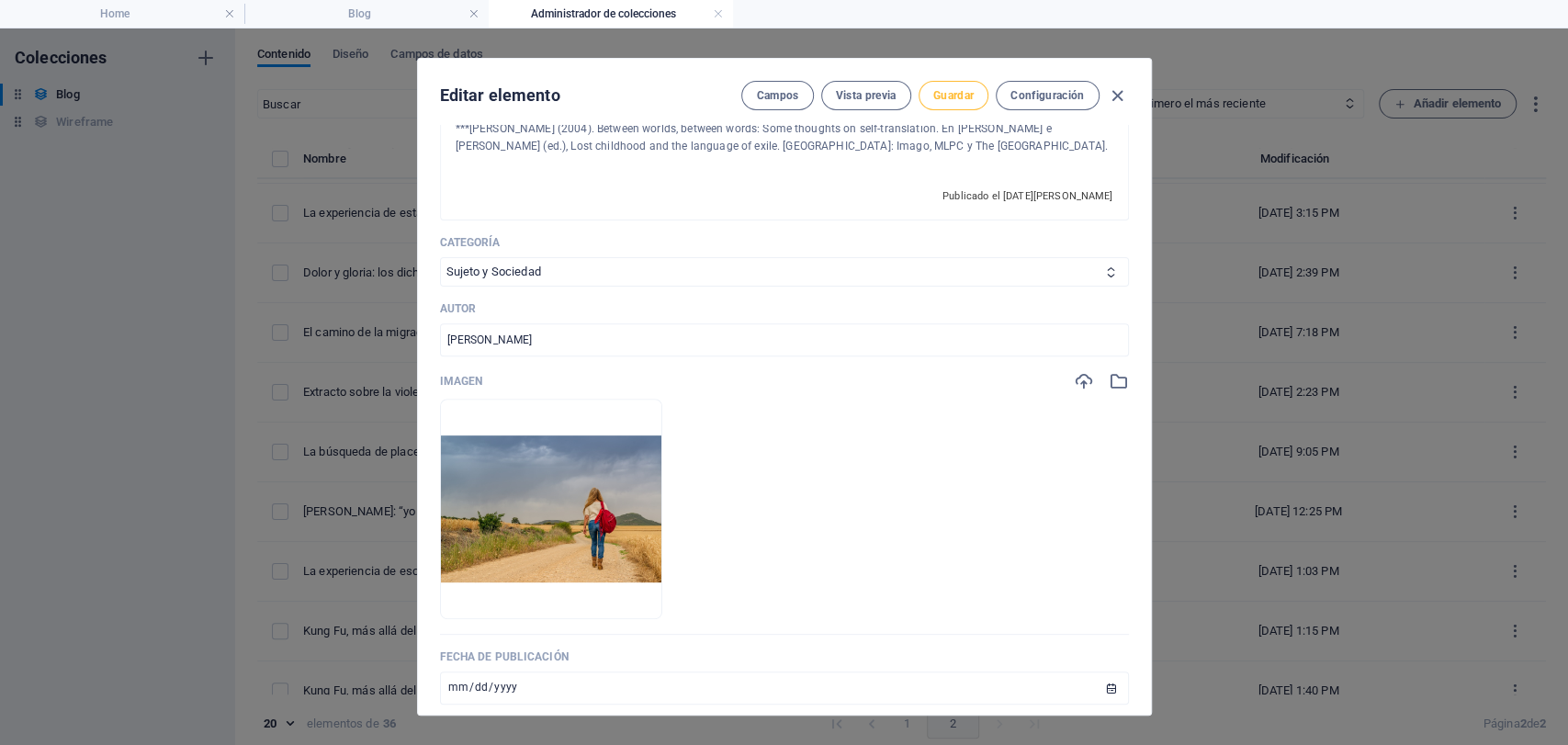
click at [956, 101] on span "Guardar" at bounding box center [953, 95] width 40 height 15
click at [1119, 91] on icon "button" at bounding box center [1116, 96] width 21 height 21
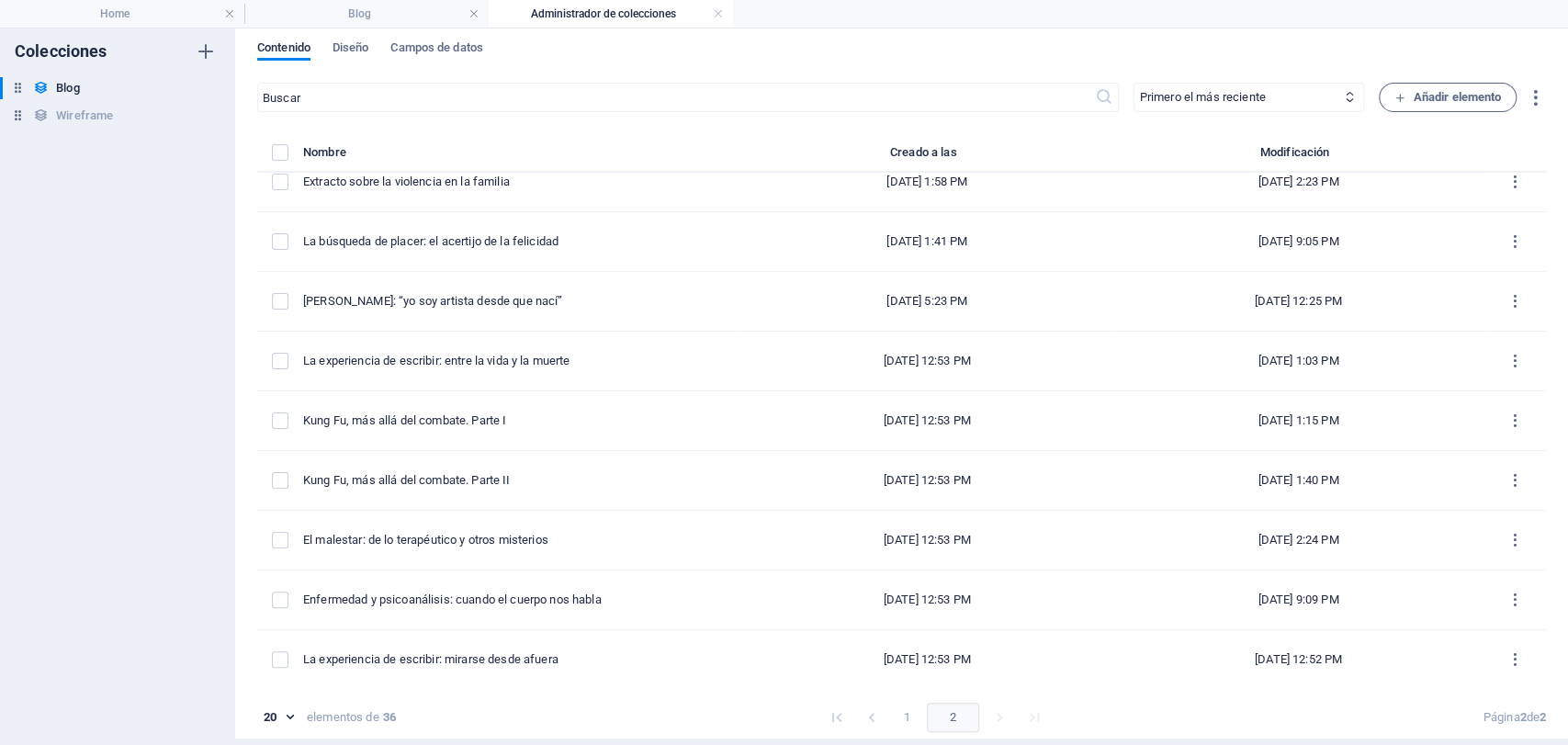
scroll to position [7, 0]
click at [896, 718] on button "1" at bounding box center [906, 717] width 30 height 30
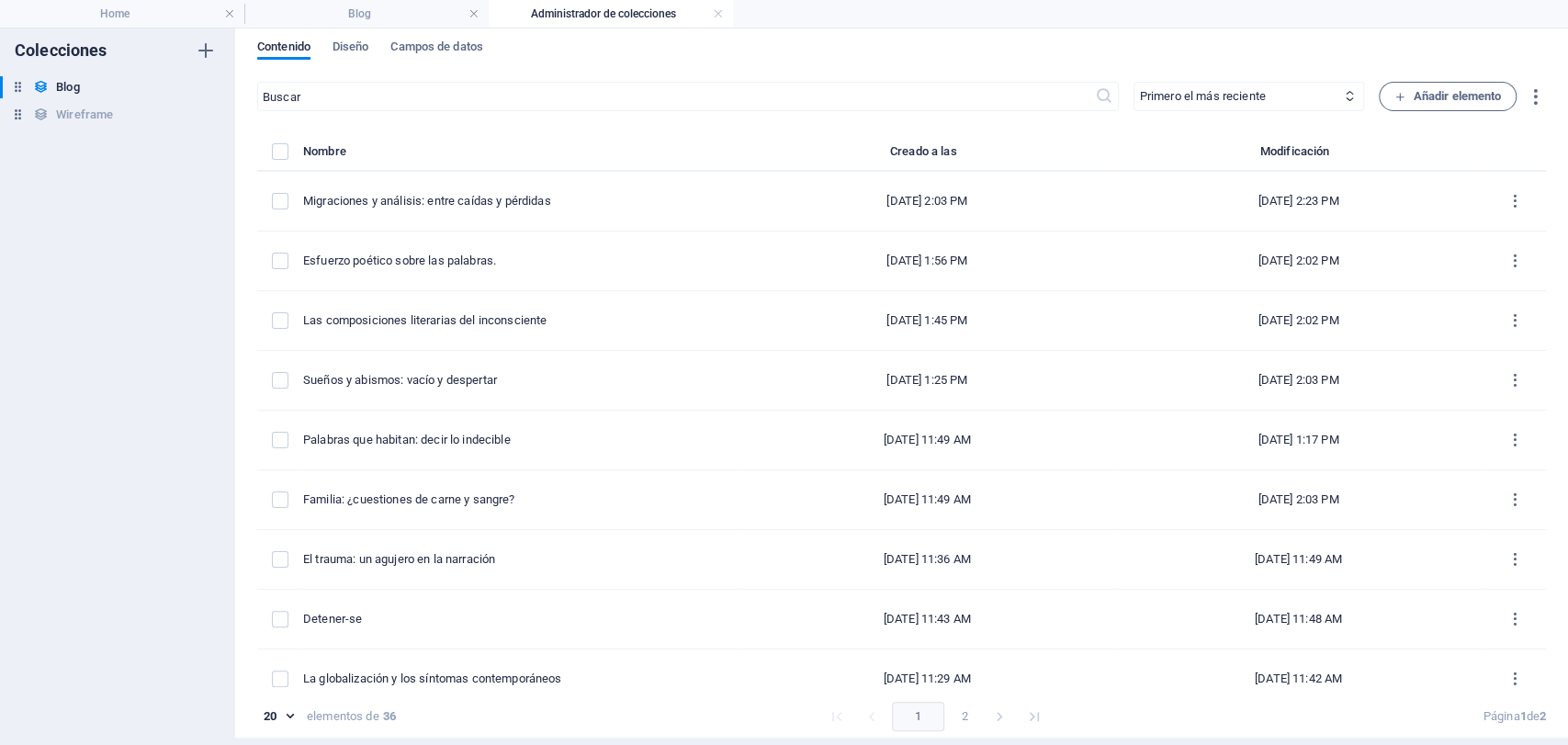
scroll to position [0, 0]
click at [546, 333] on h6 "Duplicar" at bounding box center [521, 324] width 62 height 22
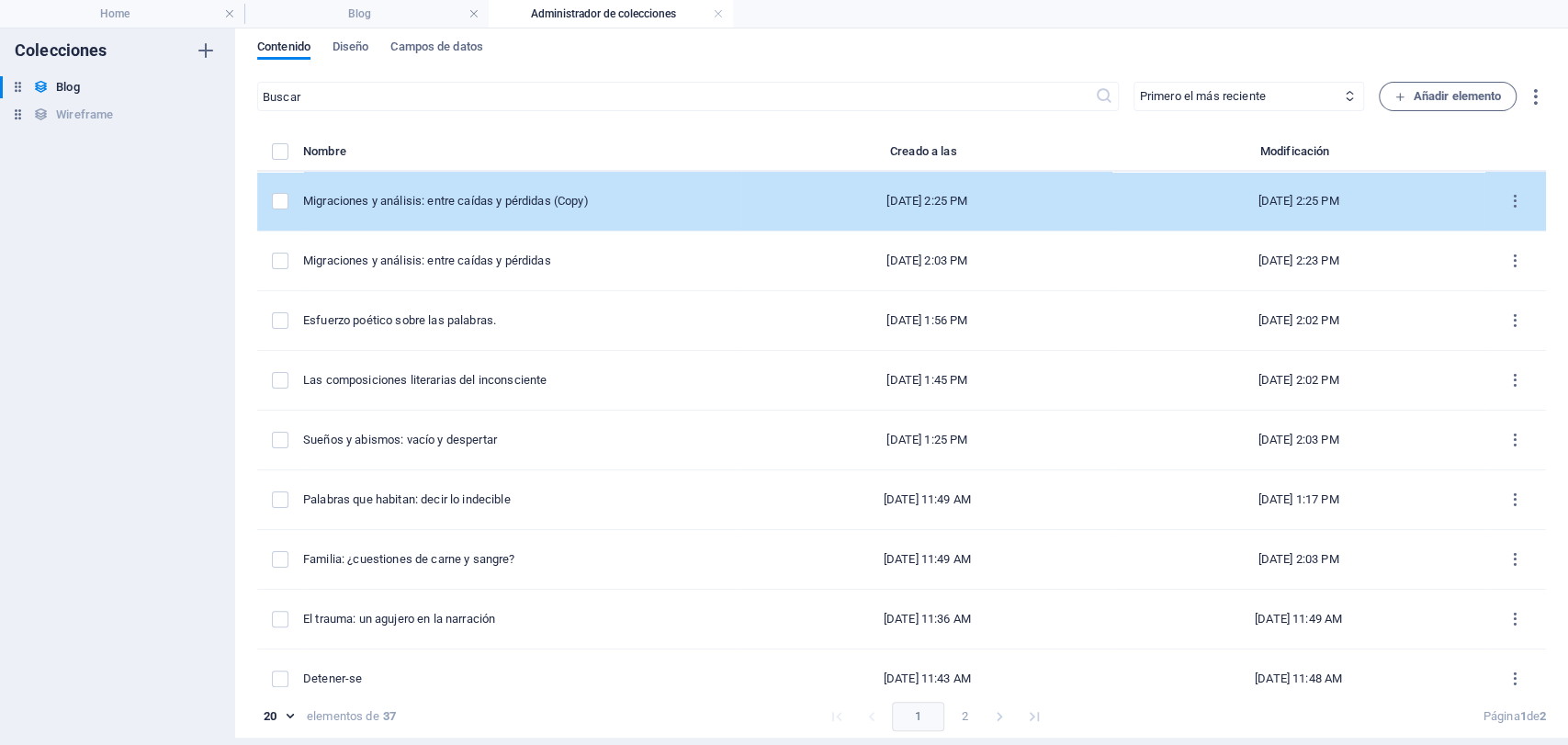
click at [661, 198] on div "Migraciones y análisis: entre caídas y pérdidas (Copy)" at bounding box center [514, 201] width 423 height 17
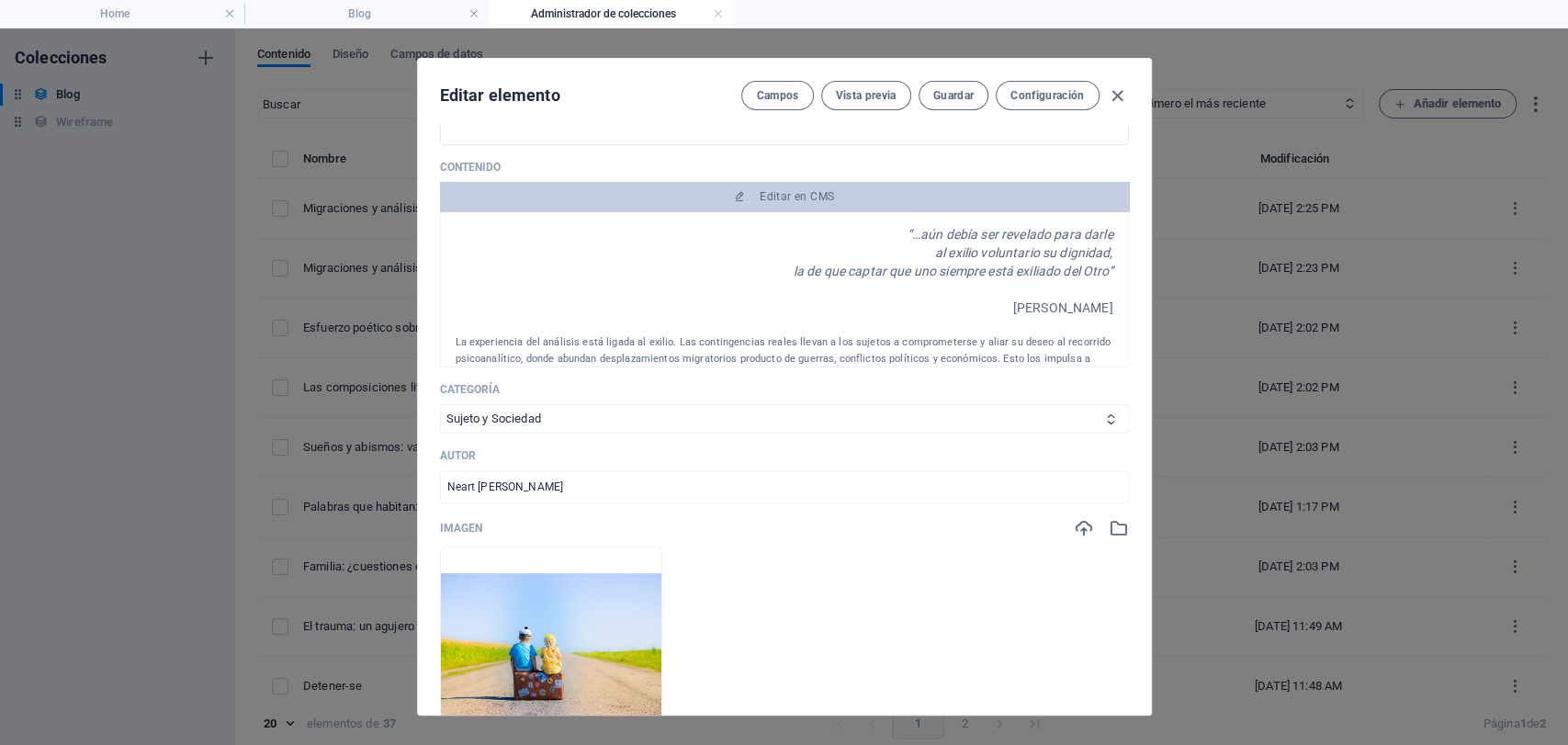
scroll to position [510, 0]
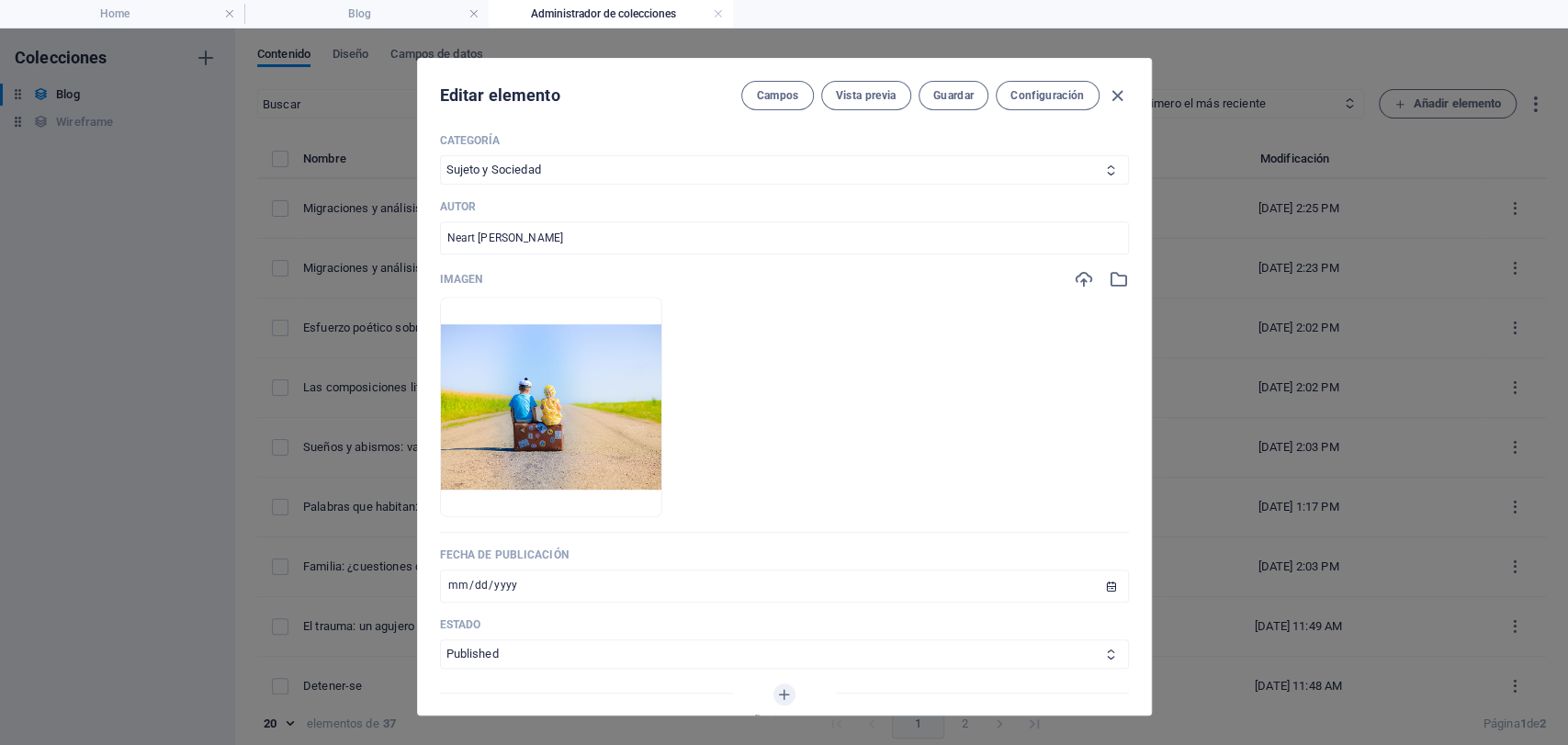
click at [1126, 277] on div "Name Migraciones y análisis: entre caídas y pérdidas (Copy) ​ Slug [DOMAIN_NAME…" at bounding box center [784, 420] width 733 height 590
click at [1120, 272] on icon "button" at bounding box center [1118, 279] width 20 height 20
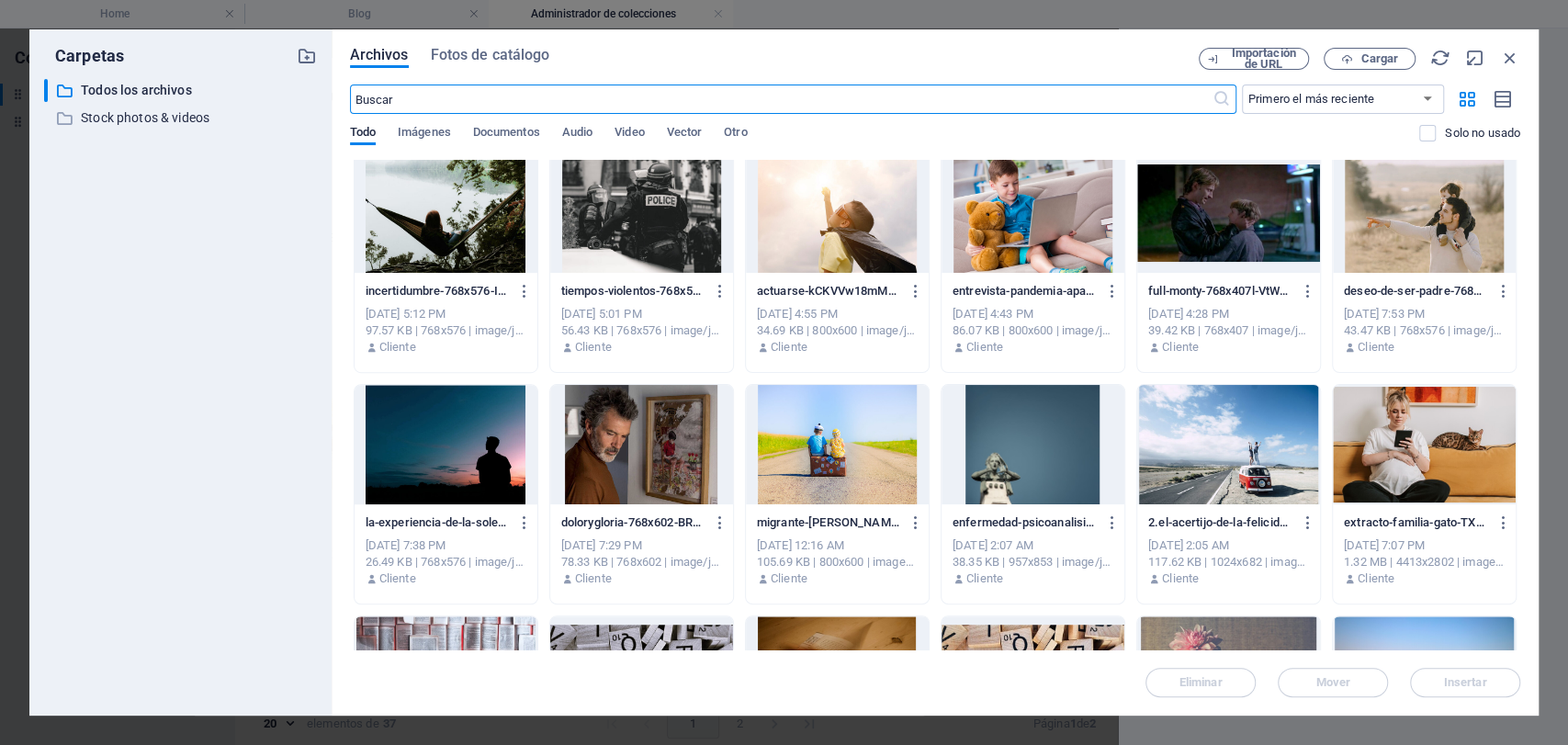
scroll to position [714, 0]
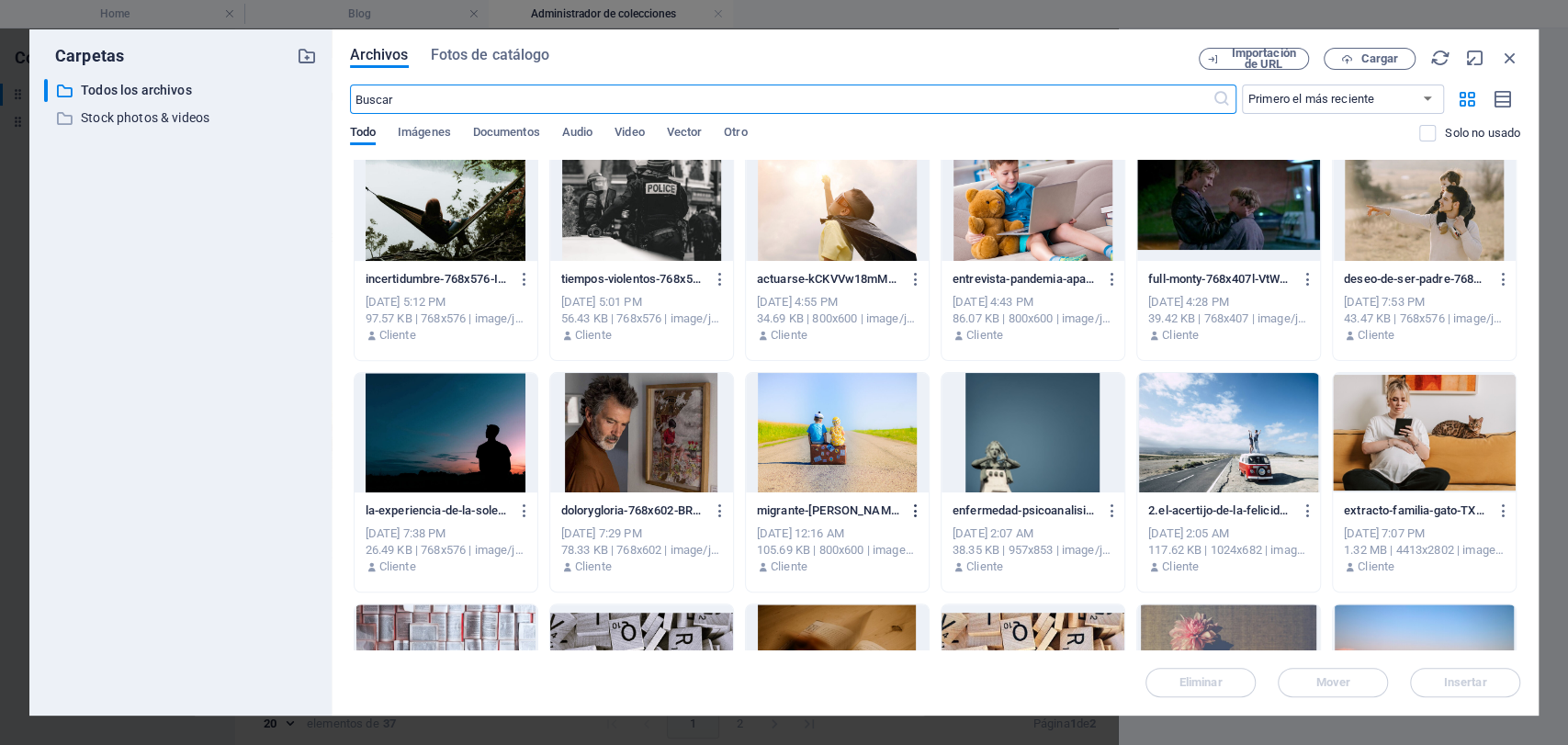
click at [918, 517] on icon "button" at bounding box center [916, 511] width 18 height 17
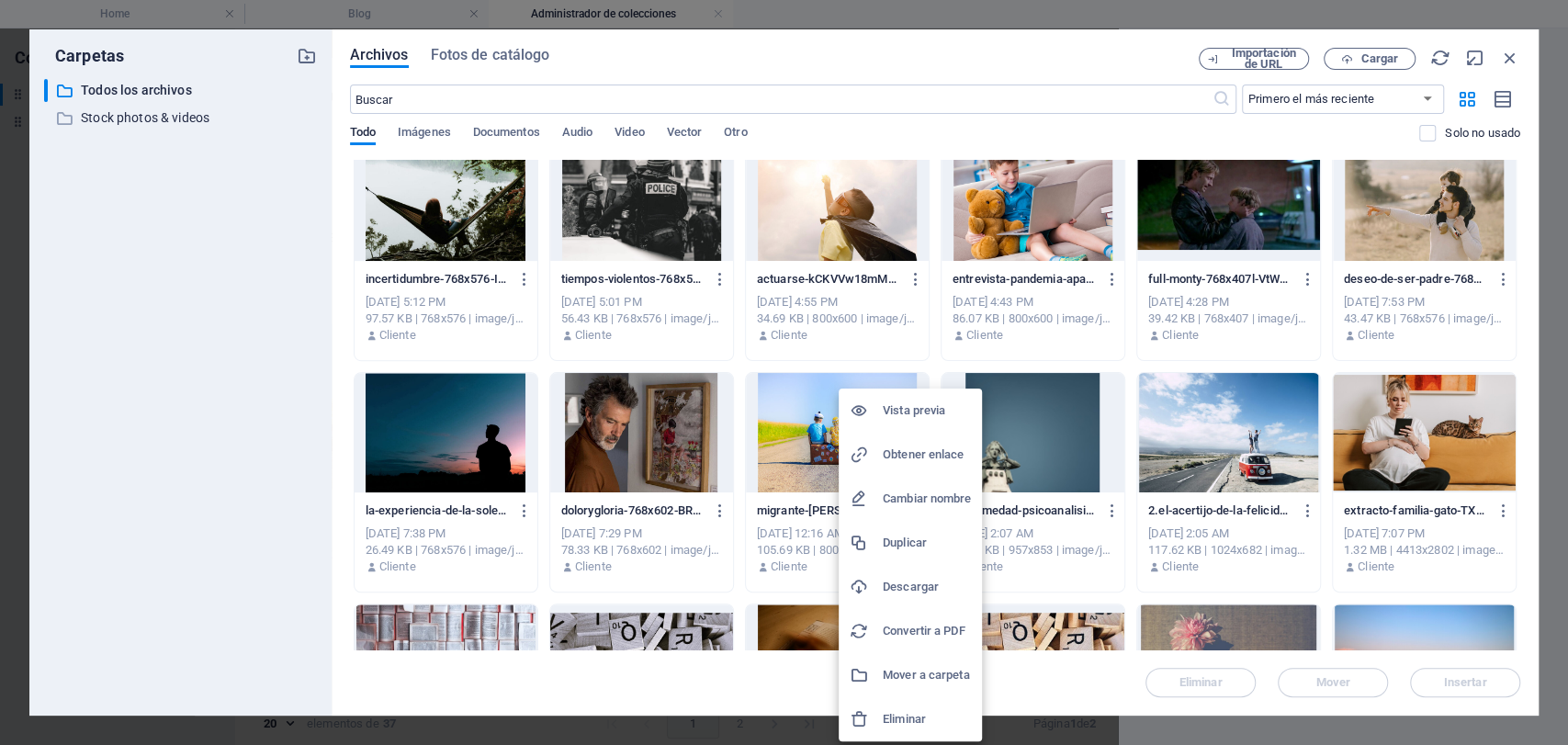
click at [905, 709] on h6 "Eliminar" at bounding box center [926, 719] width 88 height 22
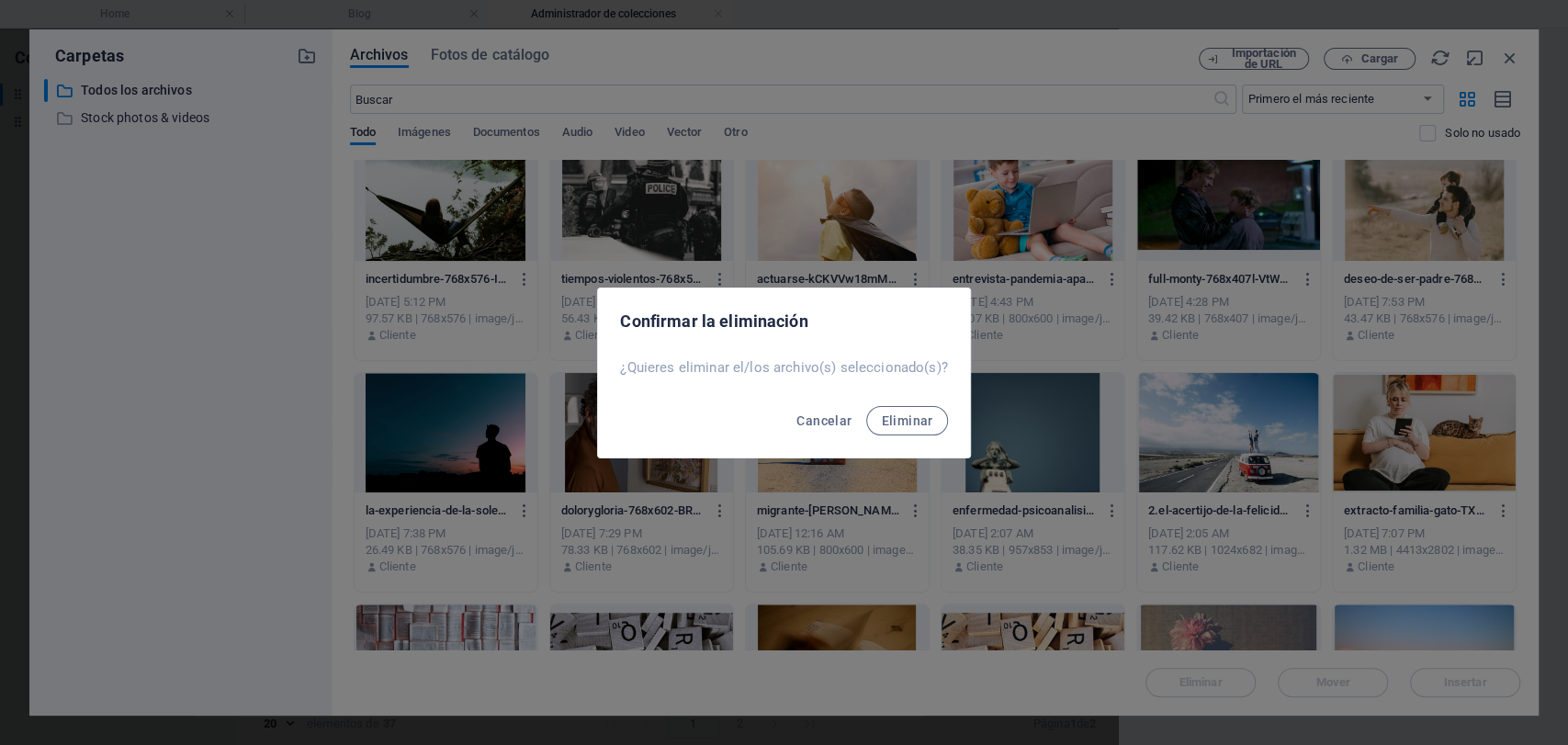
click at [931, 441] on div "Cancelar Eliminar" at bounding box center [783, 426] width 371 height 62
click at [931, 422] on span "Eliminar" at bounding box center [906, 420] width 51 height 15
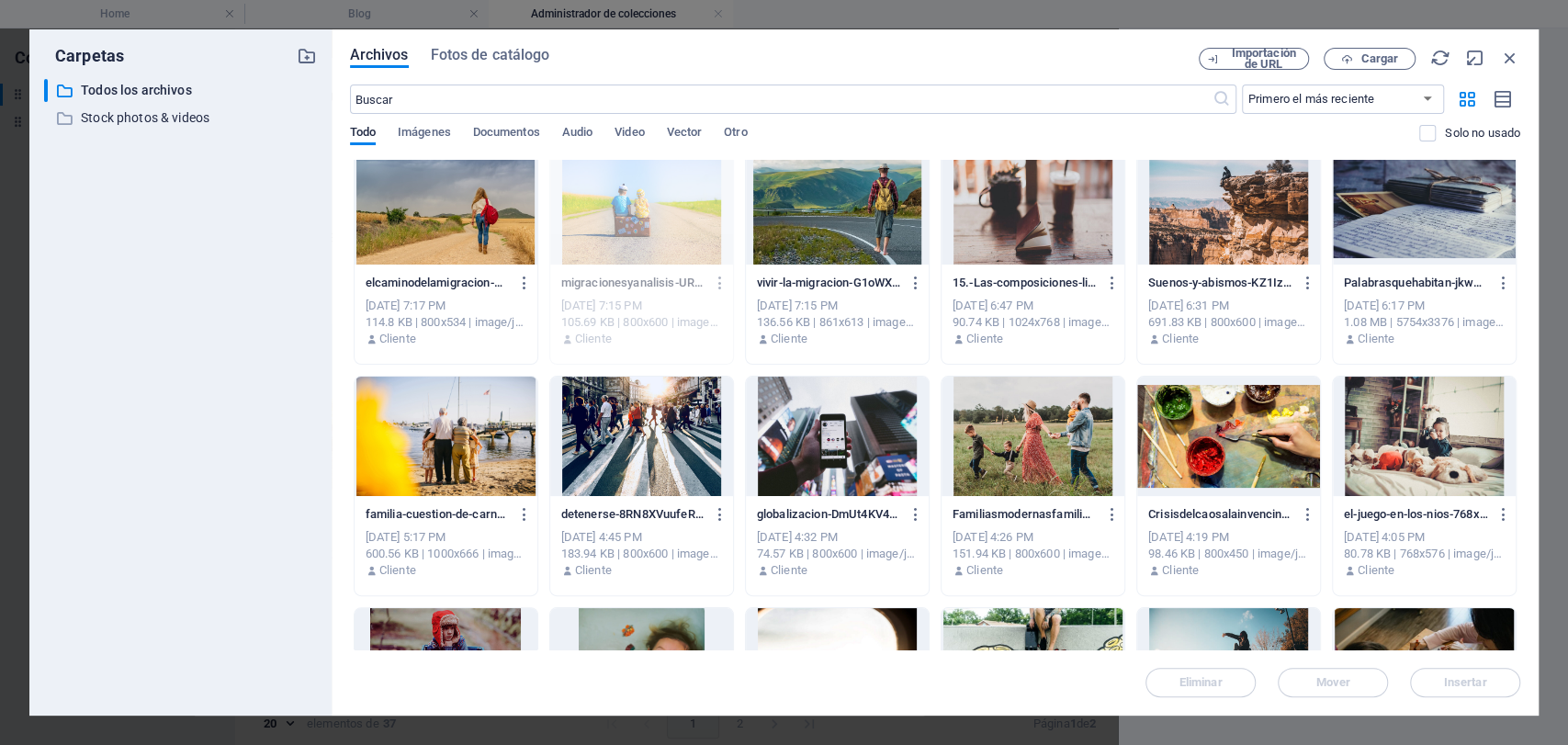
scroll to position [0, 0]
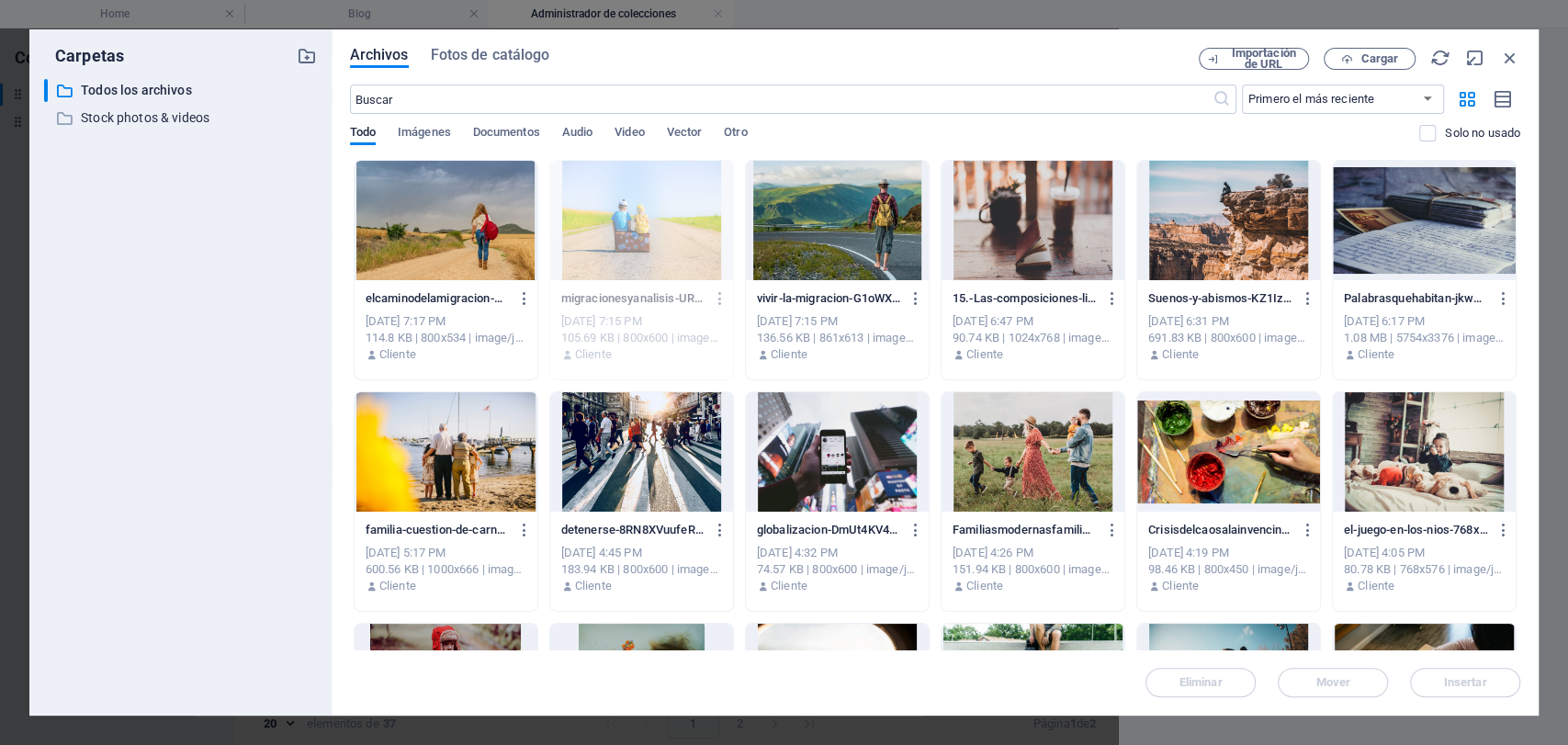
click at [878, 258] on div at bounding box center [836, 220] width 182 height 119
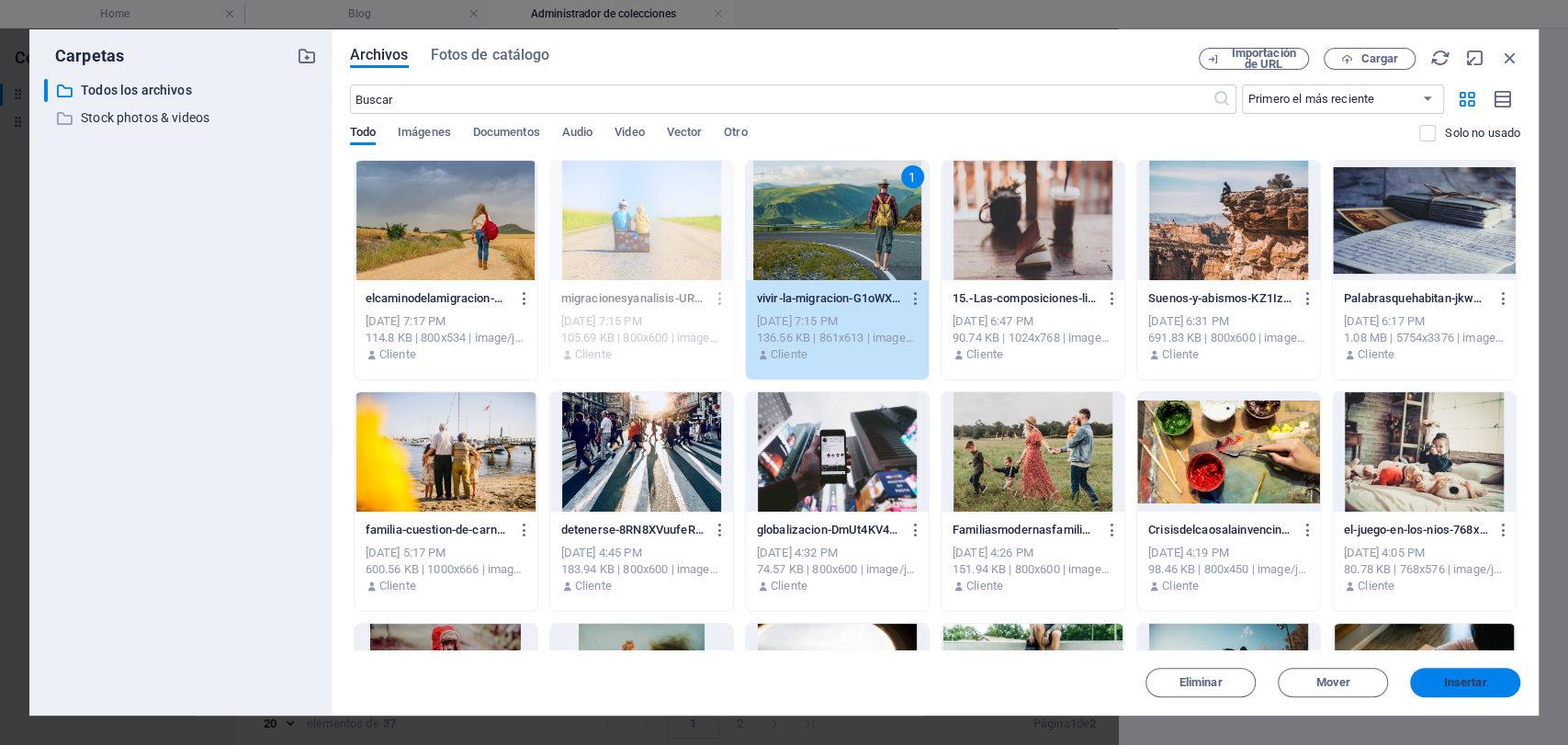
click at [1493, 679] on span "Insertar" at bounding box center [1464, 683] width 96 height 11
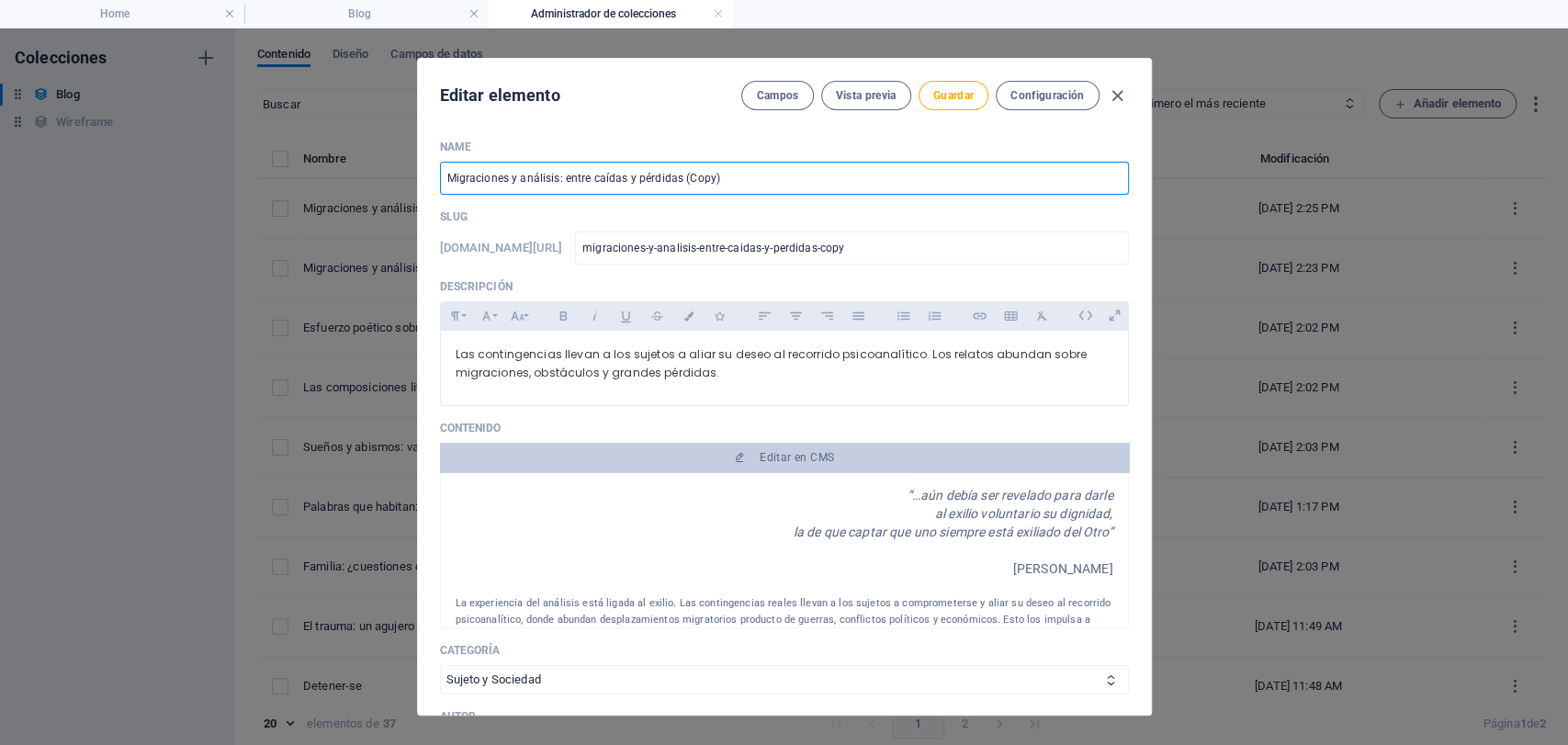
drag, startPoint x: 755, startPoint y: 184, endPoint x: 107, endPoint y: 42, distance: 663.4
click at [369, 143] on div "Editar elemento Campos Vista previa Guardar Configuración Name Migraciones y an…" at bounding box center [784, 387] width 1568 height 717
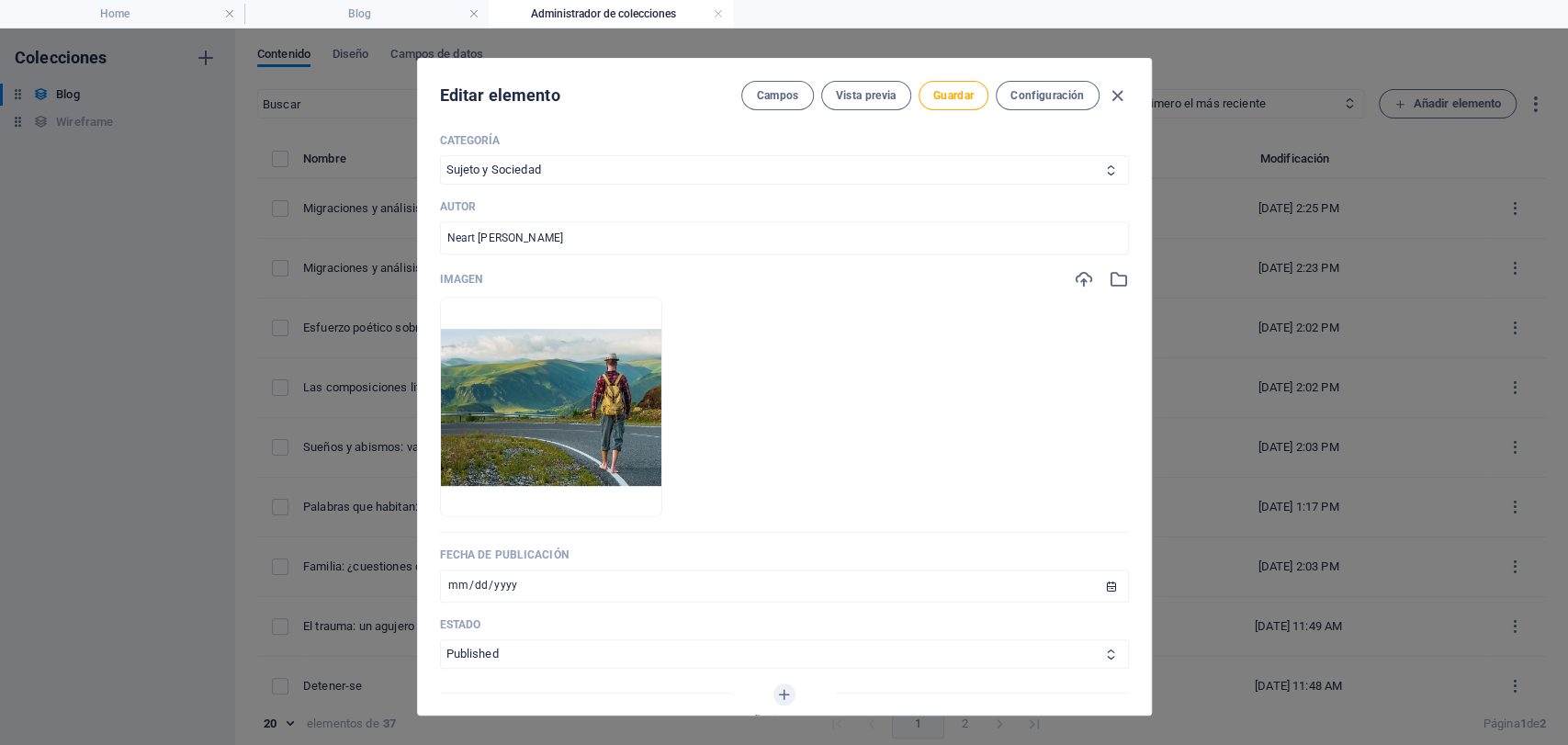
scroll to position [612, 0]
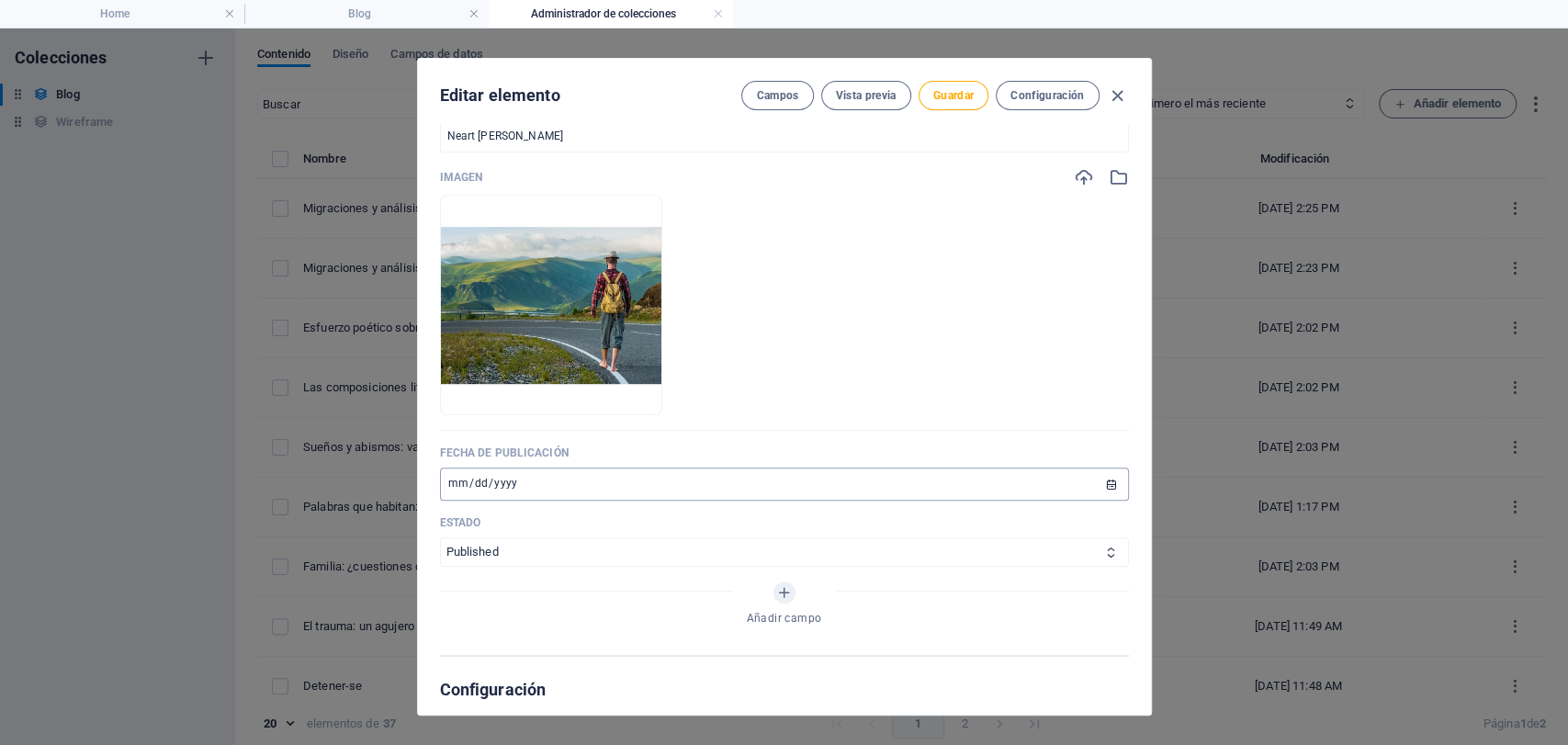
click at [448, 494] on input "[DATE]" at bounding box center [784, 484] width 689 height 34
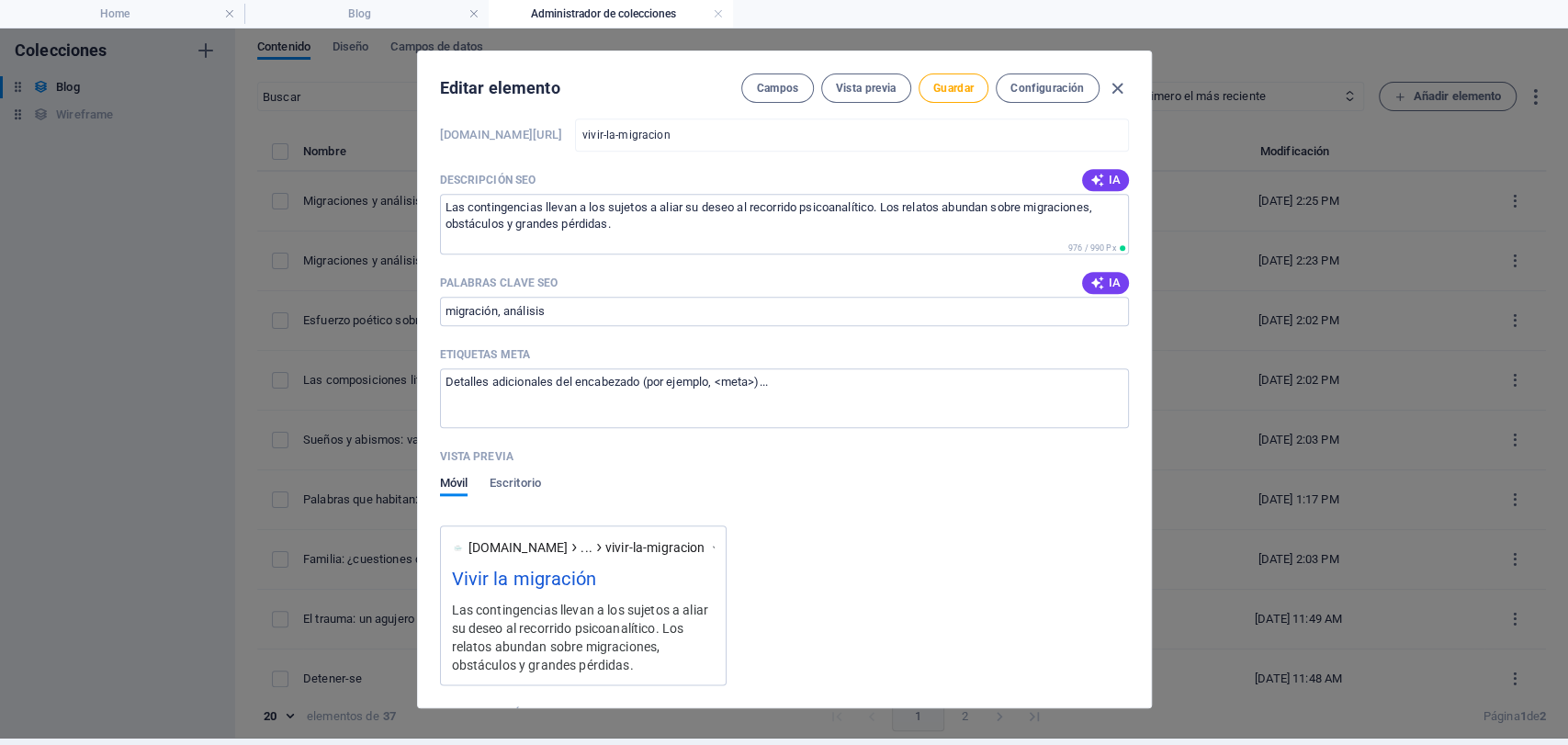
scroll to position [1226, 0]
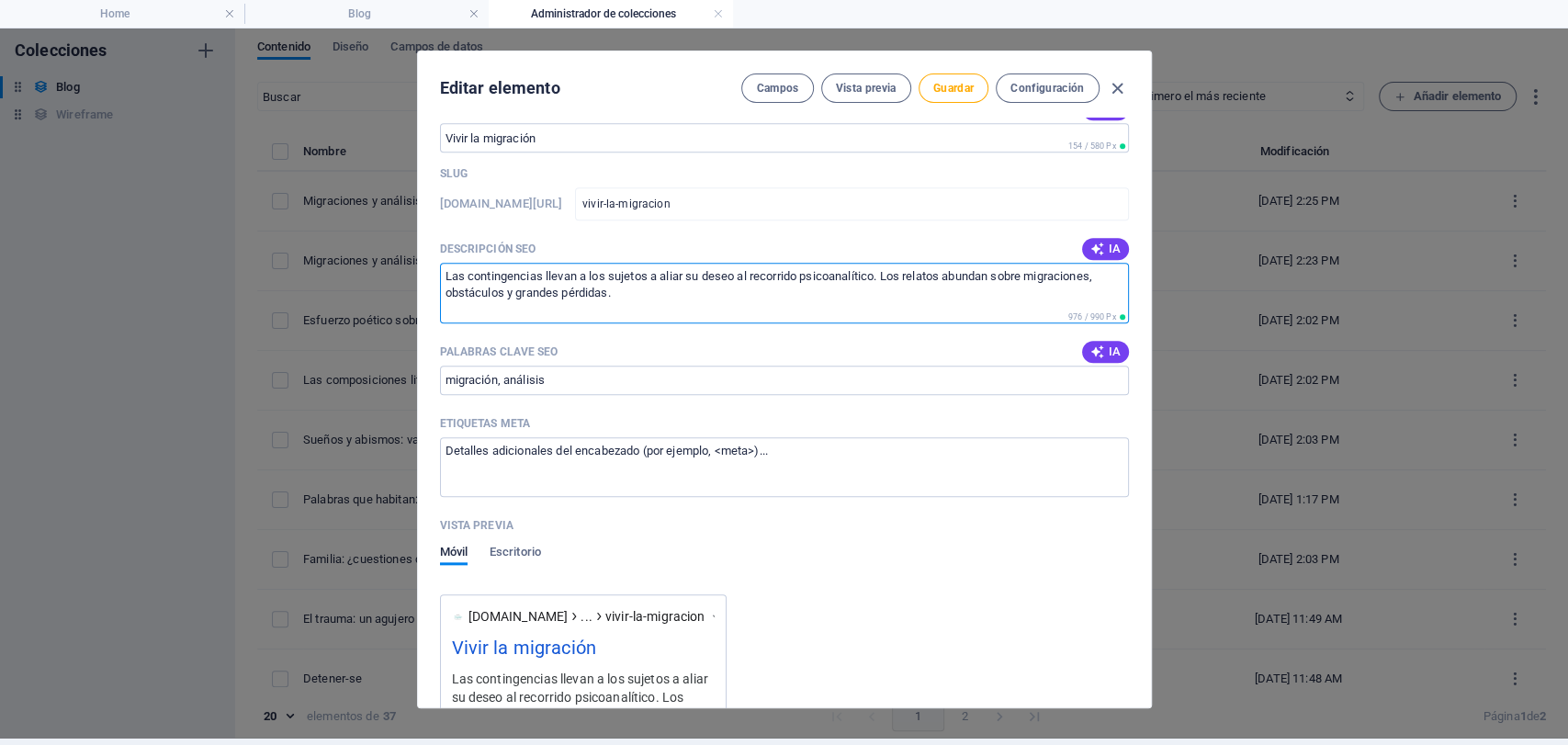
drag, startPoint x: 664, startPoint y: 294, endPoint x: 376, endPoint y: 217, distance: 298.1
click at [376, 217] on div "Editar elemento Campos Vista previa Guardar Configuración Name Vivir la migraci…" at bounding box center [784, 379] width 1568 height 717
paste textarea "Este texto nace de los avatares, consecuentes reflexiones y movimientos psicoló…"
click at [523, 290] on textarea "Este texto nace de los avatares, consecuentes reflexiones y movimientos psicoló…" at bounding box center [784, 292] width 689 height 60
drag, startPoint x: 597, startPoint y: 302, endPoint x: 419, endPoint y: 269, distance: 181.0
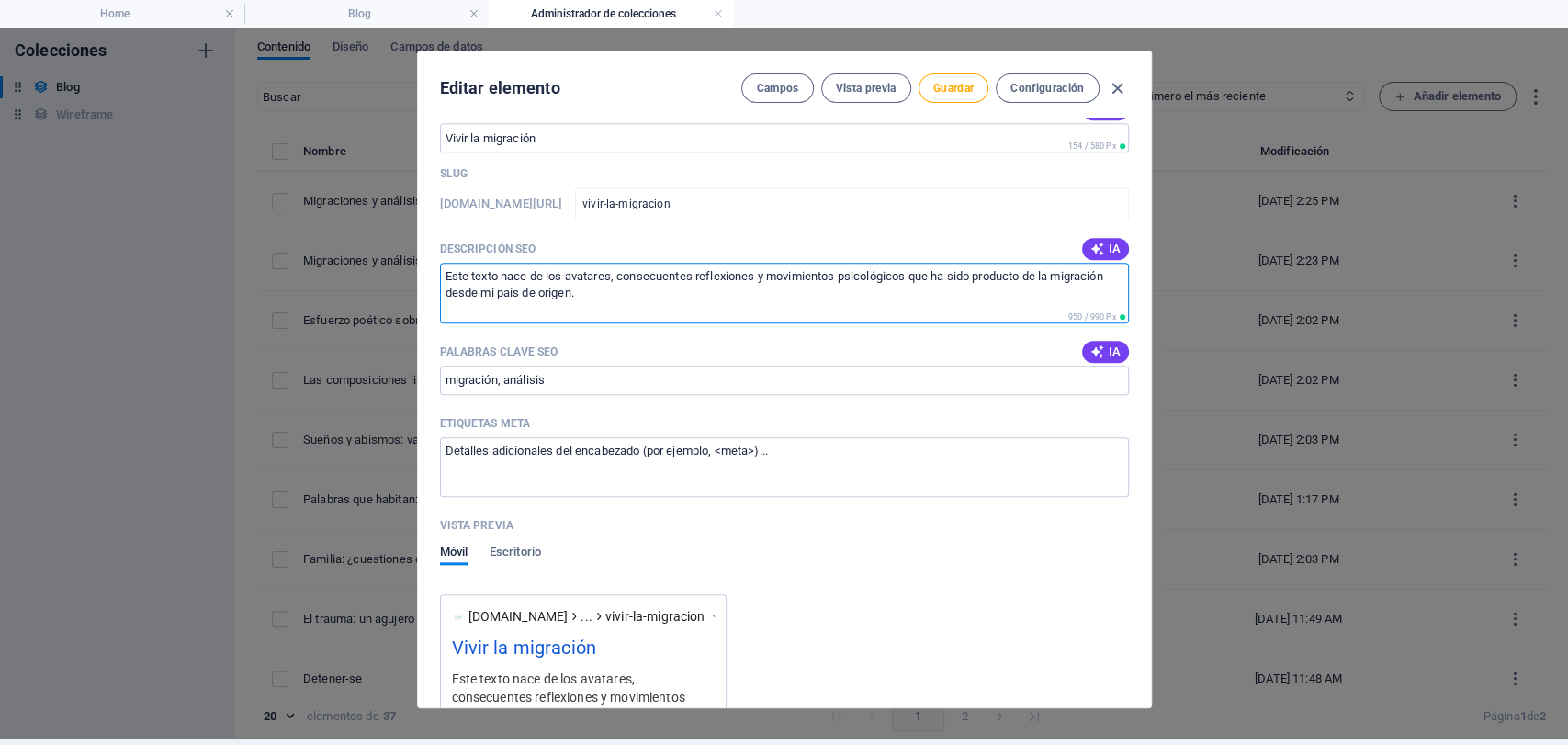
click at [419, 269] on div "Name Vivir la migración ​ Slug [DOMAIN_NAME][URL] vivir-la-migracion ​ Descripc…" at bounding box center [784, 412] width 733 height 590
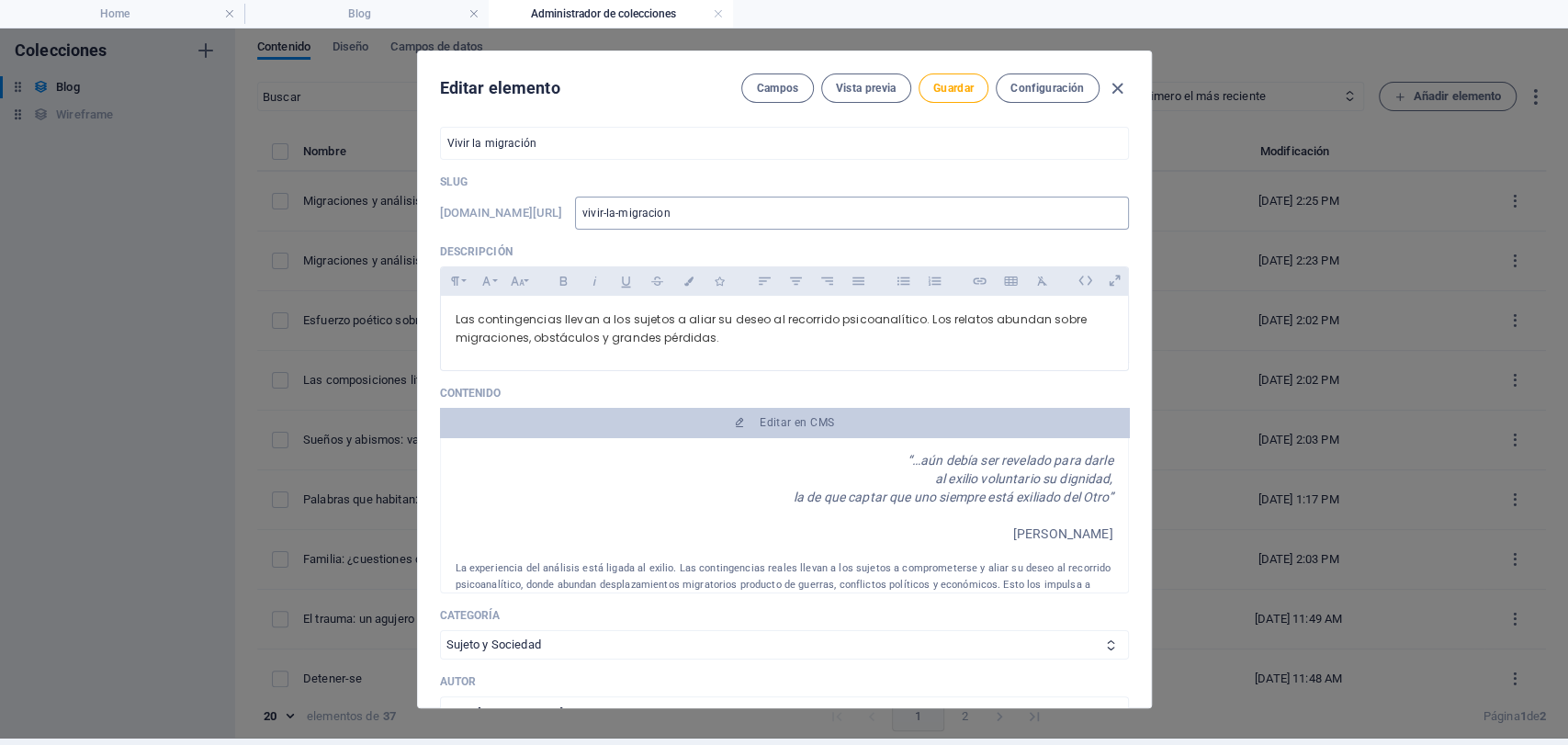
scroll to position [0, 0]
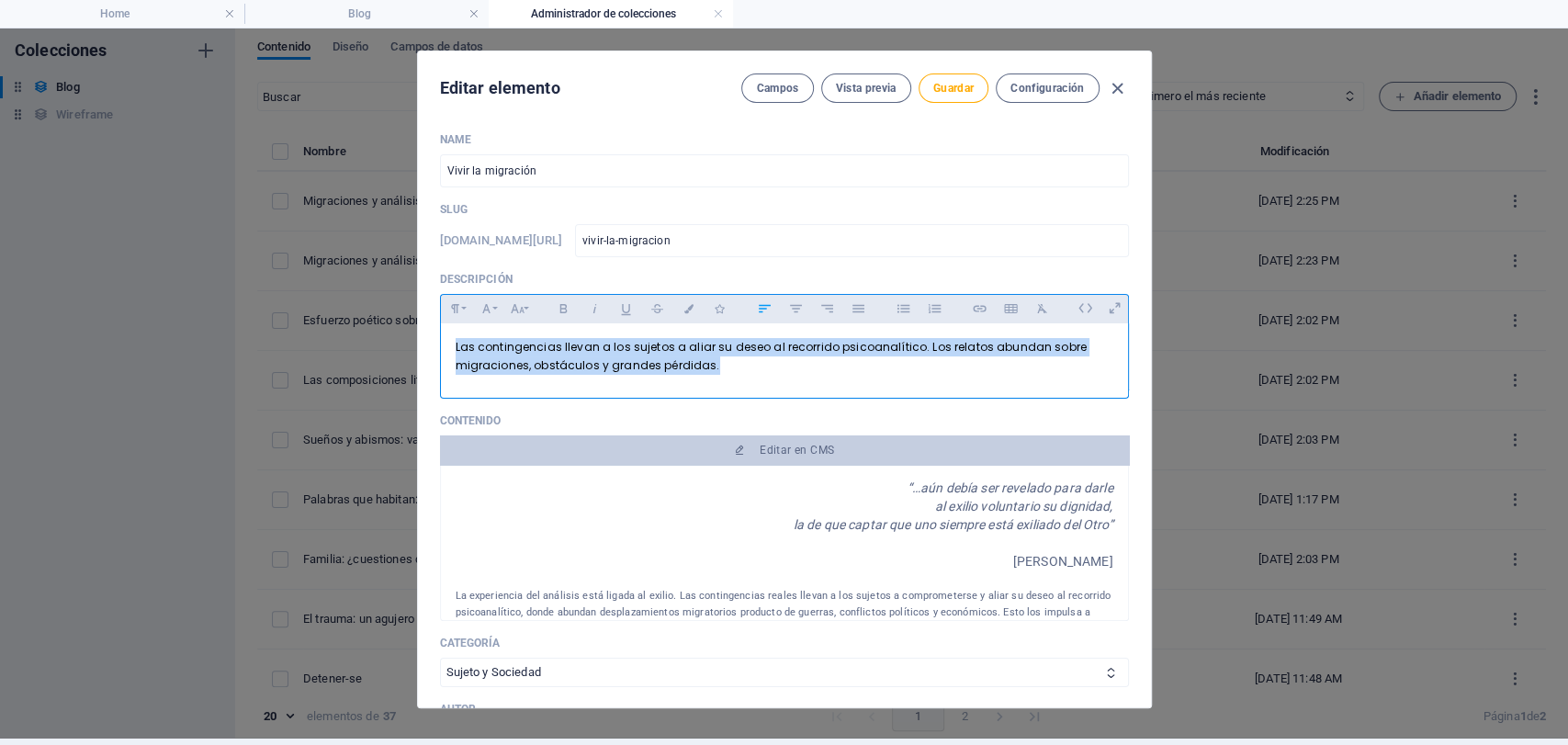
drag, startPoint x: 768, startPoint y: 376, endPoint x: 306, endPoint y: 306, distance: 467.3
click at [306, 306] on div "Editar elemento Campos Vista previa Guardar Configuración Name Vivir la migraci…" at bounding box center [784, 379] width 1568 height 717
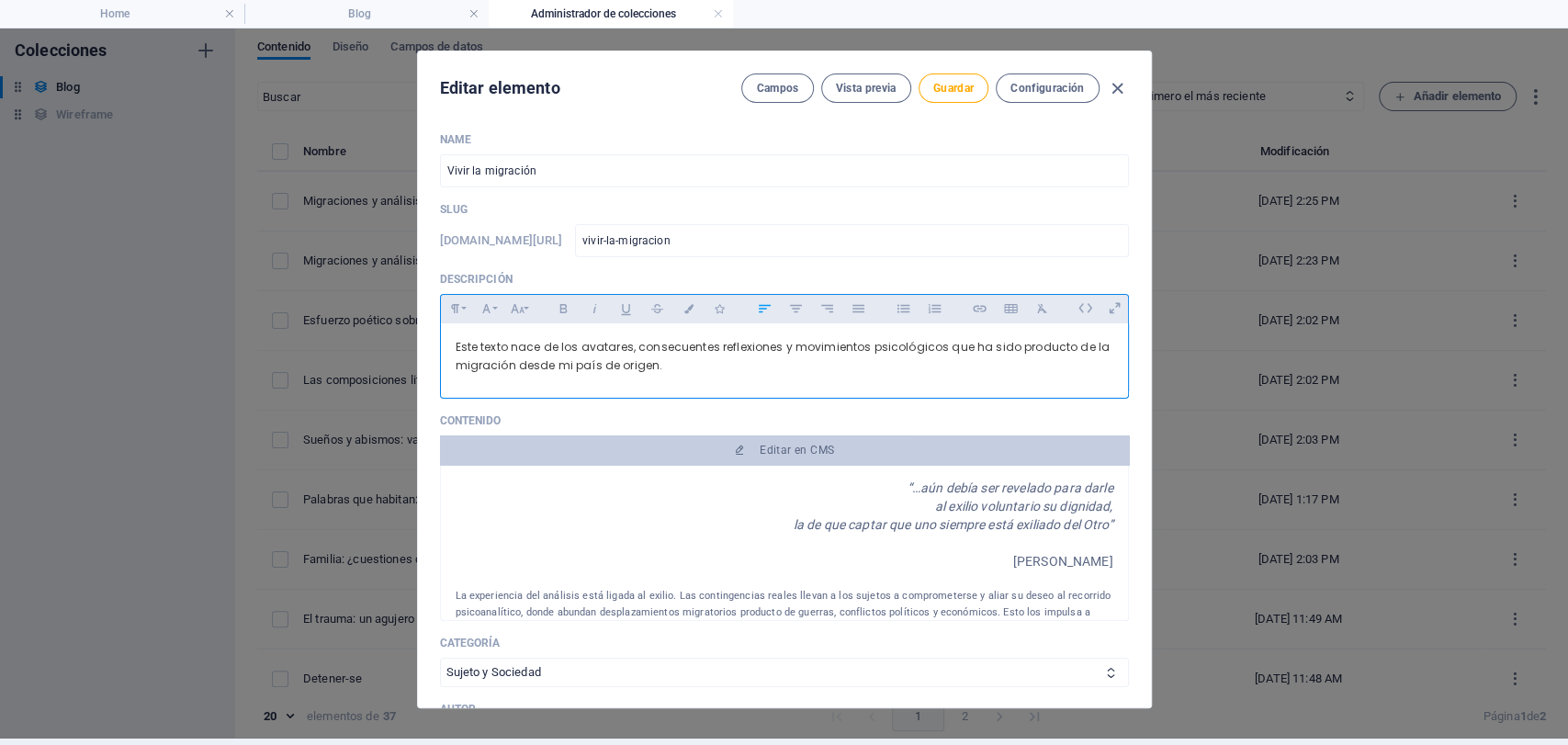
scroll to position [1345, 1]
drag, startPoint x: 664, startPoint y: 363, endPoint x: 404, endPoint y: 340, distance: 261.0
click at [404, 340] on div "Editar elemento Campos Vista previa Guardar Configuración Name Vivir la migraci…" at bounding box center [784, 379] width 1568 height 717
click at [677, 309] on button "Colors" at bounding box center [689, 309] width 30 height 24
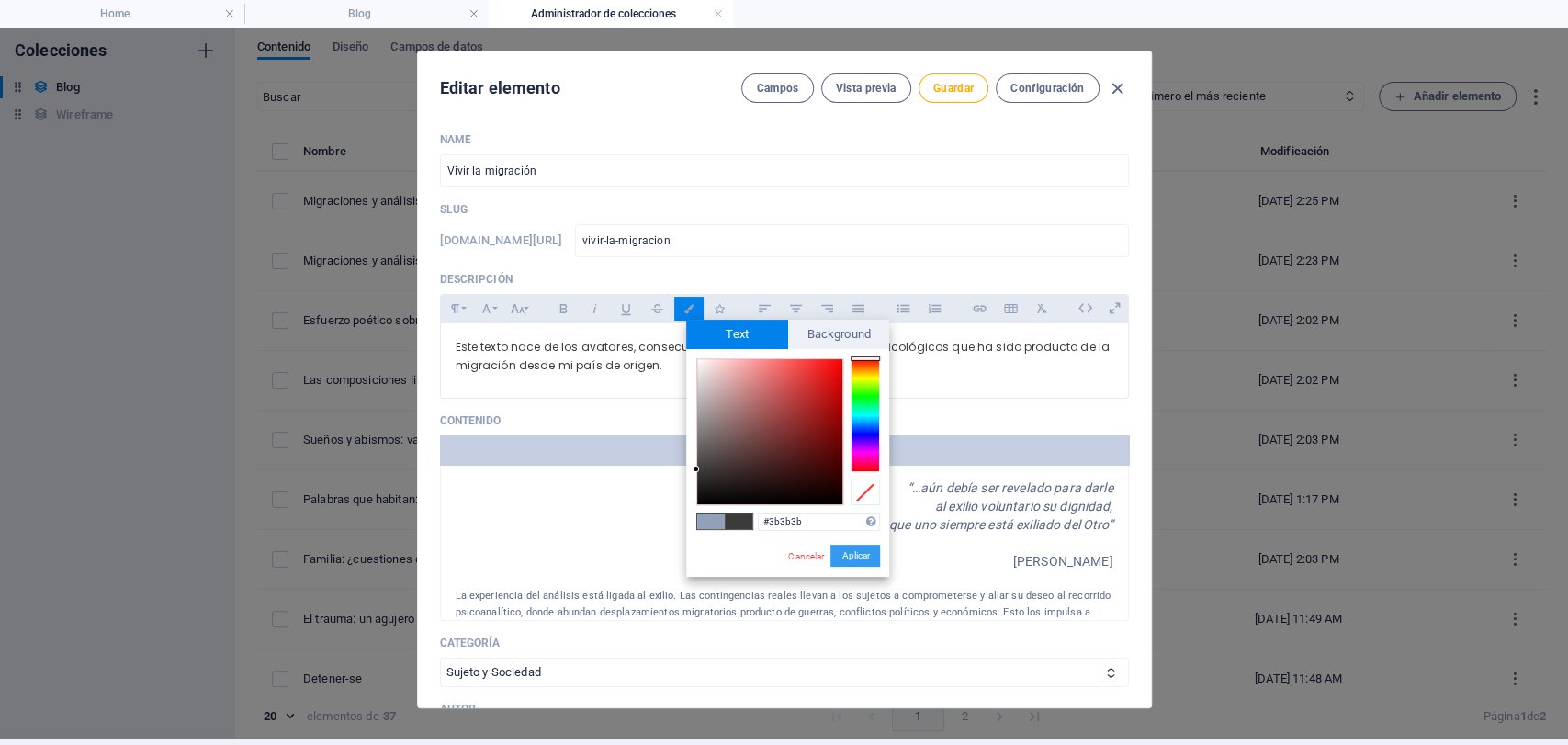
click at [851, 554] on button "Aplicar" at bounding box center [855, 556] width 49 height 22
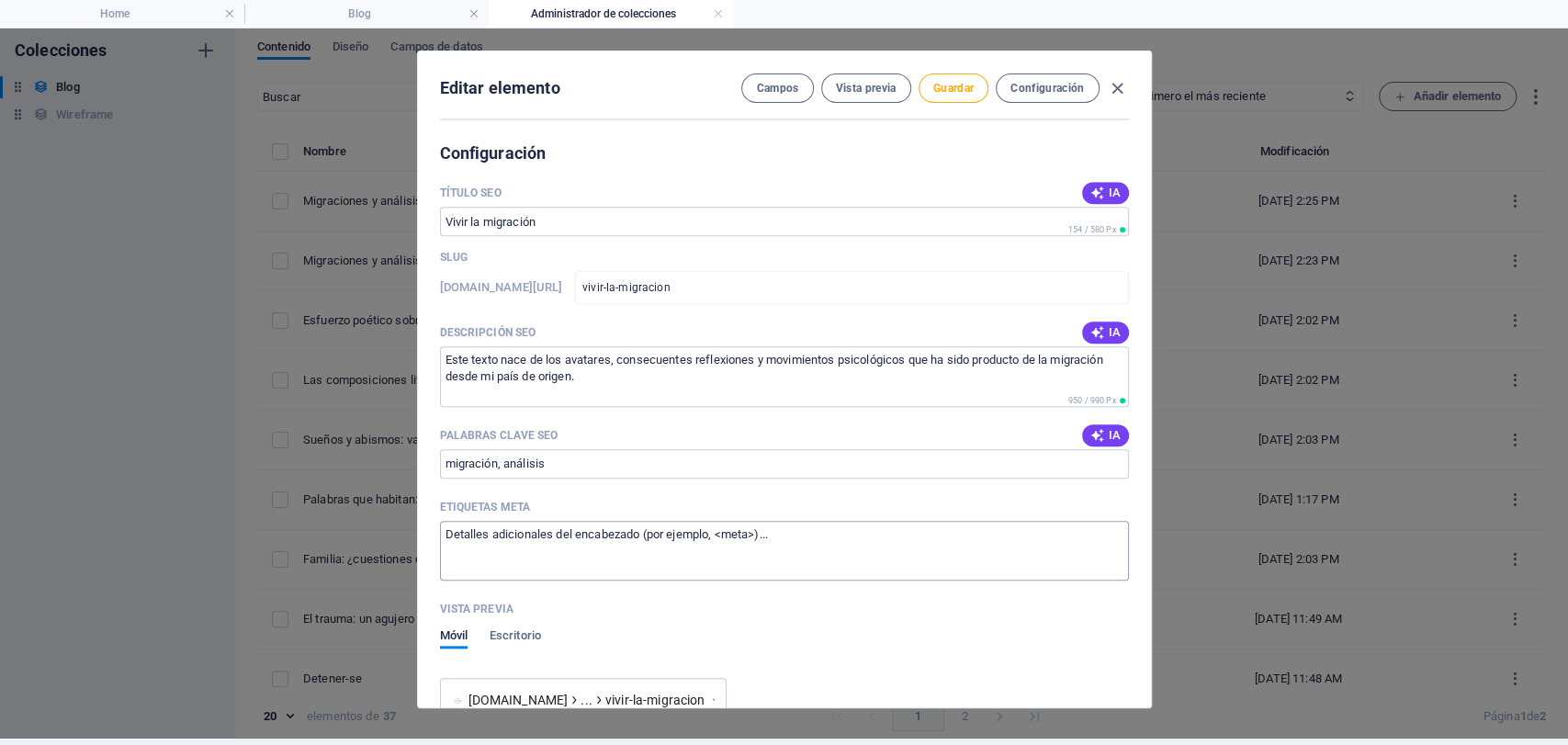
scroll to position [1123, 0]
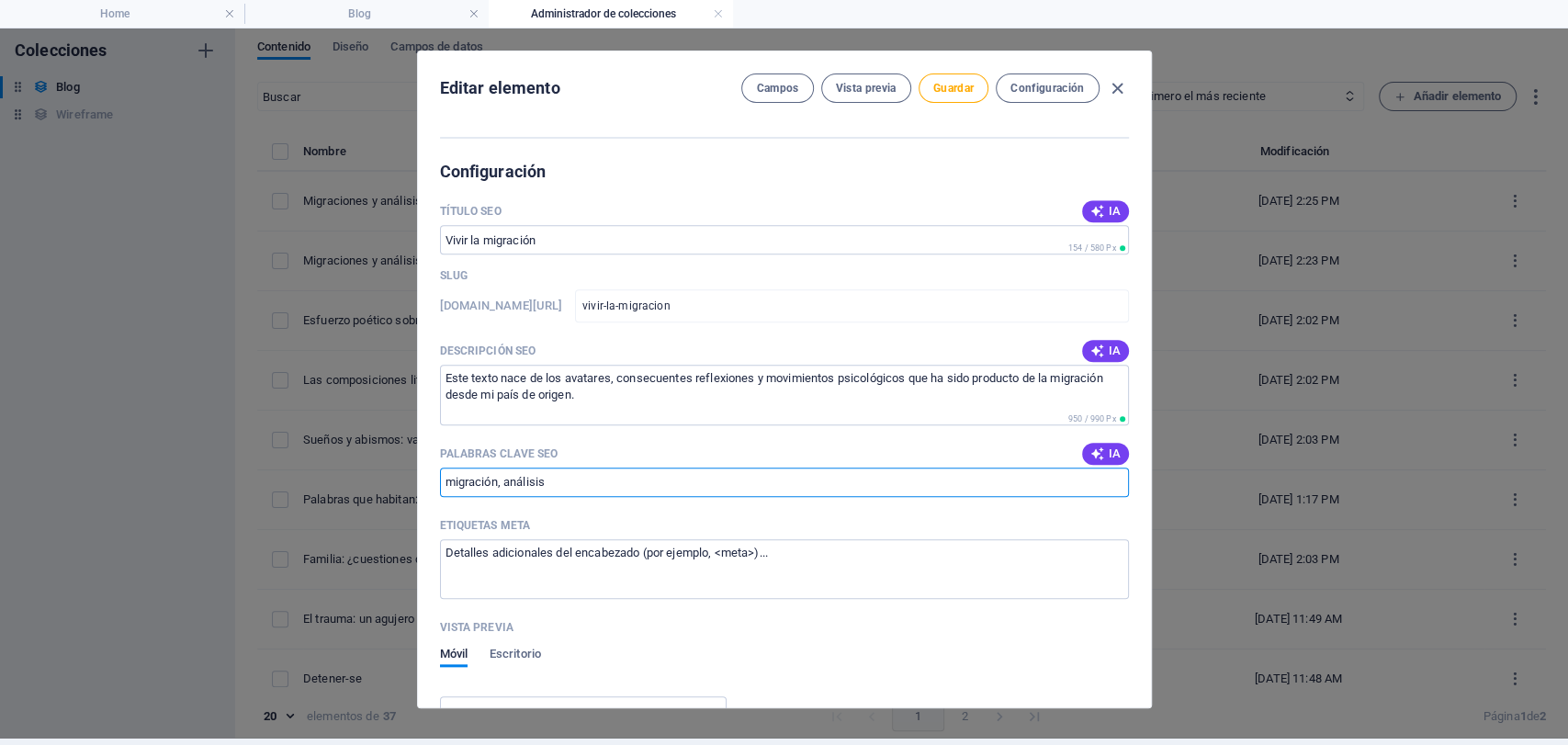
drag, startPoint x: 566, startPoint y: 475, endPoint x: 505, endPoint y: 504, distance: 67.5
click at [505, 504] on div "Título SEO IA ​ 154 / 580 Px Slug [DOMAIN_NAME][URL] vivir-la-migracion ​ Descr…" at bounding box center [784, 710] width 689 height 1026
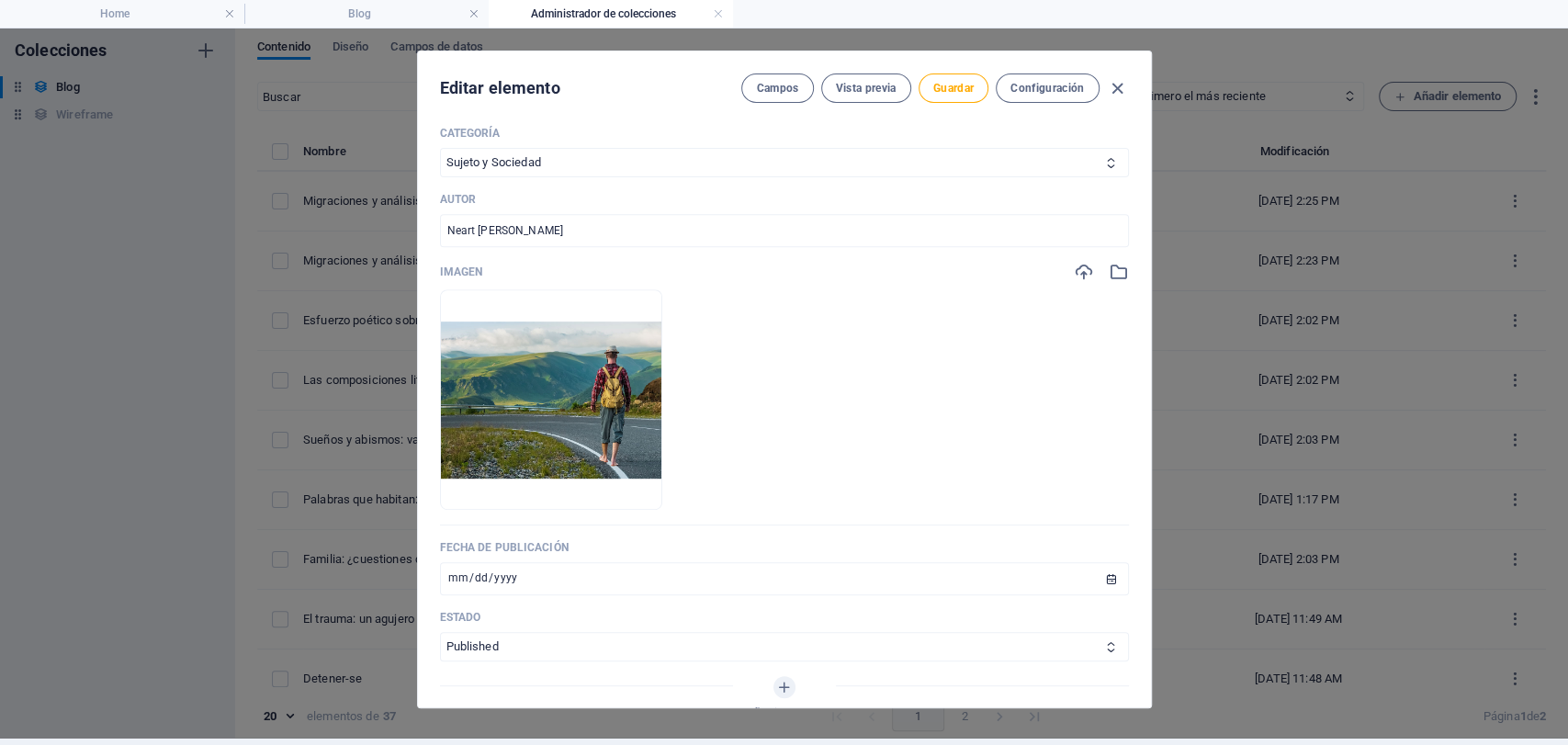
scroll to position [0, 0]
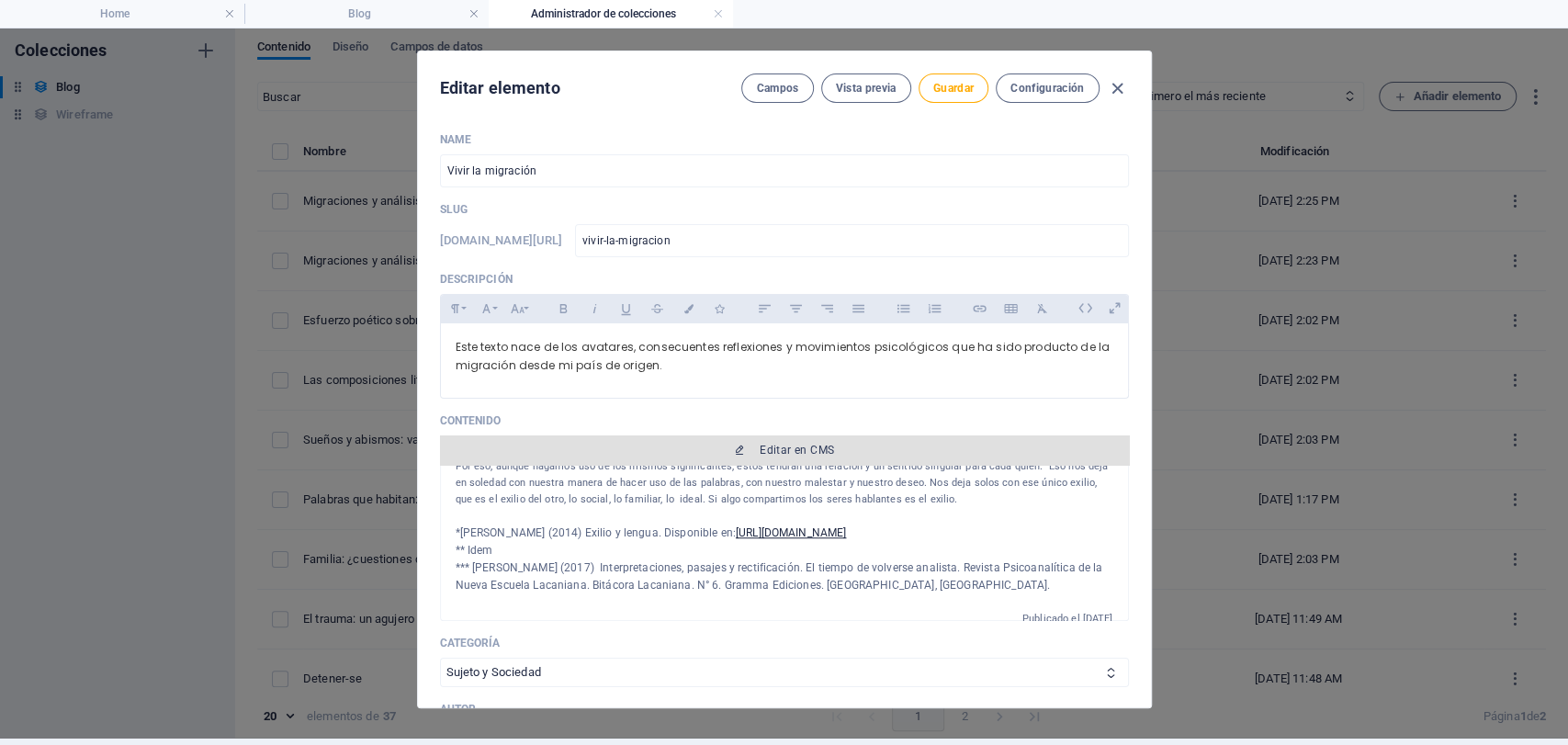
click at [826, 452] on span "Editar en CMS" at bounding box center [796, 450] width 74 height 15
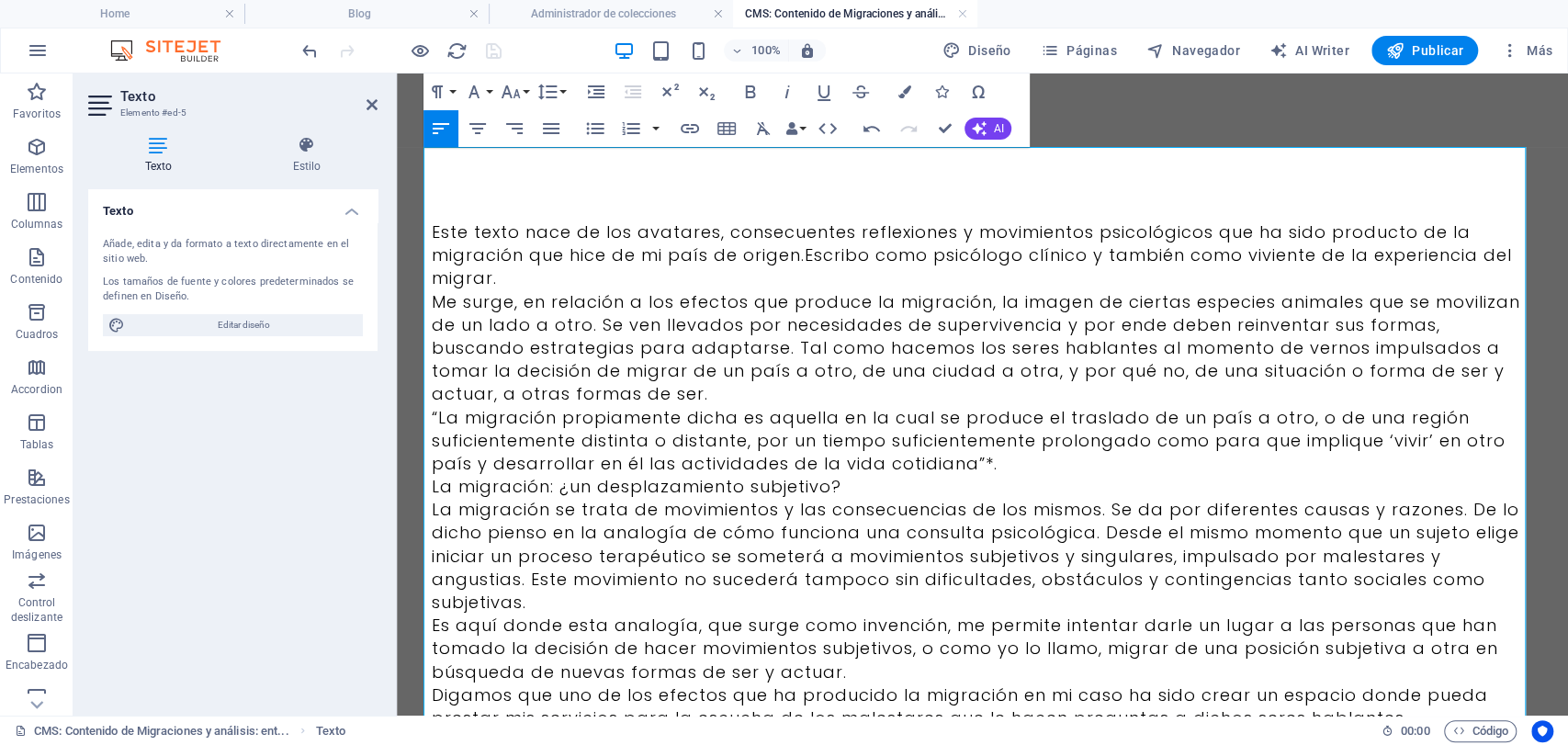
scroll to position [71958, 0]
click at [511, 272] on p "Este texto nace de los avatares, consecuentes reflexiones y movimientos psicoló…" at bounding box center [983, 256] width 1103 height 70
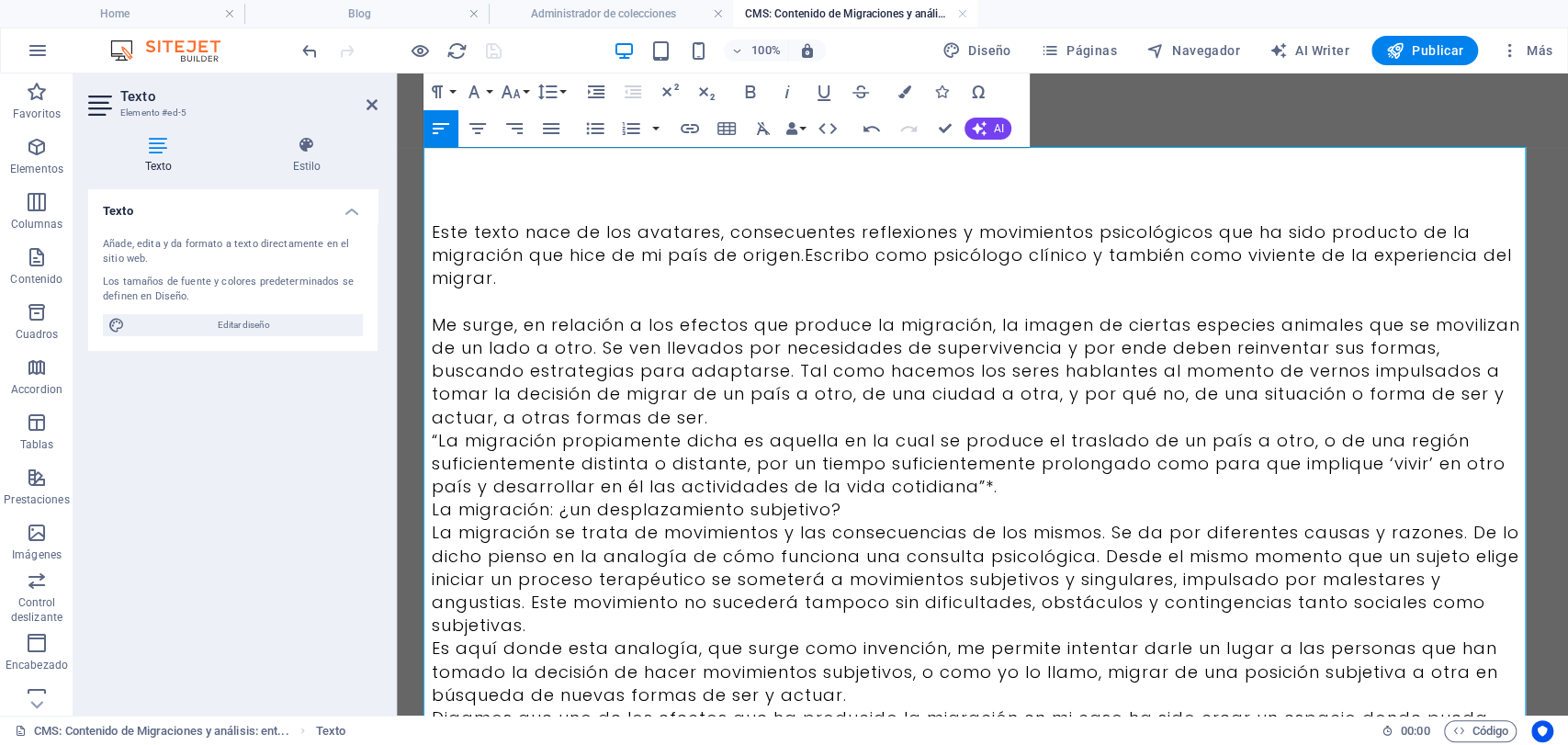
click at [651, 431] on p "“La migración propiamente dicha es aquella en la cual se produce el traslado de…" at bounding box center [983, 464] width 1103 height 70
click at [652, 401] on p "Me surge, en relación a los efectos que produce la migración, la imagen de cier…" at bounding box center [983, 371] width 1103 height 115
click at [658, 424] on p "Me surge, en relación a los efectos que produce la migración, la imagen de cier…" at bounding box center [983, 371] width 1103 height 115
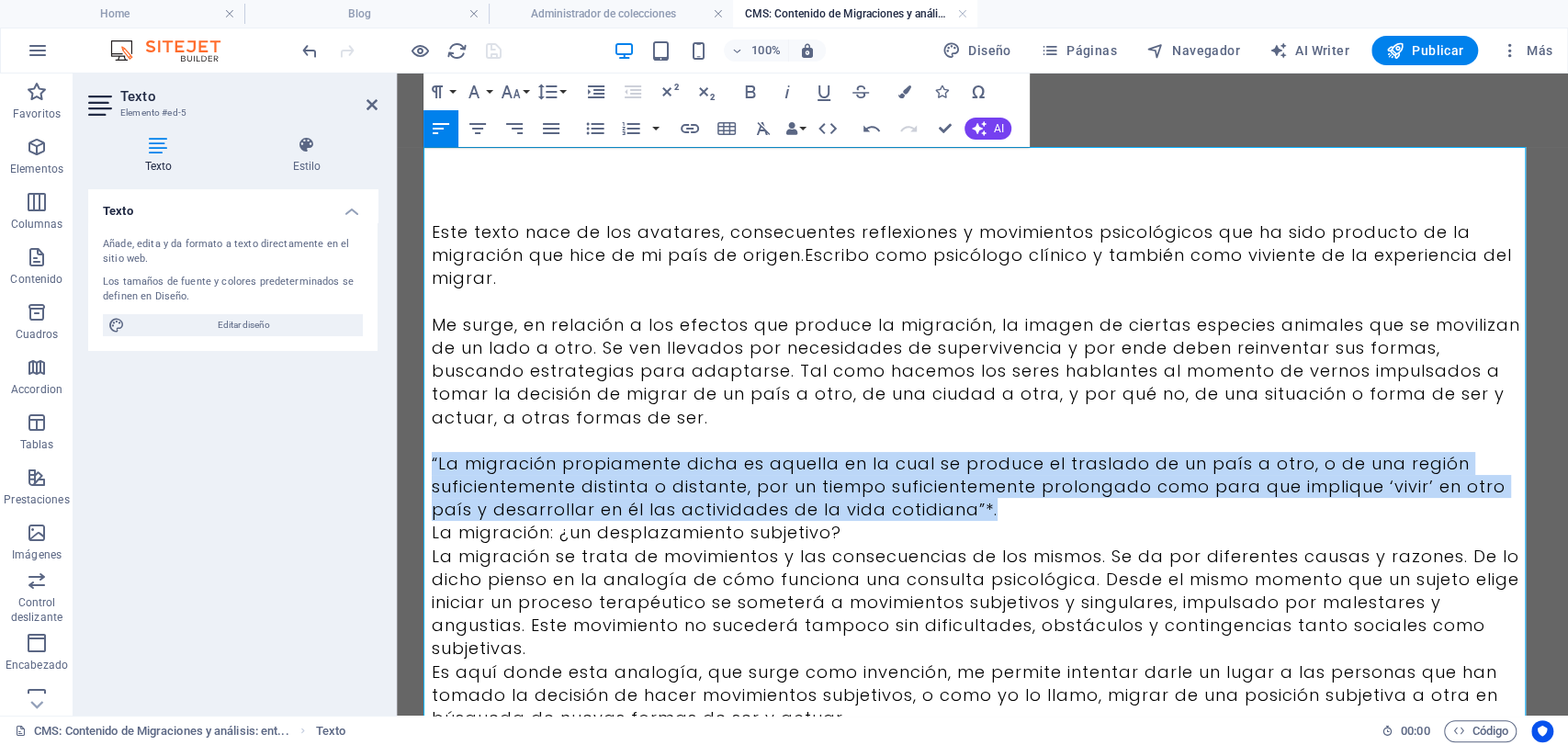
drag, startPoint x: 1015, startPoint y: 517, endPoint x: 416, endPoint y: 457, distance: 602.0
click at [416, 463] on div "Este texto nace de los avatares, consecuentes reflexiones y movimientos psicoló…" at bounding box center [982, 716] width 1147 height 1286
click at [477, 121] on icon "button" at bounding box center [477, 128] width 22 height 22
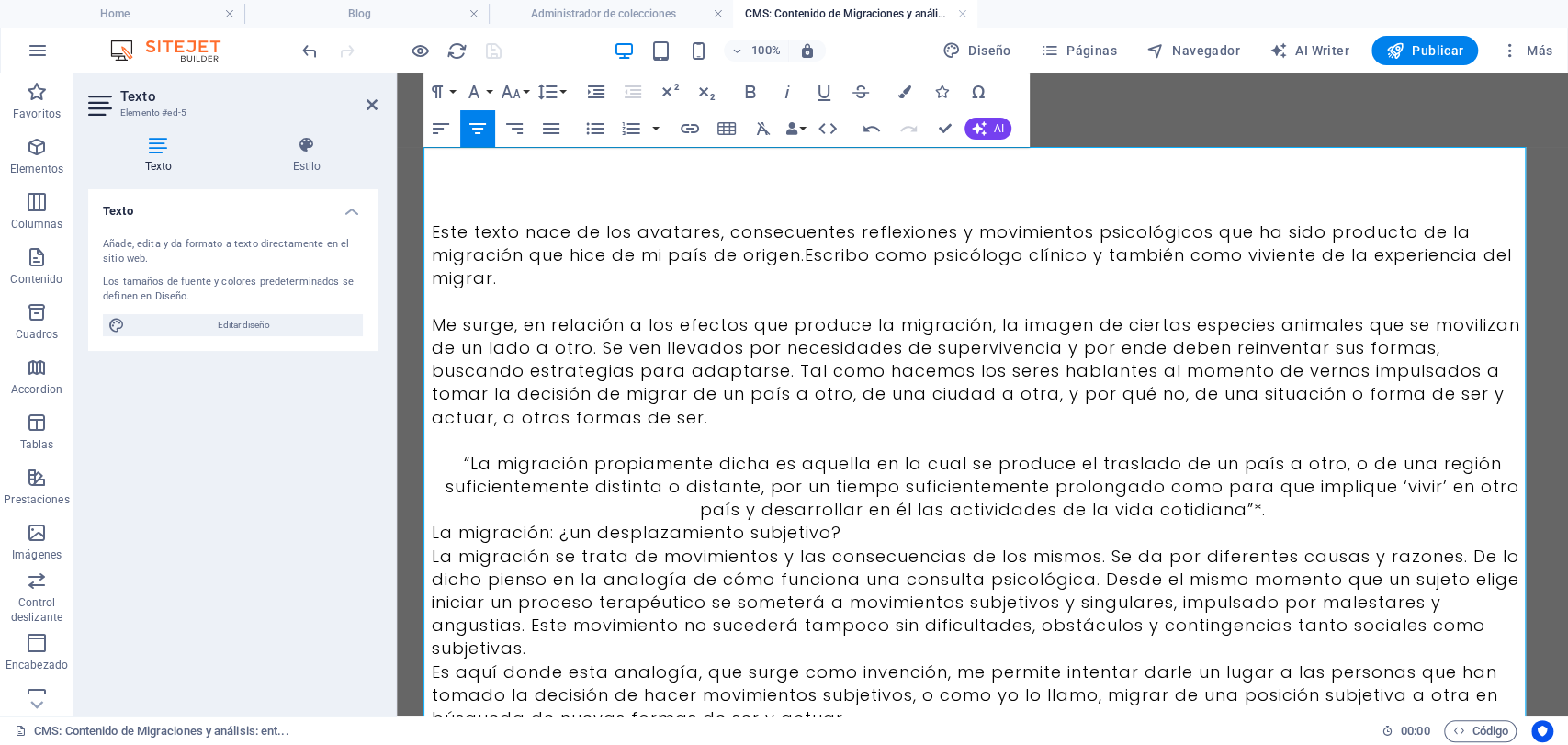
click at [1272, 524] on p "La migración: ¿un desplazamiento subjetivo?" at bounding box center [983, 532] width 1103 height 23
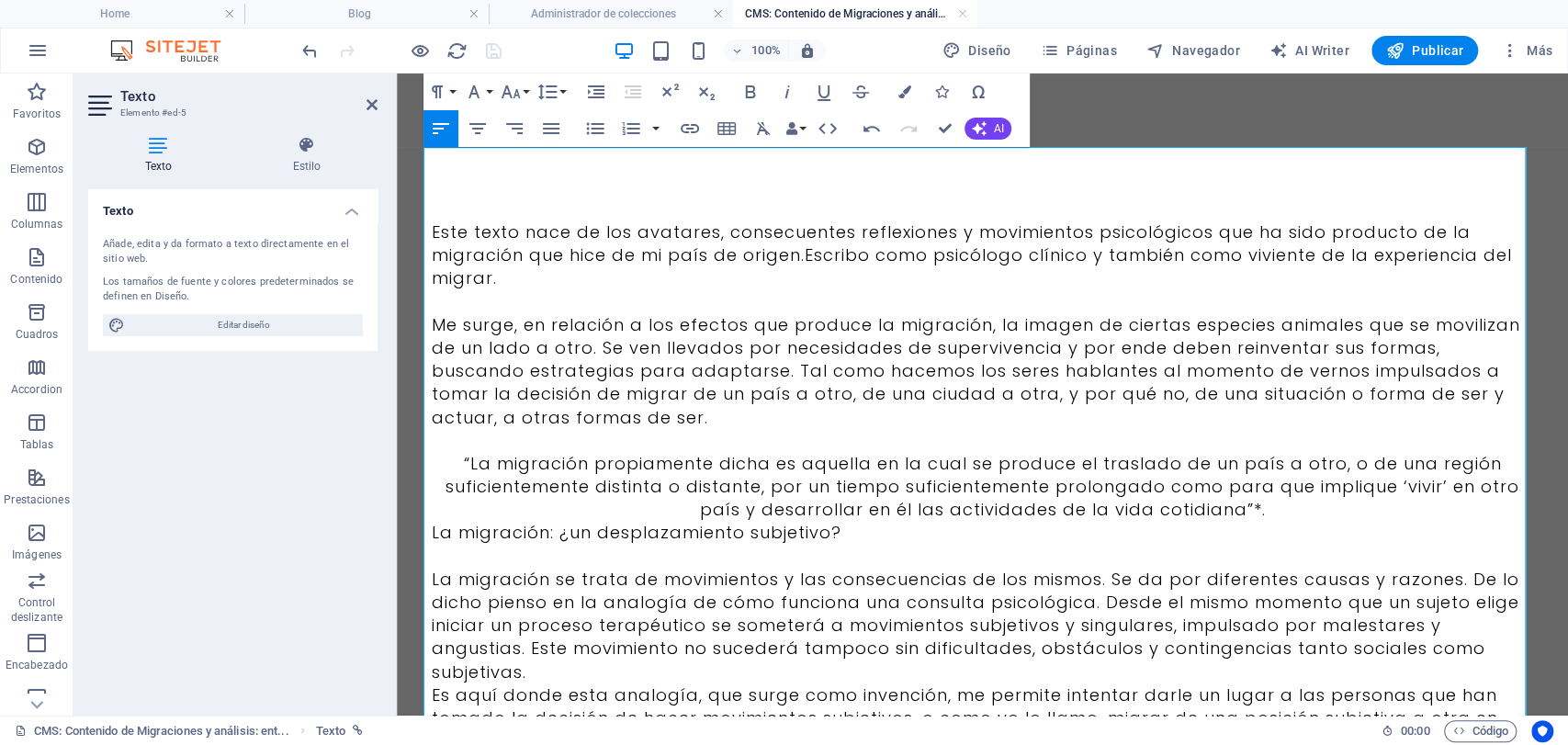
click at [983, 511] on p "“La migración propiamente dicha es aquella en la cual se produce el traslado de…" at bounding box center [983, 486] width 1103 height 70
click at [893, 542] on p "La migración: ¿un desplazamiento subjetivo?" at bounding box center [983, 532] width 1103 height 23
click at [1288, 510] on p "“La migración propiamente dicha es aquella en la cual se produce el traslado de…" at bounding box center [983, 486] width 1103 height 70
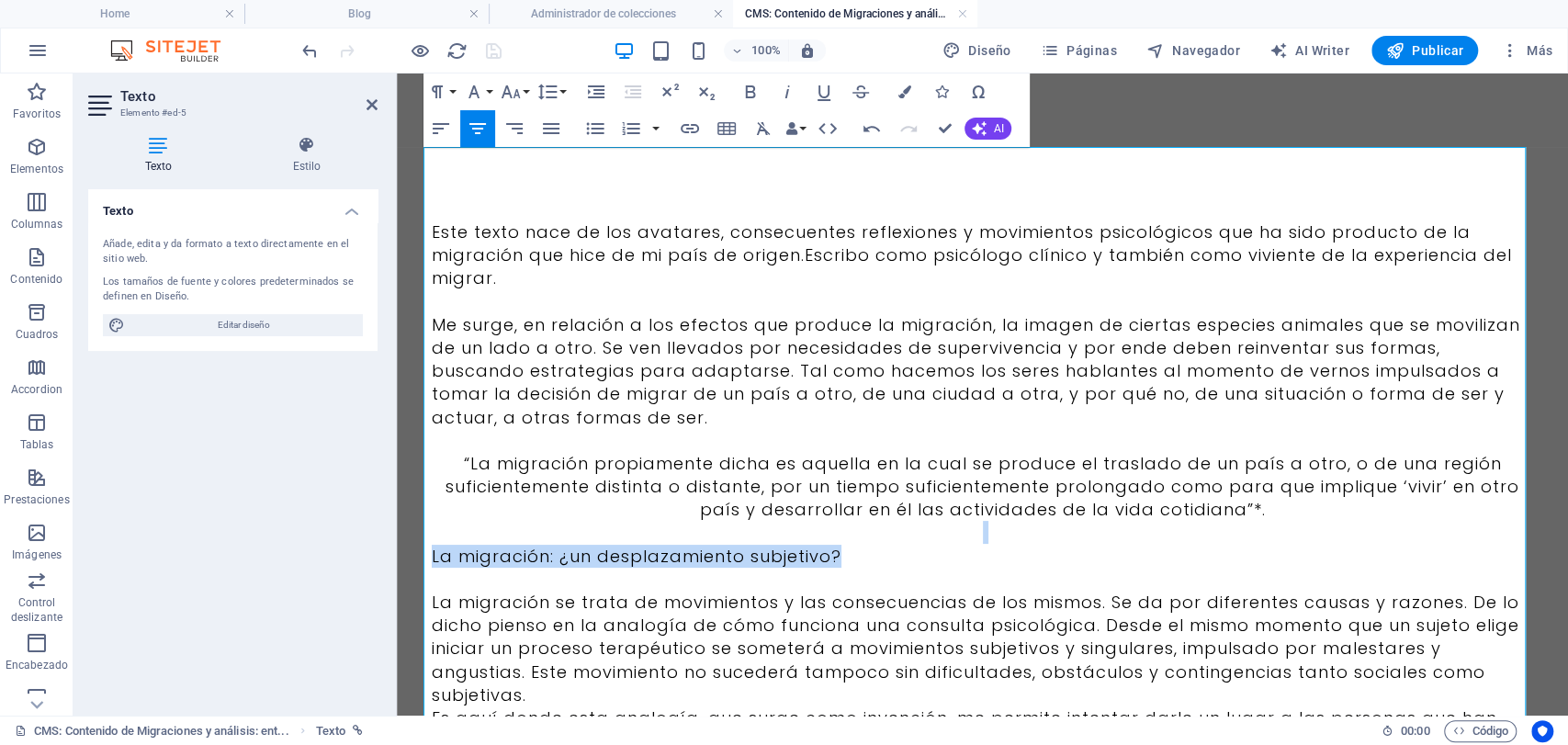
drag, startPoint x: 829, startPoint y: 562, endPoint x: 437, endPoint y: 532, distance: 393.1
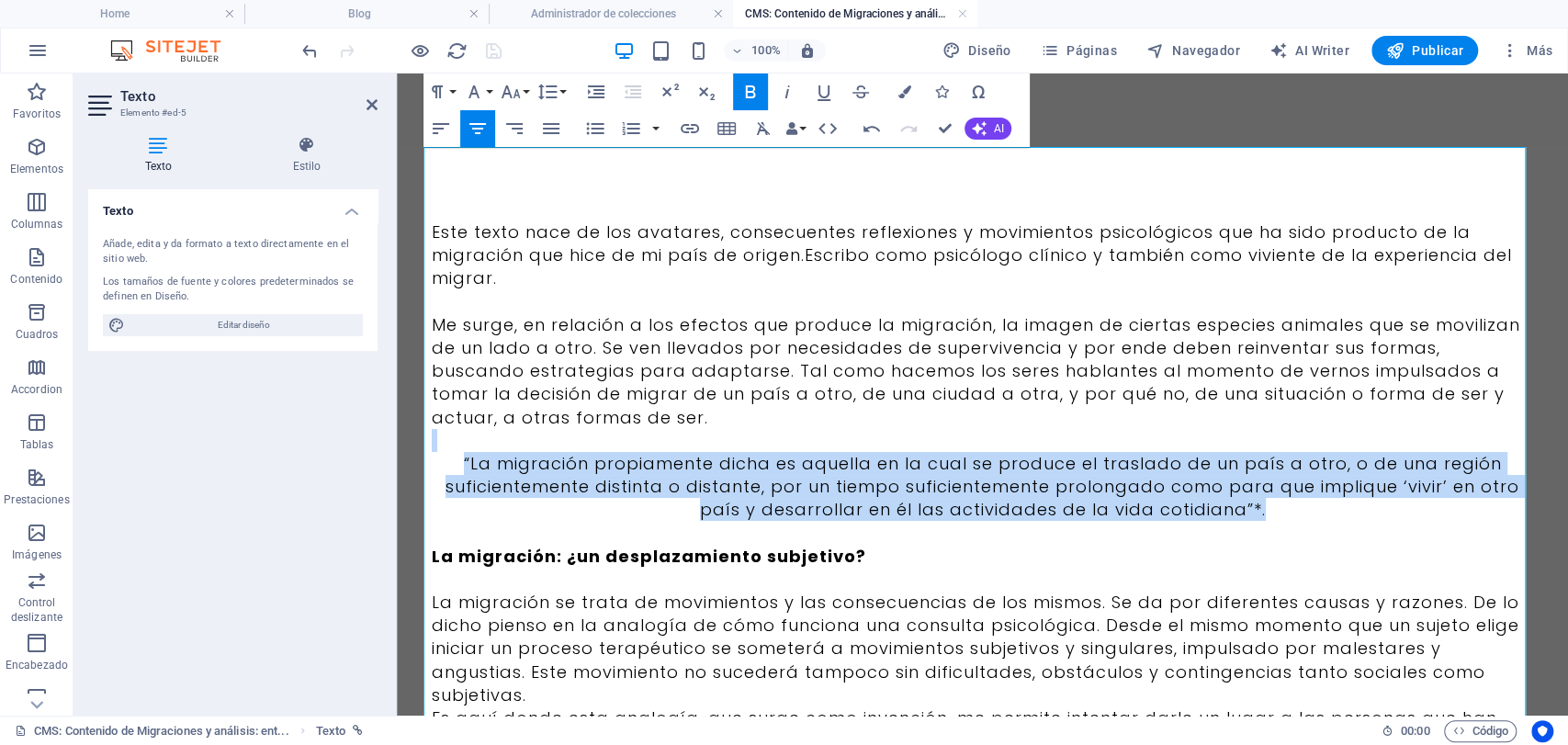
drag, startPoint x: 1298, startPoint y: 515, endPoint x: 450, endPoint y: 450, distance: 850.5
click at [786, 104] on button "Italic" at bounding box center [787, 92] width 35 height 37
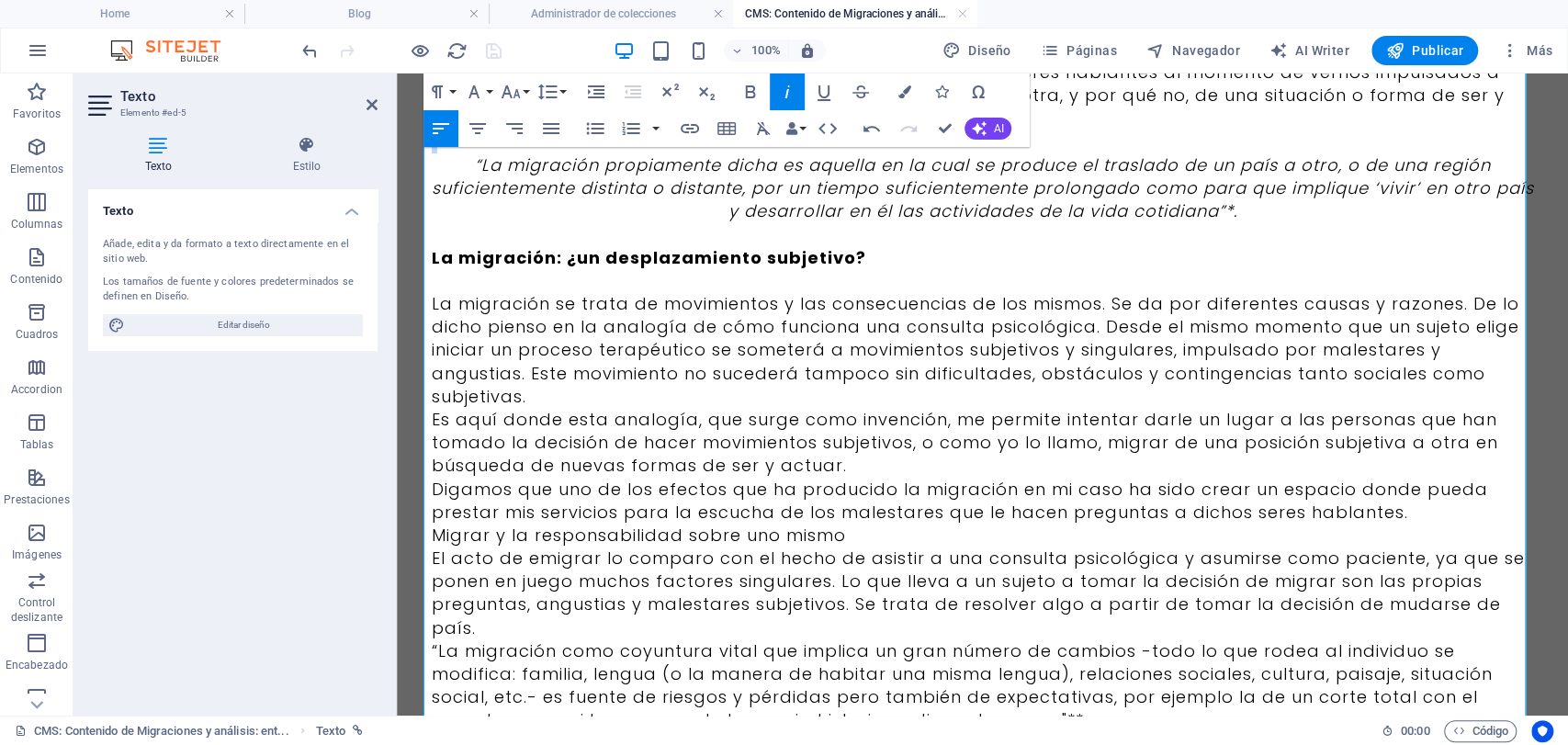
scroll to position [306, 0]
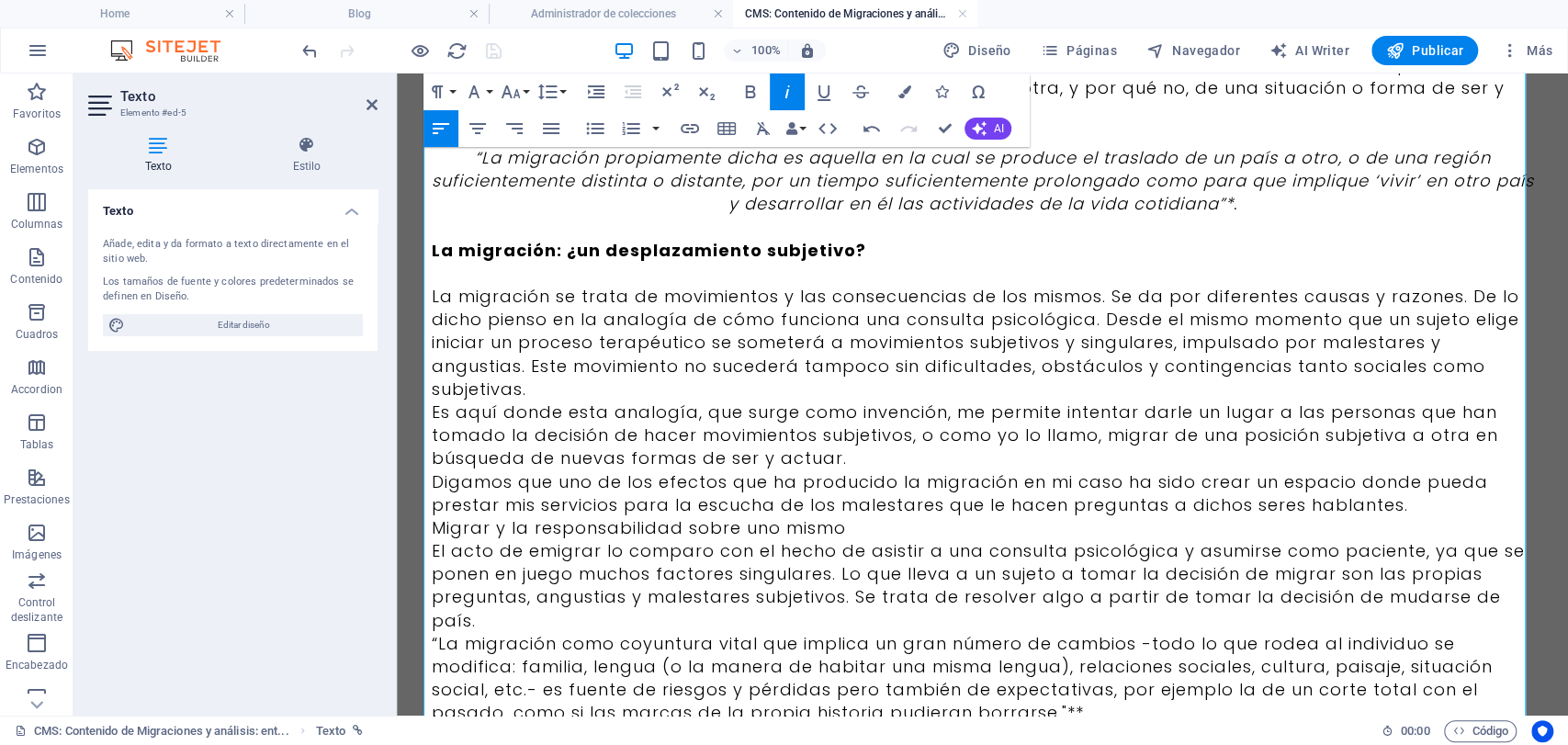
click at [537, 385] on p "La migración se trata de movimientos y las consecuencias de los mismos. Se da p…" at bounding box center [983, 342] width 1103 height 115
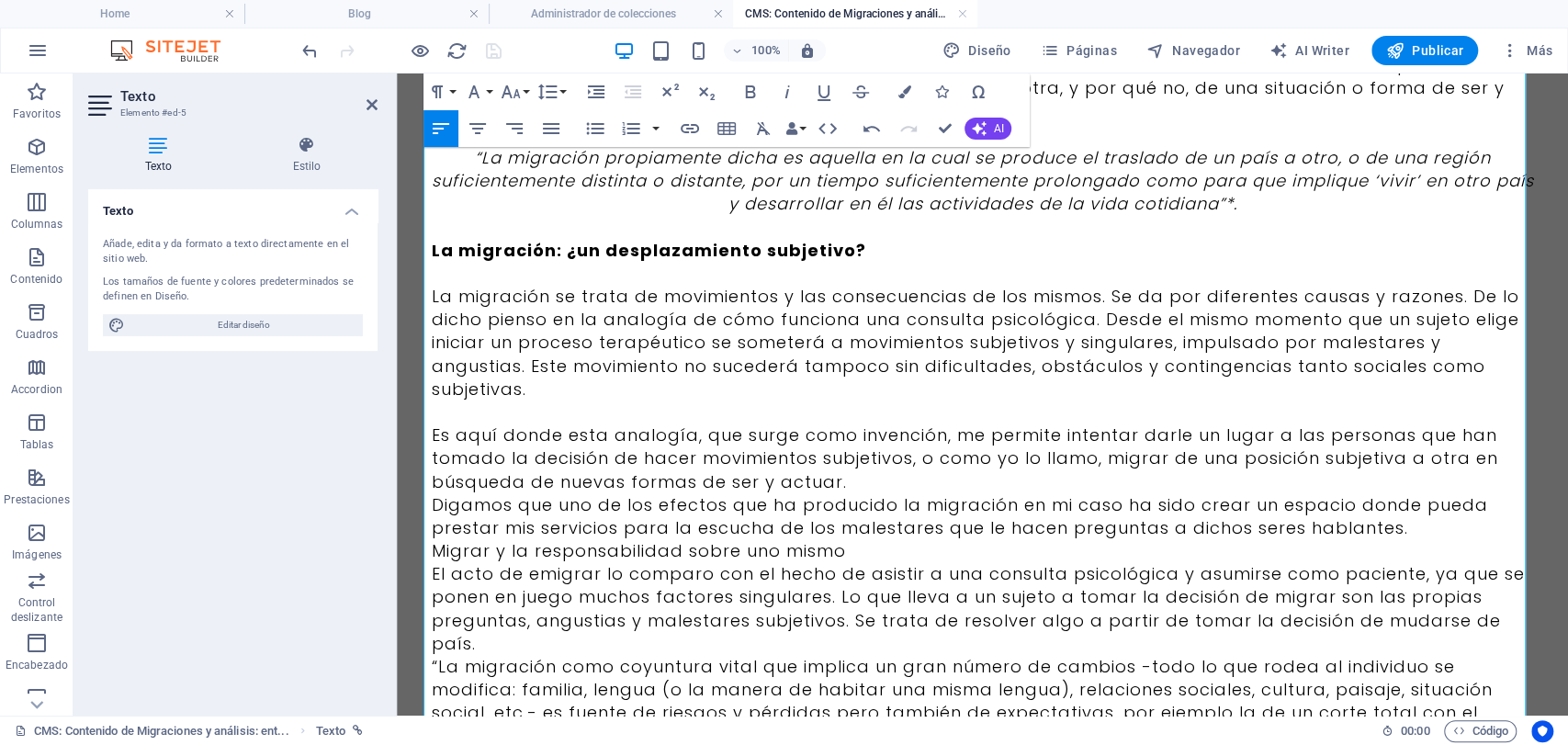
click at [869, 474] on p "Es aquí donde esta analogía, que surge como invención, me permite intentar darl…" at bounding box center [983, 458] width 1103 height 70
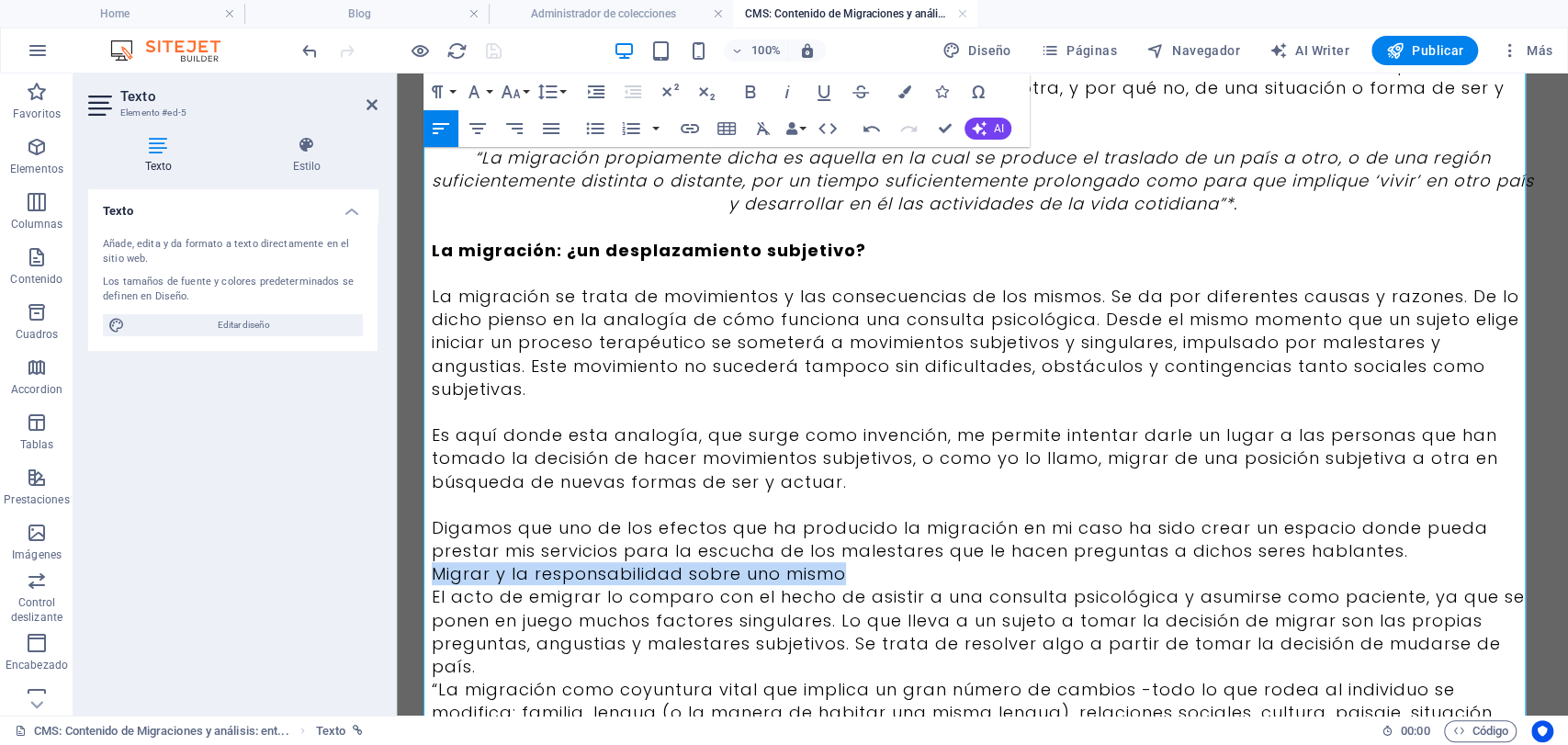
drag, startPoint x: 864, startPoint y: 569, endPoint x: 416, endPoint y: 582, distance: 448.2
click at [416, 582] on div "Este texto nace de los avatares, consecuentes reflexiones y movimientos psicoló…" at bounding box center [982, 456] width 1147 height 1378
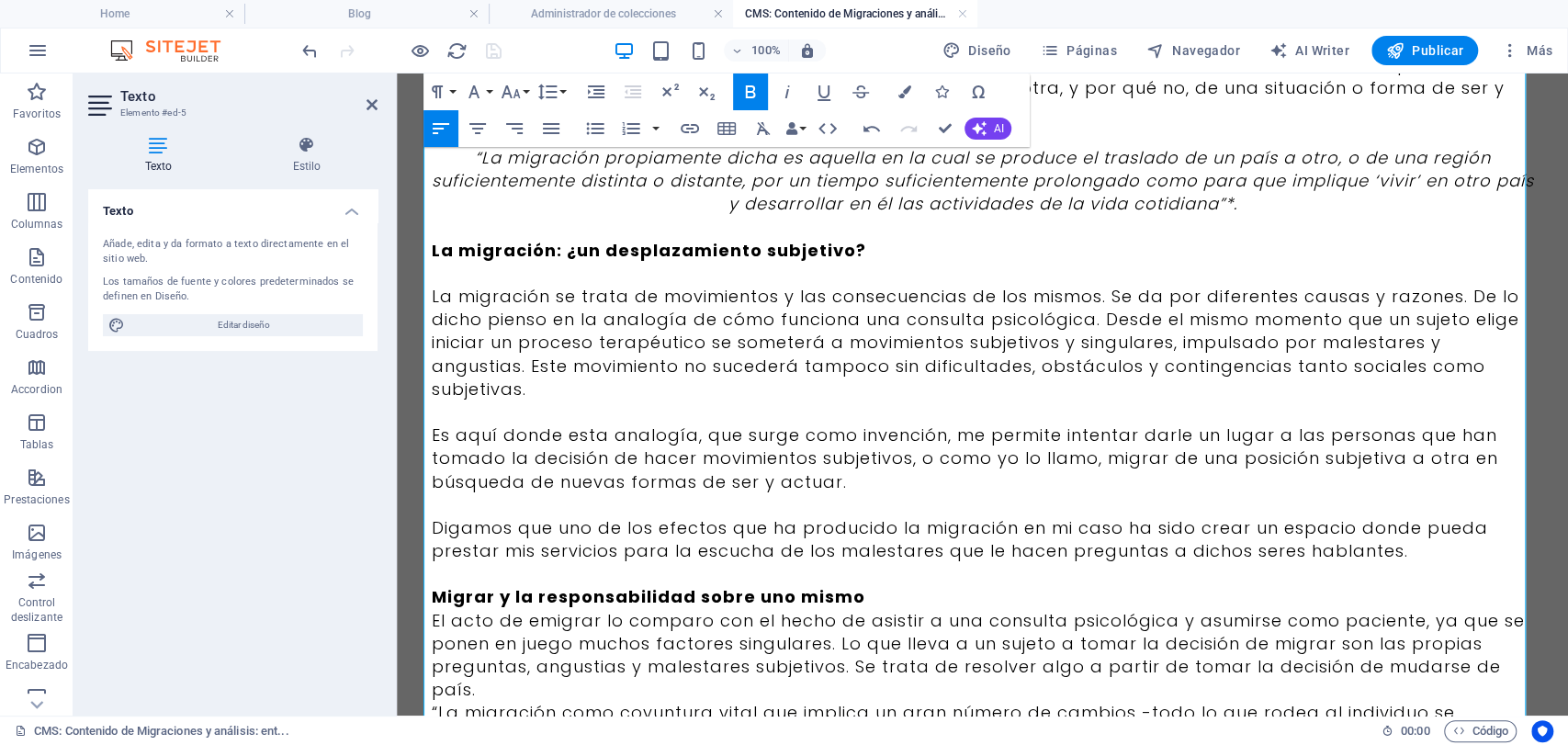
click at [1007, 600] on p "Migrar y la responsabilidad sobre uno mismo" at bounding box center [983, 596] width 1103 height 23
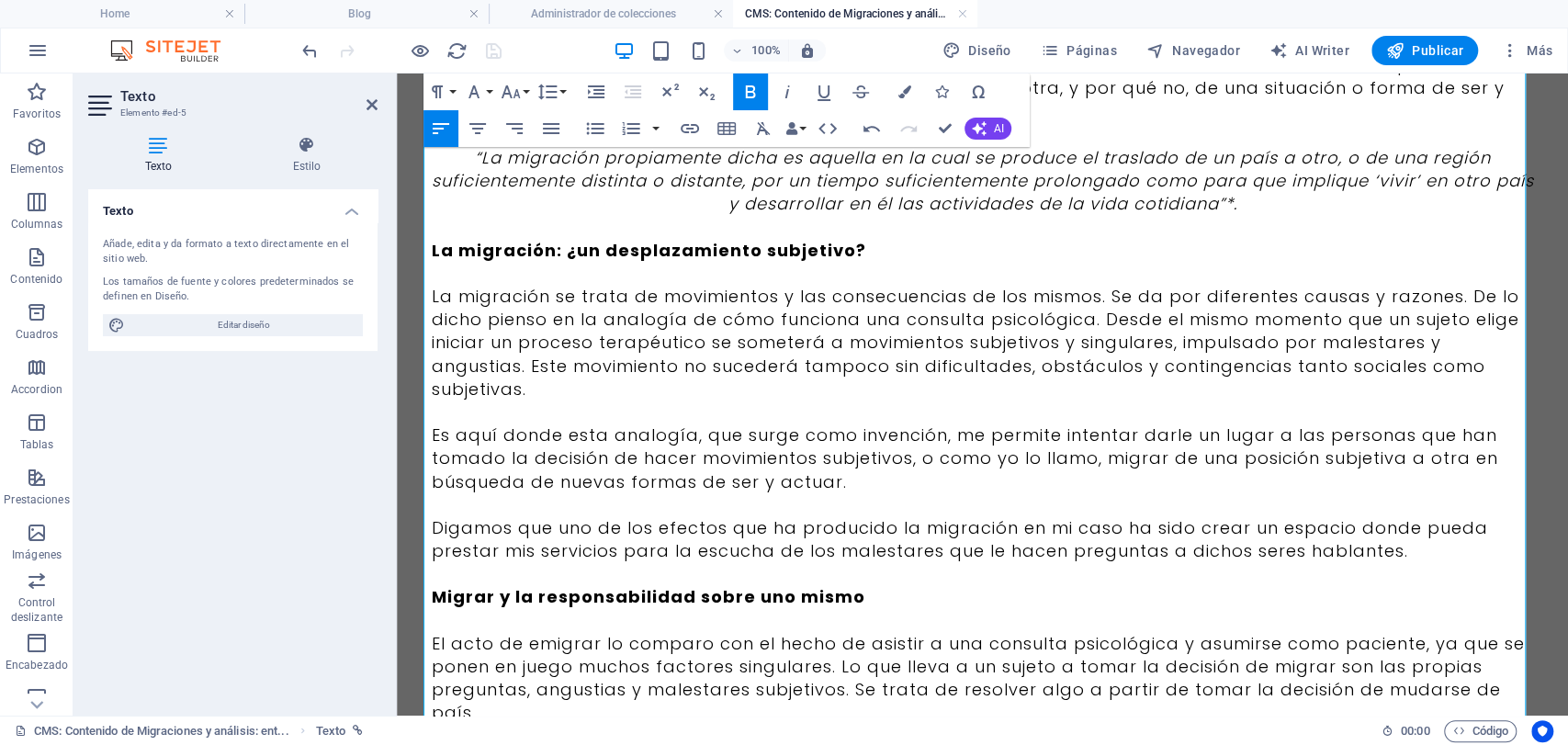
scroll to position [510, 0]
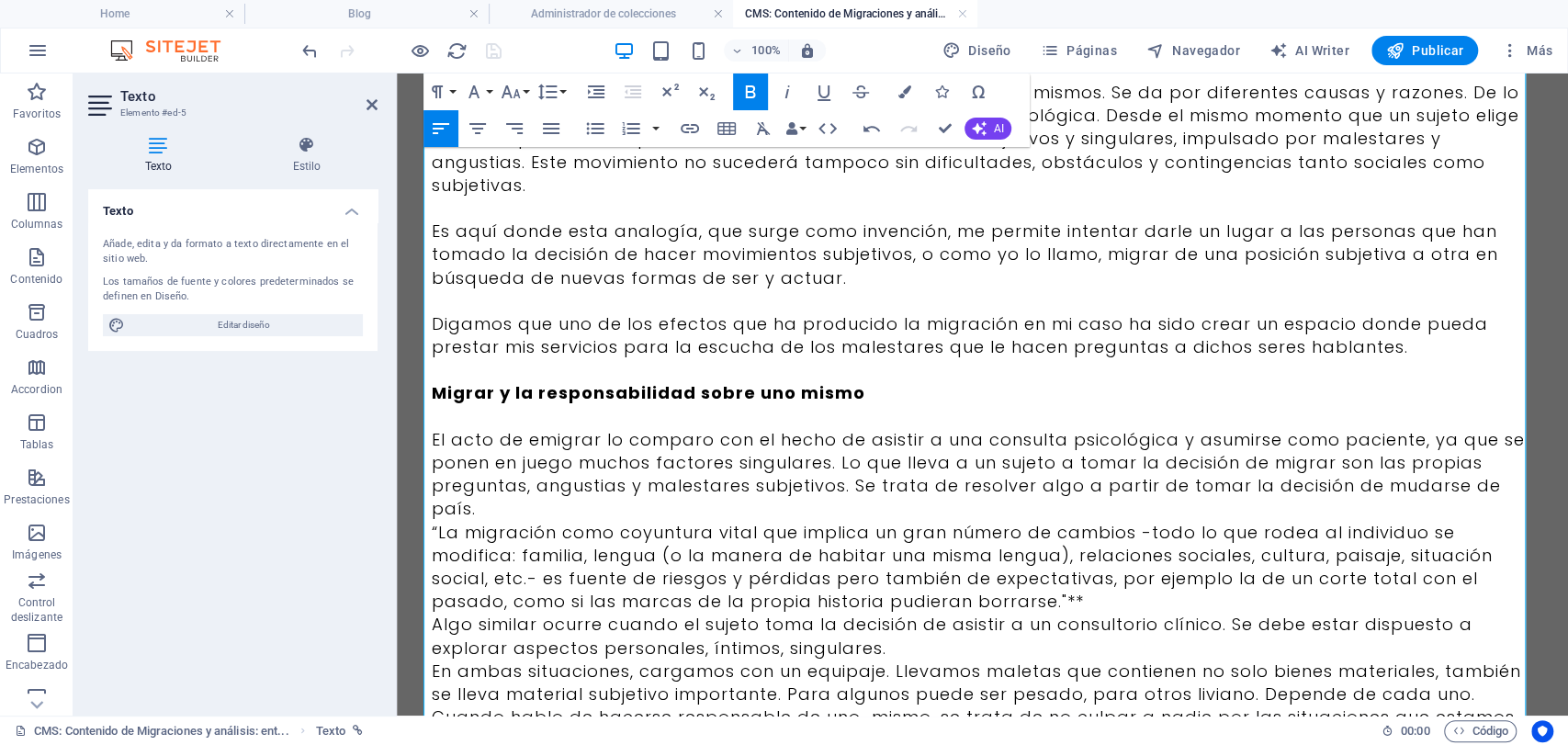
click at [507, 515] on p "El acto de emigrar lo comparo con el hecho de asistir a una consulta psicológic…" at bounding box center [983, 475] width 1103 height 93
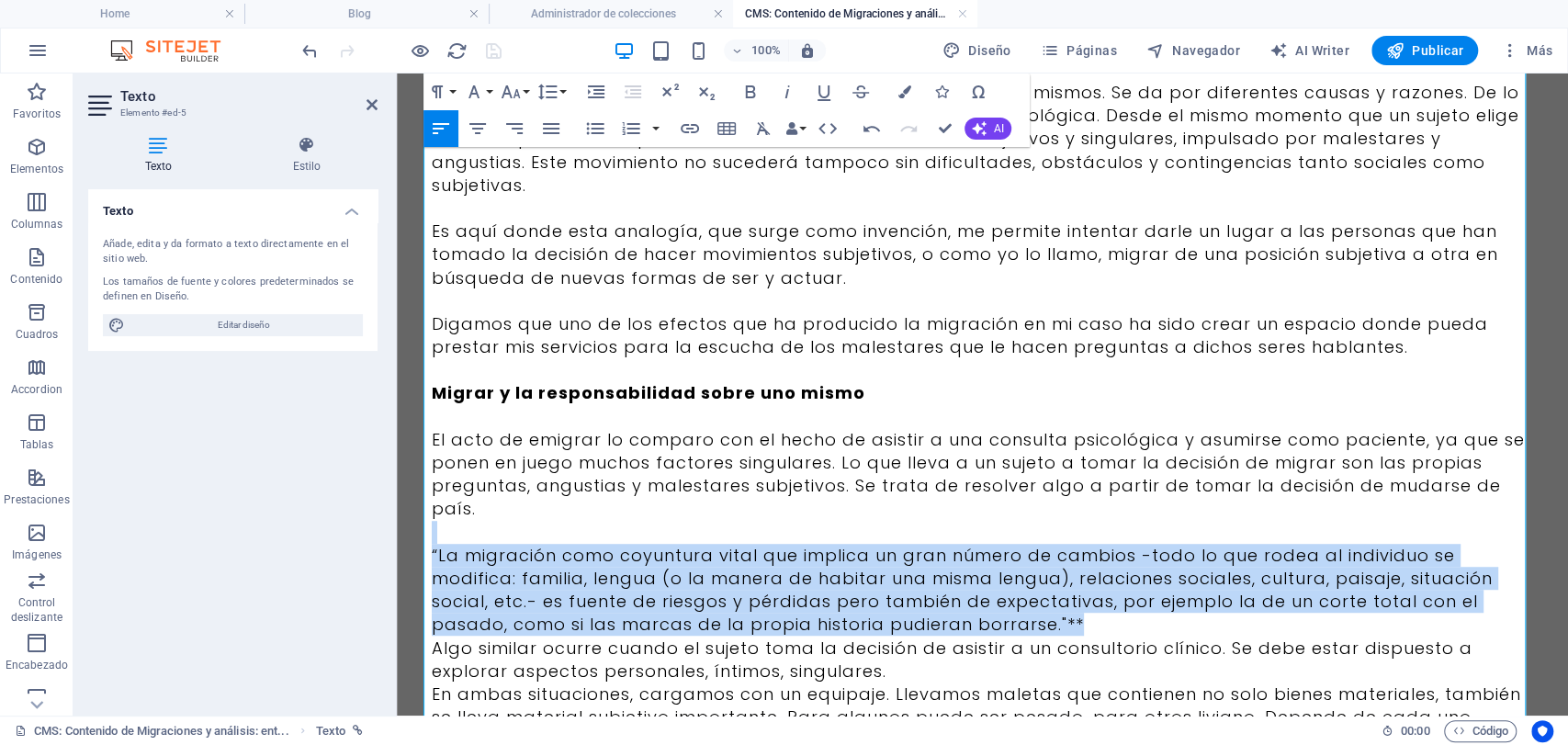
drag, startPoint x: 1117, startPoint y: 622, endPoint x: 511, endPoint y: 539, distance: 611.7
click at [511, 539] on div "Este texto nace de los avatares, consecuentes reflexiones y movimientos psicoló…" at bounding box center [983, 325] width 1103 height 1228
click at [480, 131] on icon "button" at bounding box center [477, 128] width 22 height 22
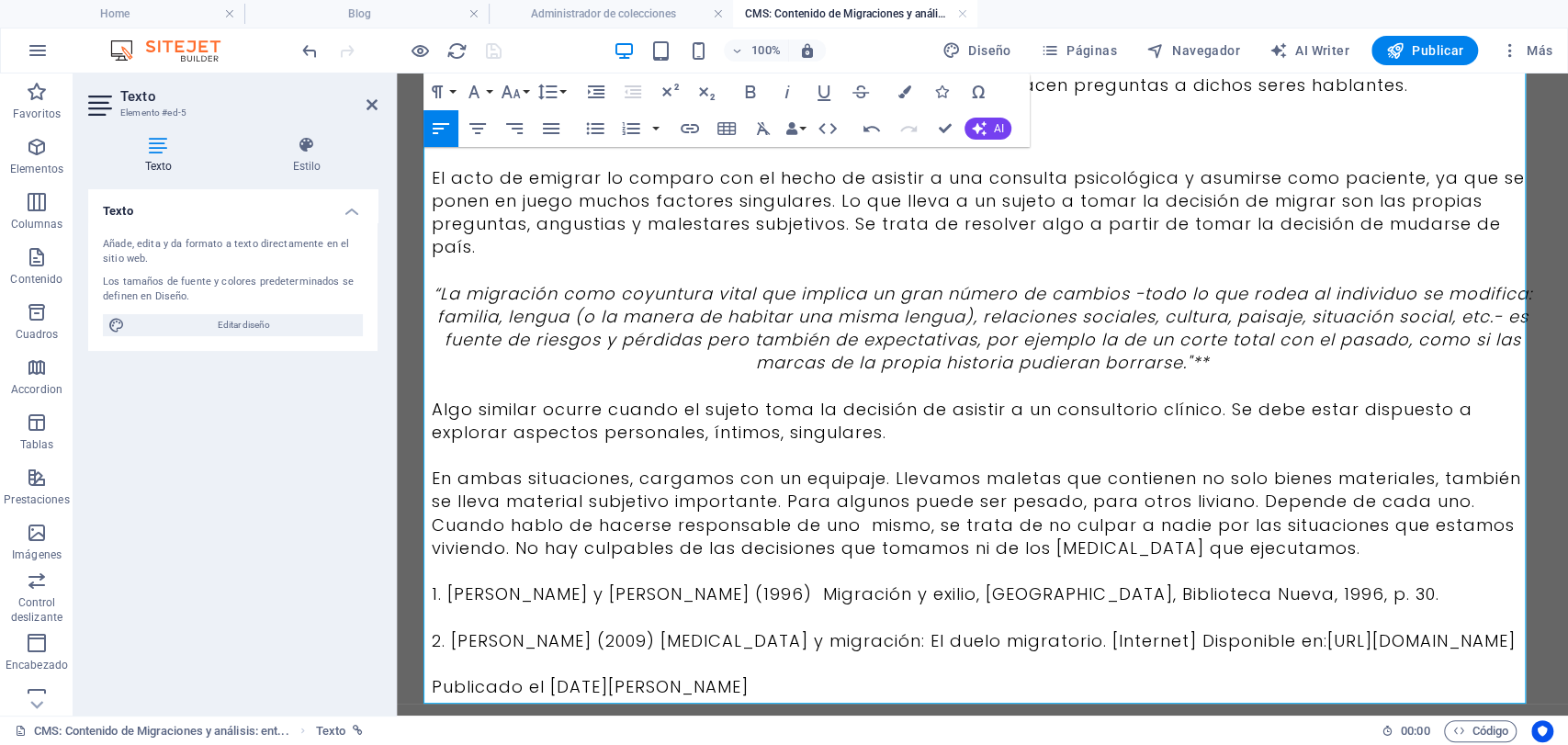
scroll to position [816, 0]
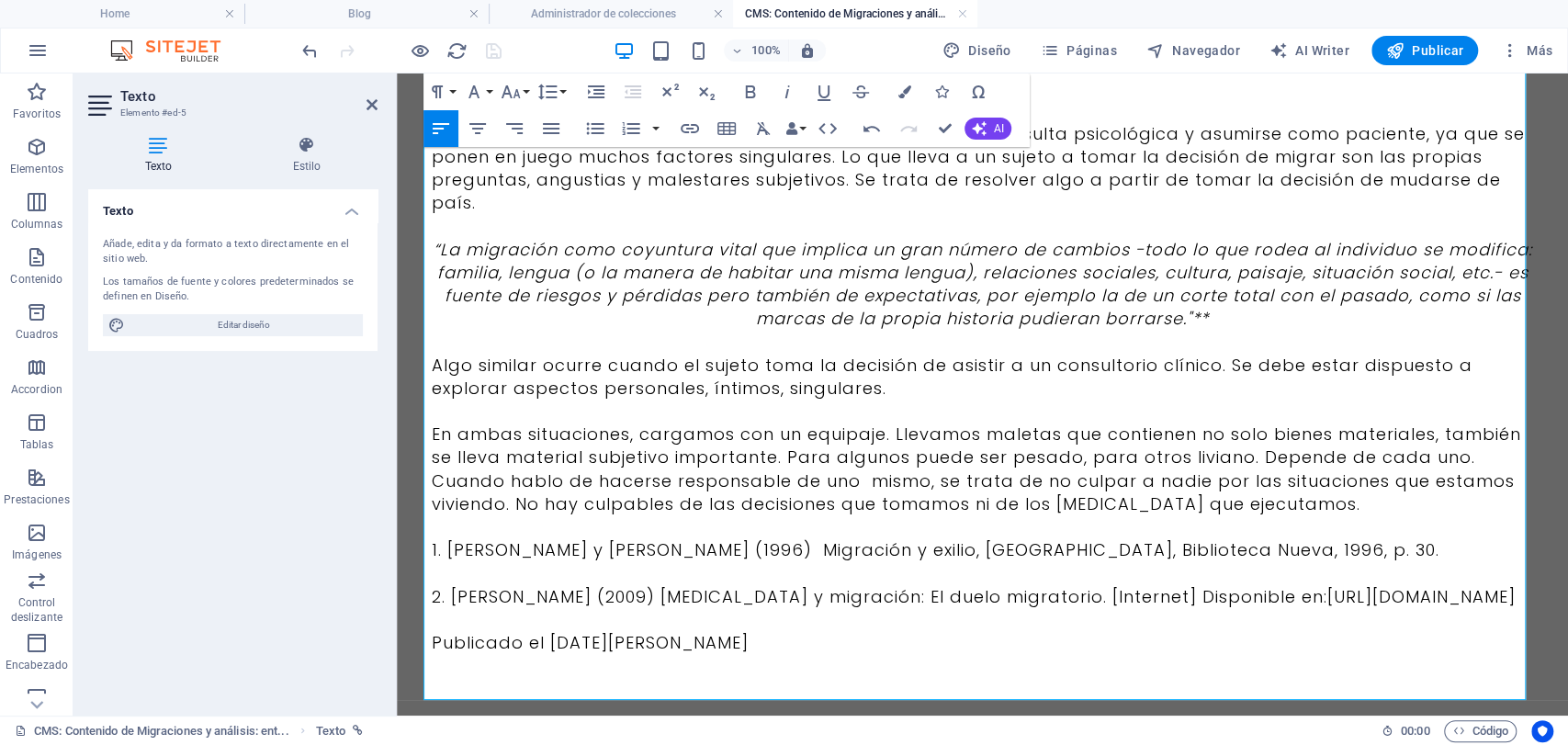
click at [725, 677] on p at bounding box center [983, 665] width 1103 height 23
click at [737, 654] on p "Publicado el [DATE][PERSON_NAME]" at bounding box center [983, 642] width 1103 height 23
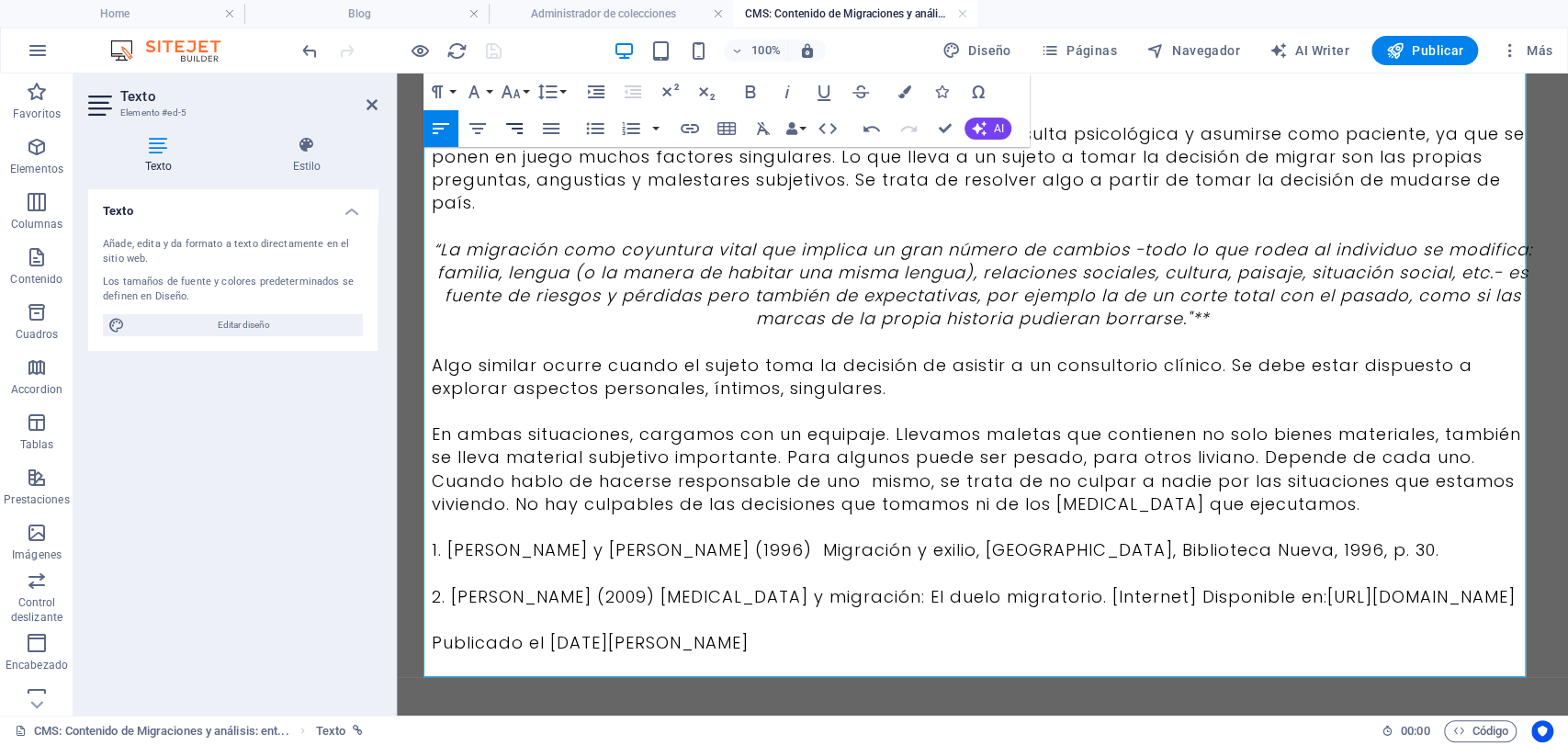
click at [517, 127] on icon "button" at bounding box center [514, 128] width 22 height 22
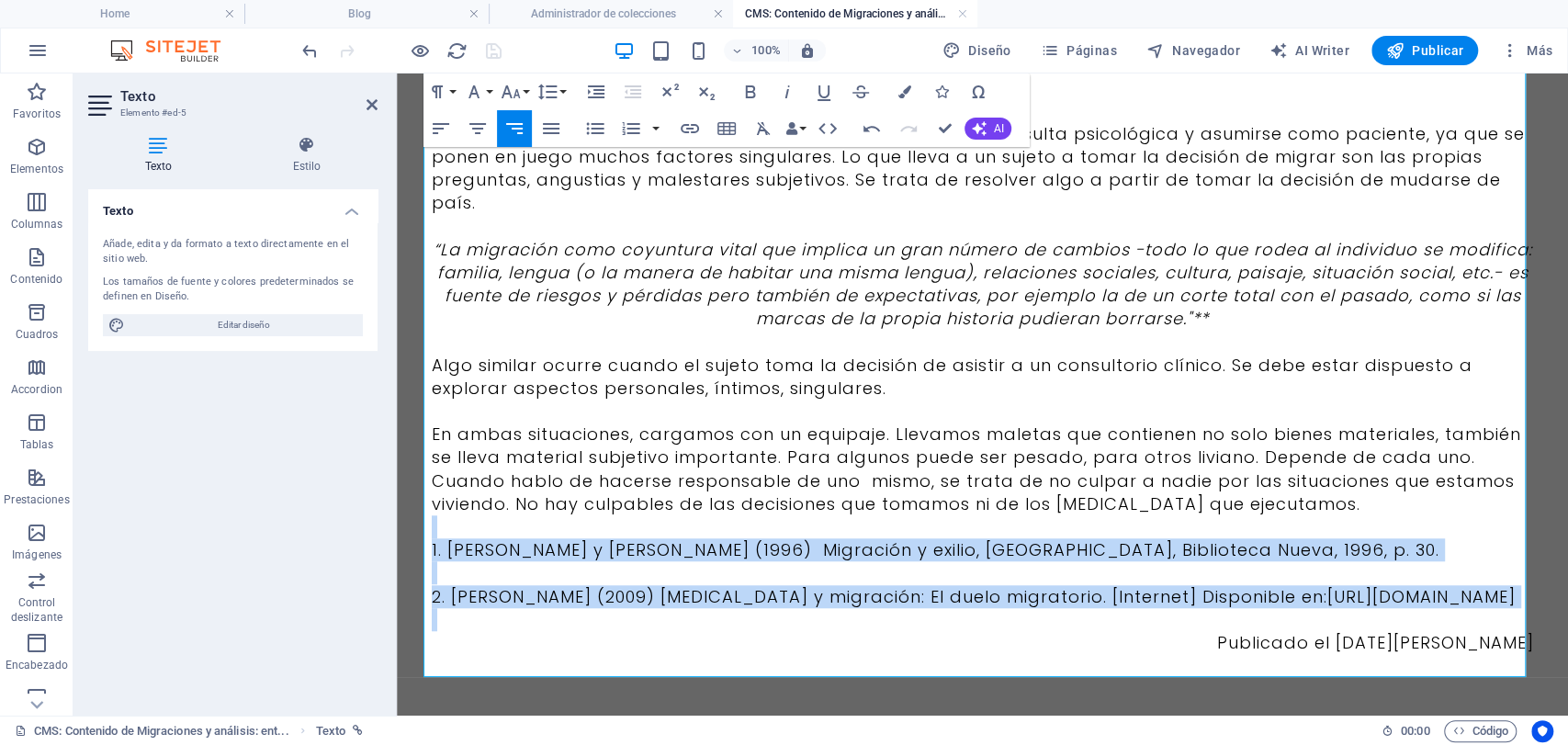
drag, startPoint x: 1349, startPoint y: 631, endPoint x: 434, endPoint y: 527, distance: 920.9
click at [434, 527] on div "Este texto nace de los avatares, consecuentes reflexiones y movimientos psicoló…" at bounding box center [983, 29] width 1103 height 1250
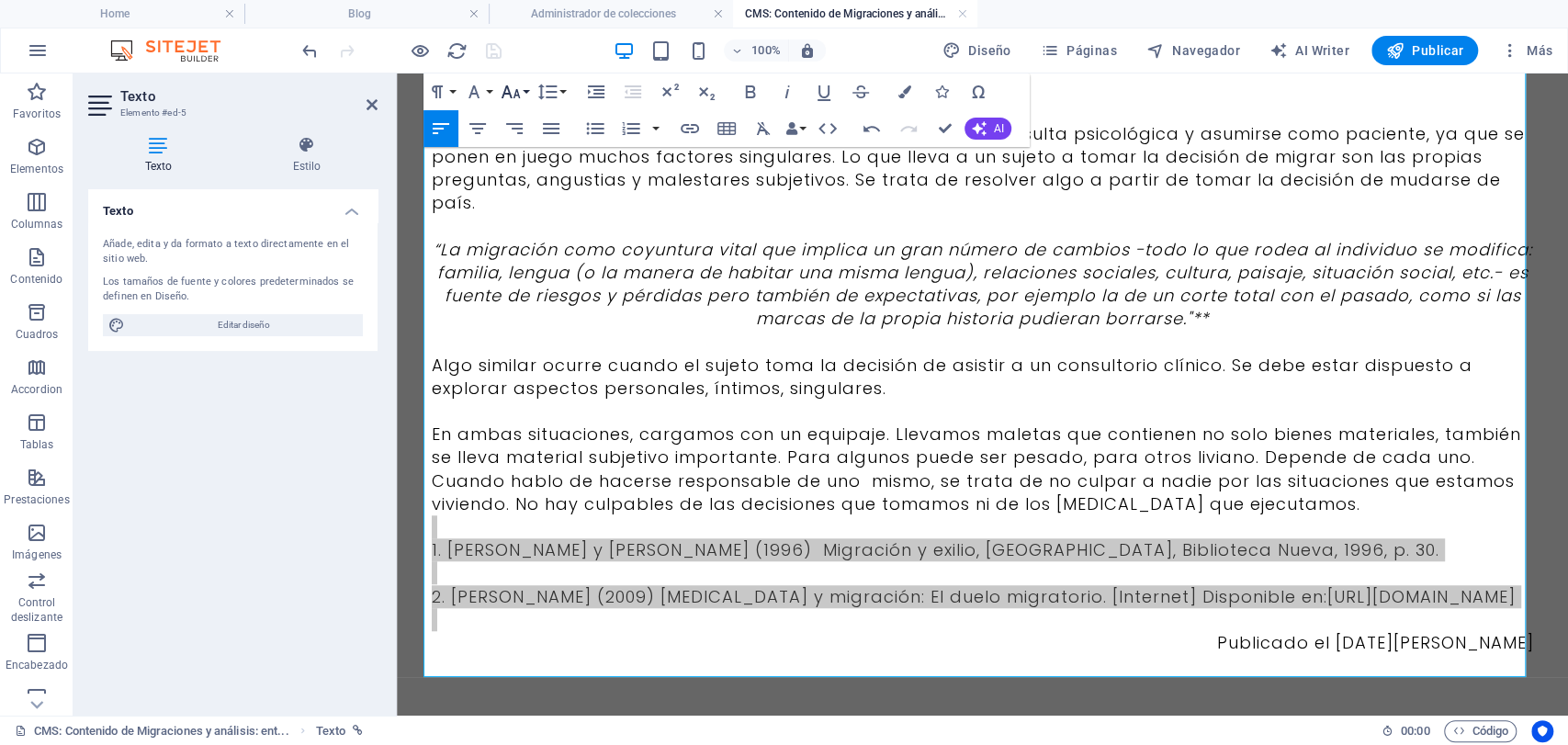
click at [510, 83] on icon "button" at bounding box center [511, 92] width 22 height 22
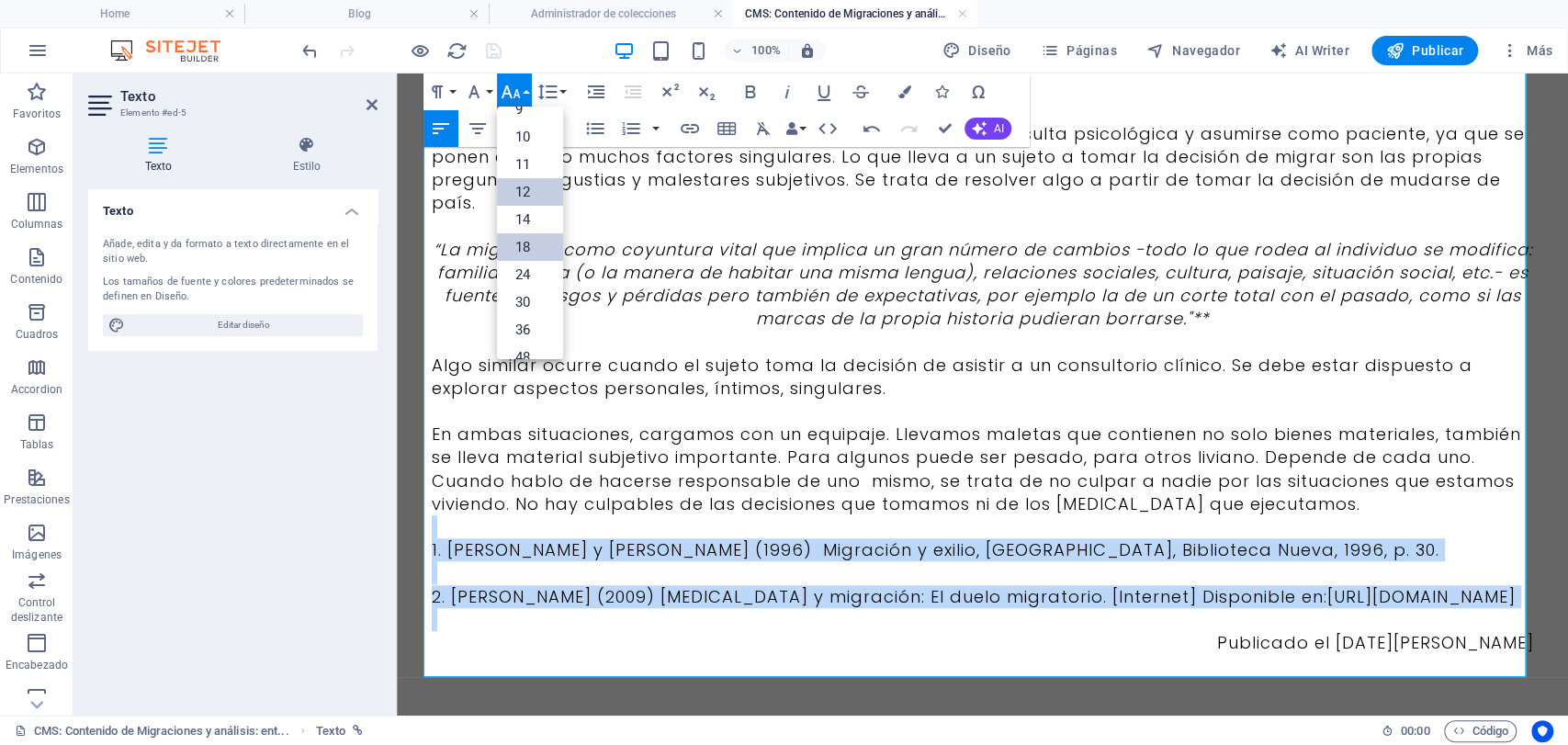
click at [537, 192] on link "12" at bounding box center [530, 192] width 66 height 28
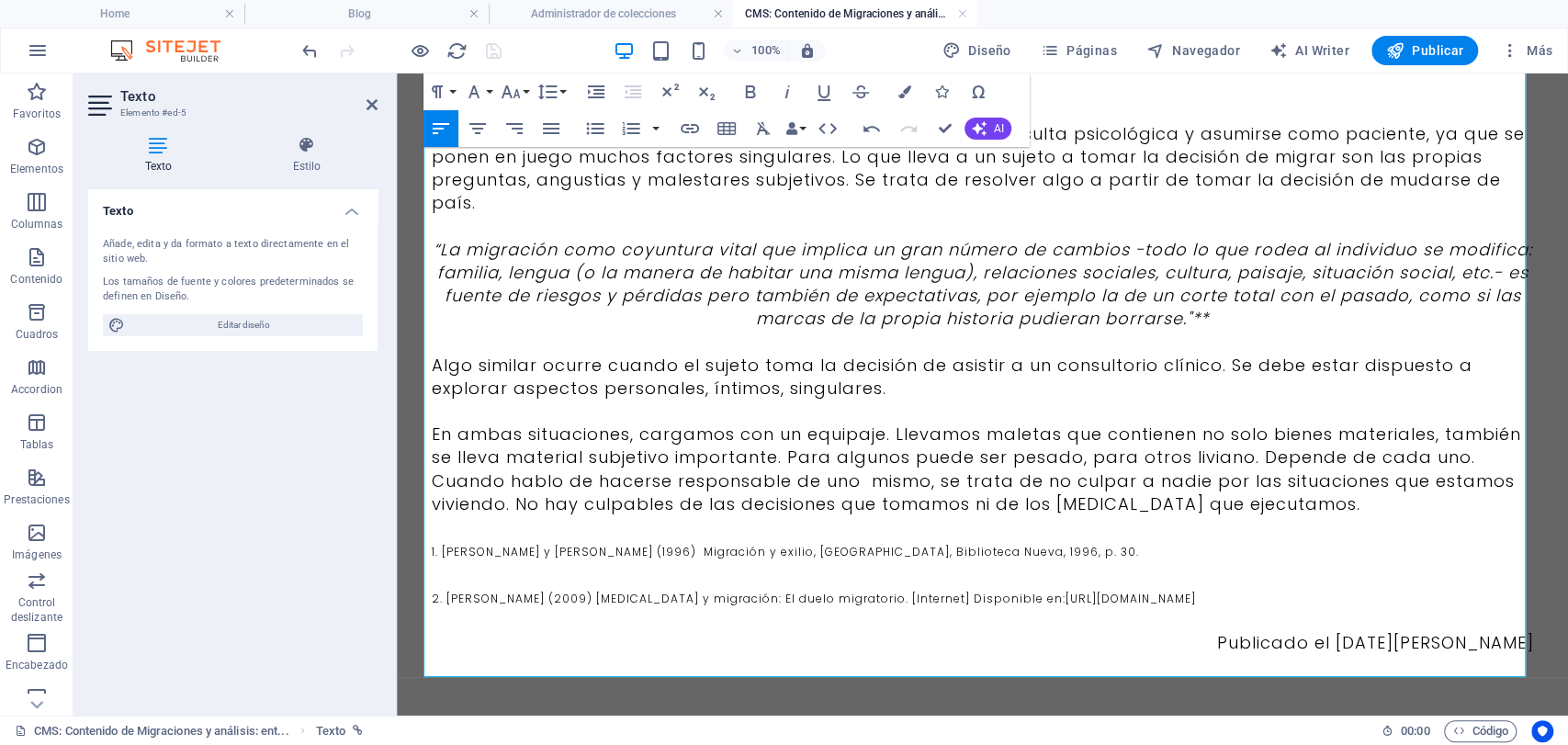
click at [1352, 654] on p "Publicado el [DATE][PERSON_NAME]" at bounding box center [983, 642] width 1103 height 23
click at [1246, 632] on p at bounding box center [983, 620] width 1103 height 23
click at [1515, 654] on p "Publicado el [DATE][PERSON_NAME]" at bounding box center [983, 642] width 1103 height 23
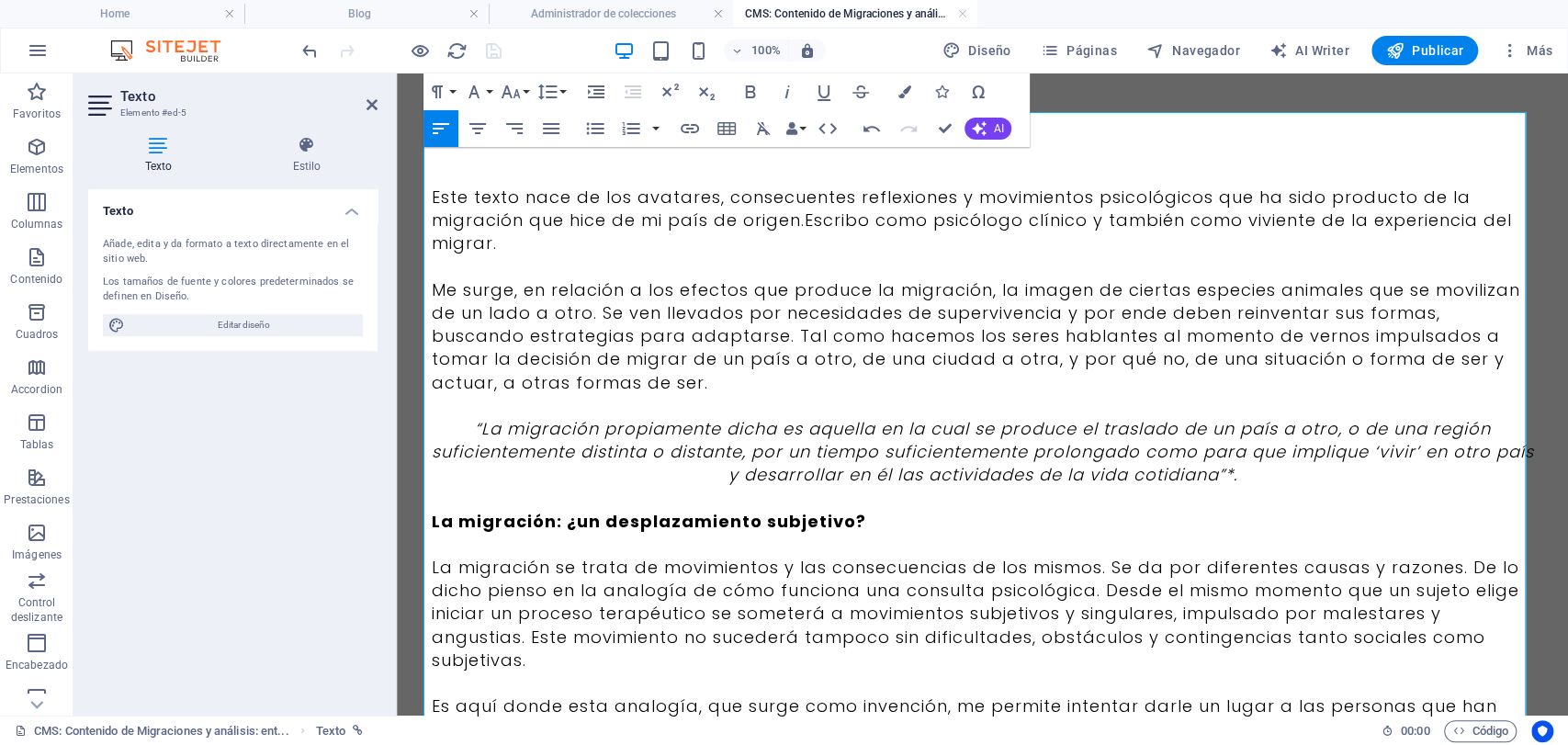
scroll to position [0, 0]
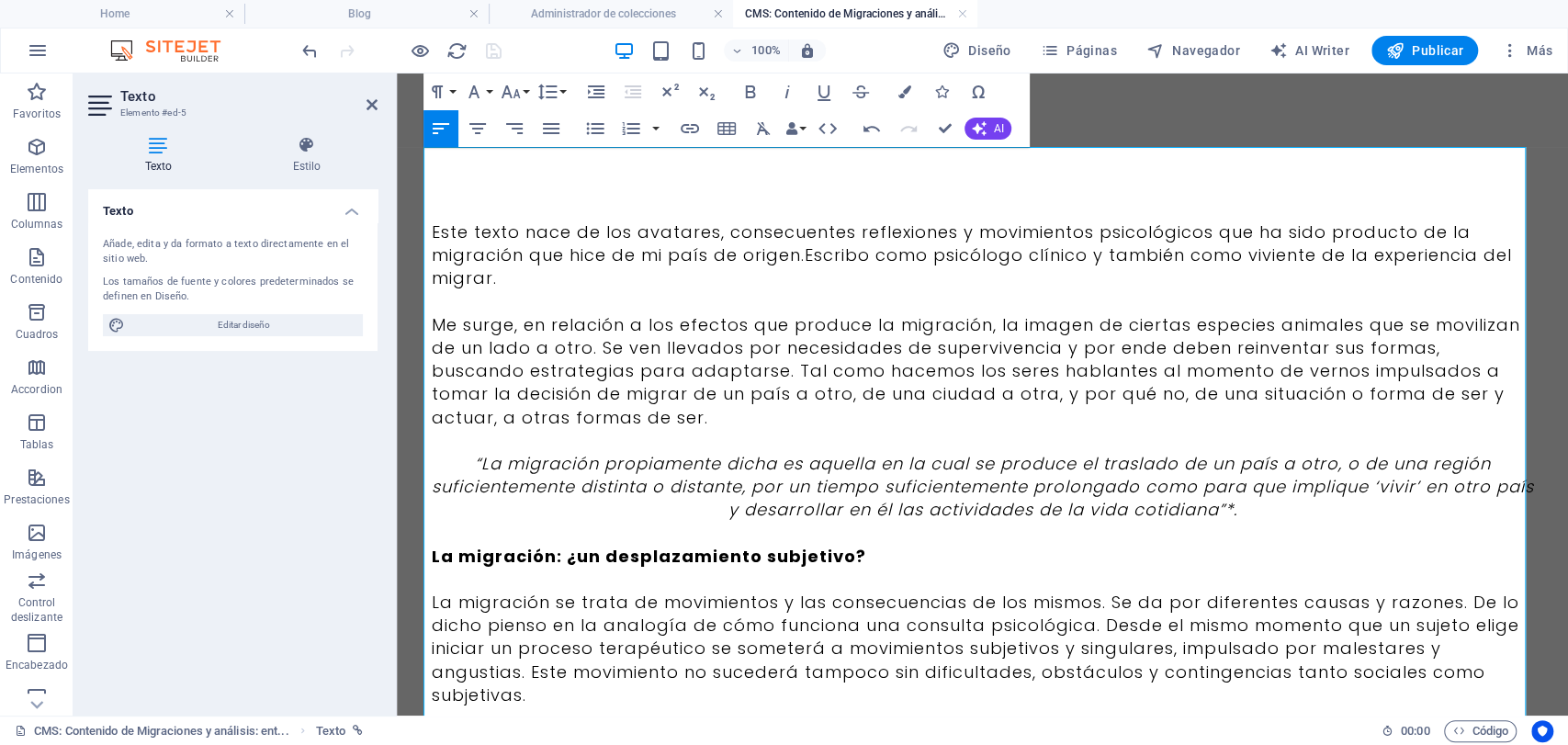
click at [664, 383] on p "Me surge, en relación a los efectos que produce la migración, la imagen de cier…" at bounding box center [983, 371] width 1103 height 115
click at [450, 226] on p "Este texto nace de los avatares, consecuentes reflexiones y movimientos psicoló…" at bounding box center [983, 256] width 1103 height 70
click at [437, 232] on p "Este texto nace de los avatares, consecuentes reflexiones y movimientos psicoló…" at bounding box center [983, 256] width 1103 height 70
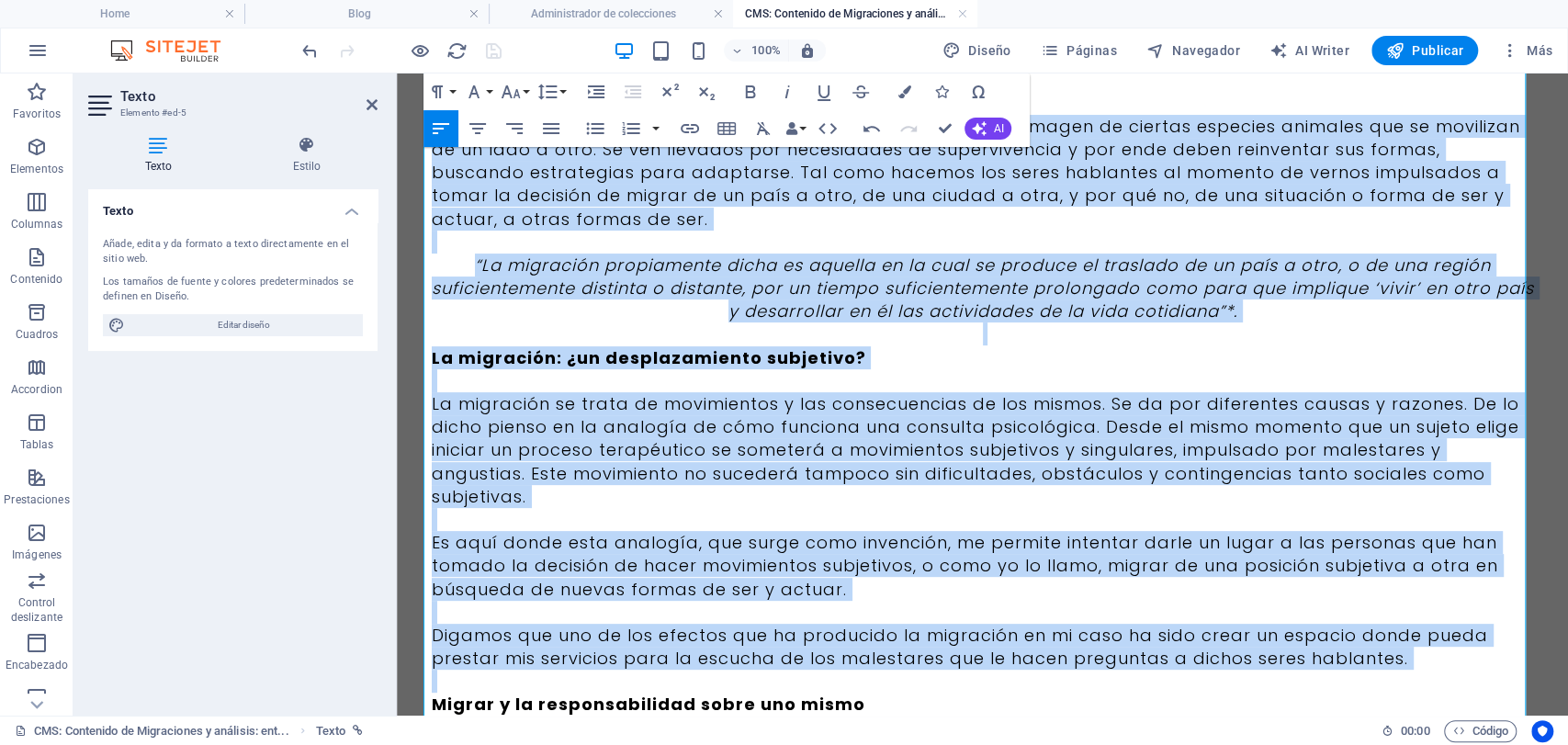
scroll to position [779, 0]
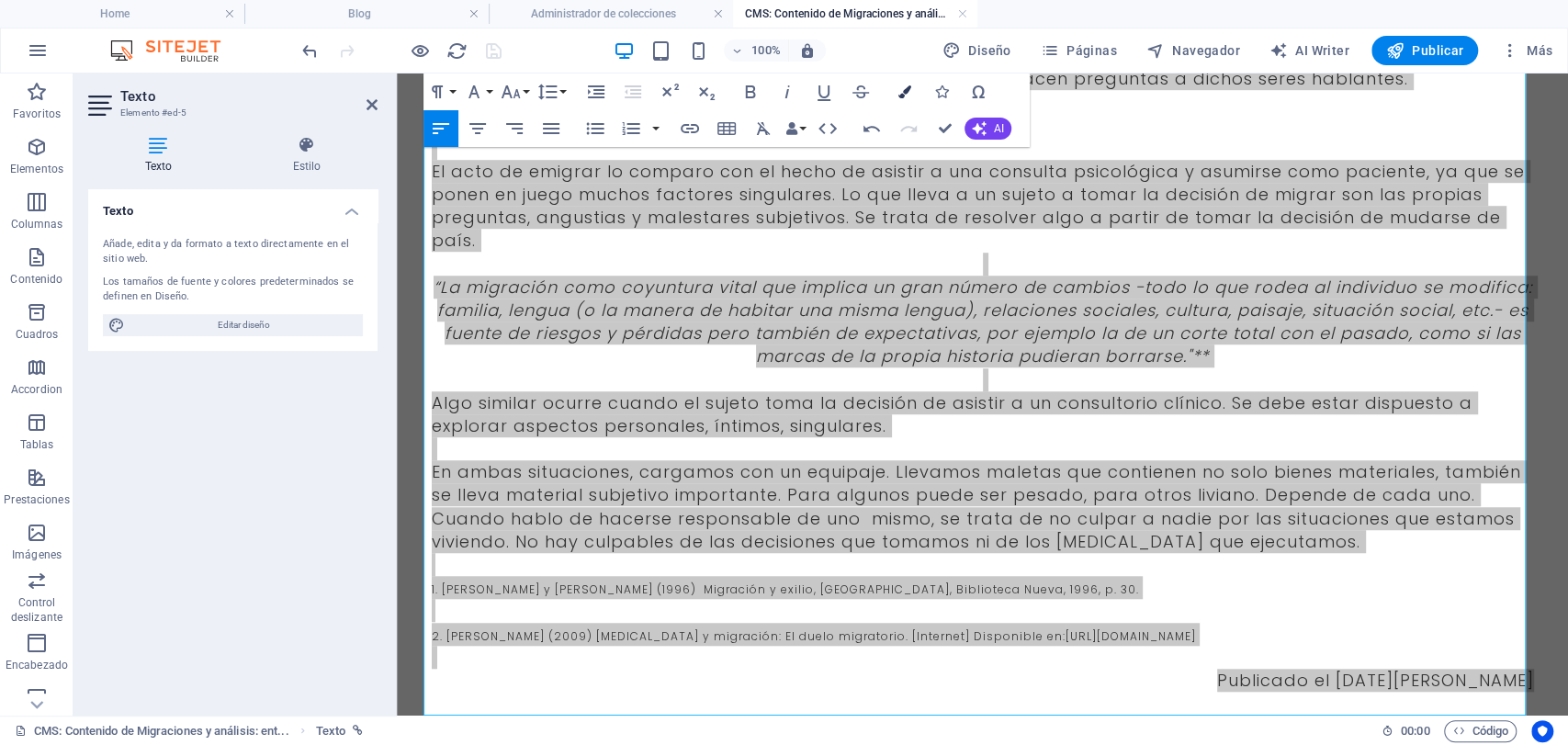
click at [896, 83] on button "Colors" at bounding box center [904, 92] width 35 height 37
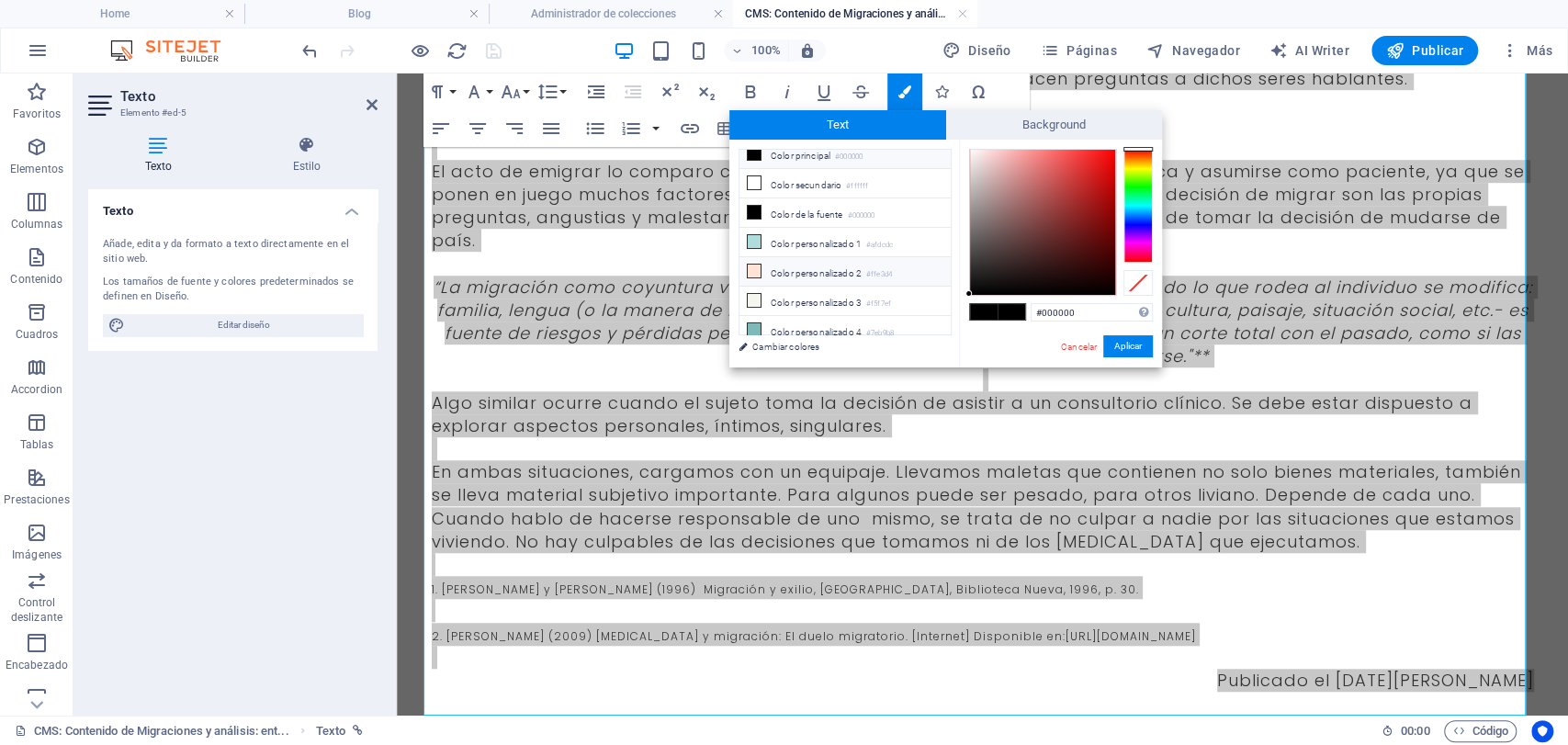
scroll to position [71, 0]
click at [836, 327] on li "Color personalizado 5 #3b3b3b" at bounding box center [845, 330] width 211 height 30
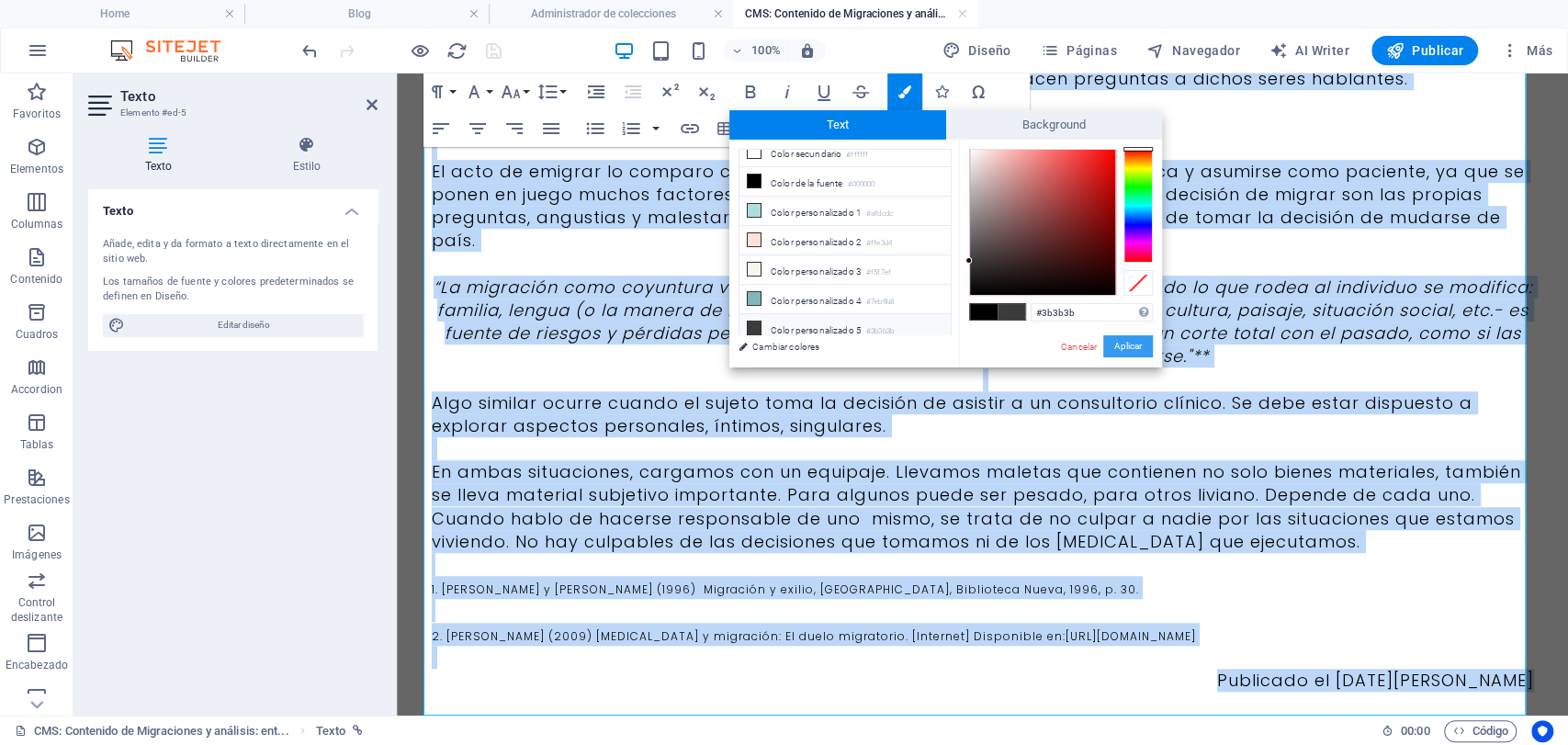
click at [1126, 347] on button "Aplicar" at bounding box center [1128, 346] width 49 height 22
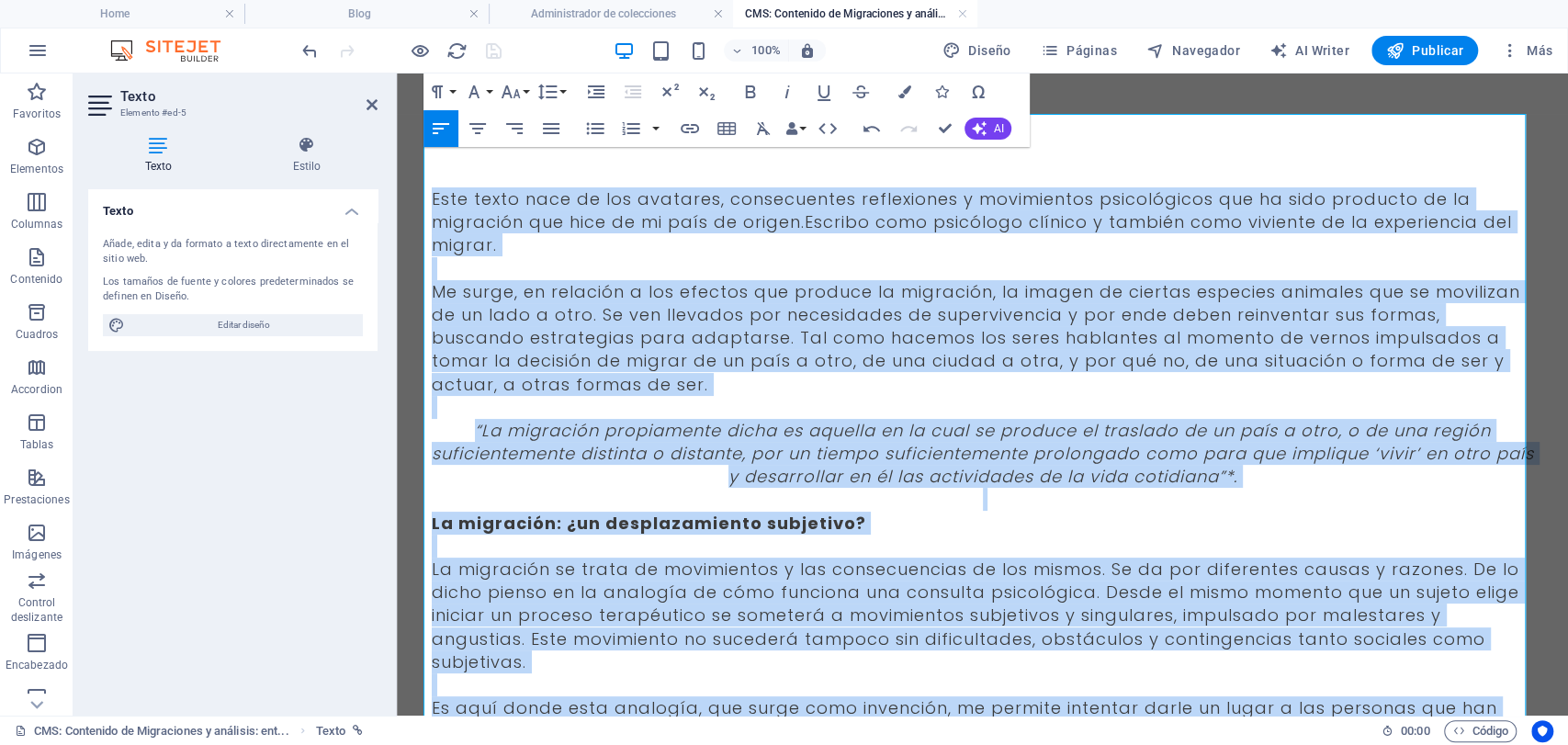
scroll to position [0, 0]
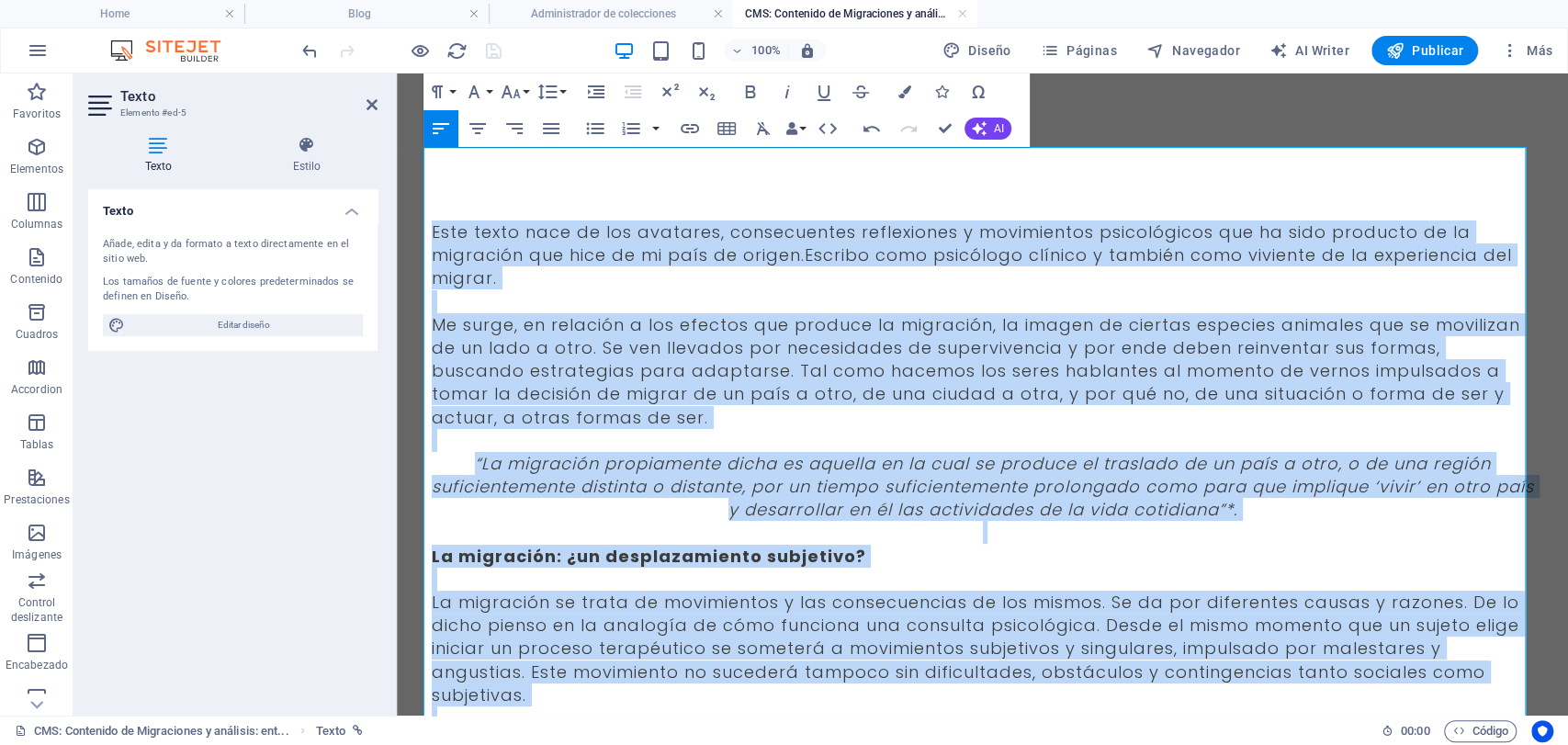
click at [728, 364] on span "Me surge, en relación a los efectos que produce la migración, la imagen de cier…" at bounding box center [976, 371] width 1089 height 115
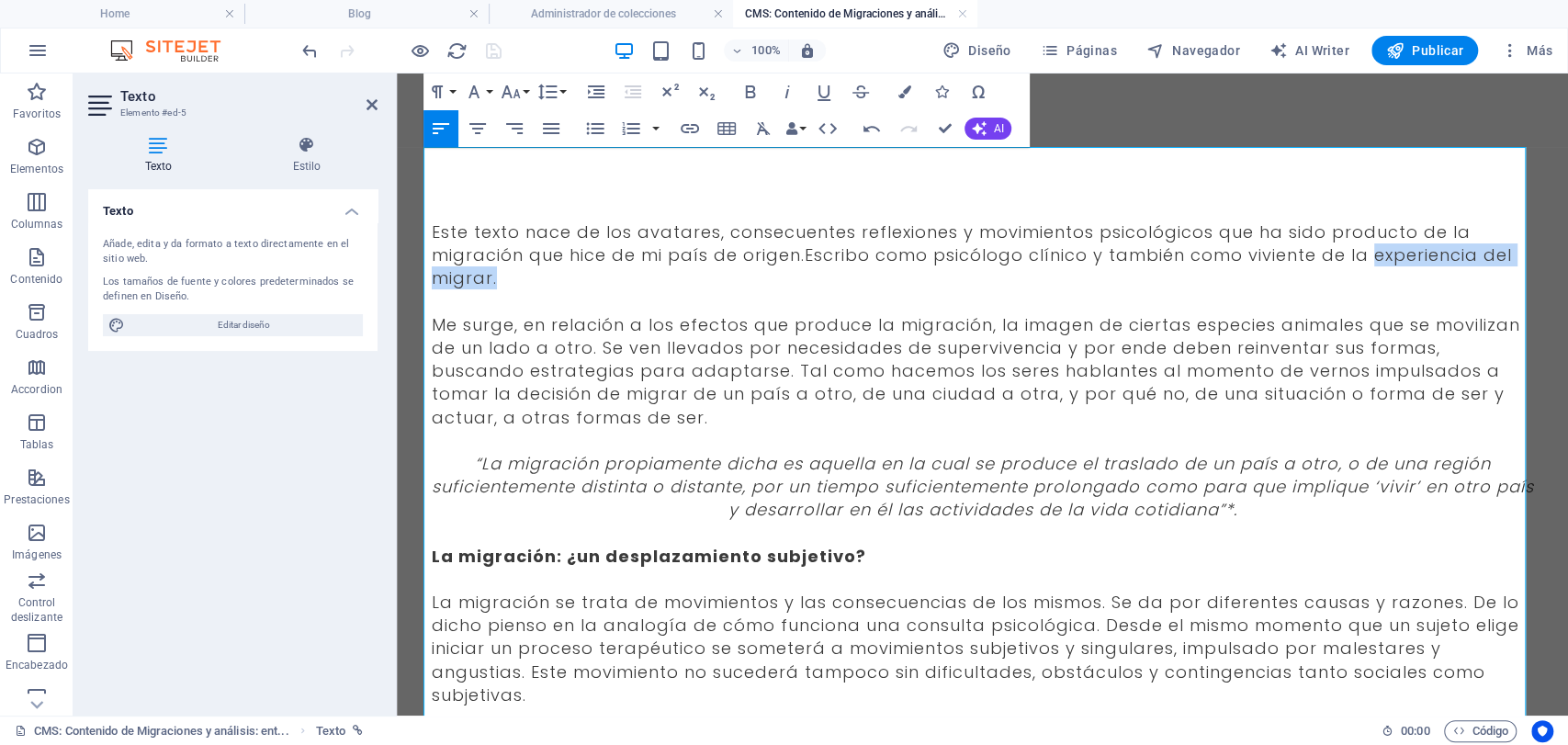
drag, startPoint x: 1365, startPoint y: 266, endPoint x: 1365, endPoint y: 289, distance: 23.0
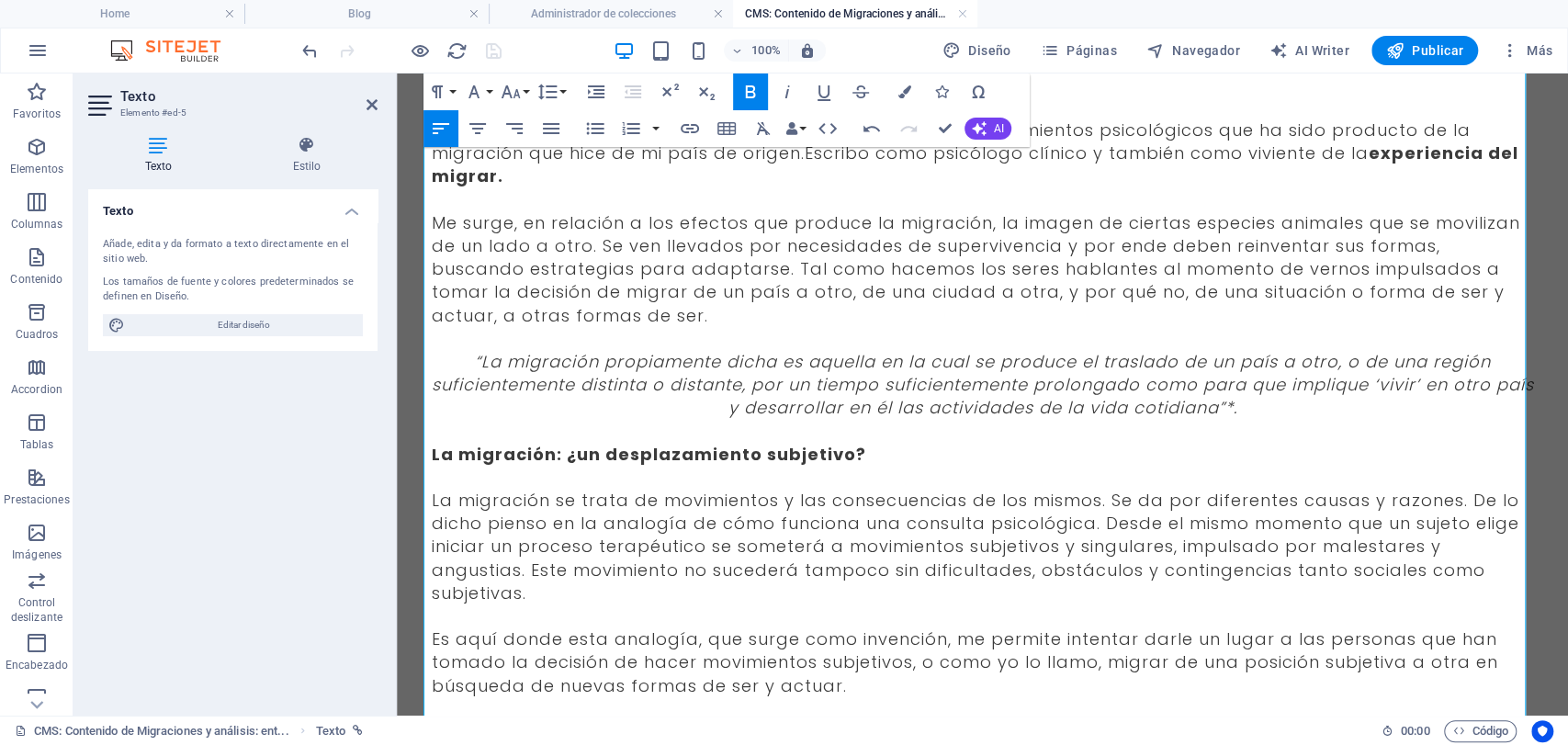
scroll to position [204, 0]
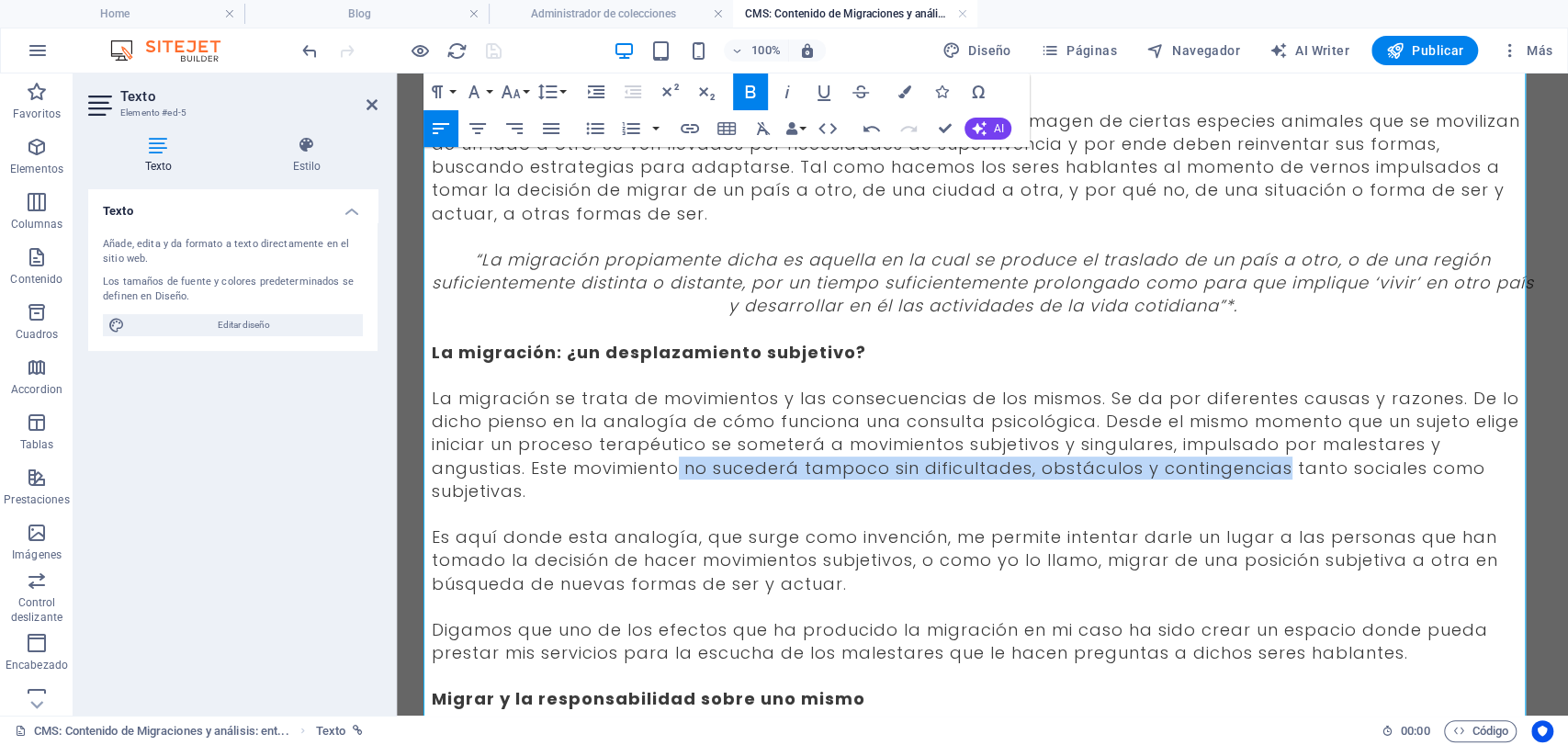
drag, startPoint x: 670, startPoint y: 465, endPoint x: 1279, endPoint y: 465, distance: 609.0
click at [1279, 465] on span "La migración se trata de movimientos y las consecuencias de los mismos. Se da p…" at bounding box center [975, 444] width 1088 height 115
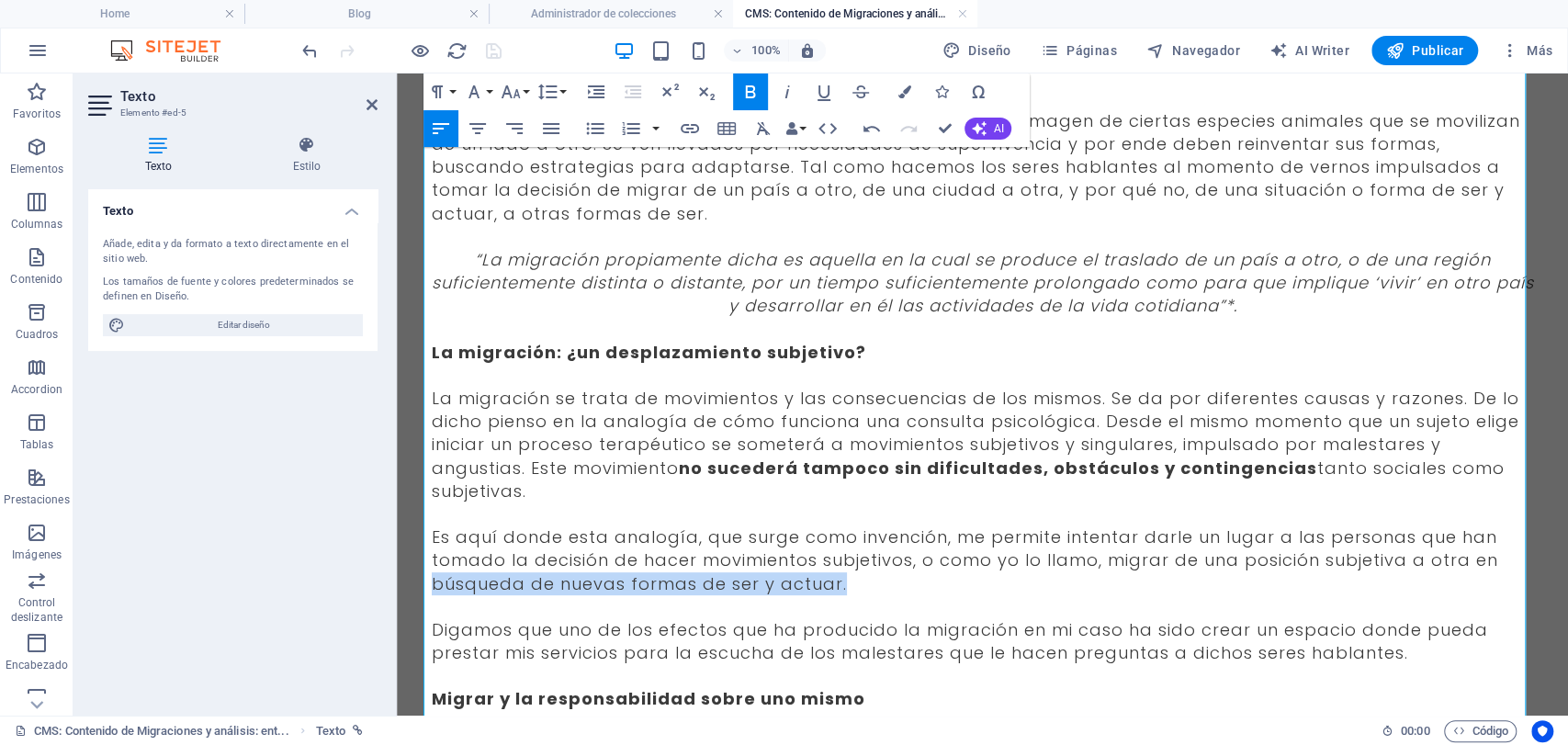
drag, startPoint x: 749, startPoint y: 603, endPoint x: 400, endPoint y: 584, distance: 349.5
click at [409, 584] on div "Este texto nace de los avatares, consecuentes reflexiones y movimientos psicoló…" at bounding box center [982, 605] width 1147 height 1470
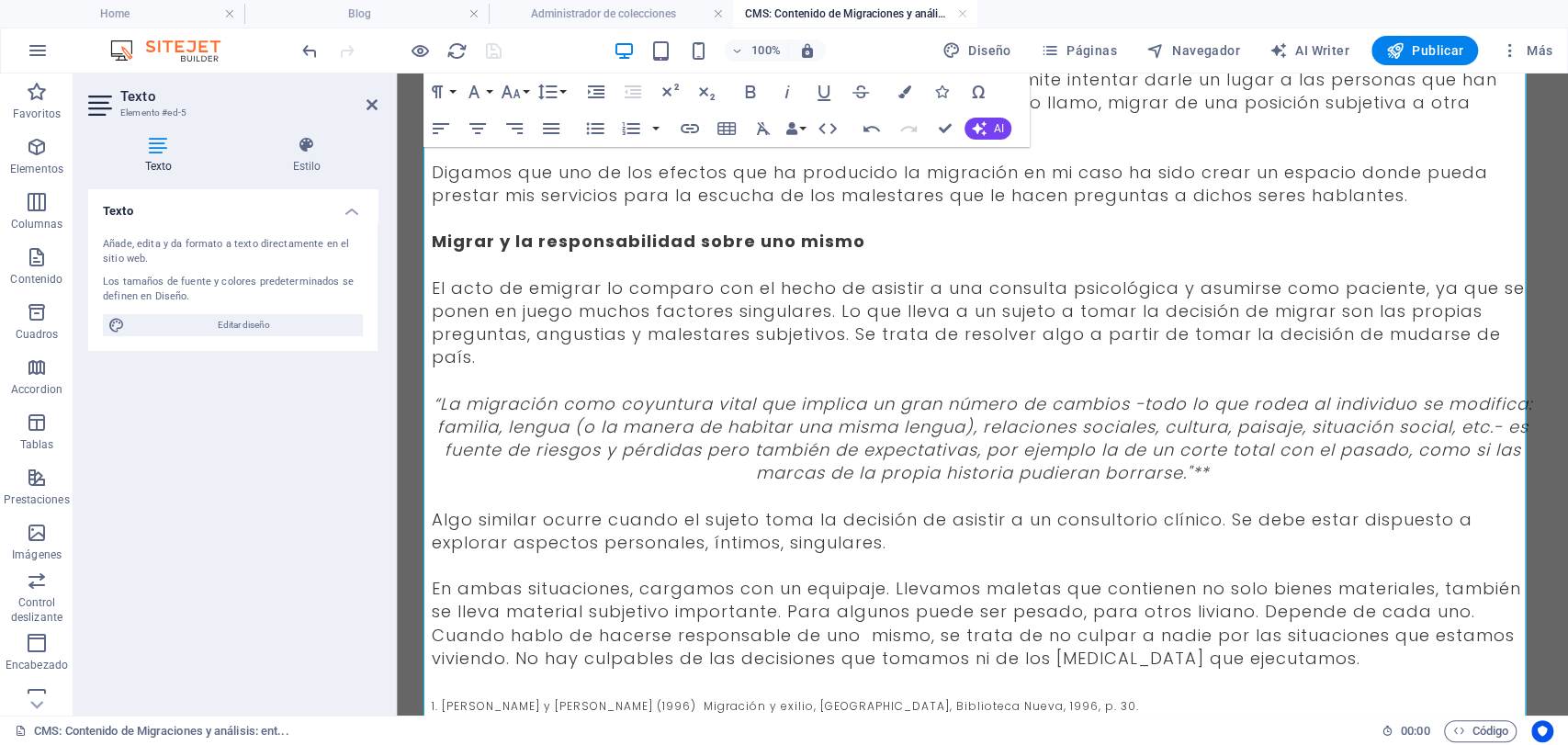
scroll to position [714, 0]
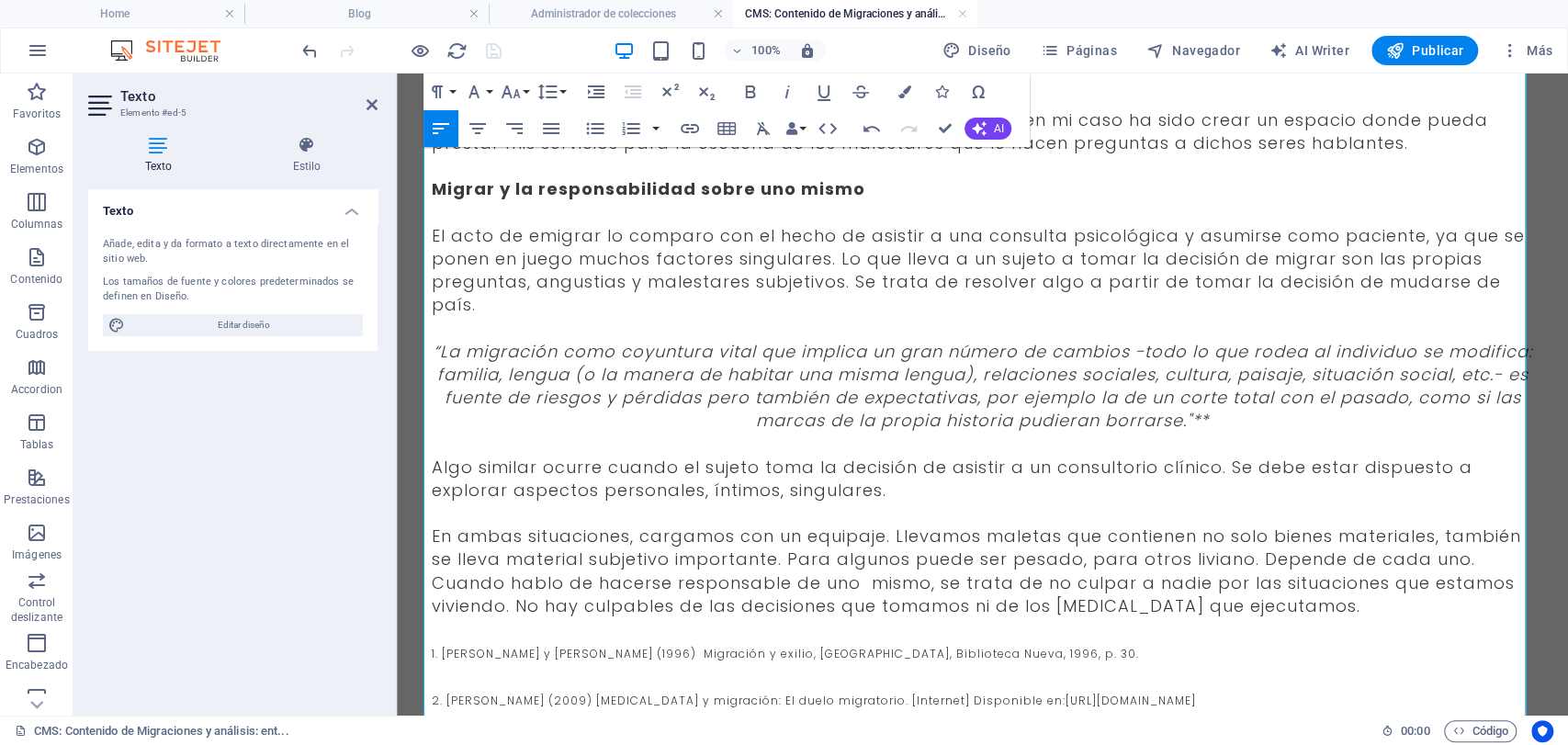
drag, startPoint x: 1234, startPoint y: 278, endPoint x: 1245, endPoint y: 308, distance: 32.0
click at [1245, 308] on p "El acto de emigrar lo comparo con el hecho de asistir a una consulta psicológic…" at bounding box center [983, 270] width 1103 height 93
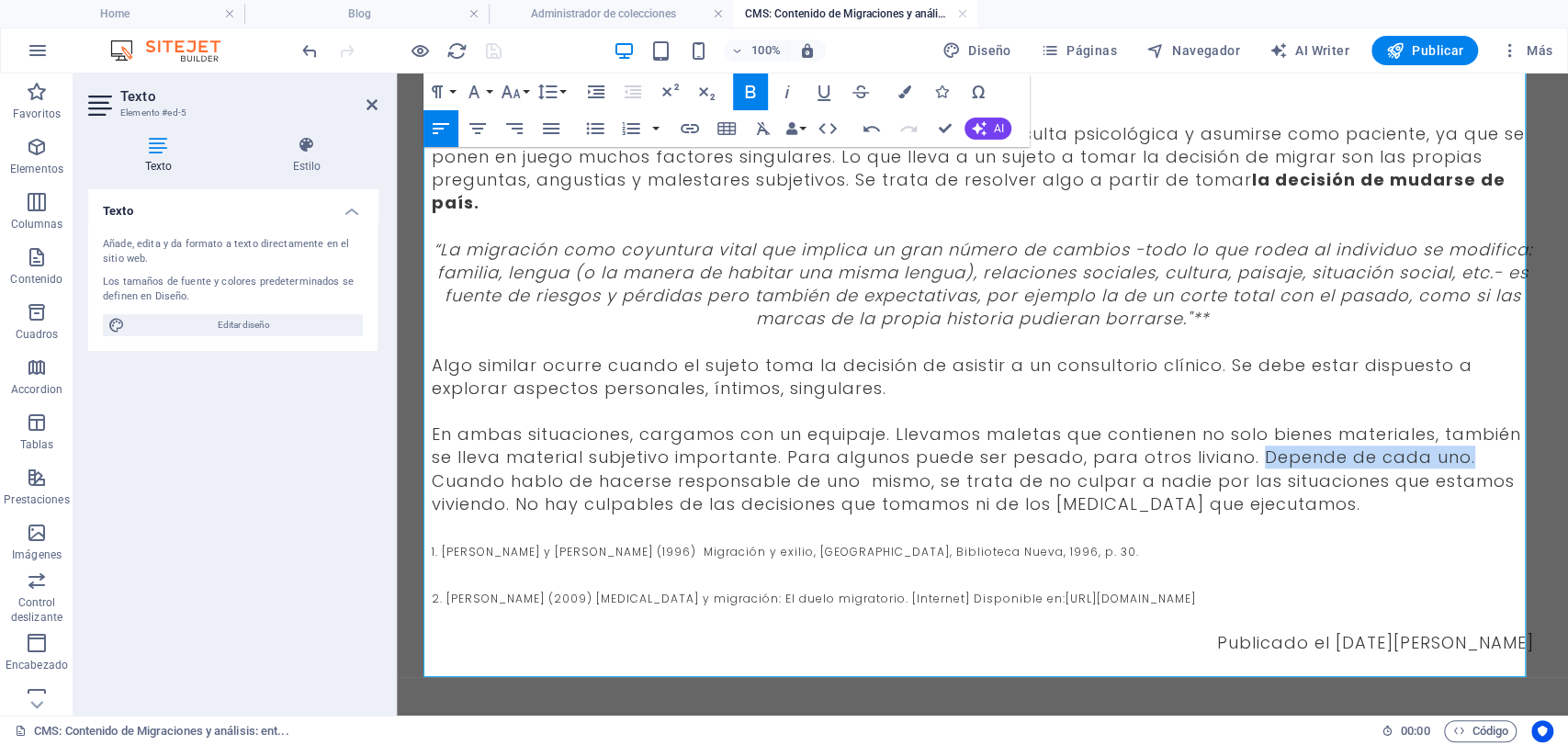
drag, startPoint x: 1456, startPoint y: 459, endPoint x: 1246, endPoint y: 459, distance: 210.0
click at [1246, 459] on p "En ambas situaciones, cargamos con un equipaje. Llevamos maletas que contienen …" at bounding box center [983, 445] width 1103 height 46
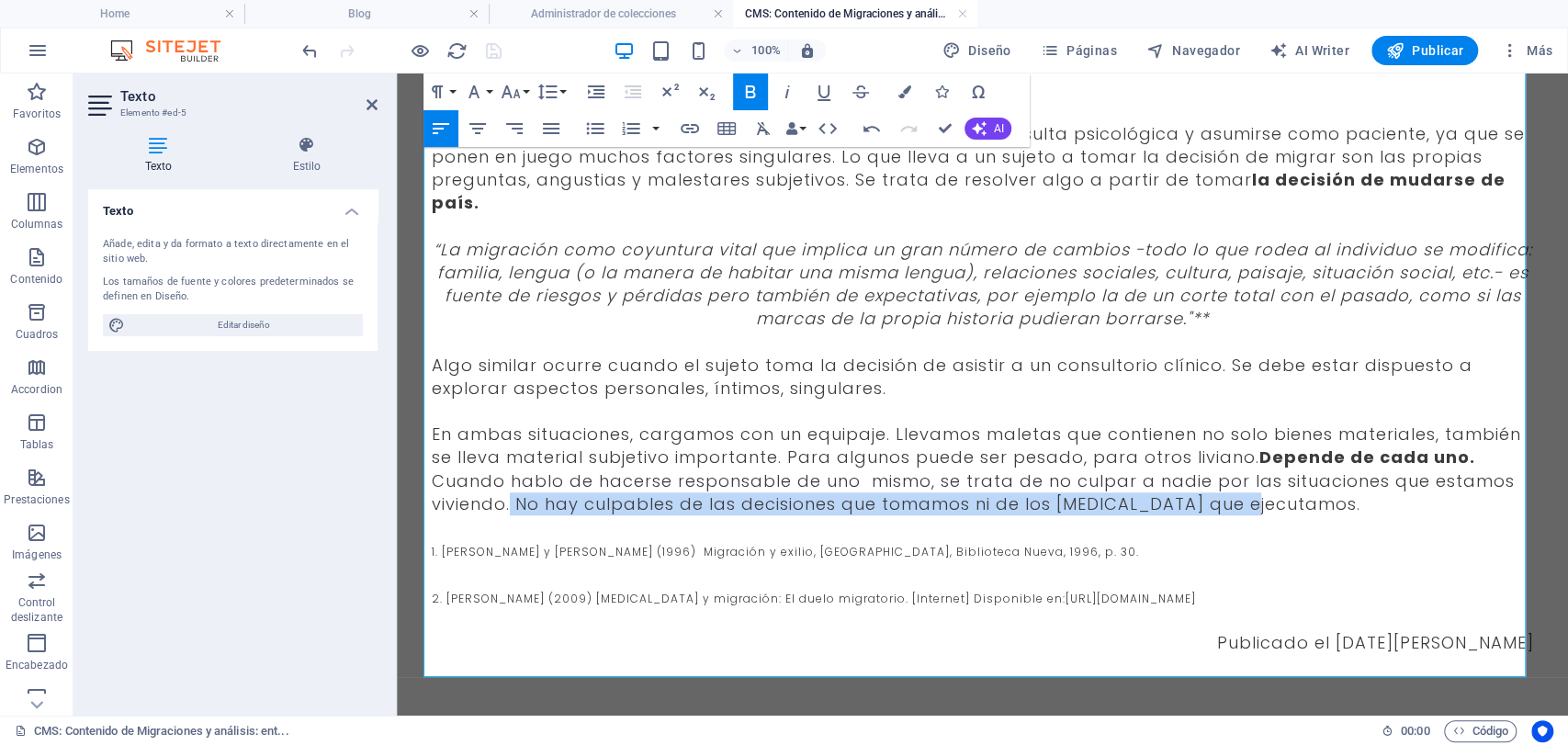
drag, startPoint x: 504, startPoint y: 499, endPoint x: 1251, endPoint y: 514, distance: 747.2
click at [1251, 514] on span "Cuando hablo de hacerse responsable de uno mismo, se trata de no culpar a nadie…" at bounding box center [973, 492] width 1083 height 46
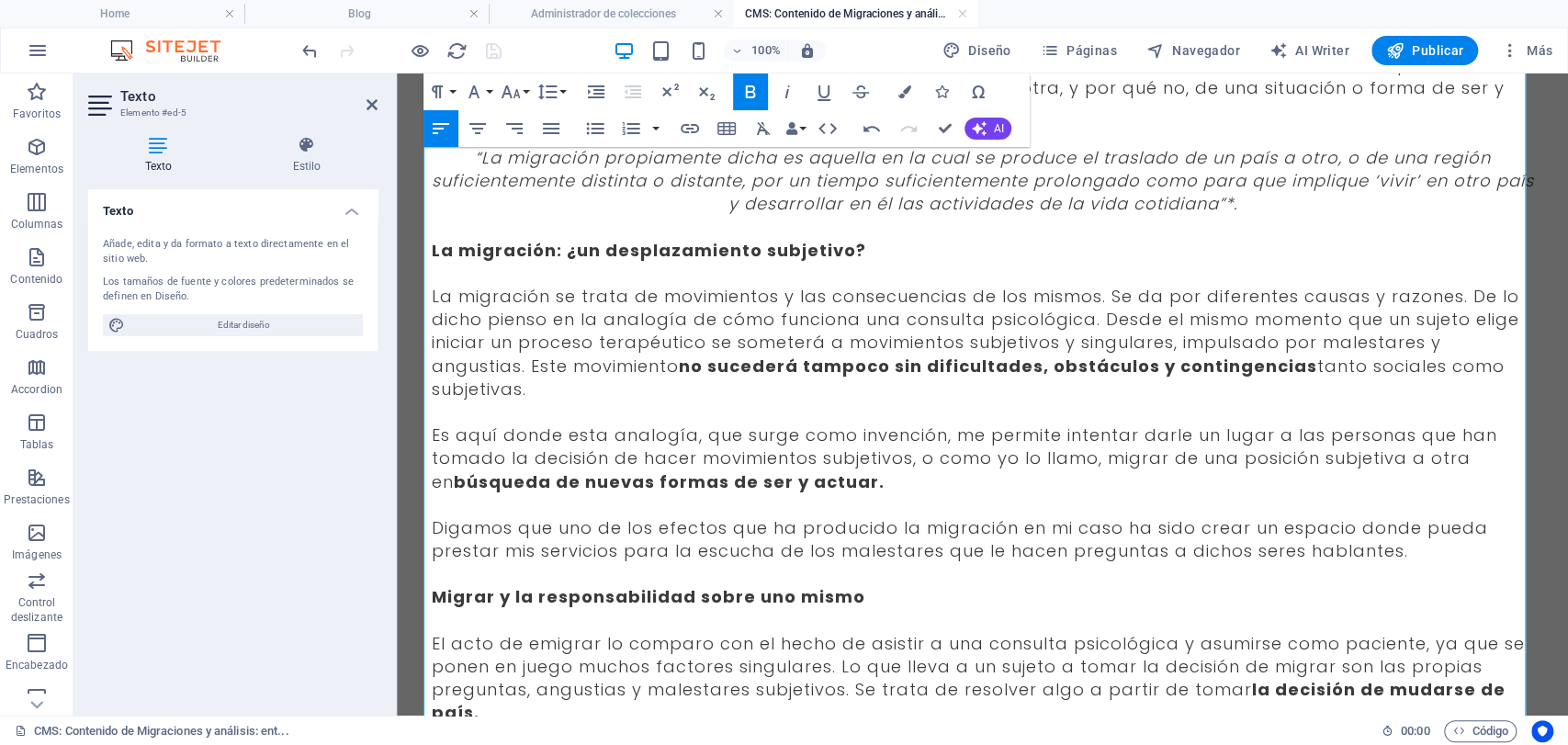
scroll to position [0, 0]
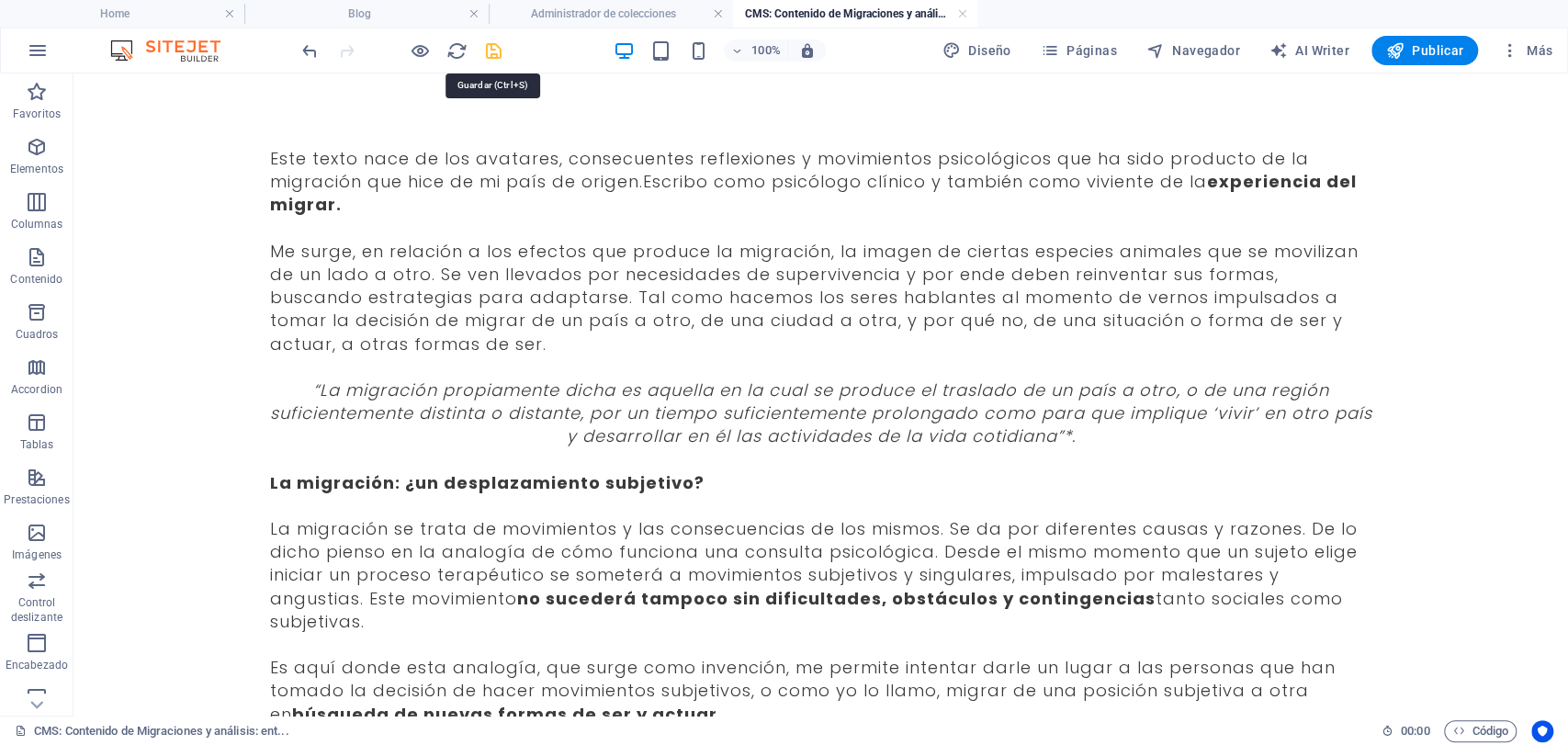
click at [489, 50] on icon "save" at bounding box center [493, 50] width 21 height 21
click at [961, 6] on link at bounding box center [962, 15] width 11 height 18
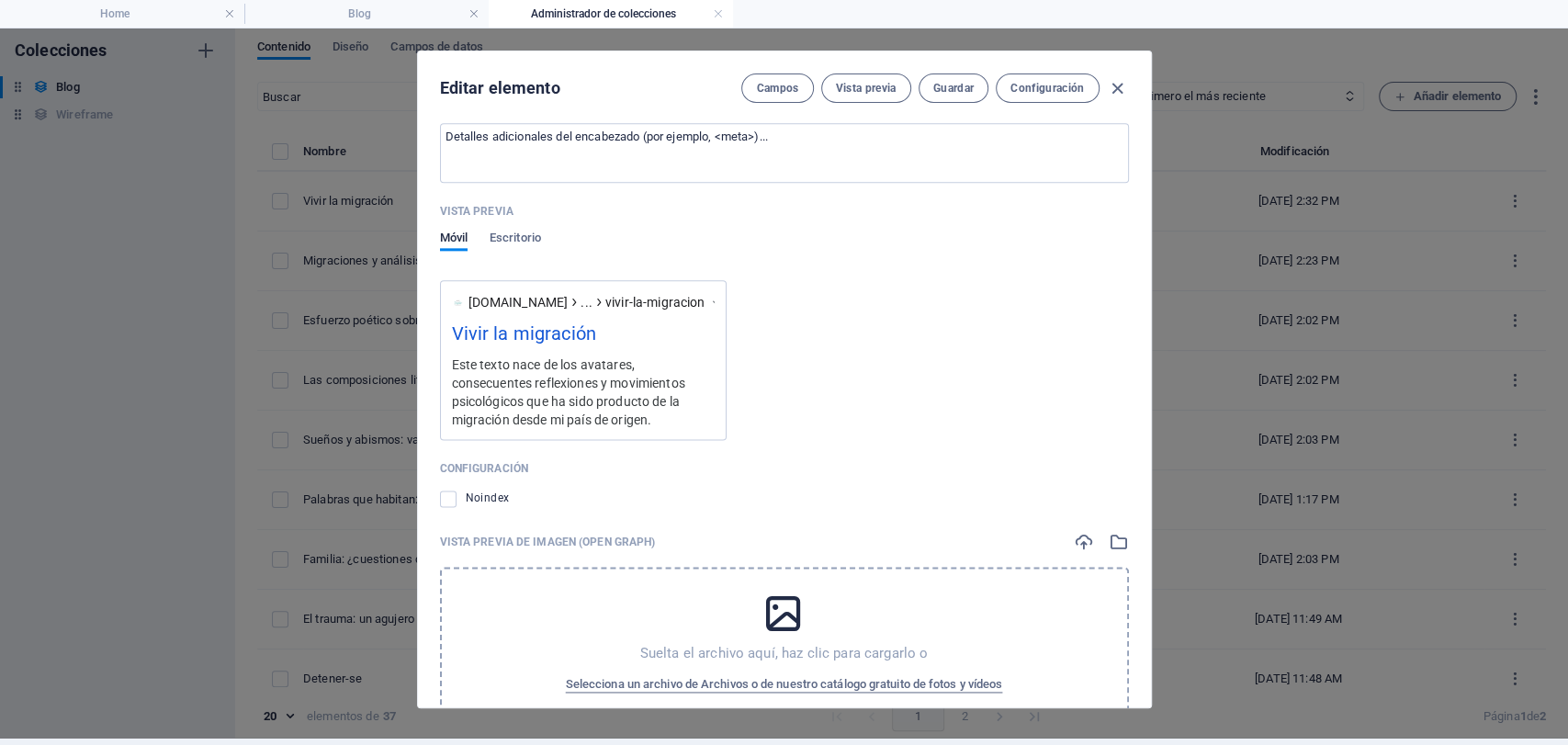
scroll to position [1593, 0]
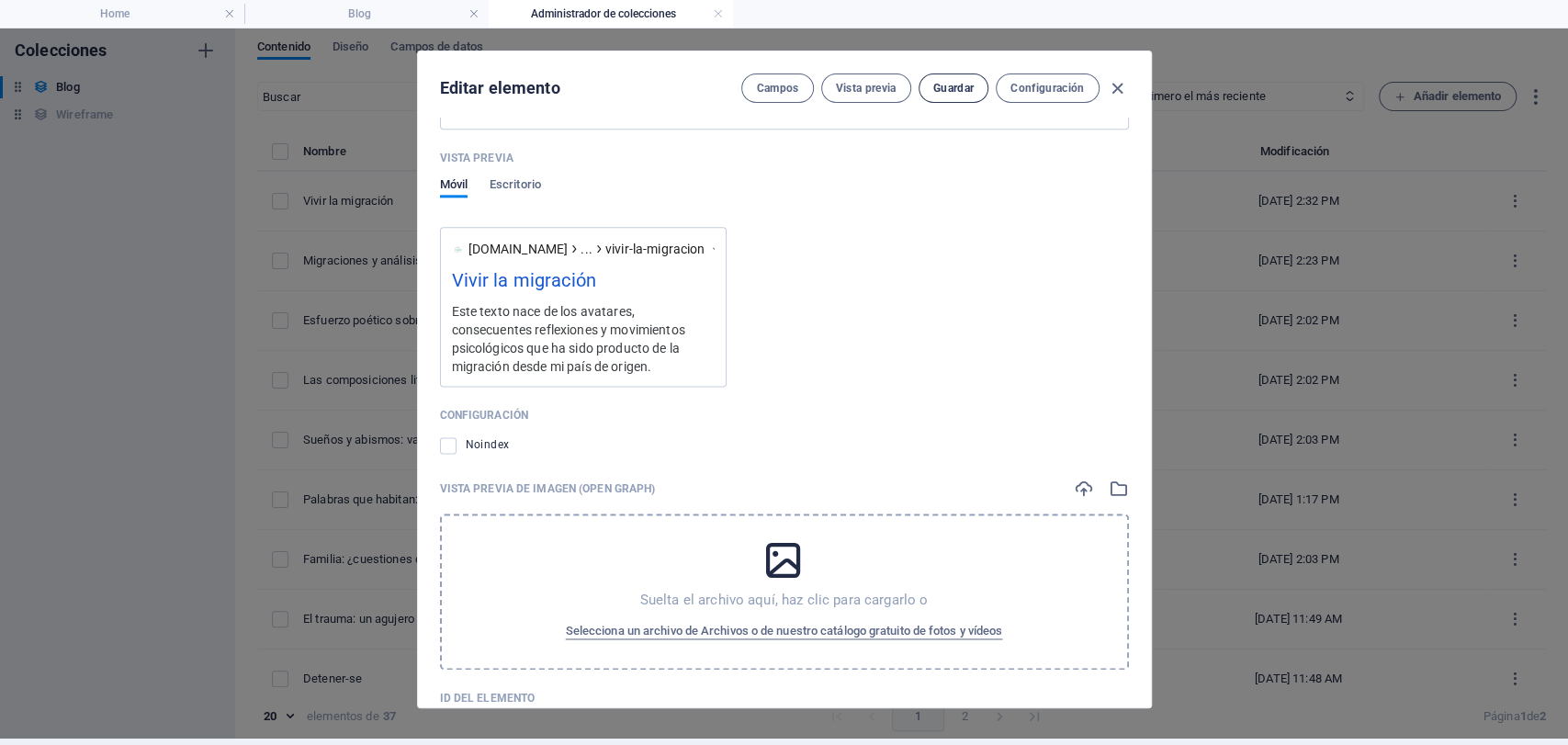
click at [963, 87] on span "Guardar" at bounding box center [953, 88] width 40 height 15
click at [1113, 79] on icon "button" at bounding box center [1116, 88] width 21 height 21
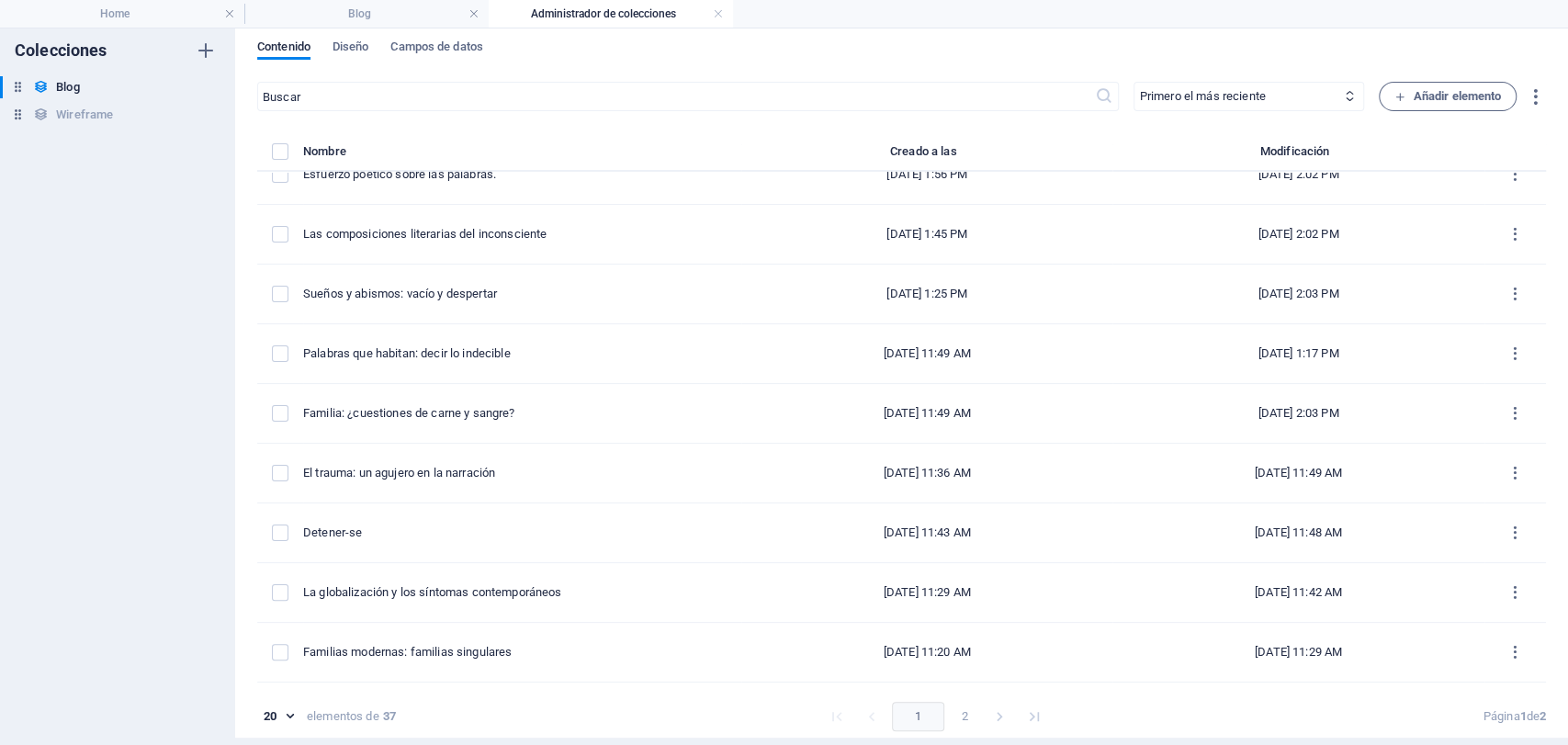
scroll to position [0, 0]
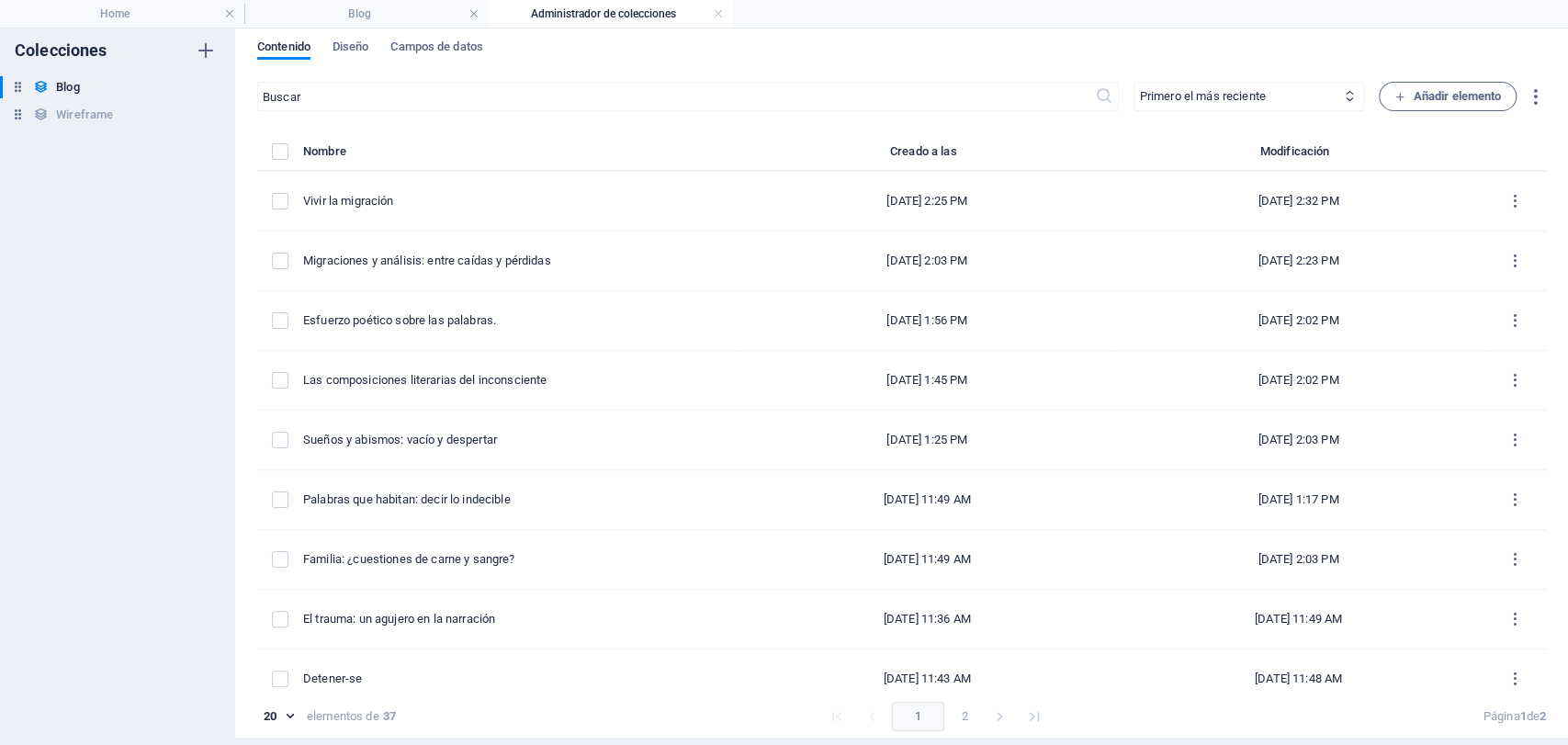
click at [571, 24] on li "Administrador de colecciones" at bounding box center [611, 14] width 245 height 28
click at [716, 17] on link at bounding box center [718, 15] width 11 height 18
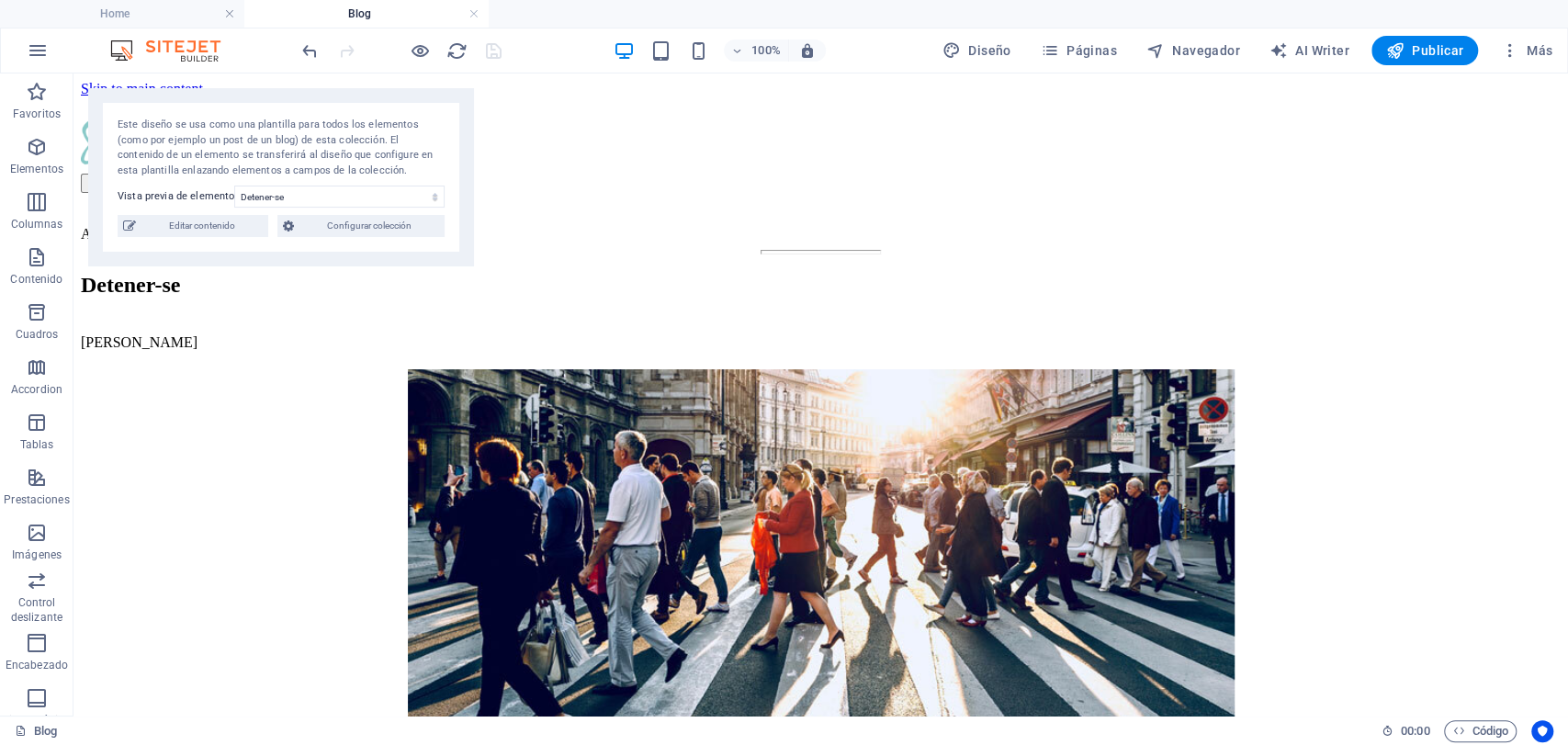
click at [411, 18] on h4 "Blog" at bounding box center [367, 14] width 245 height 20
click at [473, 17] on link at bounding box center [473, 15] width 11 height 18
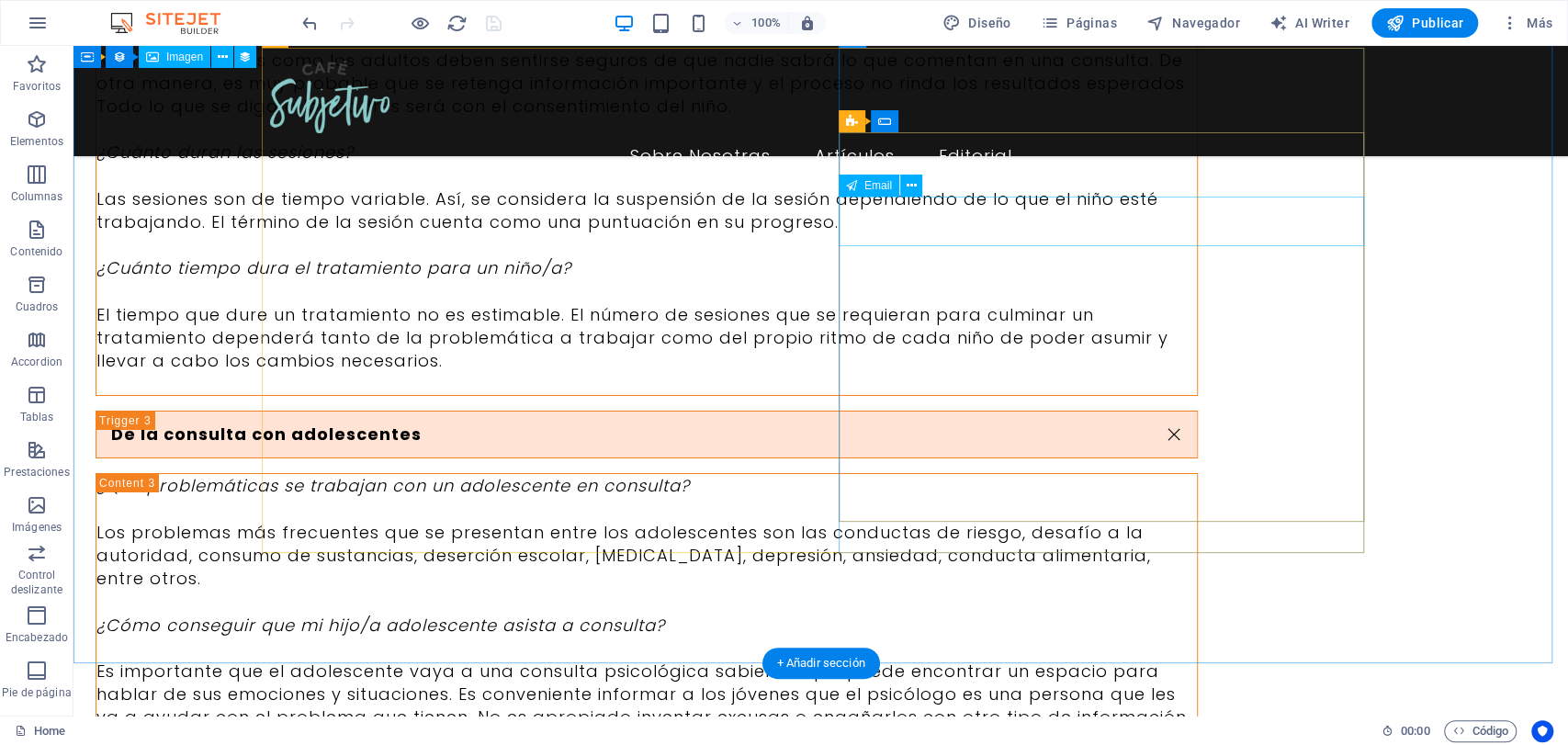
scroll to position [9007, 0]
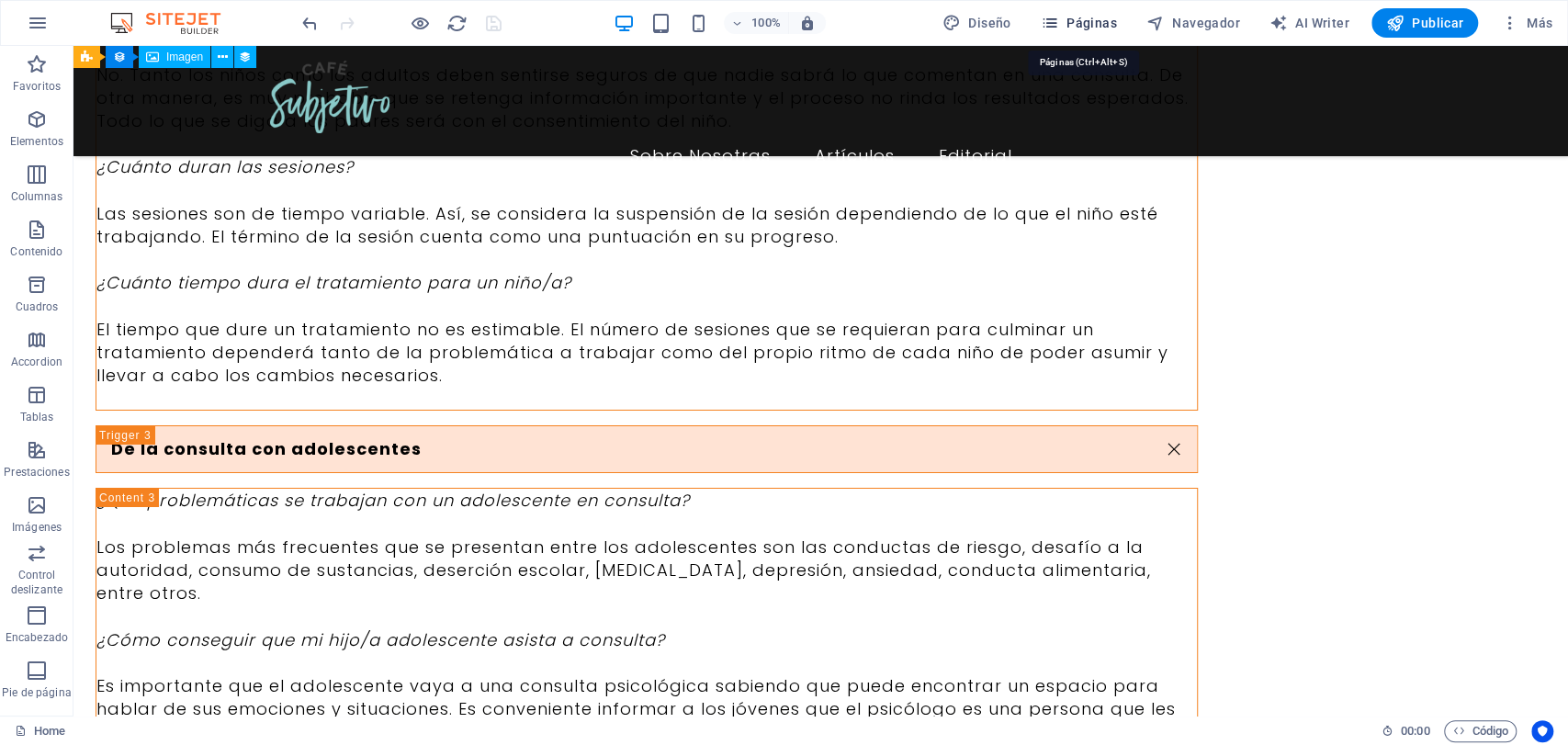
drag, startPoint x: 1071, startPoint y: 31, endPoint x: 961, endPoint y: 194, distance: 196.6
click at [1071, 31] on span "Páginas" at bounding box center [1078, 23] width 76 height 19
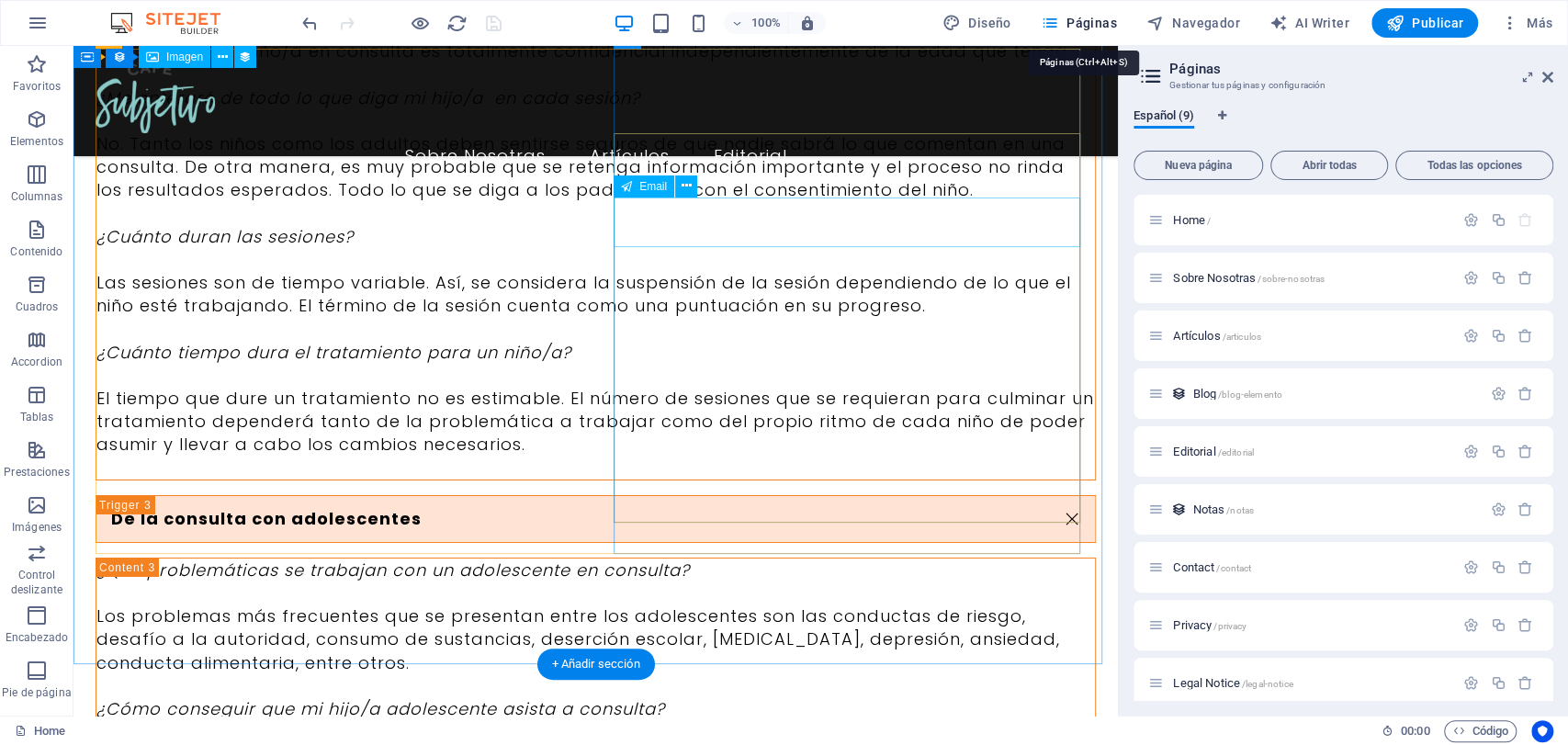
scroll to position [9261, 0]
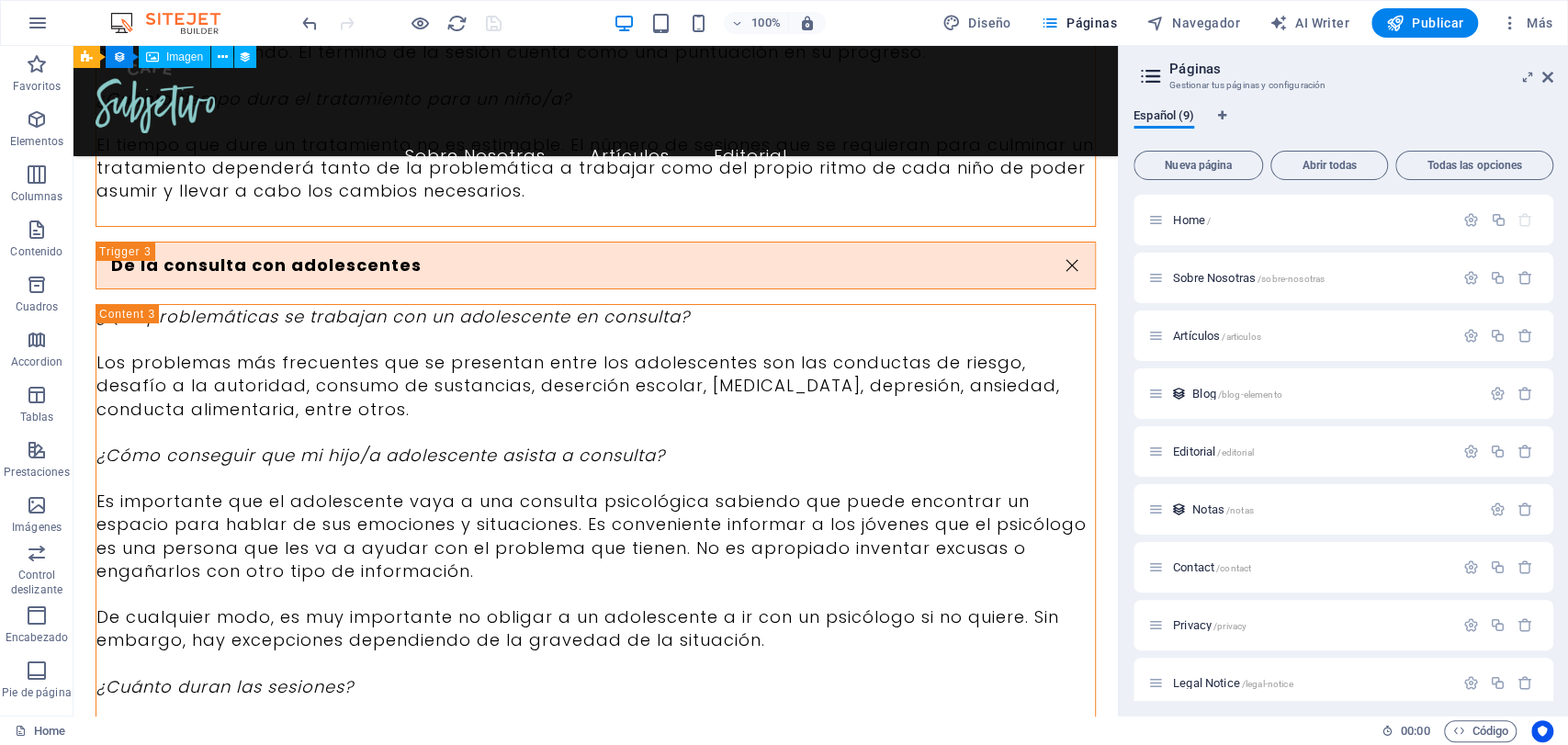
click at [1561, 75] on aside "Páginas Gestionar tus páginas y configuración Español (9) Nueva página Abrir to…" at bounding box center [1343, 381] width 450 height 670
click at [1549, 82] on icon at bounding box center [1547, 77] width 11 height 15
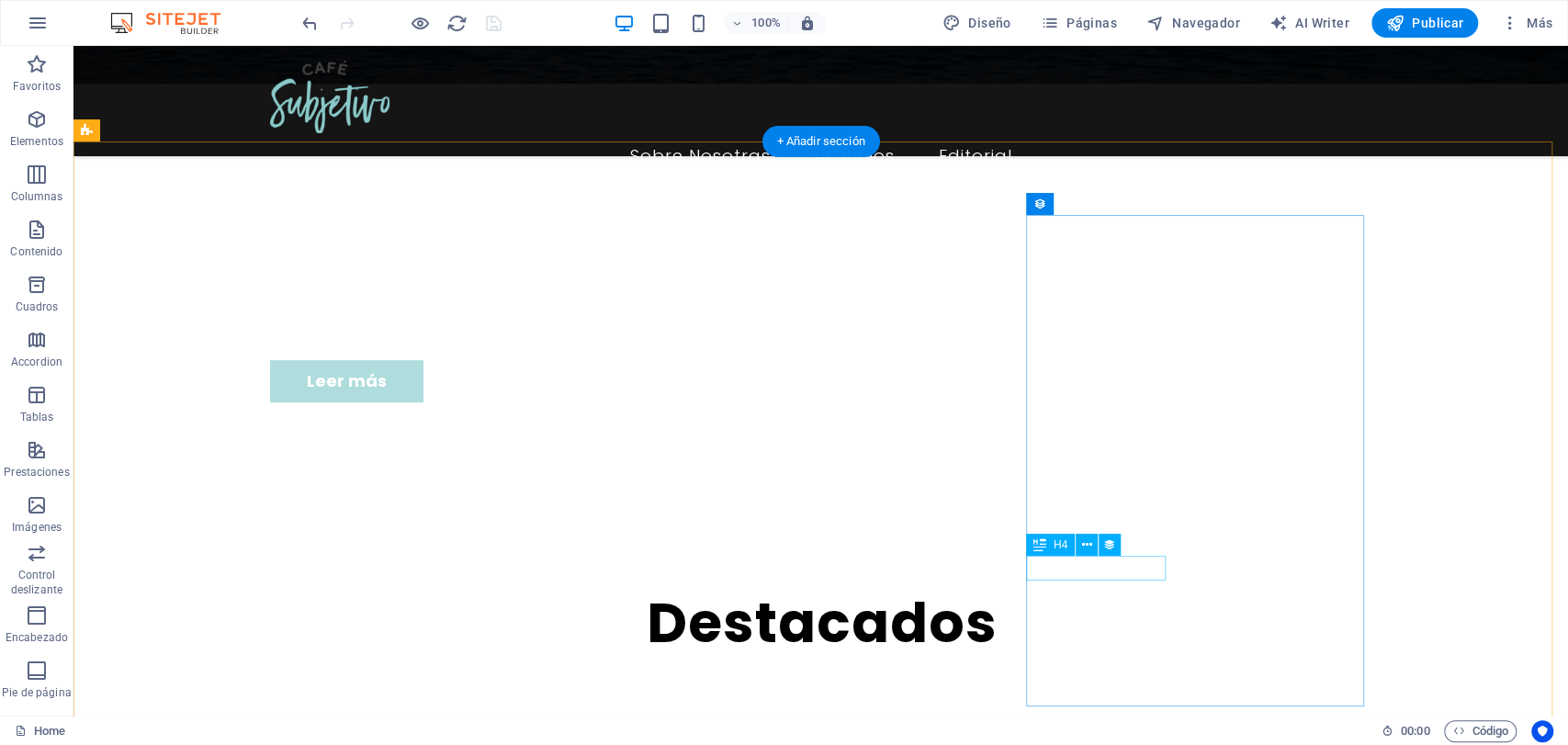
scroll to position [734, 0]
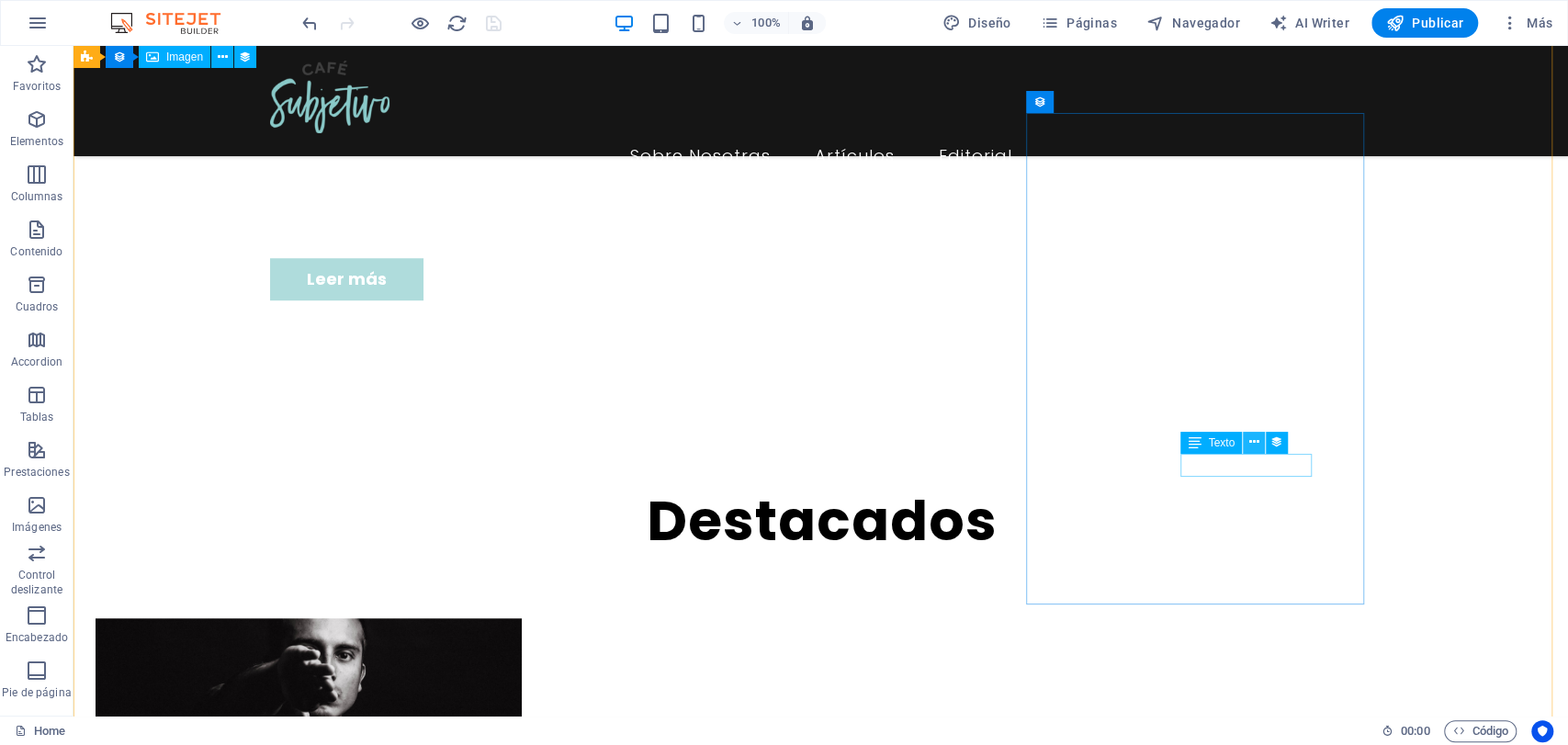
click at [1254, 447] on icon at bounding box center [1254, 443] width 10 height 20
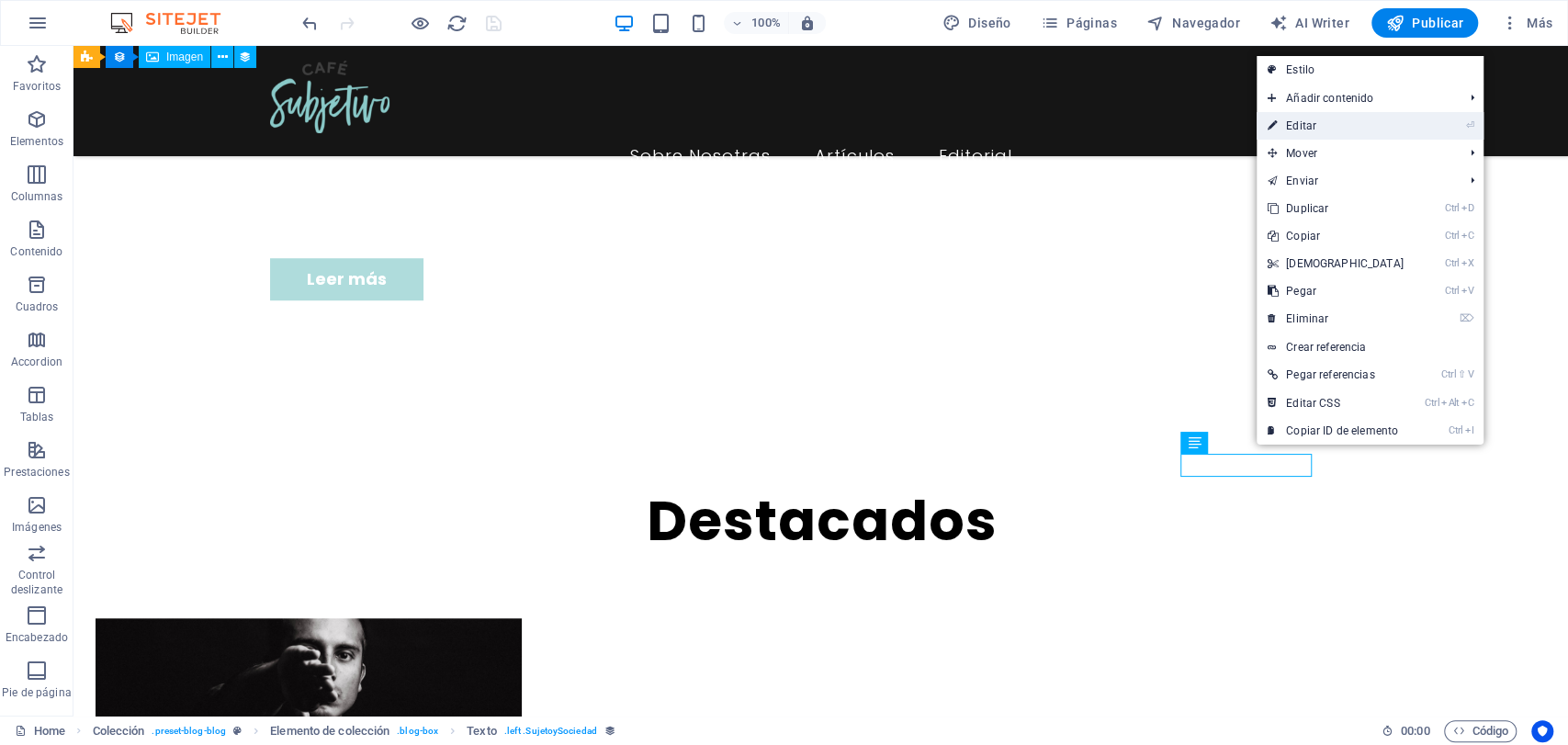
drag, startPoint x: 1307, startPoint y: 110, endPoint x: 1313, endPoint y: 127, distance: 18.0
click at [1313, 127] on ul "Estilo Añadir contenido Ctrl 1 Cabecera Ctrl 2 Texto Ctrl 3 Imagen Ctrl 4 Conte…" at bounding box center [1370, 251] width 227 height 389
click at [1337, 121] on link "⏎ Editar" at bounding box center [1335, 126] width 158 height 28
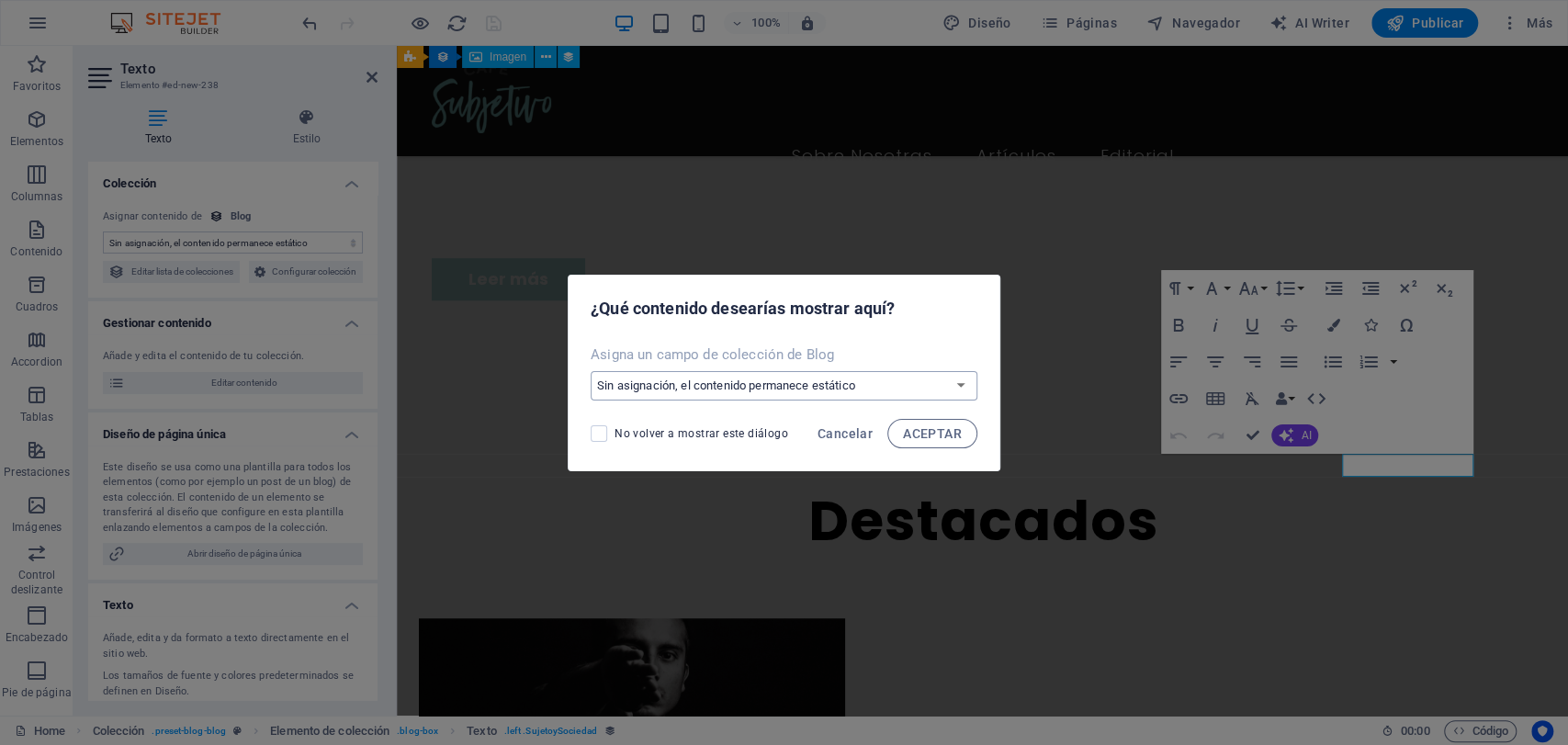
click at [931, 388] on select "Sin asignación, el contenido permanece estático Crear un campo nuevo Creado a l…" at bounding box center [784, 386] width 387 height 30
click at [593, 371] on select "Sin asignación, el contenido permanece estático Crear un campo nuevo Creado a l…" at bounding box center [784, 386] width 387 height 30
click at [943, 437] on span "ACEPTAR" at bounding box center [933, 433] width 59 height 15
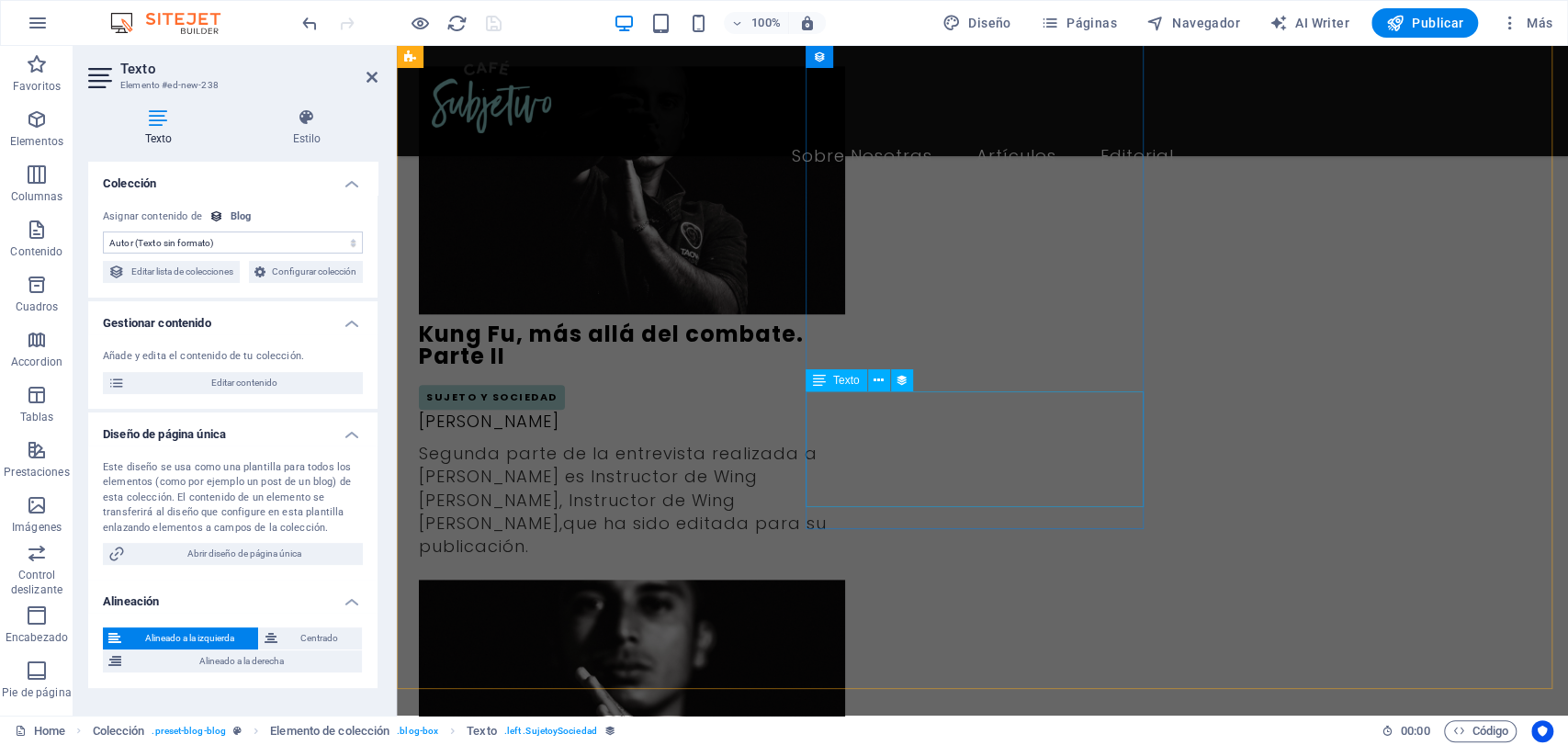
scroll to position [1347, 0]
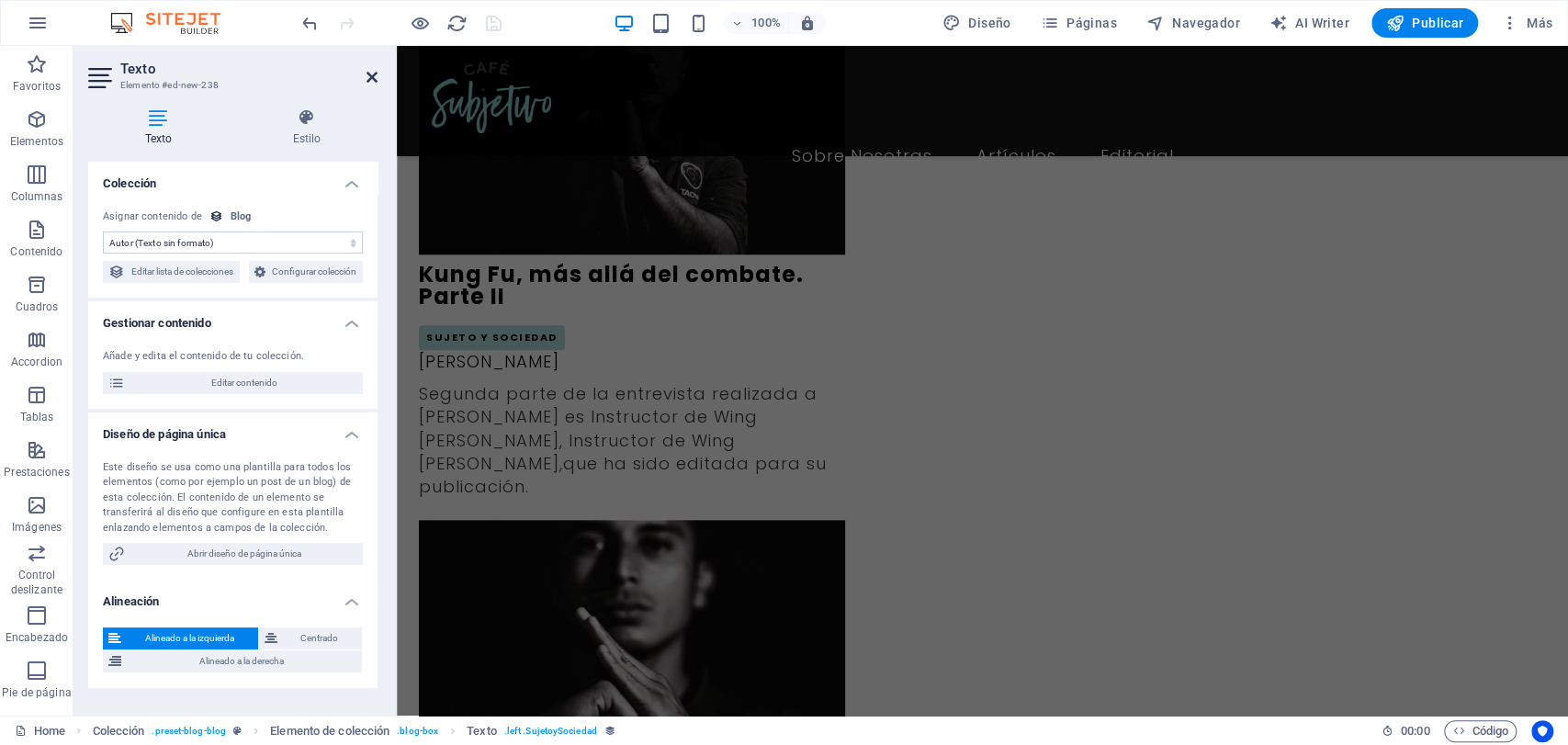
click at [369, 79] on icon at bounding box center [372, 77] width 11 height 15
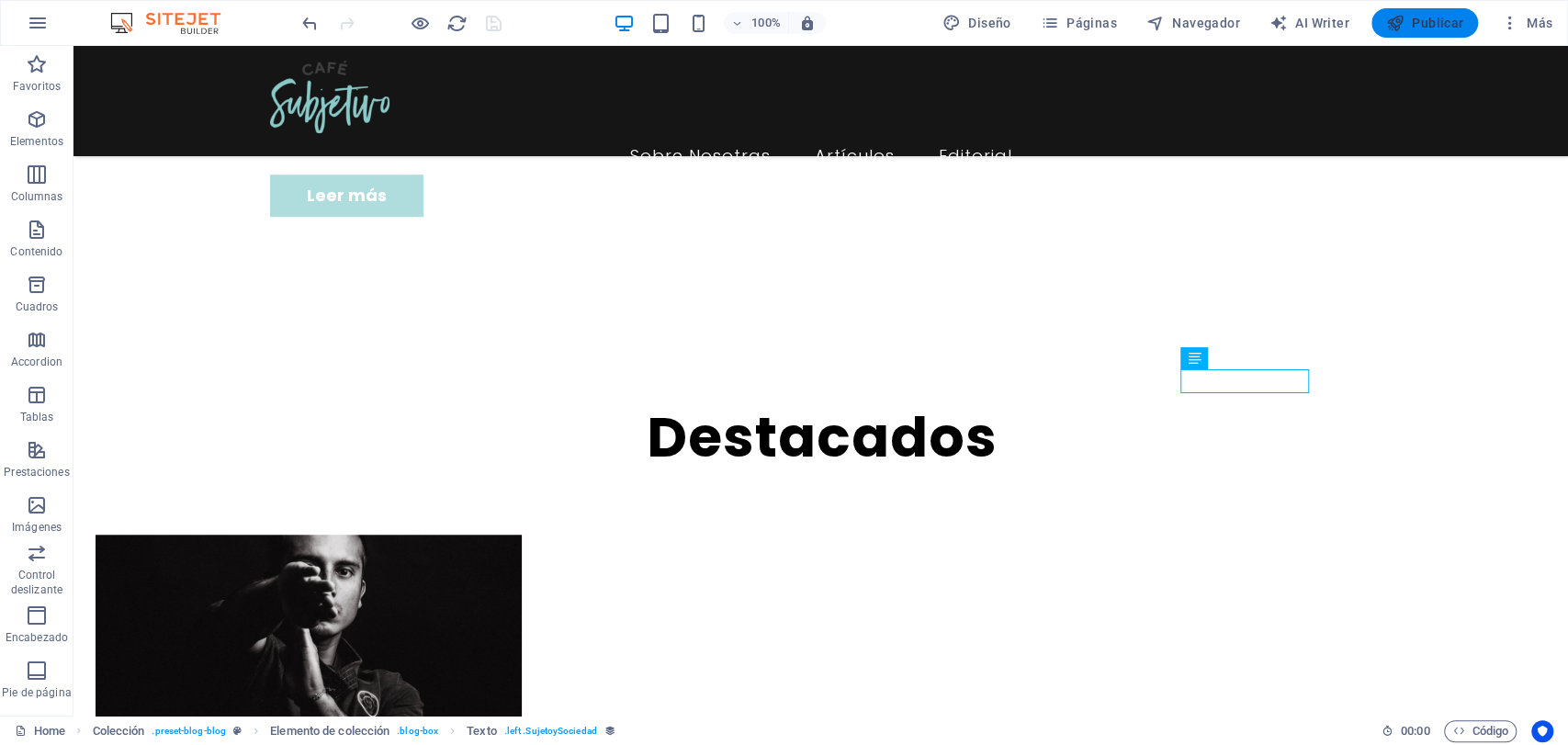
click at [1451, 26] on span "Publicar" at bounding box center [1425, 23] width 78 height 19
